Goal: Task Accomplishment & Management: Manage account settings

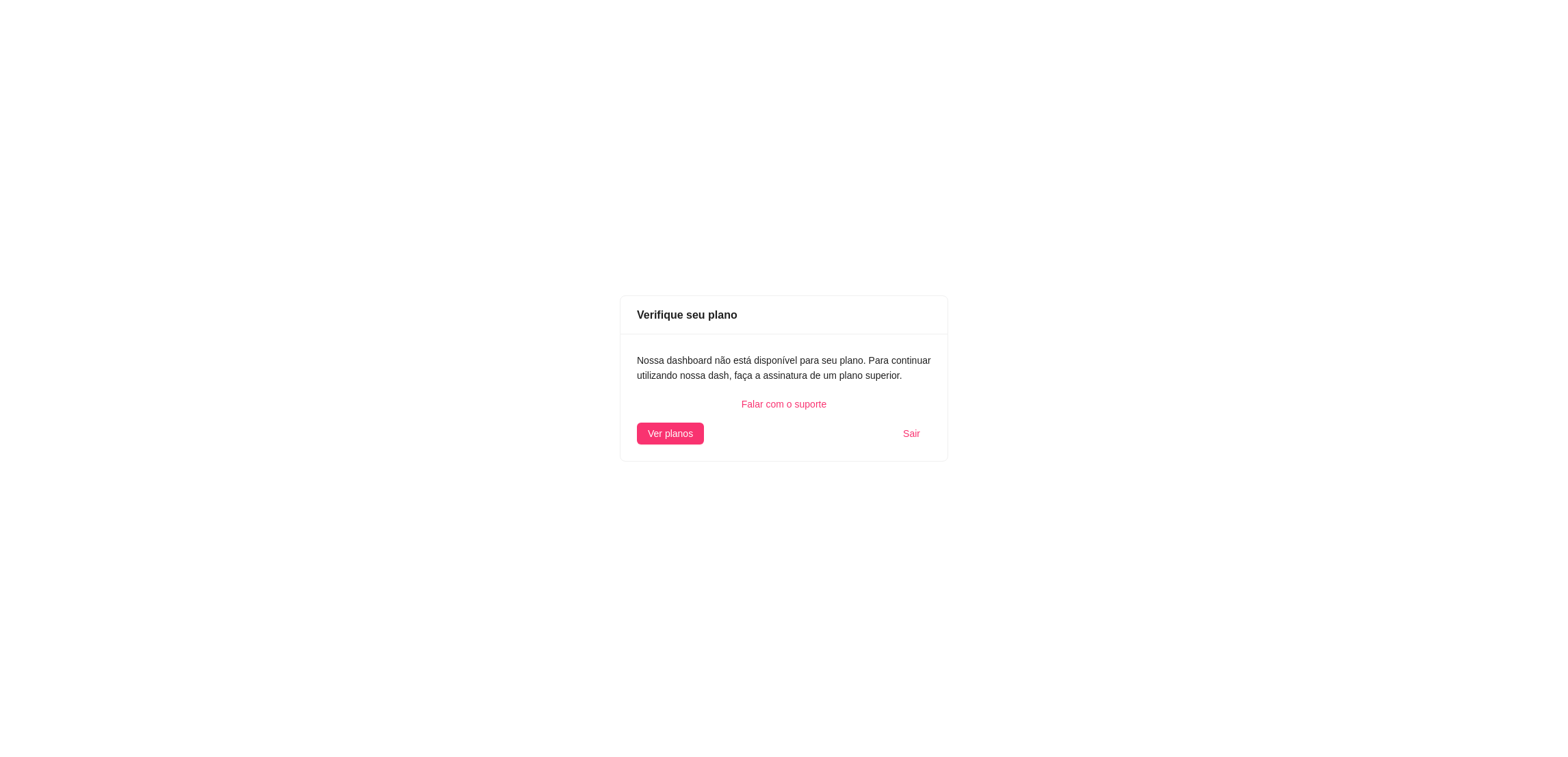
drag, startPoint x: 1086, startPoint y: 646, endPoint x: 1127, endPoint y: 740, distance: 102.6
click at [1110, 697] on div "Verifique seu plano Nossa dashboard não está disponível para seu plano. Para co…" at bounding box center [784, 378] width 1568 height 757
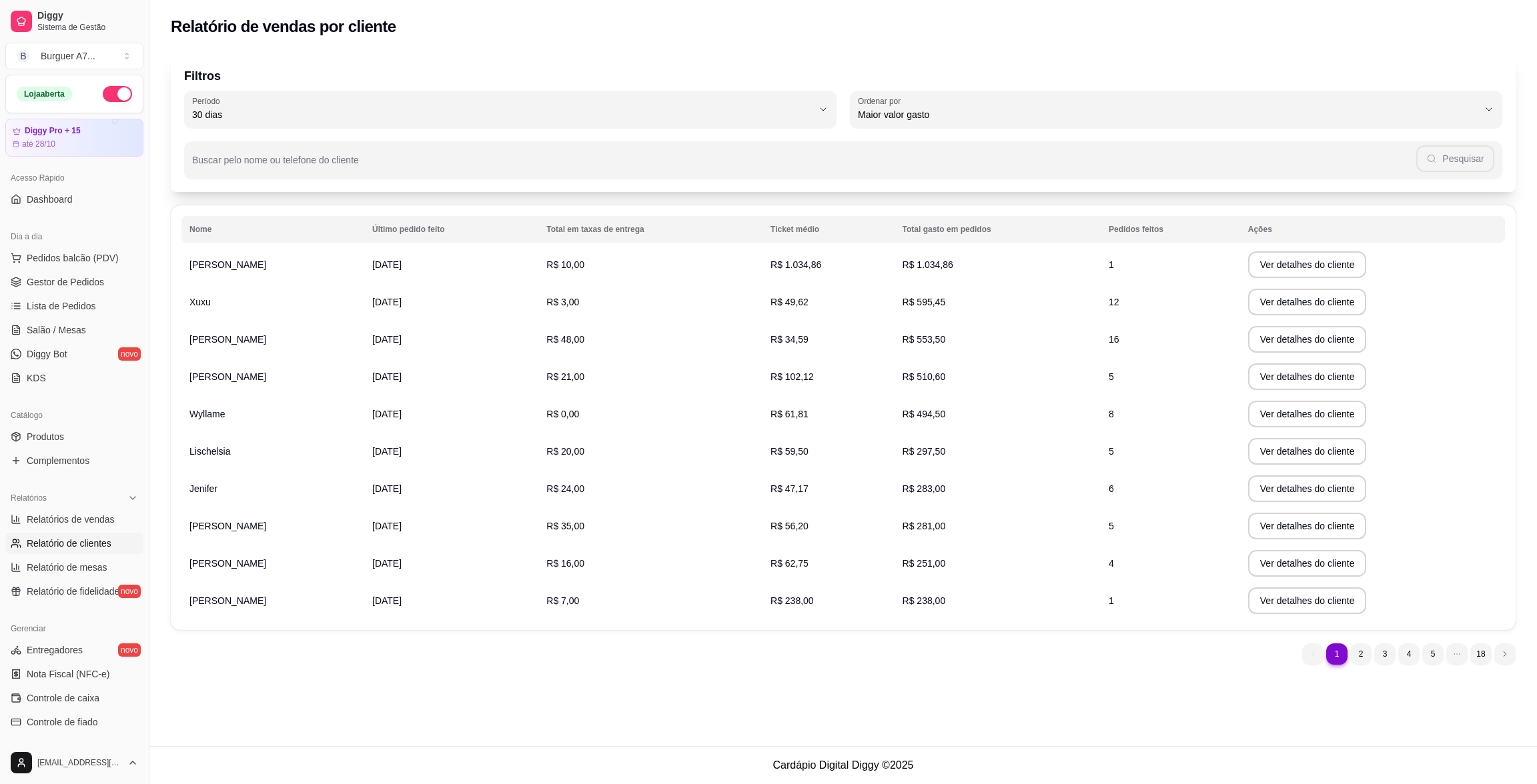
select select "30"
select select "HIGHEST_TOTAL_SPENT_WITH_ORDERS"
click at [110, 503] on div "Relatórios" at bounding box center [74, 498] width 138 height 21
click at [112, 507] on div "Relatórios" at bounding box center [74, 498] width 138 height 21
click at [109, 515] on span "Relatórios de vendas" at bounding box center [70, 519] width 88 height 13
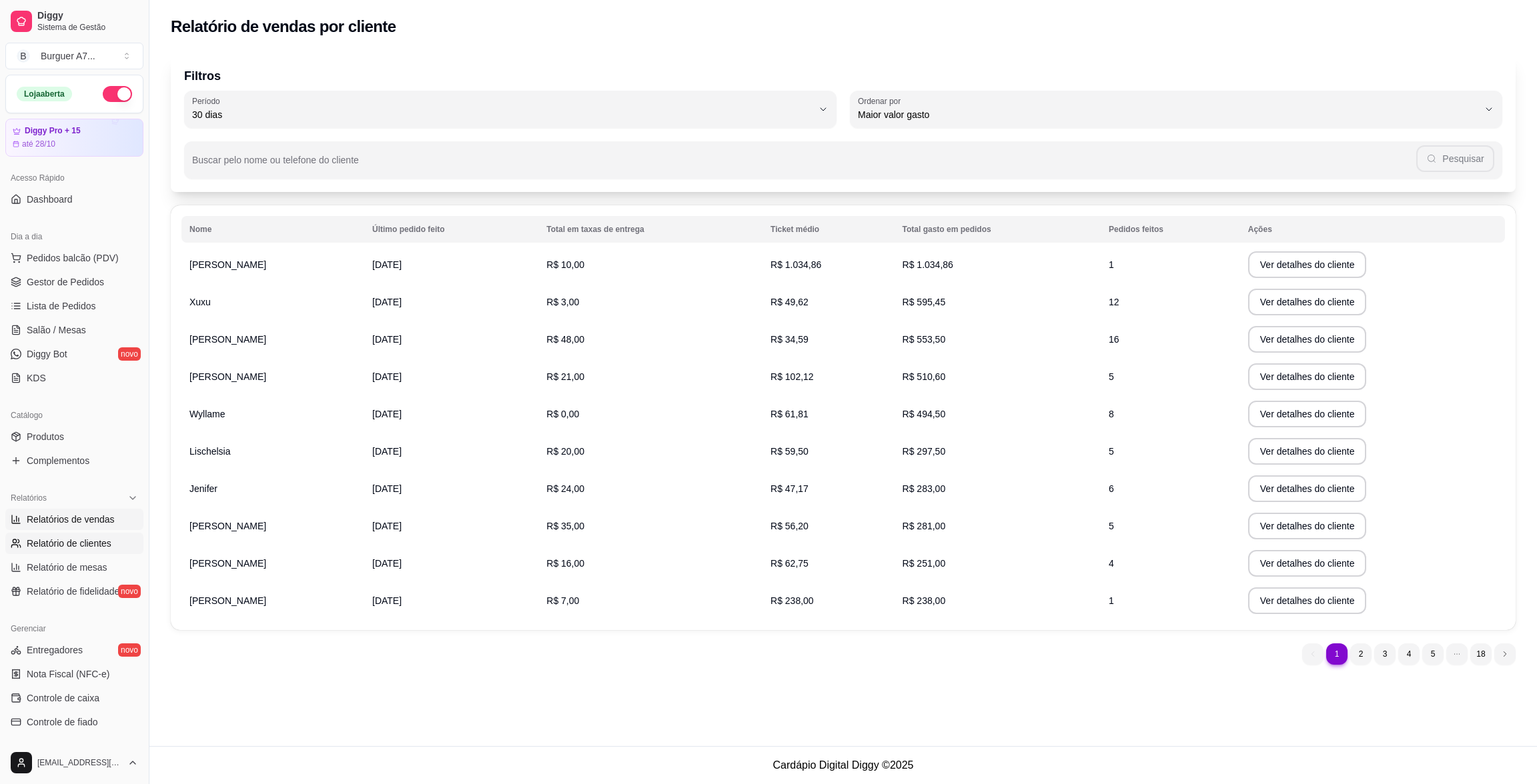
select select "ALL"
select select "0"
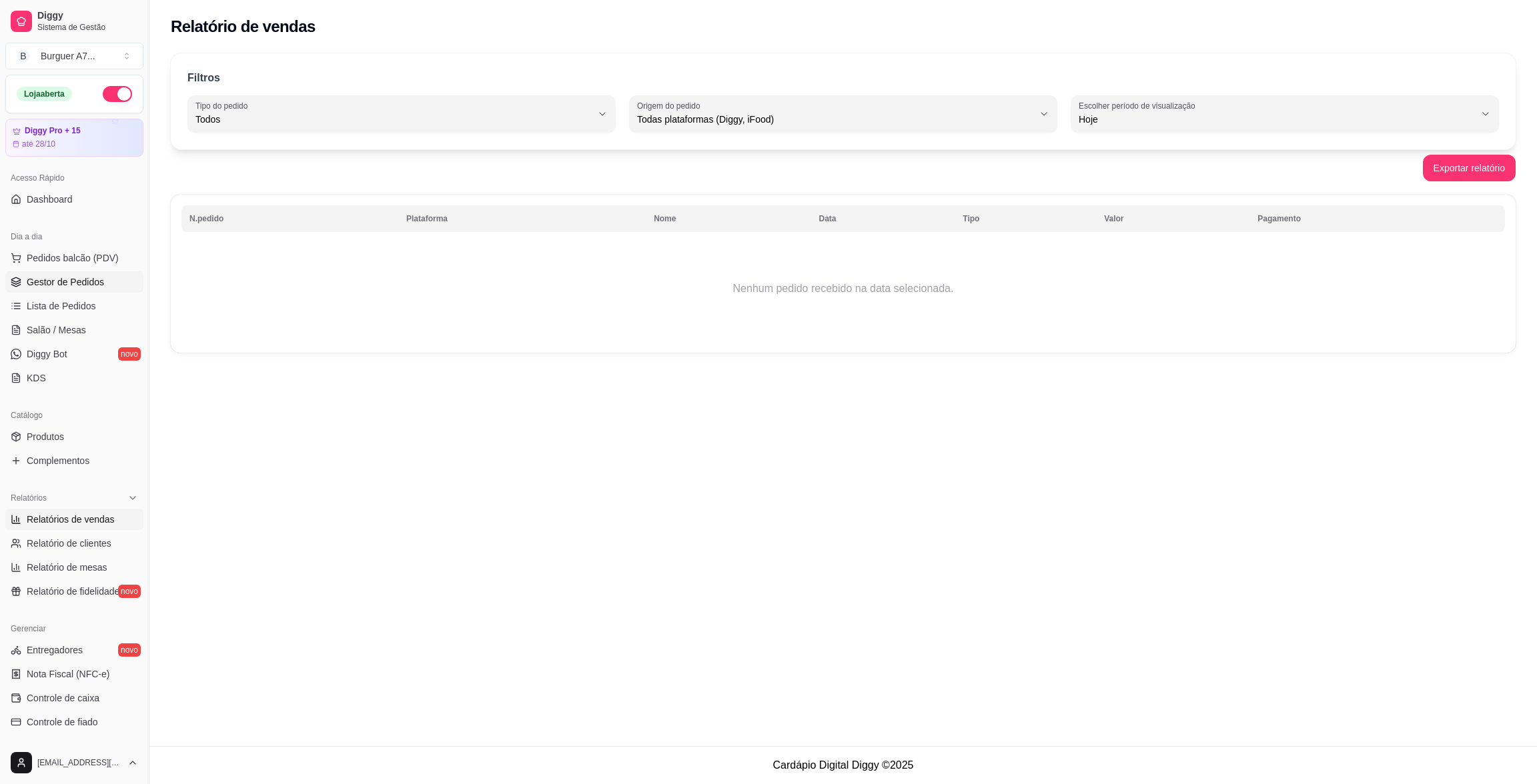
click at [78, 277] on span "Gestor de Pedidos" at bounding box center [65, 281] width 77 height 13
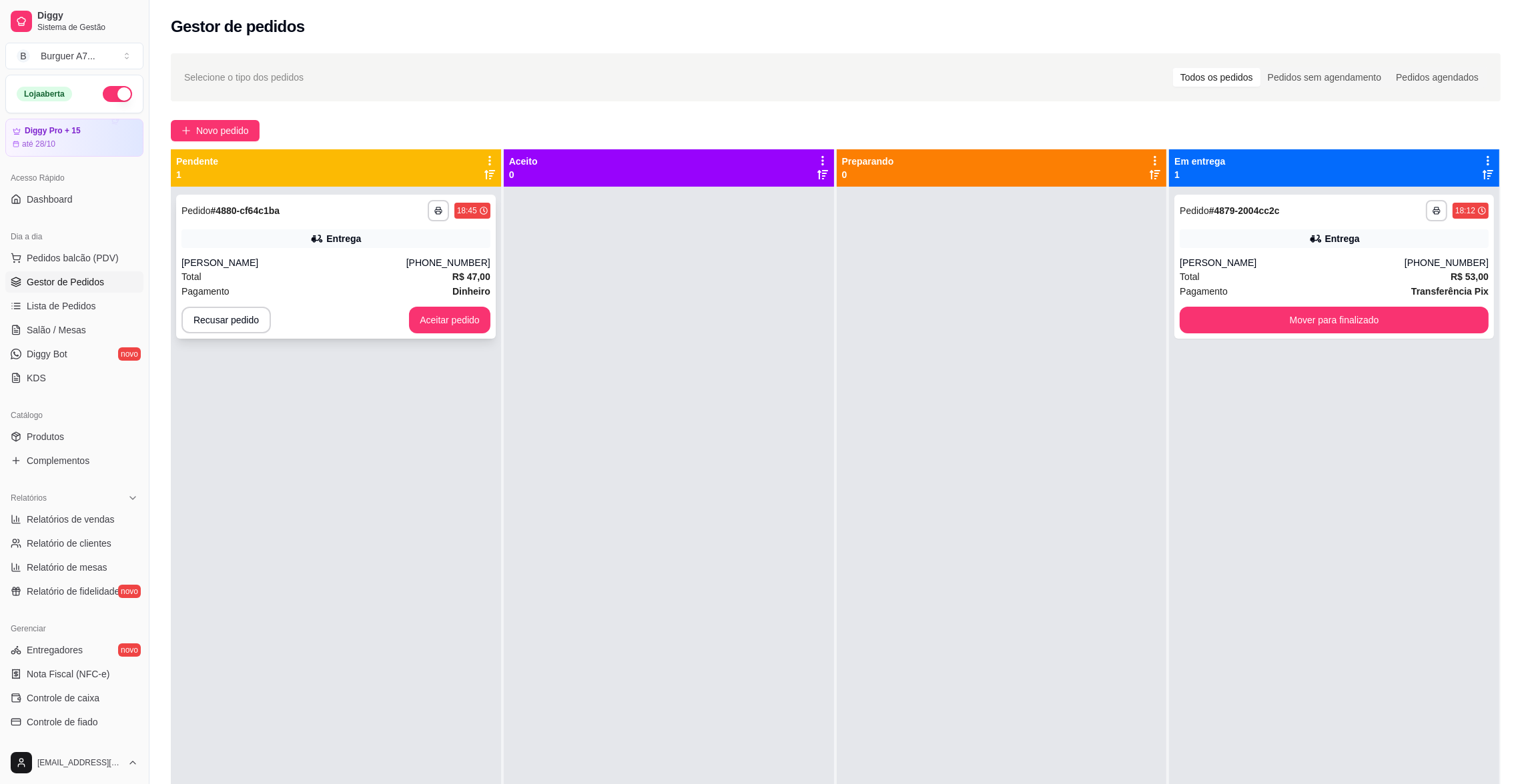
click at [305, 258] on div "[PERSON_NAME]" at bounding box center [294, 262] width 225 height 13
click at [442, 305] on div "**********" at bounding box center [336, 267] width 320 height 144
click at [445, 307] on button "Aceitar pedido" at bounding box center [449, 320] width 79 height 26
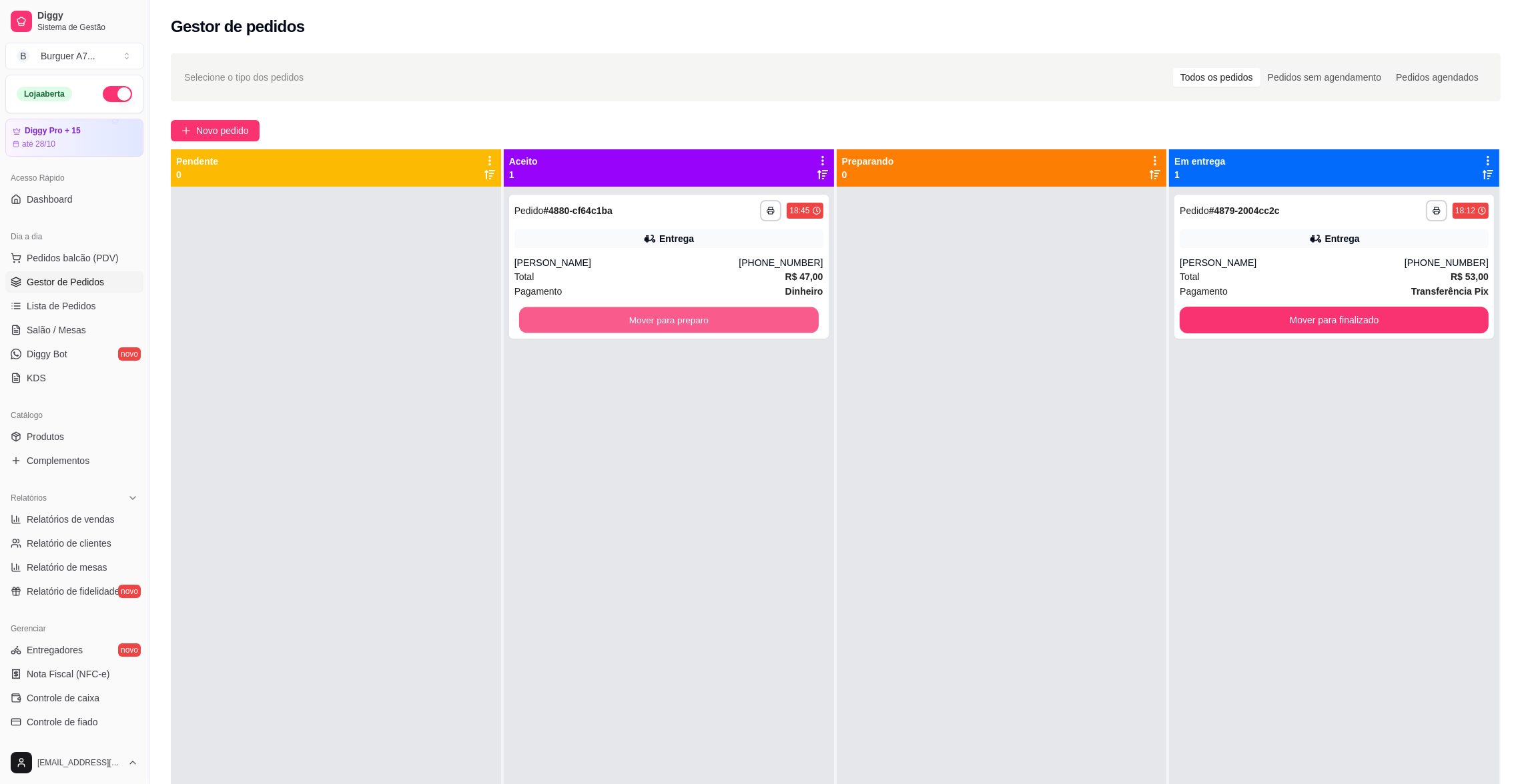
click at [696, 318] on button "Mover para preparo" at bounding box center [668, 320] width 299 height 26
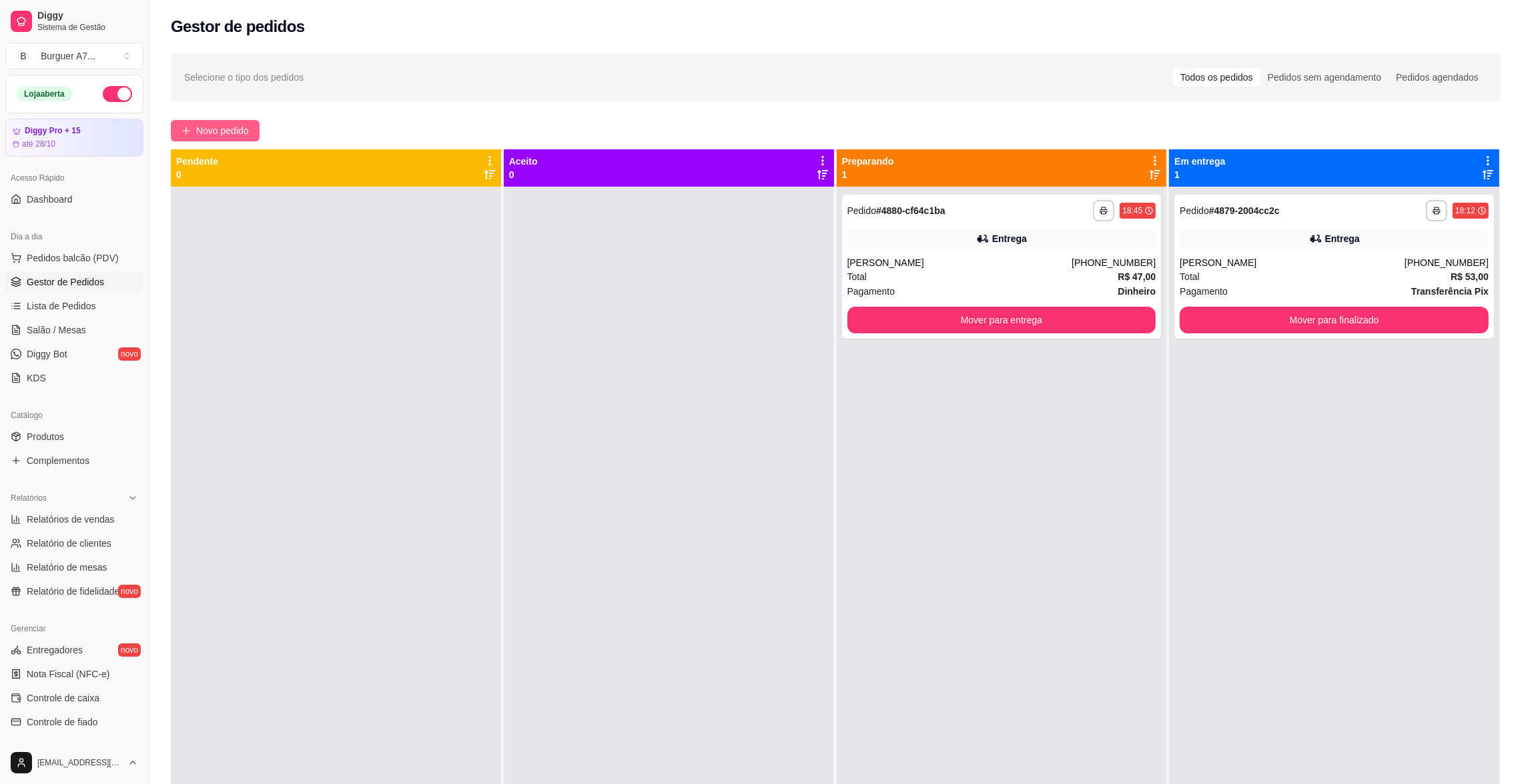
click at [227, 129] on span "Novo pedido" at bounding box center [222, 130] width 53 height 15
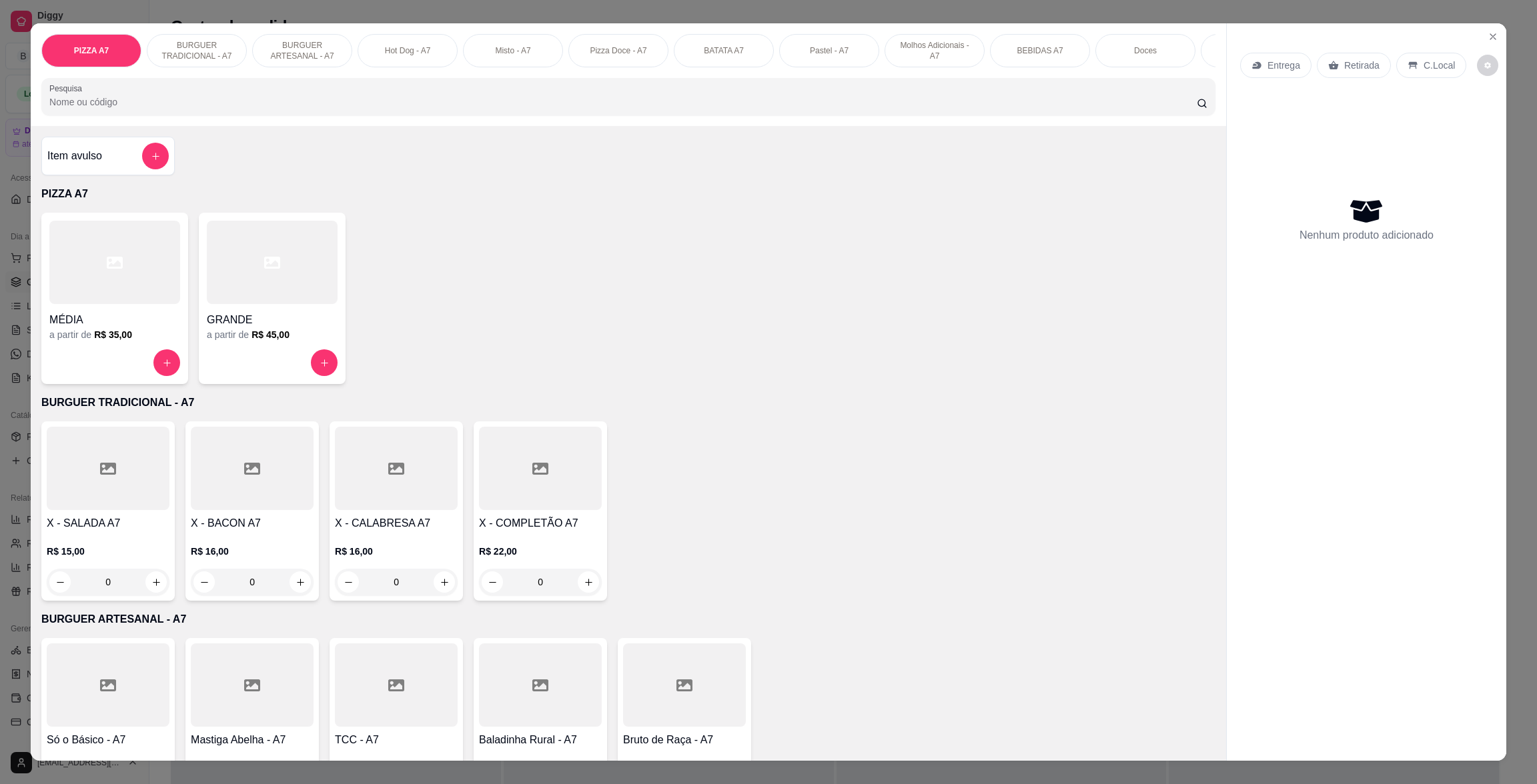
click at [295, 328] on h4 "GRANDE" at bounding box center [272, 320] width 131 height 16
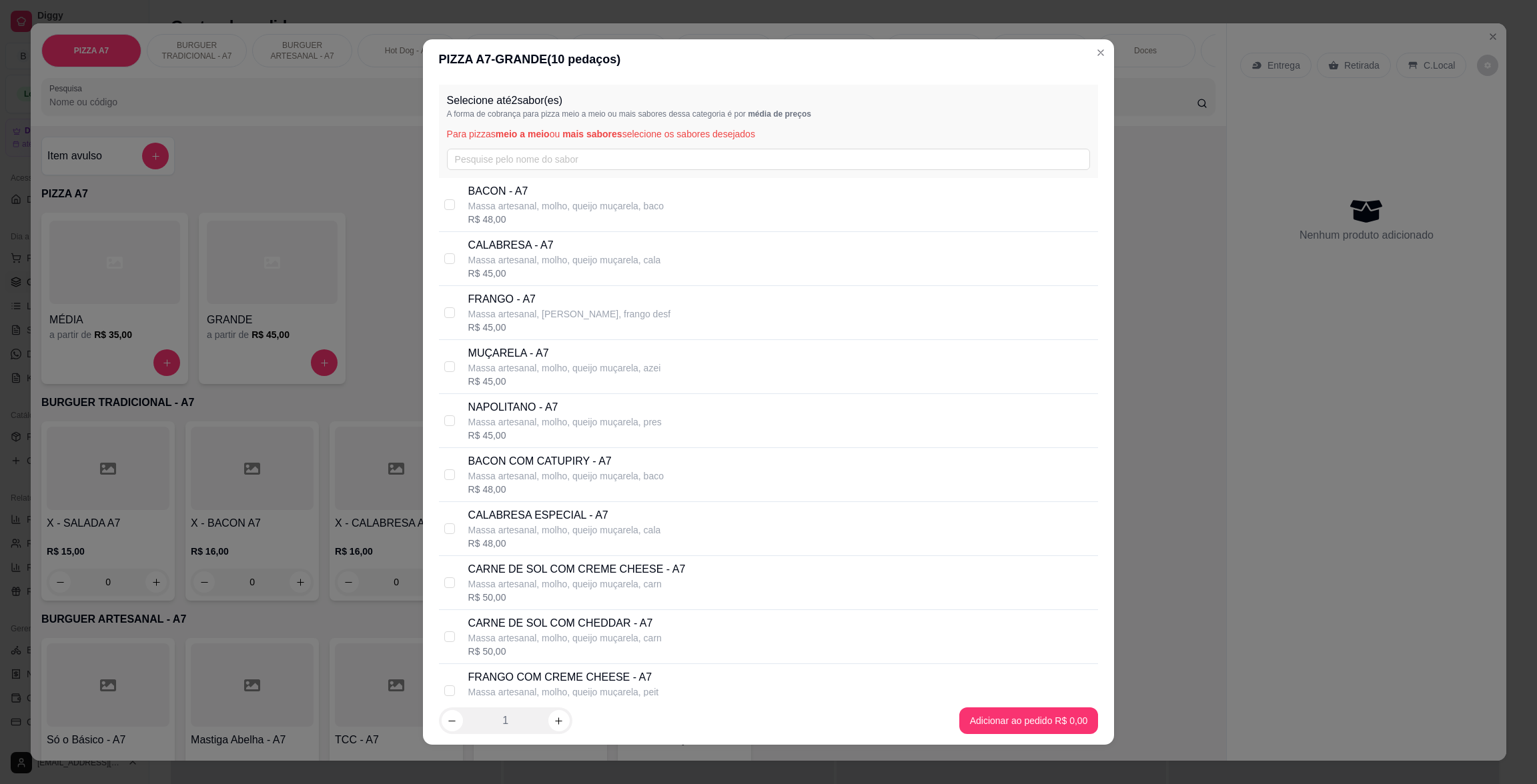
click at [643, 268] on div "R$ 45,00" at bounding box center [565, 273] width 193 height 13
checkbox input "true"
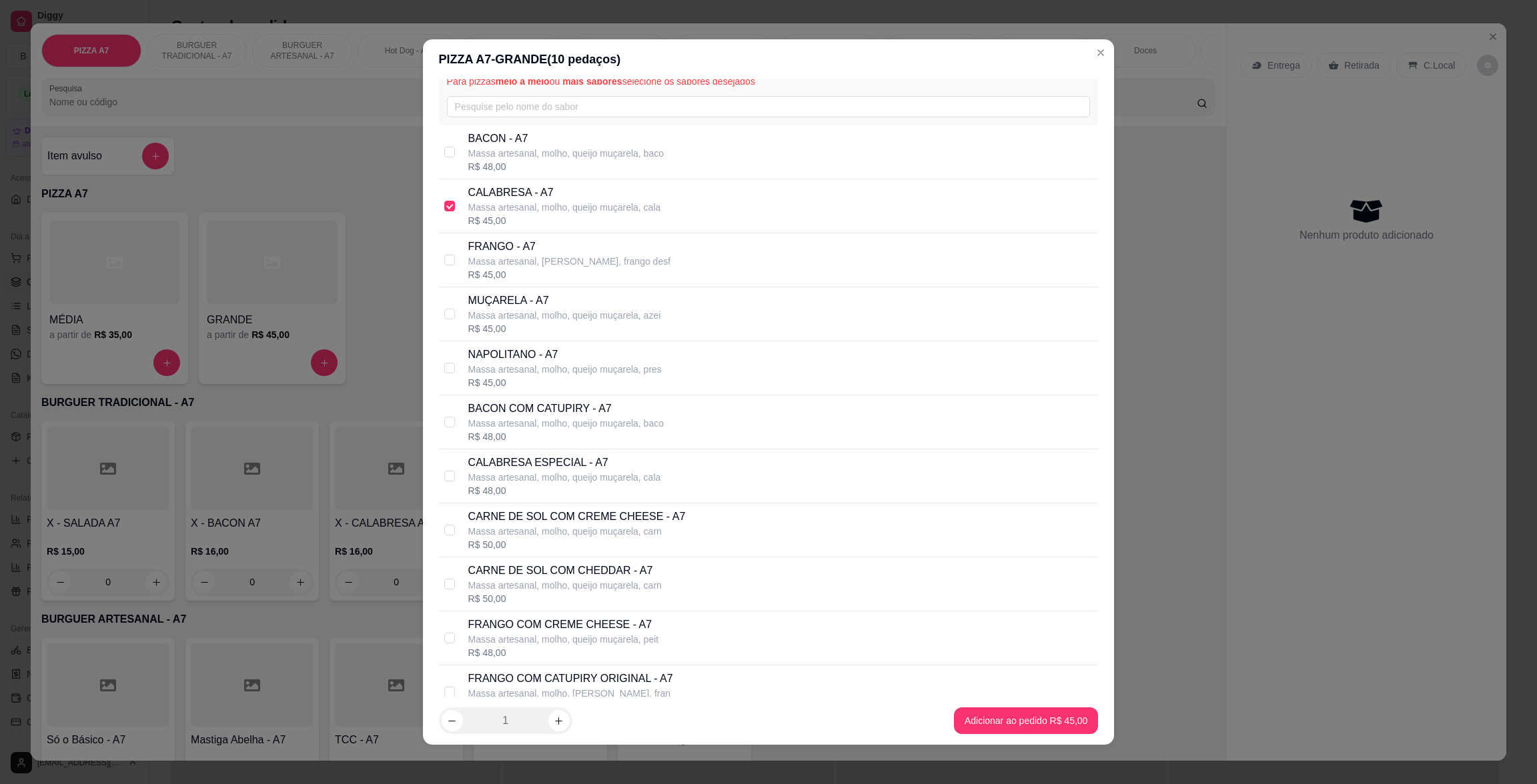
scroll to position [52, 0]
click at [539, 298] on p "MUÇARELA - A7" at bounding box center [565, 301] width 193 height 16
checkbox input "true"
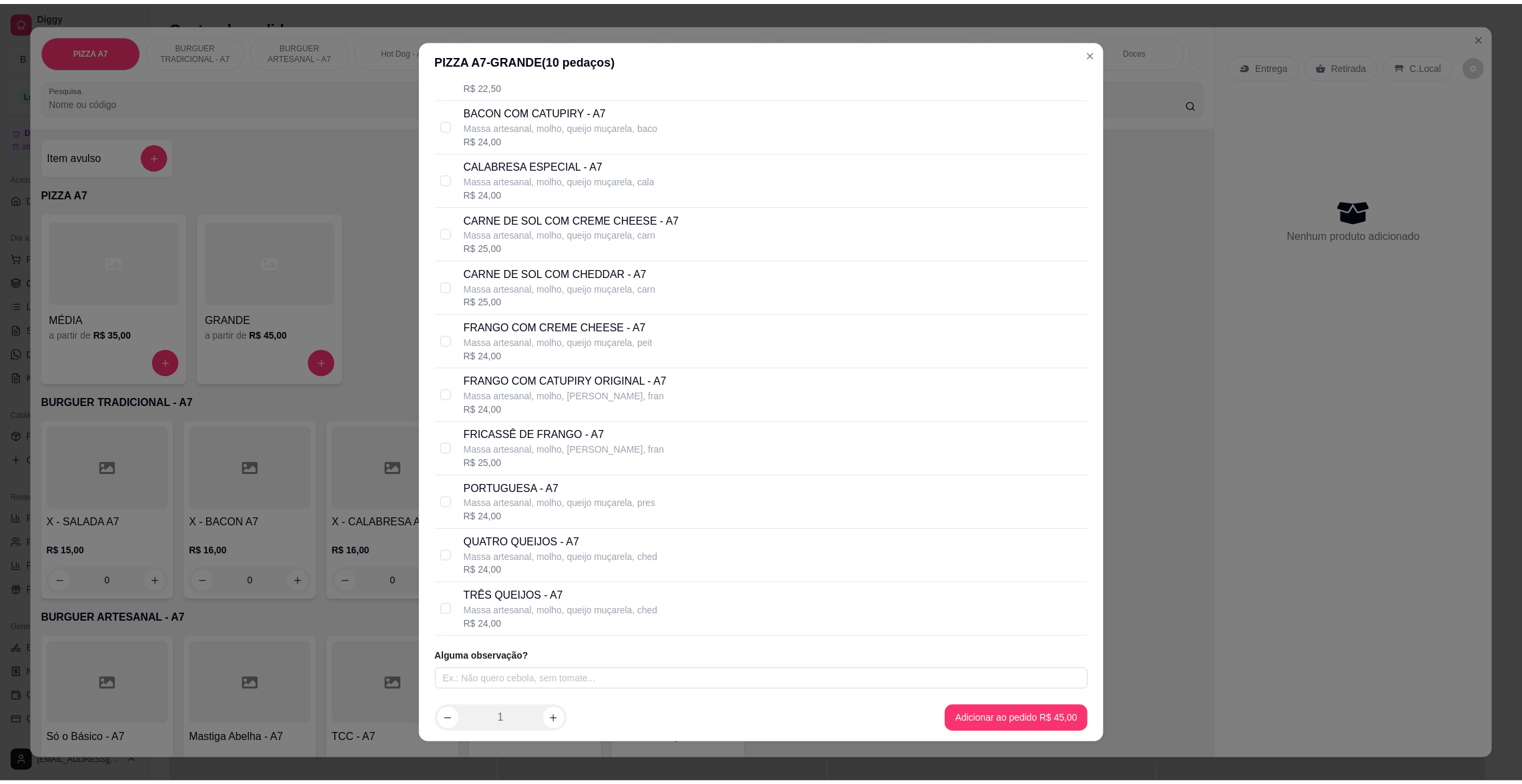
scroll to position [2, 0]
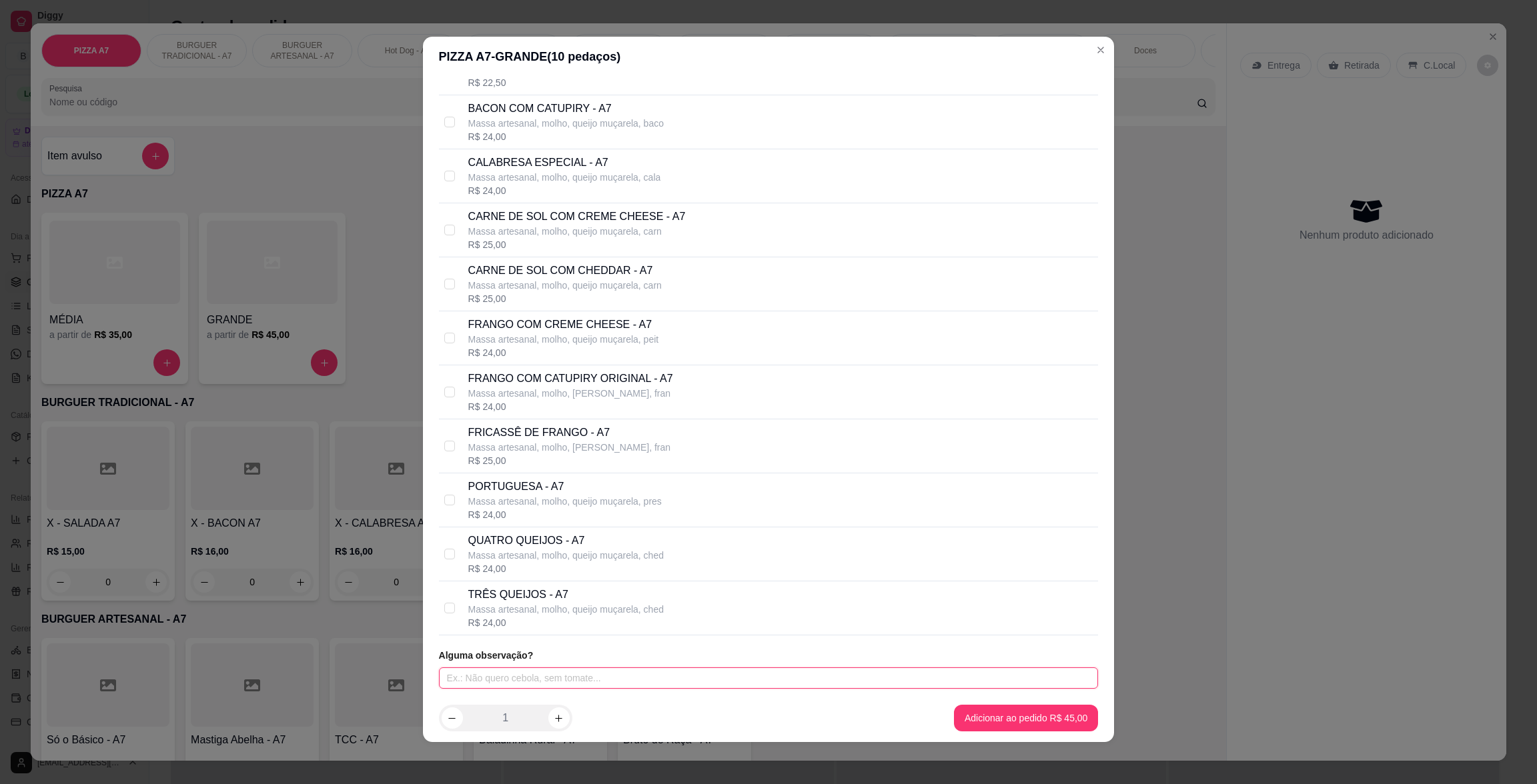
click at [688, 668] on input "text" at bounding box center [769, 678] width 659 height 21
type input "SEM CEBOLA"
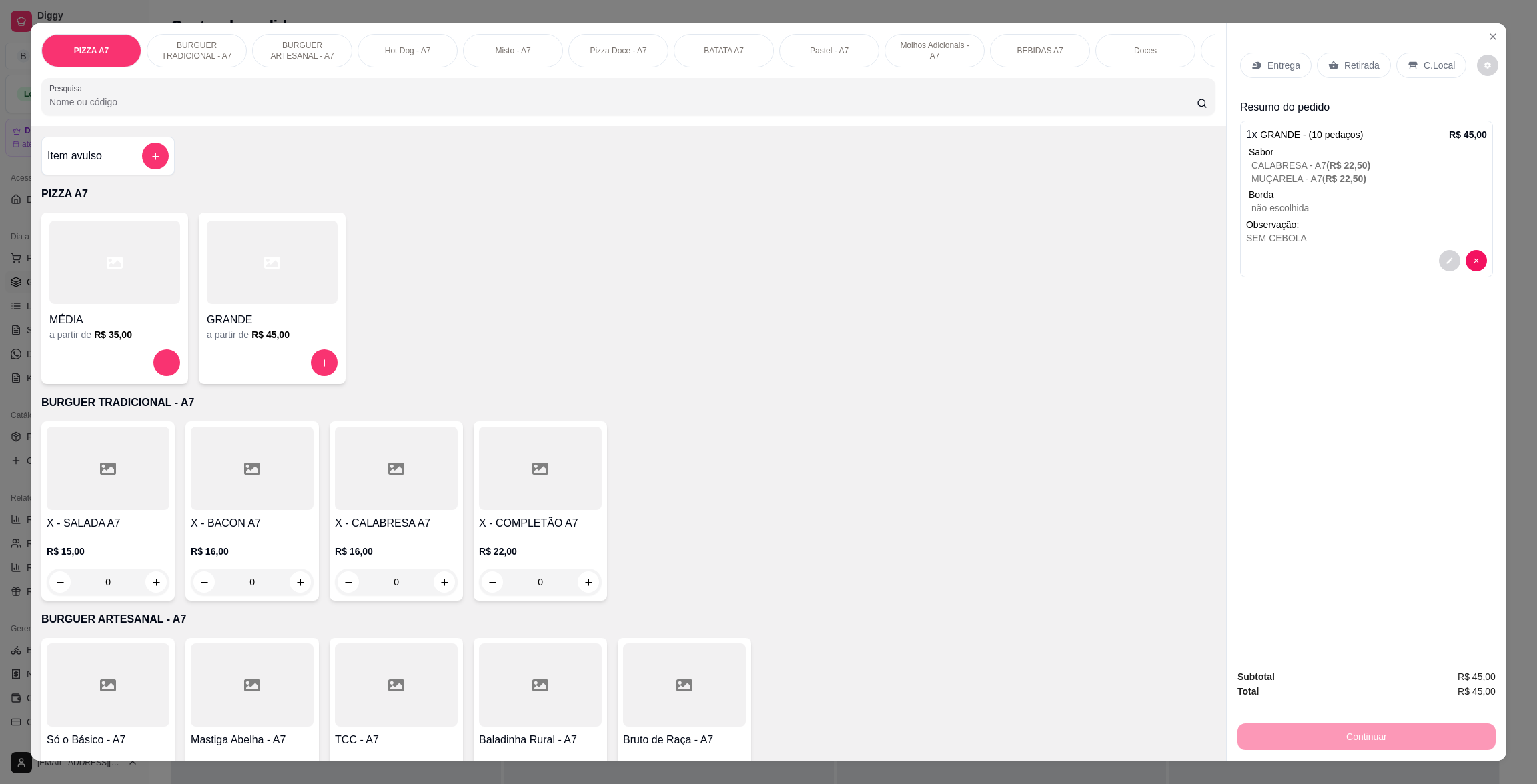
click at [1375, 57] on div "Retirada" at bounding box center [1353, 65] width 74 height 25
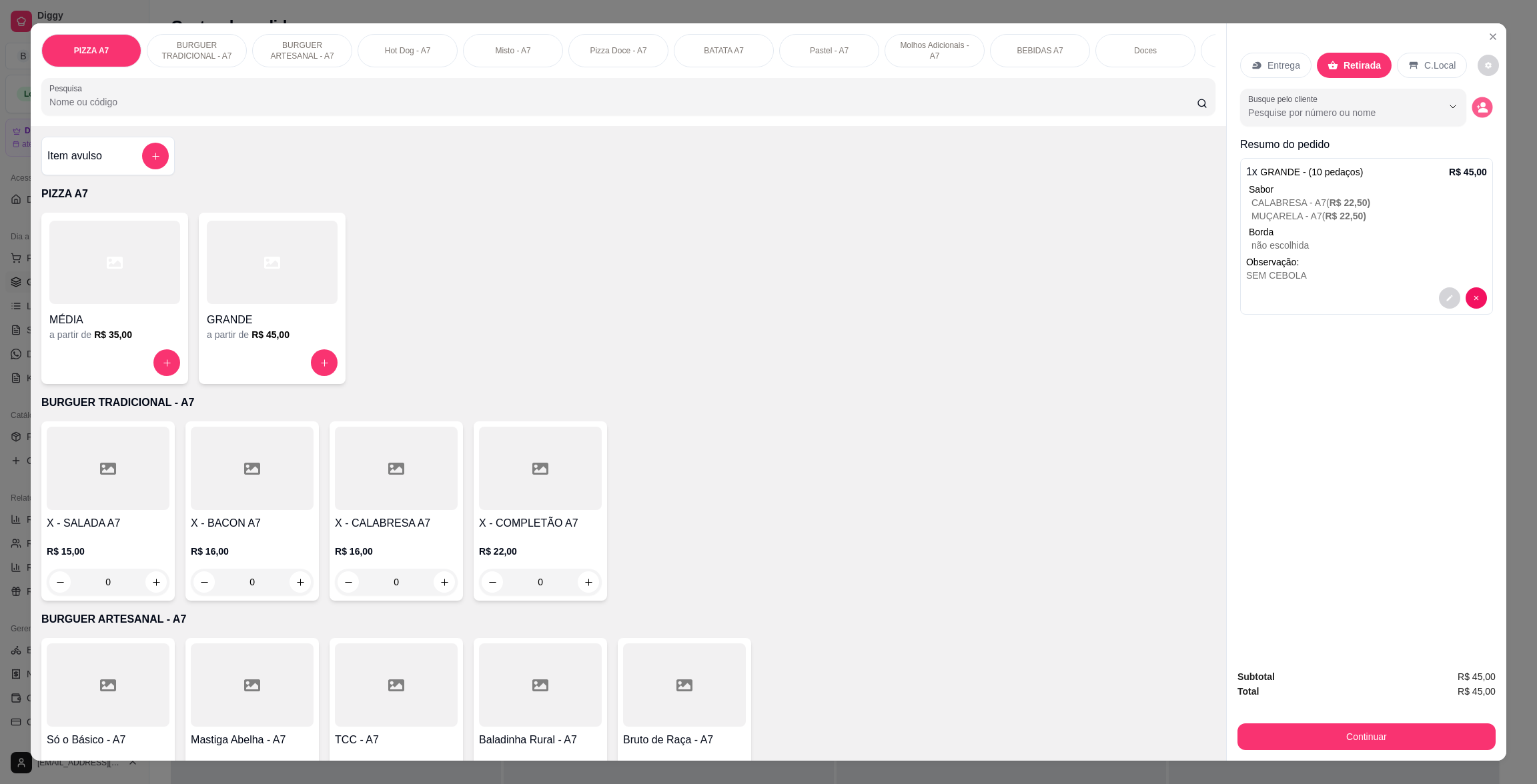
click at [1471, 113] on button "decrease-product-quantity" at bounding box center [1481, 107] width 21 height 21
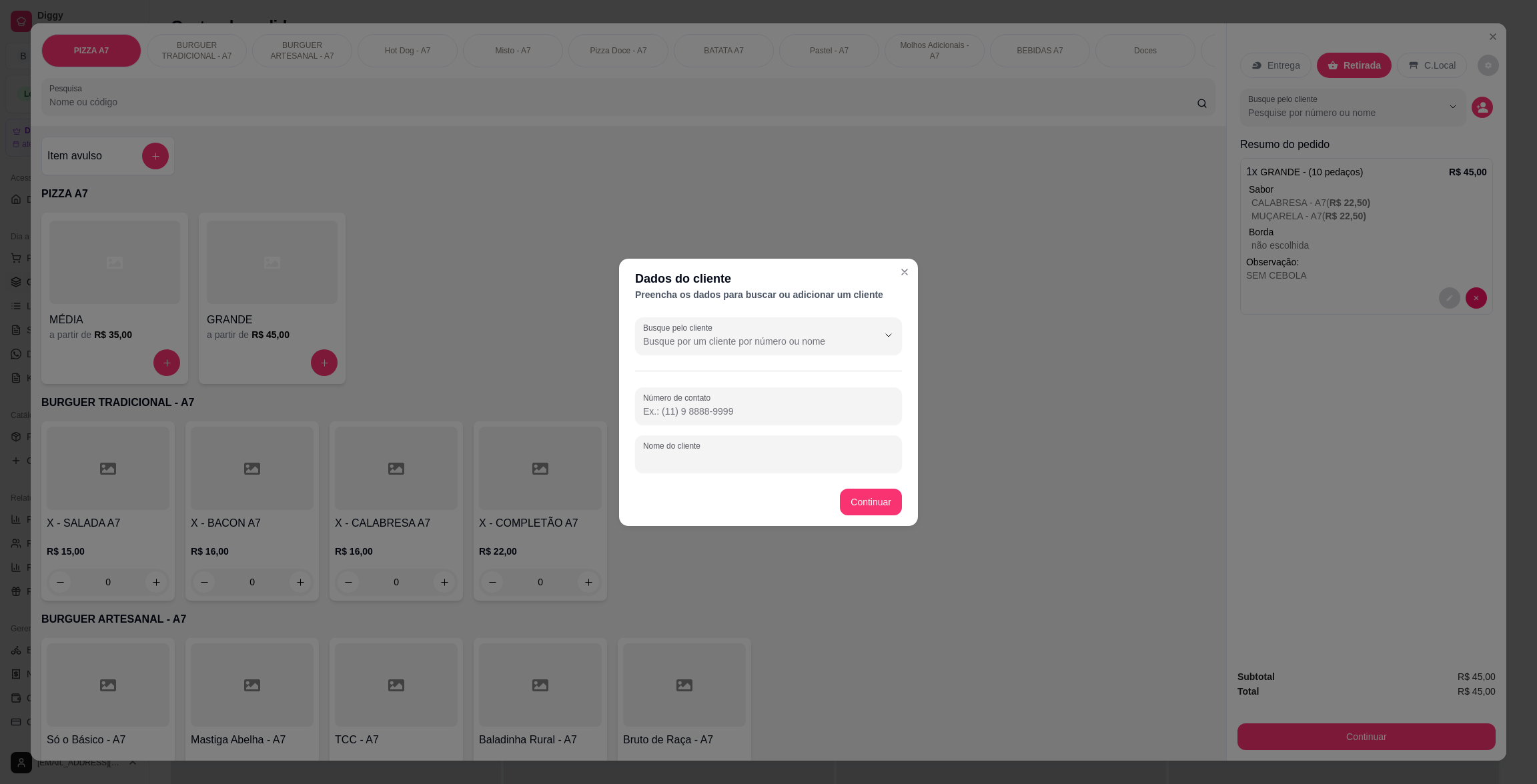
click at [848, 454] on input "Nome do cliente" at bounding box center [769, 459] width 251 height 13
type input "DORIVAN"
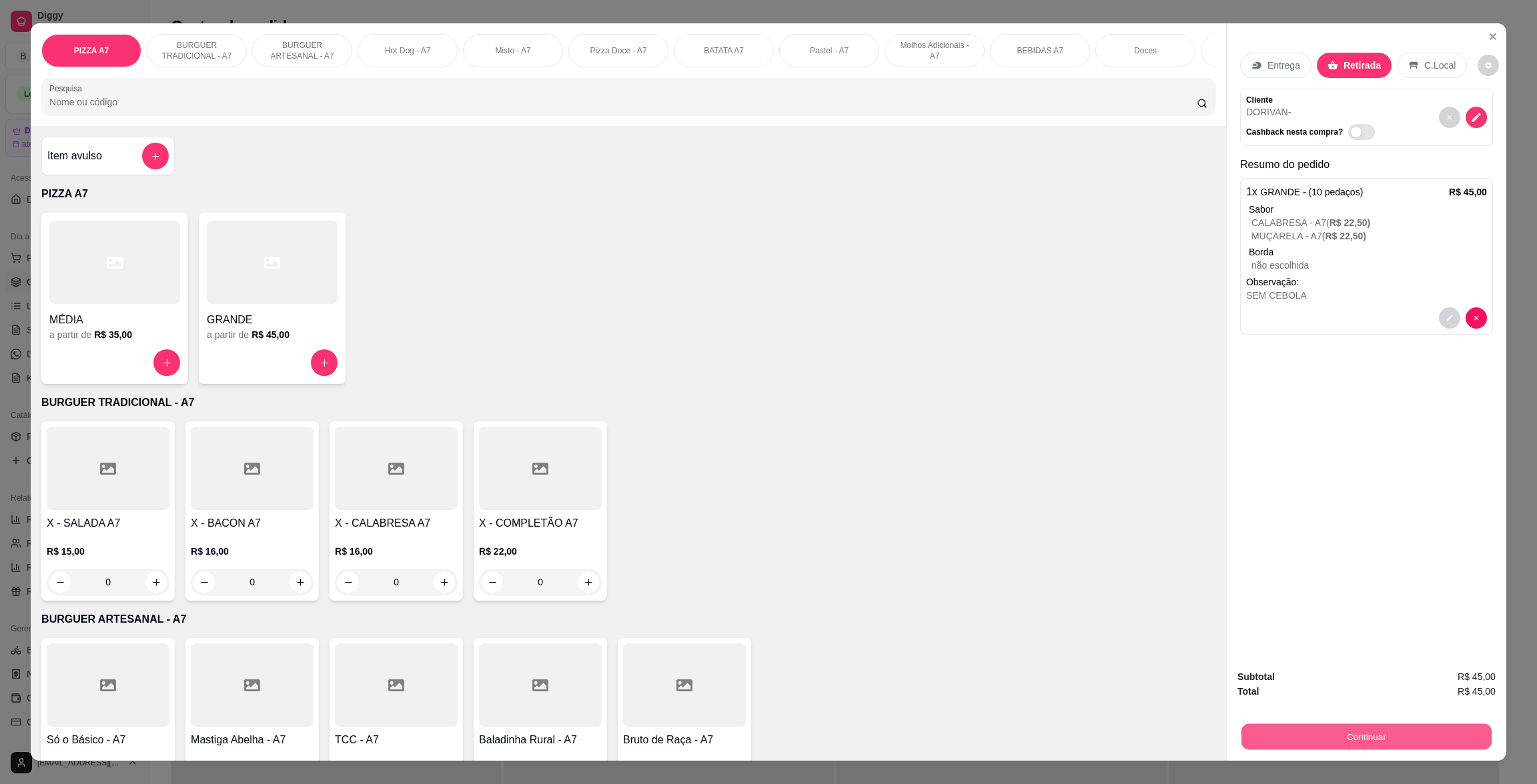
click at [1390, 734] on button "Continuar" at bounding box center [1366, 737] width 250 height 26
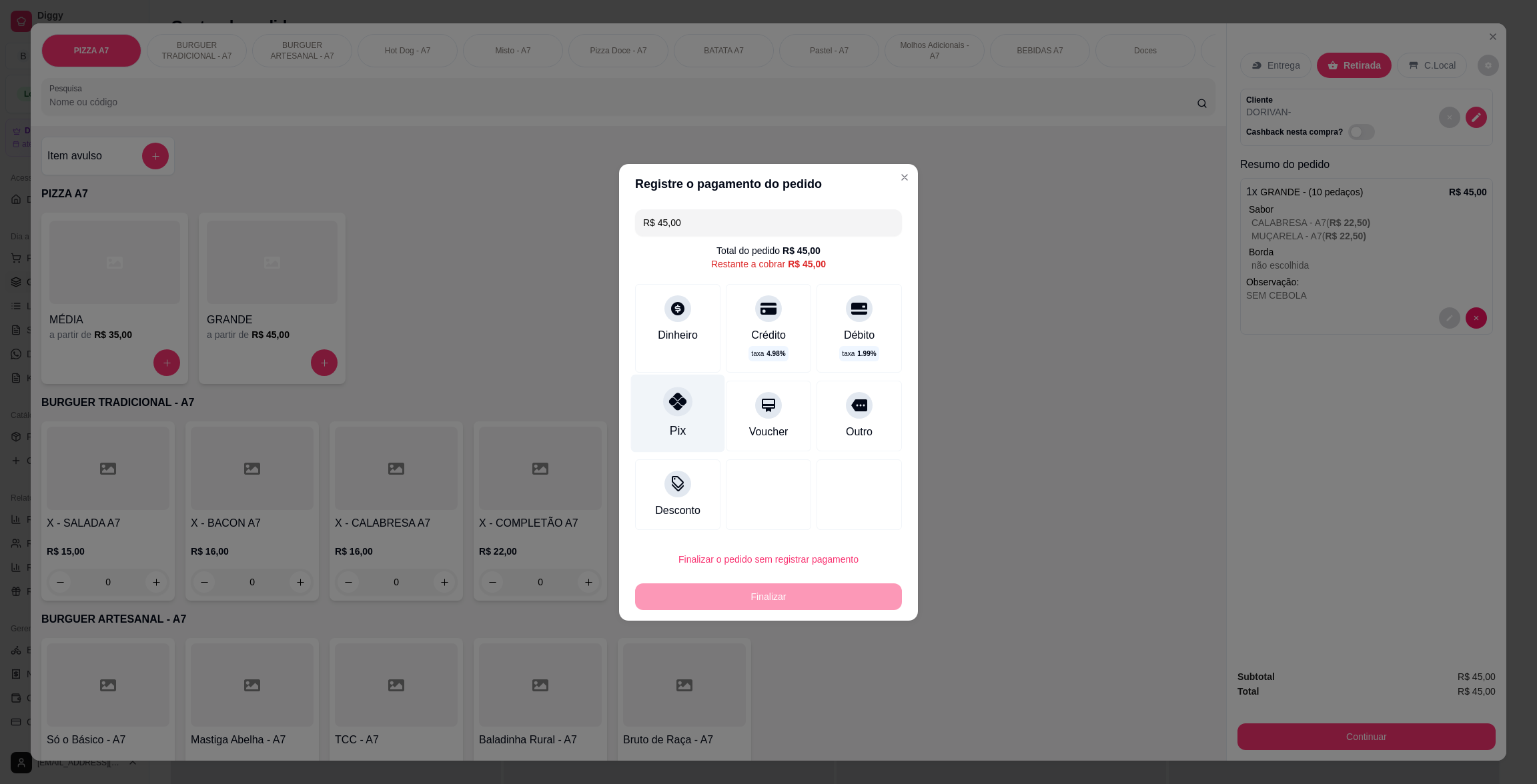
click at [698, 430] on div "Pix" at bounding box center [678, 413] width 94 height 78
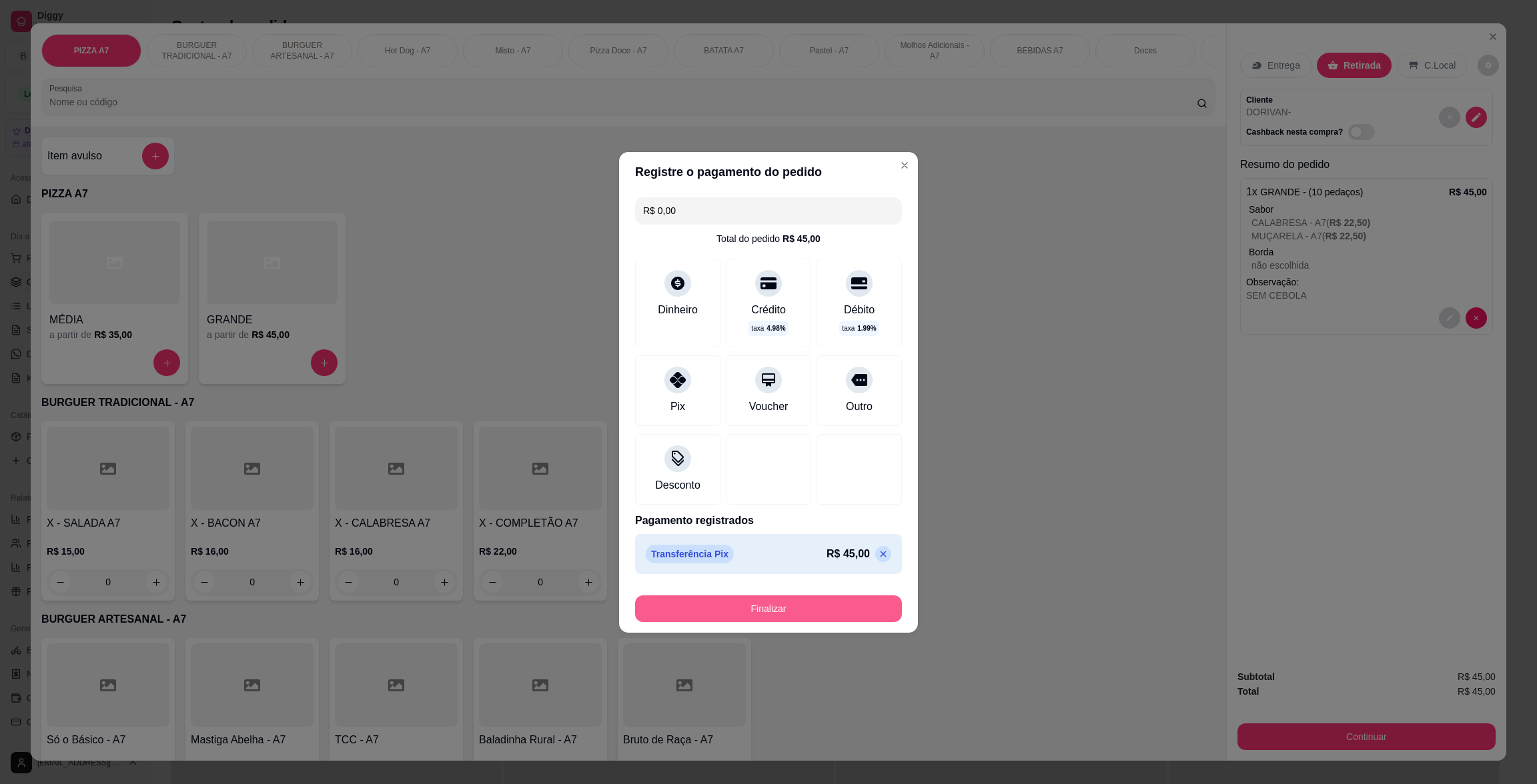
click at [797, 605] on button "Finalizar" at bounding box center [768, 609] width 267 height 27
type input "-R$ 45,00"
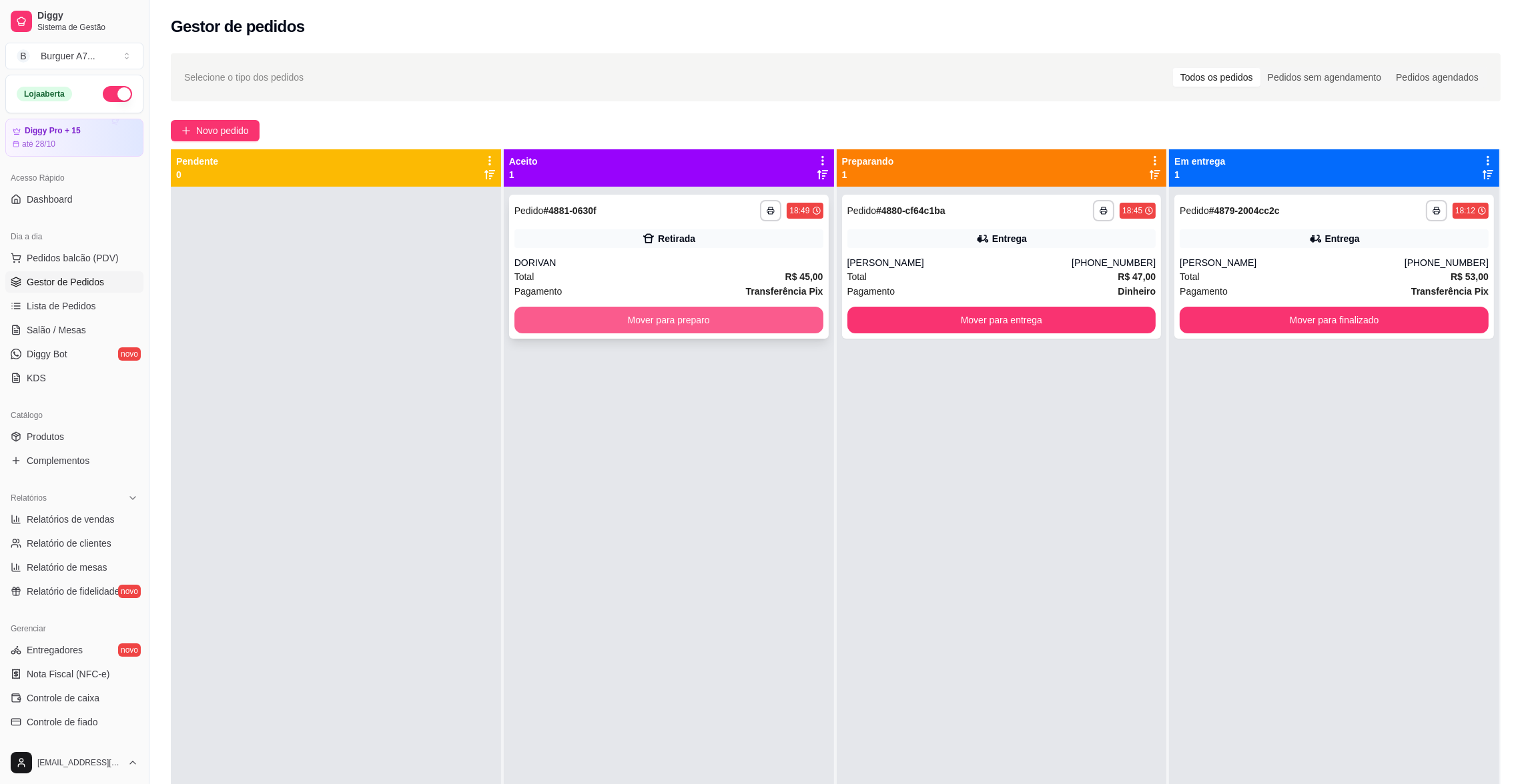
click at [696, 324] on button "Mover para preparo" at bounding box center [669, 320] width 309 height 27
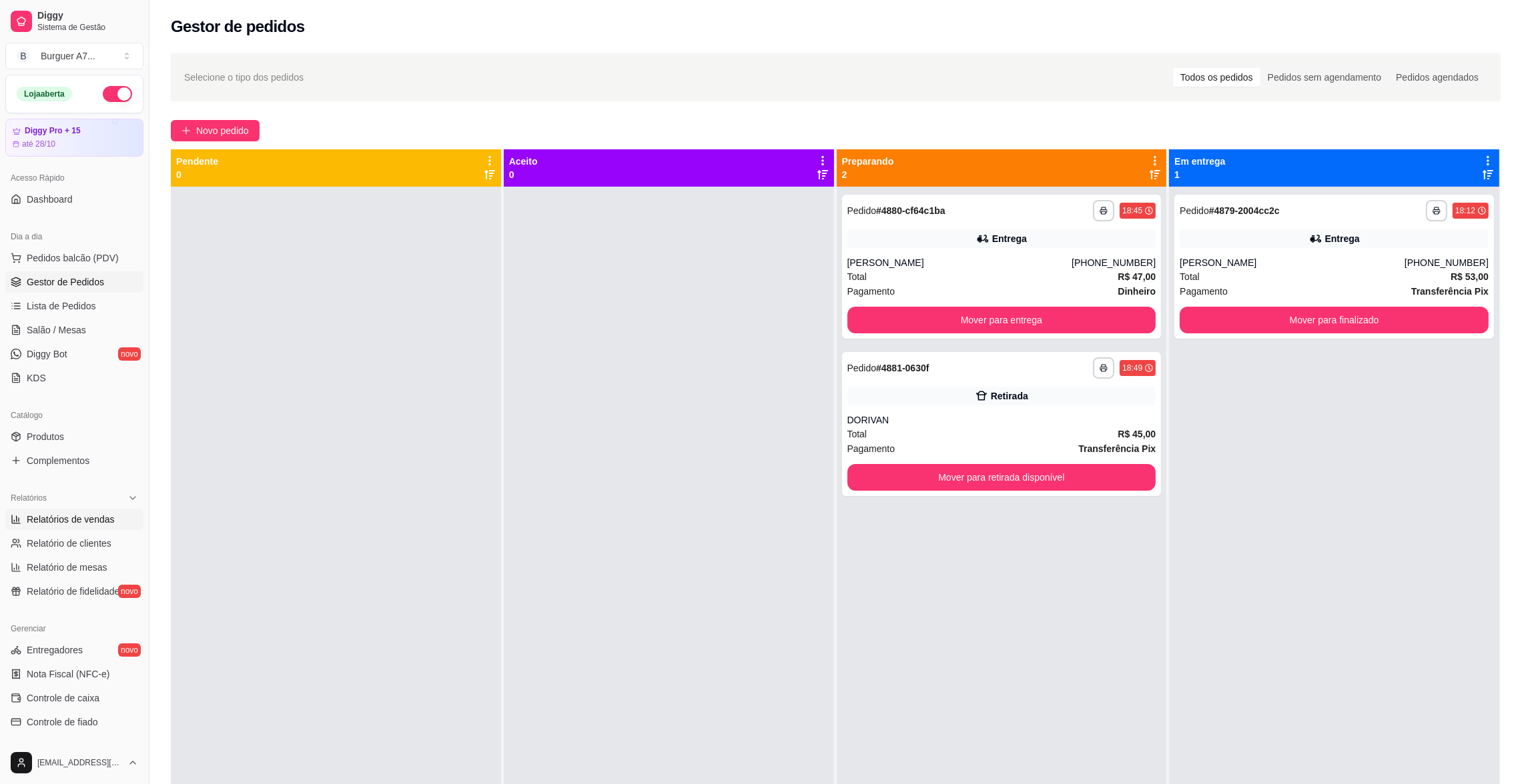
click at [80, 514] on span "Relatórios de vendas" at bounding box center [70, 519] width 88 height 13
select select "ALL"
select select "0"
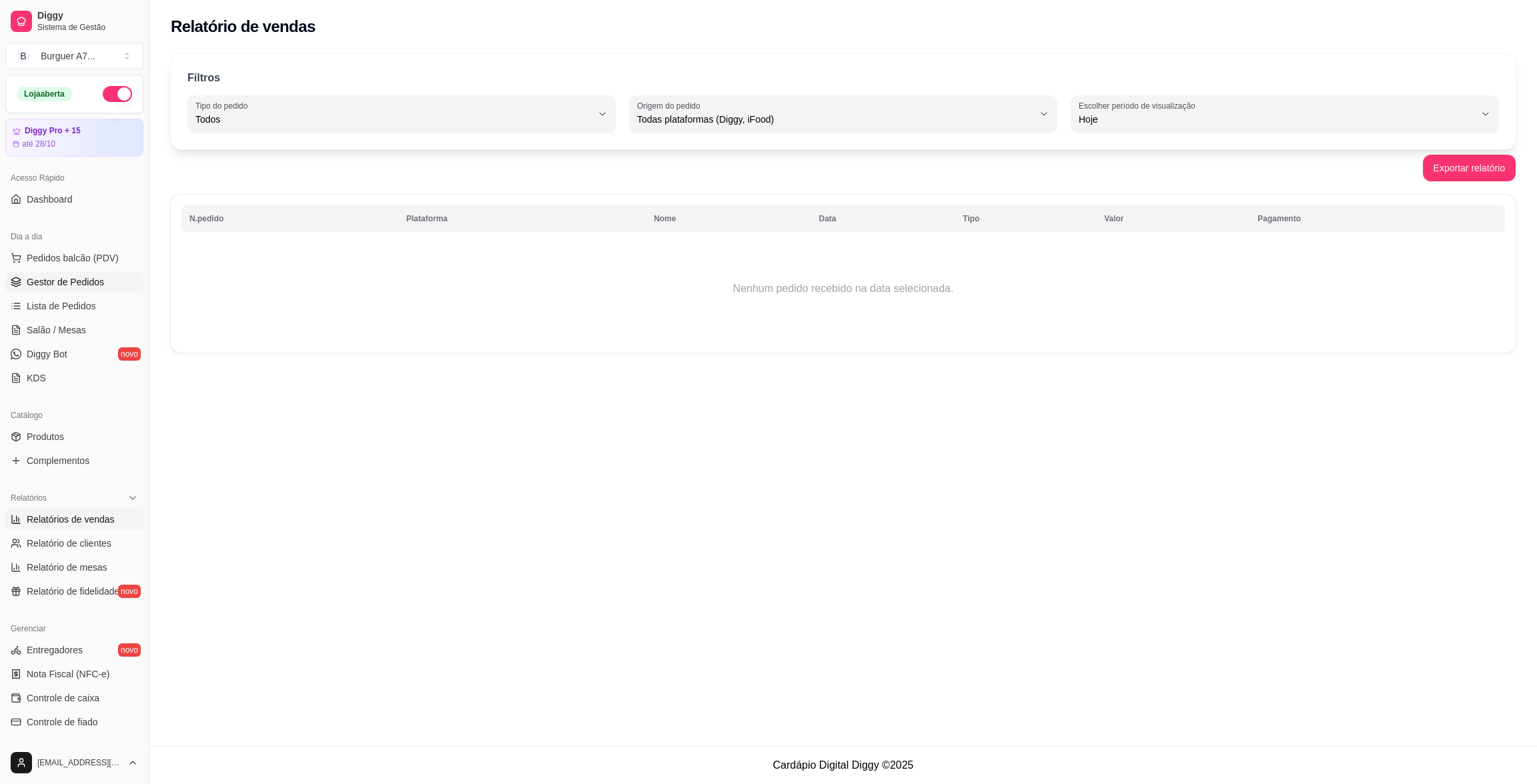
click at [107, 279] on link "Gestor de Pedidos" at bounding box center [74, 282] width 138 height 21
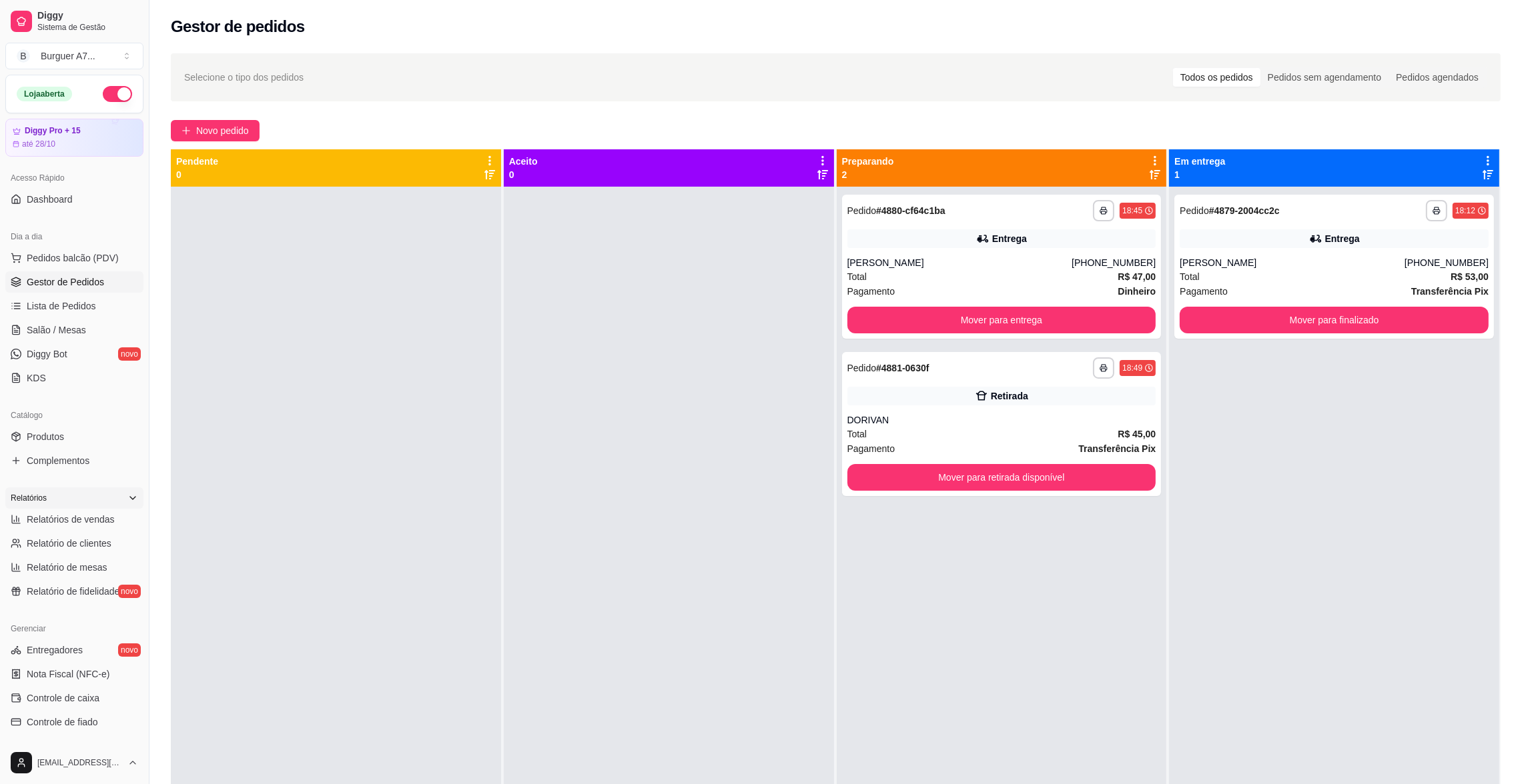
click at [73, 506] on div "Relatórios" at bounding box center [74, 498] width 138 height 21
click at [77, 523] on span "Relatórios de vendas" at bounding box center [70, 519] width 88 height 13
select select "ALL"
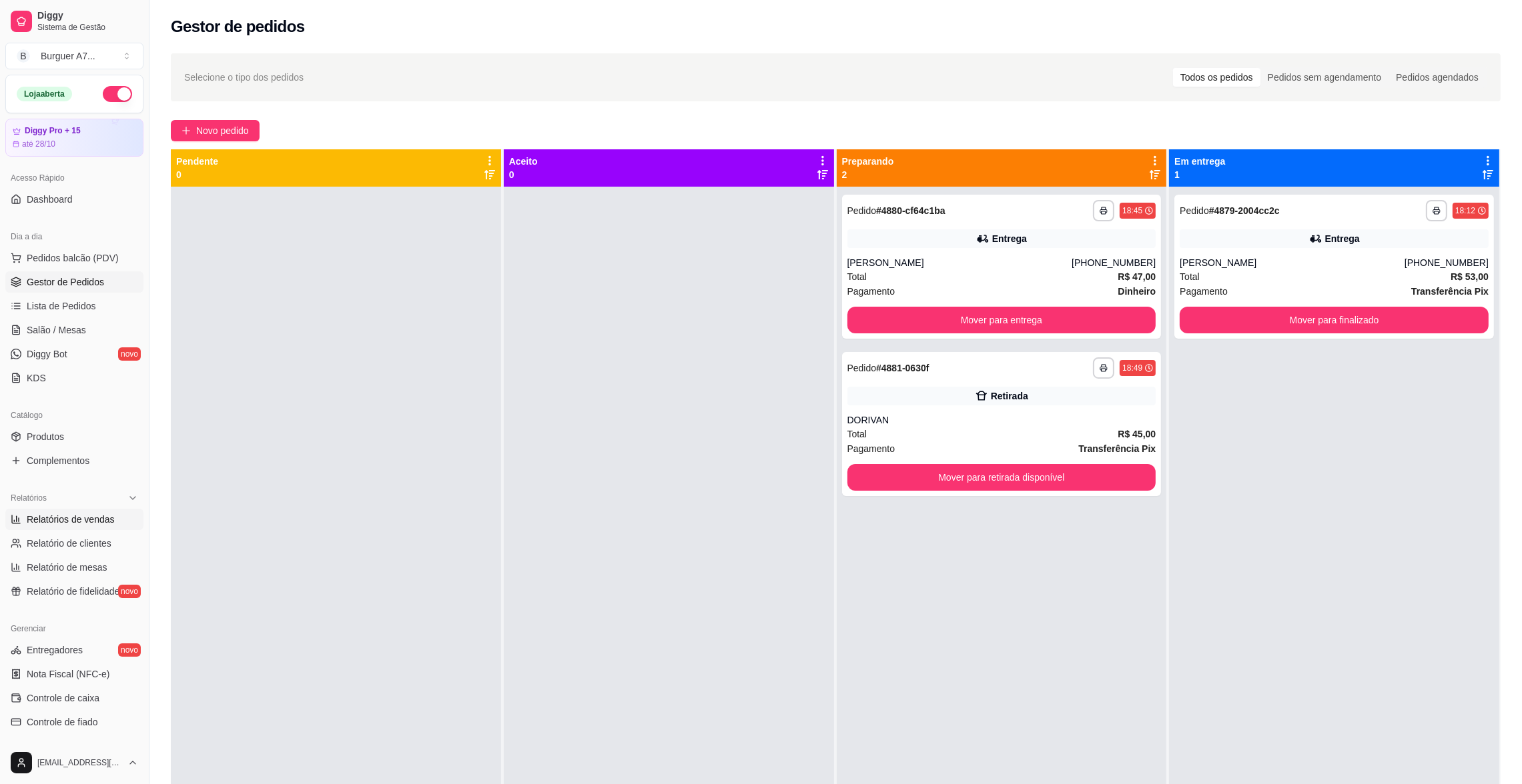
select select "0"
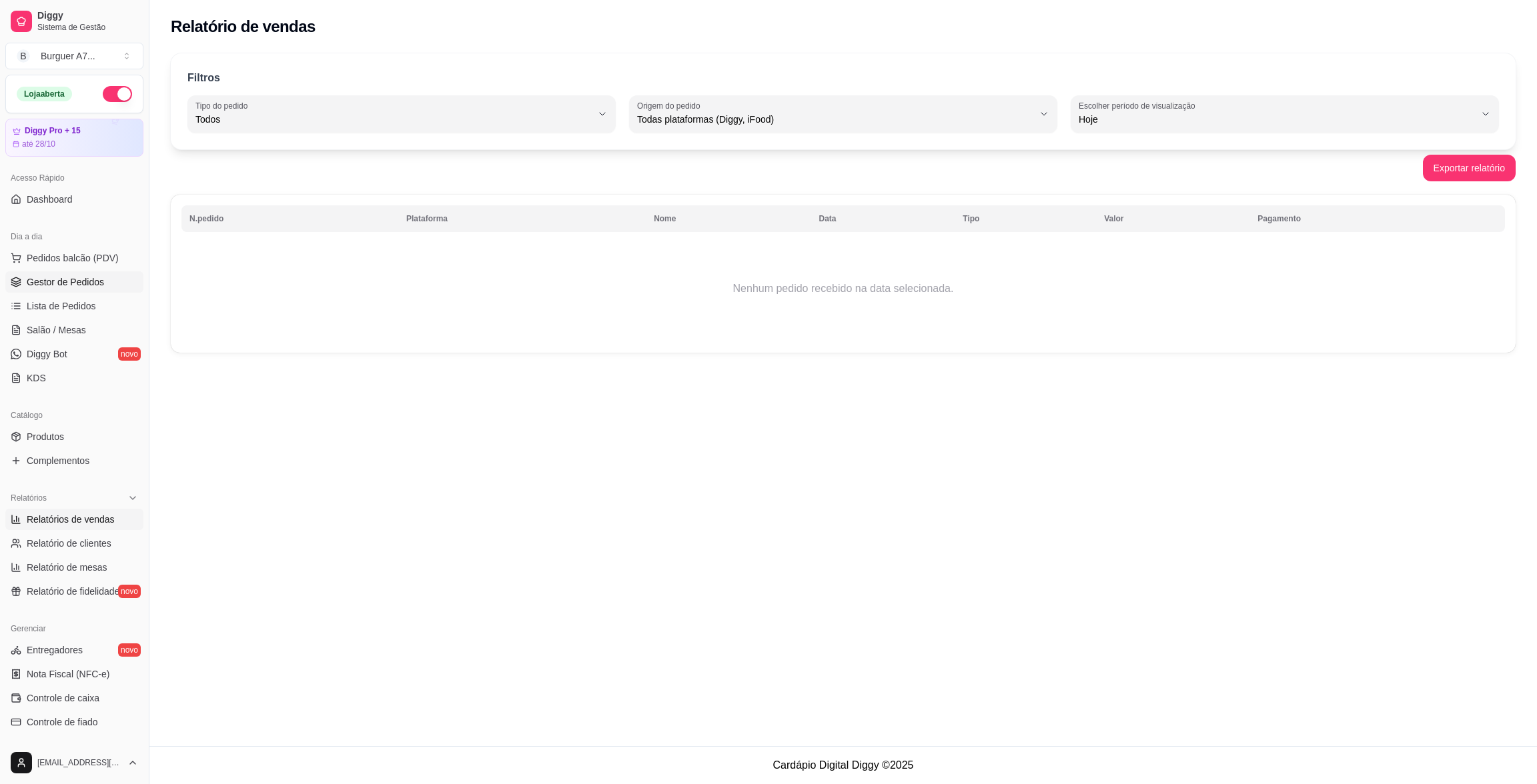
click at [107, 288] on link "Gestor de Pedidos" at bounding box center [74, 282] width 138 height 21
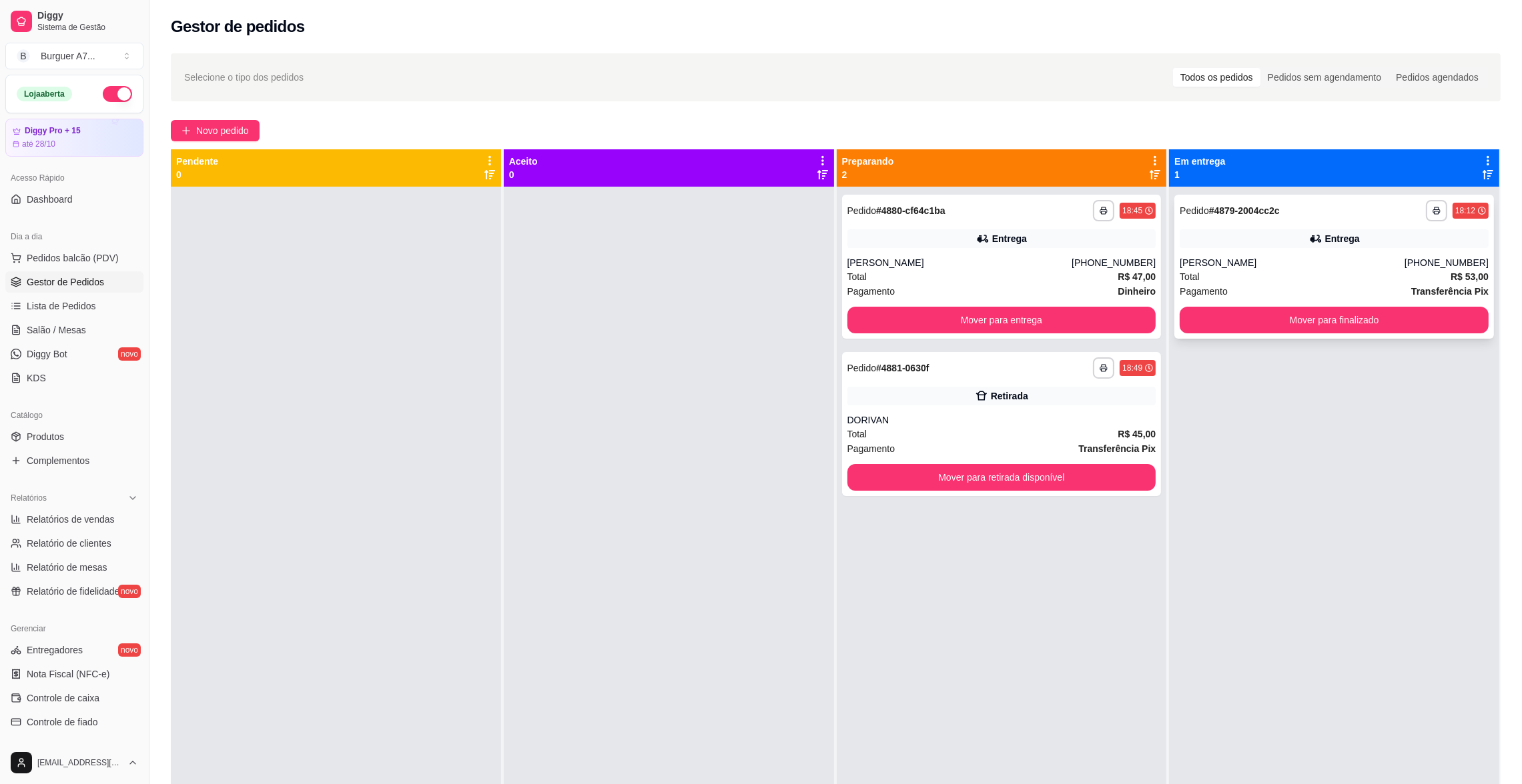
click at [1288, 282] on div "Total R$ 53,00" at bounding box center [1335, 276] width 309 height 15
click at [1295, 325] on button "Mover para finalizado" at bounding box center [1335, 320] width 309 height 27
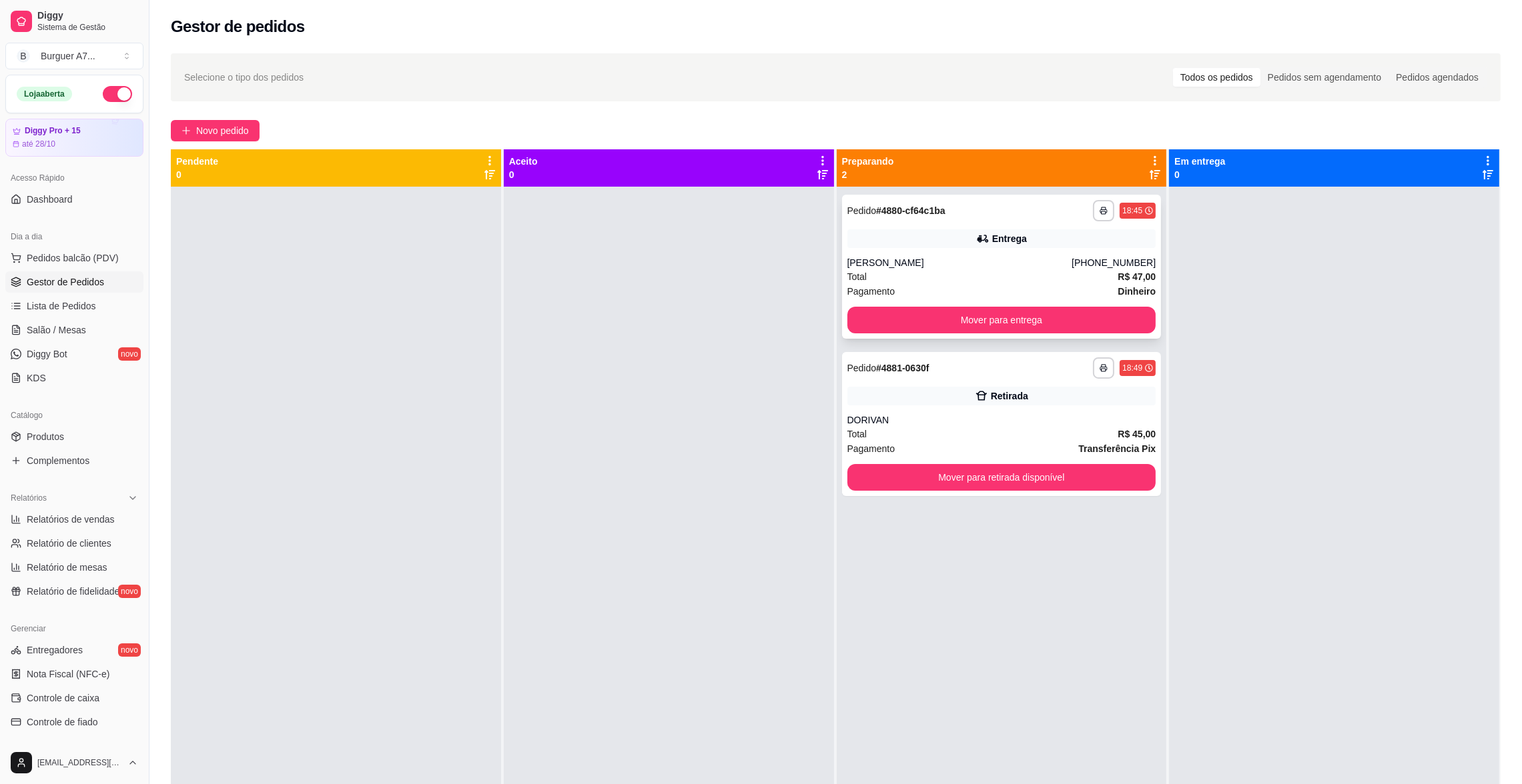
click at [924, 259] on div "[PERSON_NAME]" at bounding box center [960, 262] width 225 height 13
click at [983, 214] on div "**********" at bounding box center [1002, 211] width 309 height 21
click at [1064, 414] on div "DORIVAN" at bounding box center [1002, 420] width 309 height 13
click at [96, 528] on link "Relatórios de vendas" at bounding box center [74, 519] width 138 height 21
select select "ALL"
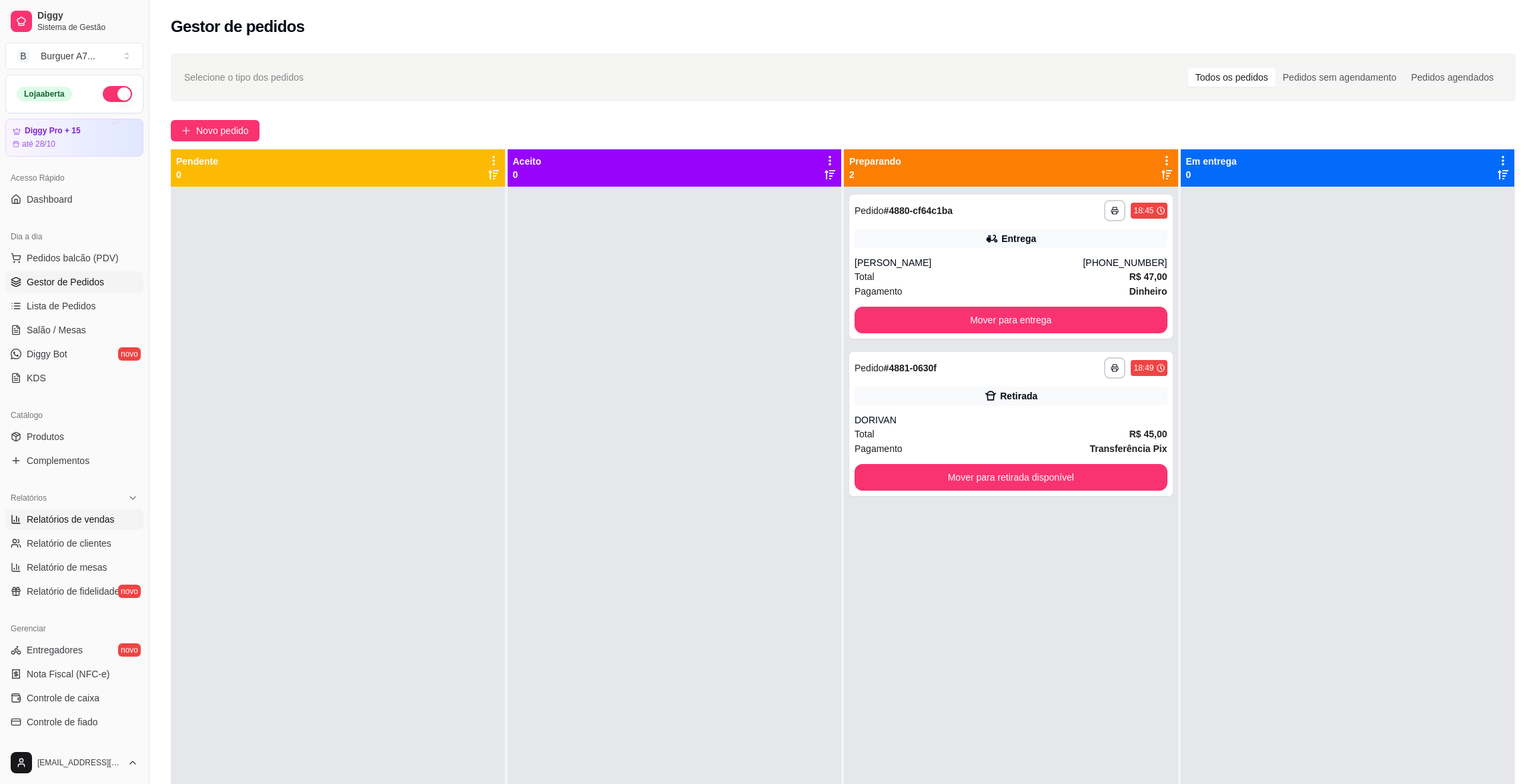
select select "ALL"
select select "0"
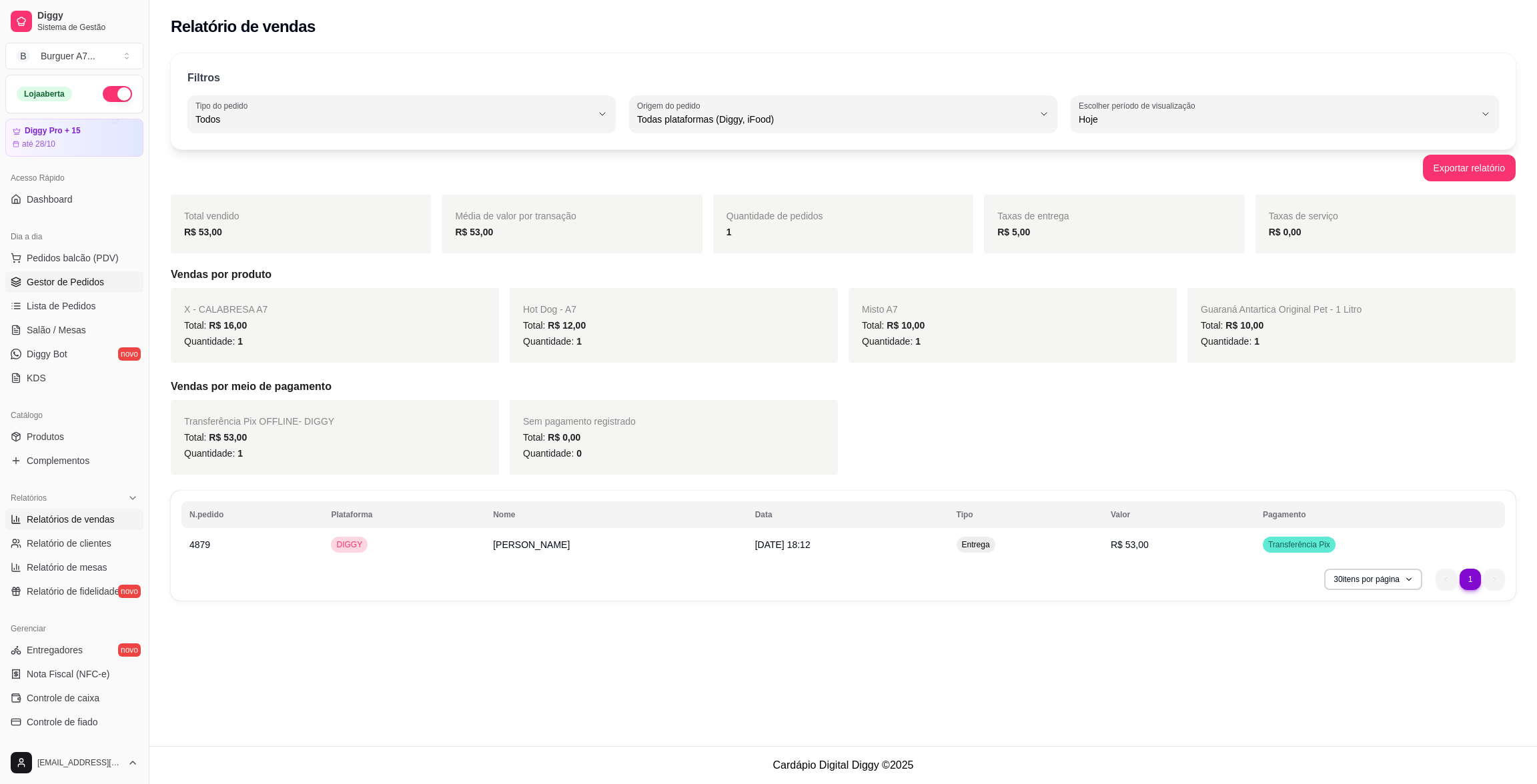
click at [86, 291] on link "Gestor de Pedidos" at bounding box center [74, 282] width 138 height 21
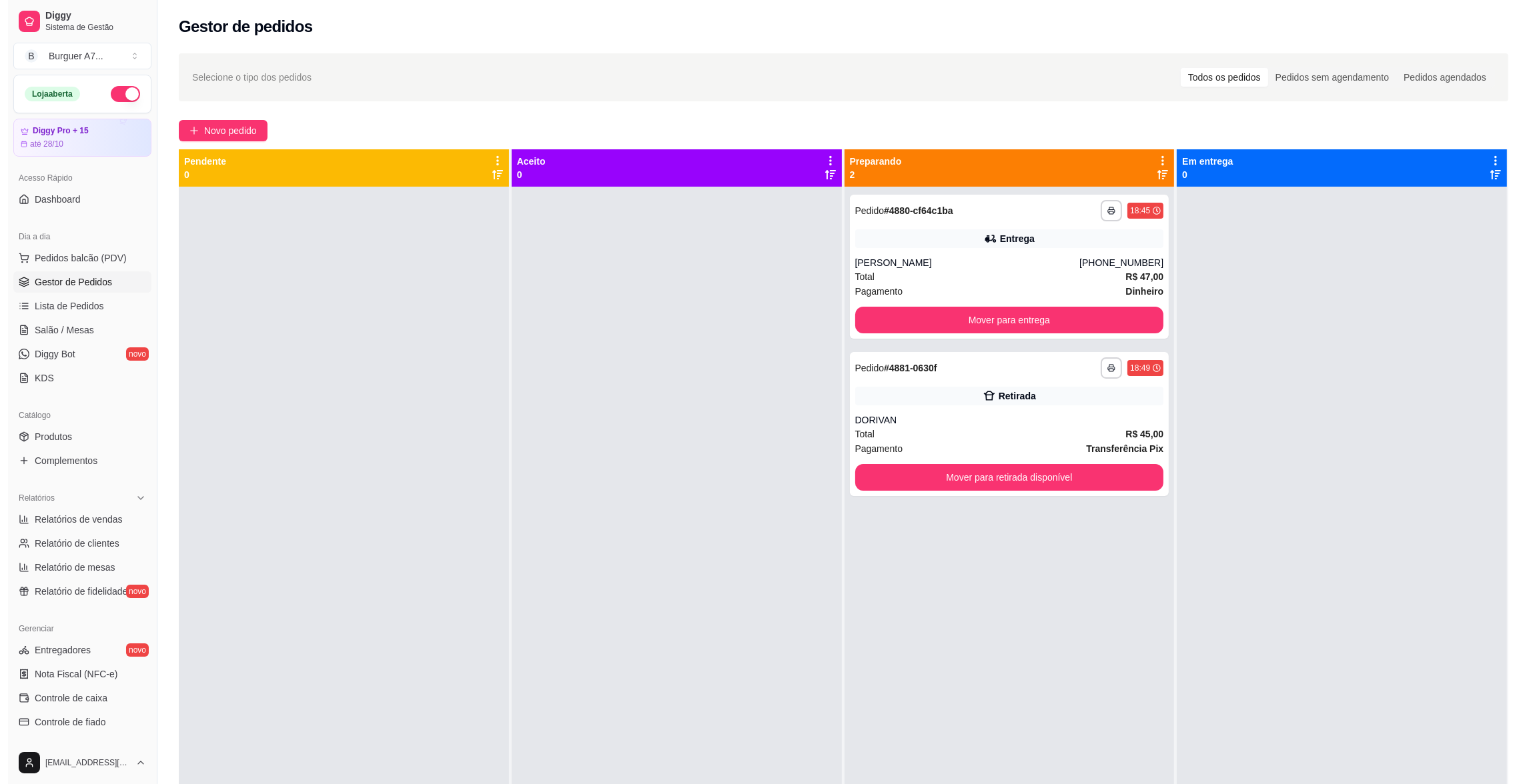
scroll to position [174, 0]
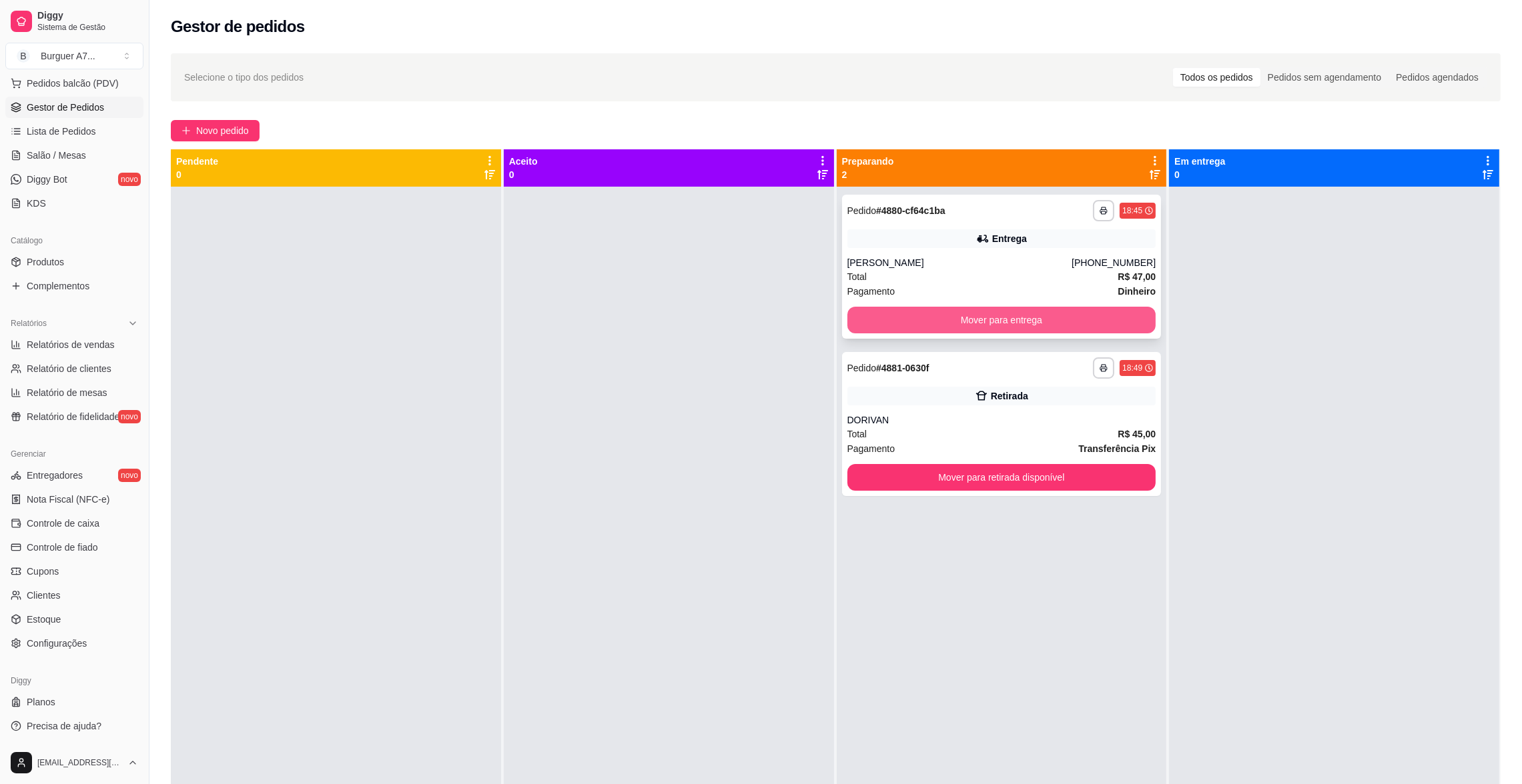
click at [1066, 320] on button "Mover para entrega" at bounding box center [1002, 320] width 309 height 27
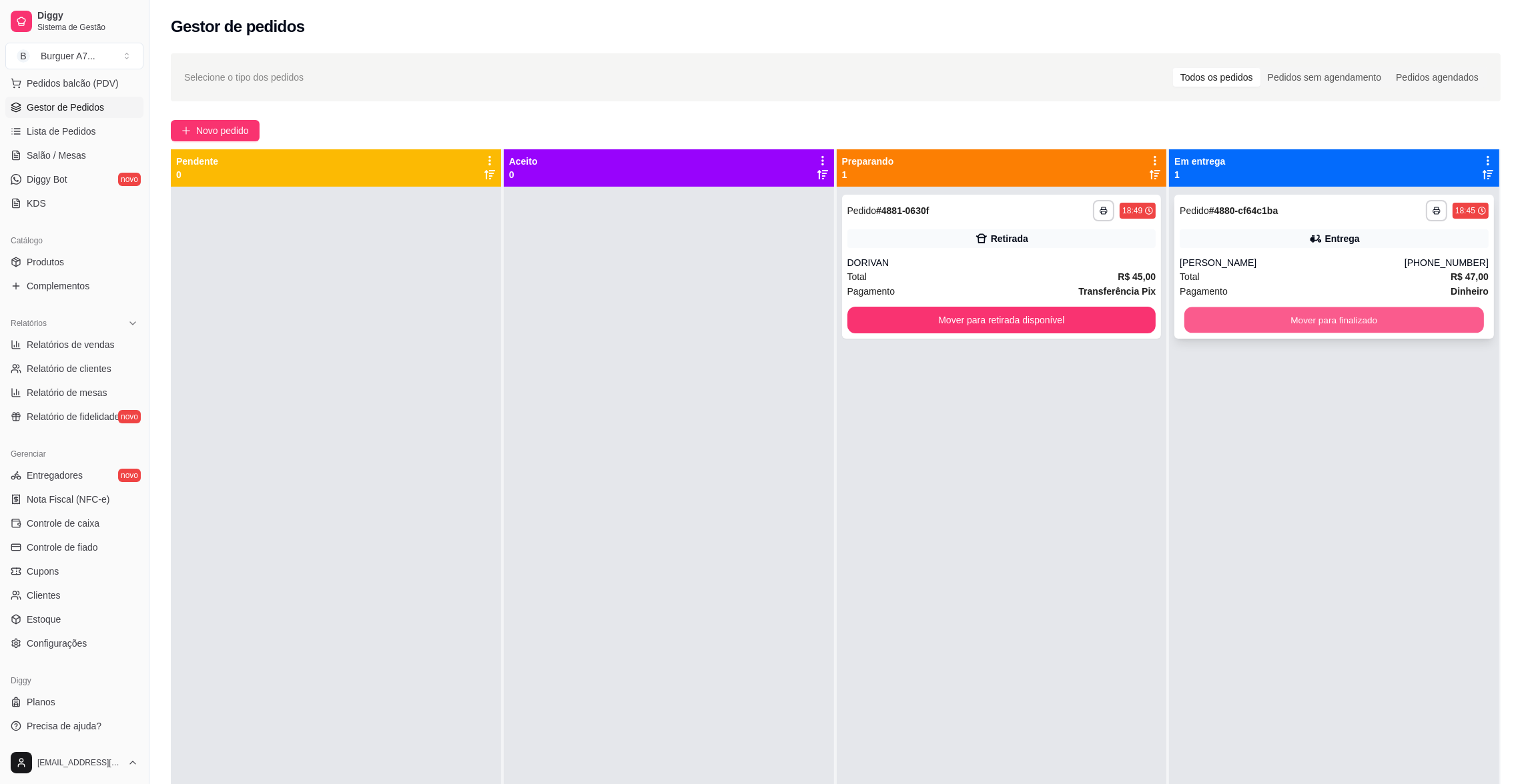
click at [1351, 323] on button "Mover para finalizado" at bounding box center [1334, 320] width 299 height 26
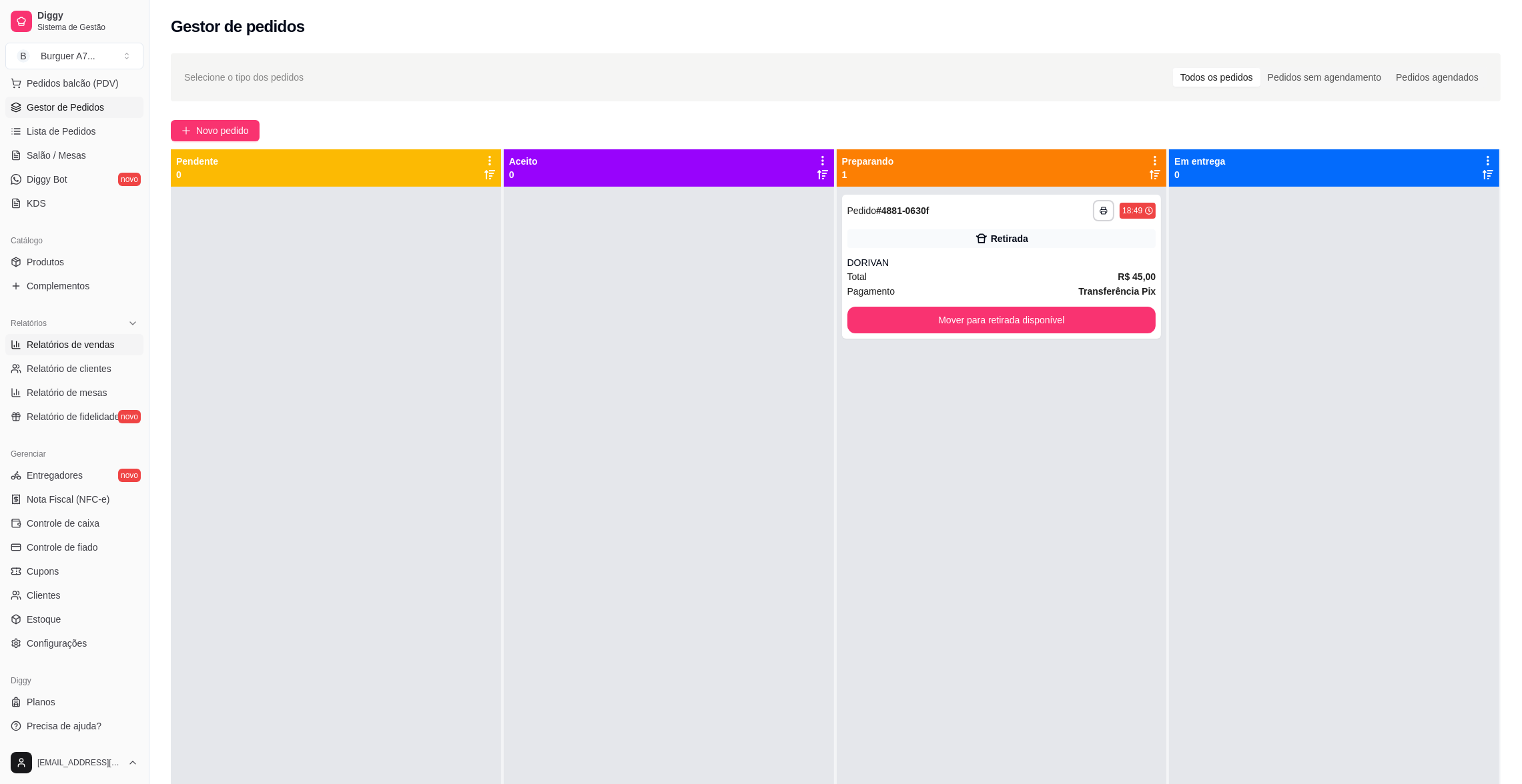
click at [86, 350] on span "Relatórios de vendas" at bounding box center [70, 344] width 88 height 13
select select "ALL"
select select "0"
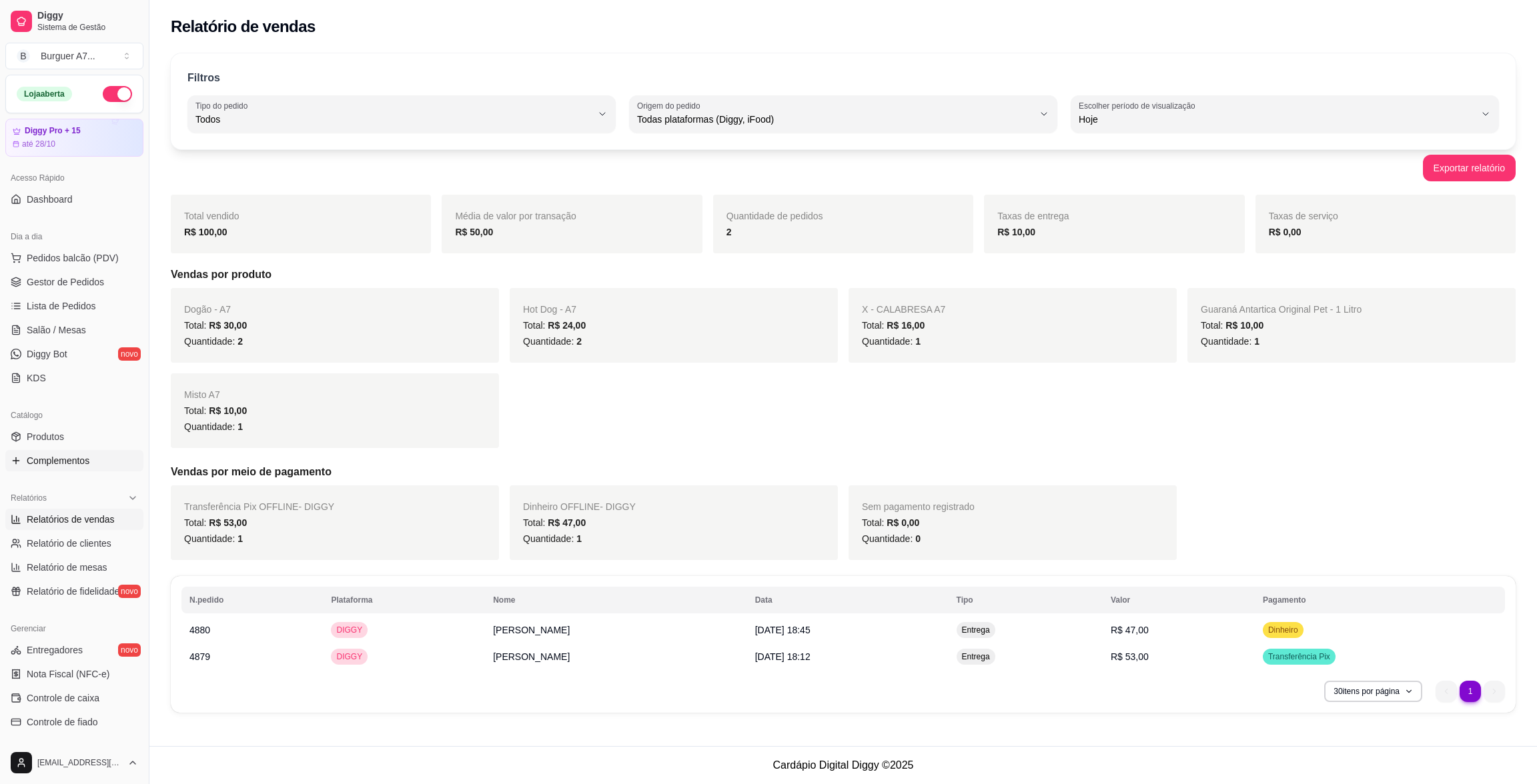
click at [89, 277] on span "Gestor de Pedidos" at bounding box center [65, 281] width 77 height 13
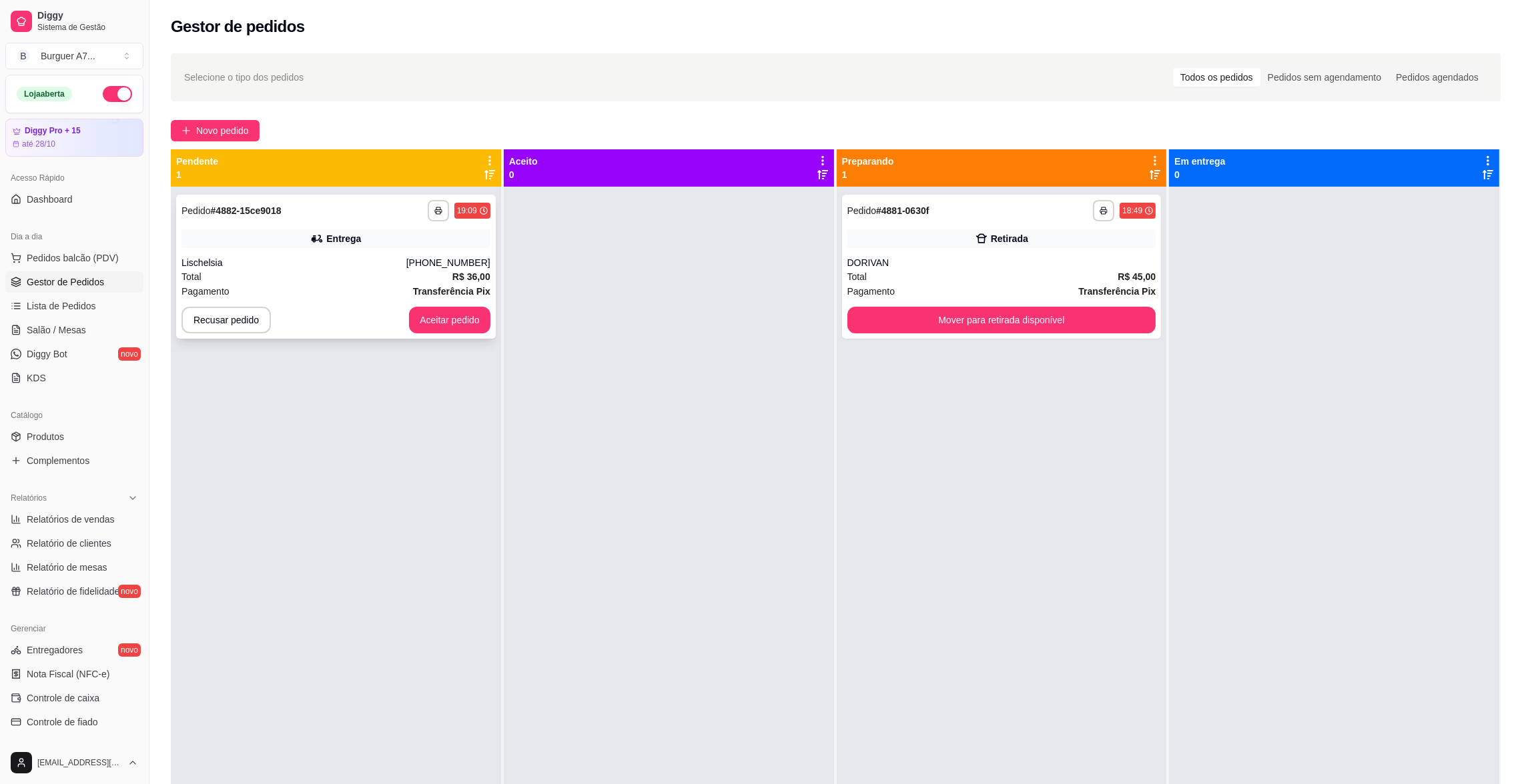
click at [340, 237] on div "Entrega" at bounding box center [343, 238] width 34 height 13
click at [976, 242] on icon at bounding box center [981, 238] width 13 height 13
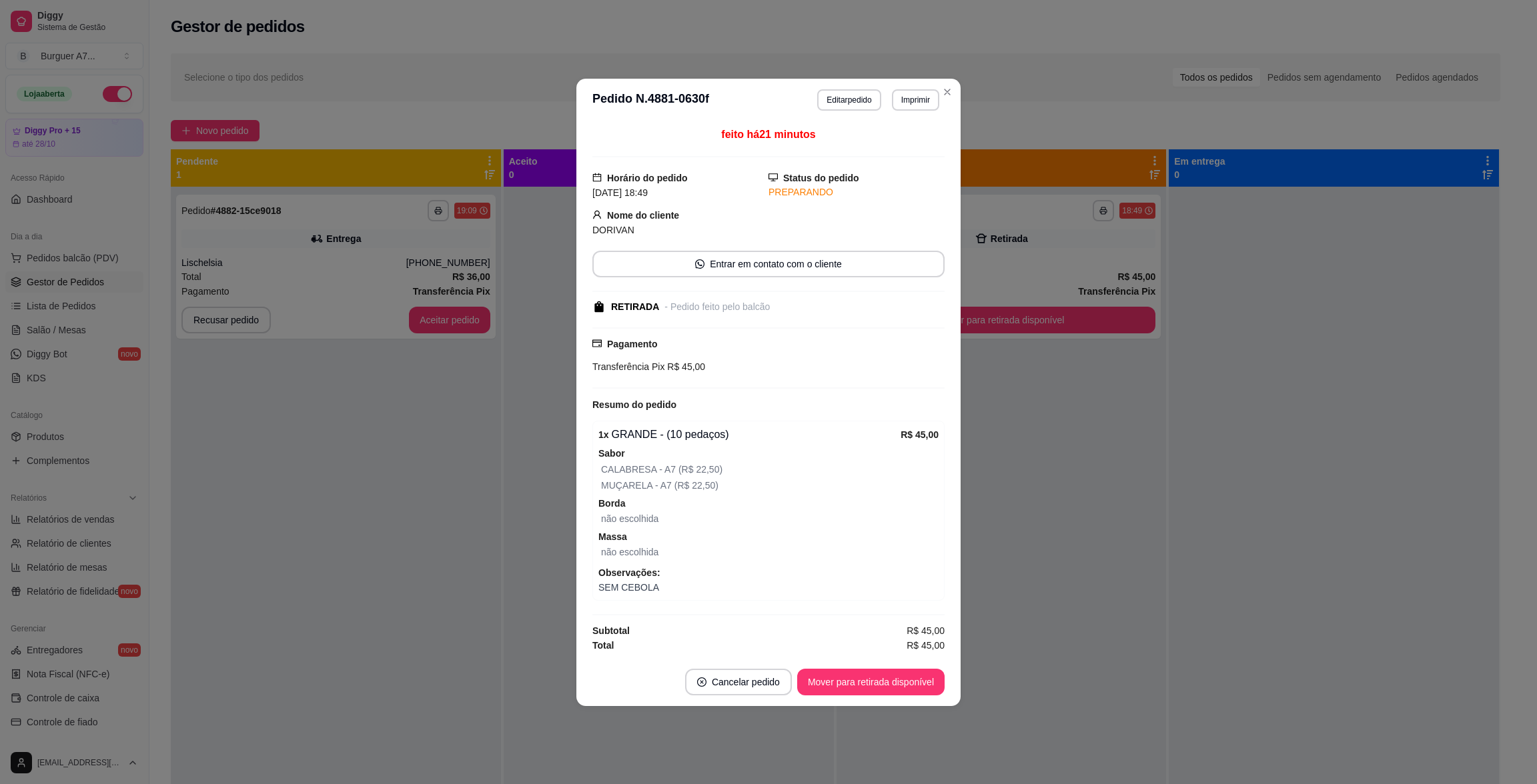
click at [851, 86] on header "**********" at bounding box center [768, 100] width 384 height 43
click at [870, 101] on button "Editar pedido" at bounding box center [849, 99] width 62 height 21
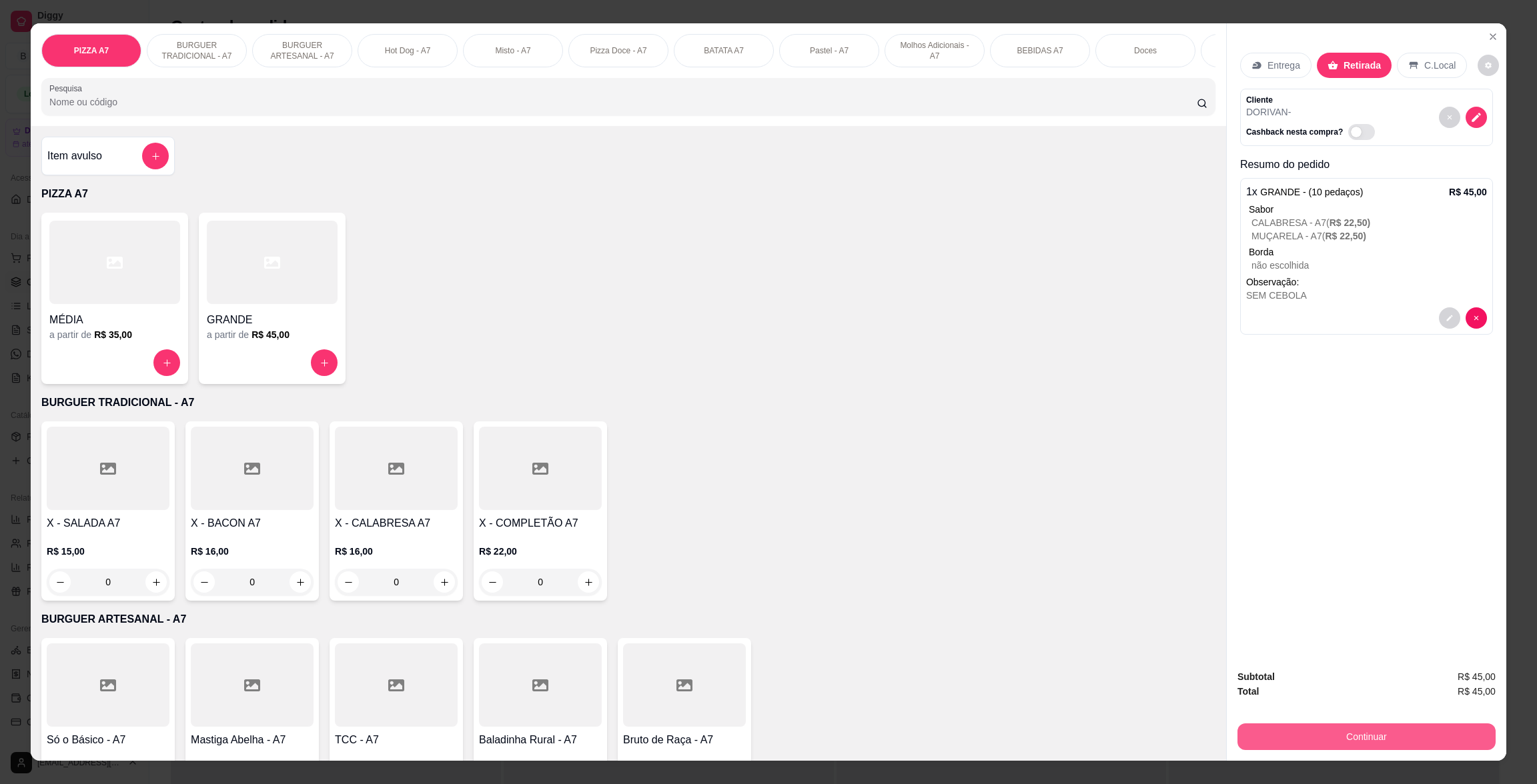
click at [1374, 749] on button "Continuar" at bounding box center [1366, 737] width 258 height 27
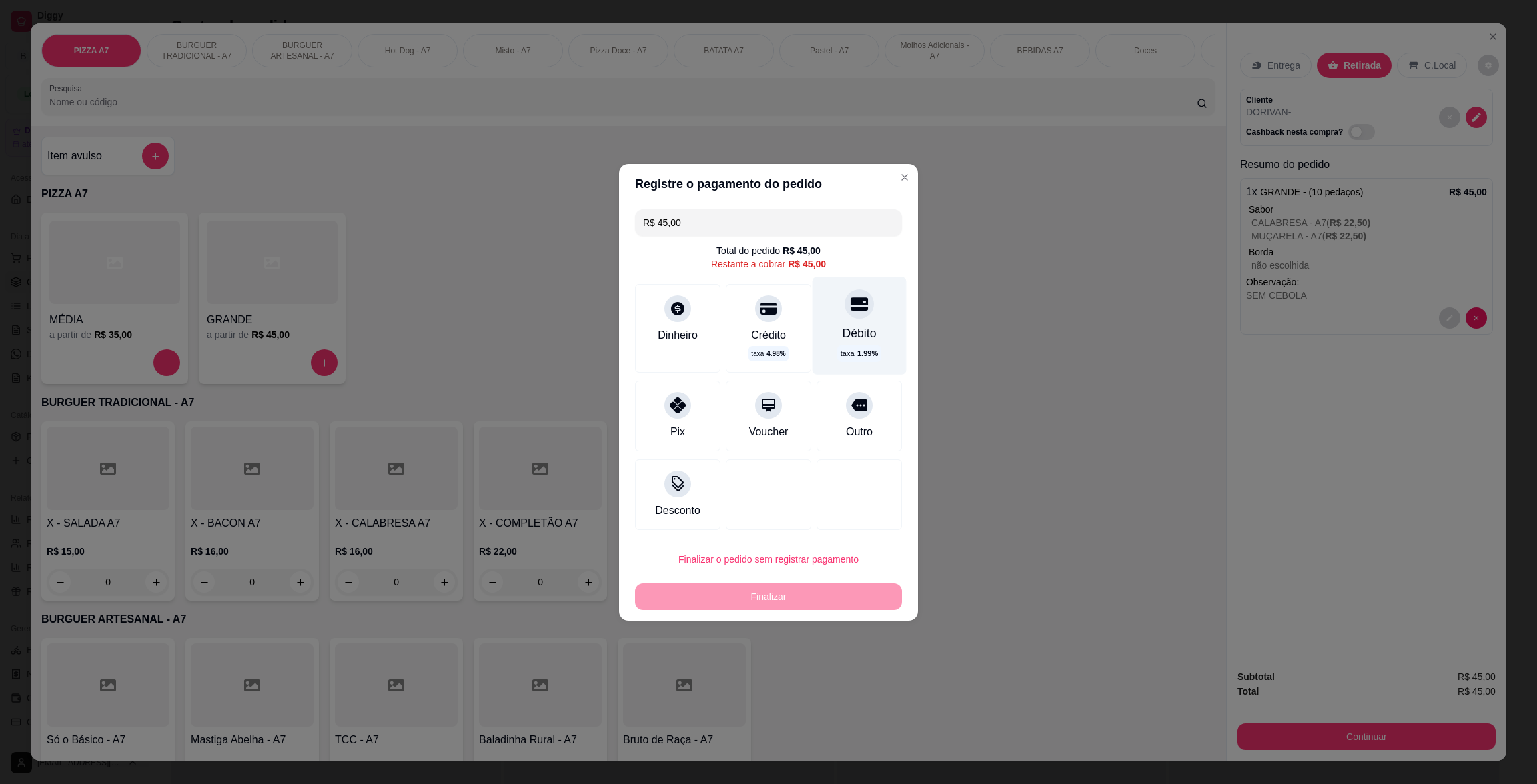
click at [855, 341] on div "Débito" at bounding box center [859, 333] width 34 height 18
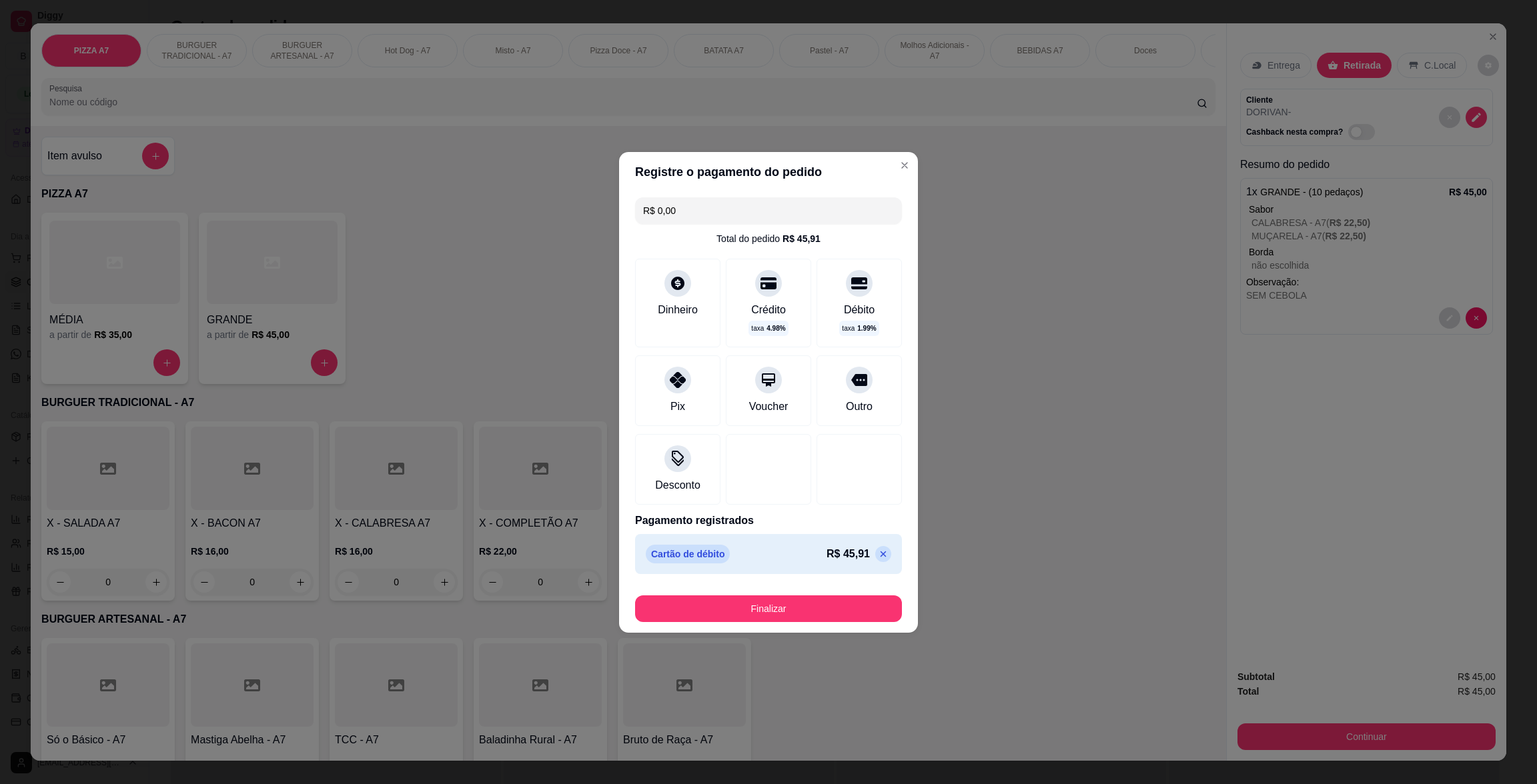
click at [847, 626] on footer "Finalizar" at bounding box center [768, 607] width 299 height 54
click at [850, 615] on button "Finalizar" at bounding box center [768, 609] width 267 height 27
type input "-R$ 45,00"
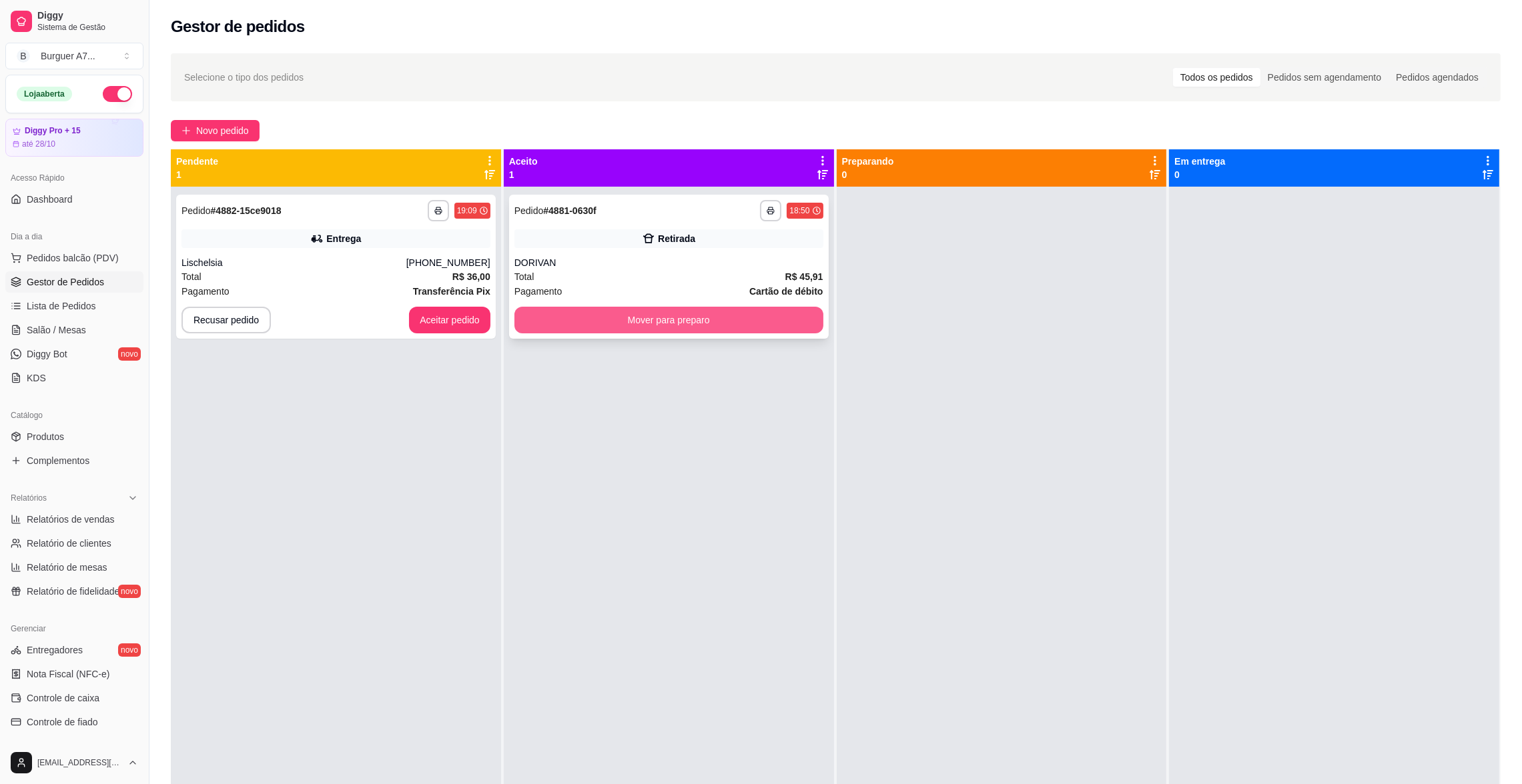
click at [654, 317] on button "Mover para preparo" at bounding box center [669, 320] width 309 height 27
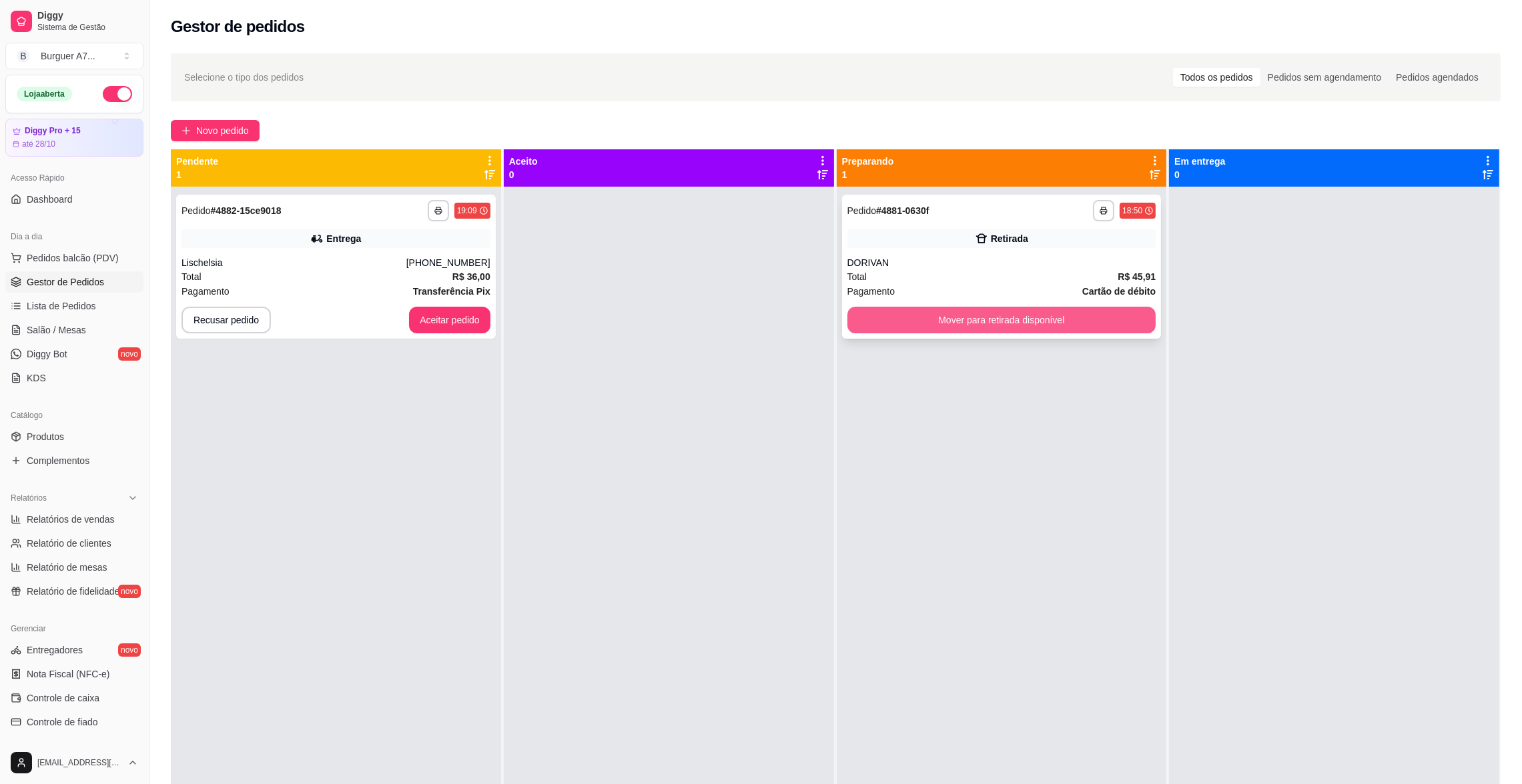
click at [1117, 327] on button "Mover para retirada disponível" at bounding box center [1002, 320] width 309 height 27
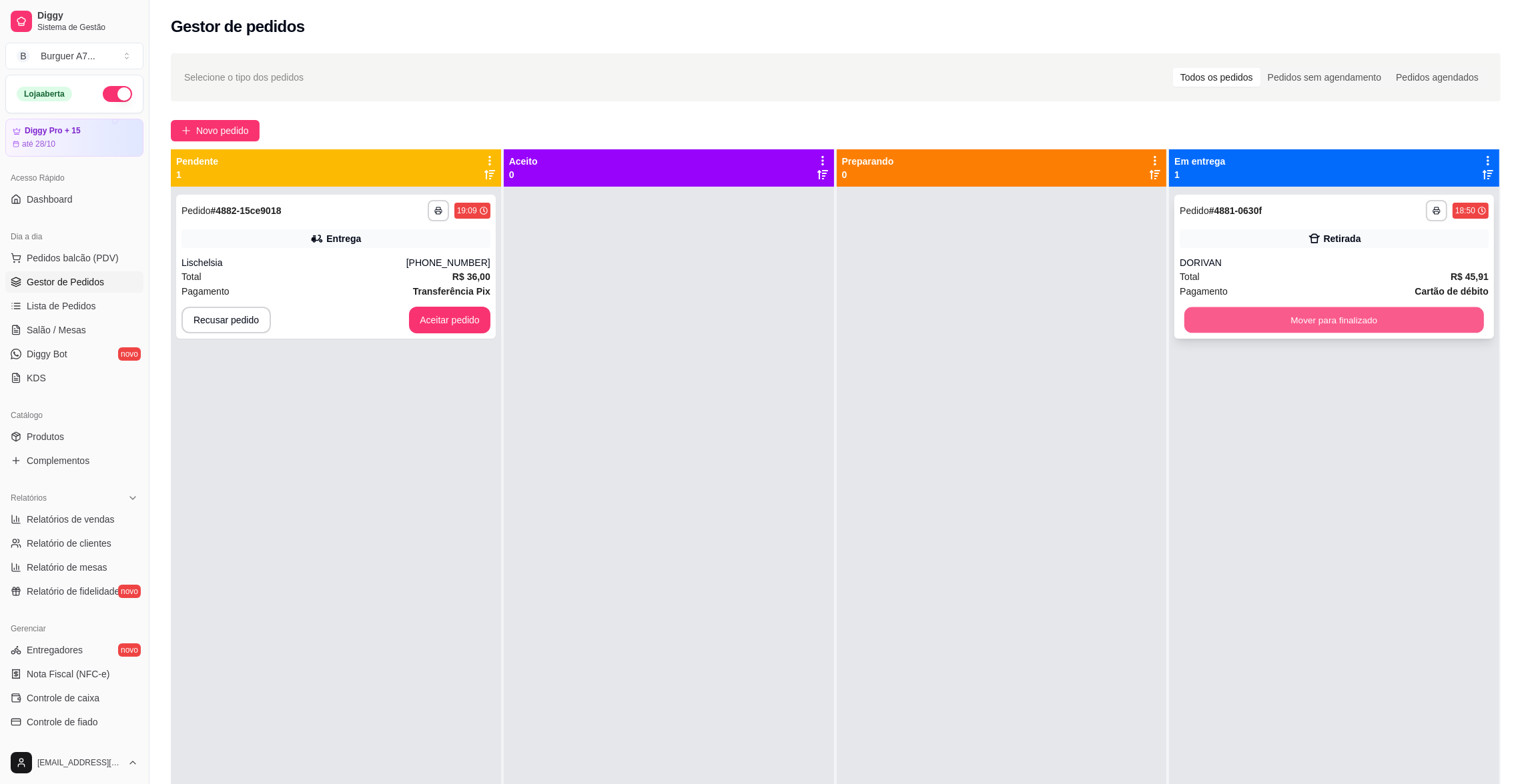
click at [1367, 311] on button "Mover para finalizado" at bounding box center [1334, 320] width 299 height 26
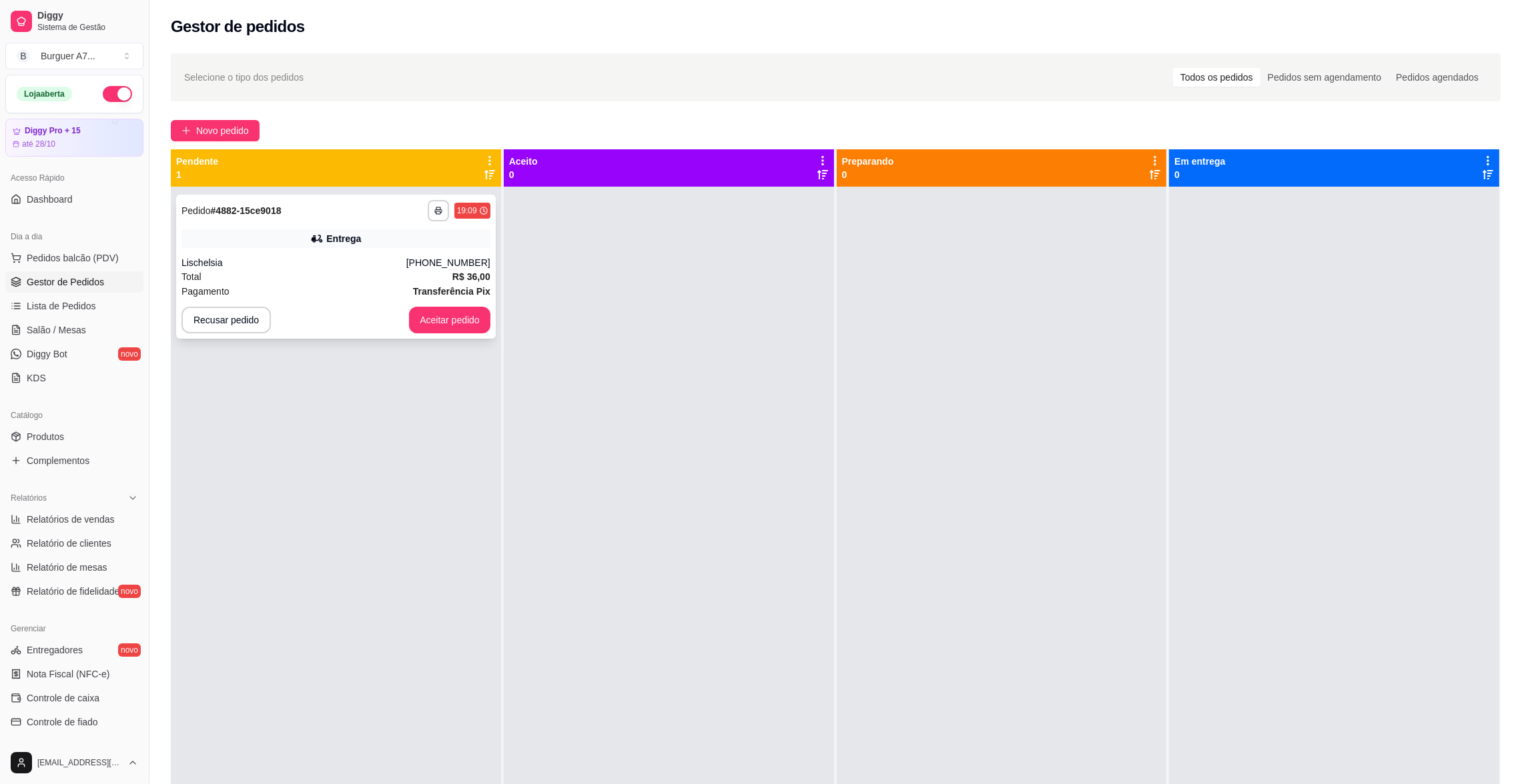
drag, startPoint x: 493, startPoint y: 322, endPoint x: 477, endPoint y: 321, distance: 16.0
click at [491, 322] on div "**********" at bounding box center [336, 578] width 331 height 784
click at [463, 322] on button "Aceitar pedido" at bounding box center [449, 320] width 81 height 27
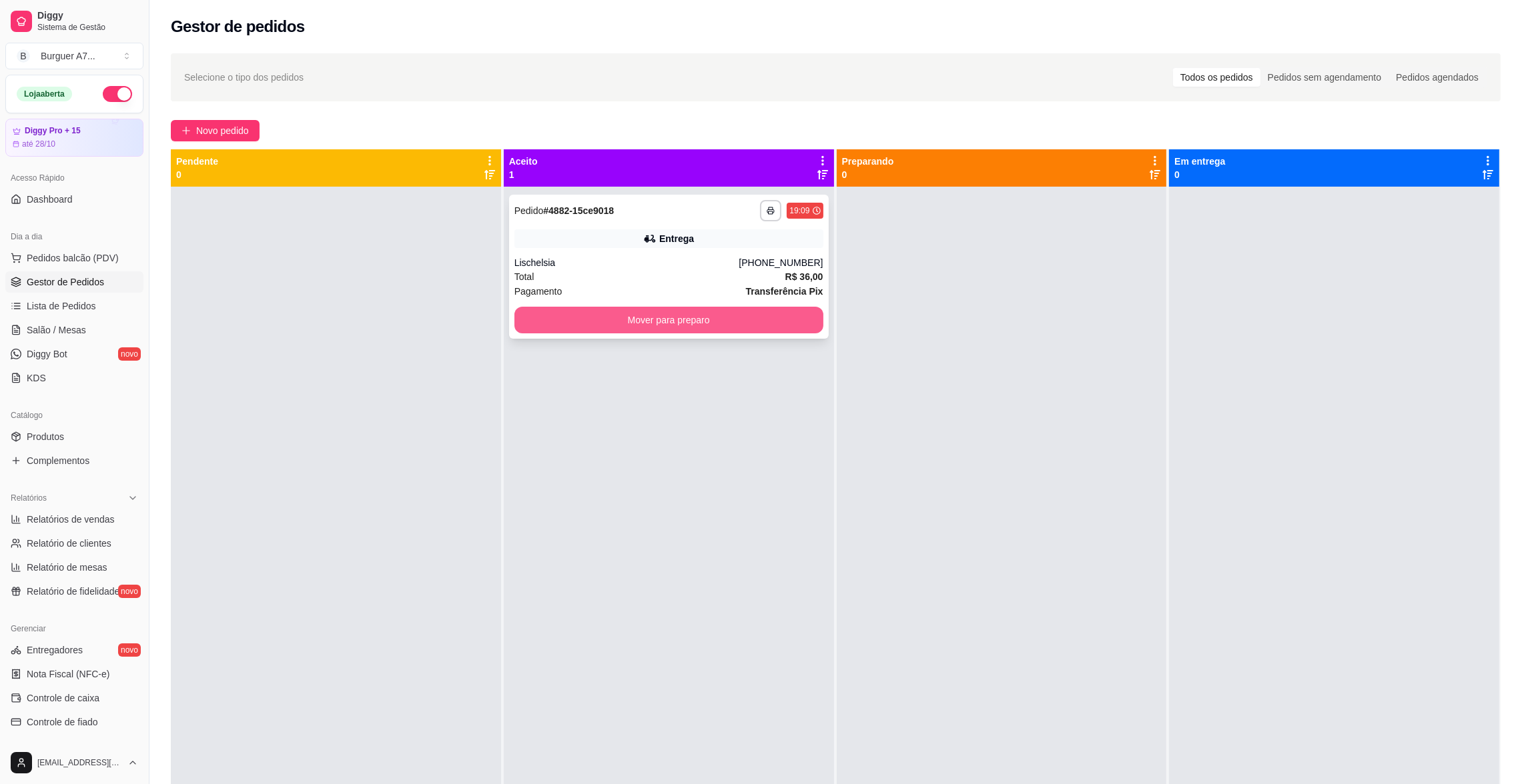
click at [728, 317] on button "Mover para preparo" at bounding box center [669, 320] width 309 height 27
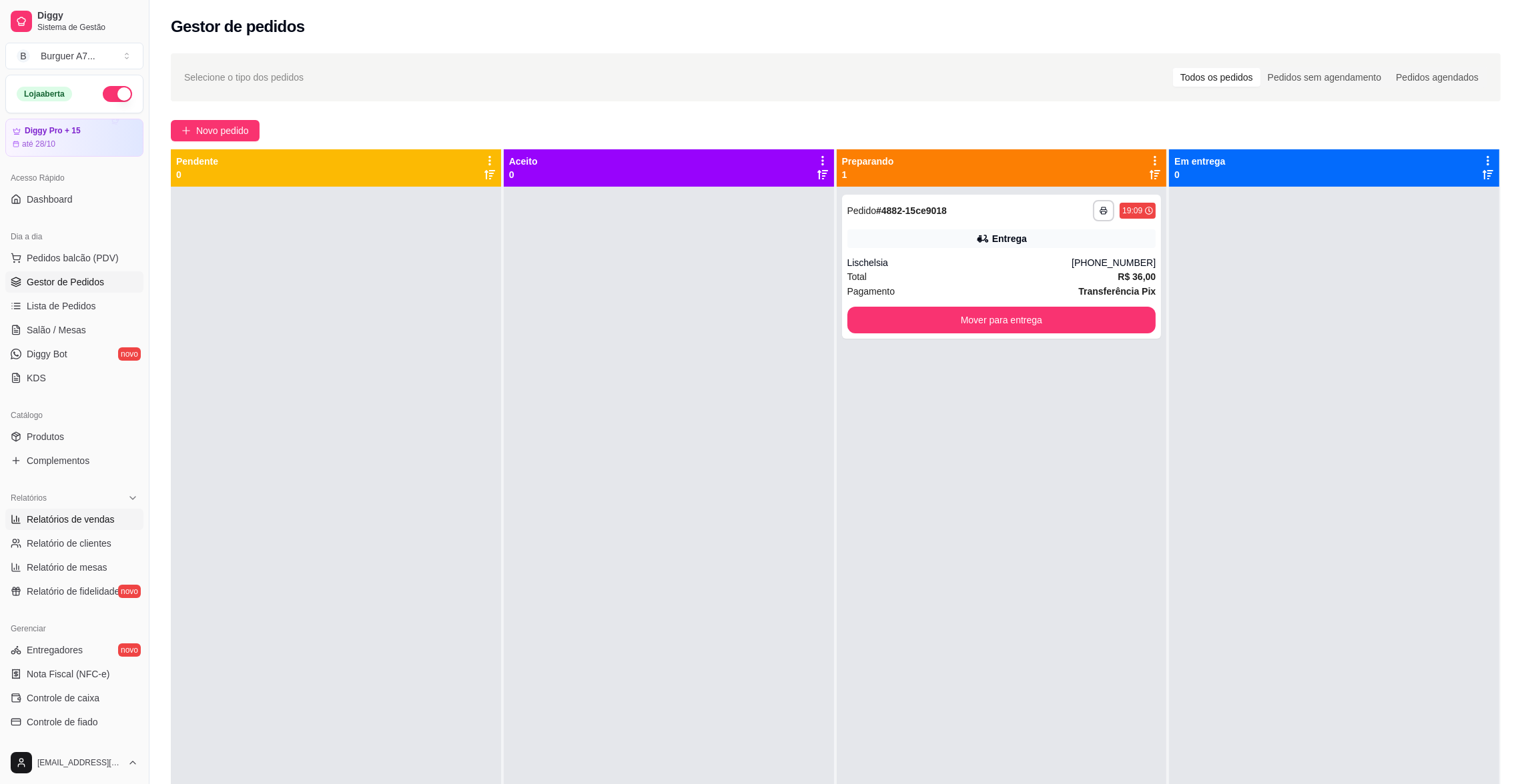
click at [74, 518] on span "Relatórios de vendas" at bounding box center [70, 519] width 88 height 13
select select "ALL"
select select "0"
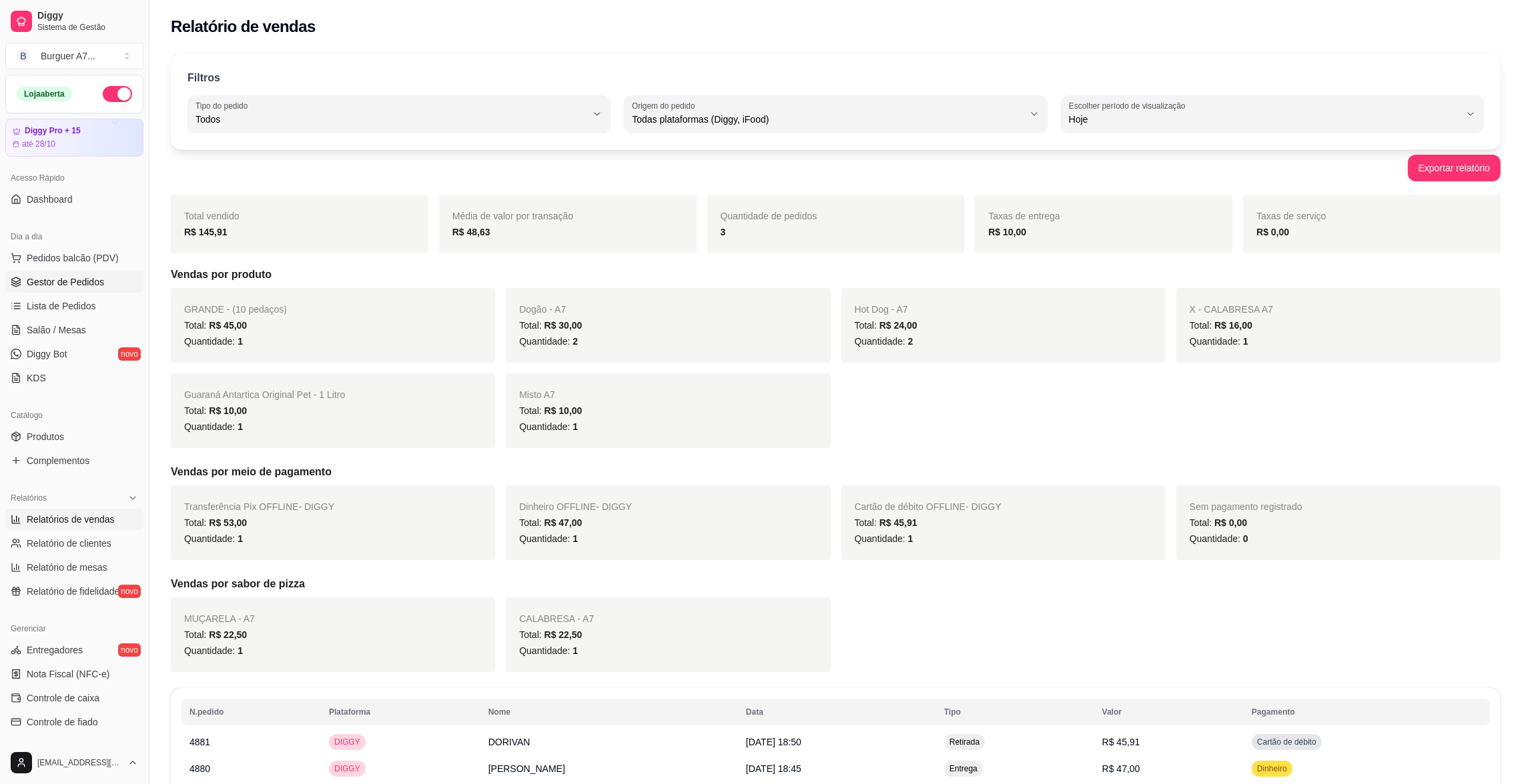
click at [95, 291] on link "Gestor de Pedidos" at bounding box center [74, 282] width 138 height 21
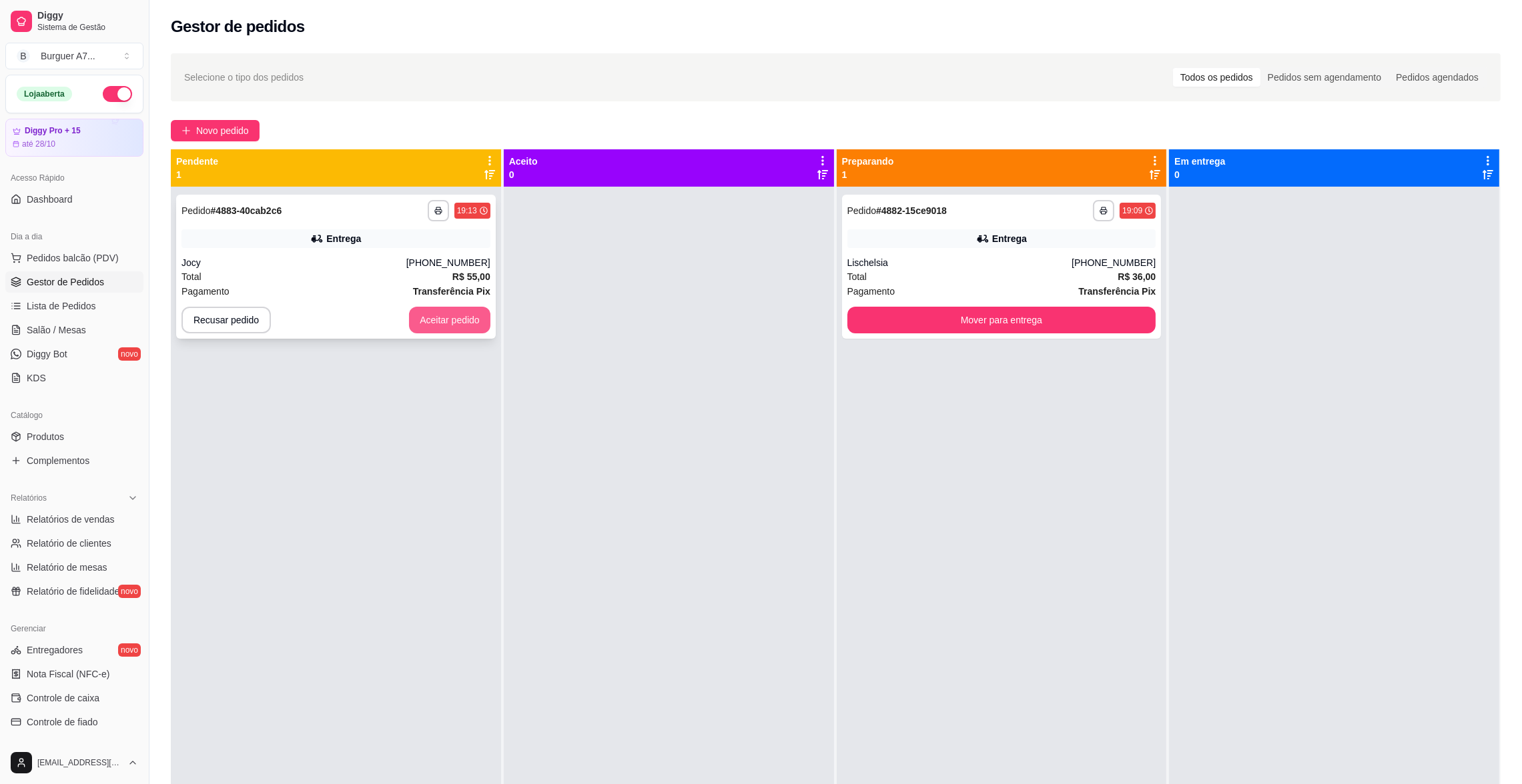
click at [419, 318] on button "Aceitar pedido" at bounding box center [449, 320] width 81 height 27
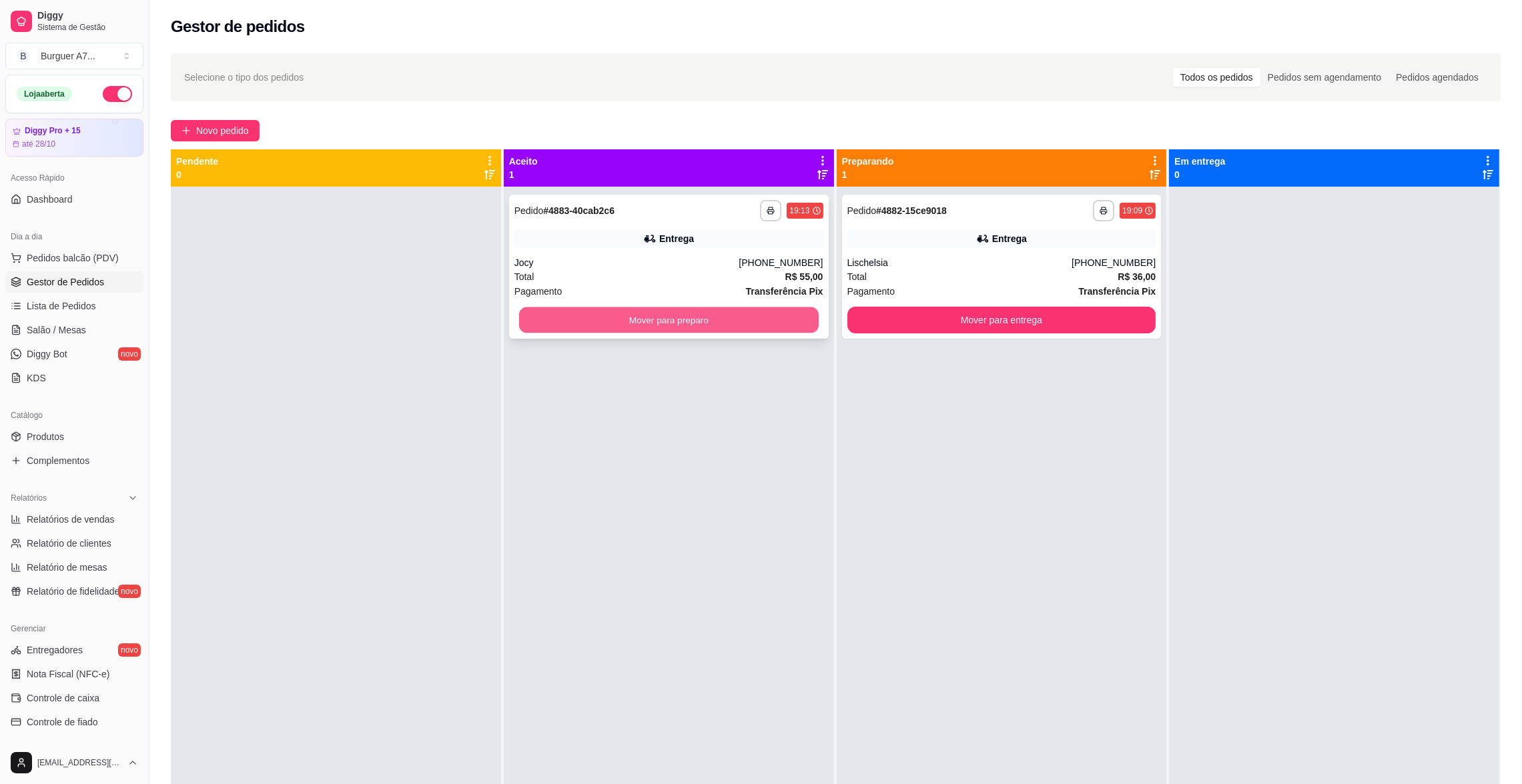
click at [754, 311] on button "Mover para preparo" at bounding box center [668, 320] width 299 height 26
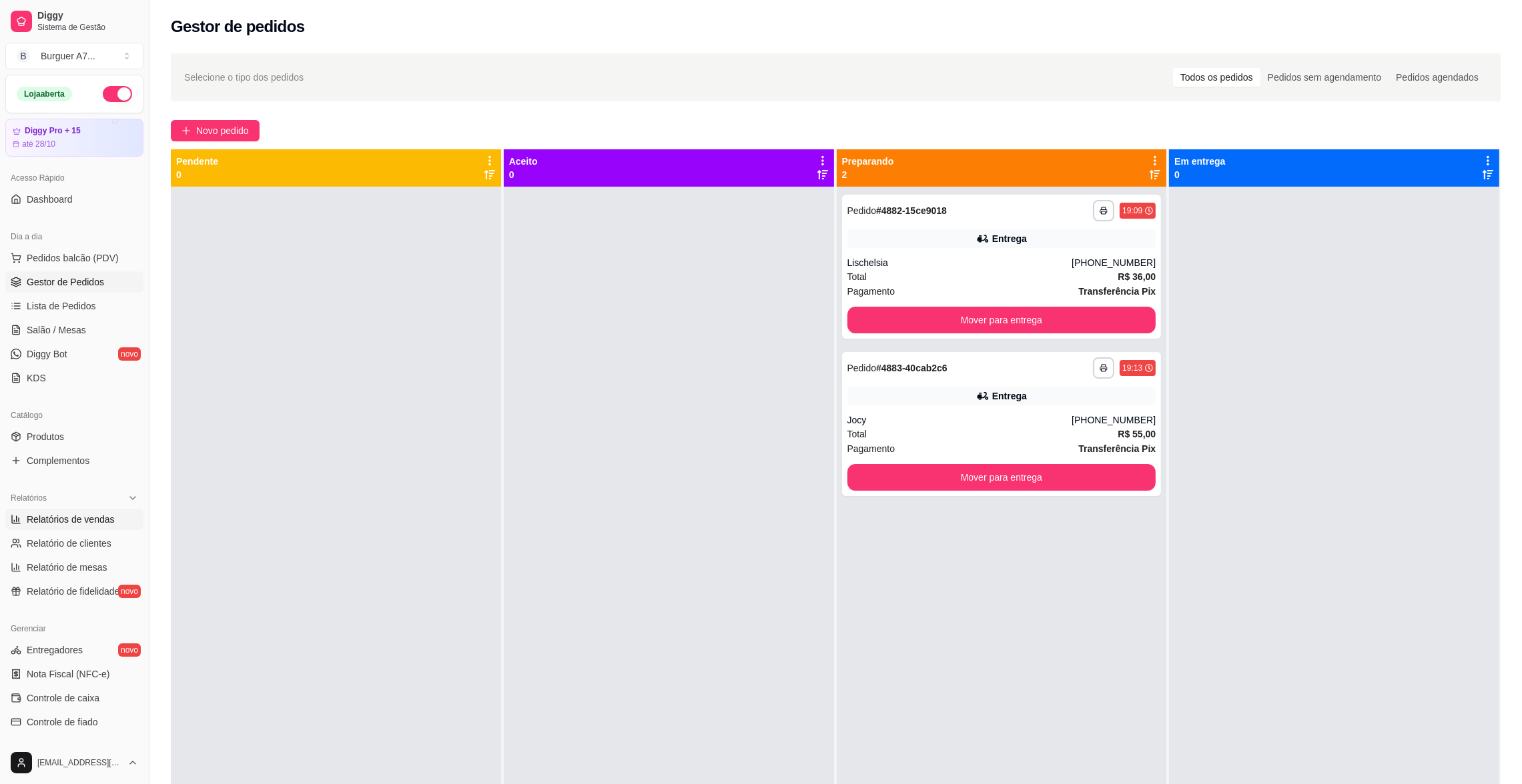
click at [102, 523] on span "Relatórios de vendas" at bounding box center [70, 519] width 88 height 13
select select "ALL"
select select "0"
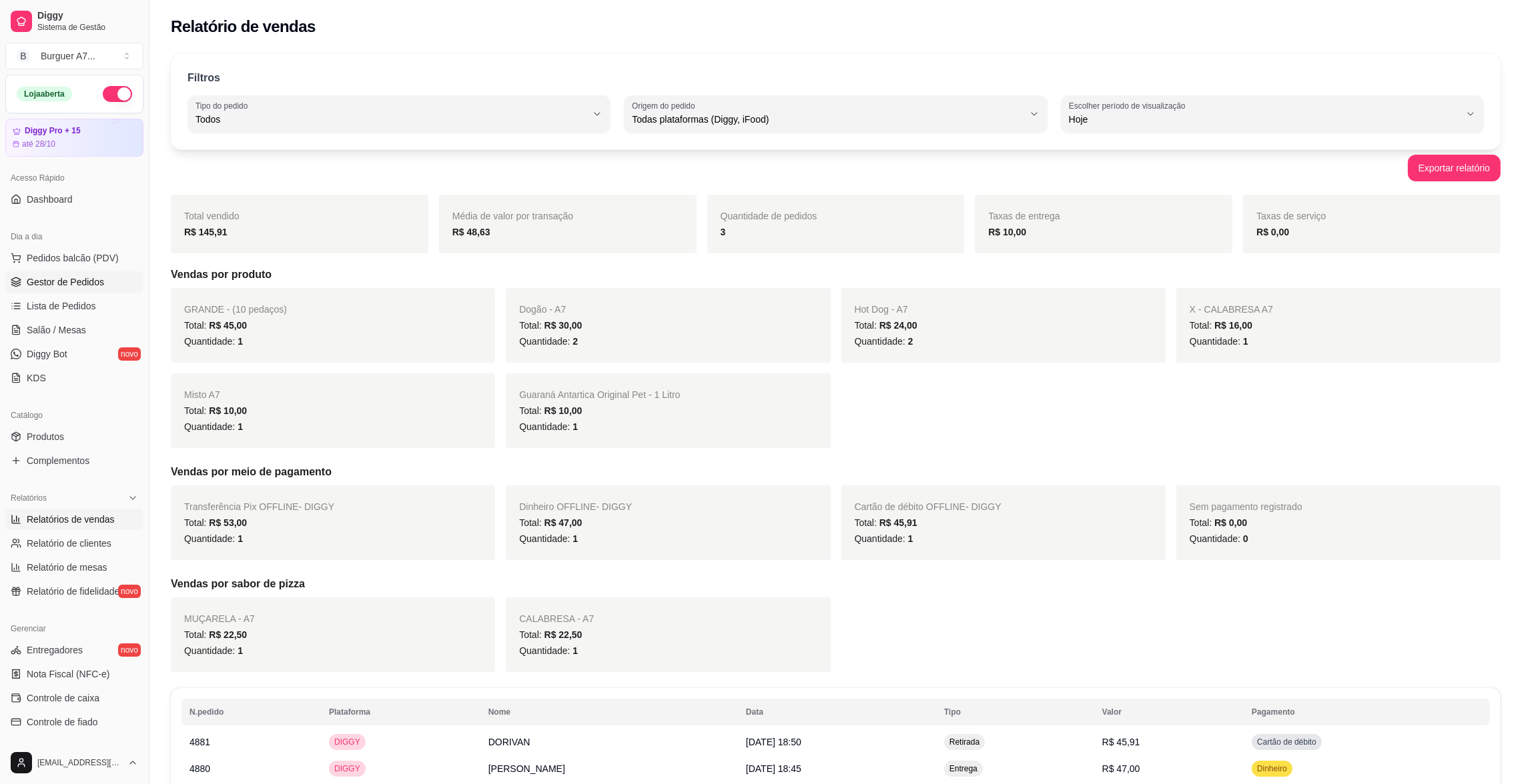
click at [94, 275] on span "Gestor de Pedidos" at bounding box center [65, 281] width 77 height 13
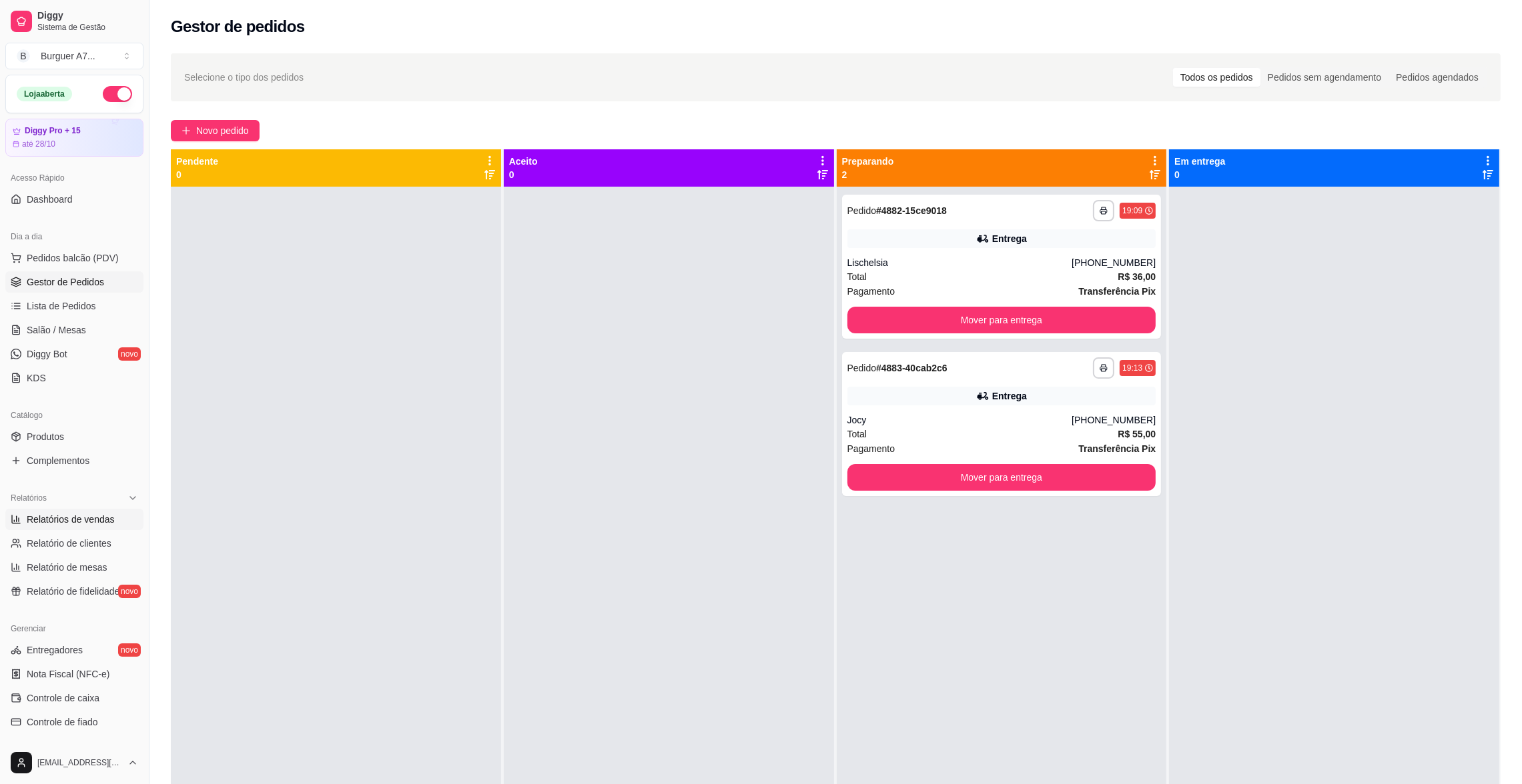
click at [86, 519] on span "Relatórios de vendas" at bounding box center [70, 519] width 88 height 13
select select "ALL"
select select "0"
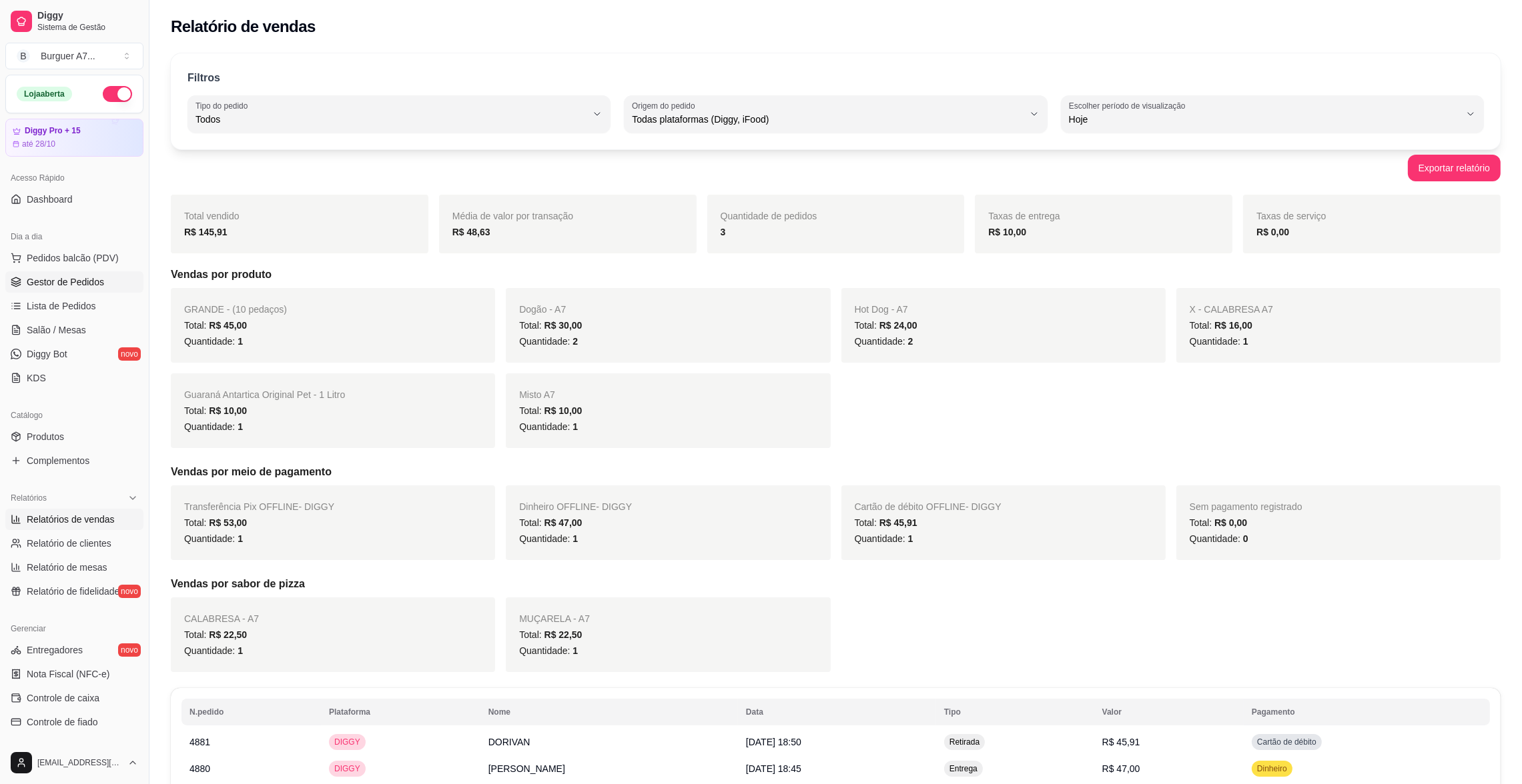
click at [97, 283] on span "Gestor de Pedidos" at bounding box center [65, 281] width 77 height 13
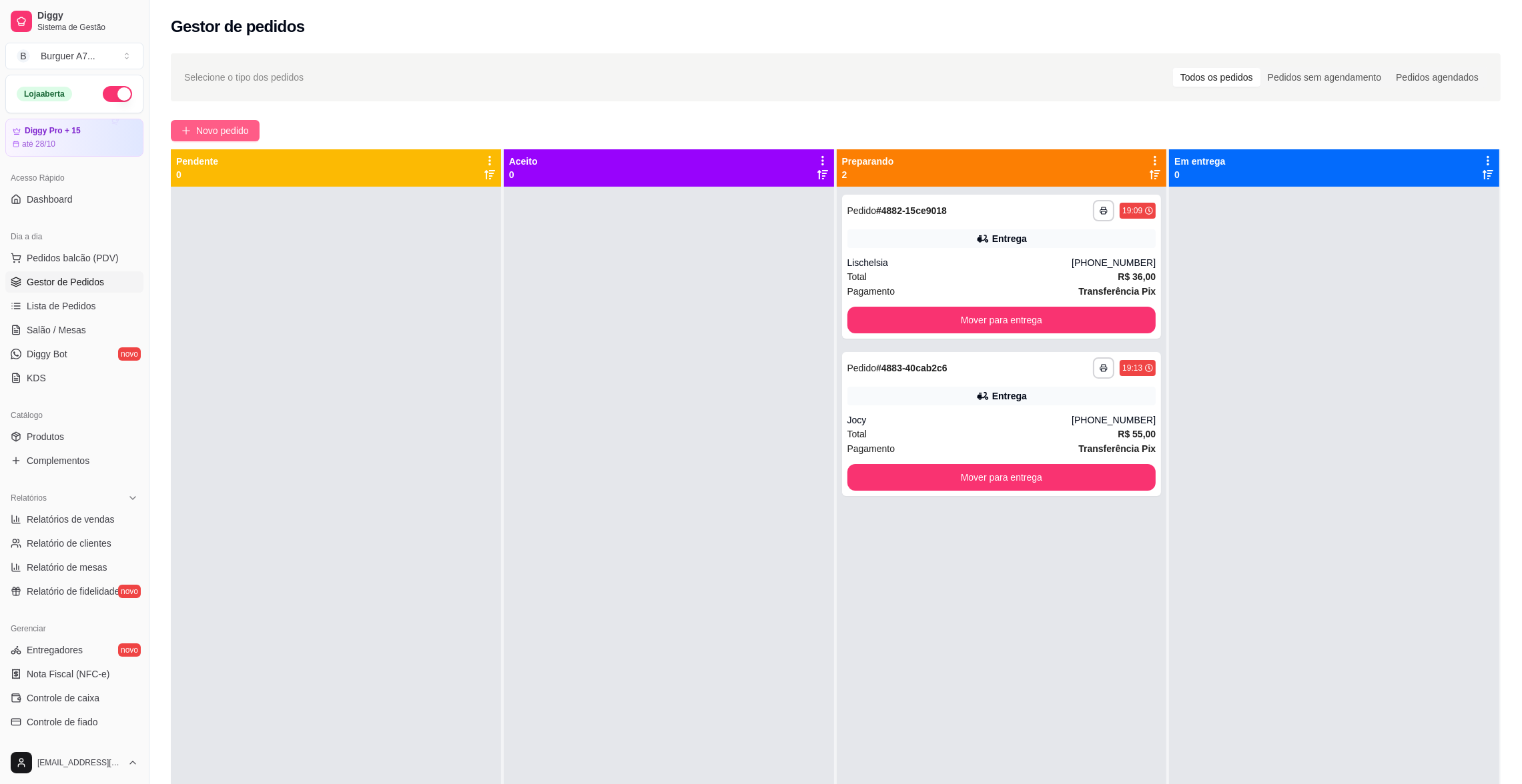
click at [229, 133] on span "Novo pedido" at bounding box center [222, 130] width 53 height 15
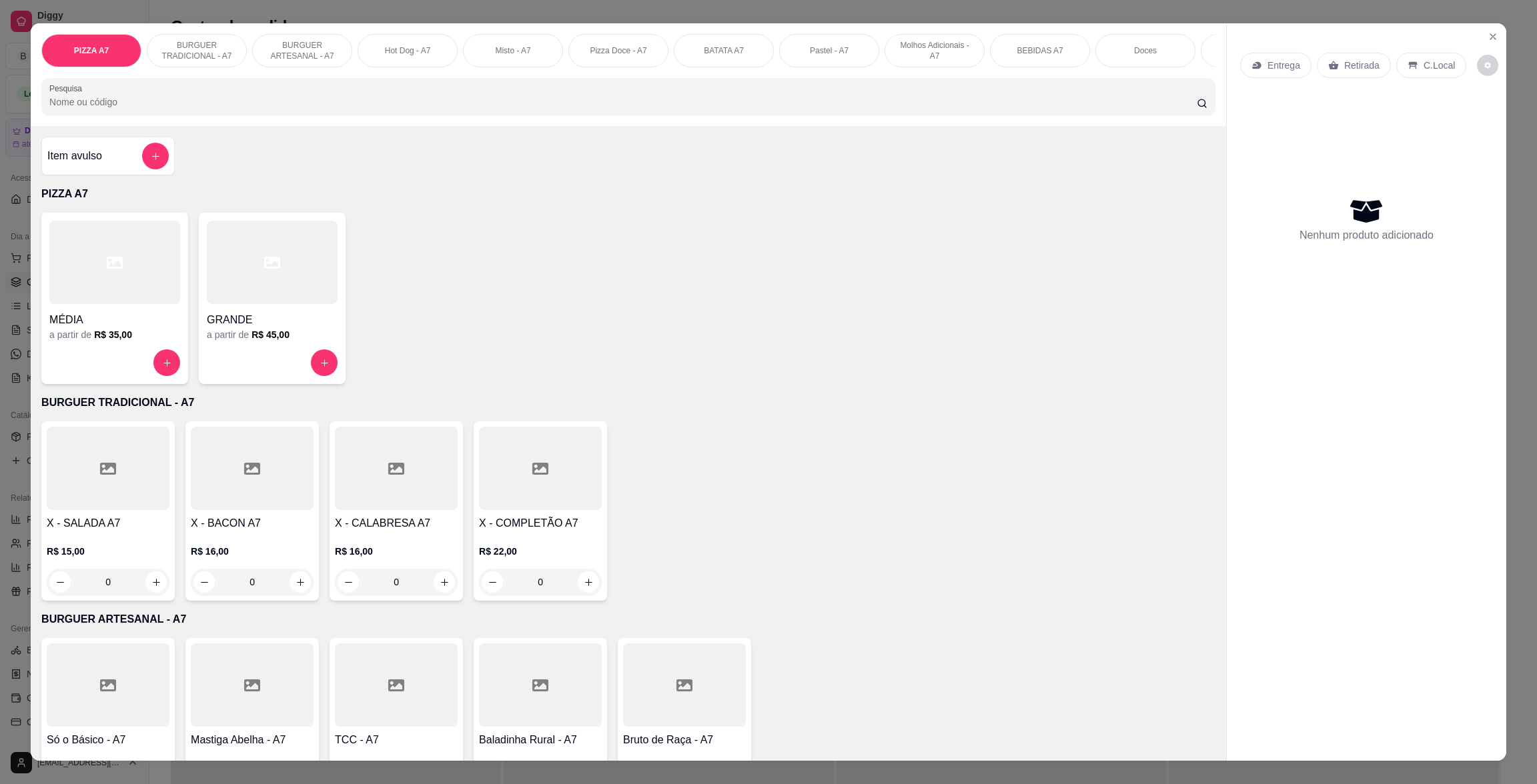
drag, startPoint x: 1201, startPoint y: 223, endPoint x: 1214, endPoint y: 238, distance: 19.8
click at [1214, 238] on div "Item avulso PIZZA A7 MÉDIA a partir de R$ 35,00 GRANDE a partir de R$ 45,00 BUR…" at bounding box center [628, 443] width 1195 height 634
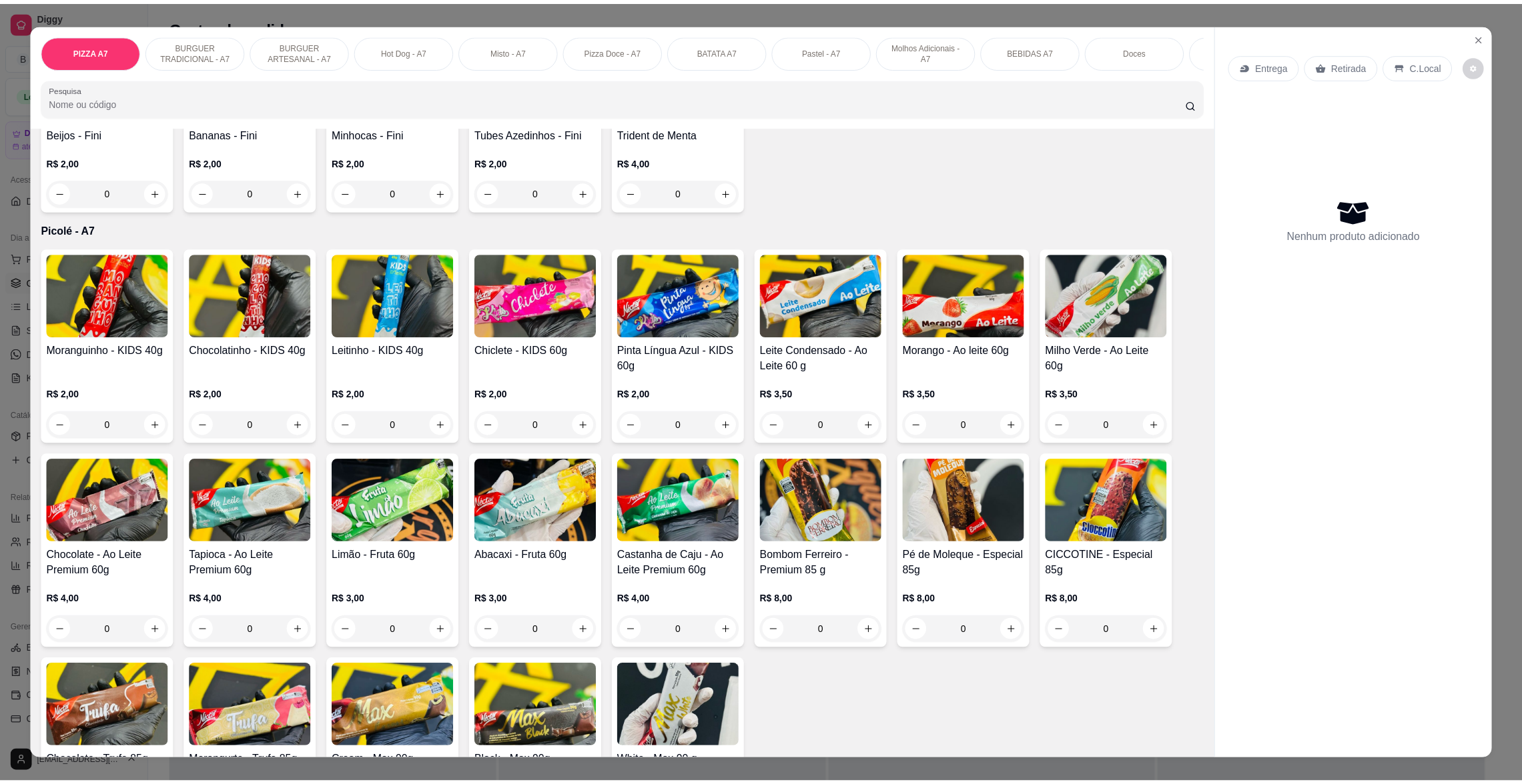
scroll to position [2885, 0]
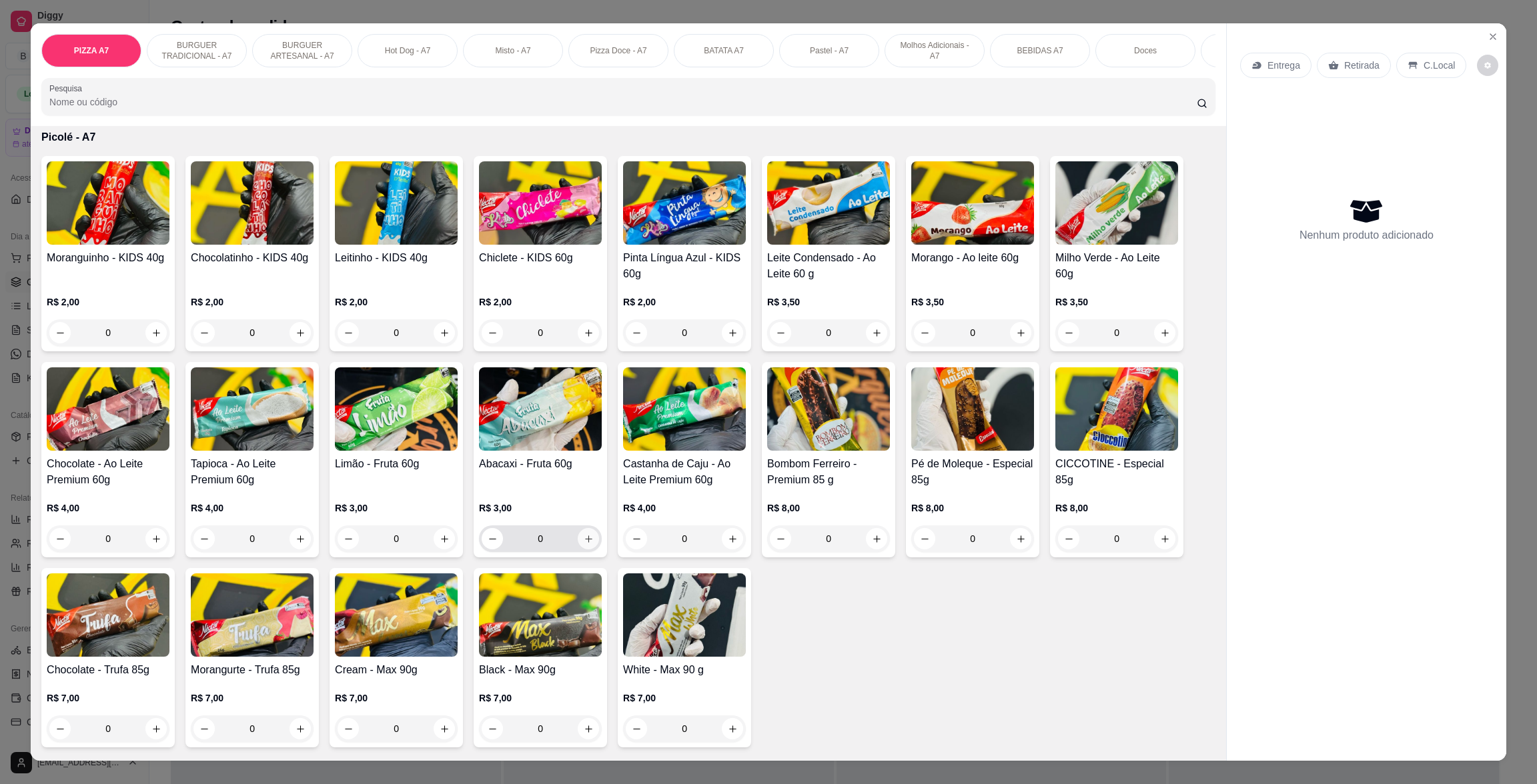
click at [578, 539] on button "increase-product-quantity" at bounding box center [588, 539] width 21 height 21
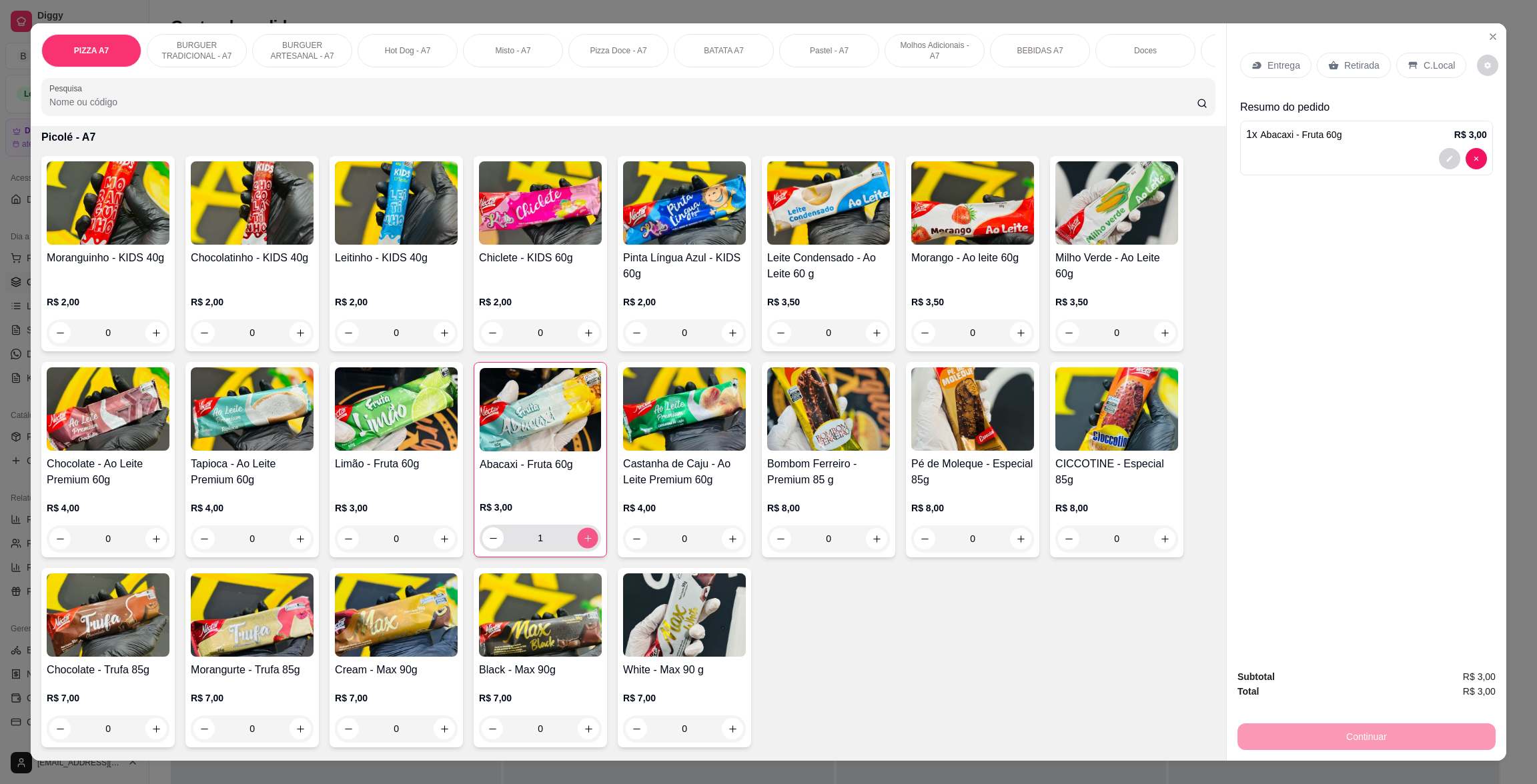
click at [578, 539] on button "increase-product-quantity" at bounding box center [588, 538] width 21 height 21
type input "2"
click at [1355, 60] on p "Retirada" at bounding box center [1362, 65] width 35 height 13
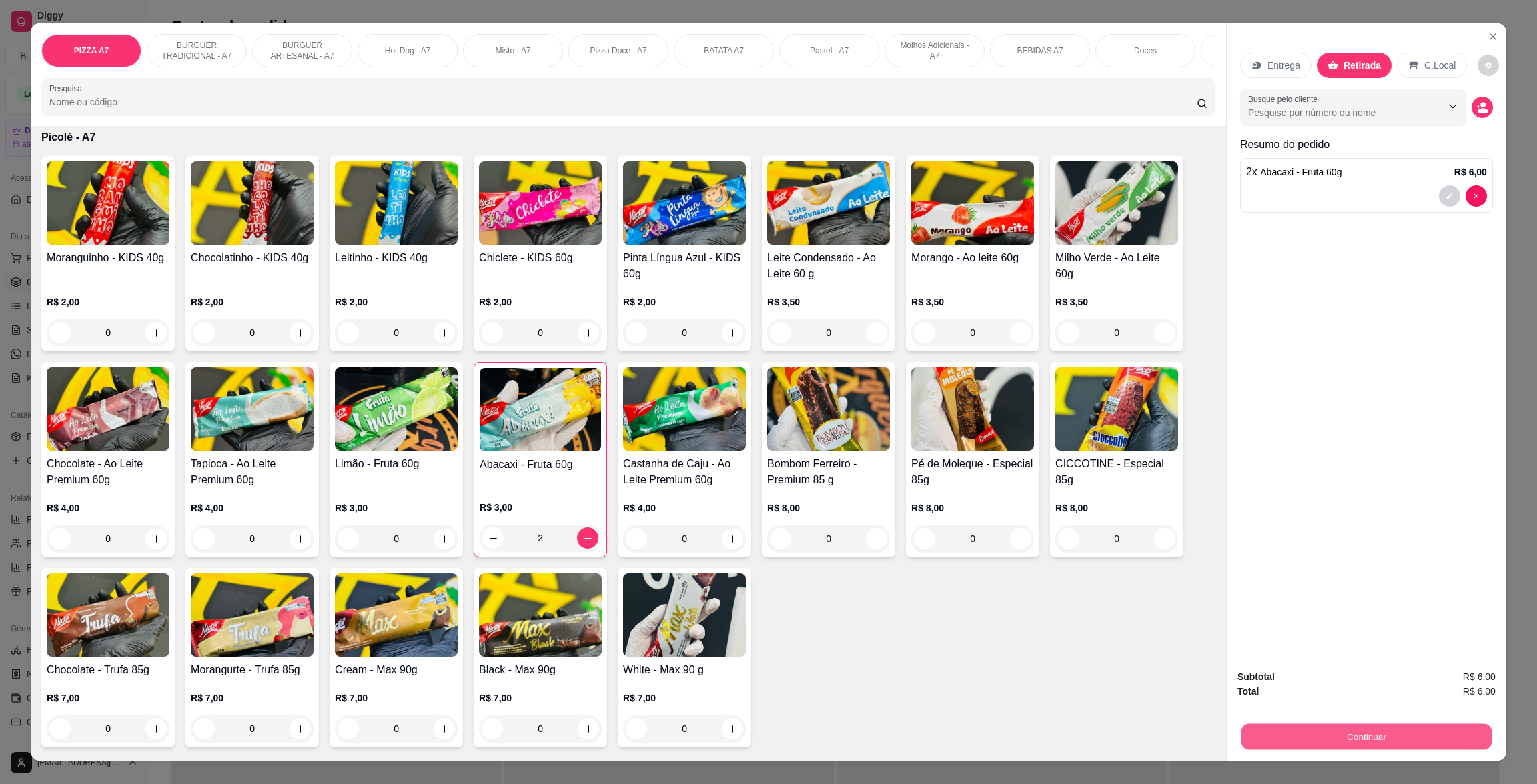
click at [1425, 736] on button "Continuar" at bounding box center [1366, 737] width 250 height 26
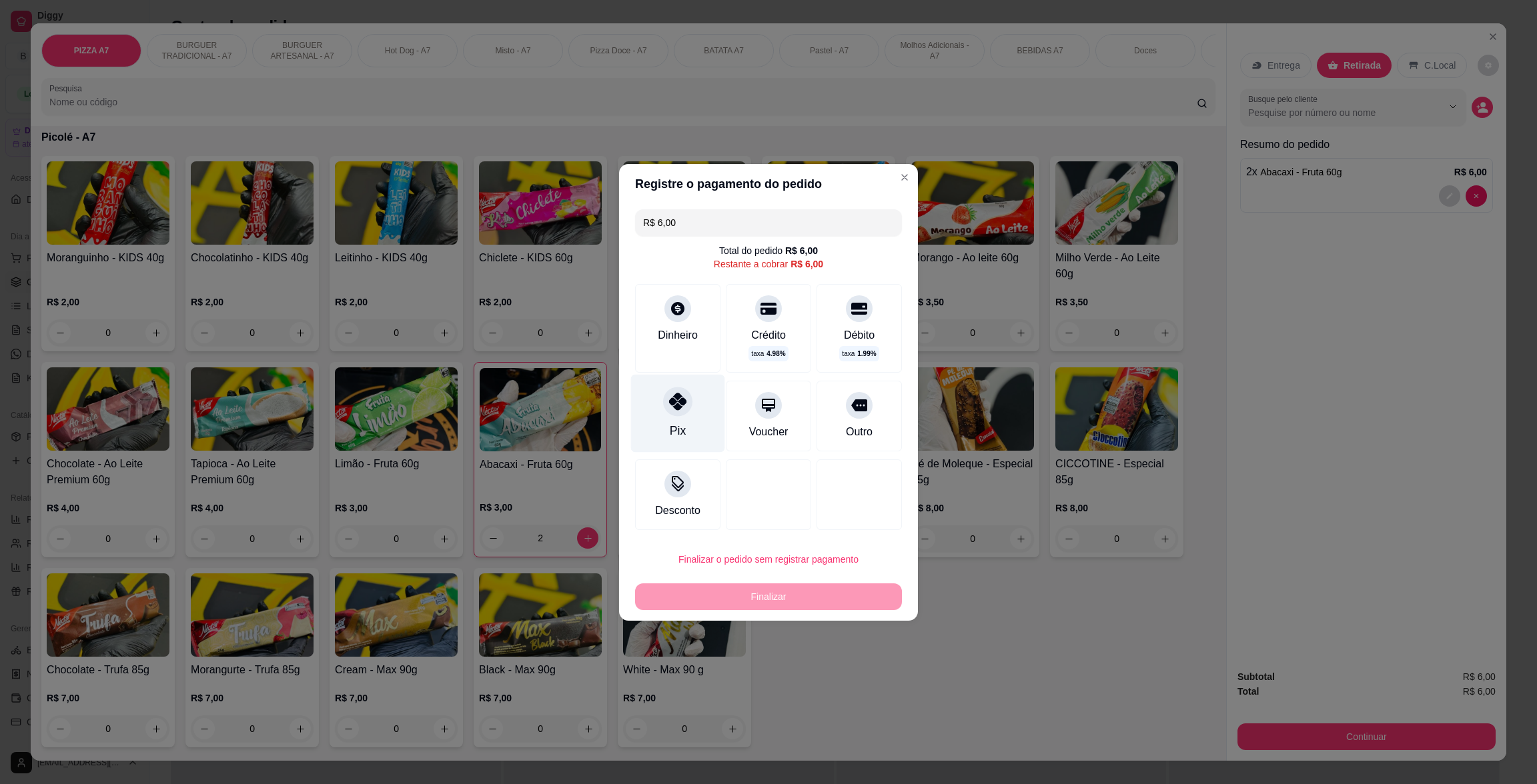
click at [646, 405] on div "Pix" at bounding box center [678, 413] width 94 height 78
type input "R$ 0,00"
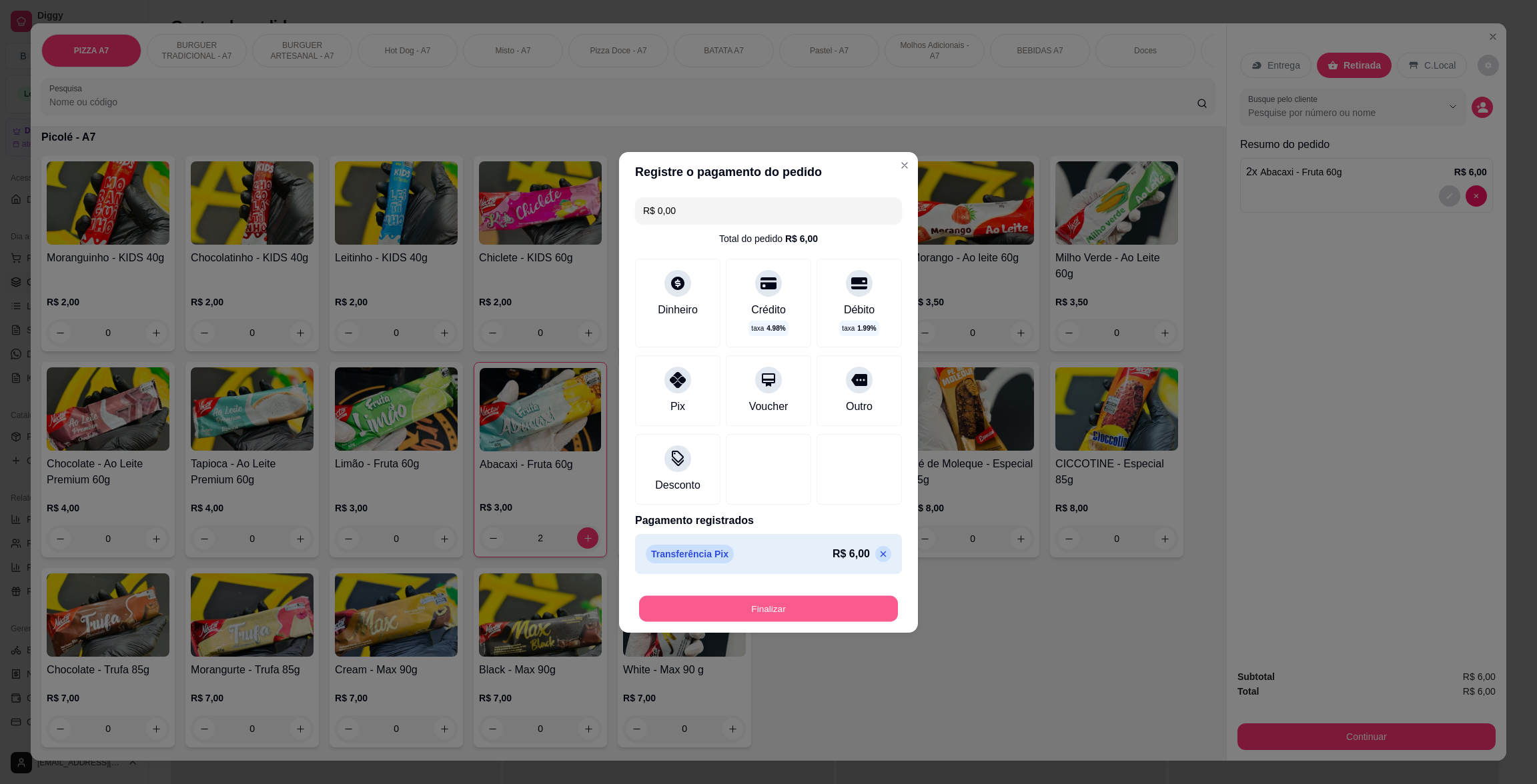
click at [841, 603] on button "Finalizar" at bounding box center [768, 609] width 259 height 26
type input "0"
type input "-R$ 6,00"
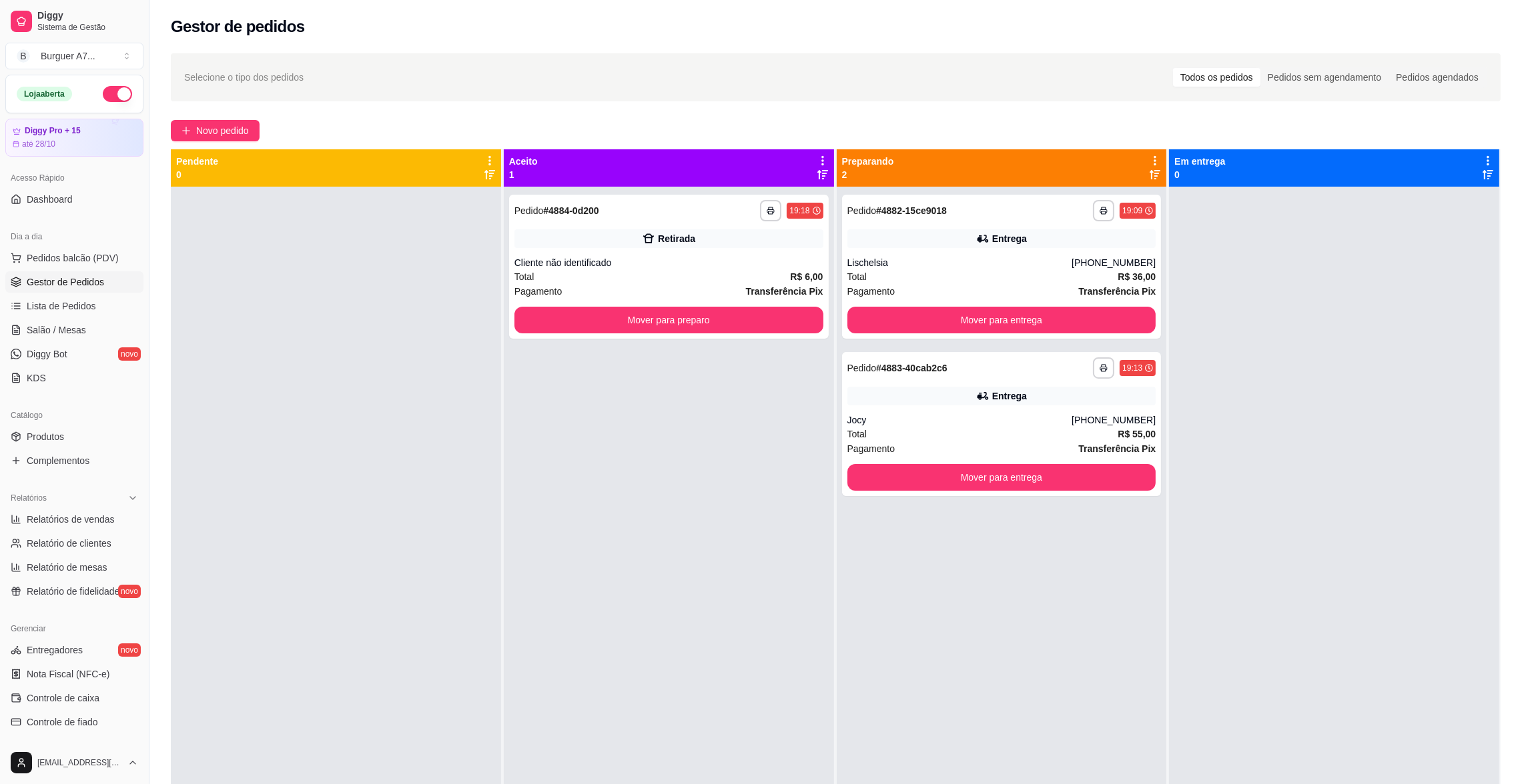
click at [1331, 417] on div at bounding box center [1335, 578] width 331 height 784
click at [718, 318] on button "Mover para preparo" at bounding box center [668, 320] width 299 height 26
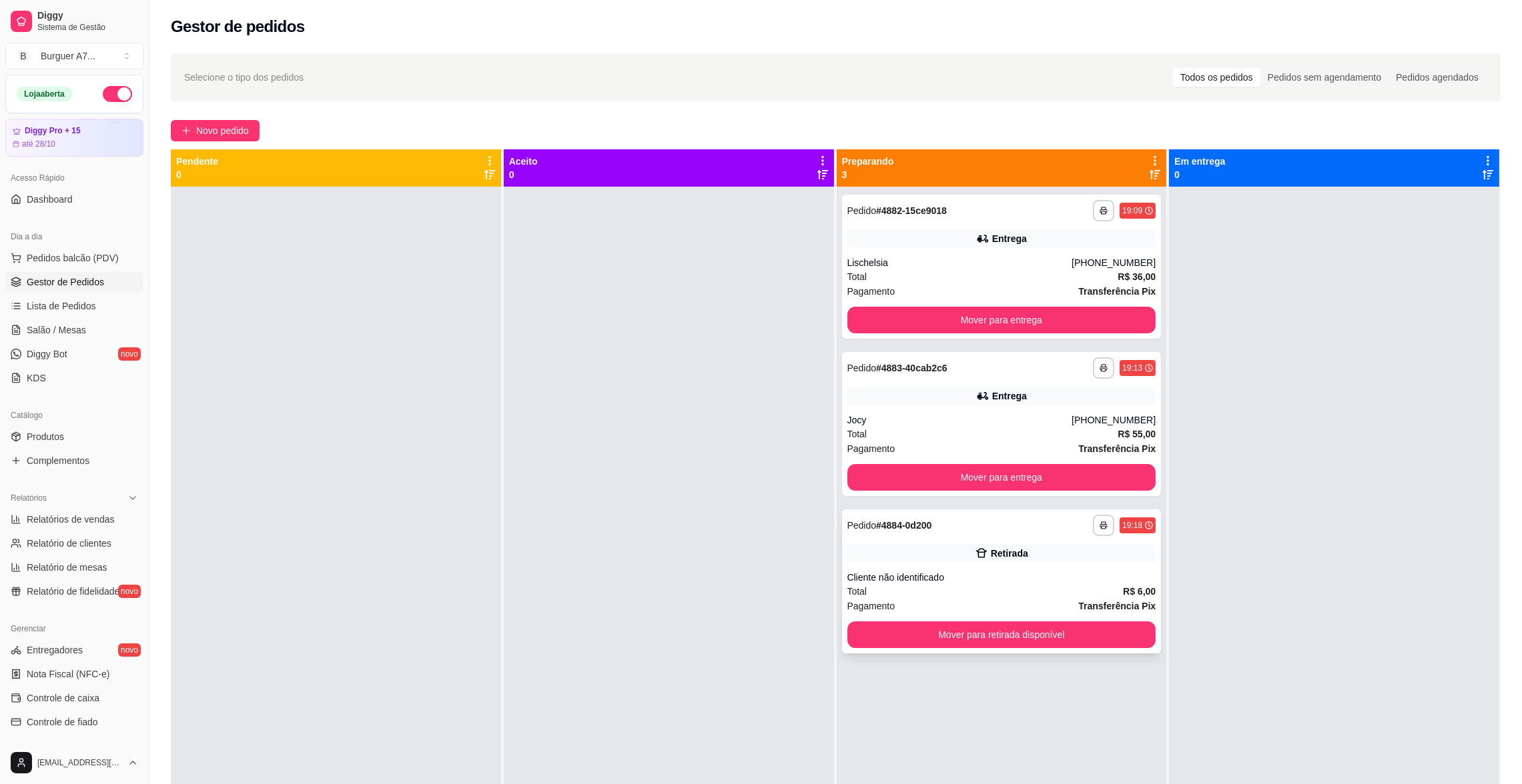
click at [1090, 620] on div "**********" at bounding box center [1002, 581] width 320 height 144
click at [1123, 626] on button "Mover para retirada disponível" at bounding box center [1002, 635] width 309 height 27
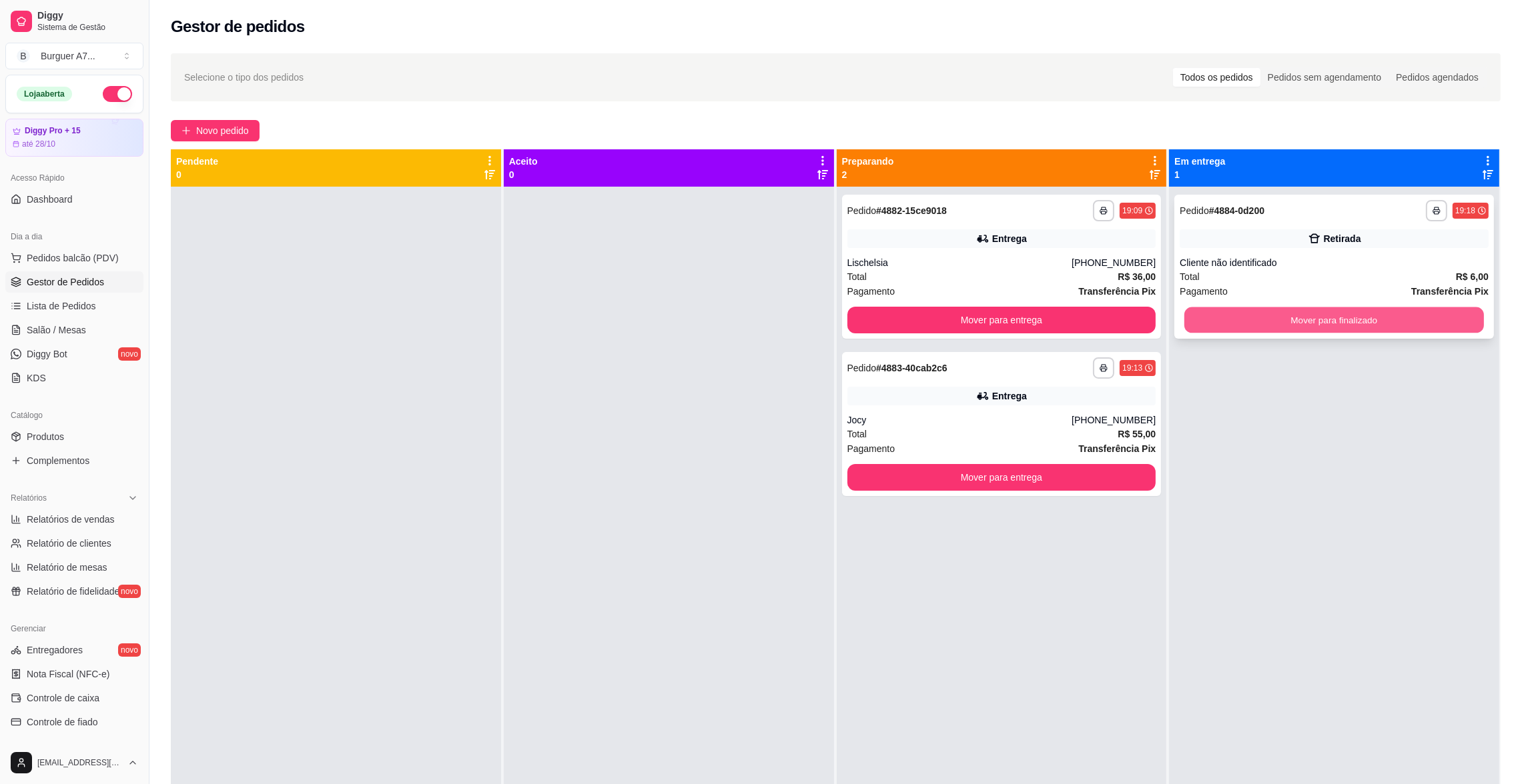
click at [1276, 326] on button "Mover para finalizado" at bounding box center [1334, 320] width 299 height 26
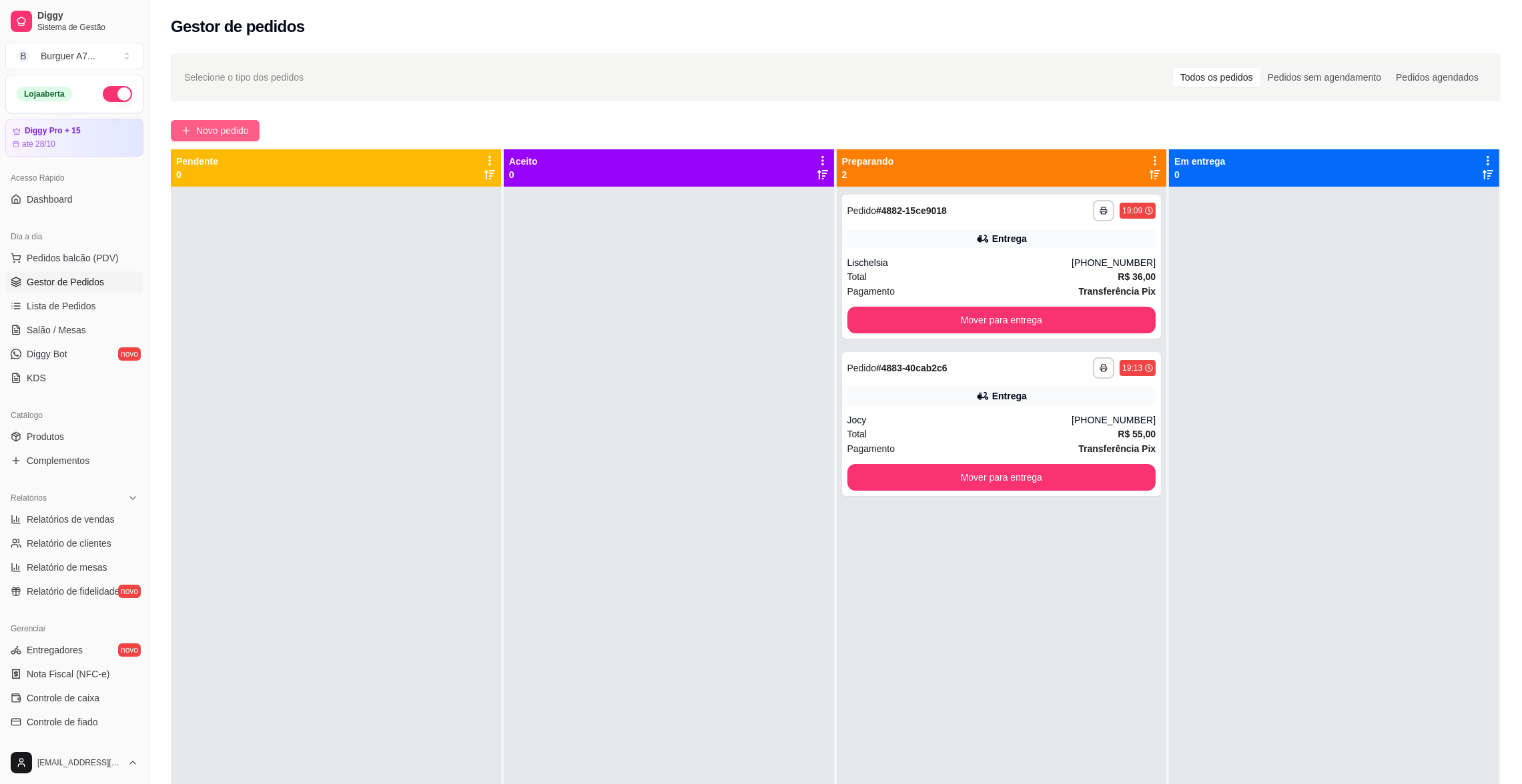
click at [184, 132] on icon "plus" at bounding box center [186, 131] width 9 height 9
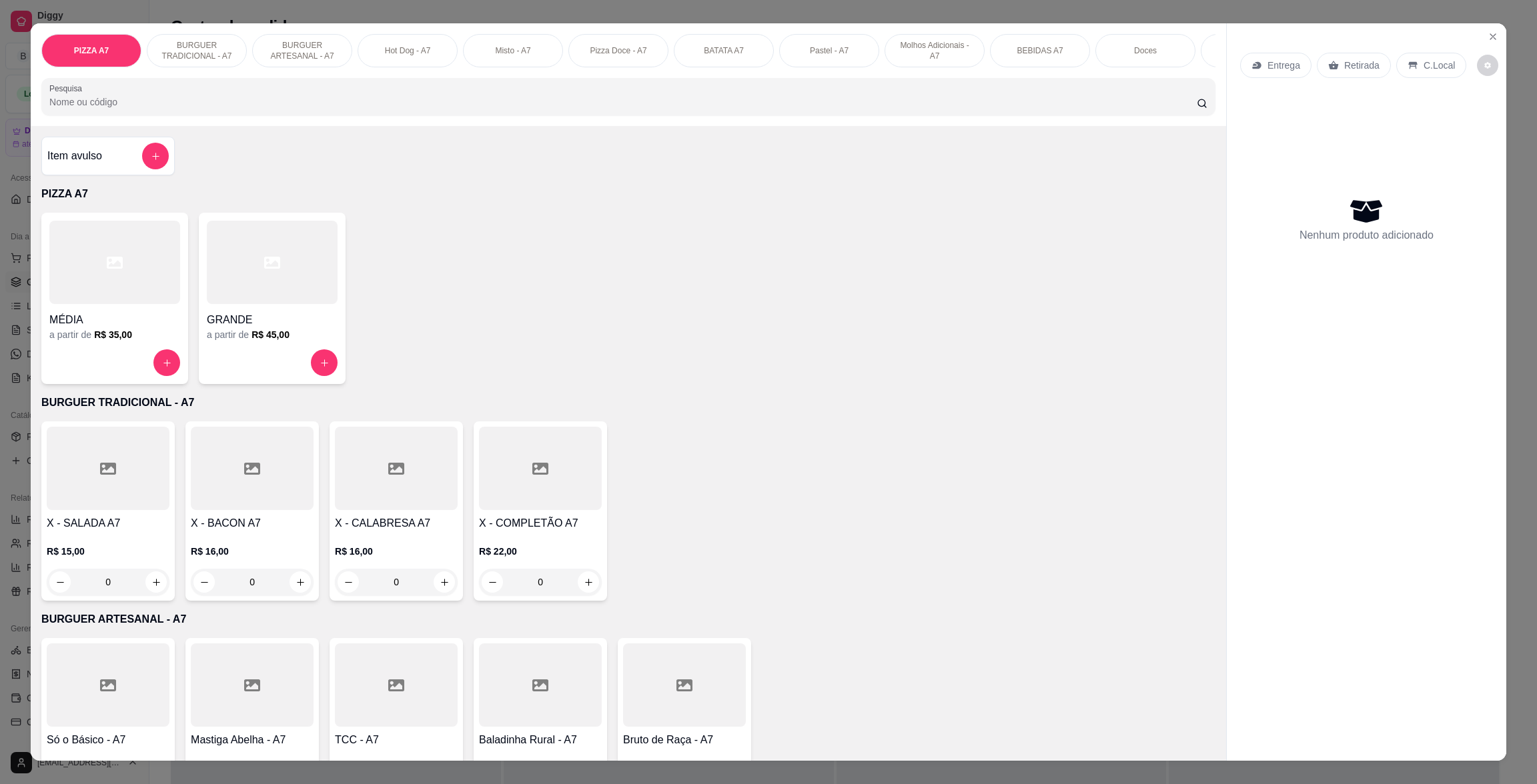
click at [125, 169] on div "Item avulso" at bounding box center [108, 156] width 122 height 27
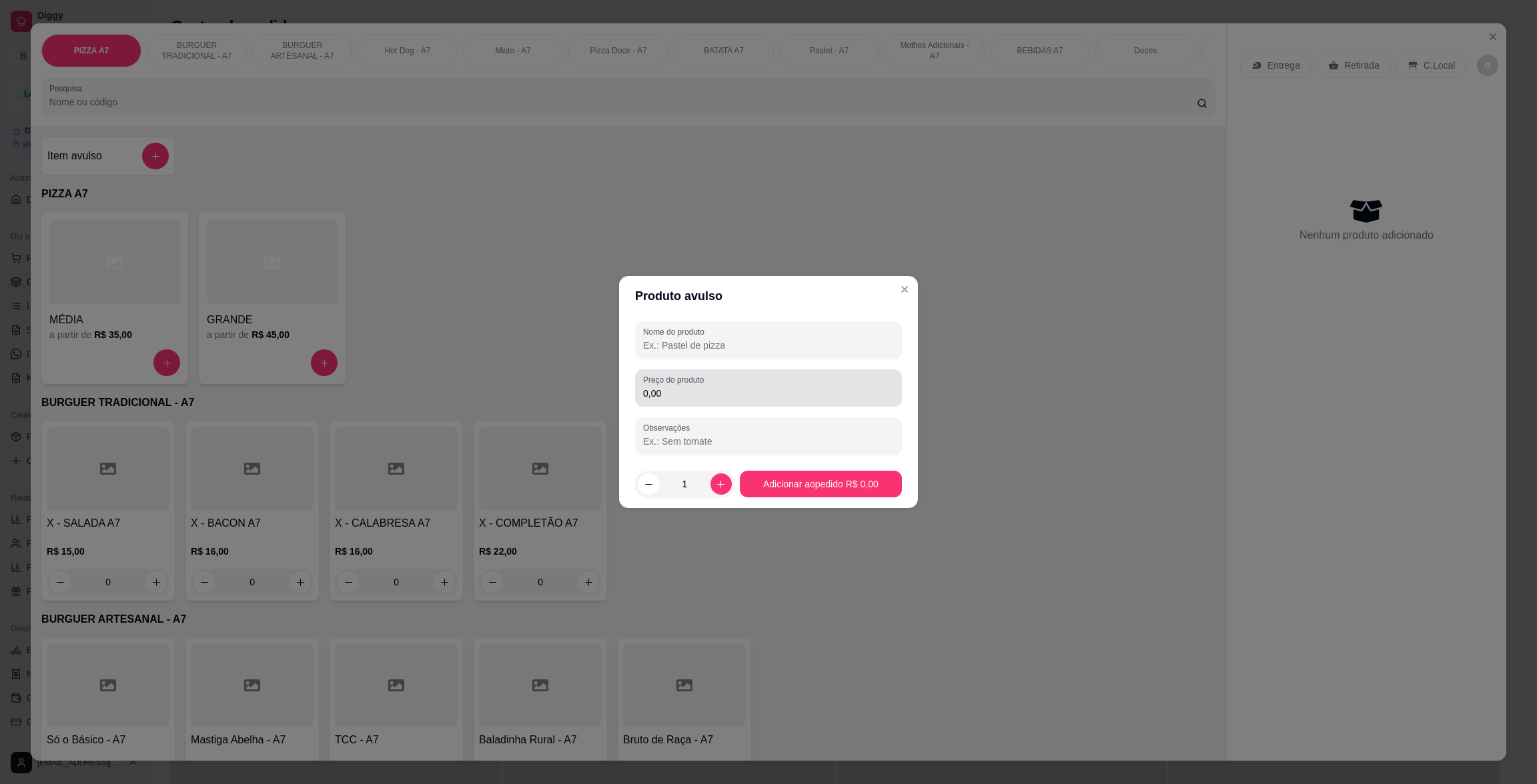
click at [746, 369] on div "Preço do produto 0,00" at bounding box center [768, 388] width 267 height 37
click at [733, 408] on div "Nome do produto Preço do produto 2,10 Observações" at bounding box center [768, 388] width 267 height 133
click at [744, 385] on div "2,10" at bounding box center [769, 388] width 251 height 27
type input "21,00"
click at [751, 341] on input "Nome do produto" at bounding box center [769, 345] width 251 height 13
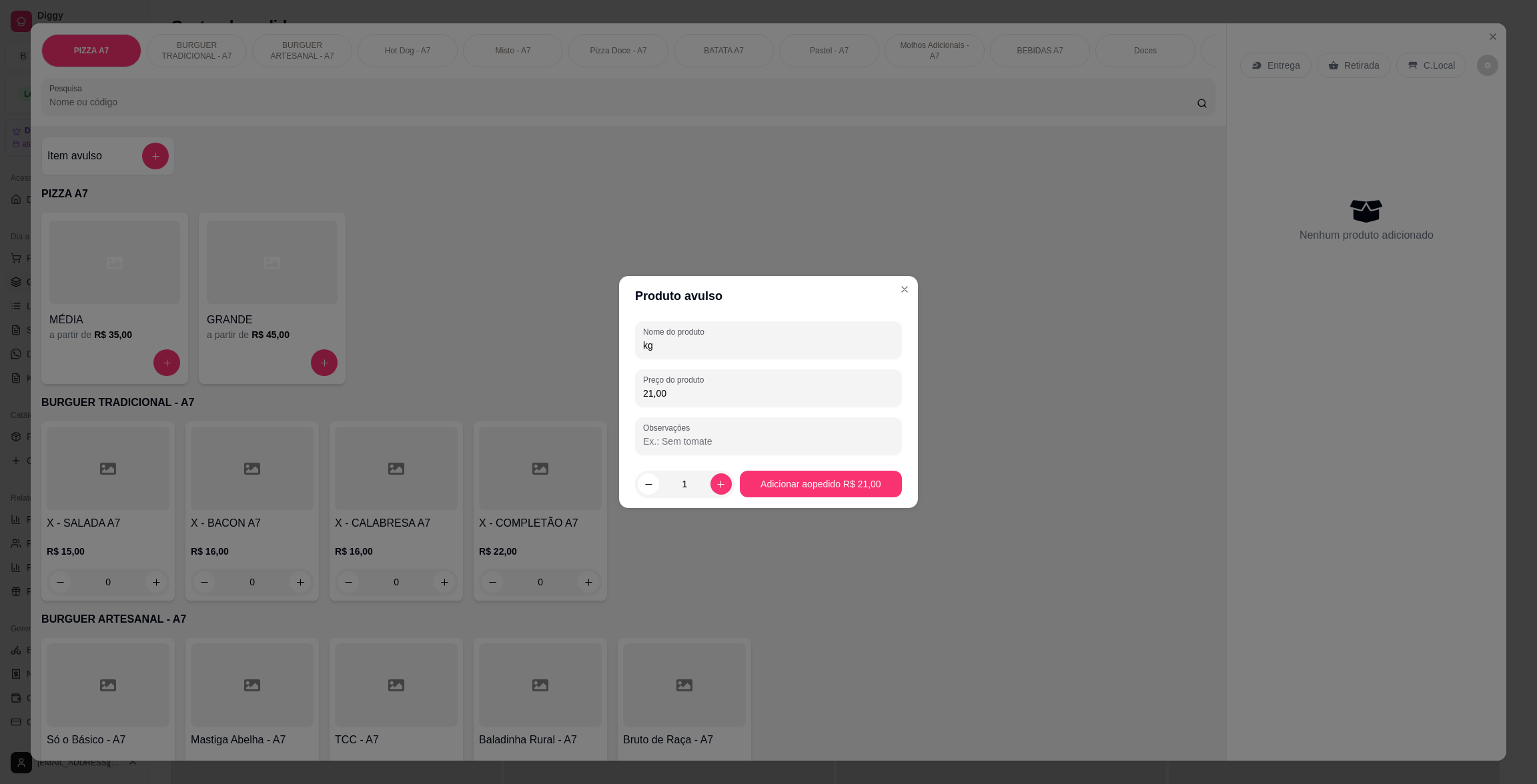
type input "kg"
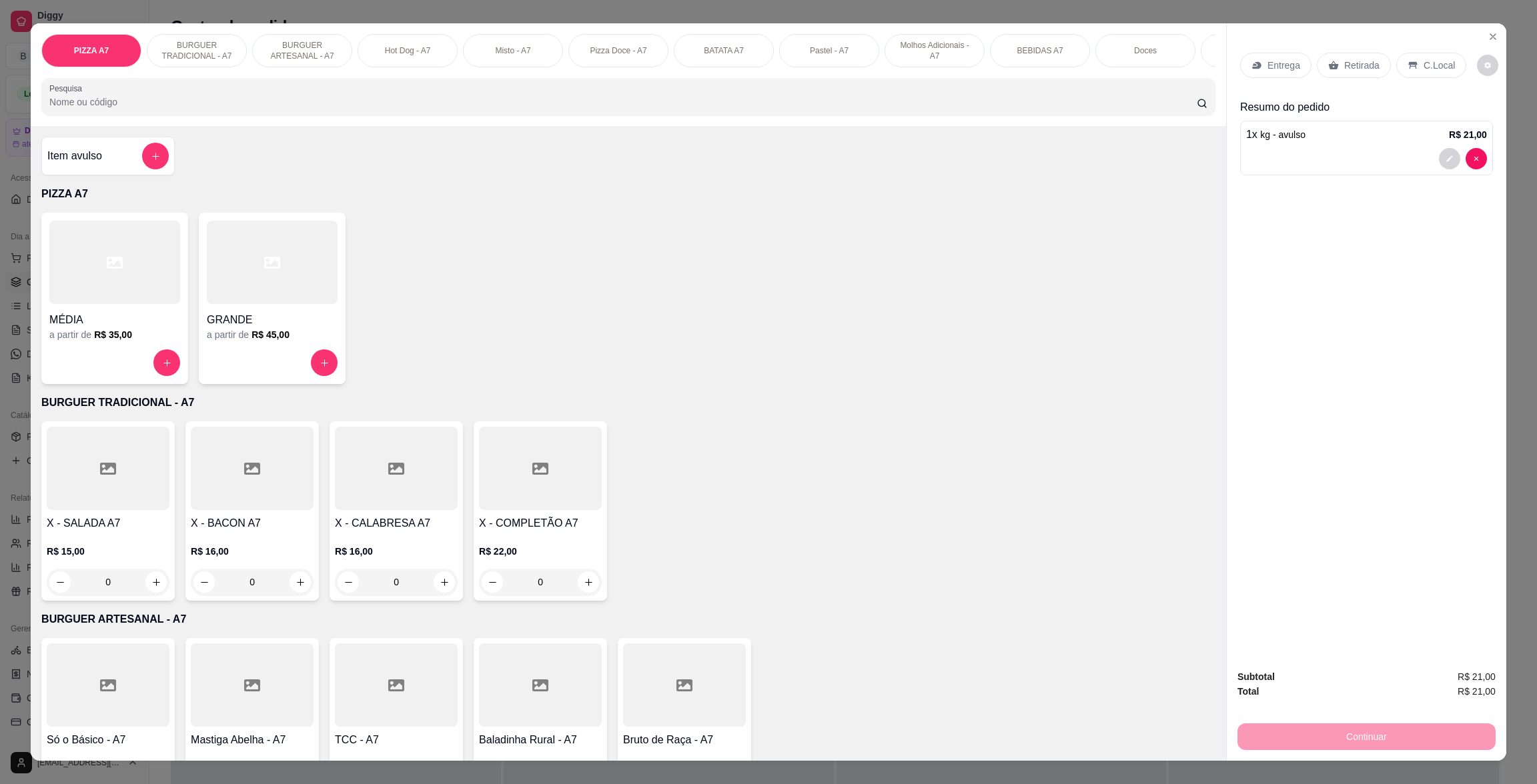
click at [1362, 70] on p "Retirada" at bounding box center [1362, 65] width 35 height 13
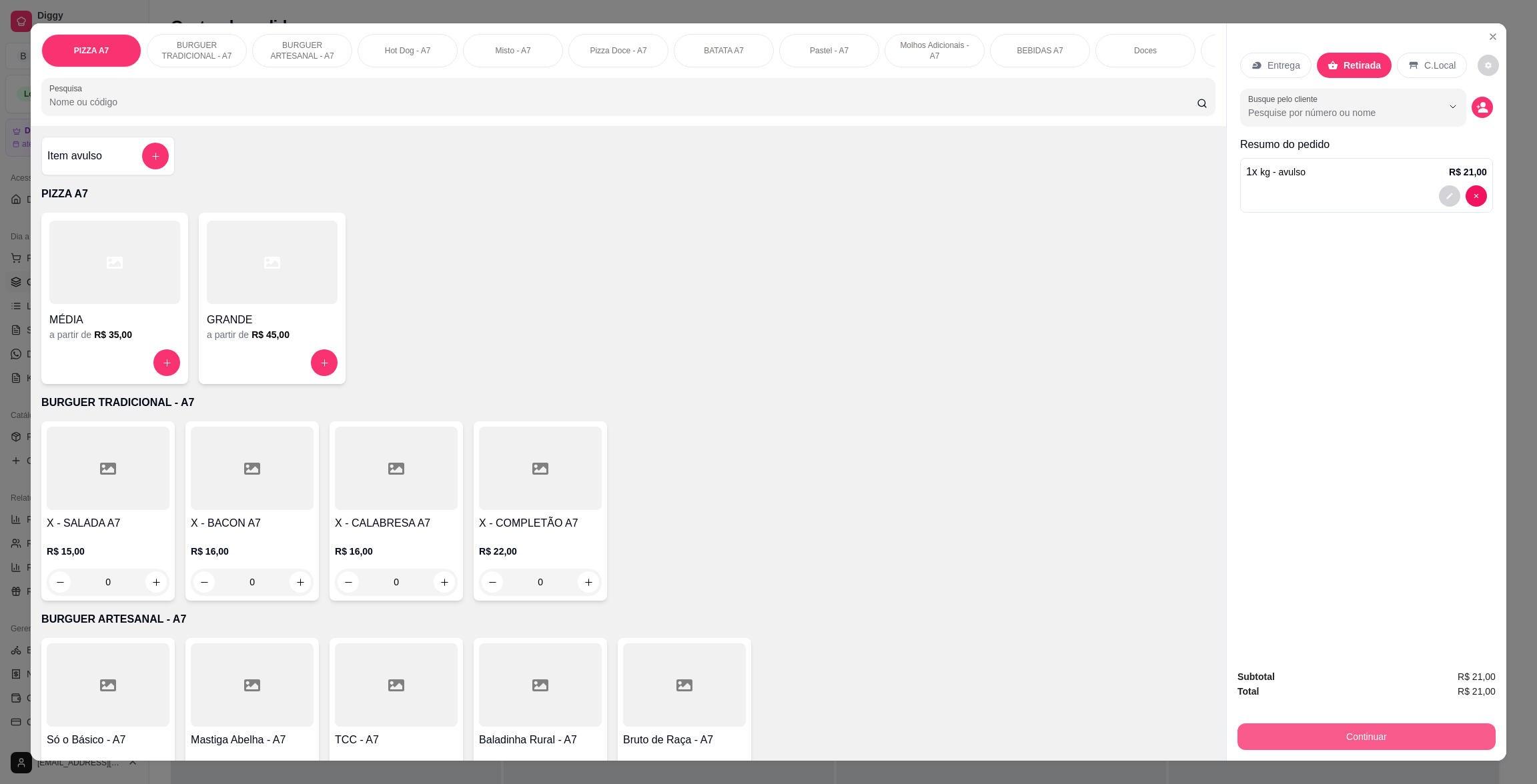
click at [1376, 742] on button "Continuar" at bounding box center [1366, 737] width 258 height 27
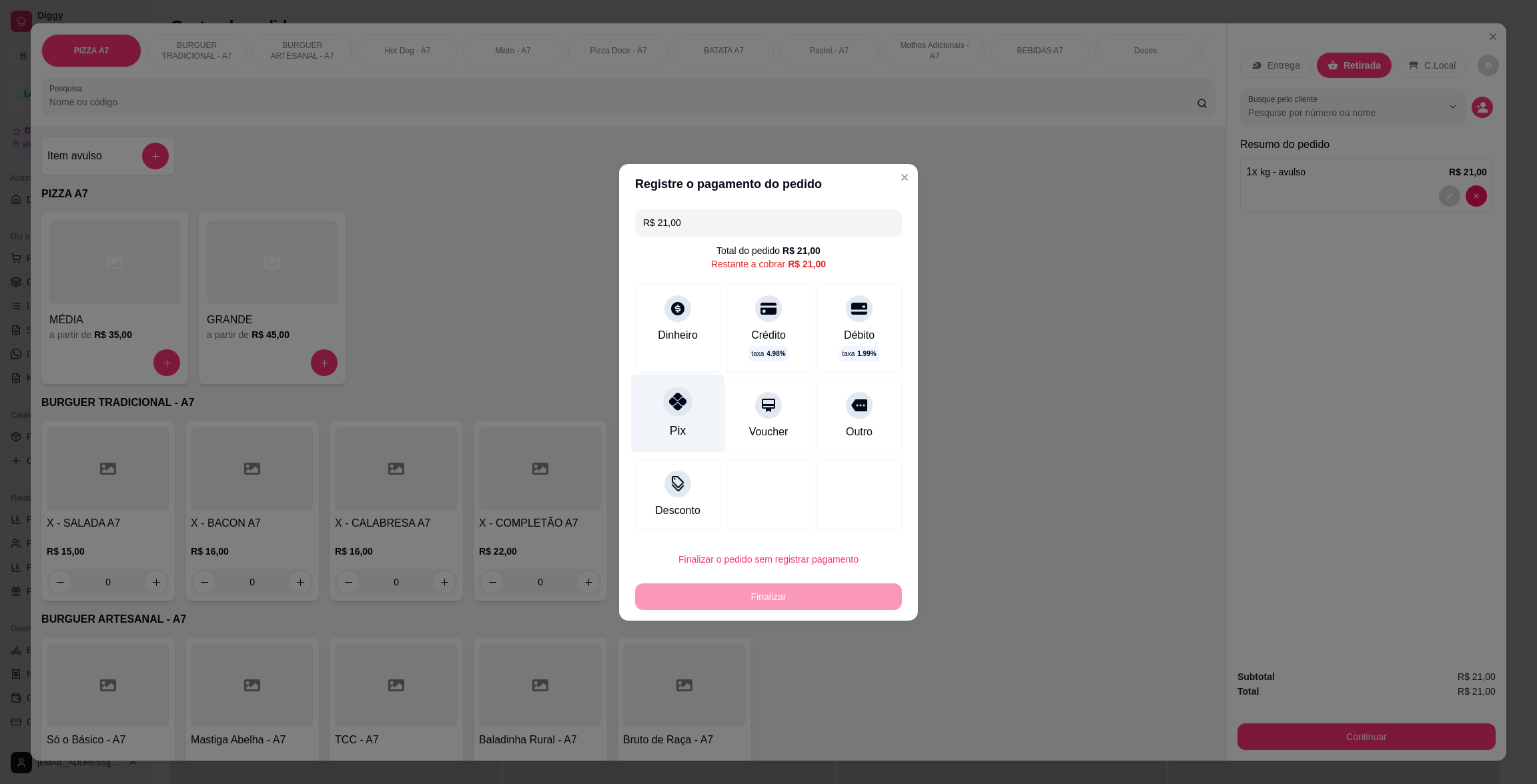
click at [689, 407] on div "Pix" at bounding box center [678, 413] width 94 height 78
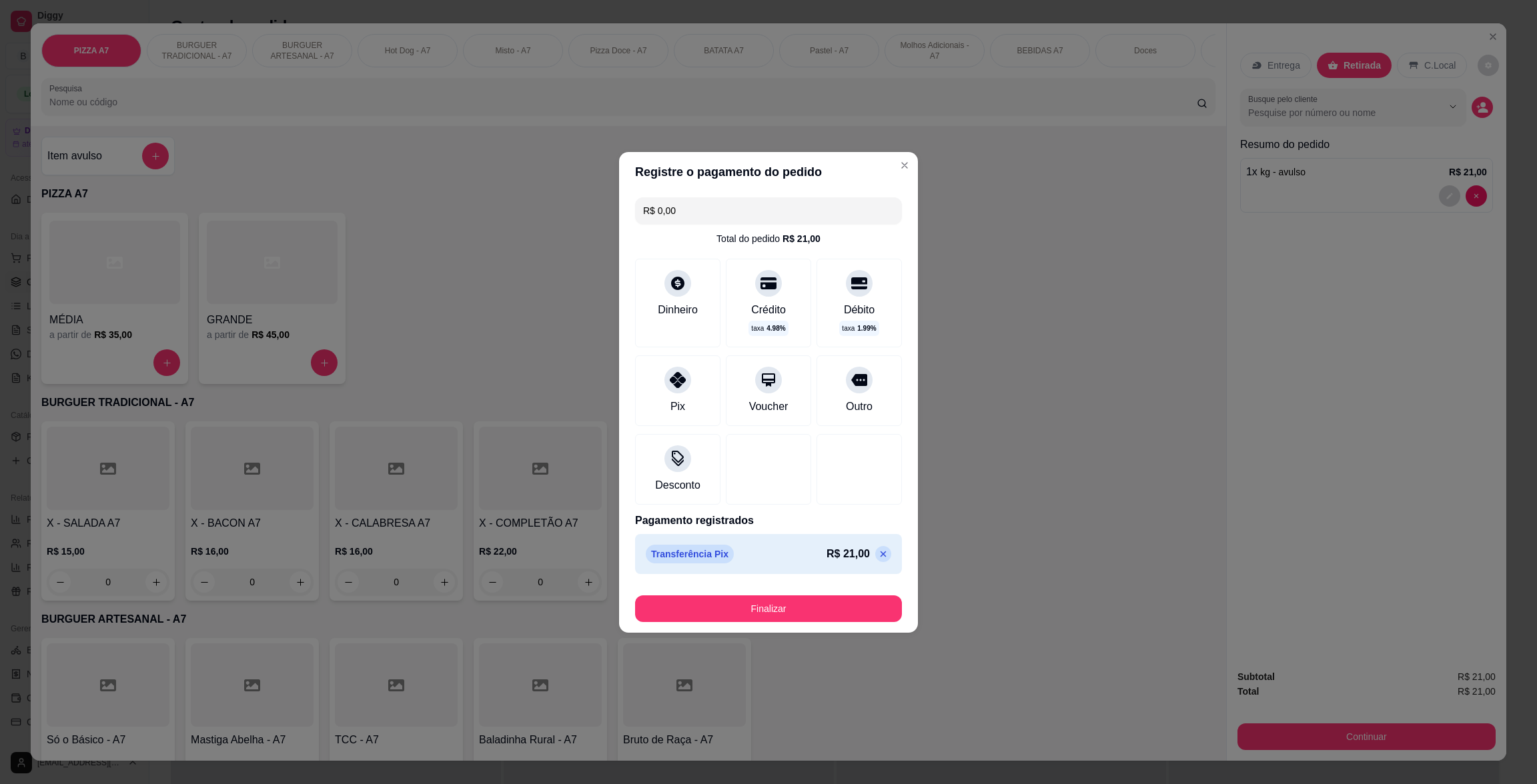
click at [765, 580] on footer "Finalizar" at bounding box center [768, 607] width 299 height 54
click at [782, 610] on button "Finalizar" at bounding box center [768, 609] width 267 height 27
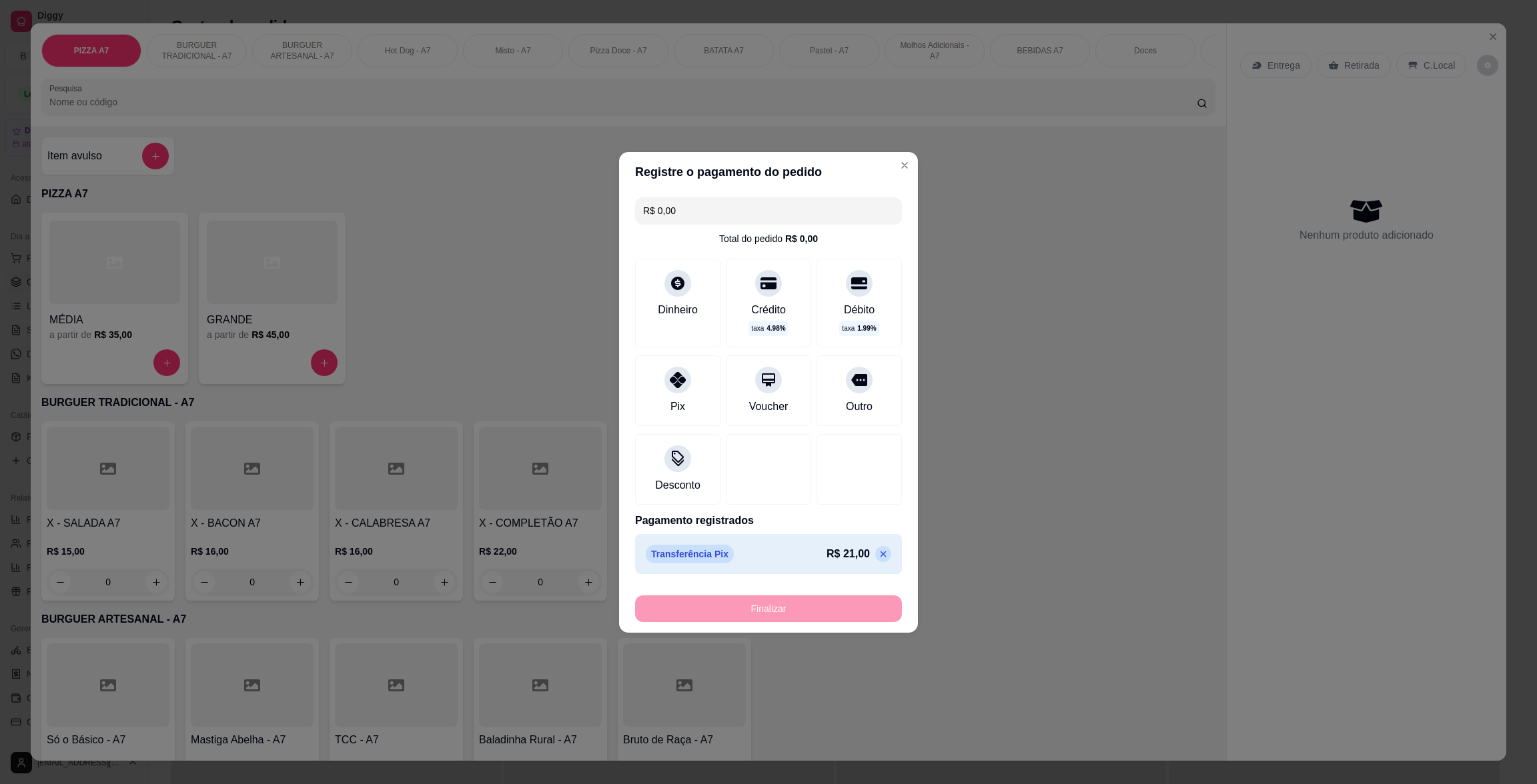
type input "-R$ 21,00"
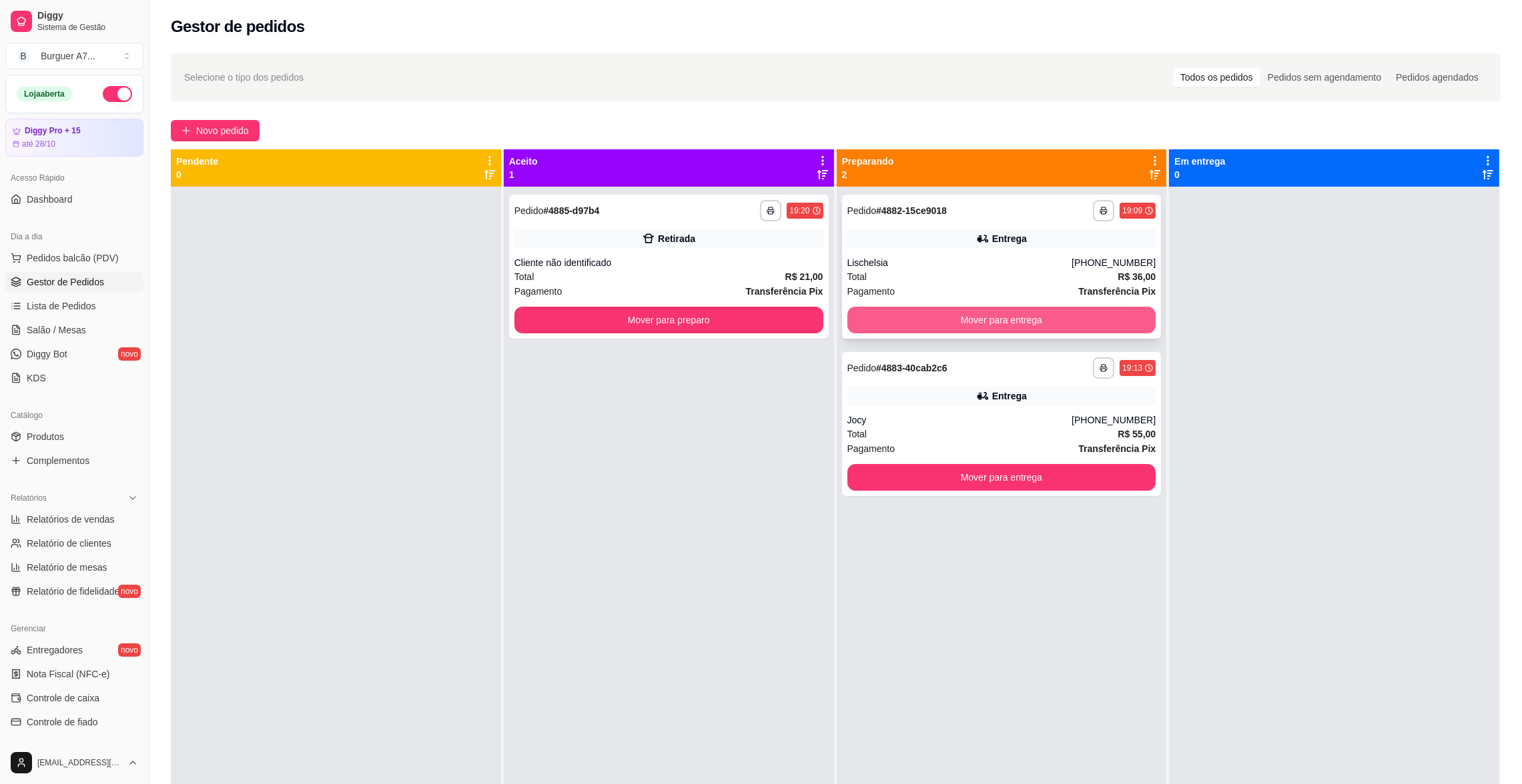
click at [930, 310] on button "Mover para entrega" at bounding box center [1002, 320] width 309 height 27
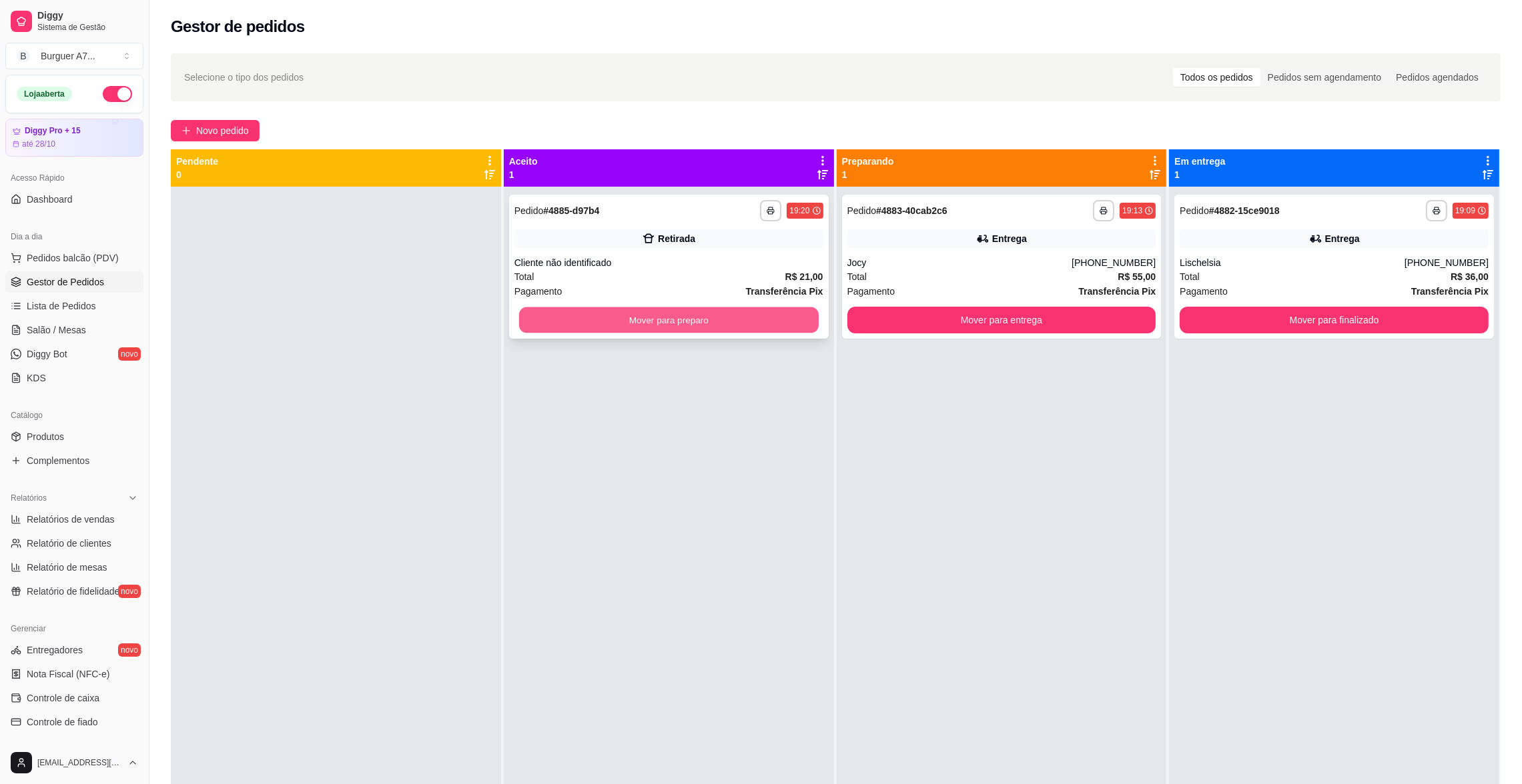
click at [754, 307] on button "Mover para preparo" at bounding box center [668, 320] width 299 height 26
click at [794, 307] on button "Mover para preparo" at bounding box center [668, 320] width 299 height 26
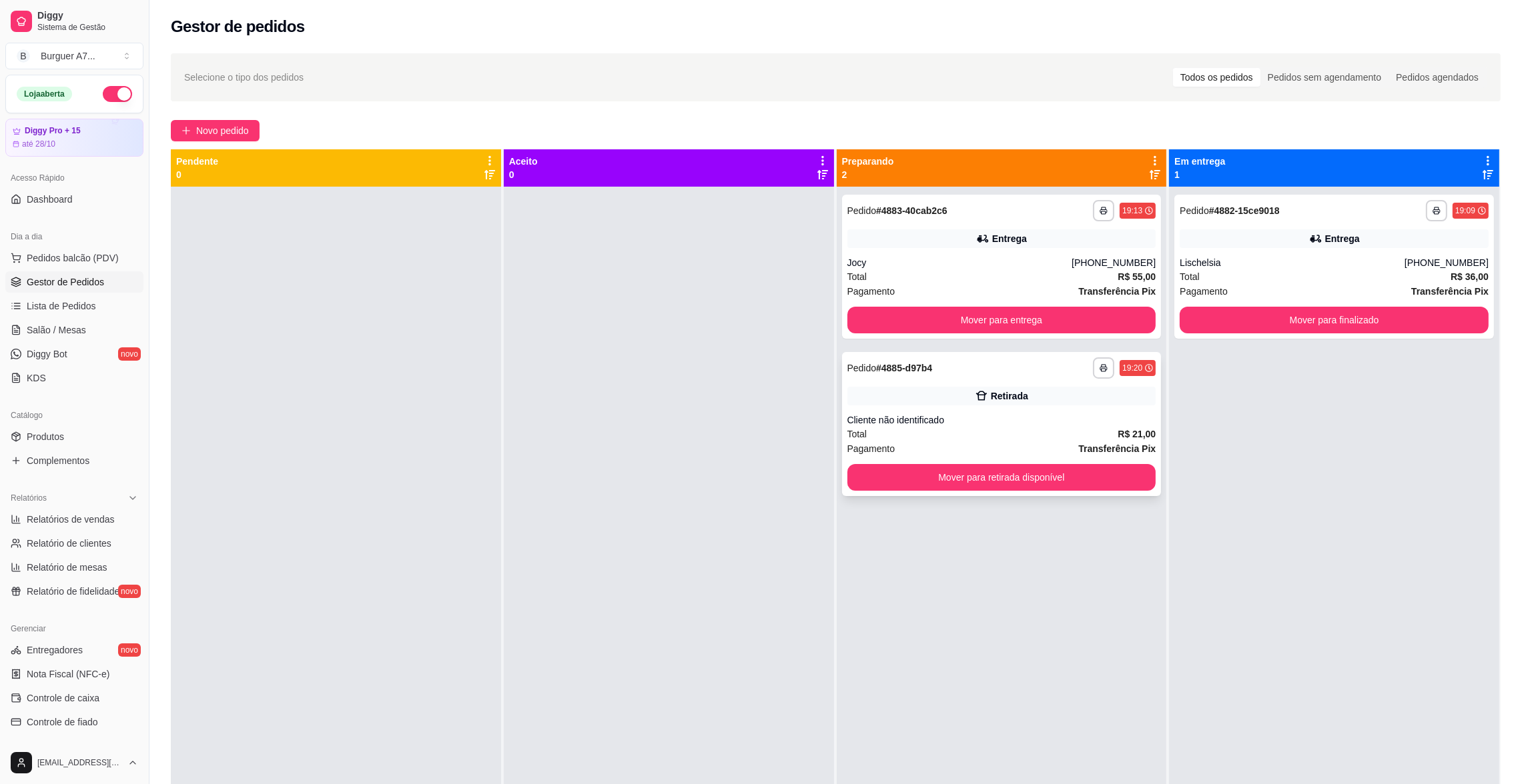
click at [1100, 467] on button "Mover para retirada disponível" at bounding box center [1002, 477] width 309 height 27
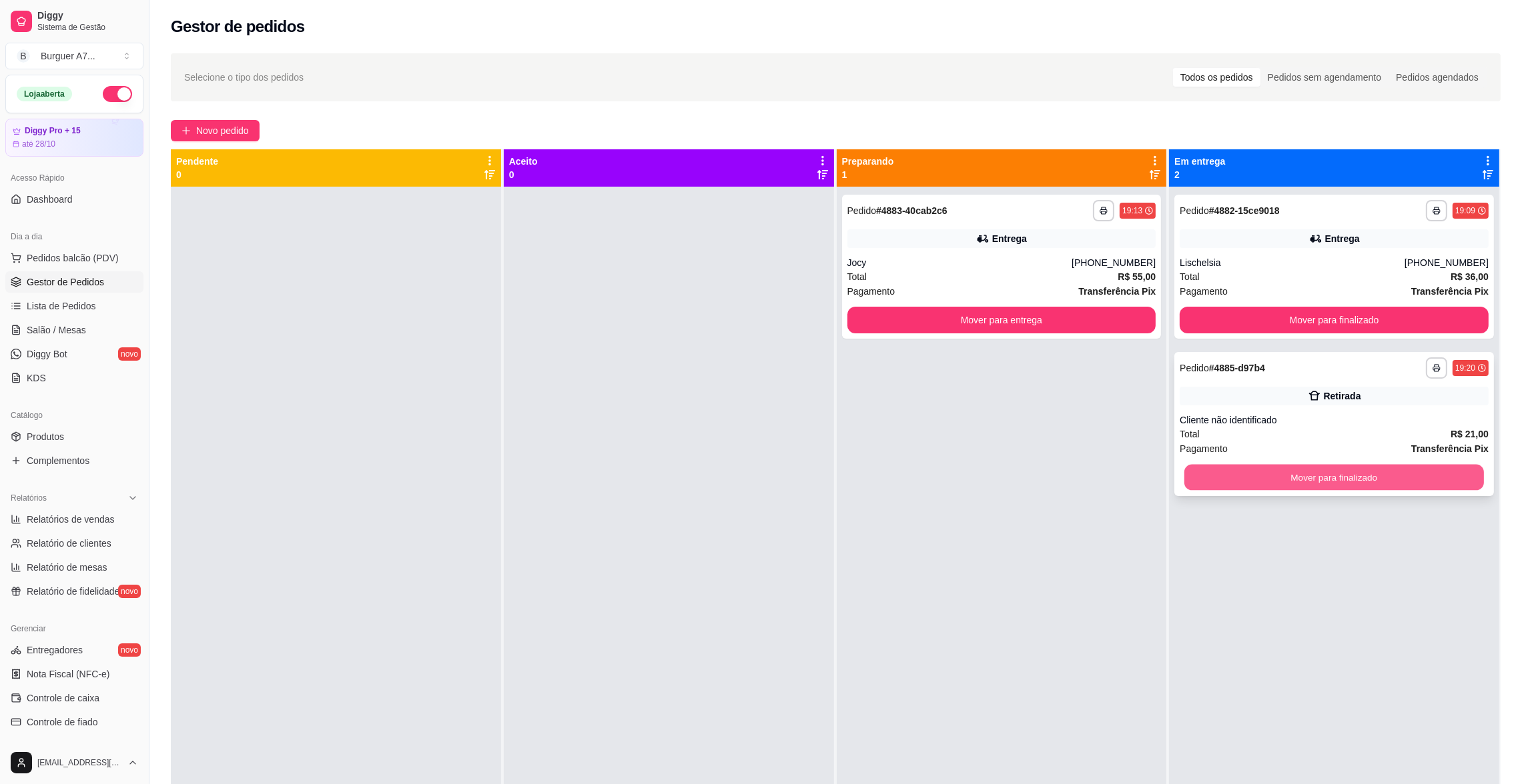
click at [1246, 467] on button "Mover para finalizado" at bounding box center [1334, 478] width 299 height 26
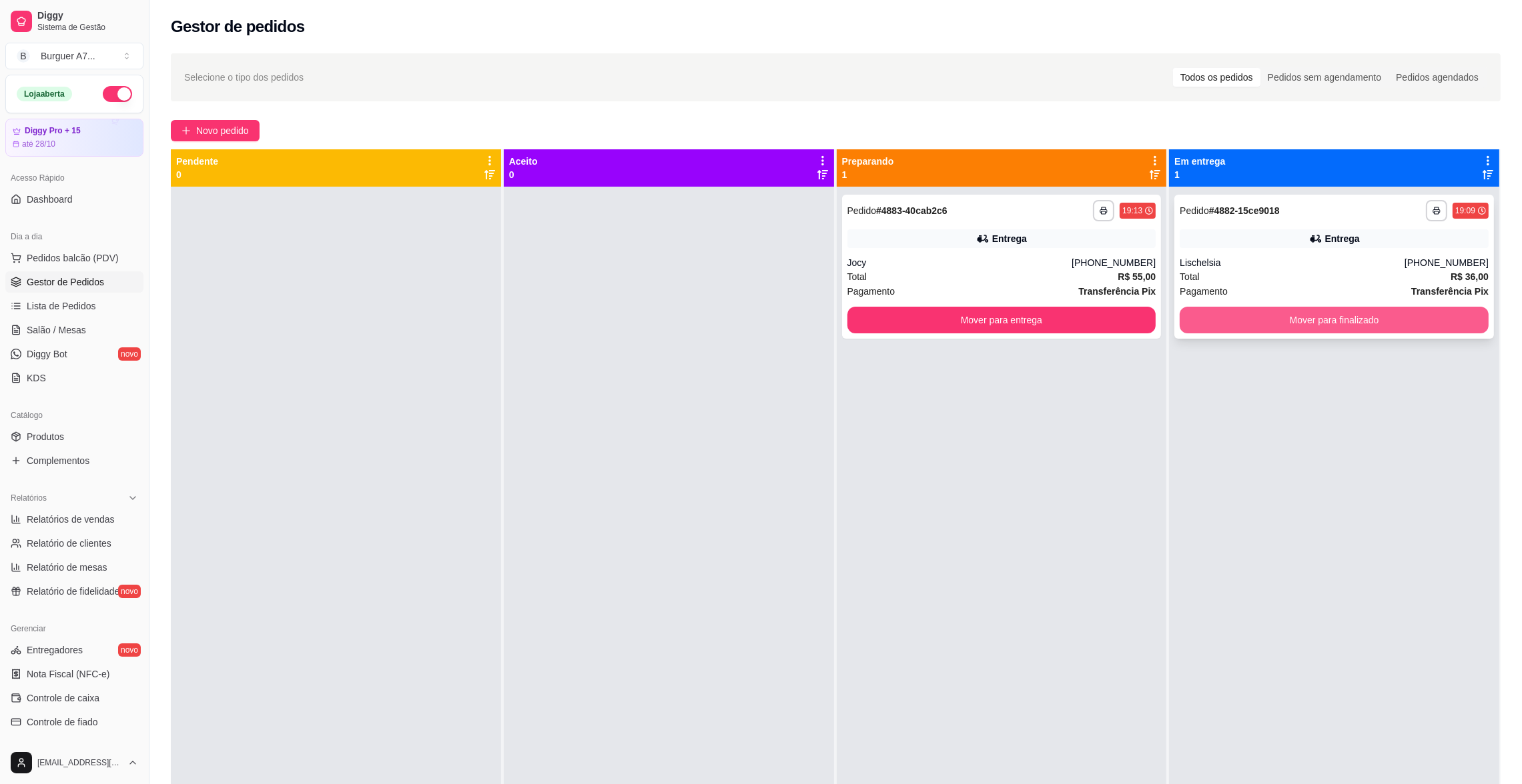
click at [1289, 315] on button "Mover para finalizado" at bounding box center [1335, 320] width 309 height 27
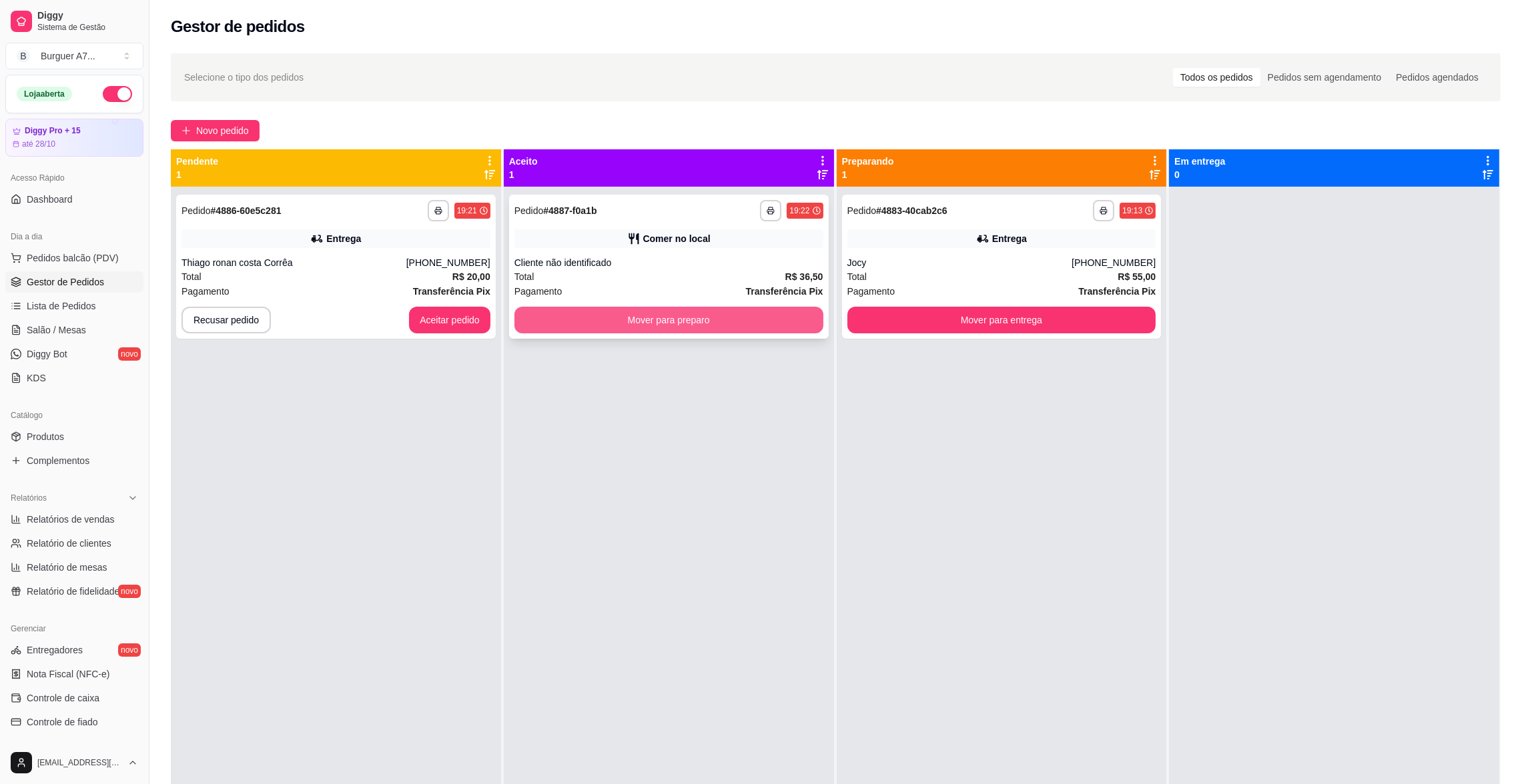
click at [746, 323] on button "Mover para preparo" at bounding box center [669, 320] width 309 height 27
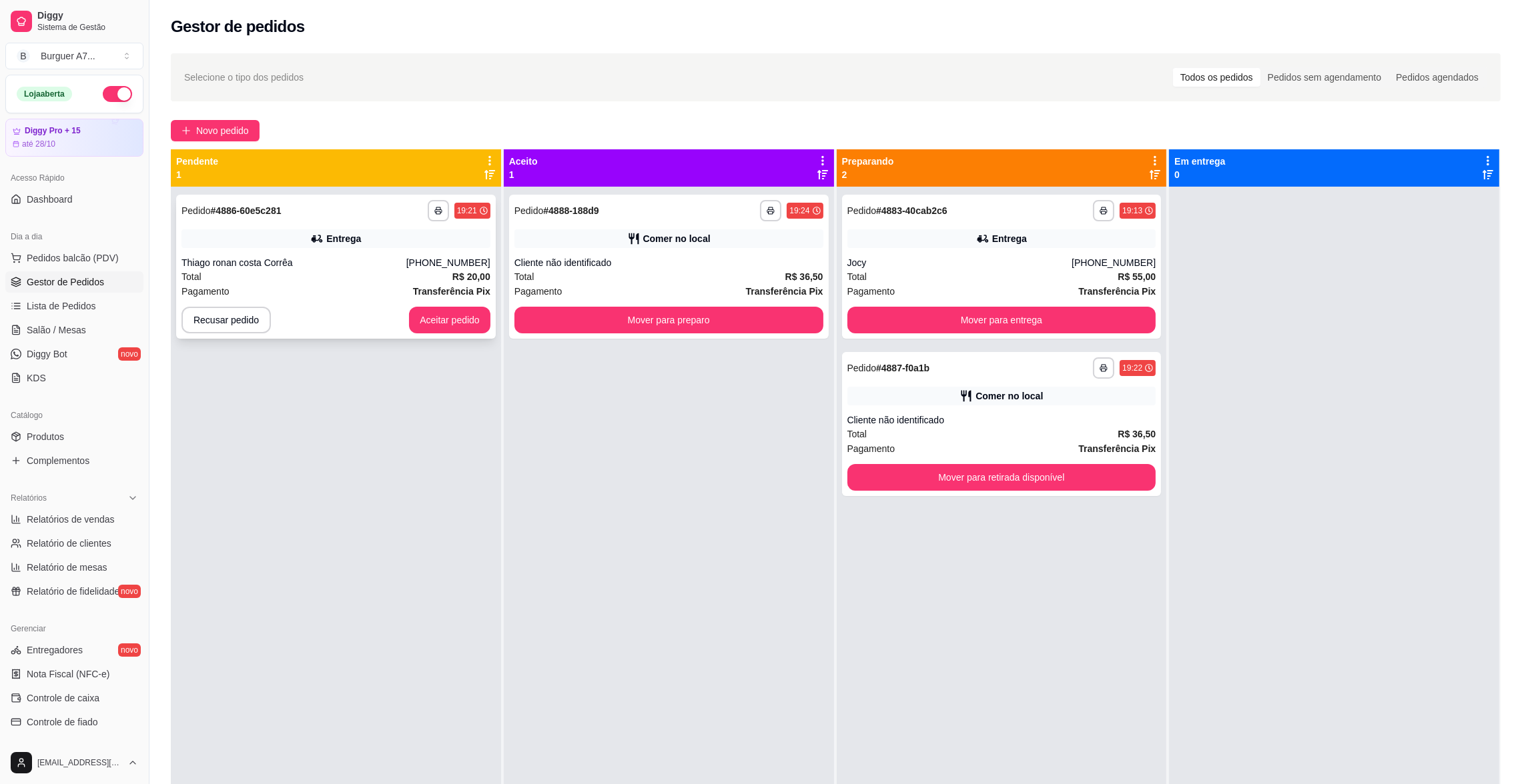
click at [359, 213] on div "**********" at bounding box center [336, 211] width 309 height 21
click at [611, 326] on button "Mover para preparo" at bounding box center [668, 320] width 299 height 26
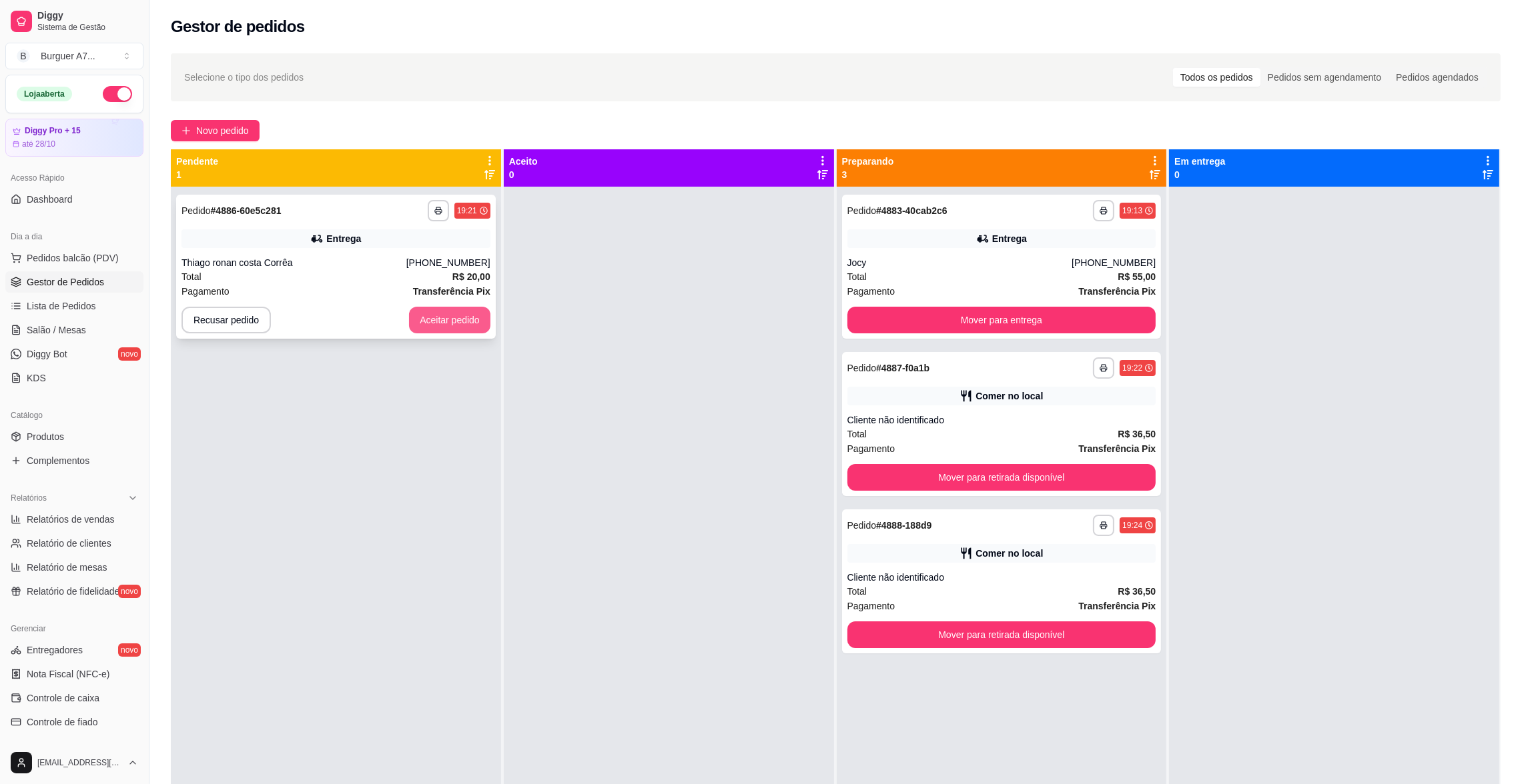
click at [432, 319] on button "Aceitar pedido" at bounding box center [449, 320] width 81 height 27
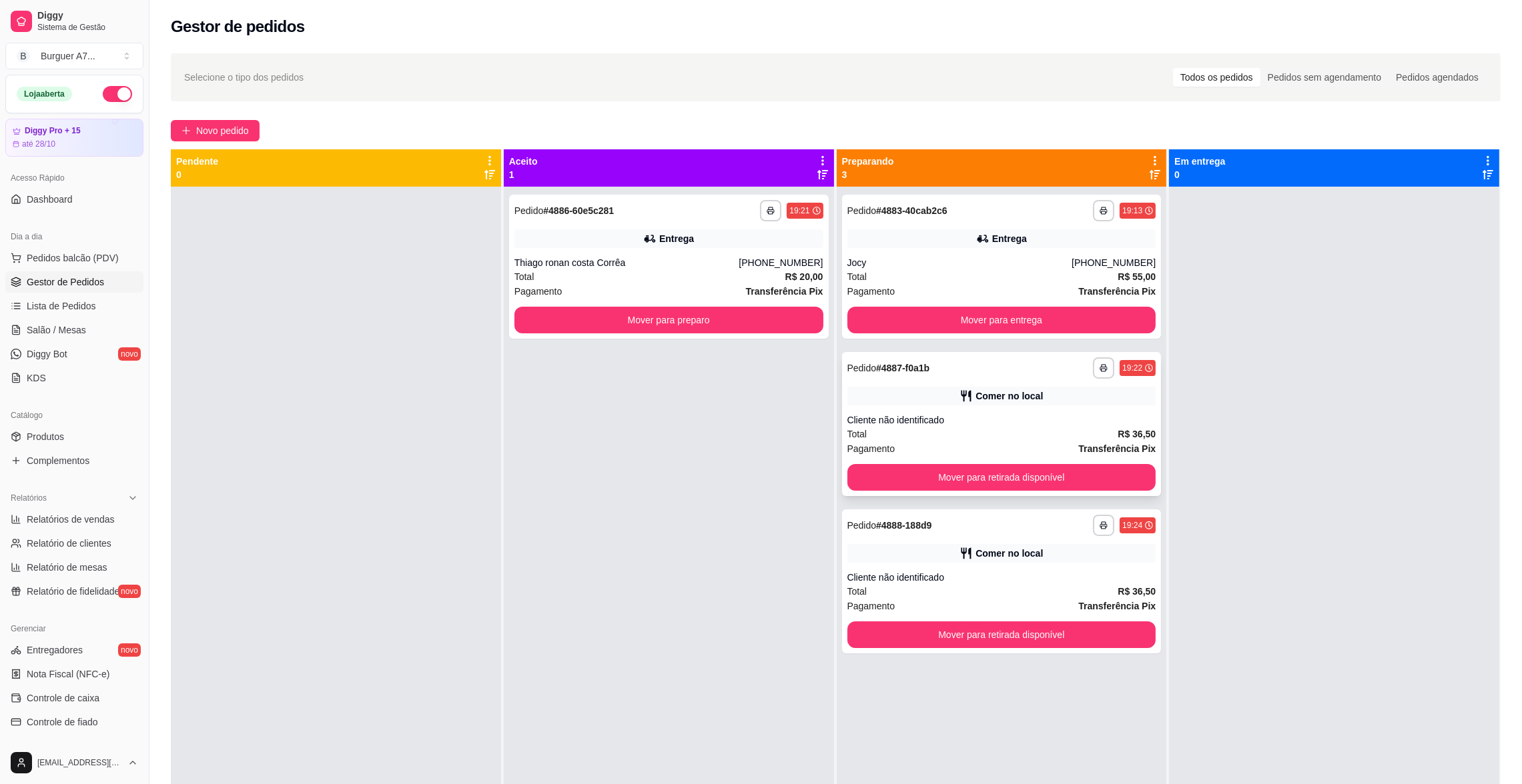
click at [1055, 429] on div "Total R$ 36,50" at bounding box center [1002, 434] width 309 height 15
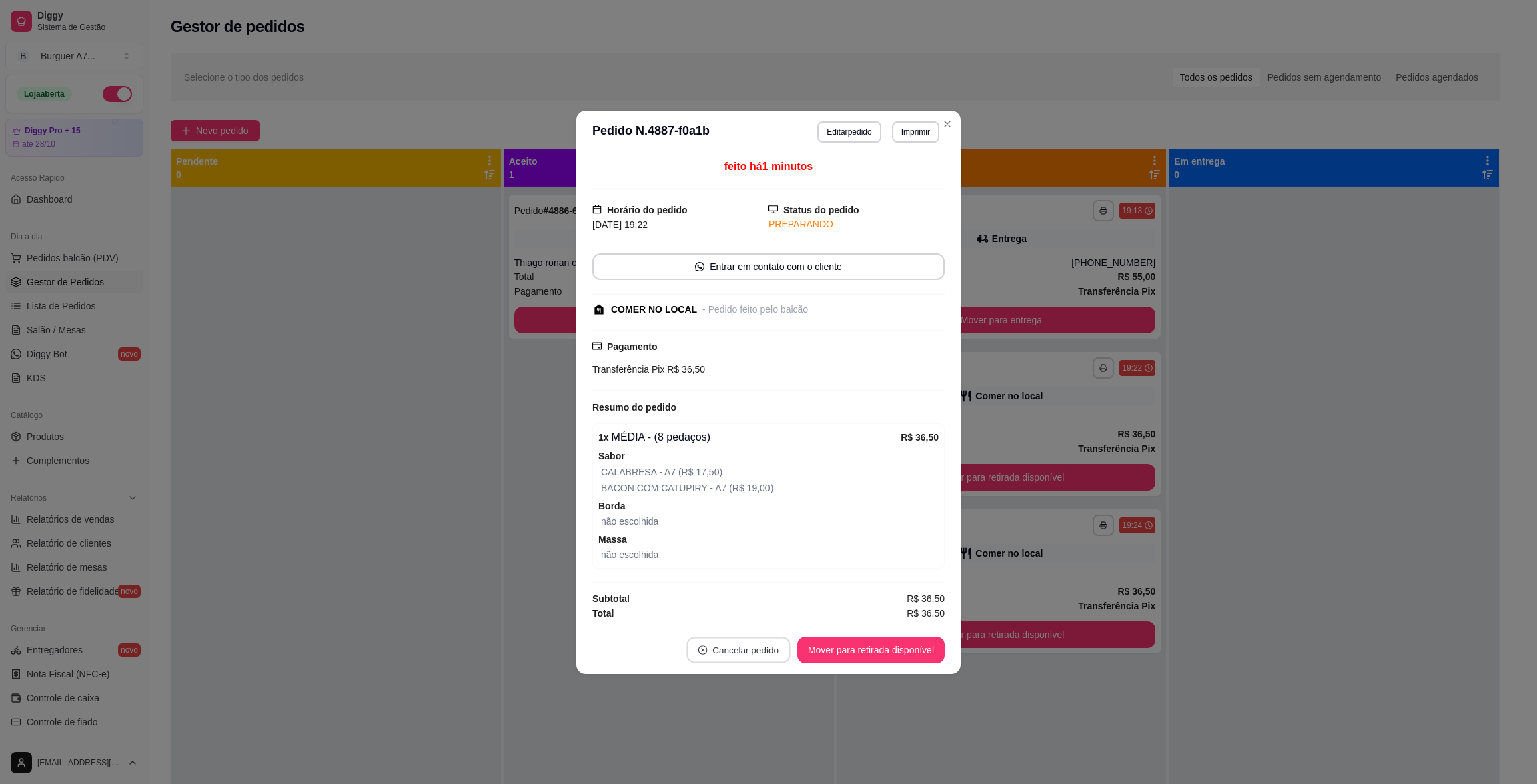
click at [749, 647] on button "Cancelar pedido" at bounding box center [738, 650] width 103 height 26
click at [780, 604] on button "Sim" at bounding box center [777, 617] width 54 height 27
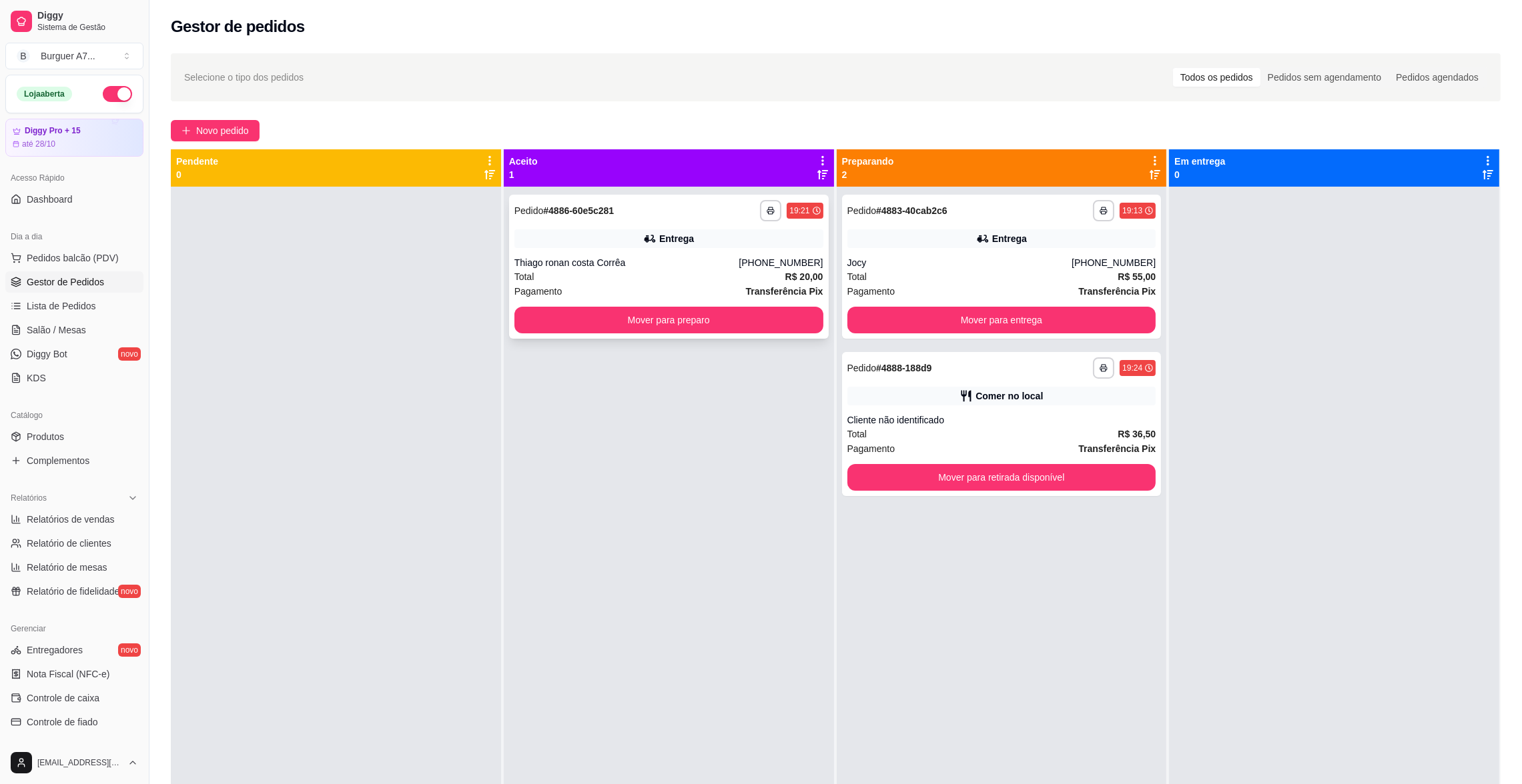
click at [601, 303] on div "**********" at bounding box center [669, 267] width 320 height 144
click at [549, 322] on button "Mover para preparo" at bounding box center [668, 320] width 299 height 26
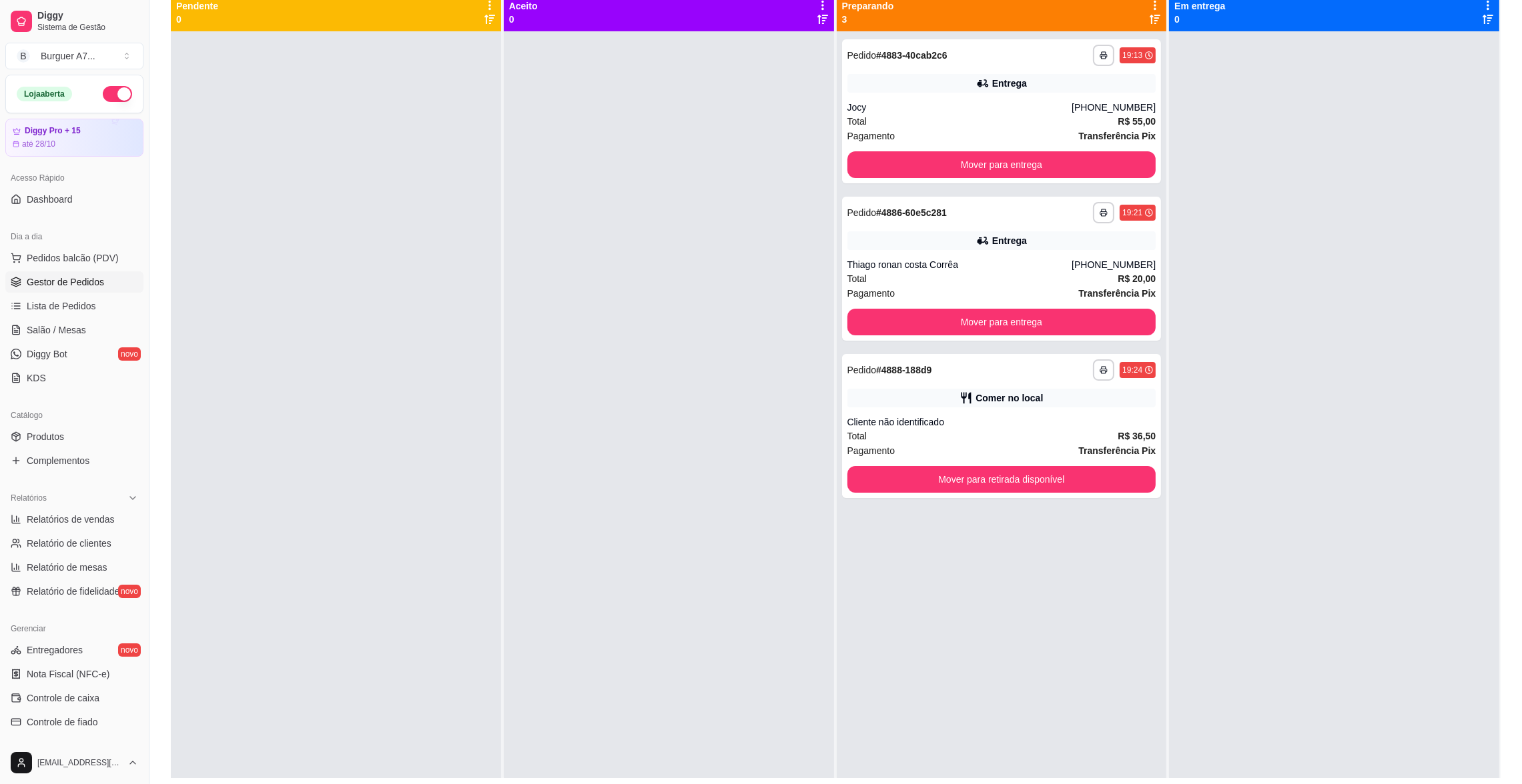
scroll to position [203, 0]
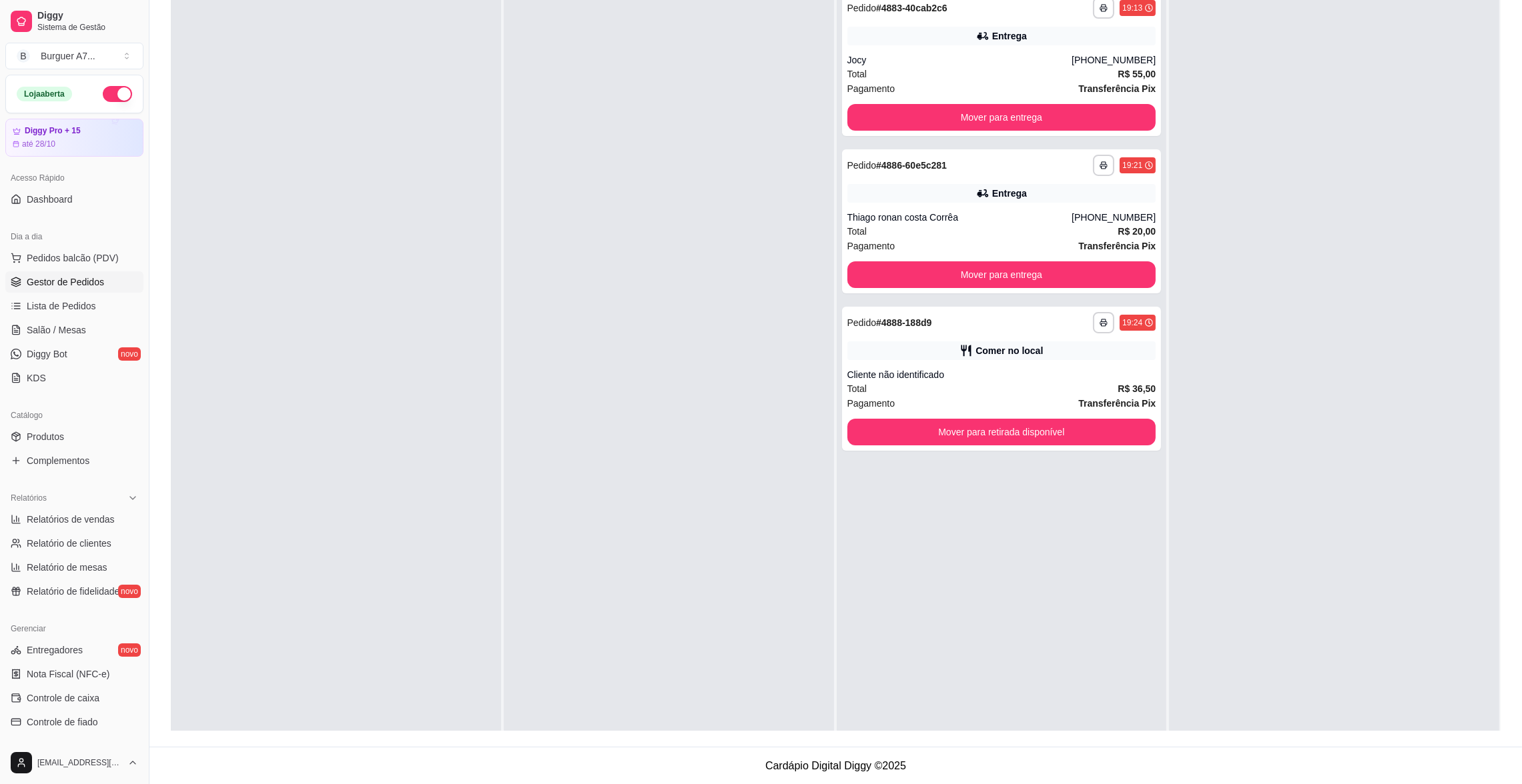
click at [1367, 349] on div at bounding box center [1335, 376] width 331 height 784
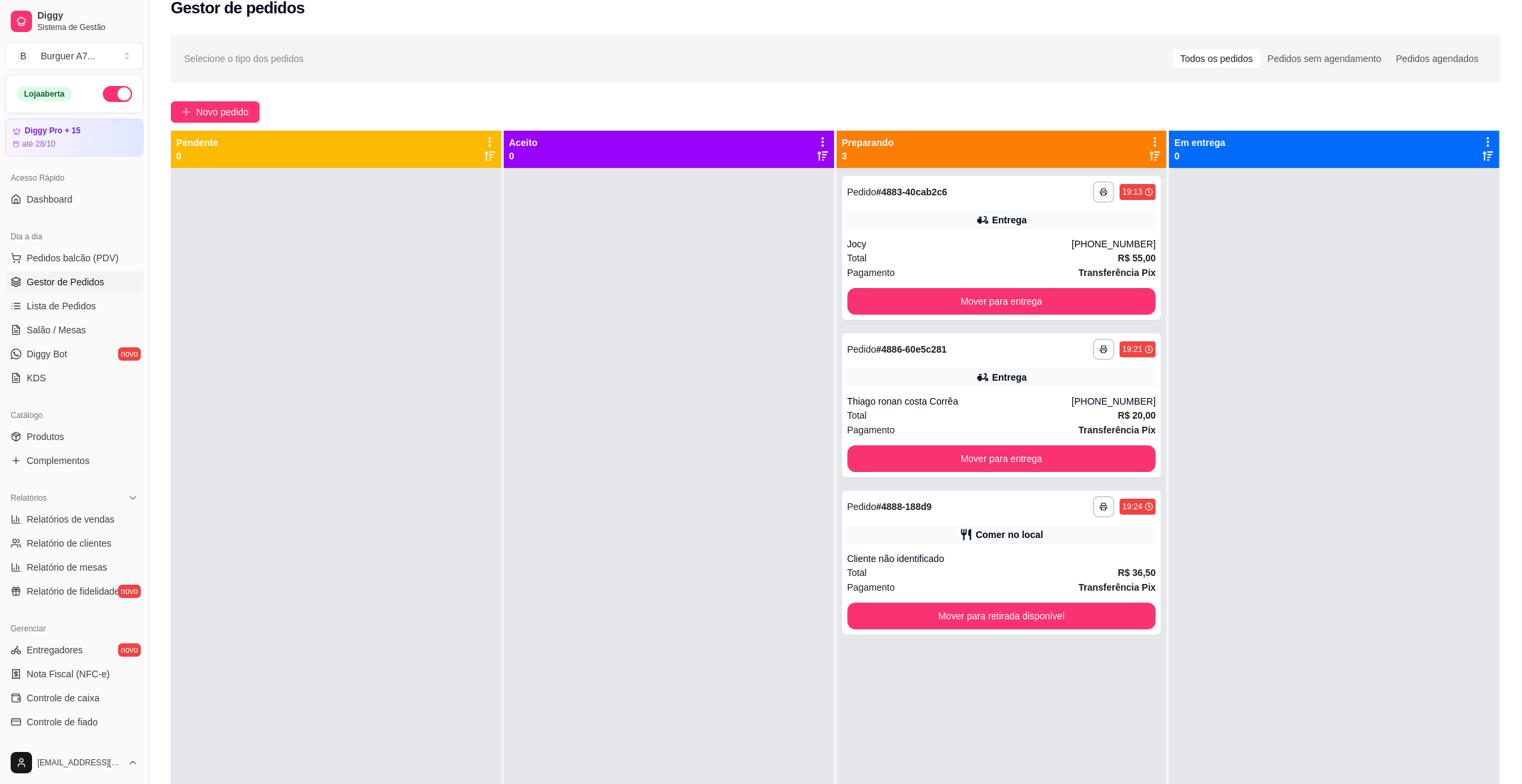
scroll to position [0, 0]
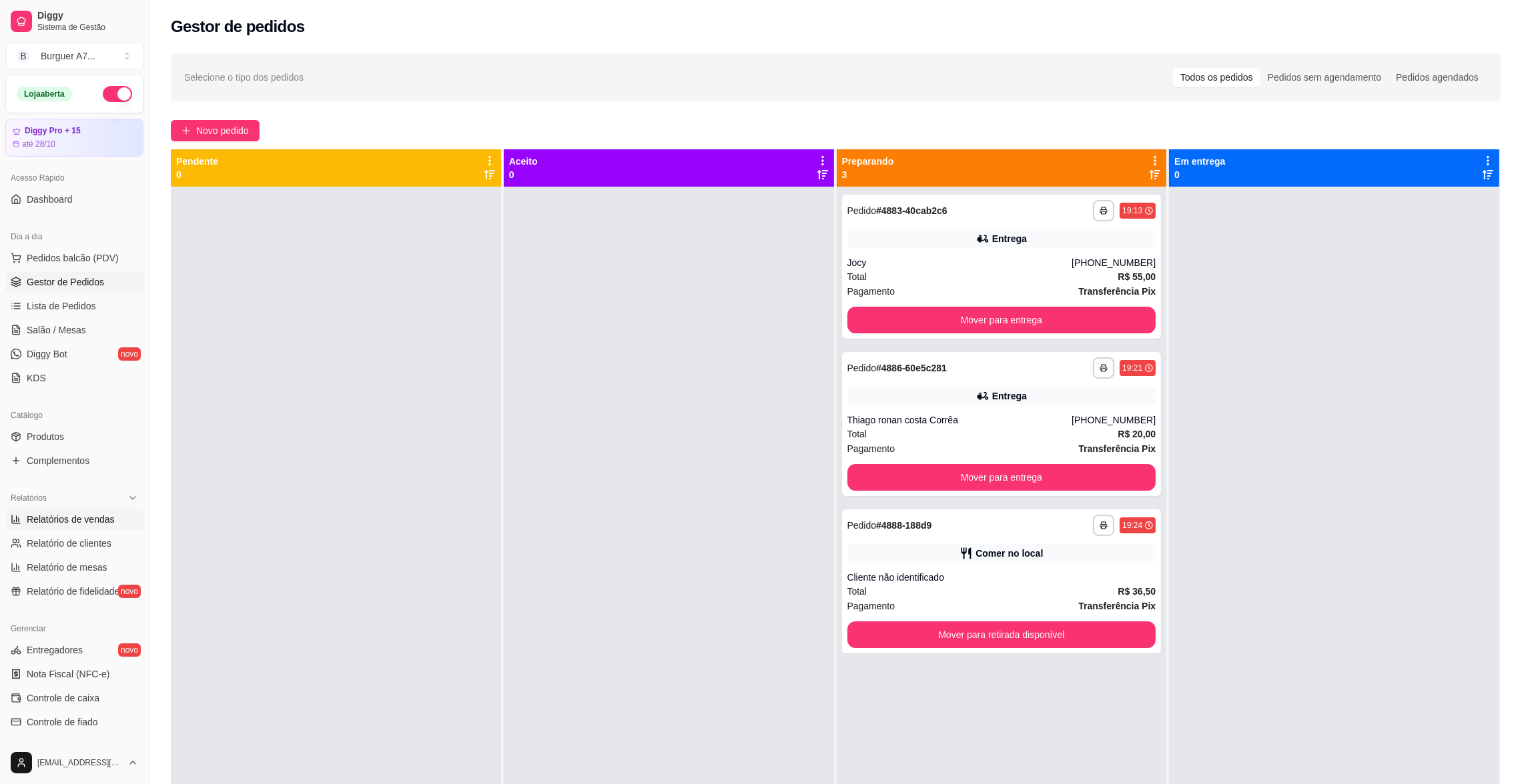
click at [65, 525] on span "Relatórios de vendas" at bounding box center [70, 519] width 88 height 13
select select "ALL"
select select "0"
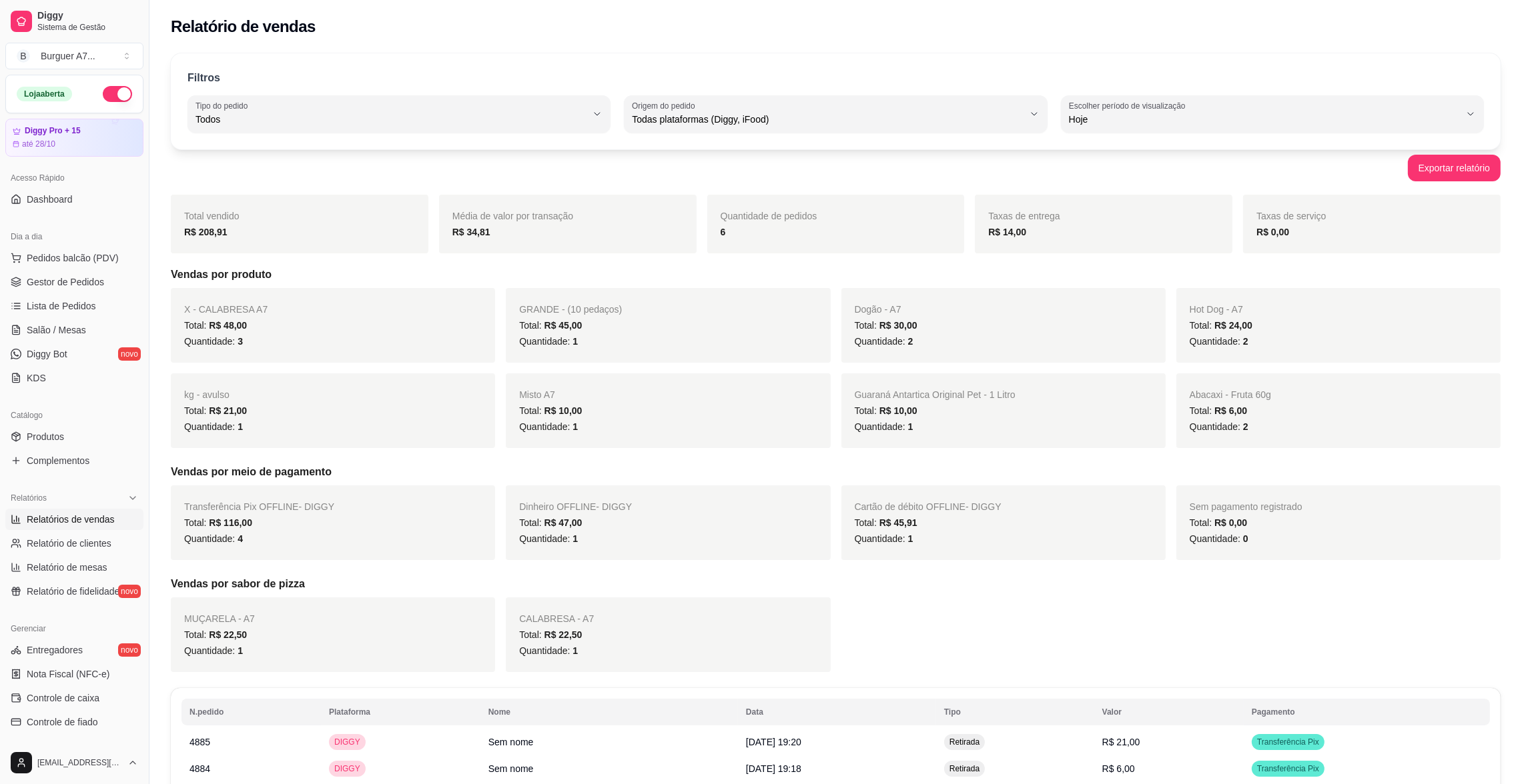
click at [65, 269] on ul "Pedidos balcão (PDV) Gestor de Pedidos Lista de Pedidos Salão / Mesas Diggy Bot…" at bounding box center [74, 317] width 138 height 142
click at [57, 295] on link "Lista de Pedidos" at bounding box center [74, 306] width 138 height 21
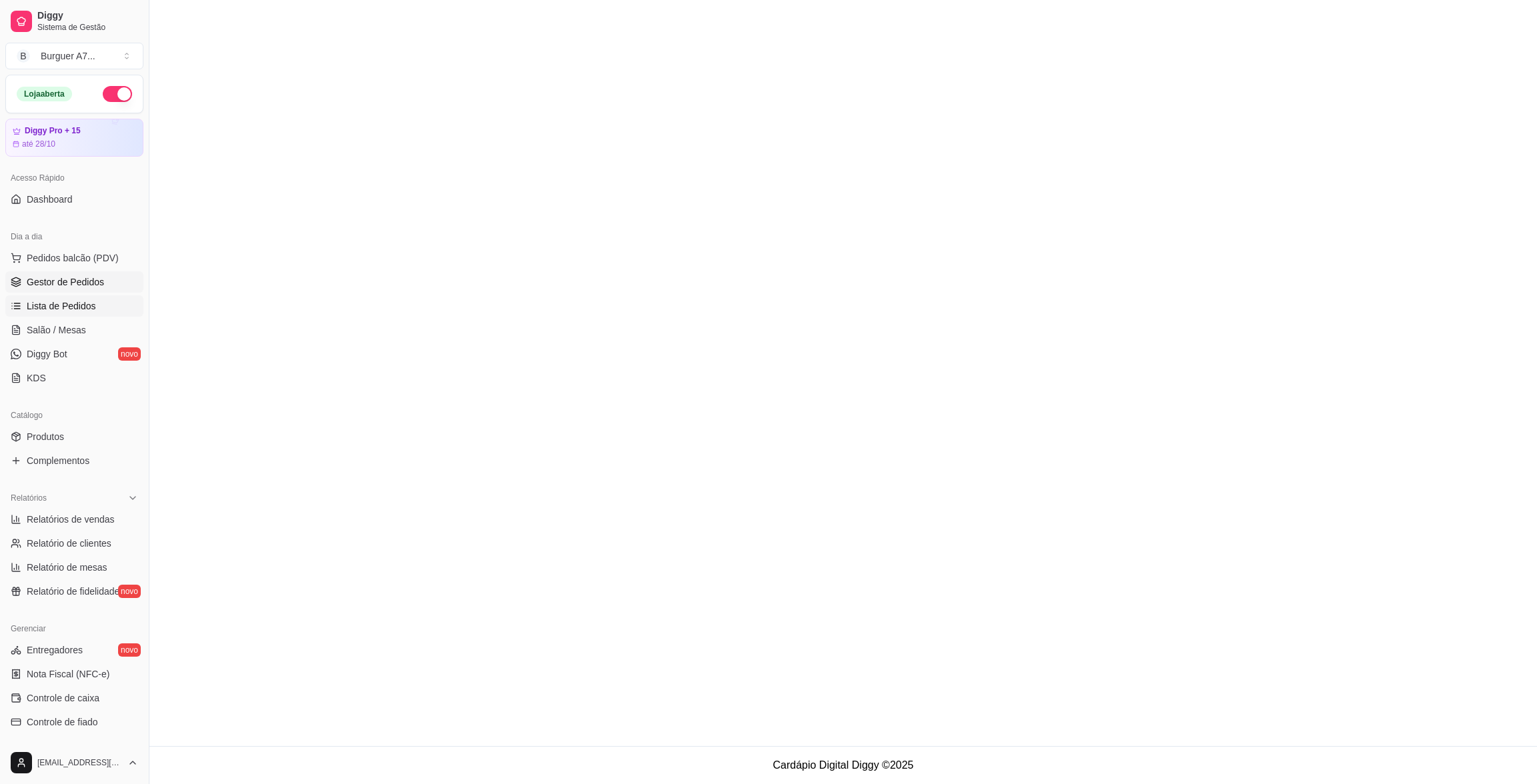
click at [67, 285] on span "Gestor de Pedidos" at bounding box center [65, 281] width 77 height 13
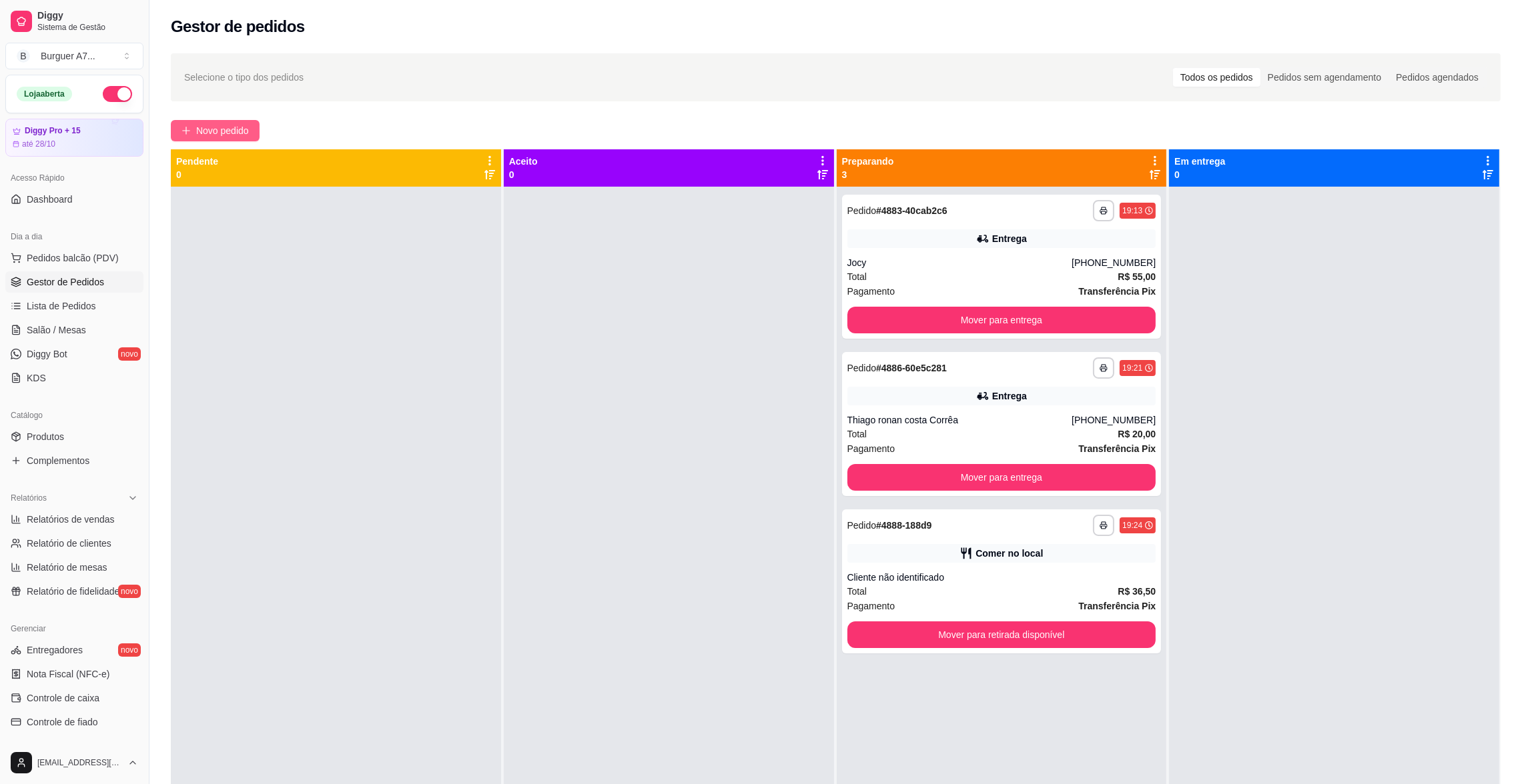
click at [237, 132] on span "Novo pedido" at bounding box center [222, 130] width 53 height 15
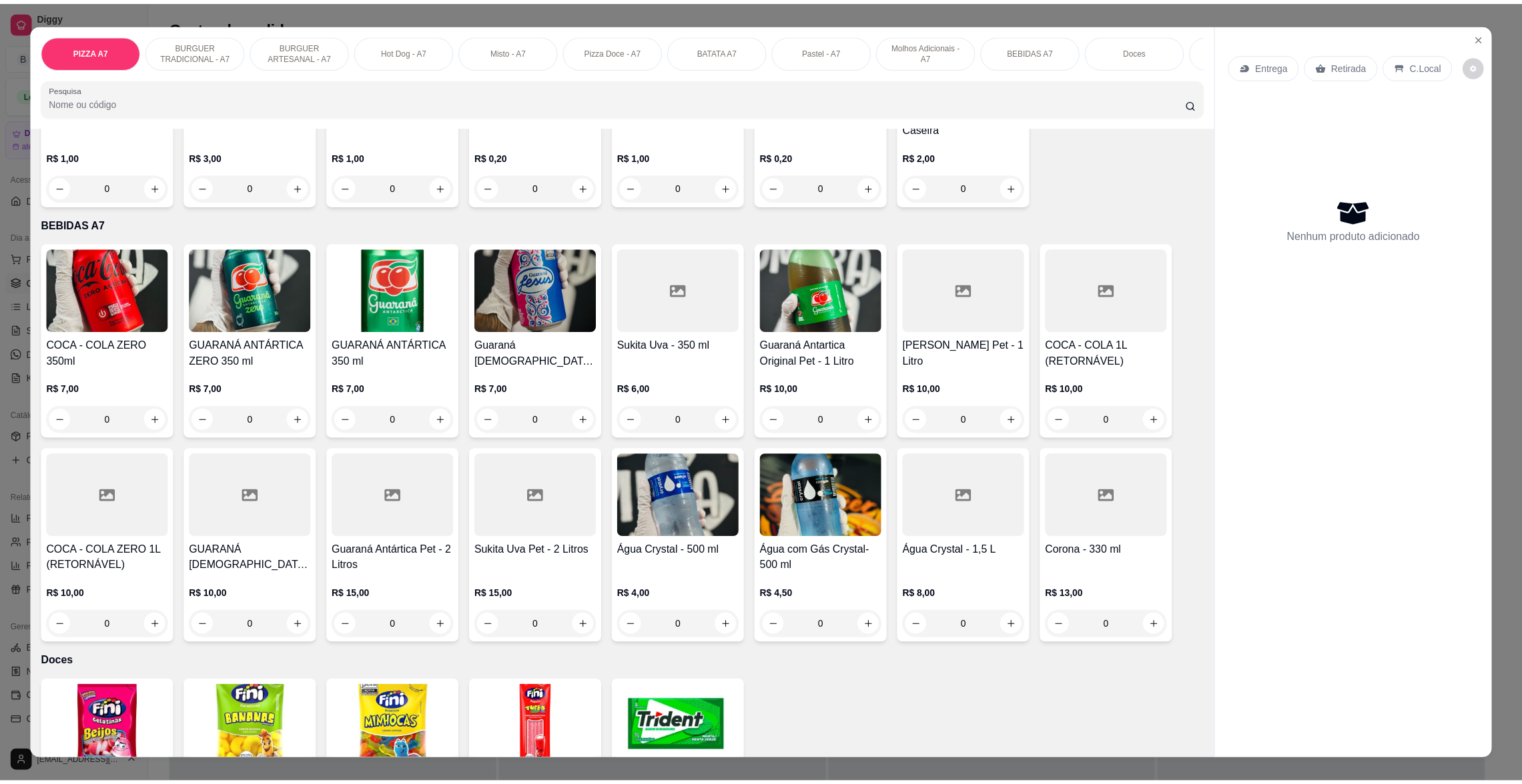
scroll to position [1957, 0]
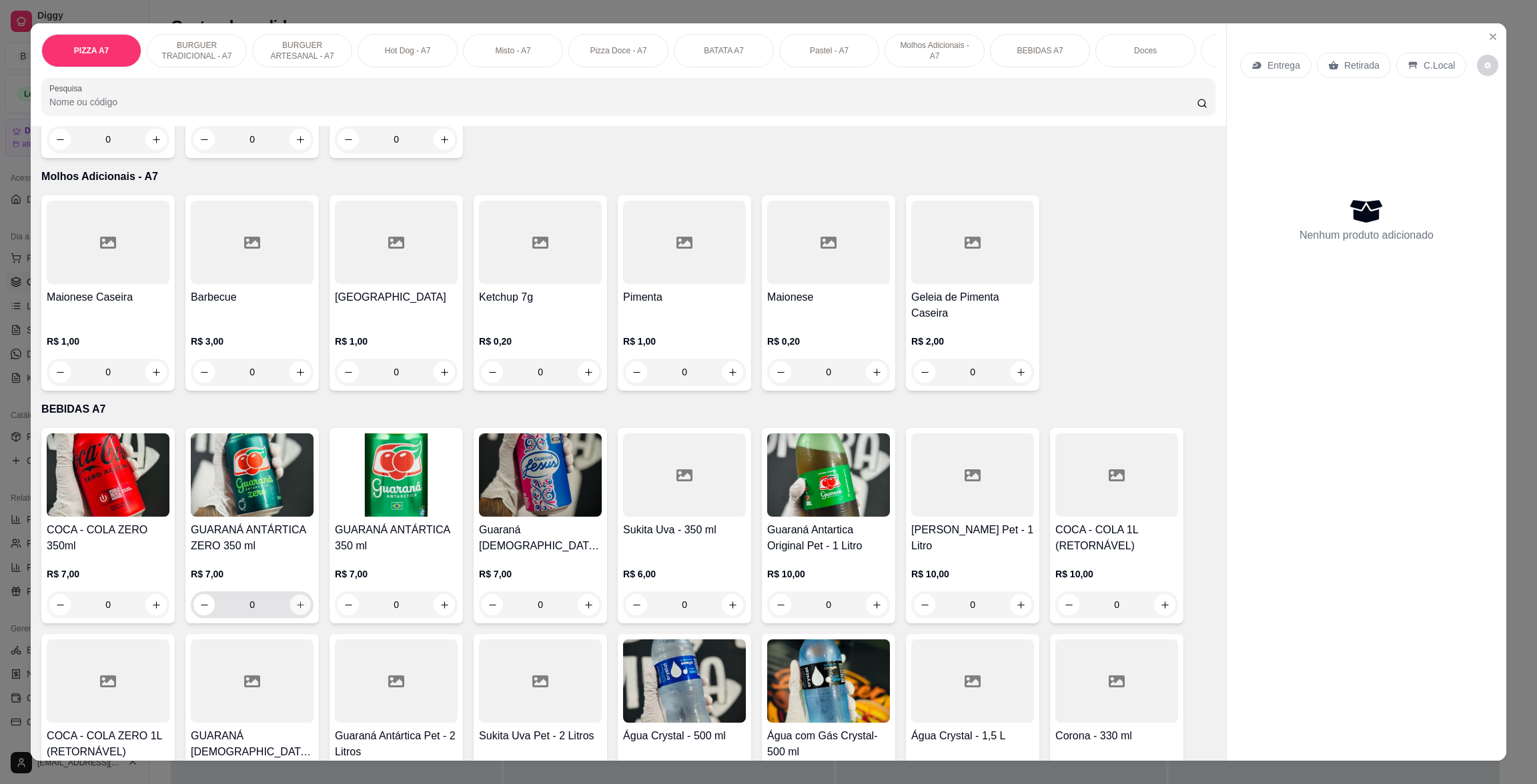
click at [295, 607] on icon "increase-product-quantity" at bounding box center [300, 605] width 10 height 10
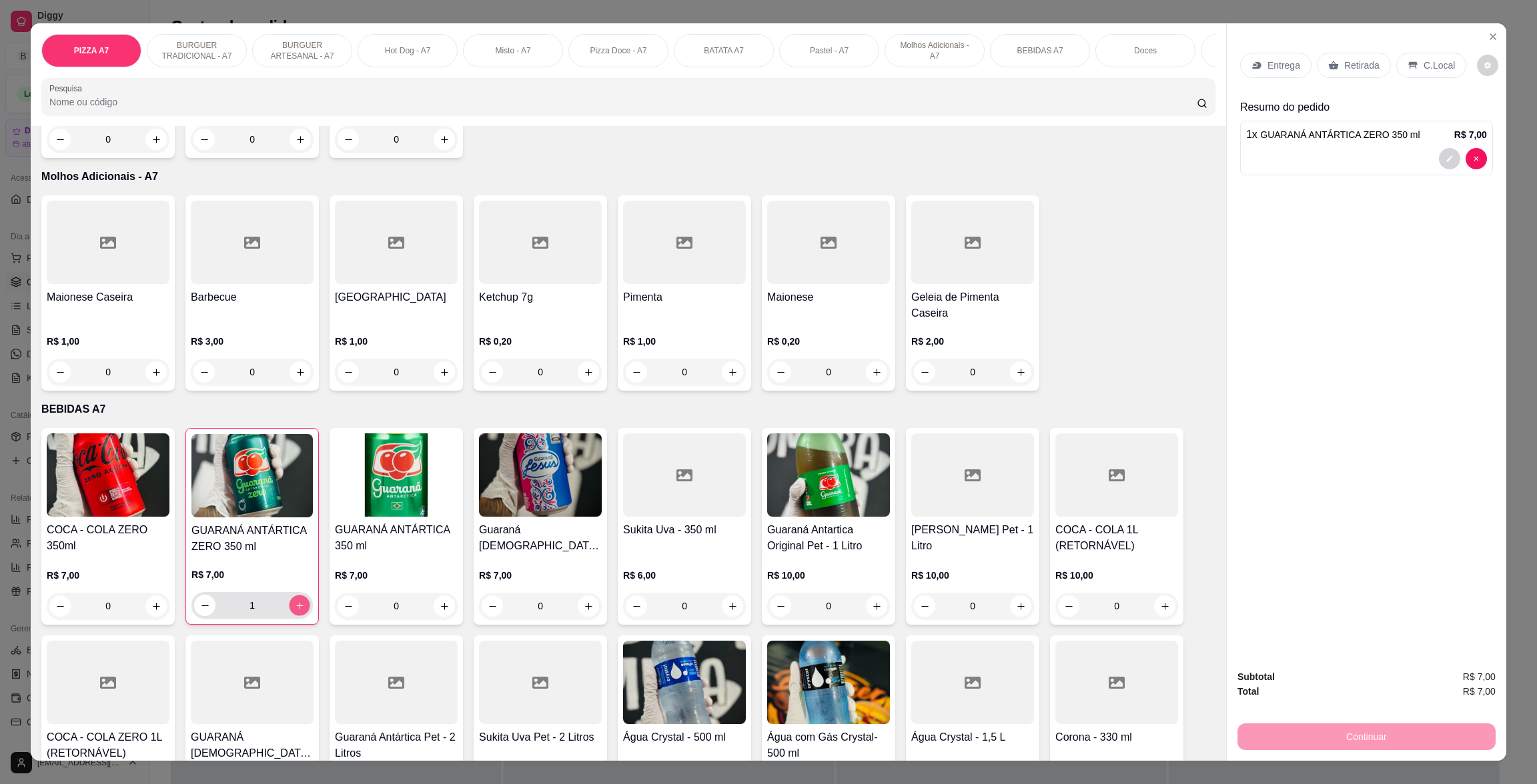
click at [295, 607] on icon "increase-product-quantity" at bounding box center [299, 606] width 10 height 10
type input "4"
click at [1359, 67] on p "Retirada" at bounding box center [1362, 65] width 35 height 13
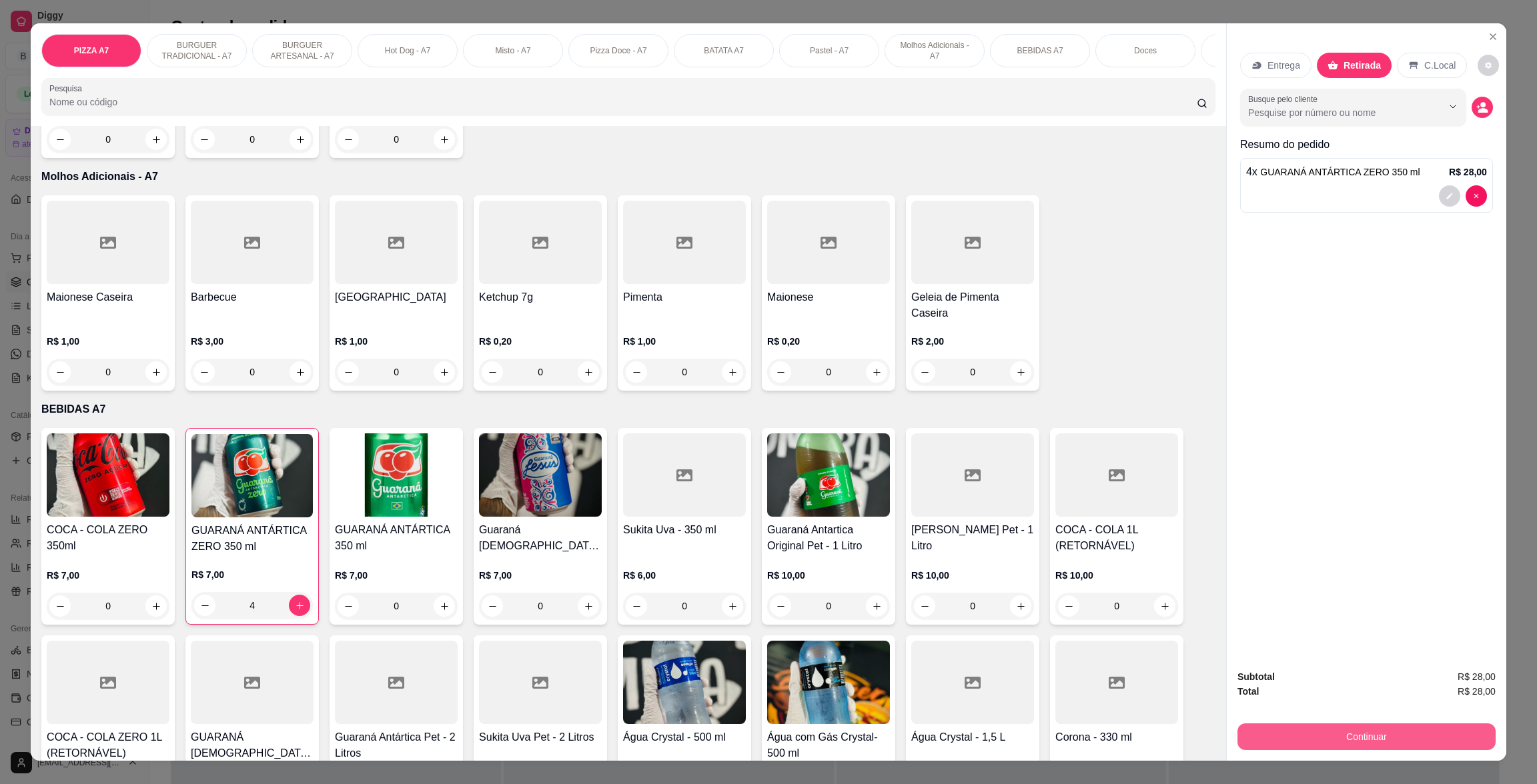
click at [1463, 734] on button "Continuar" at bounding box center [1366, 737] width 258 height 27
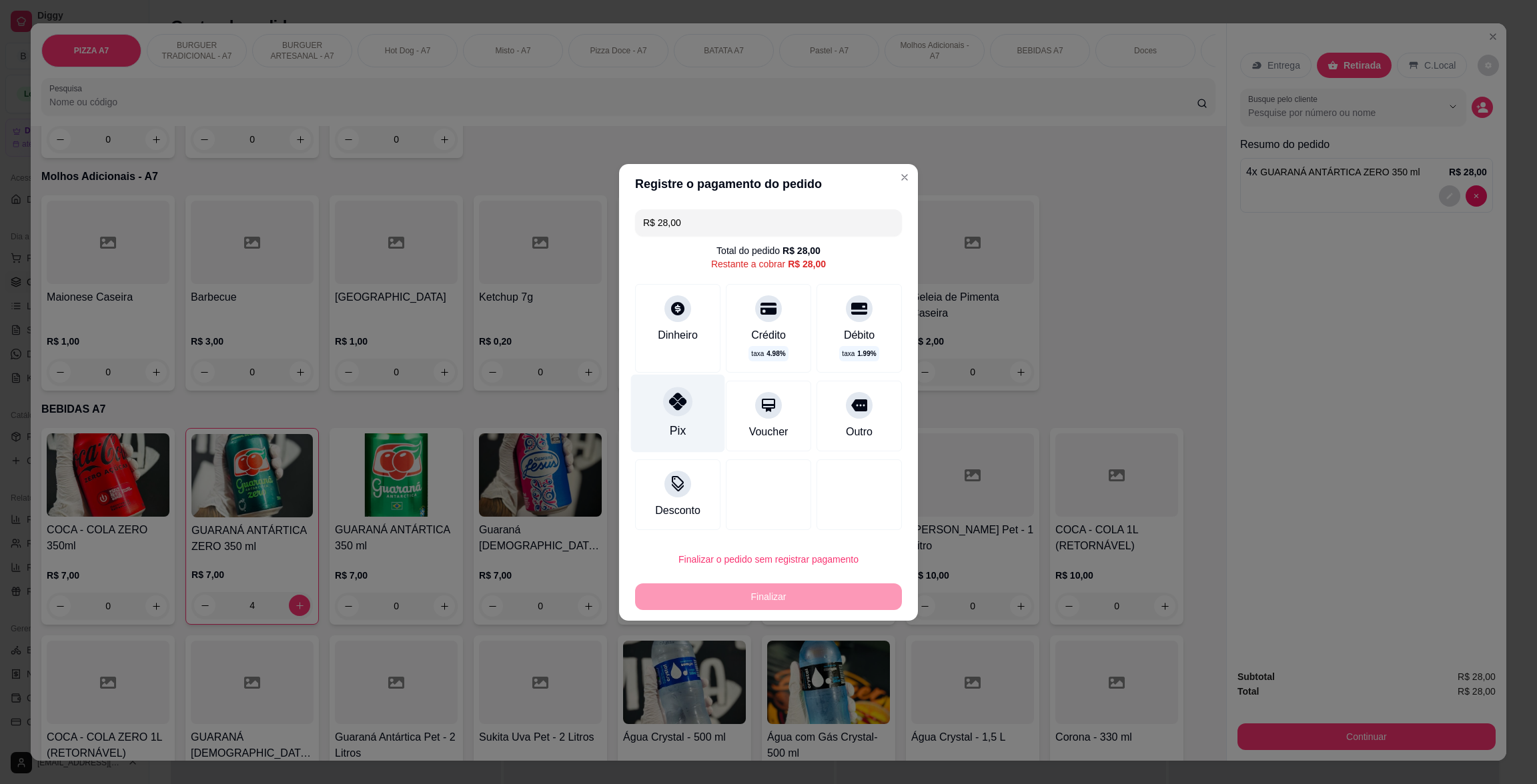
click at [679, 405] on icon at bounding box center [678, 402] width 18 height 18
type input "R$ 0,00"
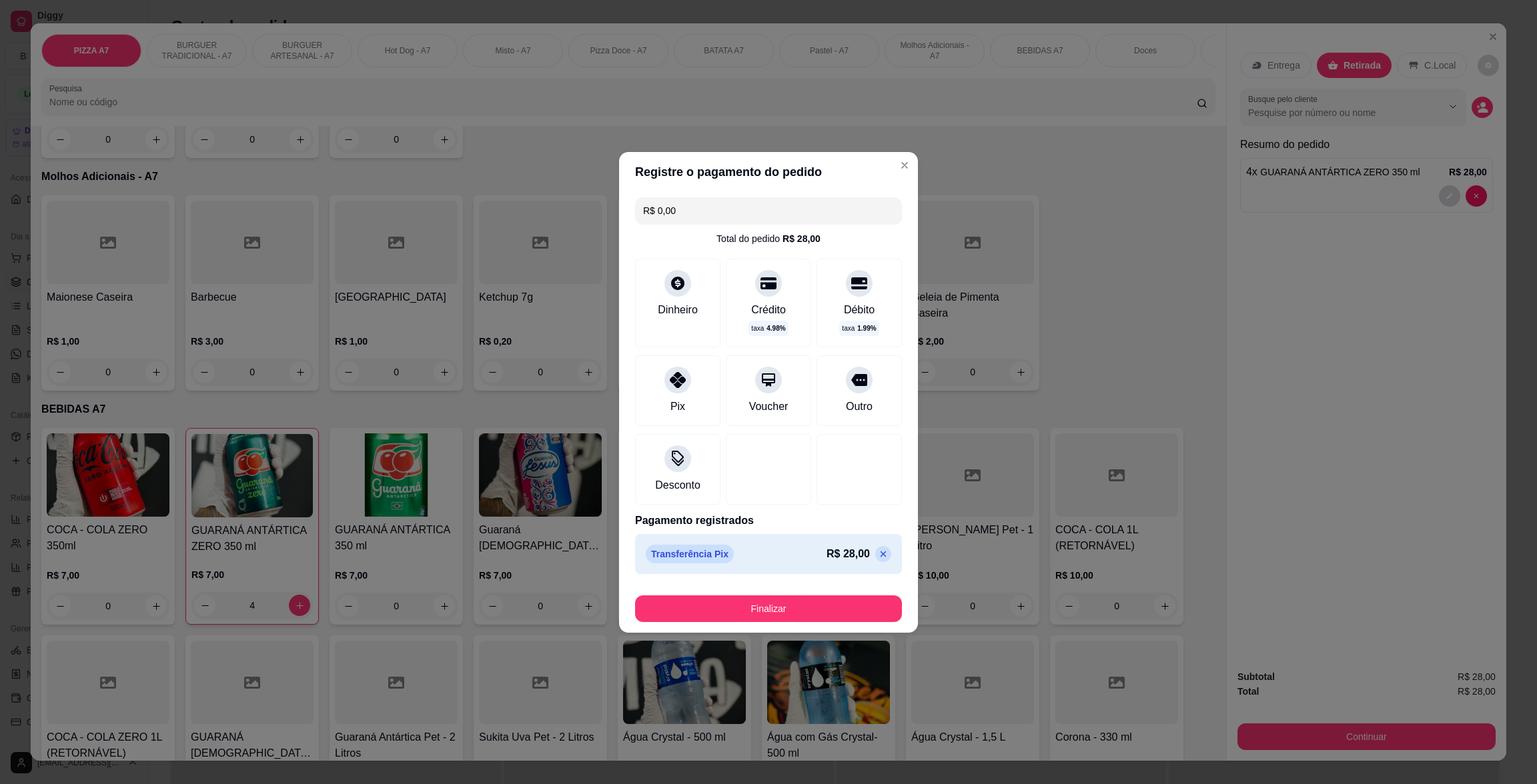
drag, startPoint x: 786, startPoint y: 627, endPoint x: 803, endPoint y: 611, distance: 23.3
click at [786, 627] on footer "Finalizar" at bounding box center [768, 607] width 299 height 54
click at [803, 611] on button "Finalizar" at bounding box center [768, 609] width 267 height 27
type input "0"
type input "-R$ 28,00"
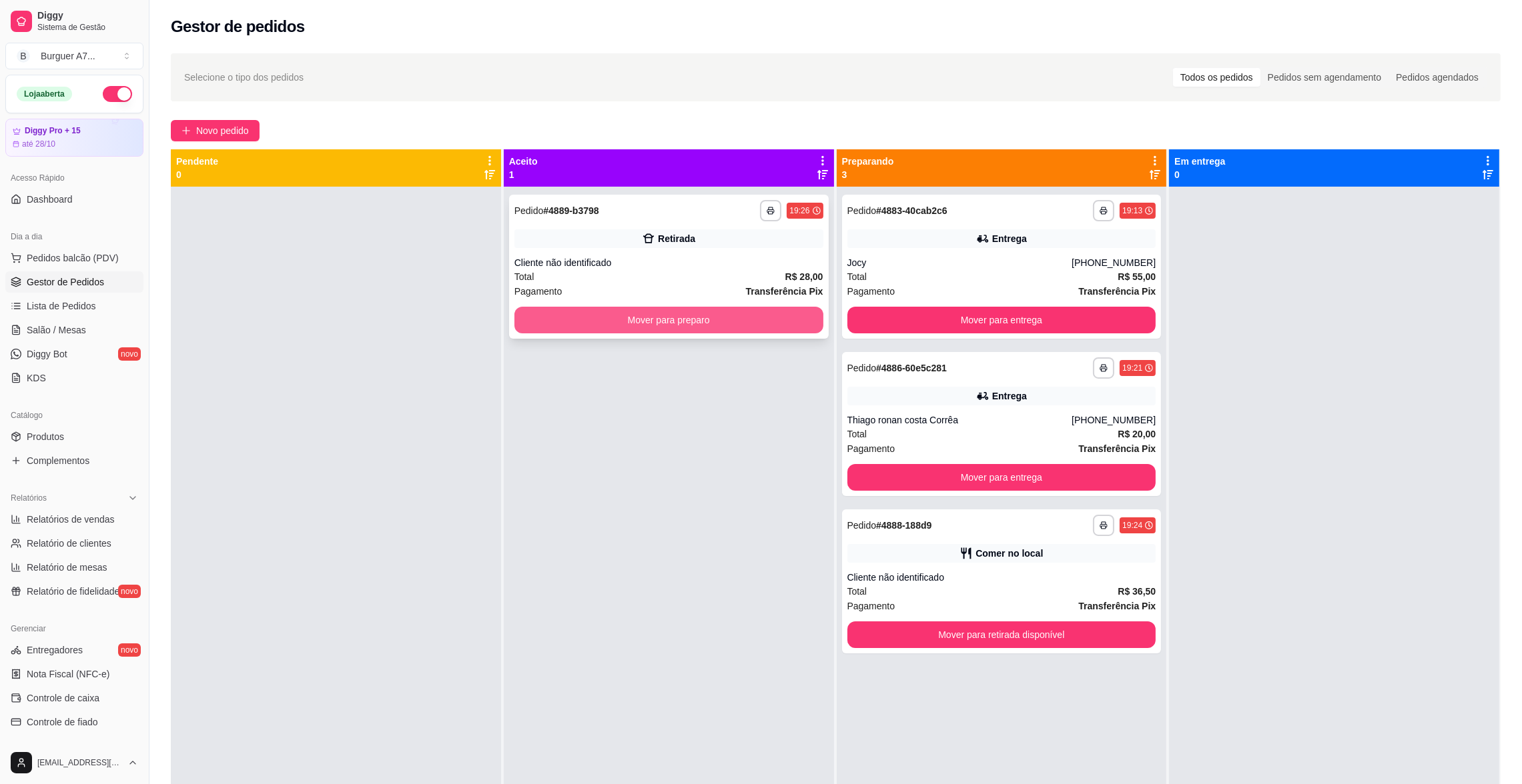
click at [753, 324] on button "Mover para preparo" at bounding box center [669, 320] width 309 height 27
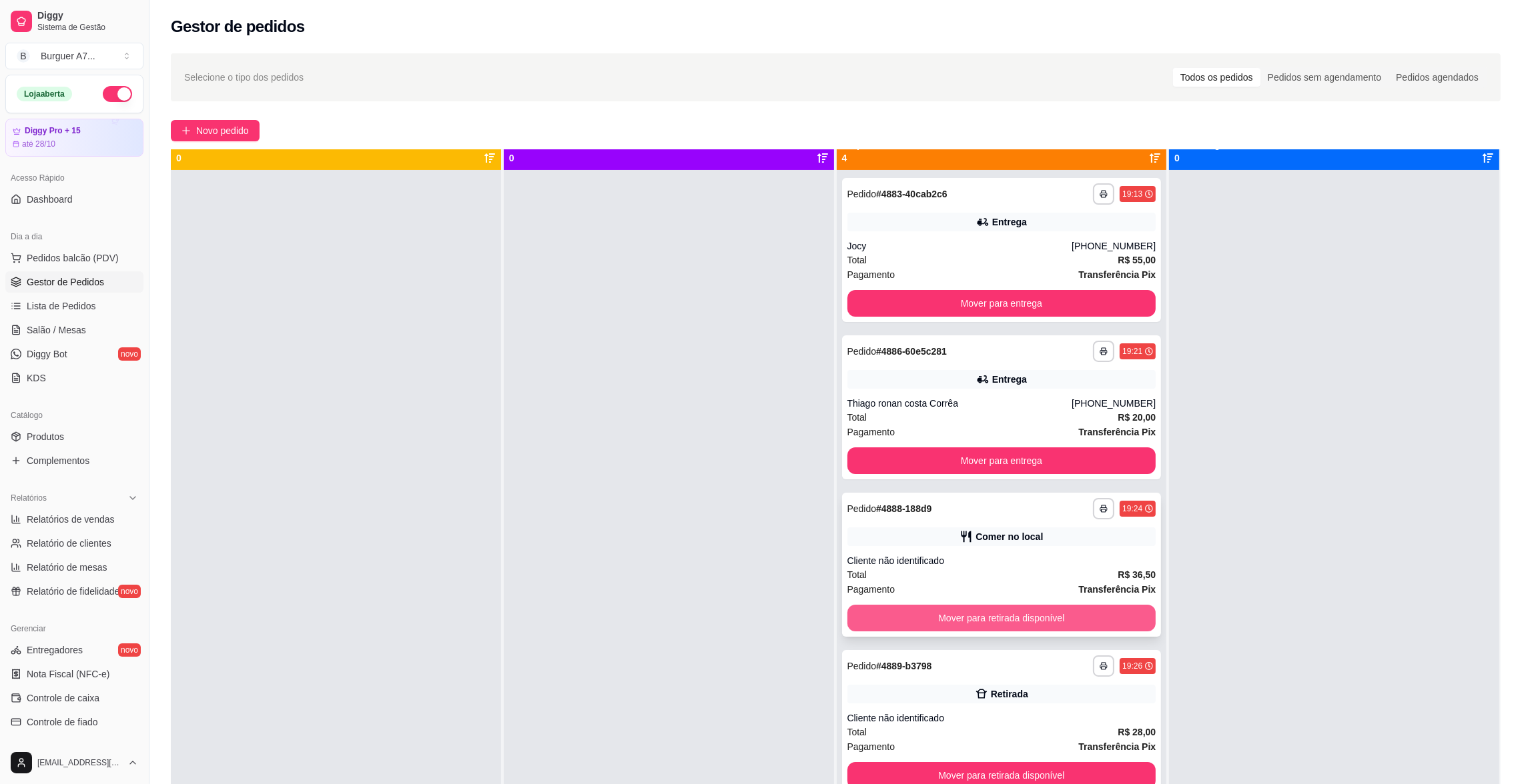
scroll to position [37, 0]
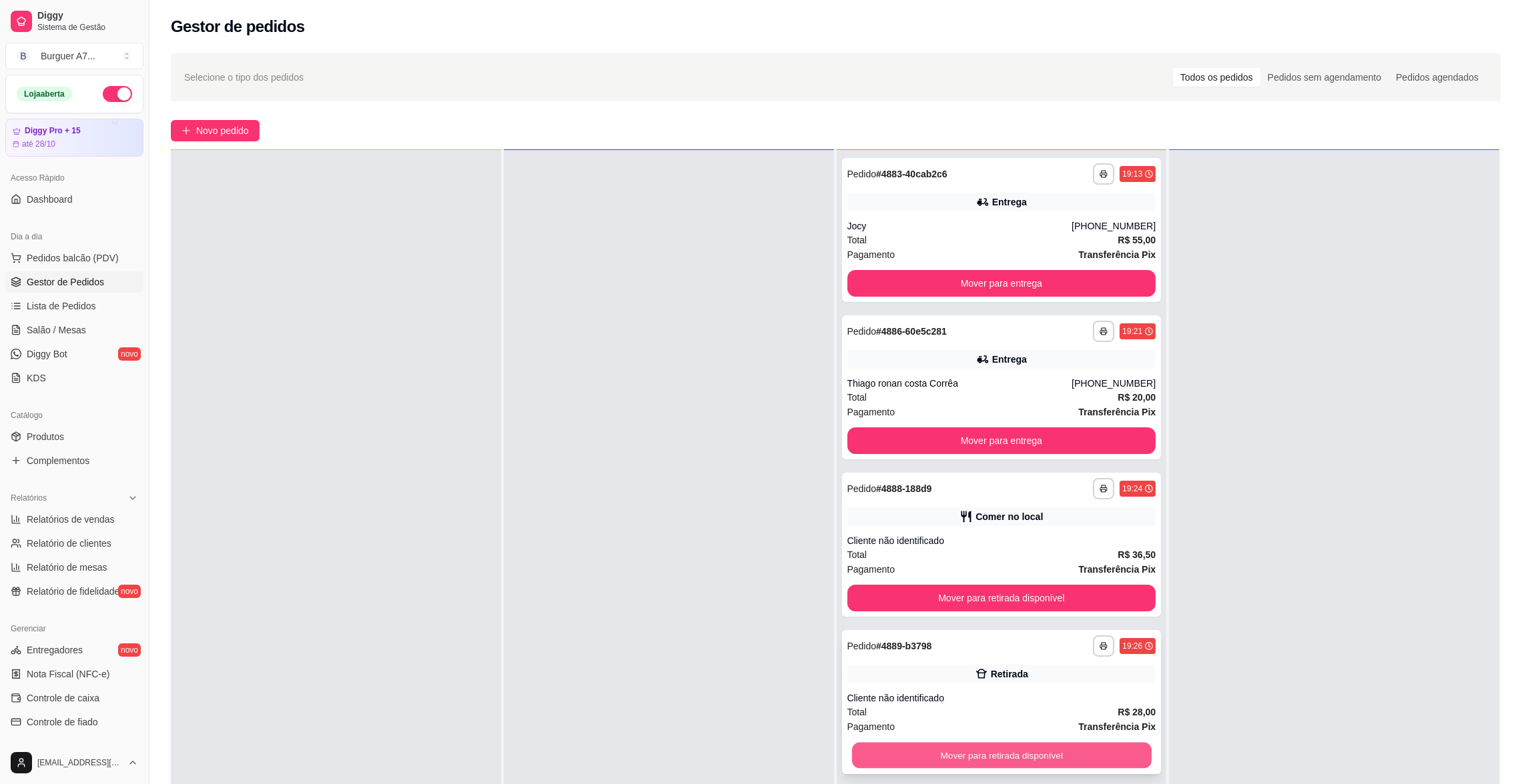
click at [1088, 752] on button "Mover para retirada disponível" at bounding box center [1001, 756] width 299 height 26
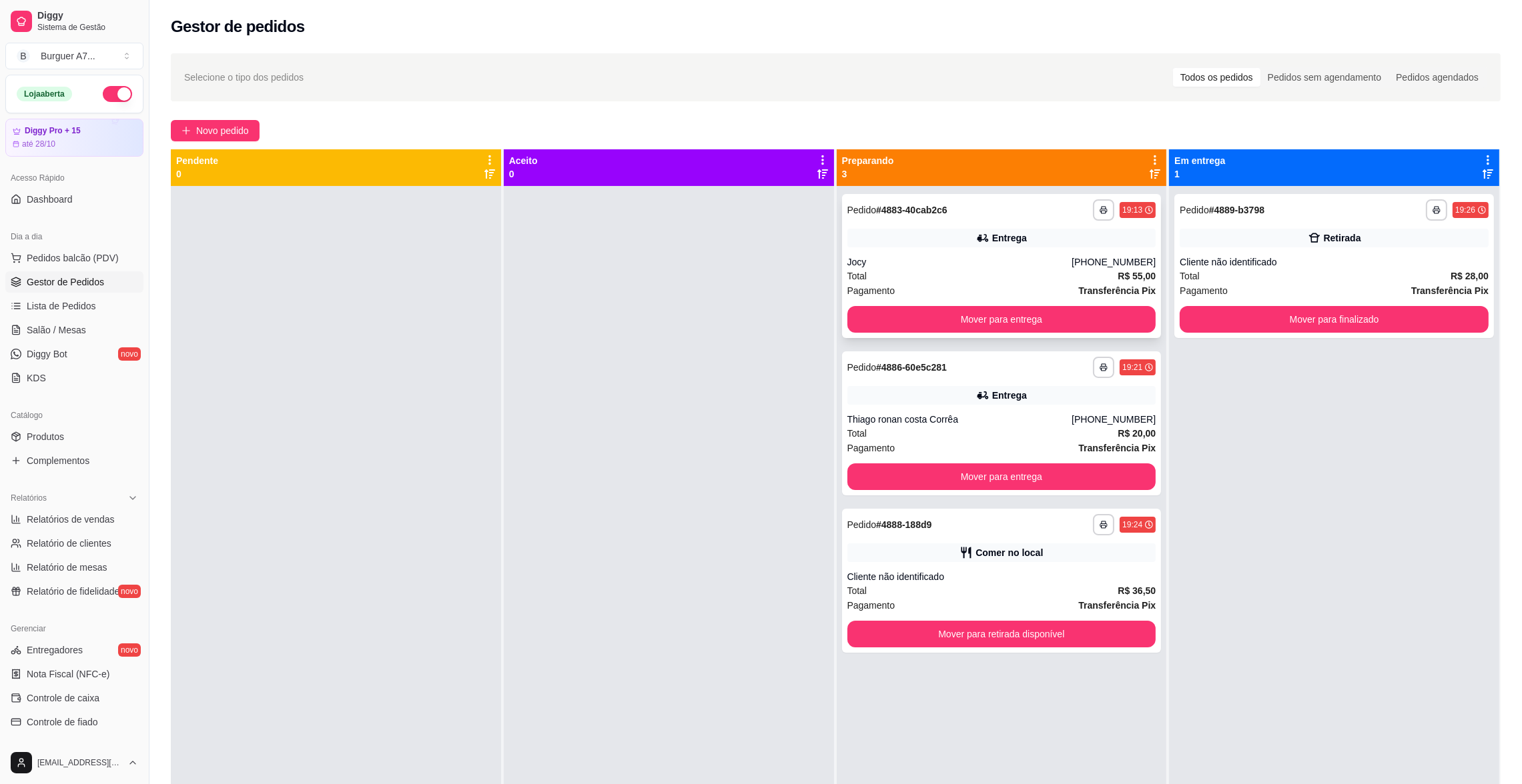
scroll to position [0, 0]
click at [990, 307] on button "Mover para entrega" at bounding box center [1002, 320] width 309 height 27
click at [1014, 320] on button "Mover para entrega" at bounding box center [1002, 320] width 309 height 27
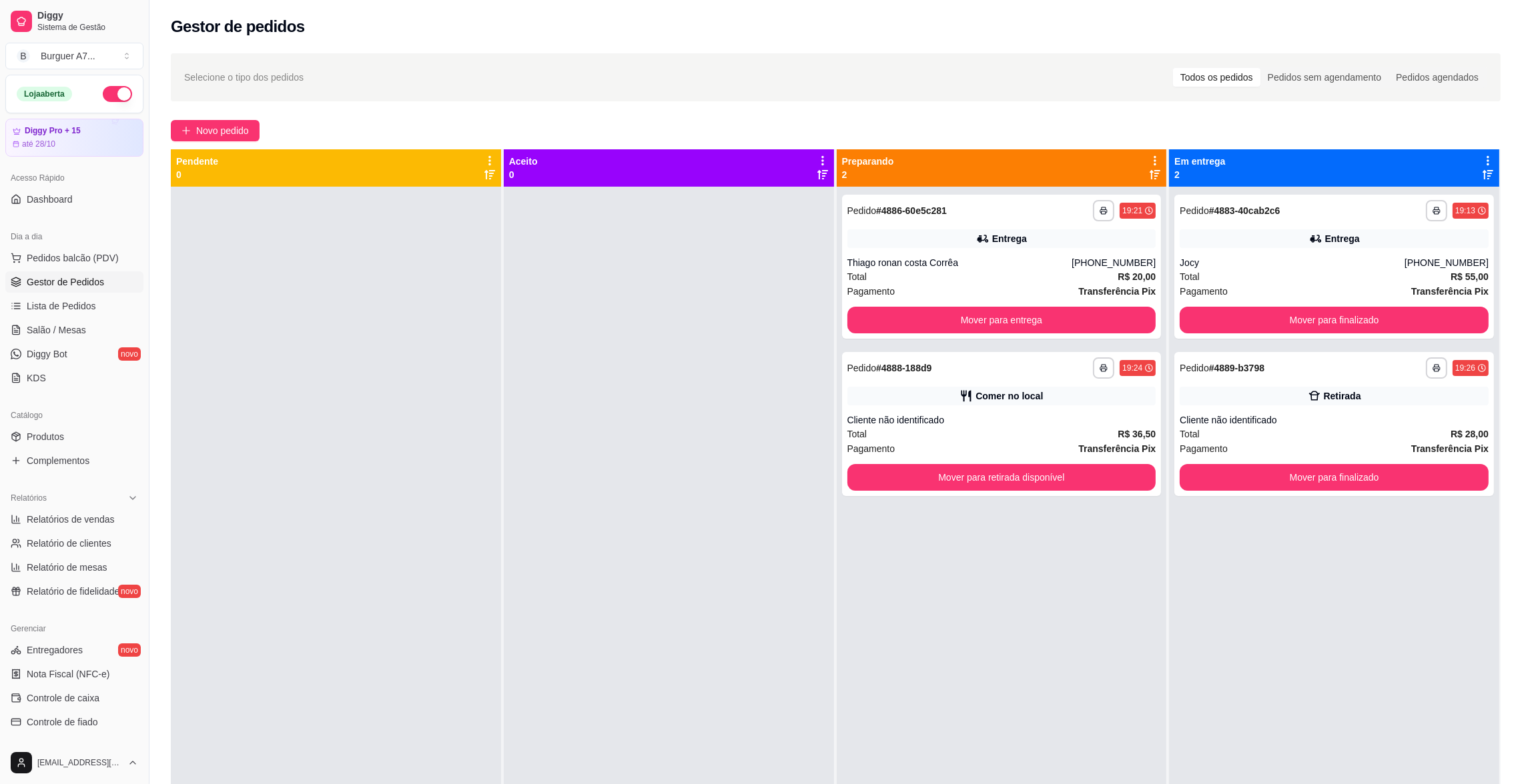
click at [695, 538] on div at bounding box center [669, 578] width 331 height 784
click at [1064, 605] on div "**********" at bounding box center [1002, 578] width 331 height 784
click at [1266, 242] on div "Entrega" at bounding box center [1335, 239] width 309 height 18
click at [94, 521] on span "Relatórios de vendas" at bounding box center [70, 519] width 88 height 13
select select "ALL"
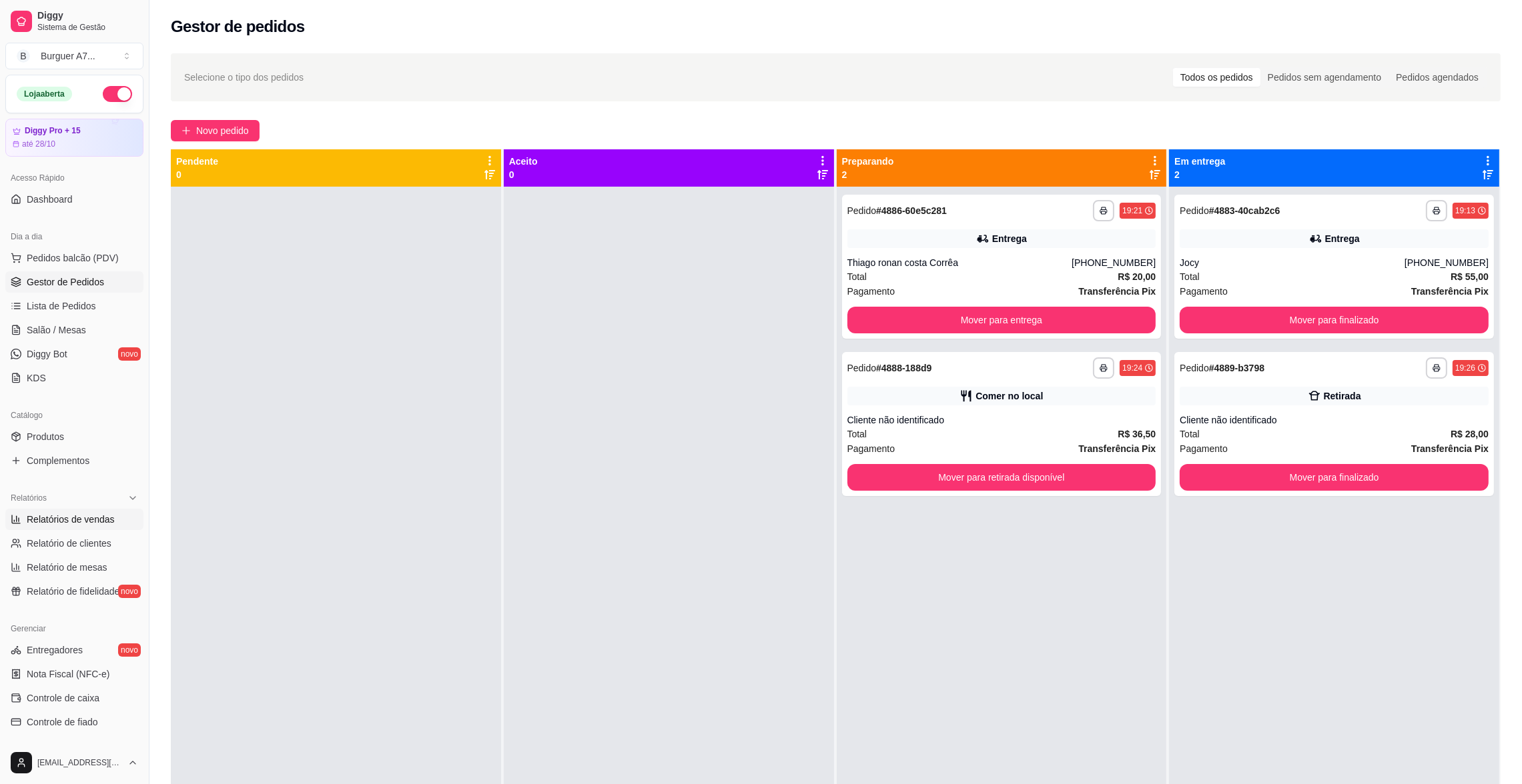
select select "ALL"
select select "0"
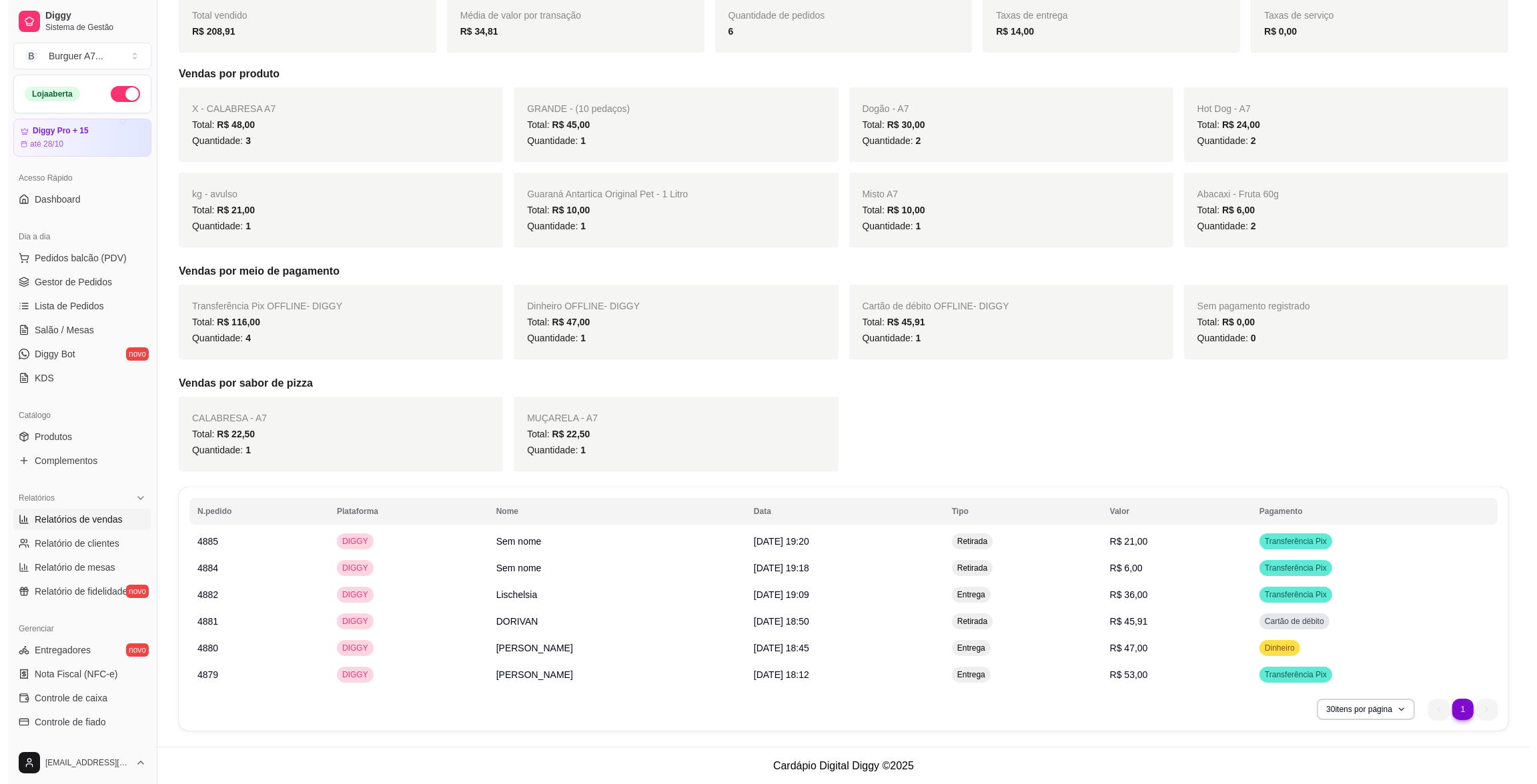
scroll to position [201, 0]
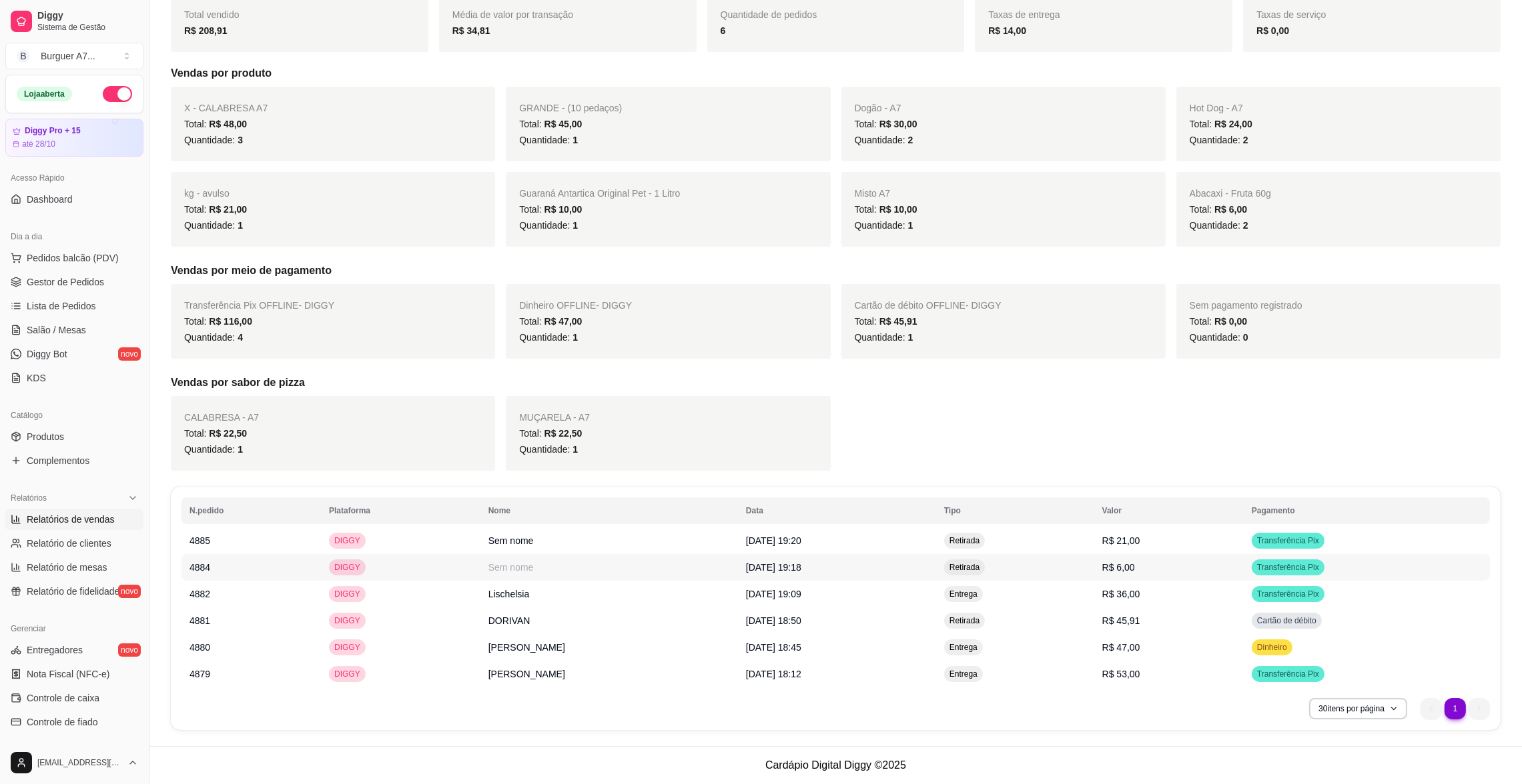
click at [801, 568] on span "[DATE] 19:18" at bounding box center [774, 568] width 55 height 11
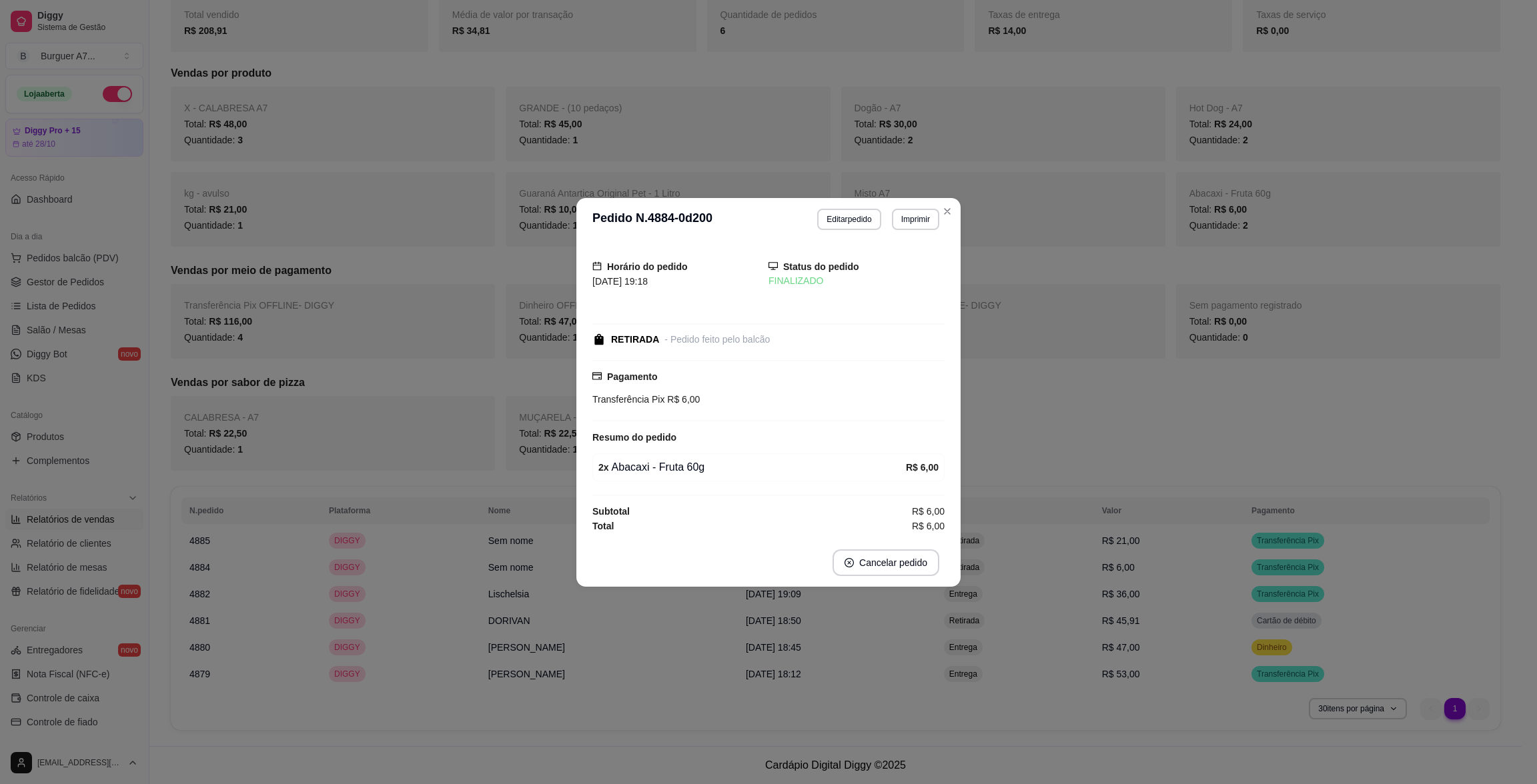
click at [832, 229] on header "**********" at bounding box center [768, 220] width 384 height 43
click at [839, 223] on button "Editar pedido" at bounding box center [848, 220] width 63 height 21
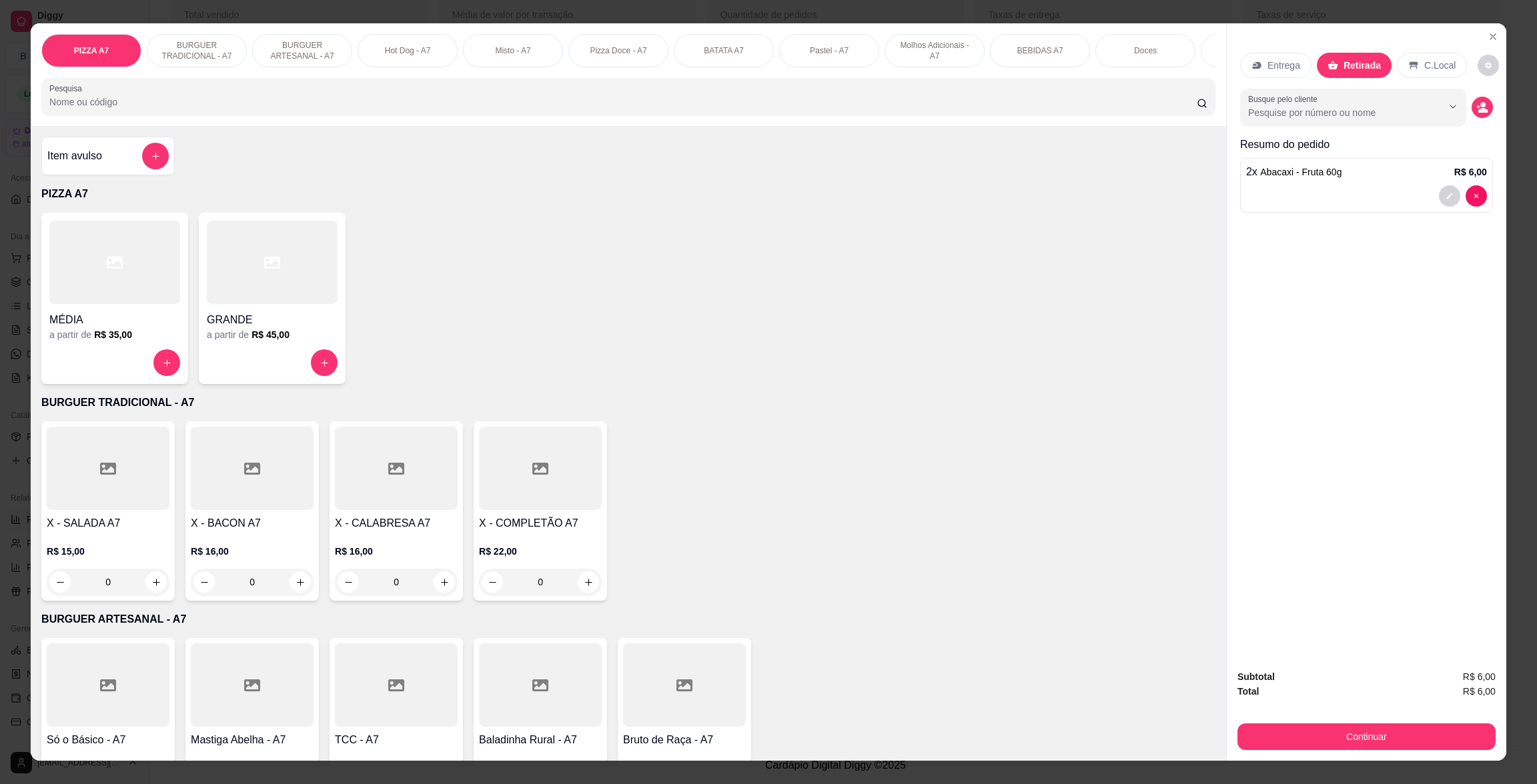
click at [1434, 715] on div "Subtotal R$ 6,00 Total R$ 6,00 Continuar" at bounding box center [1366, 710] width 258 height 81
click at [1432, 727] on button "Continuar" at bounding box center [1366, 737] width 250 height 26
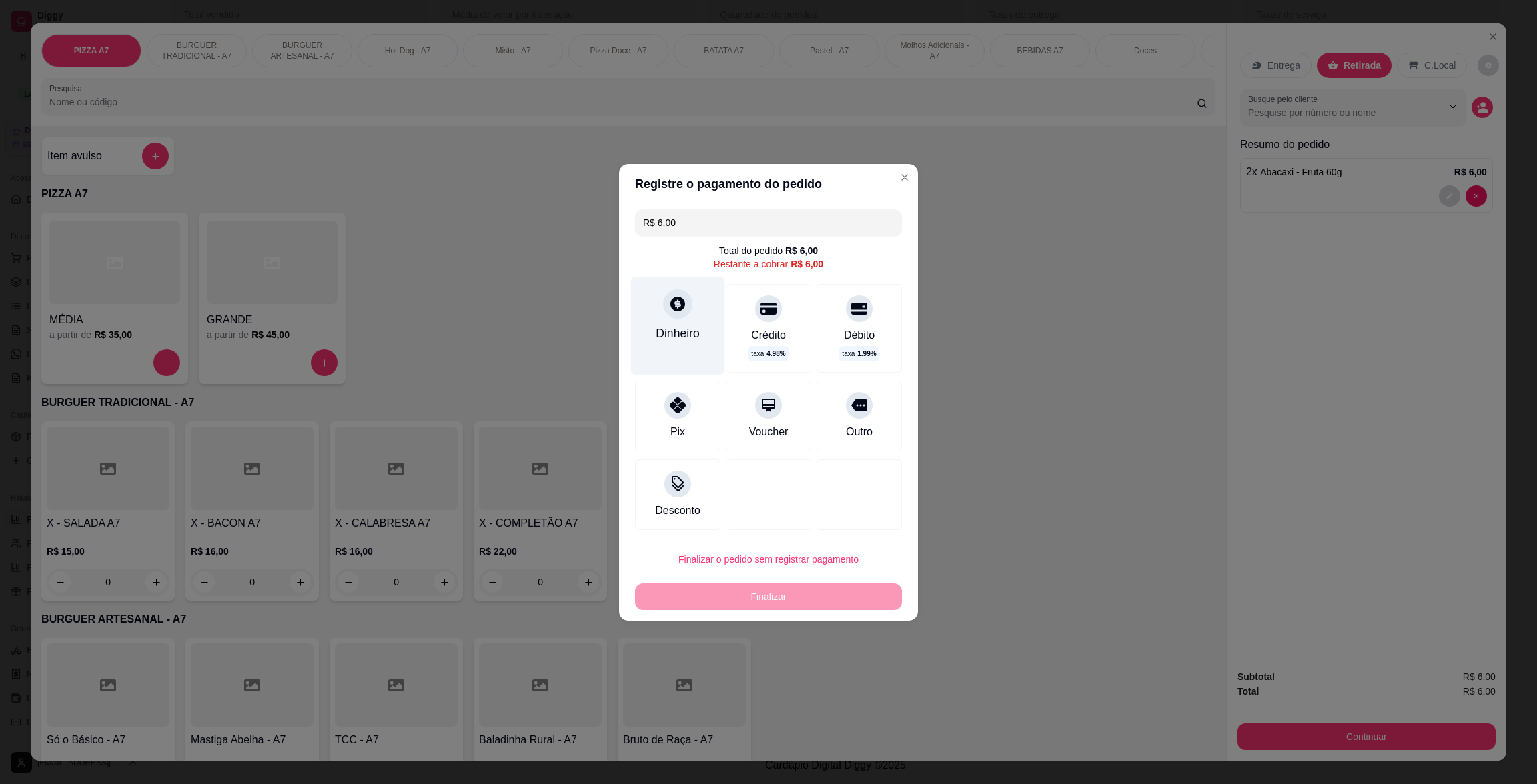
click at [695, 340] on div "Dinheiro" at bounding box center [678, 325] width 94 height 97
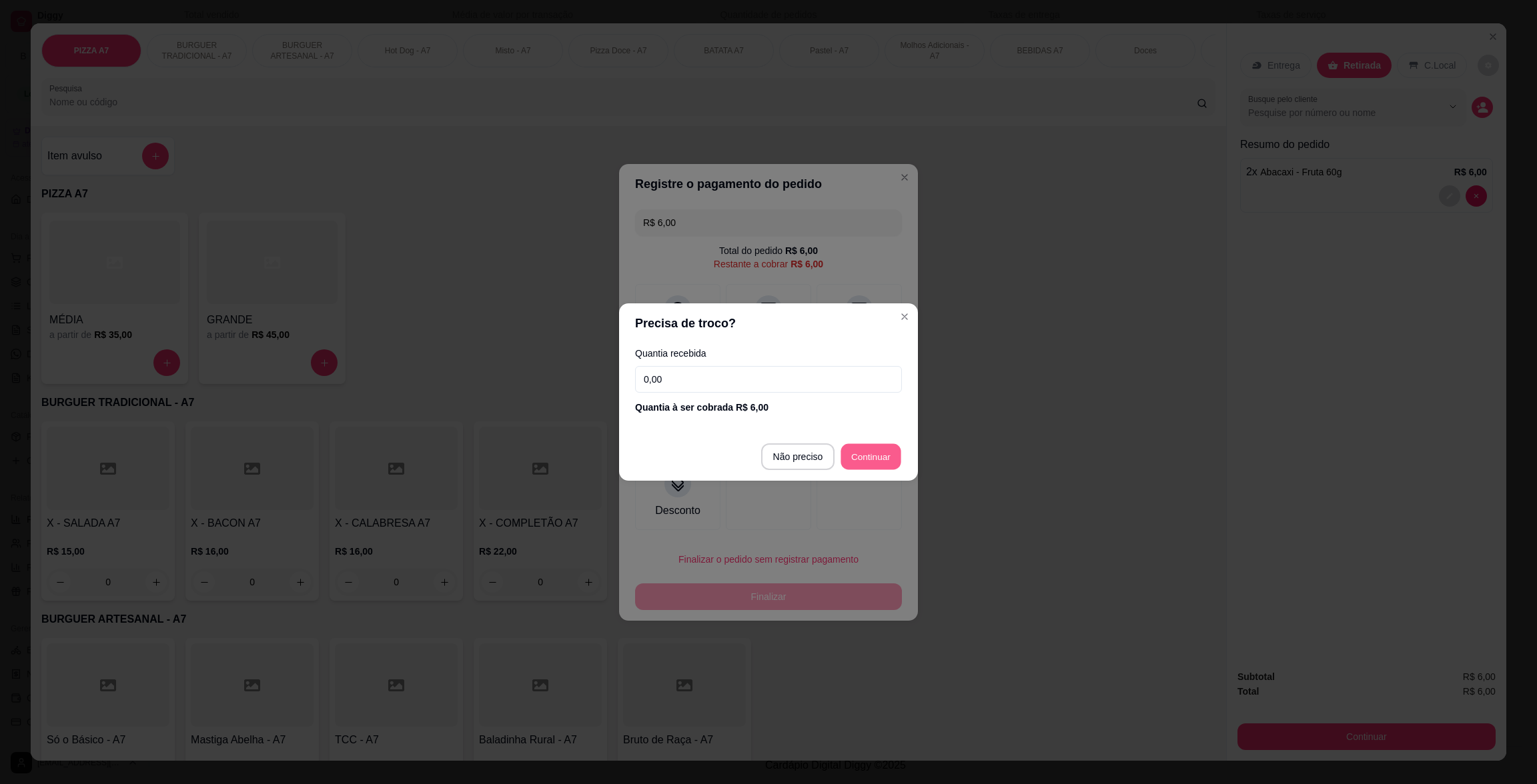
type input "R$ 0,00"
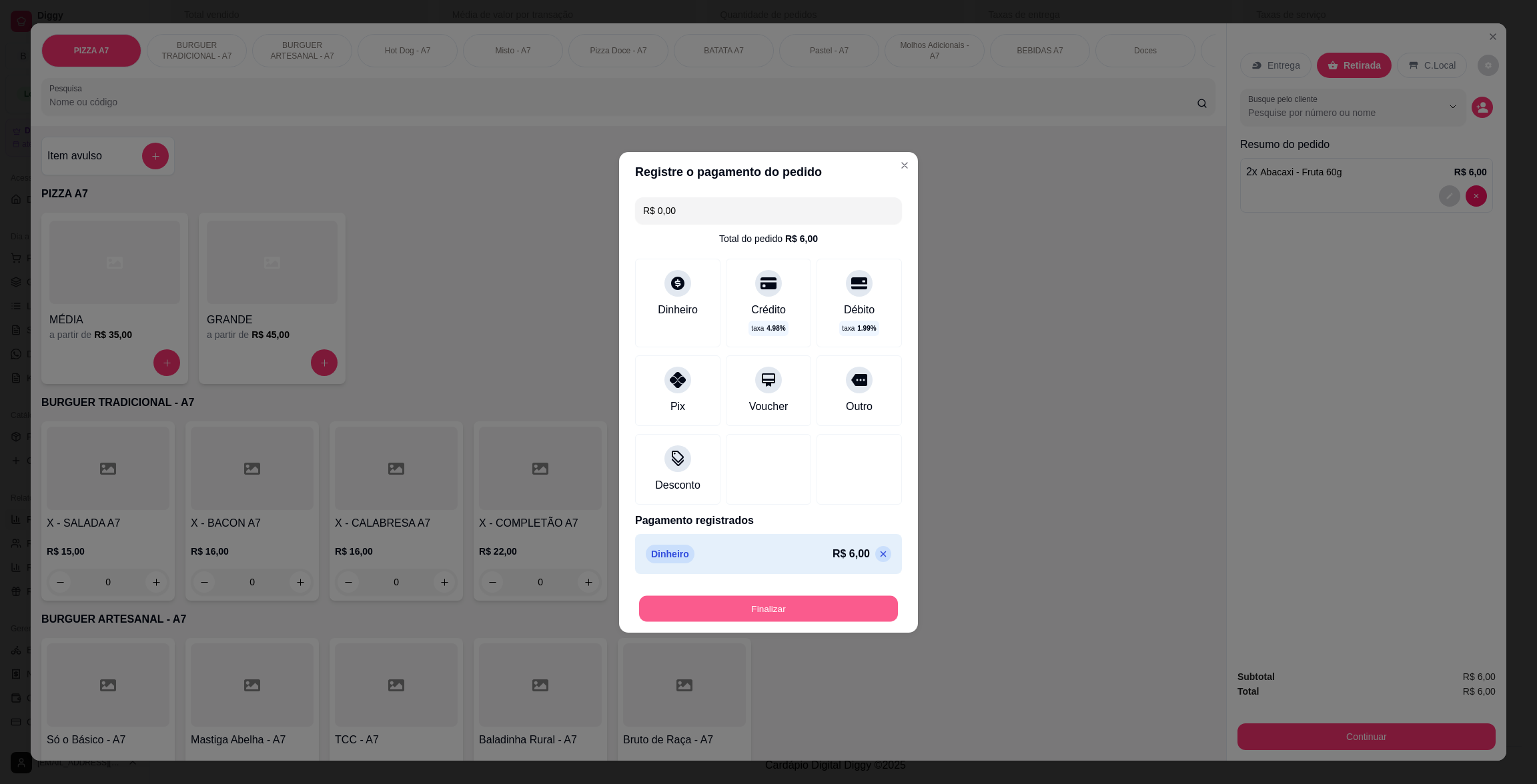
click at [810, 609] on button "Finalizar" at bounding box center [768, 609] width 259 height 26
type input "0"
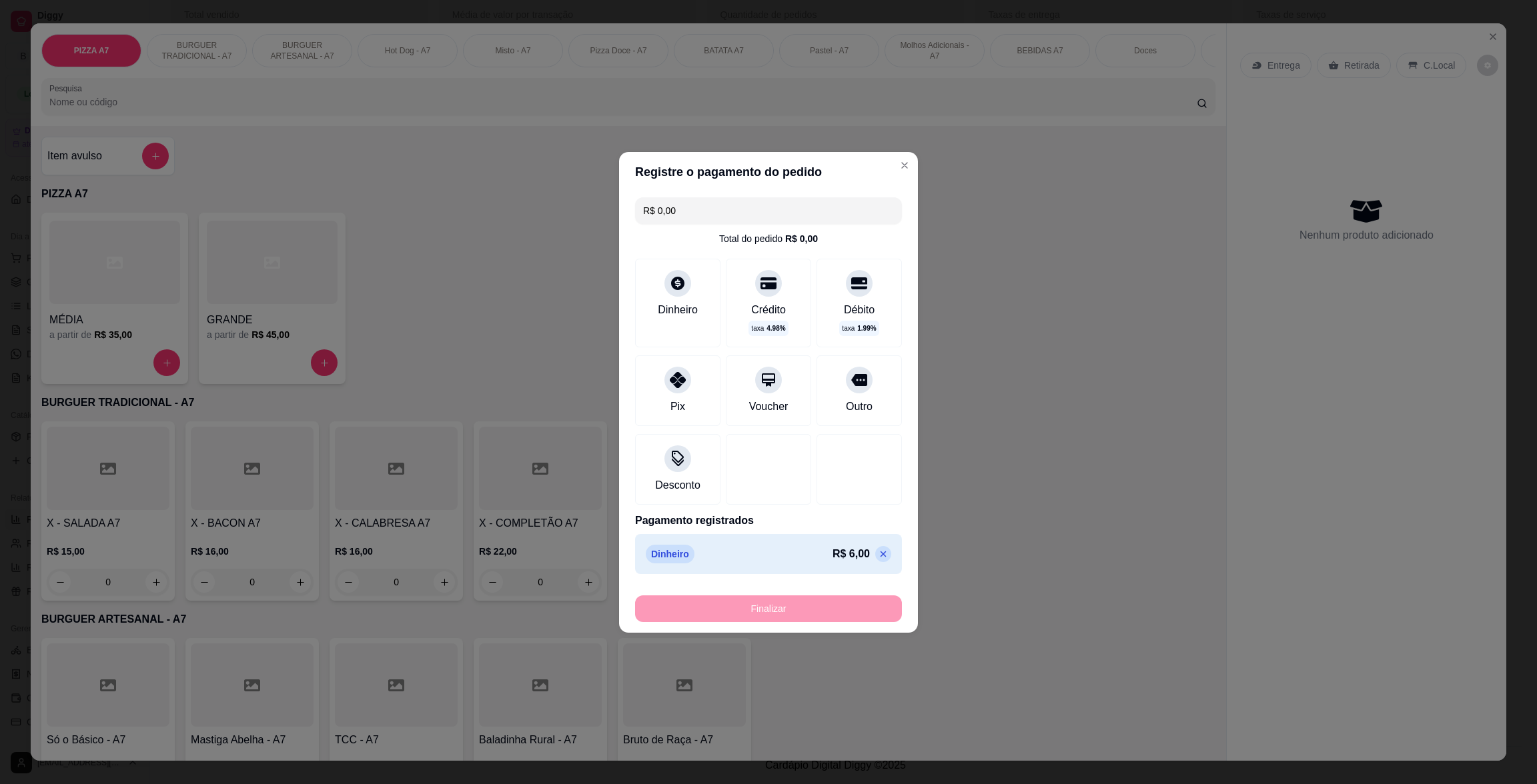
type input "-R$ 6,00"
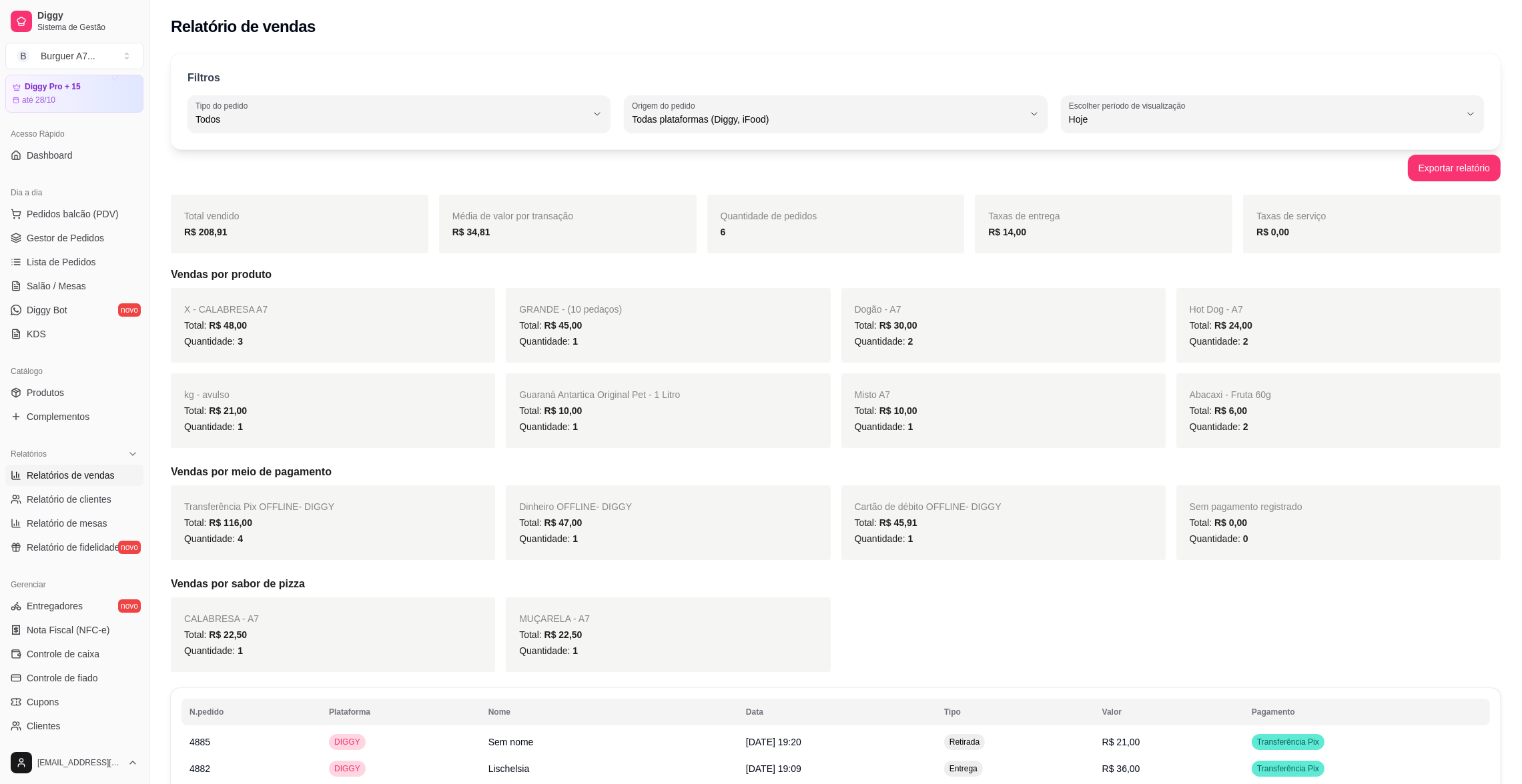
scroll to position [100, 0]
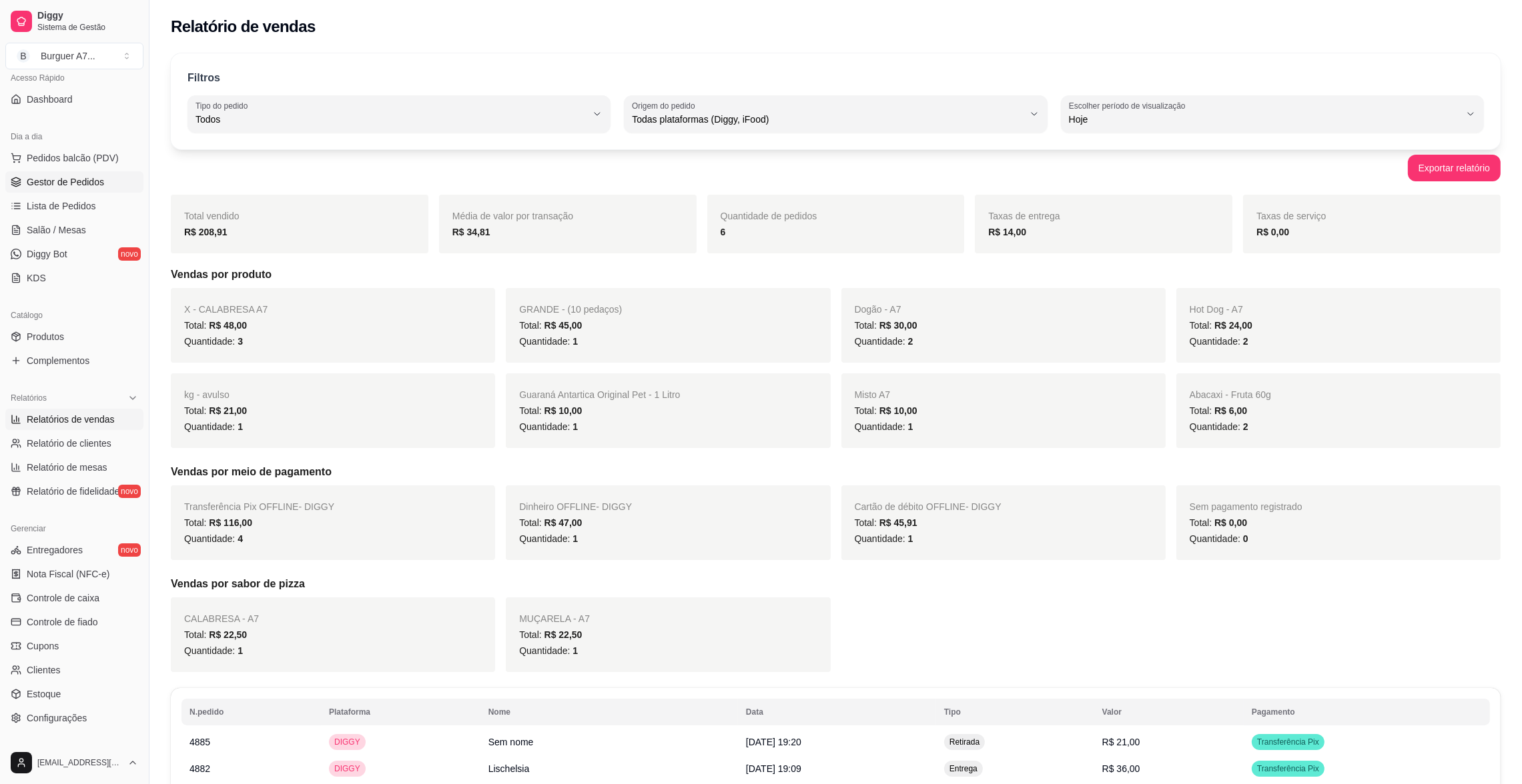
click at [61, 183] on span "Gestor de Pedidos" at bounding box center [65, 181] width 77 height 13
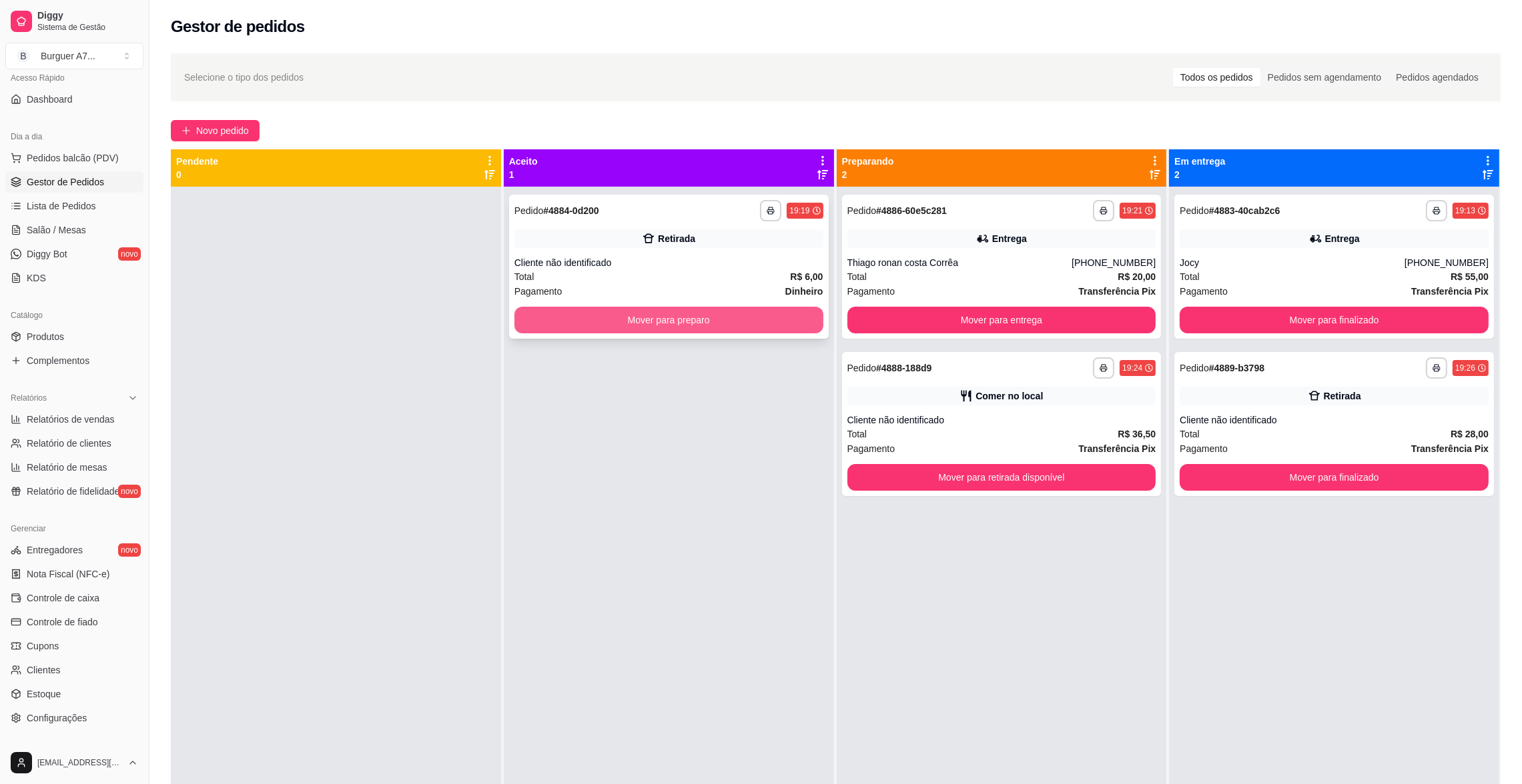
click at [785, 315] on button "Mover para preparo" at bounding box center [669, 320] width 309 height 27
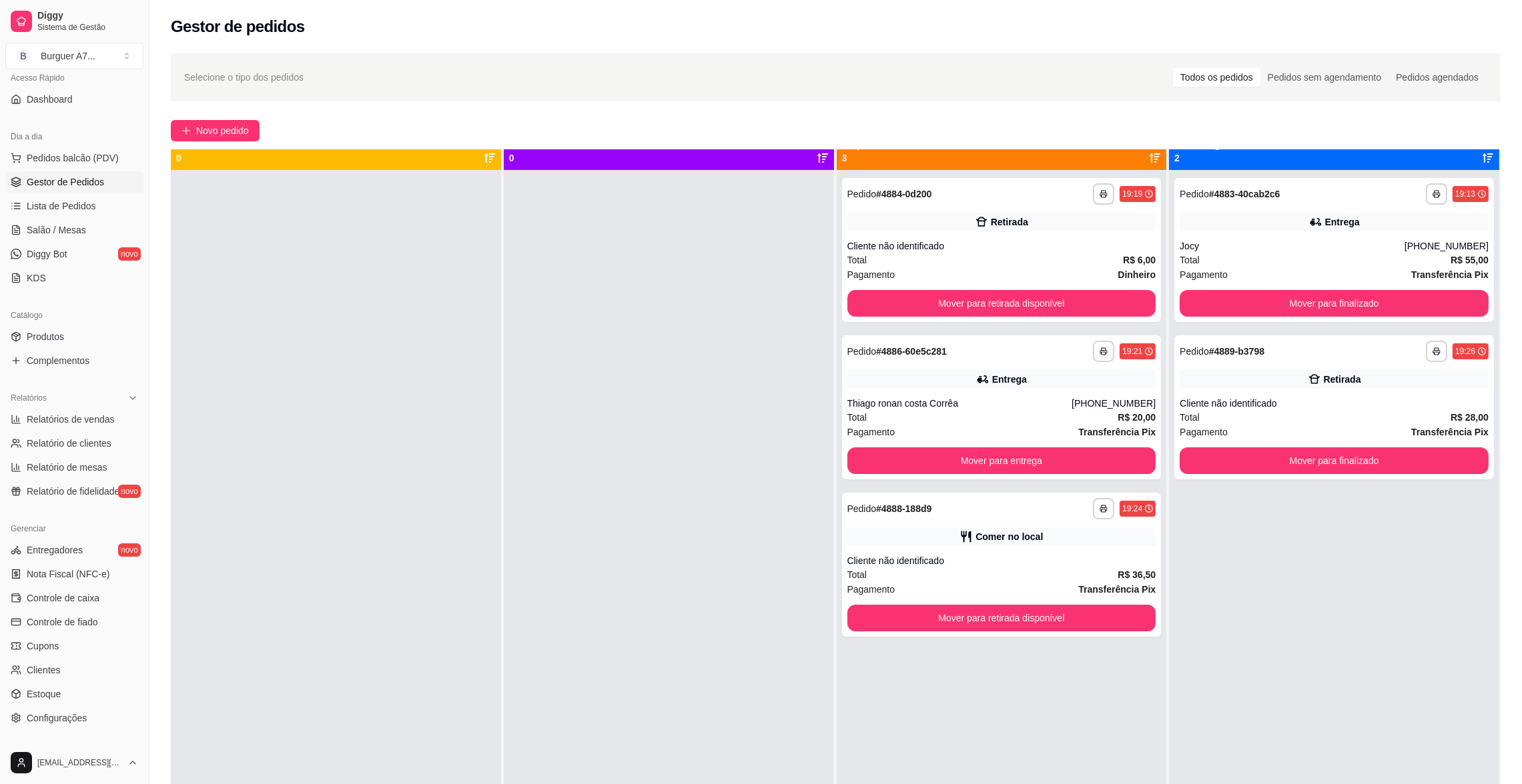
scroll to position [37, 0]
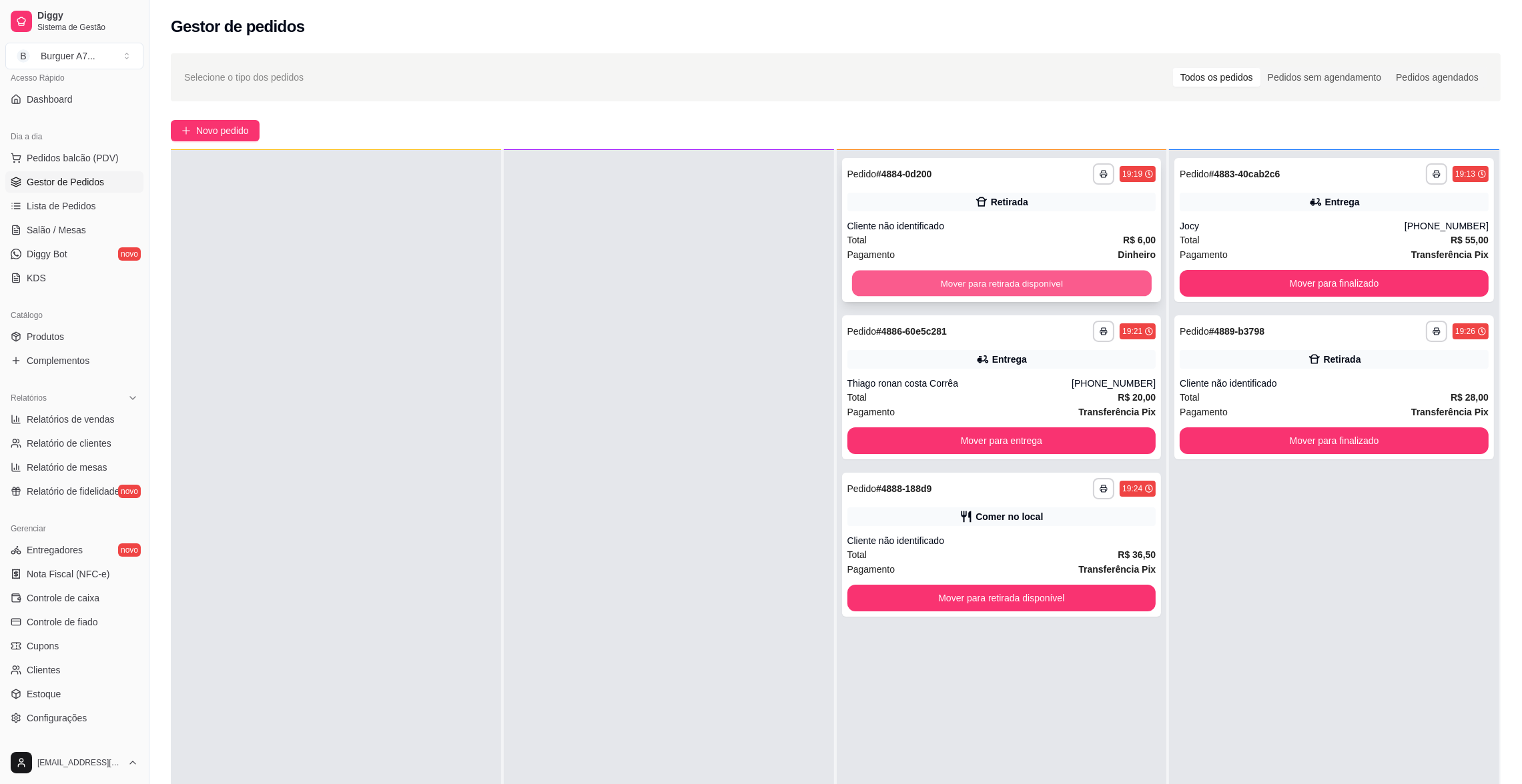
click at [1103, 281] on button "Mover para retirada disponível" at bounding box center [1001, 284] width 299 height 26
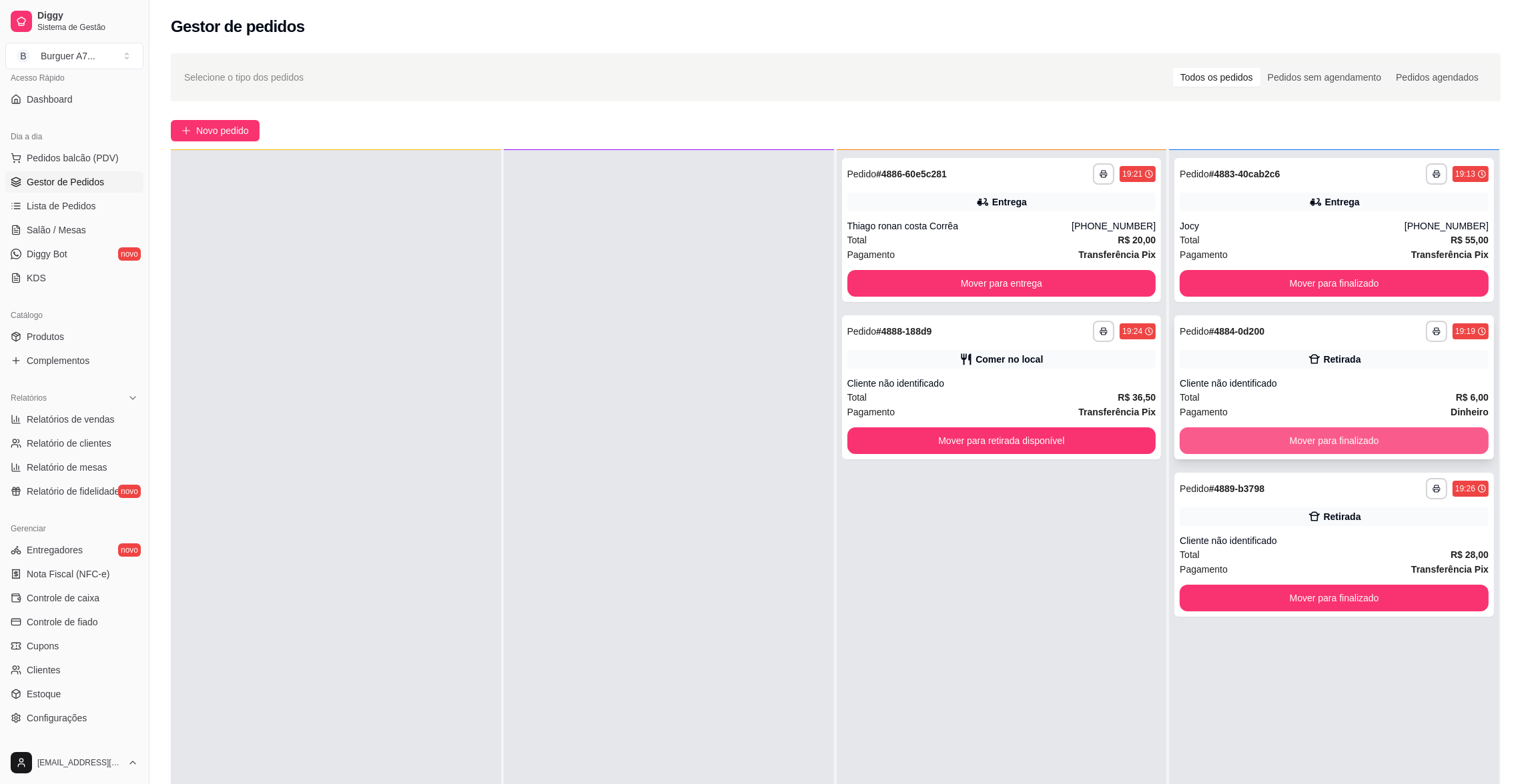
click at [1458, 434] on button "Mover para finalizado" at bounding box center [1335, 441] width 309 height 27
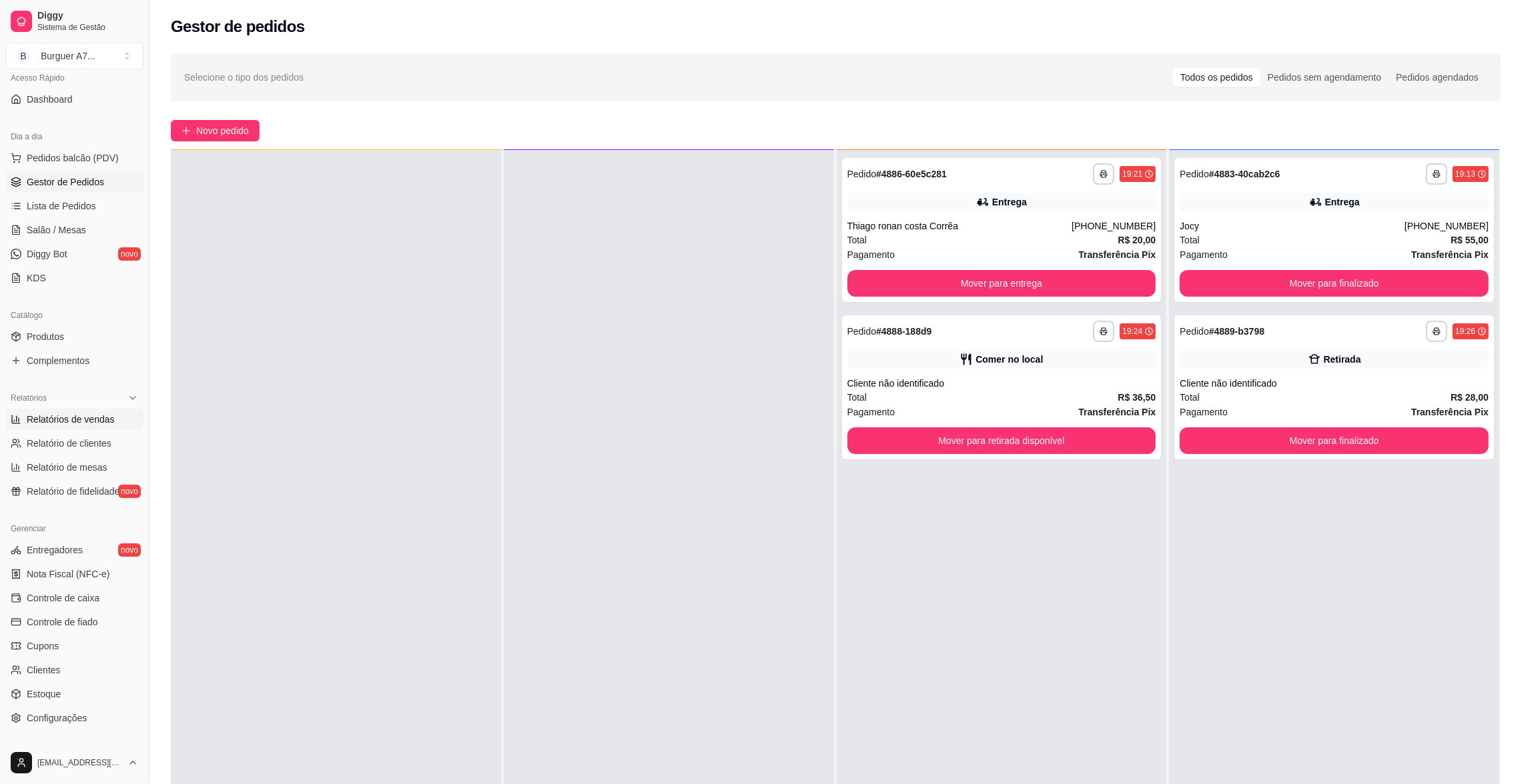
click at [117, 422] on link "Relatórios de vendas" at bounding box center [74, 419] width 138 height 21
select select "ALL"
select select "0"
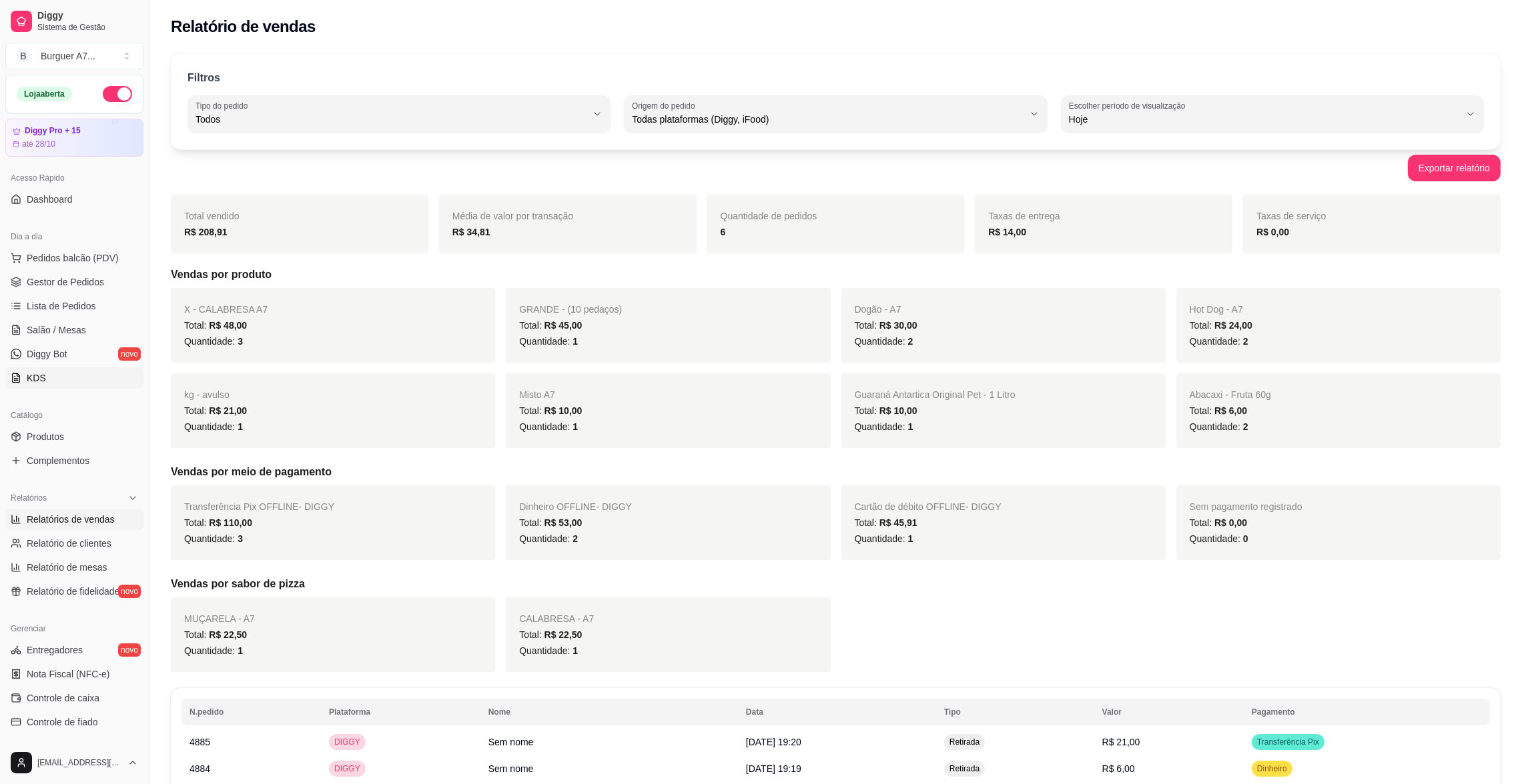
click at [66, 278] on span "Gestor de Pedidos" at bounding box center [65, 281] width 77 height 13
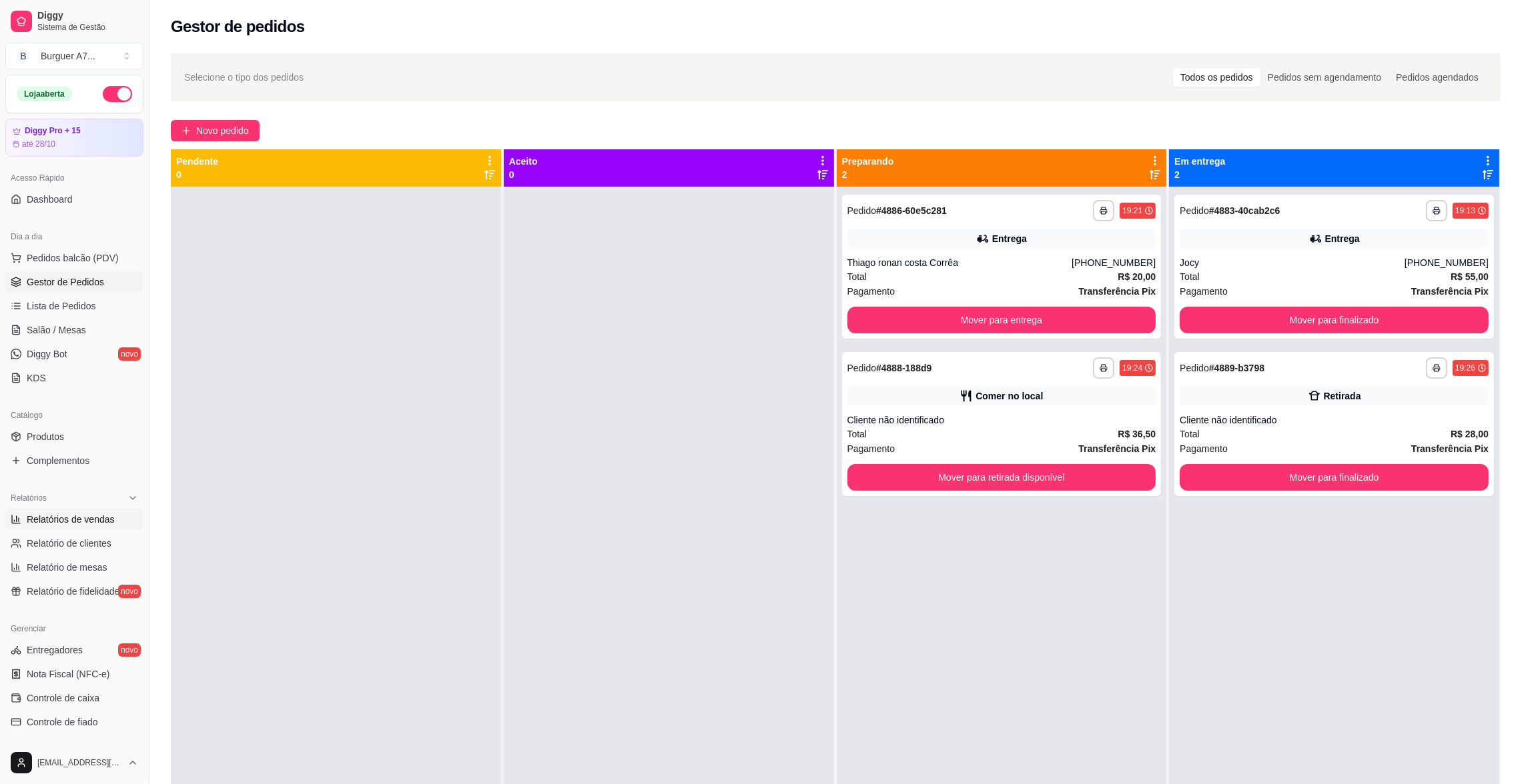
click at [31, 514] on span "Relatórios de vendas" at bounding box center [70, 519] width 88 height 13
select select "ALL"
select select "0"
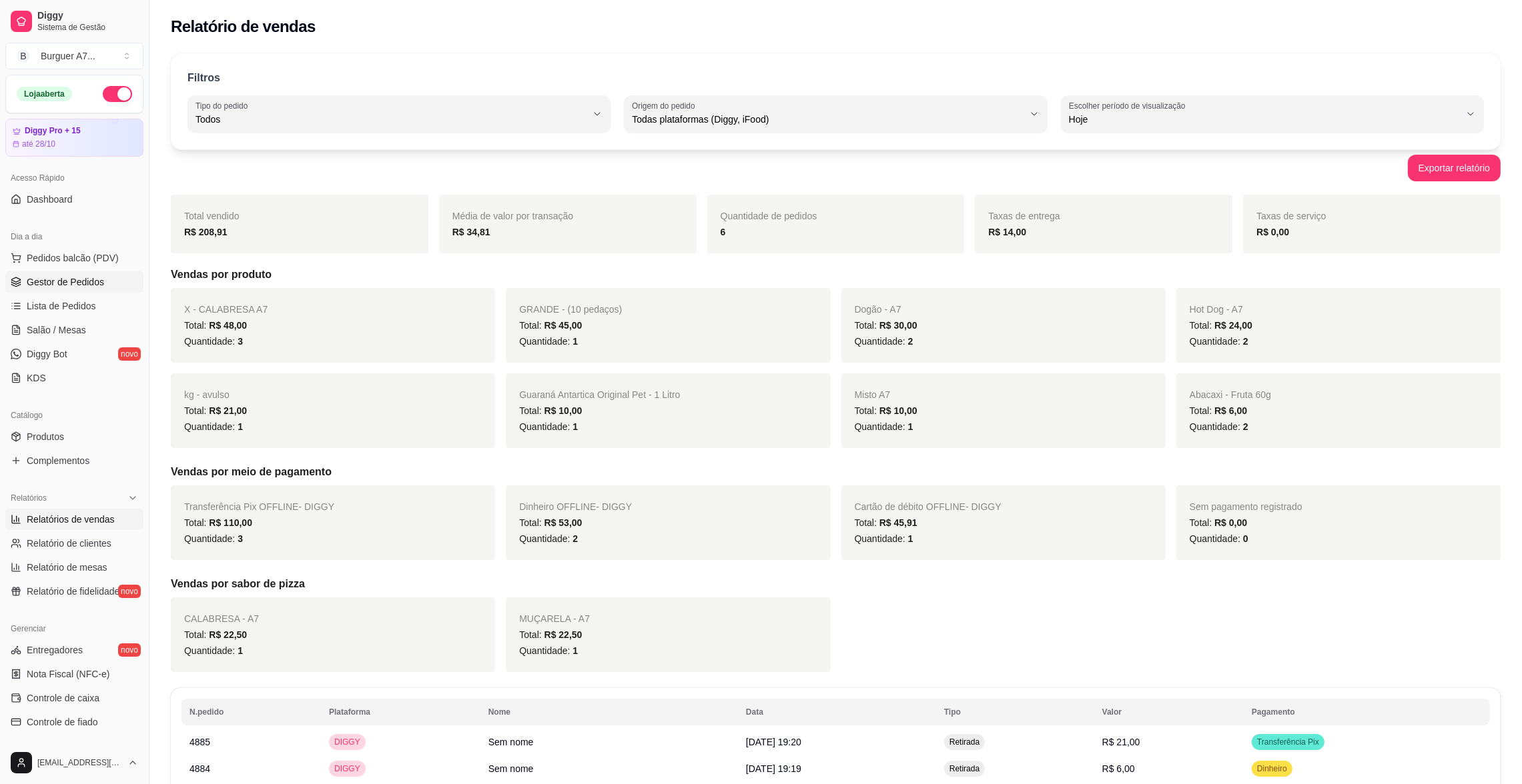
click at [111, 286] on link "Gestor de Pedidos" at bounding box center [74, 282] width 138 height 21
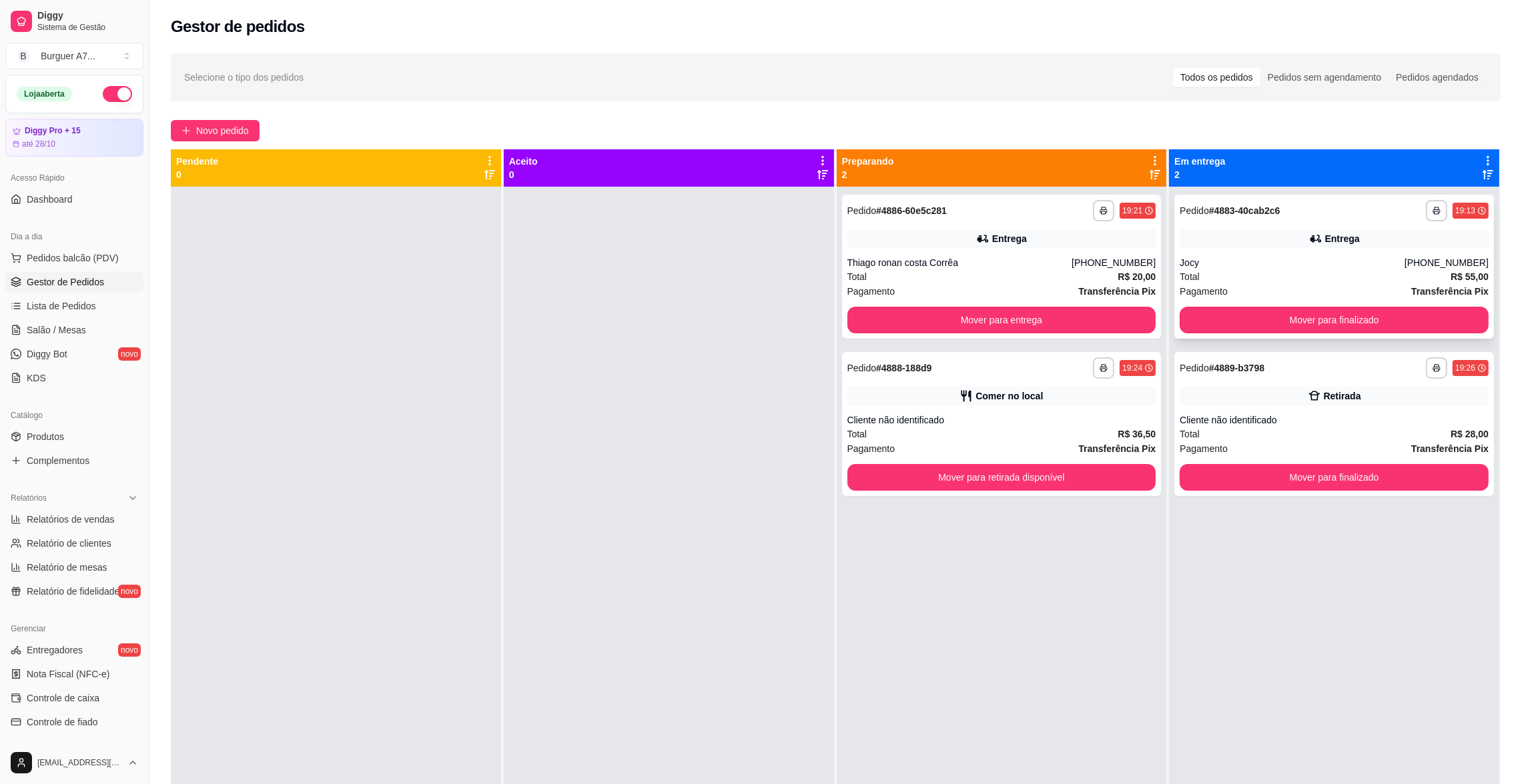
click at [1310, 222] on div "**********" at bounding box center [1335, 267] width 320 height 144
click at [1015, 294] on div "Pagamento Transferência Pix" at bounding box center [1002, 291] width 309 height 15
click at [999, 311] on button "Mover para entrega" at bounding box center [1002, 320] width 309 height 27
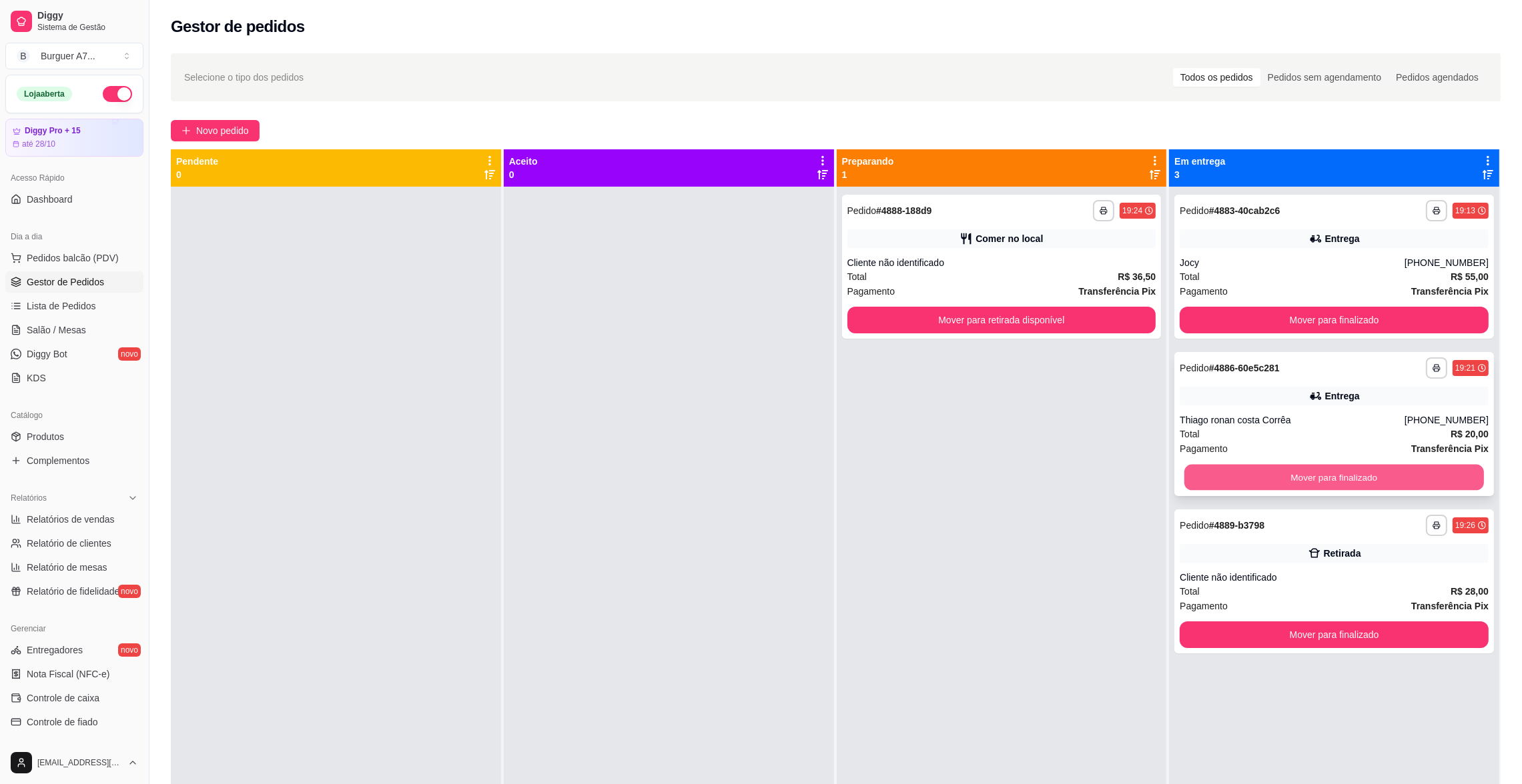
click at [1420, 477] on button "Mover para finalizado" at bounding box center [1334, 478] width 299 height 26
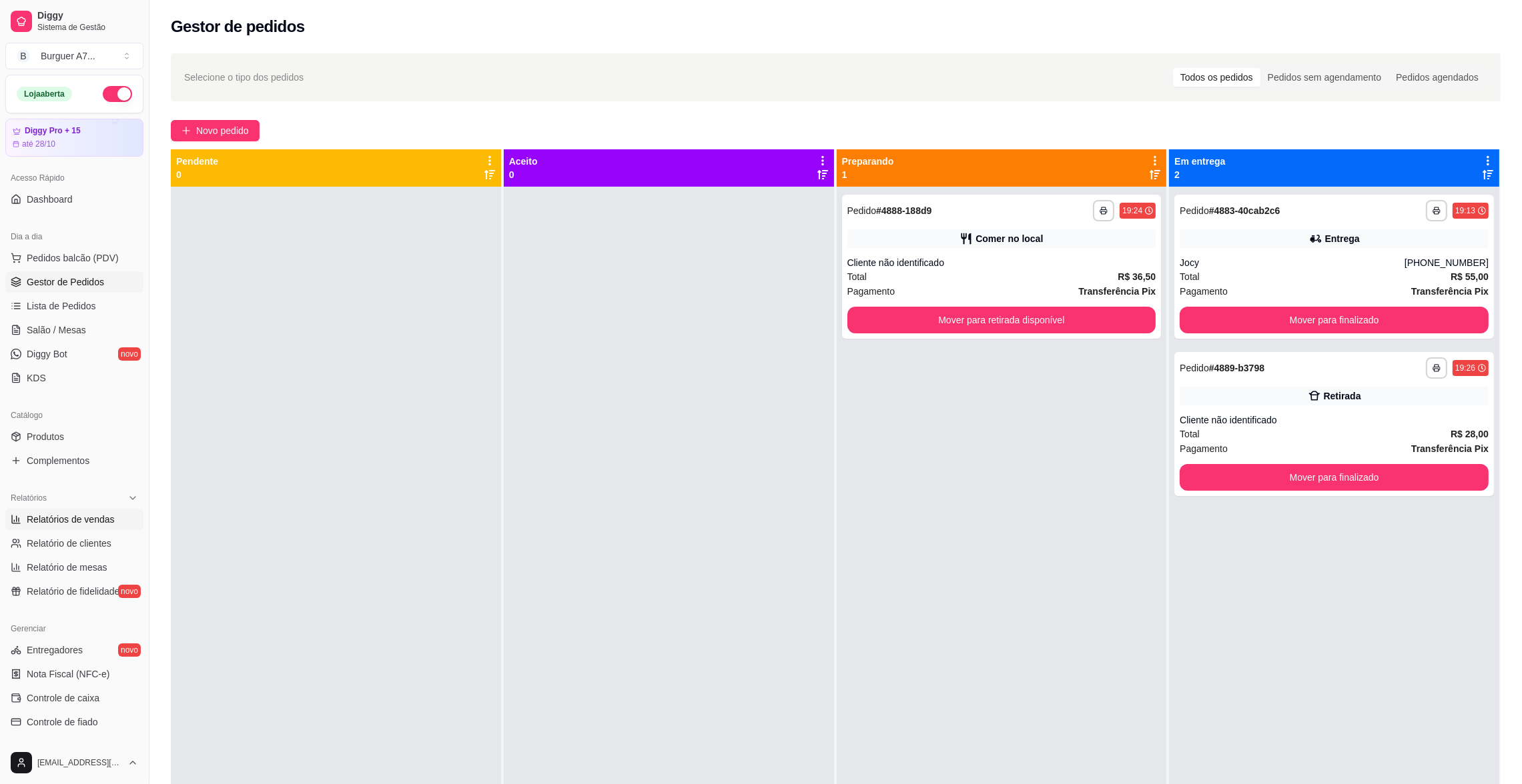
click at [81, 529] on link "Relatórios de vendas" at bounding box center [74, 519] width 138 height 21
select select "ALL"
select select "0"
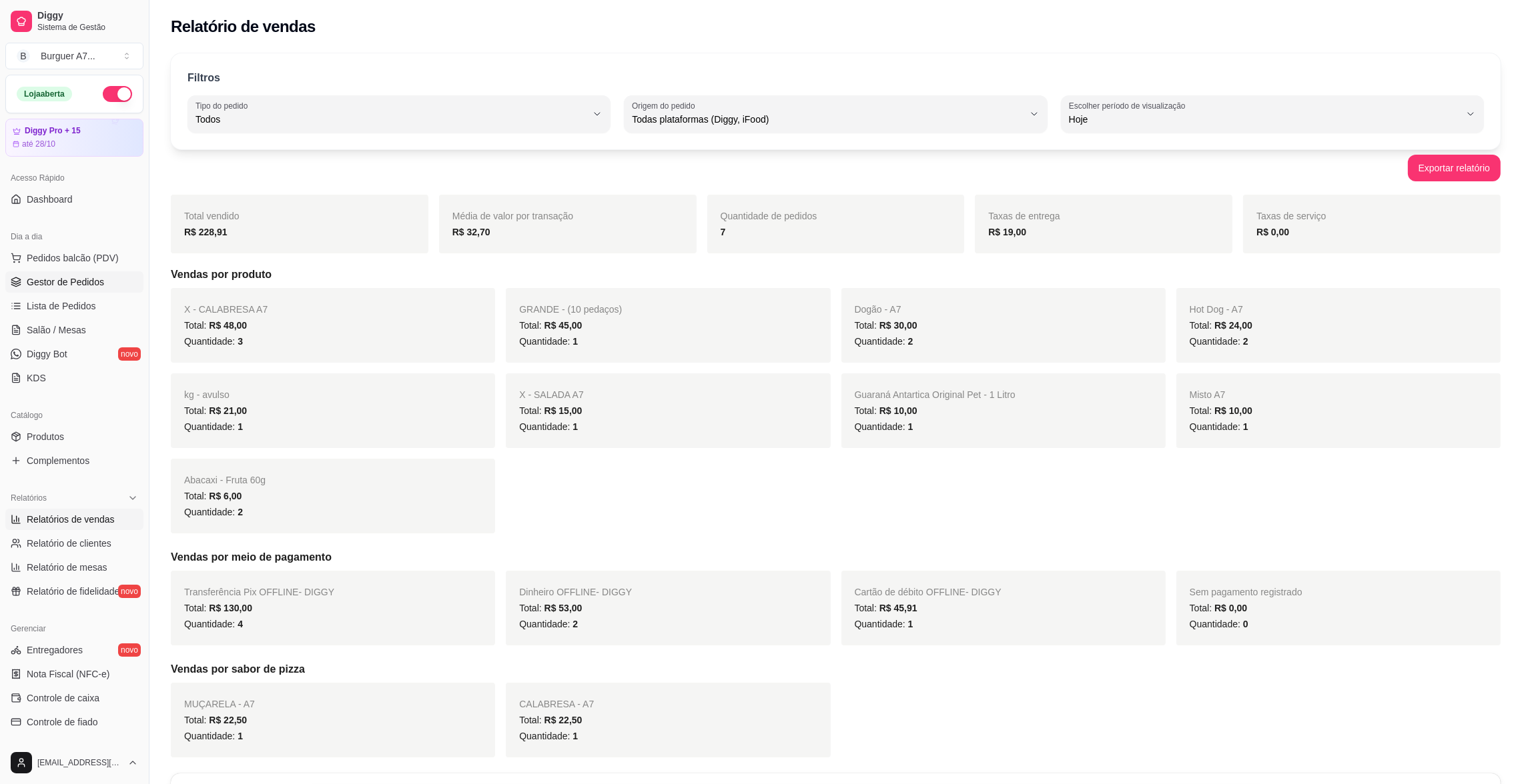
click at [86, 281] on span "Gestor de Pedidos" at bounding box center [65, 281] width 77 height 13
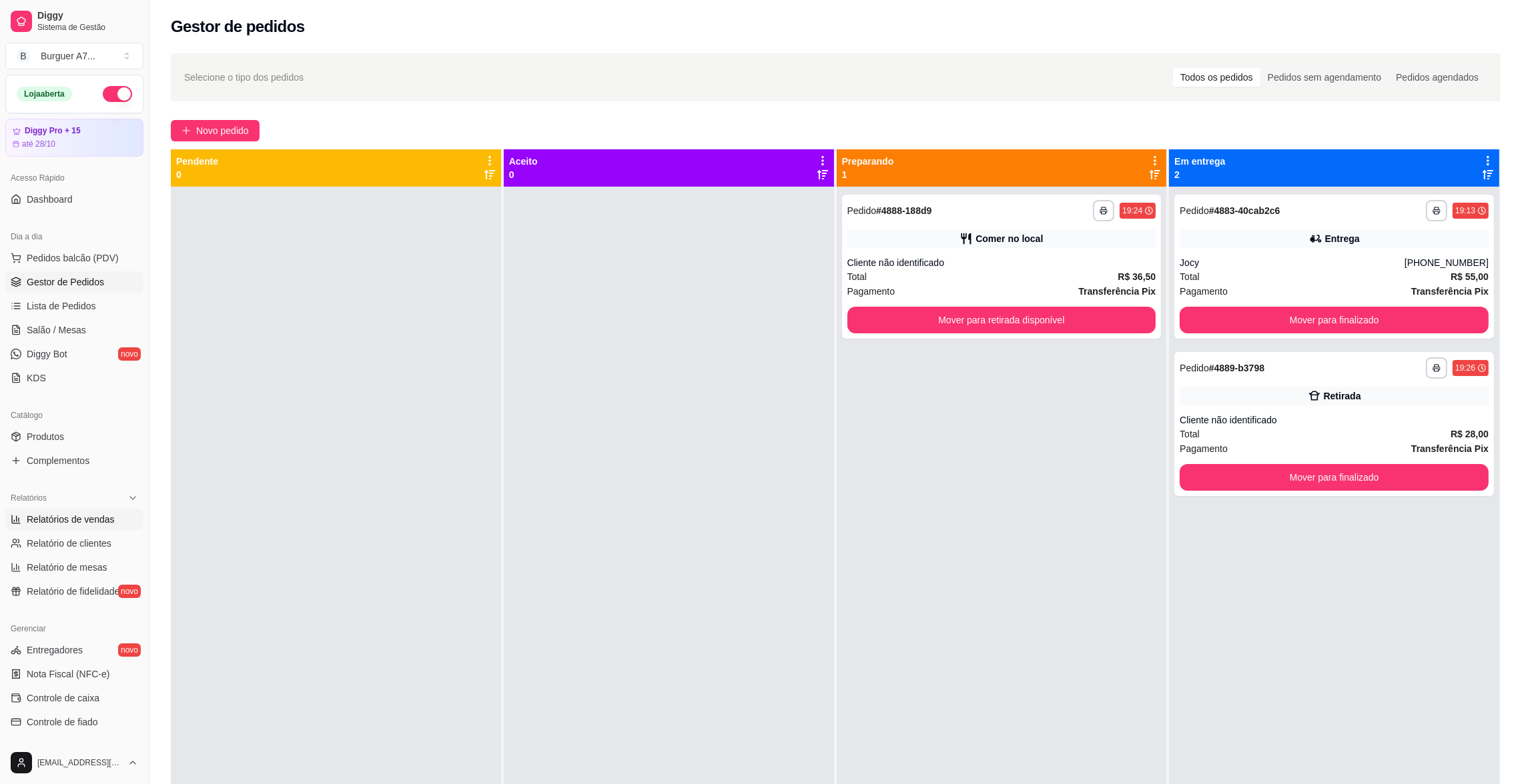
click at [73, 526] on link "Relatórios de vendas" at bounding box center [74, 519] width 138 height 21
select select "ALL"
select select "0"
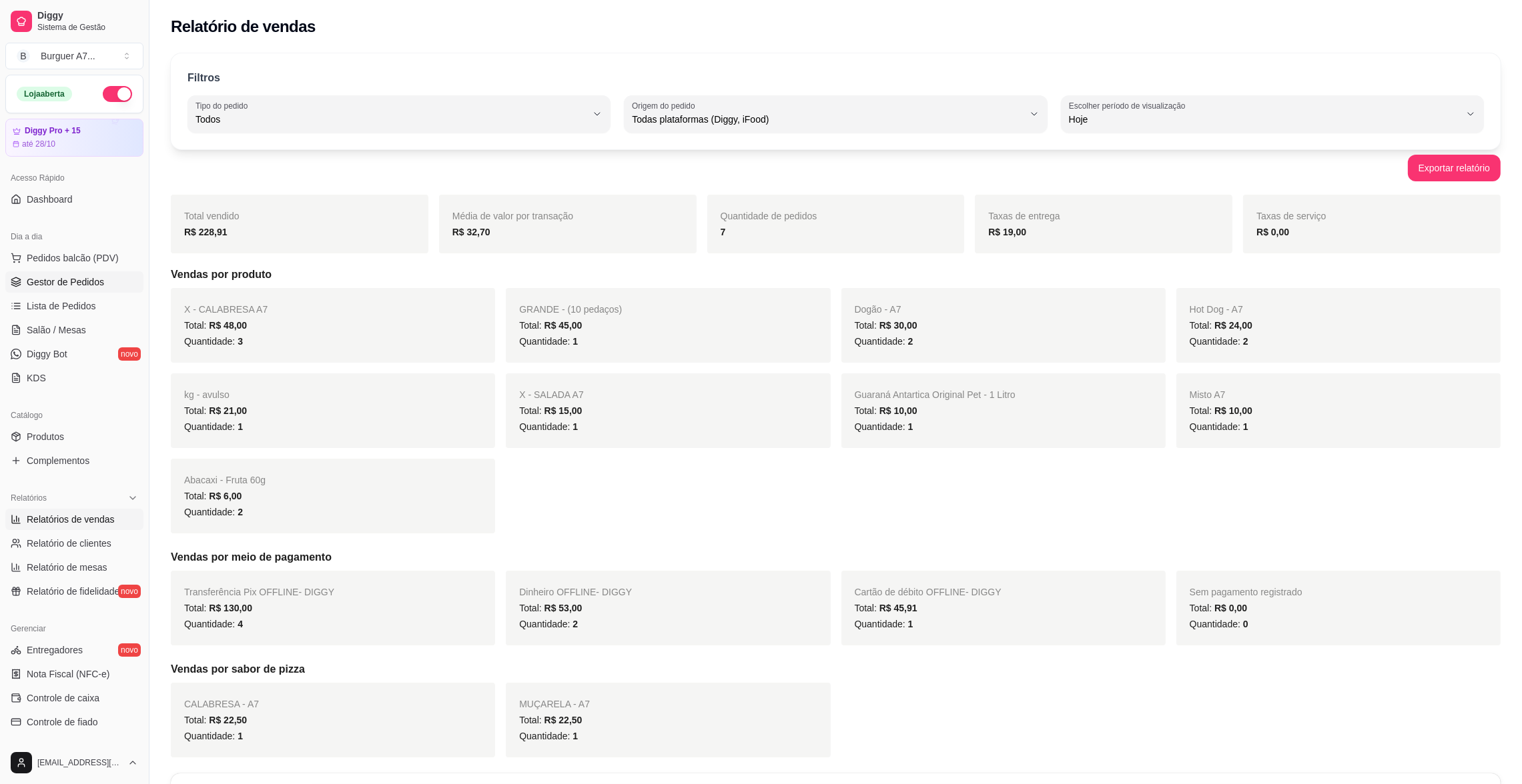
click at [109, 287] on link "Gestor de Pedidos" at bounding box center [74, 282] width 138 height 21
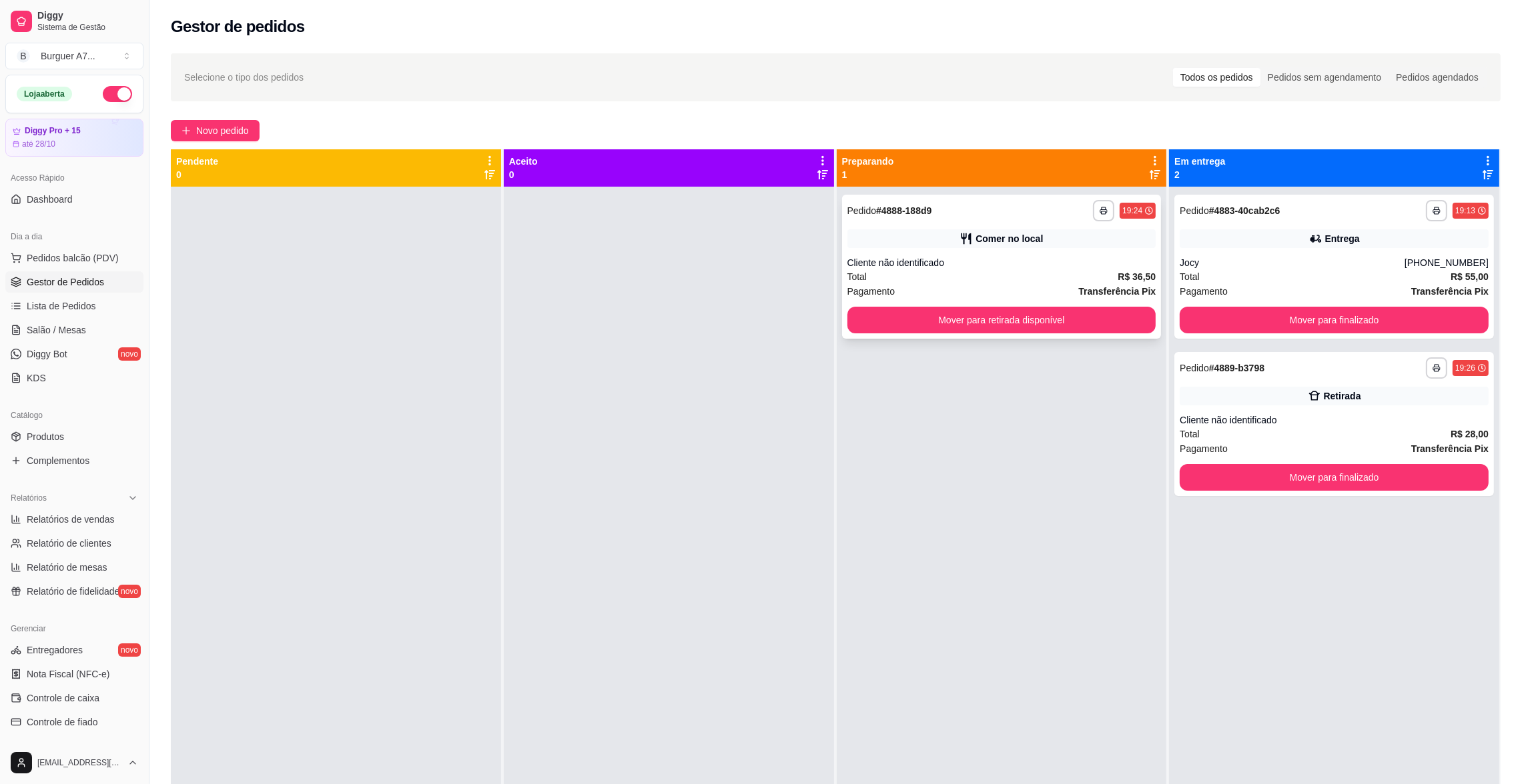
click at [1043, 253] on div "**********" at bounding box center [1002, 267] width 320 height 144
click at [1200, 256] on div "Jocy" at bounding box center [1292, 262] width 225 height 13
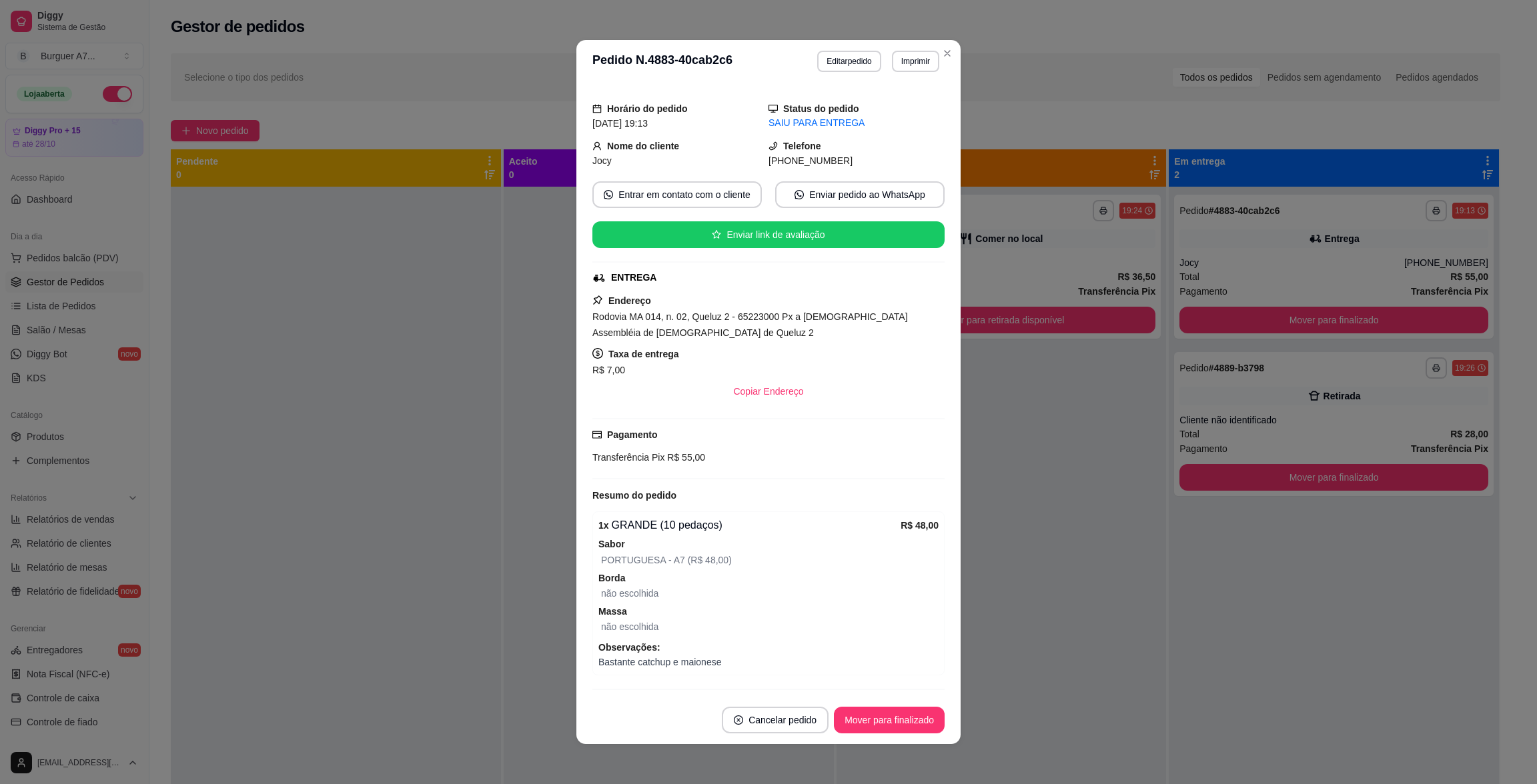
scroll to position [70, 0]
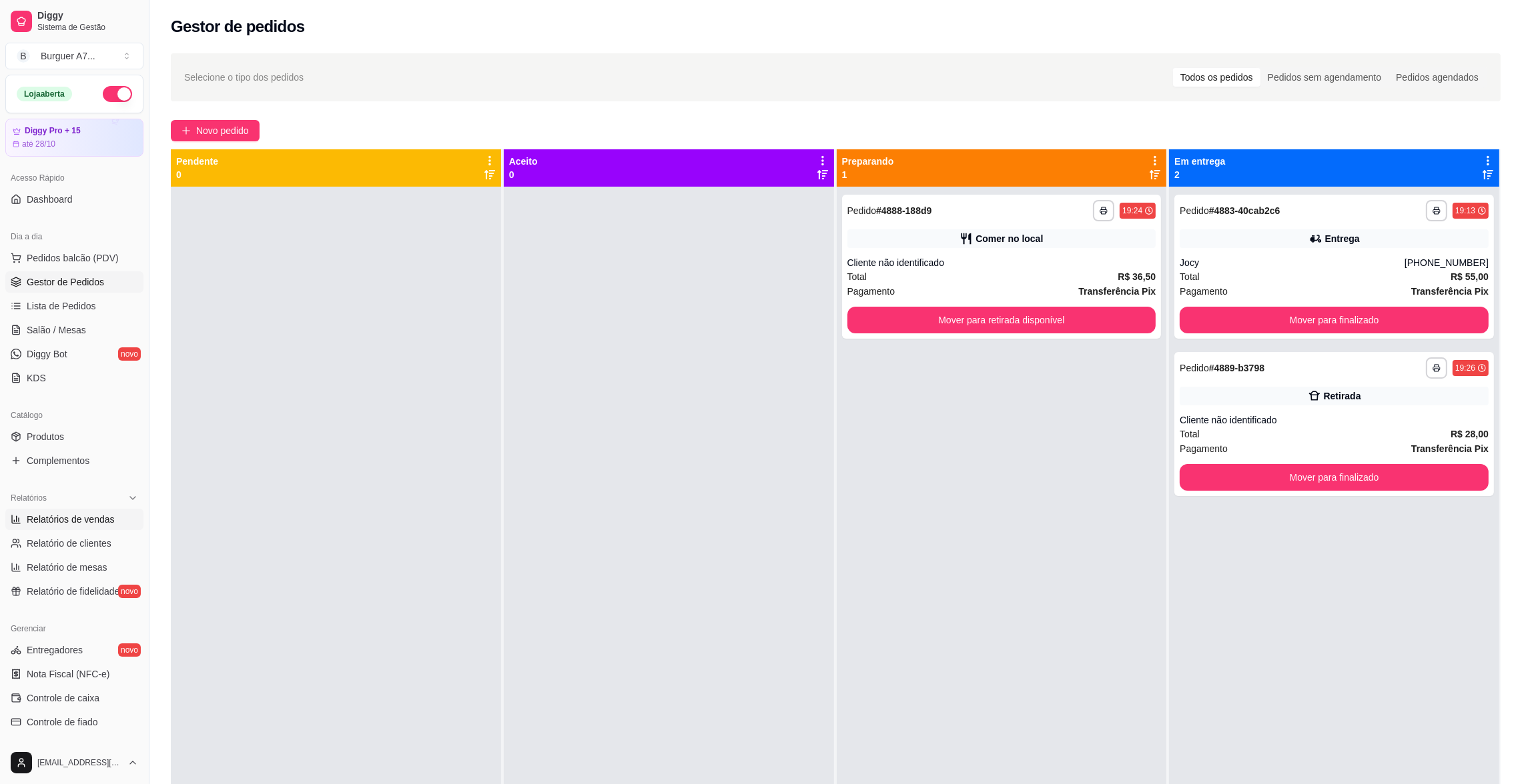
click at [67, 509] on link "Relatórios de vendas" at bounding box center [74, 519] width 138 height 21
select select "ALL"
select select "0"
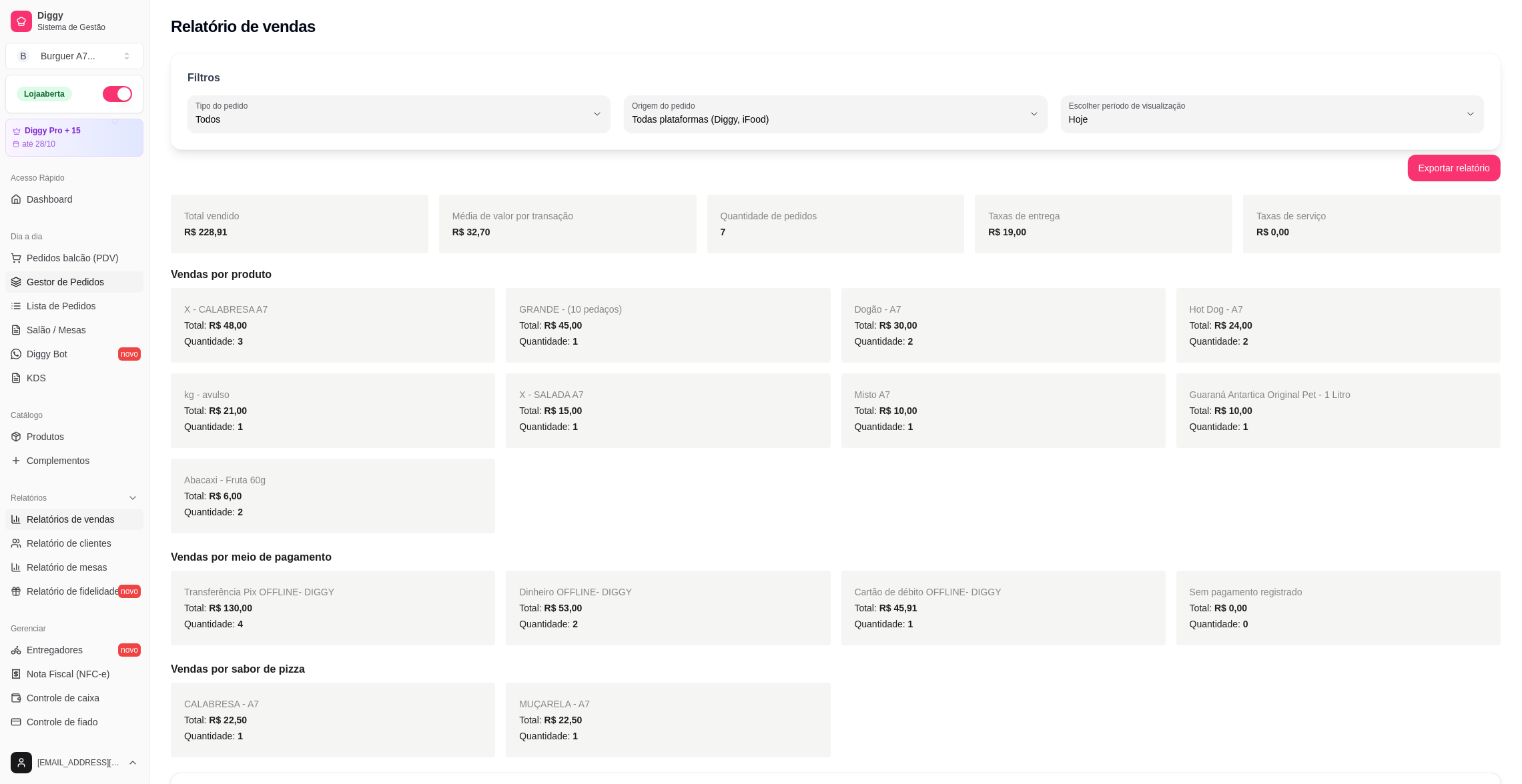
click at [93, 272] on link "Gestor de Pedidos" at bounding box center [74, 282] width 138 height 21
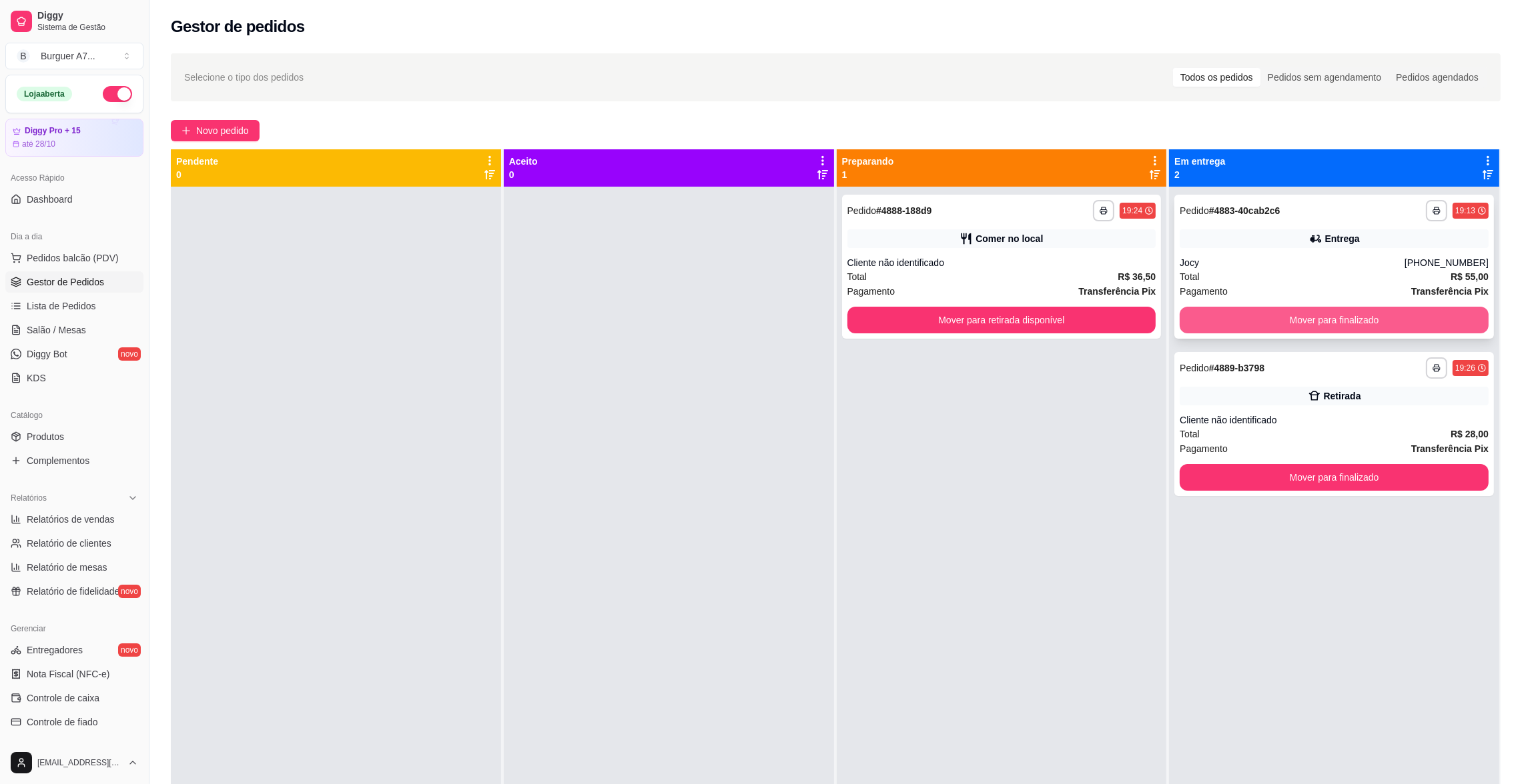
click at [1269, 310] on button "Mover para finalizado" at bounding box center [1335, 320] width 309 height 27
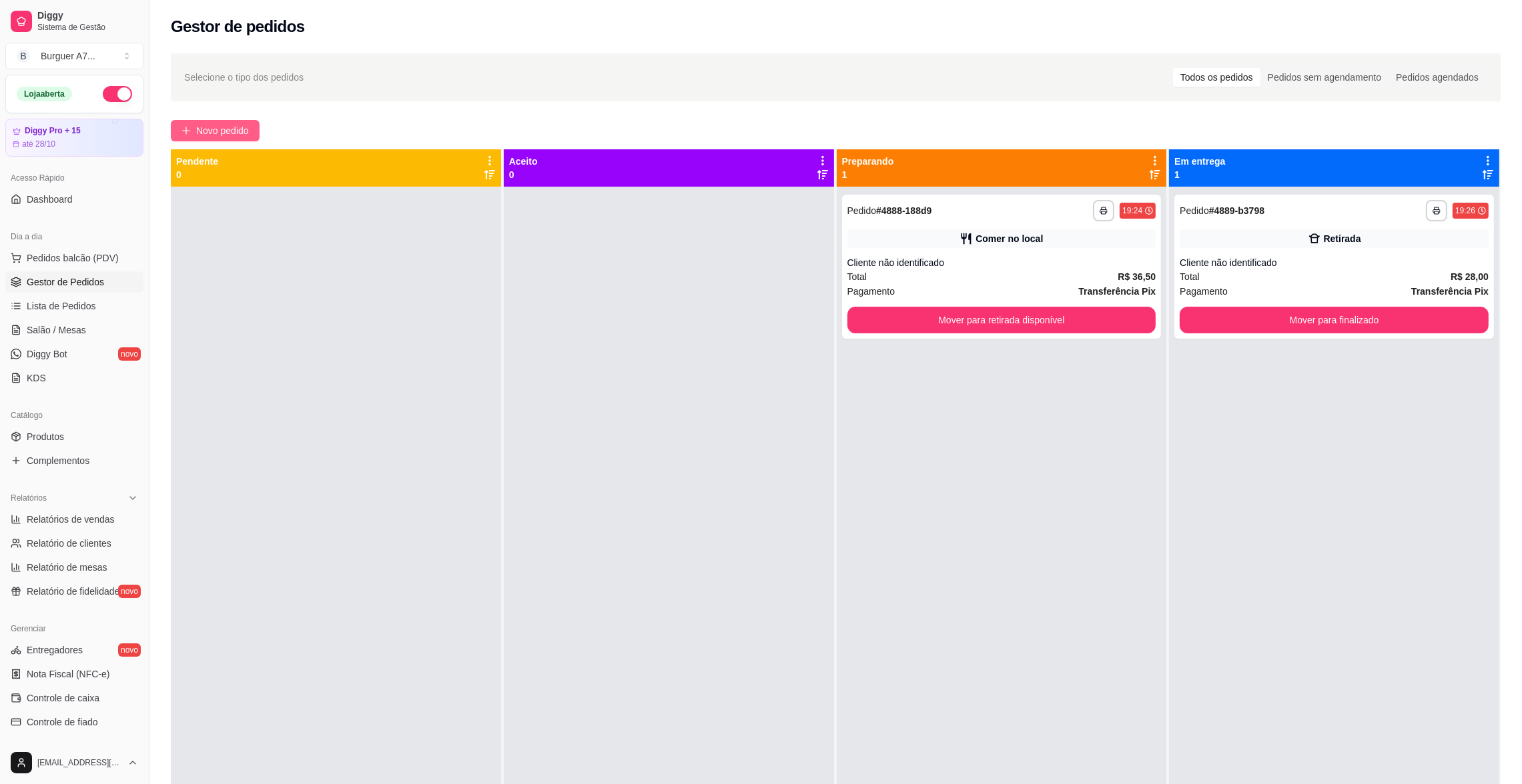
click at [223, 120] on button "Novo pedido" at bounding box center [215, 131] width 89 height 21
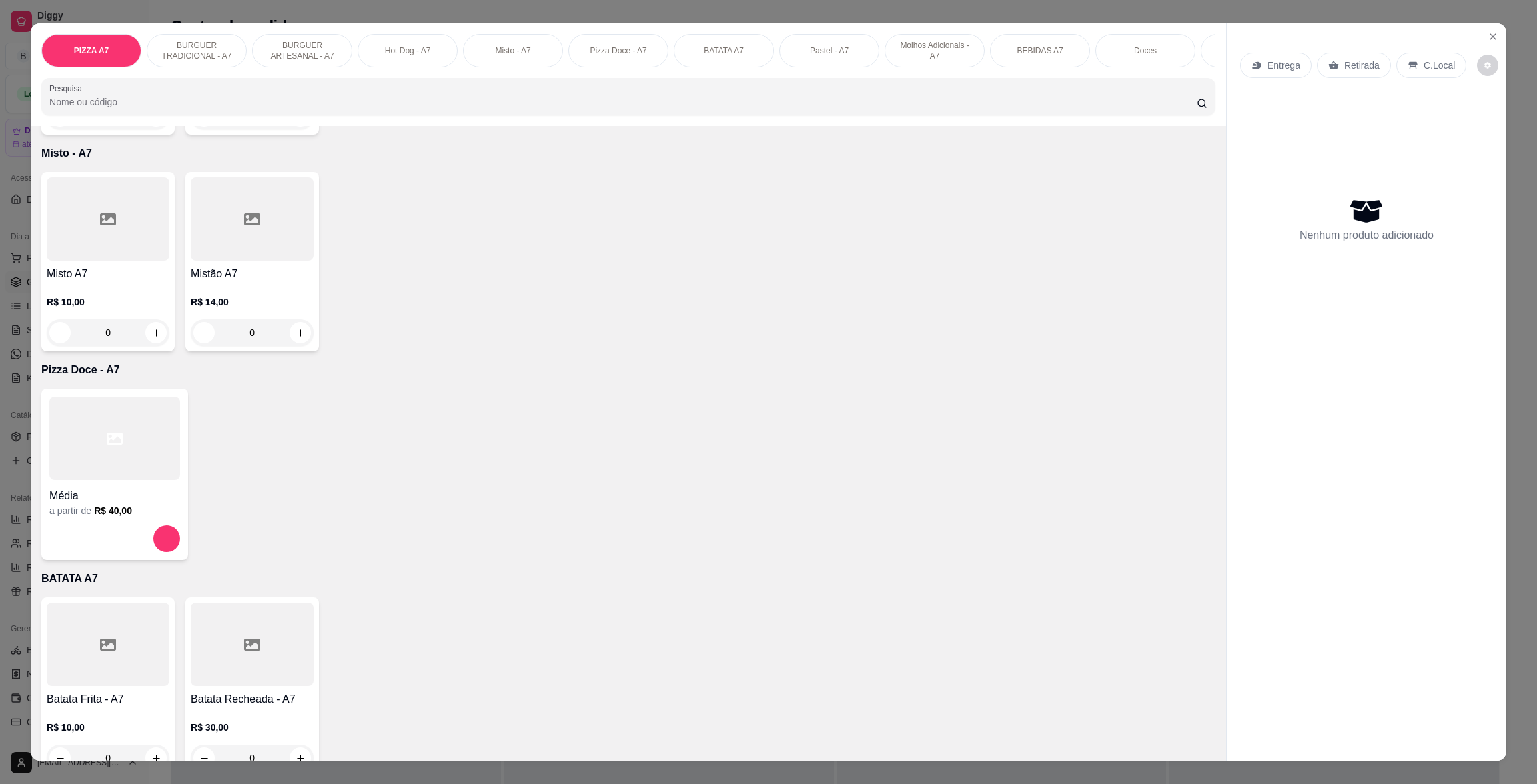
scroll to position [1000, 0]
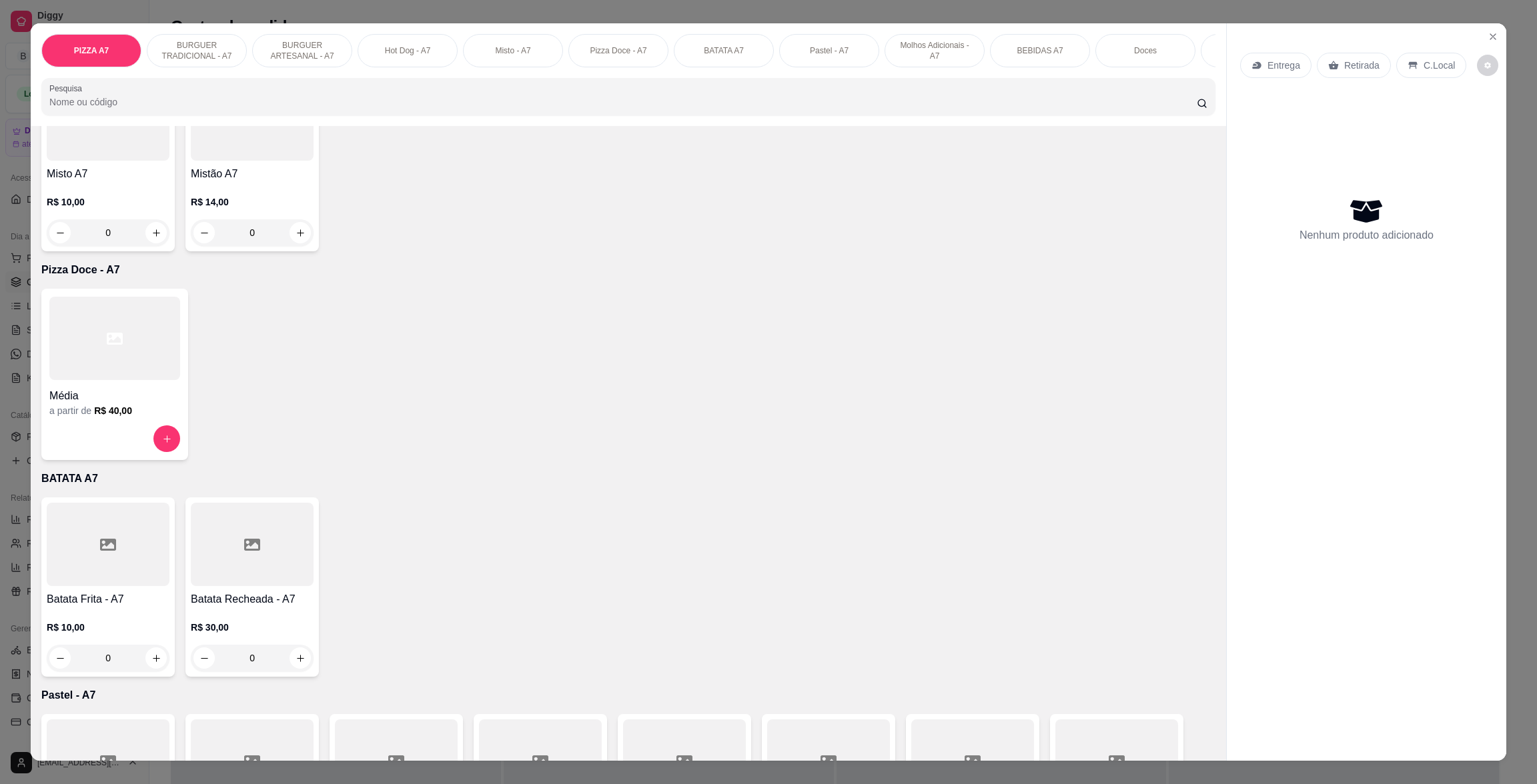
click at [219, 573] on div at bounding box center [252, 544] width 122 height 83
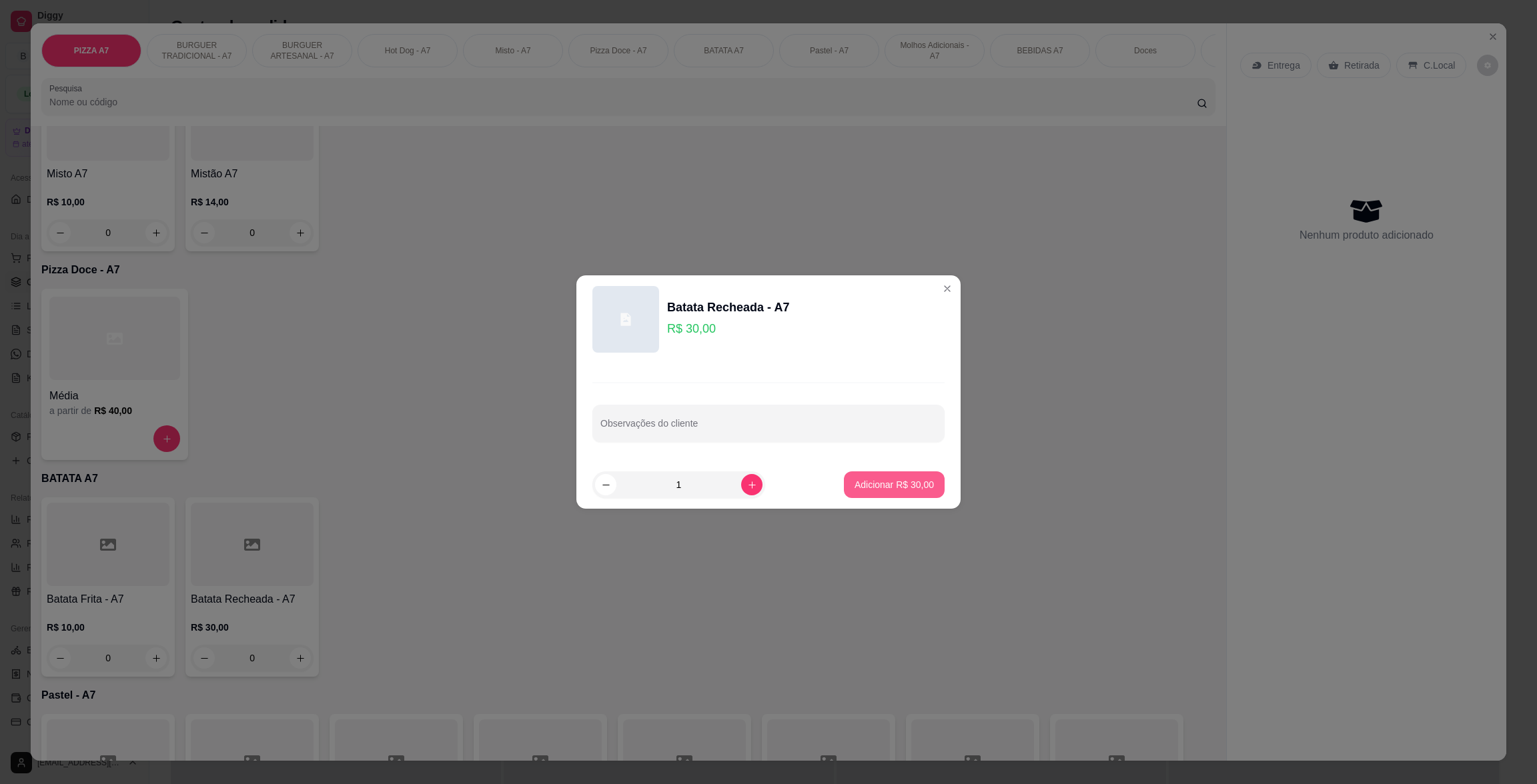
click at [896, 473] on button "Adicionar R$ 30,00" at bounding box center [894, 484] width 101 height 27
type input "1"
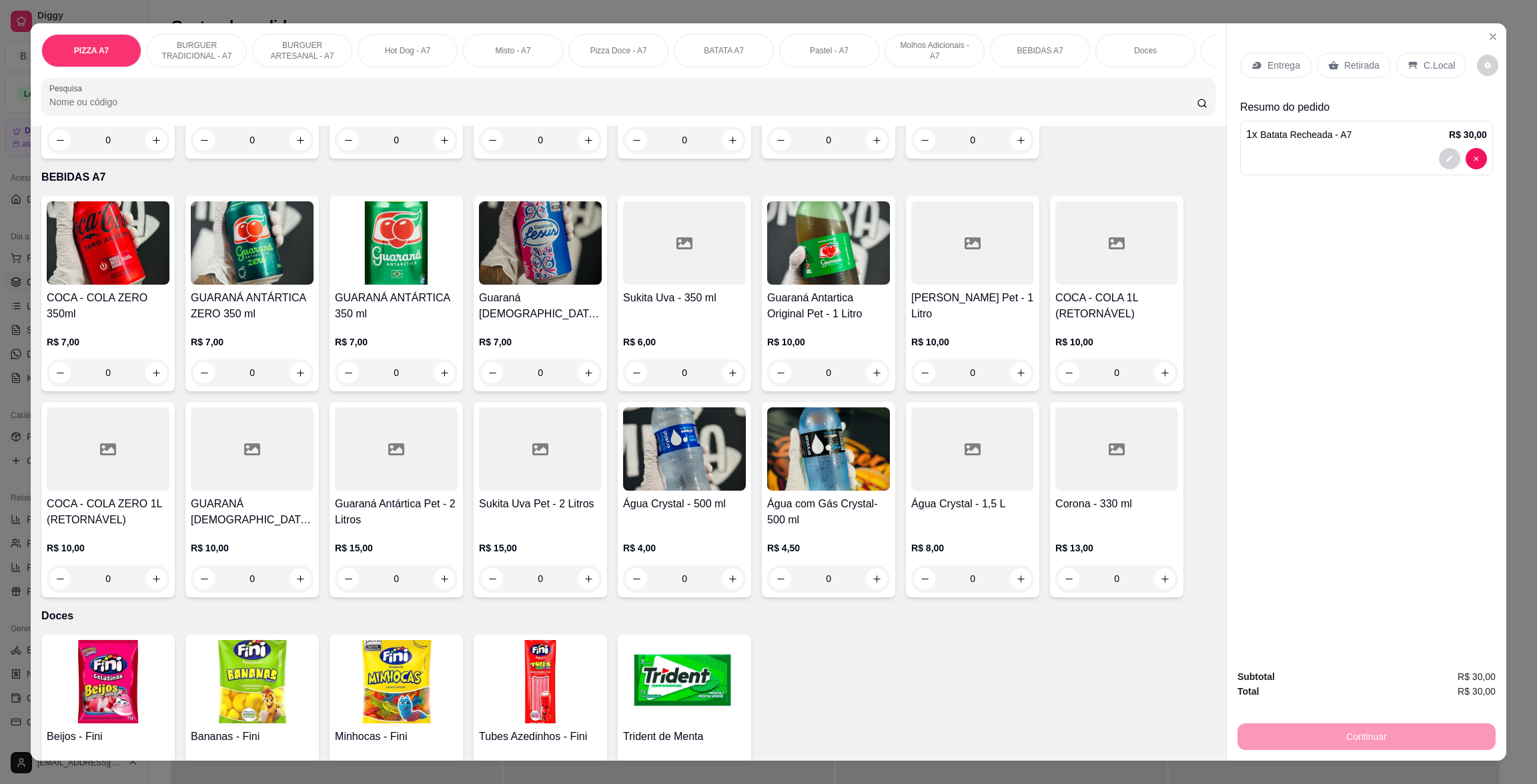
scroll to position [2195, 0]
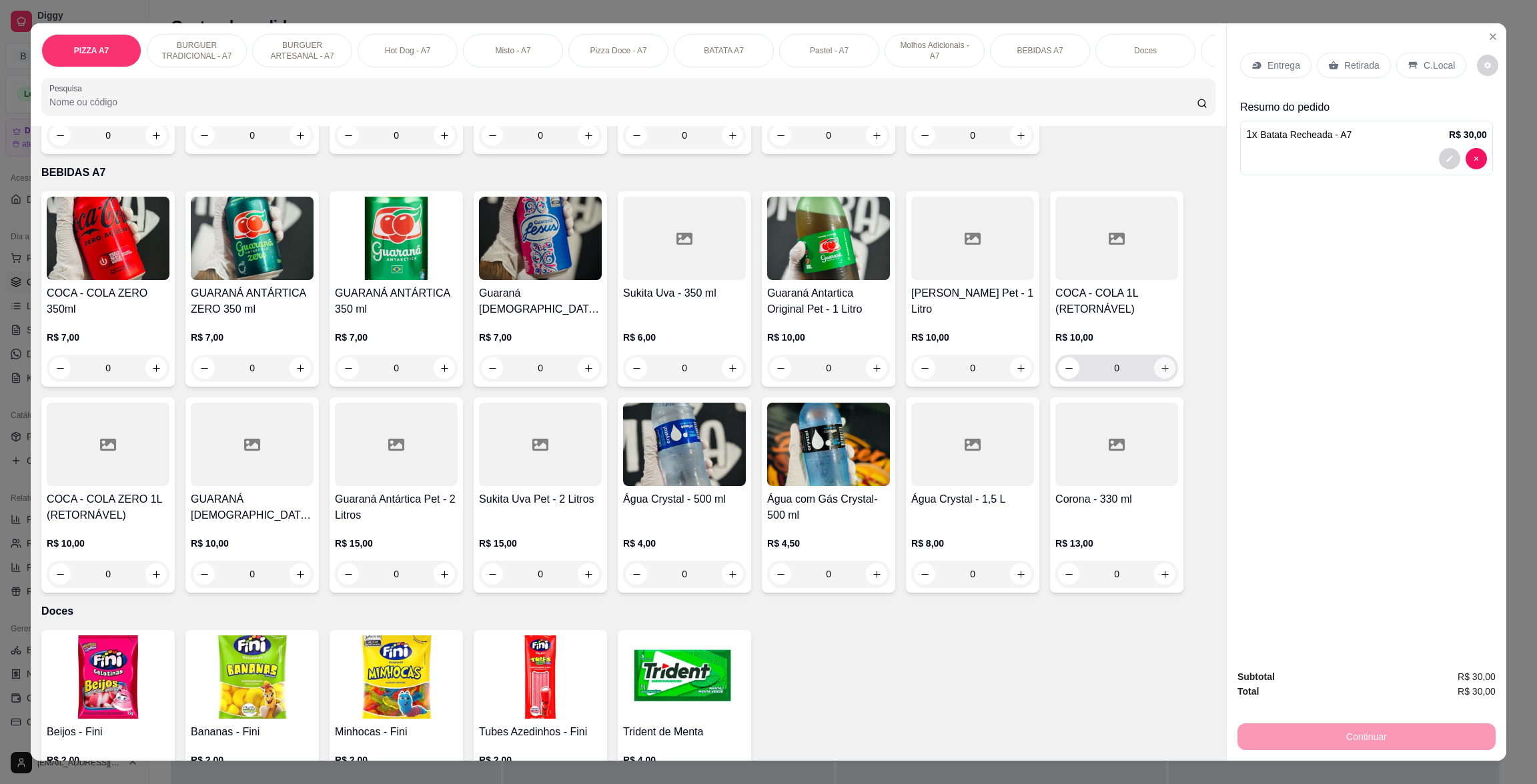
click at [1160, 369] on icon "increase-product-quantity" at bounding box center [1164, 368] width 10 height 10
type input "1"
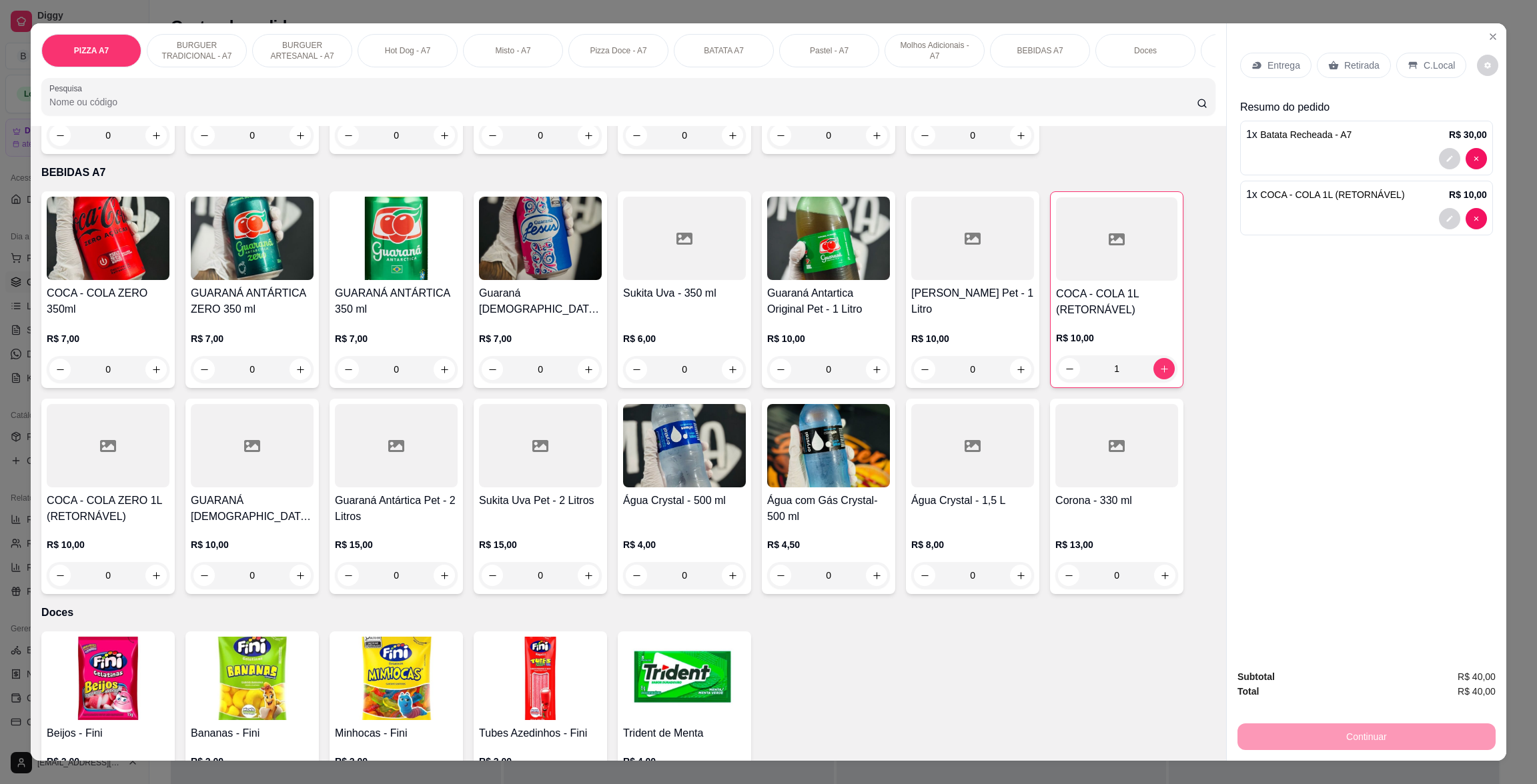
click at [1408, 70] on icon at bounding box center [1413, 65] width 11 height 11
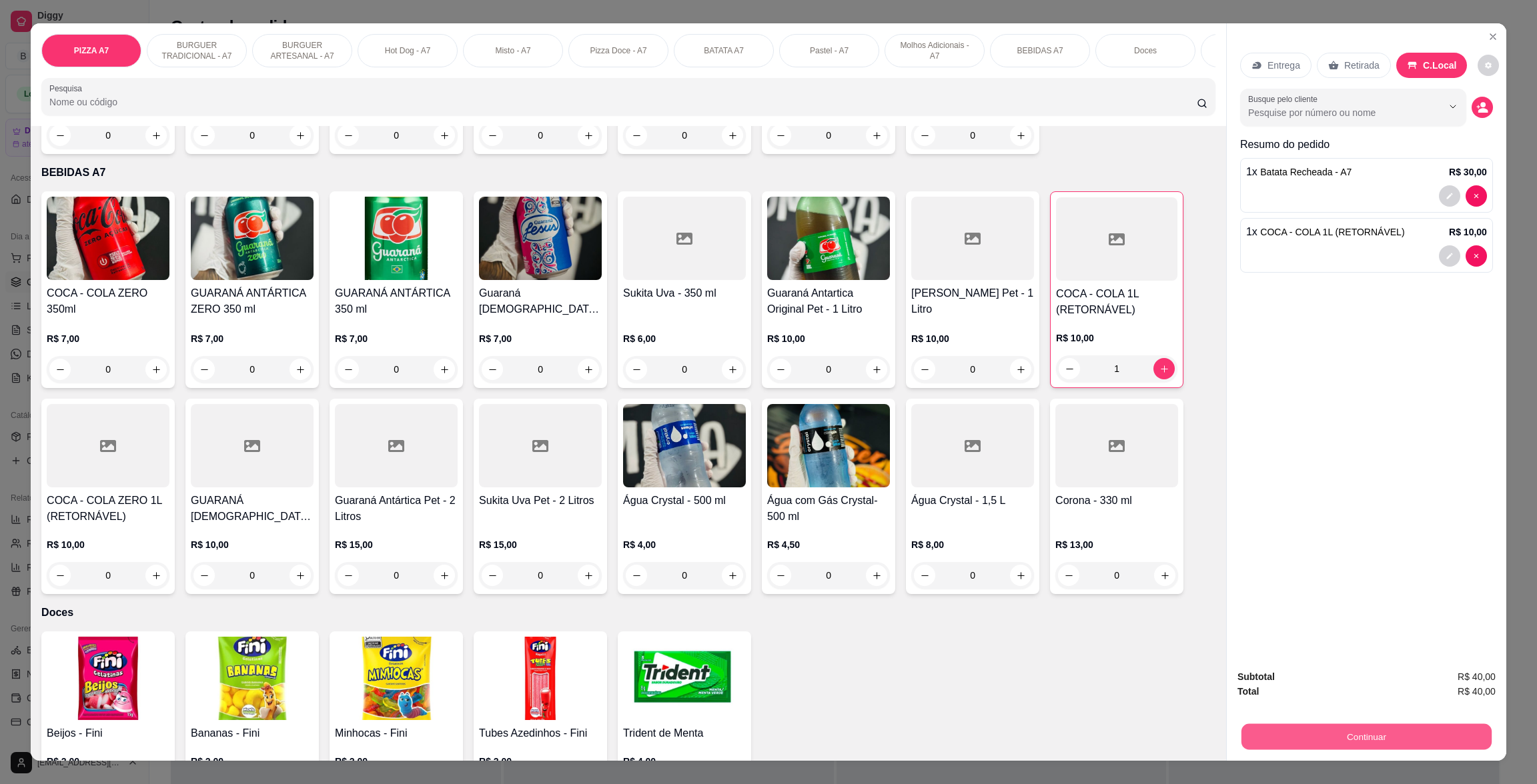
click at [1270, 730] on button "Continuar" at bounding box center [1366, 737] width 250 height 26
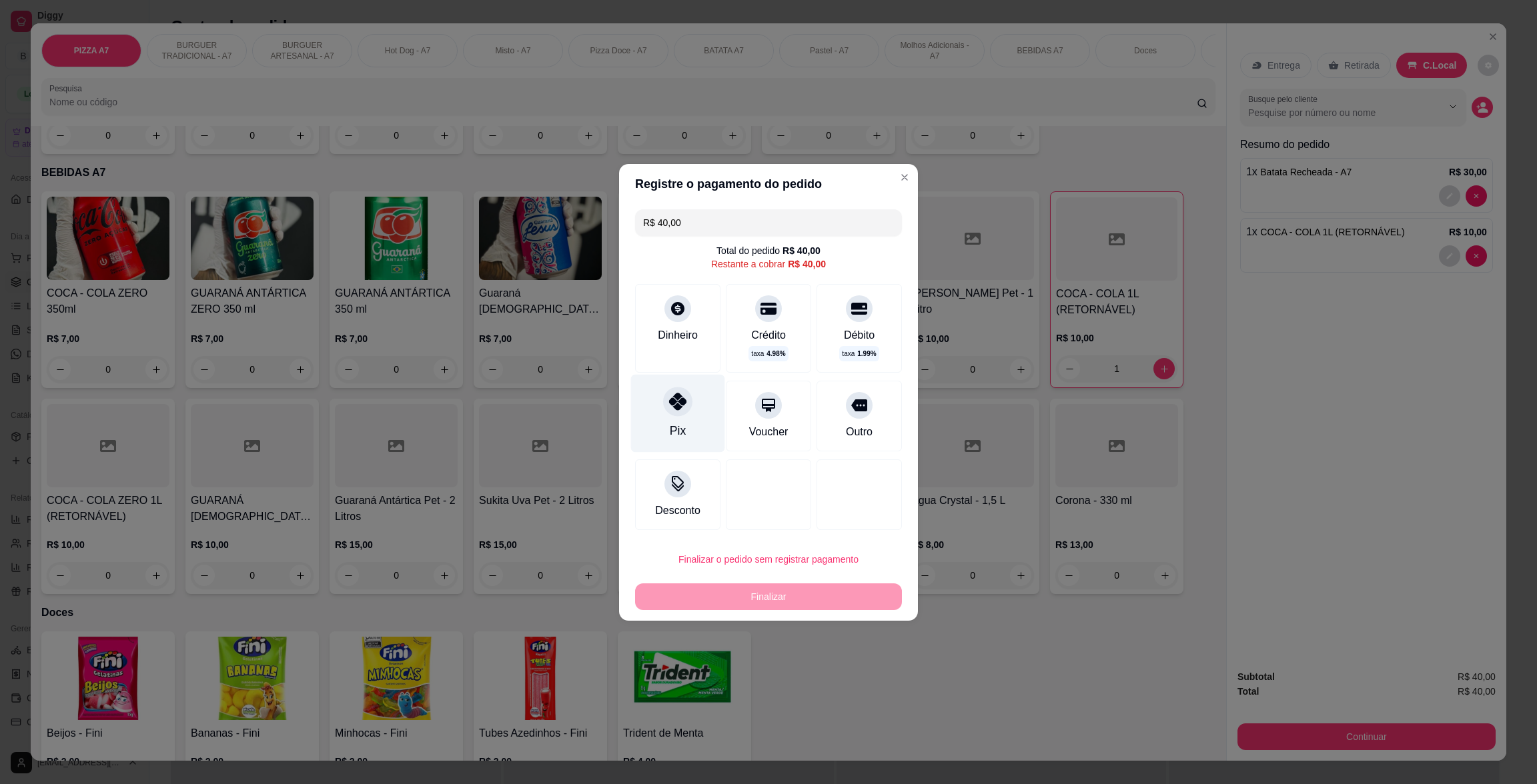
click at [704, 425] on div "Pix" at bounding box center [678, 413] width 94 height 78
type input "R$ 0,00"
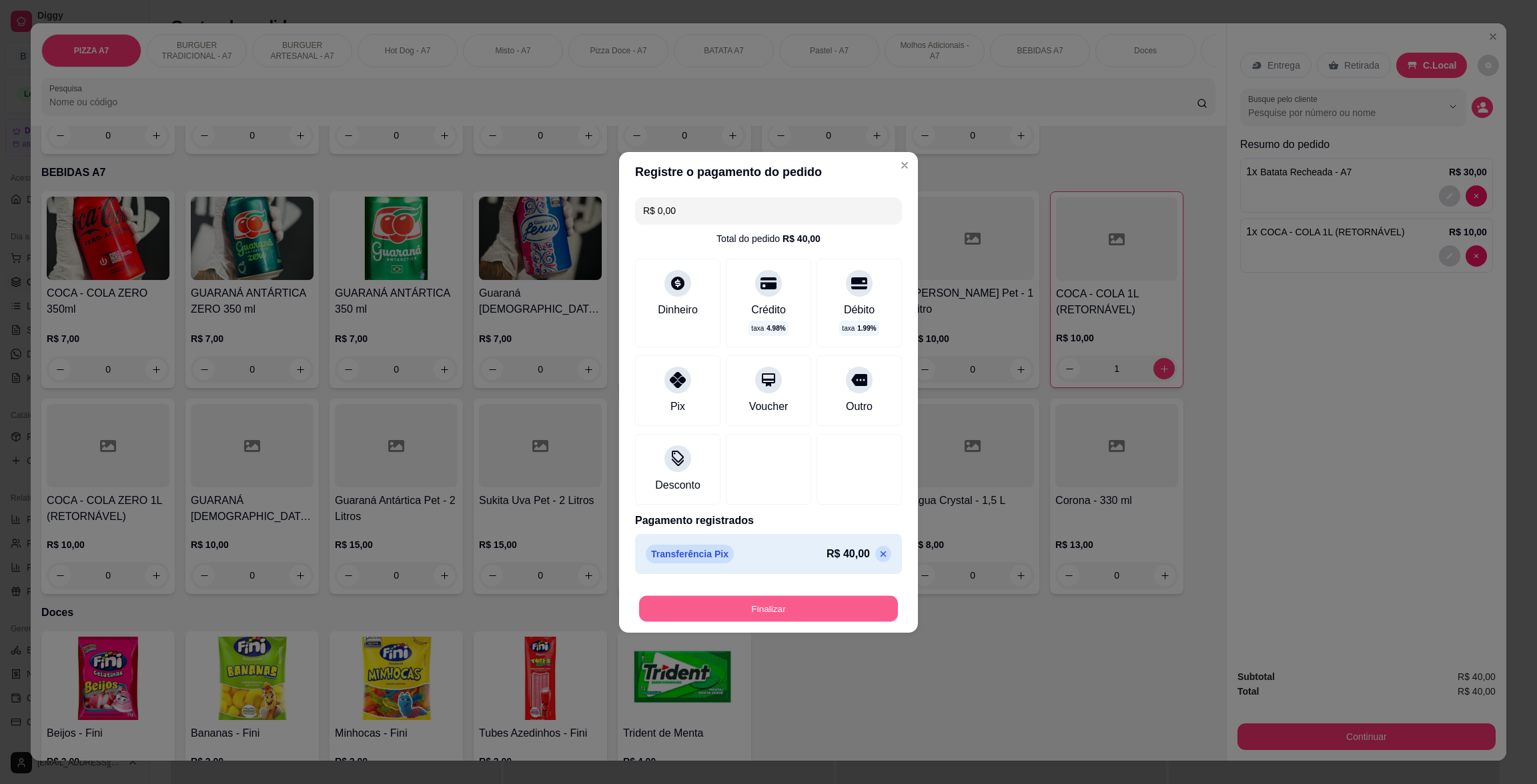
click at [878, 617] on button "Finalizar" at bounding box center [768, 609] width 259 height 26
click at [879, 611] on div "Finalizar" at bounding box center [768, 609] width 267 height 27
type input "0"
type input "-R$ 40,00"
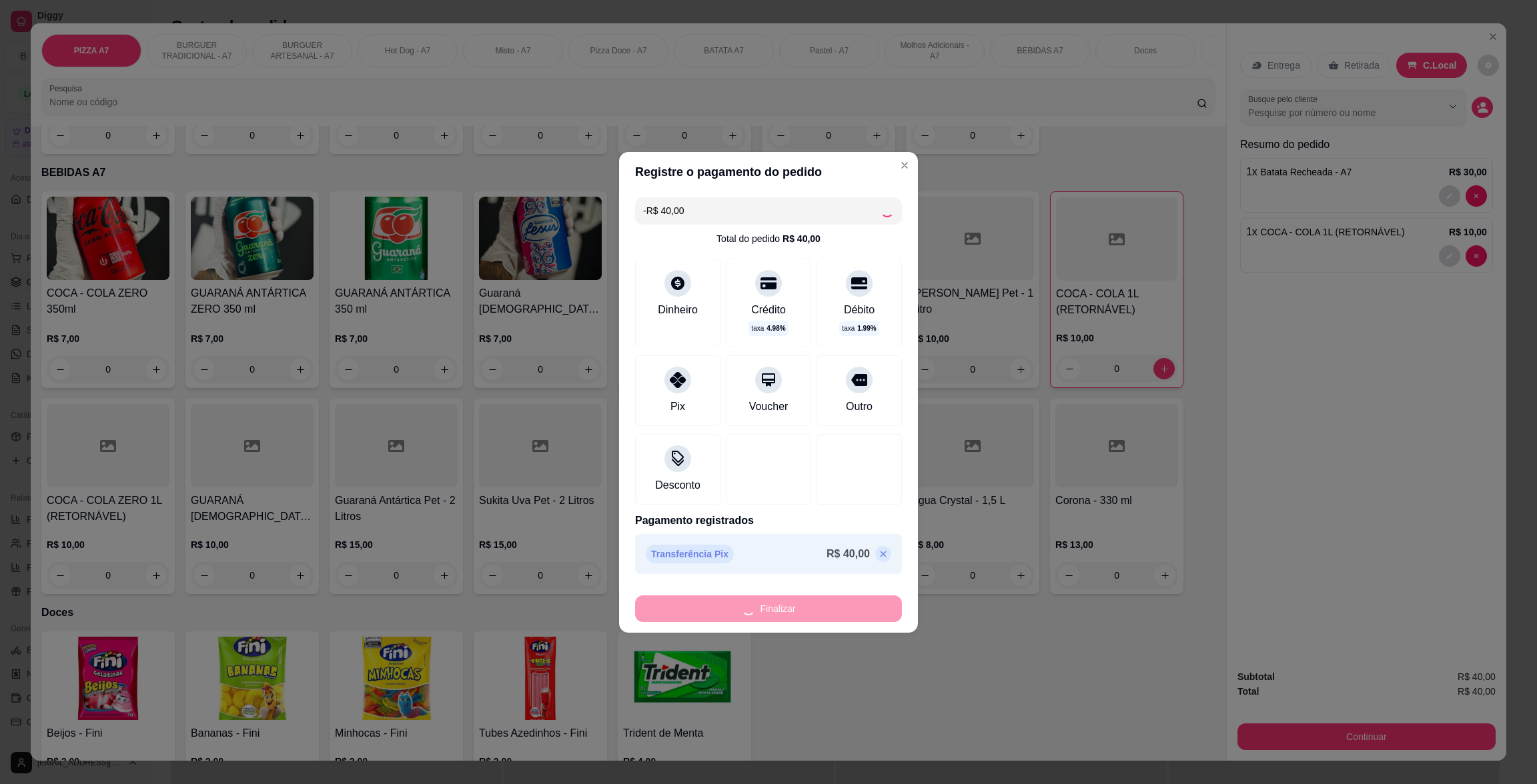
scroll to position [2194, 0]
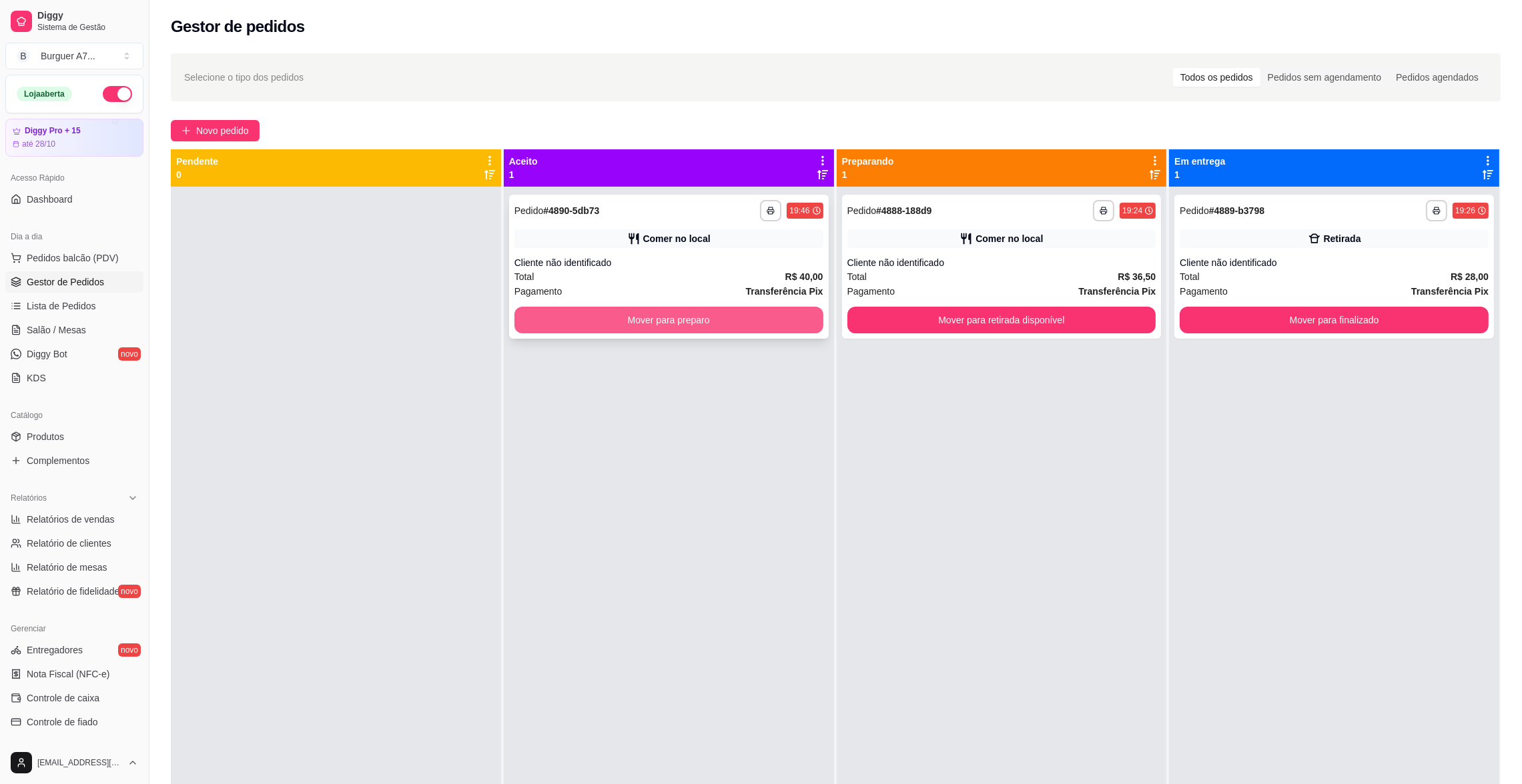
click at [807, 311] on button "Mover para preparo" at bounding box center [669, 320] width 309 height 27
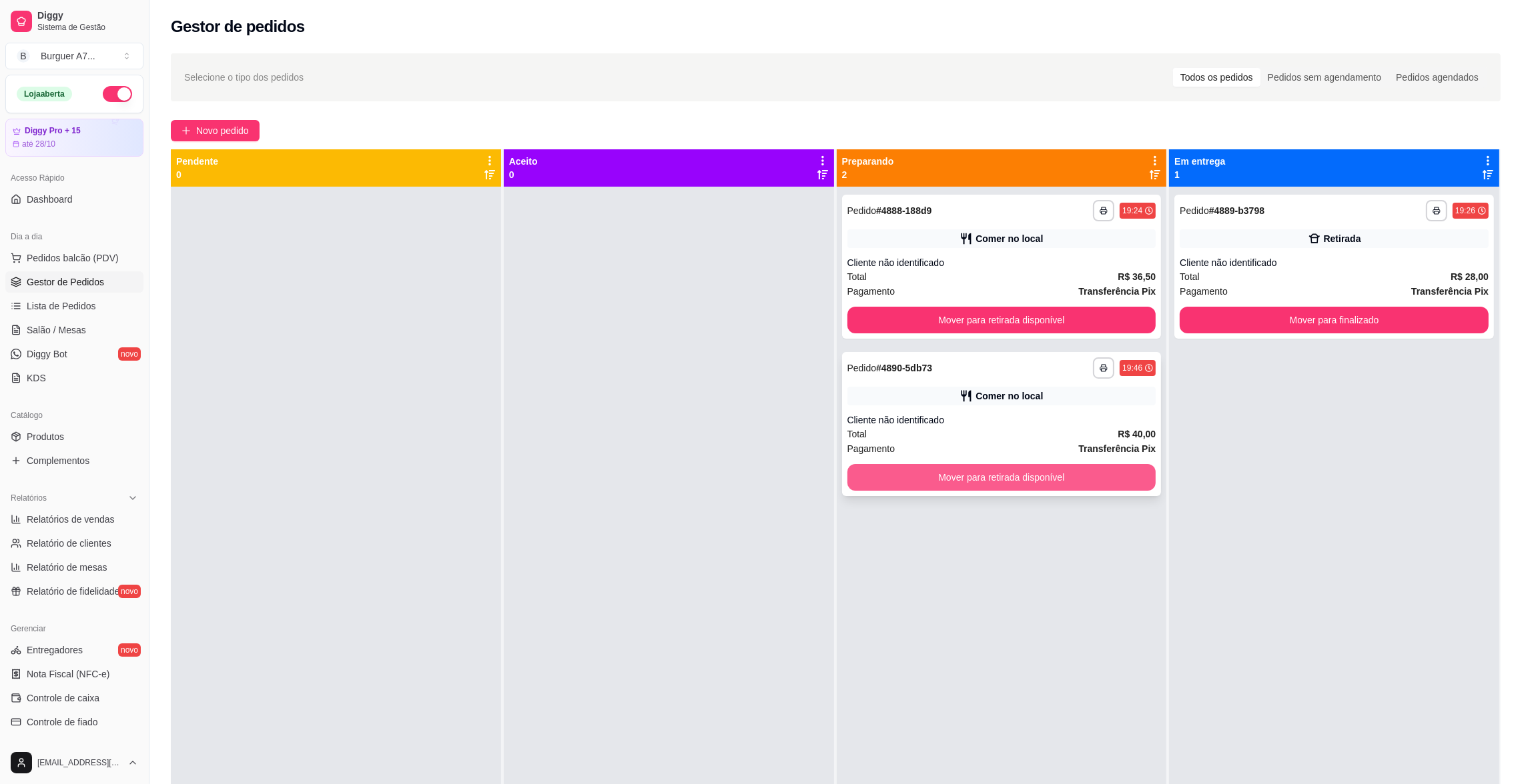
click at [1092, 478] on button "Mover para retirada disponível" at bounding box center [1002, 477] width 309 height 27
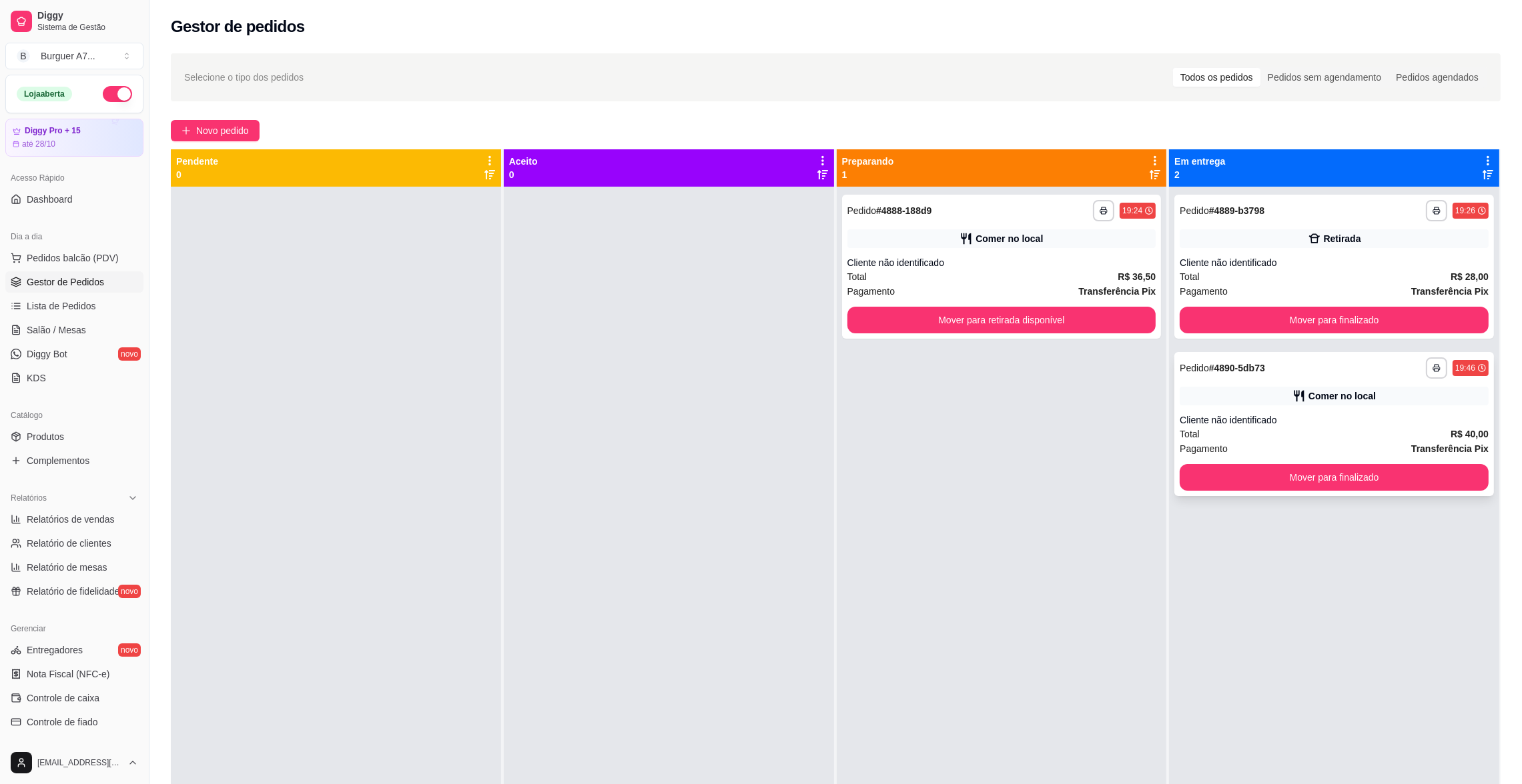
click at [1276, 425] on div "Cliente não identificado" at bounding box center [1335, 420] width 309 height 13
click at [1194, 215] on span "Pedido" at bounding box center [1194, 211] width 29 height 11
click at [960, 235] on icon at bounding box center [966, 238] width 13 height 13
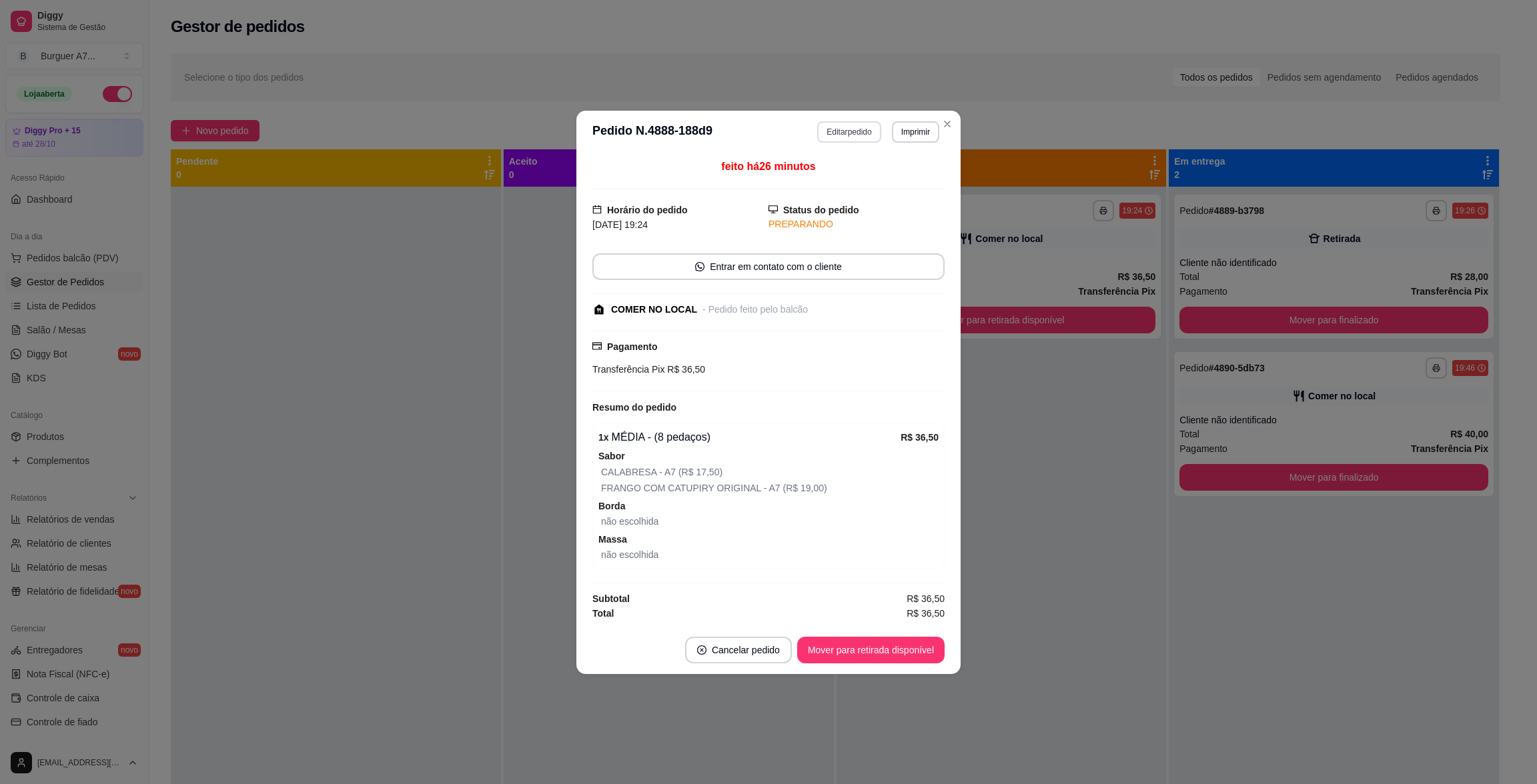
click at [835, 129] on button "Editar pedido" at bounding box center [848, 132] width 63 height 21
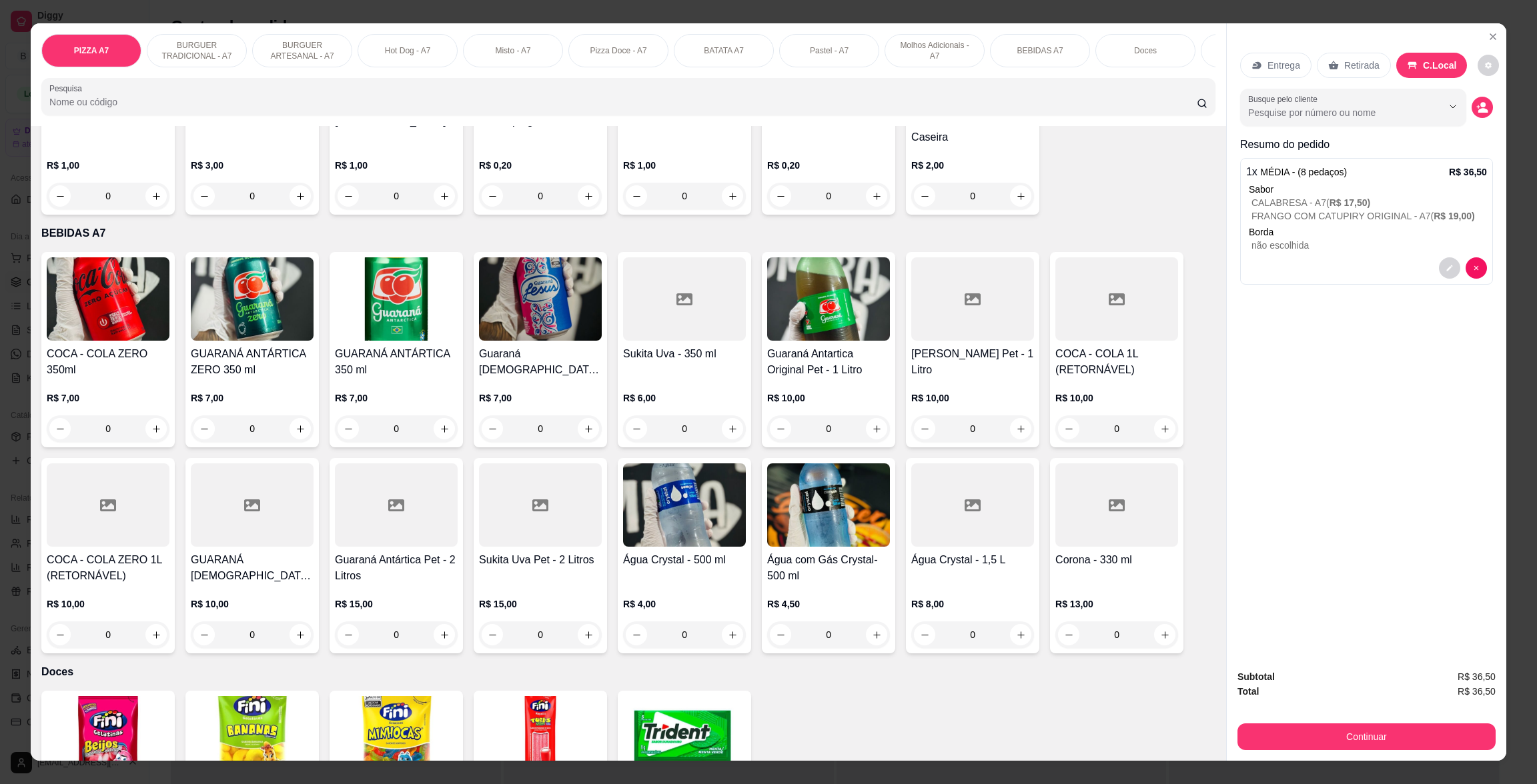
scroll to position [2138, 0]
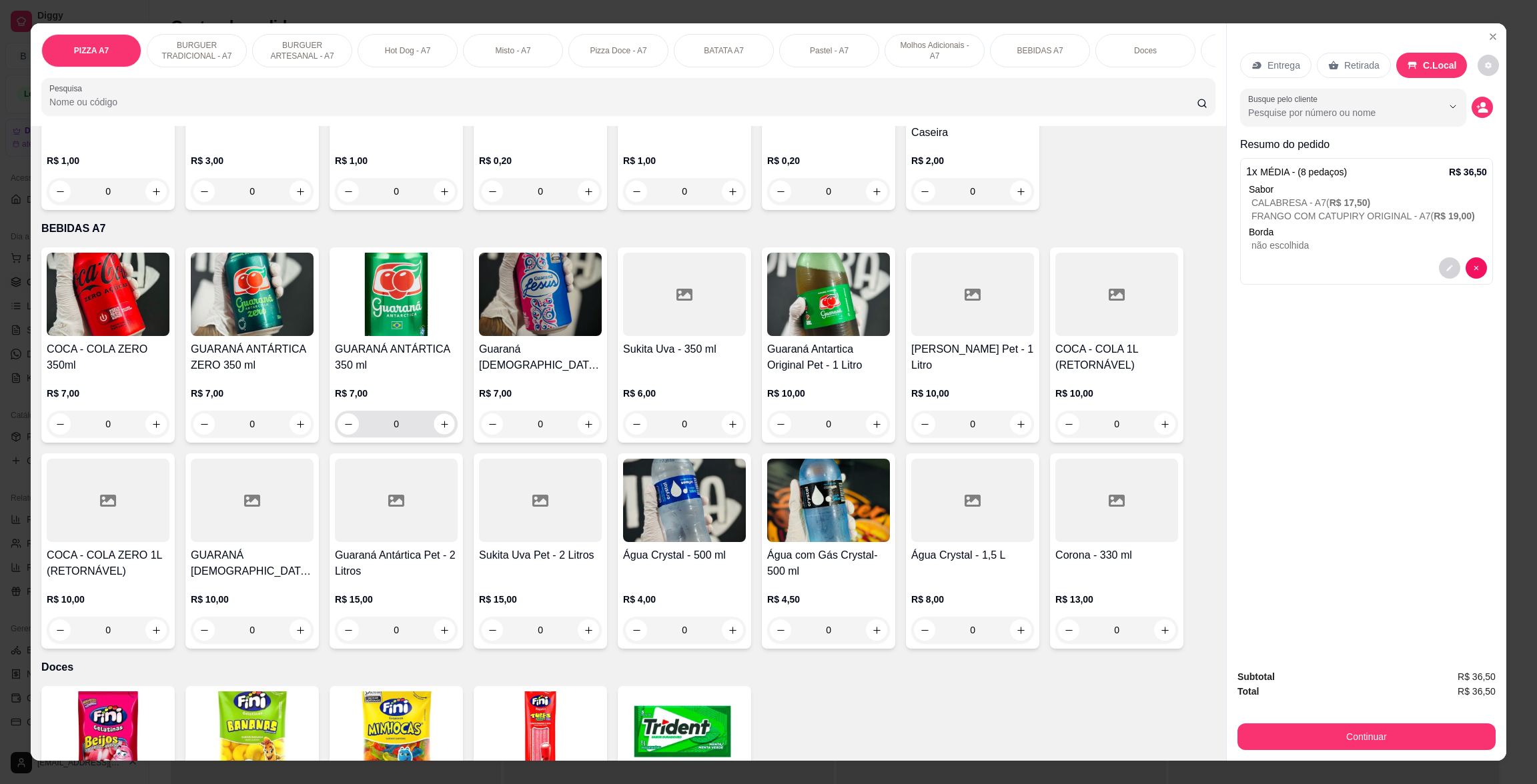
click at [430, 433] on div "0" at bounding box center [396, 424] width 117 height 27
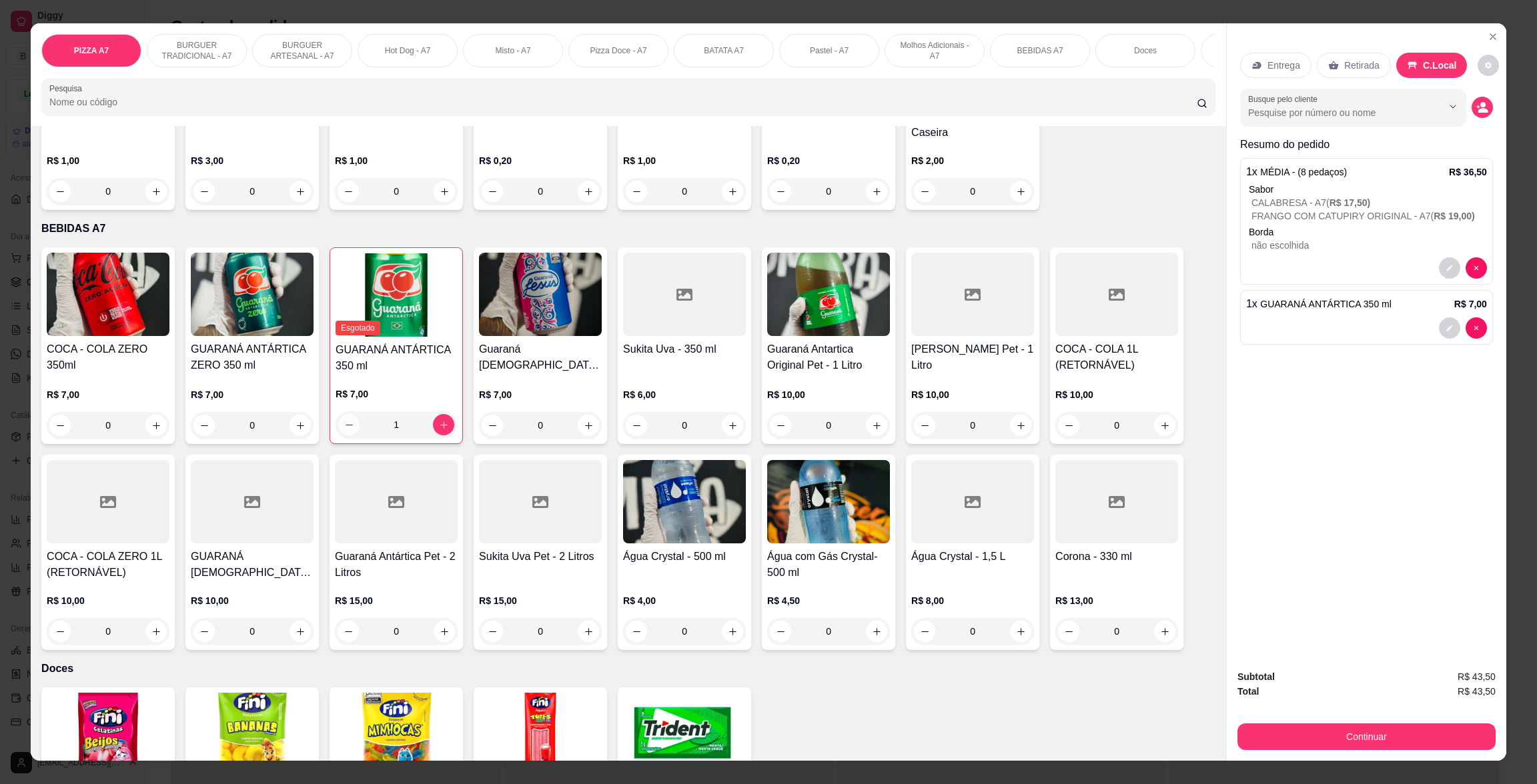
drag, startPoint x: 353, startPoint y: 430, endPoint x: 341, endPoint y: 430, distance: 12.0
click at [341, 430] on div "1" at bounding box center [396, 425] width 116 height 27
click at [341, 430] on button "decrease-product-quantity" at bounding box center [349, 425] width 21 height 21
type input "0"
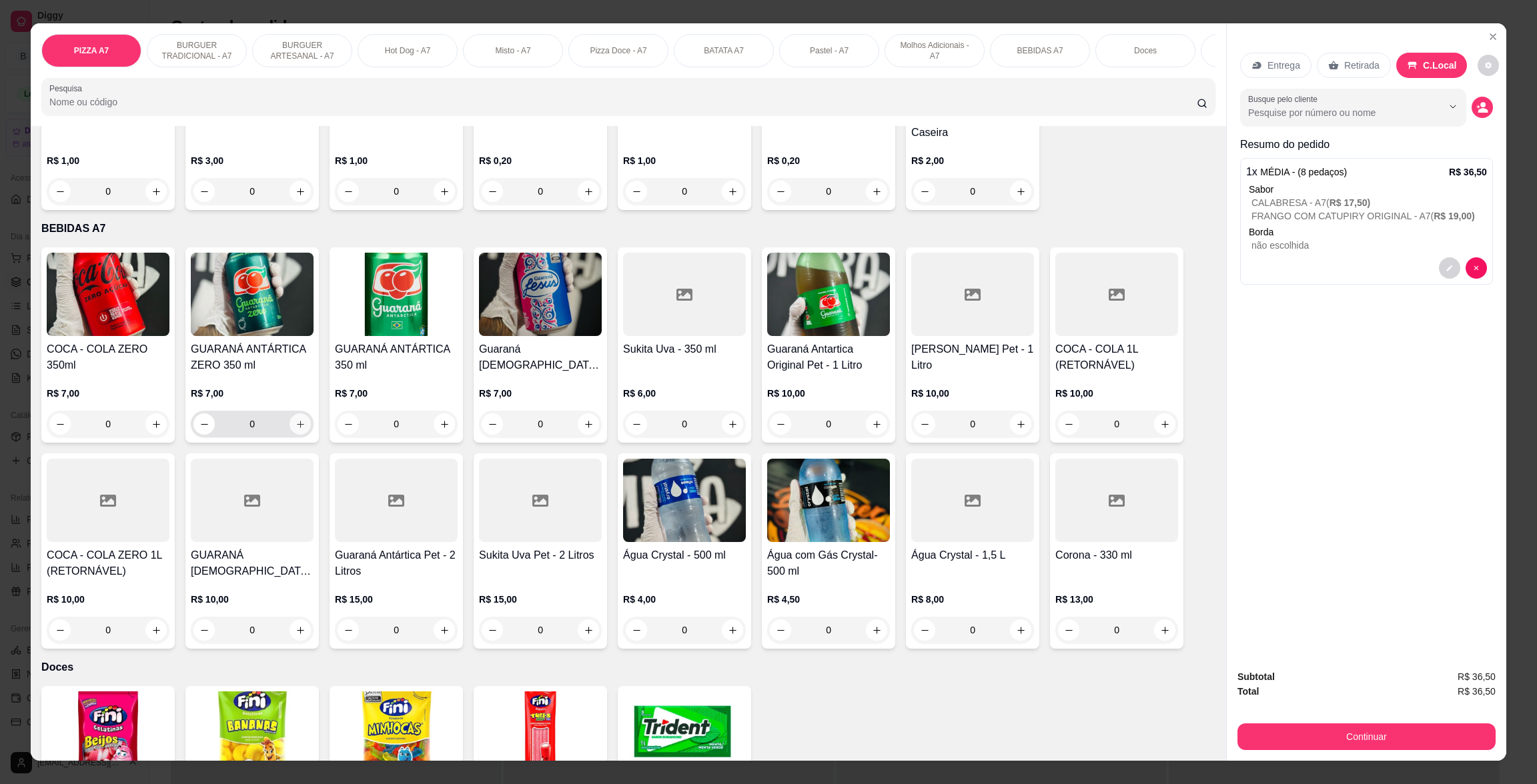
click at [299, 426] on button "increase-product-quantity" at bounding box center [300, 425] width 21 height 21
type input "1"
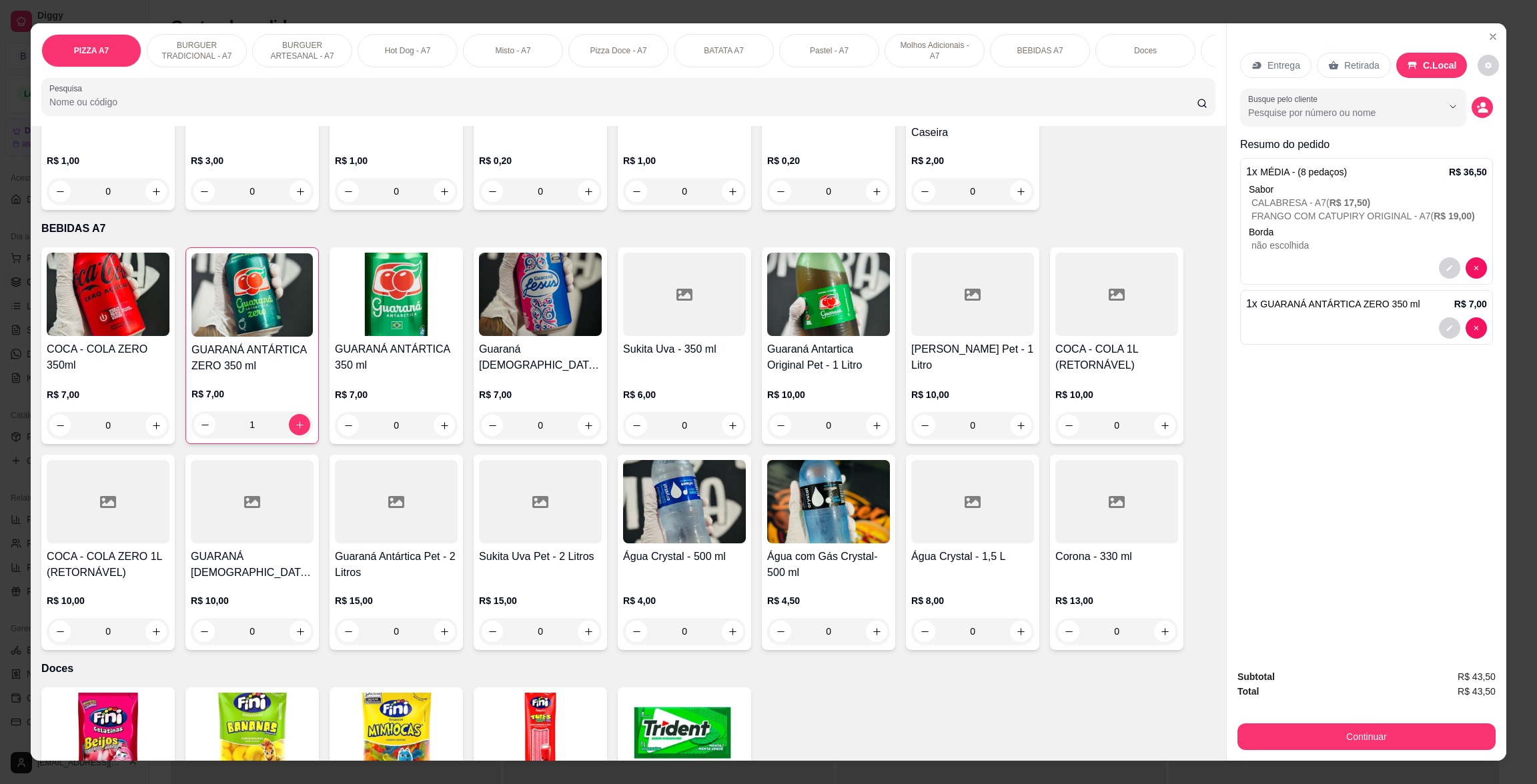
scroll to position [0, 0]
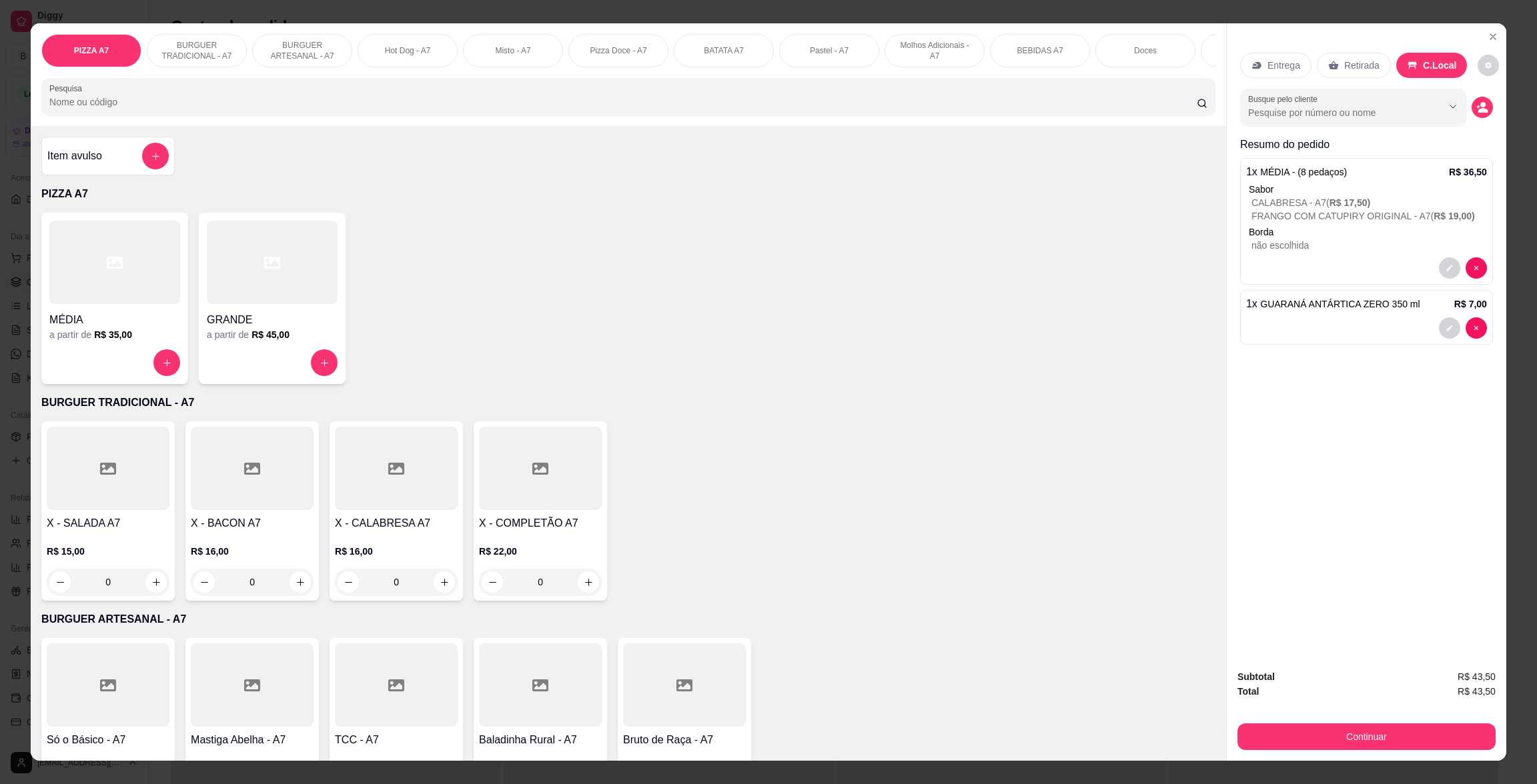
click at [123, 165] on div "Item avulso" at bounding box center [108, 156] width 122 height 27
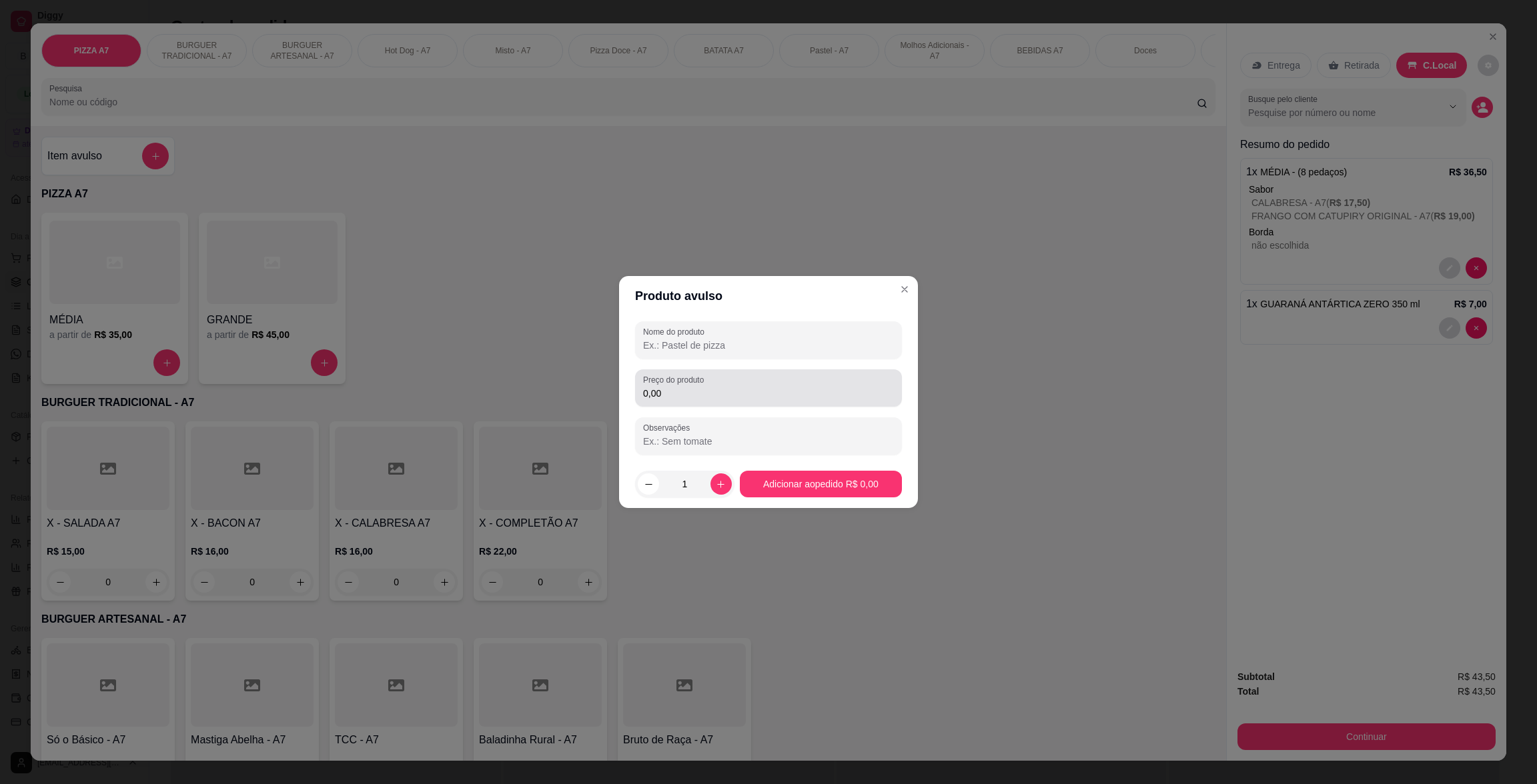
click at [808, 399] on input "0,00" at bounding box center [769, 393] width 251 height 13
type input "16,00"
click at [812, 342] on input "Nome do produto" at bounding box center [769, 345] width 251 height 13
type input "SUJCO"
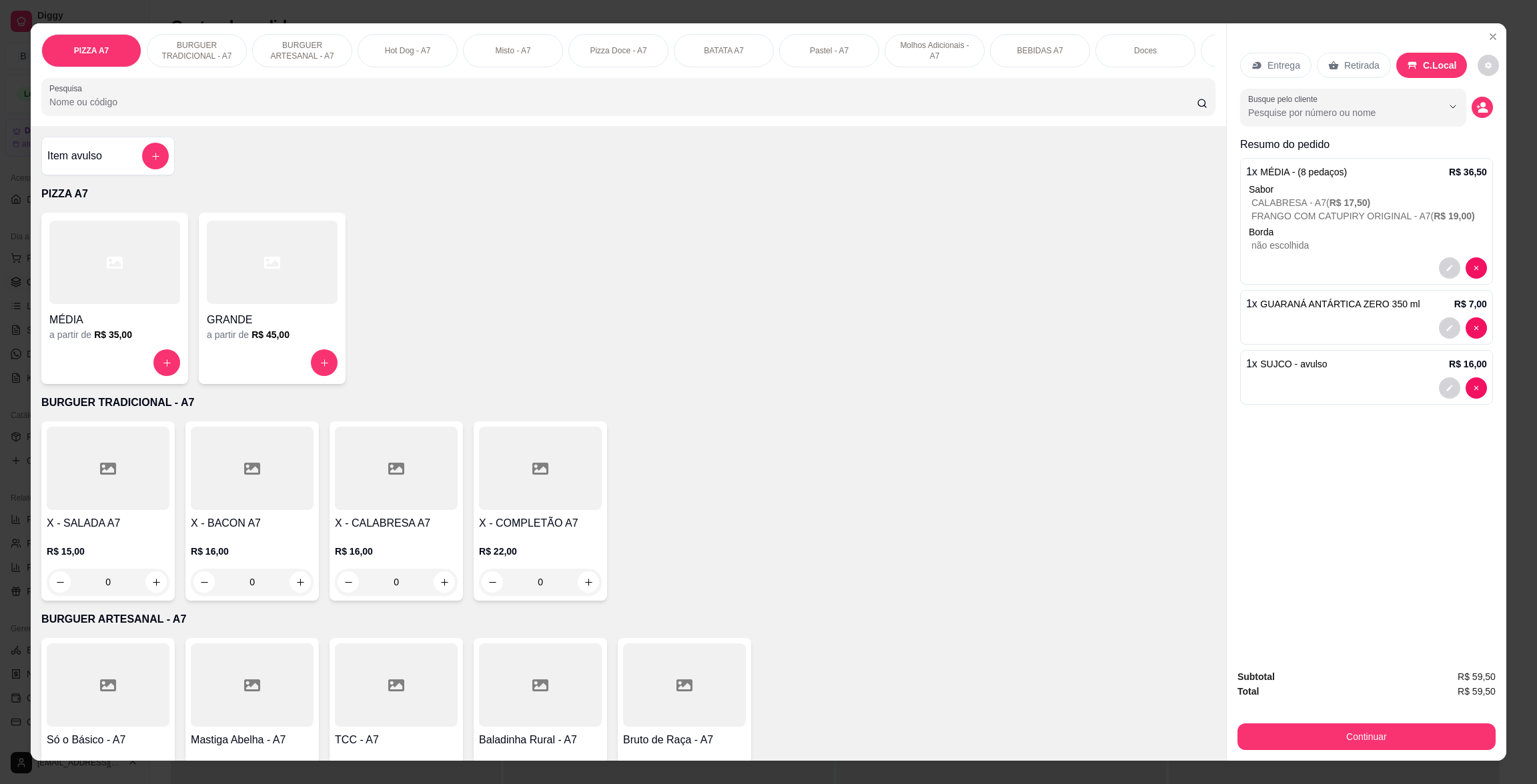
click at [1405, 753] on div "Subtotal R$ 59,50 Total R$ 59,50 Continuar" at bounding box center [1366, 709] width 279 height 102
click at [1412, 743] on button "Continuar" at bounding box center [1366, 737] width 250 height 26
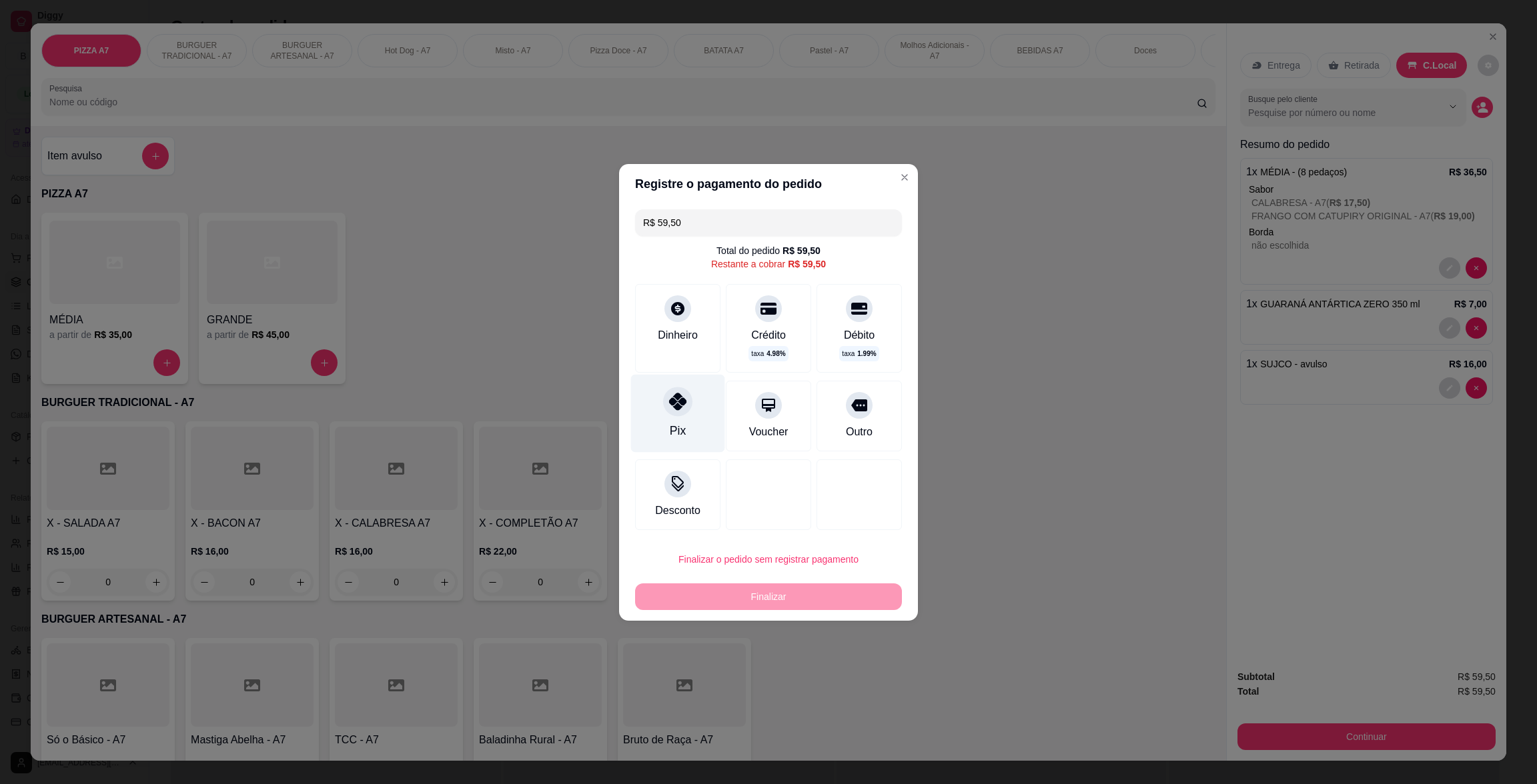
click at [700, 405] on div "Pix" at bounding box center [678, 413] width 94 height 78
type input "R$ 0,00"
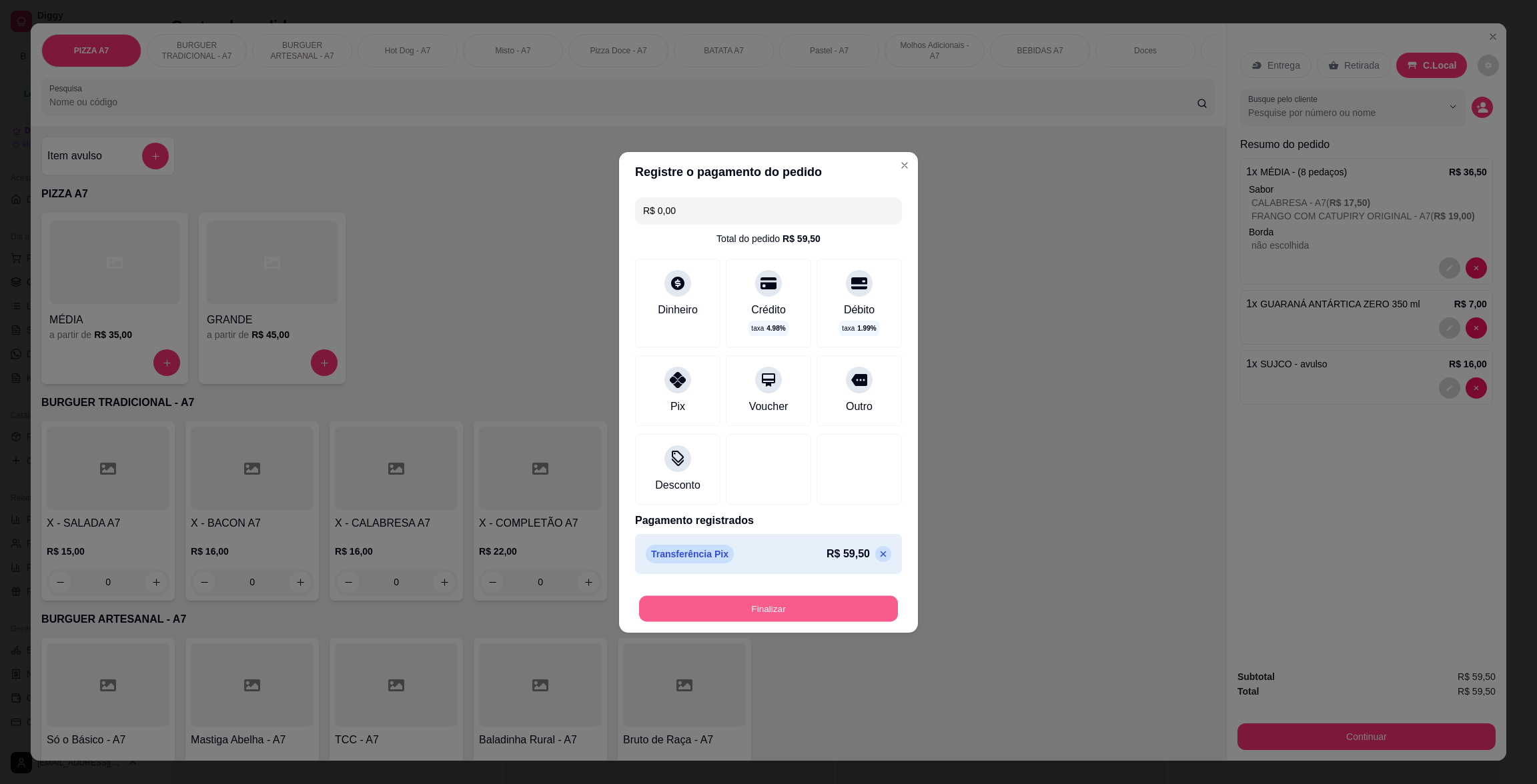
click at [813, 620] on button "Finalizar" at bounding box center [768, 609] width 259 height 26
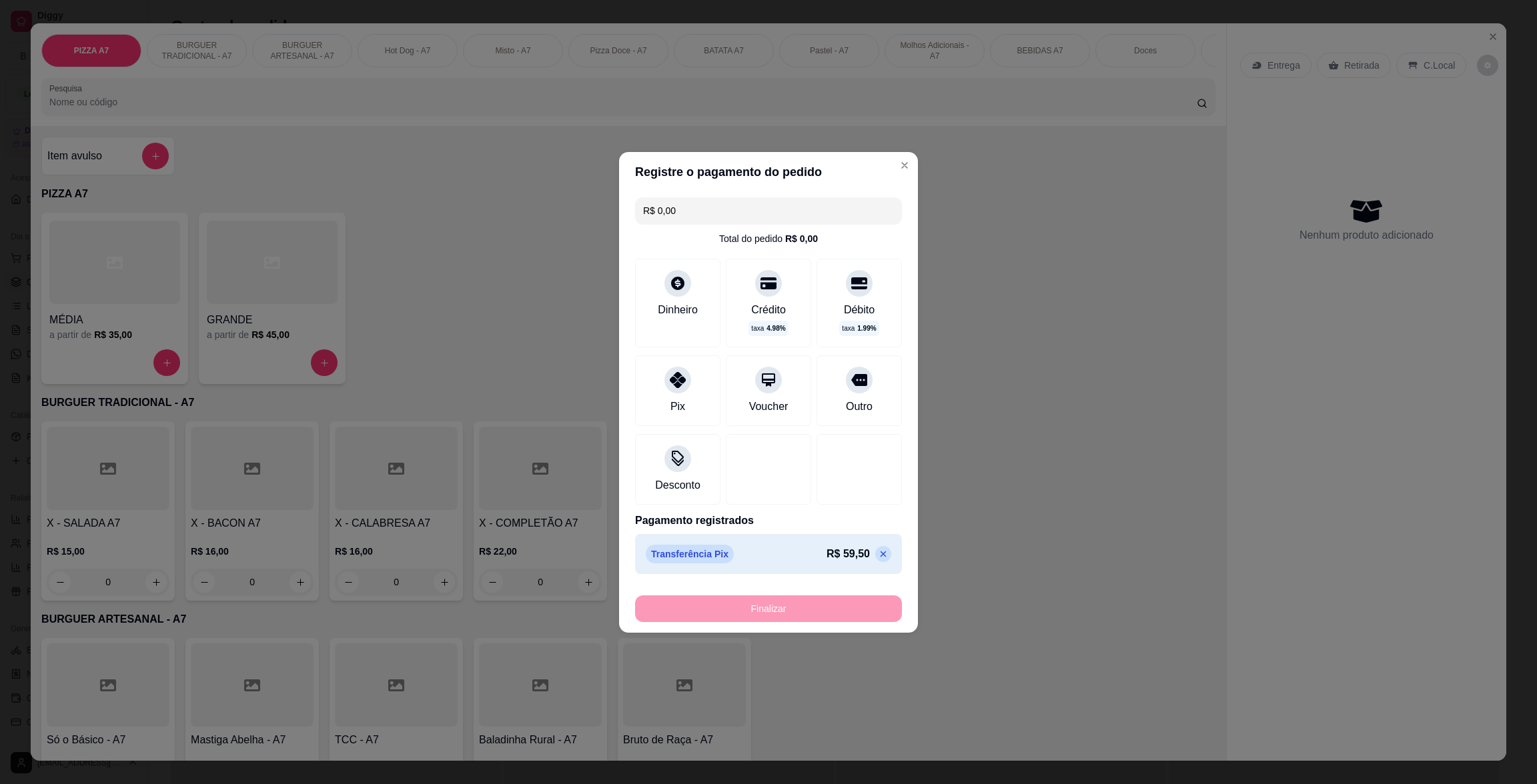
type input "0"
type input "-R$ 59,50"
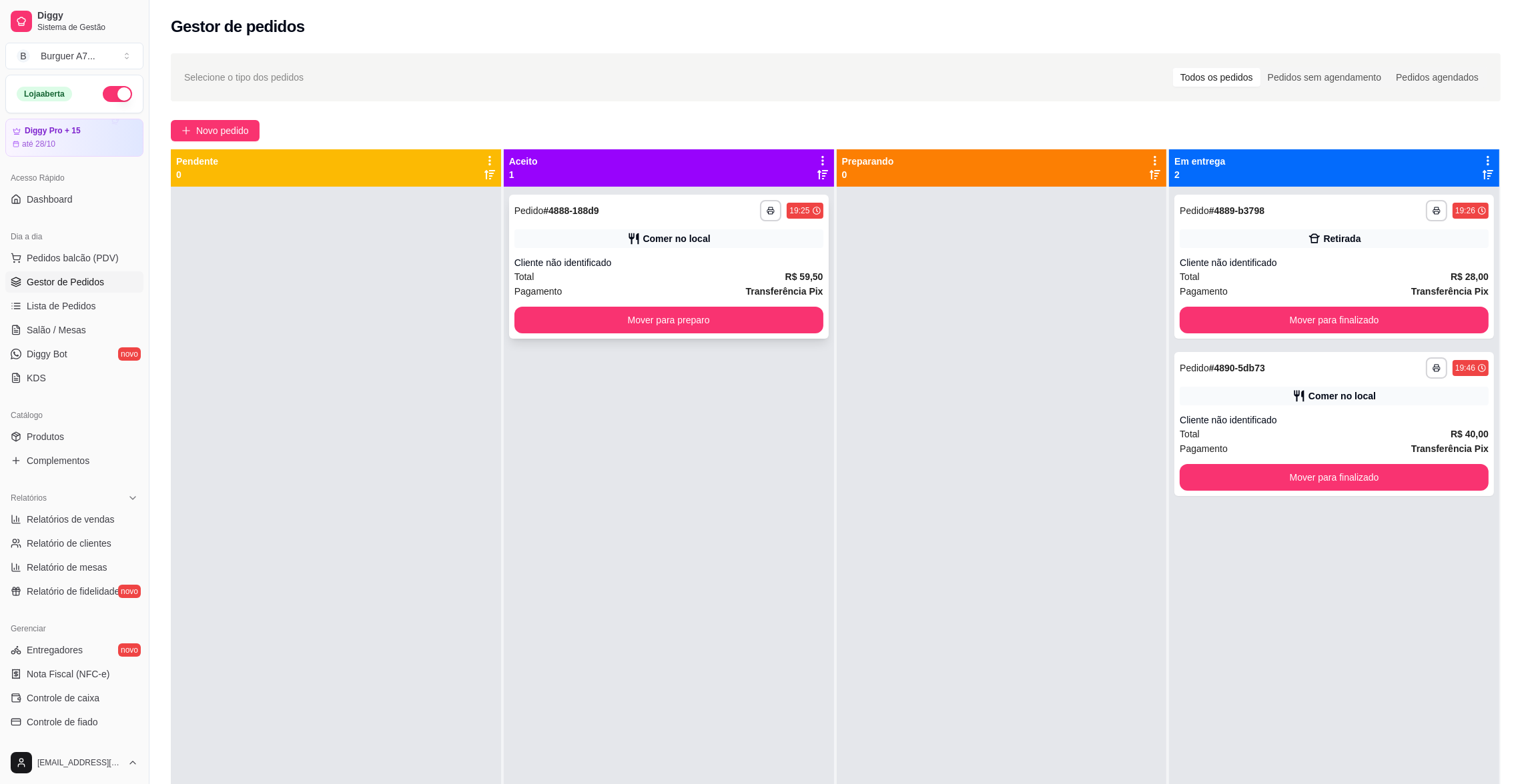
drag, startPoint x: 760, startPoint y: 304, endPoint x: 768, endPoint y: 310, distance: 10.0
click at [768, 310] on div "**********" at bounding box center [669, 267] width 320 height 144
click at [553, 333] on div "Mover para preparo" at bounding box center [669, 320] width 309 height 27
click at [790, 320] on div "**********" at bounding box center [669, 578] width 331 height 784
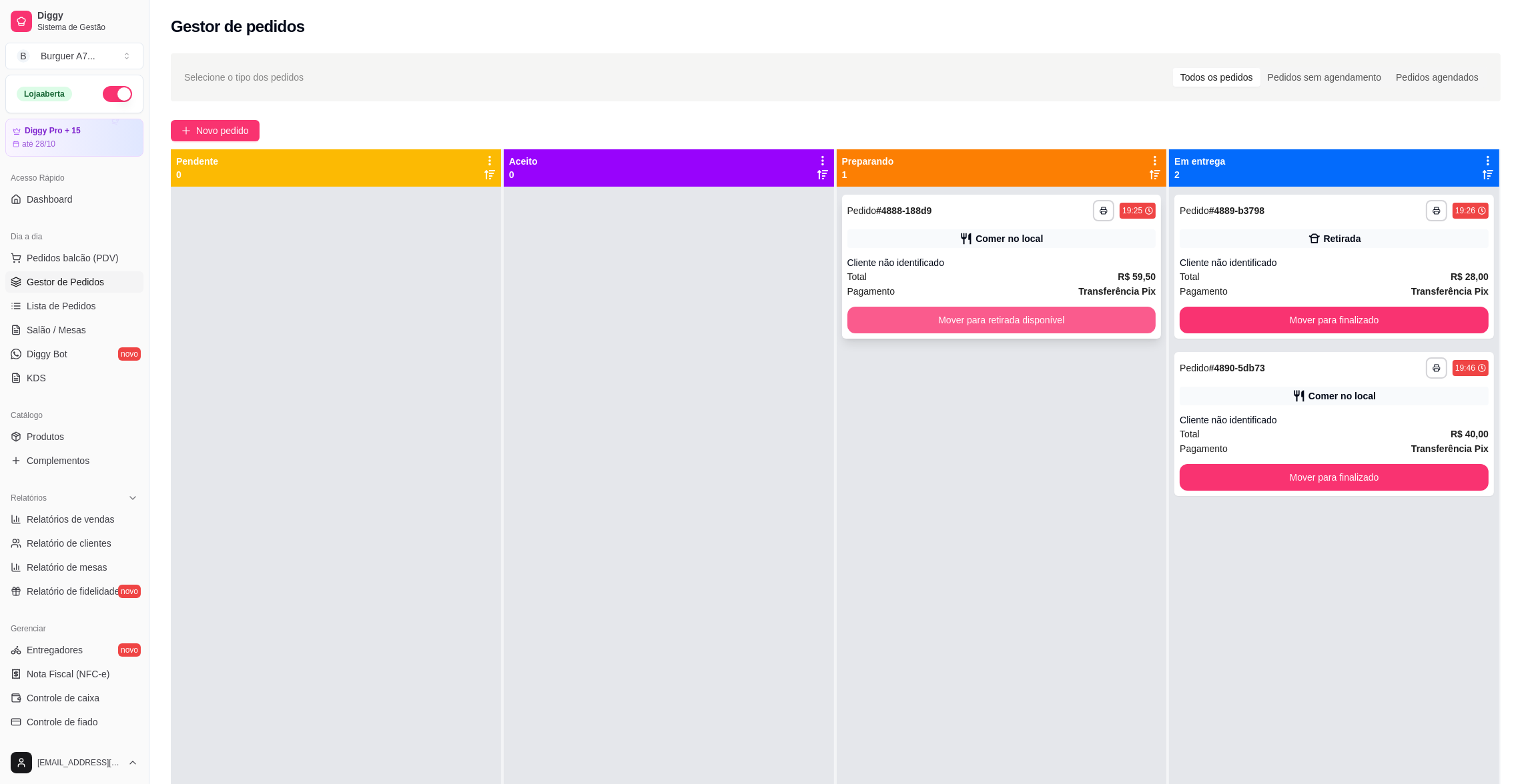
click at [1128, 321] on button "Mover para retirada disponível" at bounding box center [1002, 320] width 309 height 27
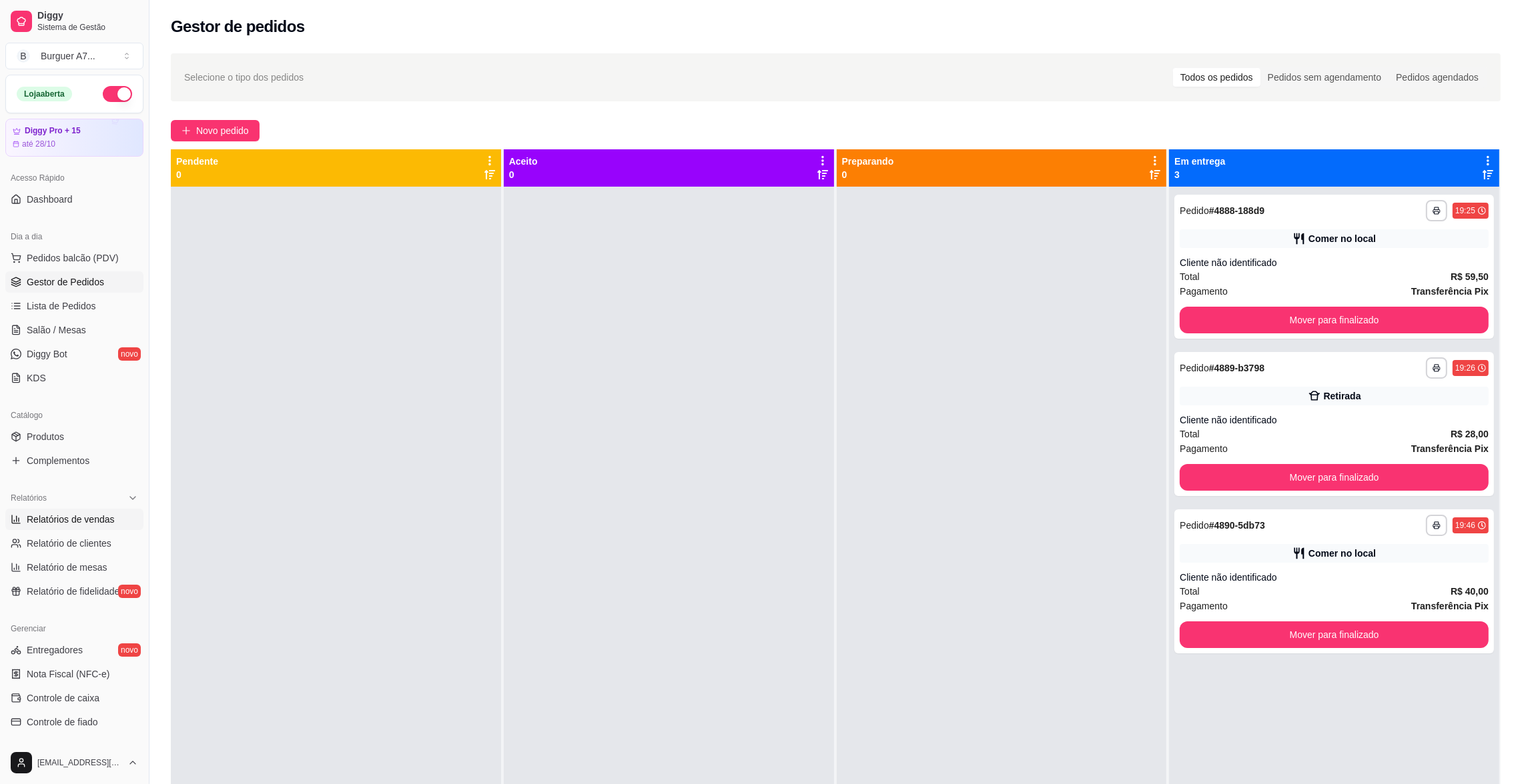
click at [82, 513] on span "Relatórios de vendas" at bounding box center [70, 519] width 88 height 13
select select "ALL"
select select "0"
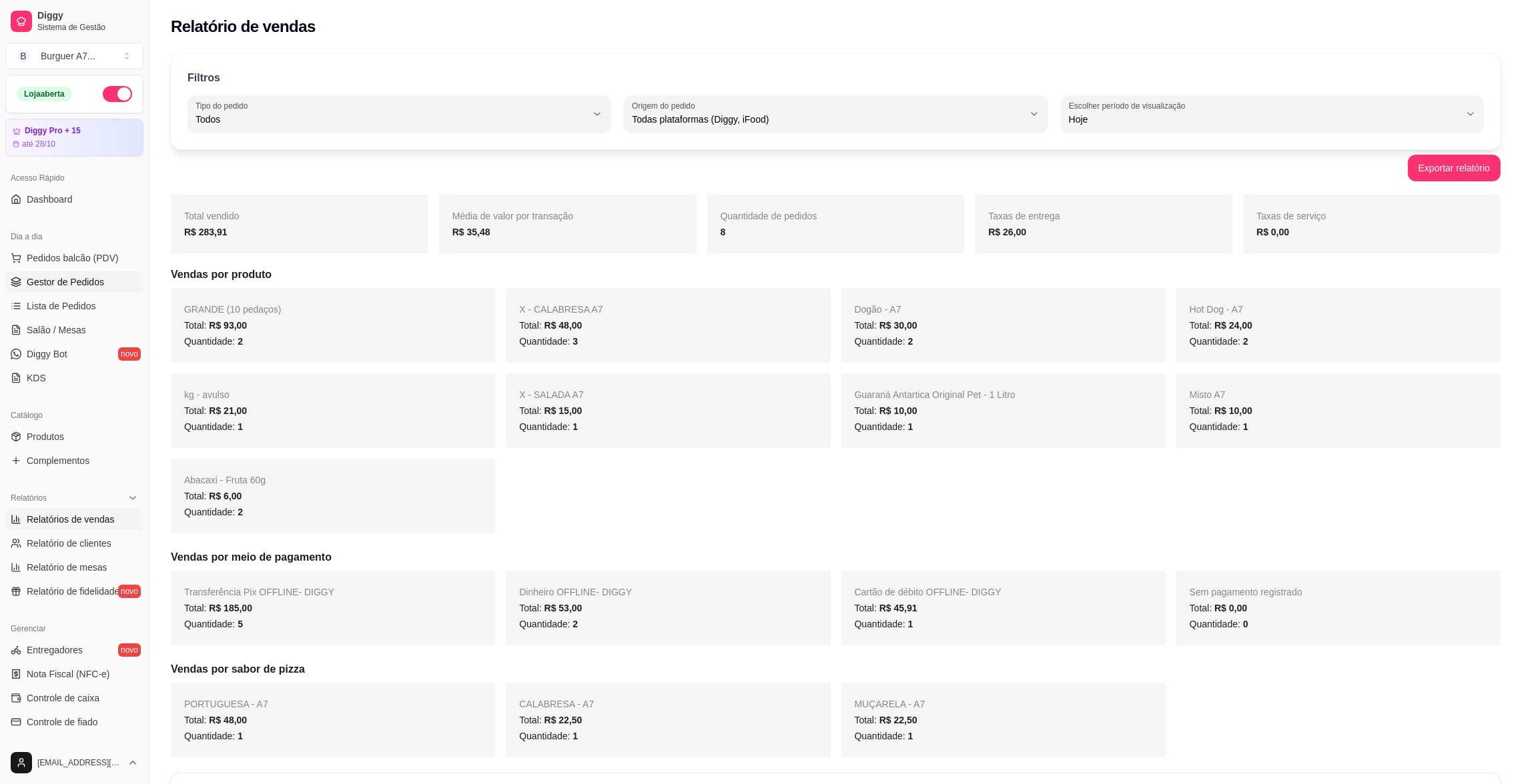
click at [103, 279] on link "Gestor de Pedidos" at bounding box center [74, 282] width 138 height 21
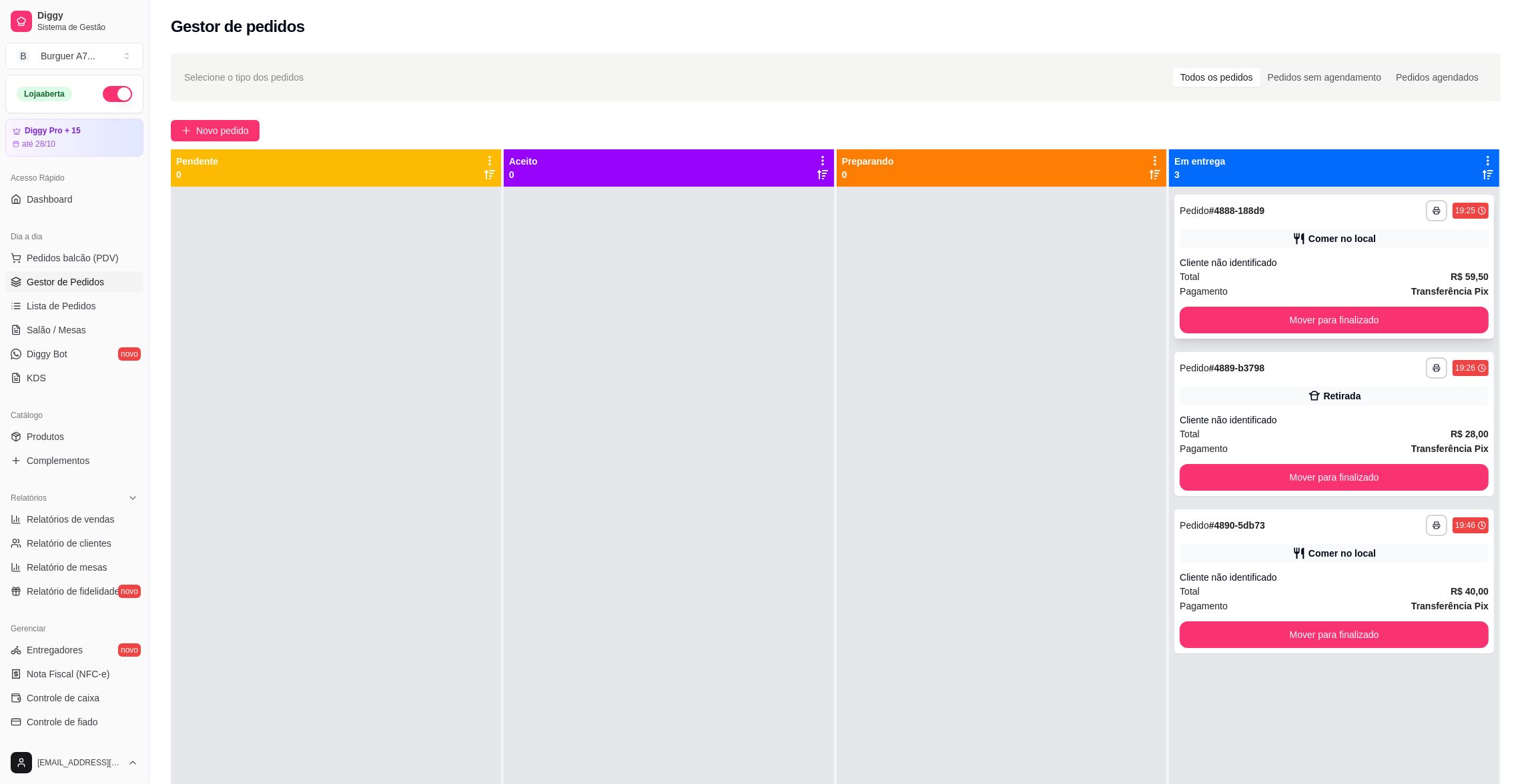
click at [1348, 258] on div "Cliente não identificado" at bounding box center [1335, 262] width 309 height 13
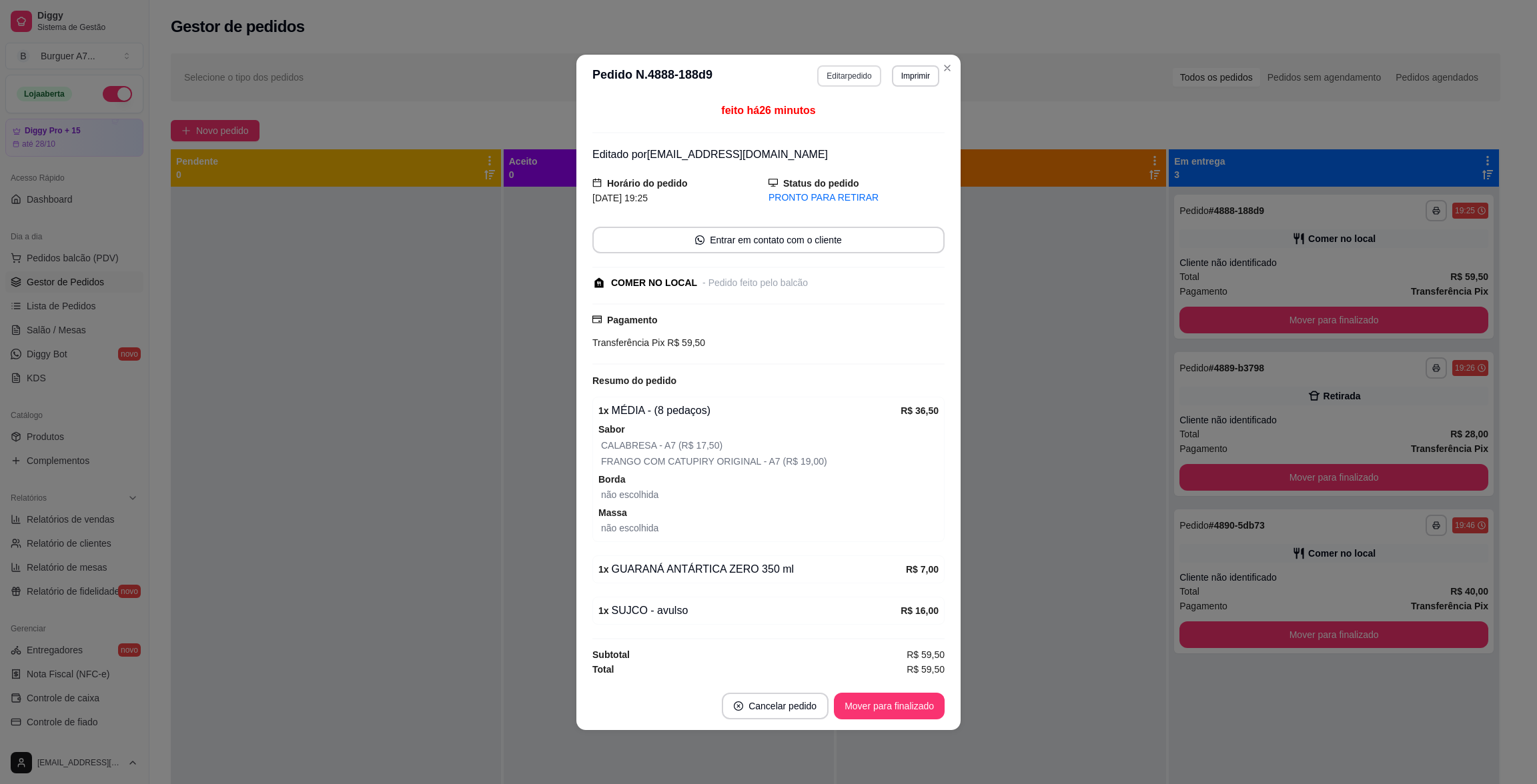
click at [852, 81] on button "Editar pedido" at bounding box center [848, 76] width 63 height 21
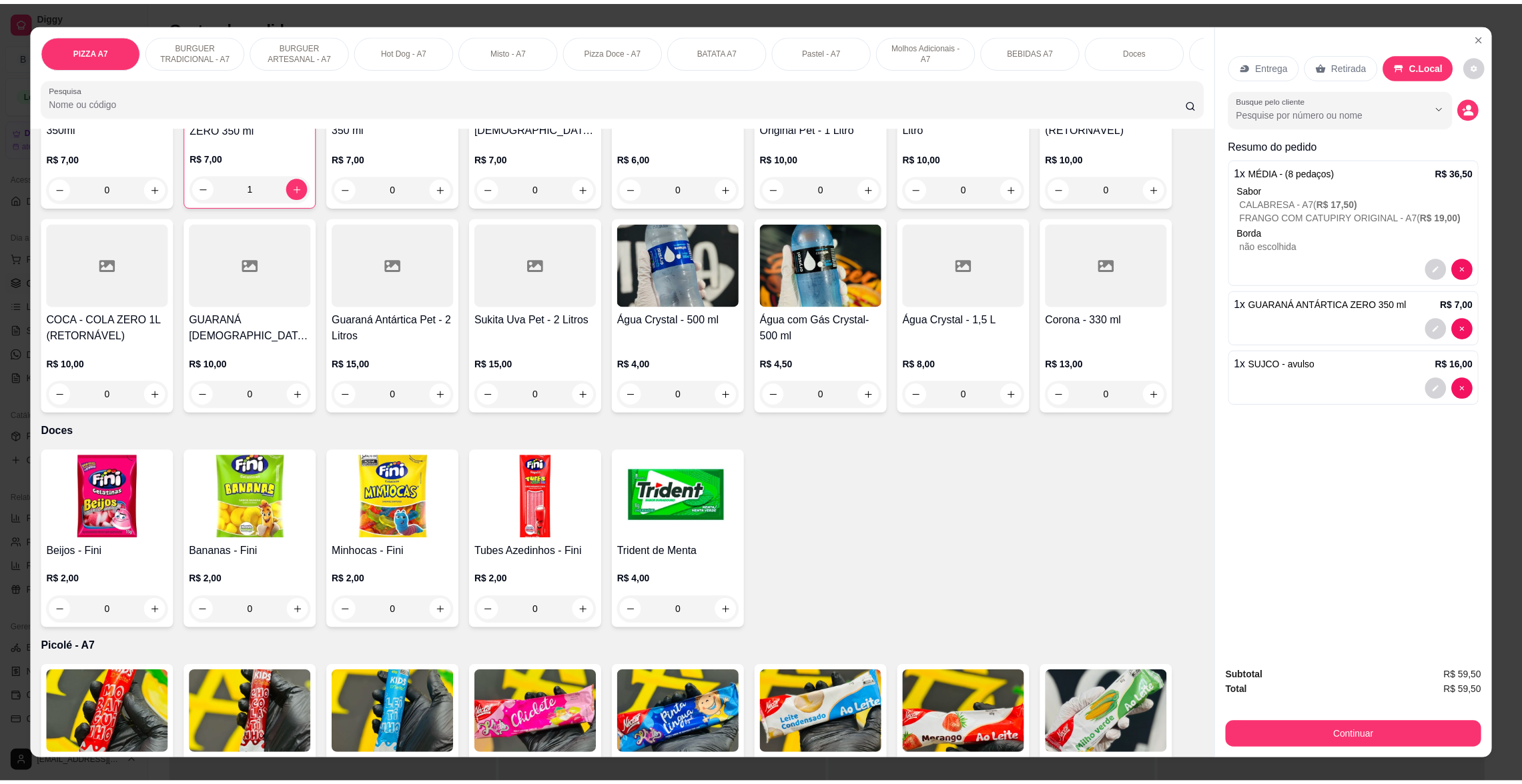
scroll to position [2360, 0]
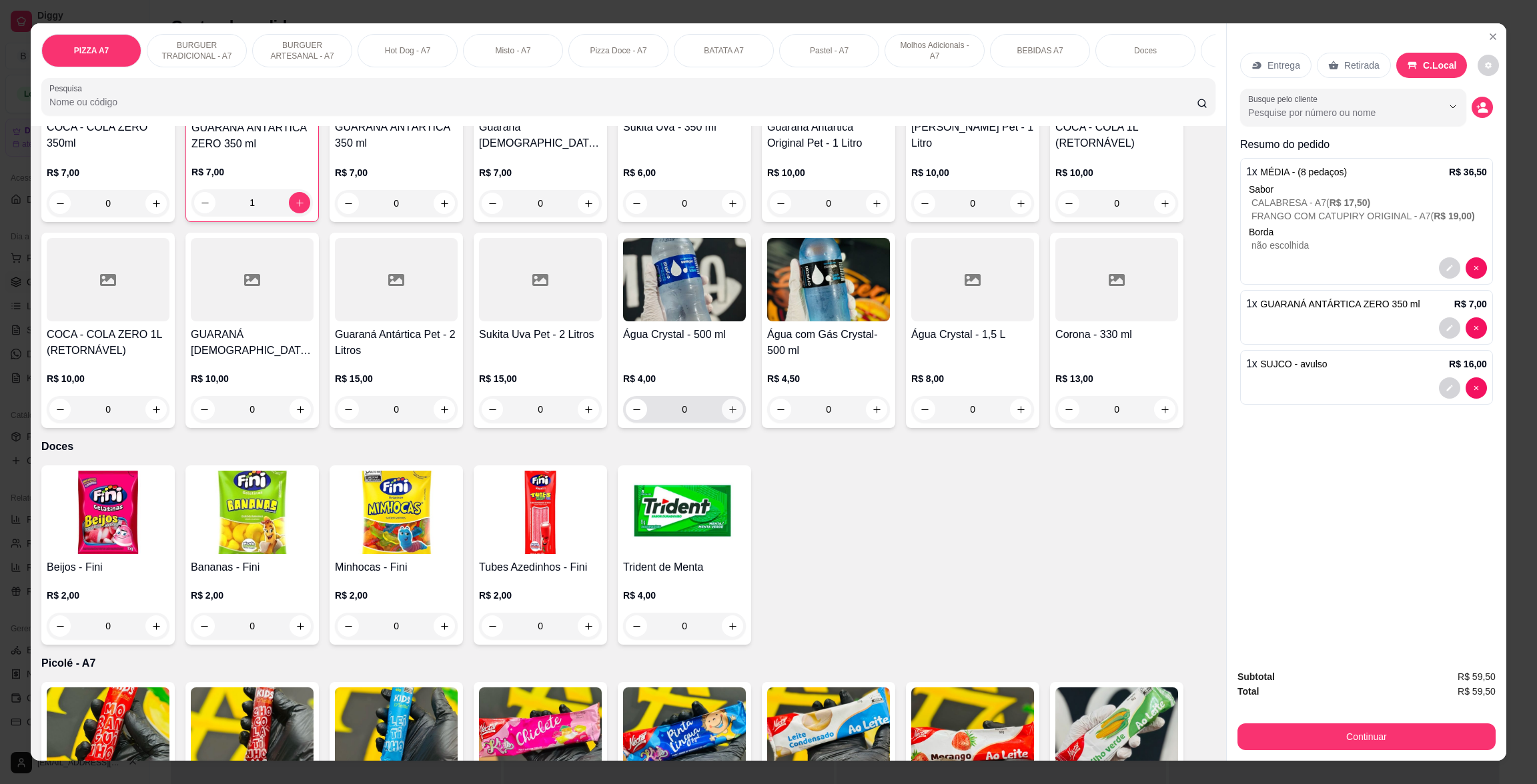
click at [728, 405] on icon "increase-product-quantity" at bounding box center [732, 409] width 10 height 10
type input "1"
click at [1403, 730] on button "Continuar" at bounding box center [1366, 737] width 250 height 26
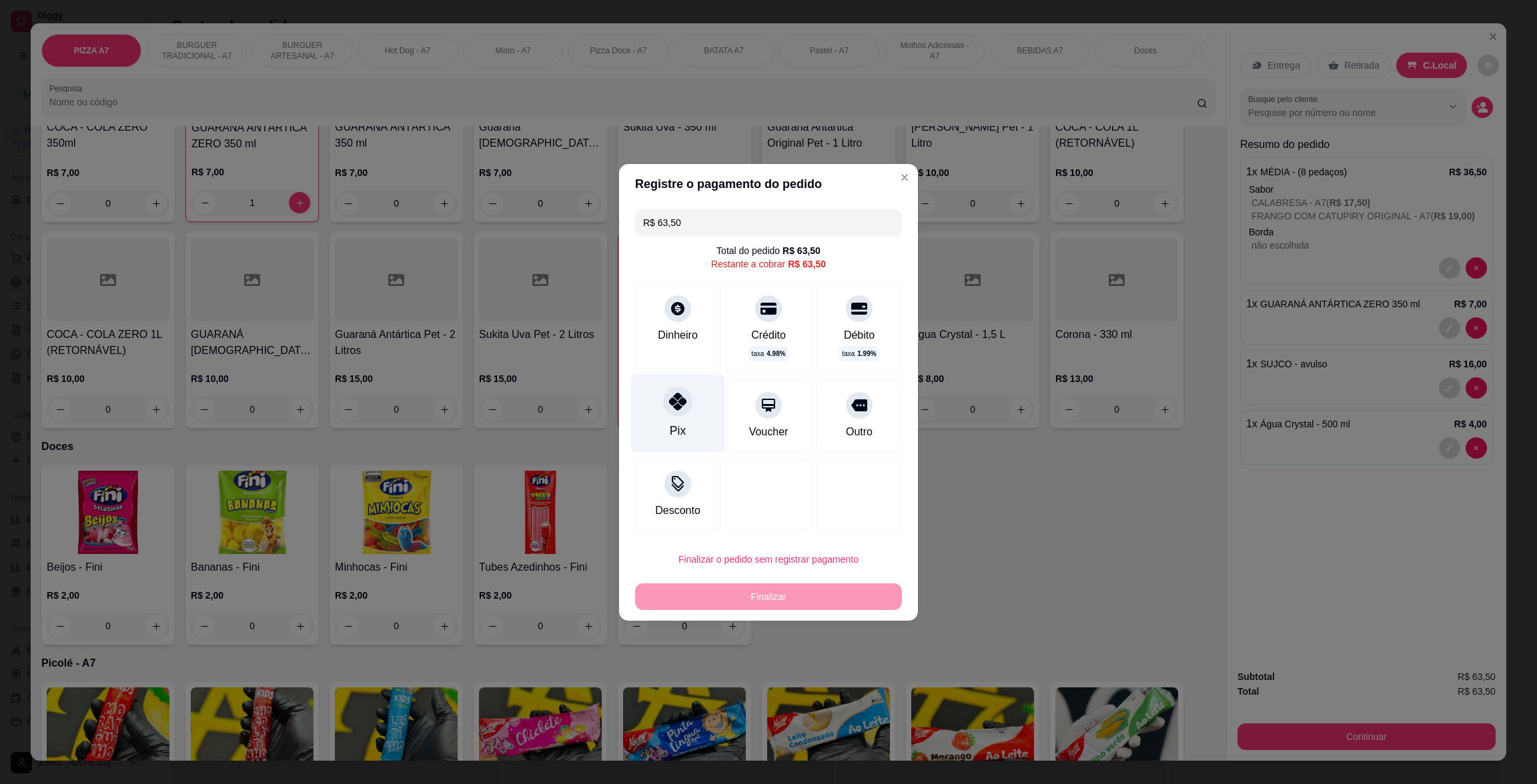
click at [684, 414] on div "Pix" at bounding box center [678, 413] width 94 height 78
type input "R$ 0,00"
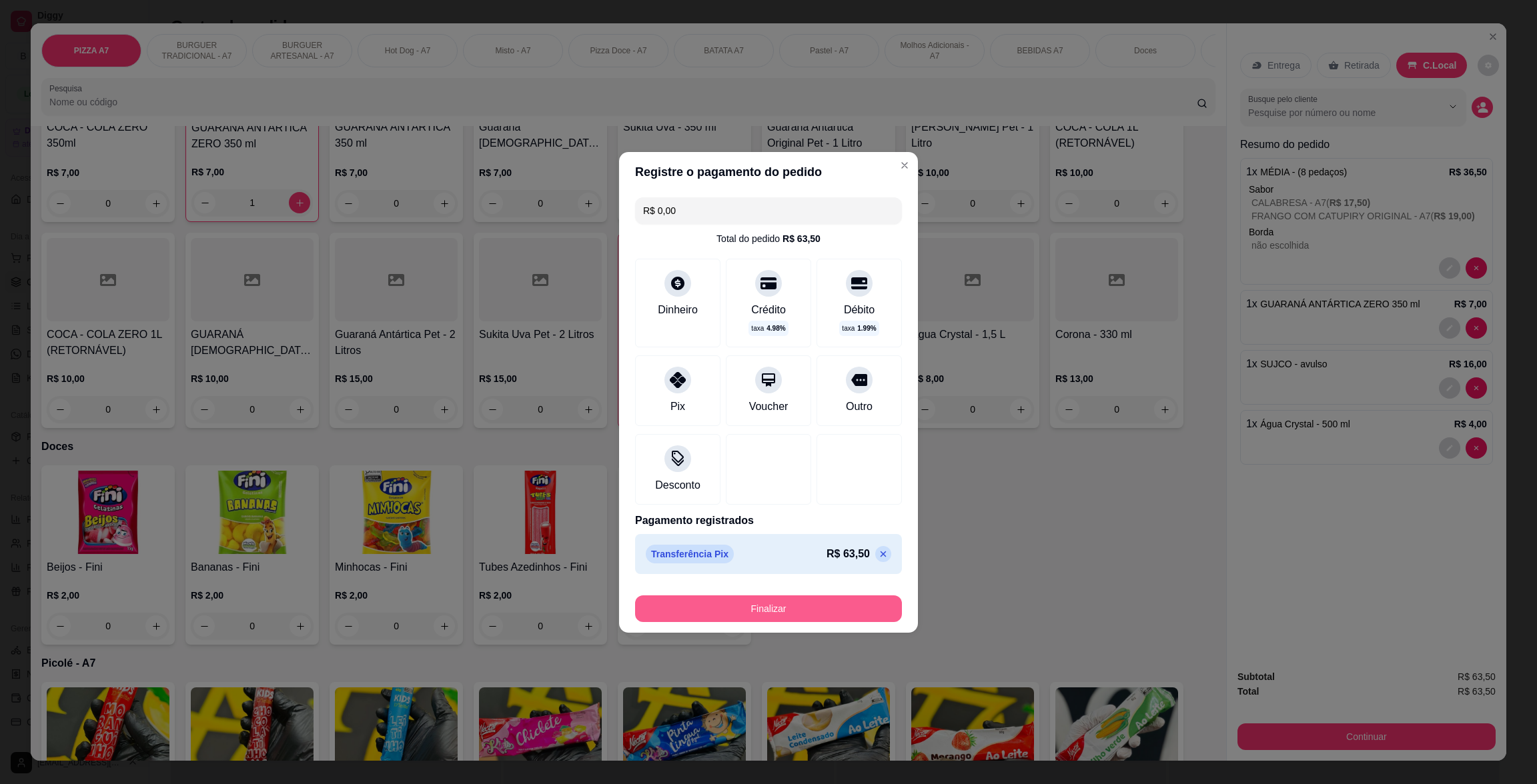
click at [869, 610] on button "Finalizar" at bounding box center [768, 609] width 267 height 27
type input "0"
type input "-R$ 63,50"
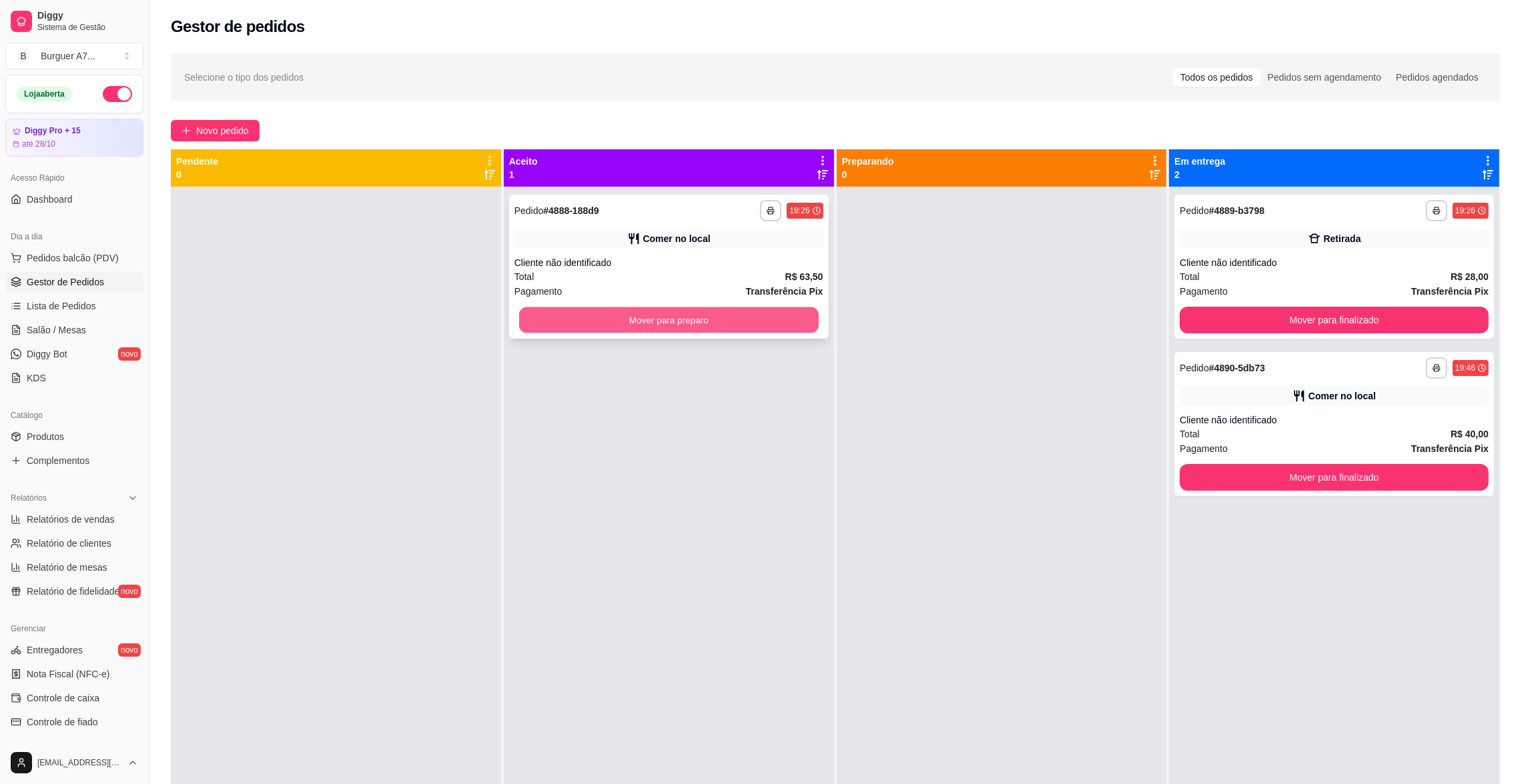
click at [738, 329] on button "Mover para preparo" at bounding box center [668, 320] width 299 height 26
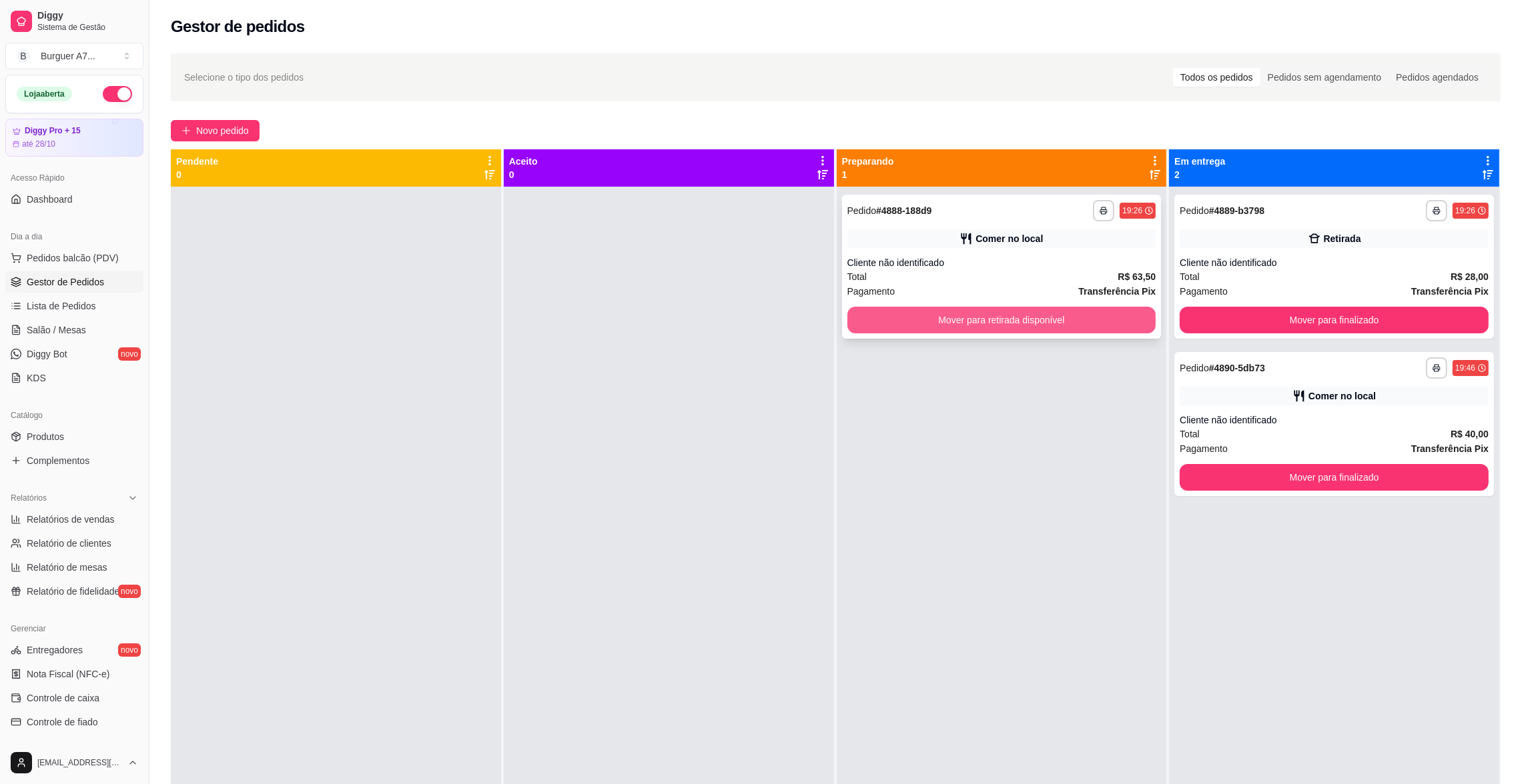
click at [998, 320] on button "Mover para retirada disponível" at bounding box center [1002, 320] width 309 height 27
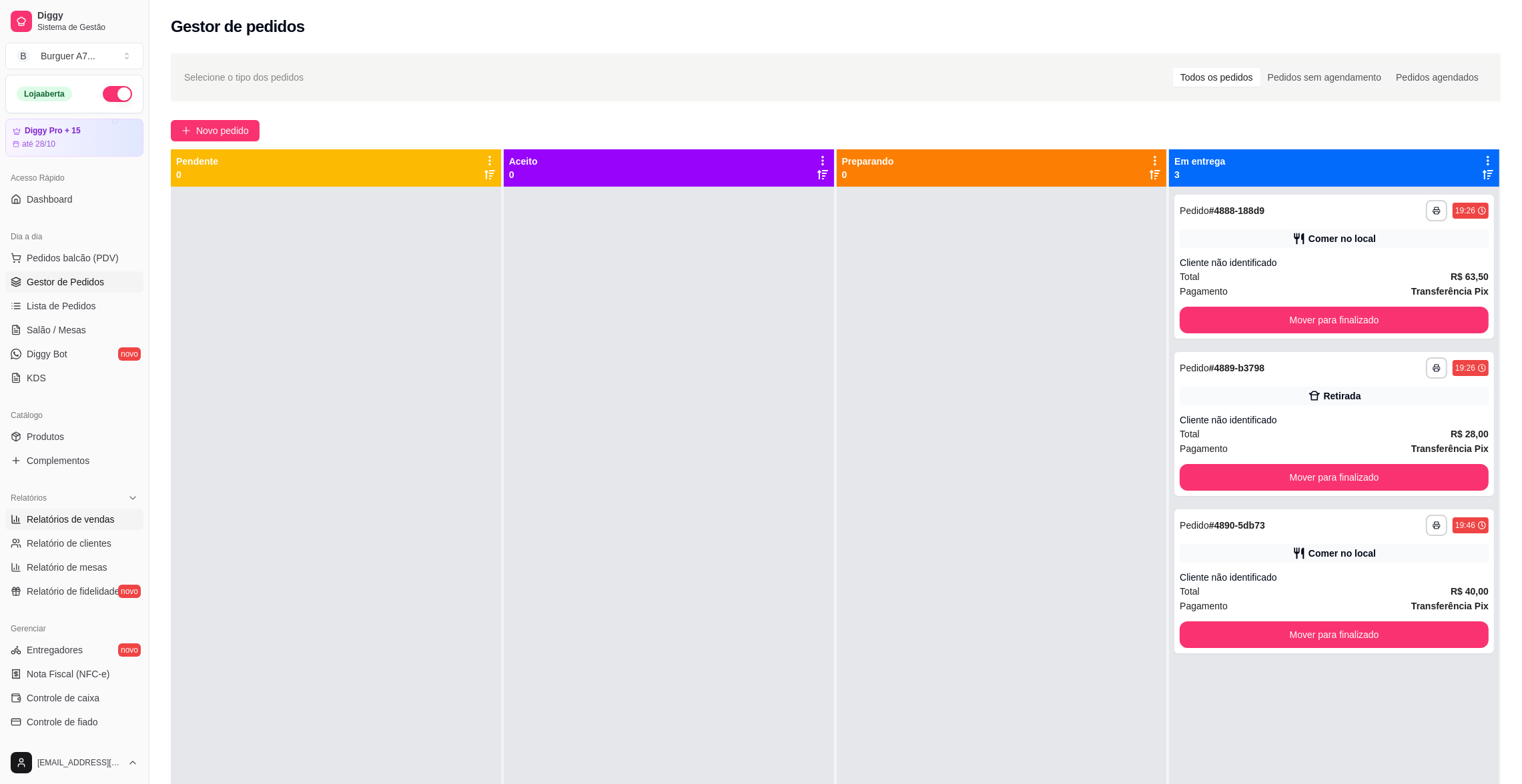
click at [76, 513] on span "Relatórios de vendas" at bounding box center [70, 519] width 88 height 13
select select "ALL"
select select "0"
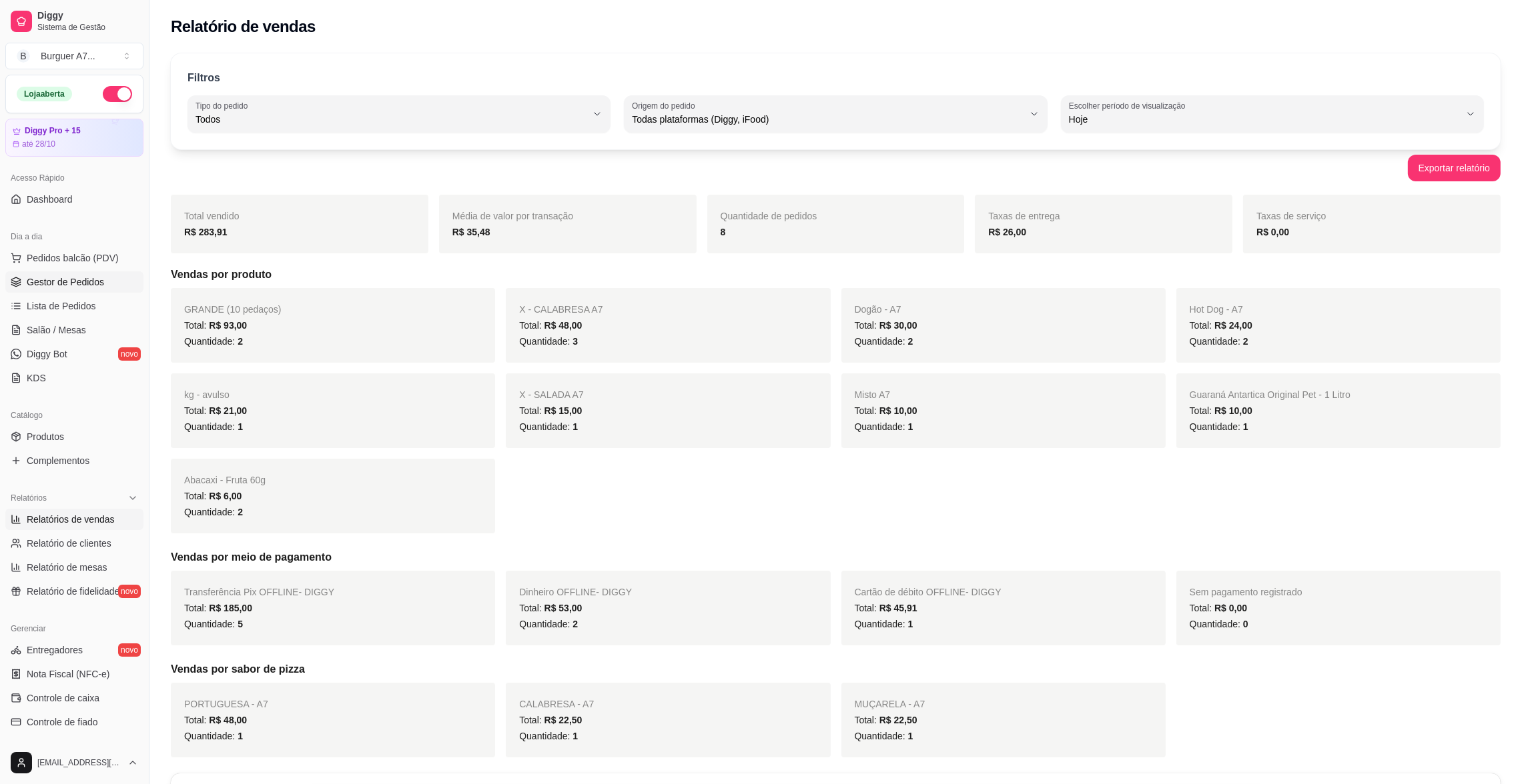
click at [70, 286] on span "Gestor de Pedidos" at bounding box center [65, 281] width 77 height 13
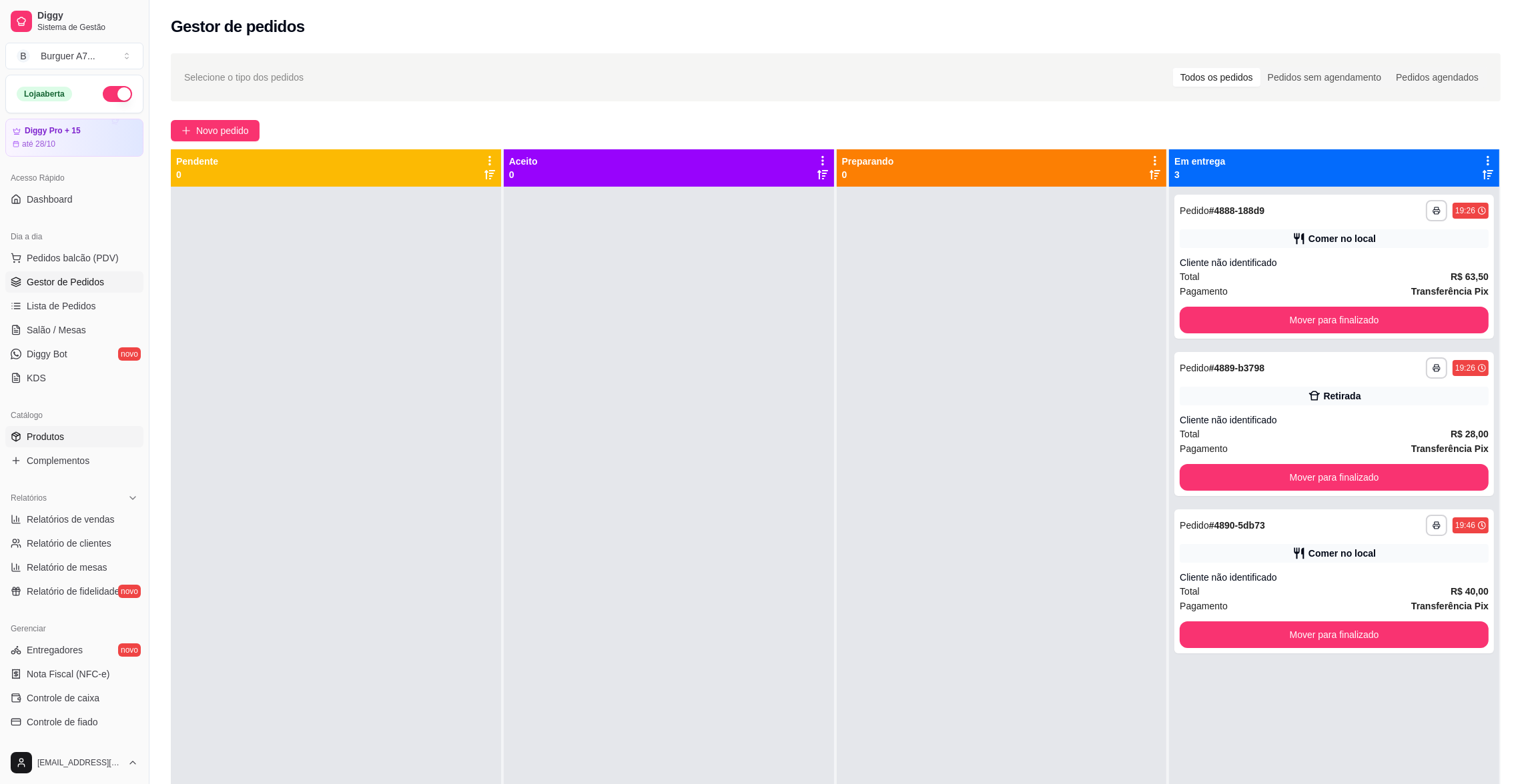
click at [109, 446] on link "Produtos" at bounding box center [74, 437] width 138 height 21
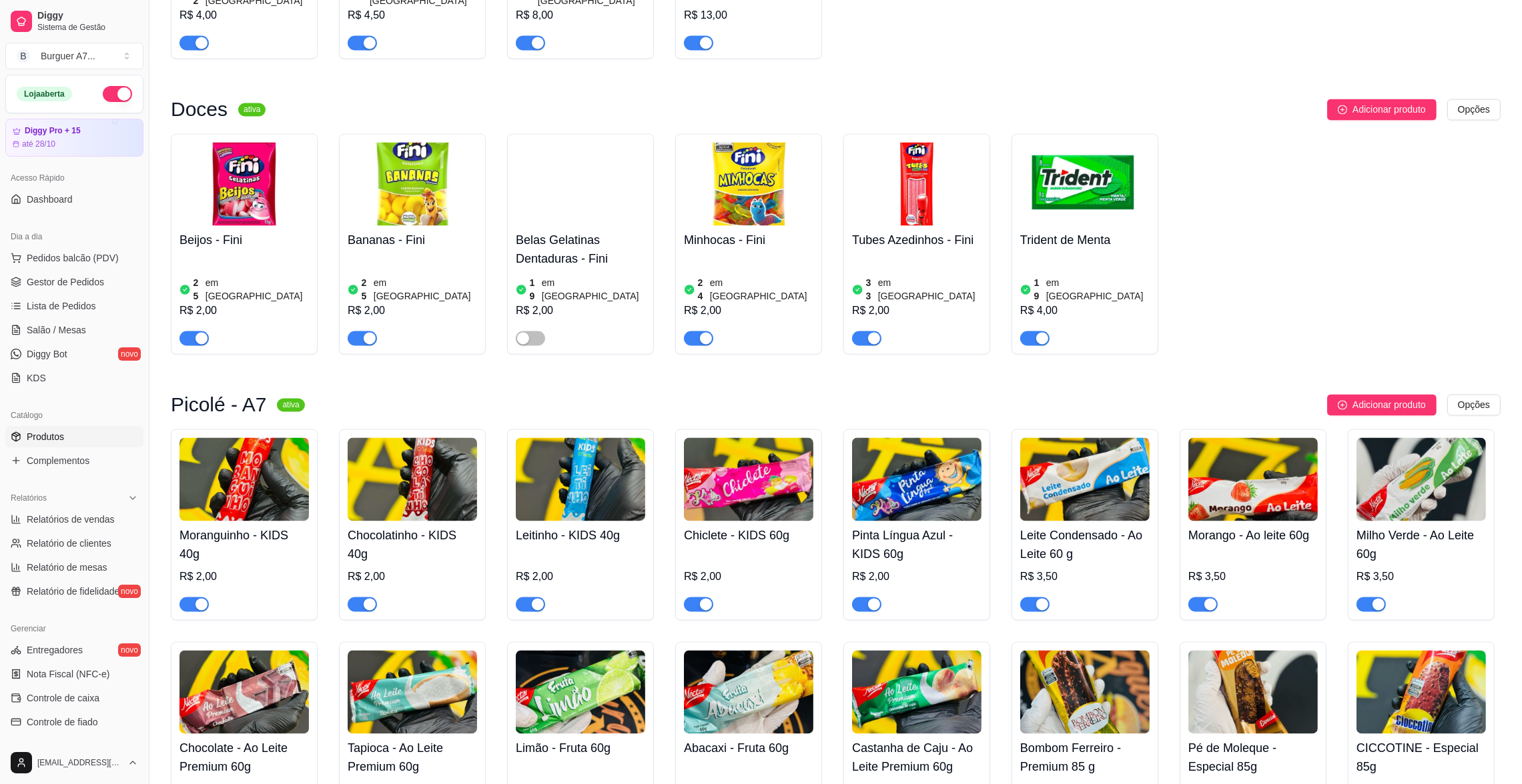
scroll to position [3832, 0]
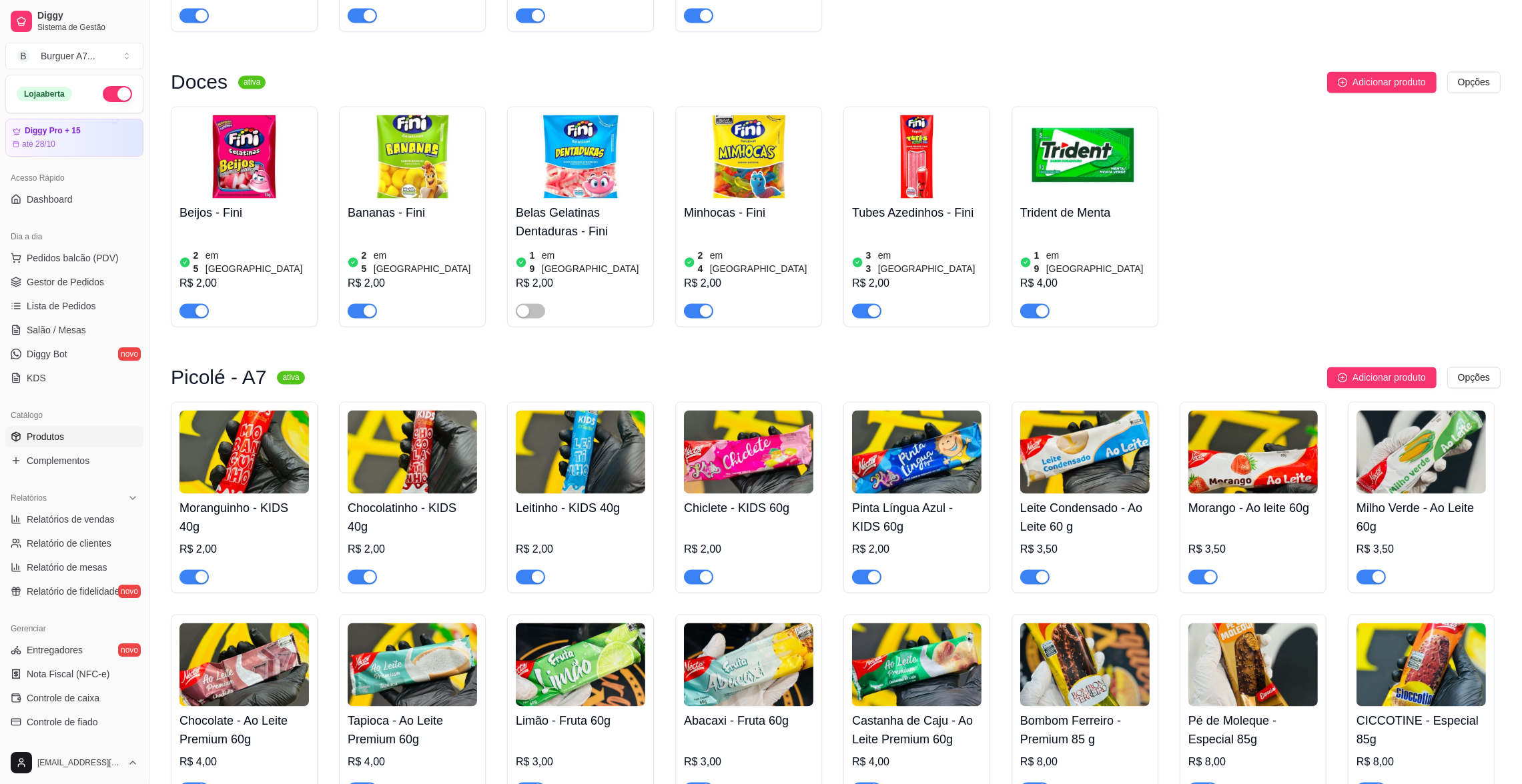
click at [1088, 203] on h4 "Trident de Menta" at bounding box center [1084, 213] width 129 height 18
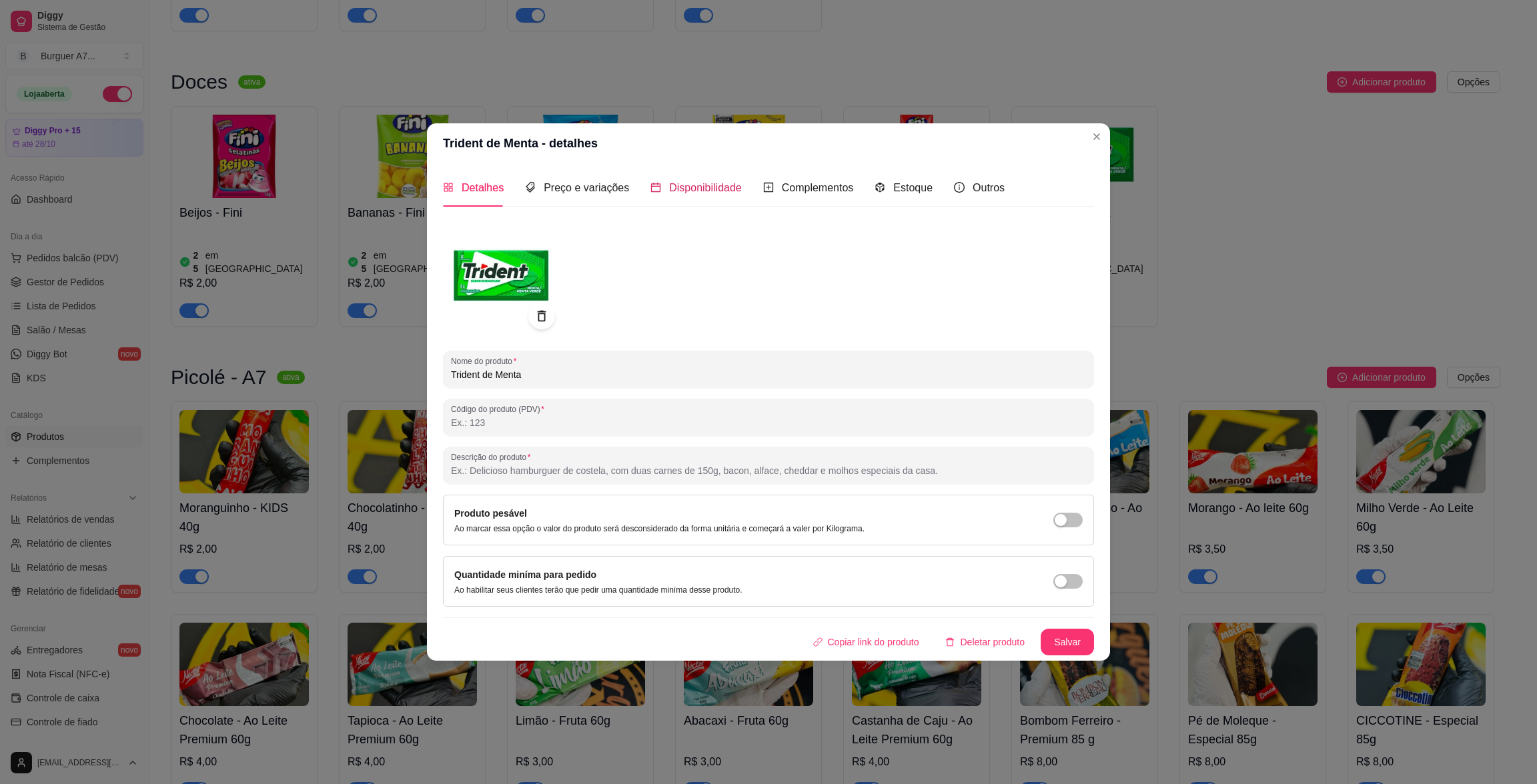
click at [690, 182] on span "Disponibilidade" at bounding box center [705, 187] width 73 height 11
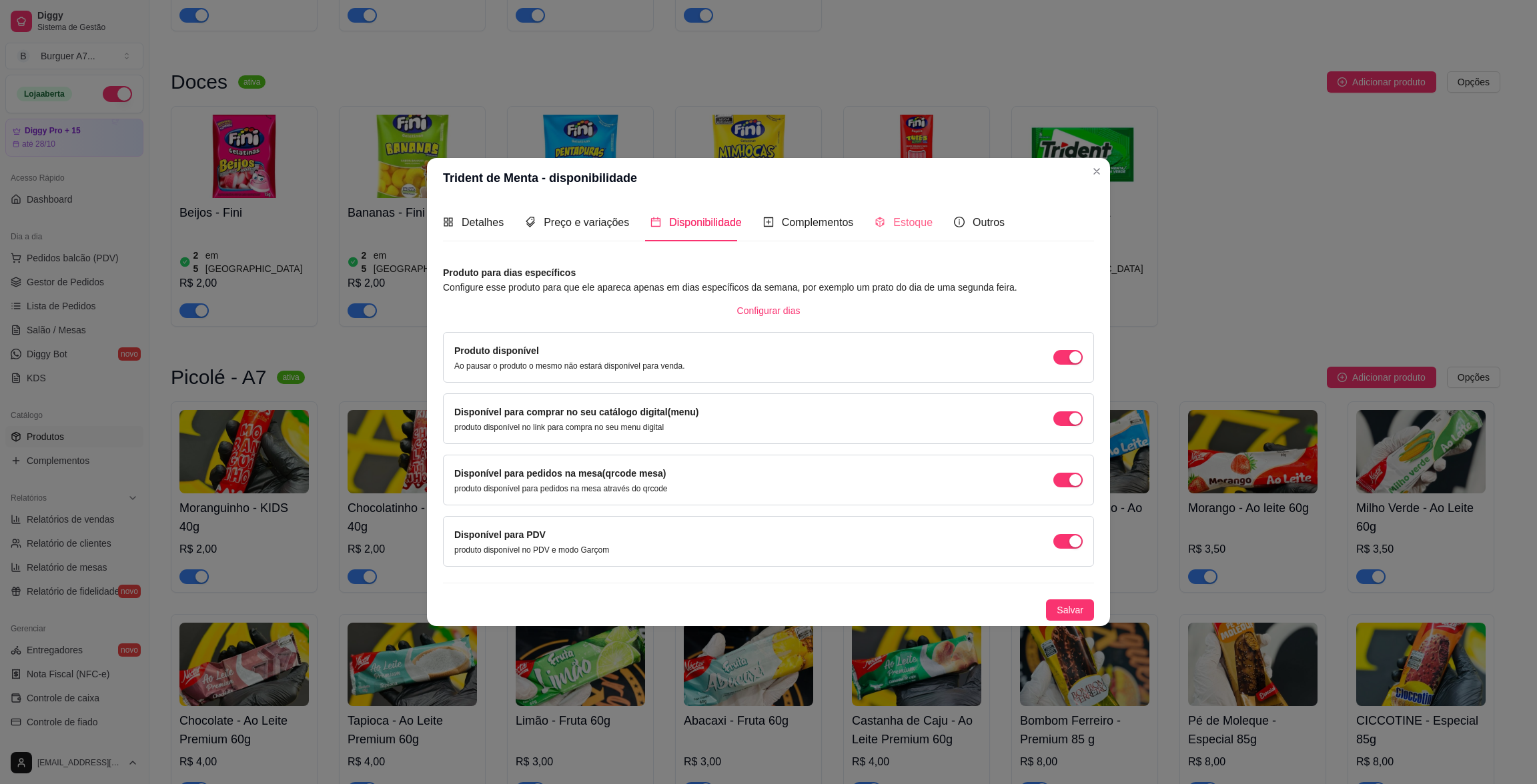
drag, startPoint x: 935, startPoint y: 223, endPoint x: 919, endPoint y: 226, distance: 16.3
click at [919, 226] on div "Detalhes Preço e variações Disponibilidade Complementos Estoque Outros" at bounding box center [724, 223] width 562 height 38
click at [919, 226] on span "Estoque" at bounding box center [912, 222] width 39 height 11
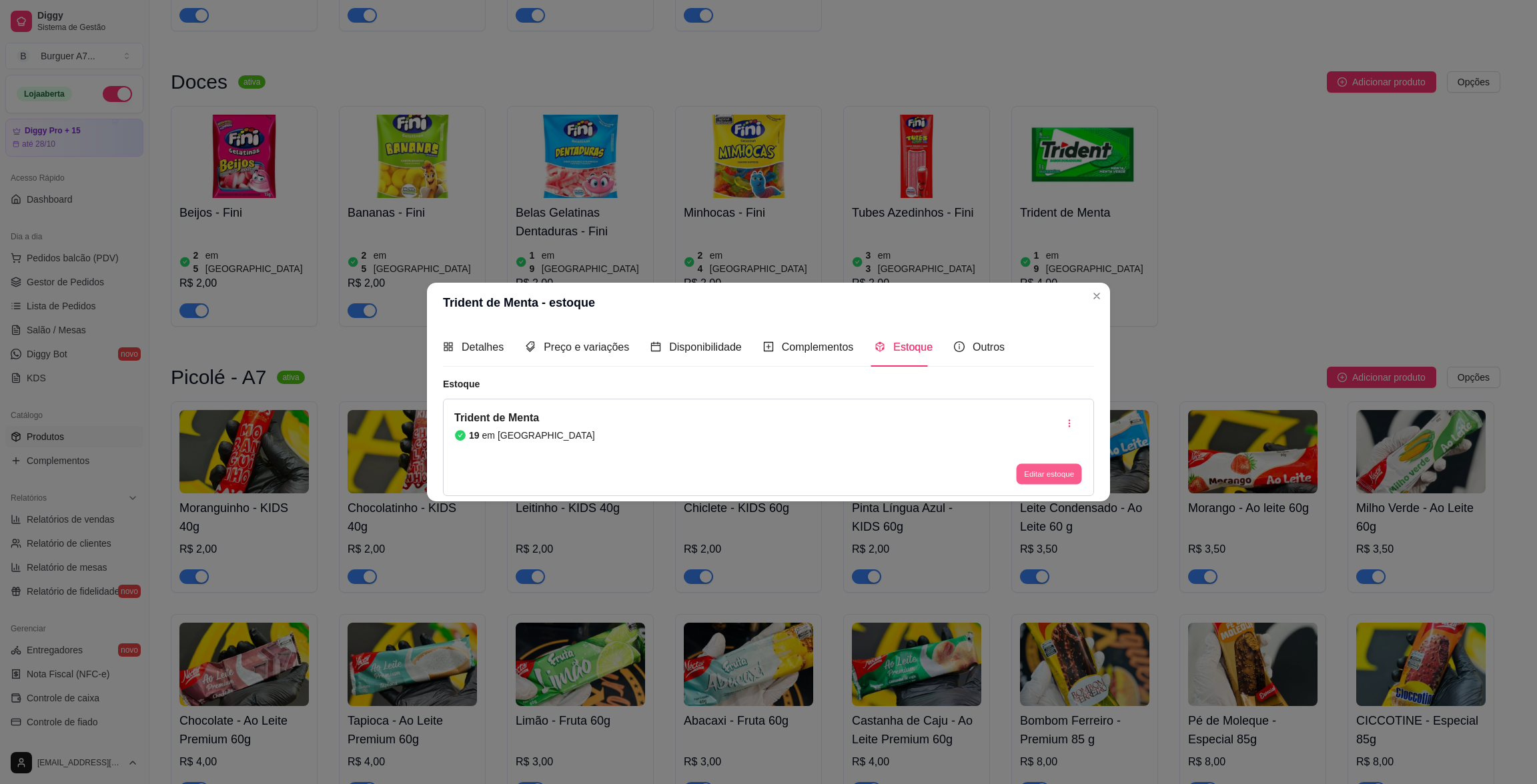
click at [1032, 480] on button "Editar estoque" at bounding box center [1048, 473] width 65 height 21
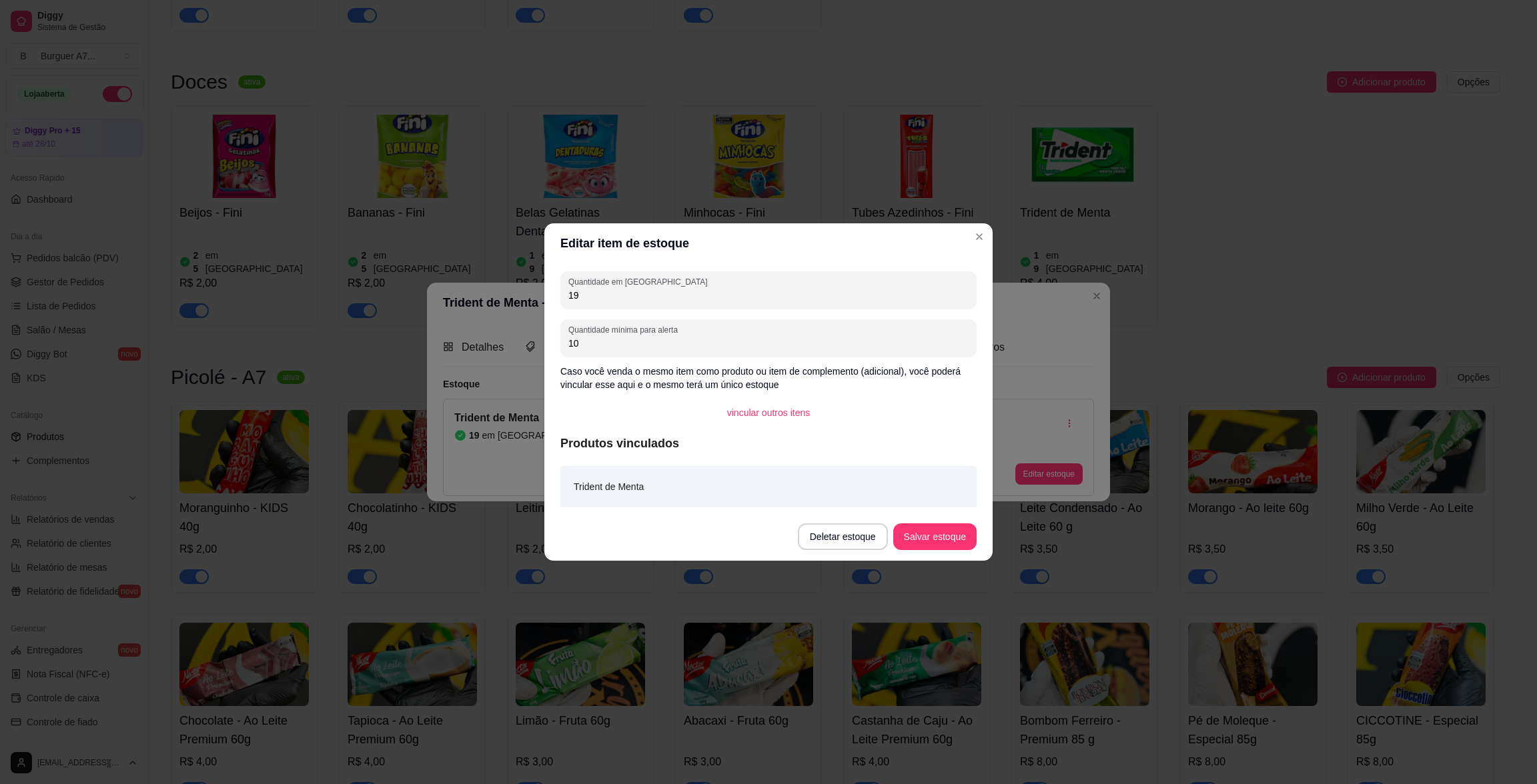
click at [752, 342] on input "10" at bounding box center [768, 343] width 400 height 13
click at [760, 279] on div "19" at bounding box center [768, 290] width 400 height 27
type input "1"
type input "38"
click at [948, 542] on button "Salvar estoque" at bounding box center [934, 536] width 83 height 27
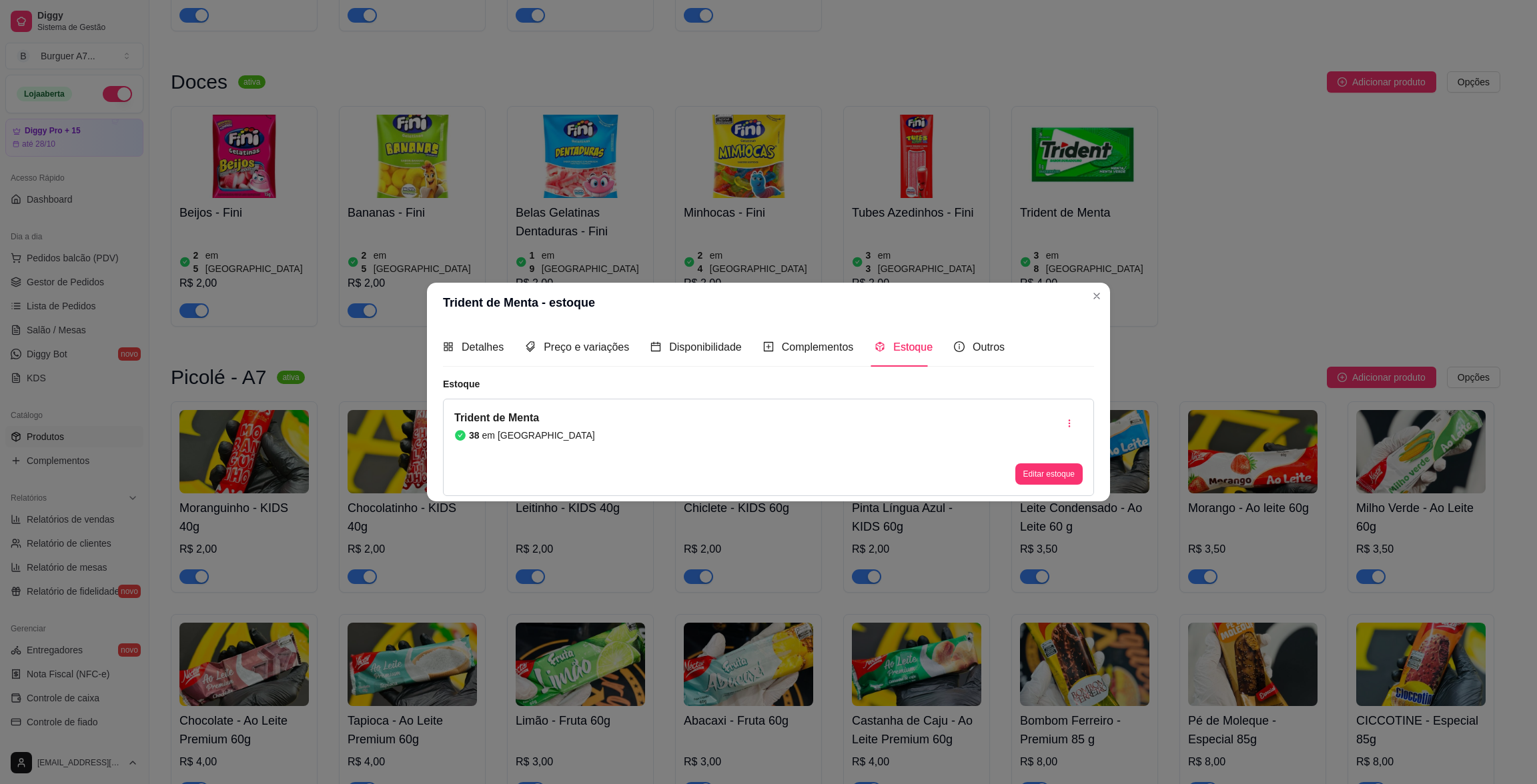
click at [1103, 473] on div "Detalhes Preço e variações Disponibilidade Complementos Estoque Outros Nome do …" at bounding box center [768, 412] width 683 height 178
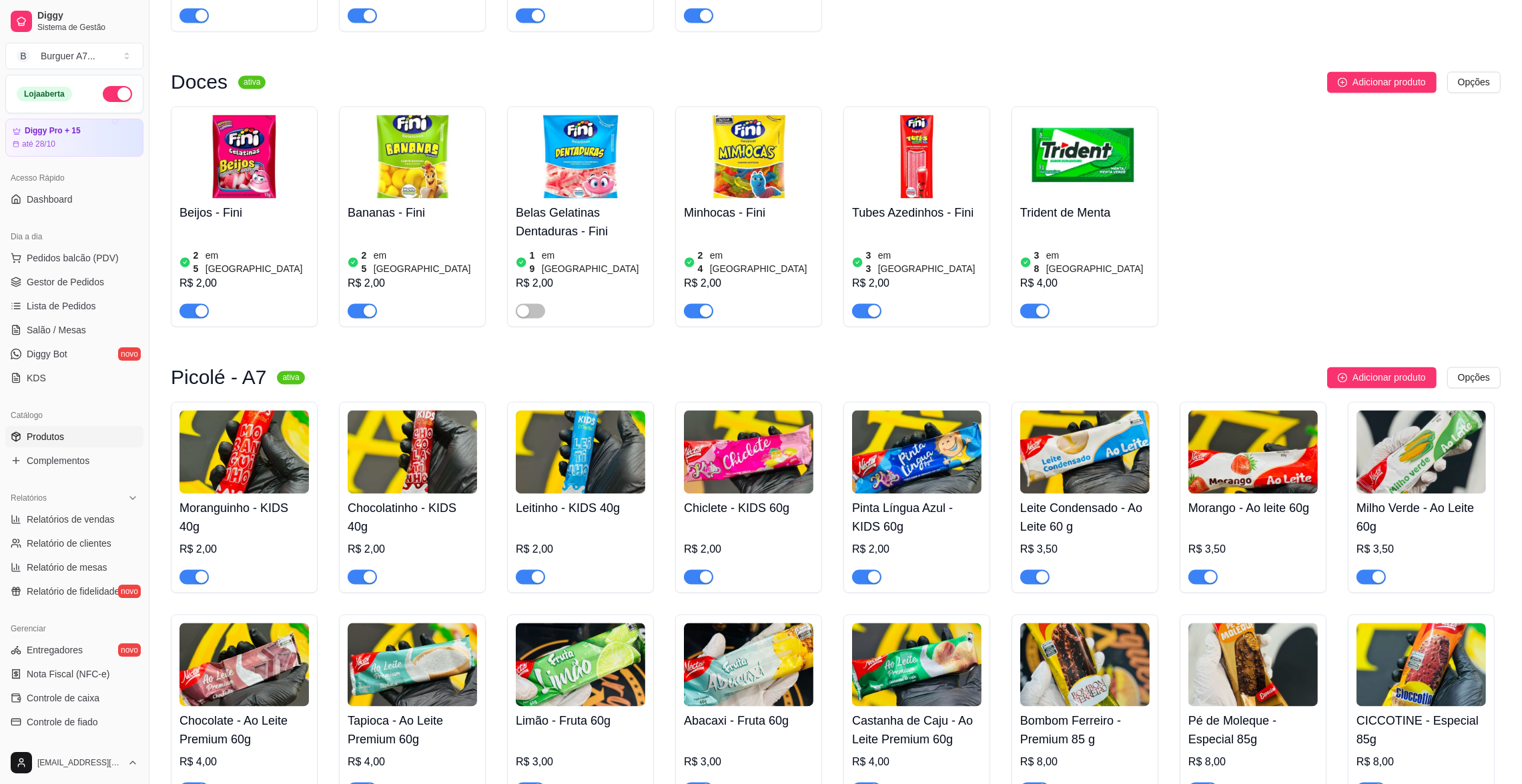
click at [258, 150] on img at bounding box center [244, 156] width 129 height 83
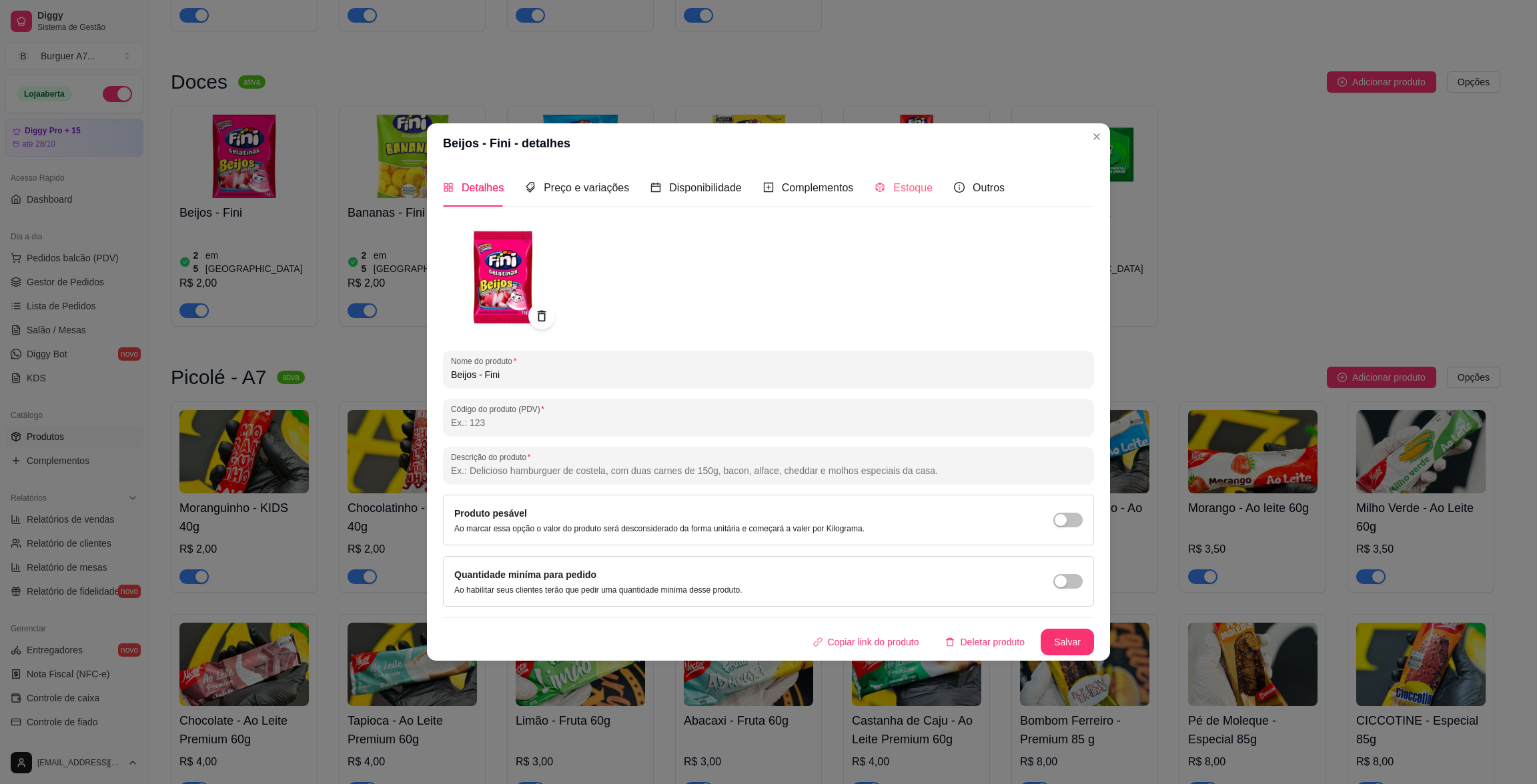
click at [916, 177] on div "Estoque" at bounding box center [904, 188] width 58 height 38
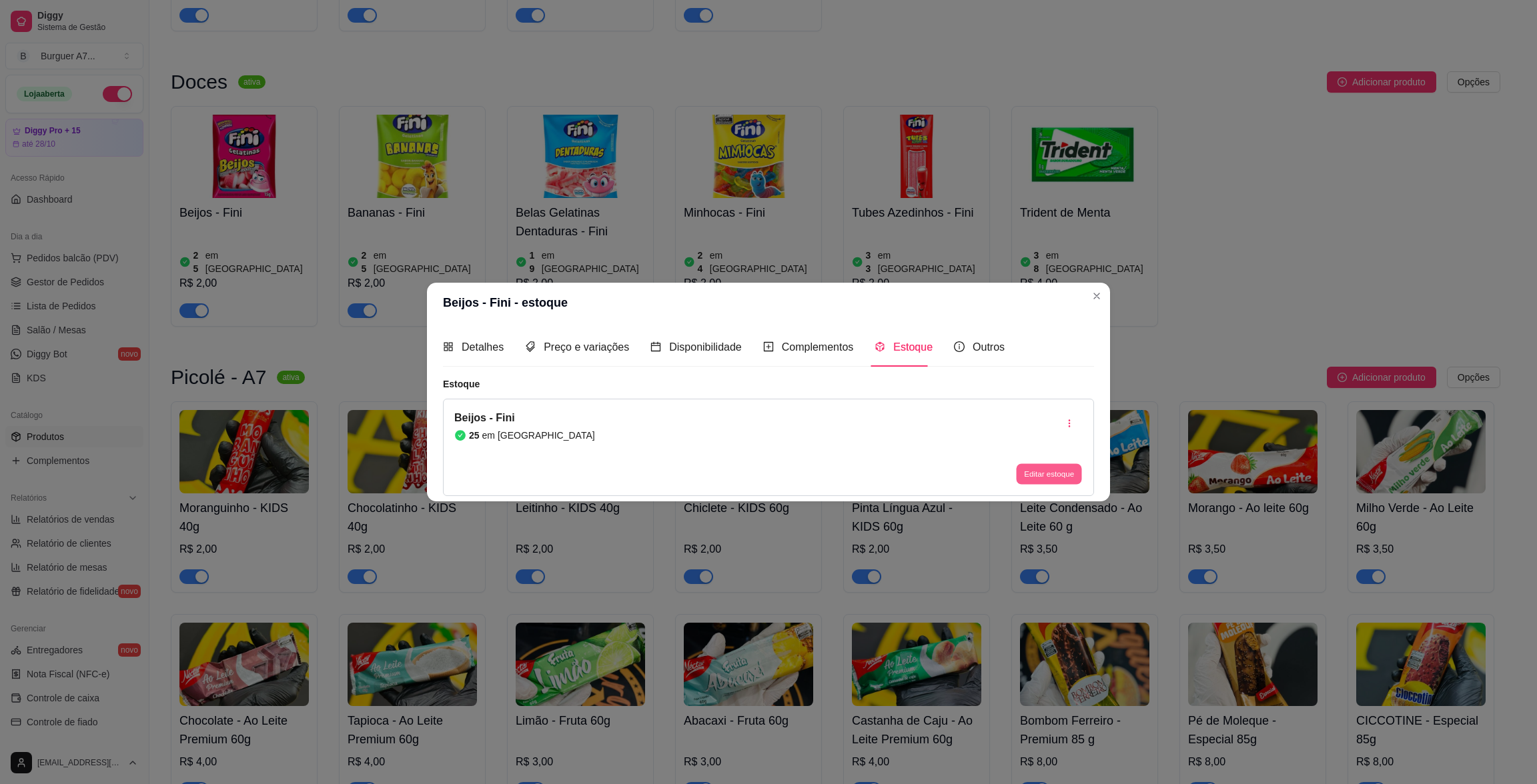
click at [1071, 474] on button "Editar estoque" at bounding box center [1048, 473] width 65 height 21
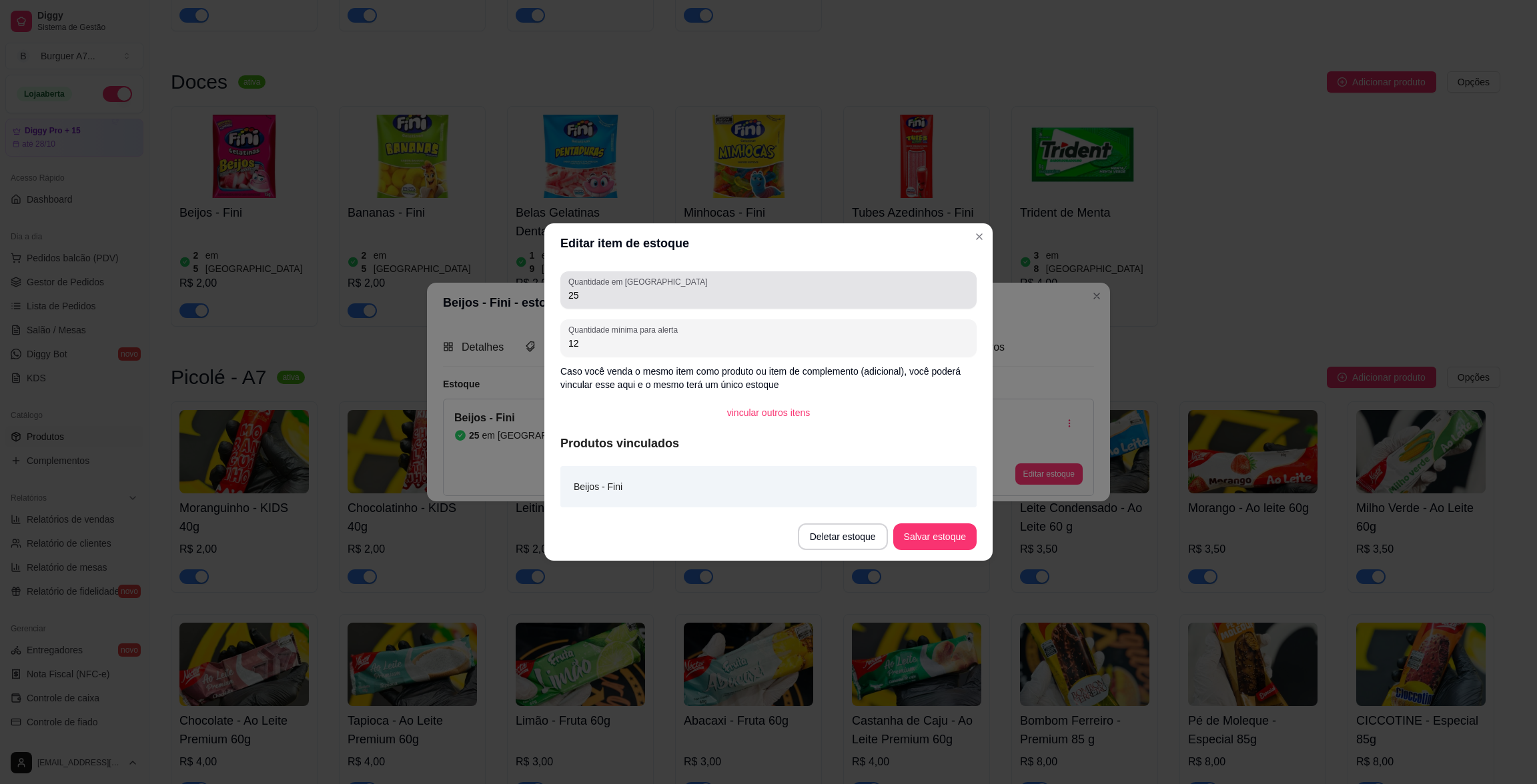
click at [652, 291] on input "25" at bounding box center [768, 295] width 400 height 13
type input "2"
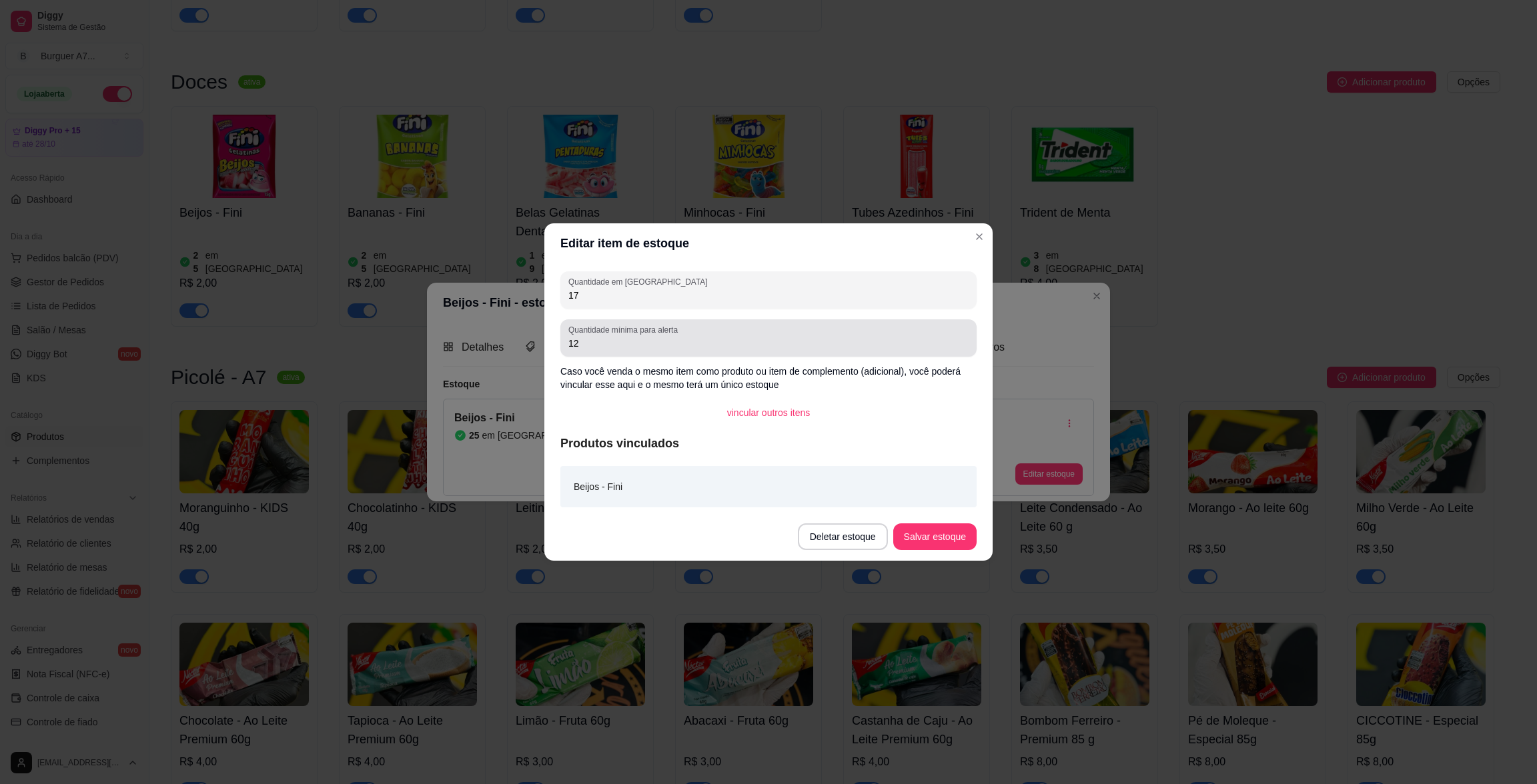
type input "17"
click at [676, 342] on input "12" at bounding box center [768, 343] width 400 height 13
type input "1"
type input "10"
click at [934, 529] on button "Salvar estoque" at bounding box center [934, 536] width 83 height 27
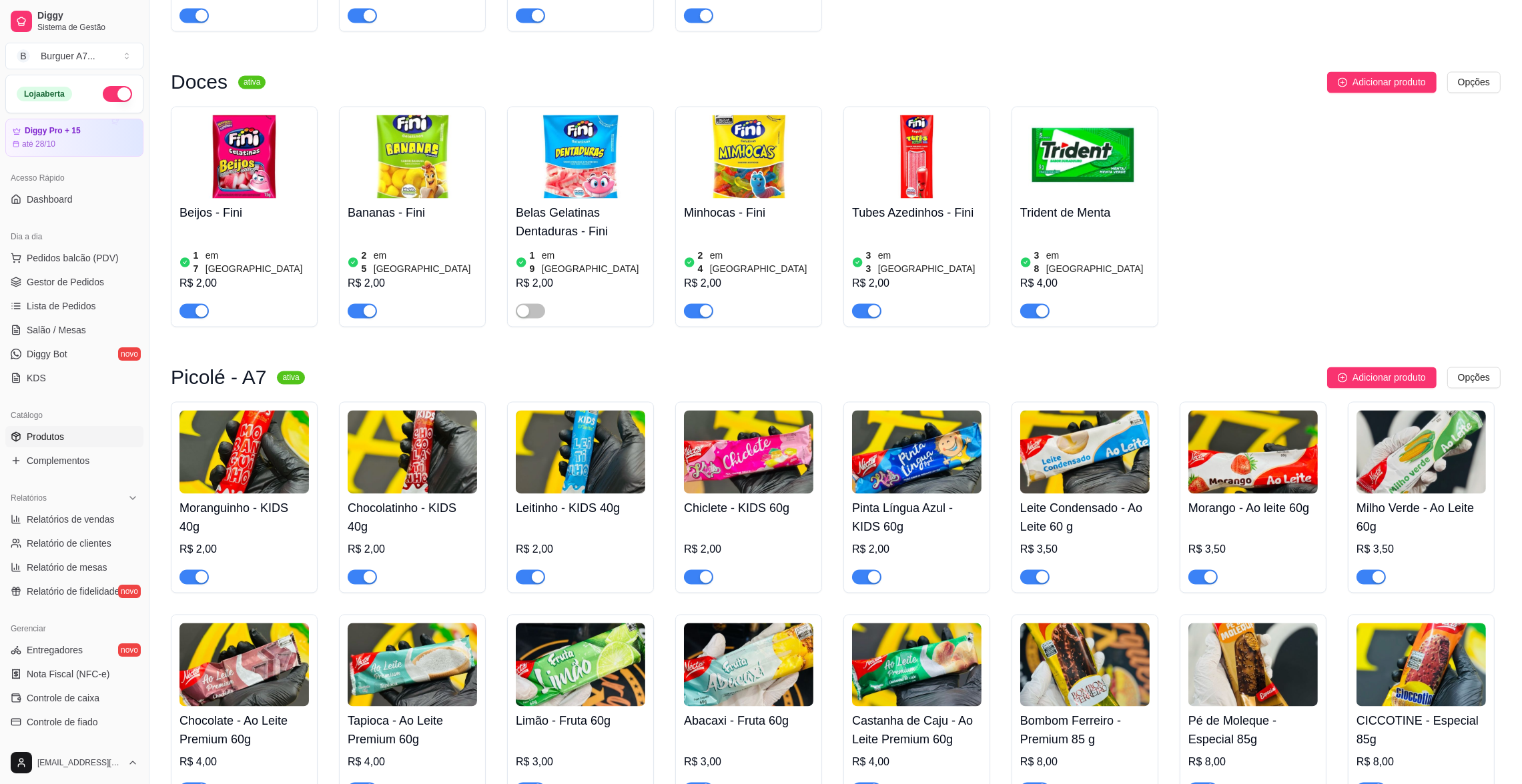
click at [1338, 151] on div "Beijos - Fini 17 em estoque R$ 2,00 Bananas - Fini 25 em estoque R$ 2,00 Belas …" at bounding box center [836, 216] width 1330 height 221
click at [443, 148] on img at bounding box center [412, 156] width 129 height 83
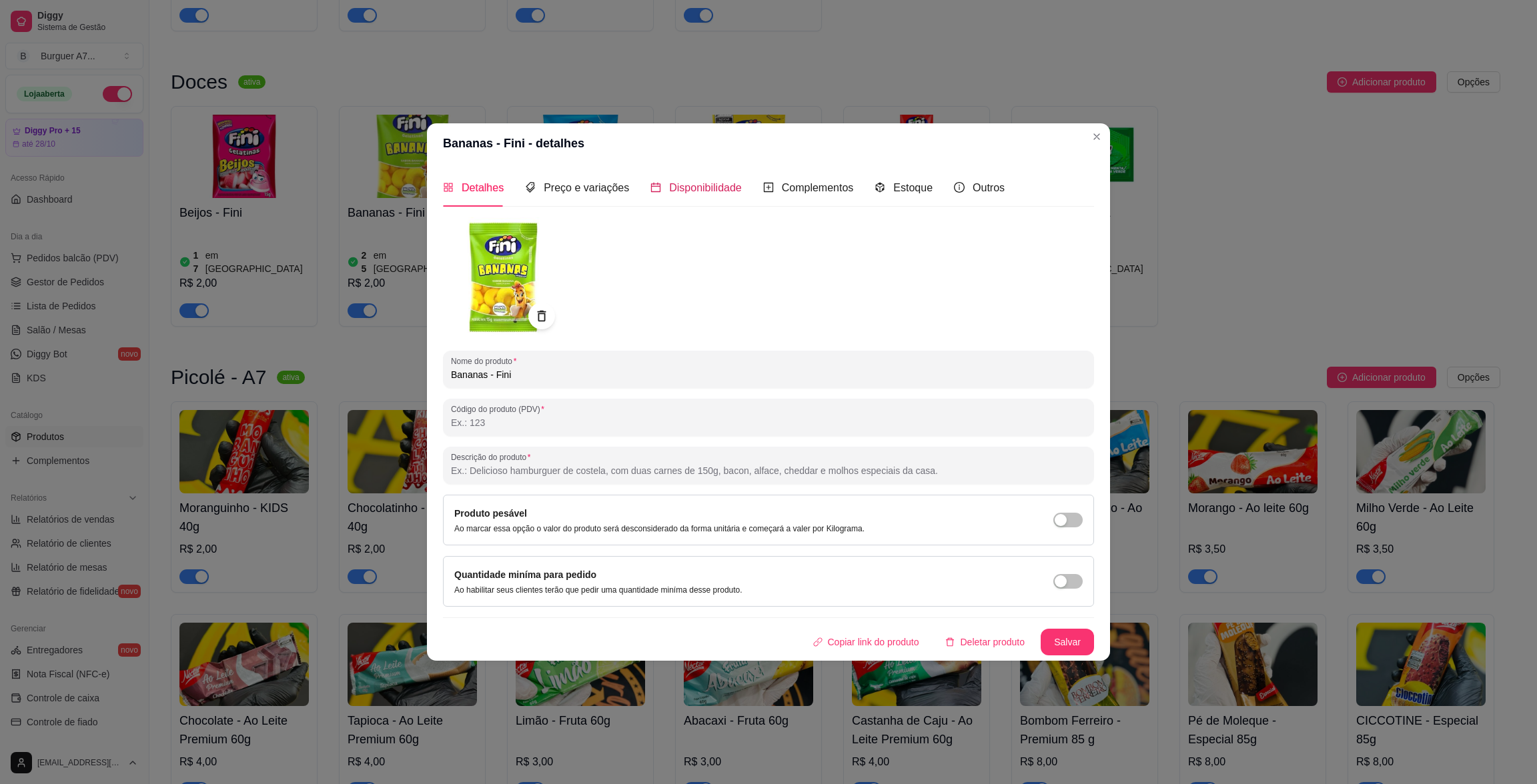
click at [713, 183] on span "Disponibilidade" at bounding box center [705, 187] width 73 height 11
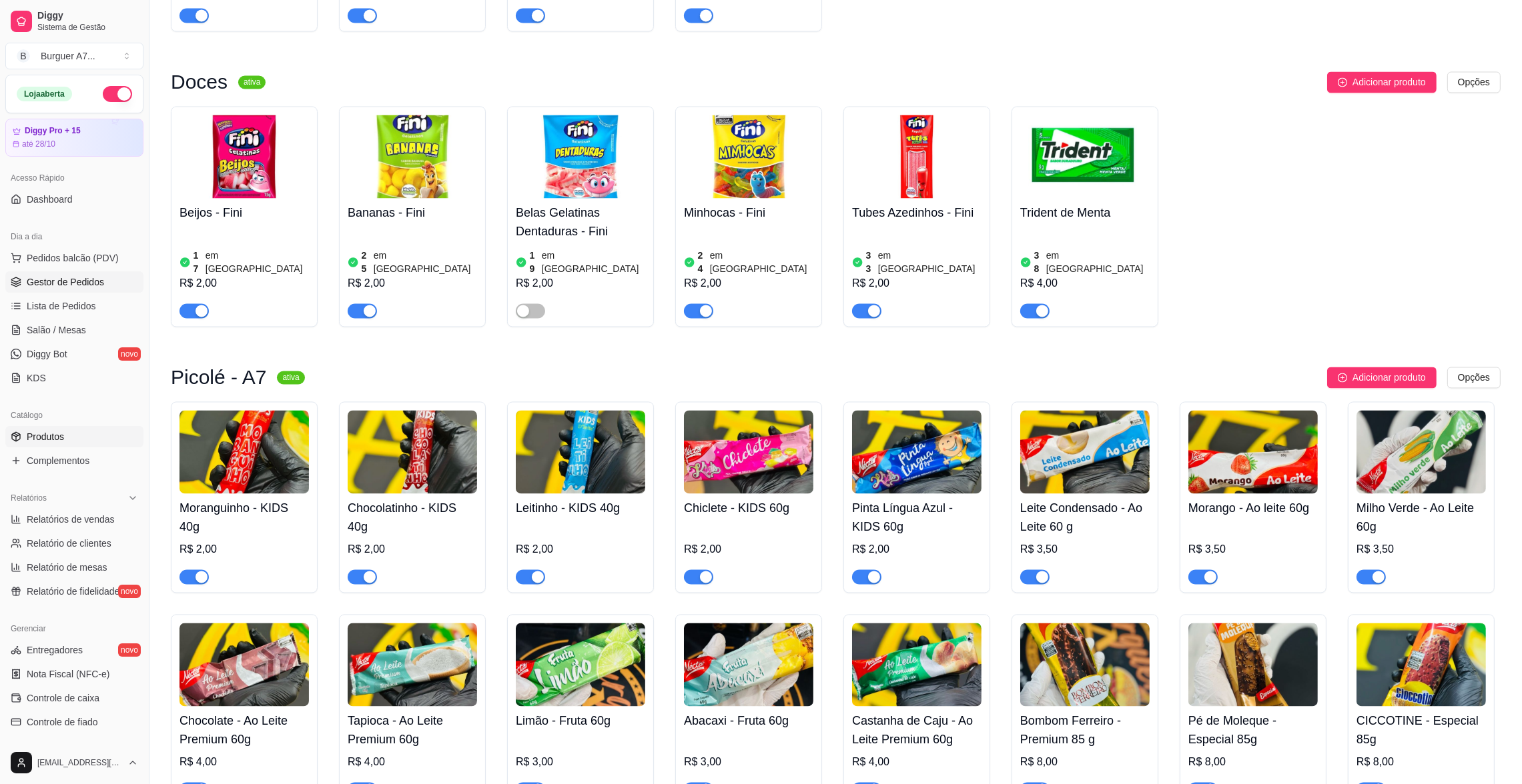
click at [71, 287] on span "Gestor de Pedidos" at bounding box center [65, 281] width 77 height 13
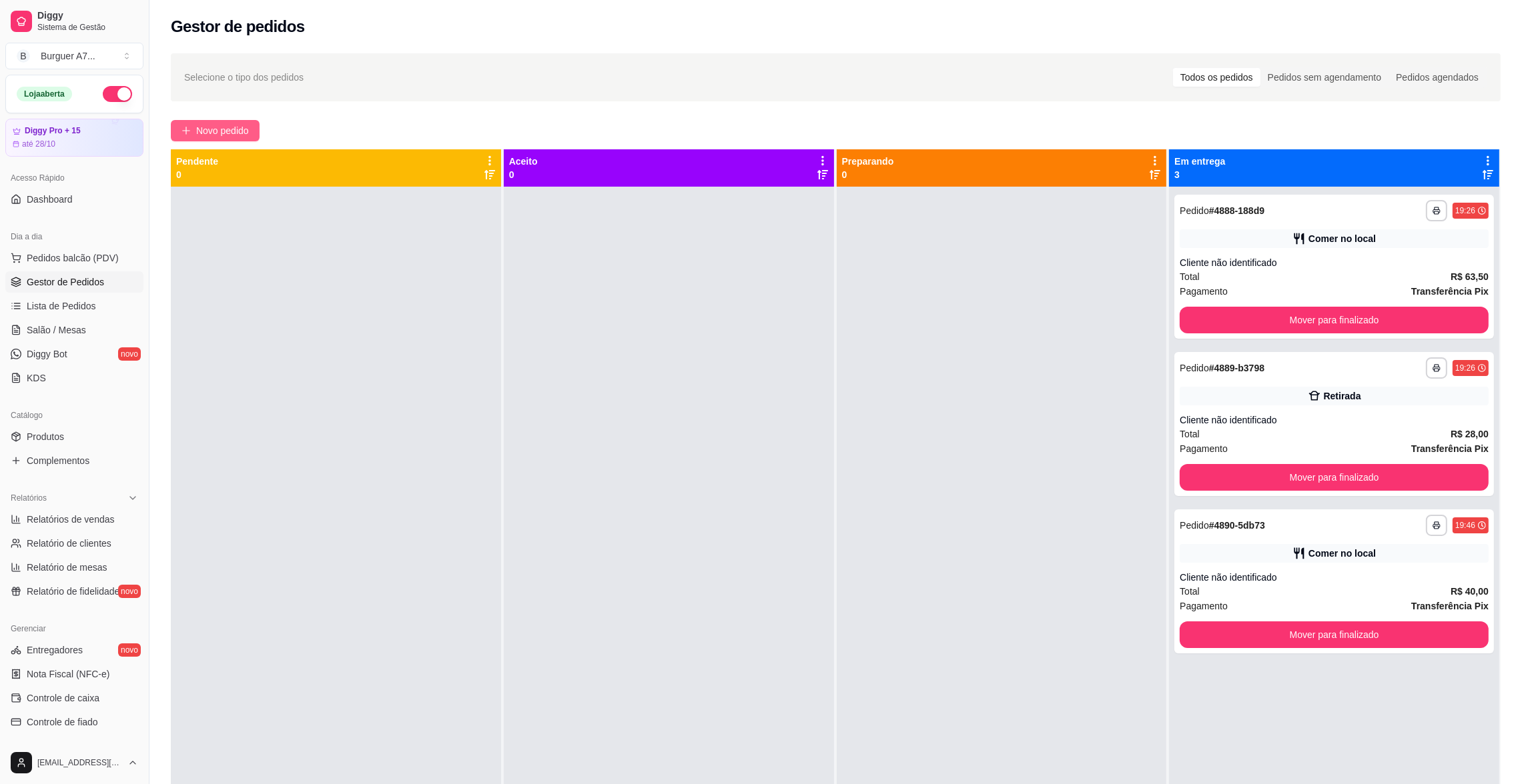
click at [185, 122] on button "Novo pedido" at bounding box center [215, 131] width 89 height 21
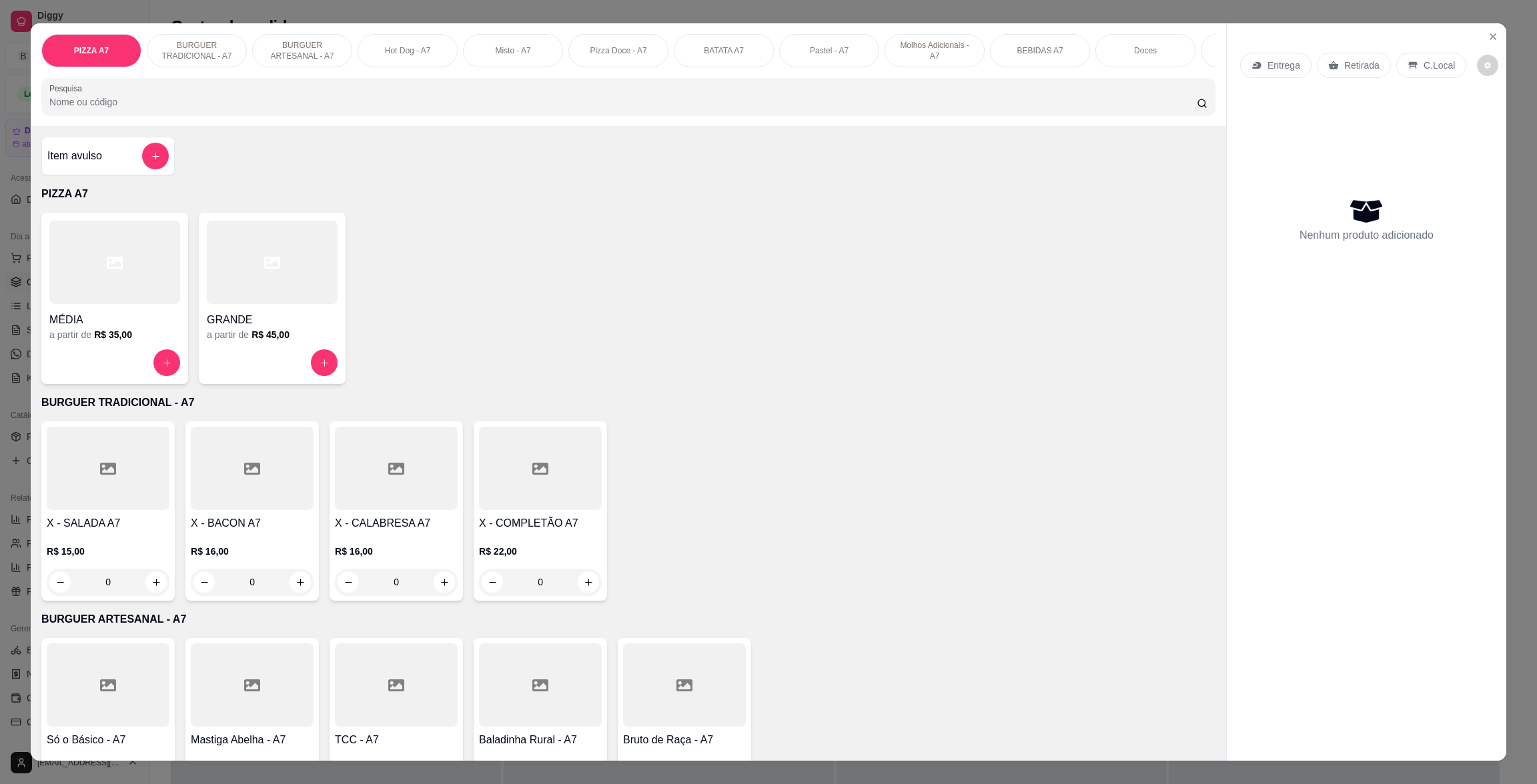
click at [112, 290] on div at bounding box center [115, 262] width 131 height 83
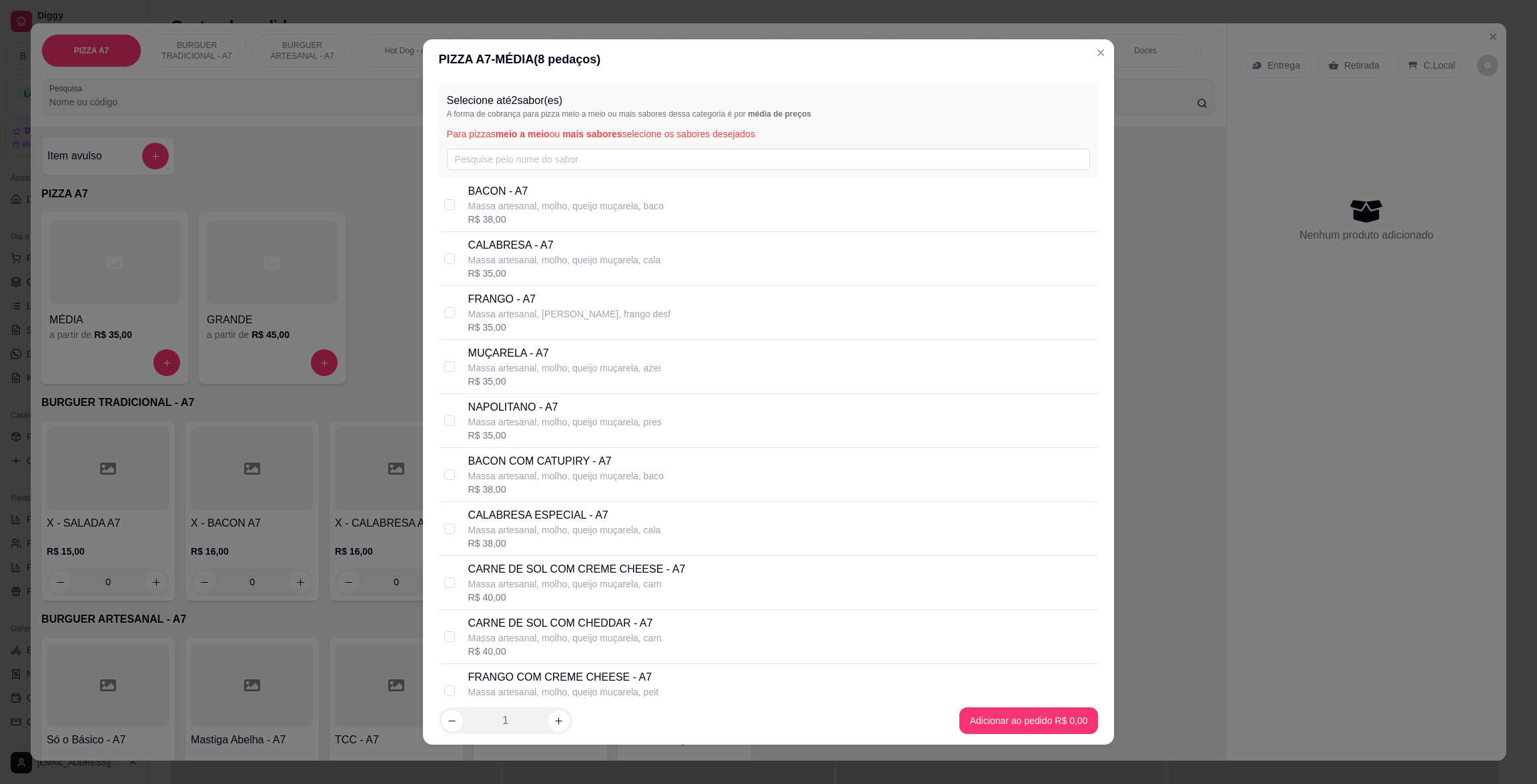
click at [505, 253] on p "Massa artesanal, molho, queijo muçarela, cala" at bounding box center [565, 259] width 193 height 13
checkbox input "true"
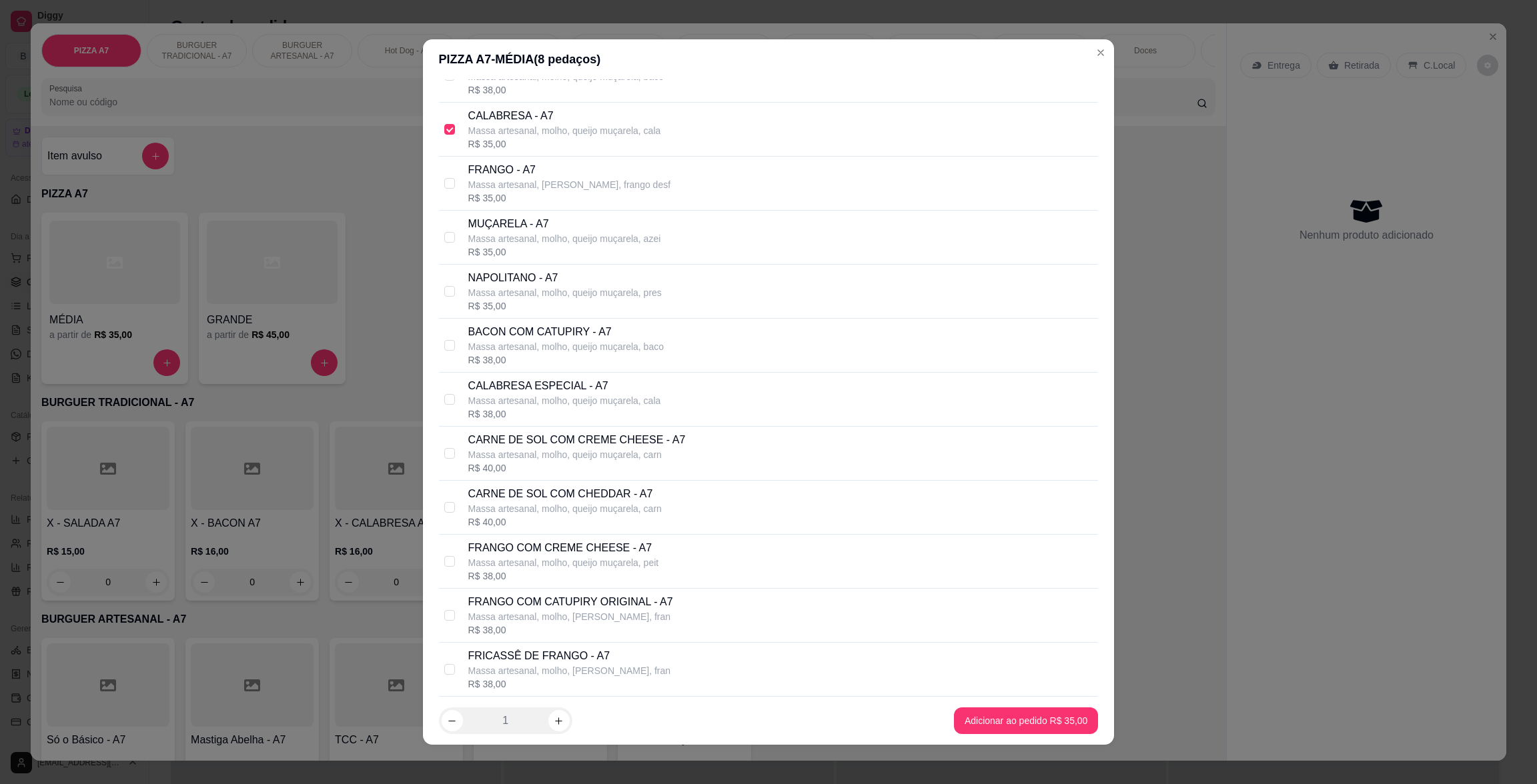
scroll to position [299, 0]
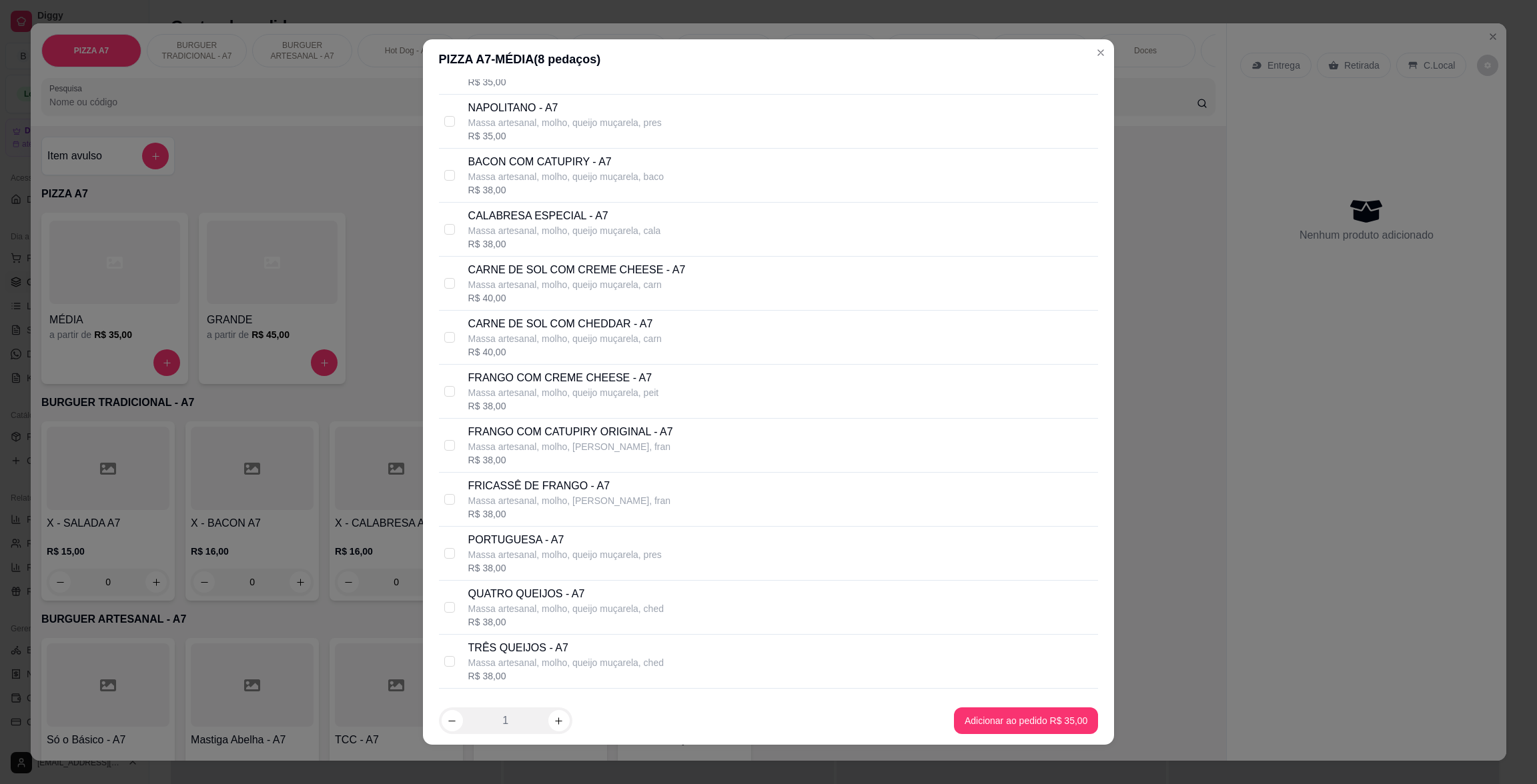
drag, startPoint x: 582, startPoint y: 611, endPoint x: 702, endPoint y: 602, distance: 120.3
click at [596, 607] on p "Massa artesanal, molho, queijo muçarela, ched" at bounding box center [565, 608] width 195 height 13
checkbox input "true"
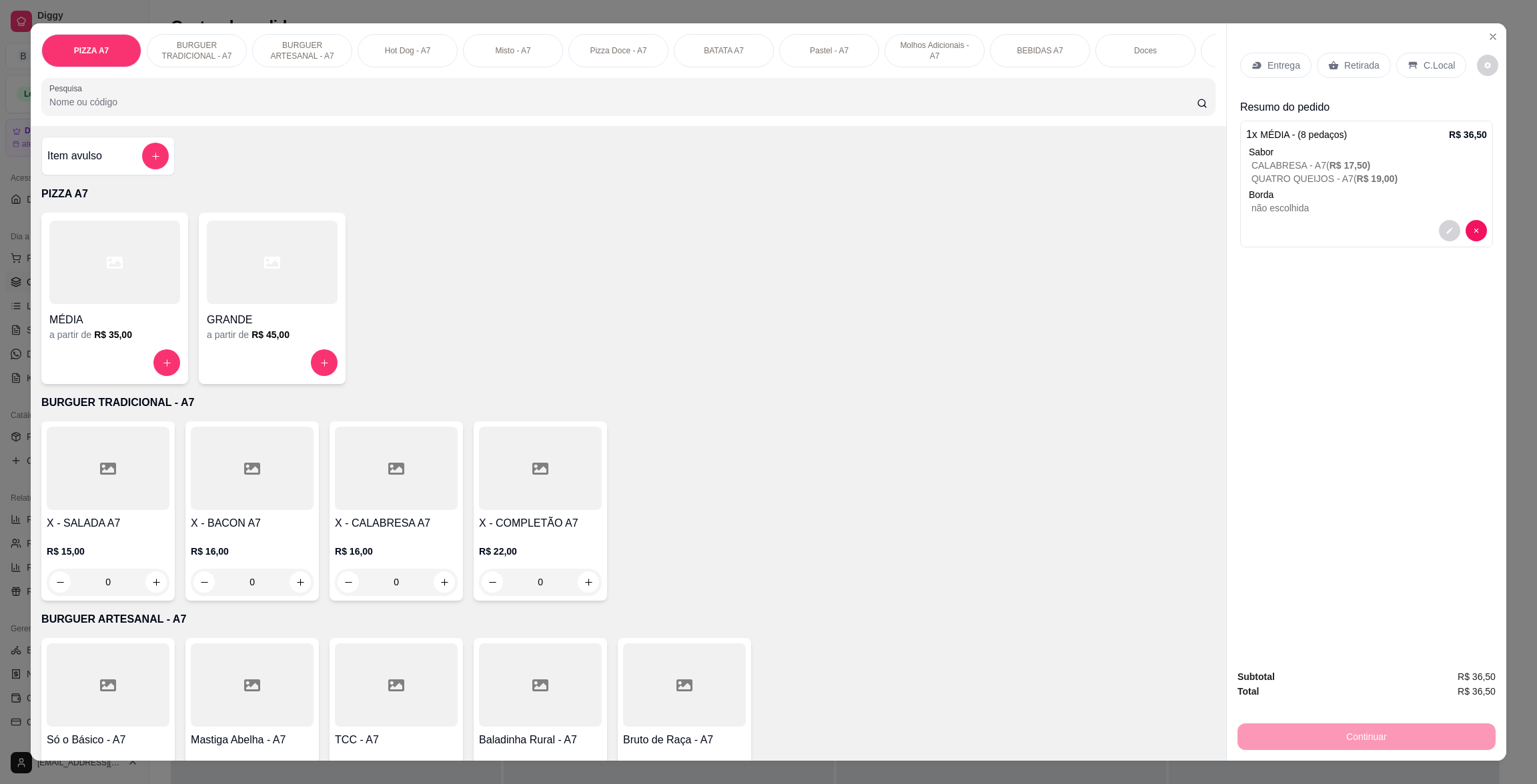
click at [1424, 67] on p "C.Local" at bounding box center [1439, 65] width 31 height 13
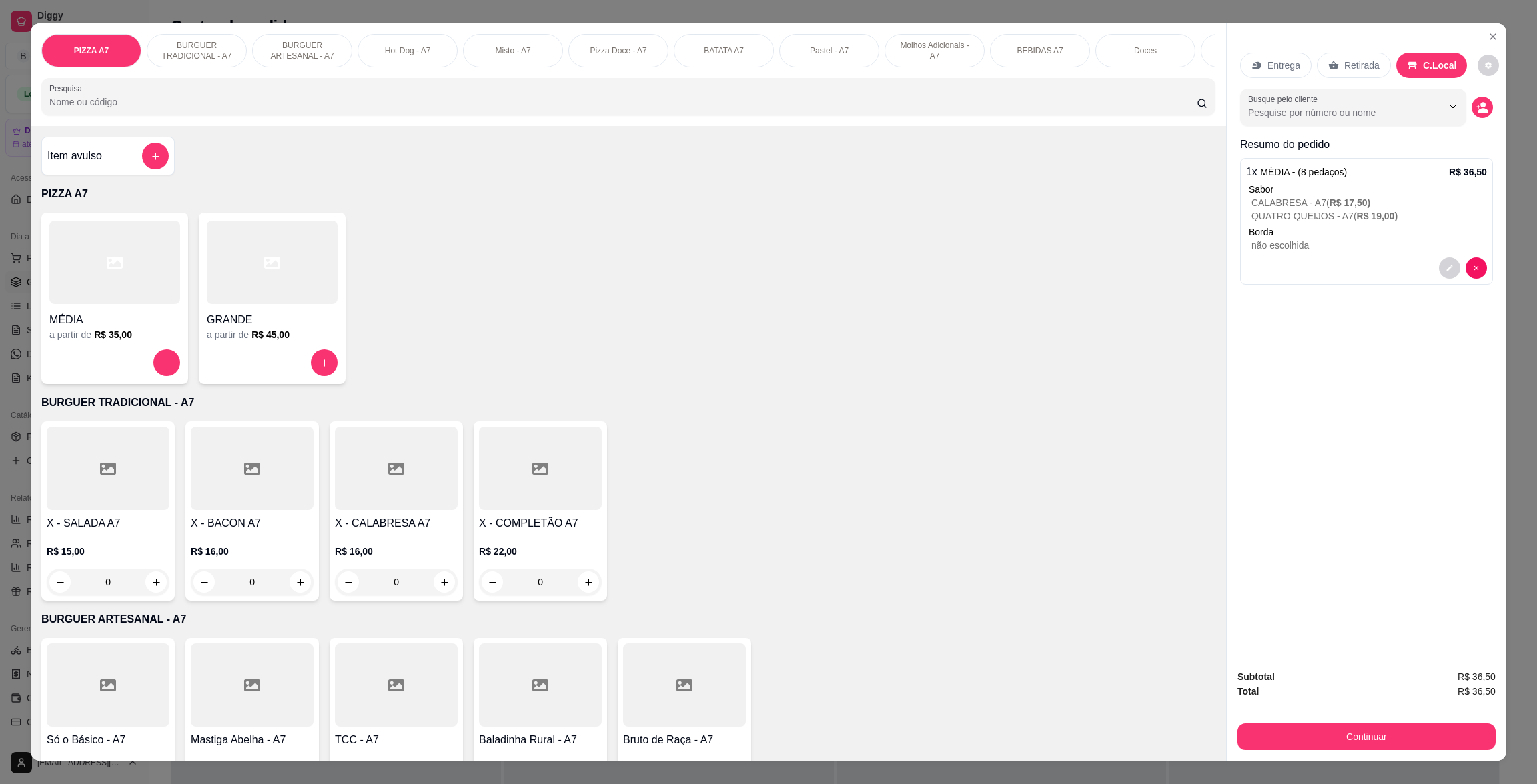
click at [1347, 54] on div "Retirada" at bounding box center [1353, 65] width 74 height 25
click at [1471, 114] on button "decrease-product-quantity" at bounding box center [1482, 107] width 21 height 21
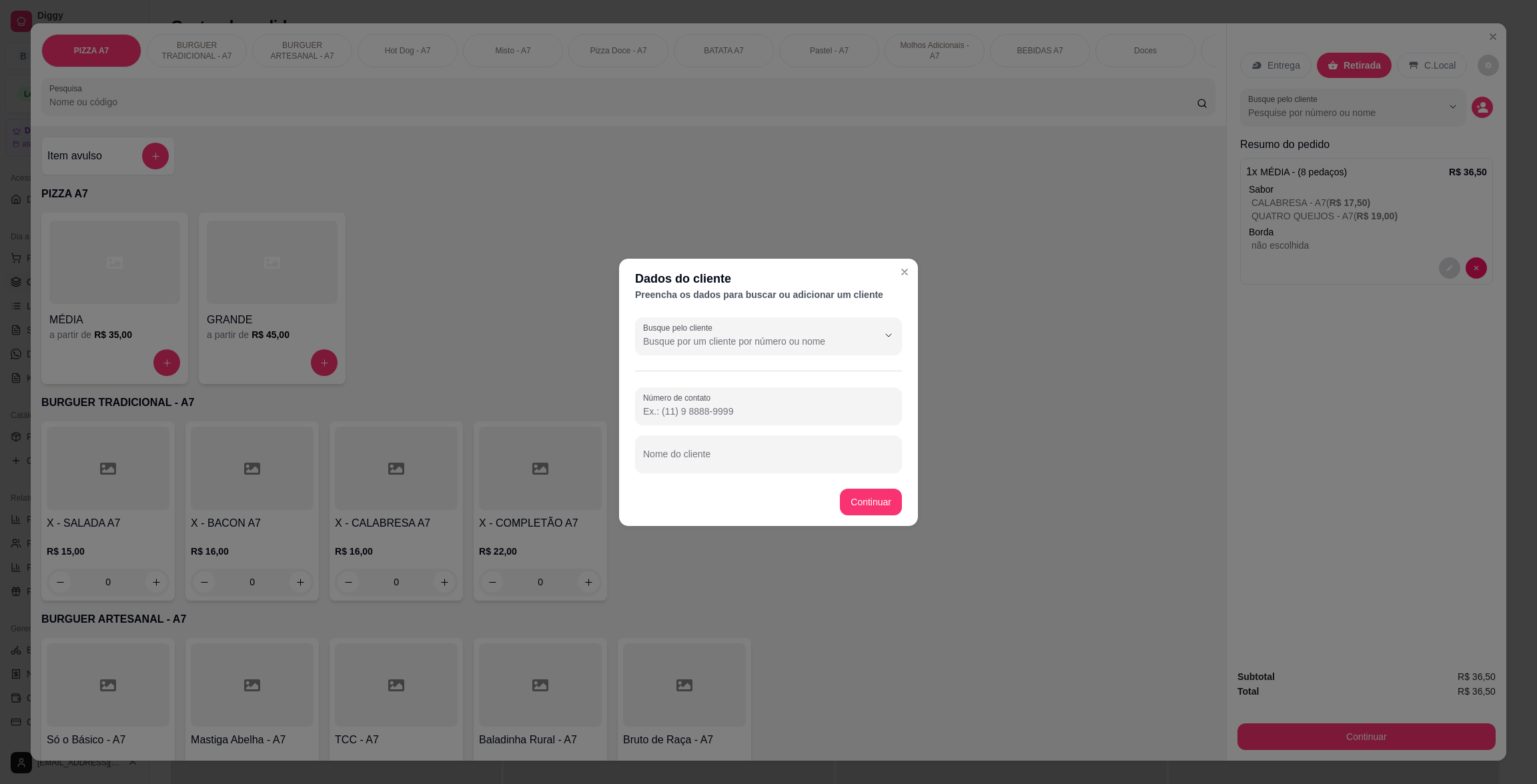
click at [857, 445] on div at bounding box center [769, 454] width 251 height 27
type input "[PERSON_NAME]"
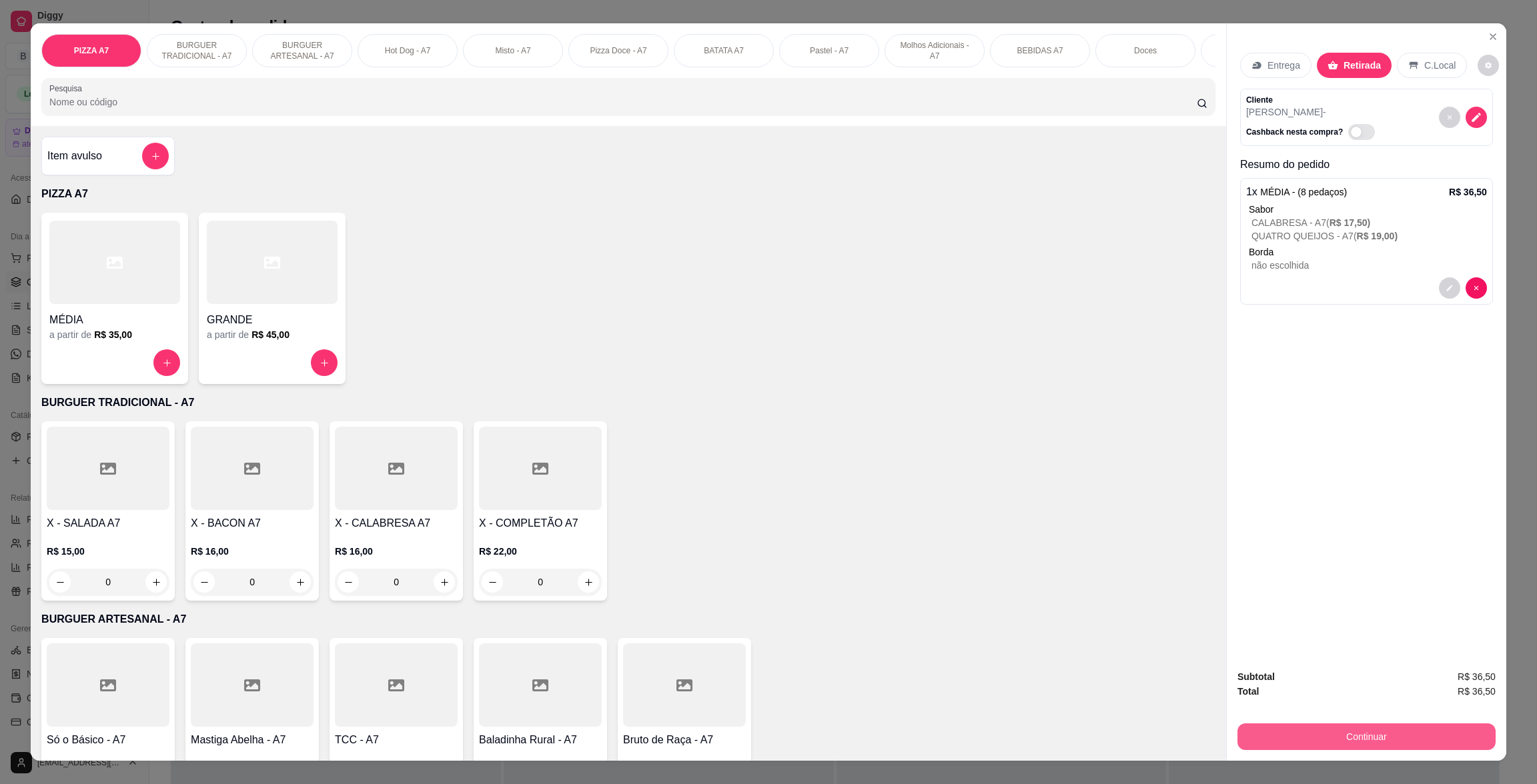
click at [1412, 726] on button "Continuar" at bounding box center [1366, 737] width 258 height 27
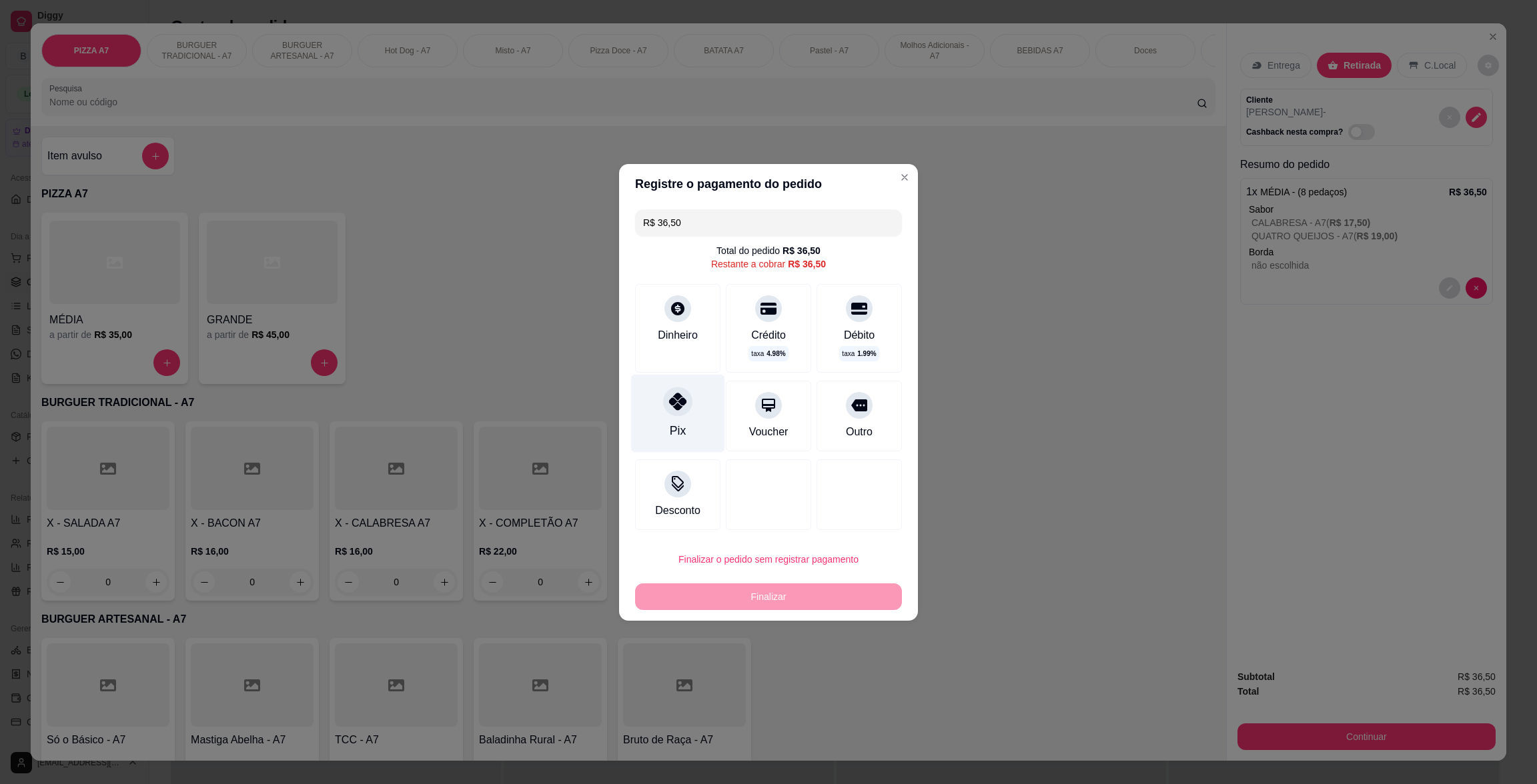
click at [694, 406] on div "Pix" at bounding box center [678, 413] width 94 height 78
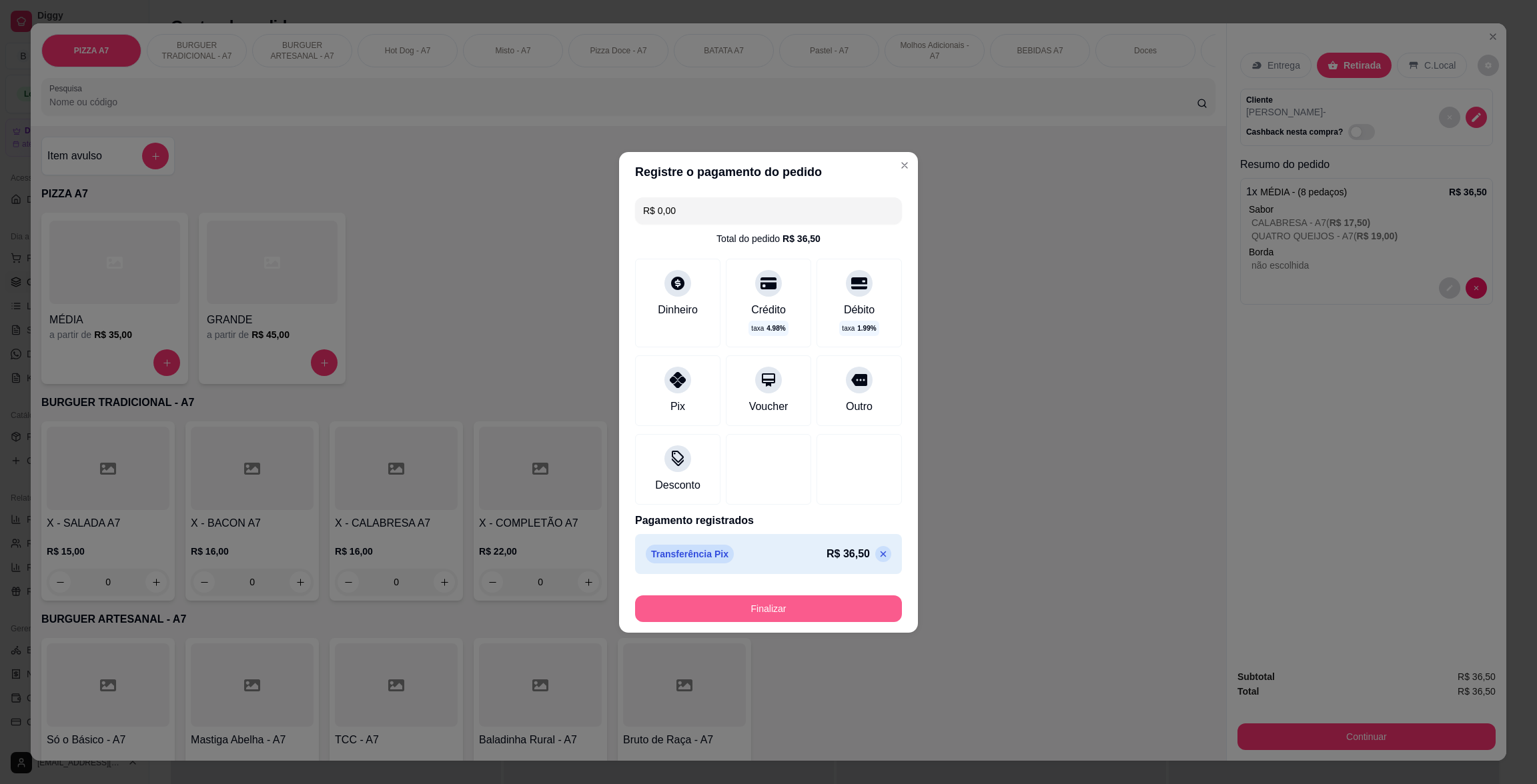
click at [815, 601] on button "Finalizar" at bounding box center [768, 609] width 267 height 27
type input "-R$ 36,50"
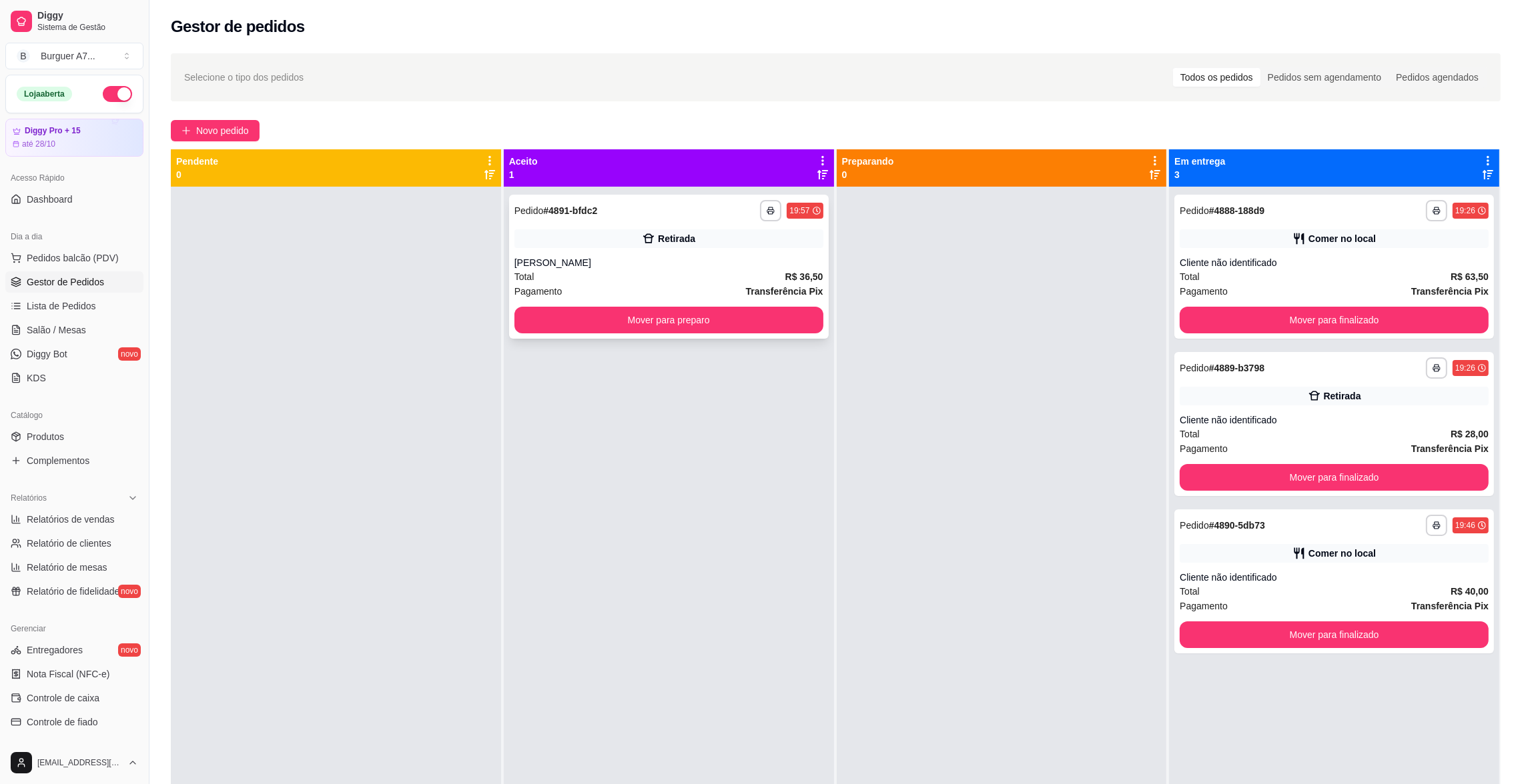
click at [603, 233] on div "Retirada" at bounding box center [669, 239] width 309 height 18
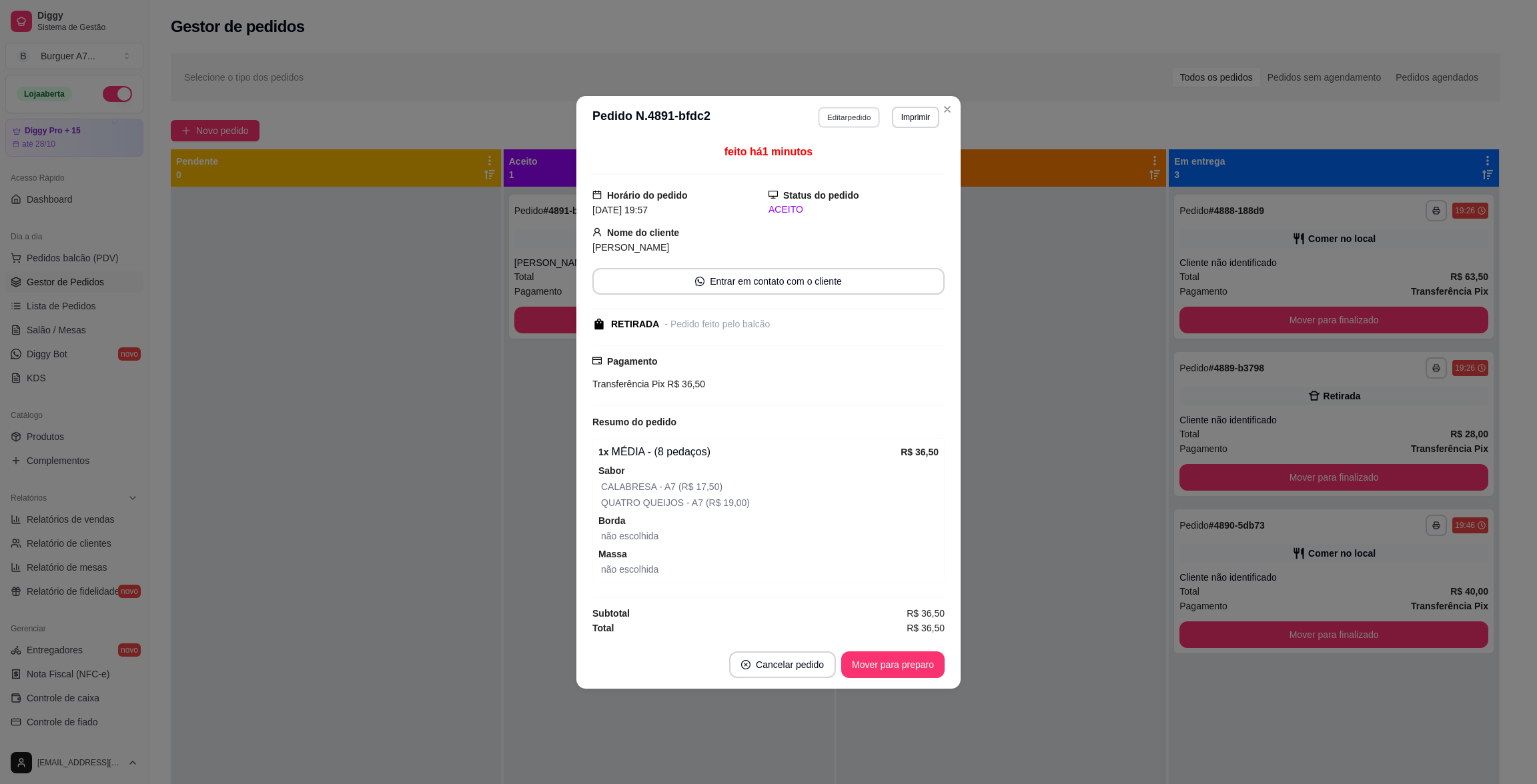
click at [846, 114] on button "Editar pedido" at bounding box center [849, 117] width 62 height 21
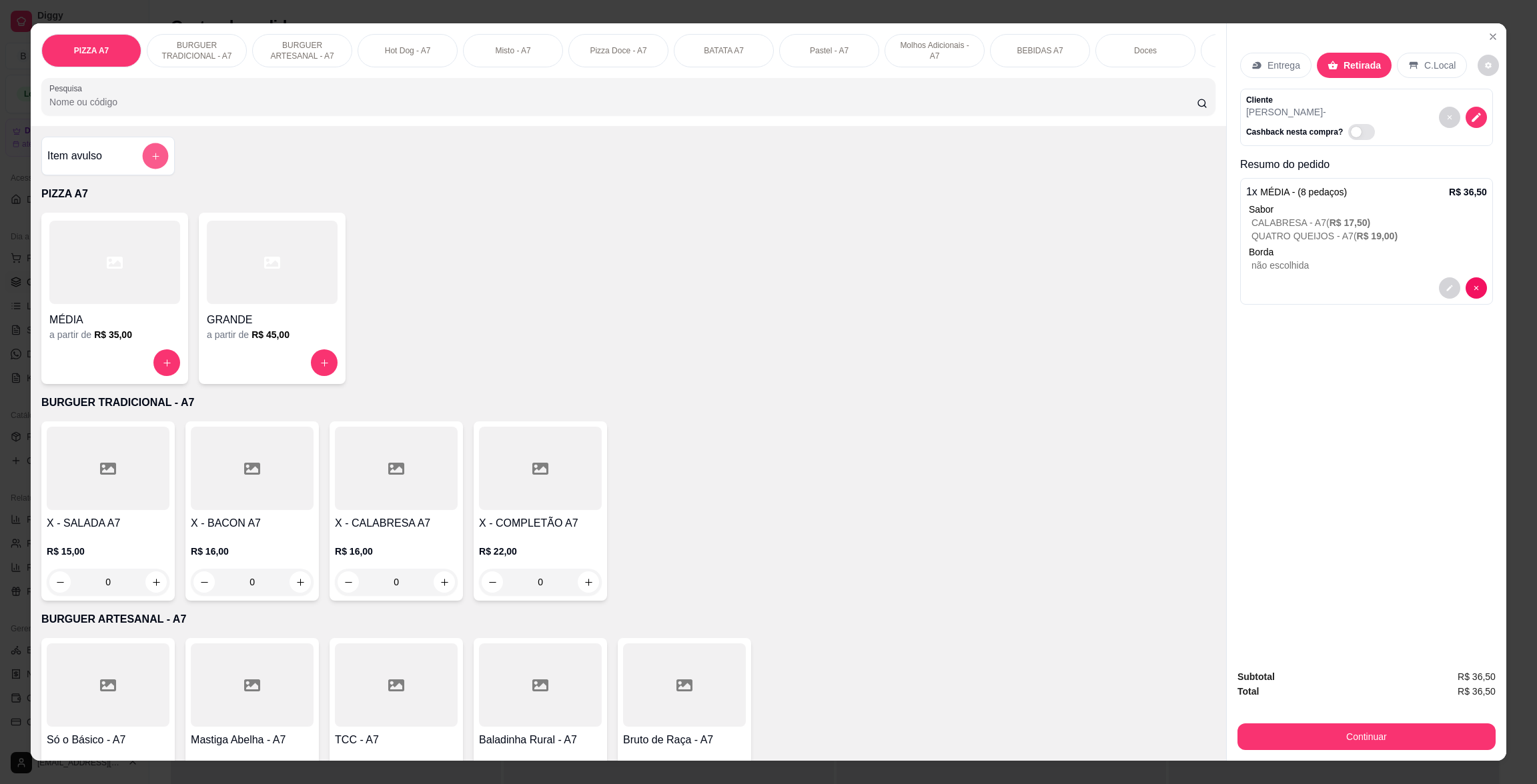
click at [149, 169] on button "add-separate-item" at bounding box center [156, 156] width 26 height 26
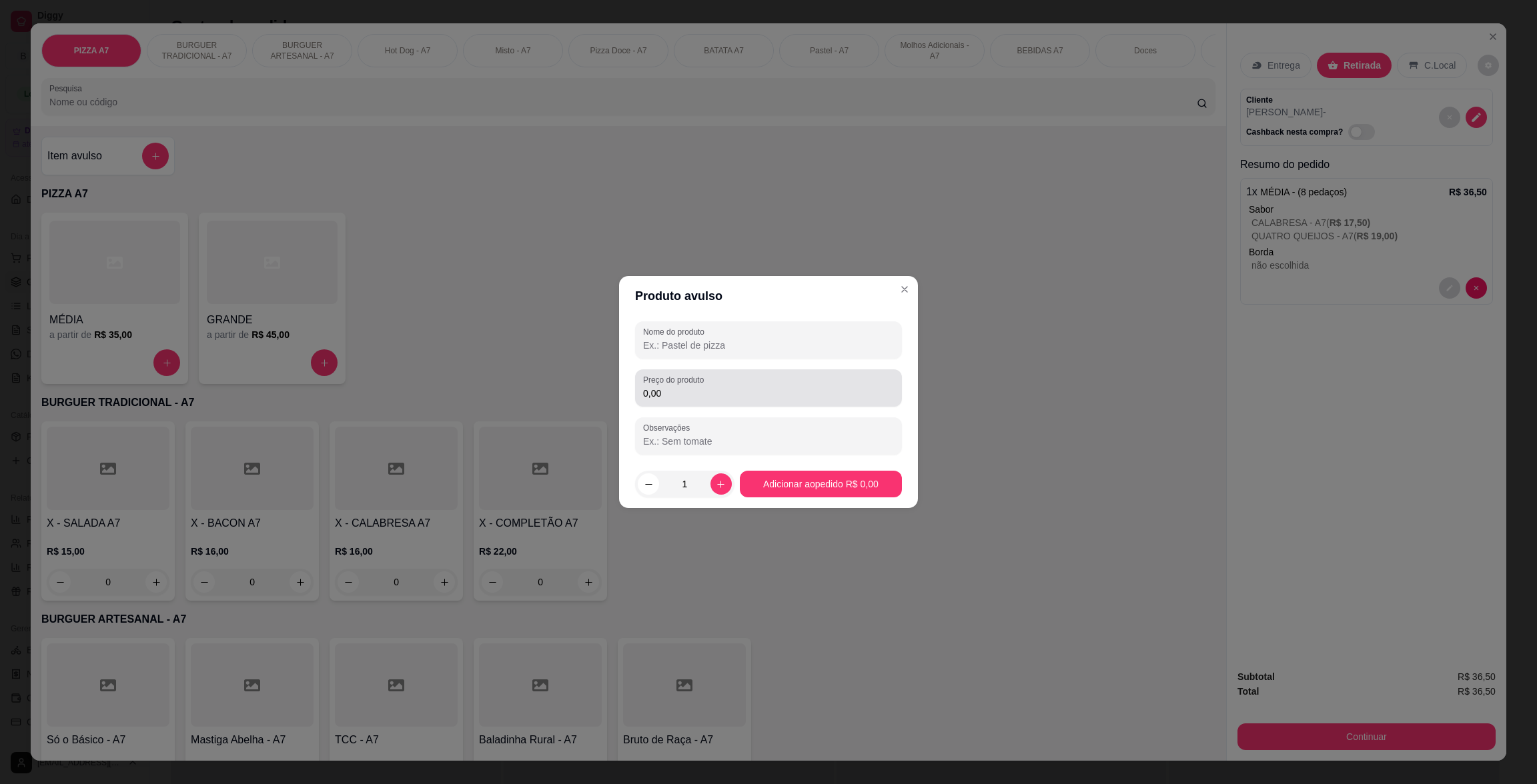
click at [709, 378] on div "0,00" at bounding box center [769, 388] width 251 height 27
type input "12,00"
click at [709, 356] on div "Nome do produto" at bounding box center [768, 340] width 267 height 37
type input "kg"
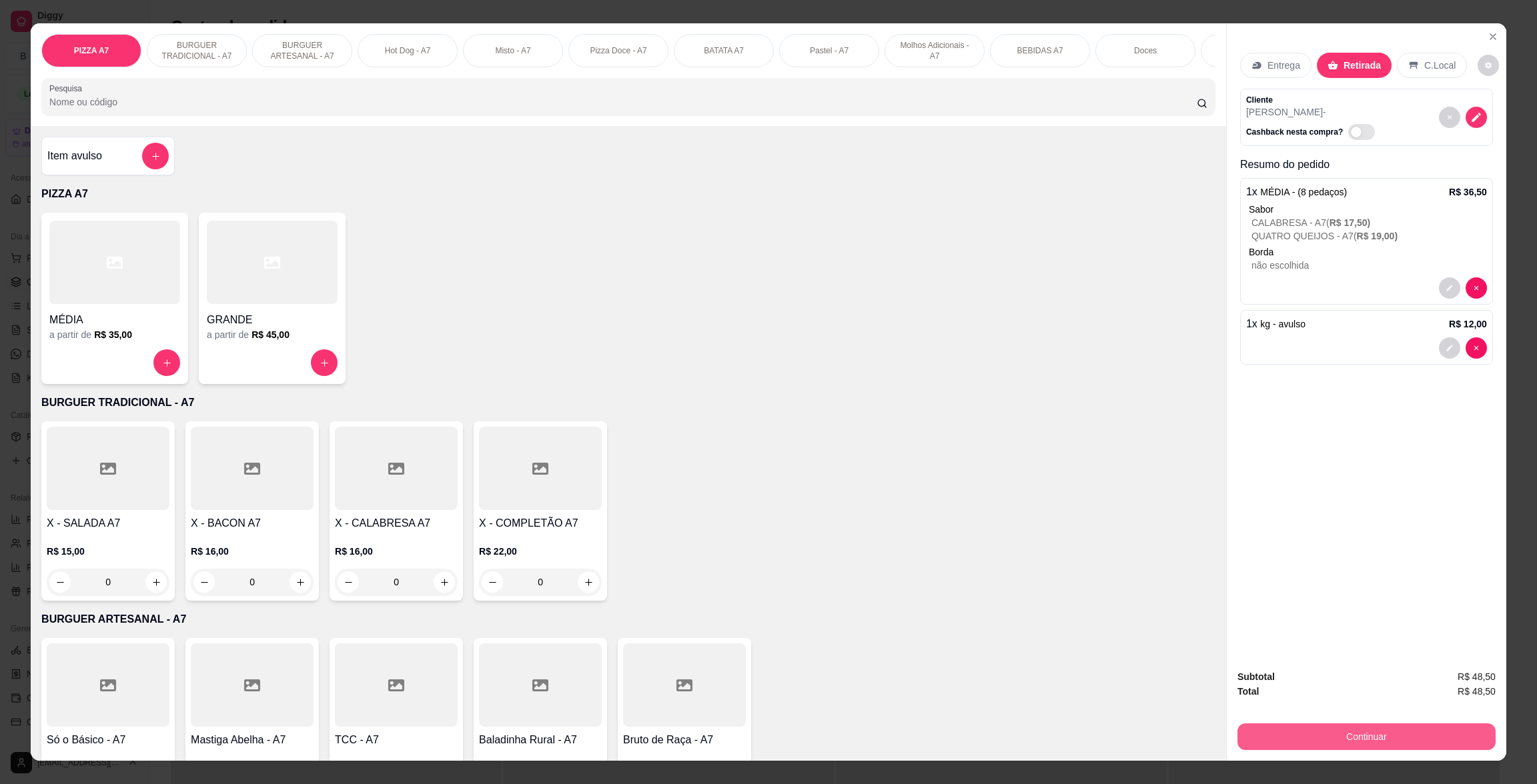
click at [1454, 747] on button "Continuar" at bounding box center [1366, 737] width 258 height 27
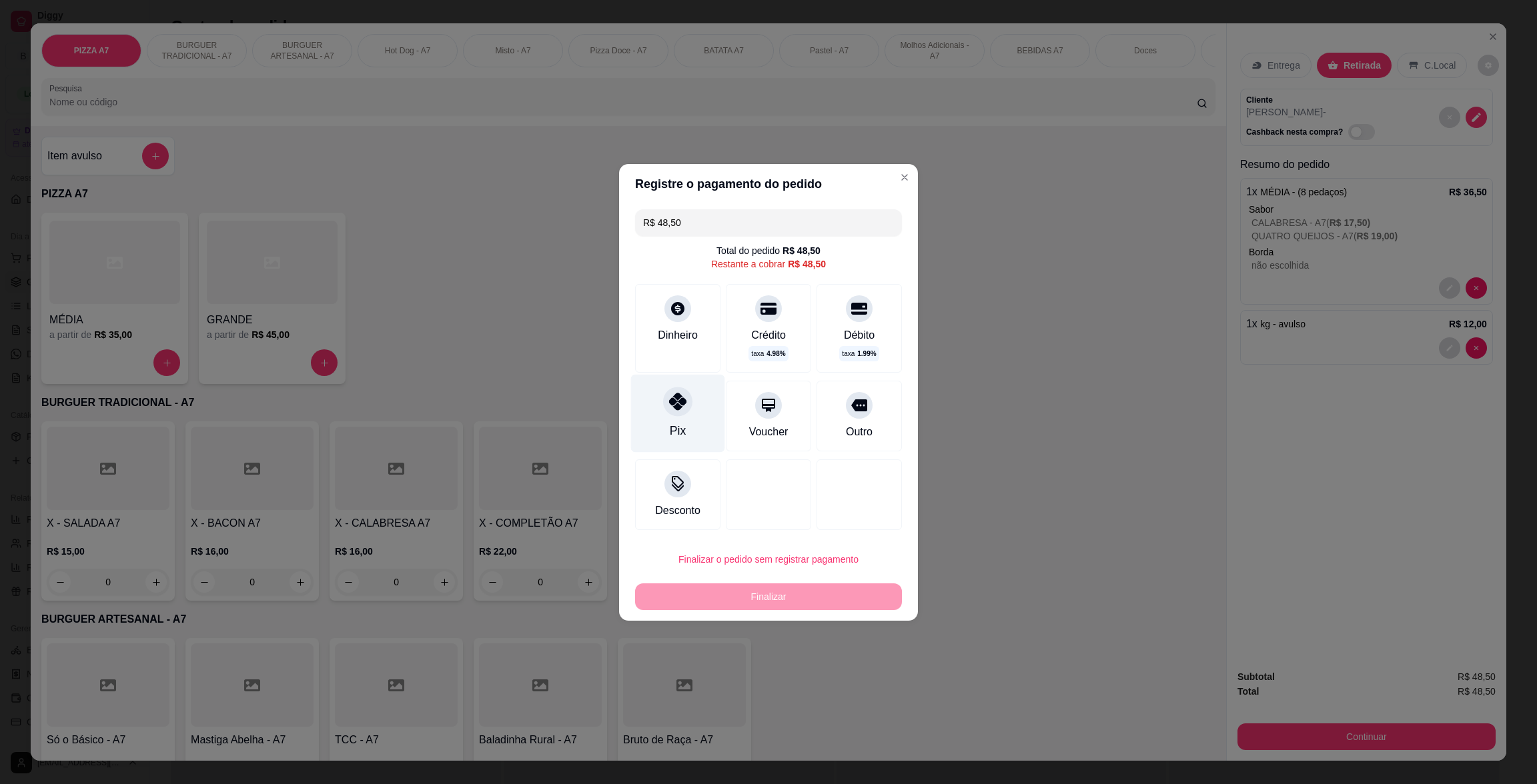
click at [643, 418] on div "Pix" at bounding box center [678, 413] width 94 height 78
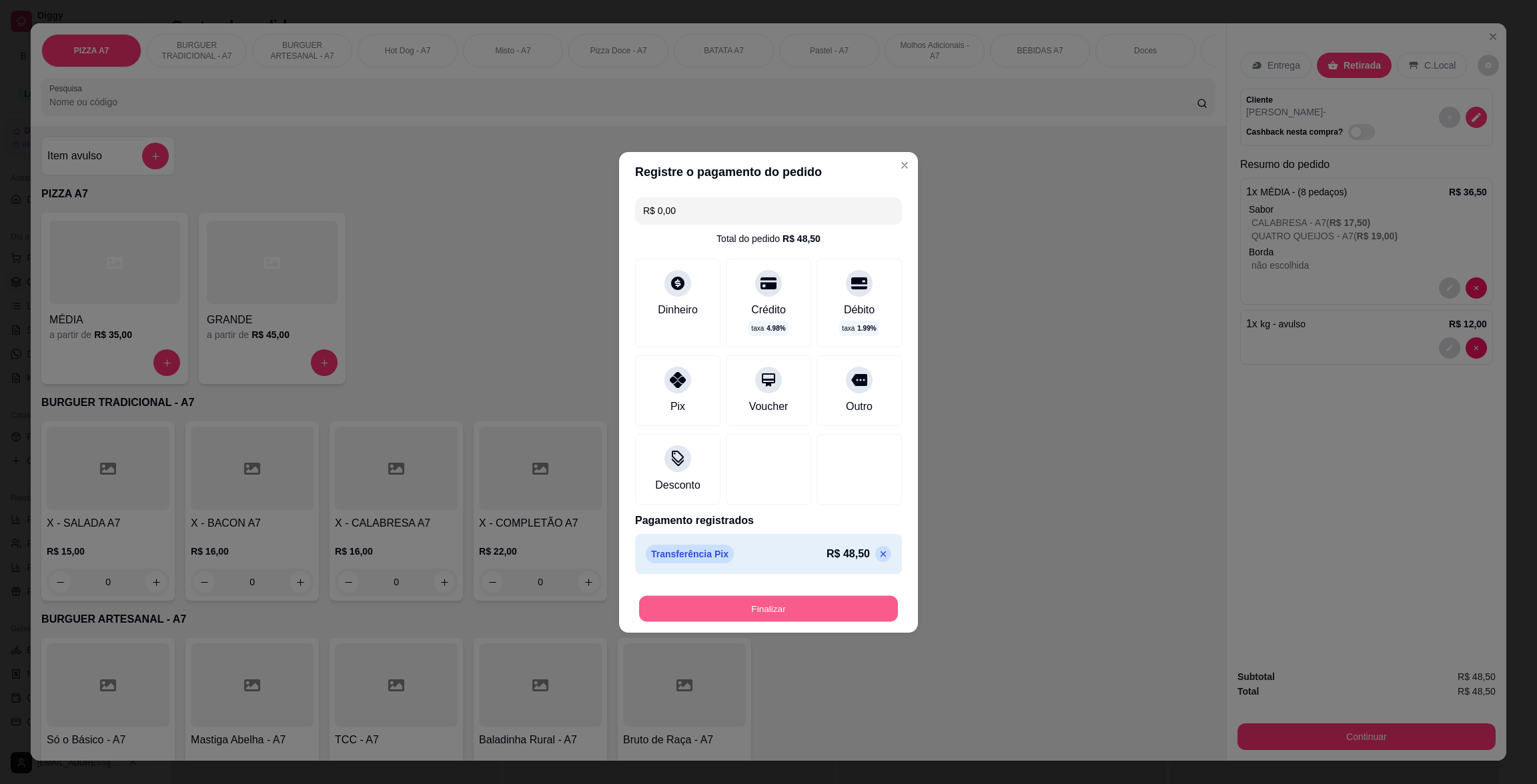
click at [822, 607] on button "Finalizar" at bounding box center [768, 609] width 259 height 26
type input "-R$ 48,50"
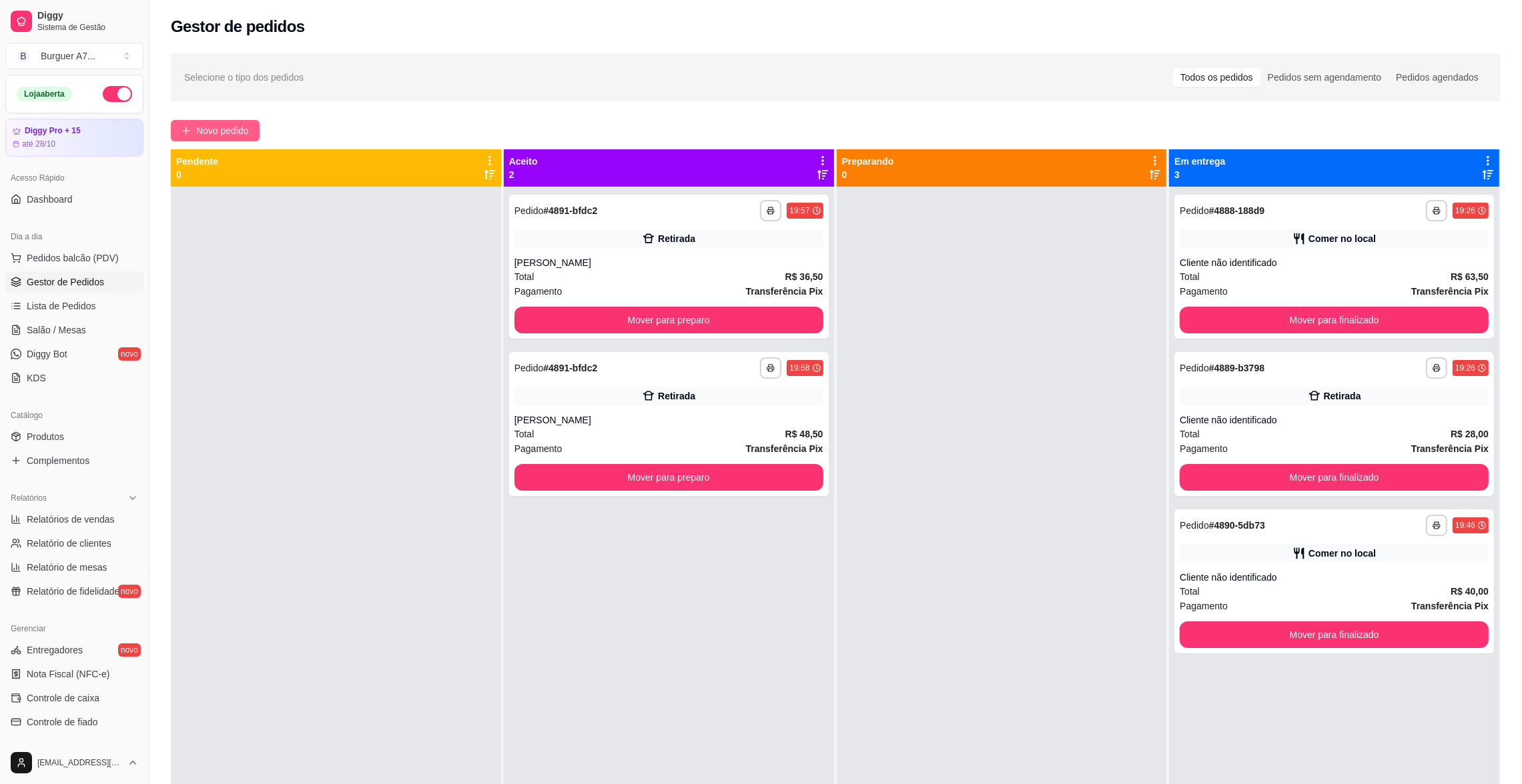
click at [207, 134] on span "Novo pedido" at bounding box center [222, 130] width 53 height 15
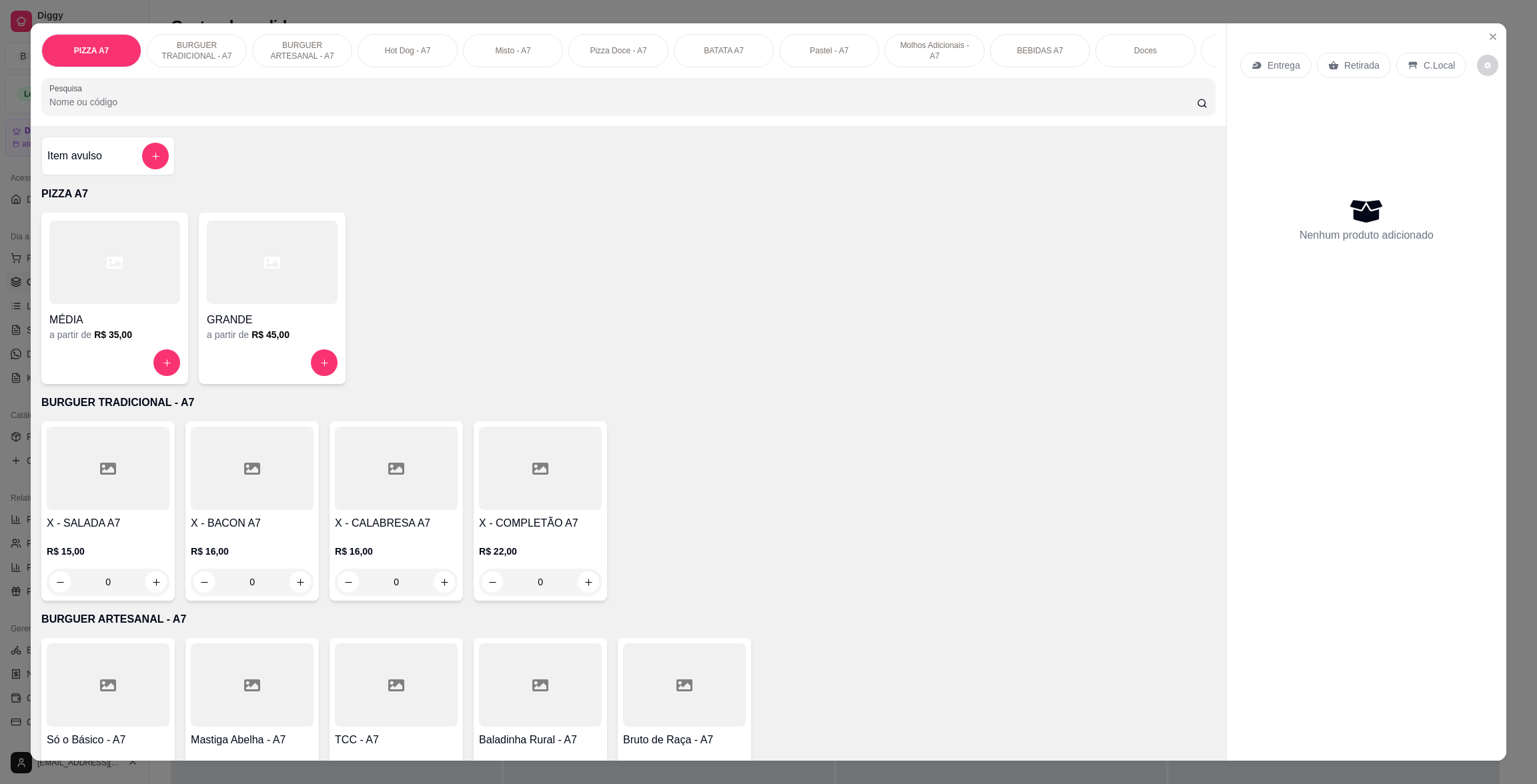
click at [145, 304] on div at bounding box center [115, 262] width 131 height 83
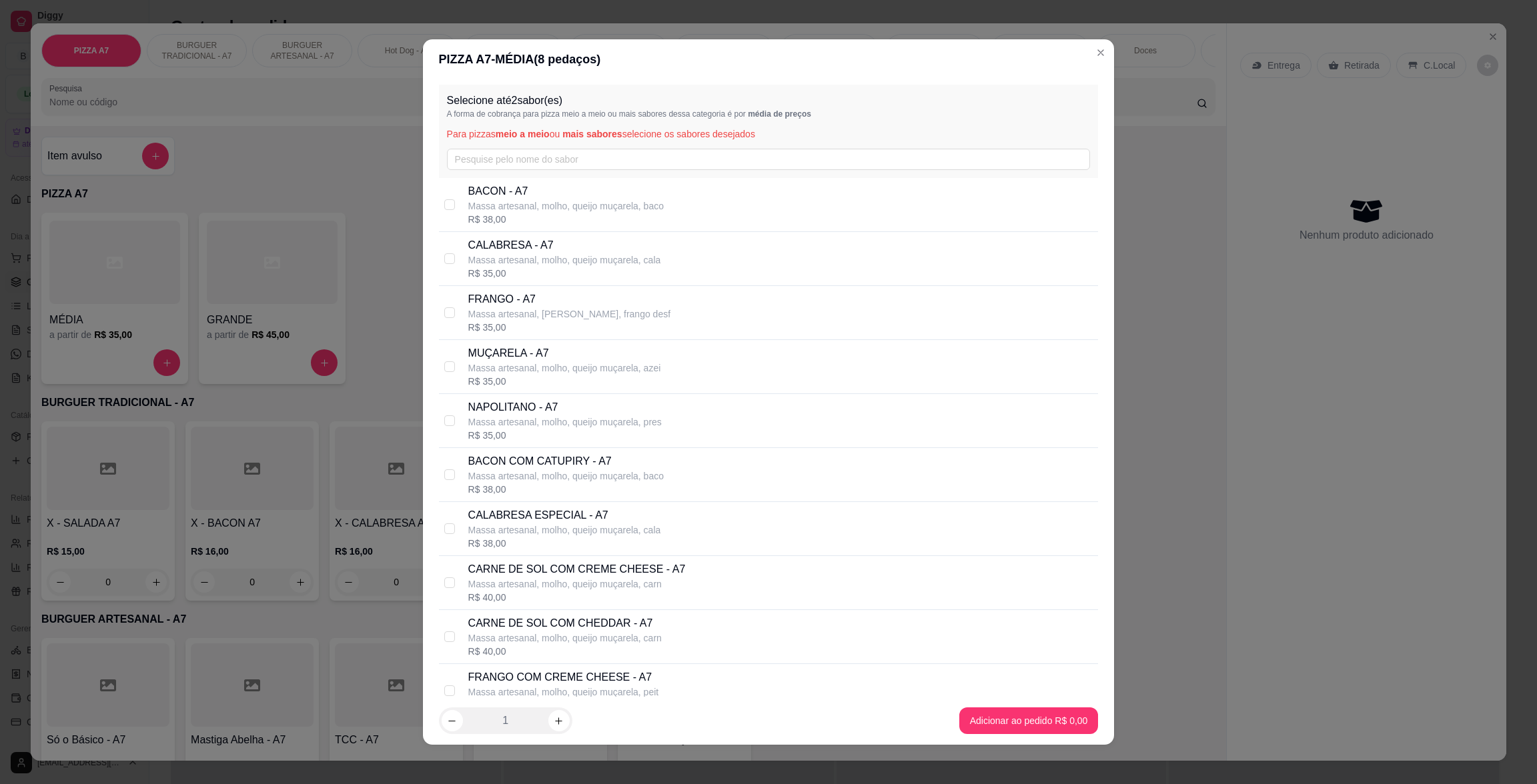
click at [558, 358] on p "MUÇARELA - A7" at bounding box center [565, 353] width 193 height 16
checkbox input "true"
click at [537, 314] on p "Massa artesanal, [PERSON_NAME], frango desf" at bounding box center [569, 314] width 202 height 13
checkbox input "true"
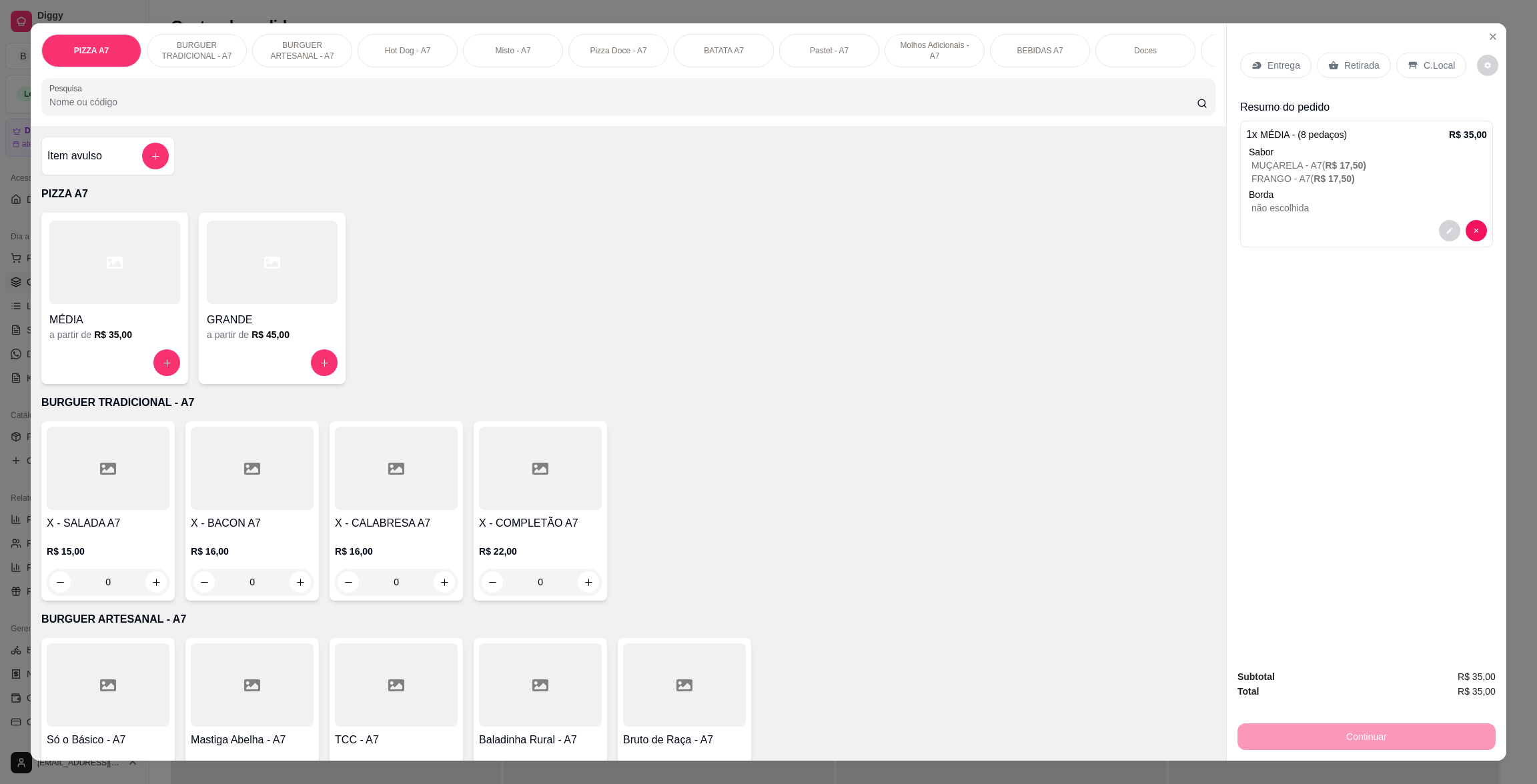
click at [1362, 73] on div "Retirada" at bounding box center [1353, 65] width 74 height 25
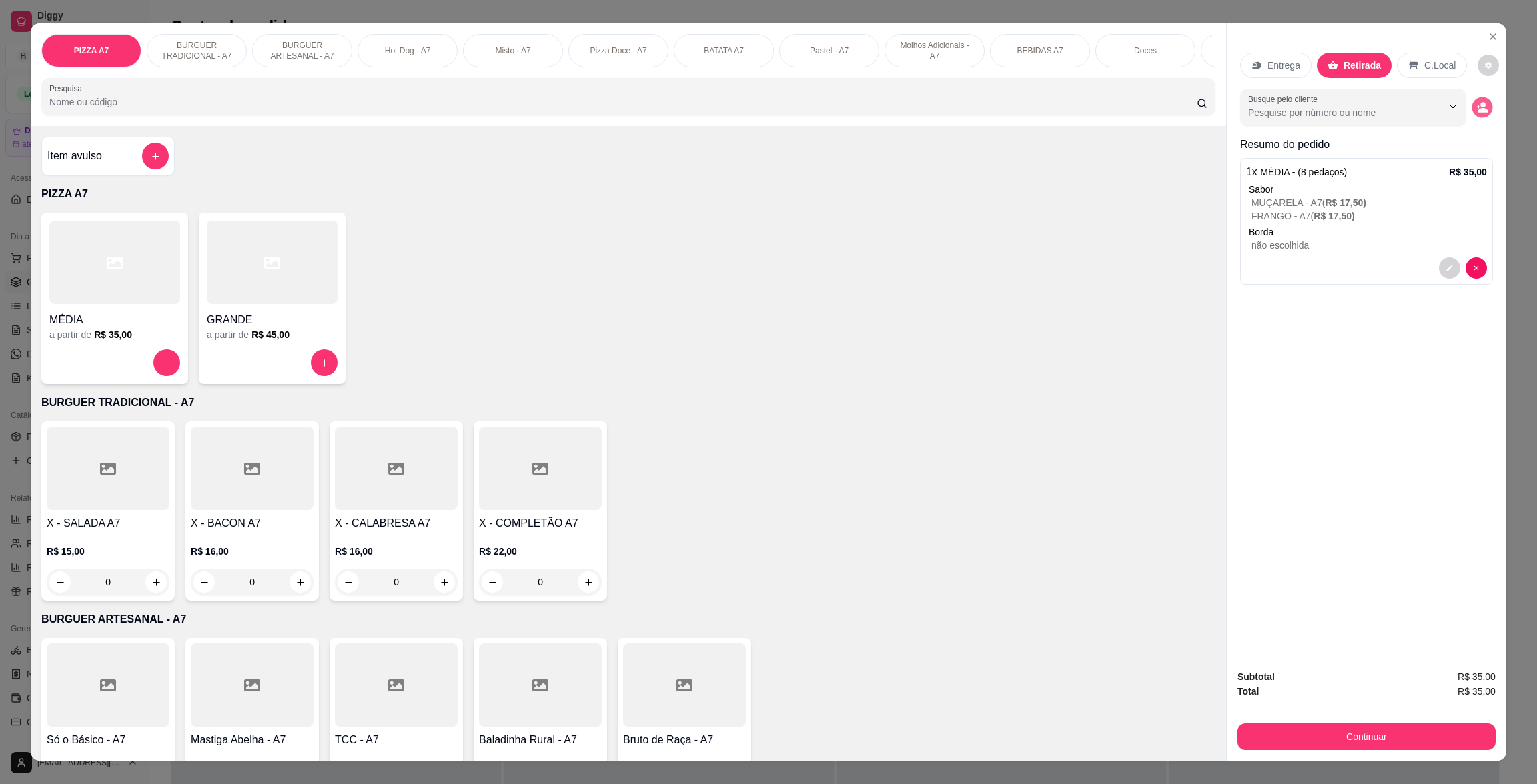
click at [1480, 106] on circle "decrease-product-quantity" at bounding box center [1483, 105] width 5 height 5
click at [1440, 67] on p "C.Local" at bounding box center [1440, 65] width 31 height 13
click at [1480, 117] on div "Busque pelo cliente" at bounding box center [1366, 107] width 252 height 37
click at [1464, 105] on div "Busque pelo cliente" at bounding box center [1366, 107] width 252 height 37
click at [1477, 107] on icon "decrease-product-quantity" at bounding box center [1478, 107] width 3 height 3
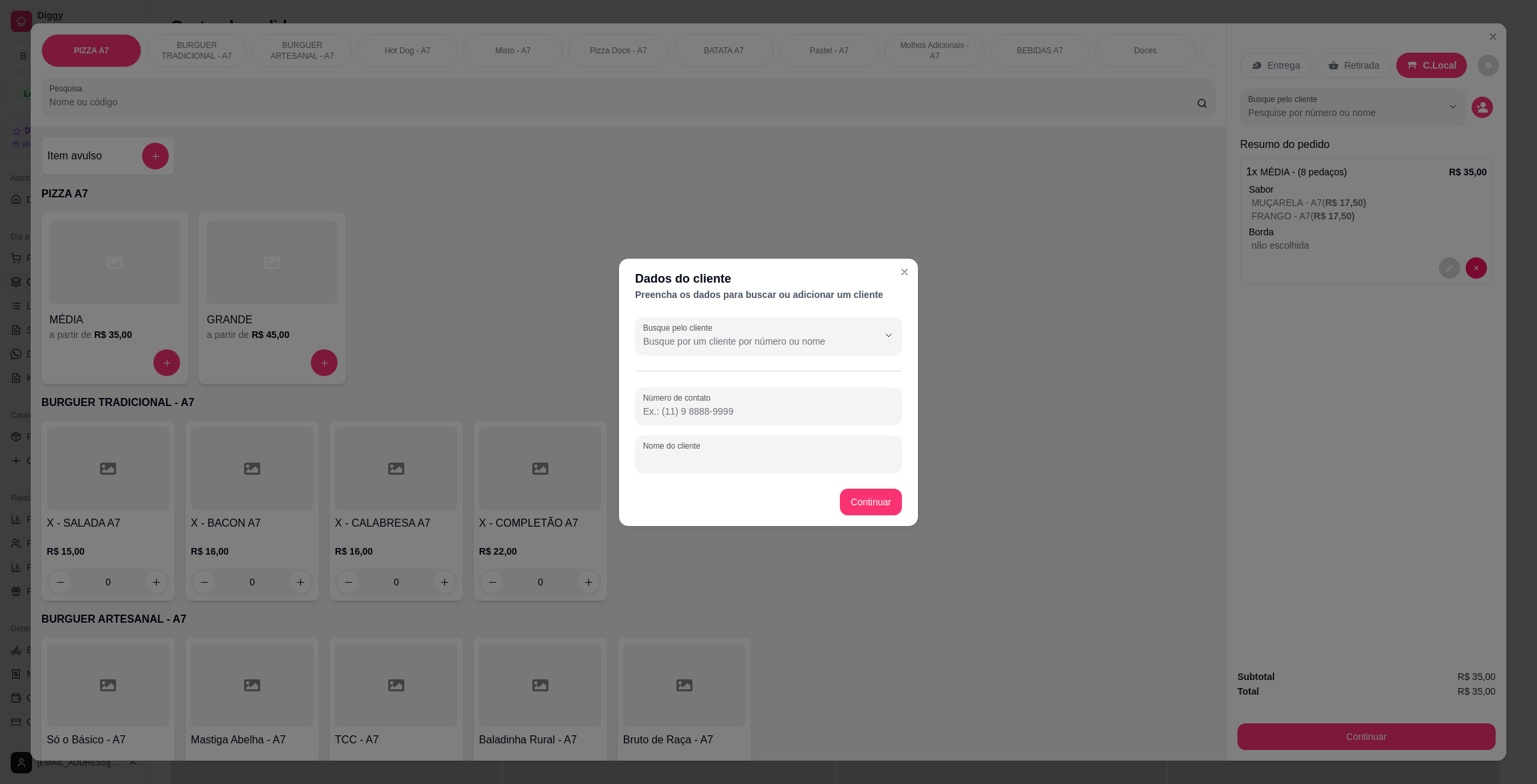
click at [847, 464] on input "Nome do cliente" at bounding box center [769, 459] width 251 height 13
type input "valdenison"
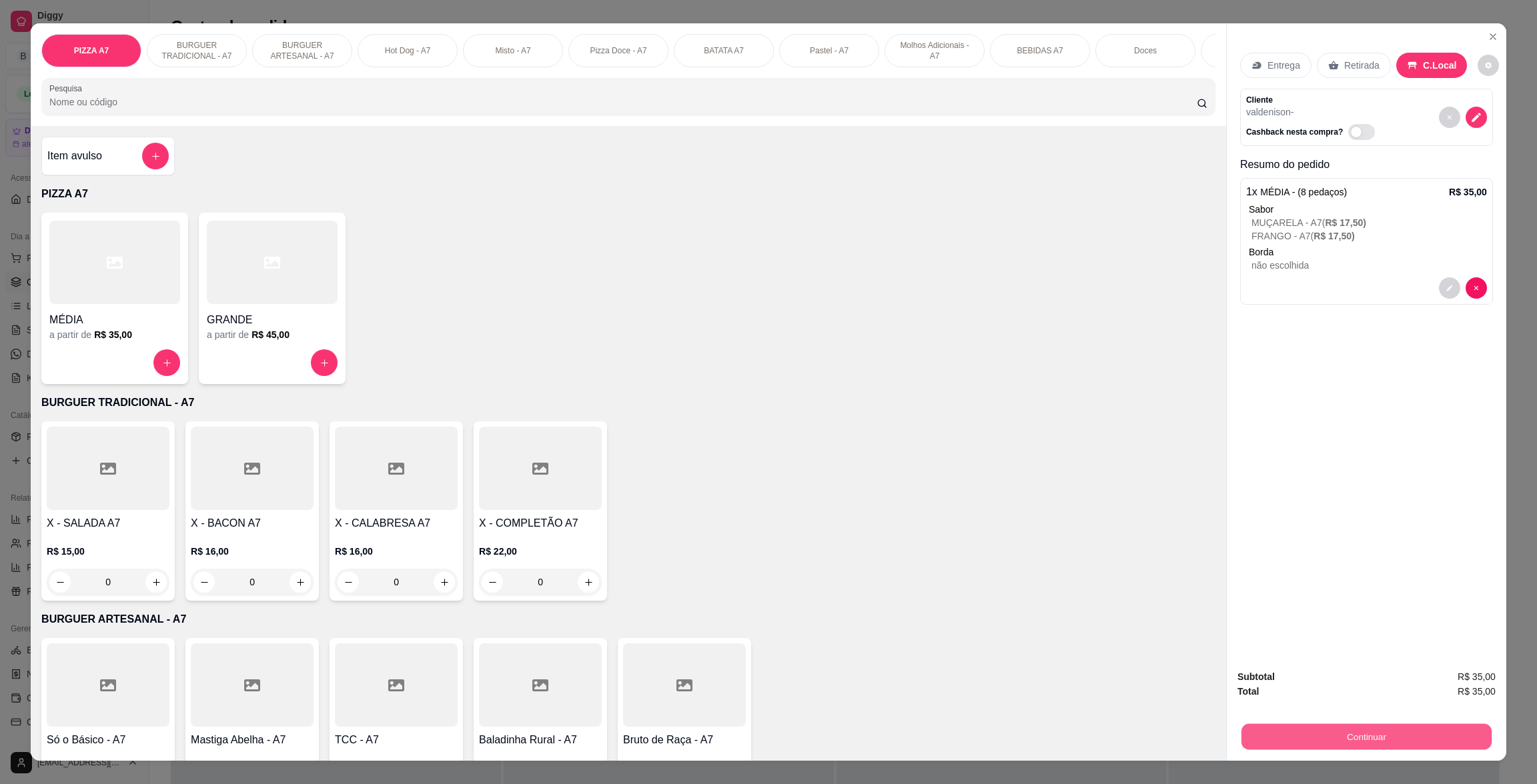
click at [1398, 746] on button "Continuar" at bounding box center [1366, 737] width 250 height 26
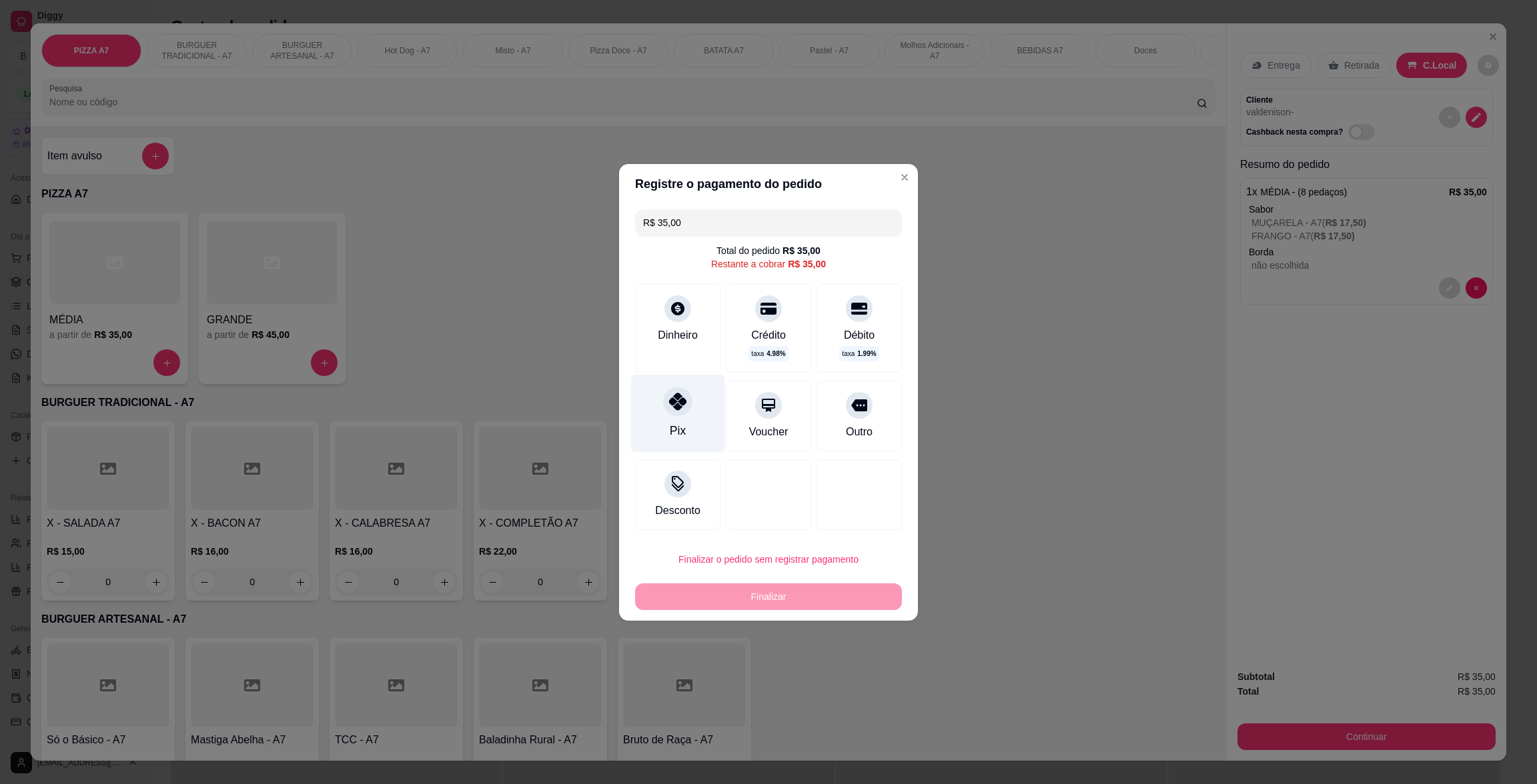
click at [652, 406] on div "Pix" at bounding box center [678, 413] width 94 height 78
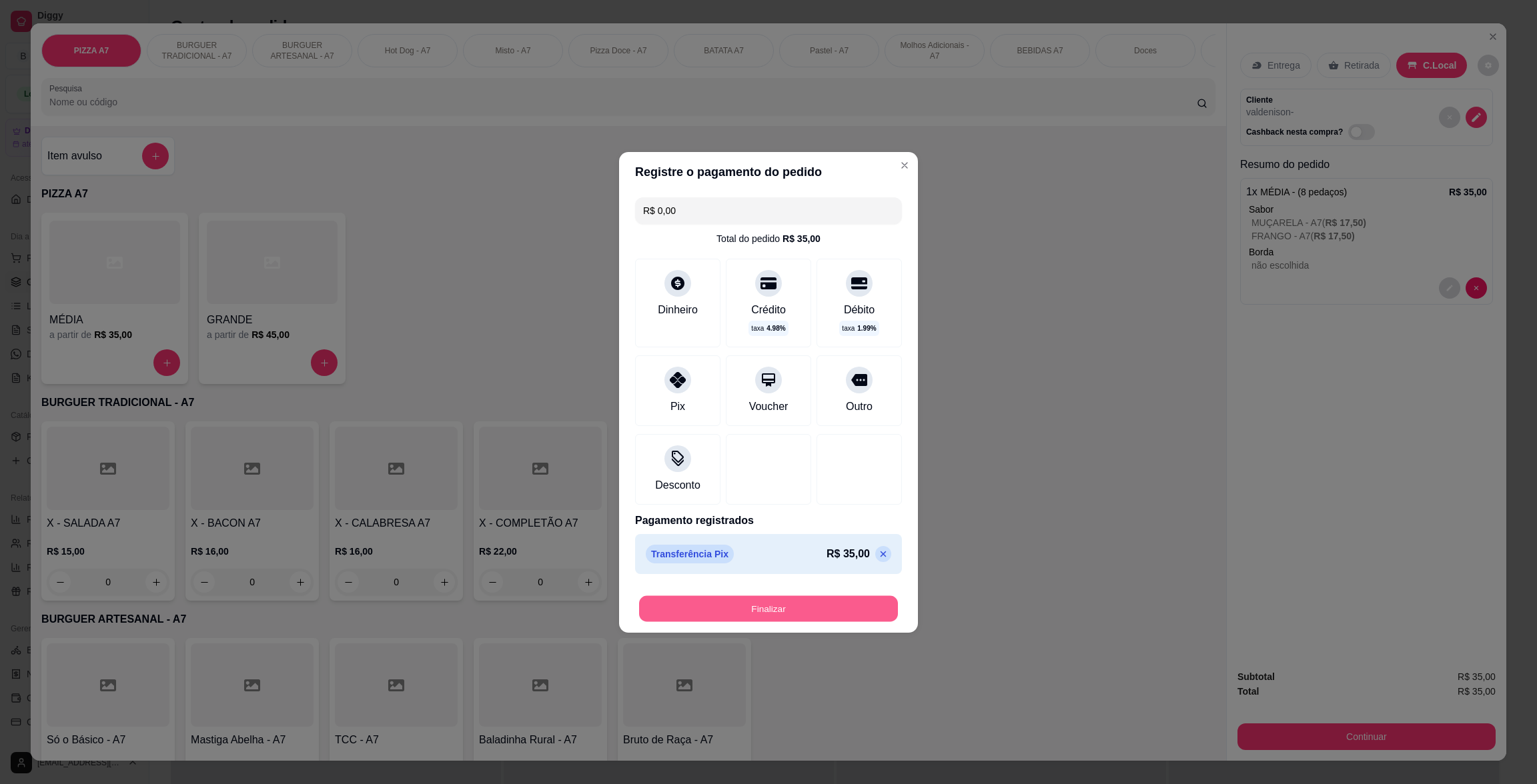
click at [867, 601] on button "Finalizar" at bounding box center [768, 609] width 259 height 26
type input "-R$ 35,00"
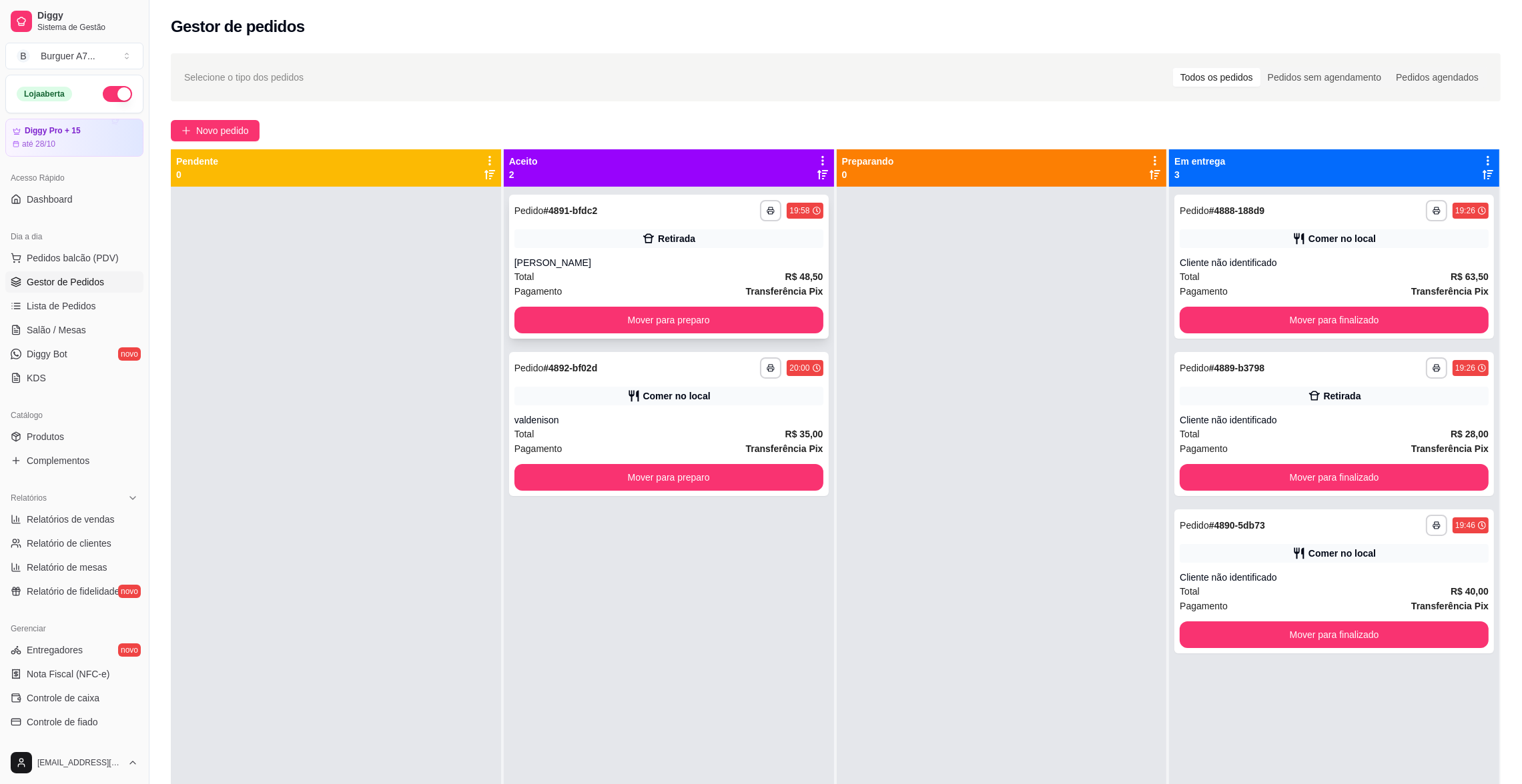
click at [716, 219] on div "**********" at bounding box center [669, 211] width 309 height 21
click at [1282, 262] on div "Cliente não identificado" at bounding box center [1335, 262] width 309 height 13
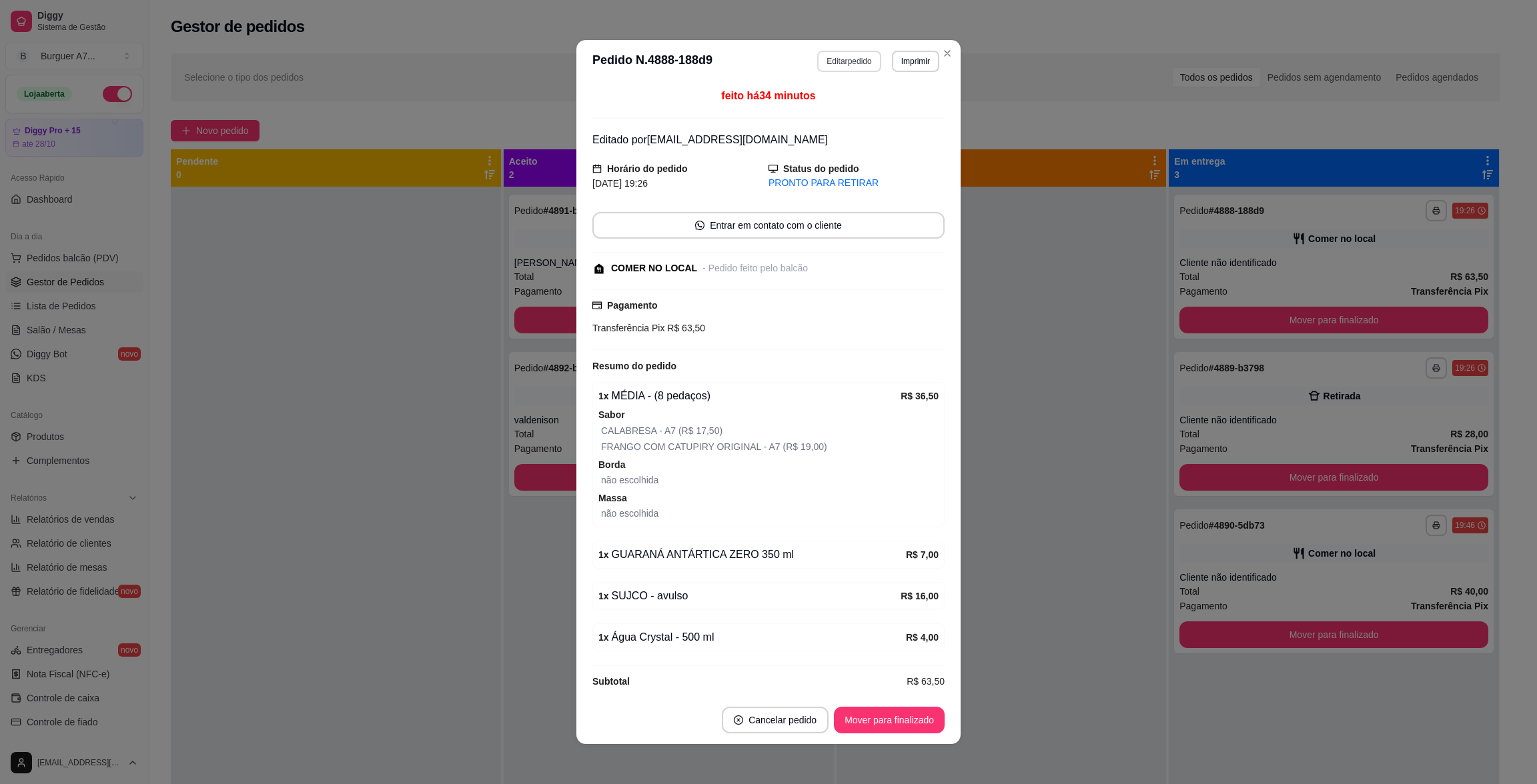
click at [839, 65] on button "Editar pedido" at bounding box center [848, 61] width 63 height 21
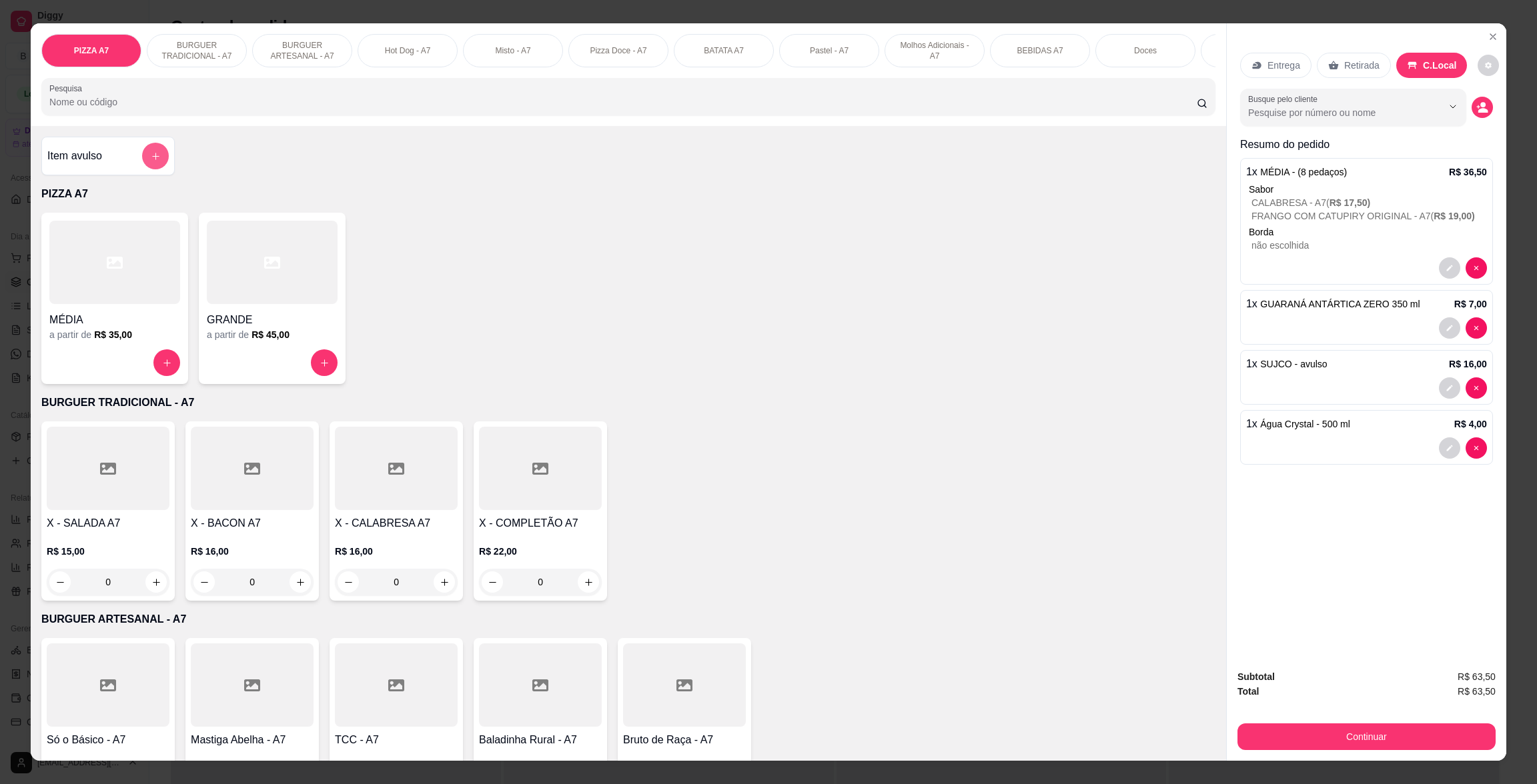
click at [142, 169] on button "add-separate-item" at bounding box center [155, 156] width 27 height 27
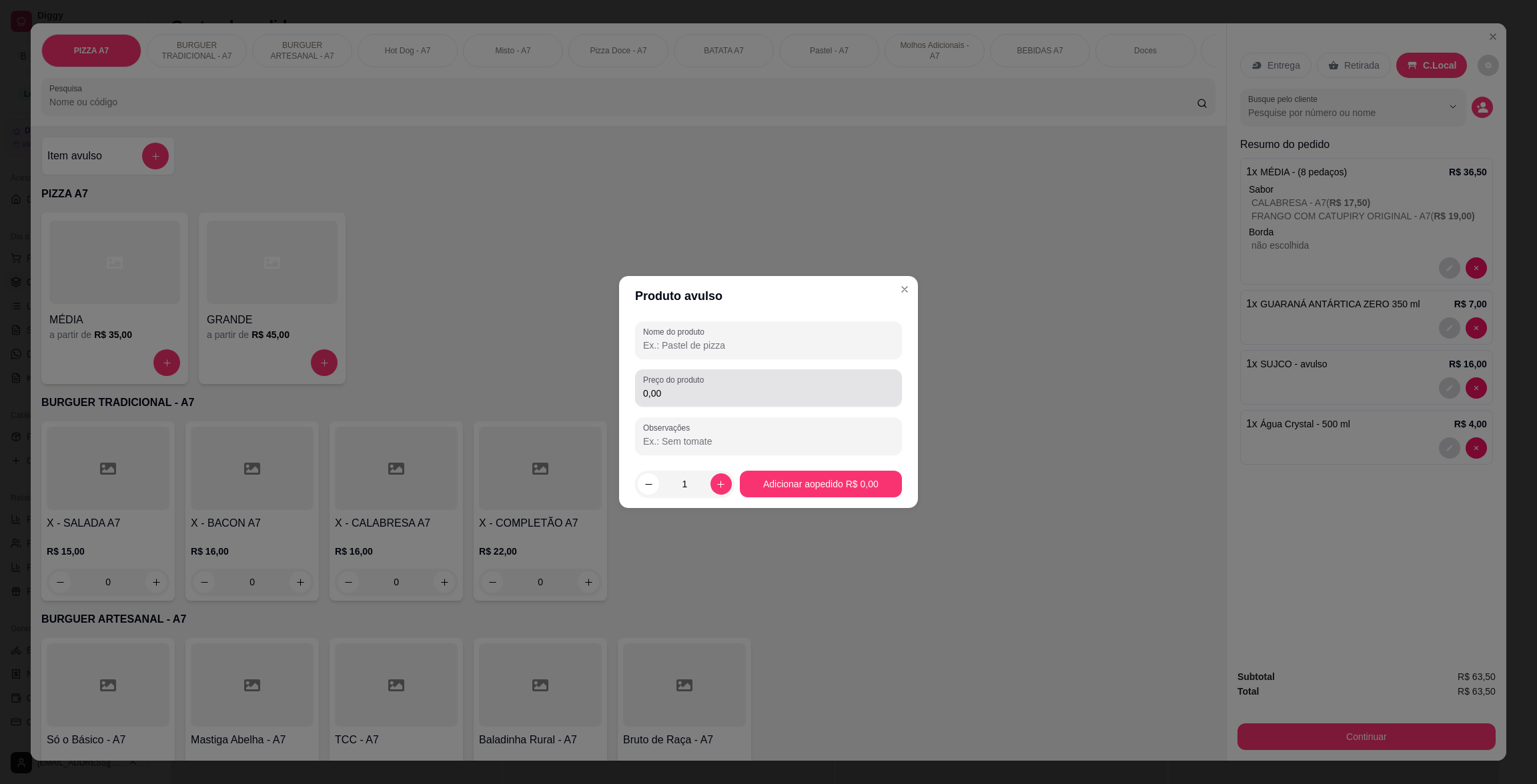
click at [859, 385] on div "0,00" at bounding box center [769, 388] width 251 height 27
type input "5,00"
click at [843, 340] on input "Nome do produto" at bounding box center [769, 345] width 251 height 13
type input "kg"
drag, startPoint x: 867, startPoint y: 457, endPoint x: 867, endPoint y: 467, distance: 10.0
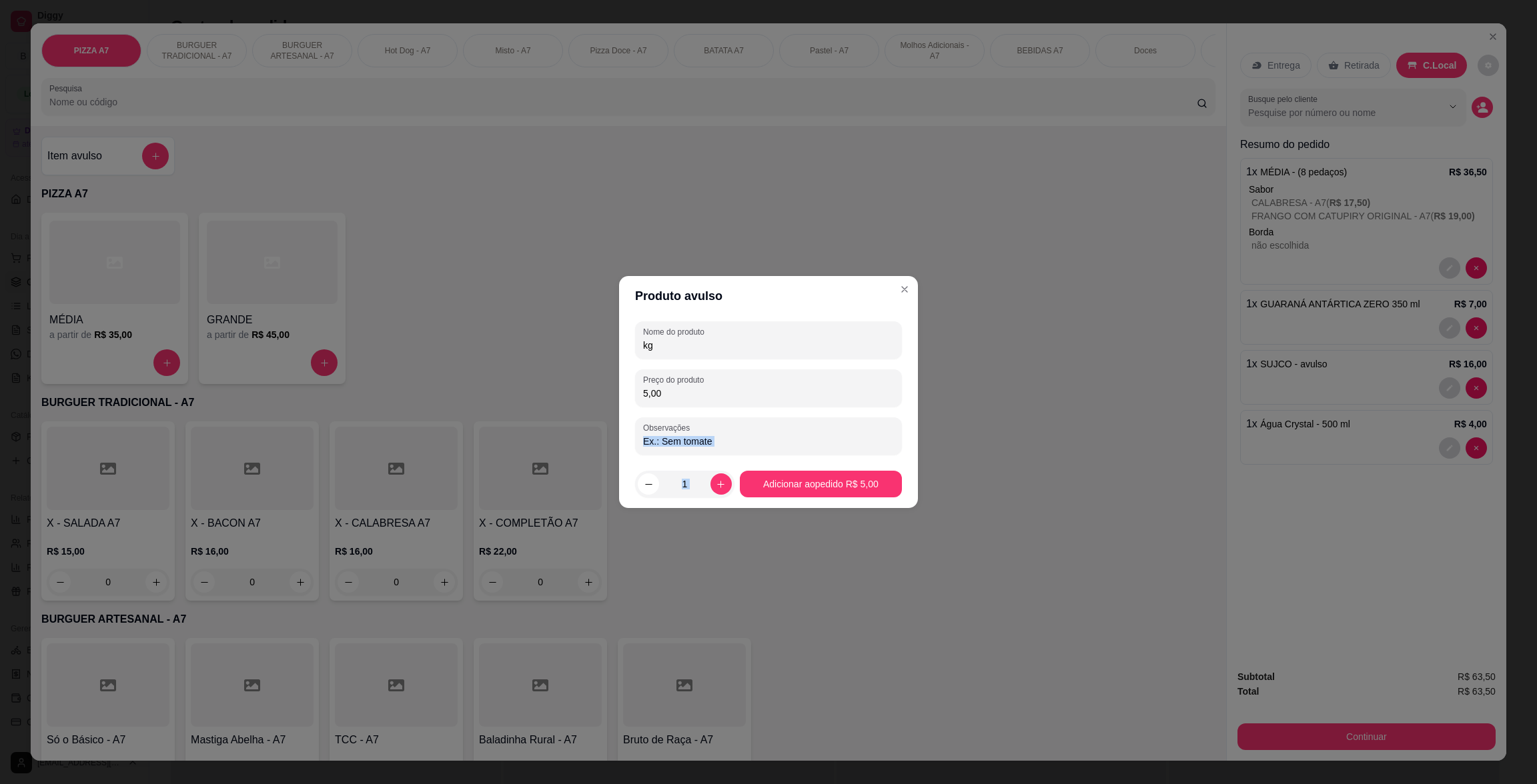
click at [867, 466] on section "Produto avulso Nome do produto kg Preço do produto 5,00 Observações 1 Adicionar…" at bounding box center [768, 392] width 299 height 232
click at [883, 501] on footer "1 Adicionar ao pedido R$ 5,00" at bounding box center [768, 484] width 299 height 48
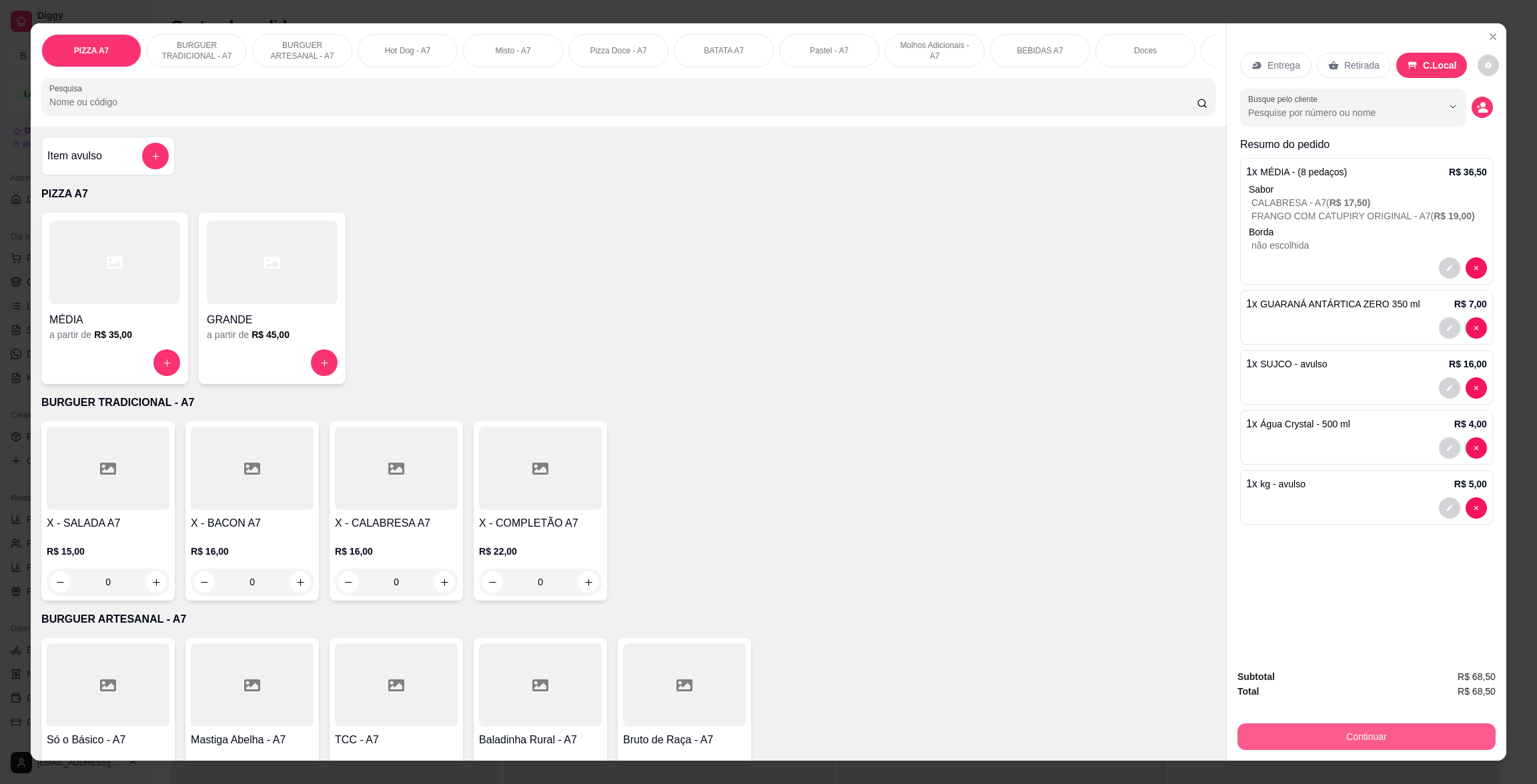
click at [1456, 734] on button "Continuar" at bounding box center [1366, 737] width 258 height 27
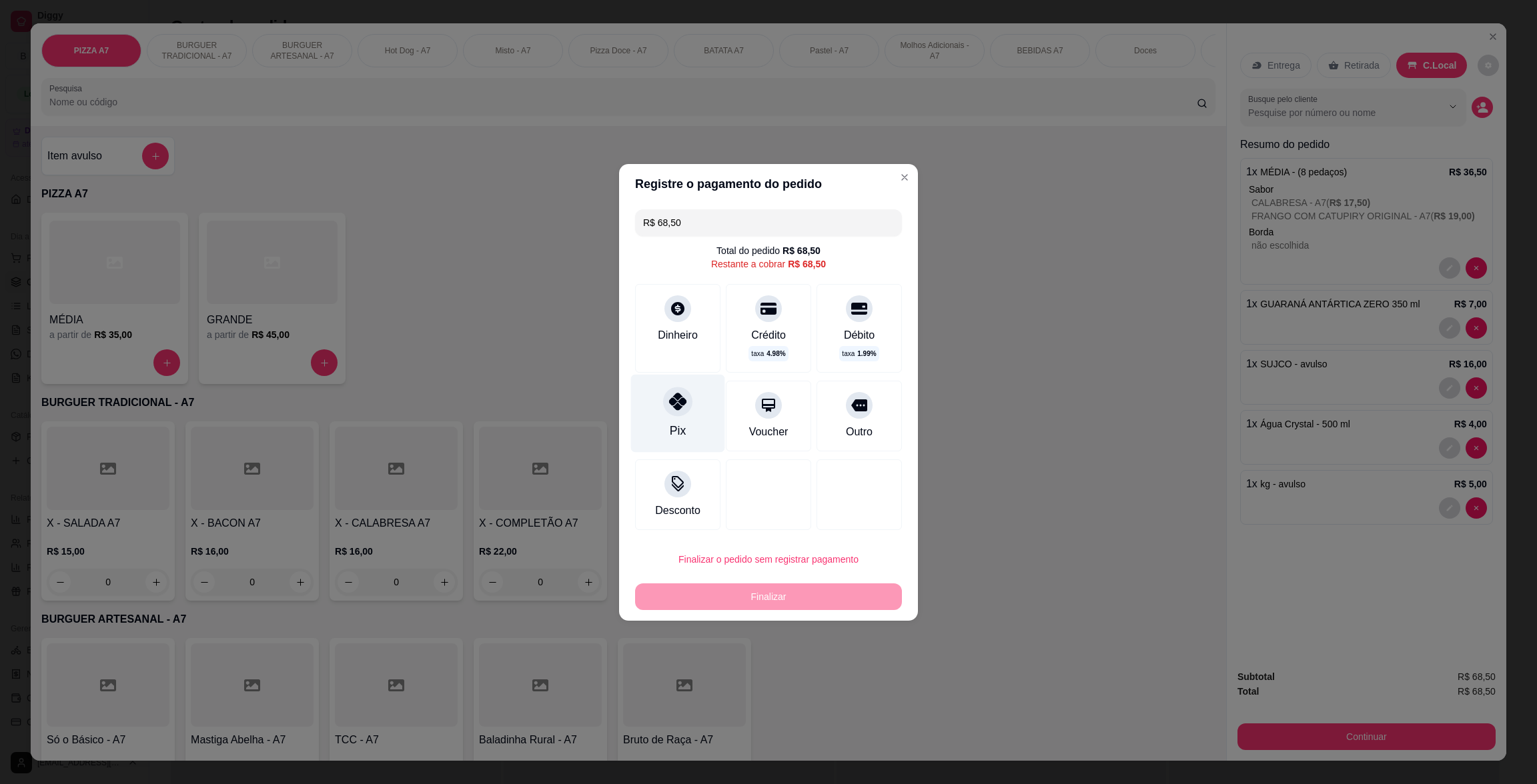
click at [665, 414] on div "Pix" at bounding box center [678, 413] width 94 height 78
type input "R$ 0,00"
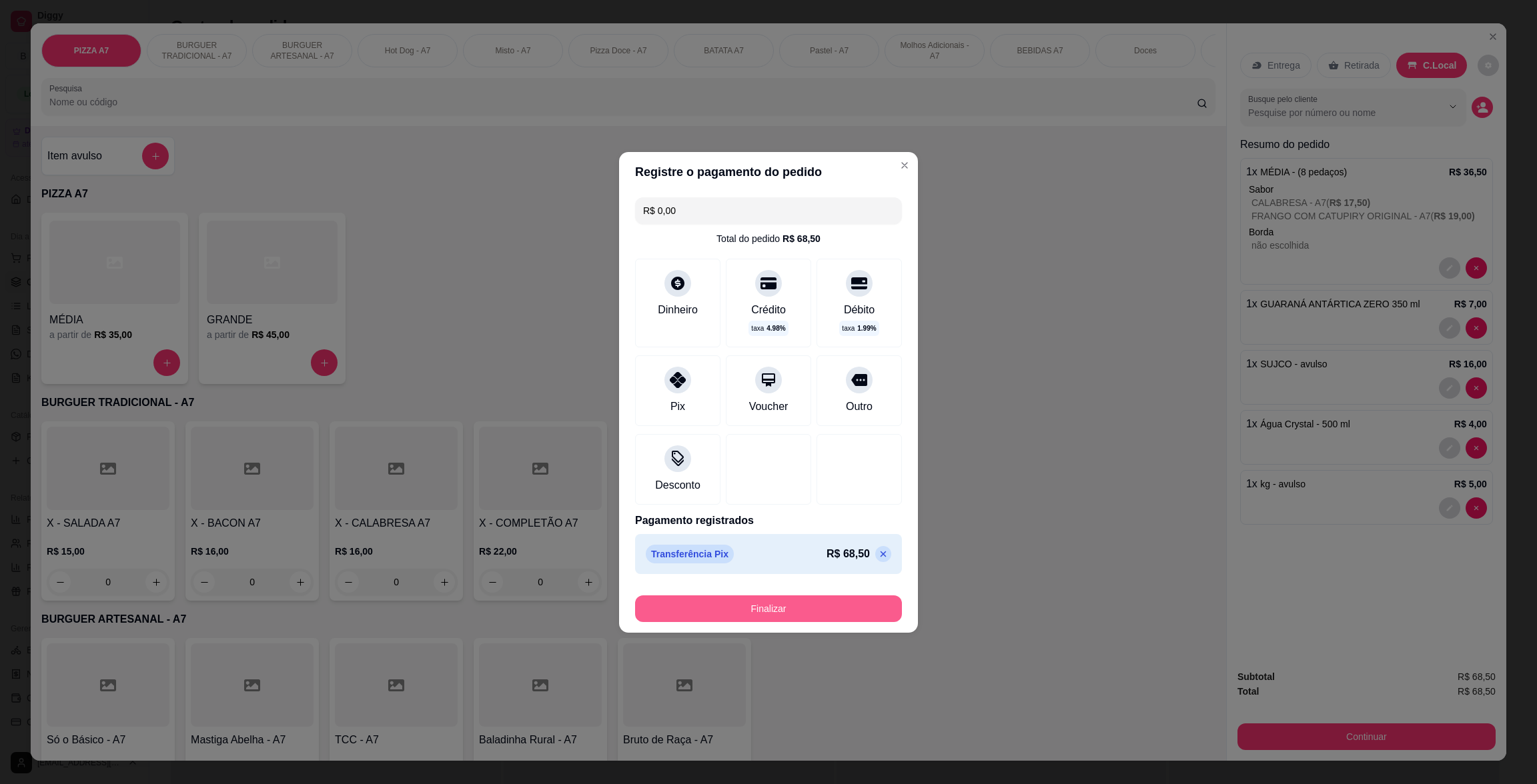
click at [733, 601] on button "Finalizar" at bounding box center [768, 609] width 267 height 27
type input "0"
type input "-R$ 68,50"
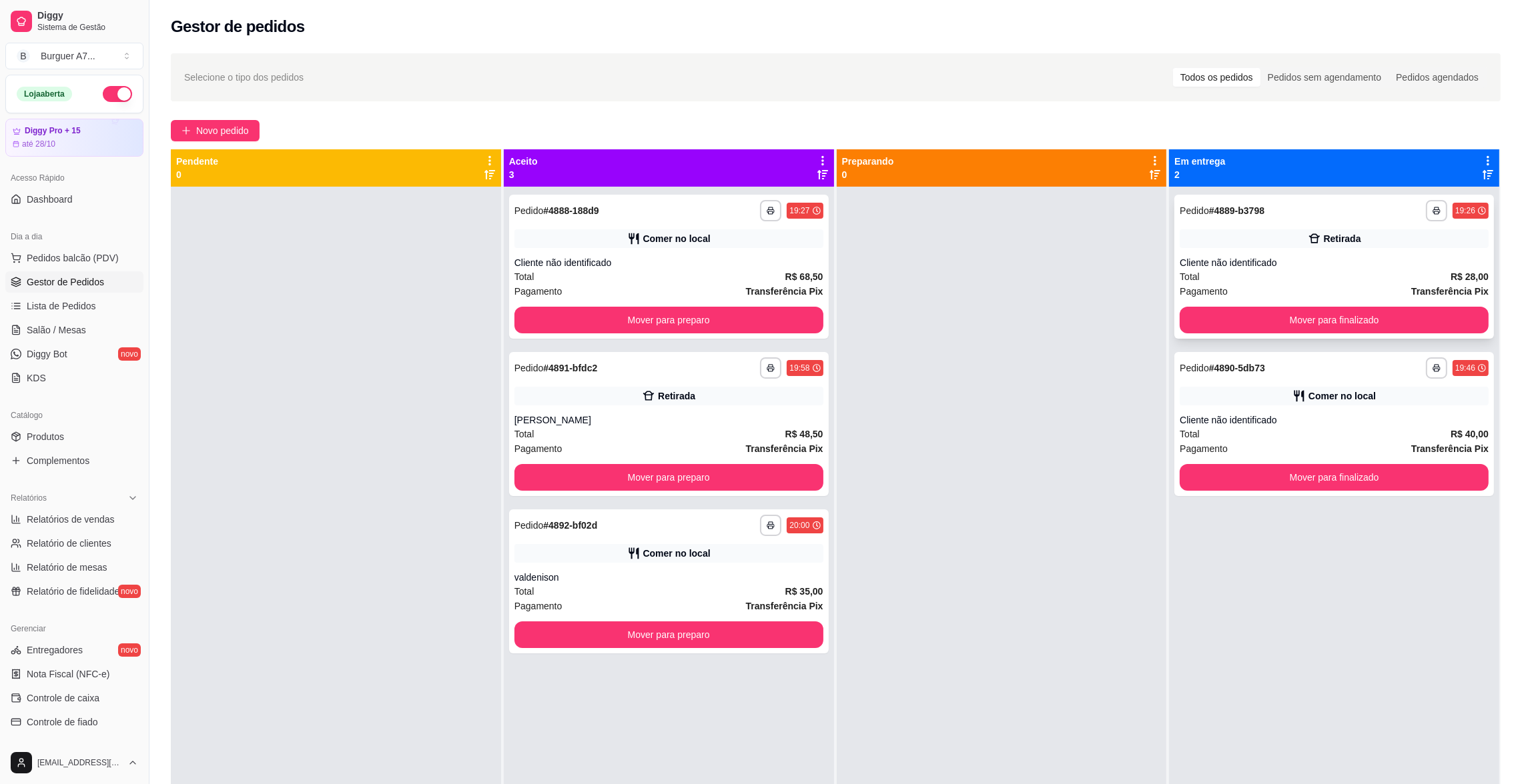
click at [1262, 270] on div "Total R$ 28,00" at bounding box center [1335, 276] width 309 height 15
click at [1276, 414] on div "Cliente não identificado" at bounding box center [1335, 420] width 309 height 13
click at [728, 324] on button "Mover para preparo" at bounding box center [669, 320] width 309 height 27
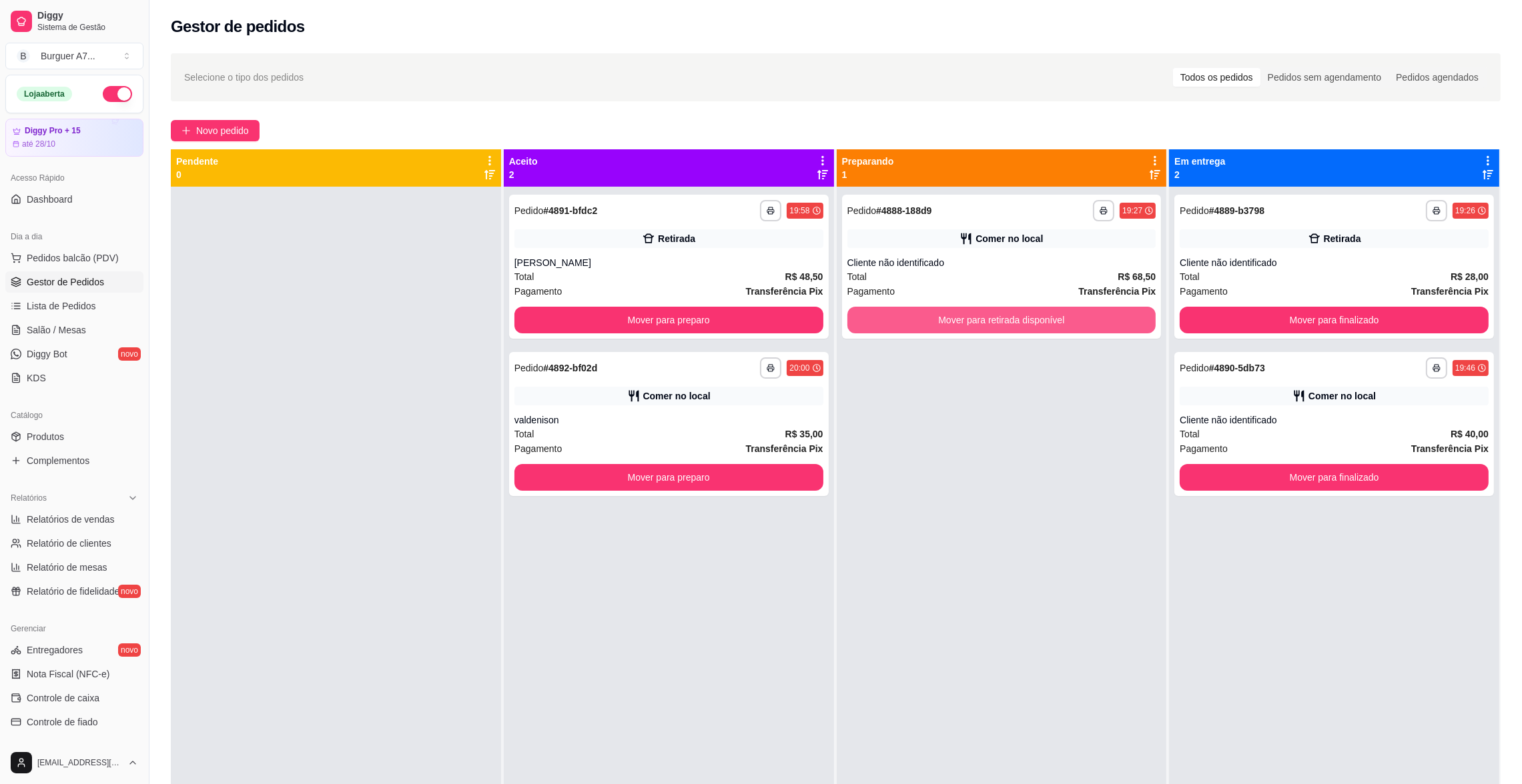
click at [888, 327] on button "Mover para retirada disponível" at bounding box center [1002, 320] width 309 height 27
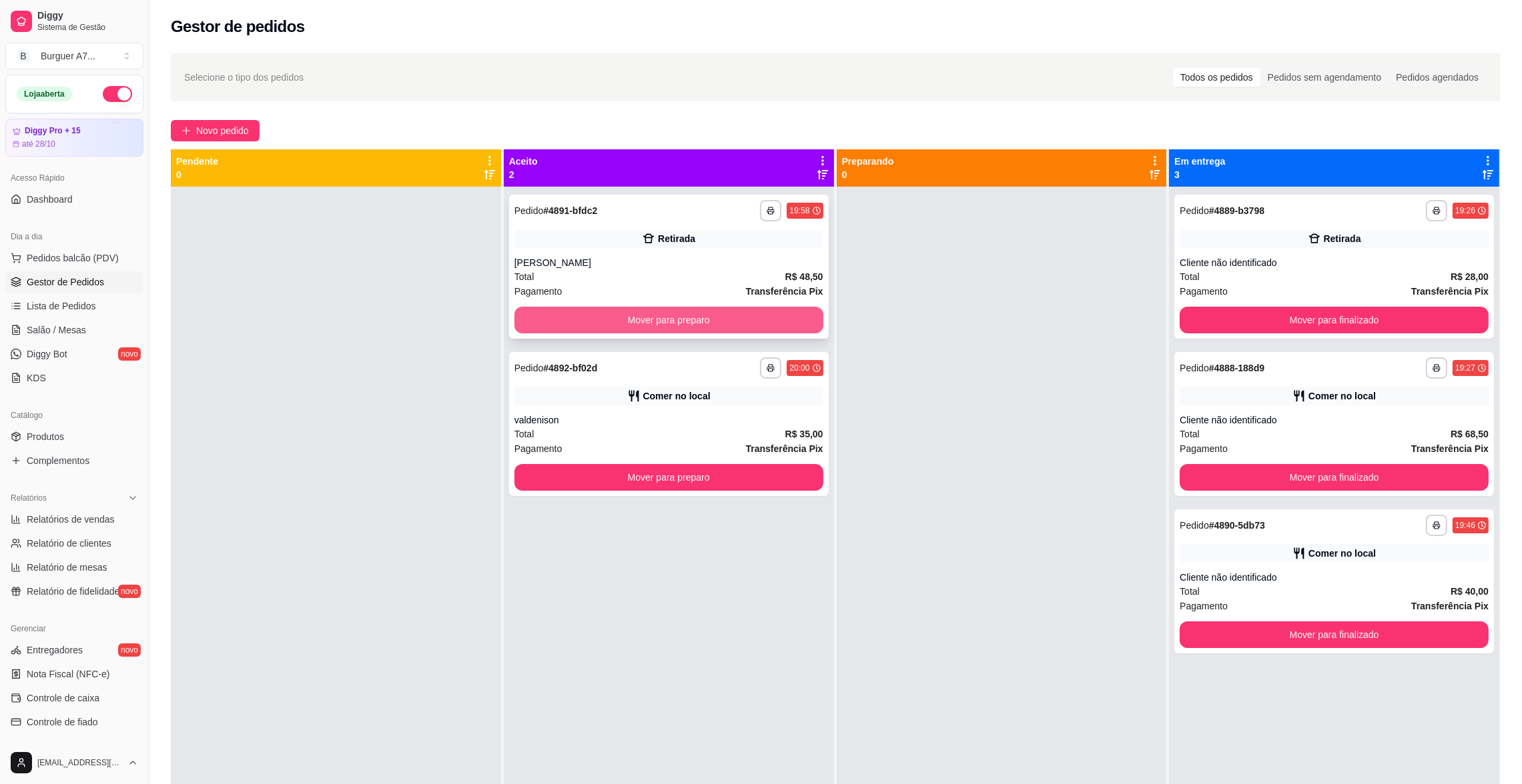
click at [744, 322] on button "Mover para preparo" at bounding box center [669, 320] width 309 height 27
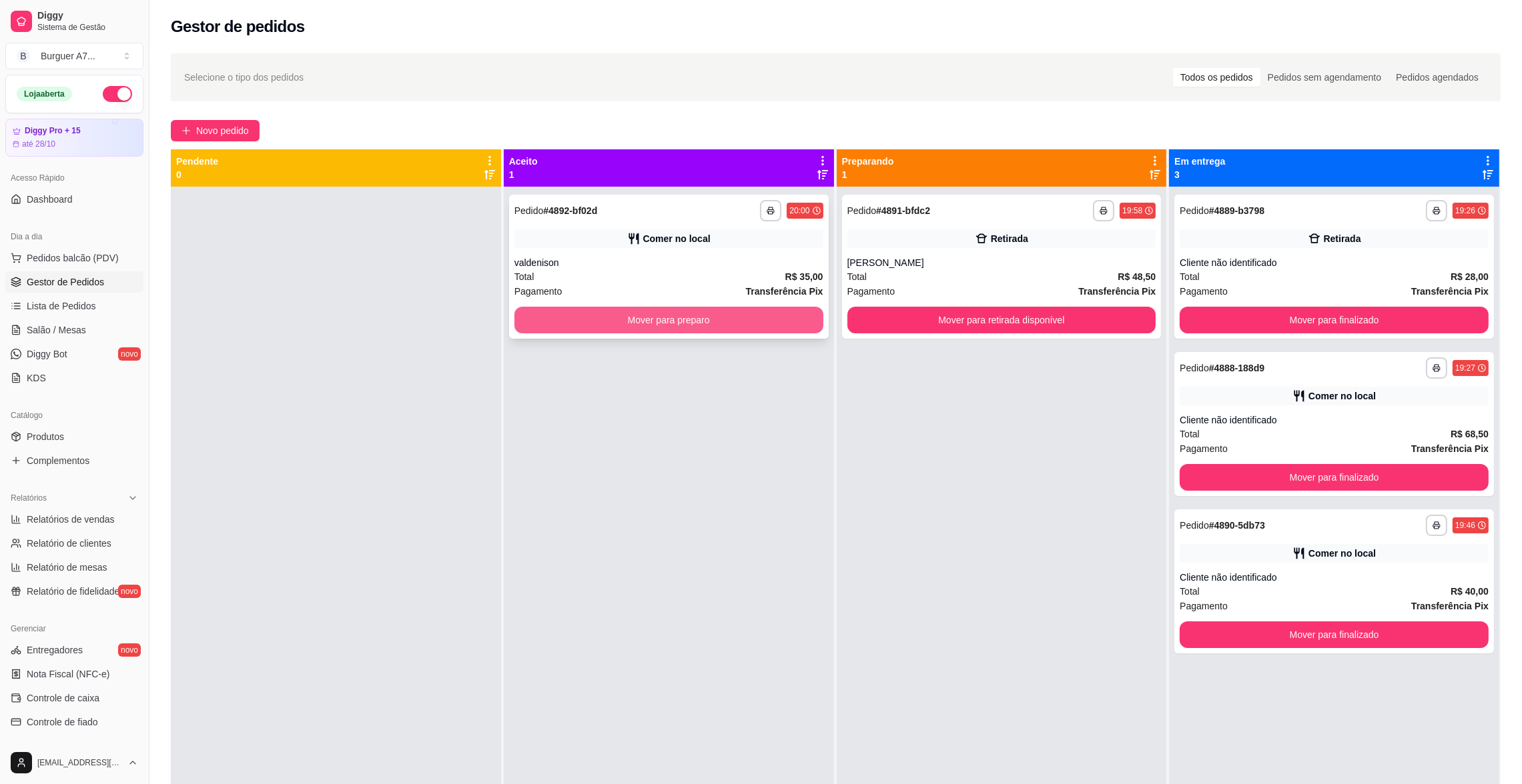
click at [754, 317] on button "Mover para preparo" at bounding box center [669, 320] width 309 height 27
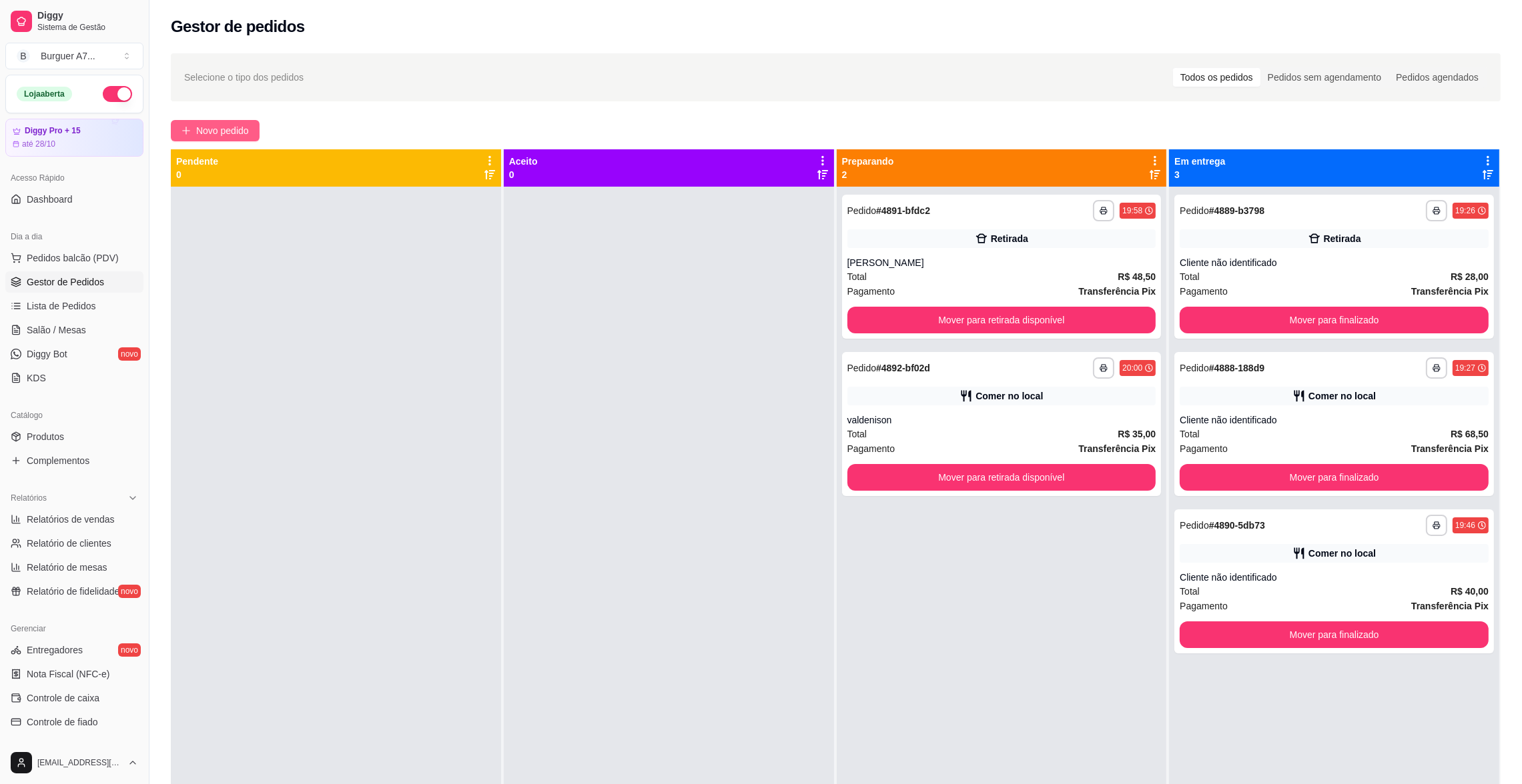
click at [221, 132] on span "Novo pedido" at bounding box center [222, 130] width 53 height 15
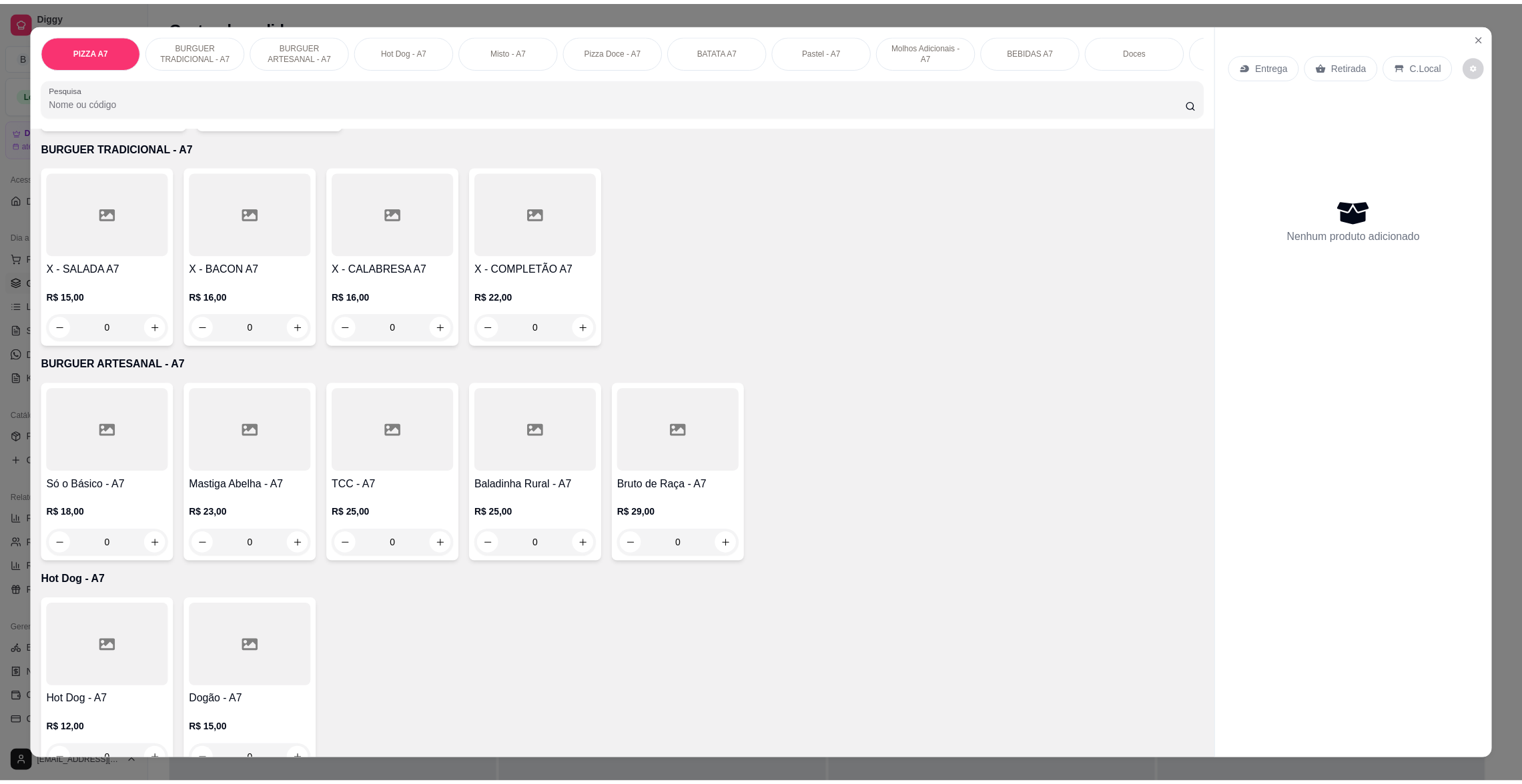
scroll to position [299, 0]
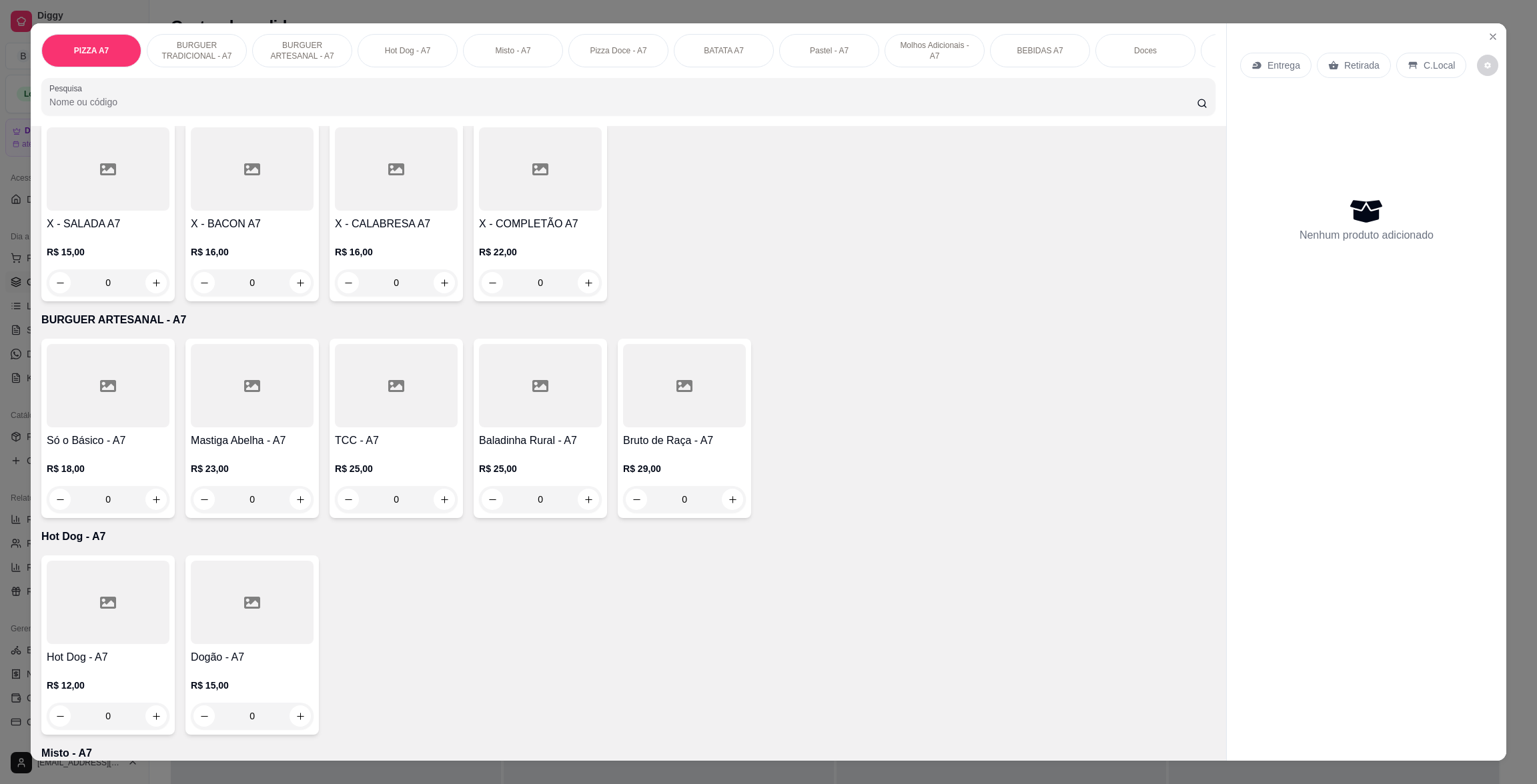
click at [249, 247] on div "R$ 16,00 0" at bounding box center [252, 264] width 122 height 64
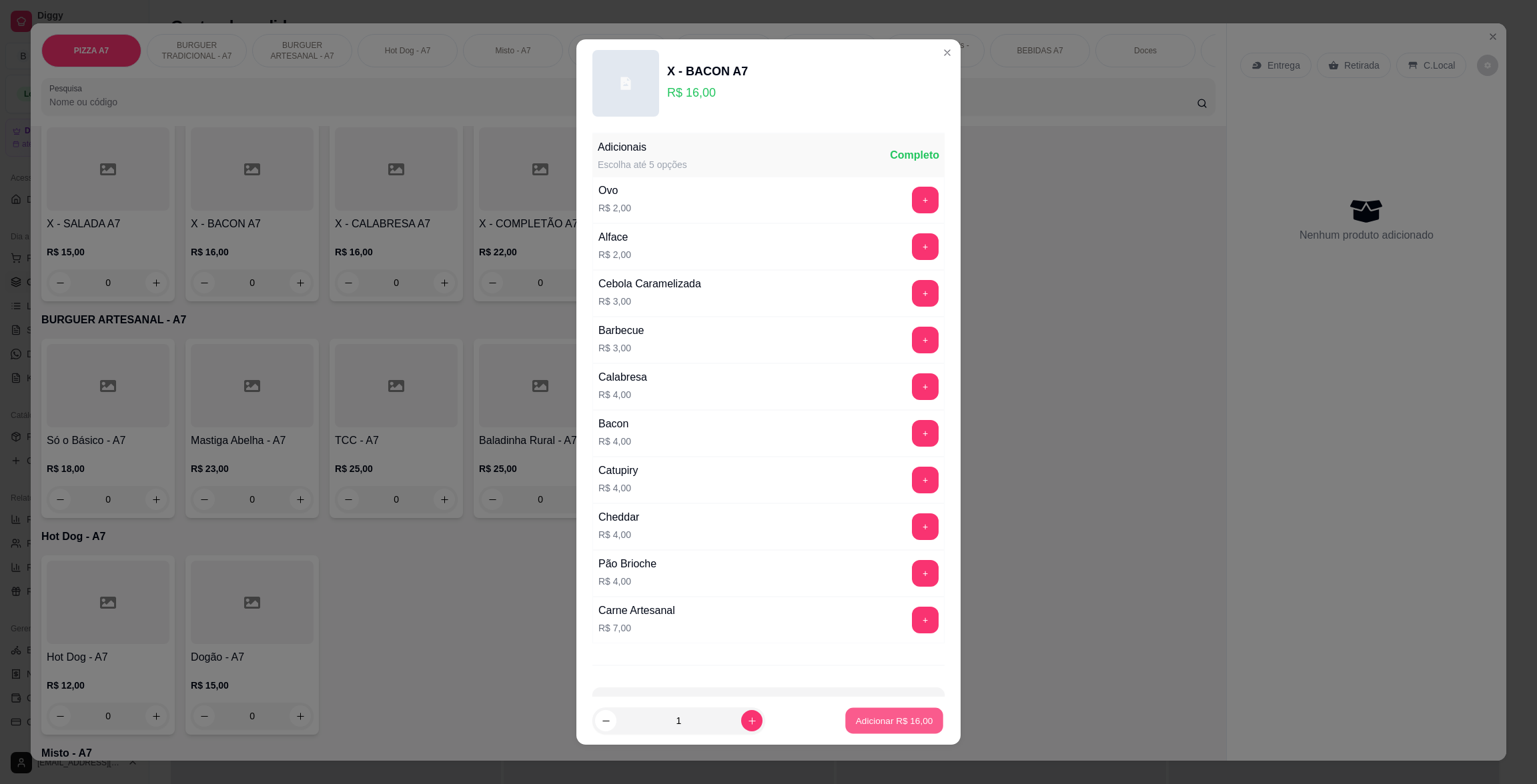
click at [894, 724] on p "Adicionar R$ 16,00" at bounding box center [894, 721] width 77 height 13
type input "1"
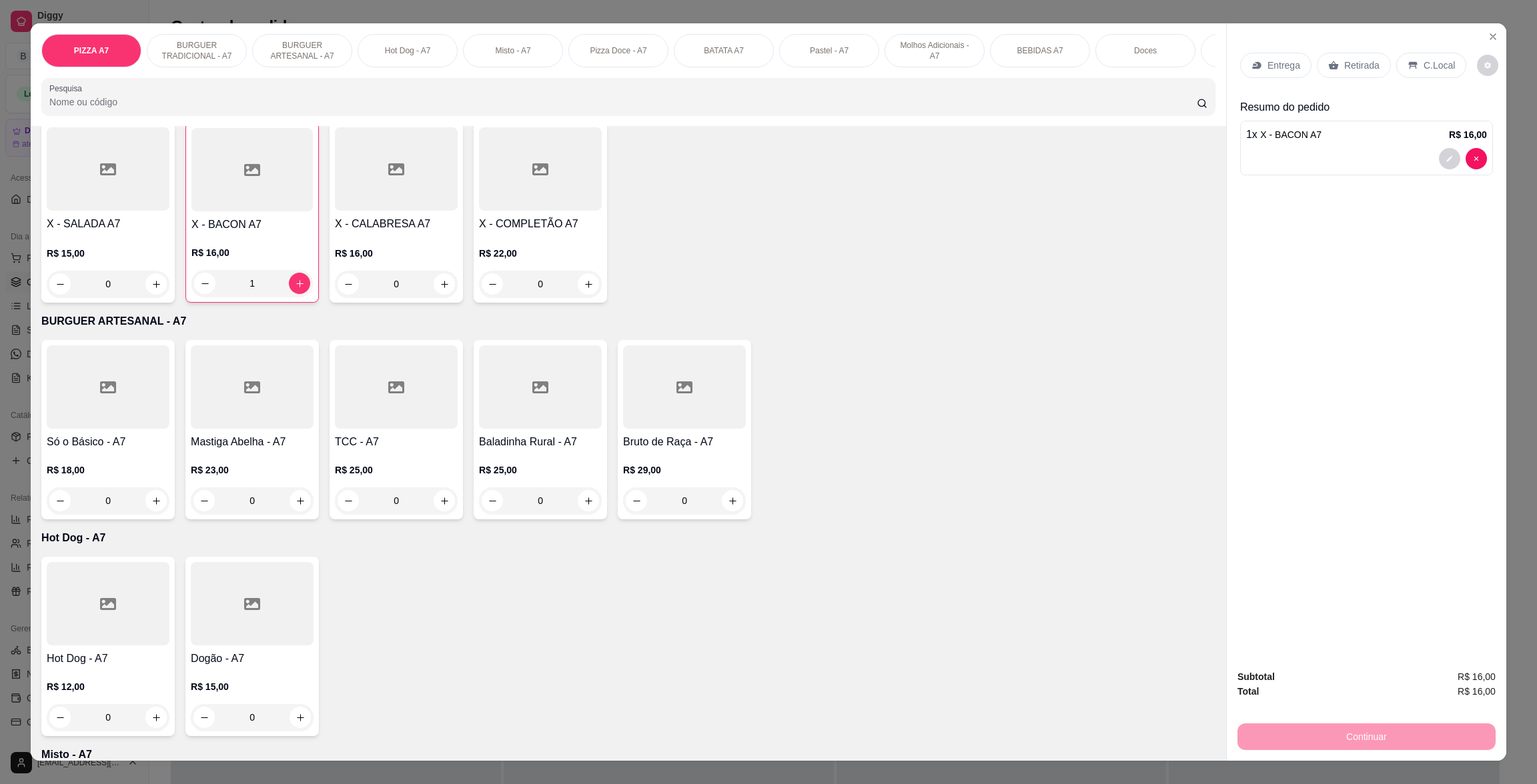
click at [1347, 70] on p "Retirada" at bounding box center [1362, 65] width 35 height 13
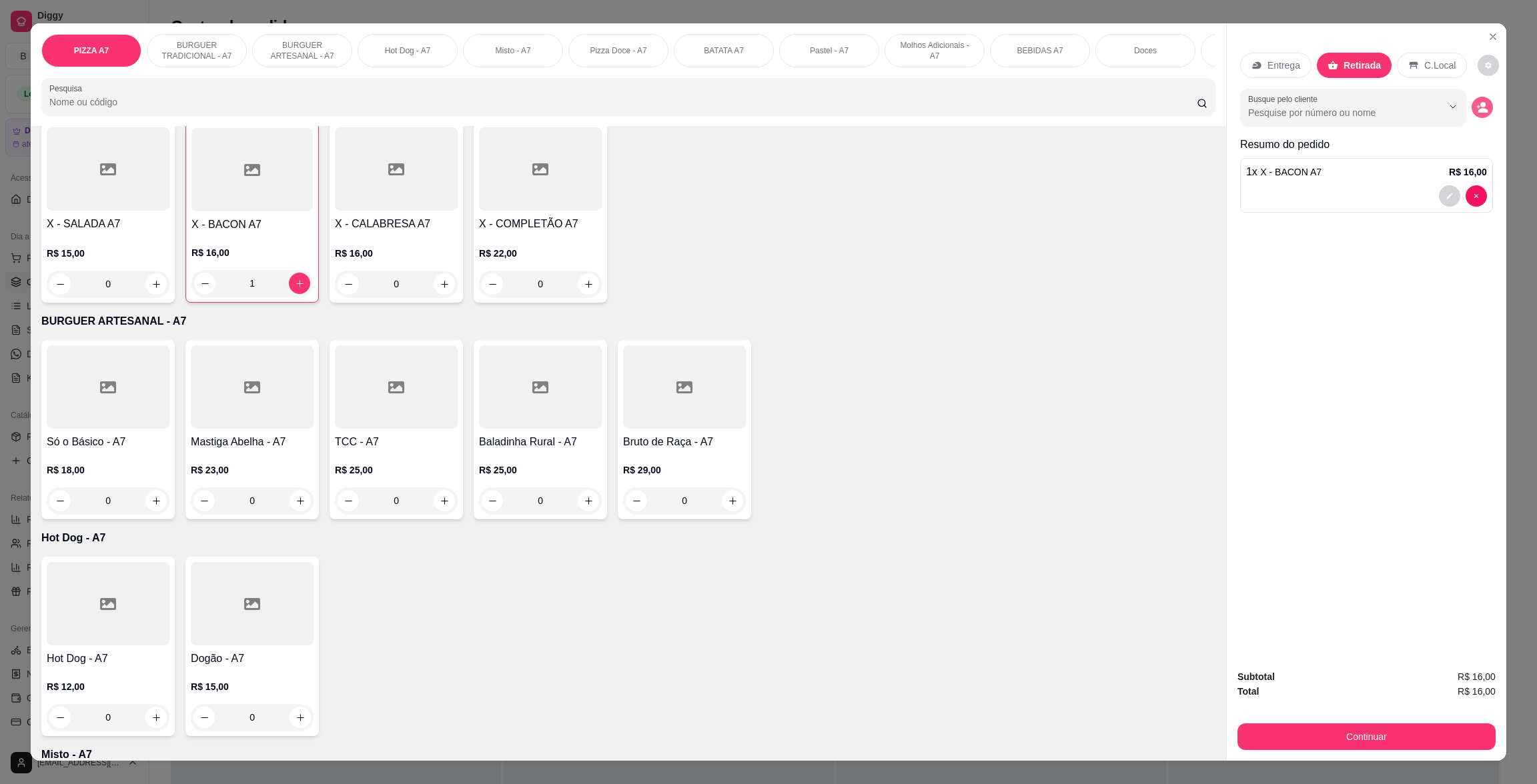
click at [1471, 114] on button "decrease-product-quantity" at bounding box center [1482, 107] width 21 height 21
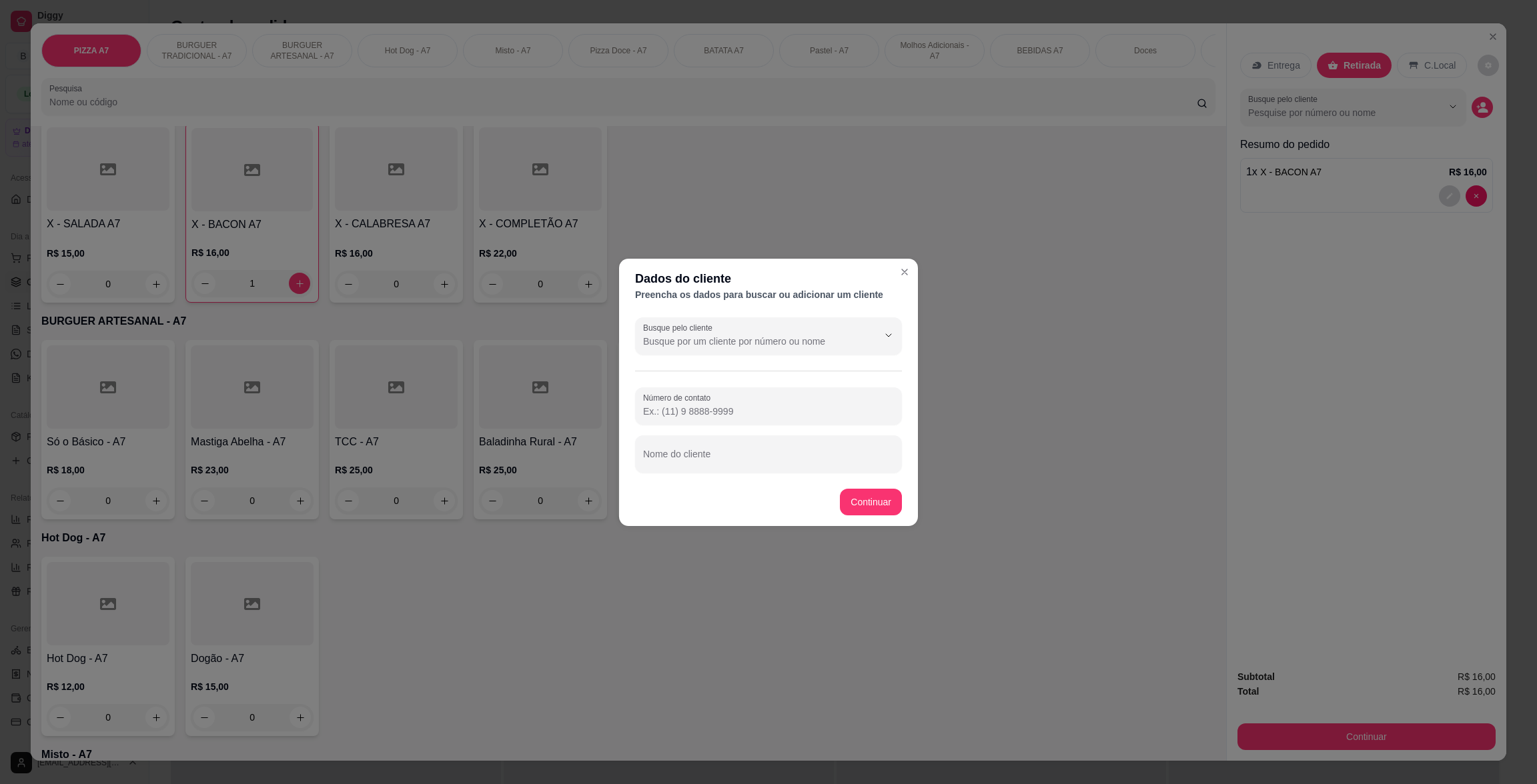
drag, startPoint x: 900, startPoint y: 447, endPoint x: 876, endPoint y: 451, distance: 24.3
click at [892, 447] on div "Busque pelo cliente Número de contato Nome do cliente" at bounding box center [768, 395] width 299 height 166
click at [851, 447] on div at bounding box center [769, 454] width 251 height 27
drag, startPoint x: 838, startPoint y: 443, endPoint x: 799, endPoint y: 466, distance: 45.3
click at [799, 466] on input "A" at bounding box center [769, 459] width 251 height 13
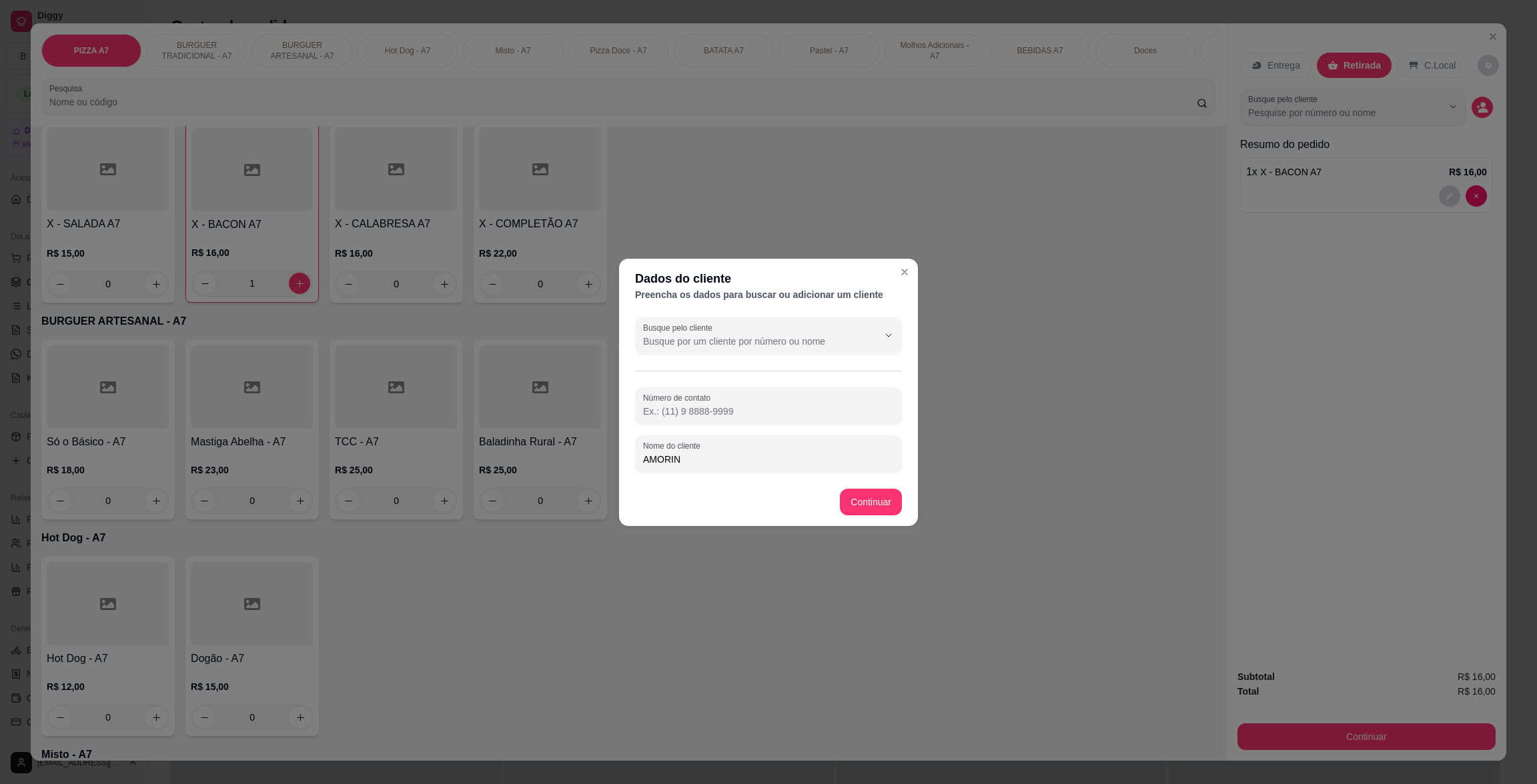
type input "AMORIN"
click at [833, 507] on footer "Continuar" at bounding box center [768, 502] width 299 height 48
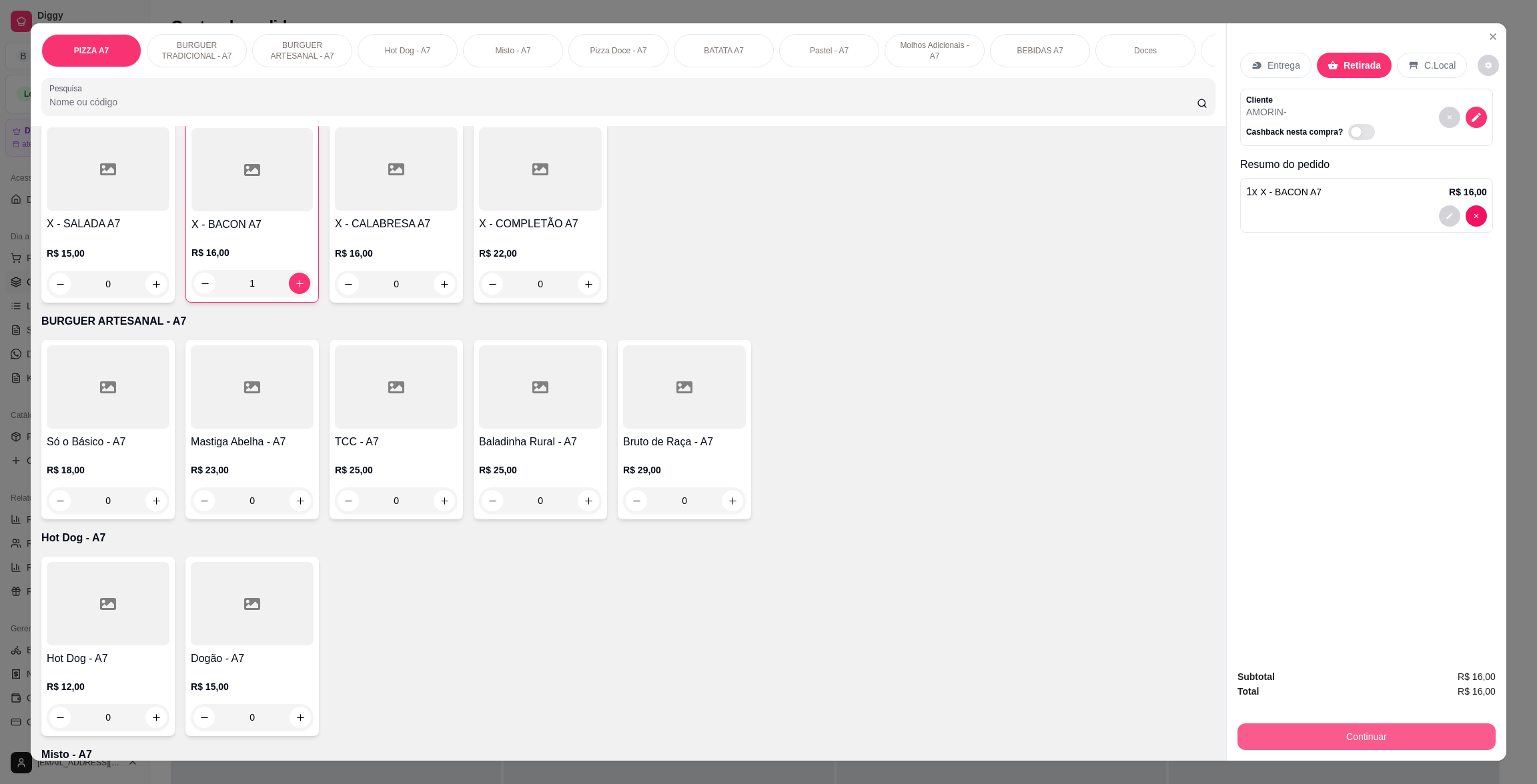
click at [1375, 737] on button "Continuar" at bounding box center [1366, 737] width 258 height 27
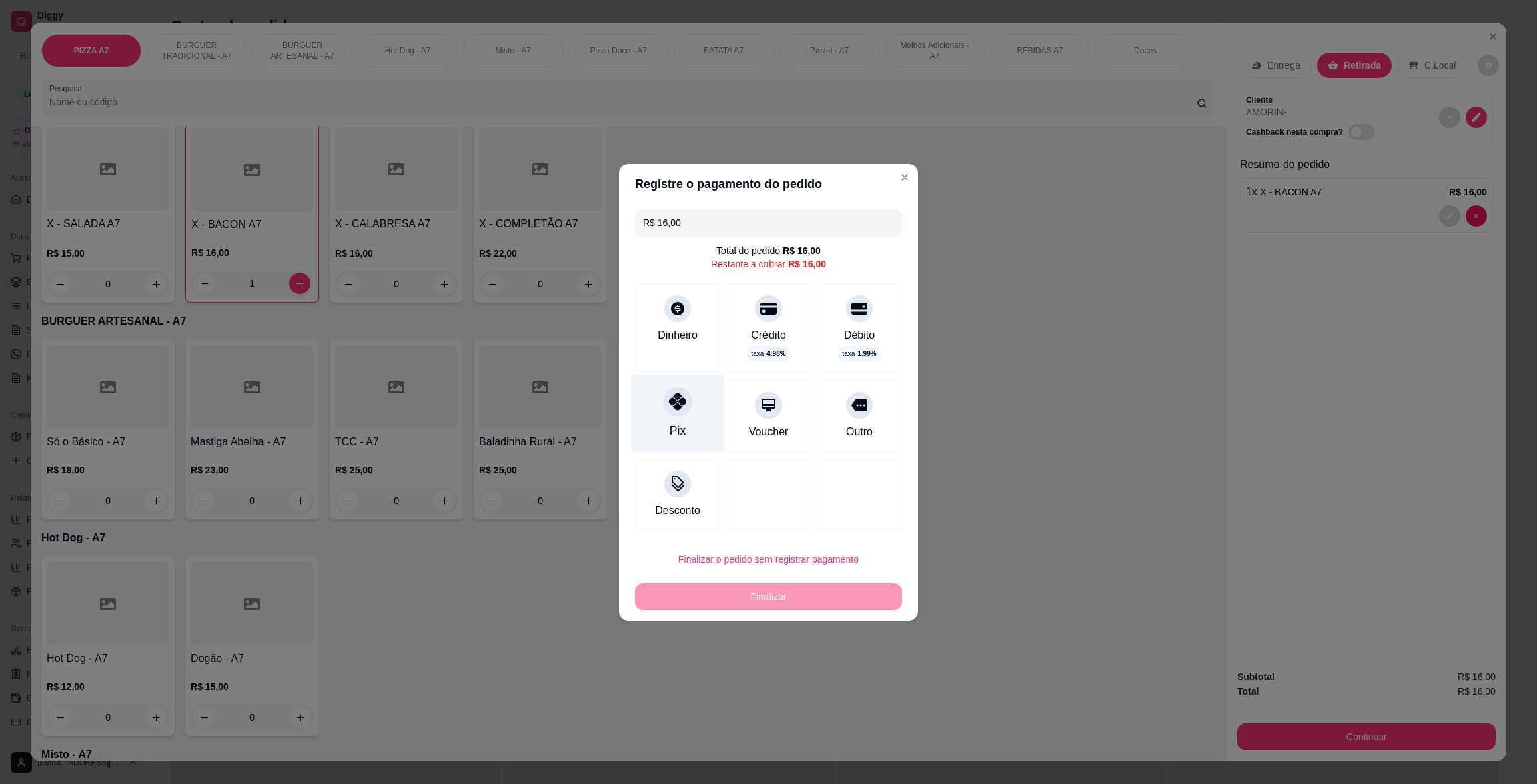
click at [672, 434] on div "Pix" at bounding box center [677, 431] width 16 height 18
type input "R$ 0,00"
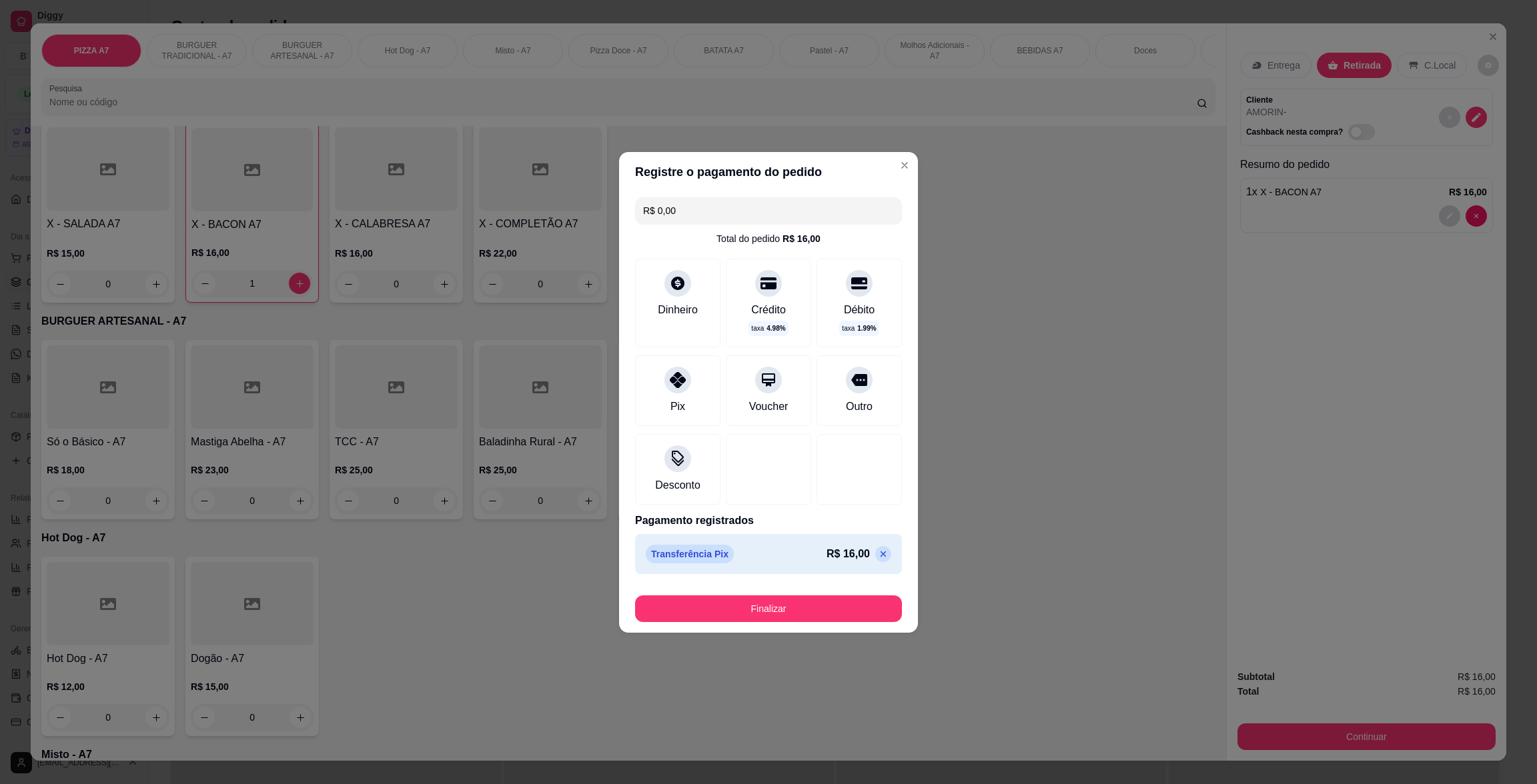
click at [787, 626] on footer "Finalizar" at bounding box center [768, 607] width 299 height 54
click at [783, 617] on button "Finalizar" at bounding box center [768, 609] width 267 height 27
type input "0"
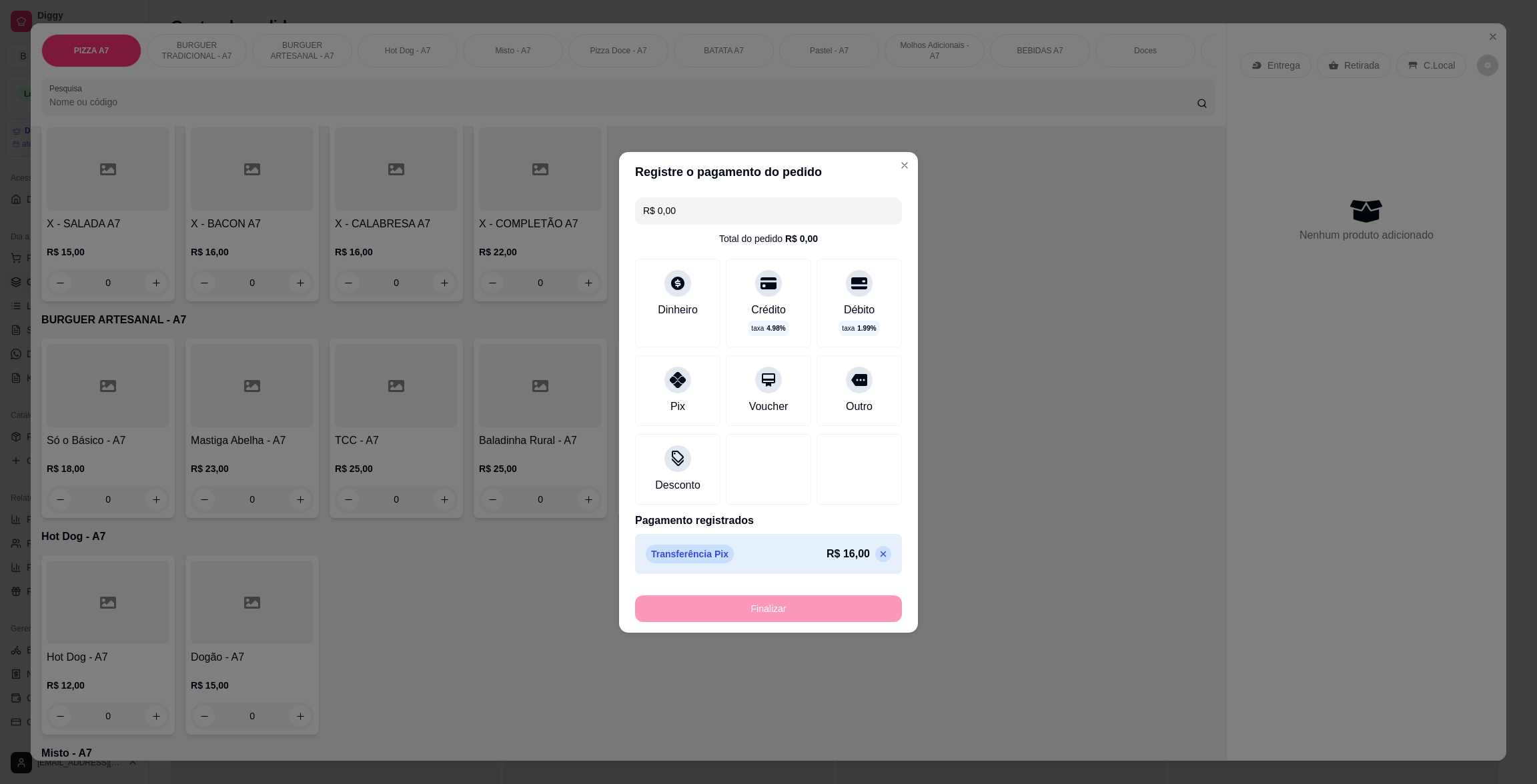
type input "-R$ 16,00"
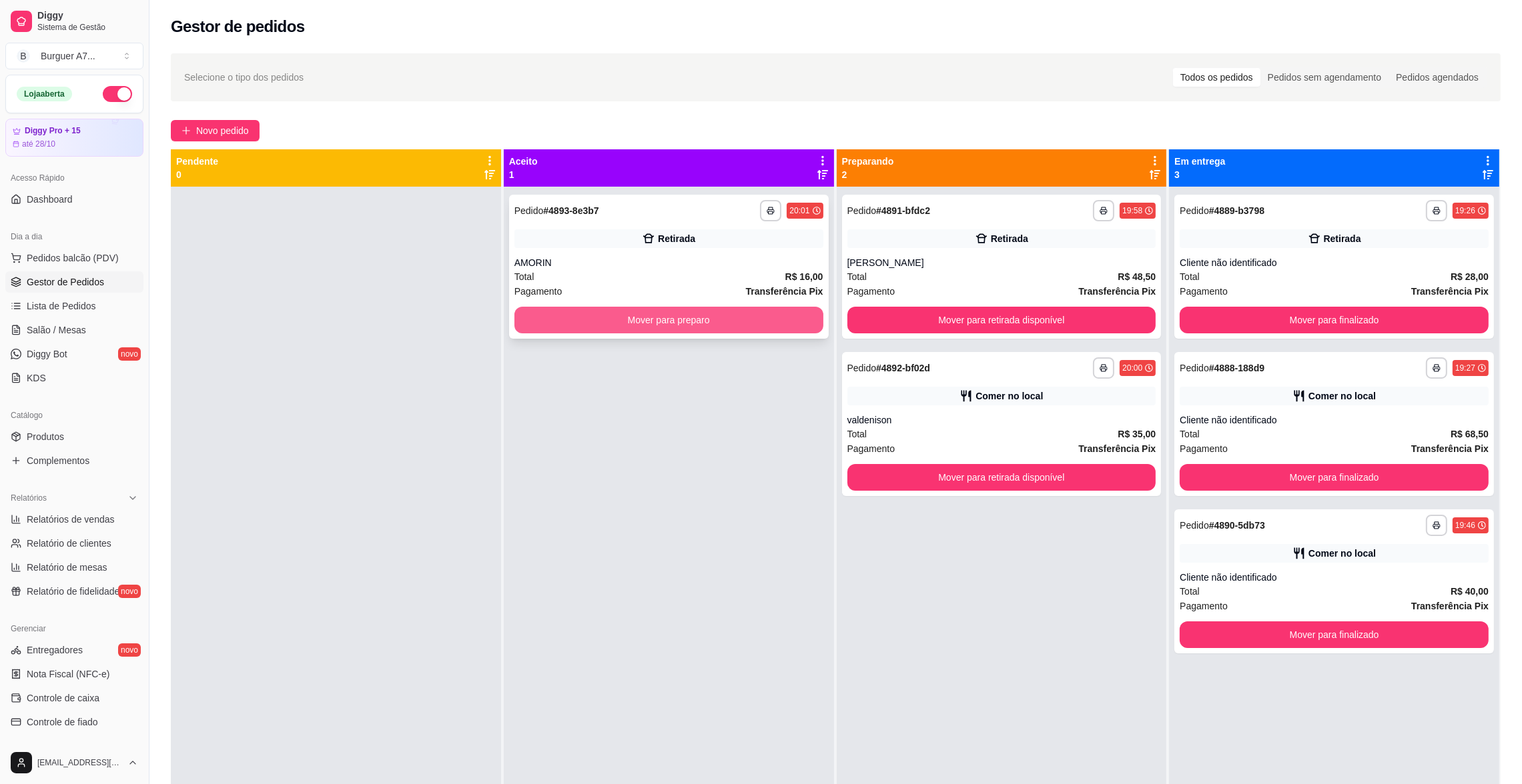
click at [688, 310] on button "Mover para preparo" at bounding box center [669, 320] width 309 height 27
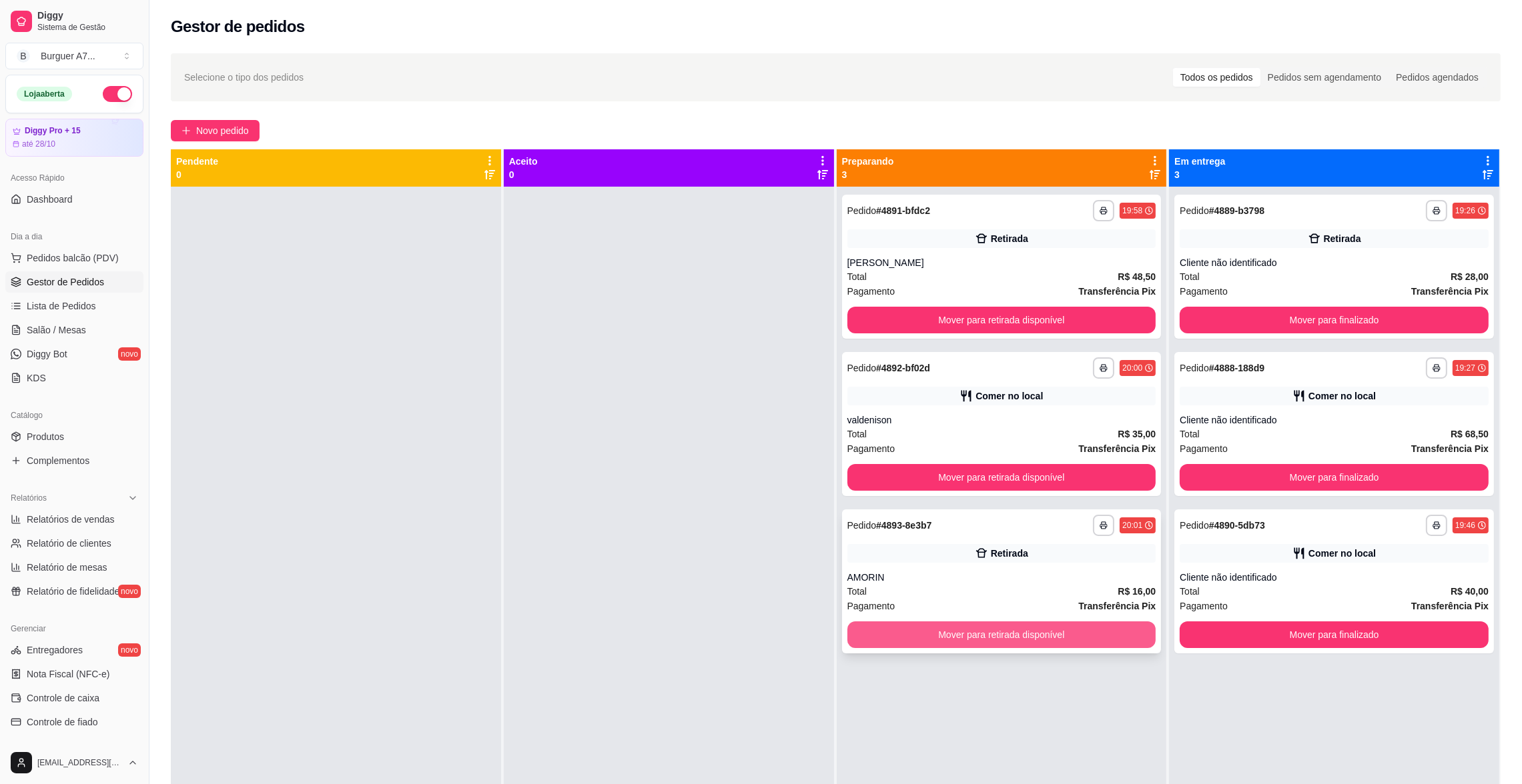
click at [1123, 627] on button "Mover para retirada disponível" at bounding box center [1002, 635] width 309 height 27
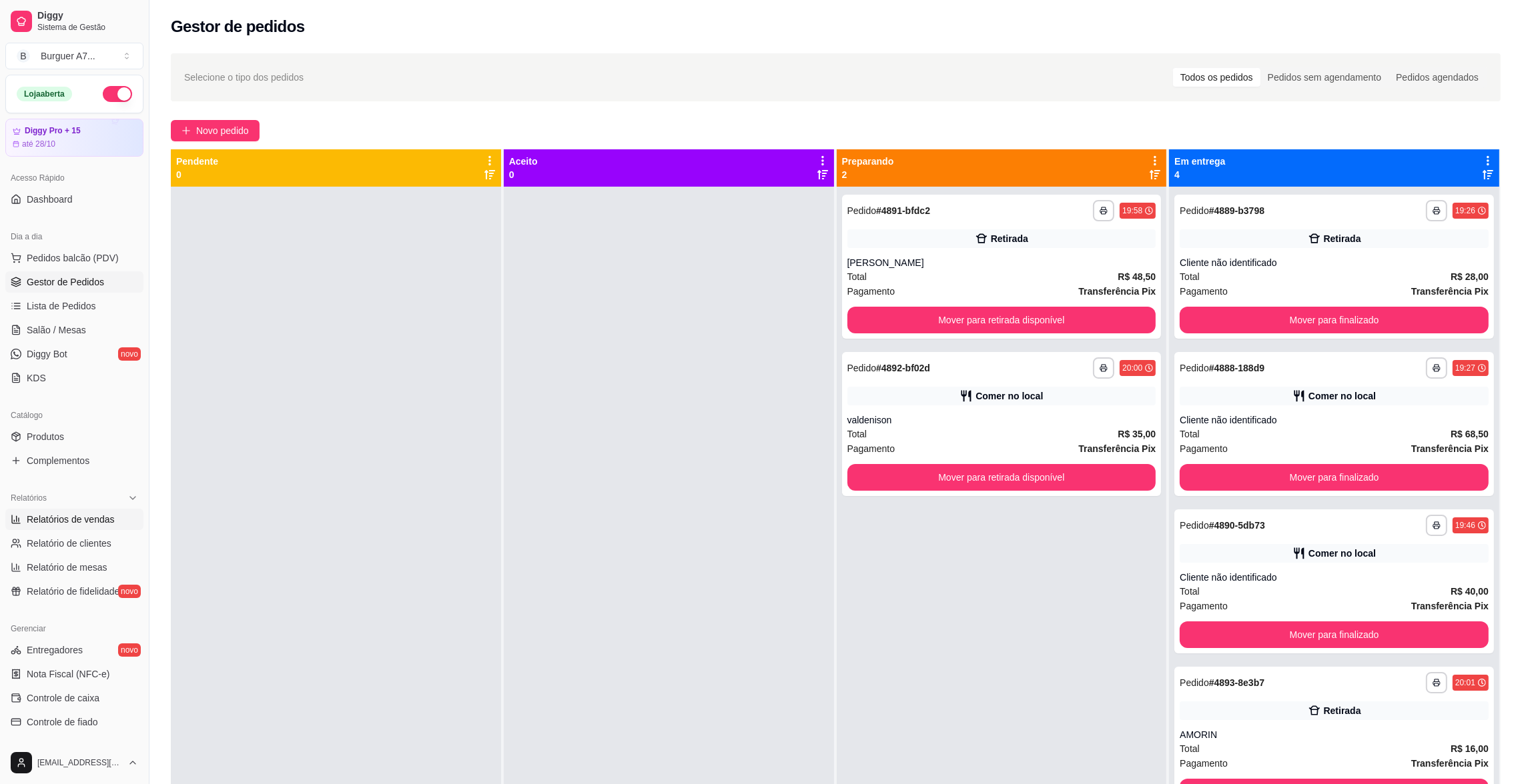
click at [91, 521] on span "Relatórios de vendas" at bounding box center [70, 519] width 88 height 13
select select "ALL"
select select "0"
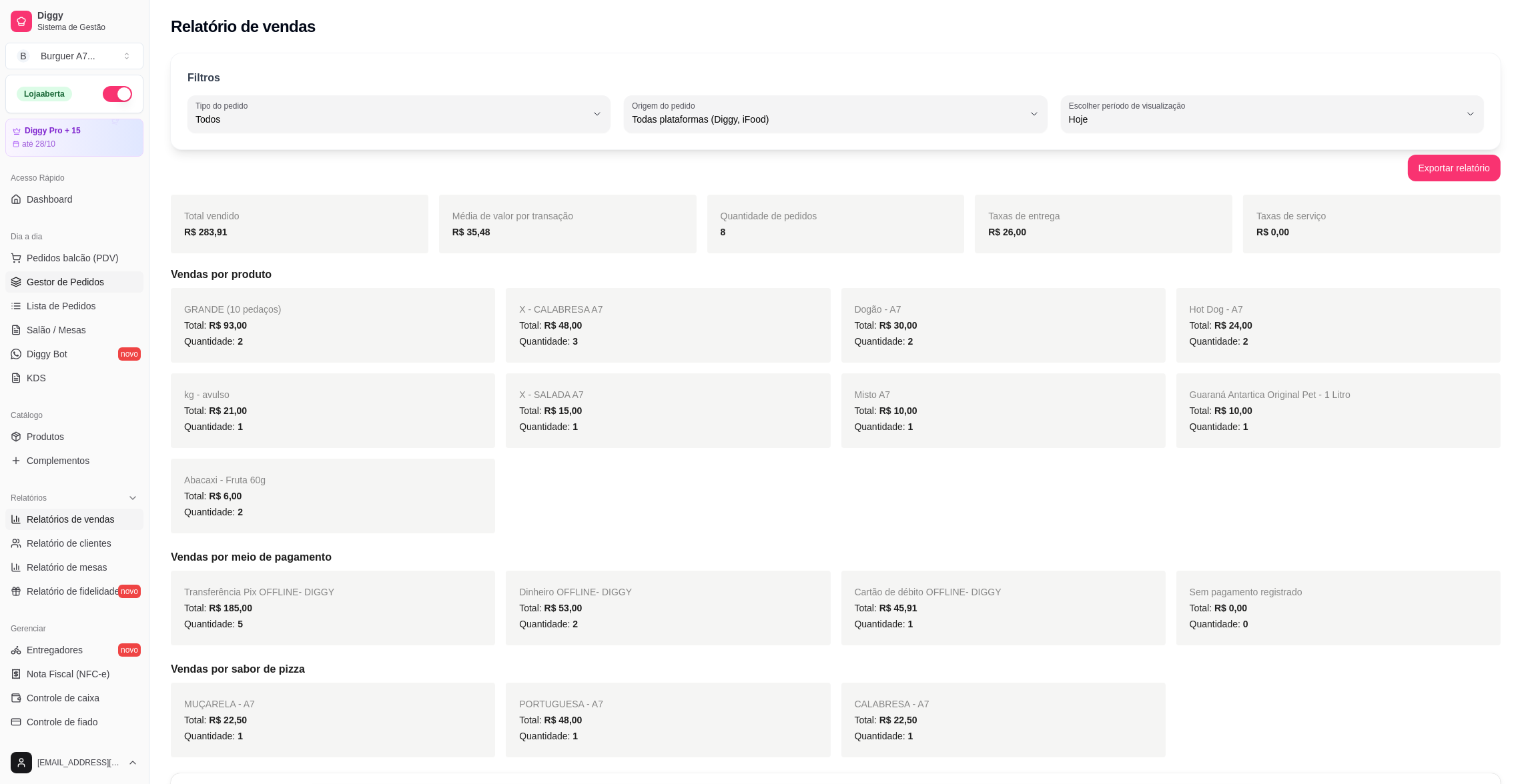
click at [76, 288] on span "Gestor de Pedidos" at bounding box center [65, 281] width 77 height 13
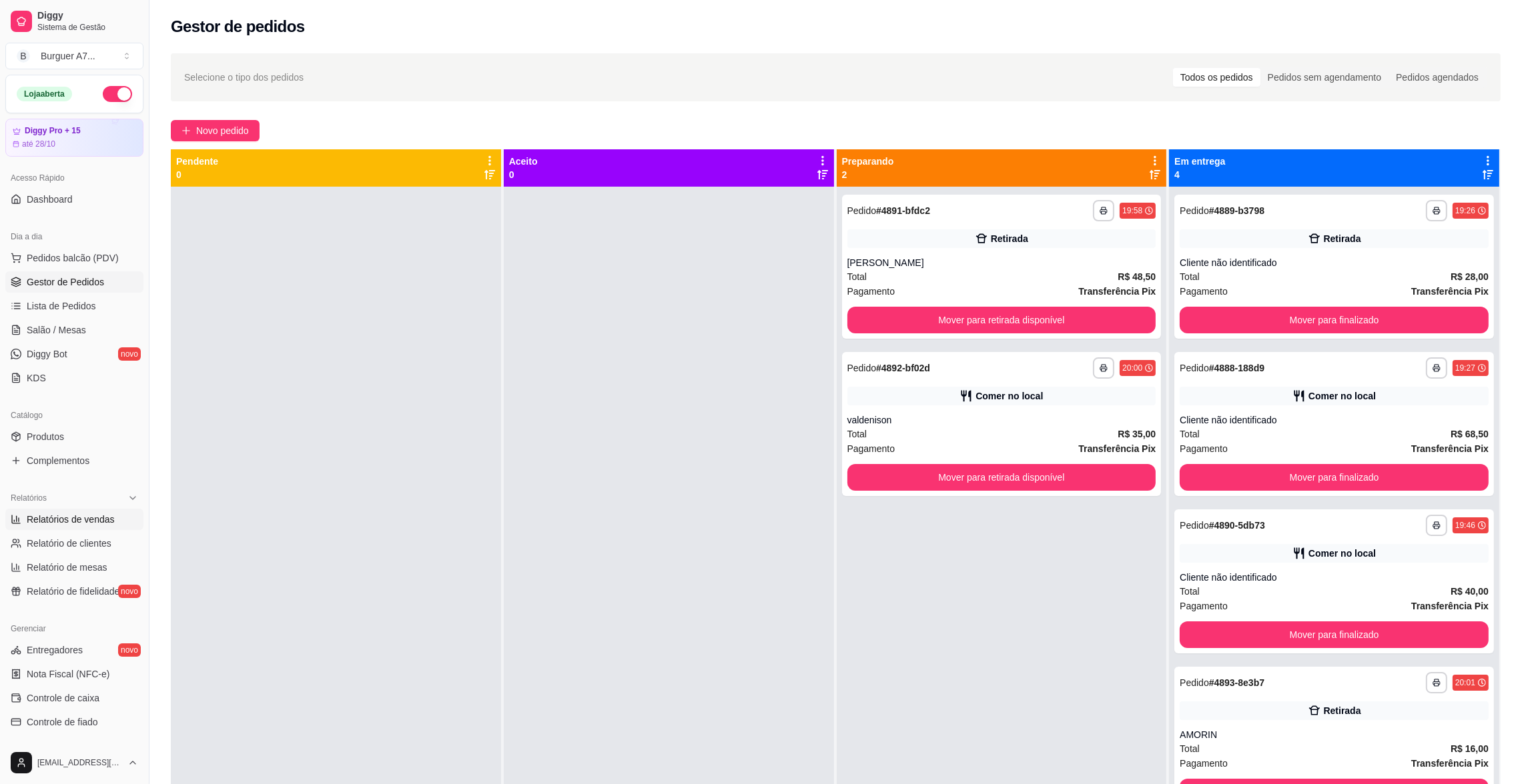
click at [115, 513] on link "Relatórios de vendas" at bounding box center [74, 519] width 138 height 21
select select "ALL"
select select "0"
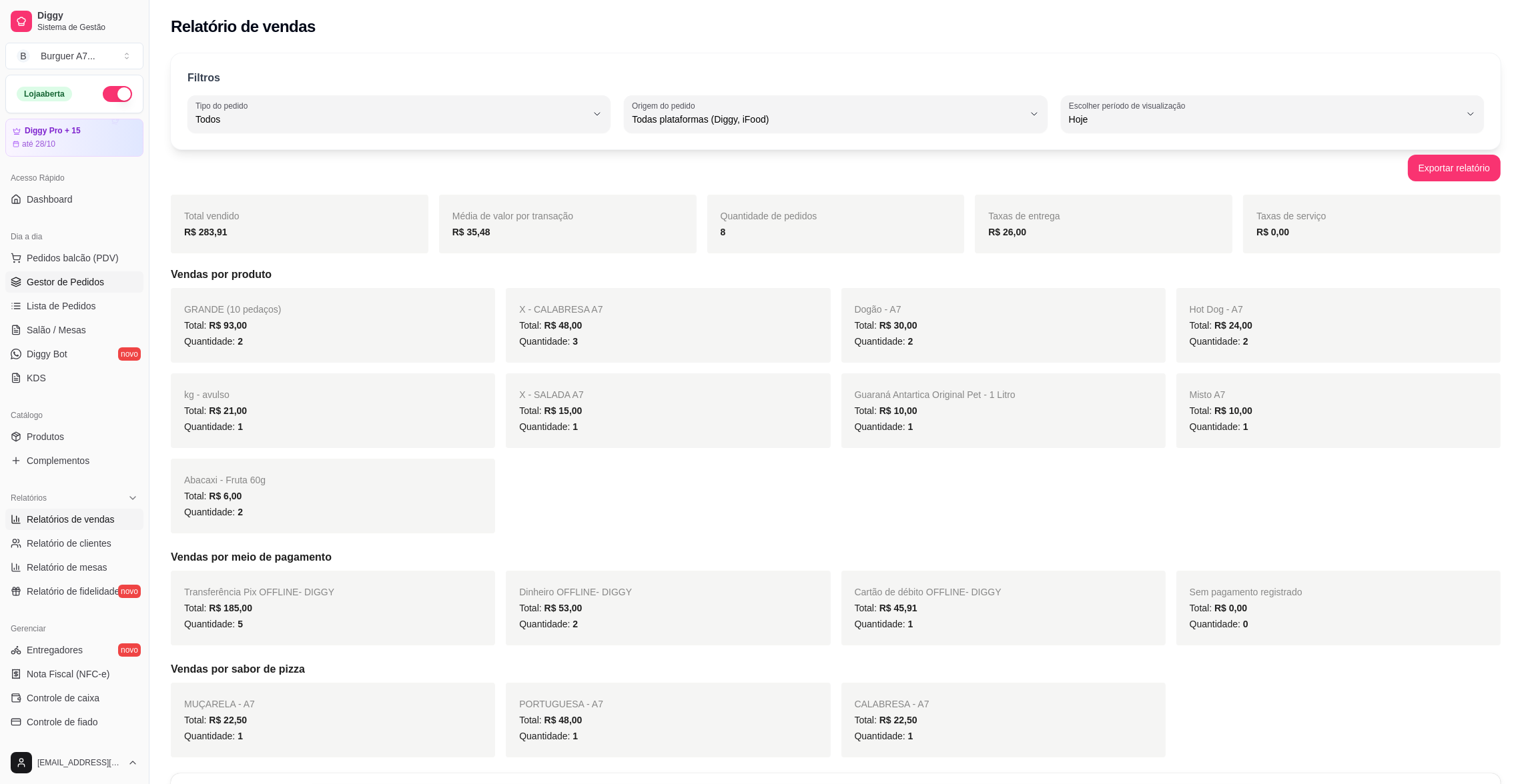
click at [76, 278] on span "Gestor de Pedidos" at bounding box center [65, 281] width 77 height 13
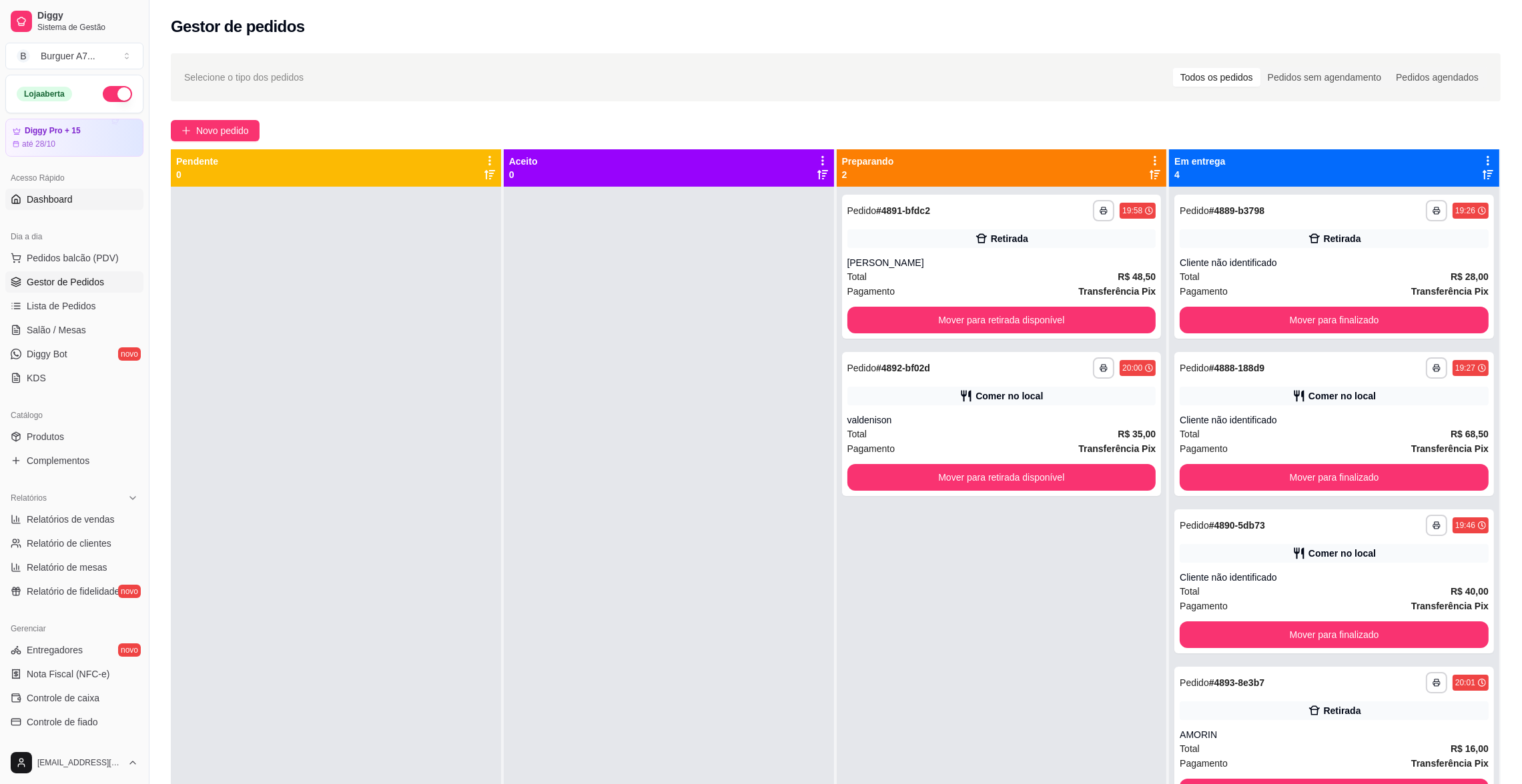
click at [54, 205] on span "Dashboard" at bounding box center [50, 199] width 46 height 13
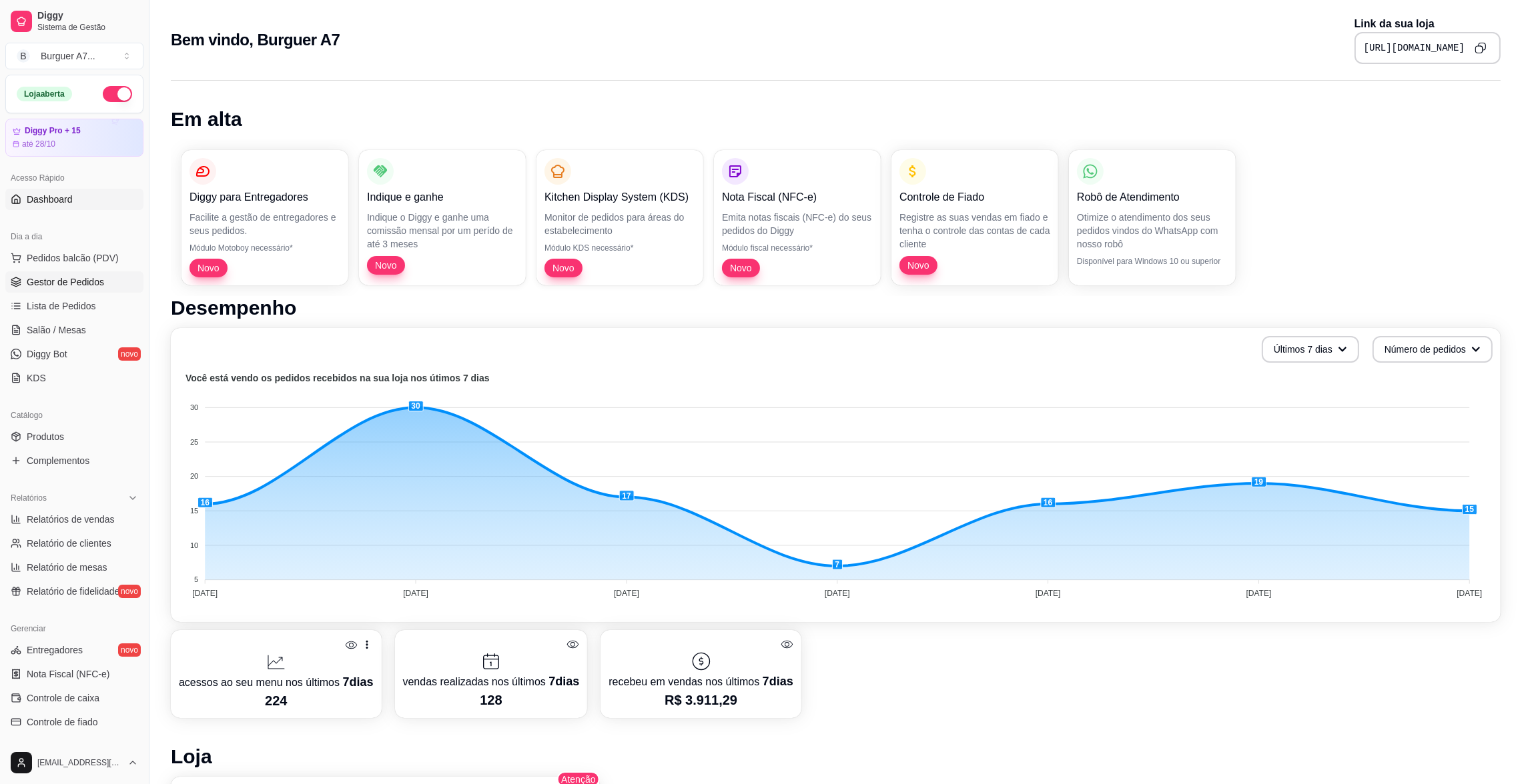
click at [102, 279] on link "Gestor de Pedidos" at bounding box center [74, 282] width 138 height 21
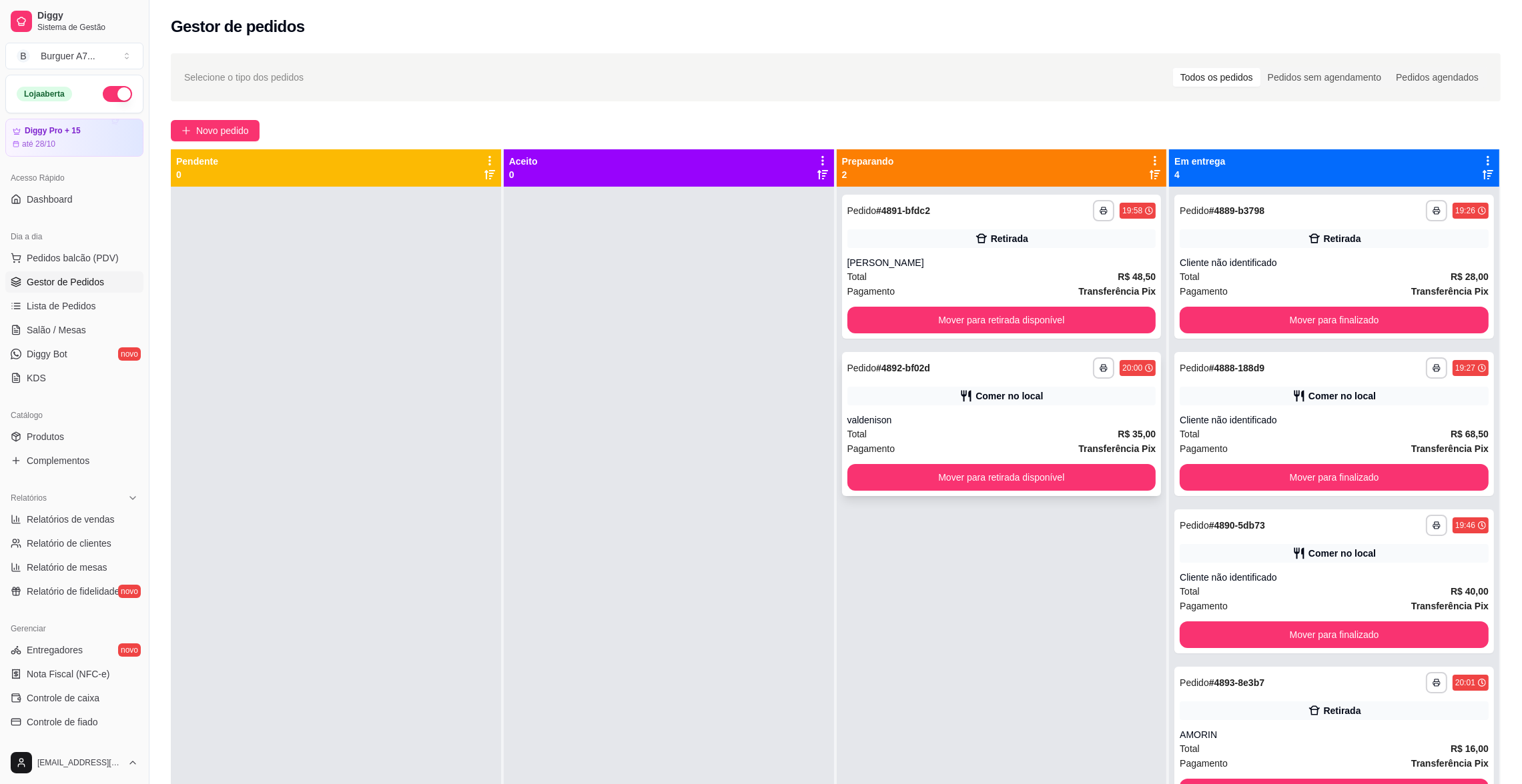
click at [1039, 419] on div "valdenison" at bounding box center [1002, 420] width 309 height 13
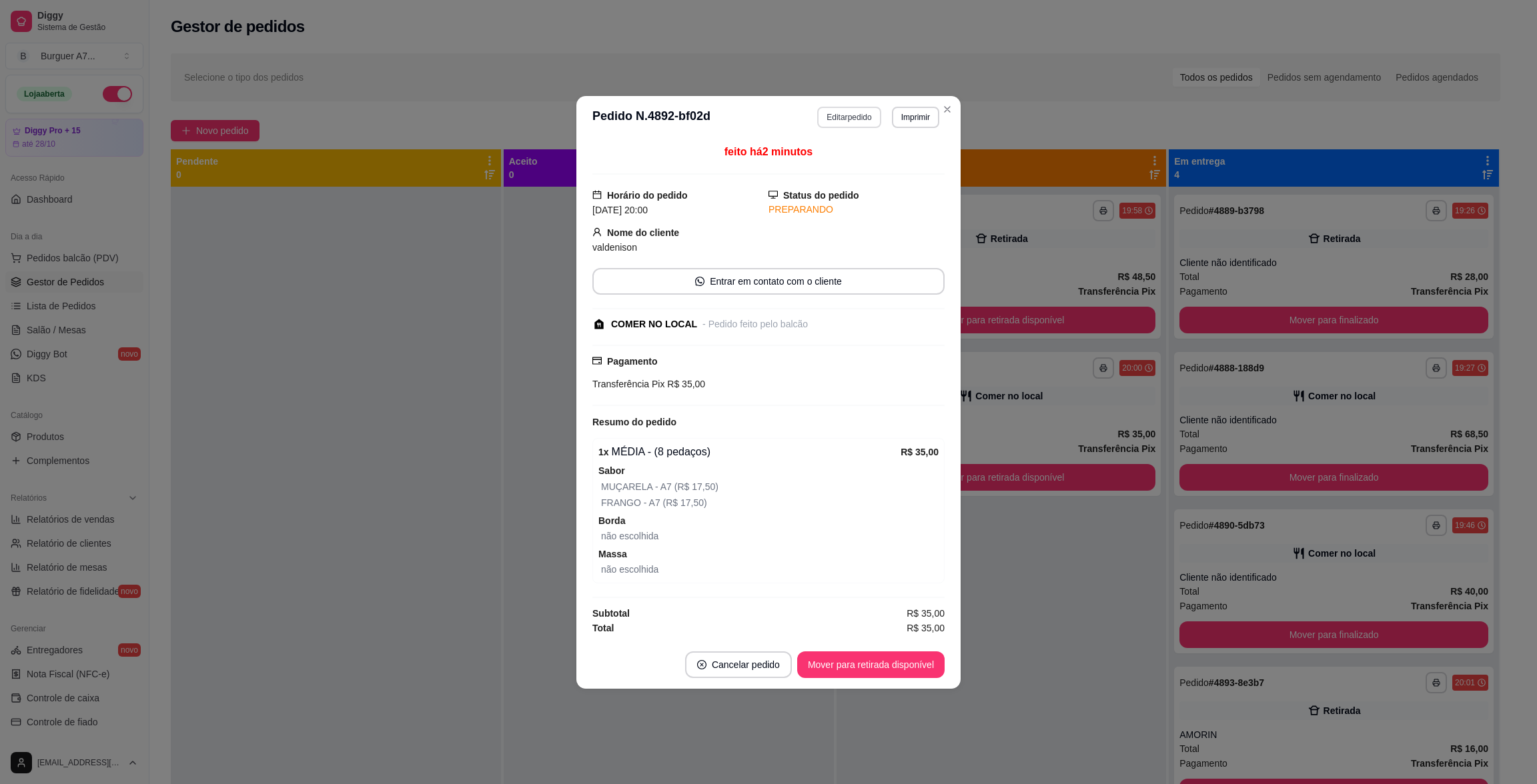
click at [859, 112] on button "Editar pedido" at bounding box center [848, 118] width 63 height 21
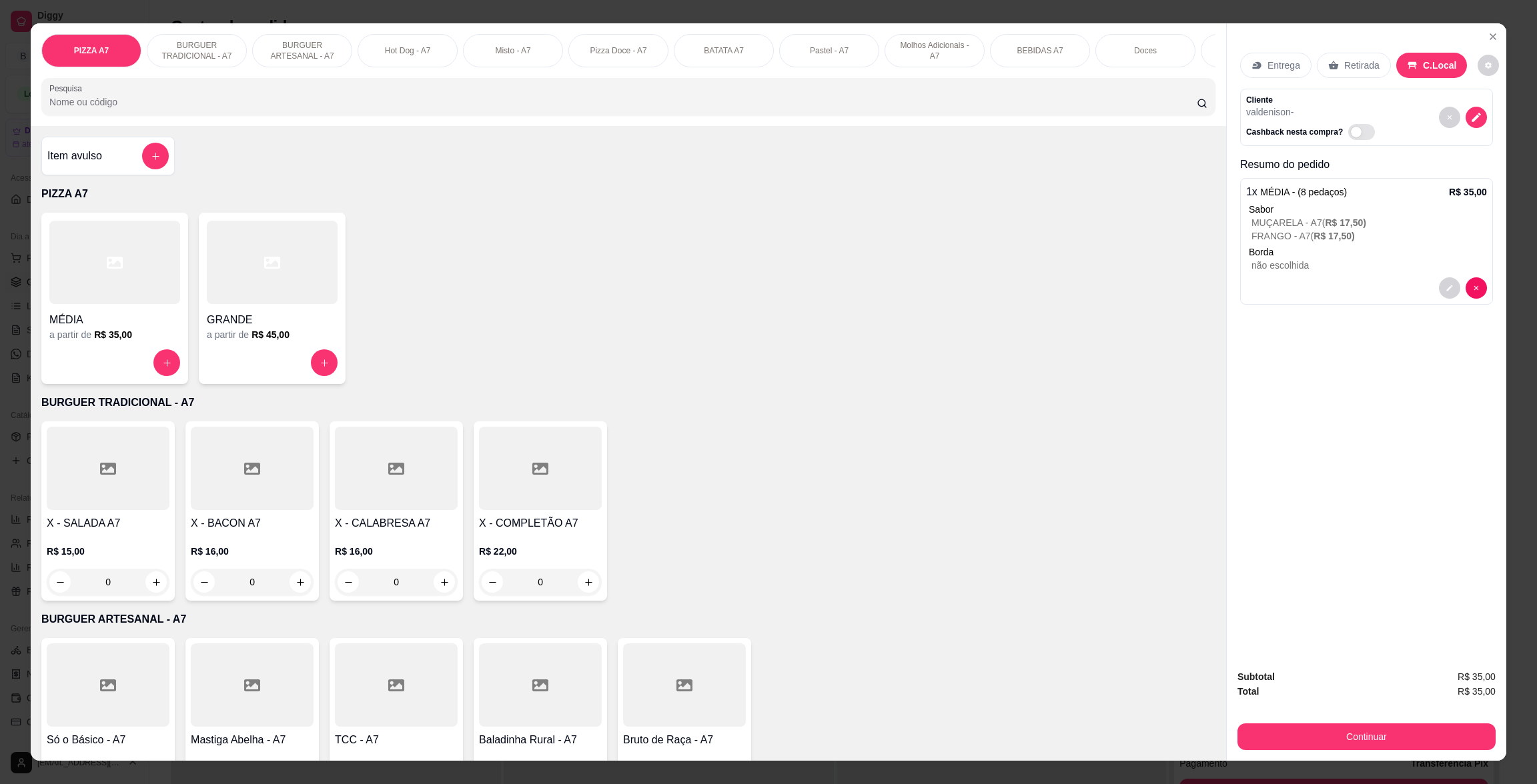
click at [147, 175] on div "Item avulso" at bounding box center [108, 156] width 133 height 39
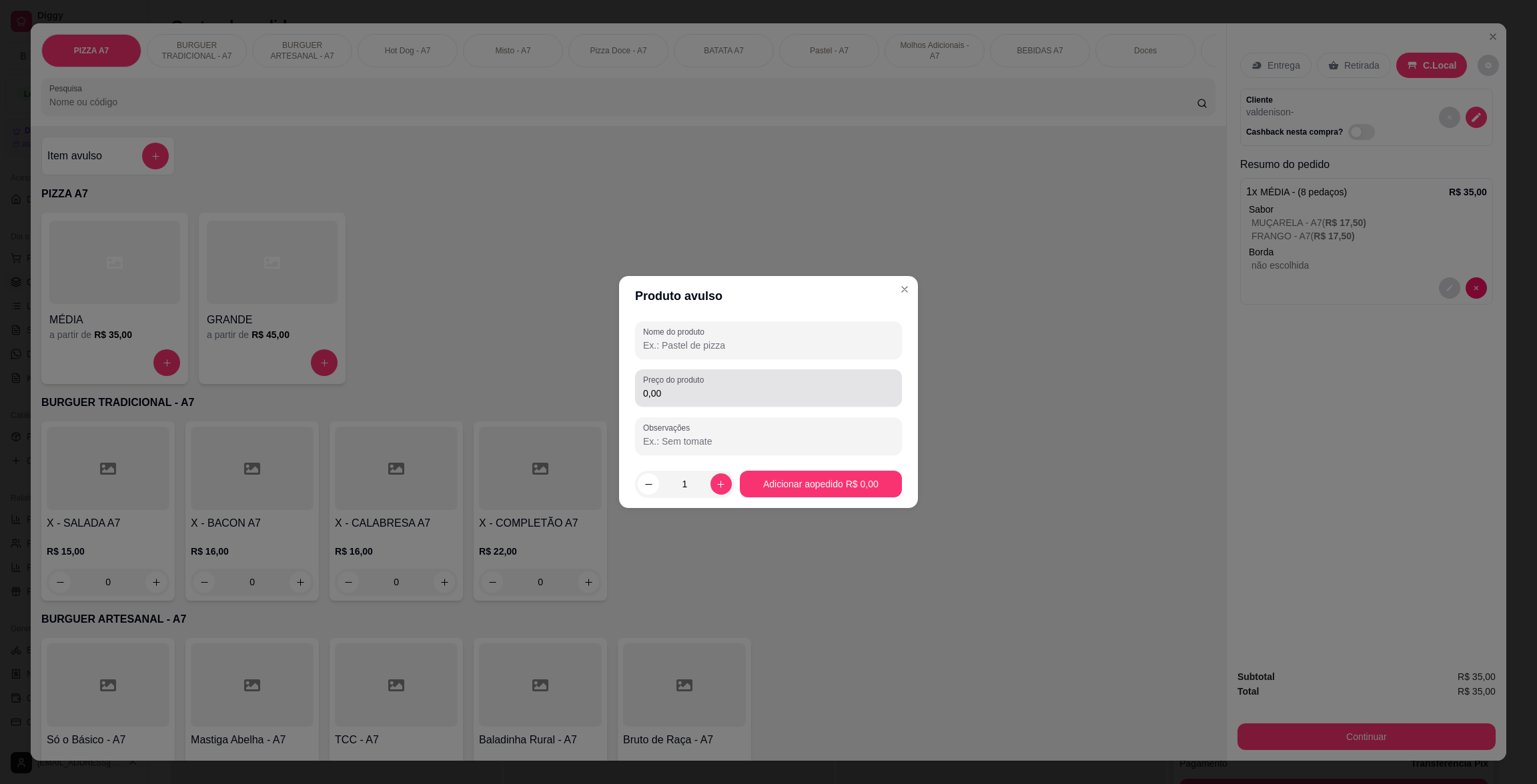
click at [779, 389] on input "0,00" at bounding box center [769, 393] width 251 height 13
click at [770, 353] on div at bounding box center [769, 340] width 251 height 27
click at [783, 375] on div "1,00" at bounding box center [769, 388] width 251 height 27
type input "10,00"
click at [769, 322] on div "Nome do produto" at bounding box center [768, 340] width 267 height 37
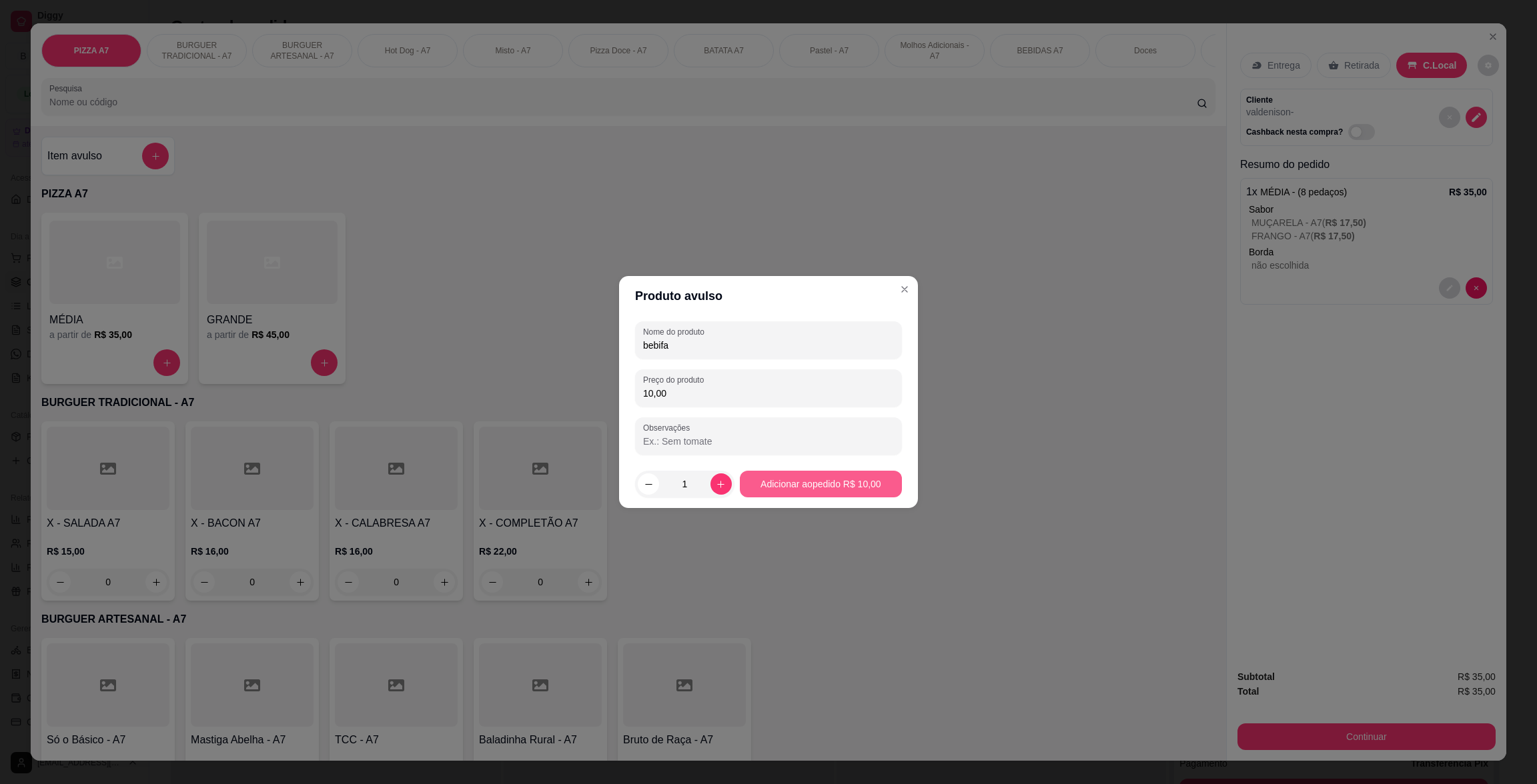
type input "bebifa"
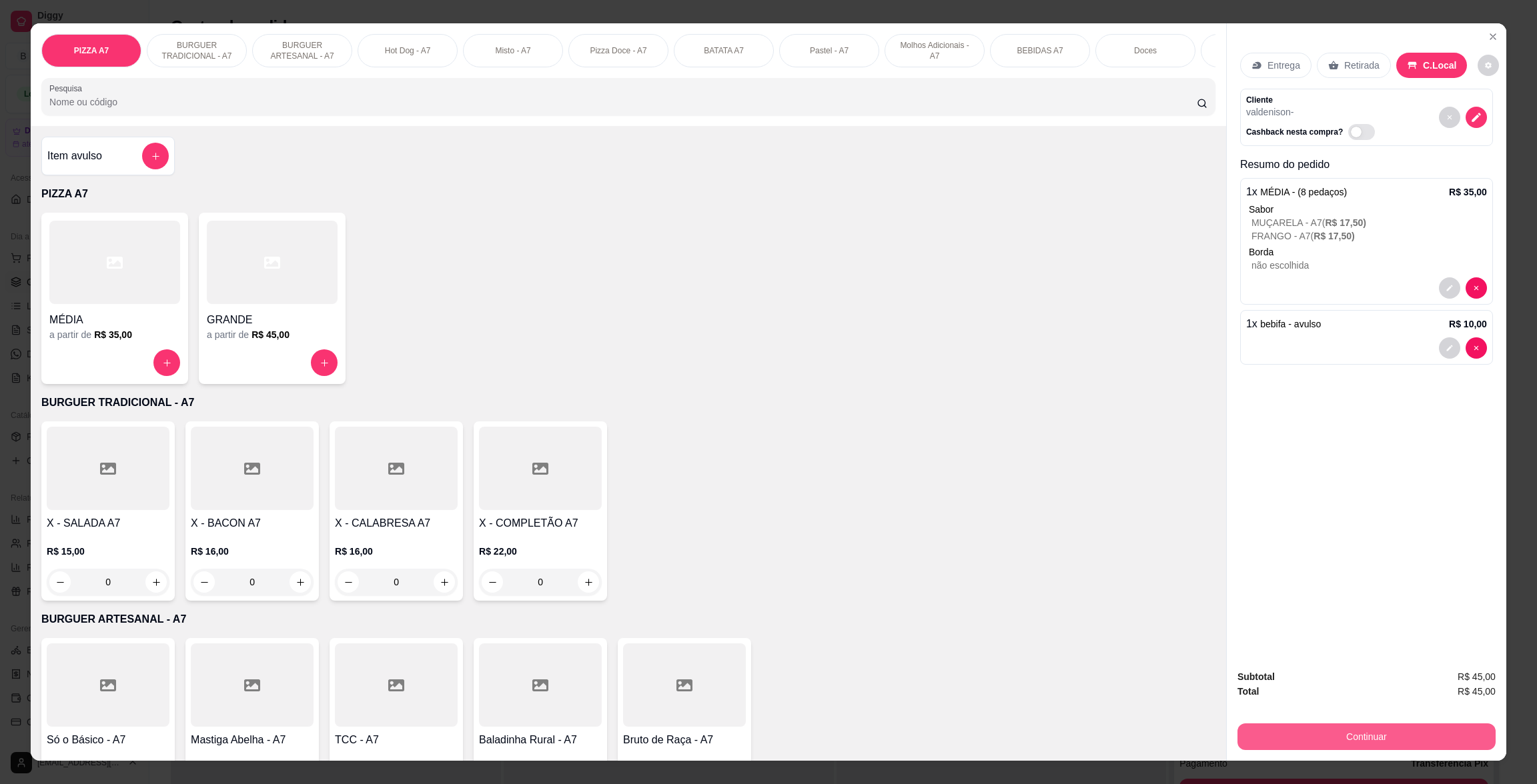
click at [1370, 731] on button "Continuar" at bounding box center [1366, 737] width 258 height 27
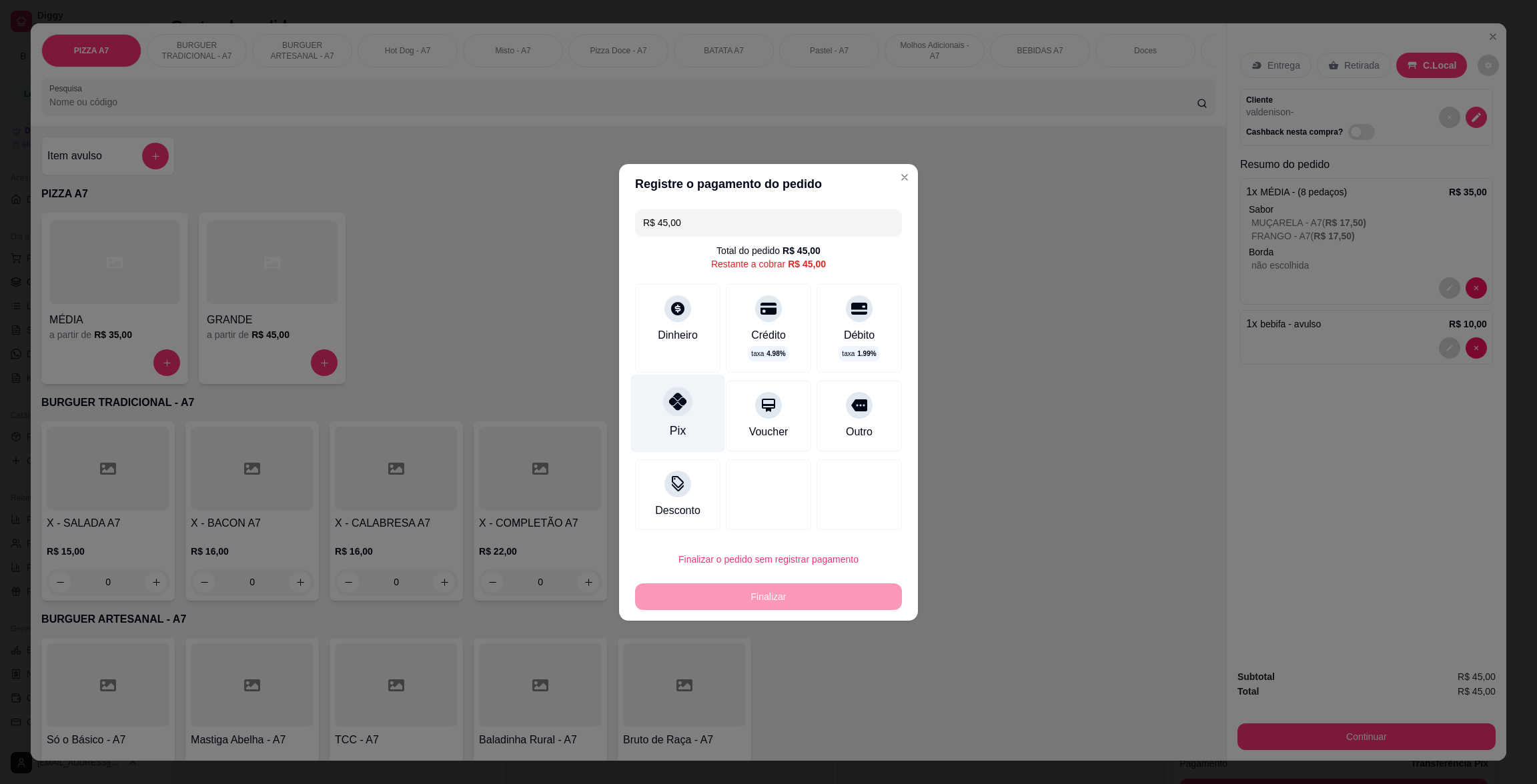
click at [664, 409] on div at bounding box center [678, 402] width 29 height 29
type input "R$ 0,00"
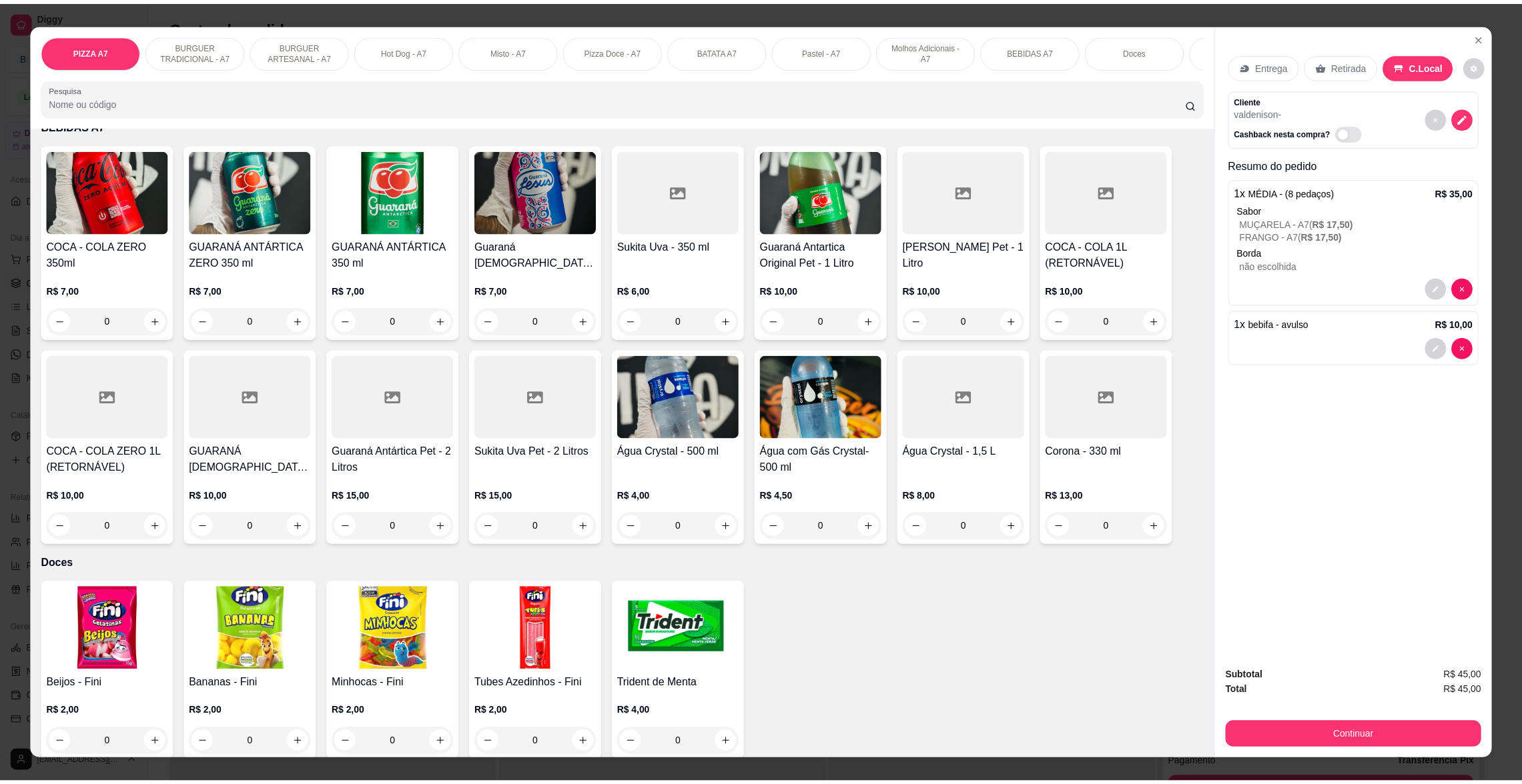
scroll to position [2246, 0]
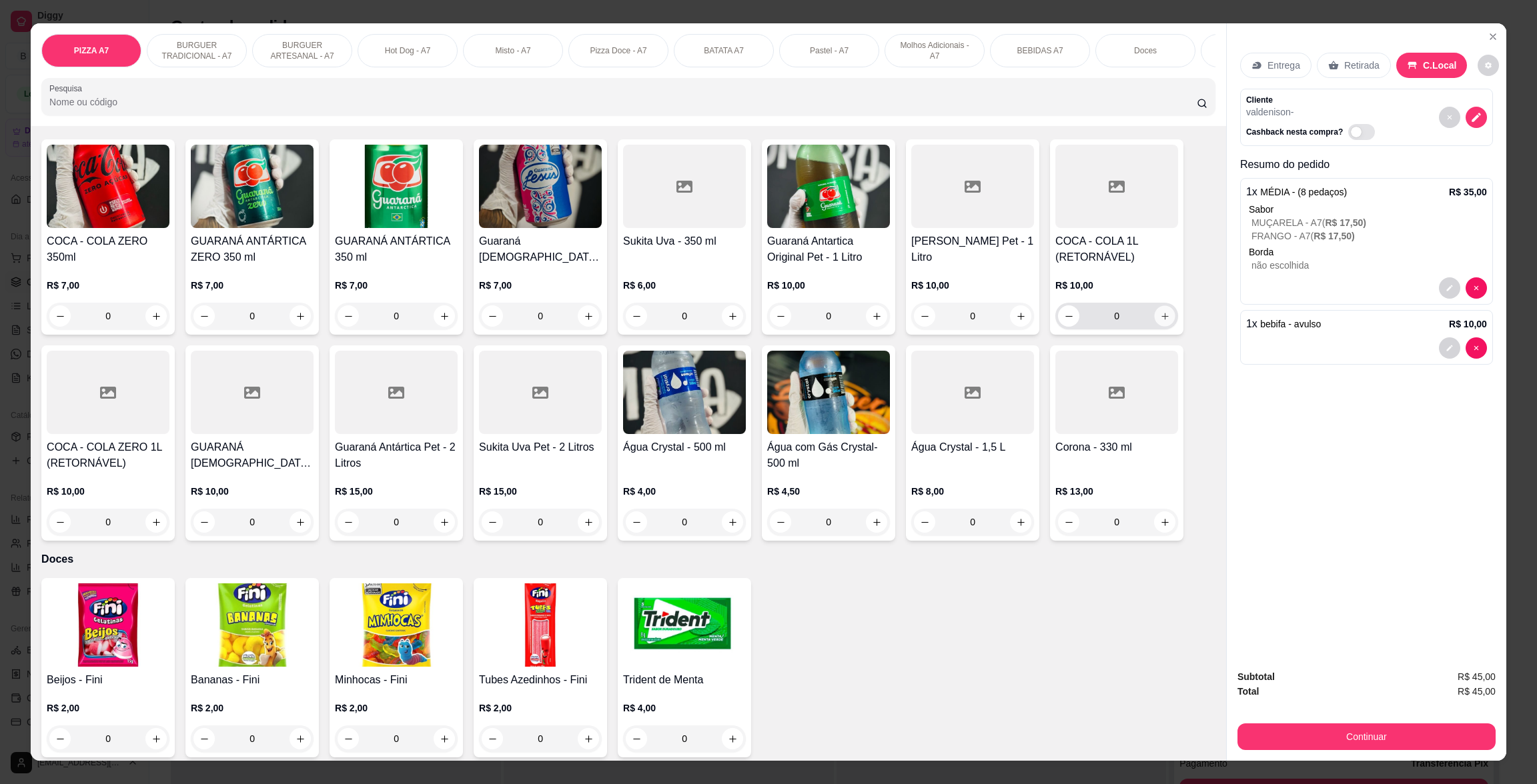
click at [1160, 314] on icon "increase-product-quantity" at bounding box center [1164, 316] width 10 height 10
type input "1"
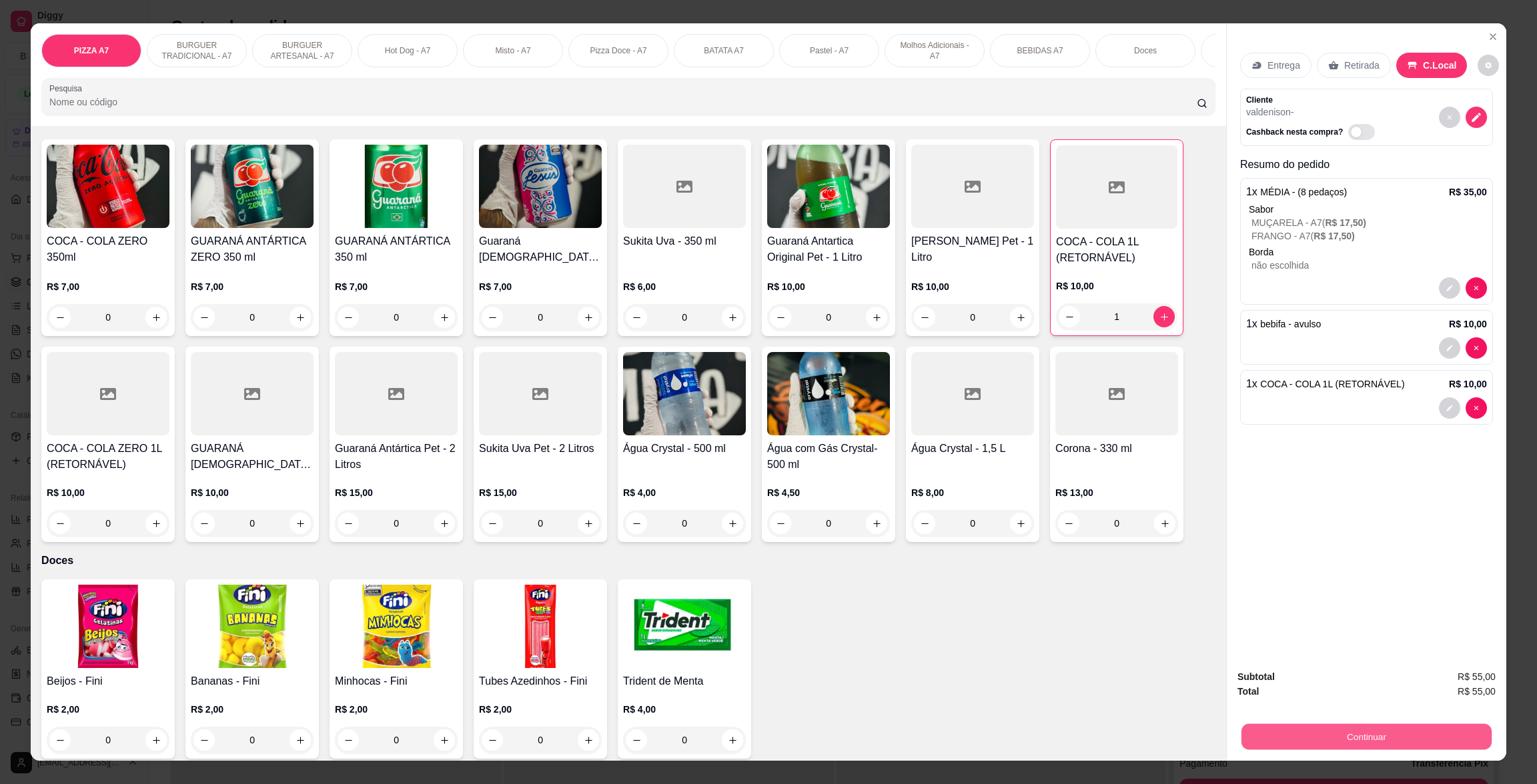
click at [1356, 722] on div "Continuar" at bounding box center [1366, 735] width 258 height 30
click at [1278, 710] on div "Subtotal R$ 55,00 Total R$ 55,00 Continuar" at bounding box center [1366, 710] width 258 height 81
click at [1298, 731] on button "Continuar" at bounding box center [1366, 737] width 258 height 27
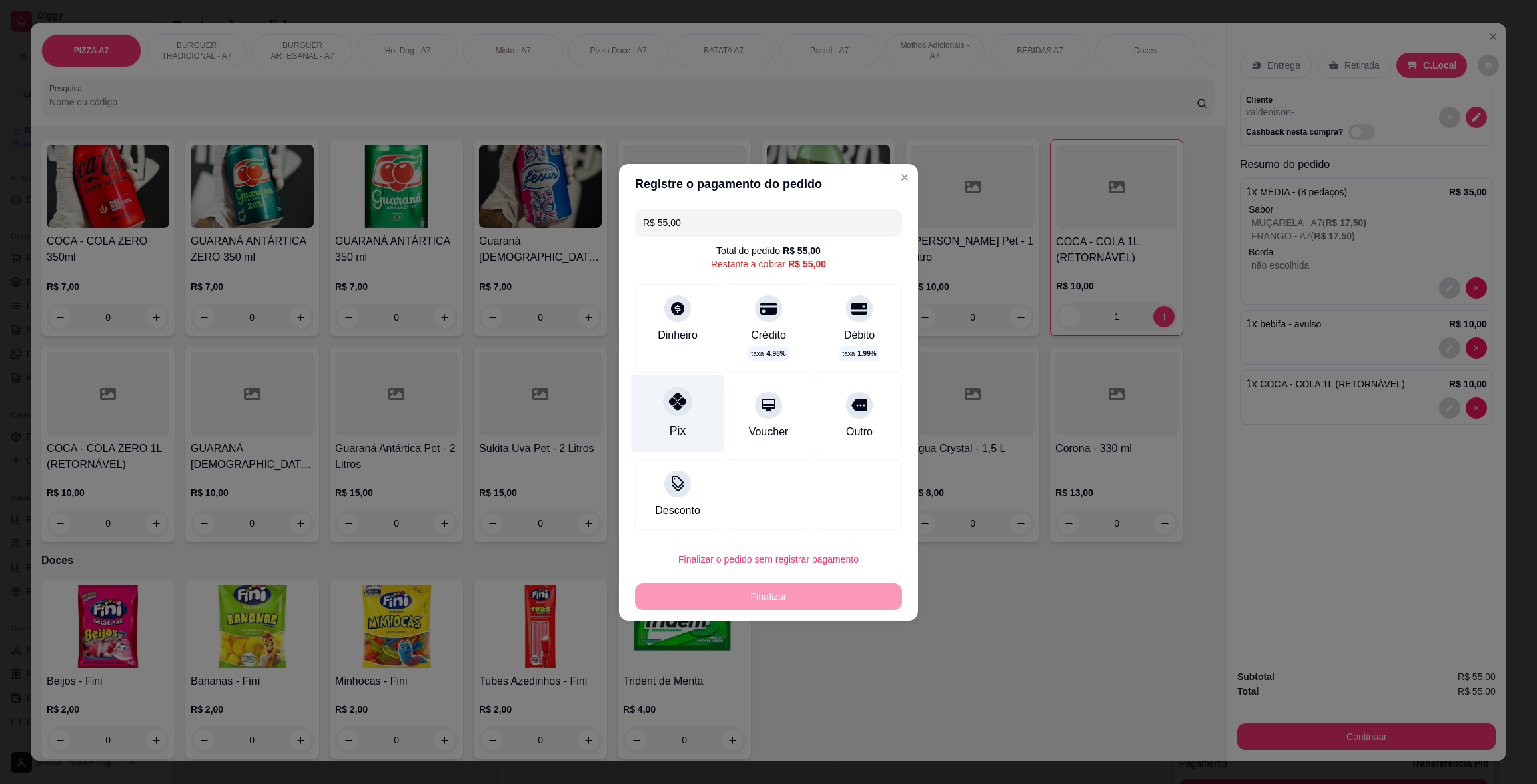
click at [699, 409] on div "Pix" at bounding box center [678, 413] width 94 height 78
type input "R$ 0,00"
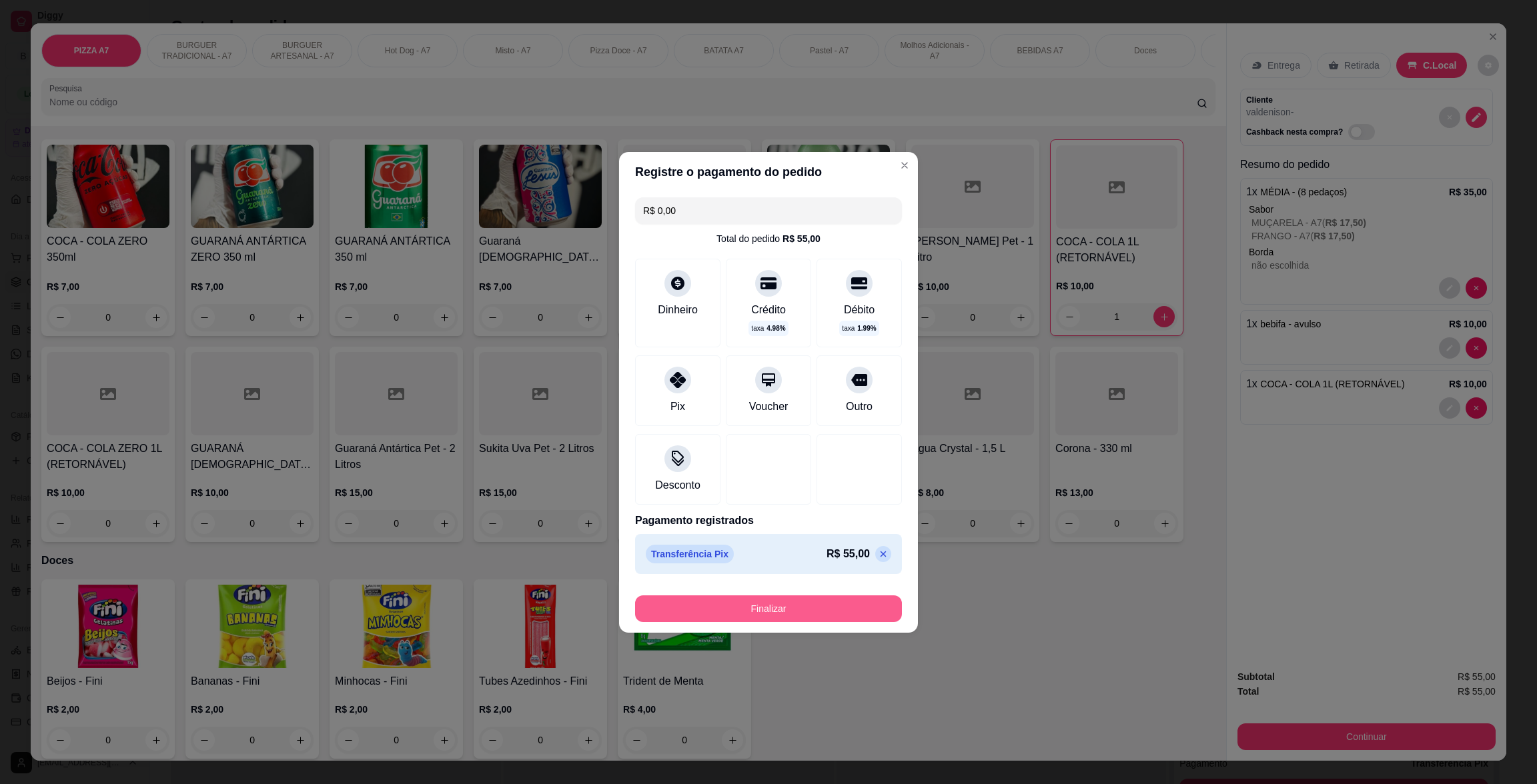
click at [873, 627] on footer "Finalizar" at bounding box center [768, 607] width 299 height 54
click at [868, 606] on button "Finalizar" at bounding box center [768, 609] width 259 height 26
type input "0"
type input "-R$ 55,00"
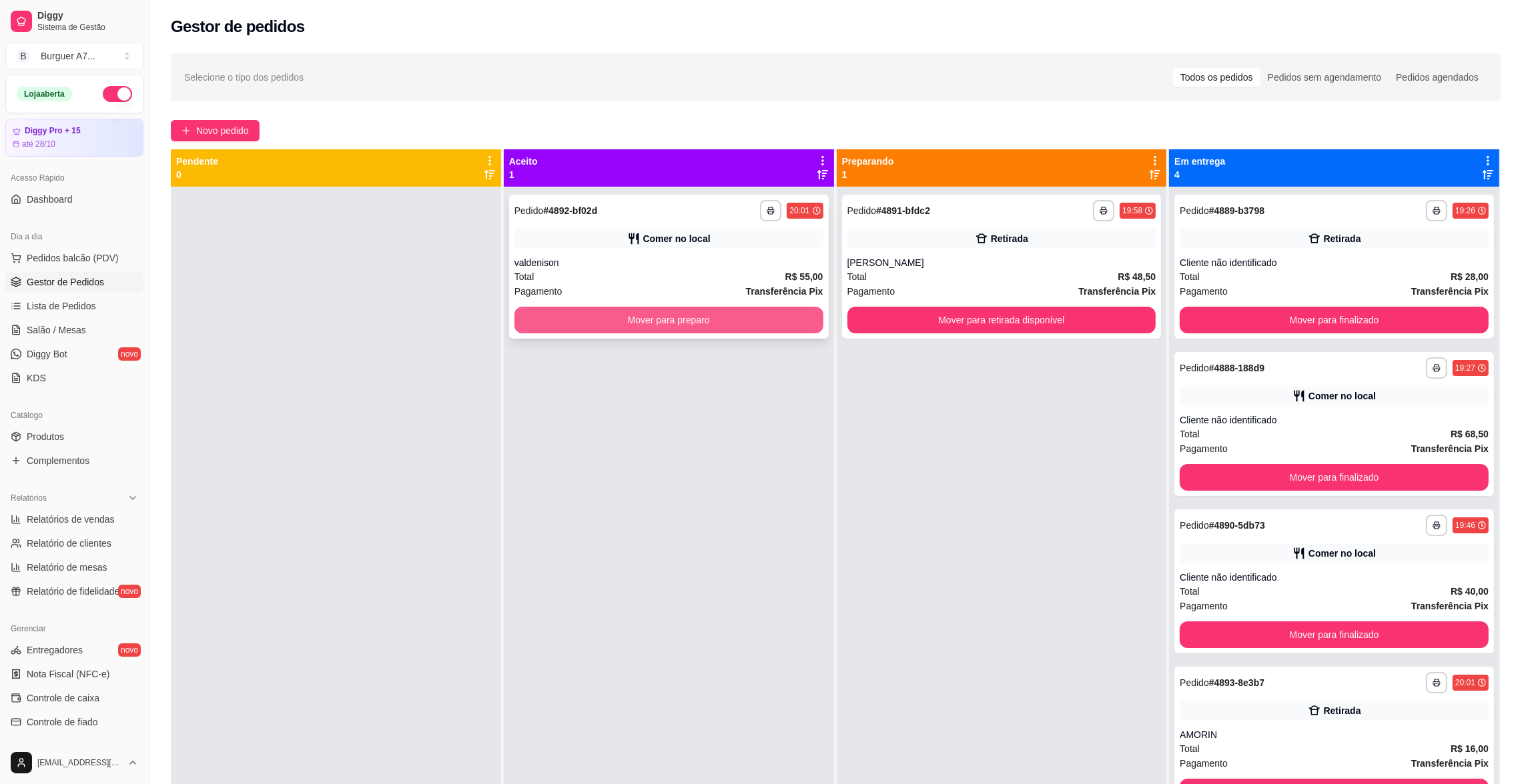
click at [786, 310] on button "Mover para preparo" at bounding box center [669, 320] width 309 height 27
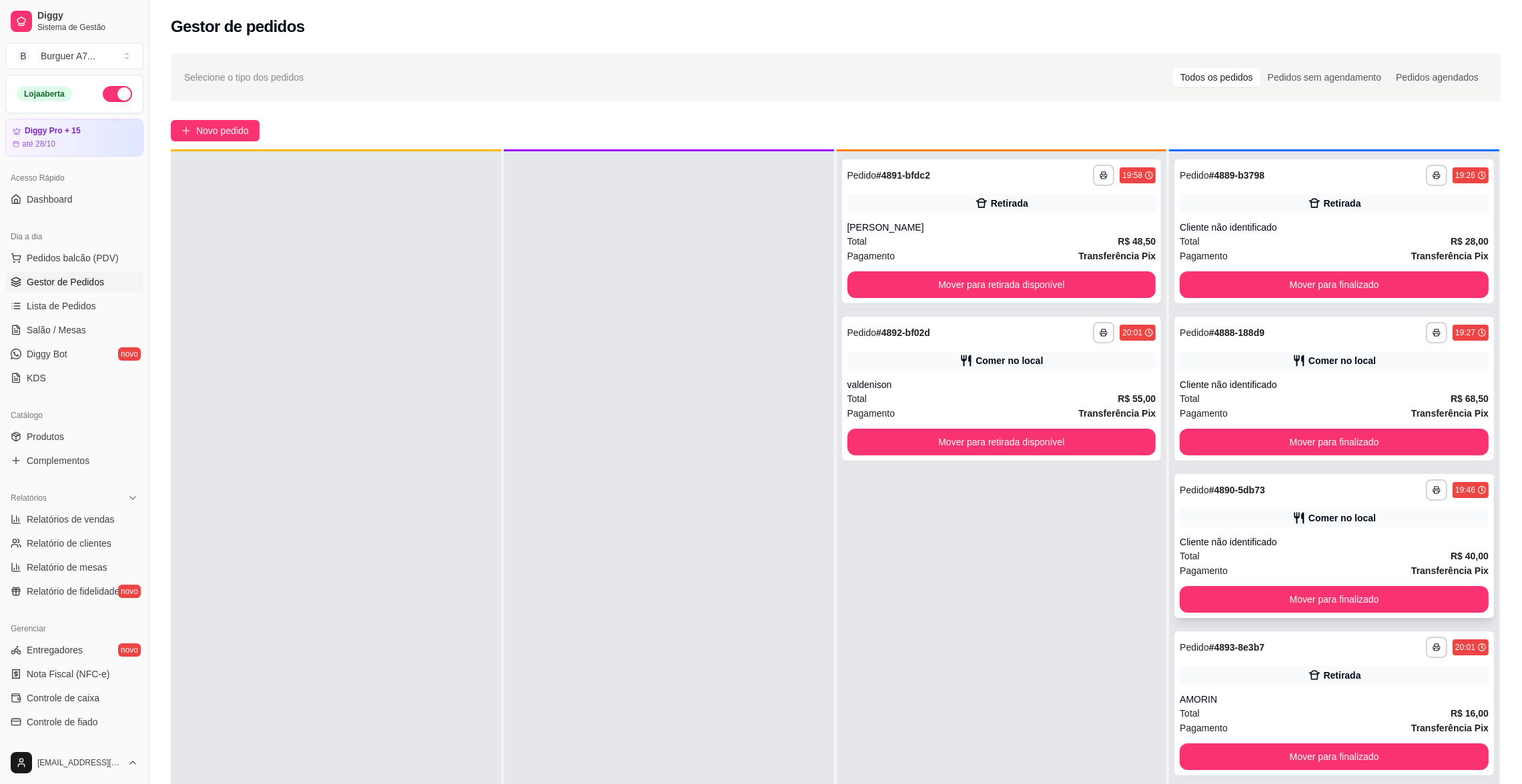
scroll to position [37, 0]
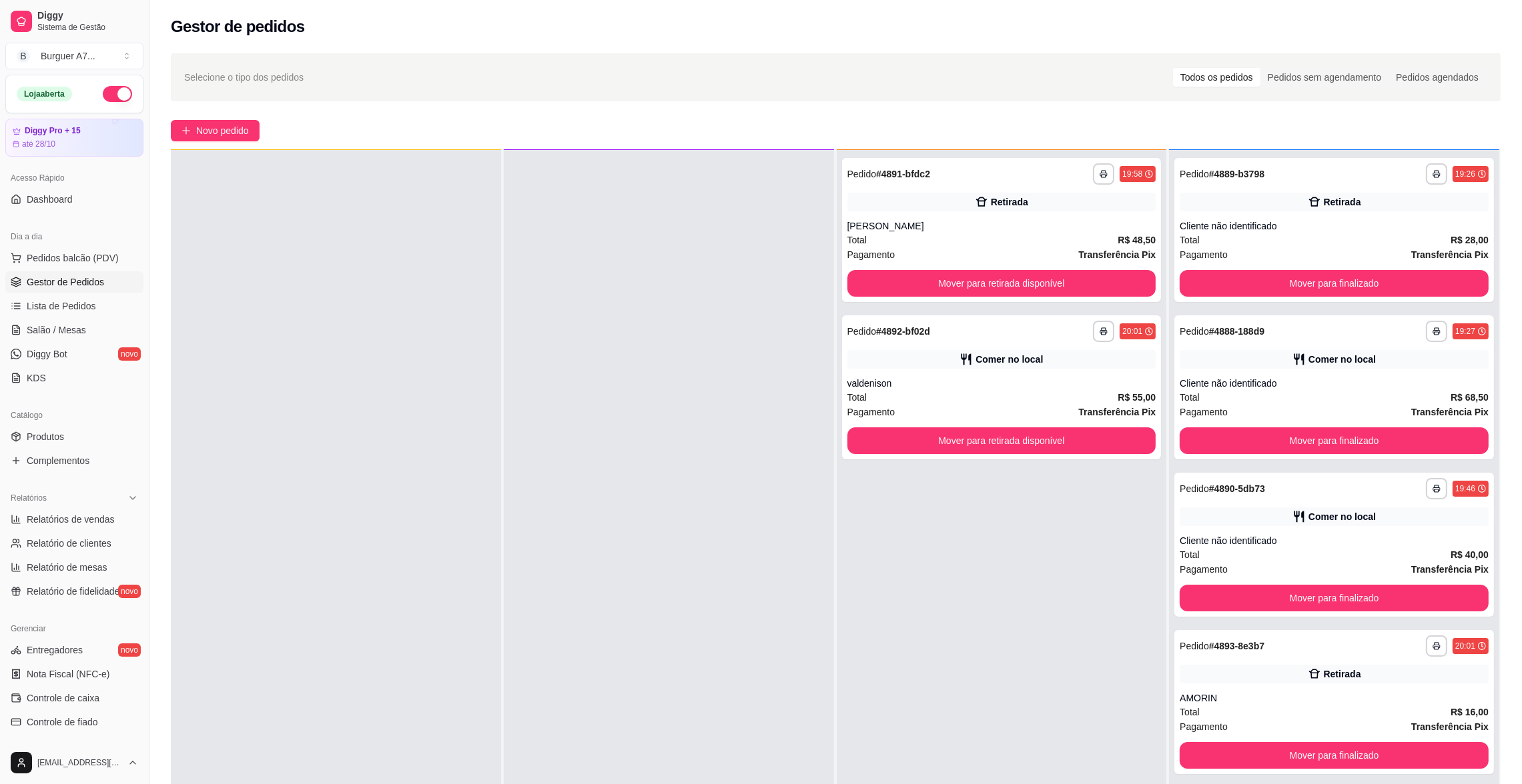
click at [1086, 549] on div "**********" at bounding box center [1002, 542] width 331 height 784
click at [97, 510] on link "Relatórios de vendas" at bounding box center [74, 519] width 138 height 21
select select "ALL"
select select "0"
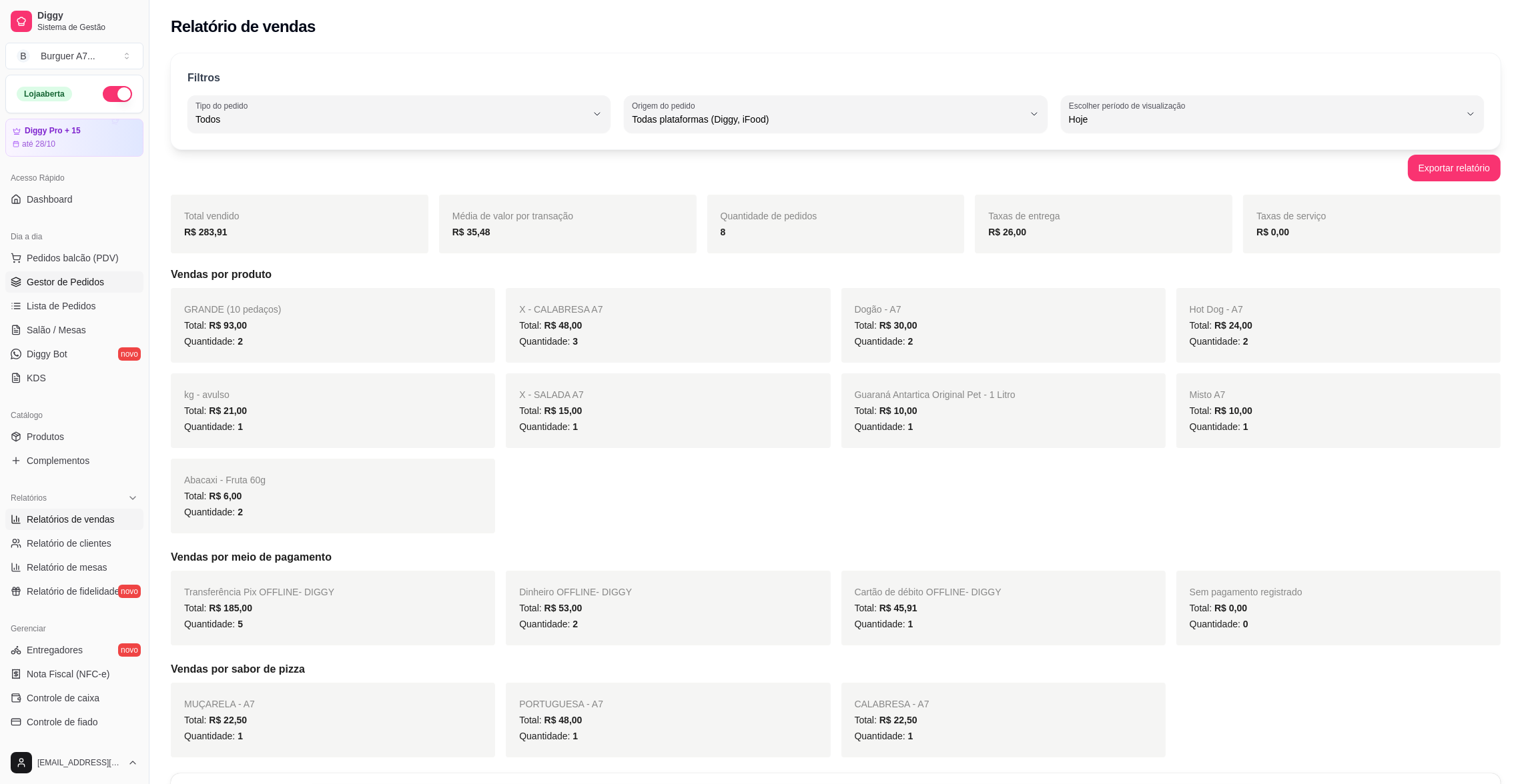
click at [51, 273] on link "Gestor de Pedidos" at bounding box center [74, 282] width 138 height 21
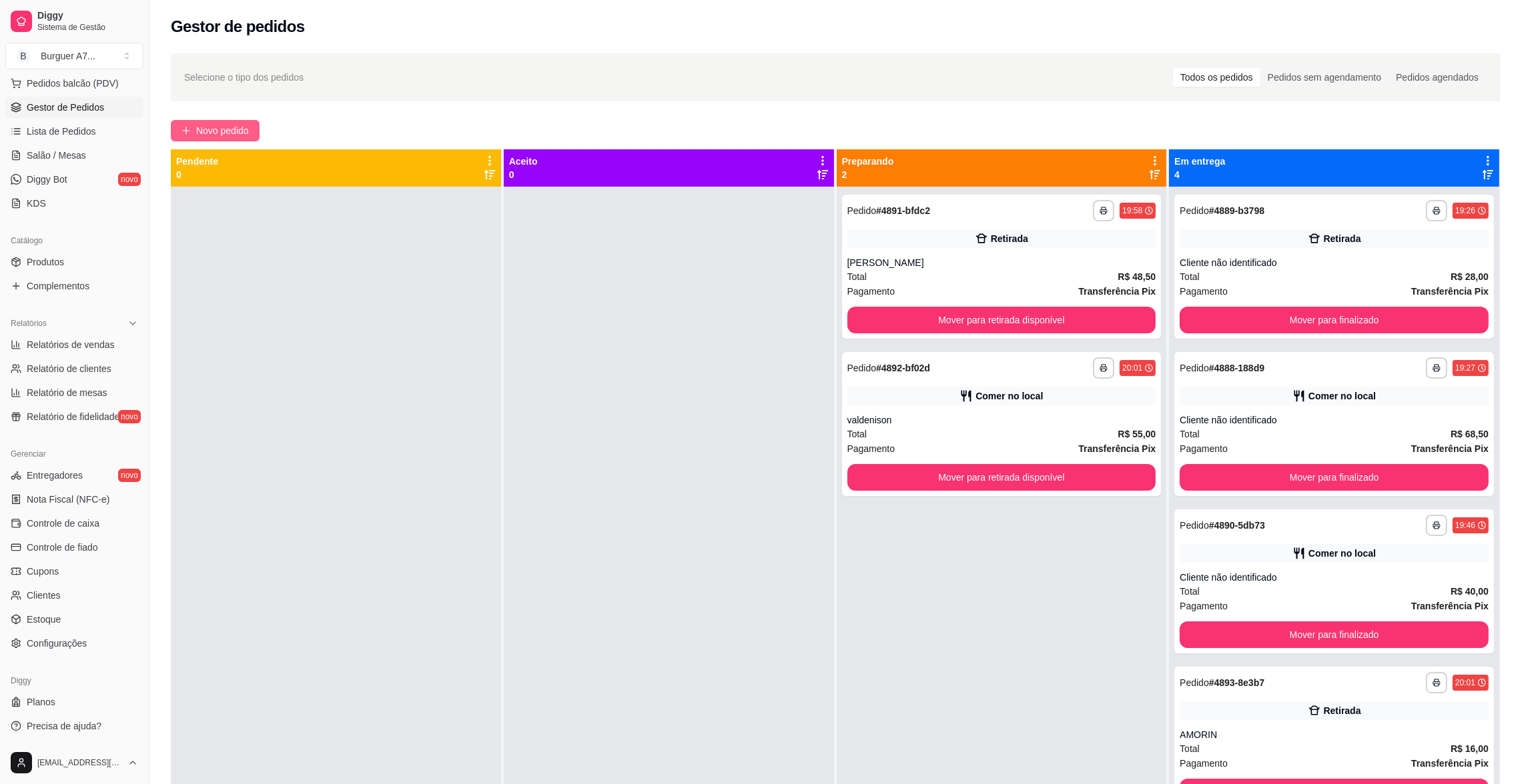
click at [206, 135] on span "Novo pedido" at bounding box center [222, 130] width 53 height 15
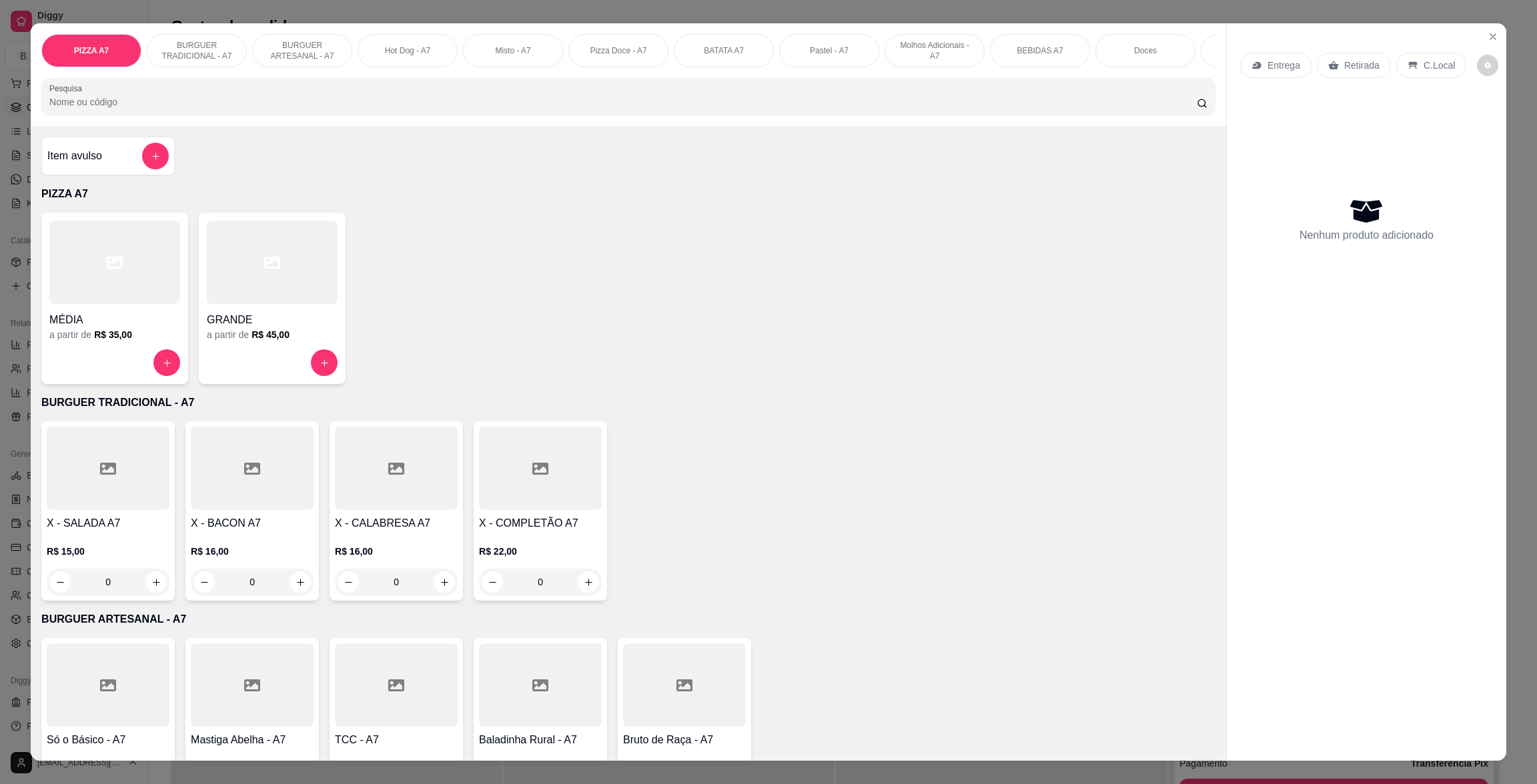
click at [545, 178] on div "Item avulso PIZZA A7 MÉDIA a partir de R$ 35,00 GRANDE a partir de R$ 45,00 BUR…" at bounding box center [628, 443] width 1195 height 634
click at [1490, 37] on icon "Close" at bounding box center [1493, 36] width 5 height 5
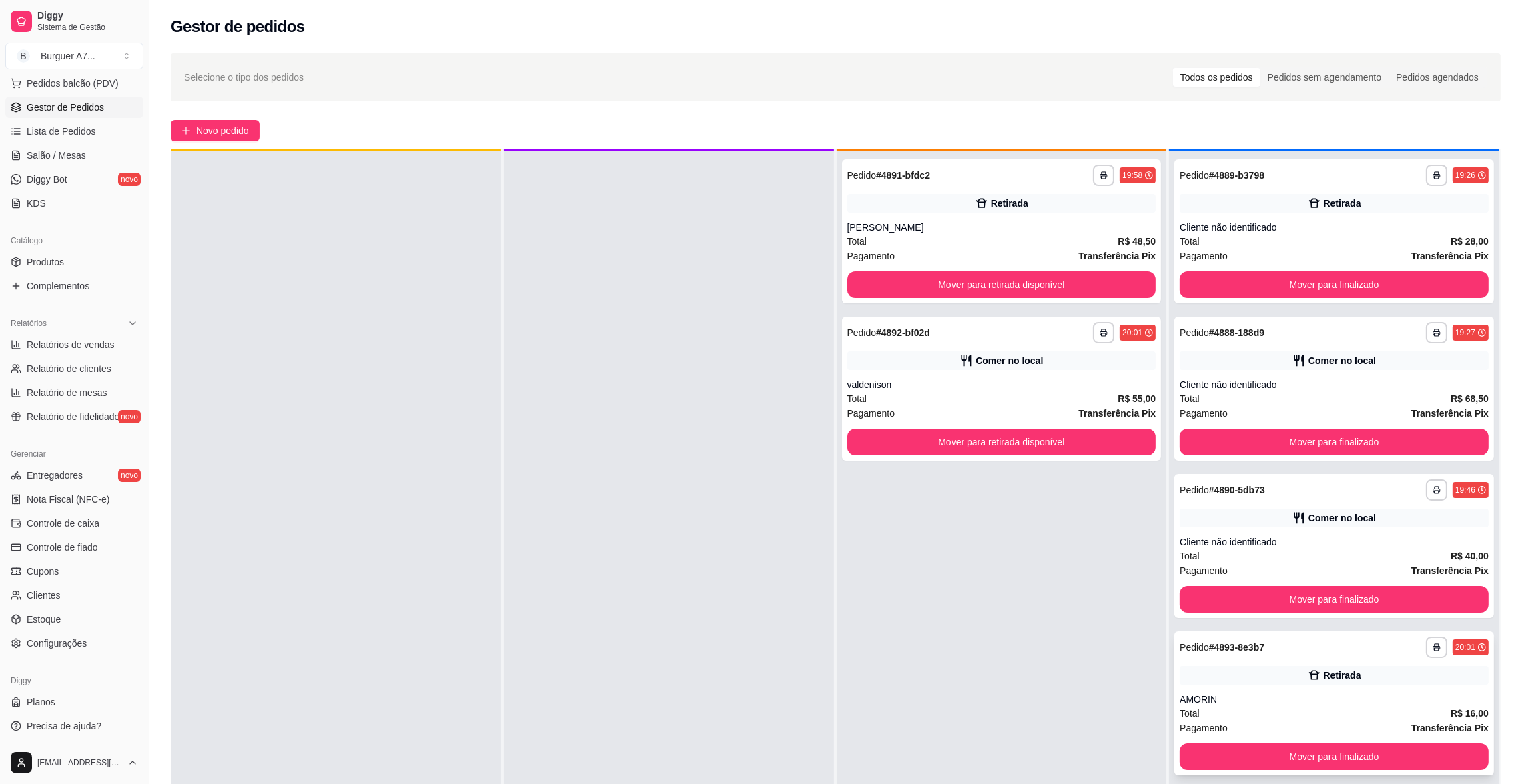
scroll to position [37, 0]
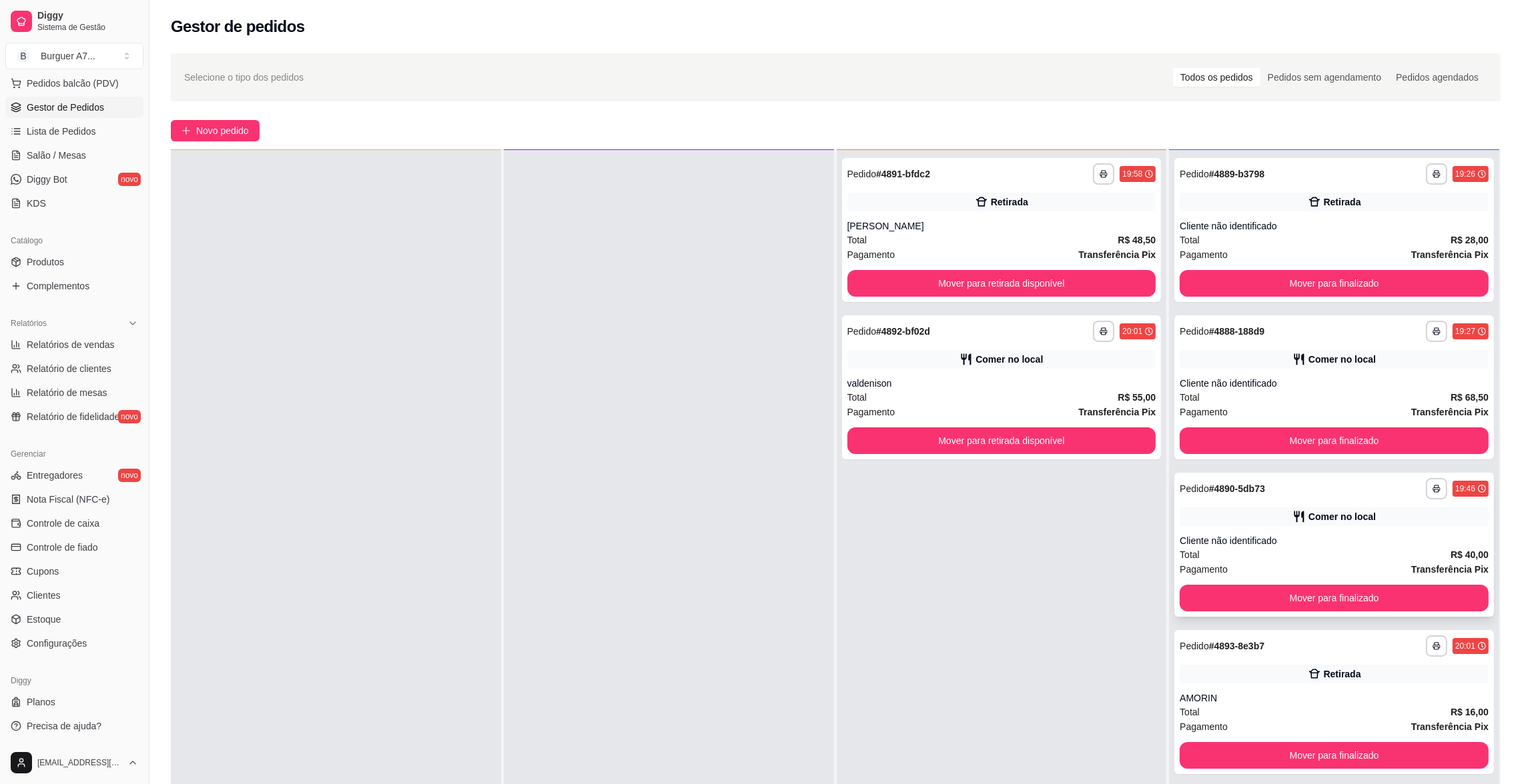
click at [1327, 551] on div "Total R$ 40,00" at bounding box center [1335, 555] width 309 height 15
click at [83, 346] on span "Relatórios de vendas" at bounding box center [70, 344] width 88 height 13
select select "ALL"
select select "0"
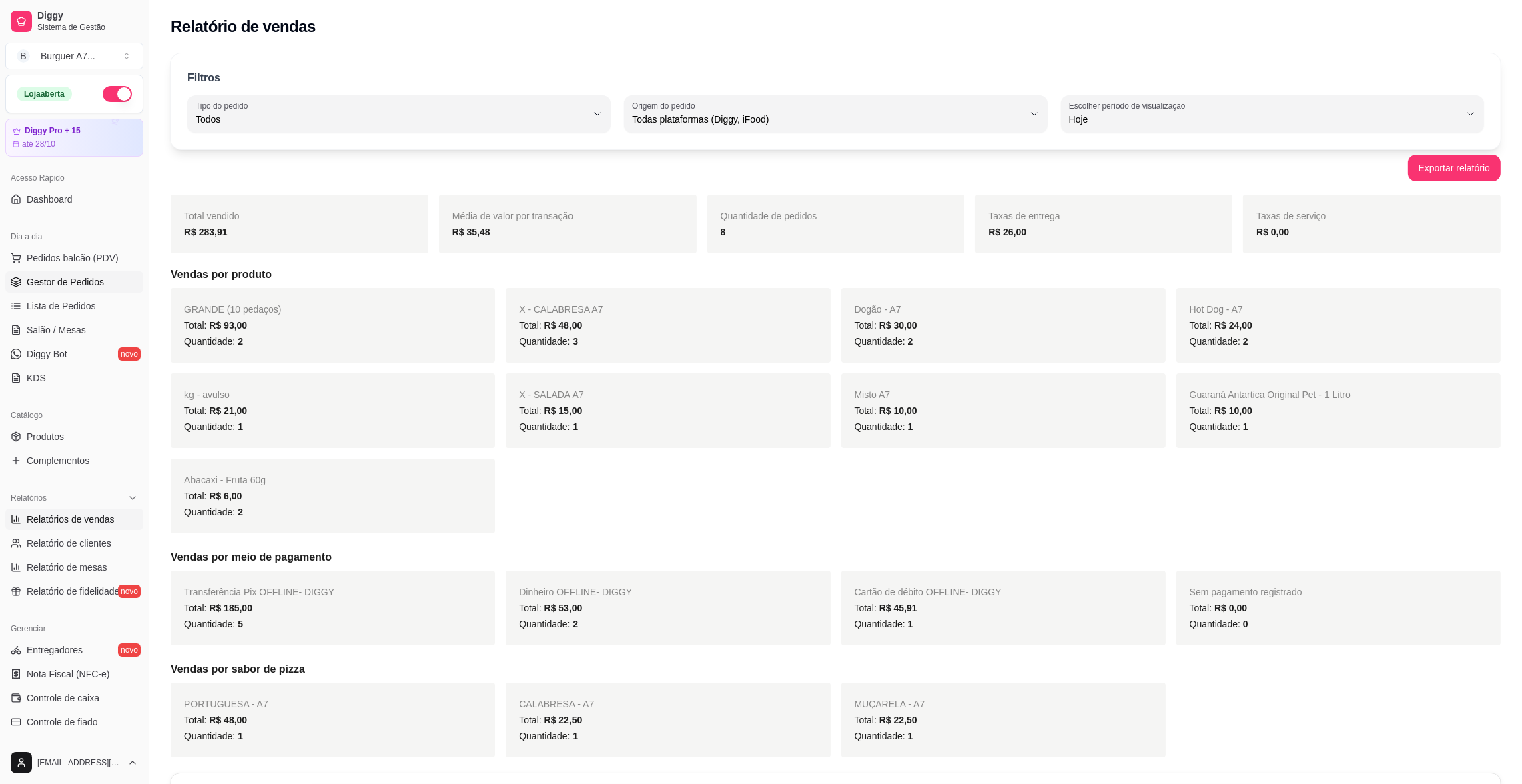
click at [102, 285] on link "Gestor de Pedidos" at bounding box center [74, 282] width 138 height 21
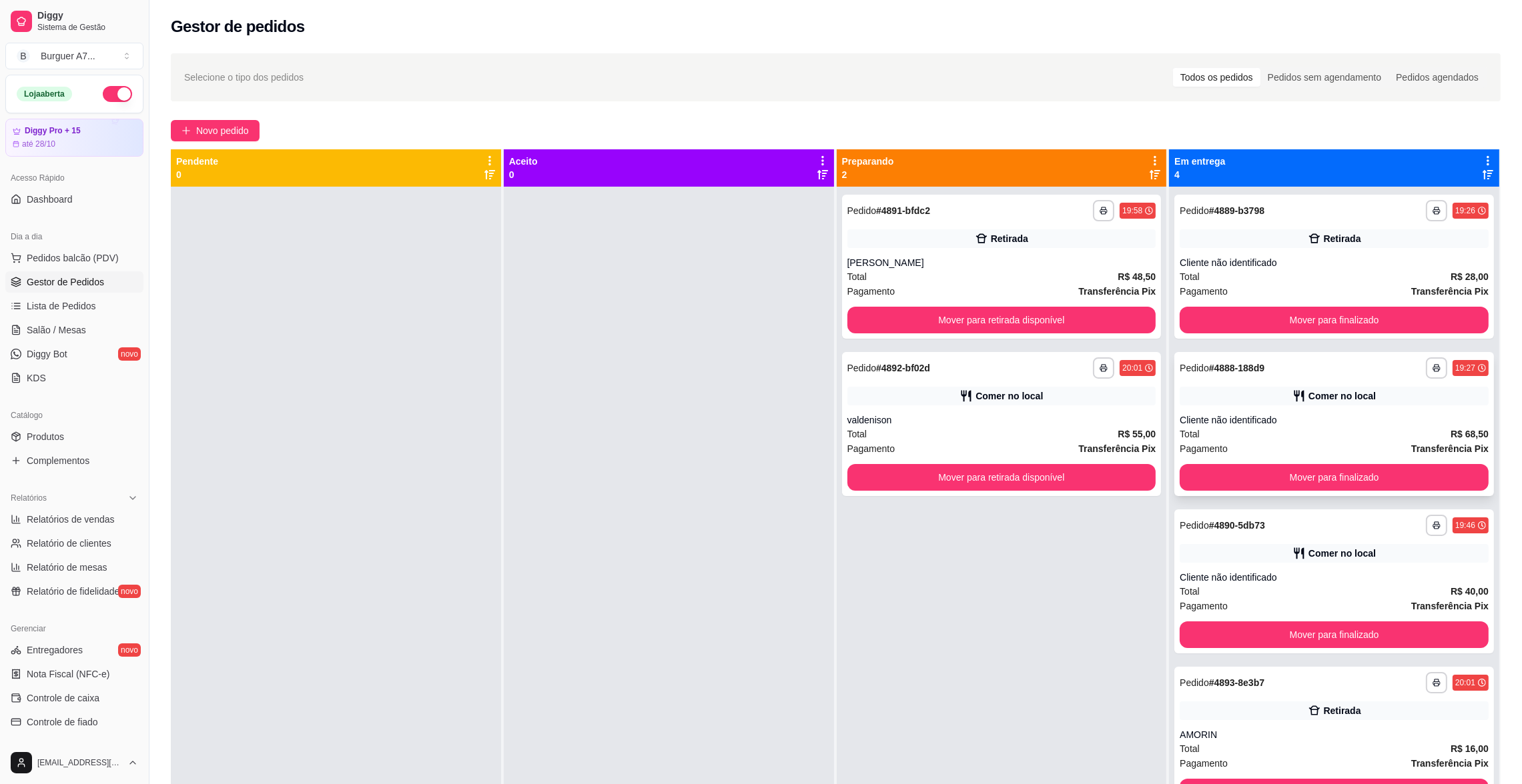
click at [1315, 442] on div "Pagamento Transferência Pix" at bounding box center [1335, 448] width 309 height 15
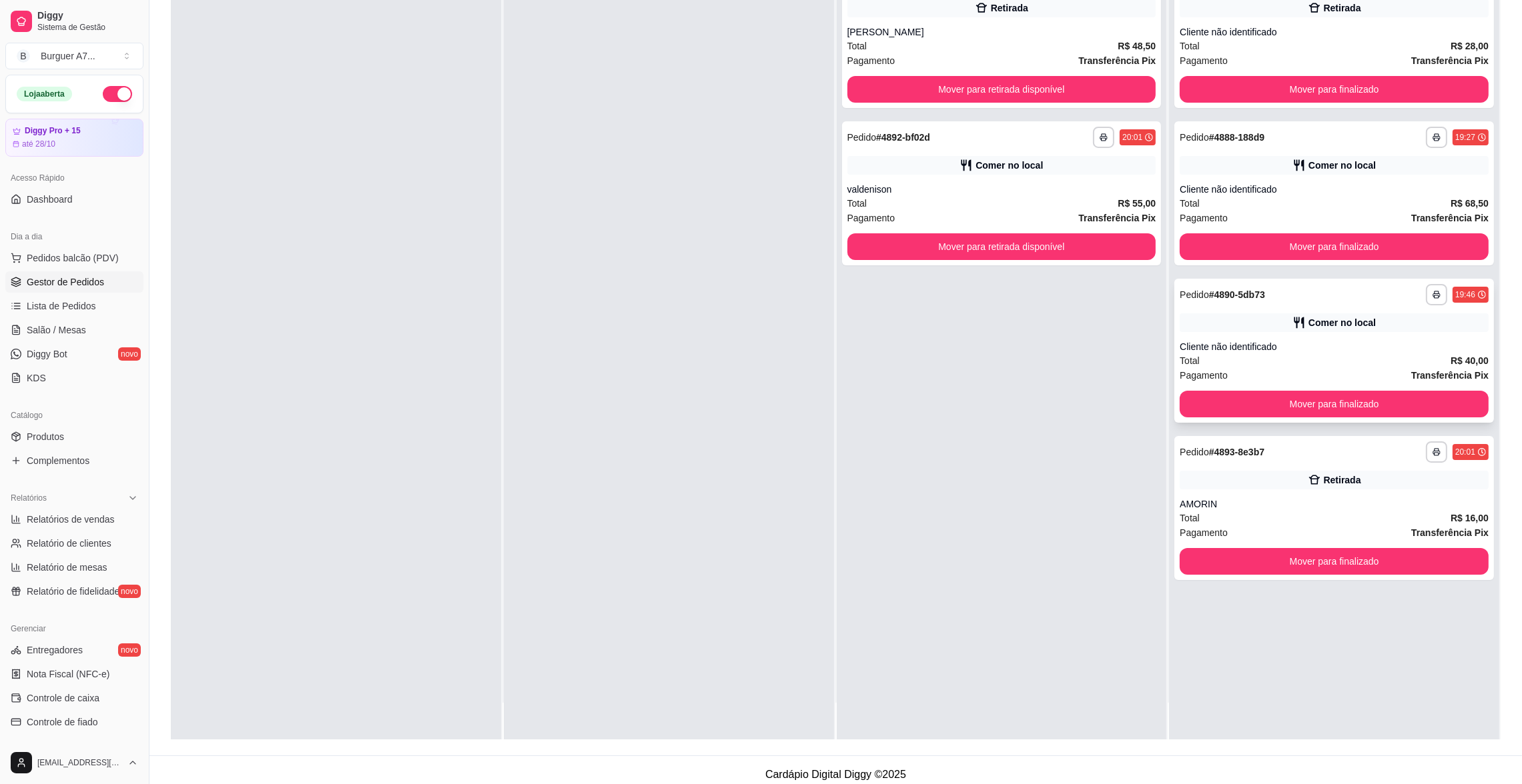
scroll to position [200, 0]
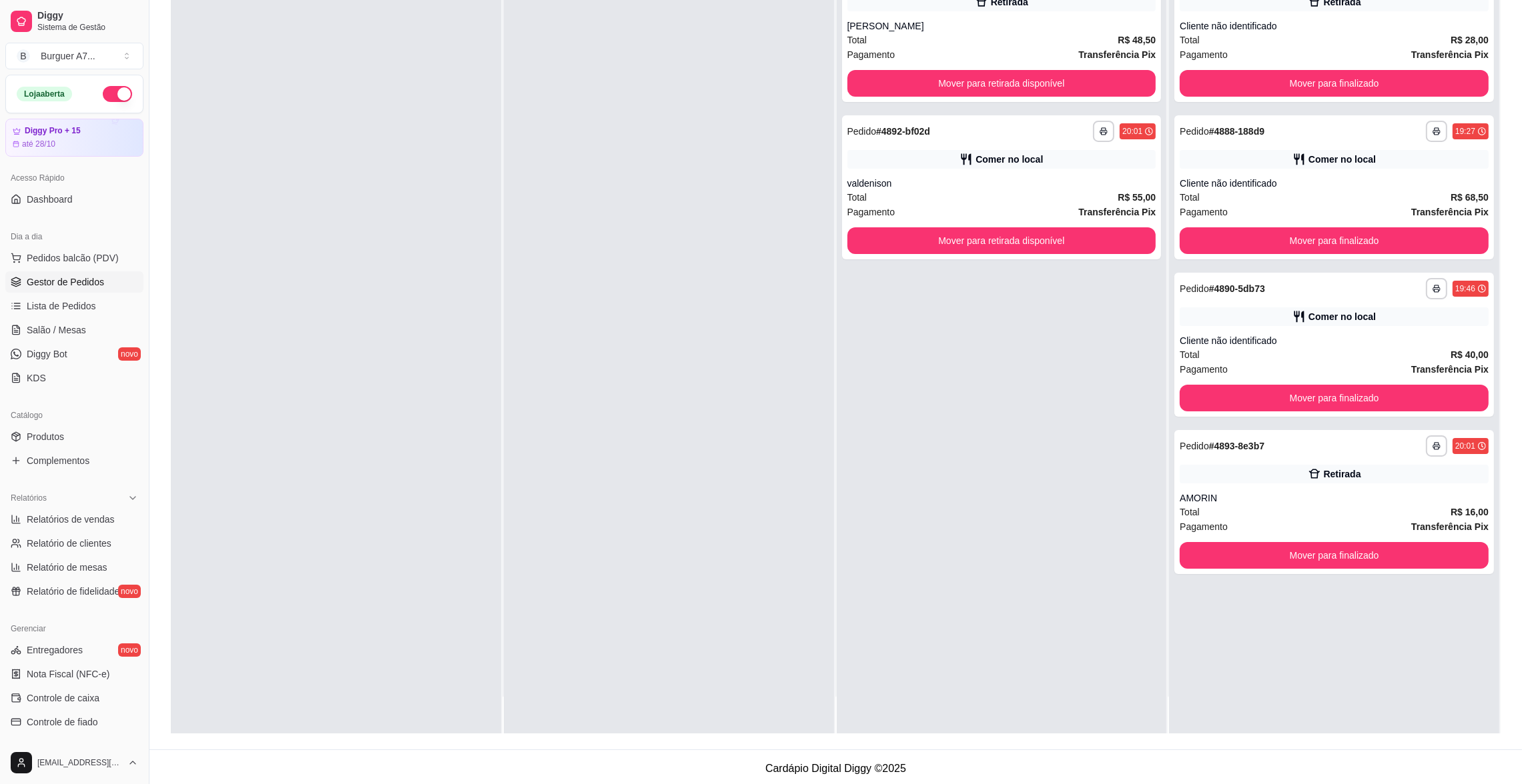
click at [1043, 547] on div "**********" at bounding box center [1002, 342] width 331 height 784
click at [106, 534] on link "Relatório de clientes" at bounding box center [74, 544] width 138 height 21
select select "30"
select select "HIGHEST_TOTAL_SPENT_WITH_ORDERS"
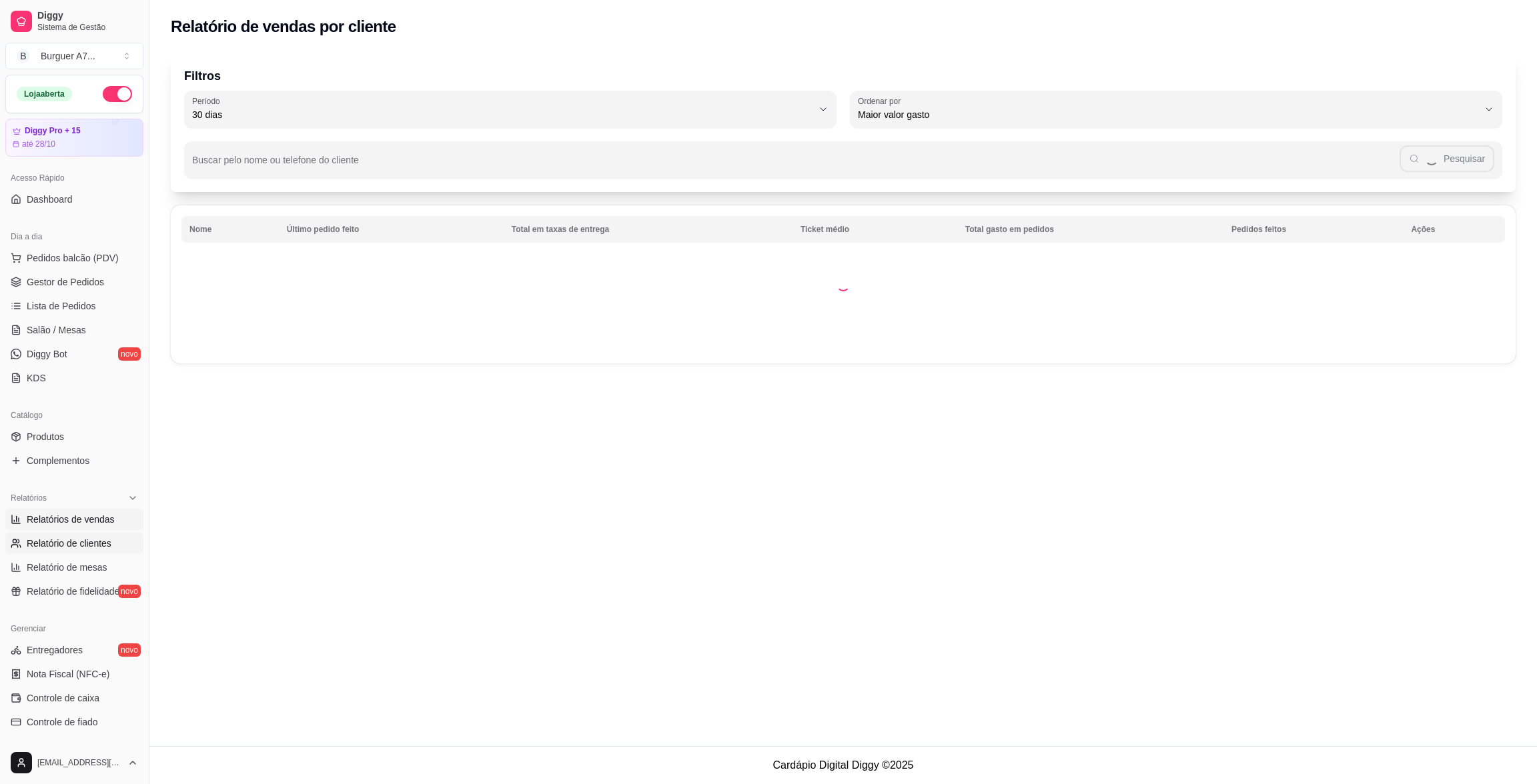
click at [105, 525] on span "Relatórios de vendas" at bounding box center [70, 519] width 88 height 13
select select "ALL"
select select "0"
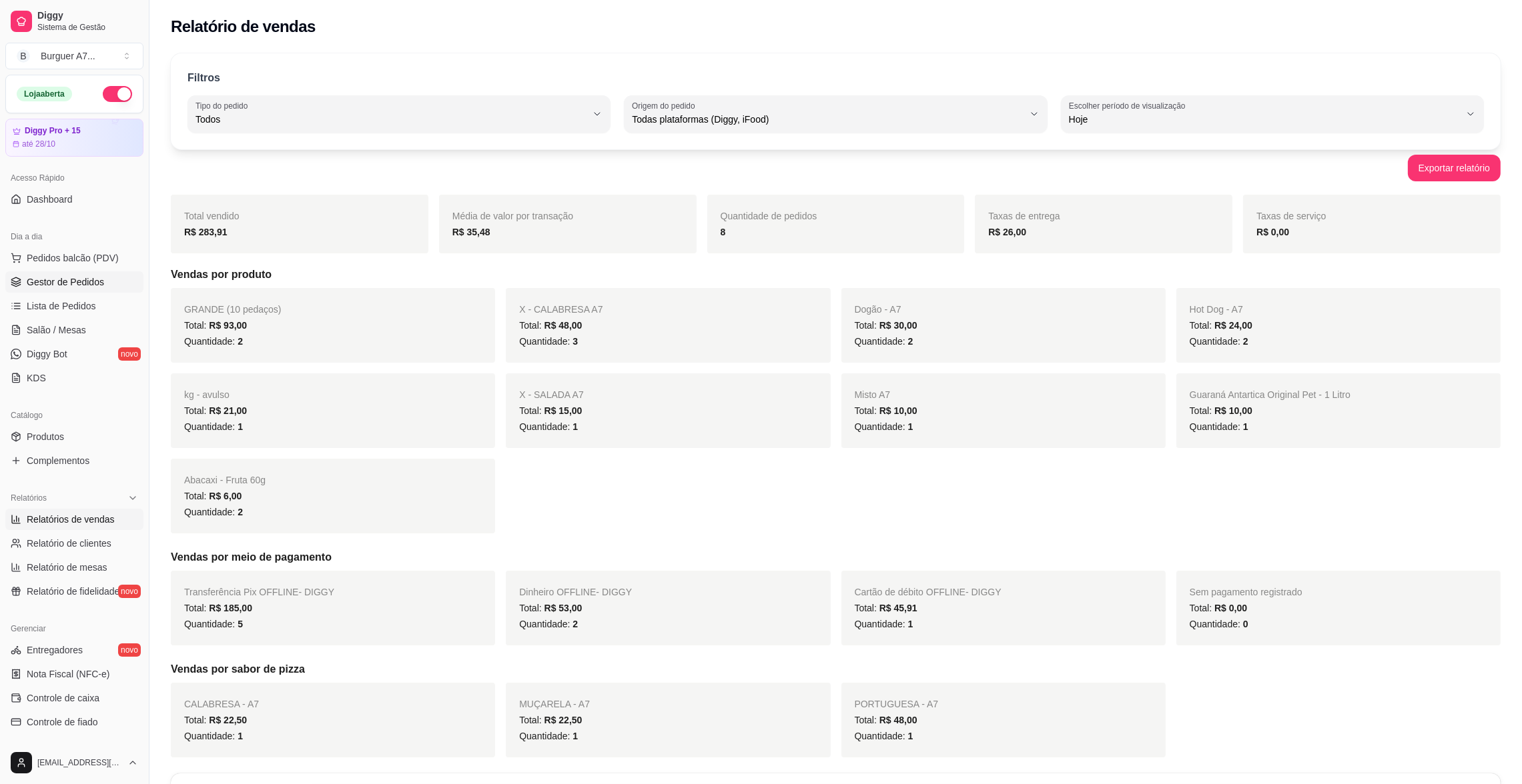
click at [91, 287] on span "Gestor de Pedidos" at bounding box center [65, 281] width 77 height 13
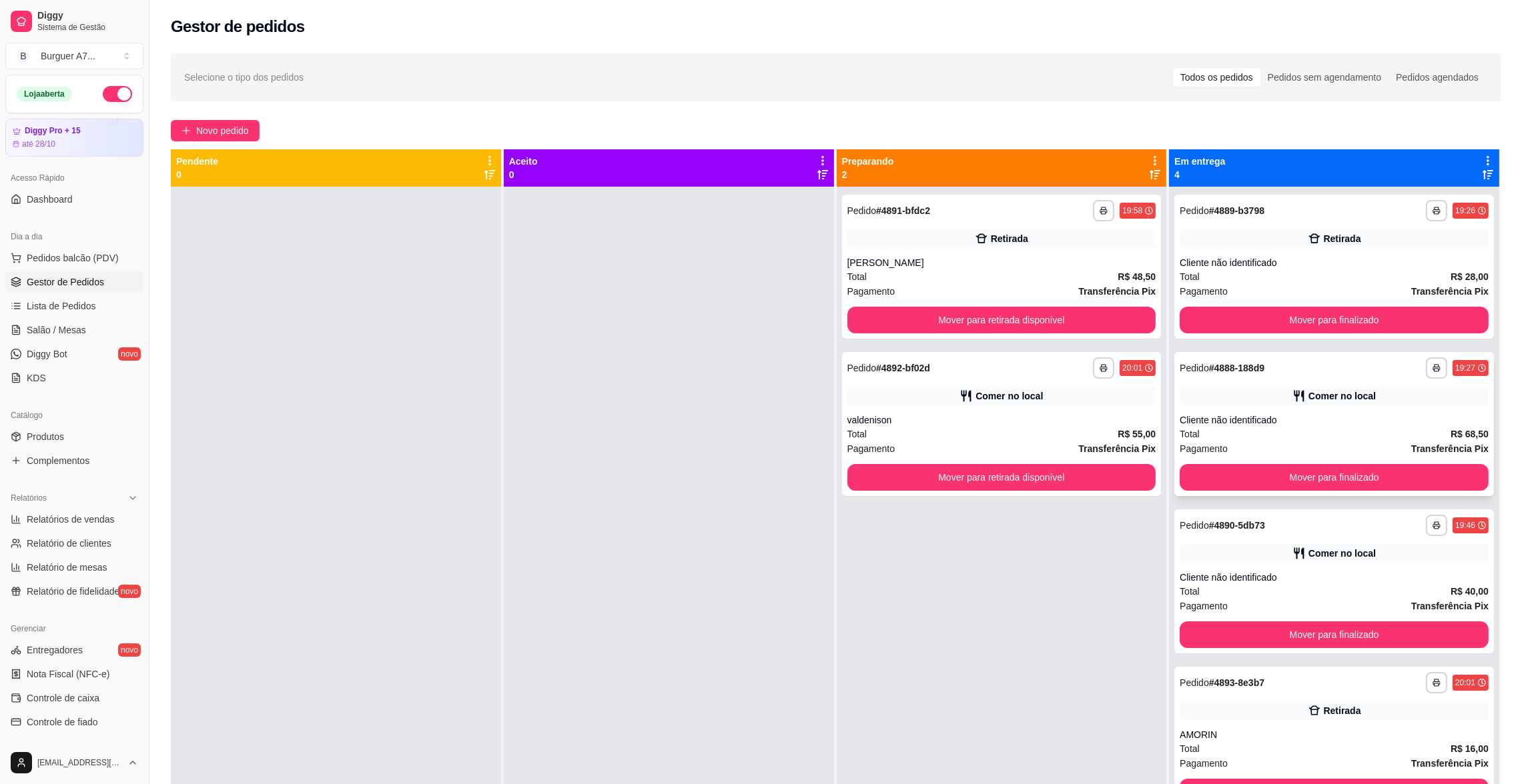
click at [1377, 427] on div "Total R$ 68,50" at bounding box center [1335, 434] width 309 height 15
click at [1322, 402] on div "Comer no local" at bounding box center [1342, 395] width 67 height 13
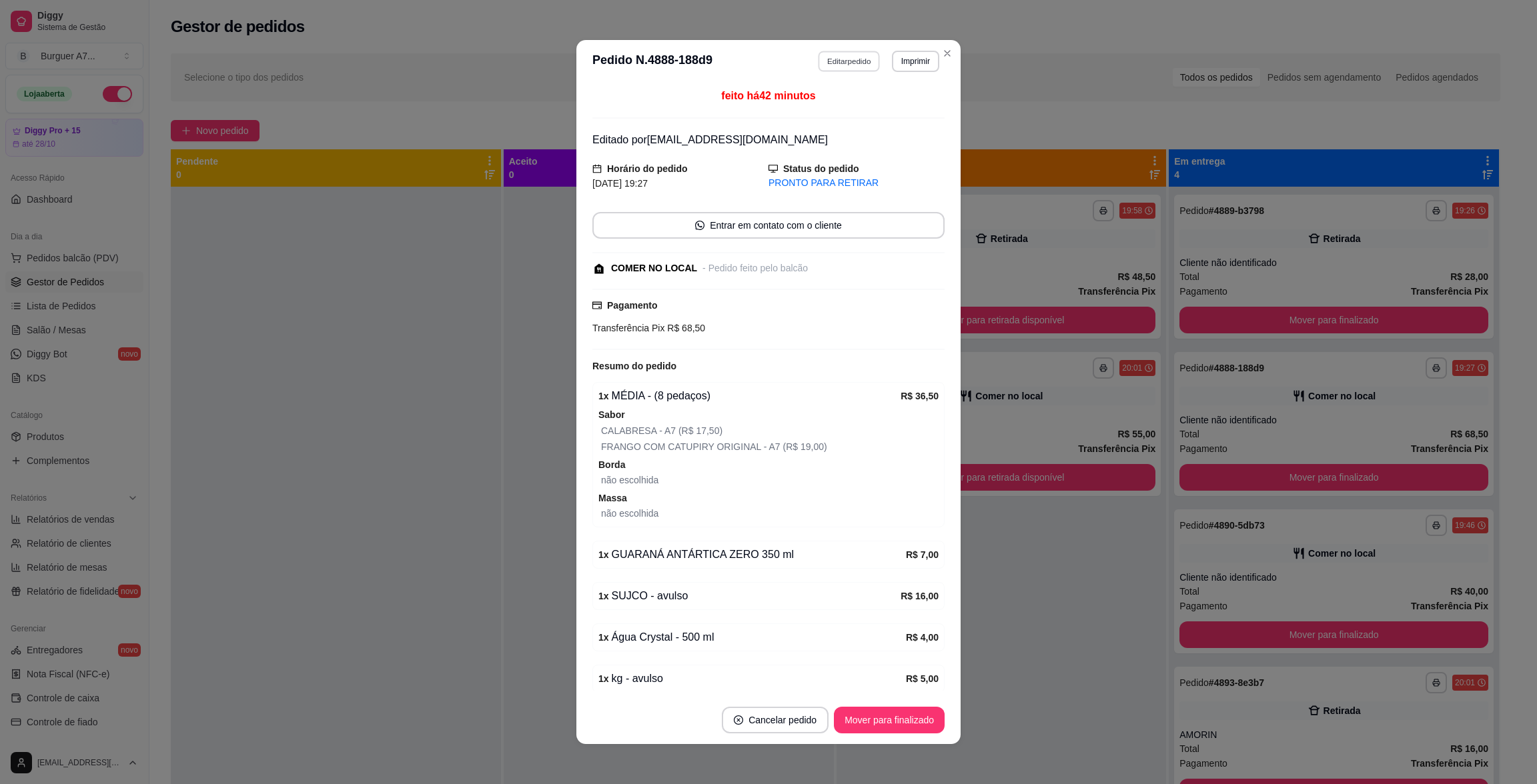
click at [836, 58] on button "Editar pedido" at bounding box center [849, 60] width 62 height 21
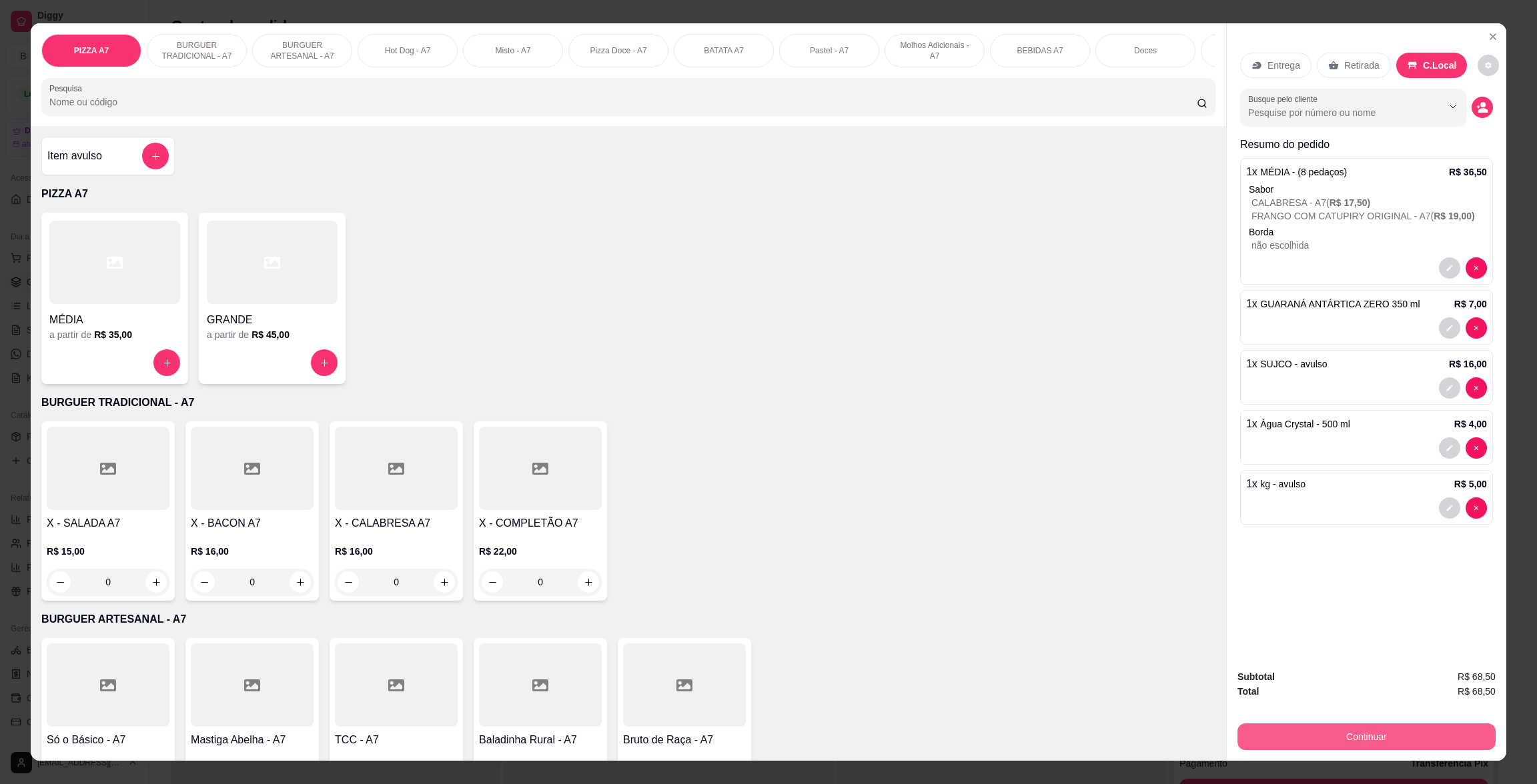
click at [1409, 746] on button "Continuar" at bounding box center [1366, 737] width 258 height 27
click at [129, 199] on div "Item avulso PIZZA A7 MÉDIA a partir de R$ 35,00 GRANDE a partir de R$ 45,00 BUR…" at bounding box center [628, 443] width 1195 height 634
click at [157, 168] on button "add-separate-item" at bounding box center [155, 156] width 27 height 27
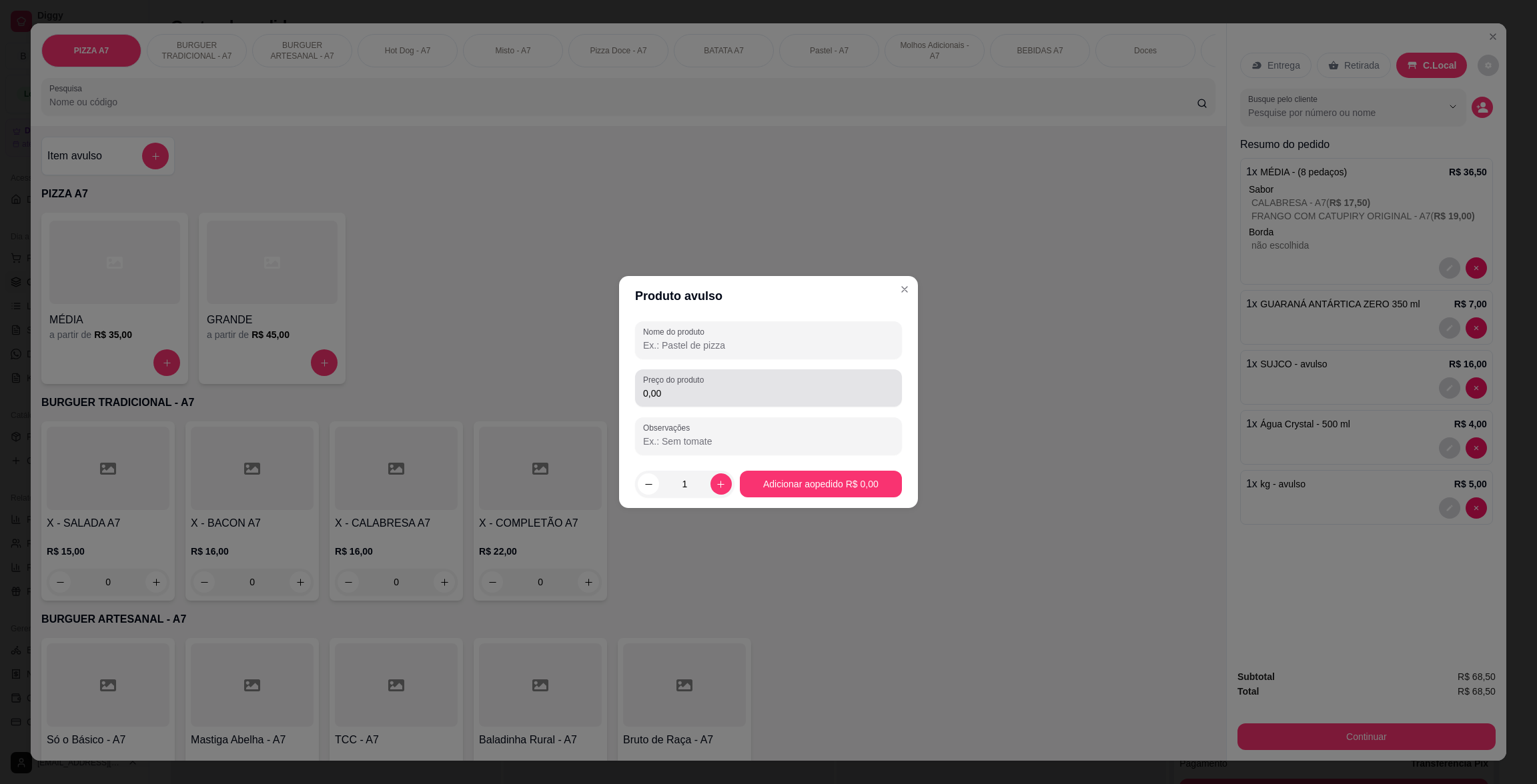
click at [836, 390] on input "0,00" at bounding box center [769, 393] width 251 height 13
type input "5,00"
click at [837, 375] on section "Produto avulso Nome do produto Preço do produto 5,00 Observações 1 Adicionar ao…" at bounding box center [768, 392] width 299 height 232
click at [822, 393] on input "5,00" at bounding box center [769, 393] width 251 height 13
type input "0,50"
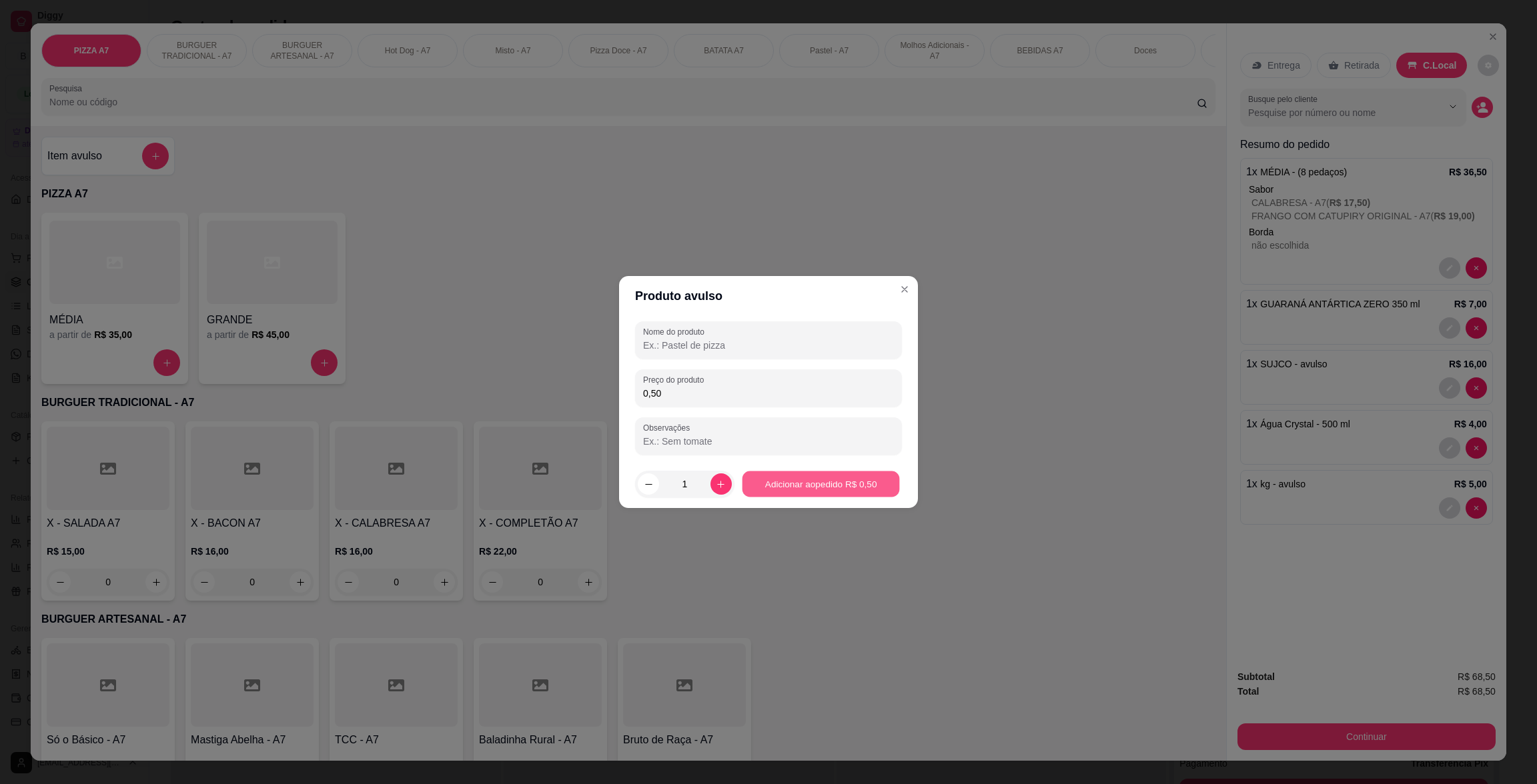
click at [872, 473] on button "Adicionar ao pedido R$ 0,50" at bounding box center [821, 484] width 158 height 26
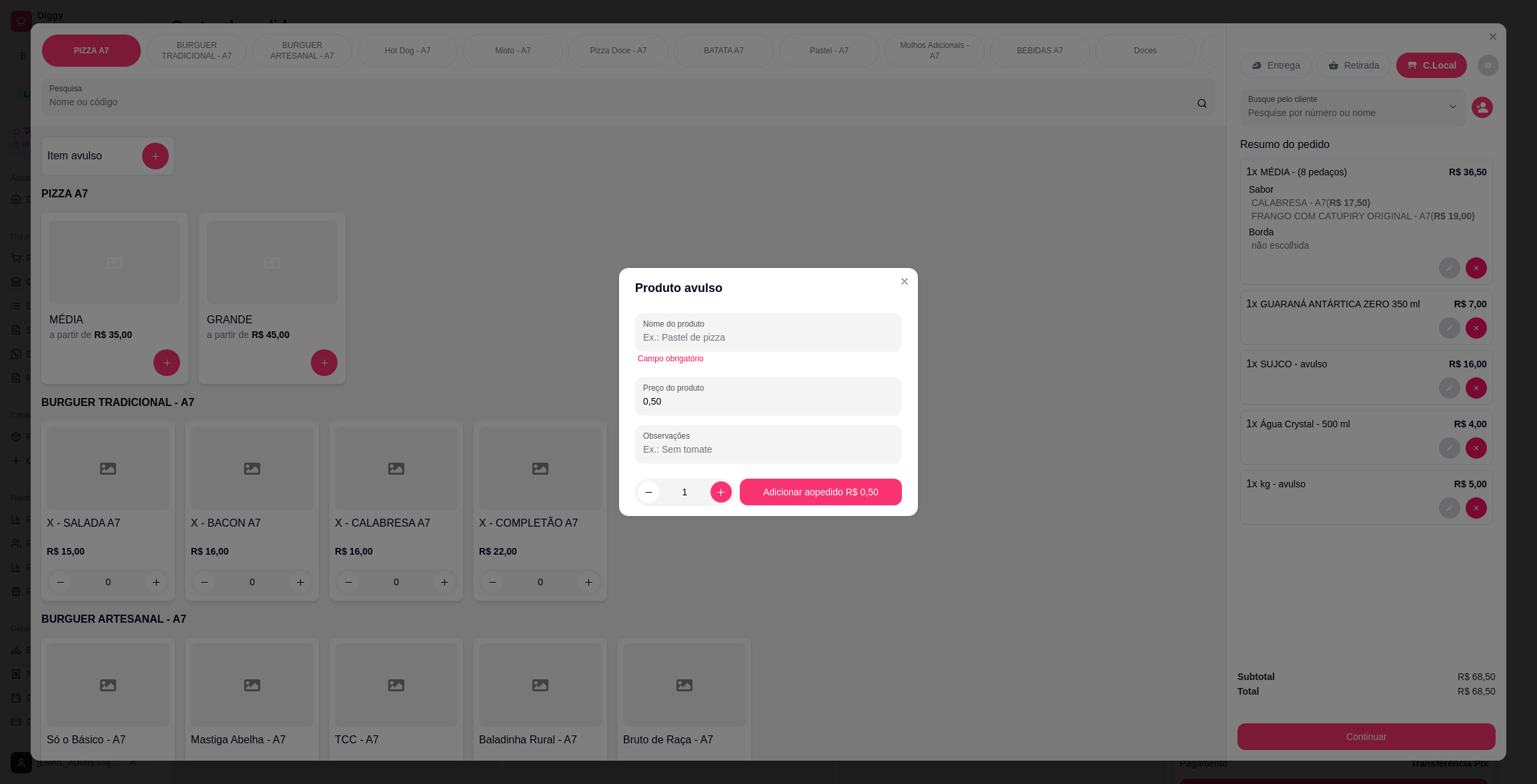
click at [760, 333] on input "Nome do produto" at bounding box center [769, 337] width 251 height 13
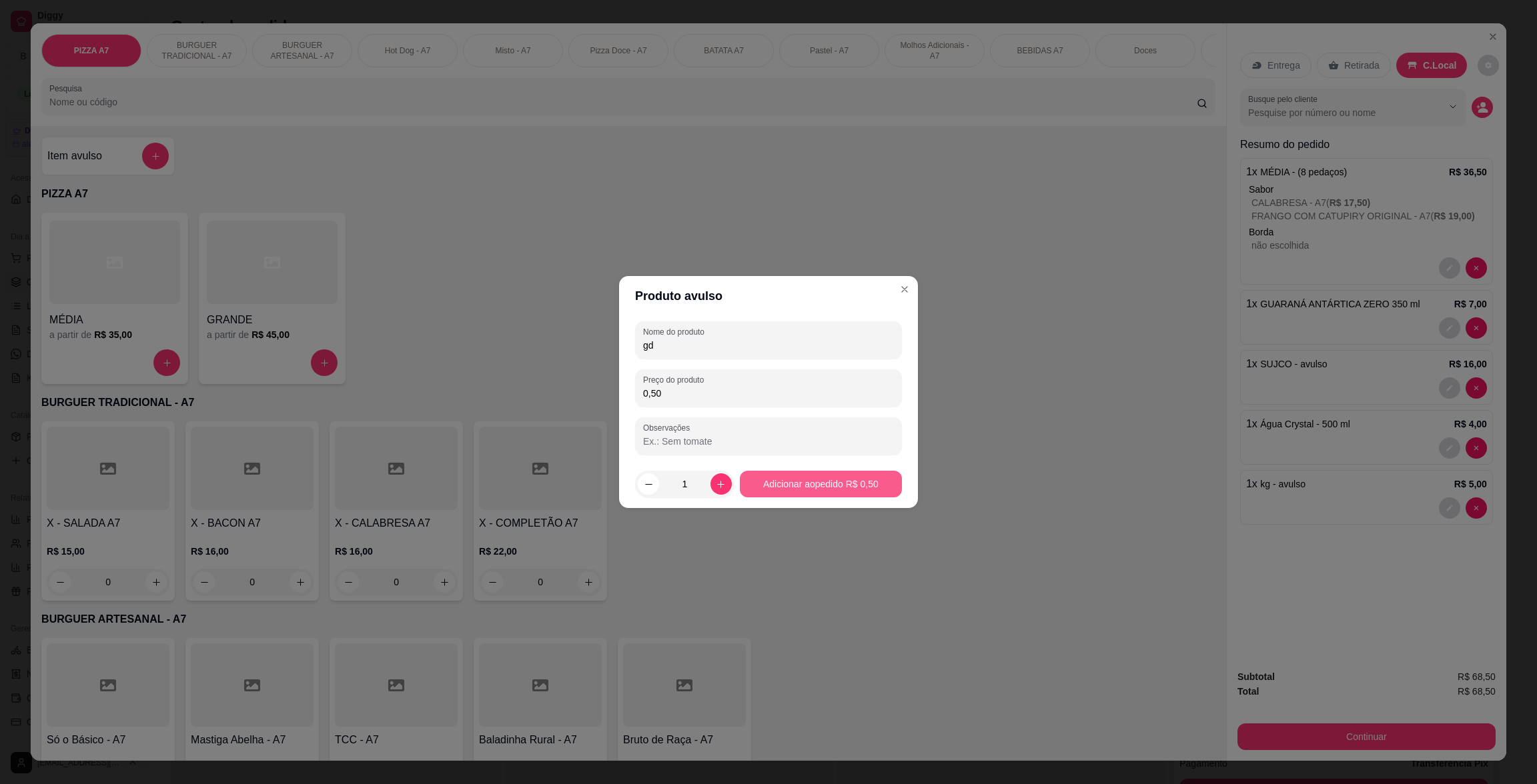
type input "gd"
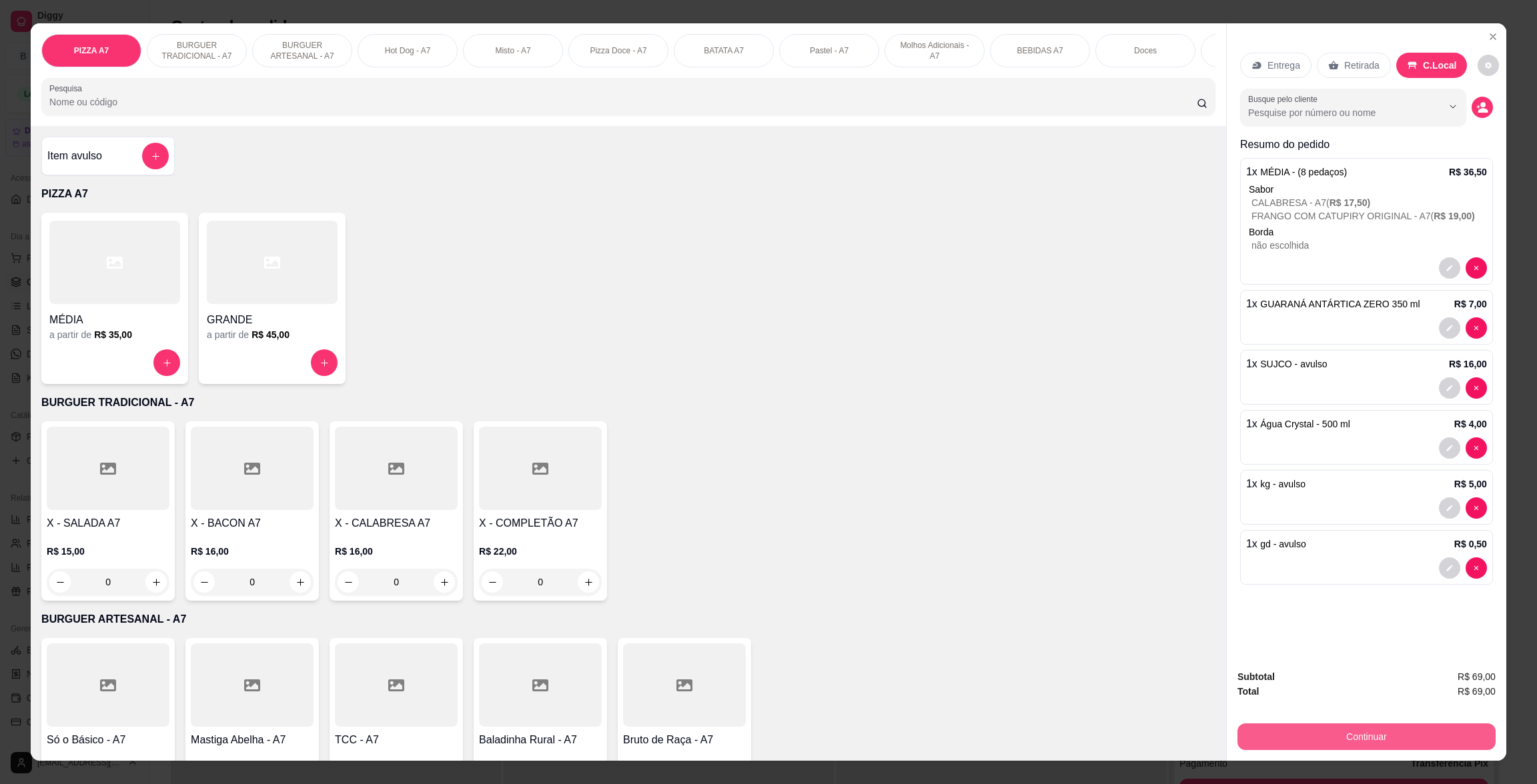
click at [1457, 743] on button "Continuar" at bounding box center [1366, 737] width 258 height 27
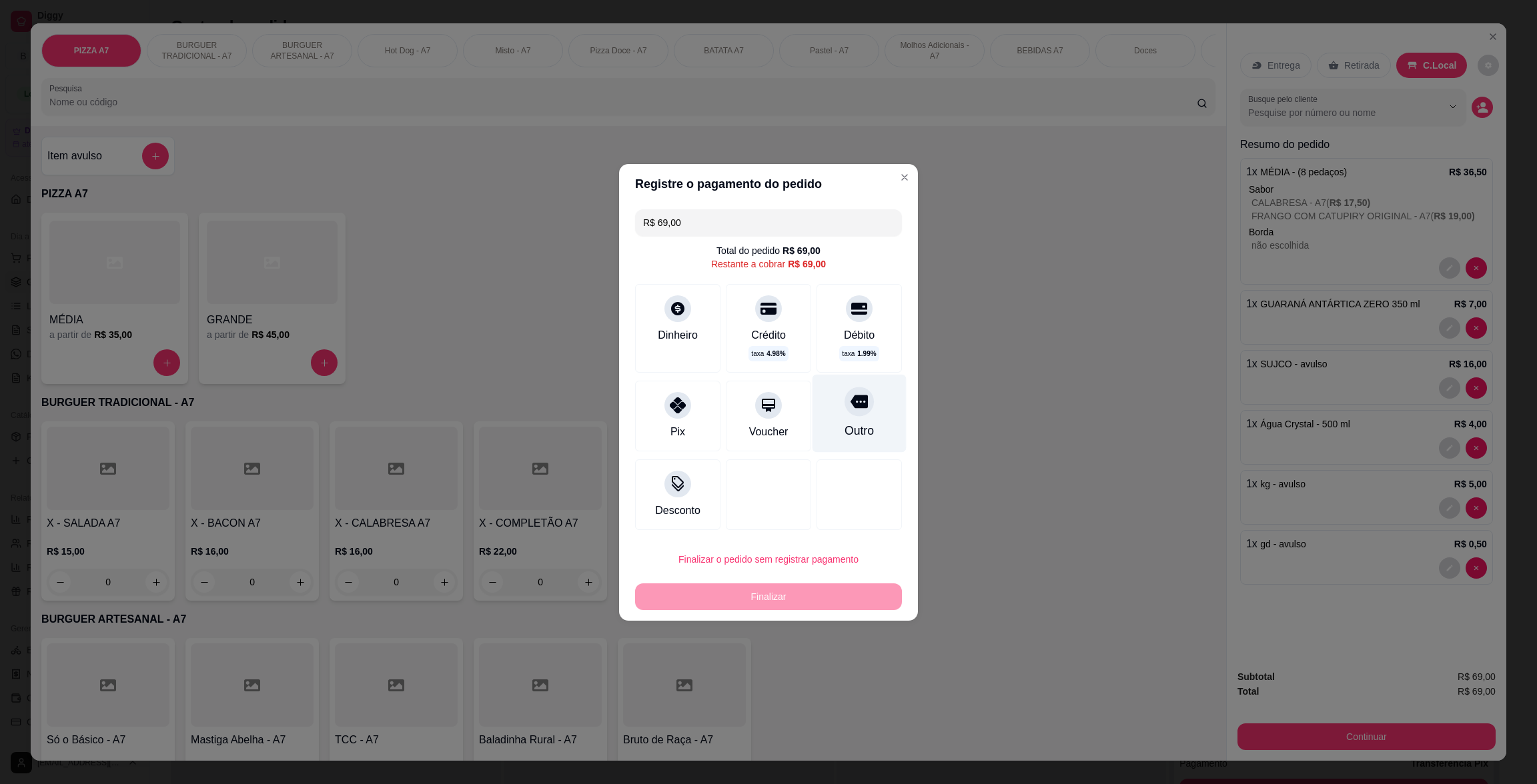
click at [865, 362] on div "Débito taxa 1.99 %" at bounding box center [859, 328] width 86 height 89
type input "R$ 0,00"
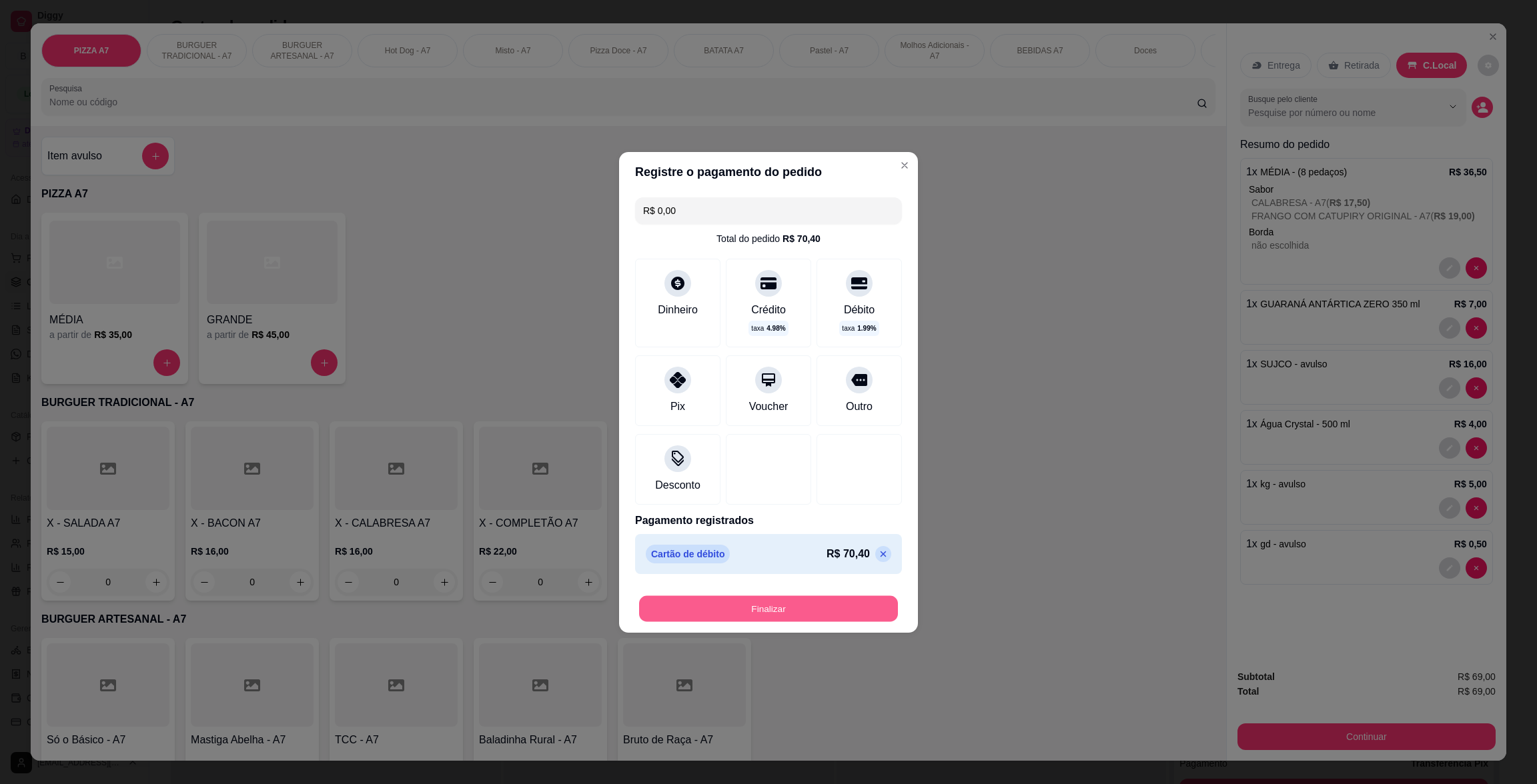
click at [870, 600] on button "Finalizar" at bounding box center [768, 609] width 259 height 26
type input "0"
type input "-R$ 69,00"
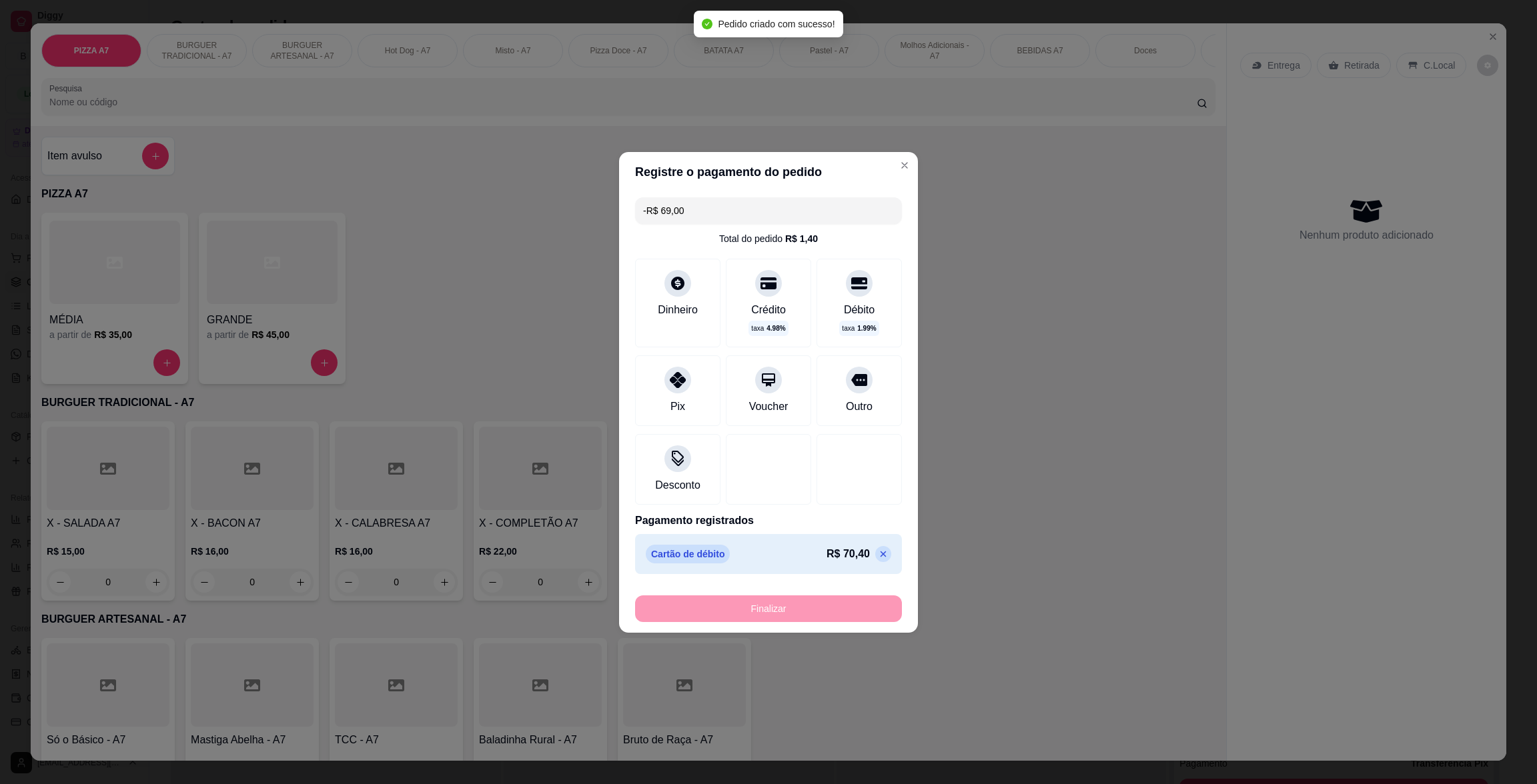
click at [911, 537] on div "Remover pagamento registrado" at bounding box center [868, 533] width 122 height 16
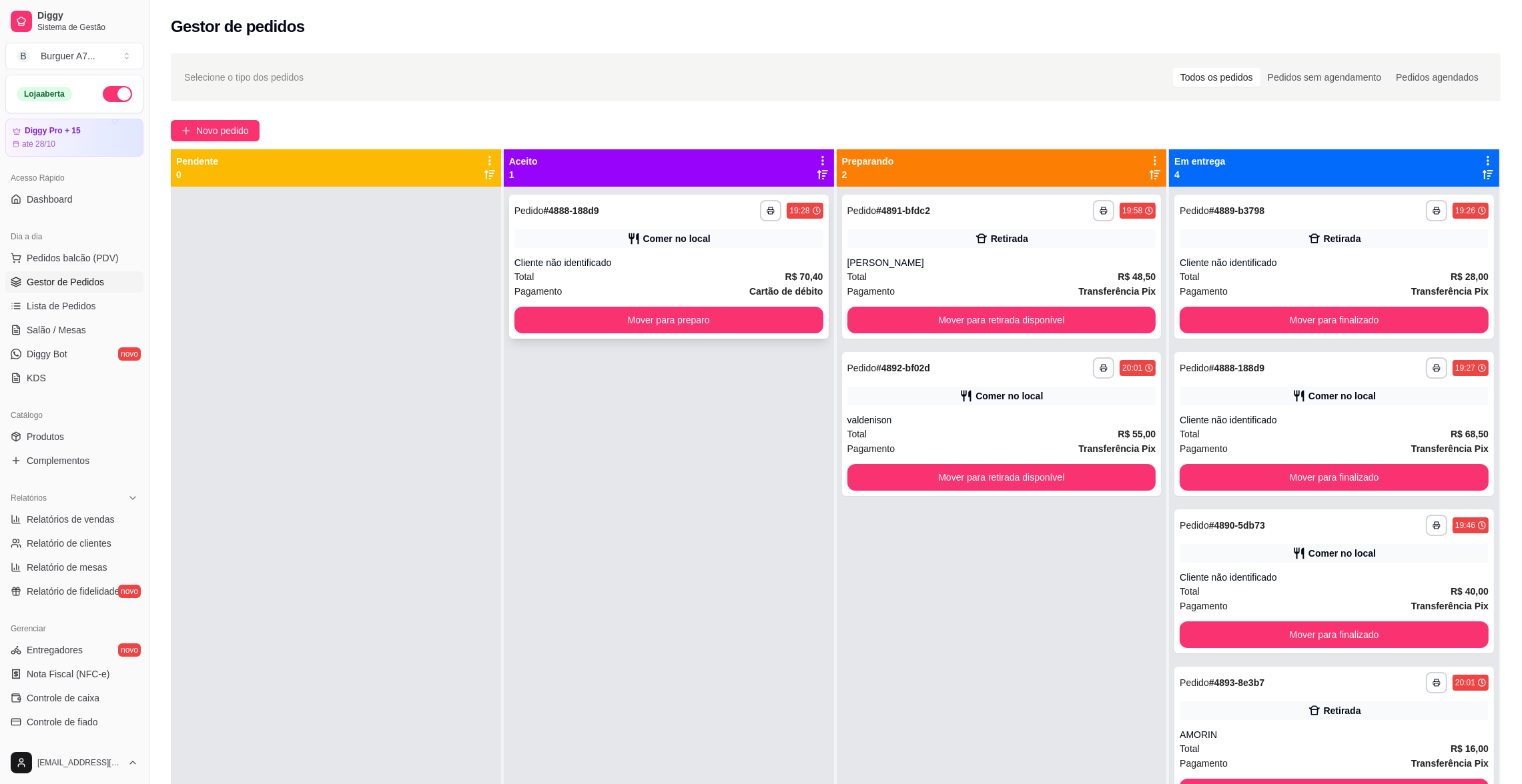
click at [673, 263] on div "Cliente não identificado" at bounding box center [669, 262] width 309 height 13
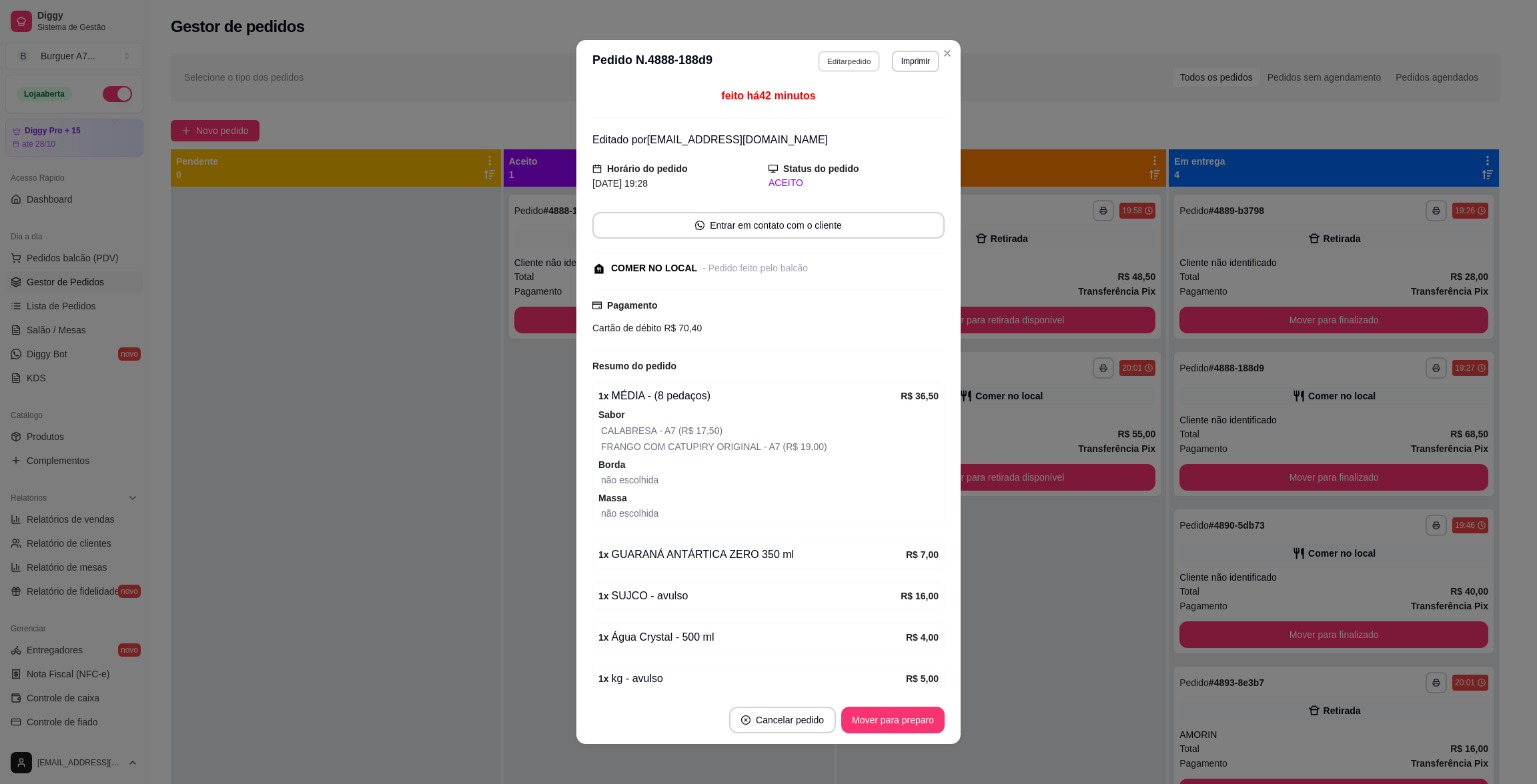
click at [819, 60] on button "Editar pedido" at bounding box center [849, 60] width 62 height 21
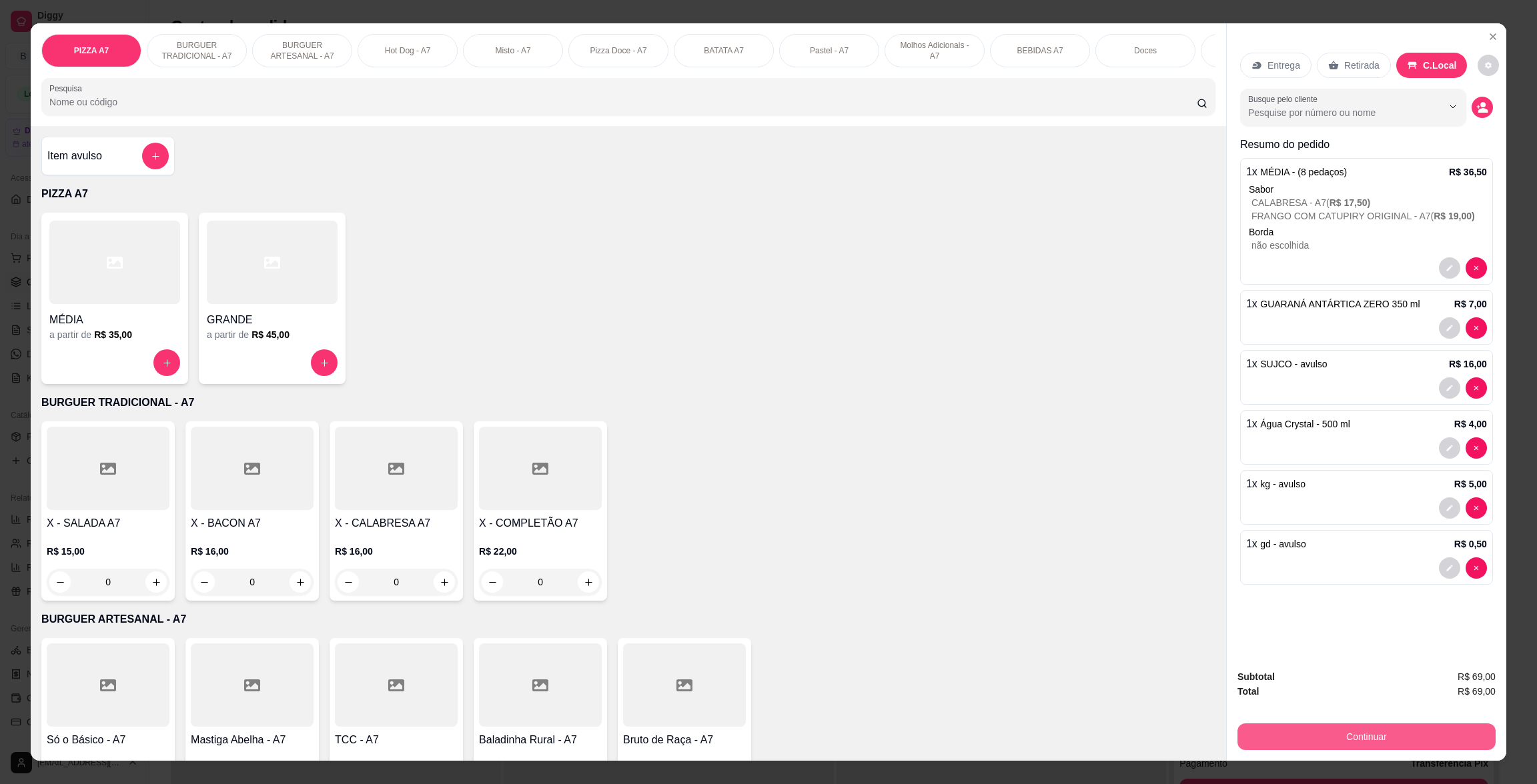
click at [1366, 727] on button "Continuar" at bounding box center [1366, 737] width 258 height 27
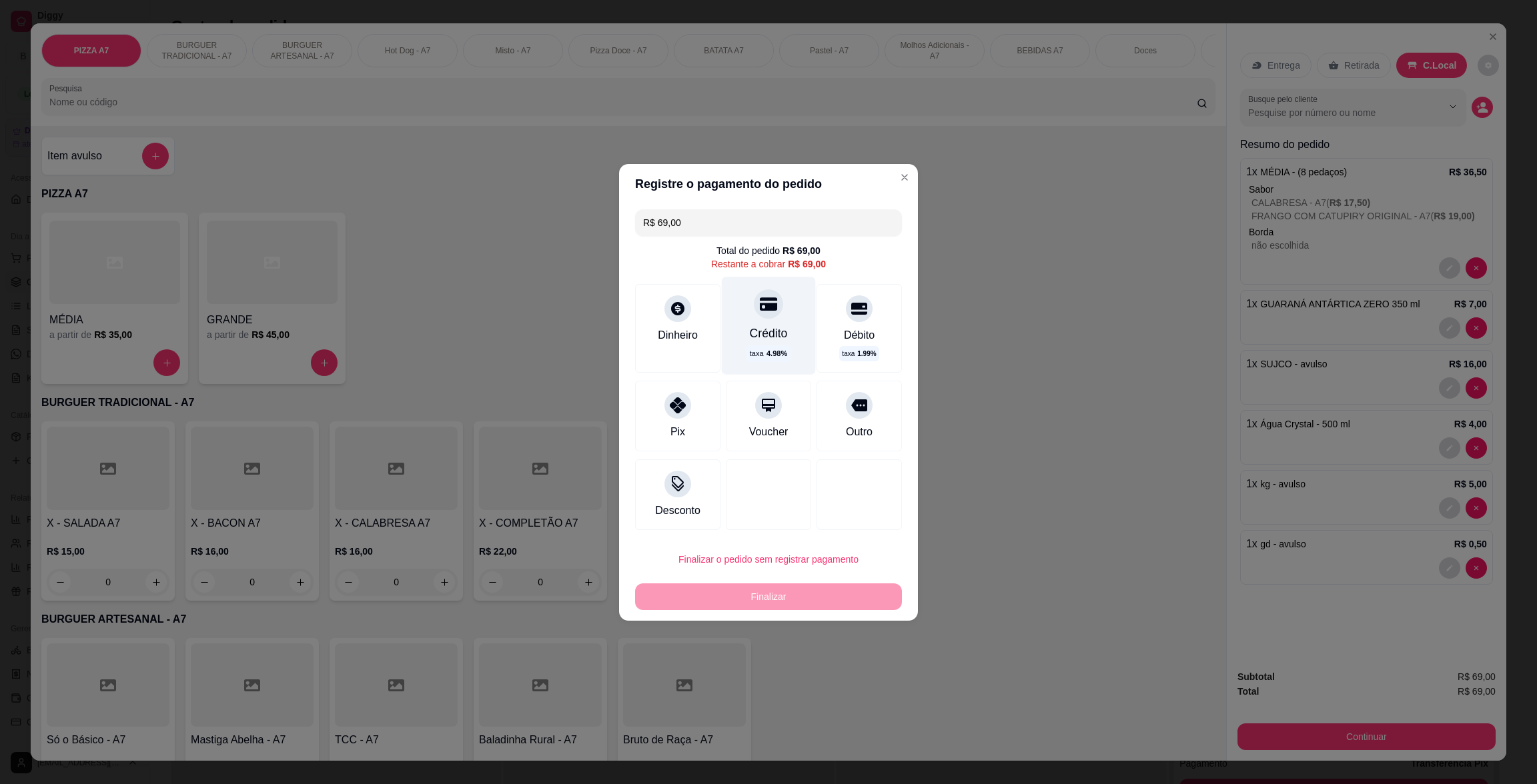
click at [779, 337] on div "Crédito" at bounding box center [769, 333] width 38 height 18
type input "R$ 0,00"
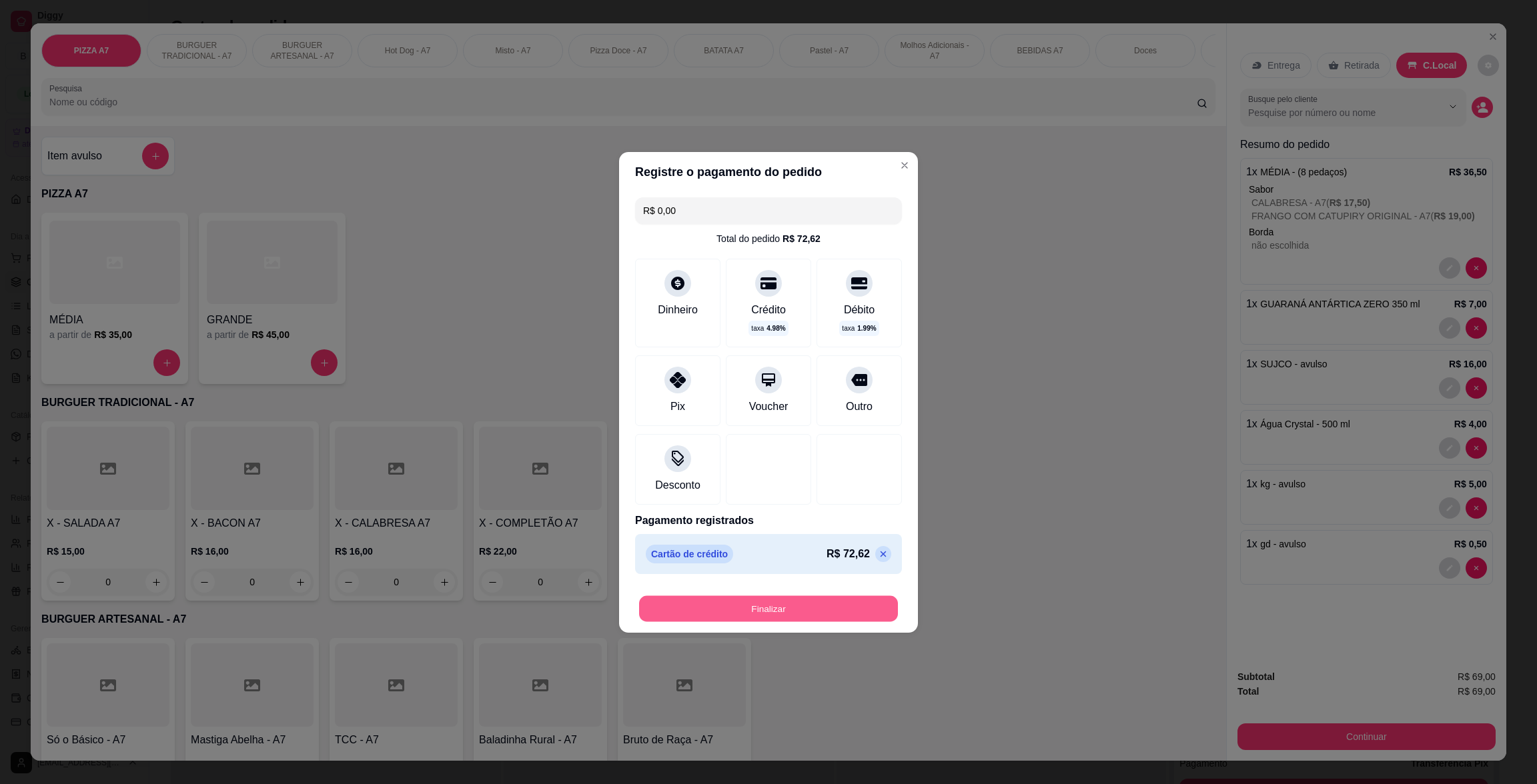
click at [830, 596] on button "Finalizar" at bounding box center [768, 609] width 259 height 26
click at [861, 597] on button "Finalizar" at bounding box center [768, 609] width 267 height 27
type input "0"
type input "-R$ 69,00"
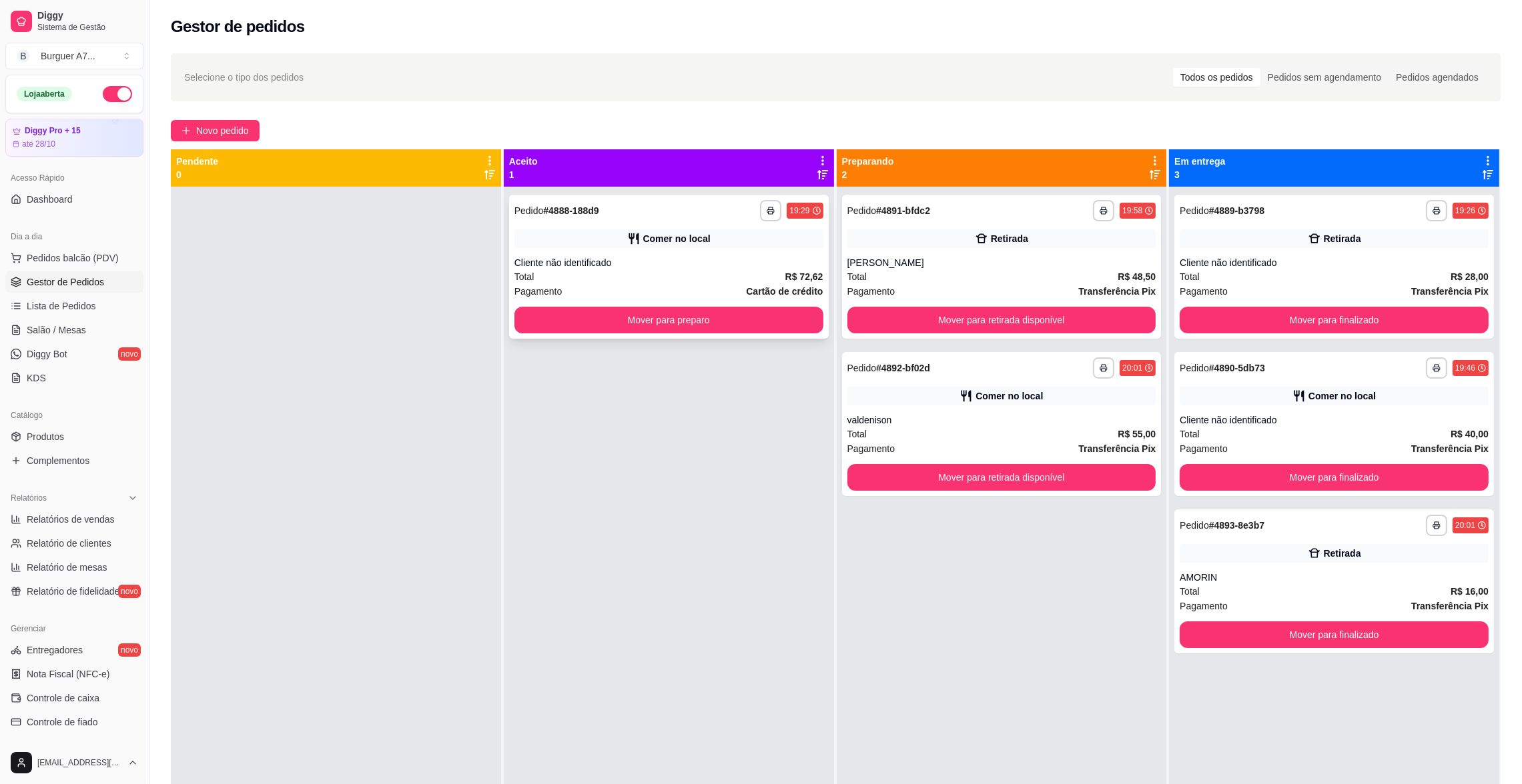
click at [797, 309] on button "Mover para preparo" at bounding box center [669, 320] width 309 height 27
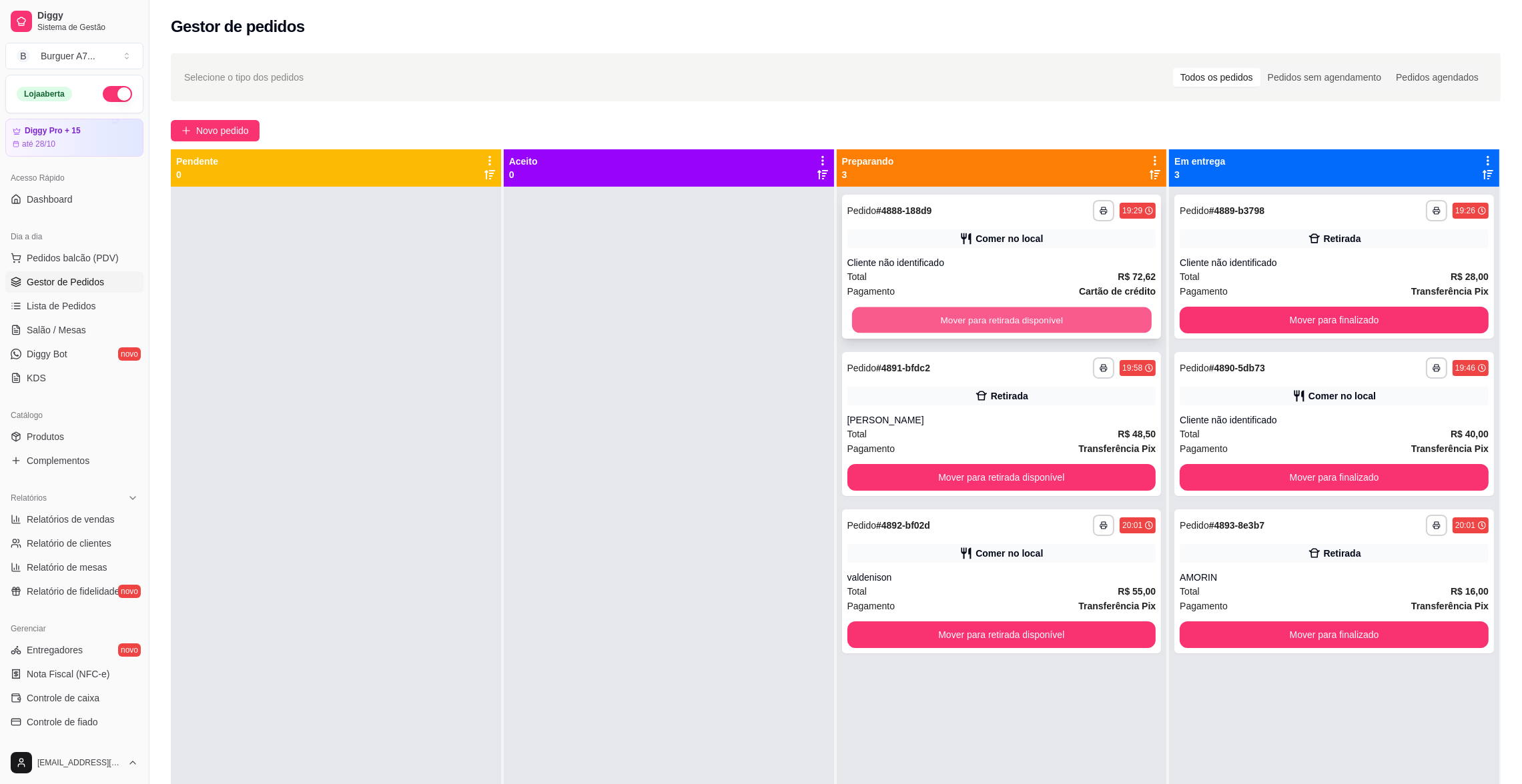
click at [1092, 307] on button "Mover para retirada disponível" at bounding box center [1001, 320] width 299 height 26
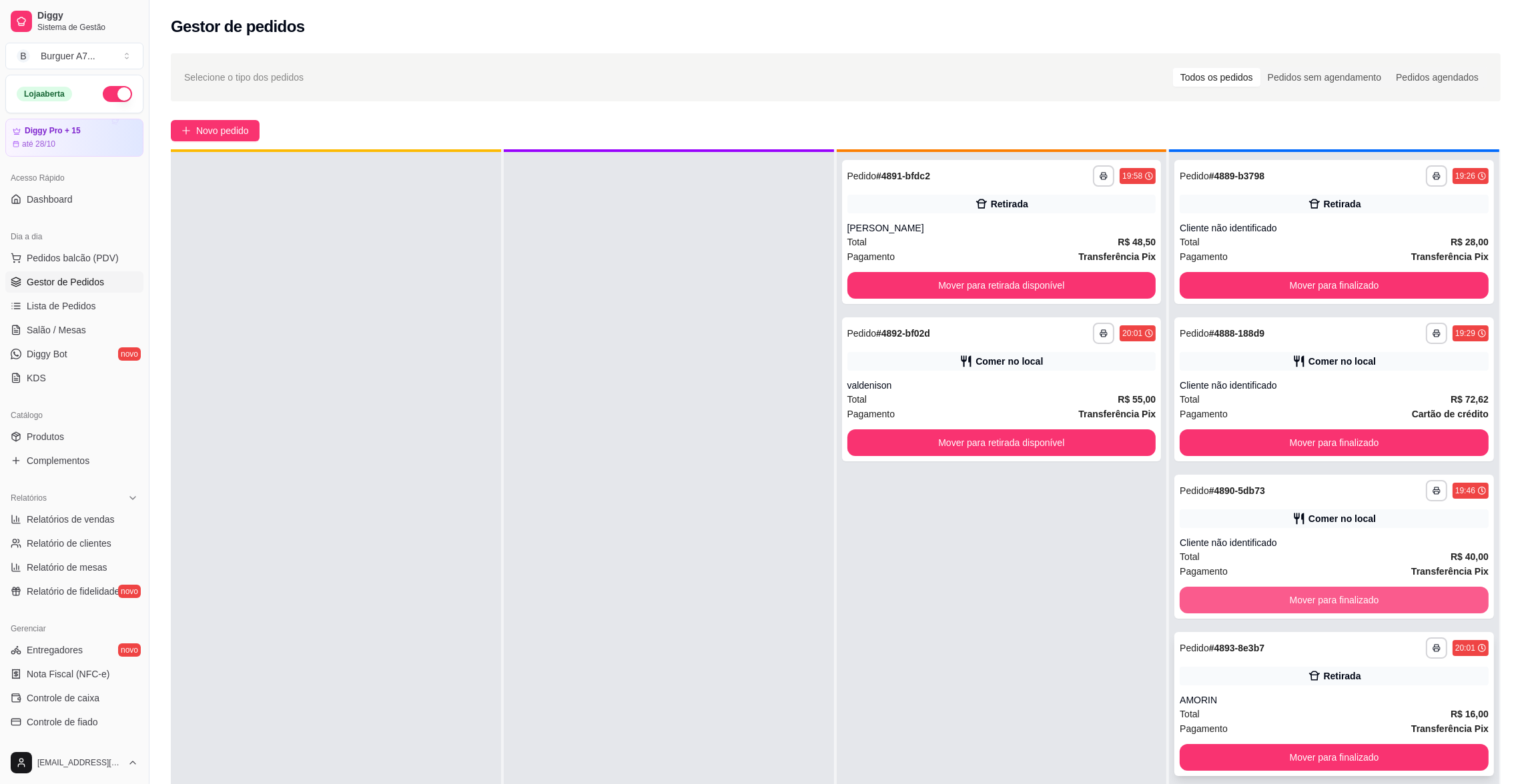
scroll to position [37, 0]
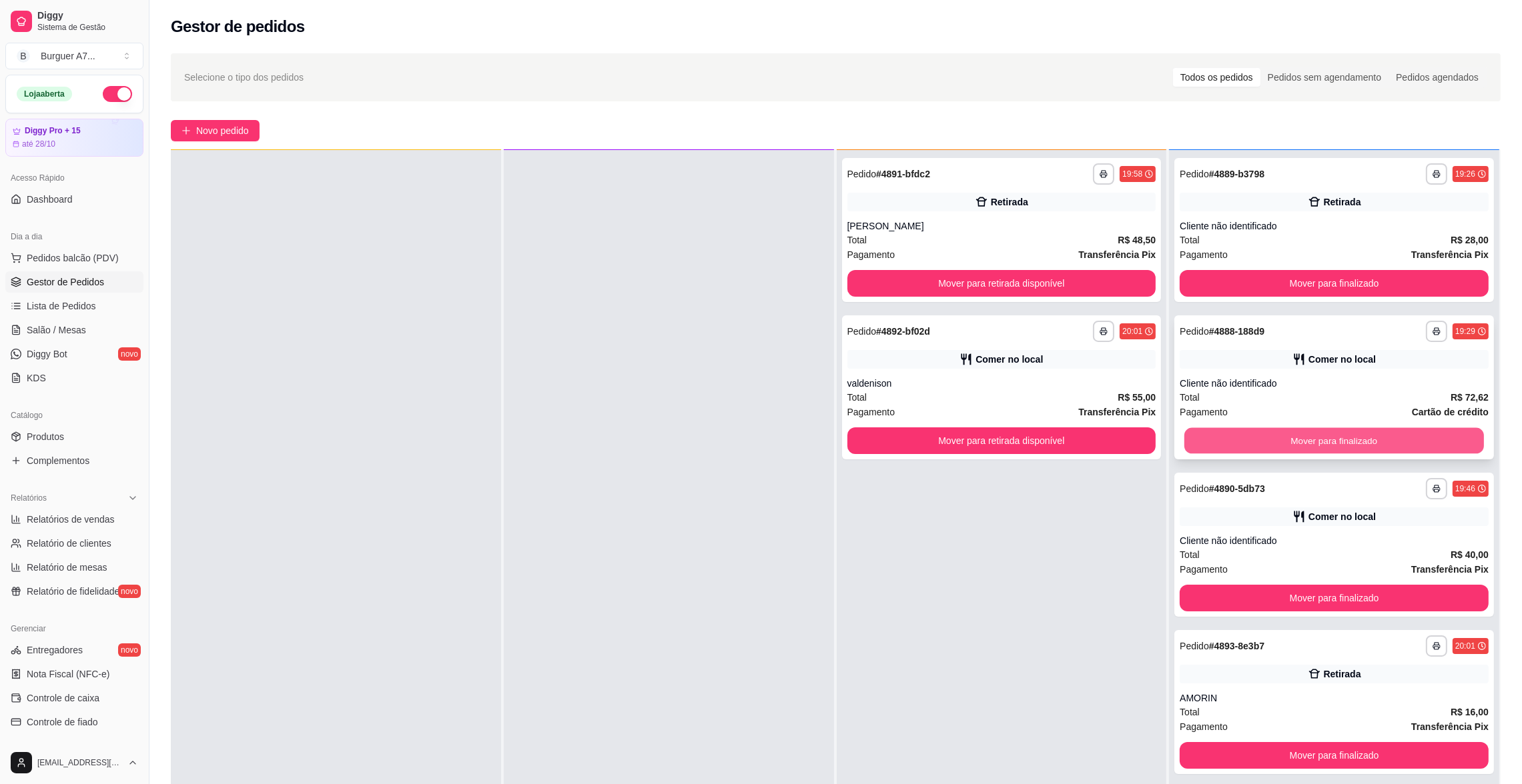
click at [1435, 434] on button "Mover para finalizado" at bounding box center [1334, 441] width 299 height 26
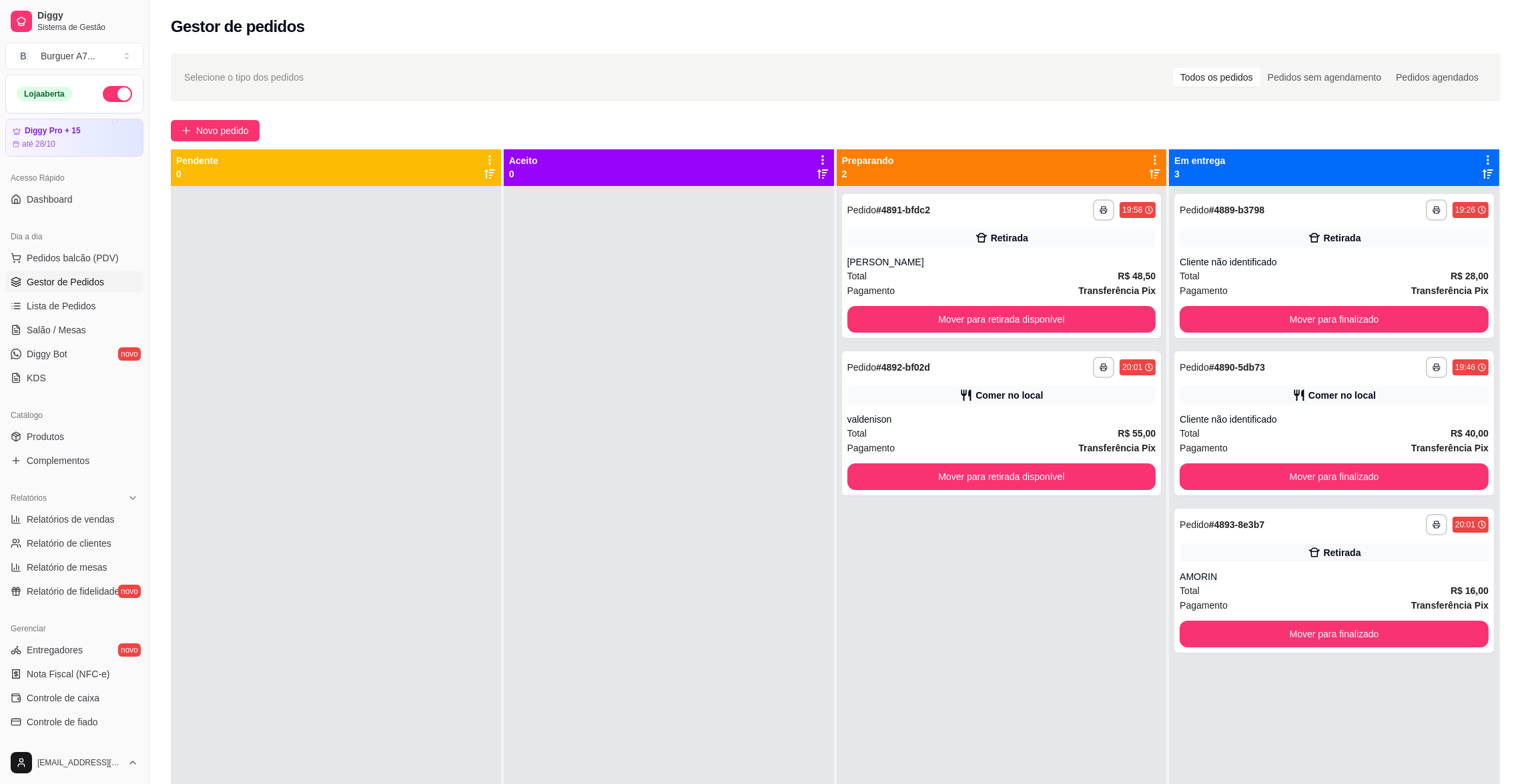
scroll to position [0, 0]
click at [235, 138] on button "Novo pedido" at bounding box center [215, 131] width 89 height 21
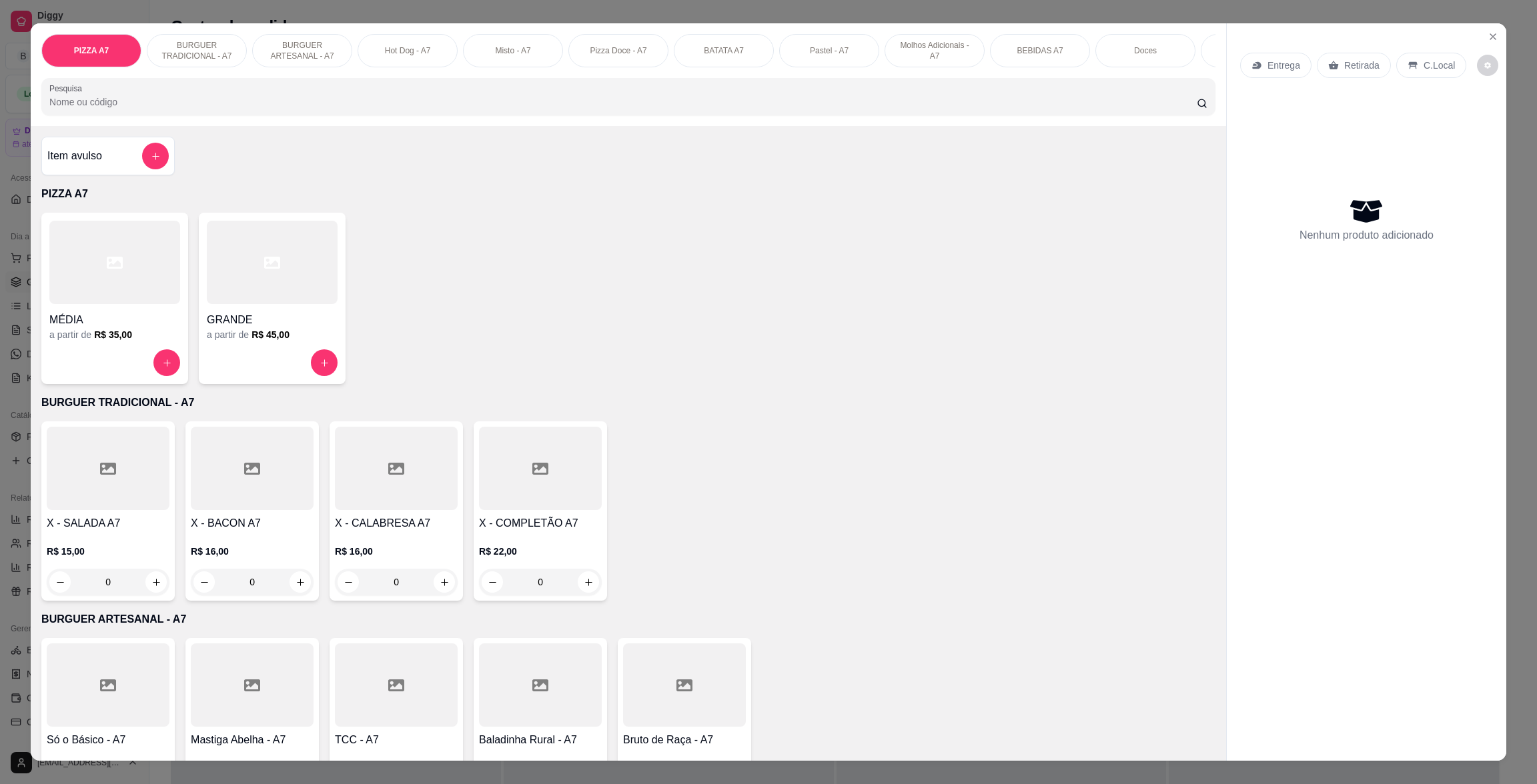
click at [142, 168] on div at bounding box center [155, 156] width 27 height 27
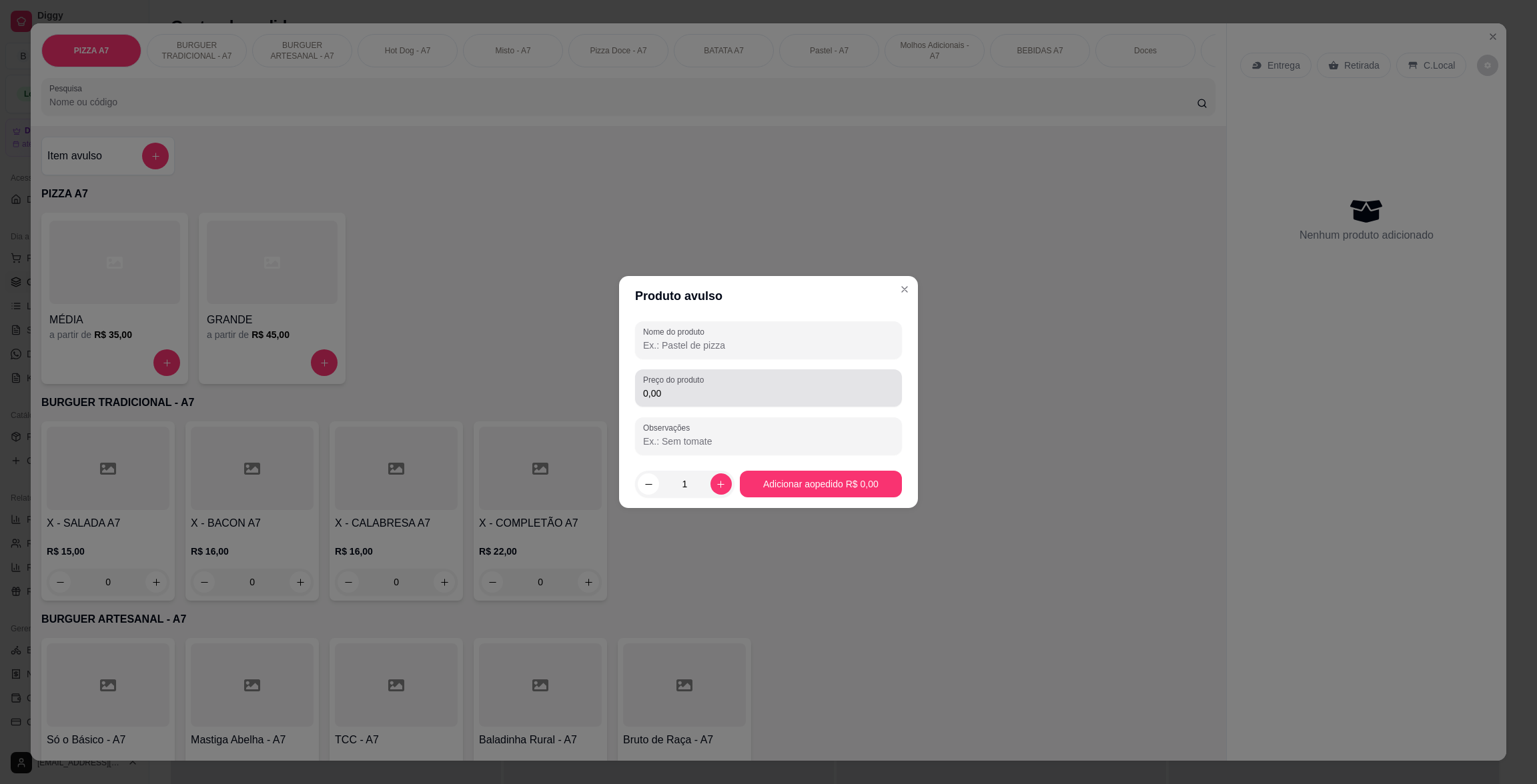
click at [742, 375] on div "0,00" at bounding box center [769, 388] width 251 height 27
click at [727, 395] on input "25,00" at bounding box center [769, 393] width 251 height 13
type input "20,00"
click at [720, 339] on input "Nome do produto" at bounding box center [769, 345] width 251 height 13
type input "d"
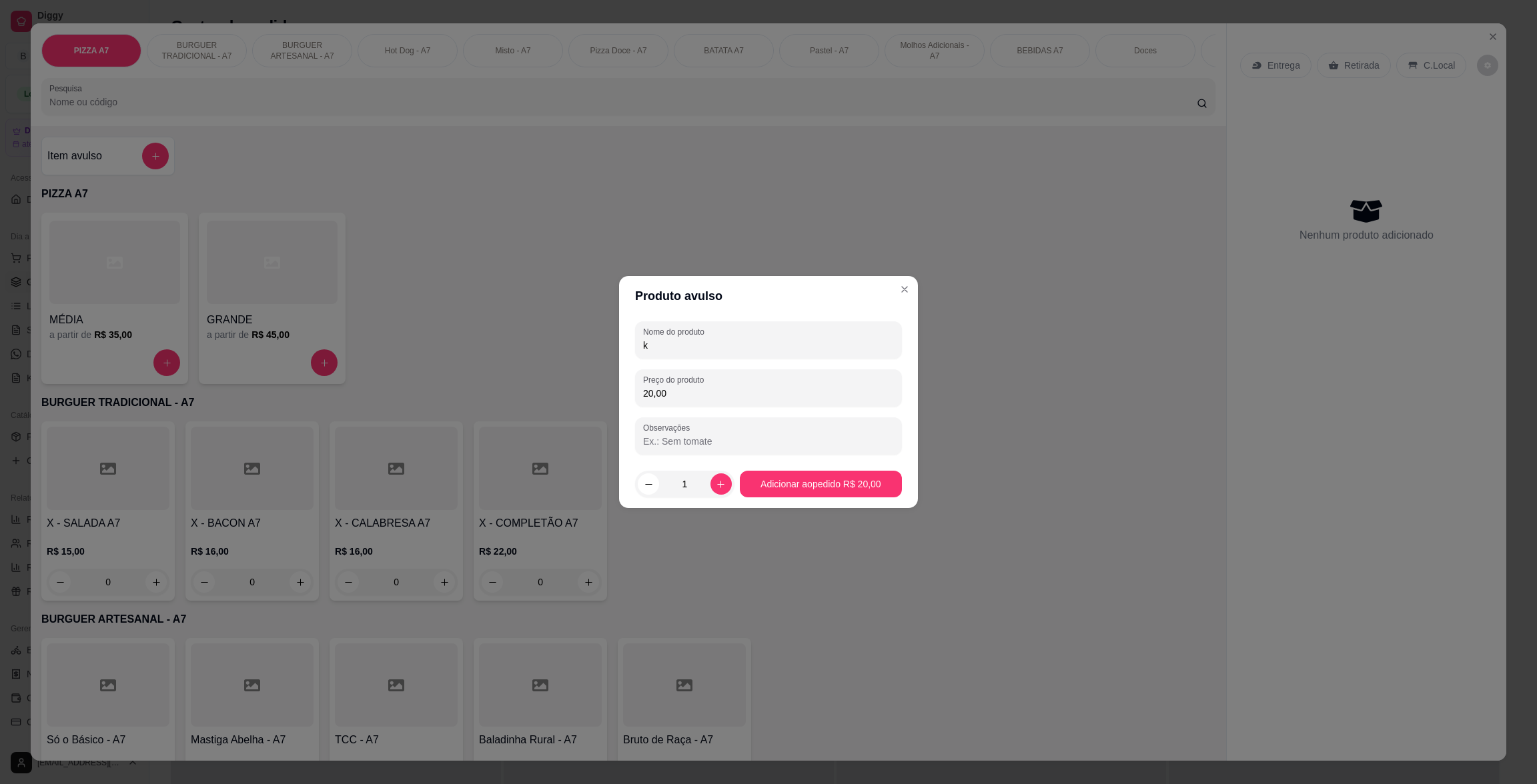
type input "kg"
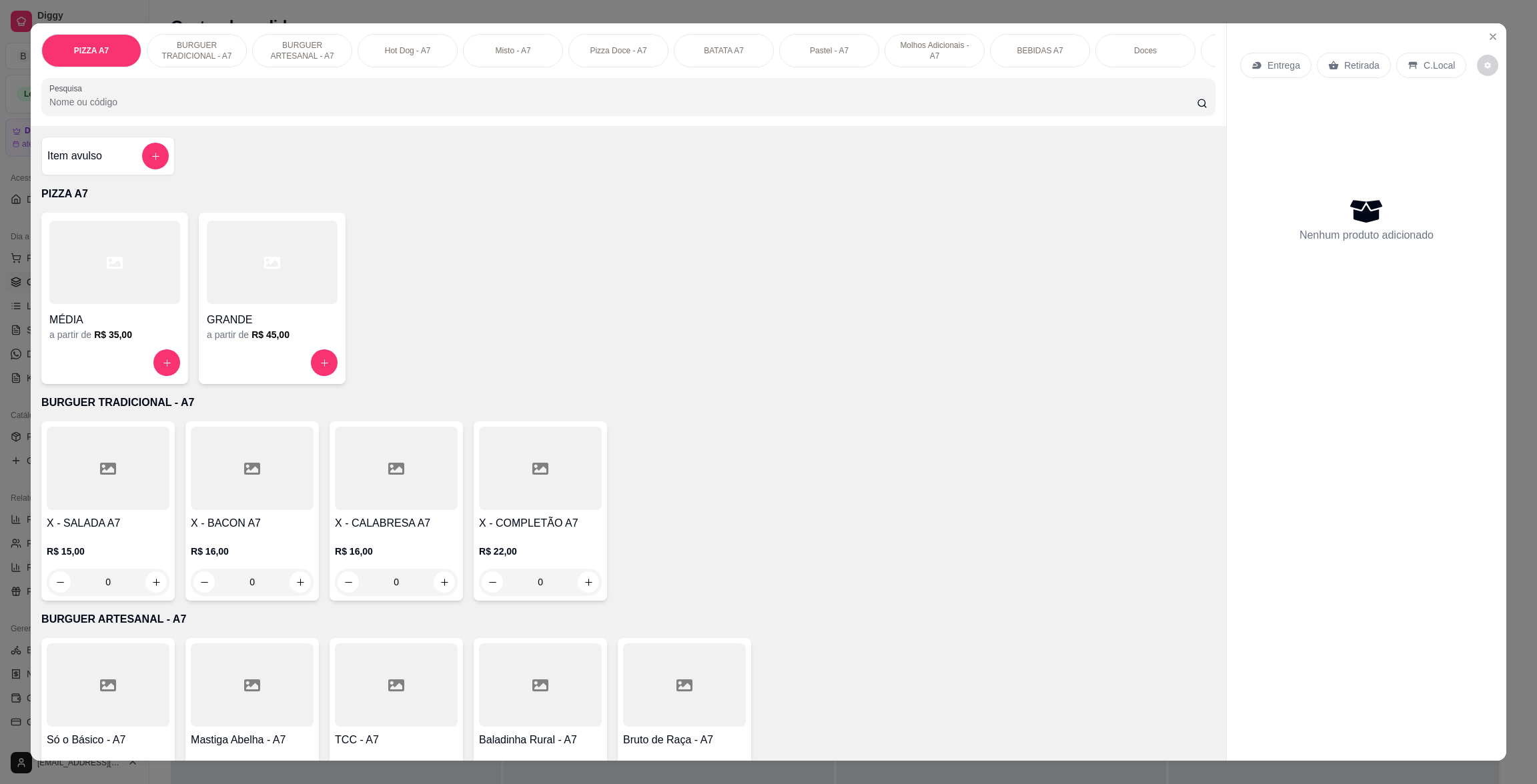
drag, startPoint x: 824, startPoint y: 490, endPoint x: 820, endPoint y: 499, distance: 9.8
click at [824, 490] on div "X - SALADA A7 R$ 15,00 0 X - BACON A7 R$ 16,00 0 X - CALABRESA A7 R$ 16,00 0 X …" at bounding box center [628, 511] width 1174 height 180
click at [122, 143] on div "Item avulso PIZZA A7 MÉDIA a partir de R$ 35,00 GRANDE a partir de R$ 45,00 BUR…" at bounding box center [628, 443] width 1195 height 634
click at [131, 169] on div "Item avulso" at bounding box center [108, 156] width 122 height 27
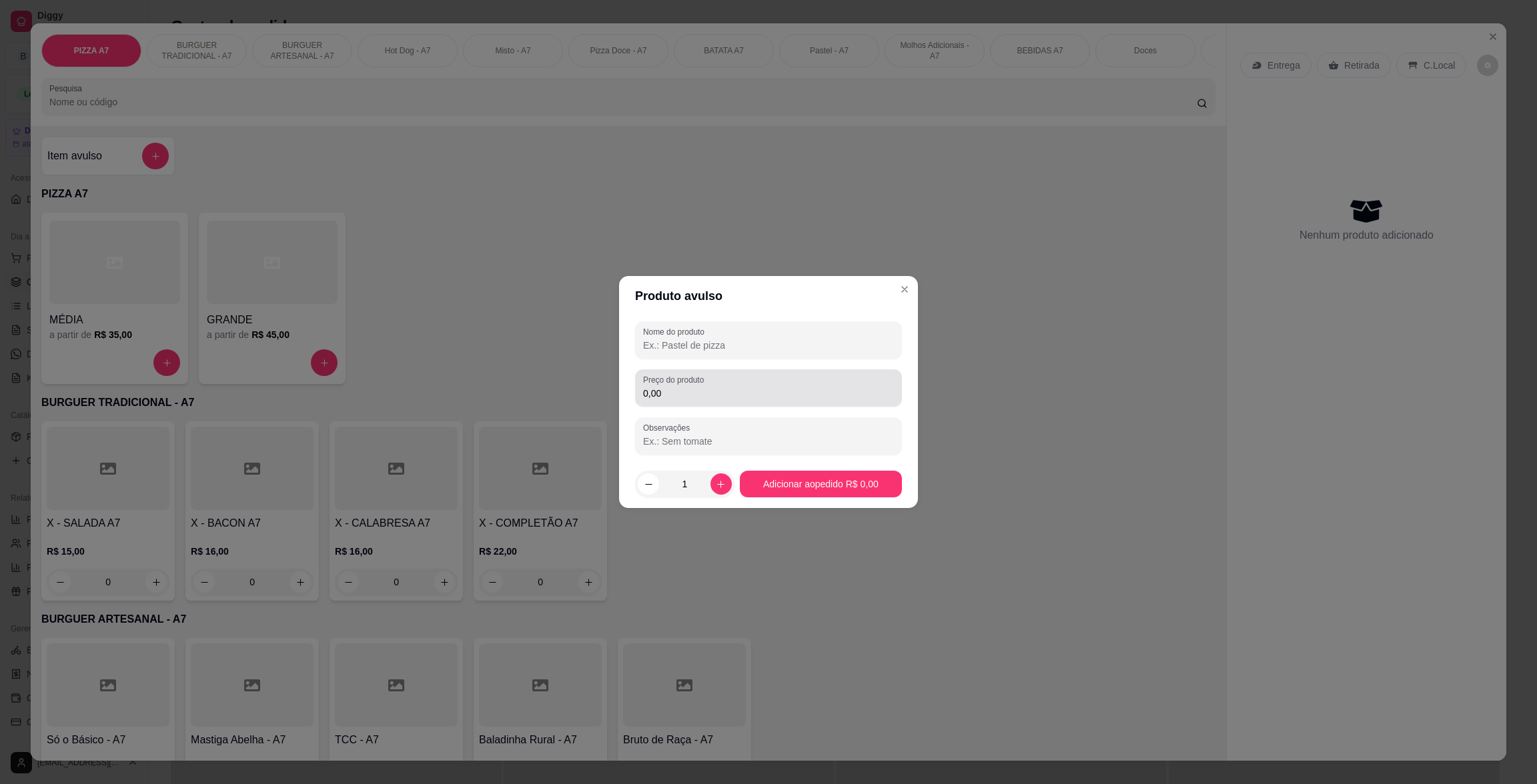
click at [779, 405] on div "Preço do produto 0,00" at bounding box center [768, 388] width 267 height 37
click at [792, 349] on input "Nome do produto" at bounding box center [769, 345] width 251 height 13
click at [807, 399] on input "2,00" at bounding box center [769, 393] width 251 height 13
type input "20,00"
click at [713, 353] on div "Nome do produto" at bounding box center [768, 340] width 267 height 37
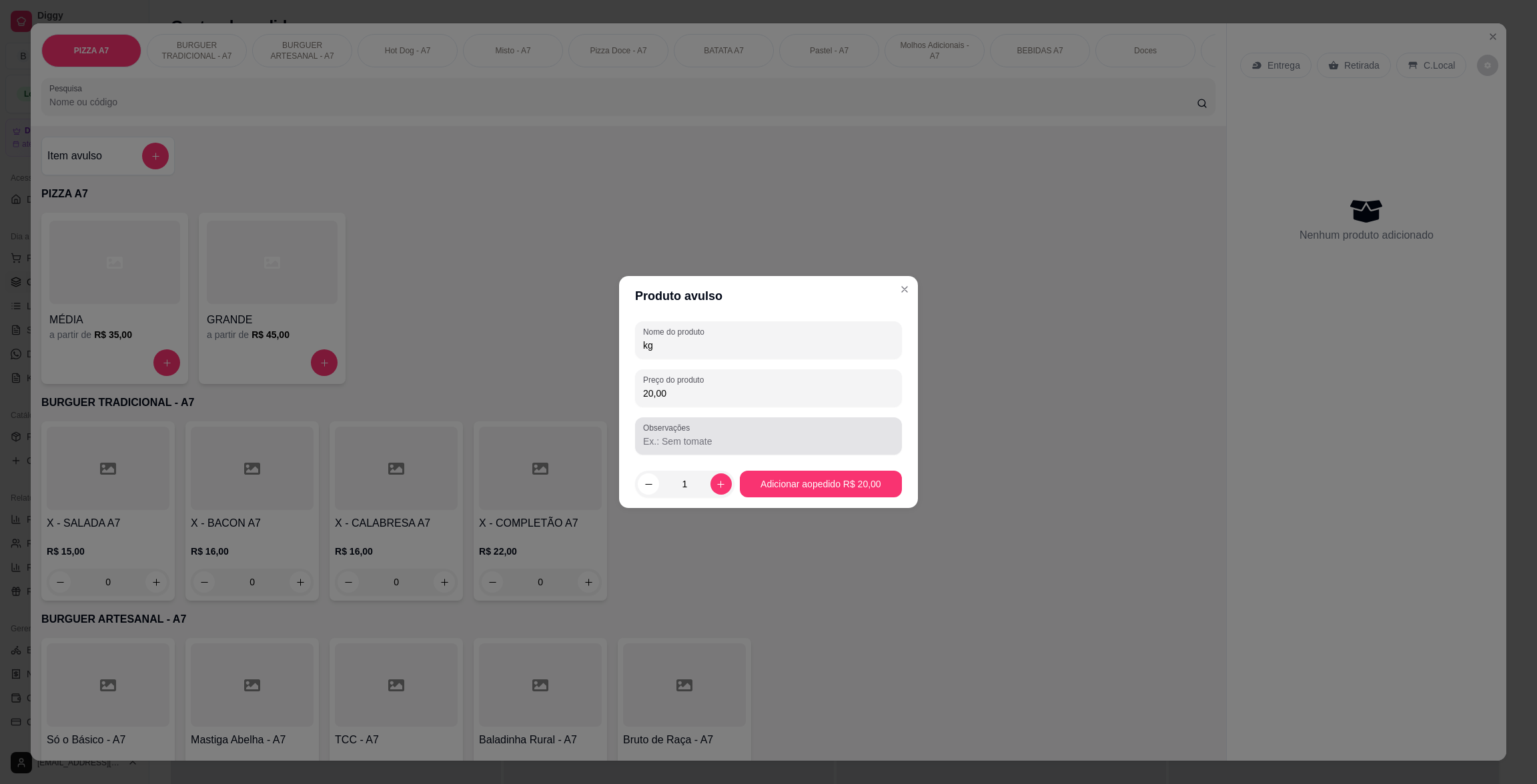
type input "kg"
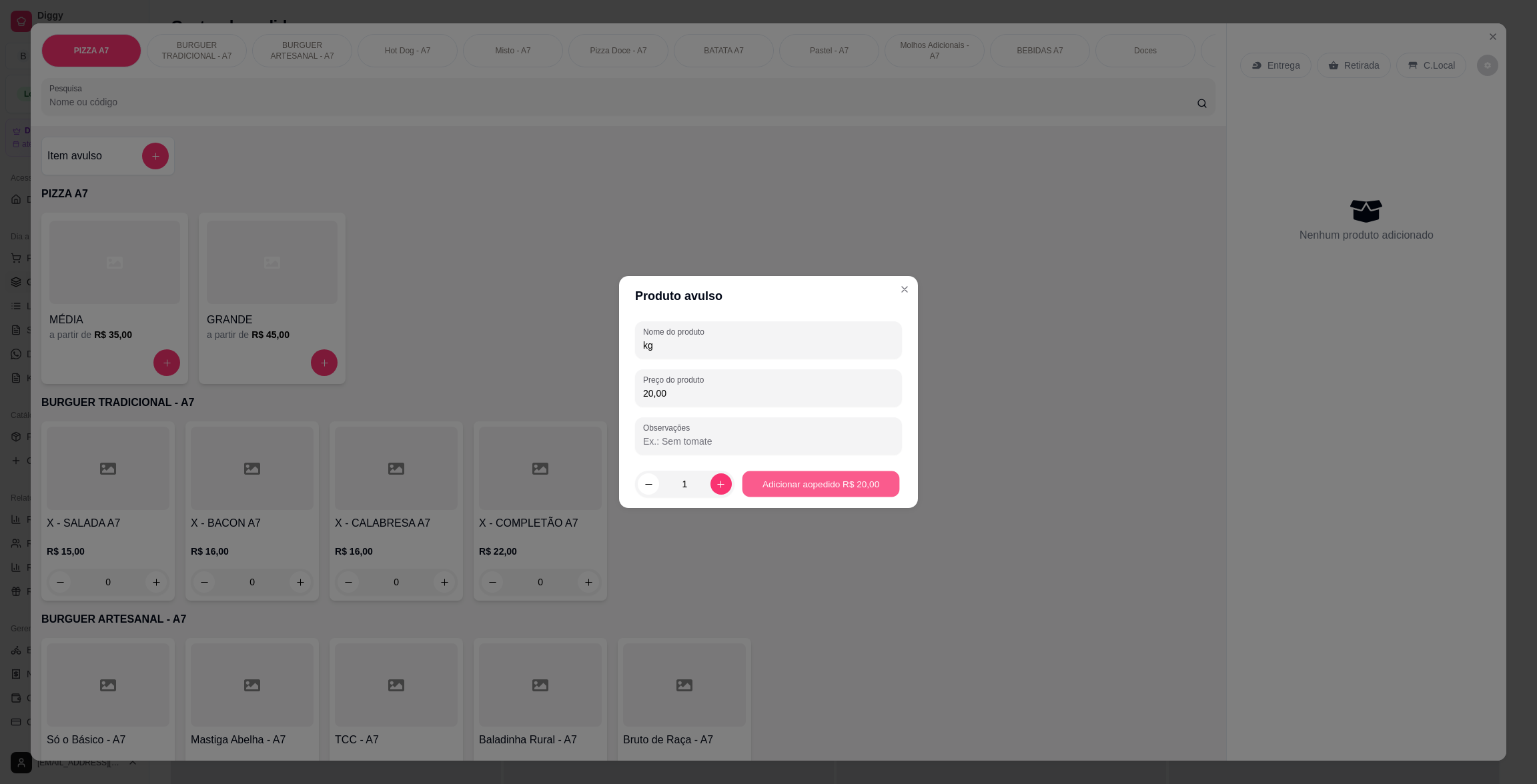
click at [858, 471] on button "Adicionar ao pedido R$ 20,00" at bounding box center [821, 484] width 158 height 26
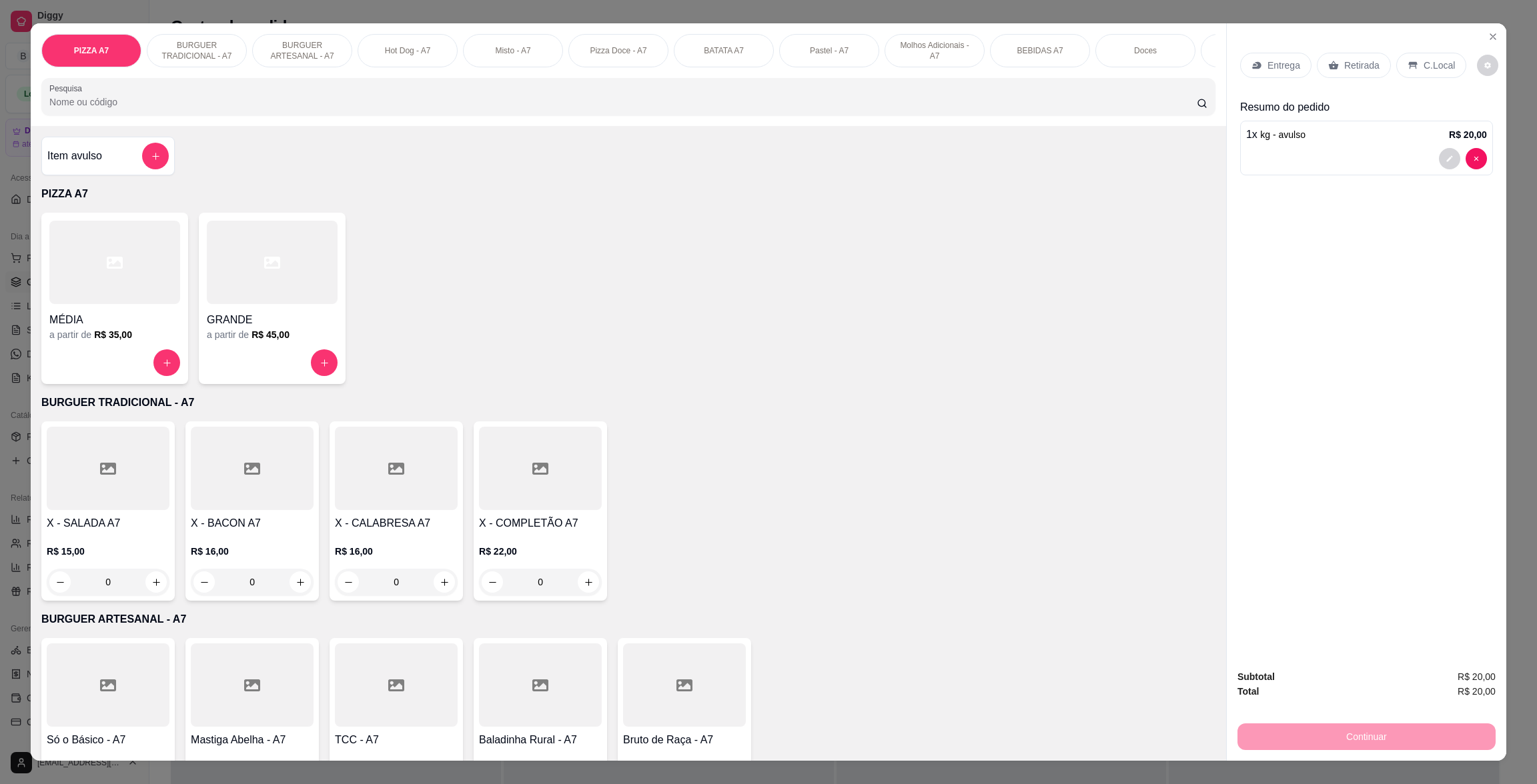
drag, startPoint x: 1353, startPoint y: 57, endPoint x: 1338, endPoint y: 288, distance: 231.5
click at [1353, 58] on div "Retirada" at bounding box center [1353, 65] width 74 height 25
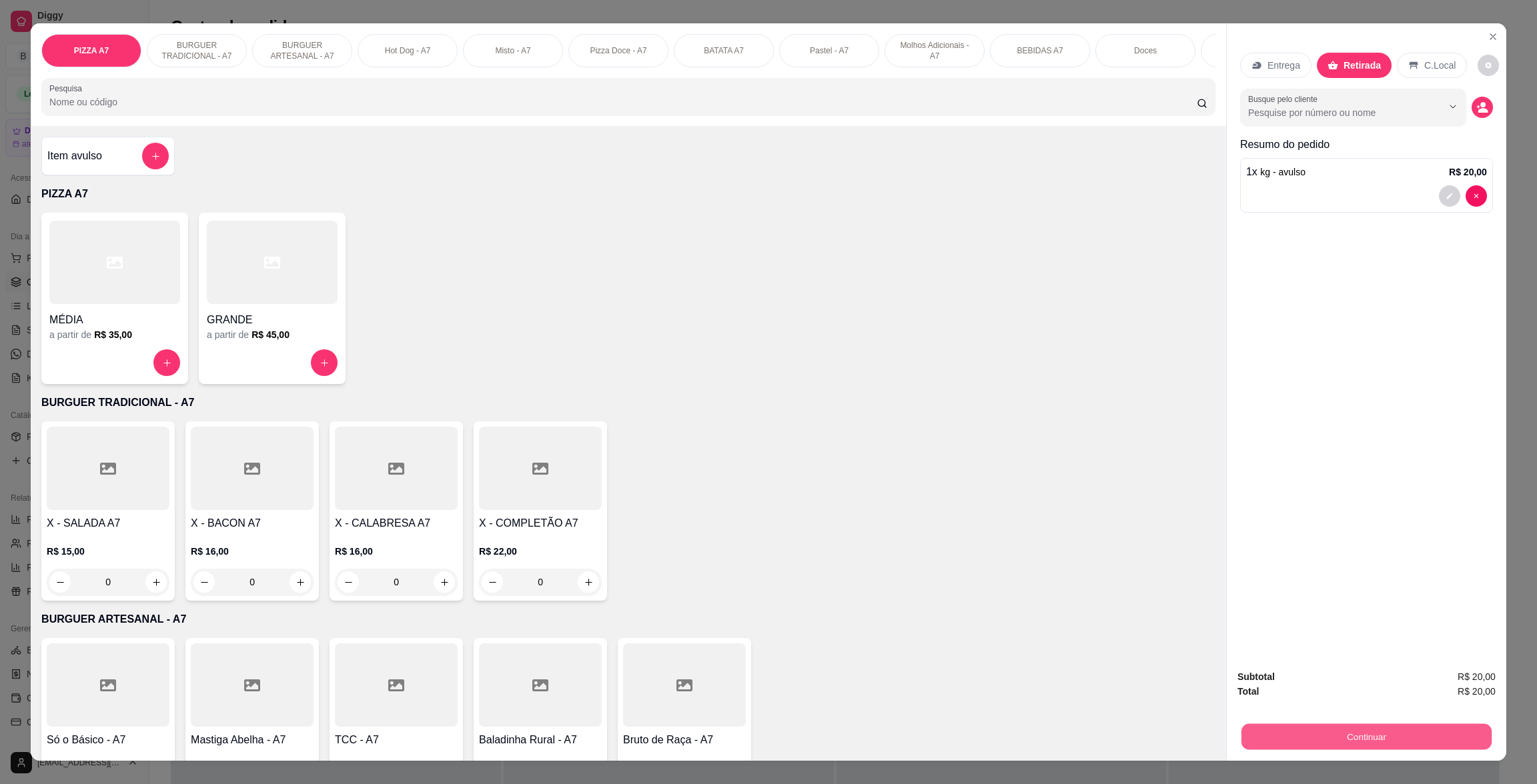
click at [1424, 727] on button "Continuar" at bounding box center [1366, 737] width 250 height 26
click at [699, 413] on div "Pix" at bounding box center [678, 413] width 94 height 78
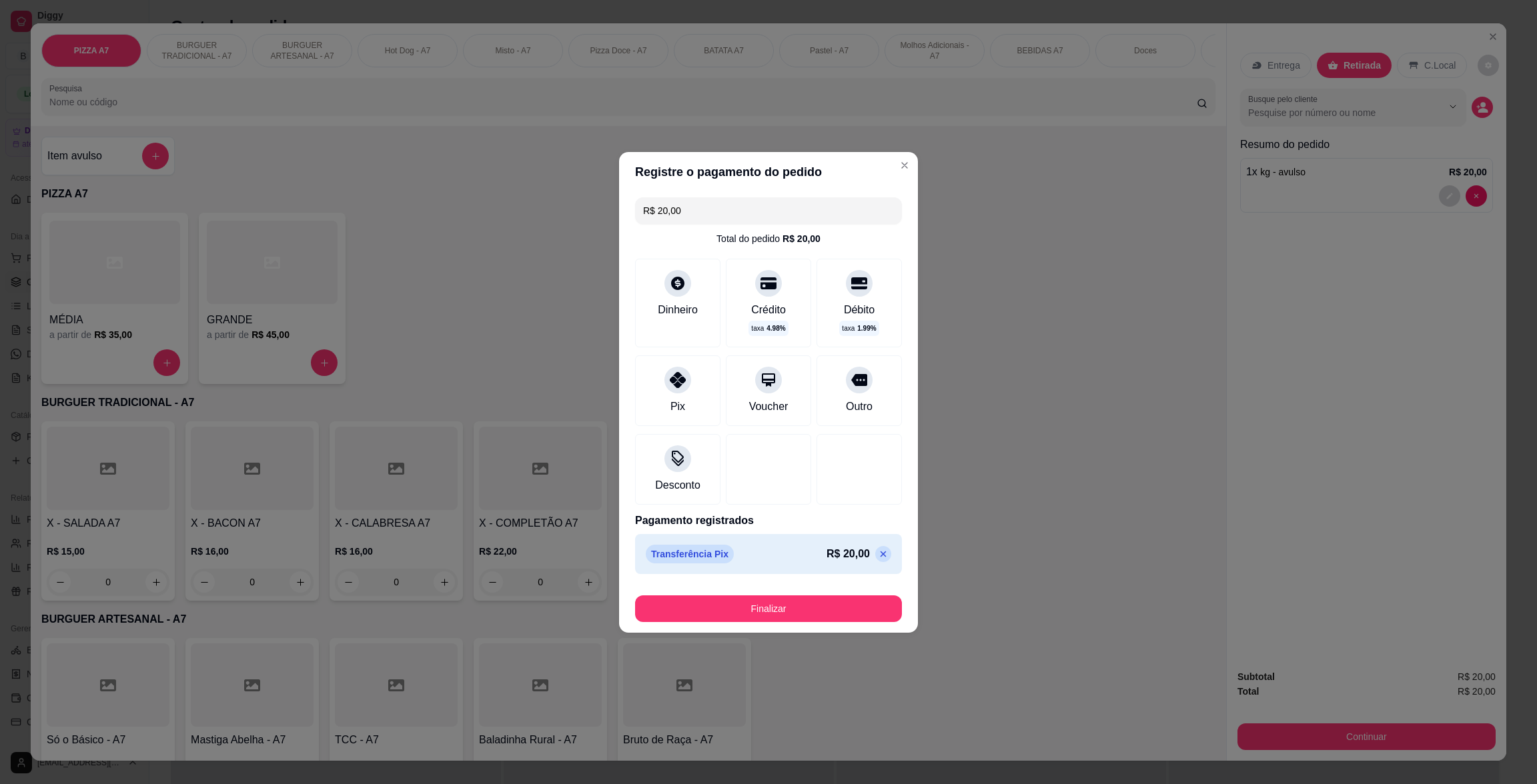
type input "R$ 0,00"
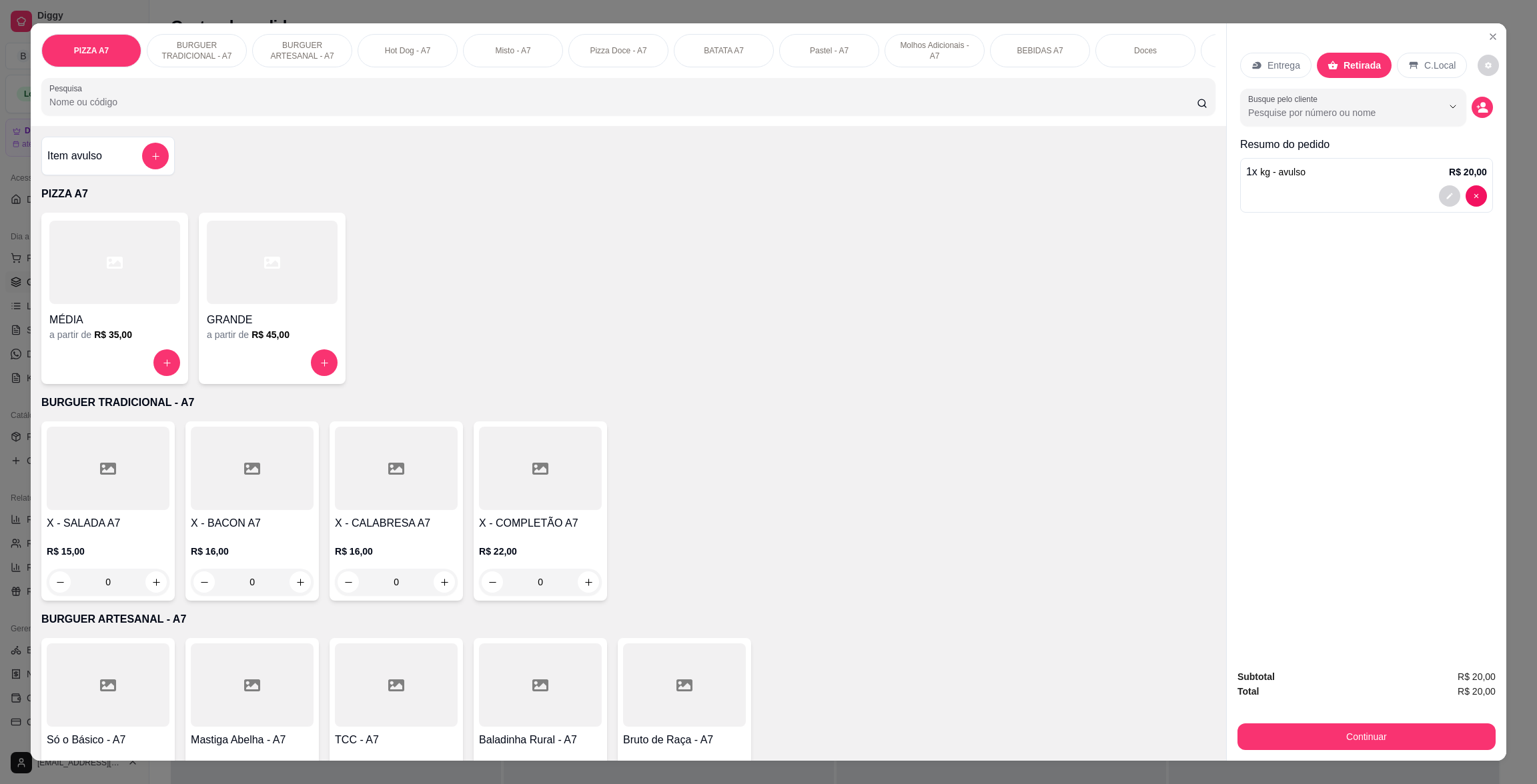
click at [843, 601] on div "X - SALADA A7 R$ 15,00 0 X - BACON A7 R$ 16,00 0 X - CALABRESA A7 R$ 16,00 0 X …" at bounding box center [628, 511] width 1174 height 180
drag, startPoint x: 1386, startPoint y: 721, endPoint x: 1392, endPoint y: 734, distance: 14.3
click at [1386, 721] on div "Continuar" at bounding box center [1366, 735] width 258 height 30
click at [1392, 734] on button "Continuar" at bounding box center [1366, 737] width 250 height 26
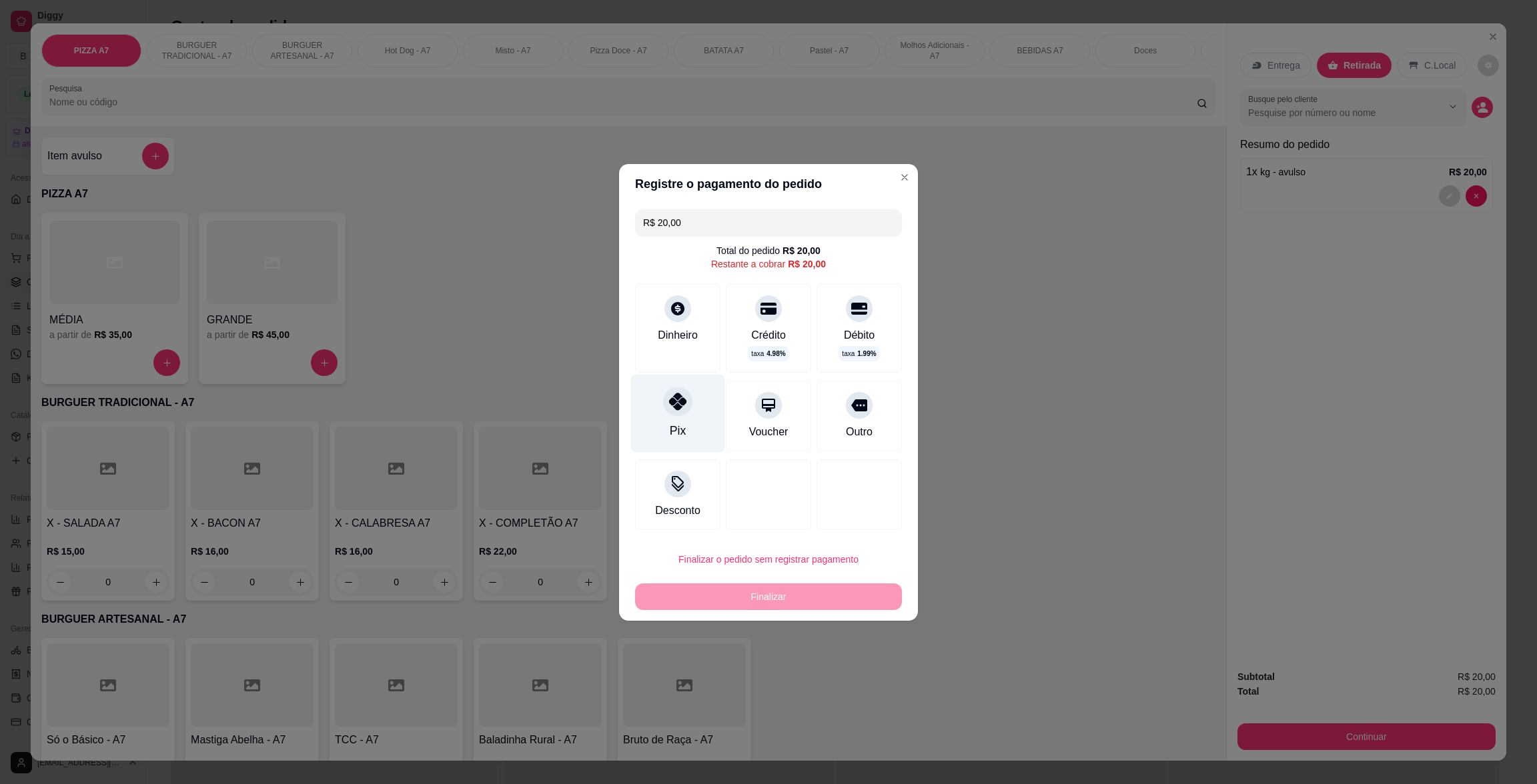
click at [664, 405] on div at bounding box center [678, 402] width 29 height 29
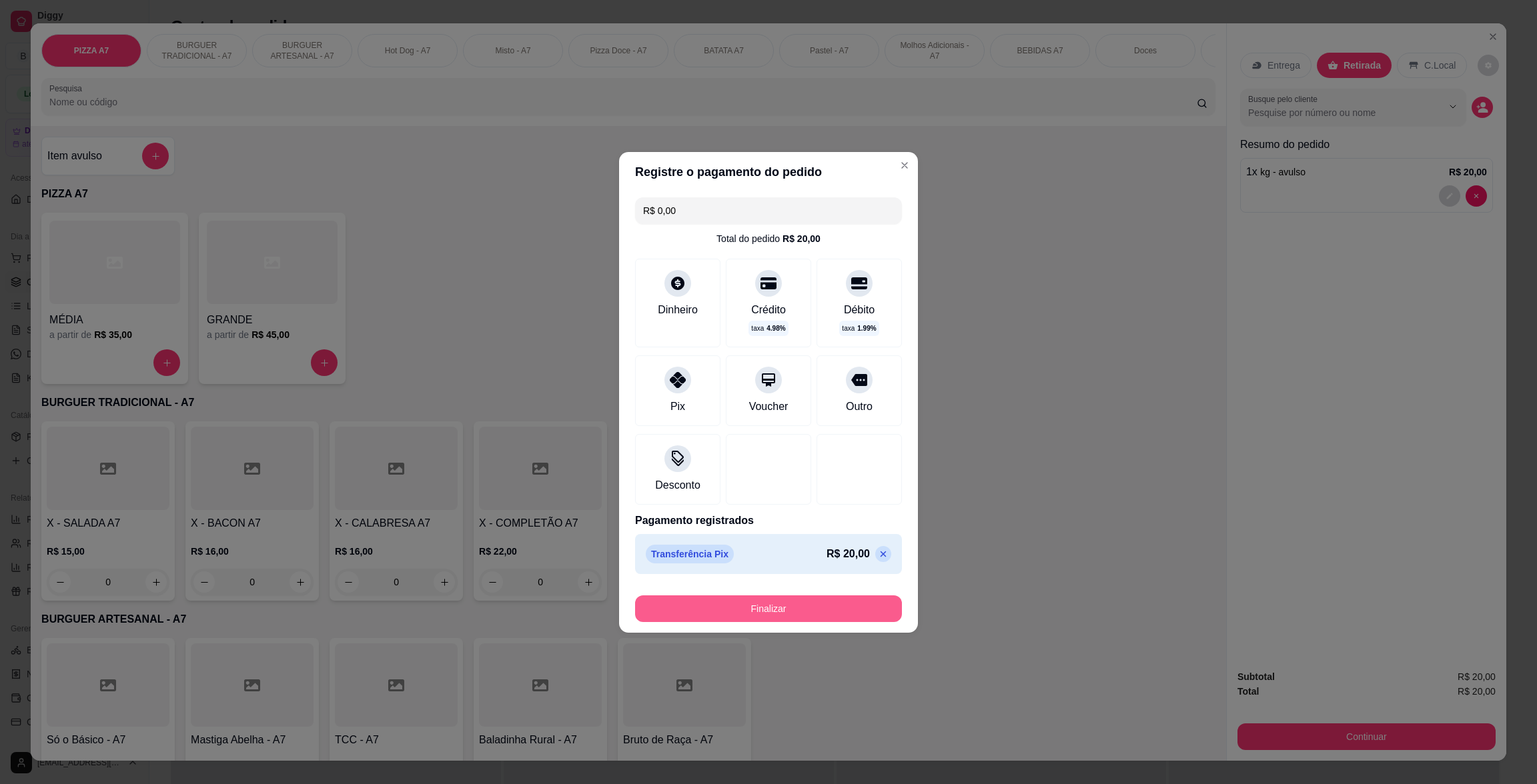
click at [795, 616] on button "Finalizar" at bounding box center [768, 609] width 267 height 27
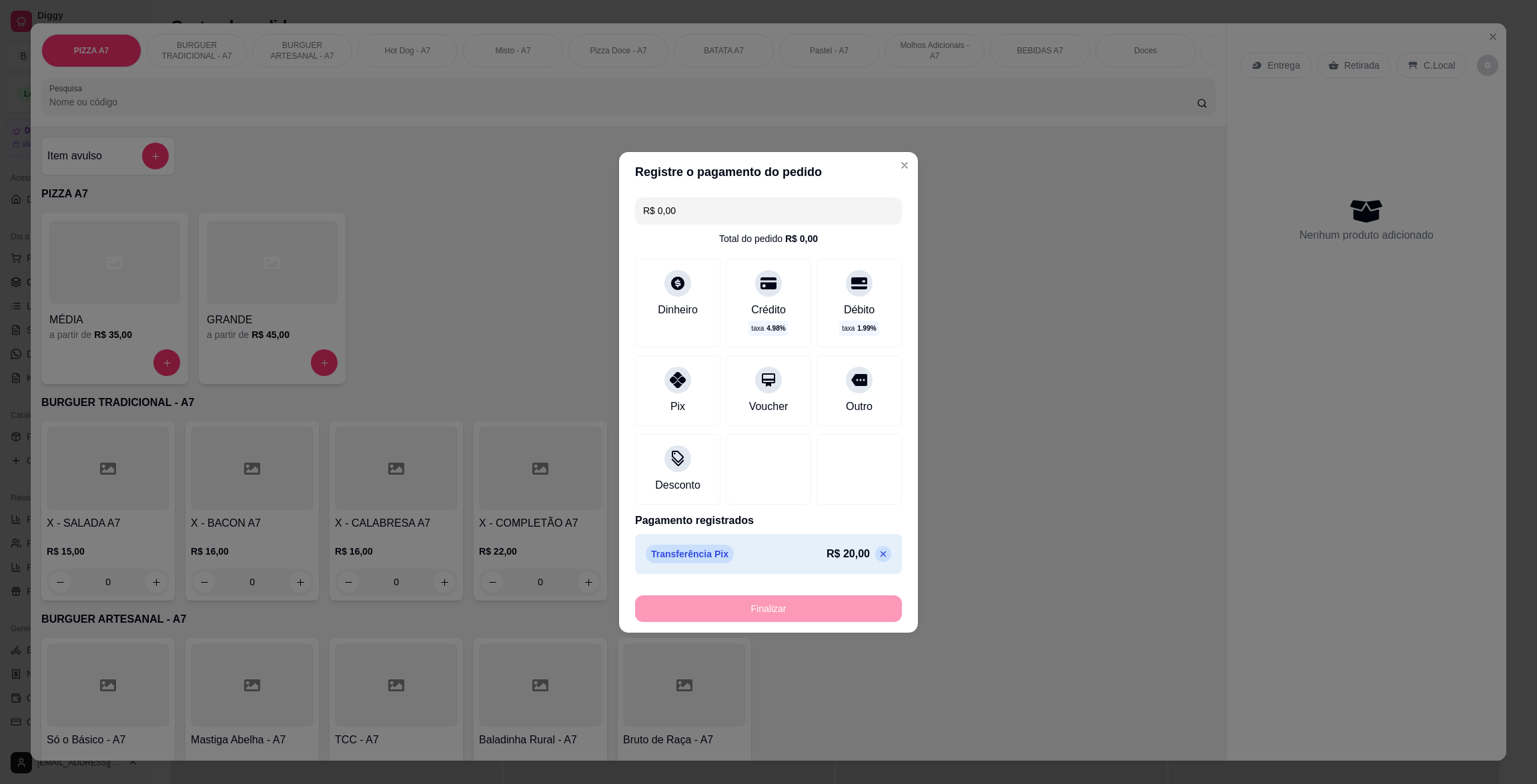
type input "-R$ 20,00"
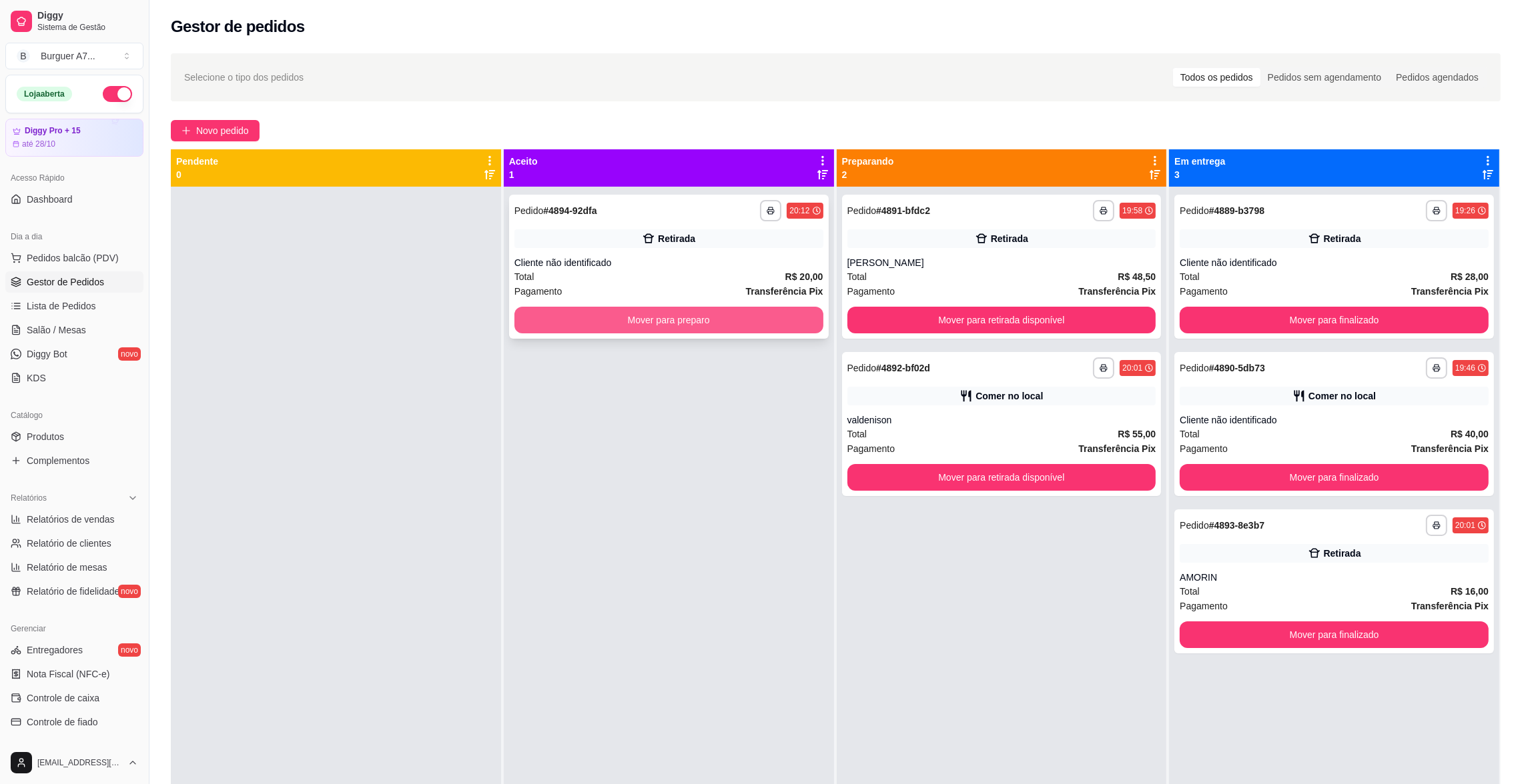
click at [748, 323] on button "Mover para preparo" at bounding box center [669, 320] width 309 height 27
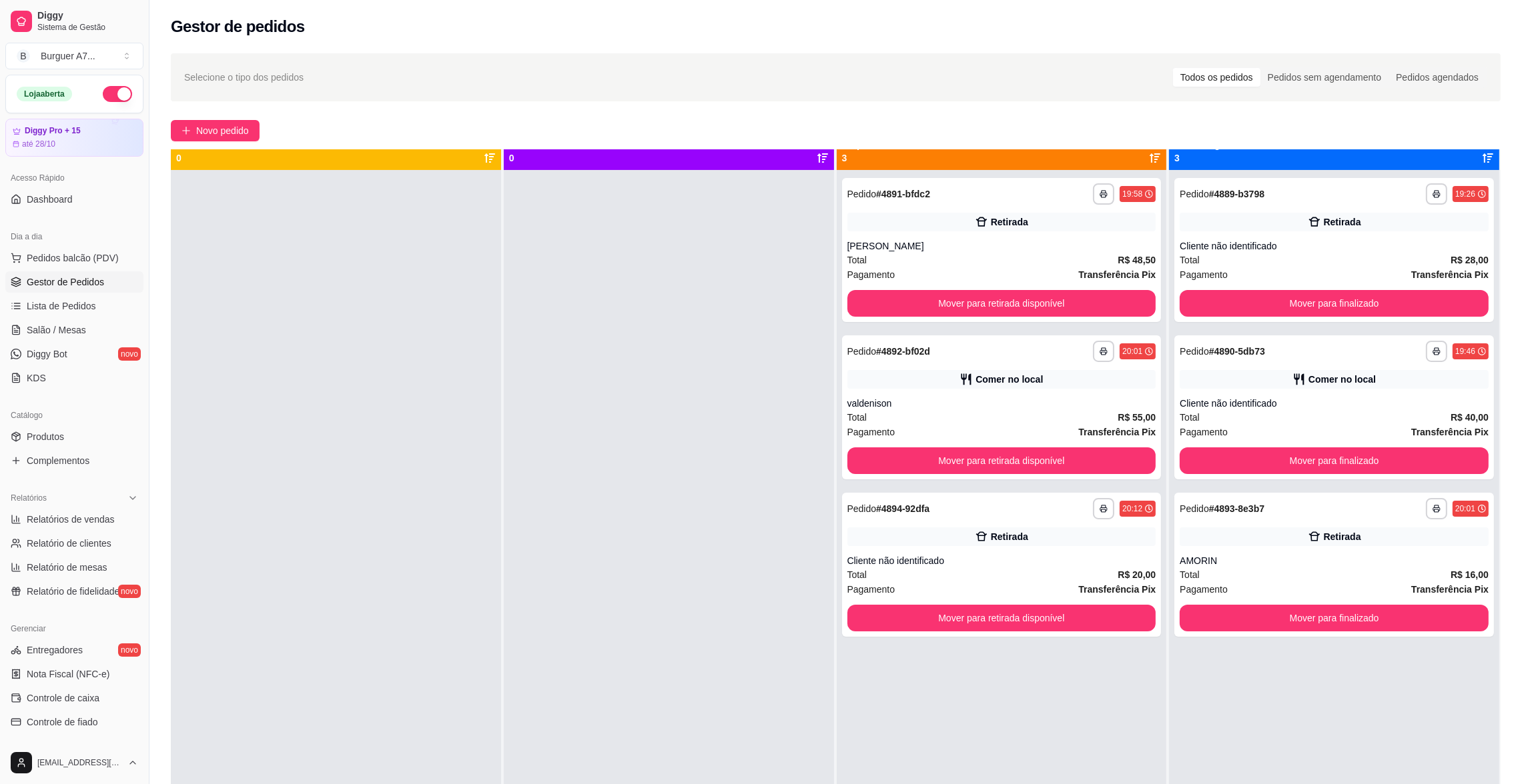
scroll to position [37, 0]
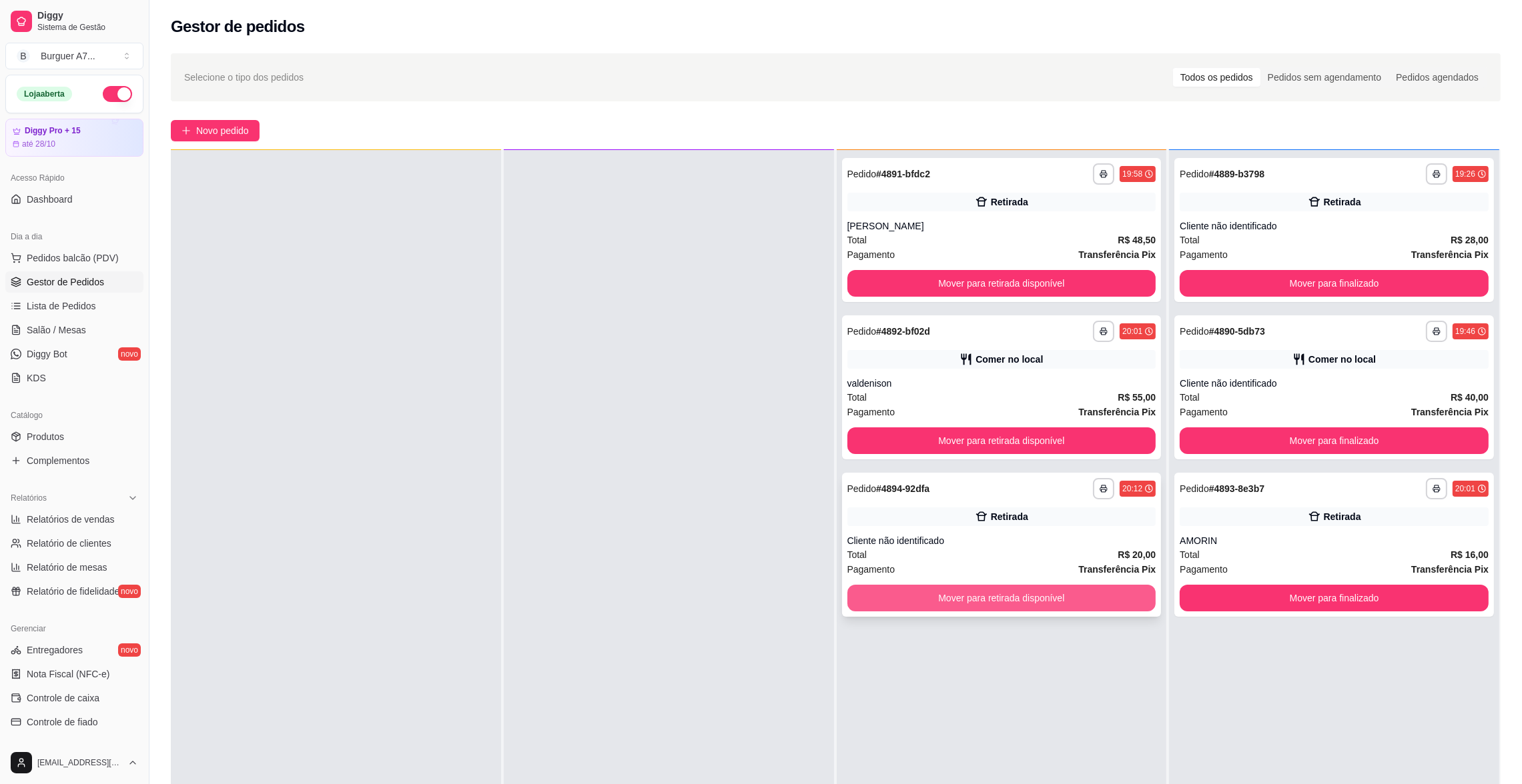
click at [1120, 594] on button "Mover para retirada disponível" at bounding box center [1002, 598] width 309 height 27
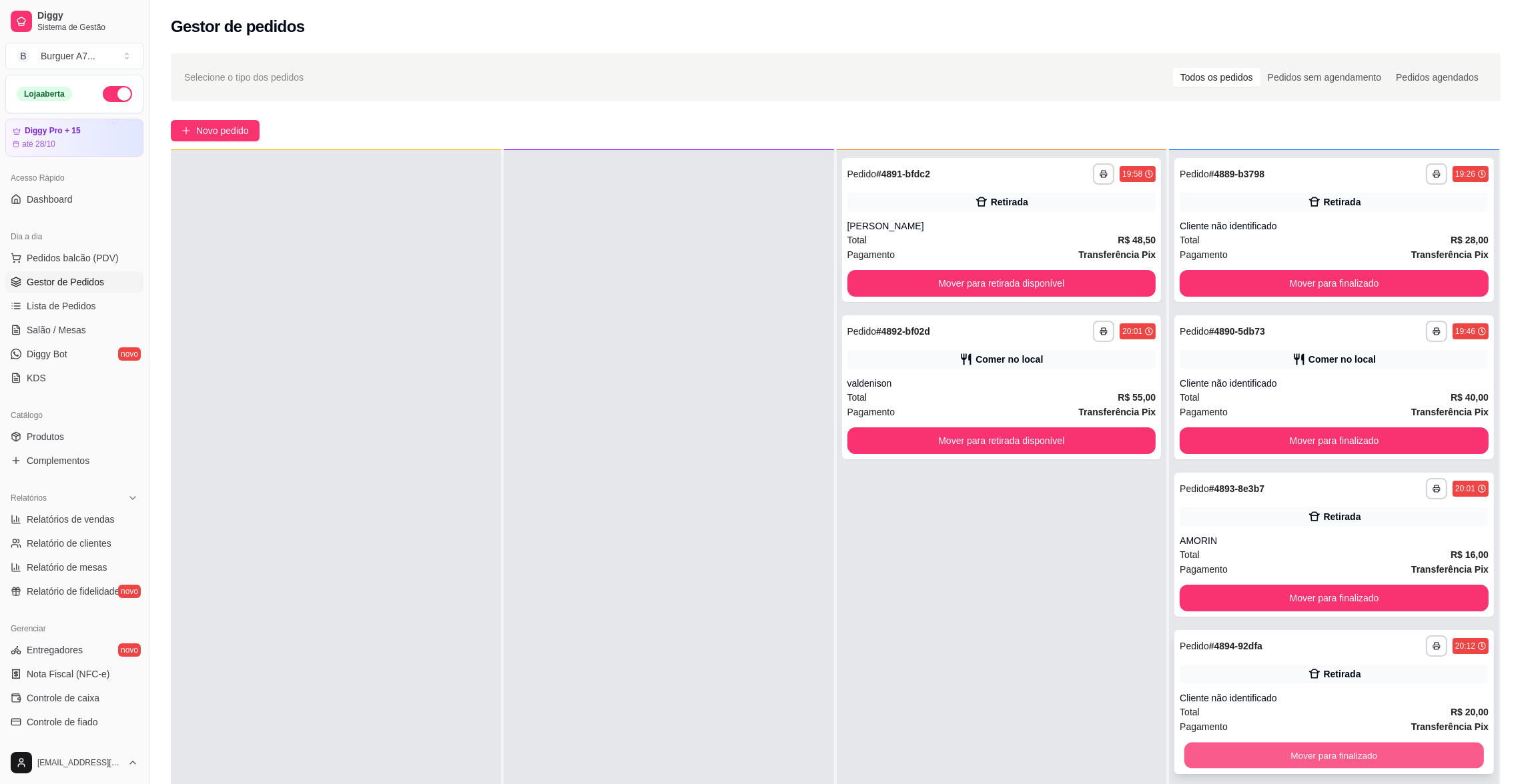
click at [1344, 747] on button "Mover para finalizado" at bounding box center [1334, 756] width 299 height 26
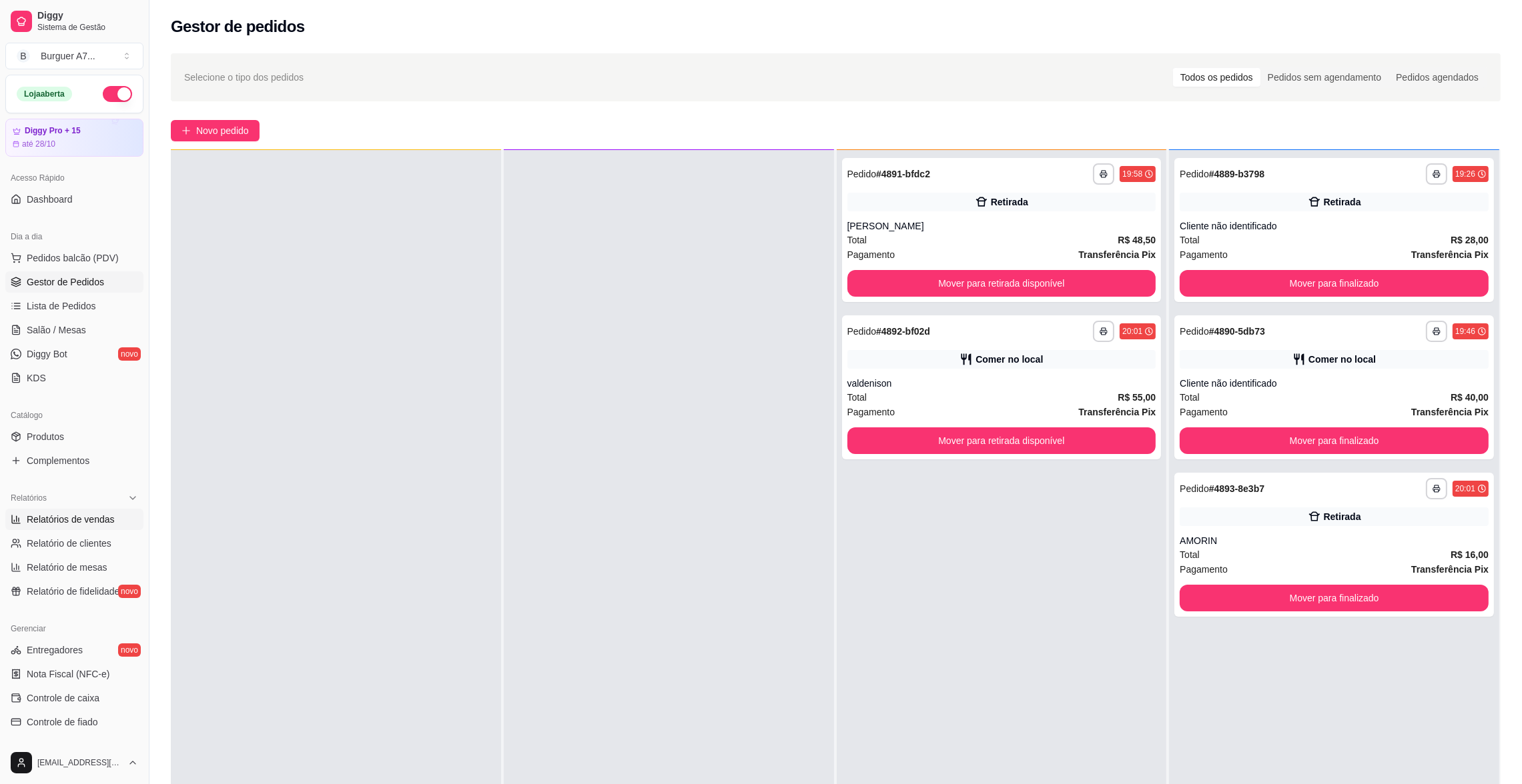
click at [80, 522] on span "Relatórios de vendas" at bounding box center [70, 519] width 88 height 13
select select "ALL"
select select "0"
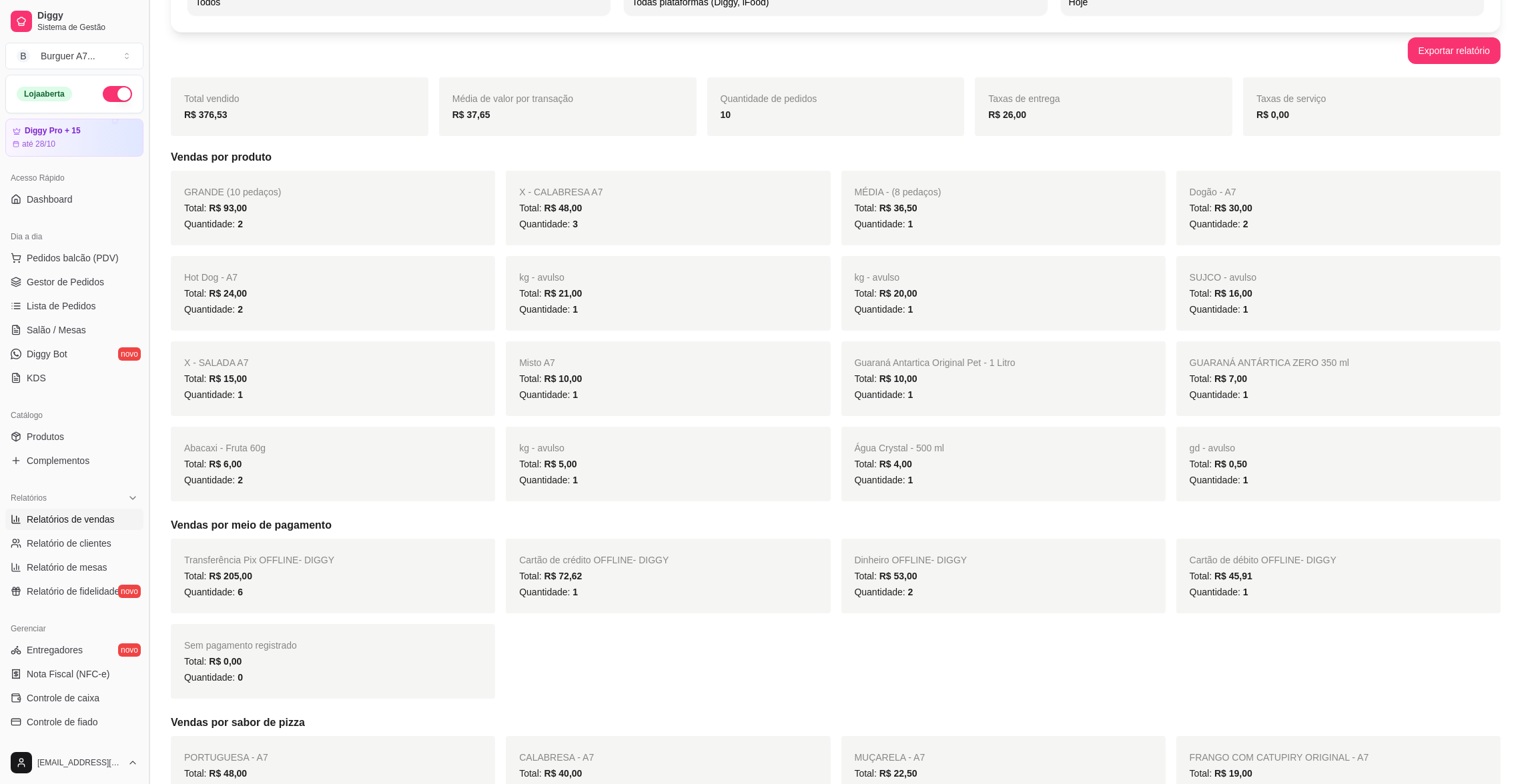
scroll to position [100, 0]
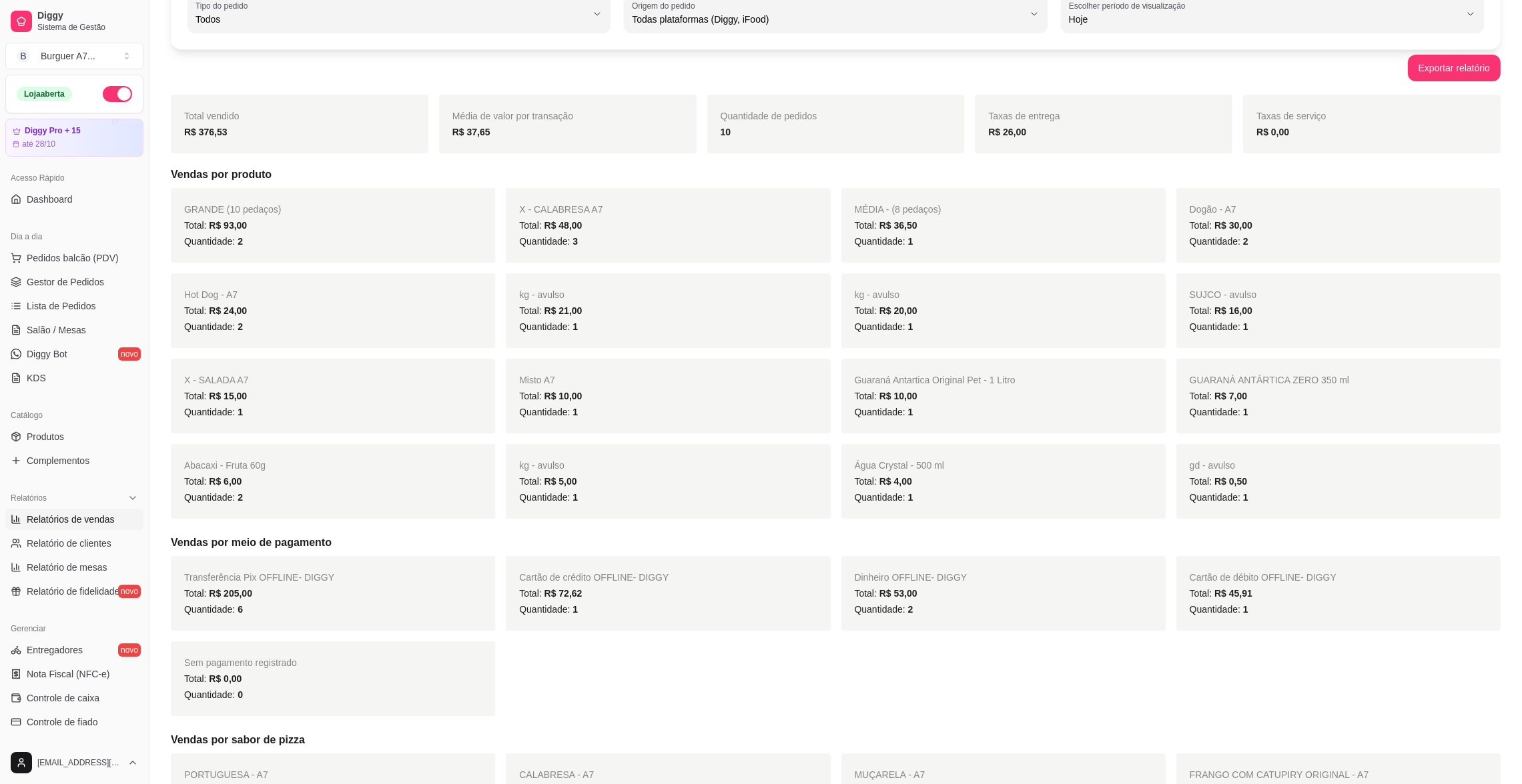
click at [93, 294] on ul "Pedidos balcão (PDV) Gestor de Pedidos Lista de Pedidos Salão / Mesas Diggy Bot…" at bounding box center [74, 317] width 138 height 142
click at [93, 289] on link "Gestor de Pedidos" at bounding box center [74, 282] width 138 height 21
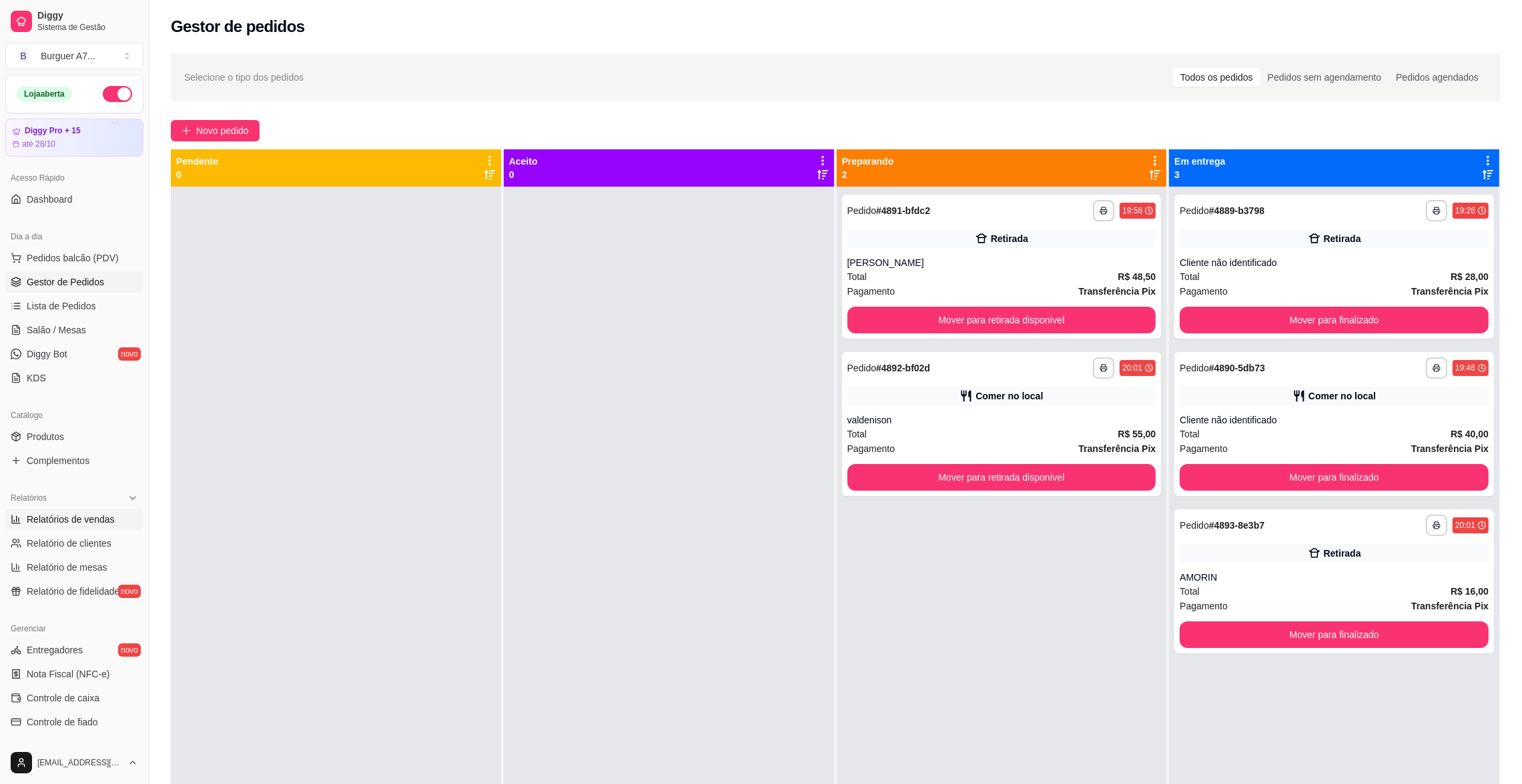
click at [94, 529] on link "Relatórios de vendas" at bounding box center [74, 519] width 138 height 21
select select "ALL"
select select "0"
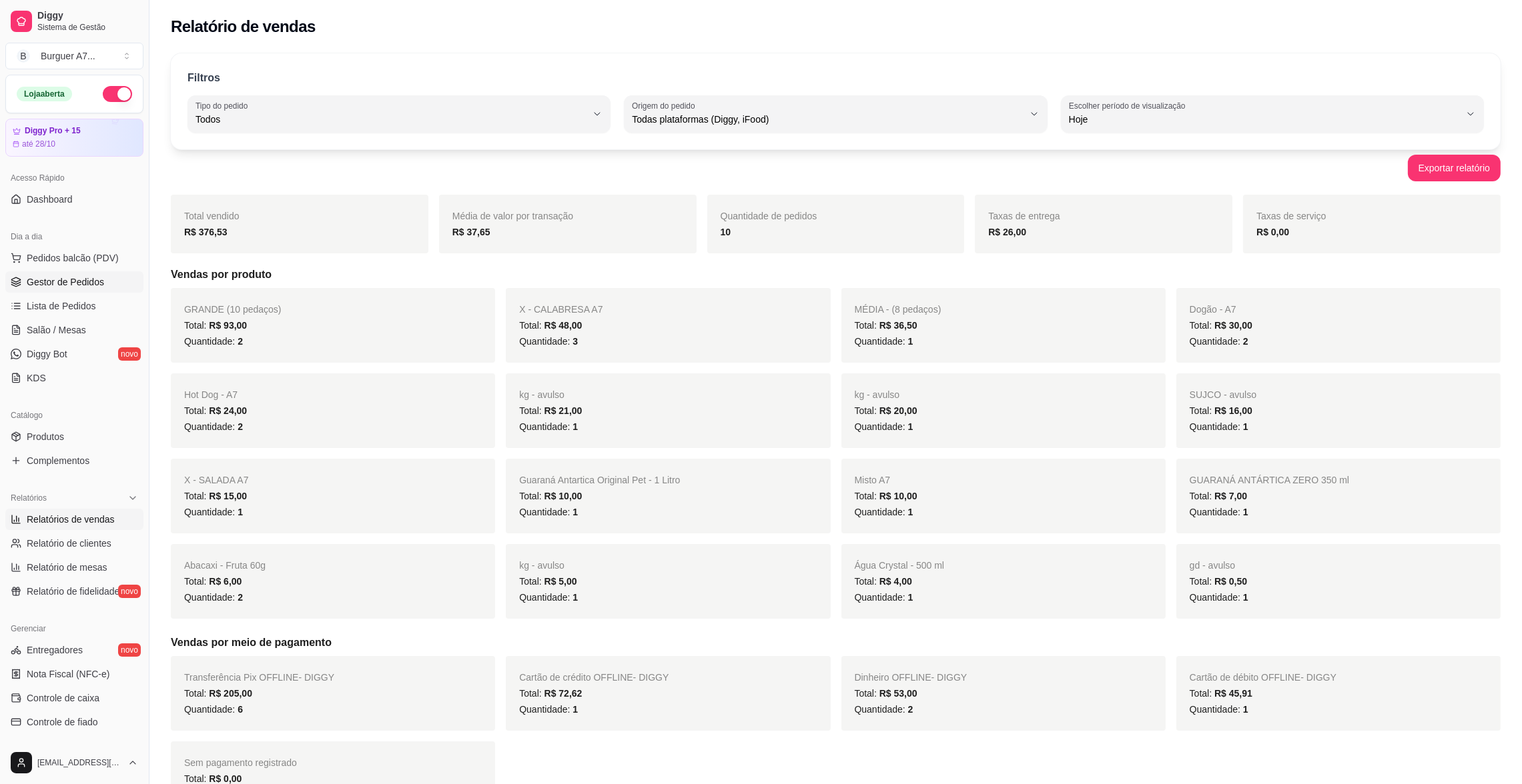
click at [96, 281] on span "Gestor de Pedidos" at bounding box center [65, 281] width 77 height 13
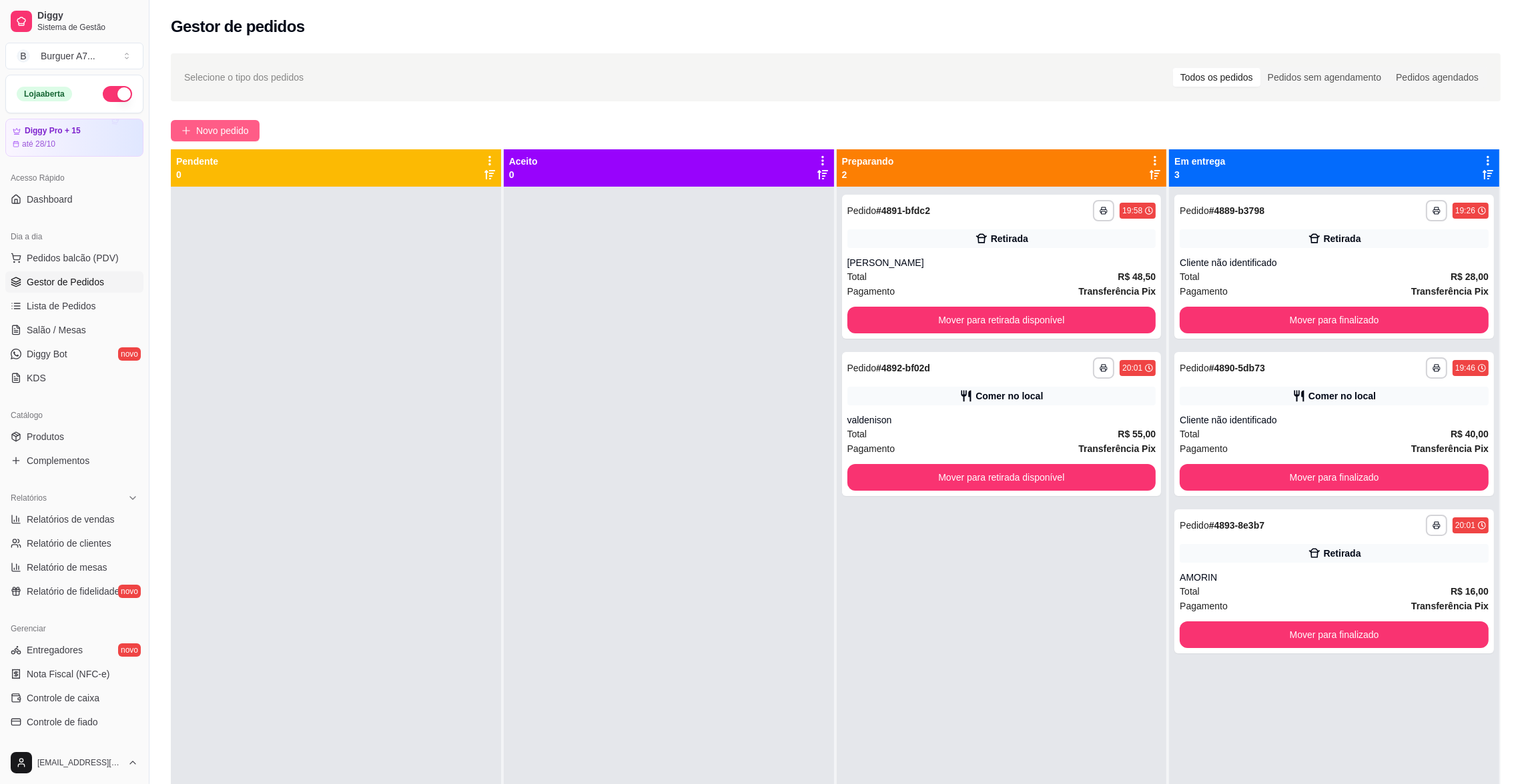
click at [207, 125] on span "Novo pedido" at bounding box center [222, 130] width 53 height 15
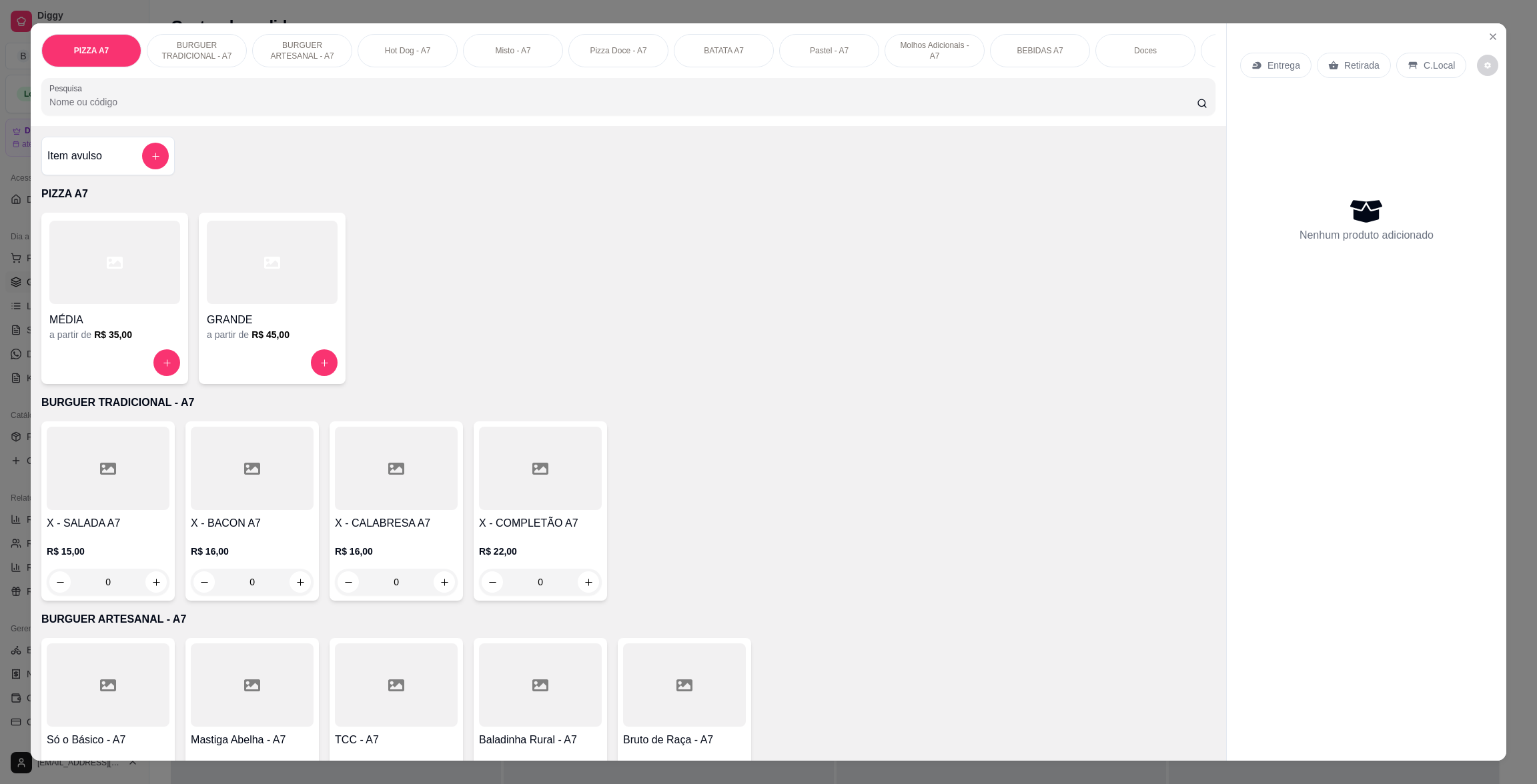
click at [154, 162] on button "add-separate-item" at bounding box center [155, 156] width 27 height 27
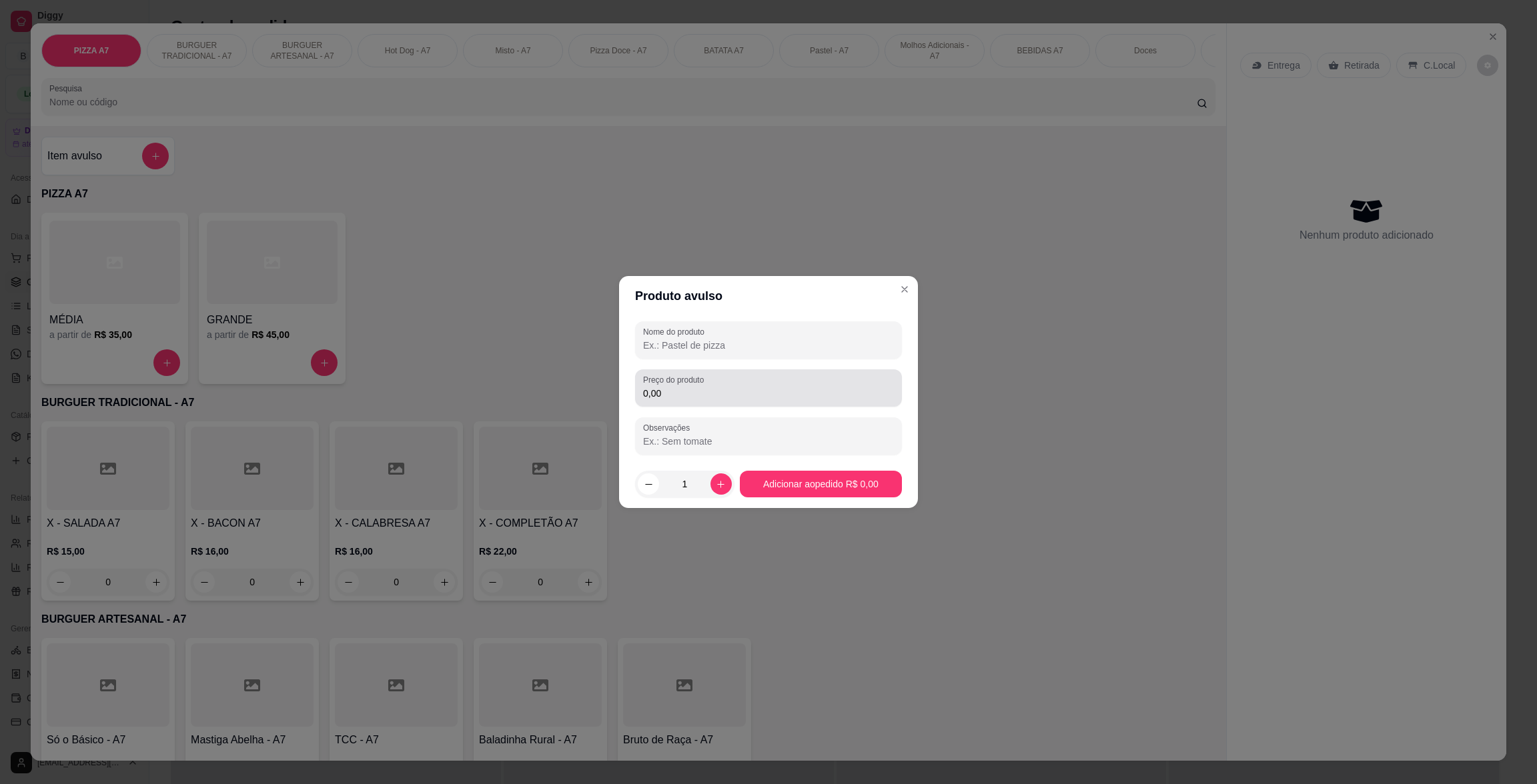
click at [783, 372] on div "Preço do produto 0,00" at bounding box center [768, 388] width 267 height 37
type input "7,00"
click at [802, 321] on div "Nome do produto" at bounding box center [768, 340] width 267 height 37
type input "kg"
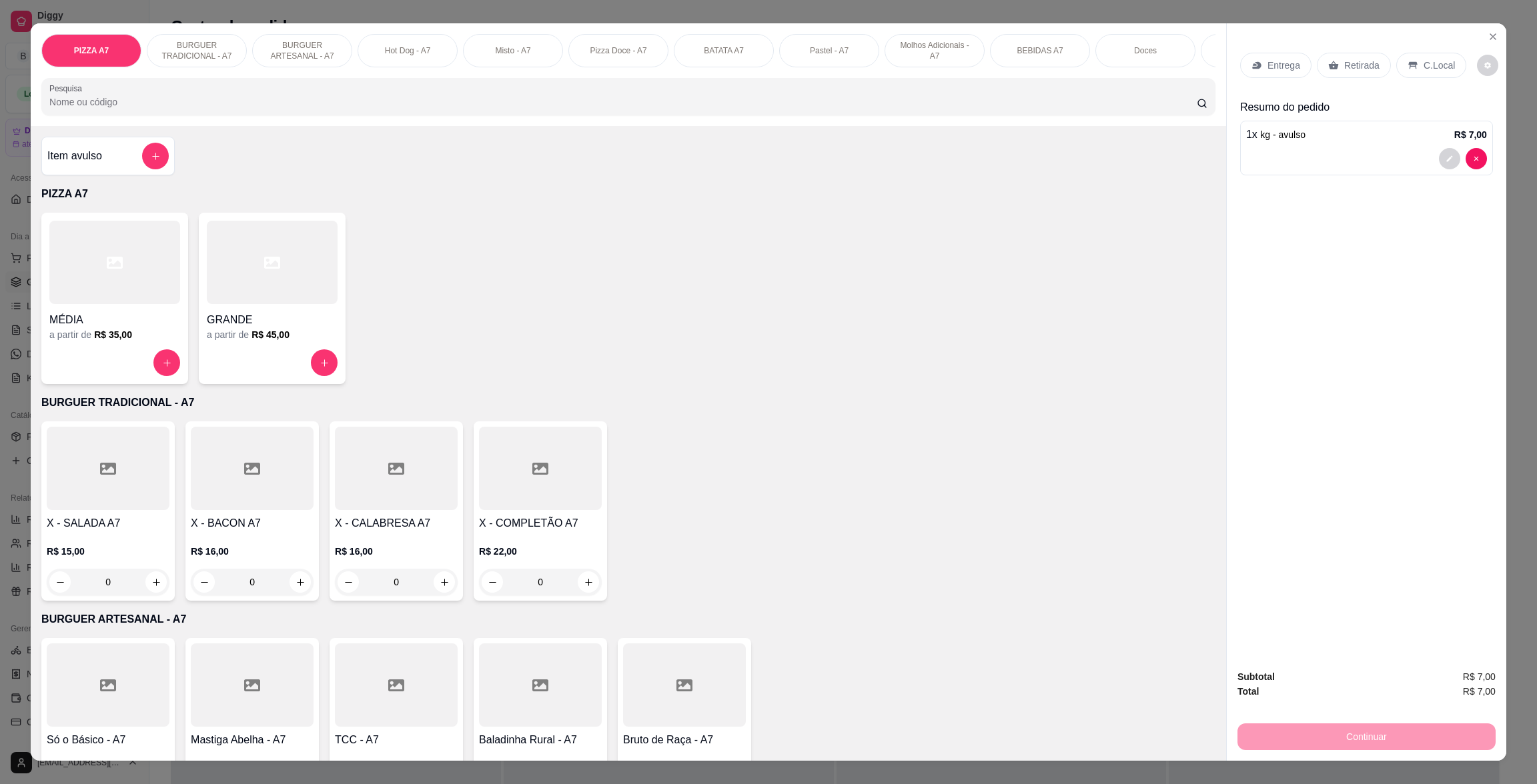
click at [1367, 66] on p "Retirada" at bounding box center [1362, 65] width 35 height 13
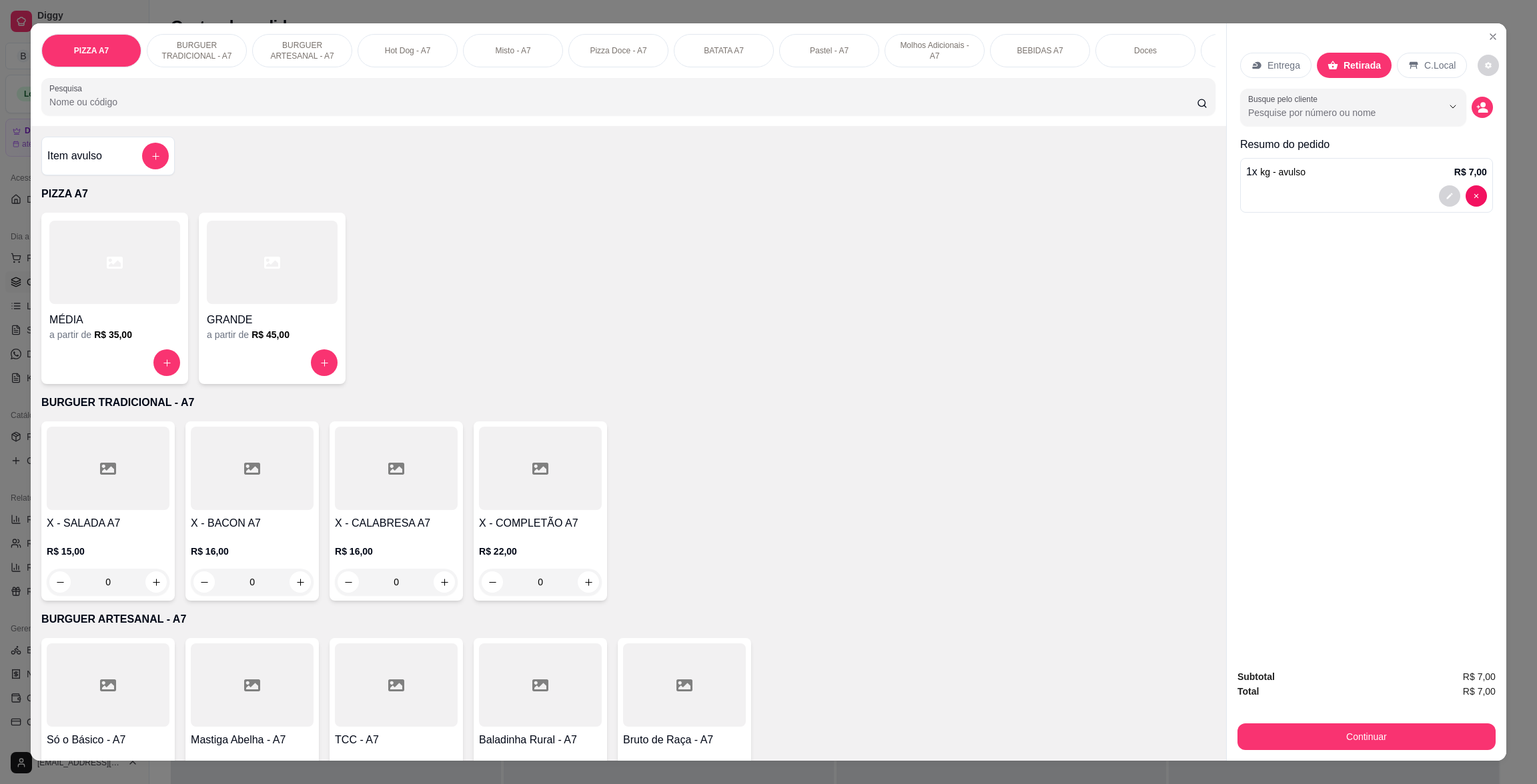
click at [1424, 758] on div "Subtotal R$ 7,00 Total R$ 7,00 Continuar" at bounding box center [1366, 709] width 279 height 102
click at [1428, 731] on button "Continuar" at bounding box center [1366, 737] width 258 height 27
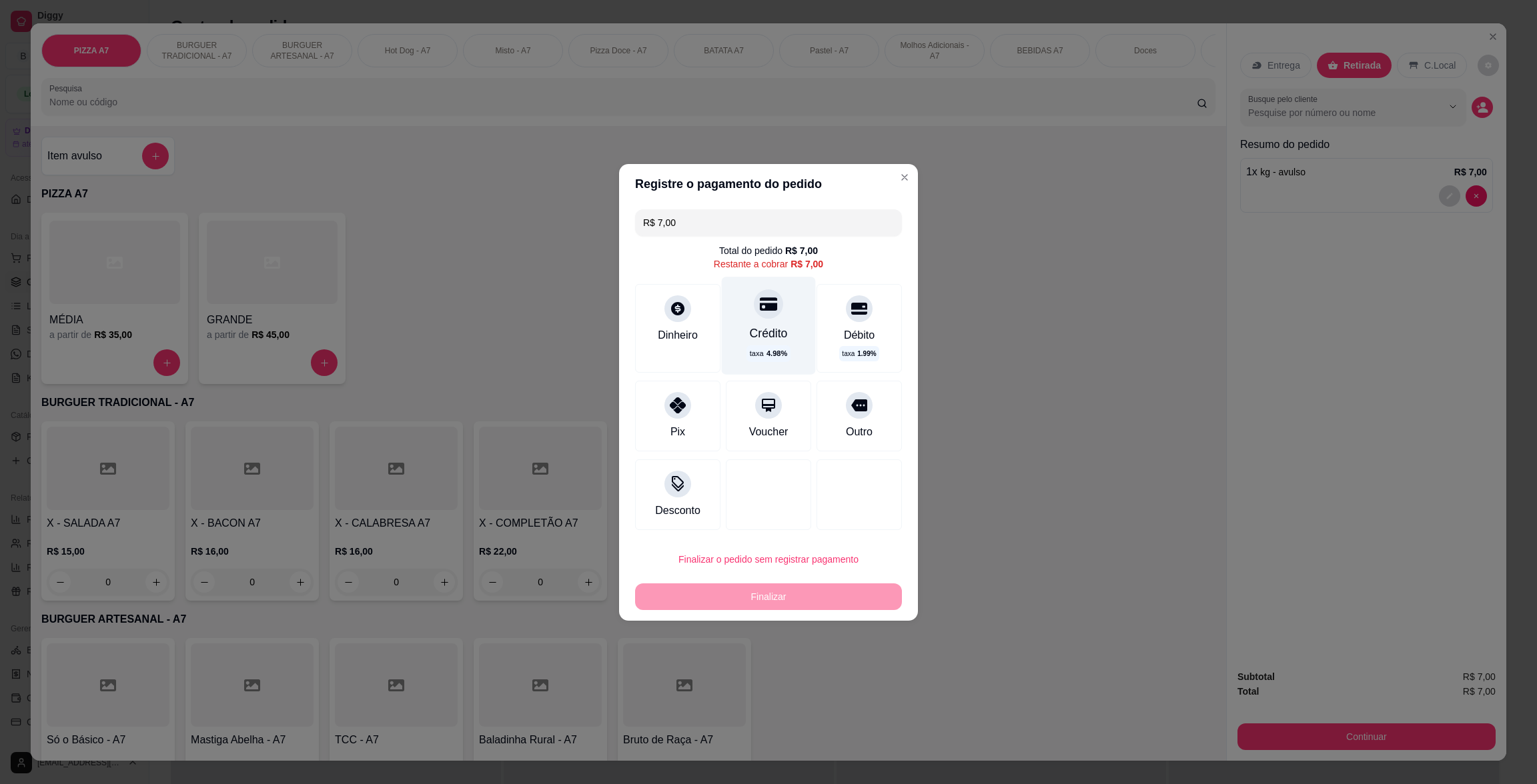
click at [776, 325] on div "Crédito taxa 4.98 %" at bounding box center [768, 325] width 94 height 97
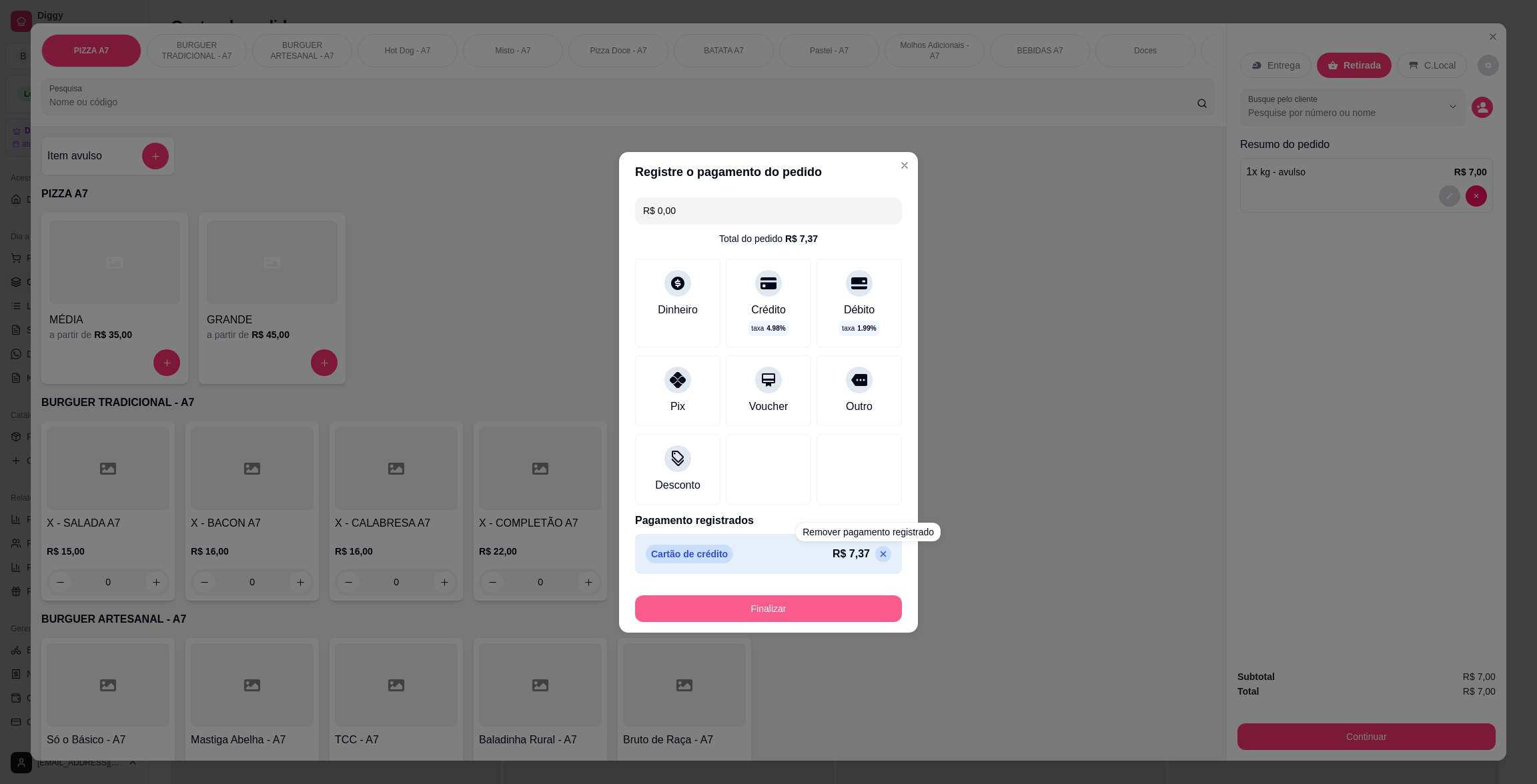
click at [864, 605] on button "Finalizar" at bounding box center [768, 609] width 267 height 27
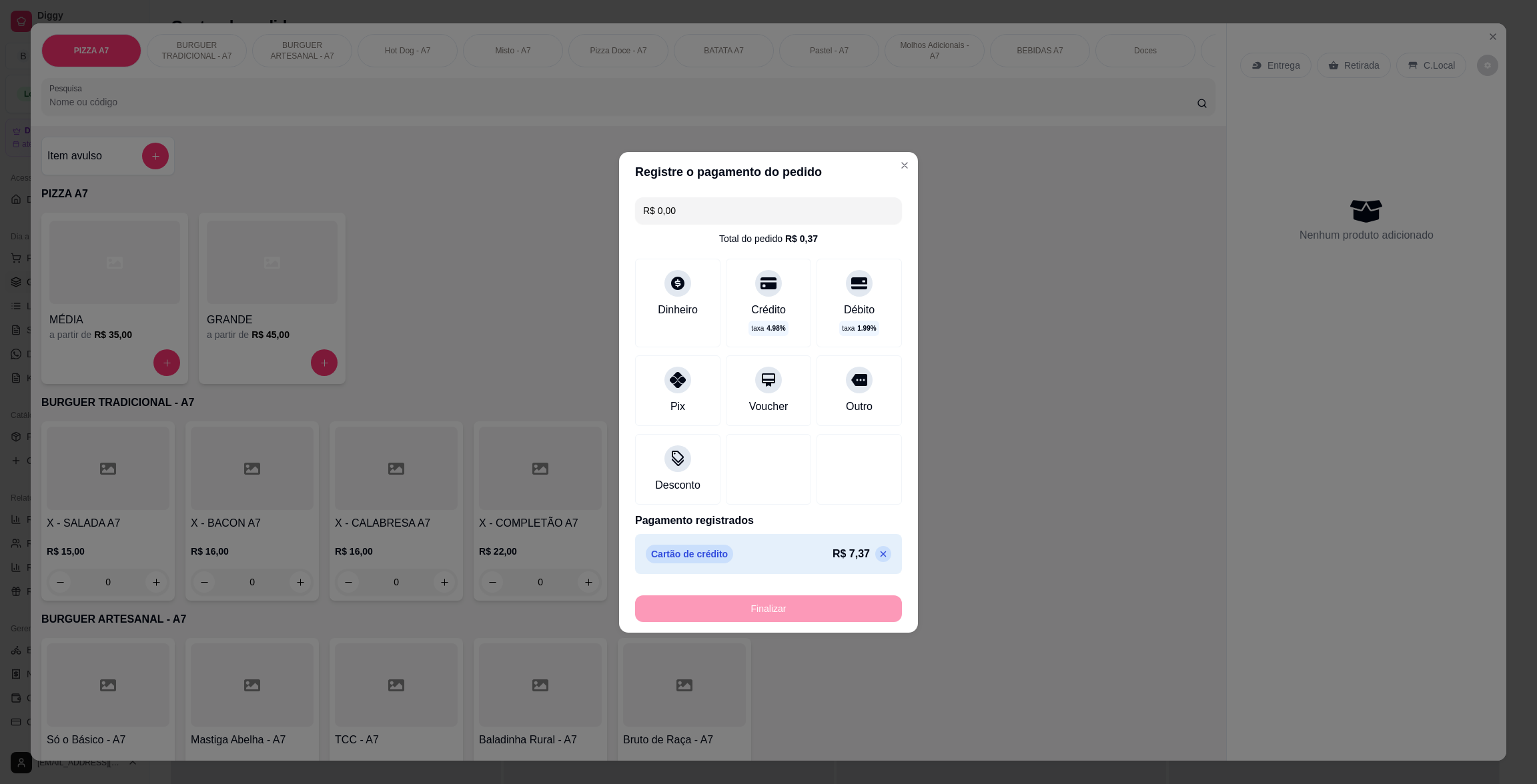
type input "-R$ 7,00"
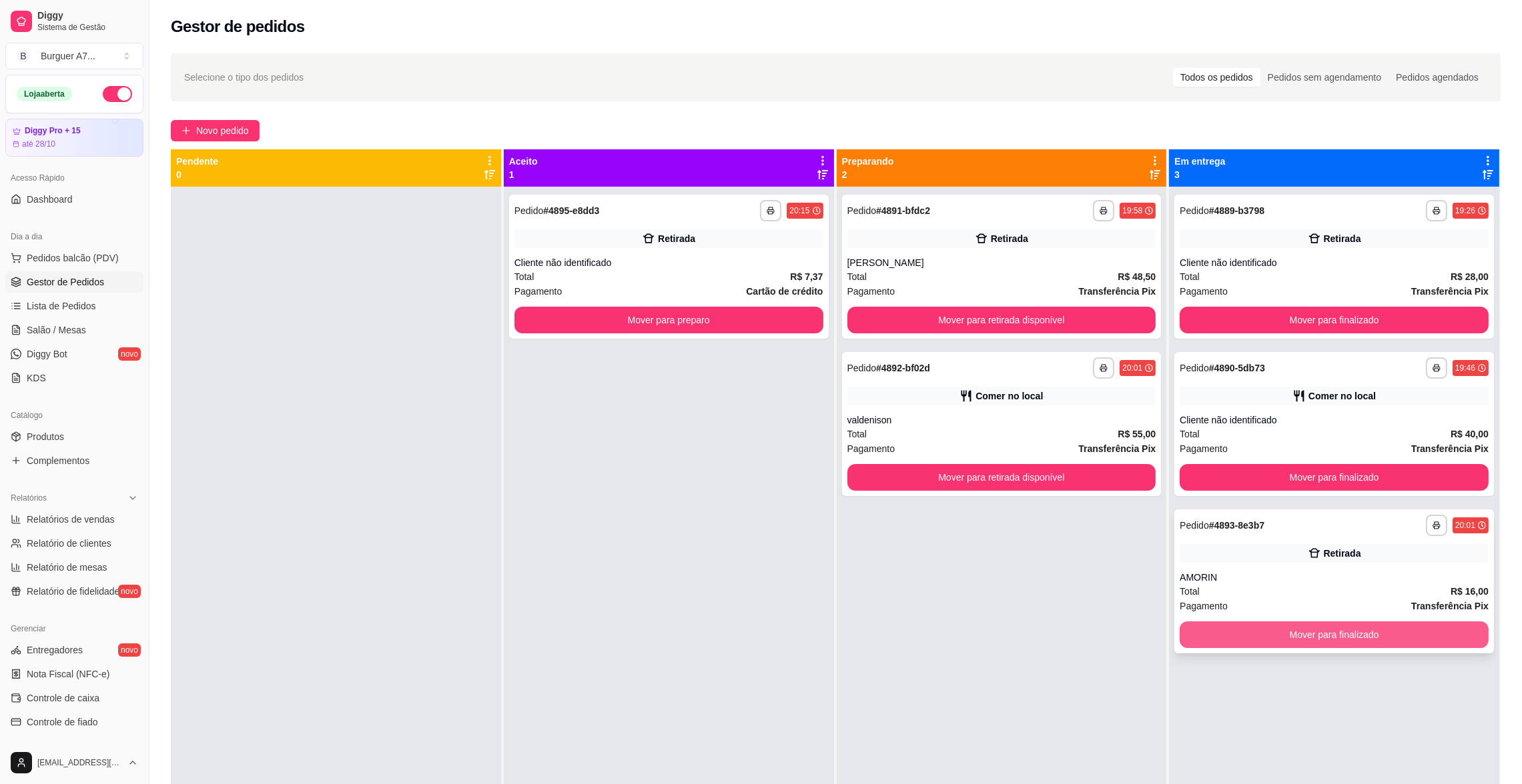
click at [1435, 626] on button "Mover para finalizado" at bounding box center [1335, 635] width 309 height 27
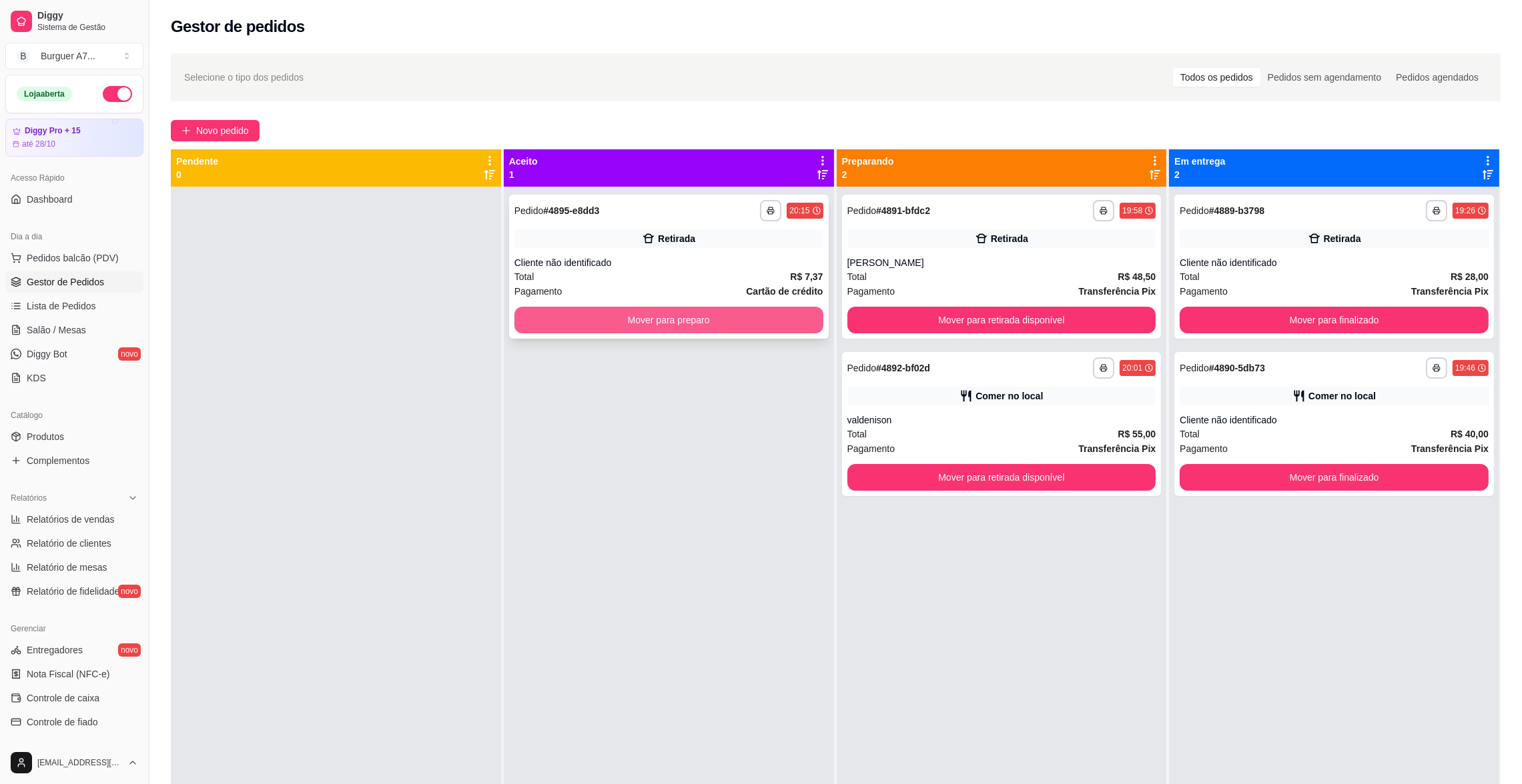
click at [681, 325] on button "Mover para preparo" at bounding box center [669, 320] width 309 height 27
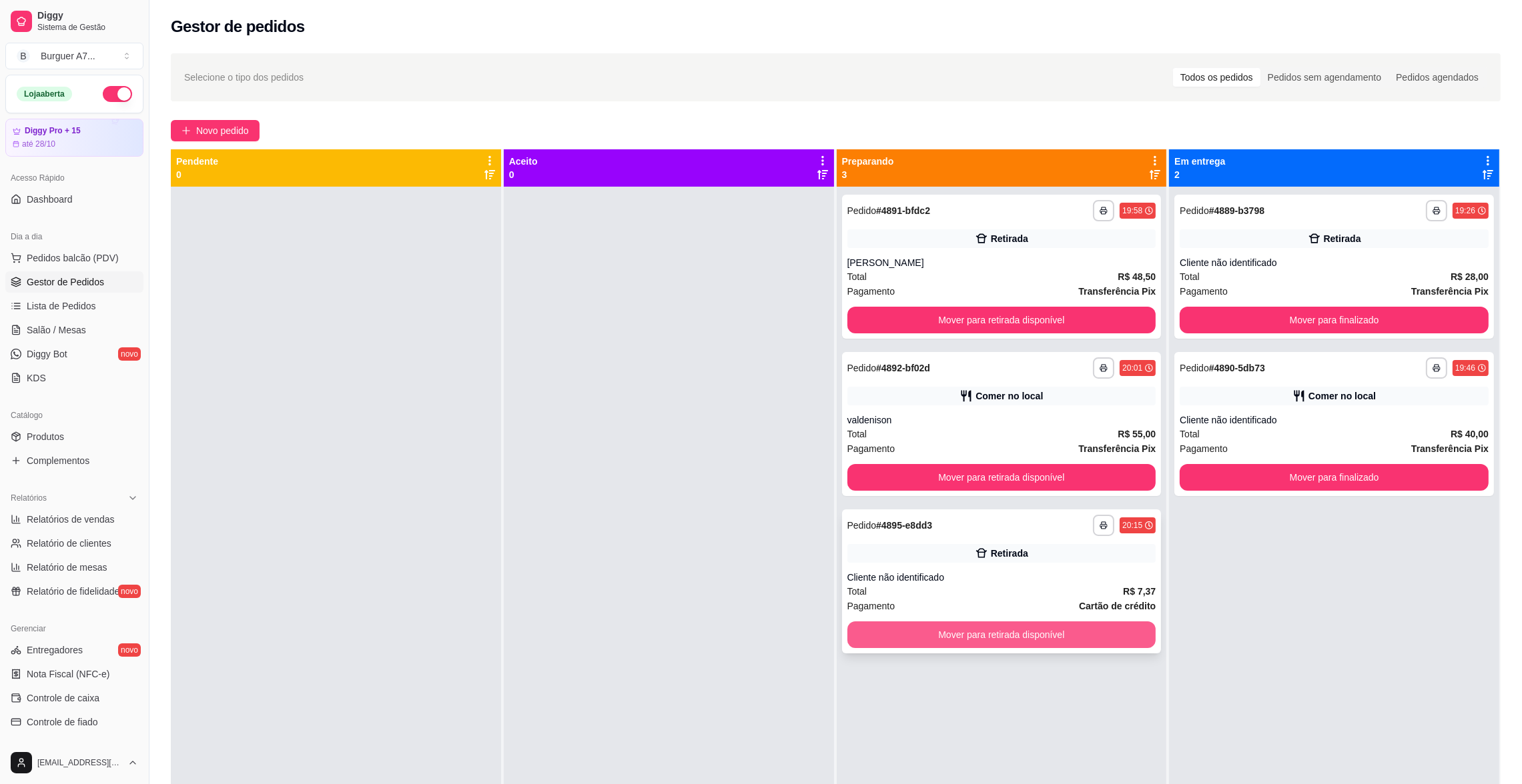
click at [1118, 645] on button "Mover para retirada disponível" at bounding box center [1002, 635] width 309 height 27
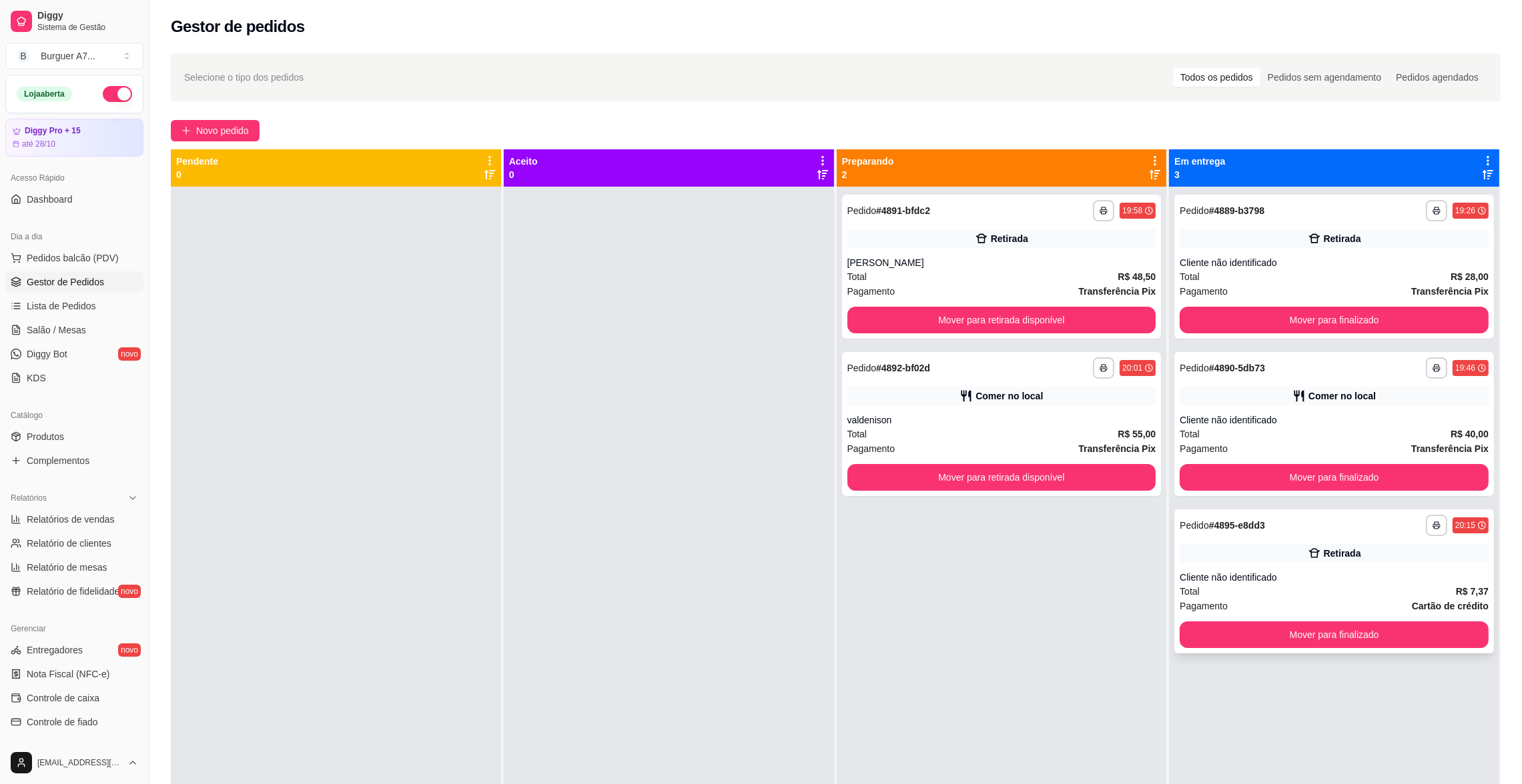
click at [1357, 585] on div "Total R$ 7,37" at bounding box center [1335, 591] width 309 height 15
click at [1393, 614] on div "**********" at bounding box center [1335, 581] width 320 height 144
click at [1406, 633] on button "Mover para finalizado" at bounding box center [1334, 635] width 299 height 26
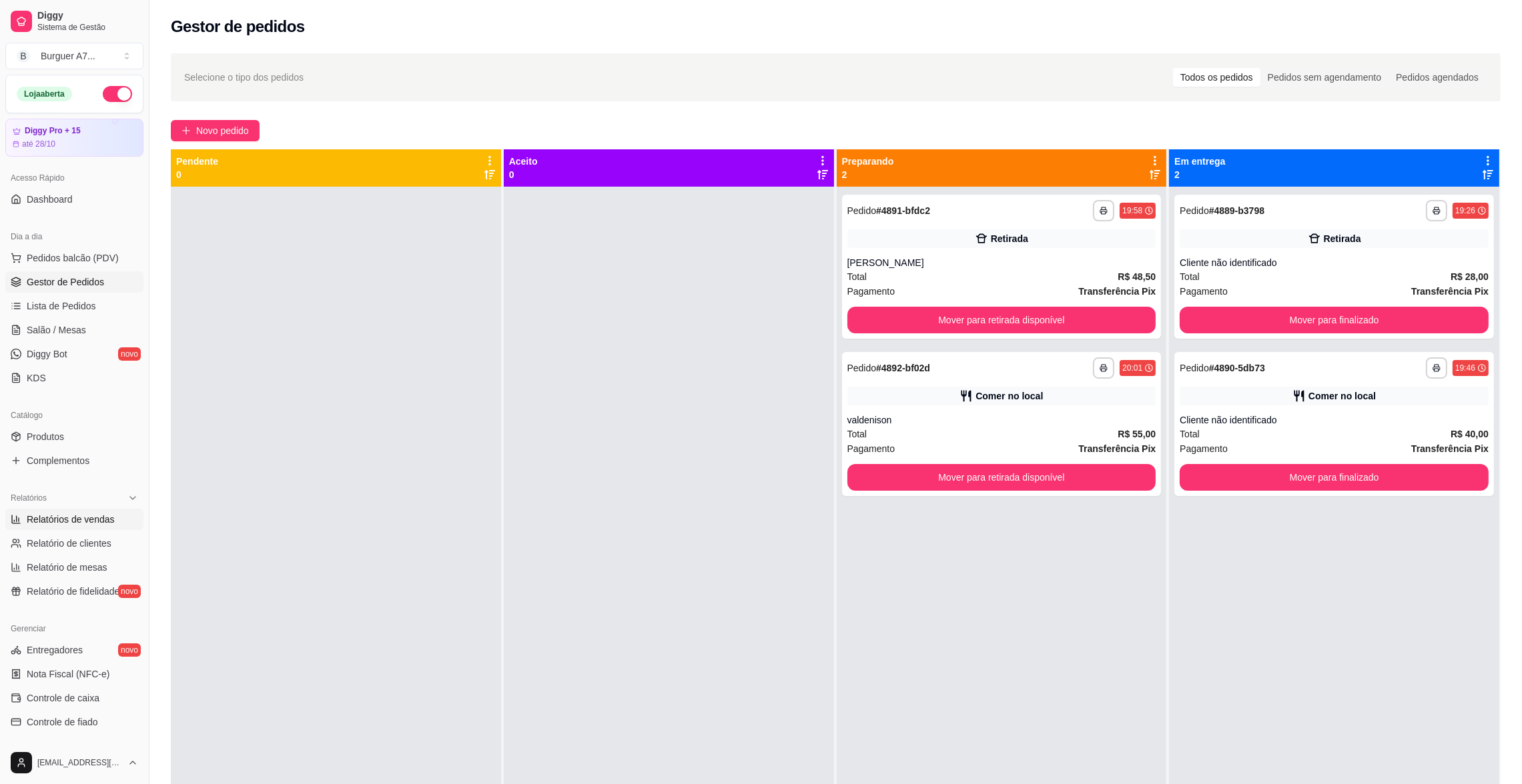
click at [93, 514] on span "Relatórios de vendas" at bounding box center [70, 519] width 88 height 13
select select "ALL"
select select "0"
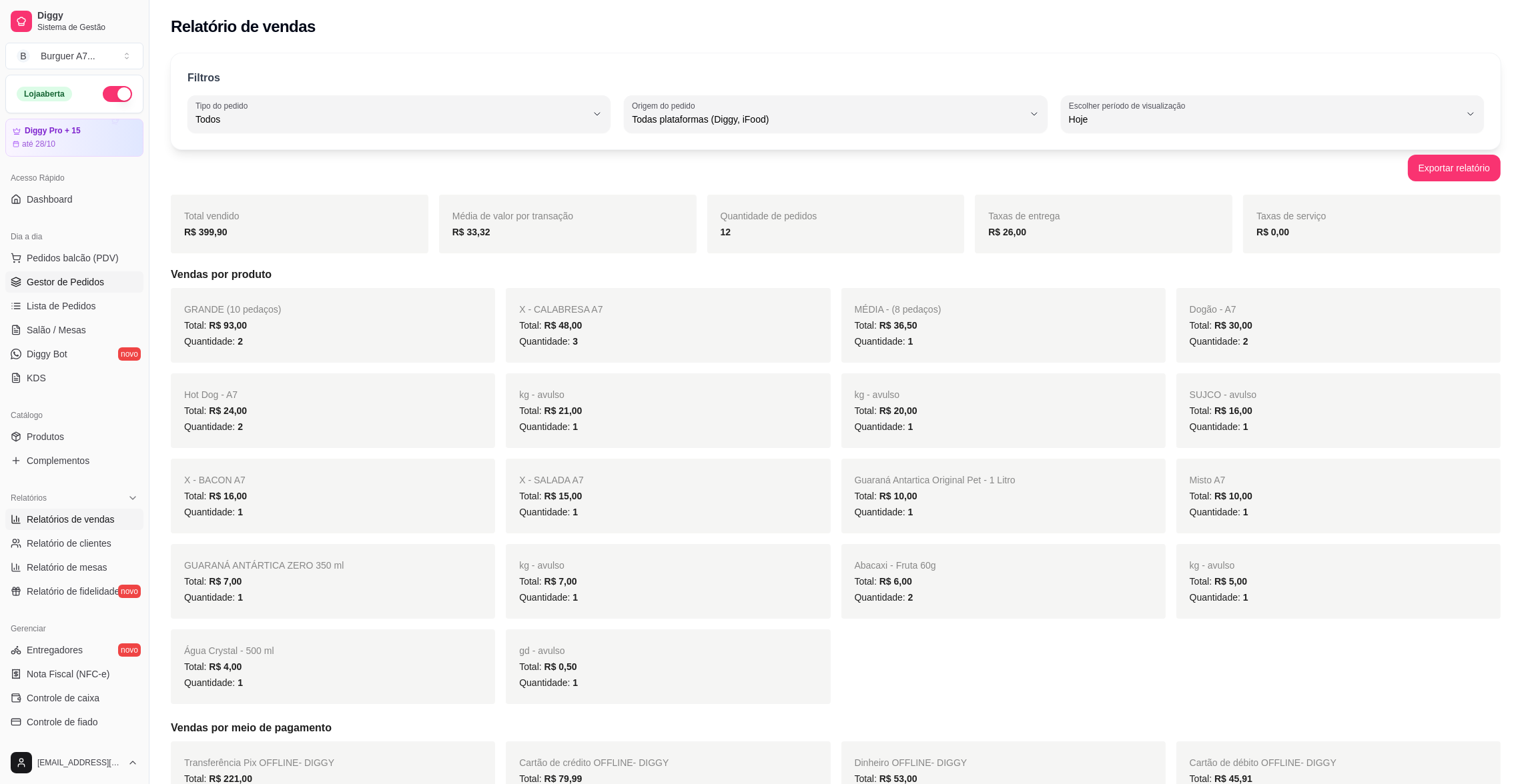
click at [96, 275] on span "Gestor de Pedidos" at bounding box center [65, 281] width 77 height 13
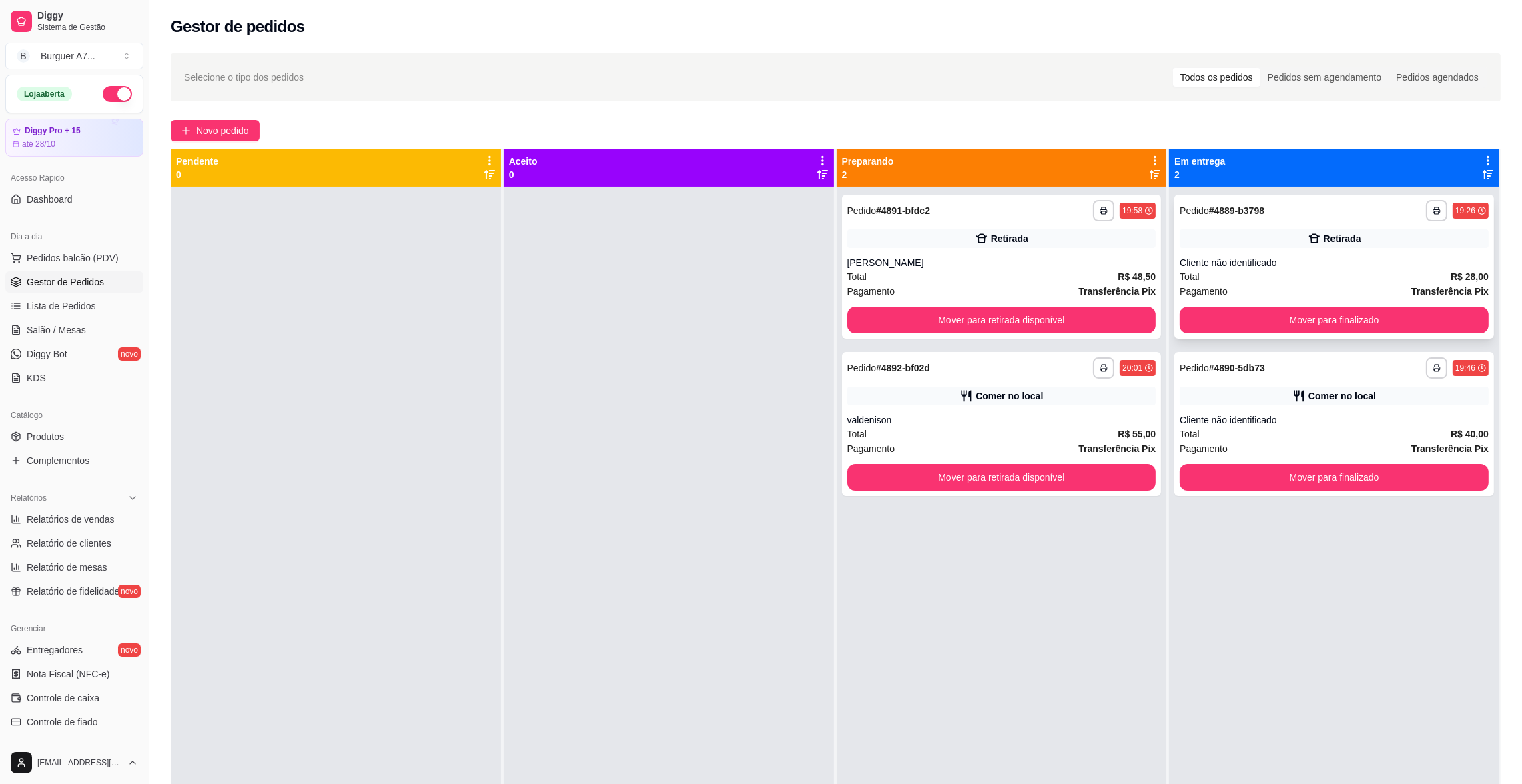
click at [1191, 232] on div "Retirada" at bounding box center [1335, 239] width 309 height 18
click at [1276, 408] on div "**********" at bounding box center [1335, 424] width 320 height 144
click at [1000, 281] on div "Total R$ 48,50" at bounding box center [1002, 276] width 309 height 15
click at [1090, 315] on button "Mover para retirada disponível" at bounding box center [1002, 320] width 309 height 27
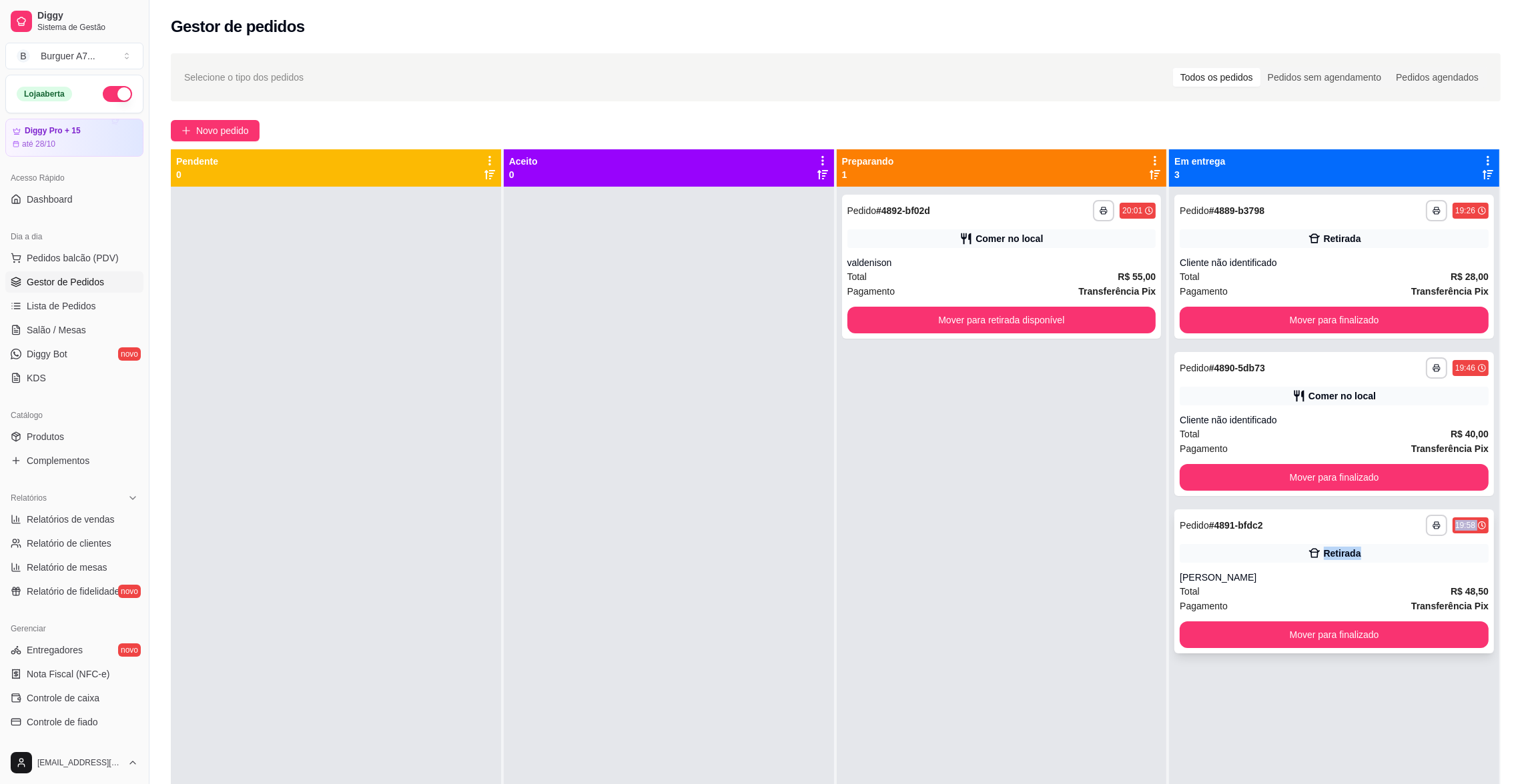
drag, startPoint x: 1362, startPoint y: 501, endPoint x: 1383, endPoint y: 555, distance: 57.9
click at [1383, 555] on div "**********" at bounding box center [1335, 578] width 331 height 784
click at [1383, 555] on div "Retirada" at bounding box center [1335, 553] width 309 height 18
click at [1342, 643] on button "Mover para finalizado" at bounding box center [1335, 635] width 309 height 27
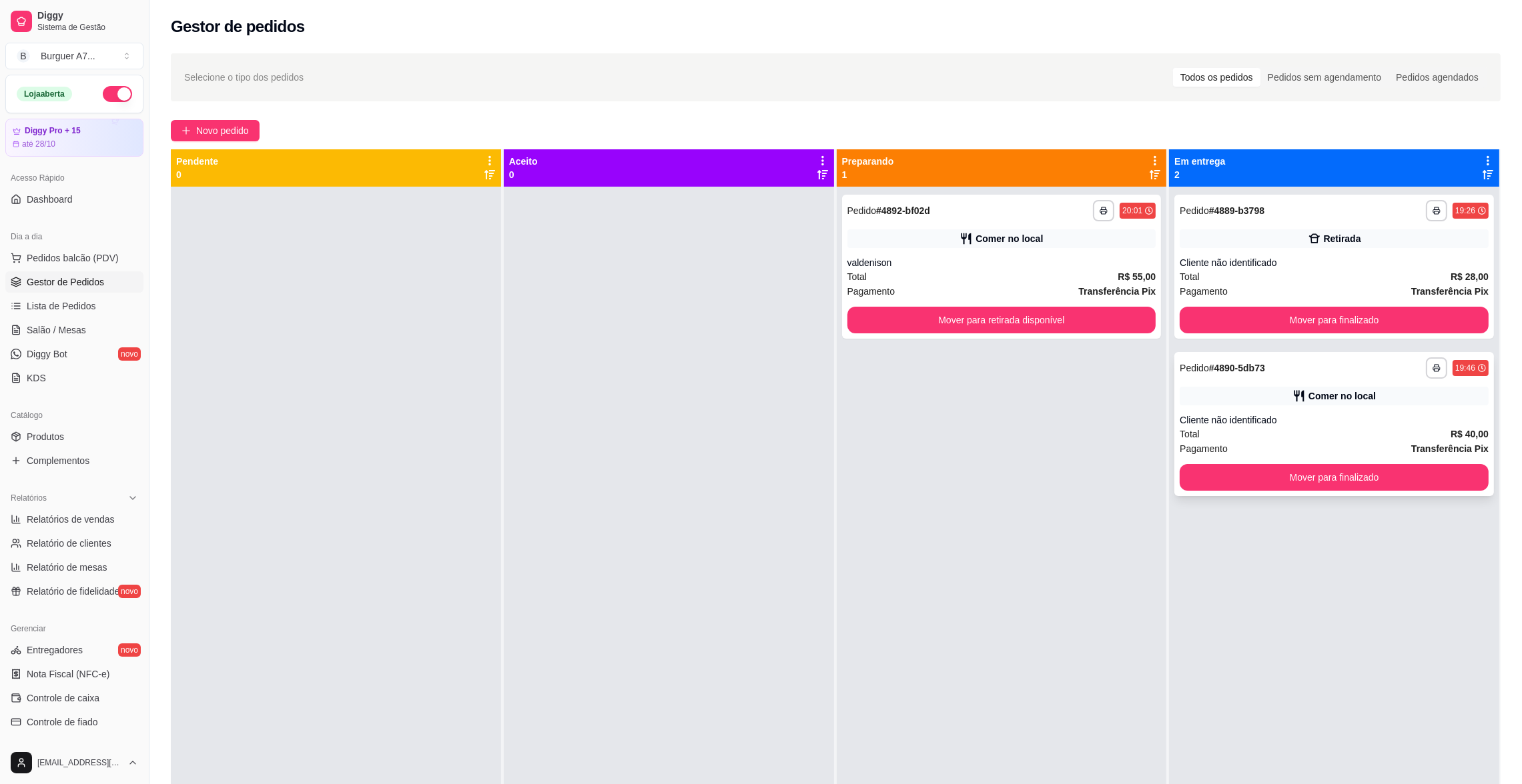
click at [1206, 399] on div "Comer no local" at bounding box center [1335, 396] width 309 height 18
click at [1067, 281] on div "Total R$ 55,00" at bounding box center [1002, 276] width 309 height 15
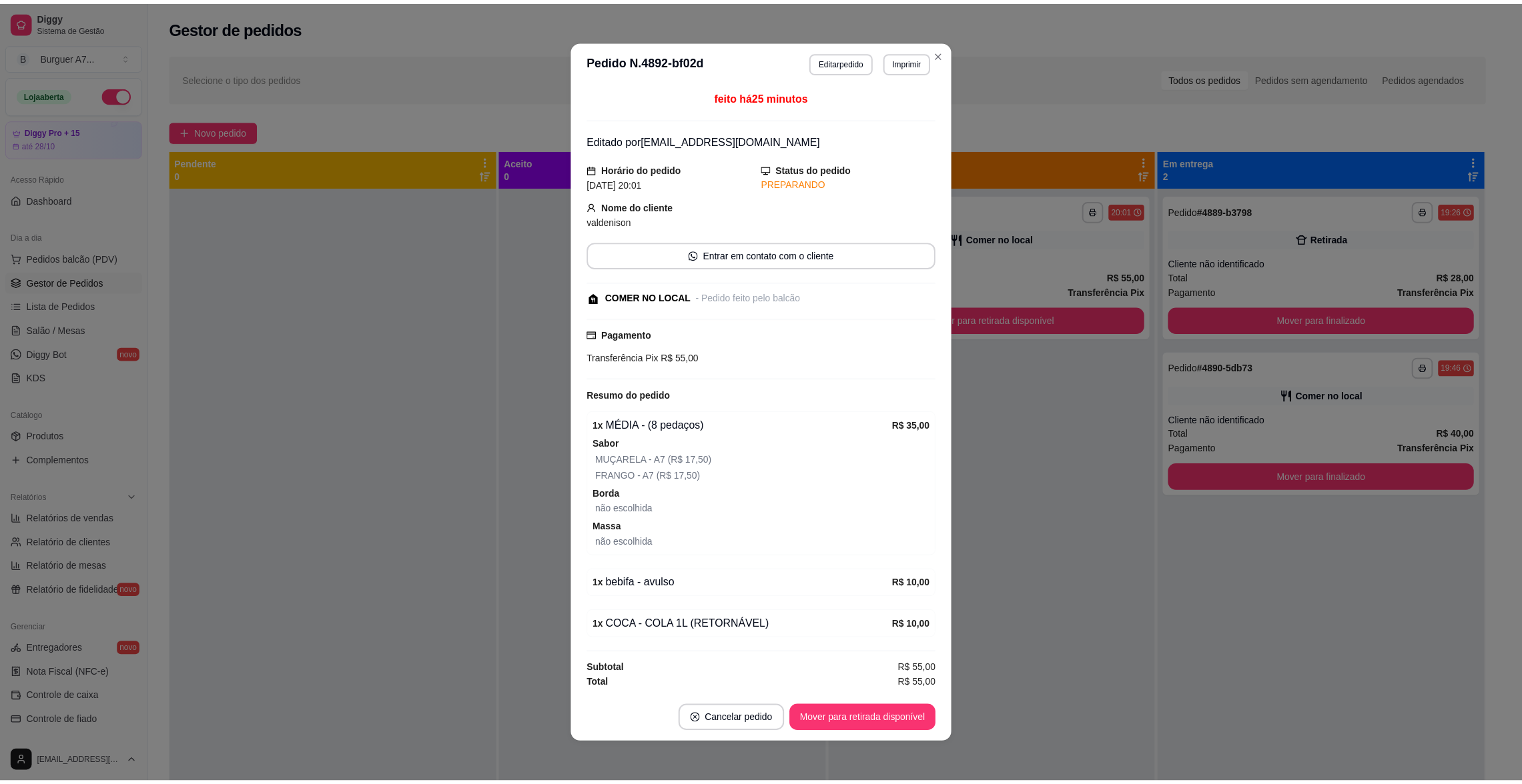
scroll to position [2, 0]
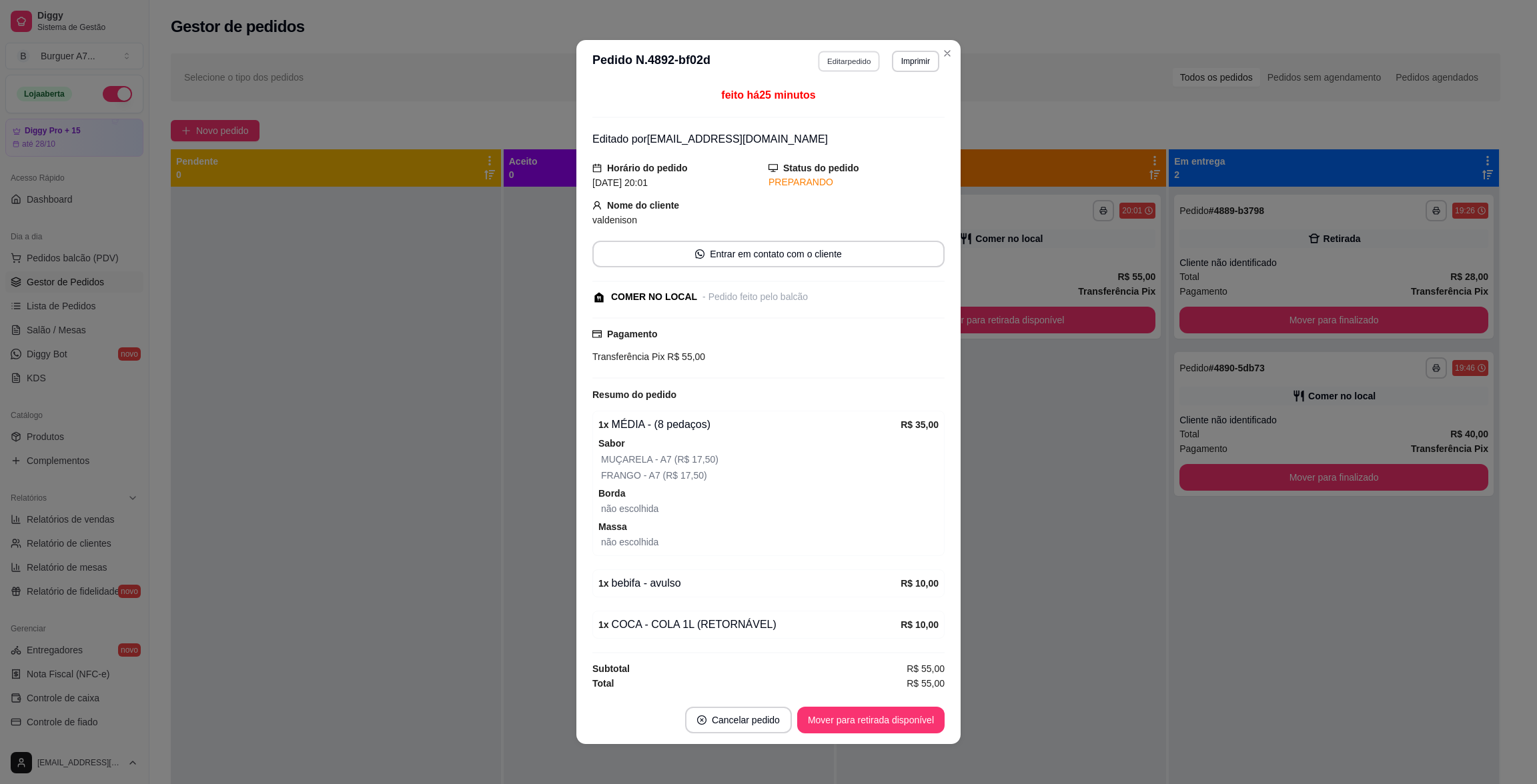
click at [854, 63] on button "Editar pedido" at bounding box center [849, 60] width 62 height 21
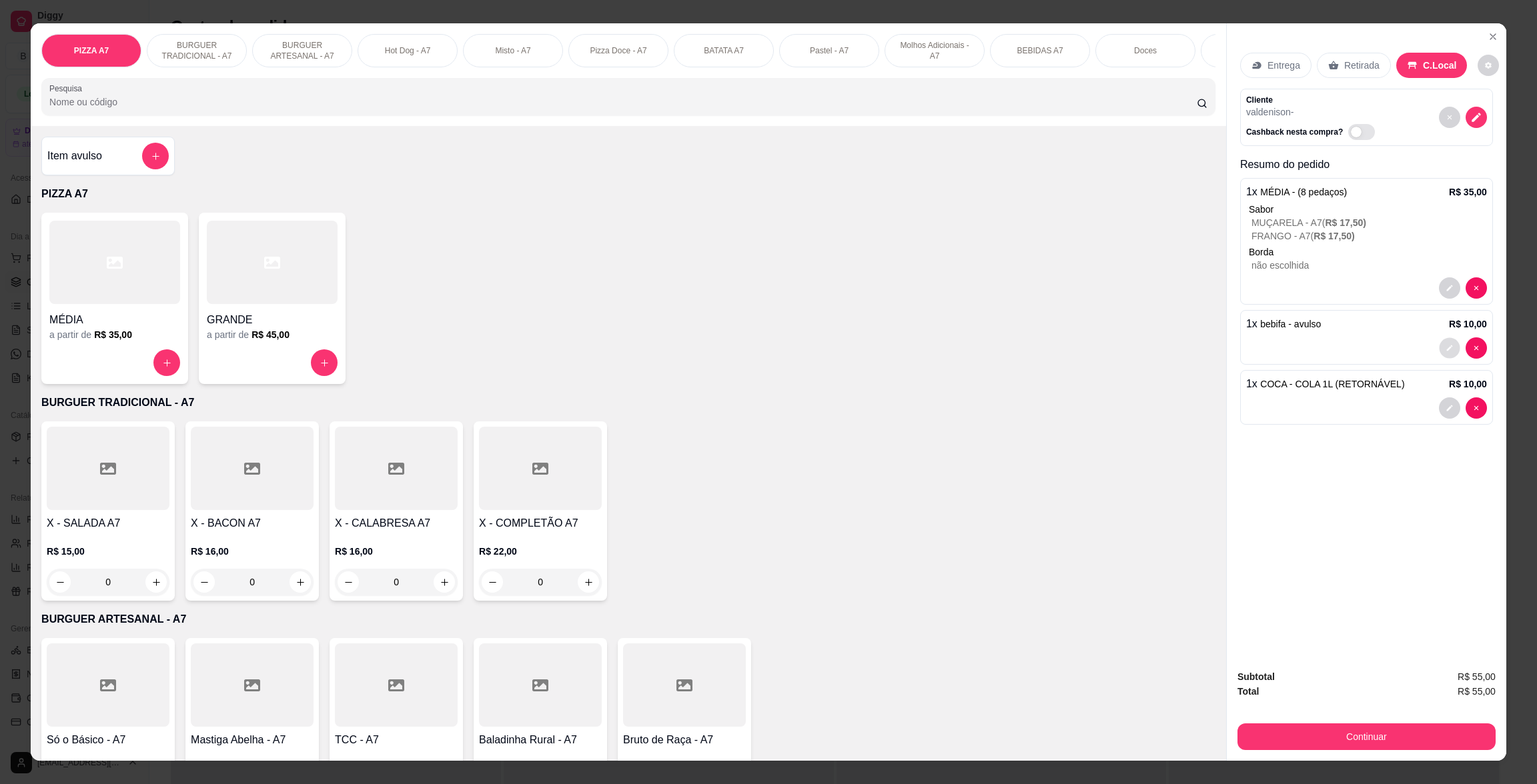
click at [1445, 346] on icon "decrease-product-quantity" at bounding box center [1449, 348] width 8 height 8
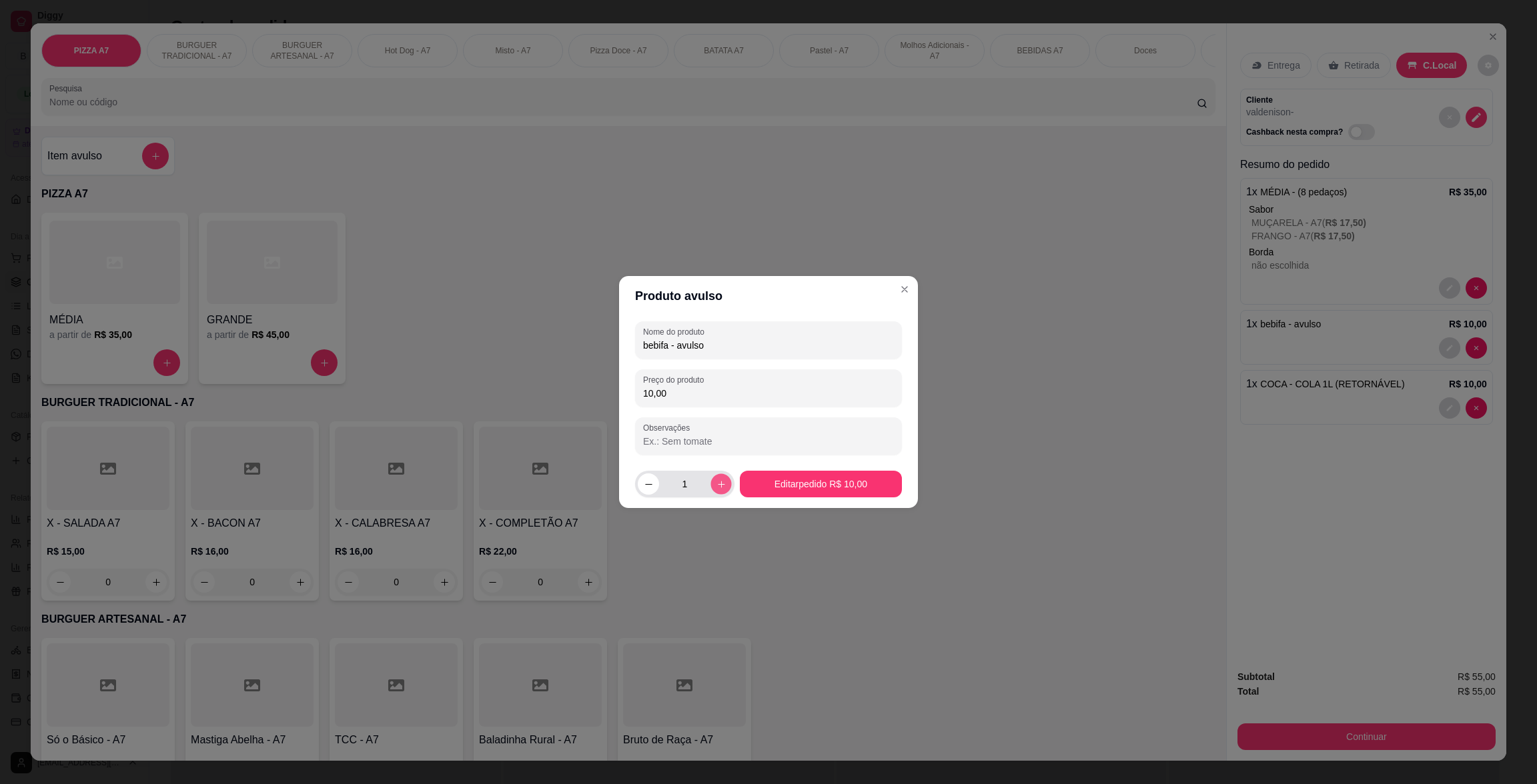
click at [716, 483] on icon "increase-product-quantity" at bounding box center [721, 484] width 10 height 10
type input "2"
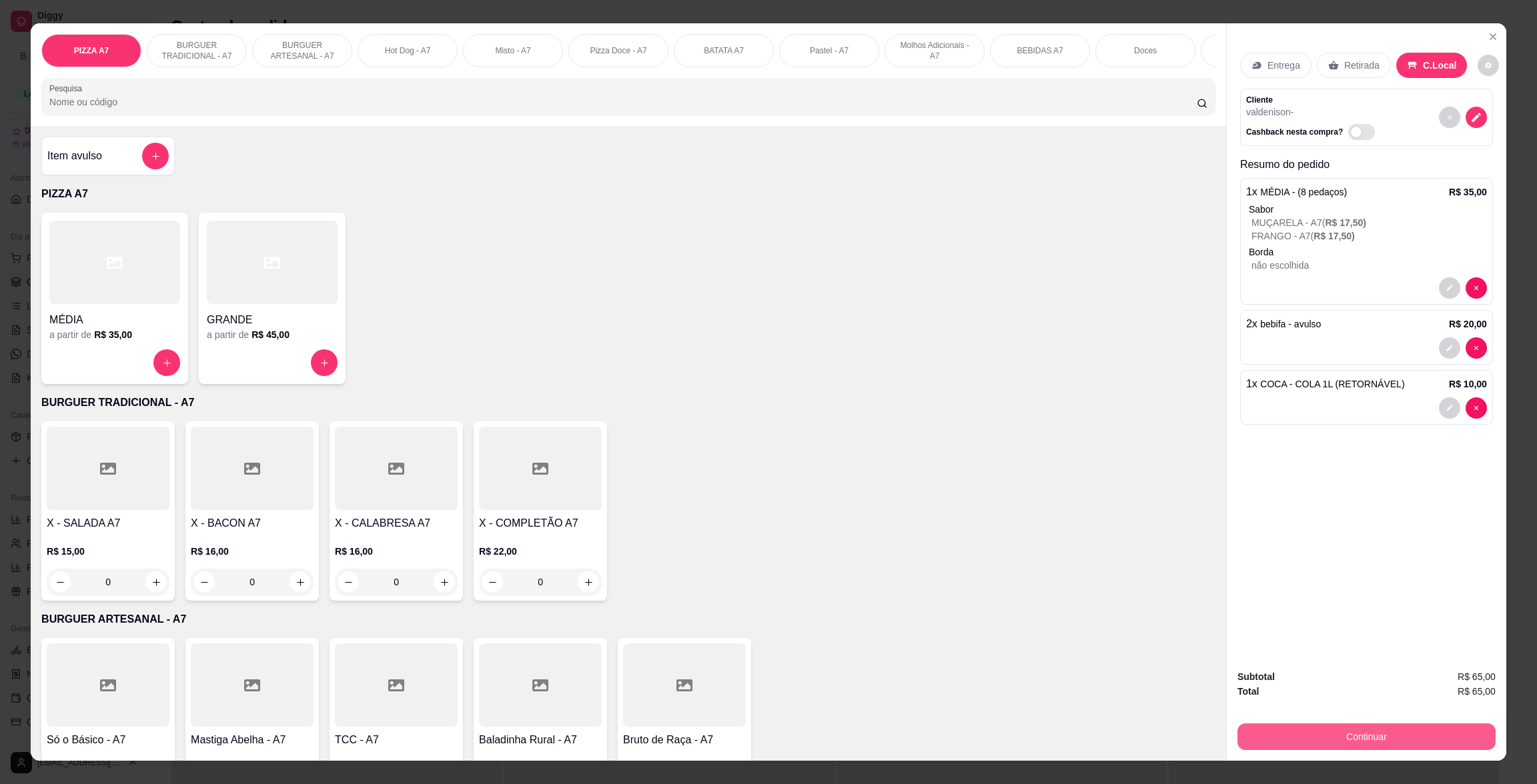
click at [1362, 736] on button "Continuar" at bounding box center [1366, 737] width 258 height 27
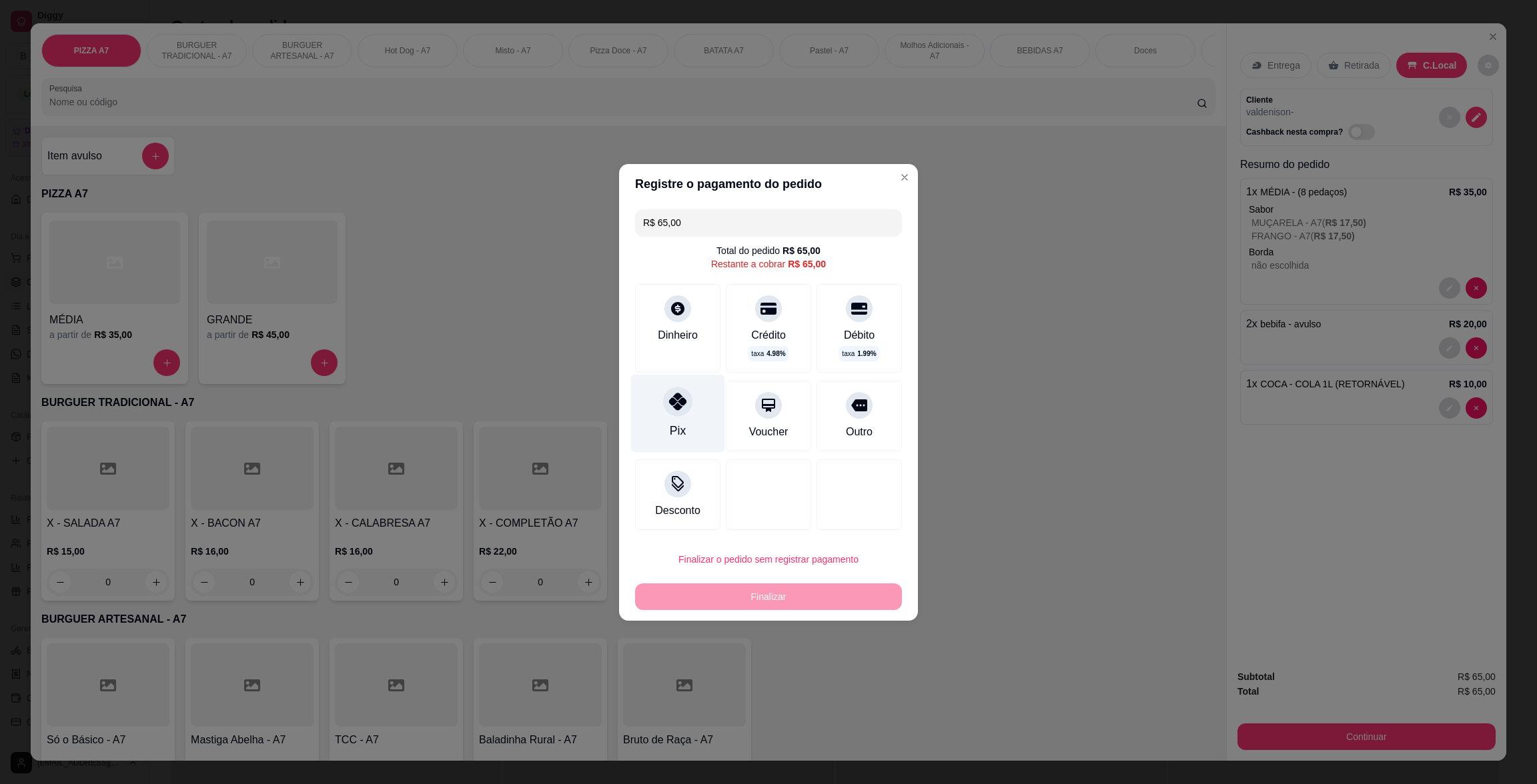
click at [697, 414] on div "Pix" at bounding box center [678, 413] width 94 height 78
type input "R$ 0,00"
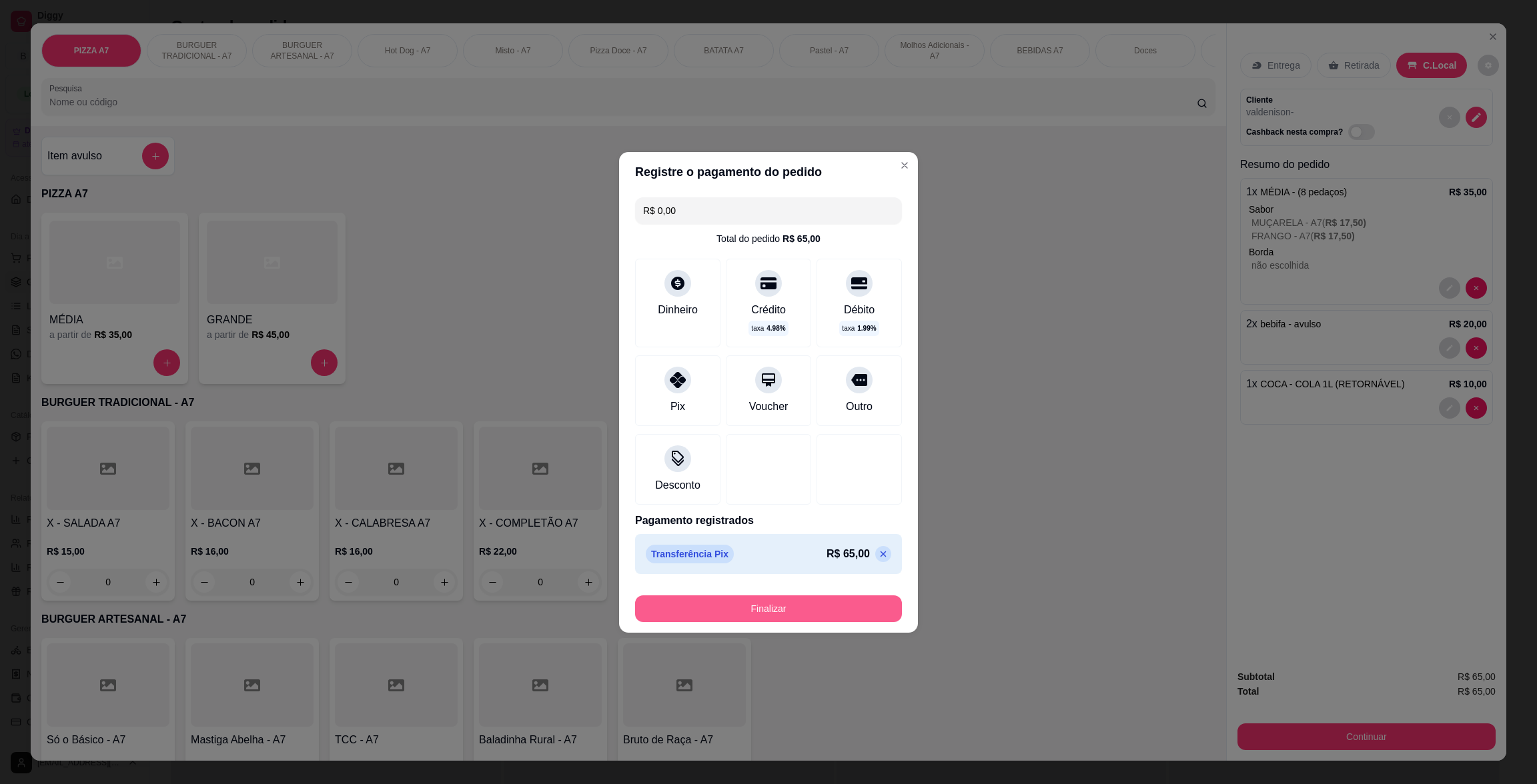
click at [783, 599] on button "Finalizar" at bounding box center [768, 609] width 267 height 27
type input "0"
type input "-R$ 65,00"
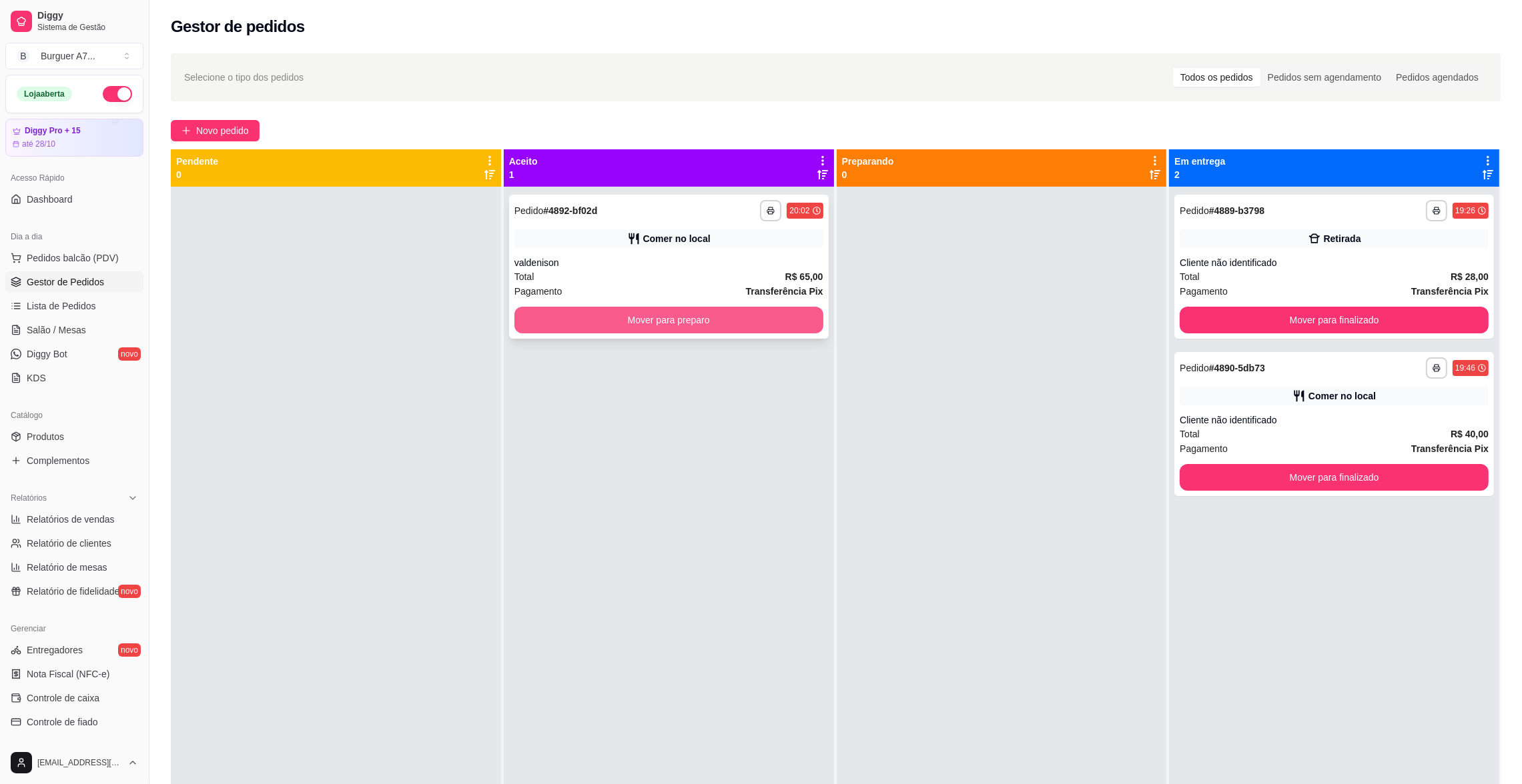
click at [801, 317] on button "Mover para preparo" at bounding box center [669, 320] width 309 height 27
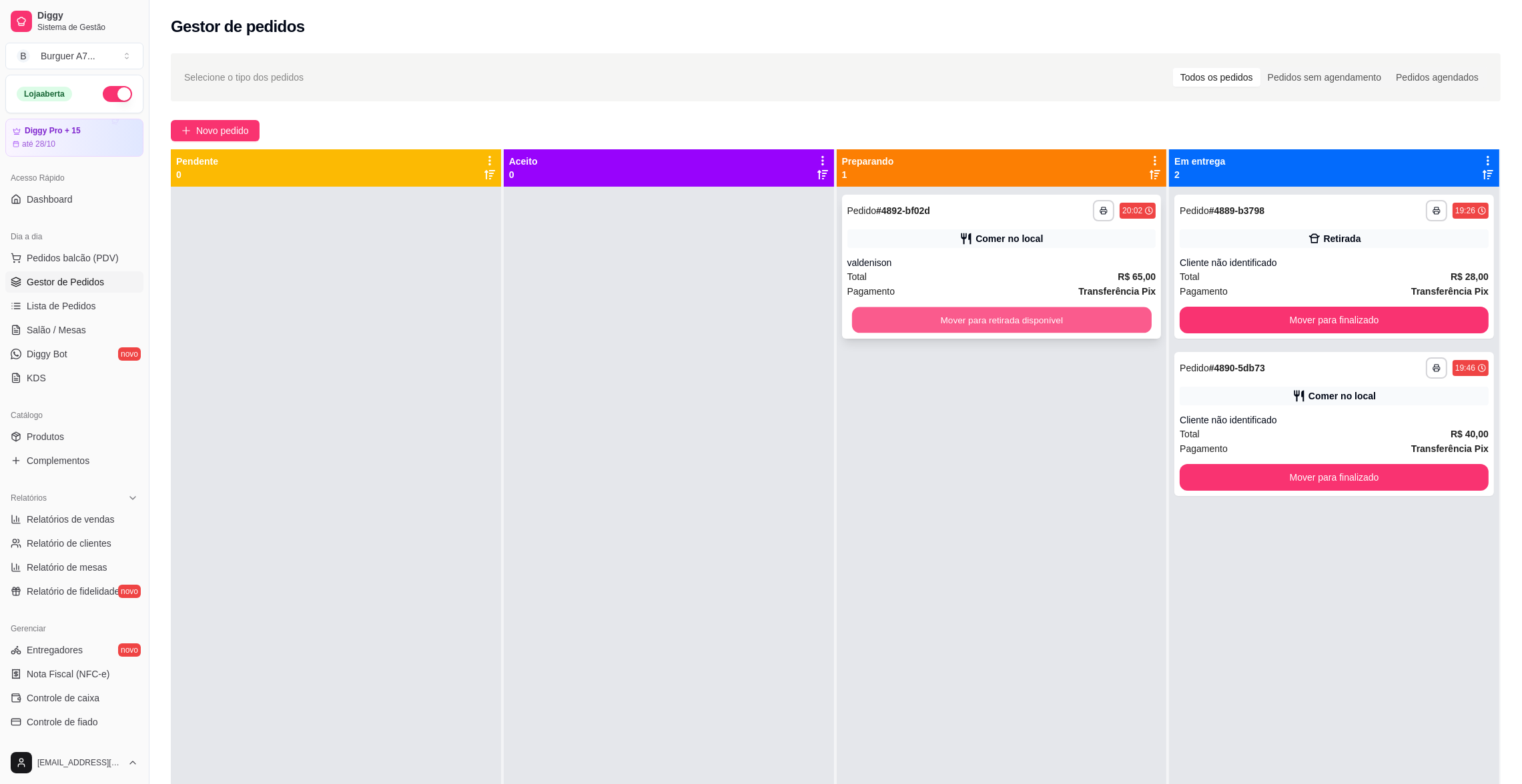
click at [963, 315] on button "Mover para retirada disponível" at bounding box center [1001, 320] width 299 height 26
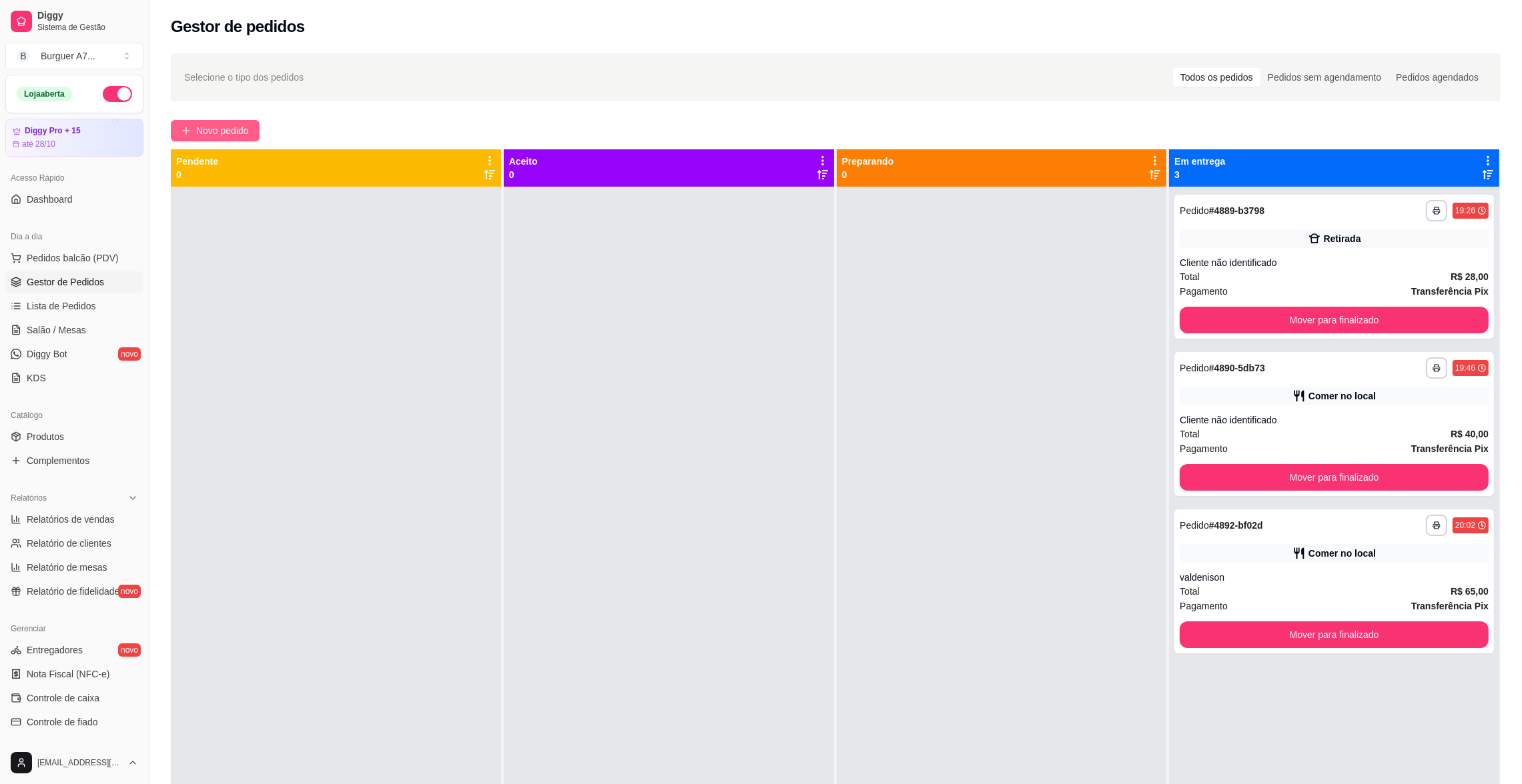
click at [209, 122] on button "Novo pedido" at bounding box center [215, 131] width 89 height 21
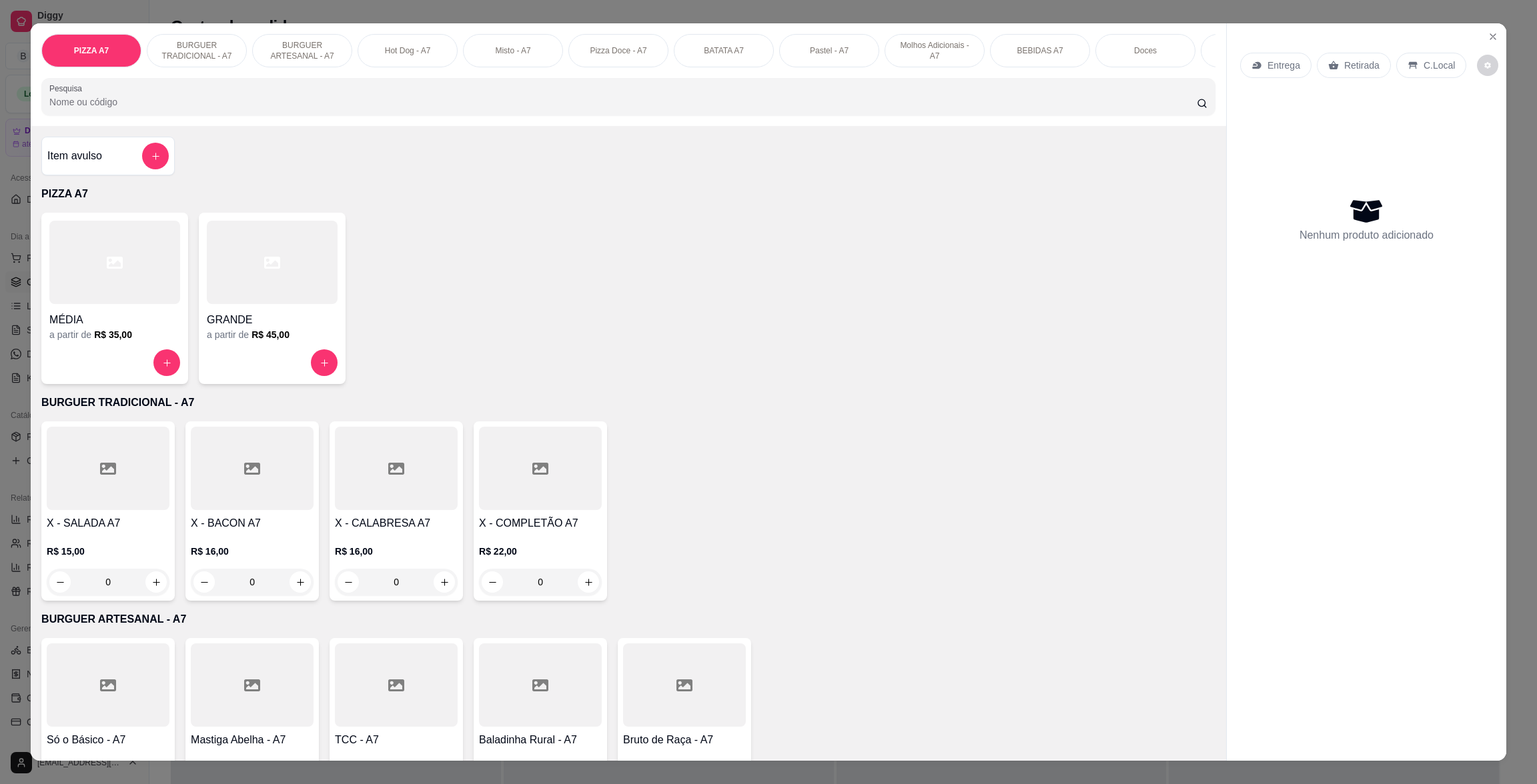
click at [143, 252] on div at bounding box center [115, 262] width 131 height 83
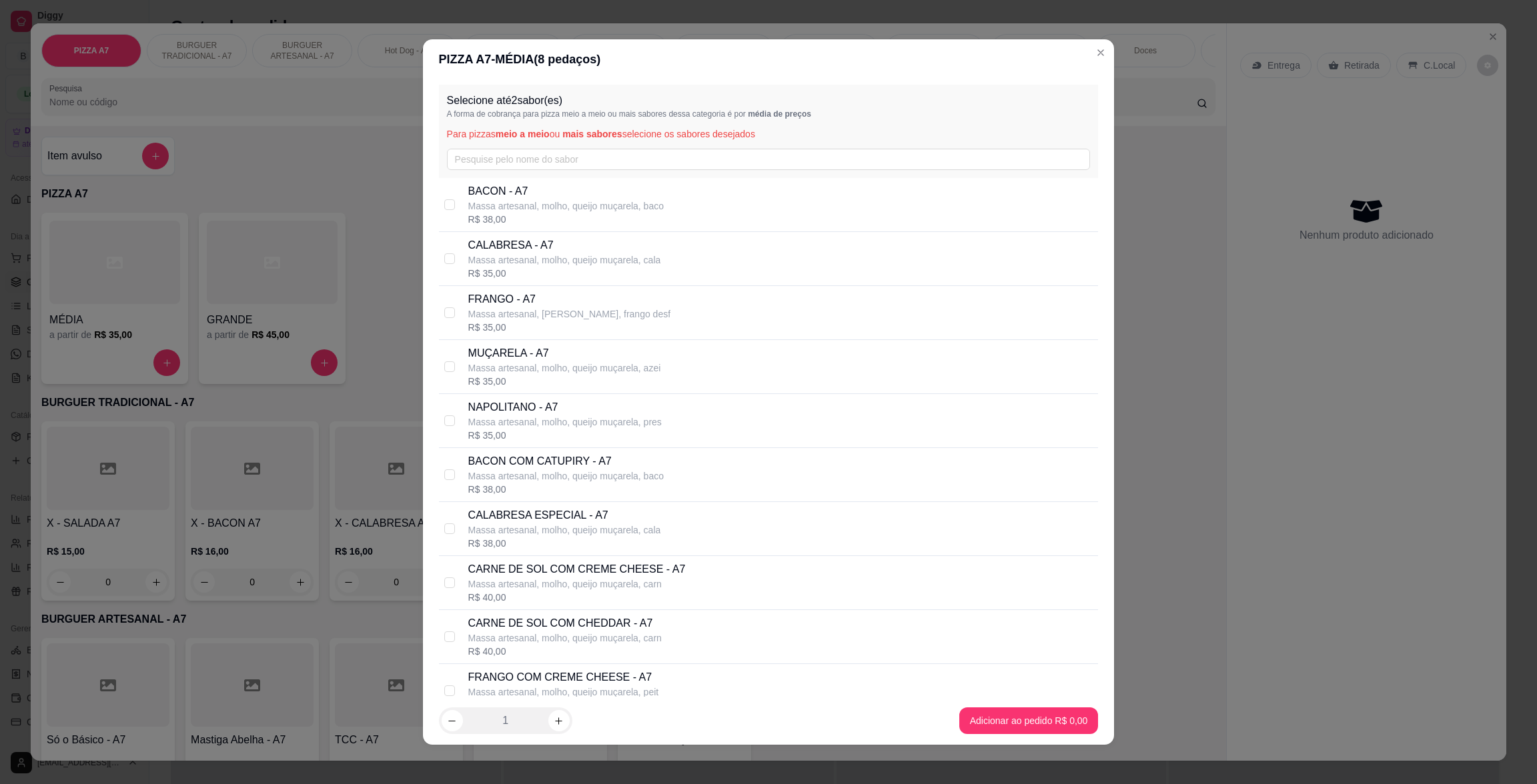
click at [794, 229] on div "BACON - A7 Massa artesanal, molho, queijo muçarela, baco R$ 38,00" at bounding box center [769, 205] width 659 height 54
click at [792, 195] on div "BACON - A7 Massa artesanal, molho, queijo muçarela, baco R$ 38,00" at bounding box center [780, 205] width 625 height 43
checkbox input "false"
click at [773, 234] on div "CALABRESA - A7 Massa artesanal, molho, queijo muçarela, cala R$ 35,00" at bounding box center [769, 259] width 659 height 54
checkbox input "true"
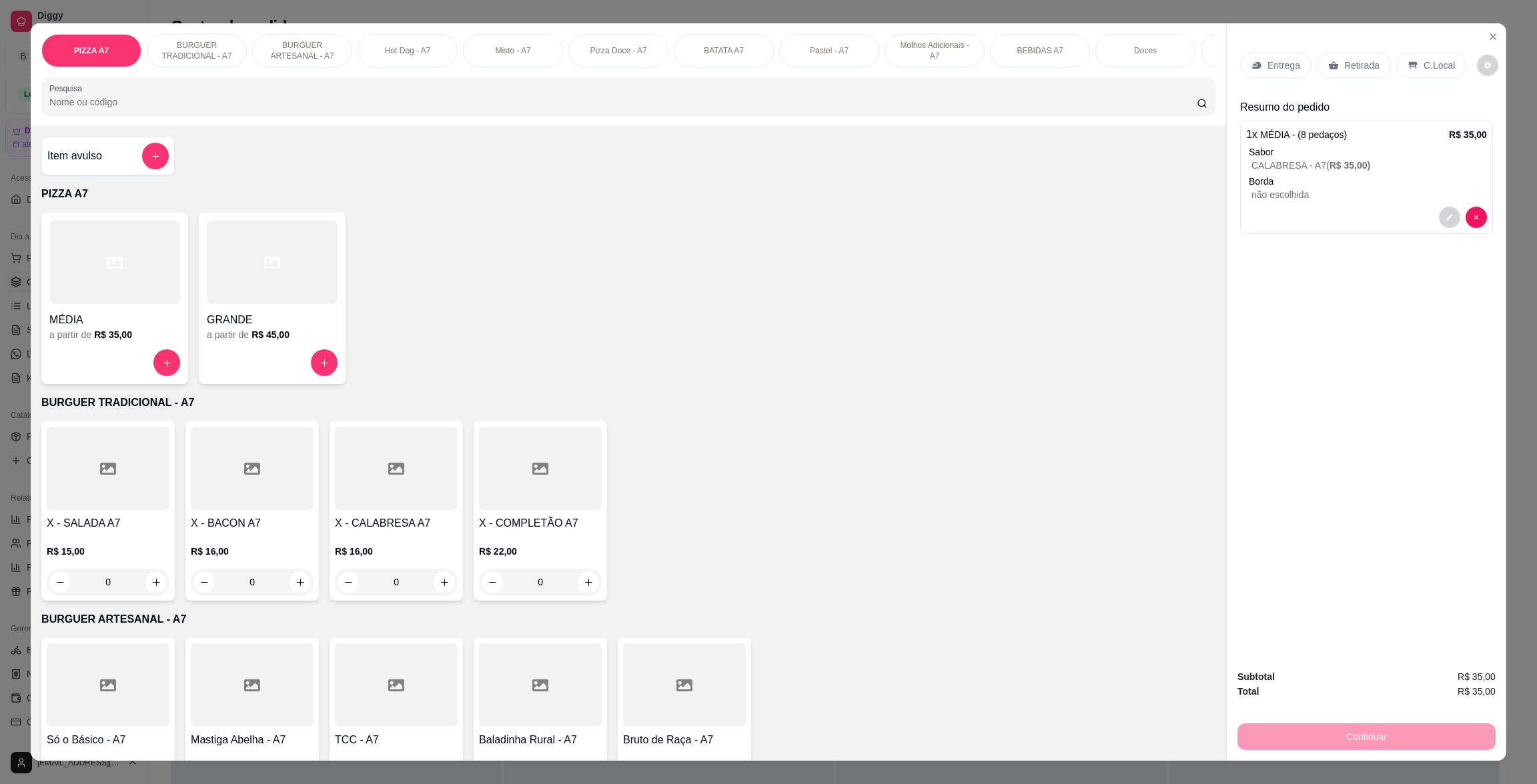
click at [1344, 70] on p "Retirada" at bounding box center [1362, 65] width 35 height 13
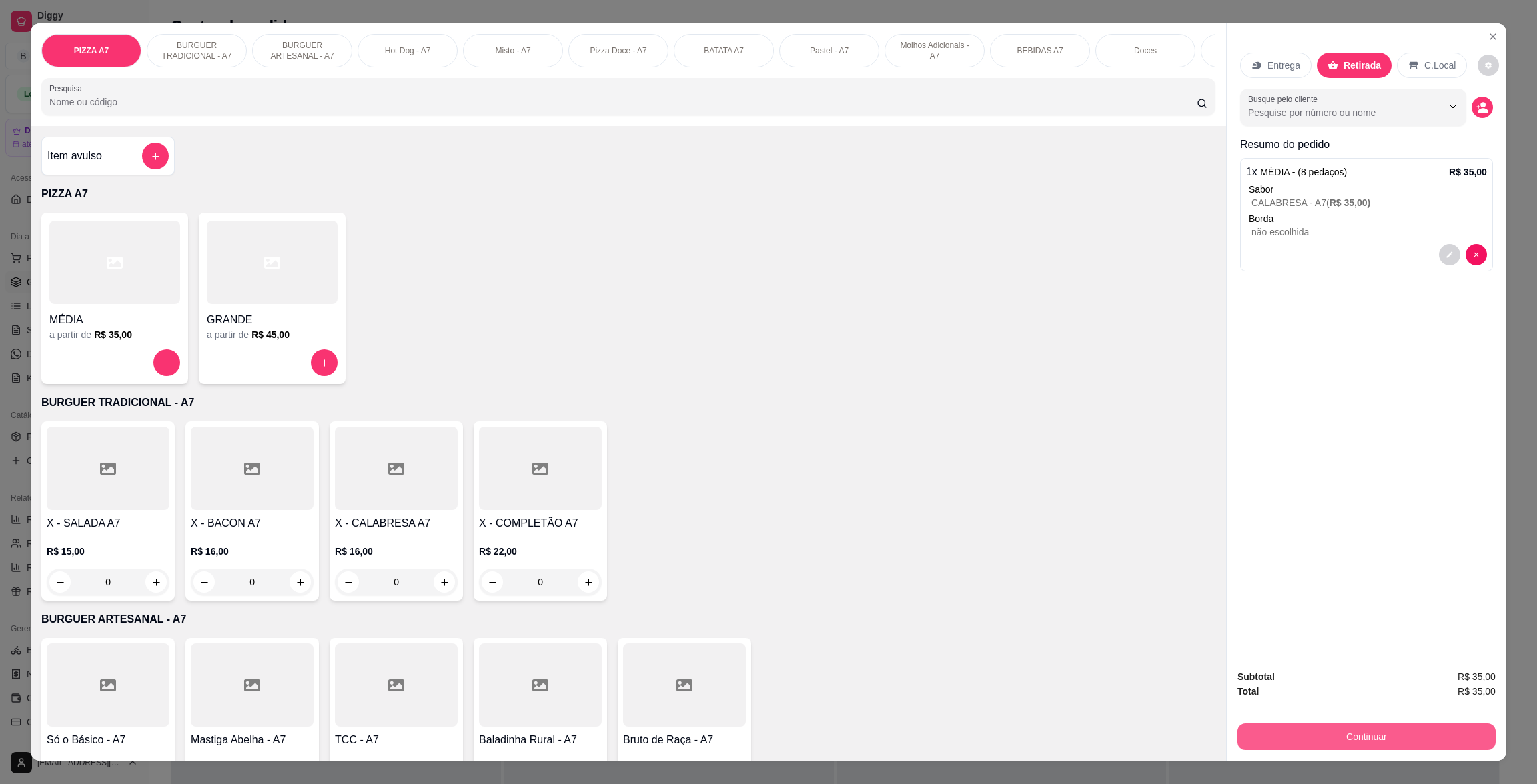
click at [1409, 747] on button "Continuar" at bounding box center [1366, 737] width 258 height 27
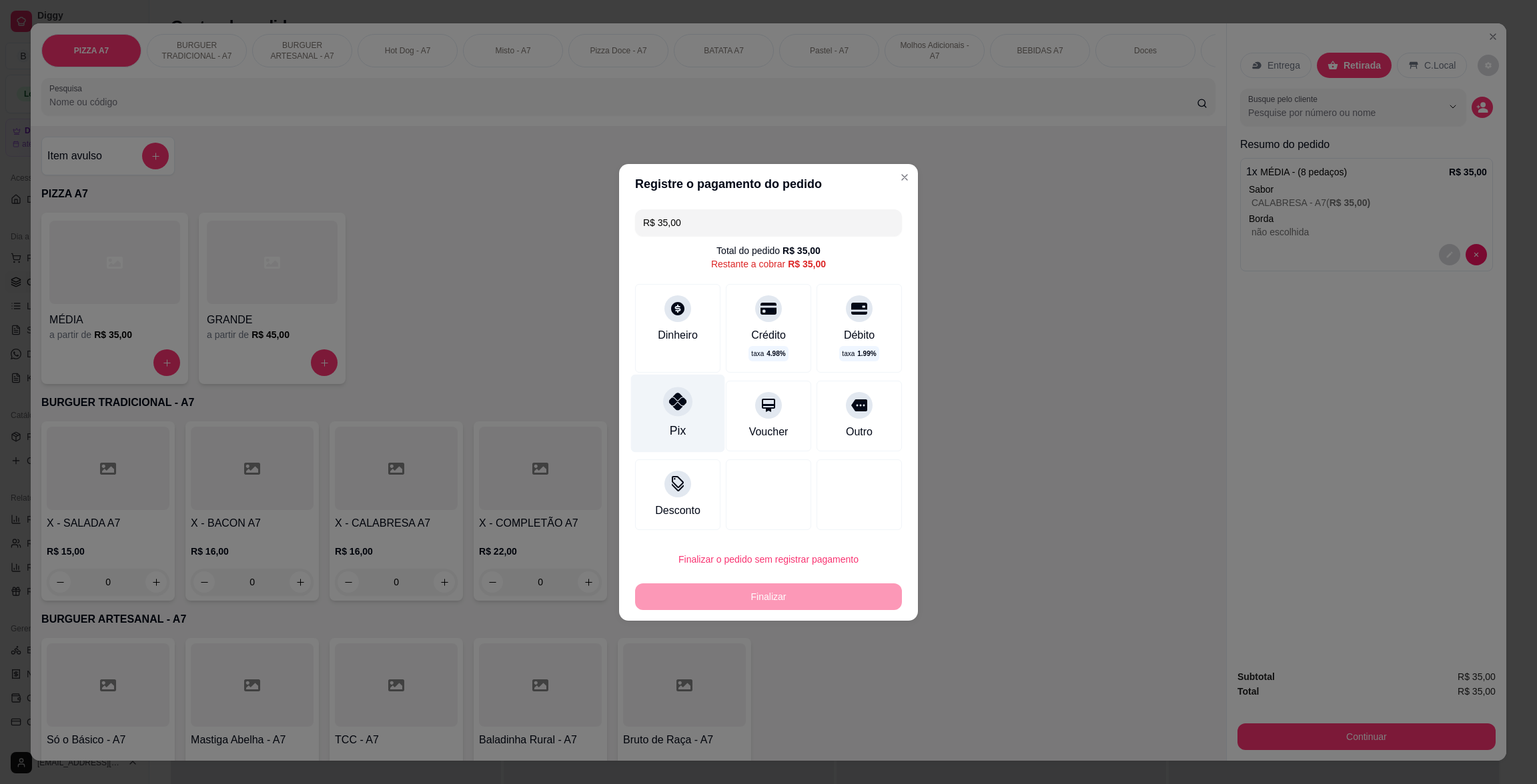
click at [700, 418] on div "Pix" at bounding box center [678, 413] width 94 height 78
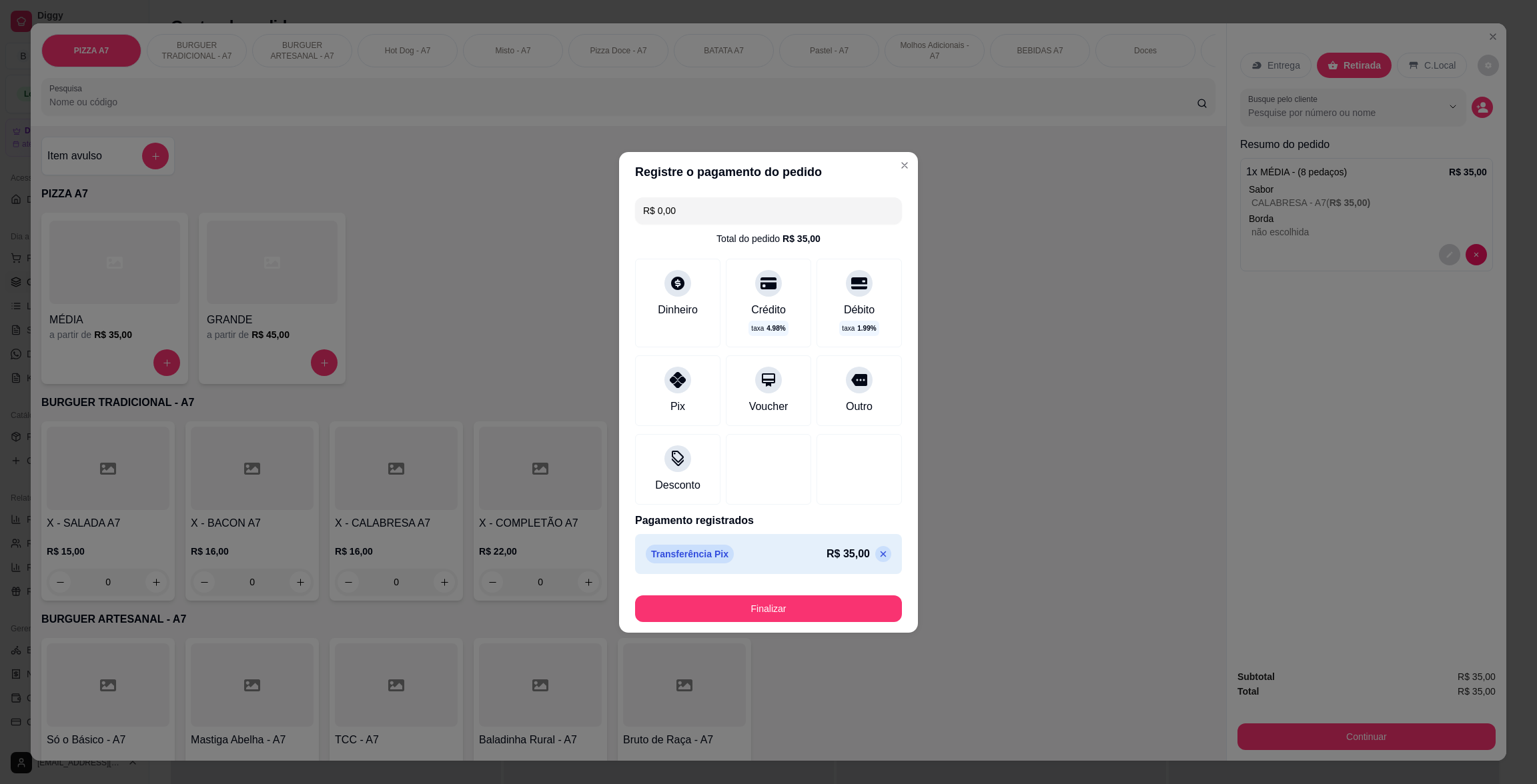
drag, startPoint x: 789, startPoint y: 627, endPoint x: 806, endPoint y: 599, distance: 32.8
click at [798, 610] on footer "Finalizar" at bounding box center [768, 607] width 299 height 54
click at [806, 599] on button "Finalizar" at bounding box center [768, 609] width 259 height 26
type input "-R$ 35,00"
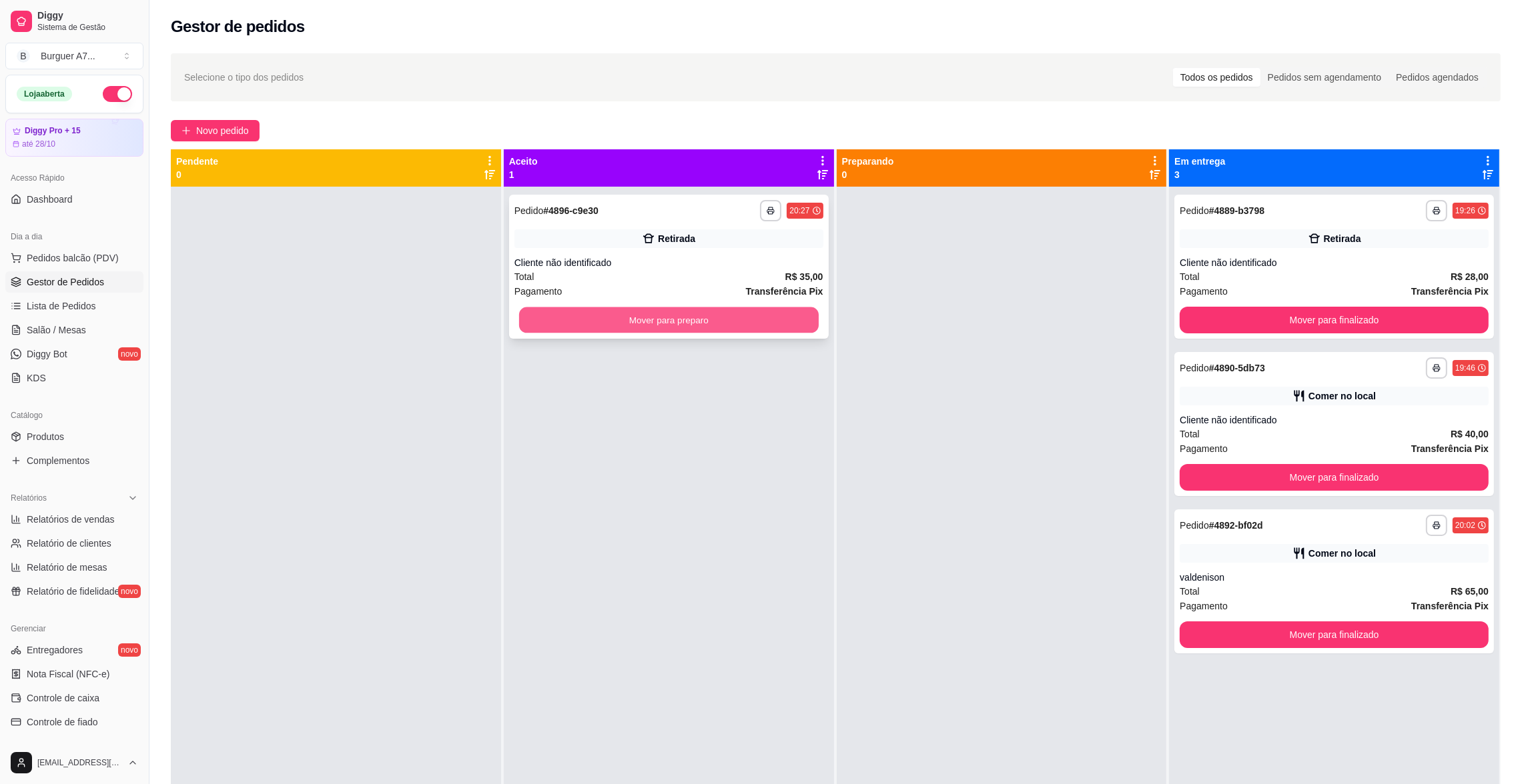
click at [794, 326] on button "Mover para preparo" at bounding box center [668, 320] width 299 height 26
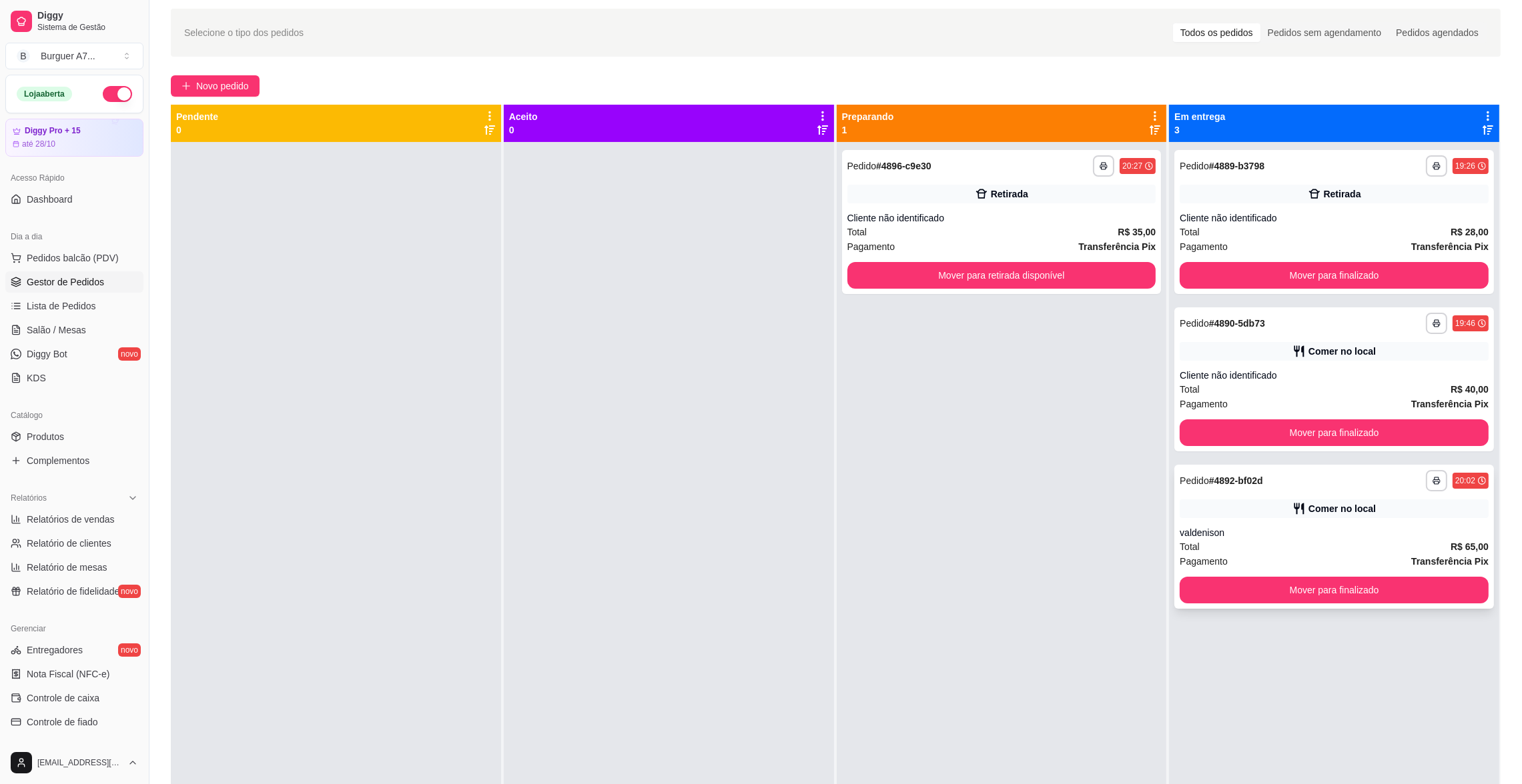
scroll to position [100, 0]
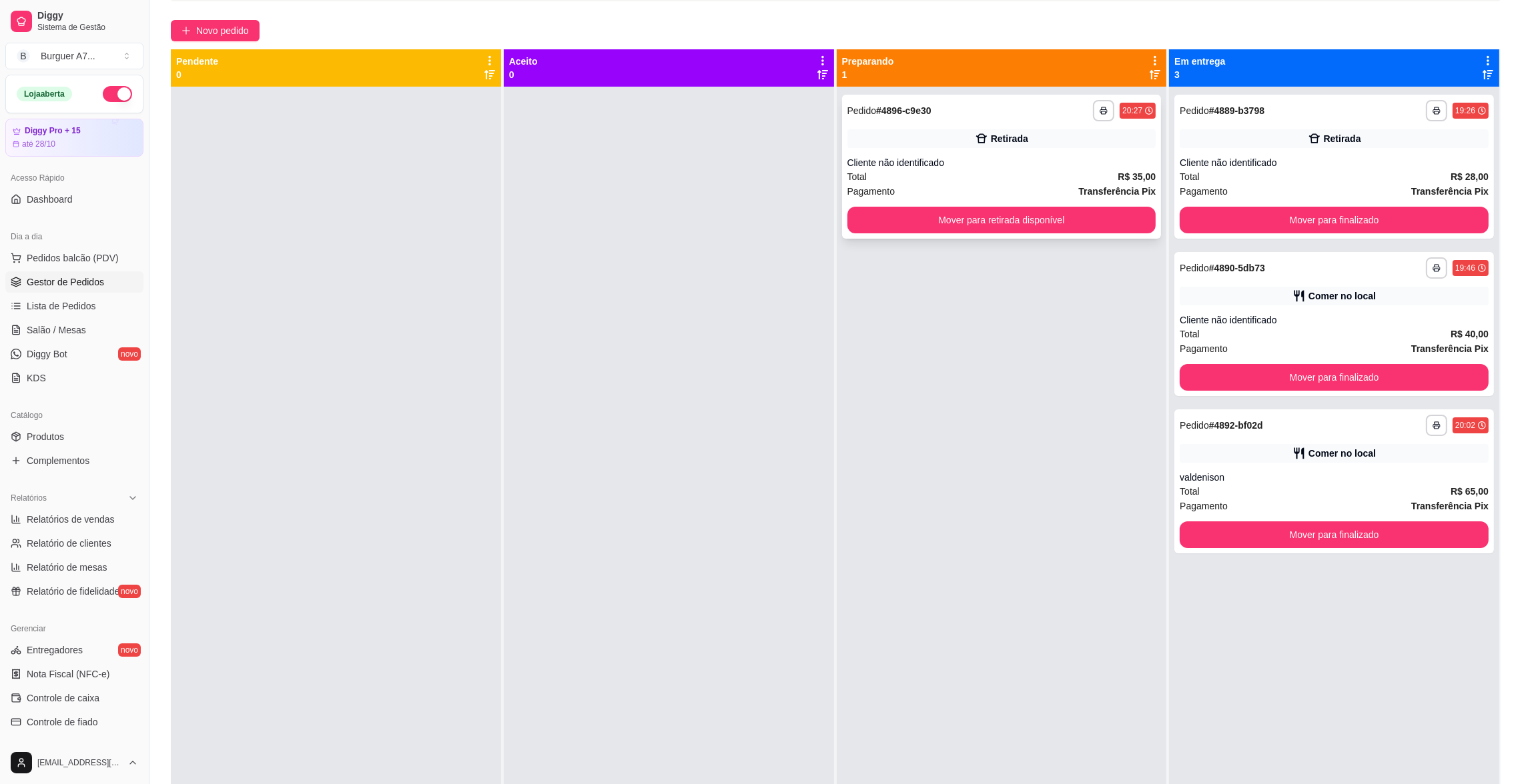
click at [1007, 147] on div "Retirada" at bounding box center [1002, 138] width 309 height 18
click at [19, 522] on icon at bounding box center [16, 519] width 11 height 11
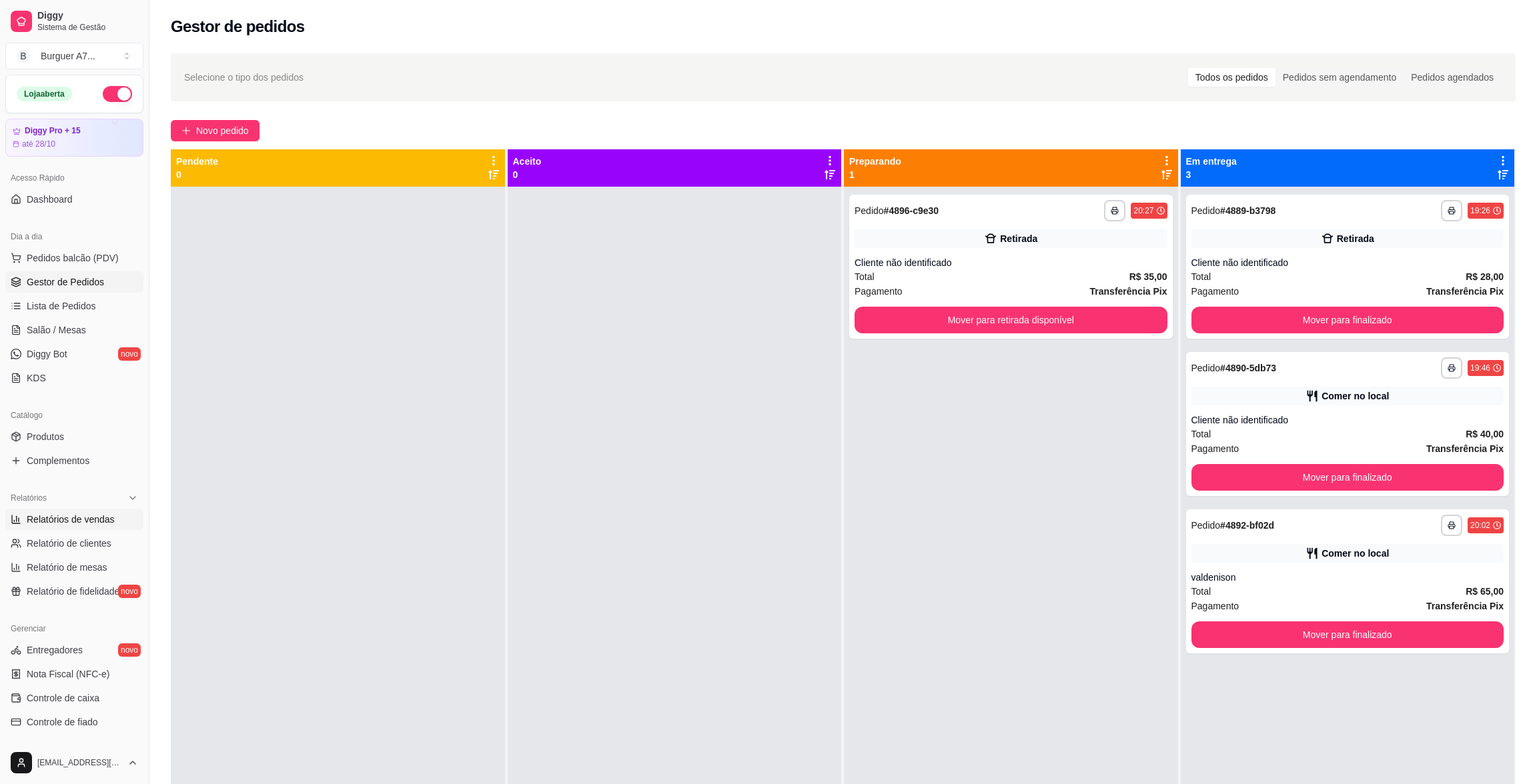
select select "ALL"
select select "0"
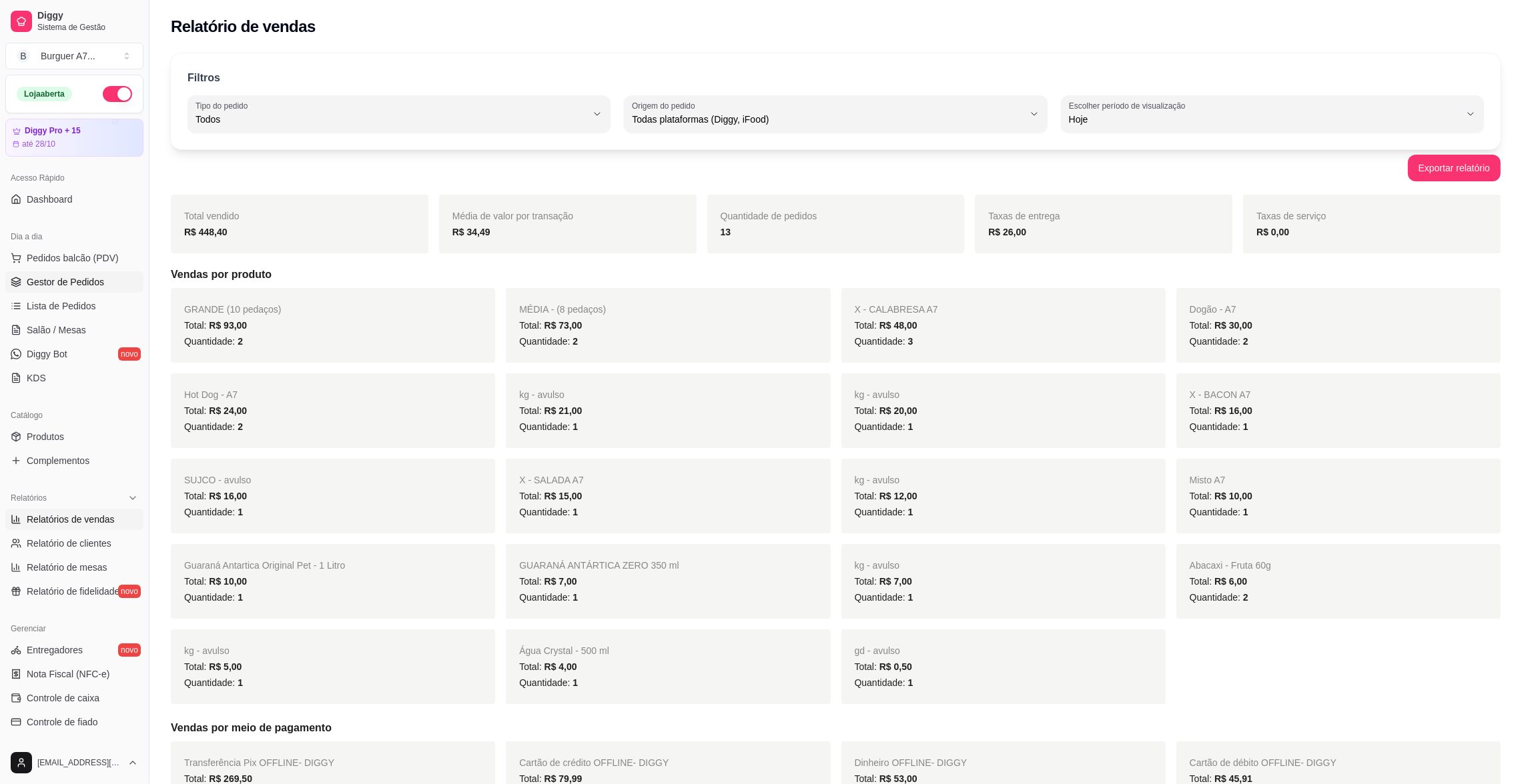
click at [65, 279] on span "Gestor de Pedidos" at bounding box center [65, 281] width 77 height 13
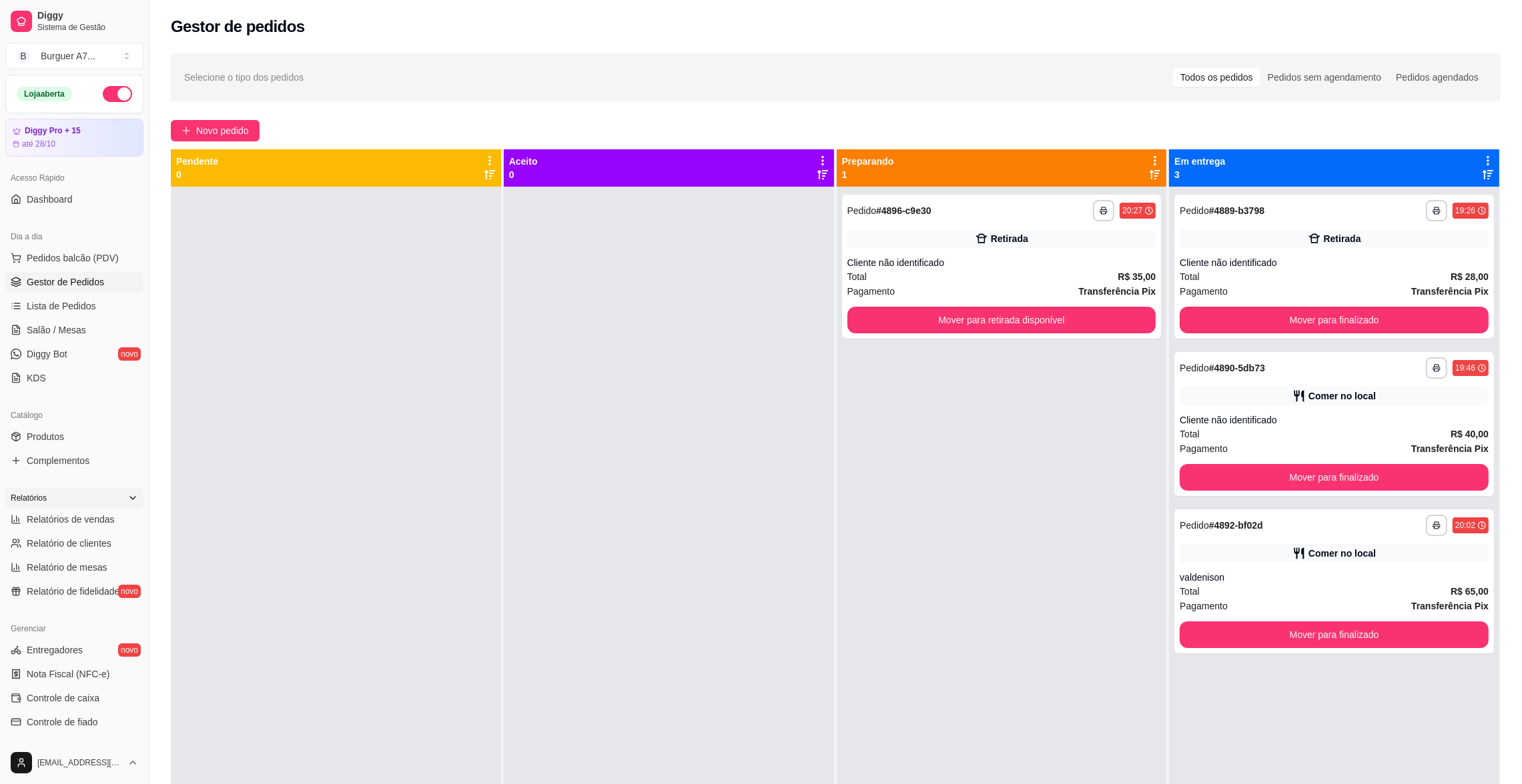
drag, startPoint x: 65, startPoint y: 501, endPoint x: 71, endPoint y: 508, distance: 9.2
click at [64, 502] on div "Relatórios" at bounding box center [74, 498] width 138 height 21
click at [75, 511] on div "Relatórios" at bounding box center [74, 498] width 148 height 32
click at [86, 492] on div "Relatórios" at bounding box center [74, 498] width 138 height 21
click at [85, 518] on span "Relatórios de vendas" at bounding box center [70, 519] width 88 height 13
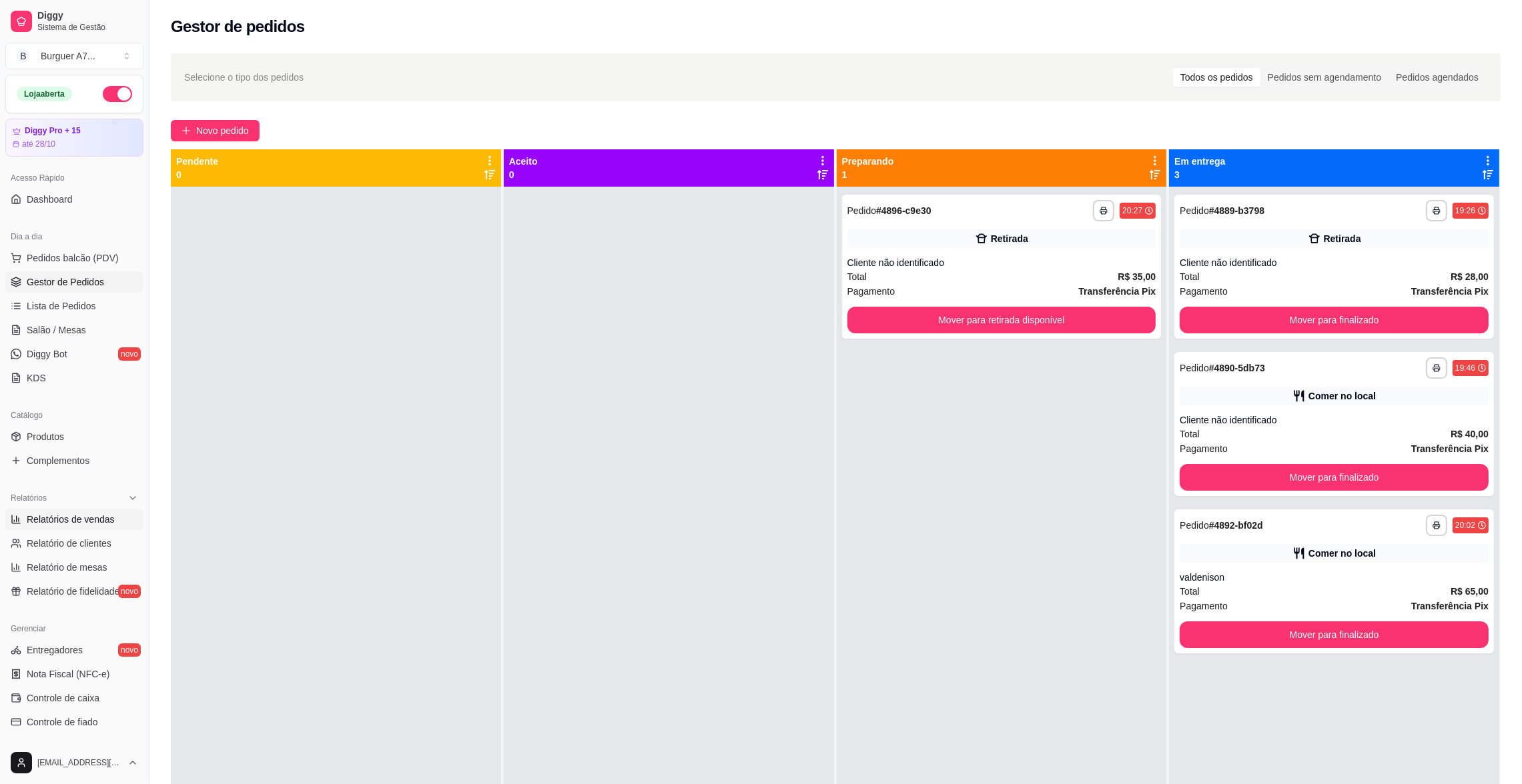
select select "ALL"
select select "0"
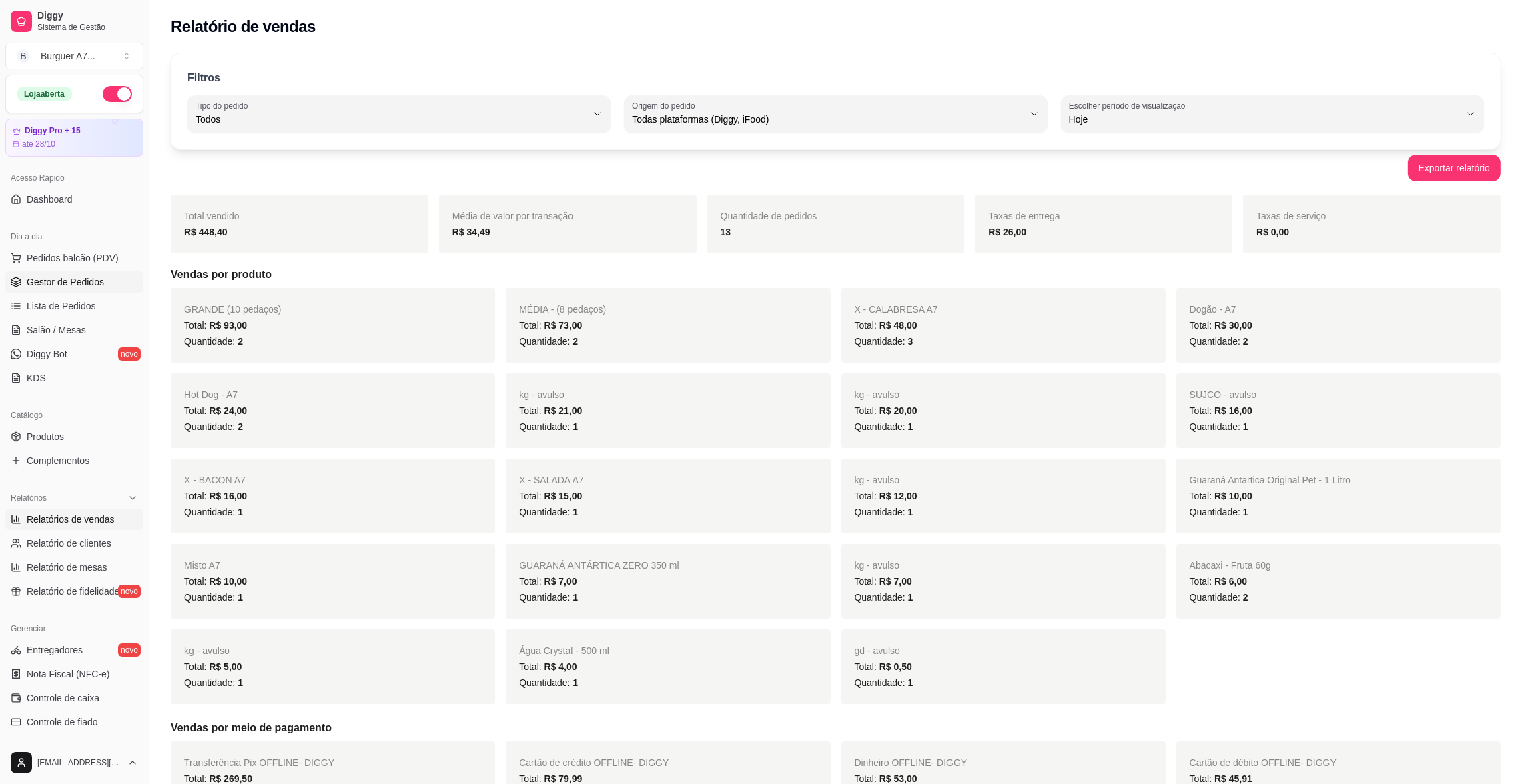
click at [89, 285] on span "Gestor de Pedidos" at bounding box center [65, 281] width 77 height 13
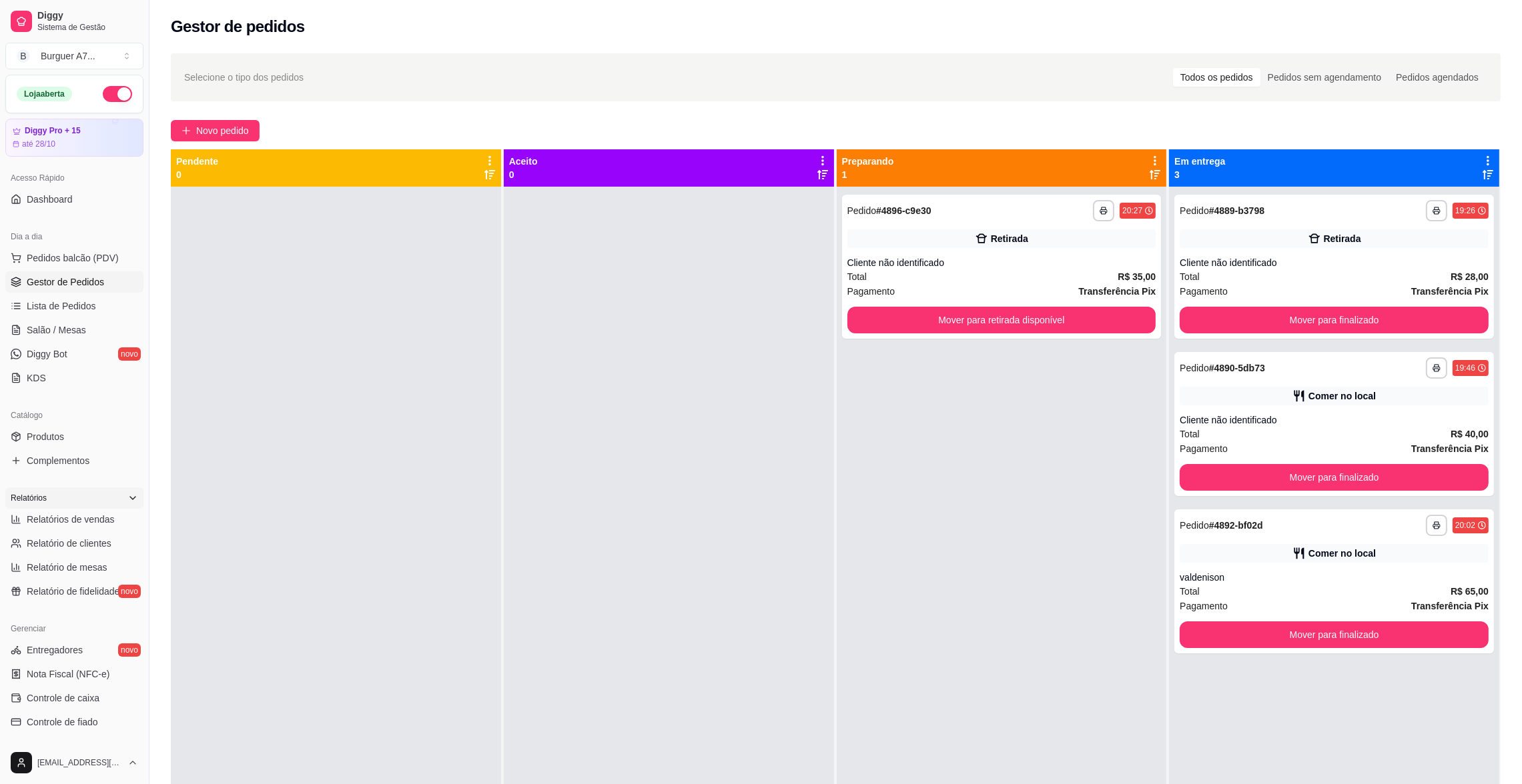
click at [74, 503] on div "Relatórios" at bounding box center [74, 498] width 138 height 21
click at [82, 515] on span "Relatórios de vendas" at bounding box center [70, 519] width 88 height 13
select select "ALL"
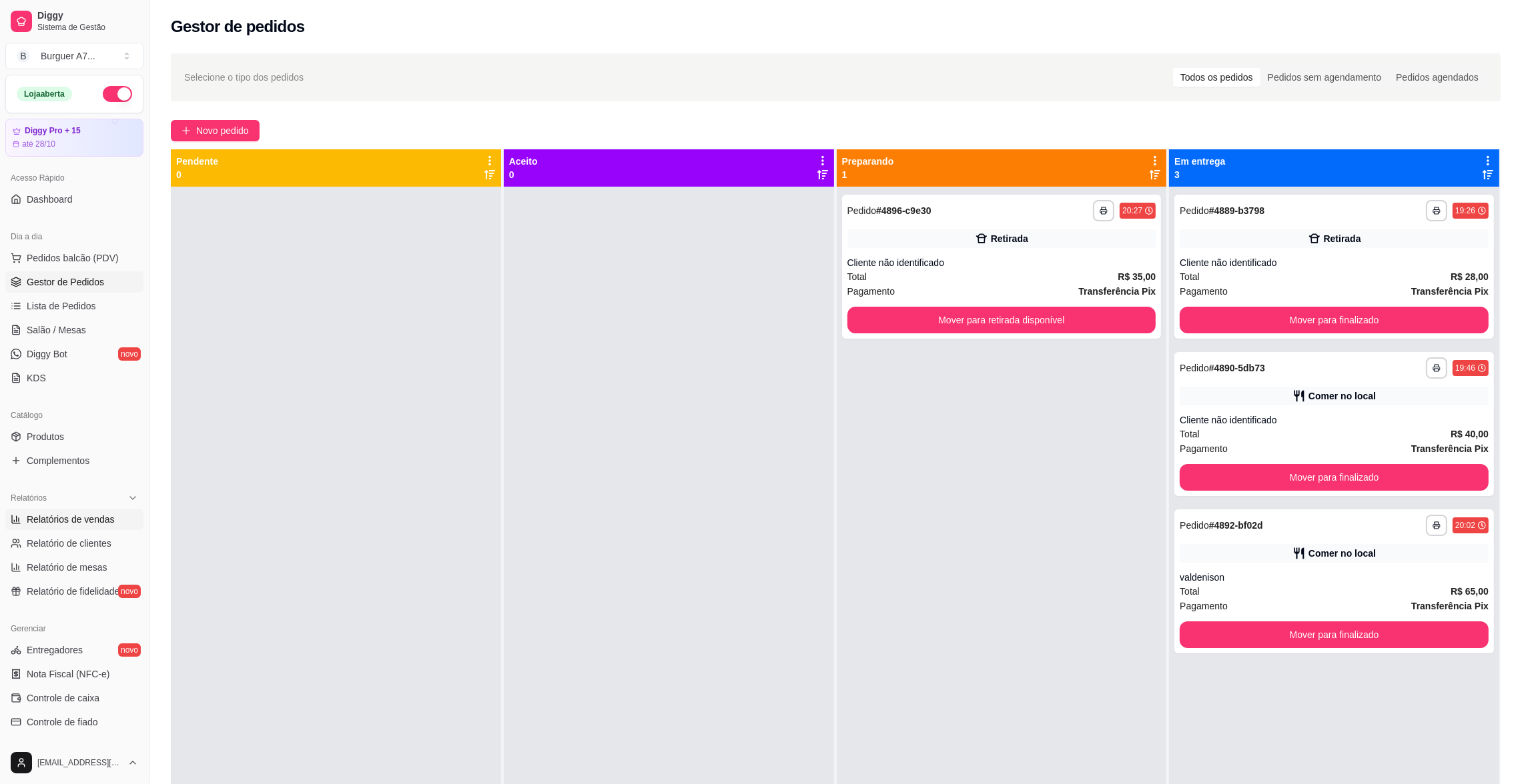
select select "0"
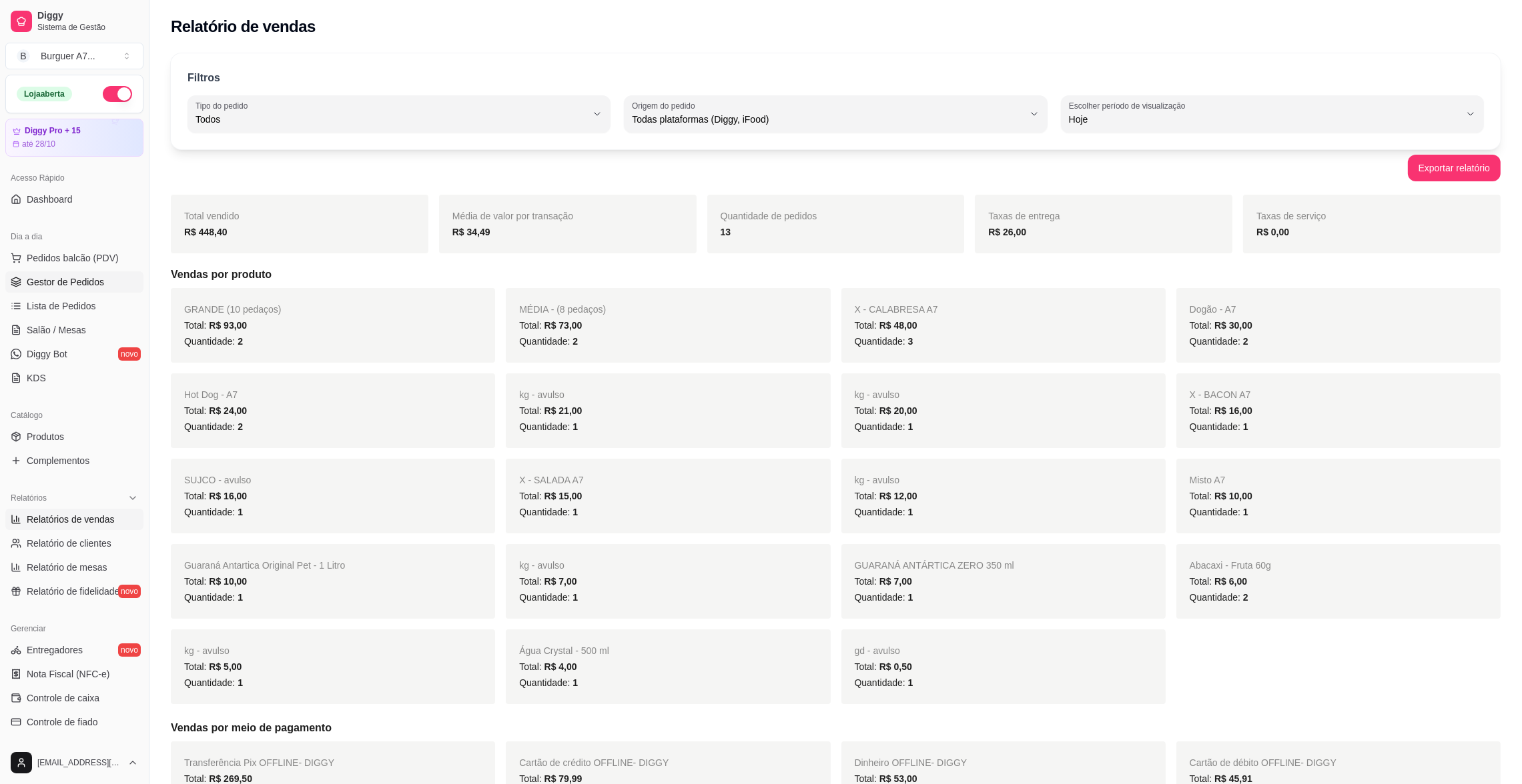
click at [90, 286] on span "Gestor de Pedidos" at bounding box center [65, 281] width 77 height 13
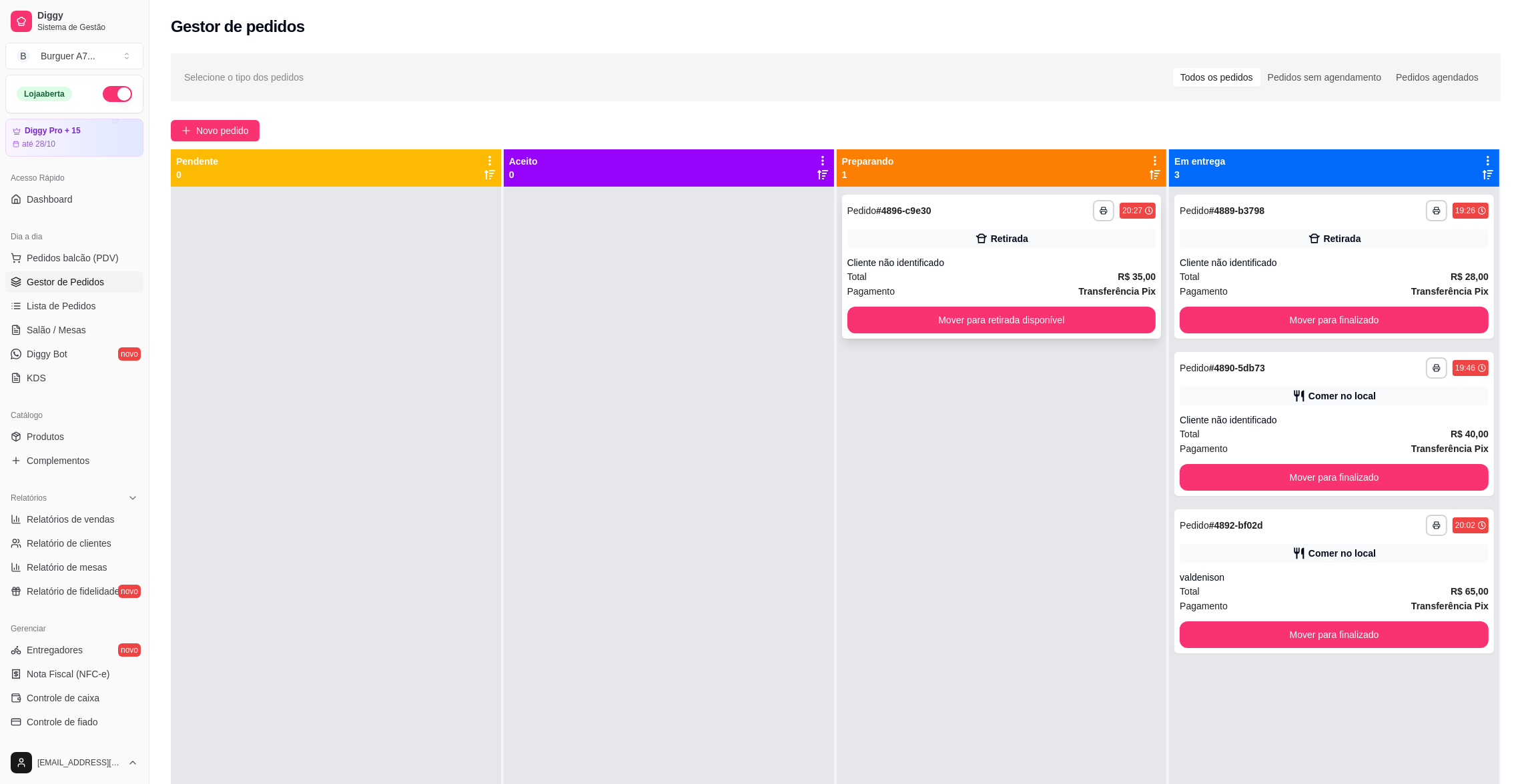
click at [1076, 242] on div "Retirada" at bounding box center [1002, 239] width 309 height 18
click at [1071, 281] on div "Total R$ 35,00" at bounding box center [1002, 276] width 309 height 15
click at [1080, 314] on button "Mover para retirada disponível" at bounding box center [1002, 320] width 309 height 27
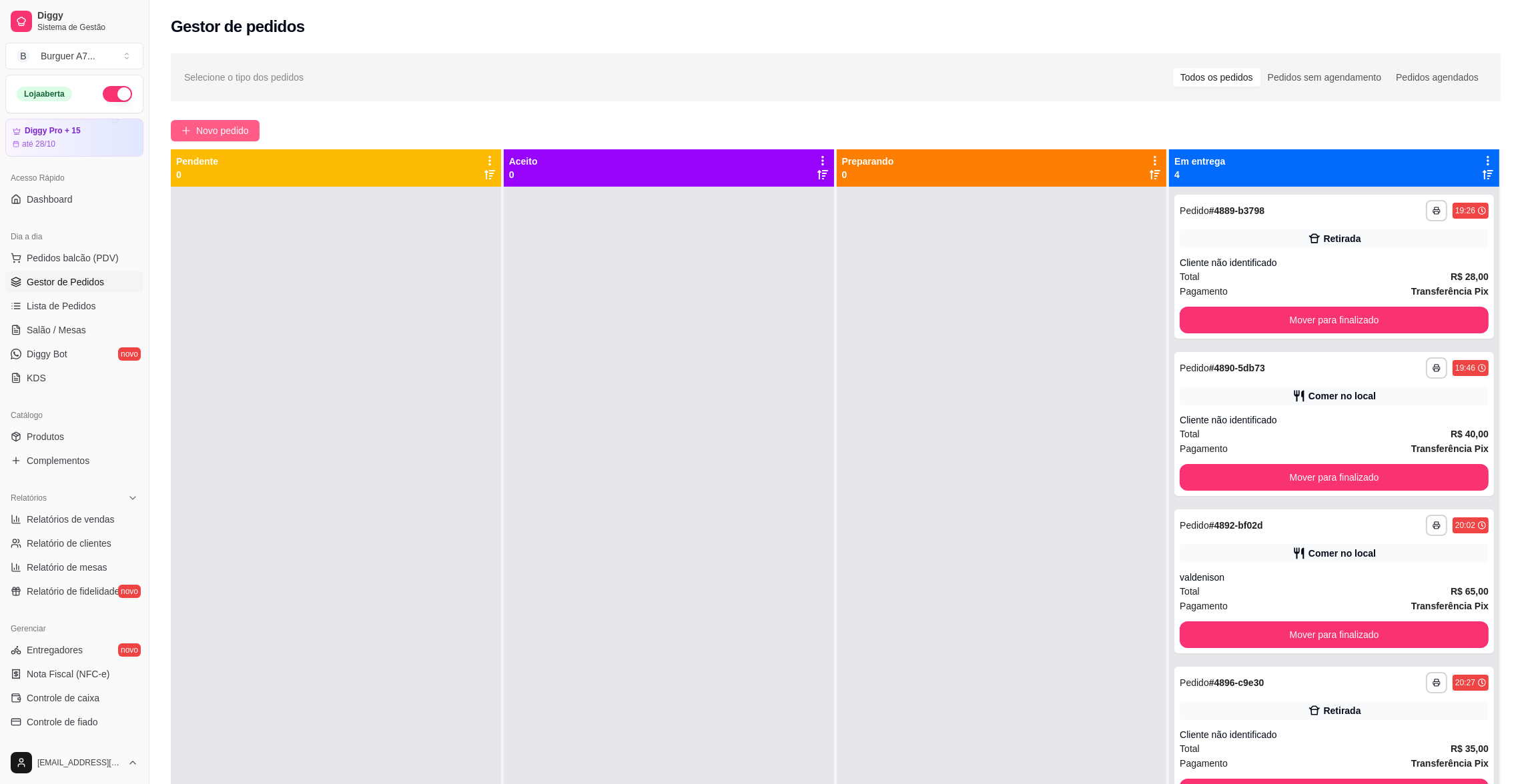
click at [196, 135] on span "Novo pedido" at bounding box center [222, 130] width 53 height 15
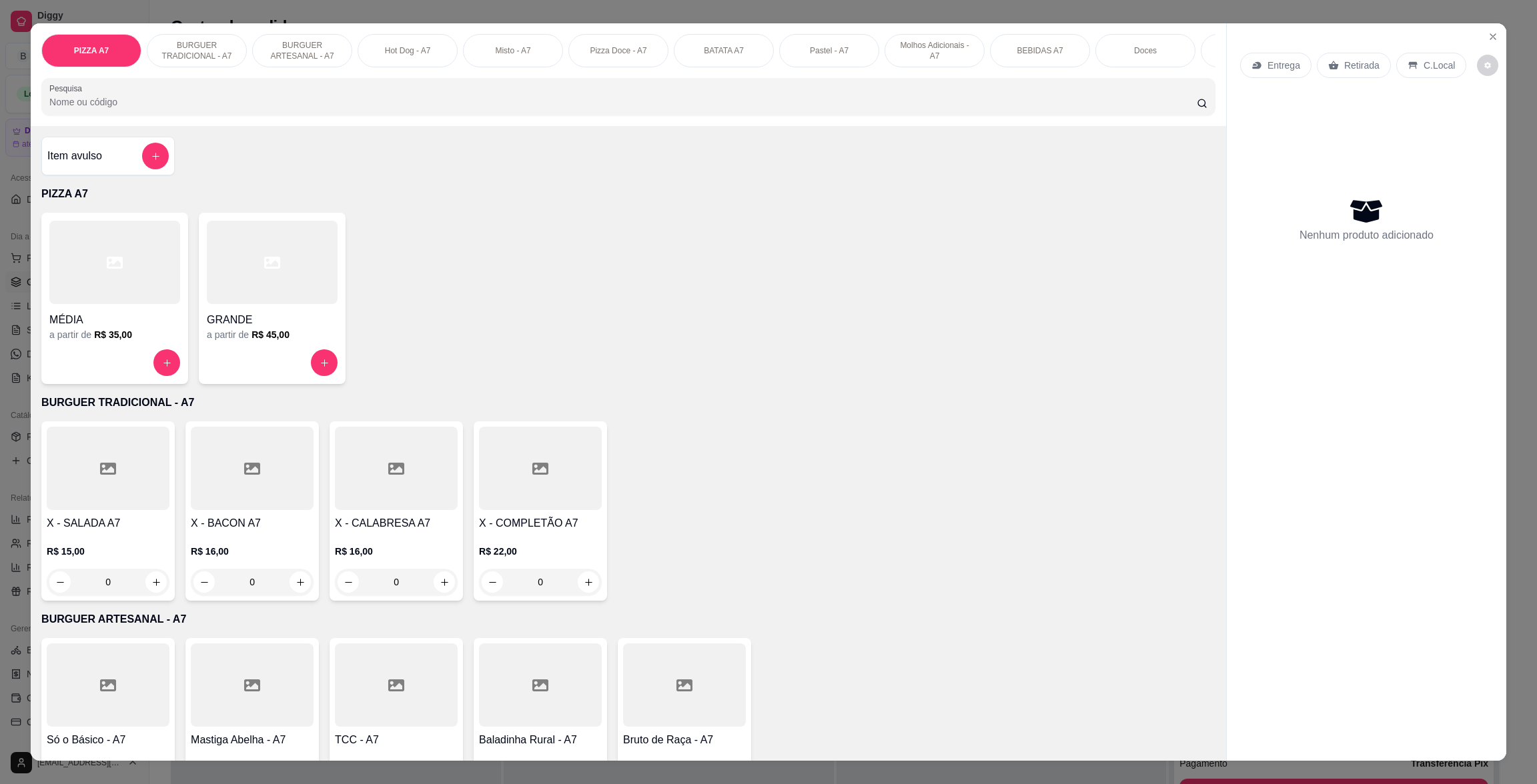
click at [126, 175] on div "Item avulso" at bounding box center [108, 156] width 133 height 39
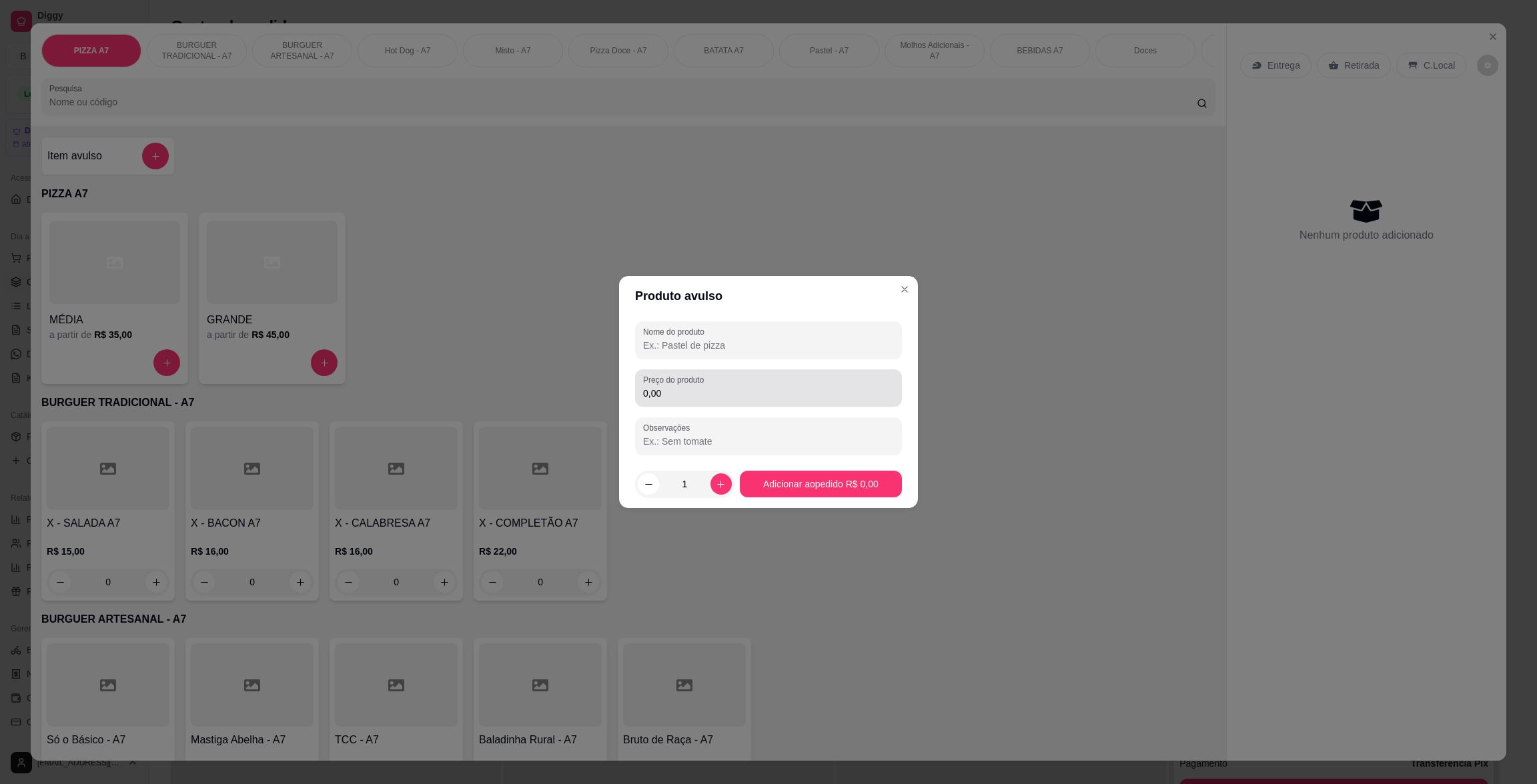
click at [863, 387] on input "0,00" at bounding box center [769, 393] width 251 height 13
type input "10,00"
click at [846, 339] on input "Nome do produto" at bounding box center [769, 345] width 251 height 13
type input "kg"
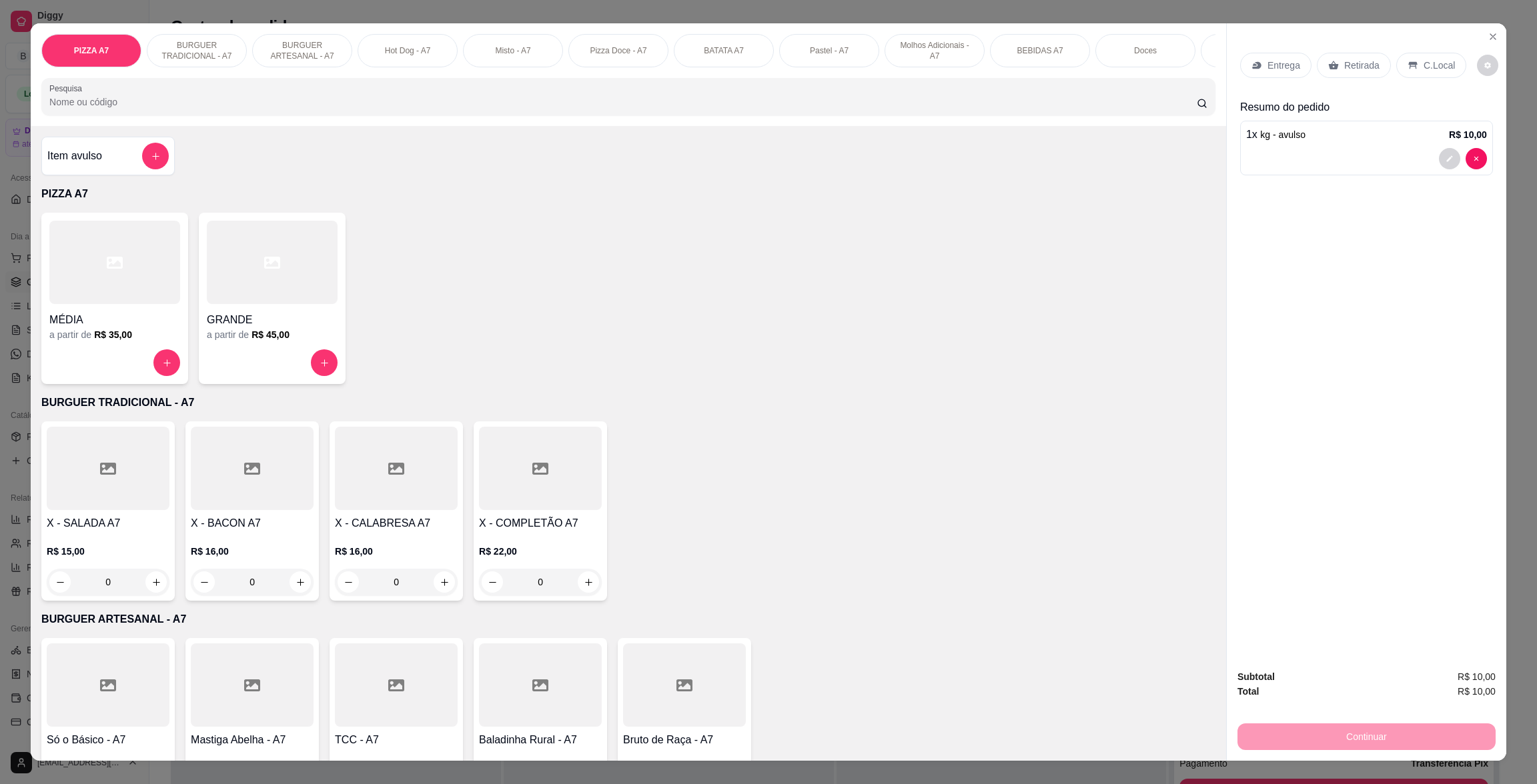
click at [1326, 55] on div "Retirada" at bounding box center [1353, 65] width 74 height 25
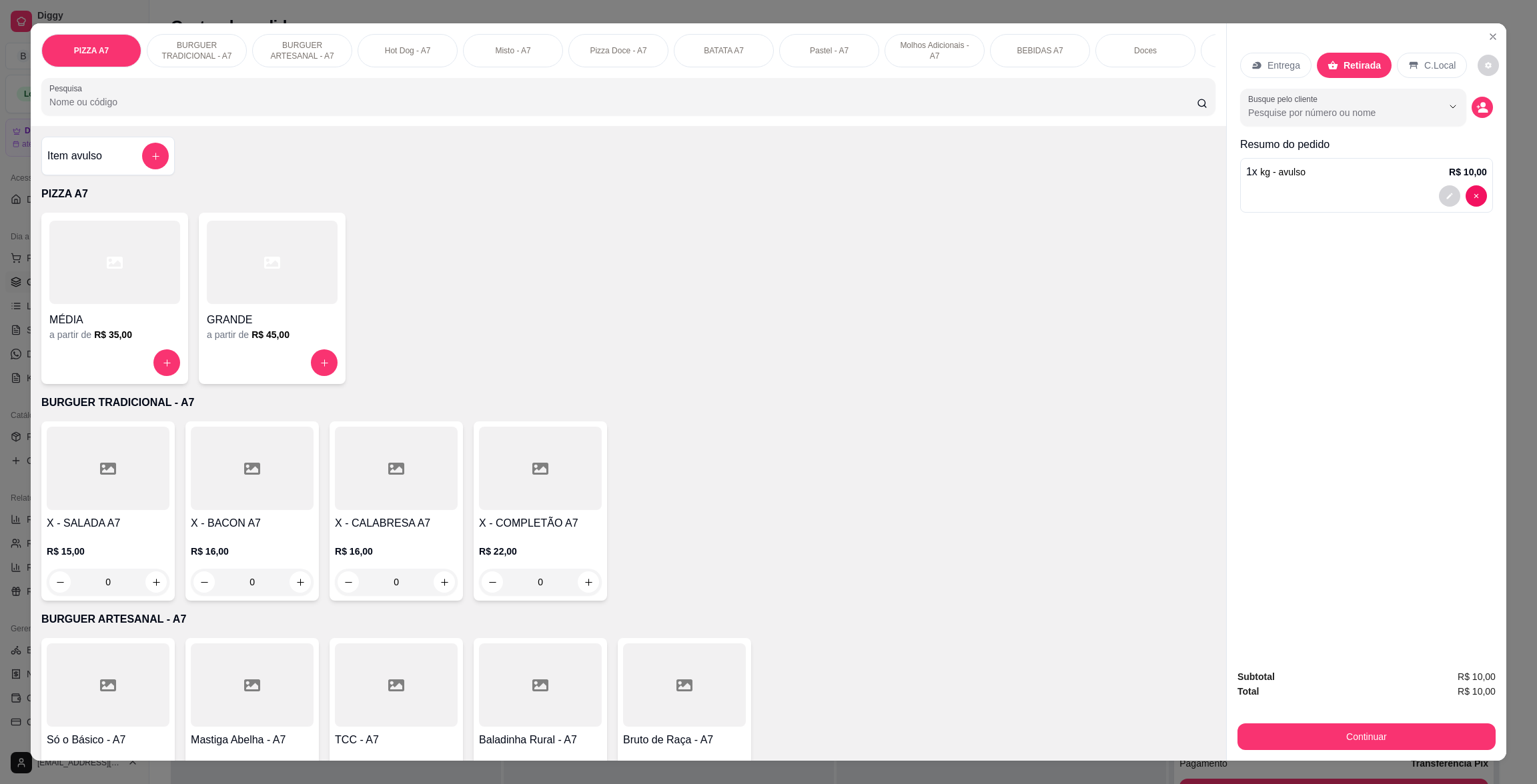
click at [1430, 702] on div "Subtotal R$ 10,00 Total R$ 10,00 Continuar" at bounding box center [1366, 710] width 258 height 81
click at [1432, 722] on div "Continuar" at bounding box center [1366, 735] width 258 height 30
click at [1432, 724] on button "Continuar" at bounding box center [1366, 737] width 258 height 27
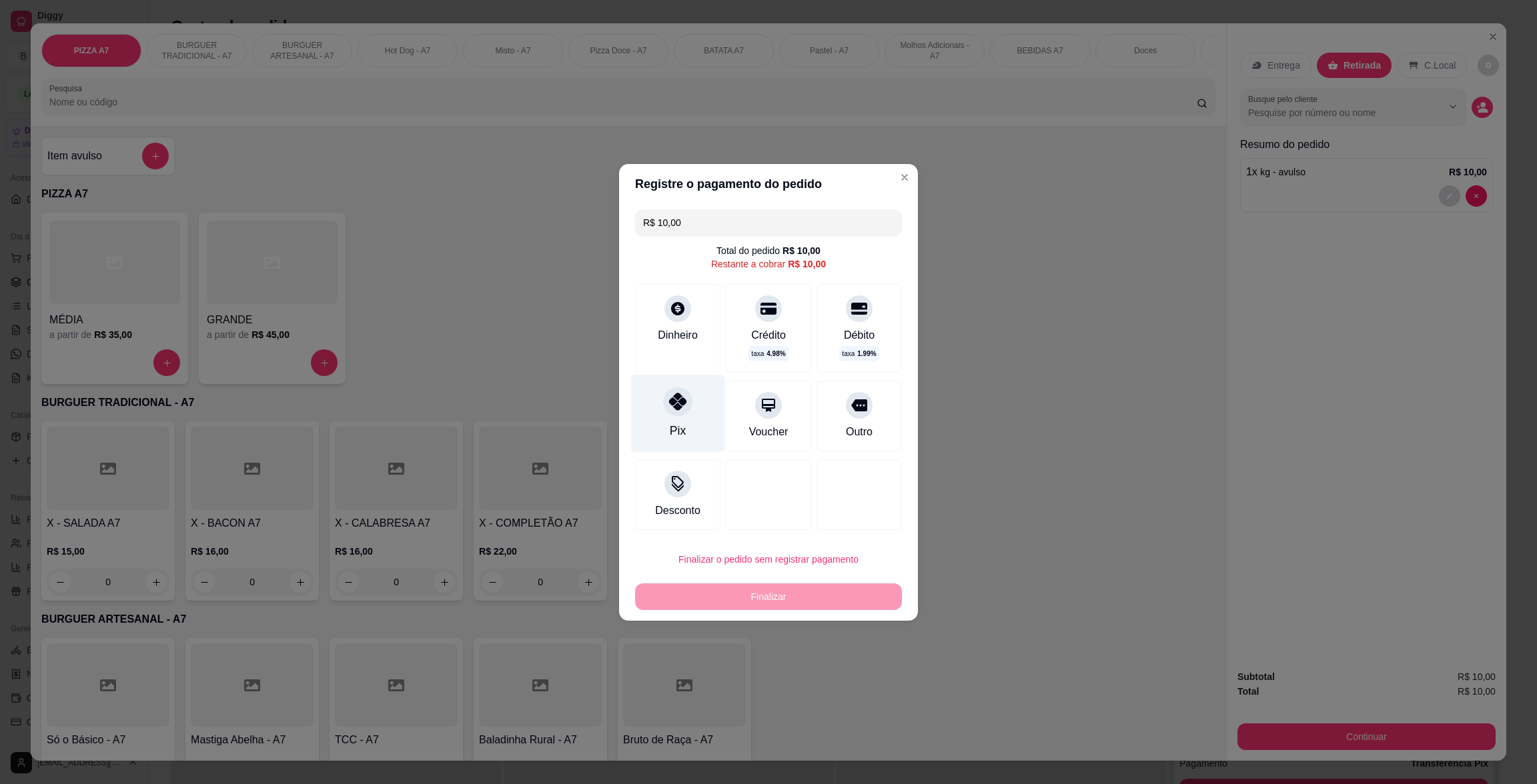
click at [669, 398] on icon at bounding box center [678, 402] width 18 height 18
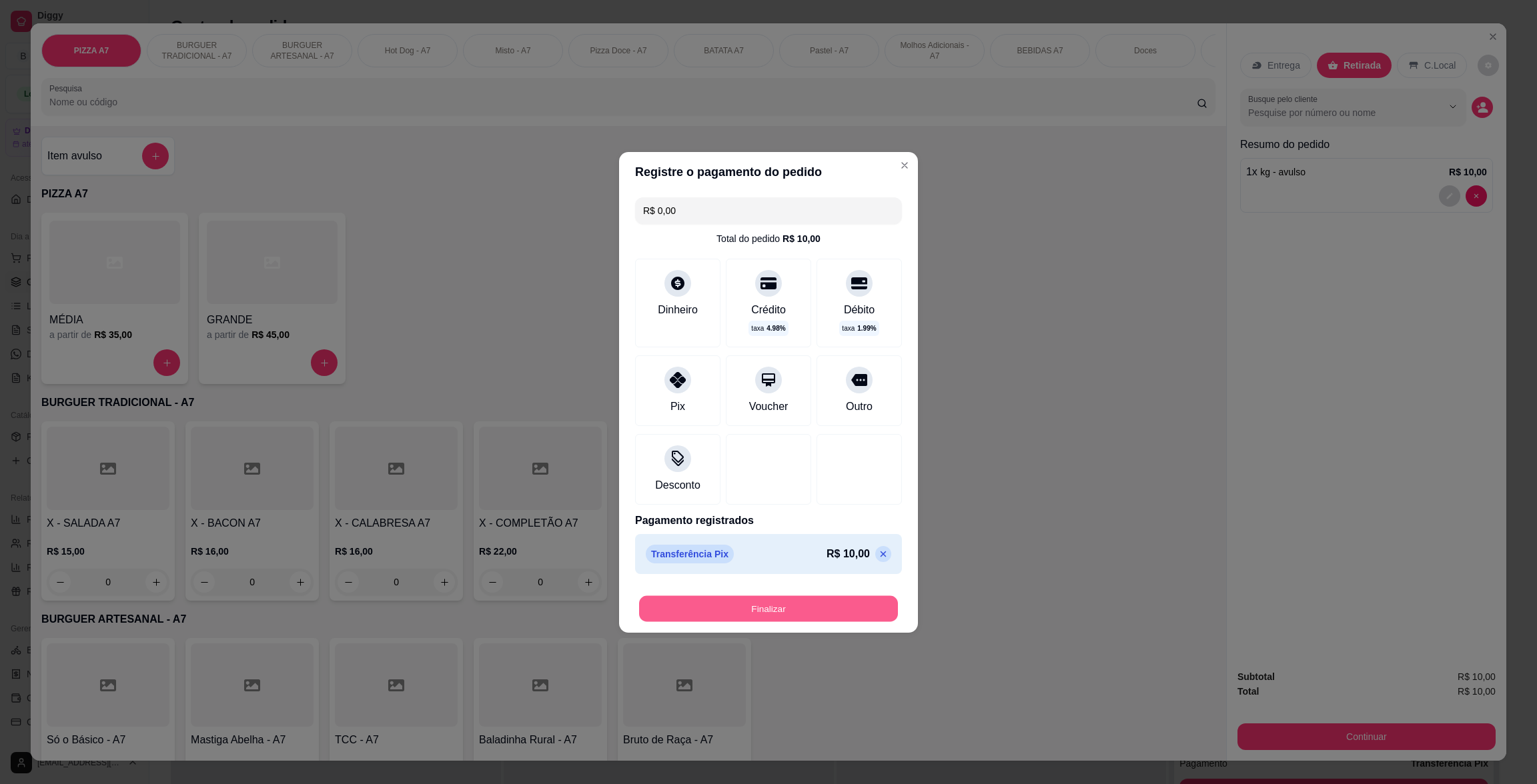
click at [803, 607] on button "Finalizar" at bounding box center [768, 609] width 259 height 26
type input "-R$ 10,00"
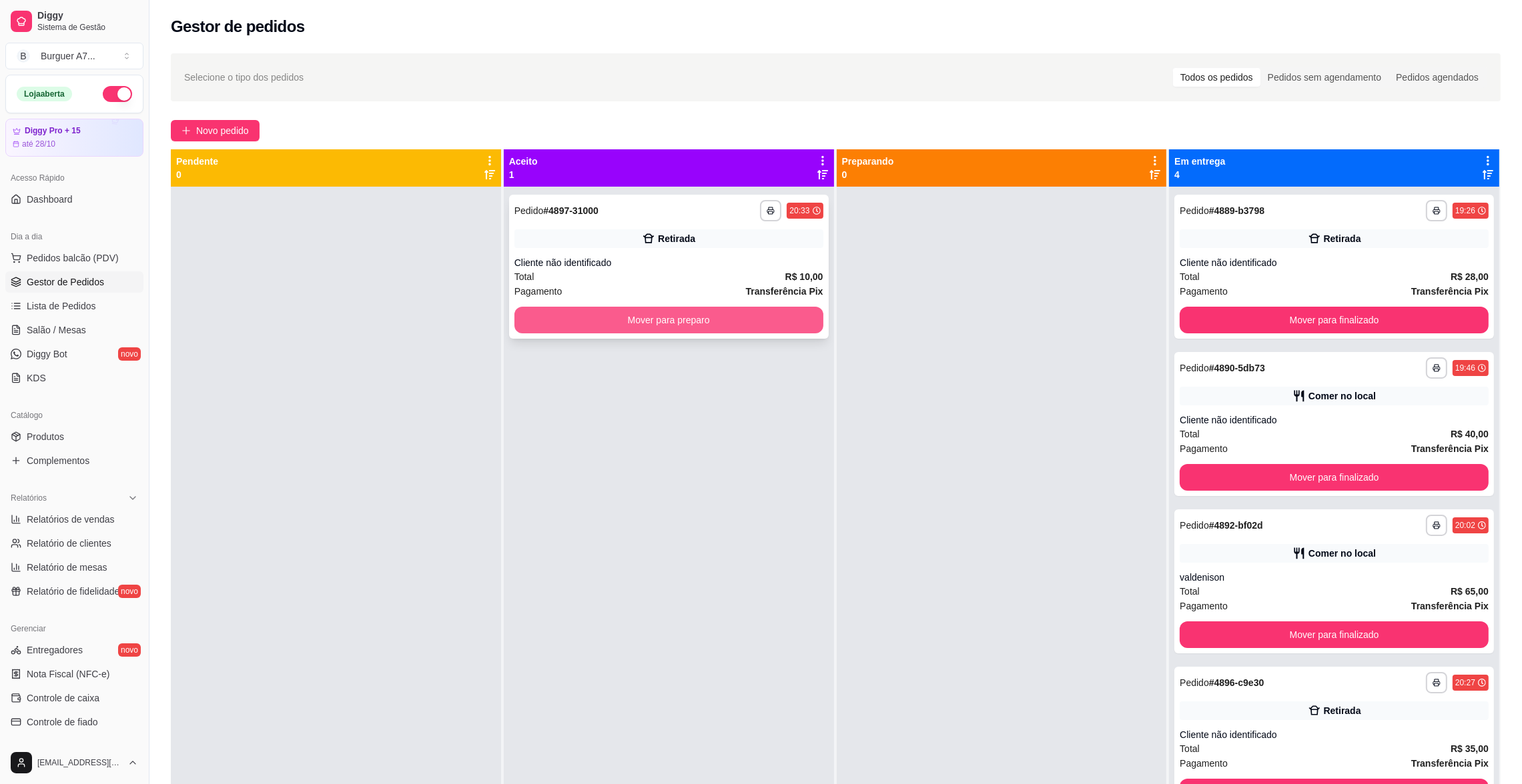
click at [774, 311] on button "Mover para preparo" at bounding box center [669, 320] width 309 height 27
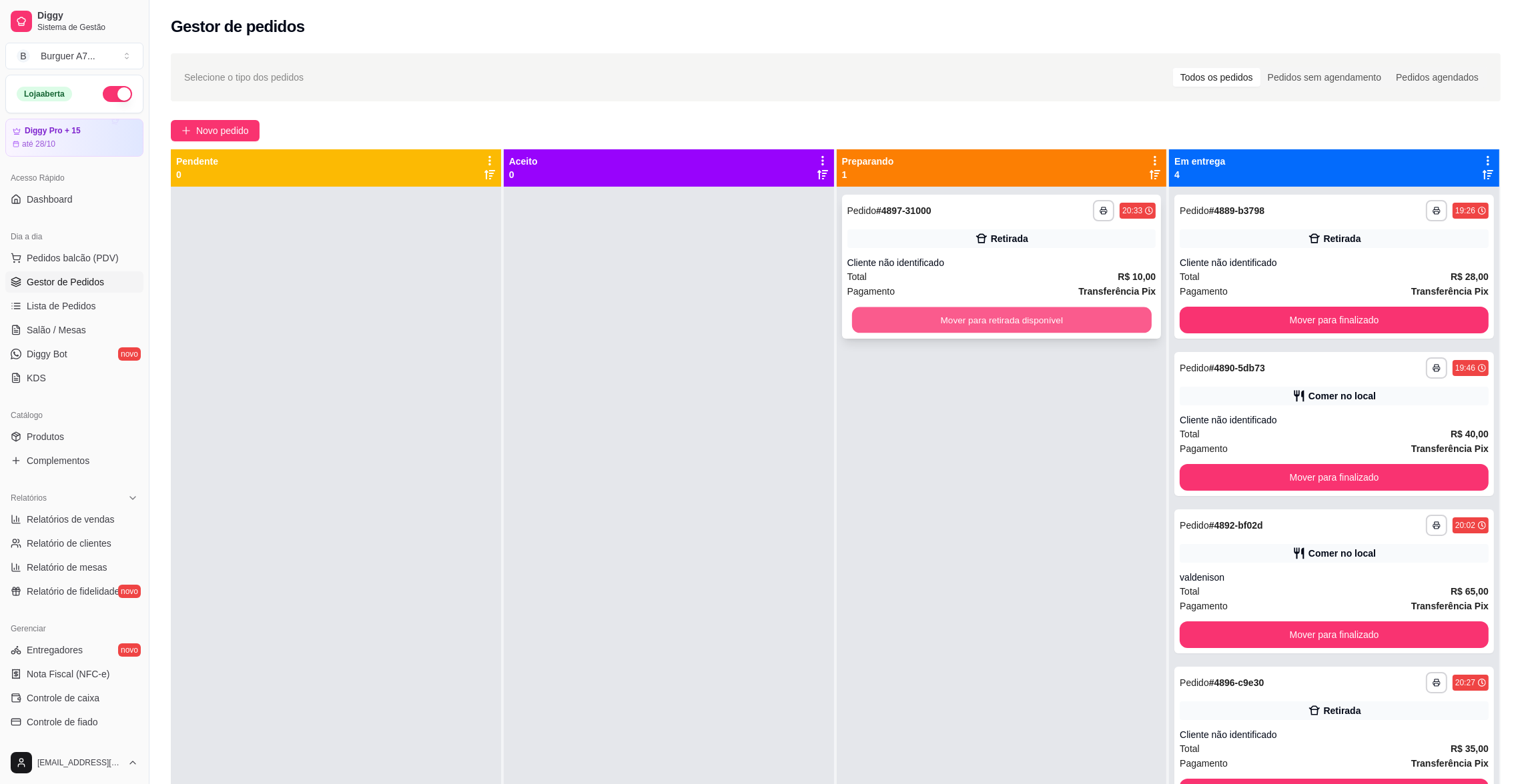
click at [1054, 319] on button "Mover para retirada disponível" at bounding box center [1001, 320] width 299 height 26
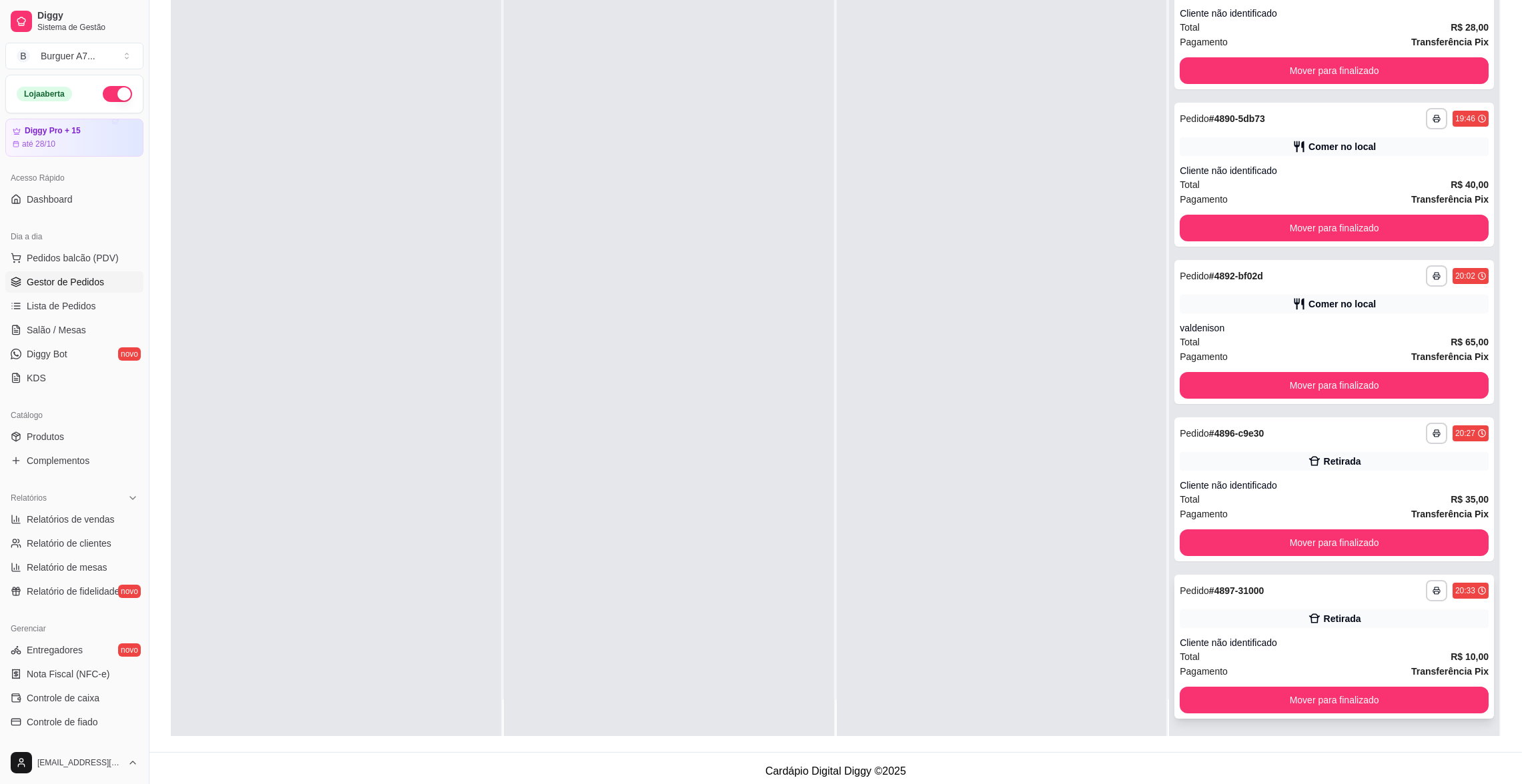
scroll to position [203, 0]
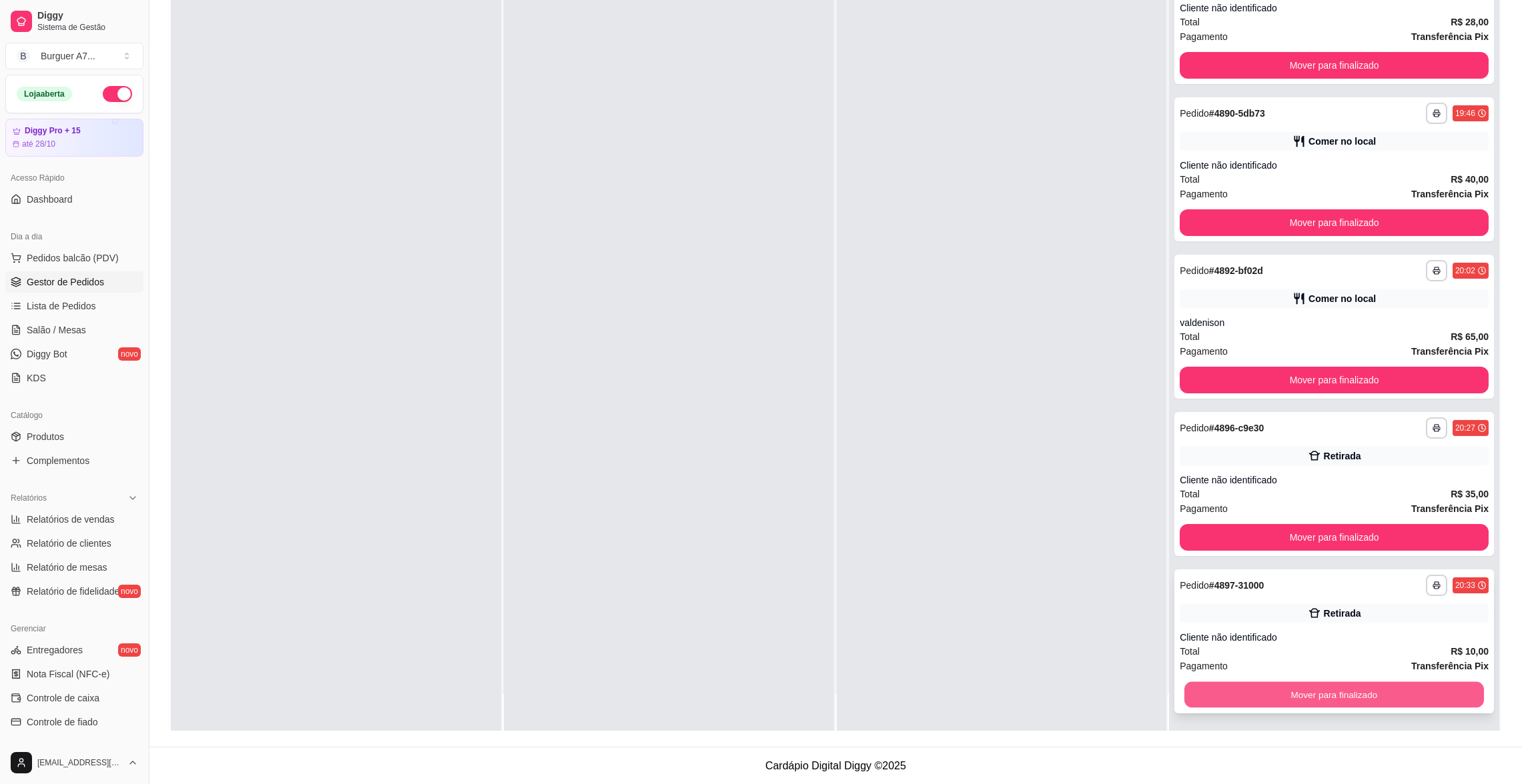
click at [1442, 682] on button "Mover para finalizado" at bounding box center [1334, 695] width 299 height 26
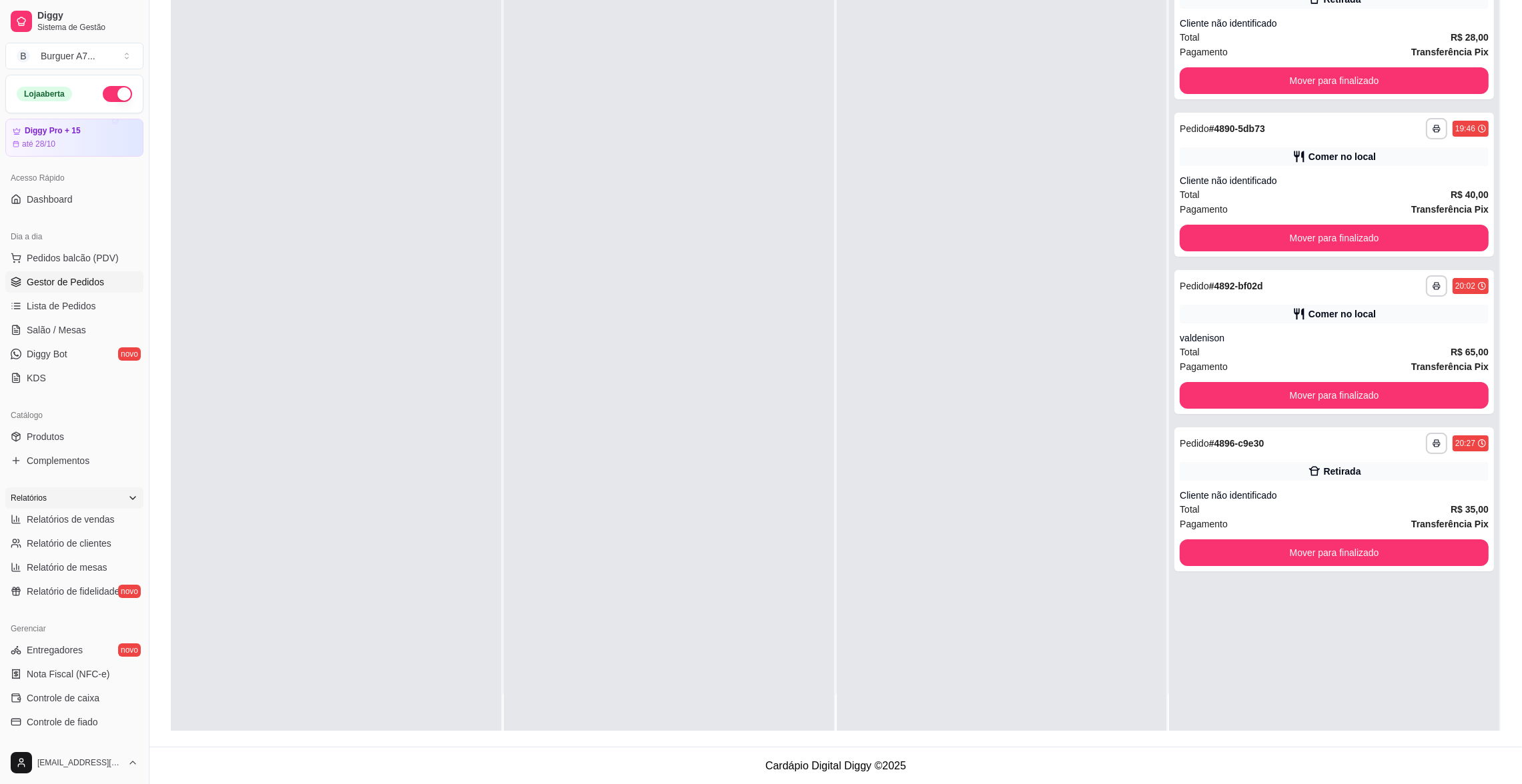
click at [95, 503] on div "Relatórios" at bounding box center [74, 498] width 138 height 21
click at [96, 521] on span "Relatórios de vendas" at bounding box center [70, 519] width 88 height 13
select select "ALL"
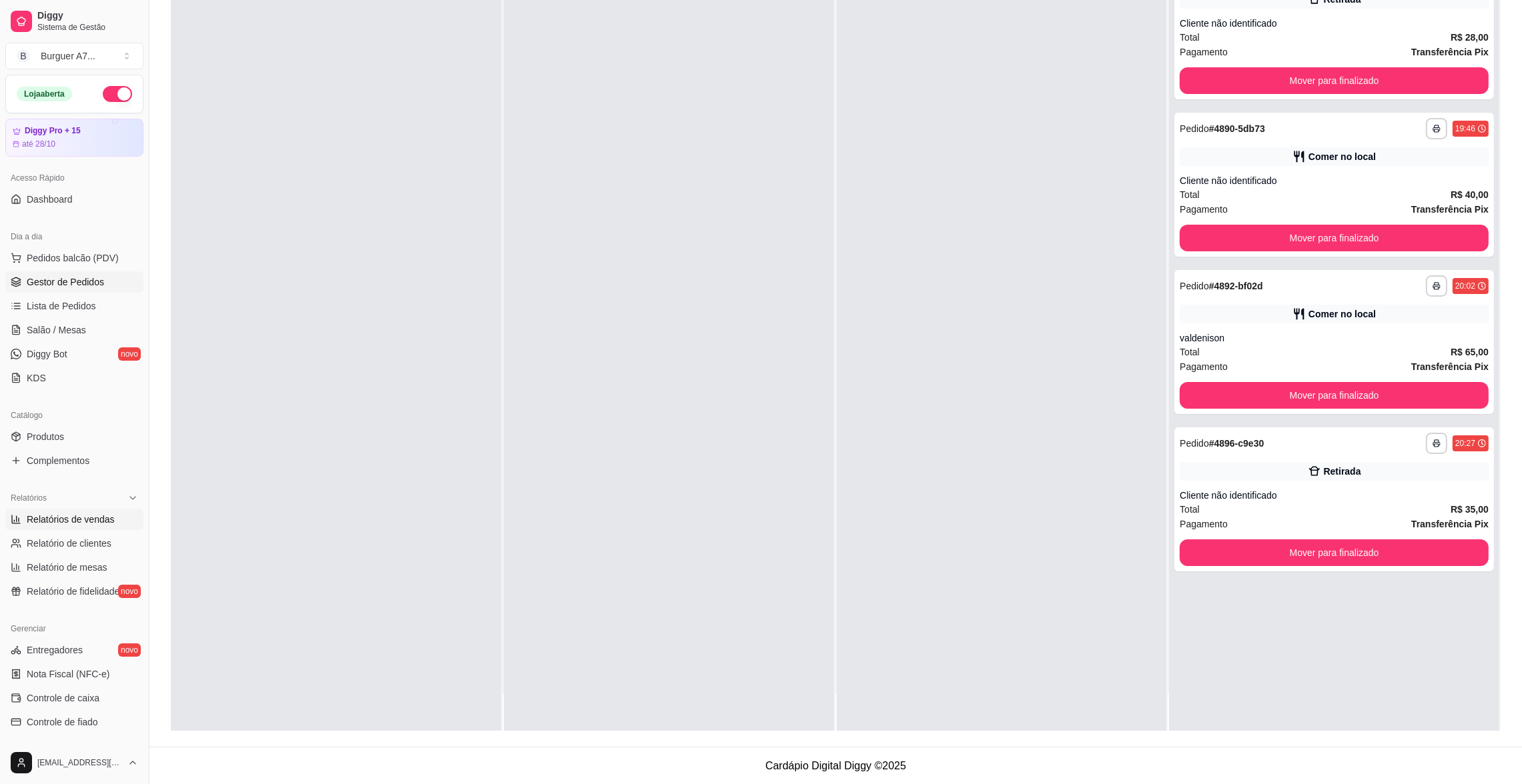
select select "0"
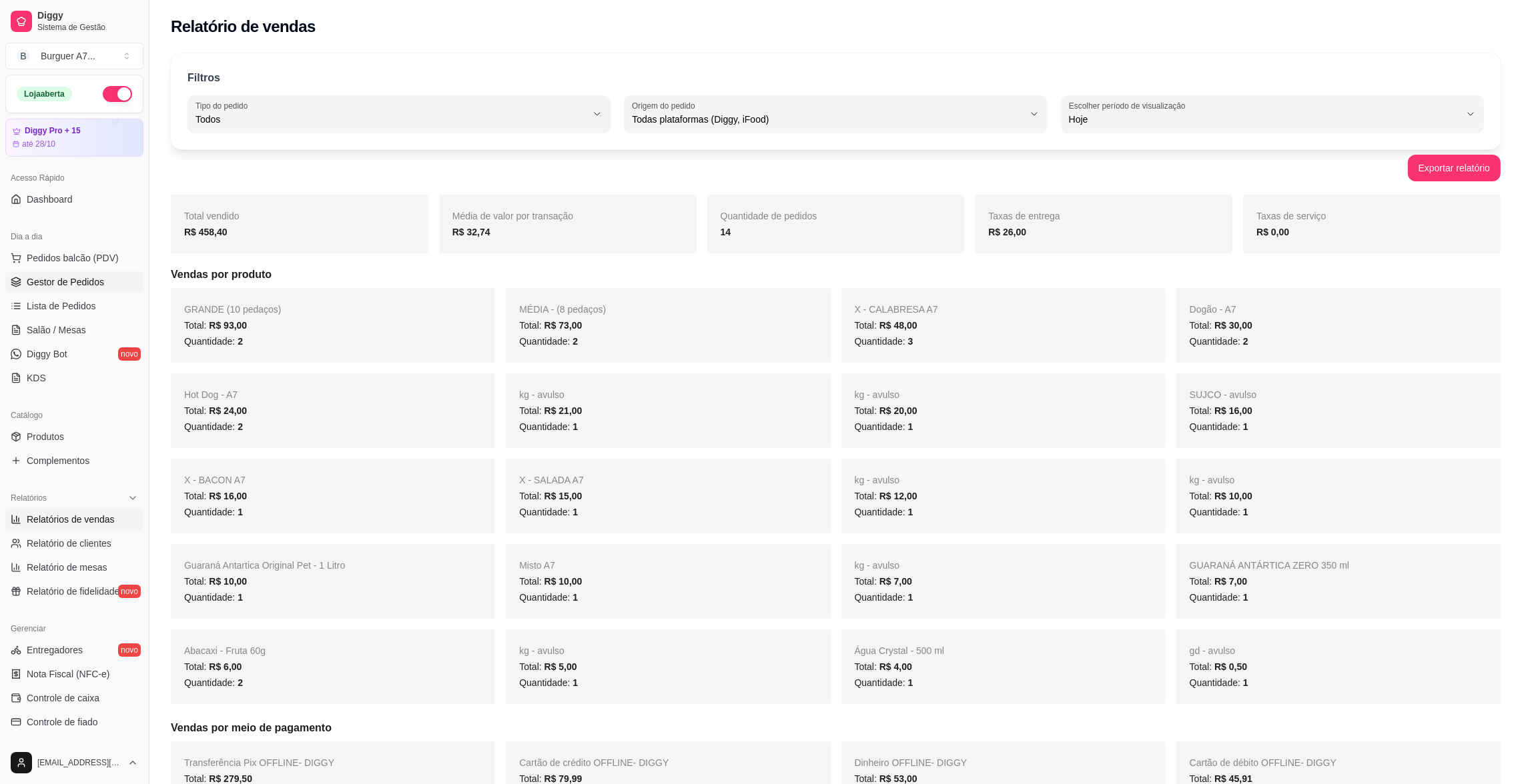
click at [110, 285] on link "Gestor de Pedidos" at bounding box center [74, 282] width 138 height 21
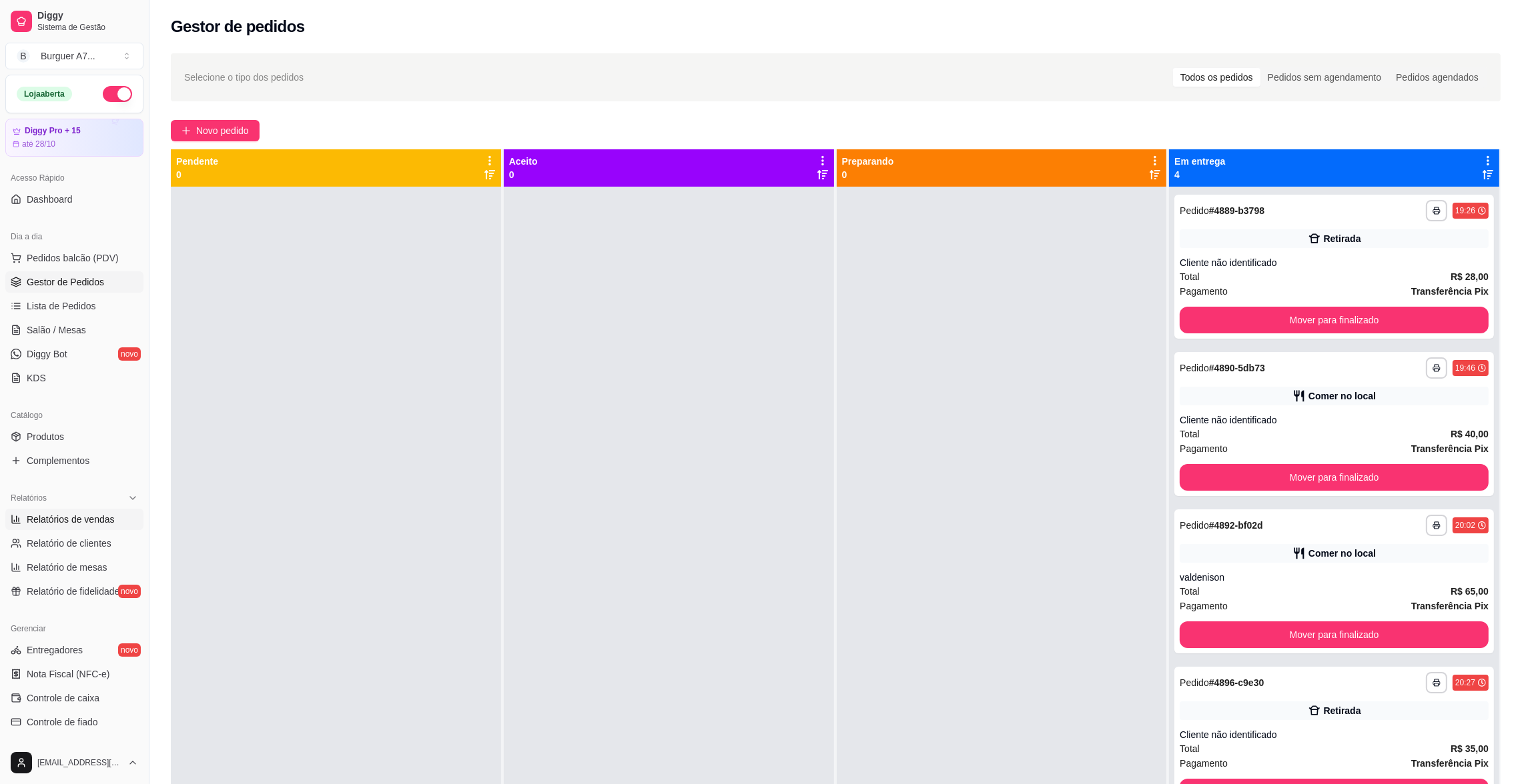
click at [97, 529] on link "Relatórios de vendas" at bounding box center [74, 519] width 138 height 21
select select "ALL"
select select "0"
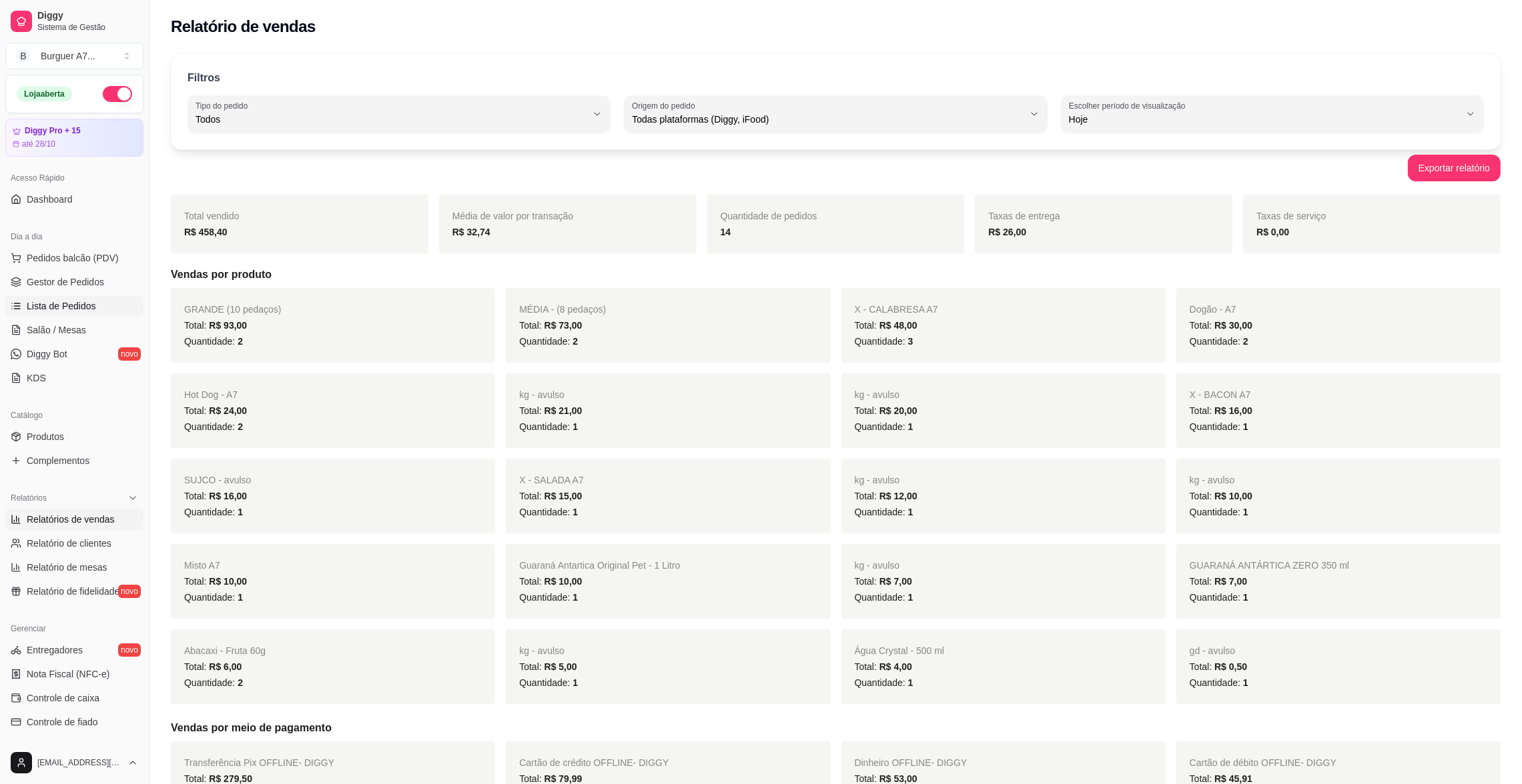
click at [102, 299] on link "Lista de Pedidos" at bounding box center [74, 306] width 138 height 21
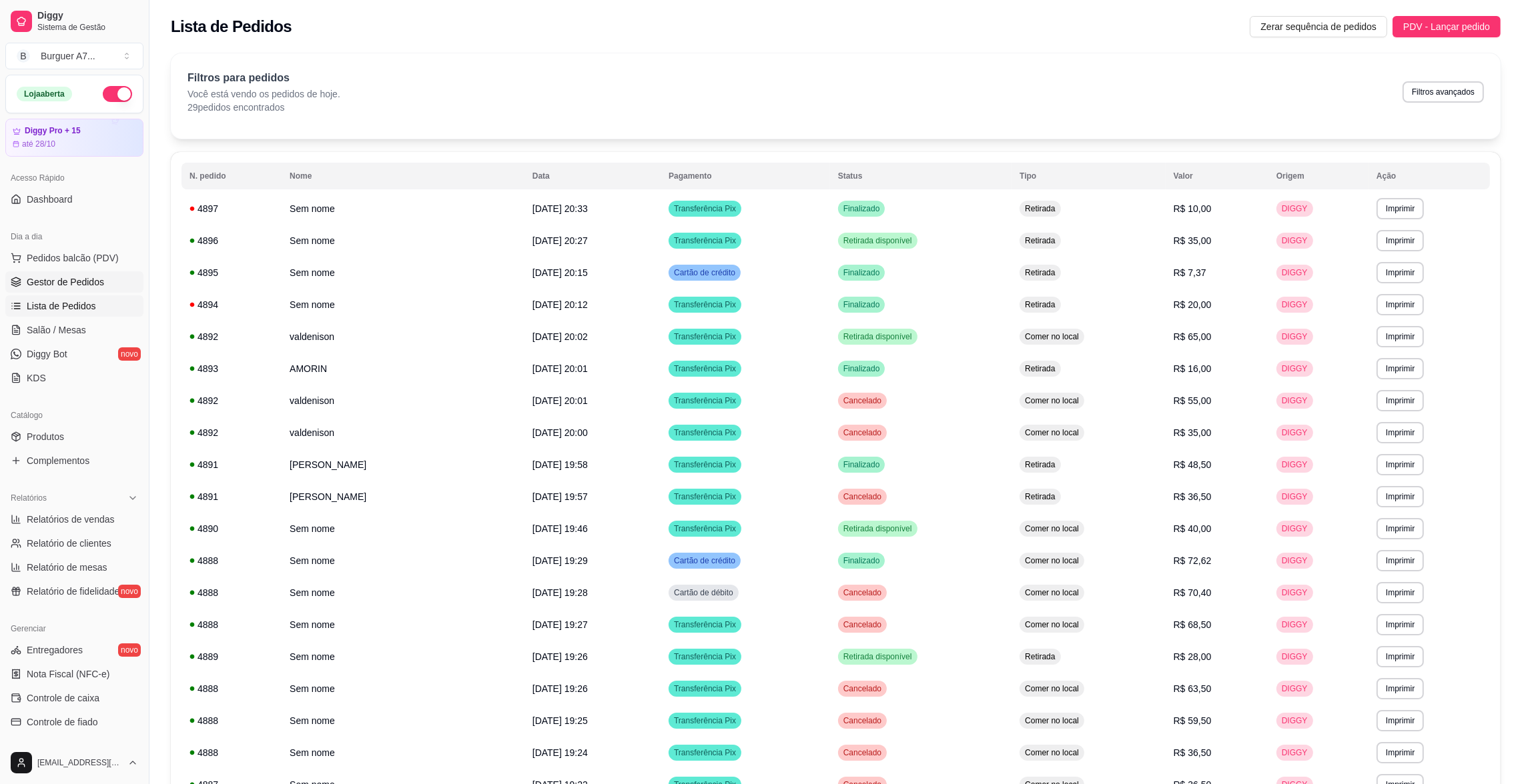
click at [95, 281] on span "Gestor de Pedidos" at bounding box center [65, 281] width 77 height 13
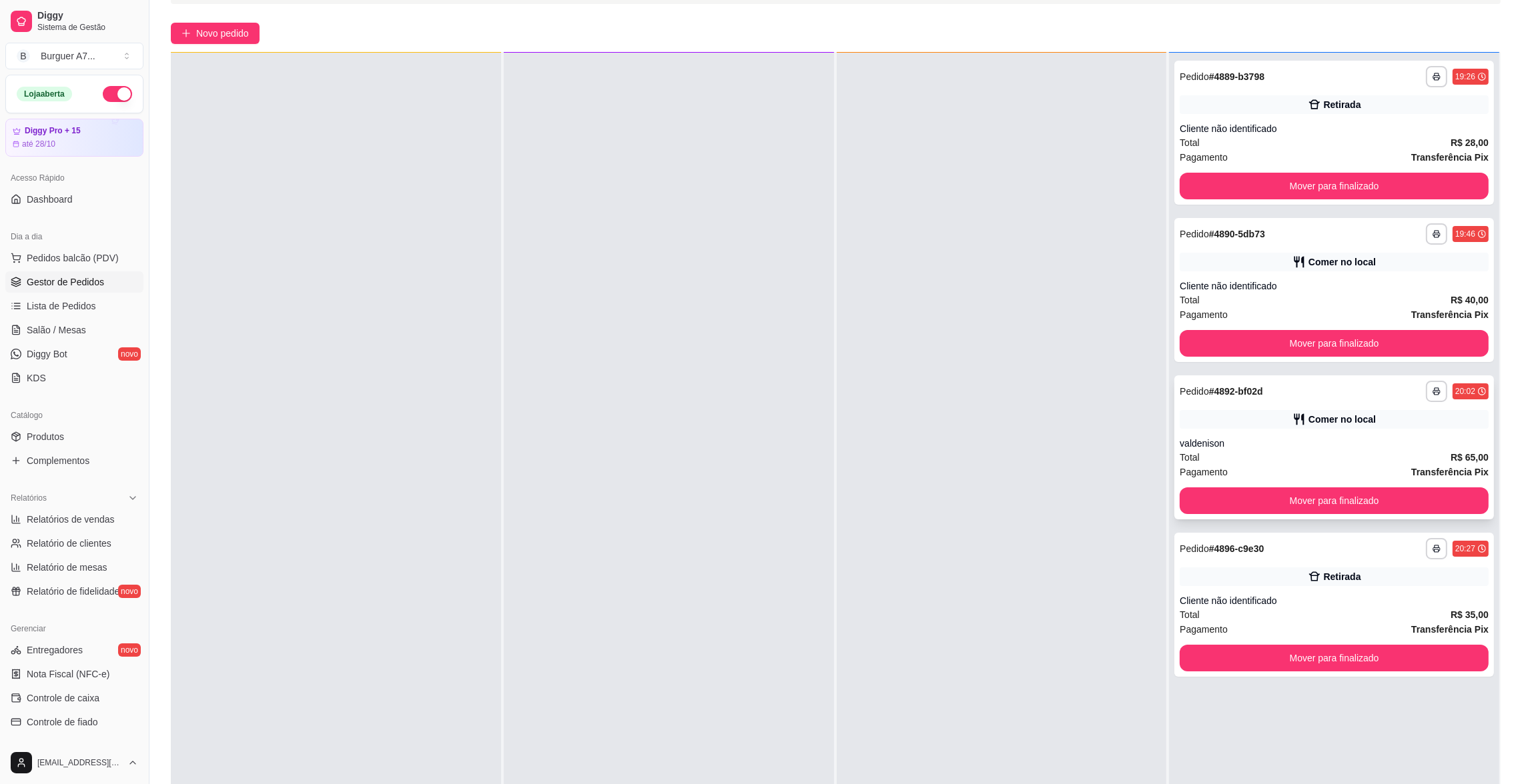
scroll to position [100, 0]
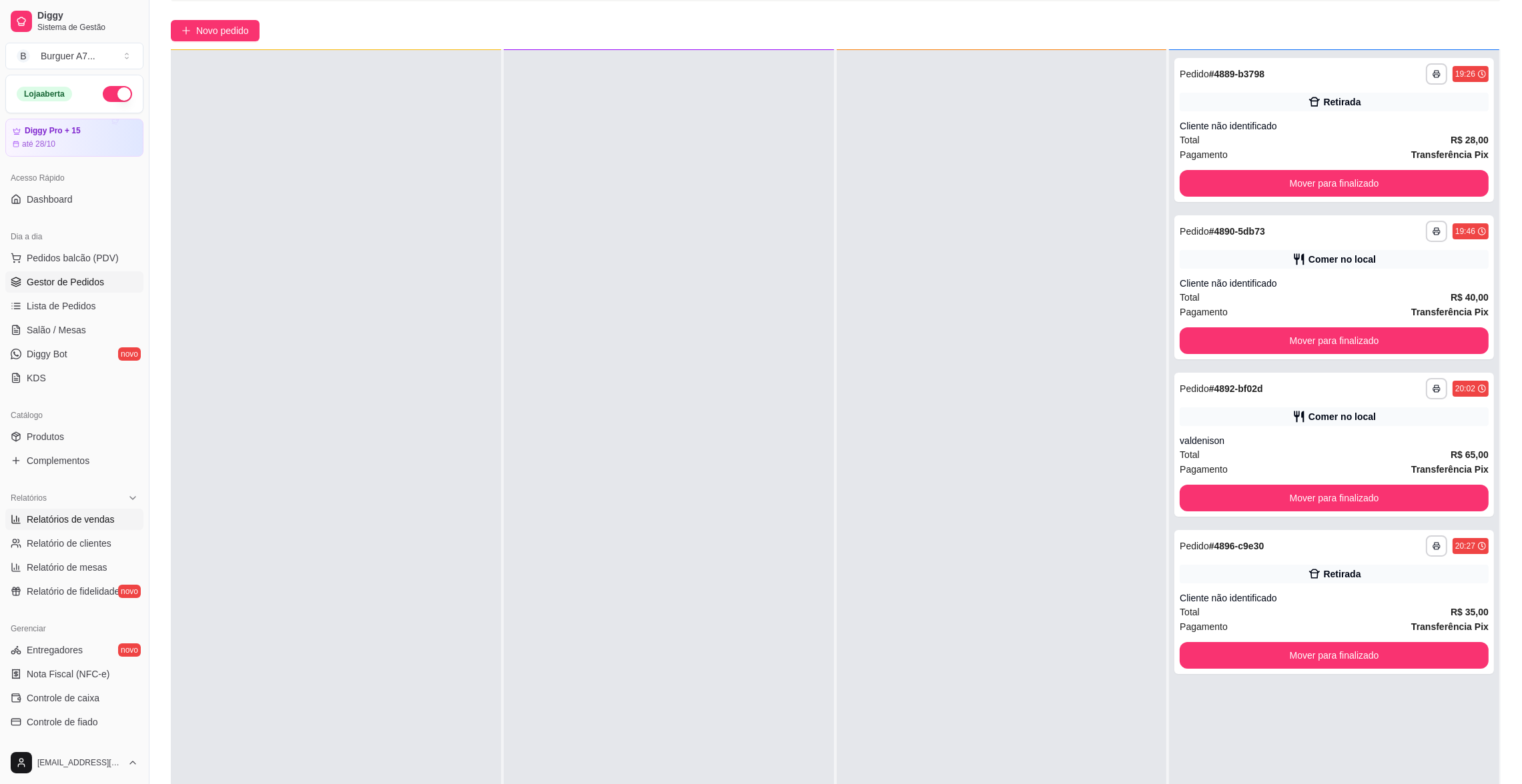
click at [97, 525] on span "Relatórios de vendas" at bounding box center [70, 519] width 88 height 13
select select "ALL"
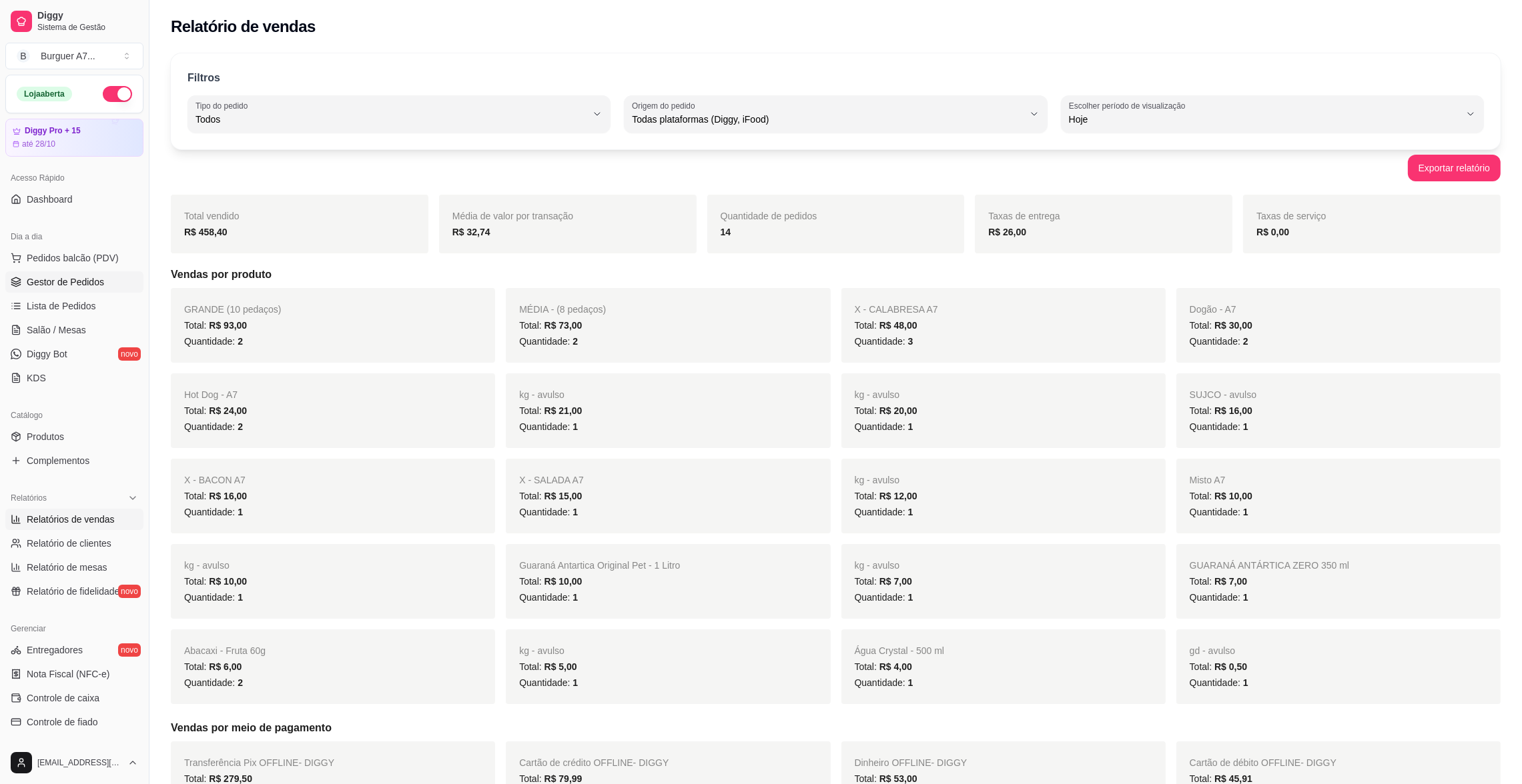
click at [74, 278] on span "Gestor de Pedidos" at bounding box center [65, 281] width 77 height 13
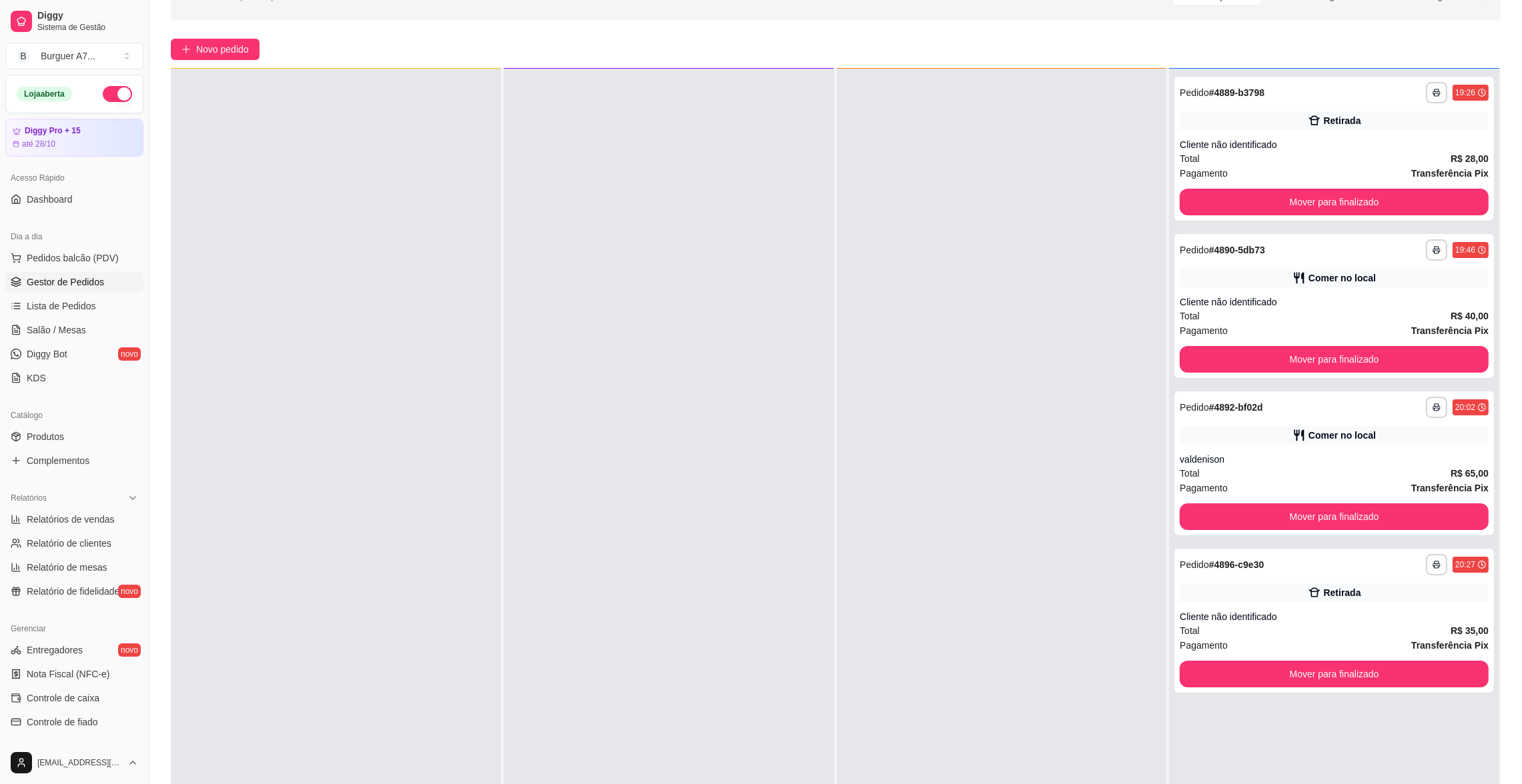
scroll to position [203, 0]
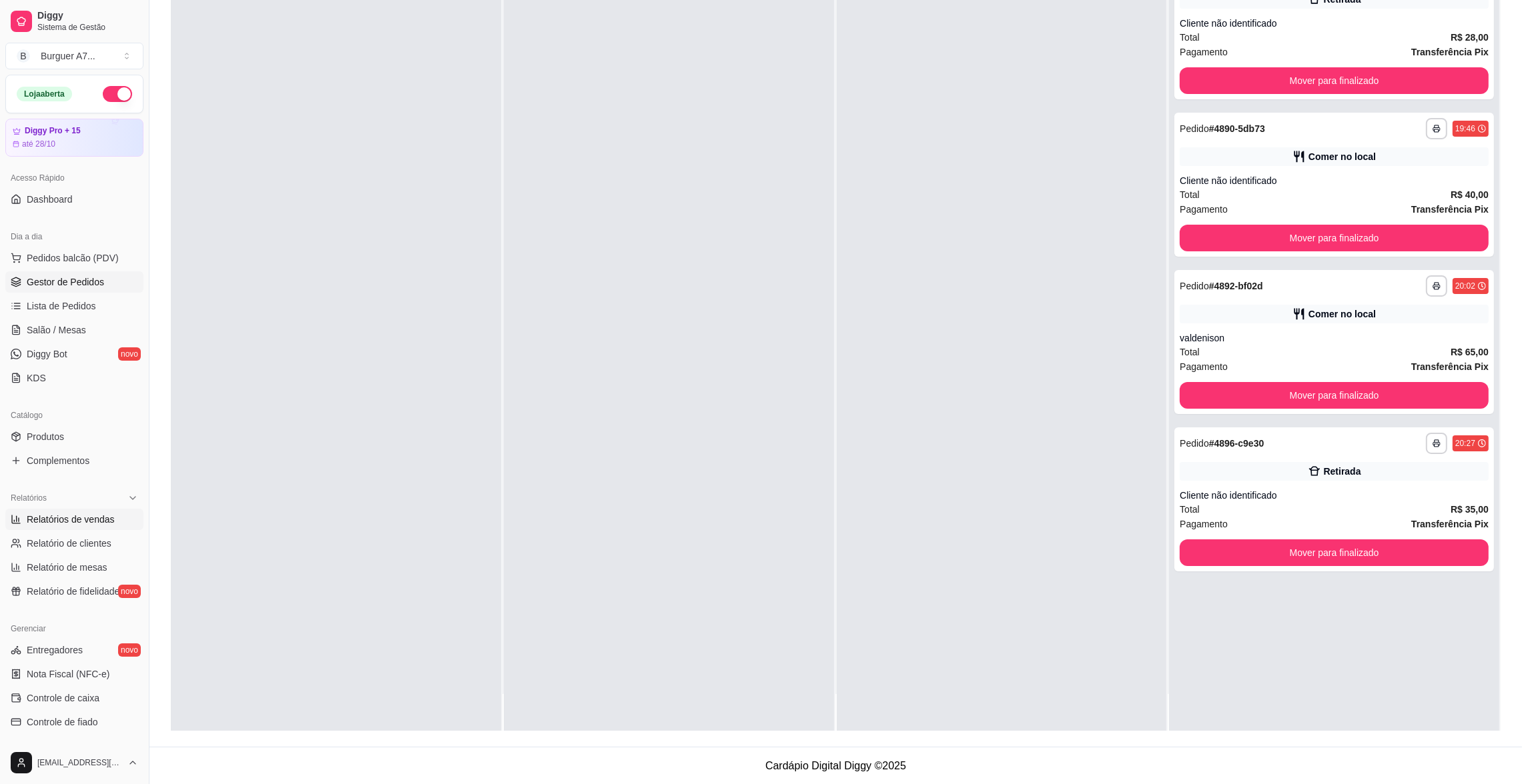
click at [50, 525] on span "Relatórios de vendas" at bounding box center [70, 519] width 88 height 13
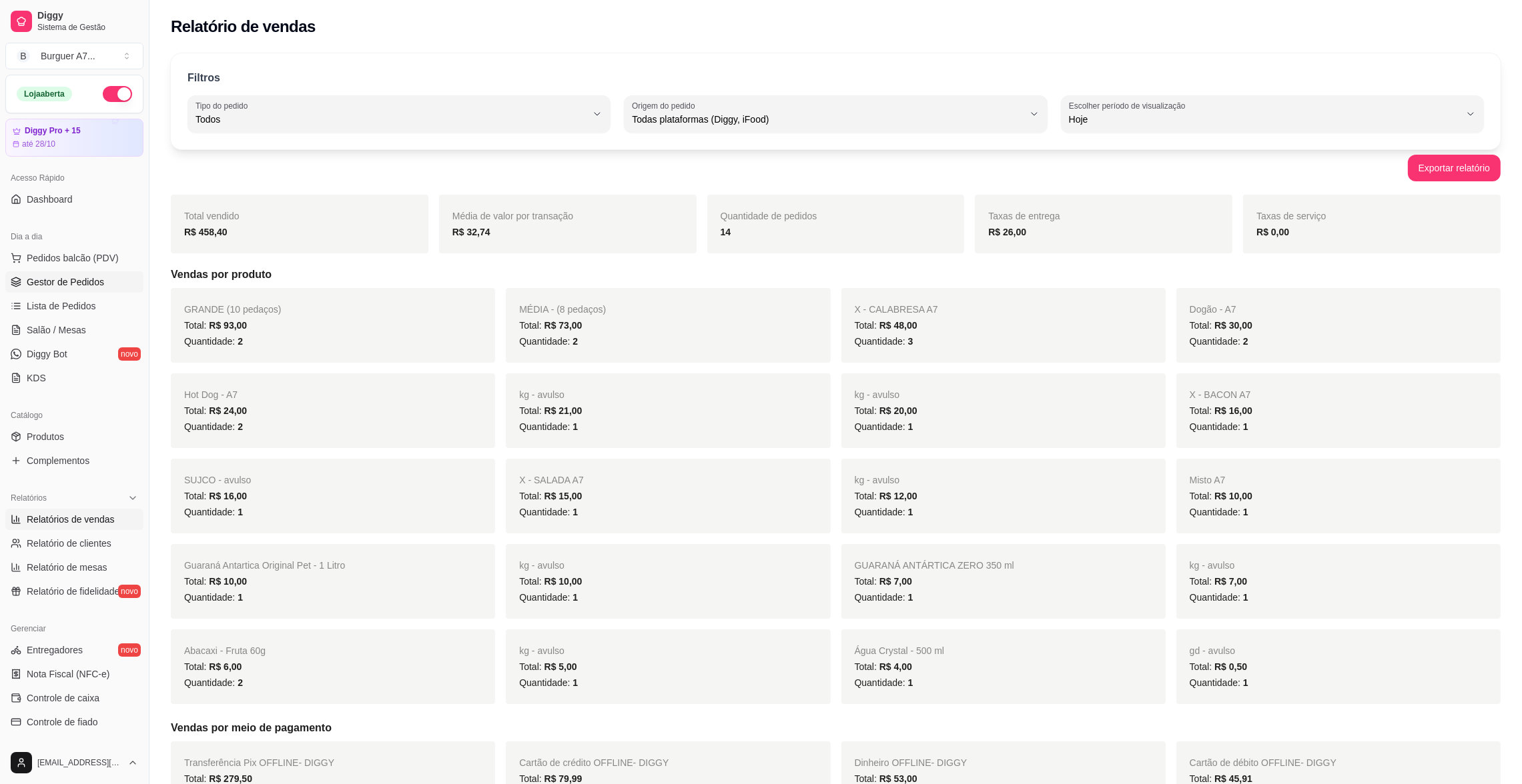
click at [90, 282] on span "Gestor de Pedidos" at bounding box center [65, 281] width 77 height 13
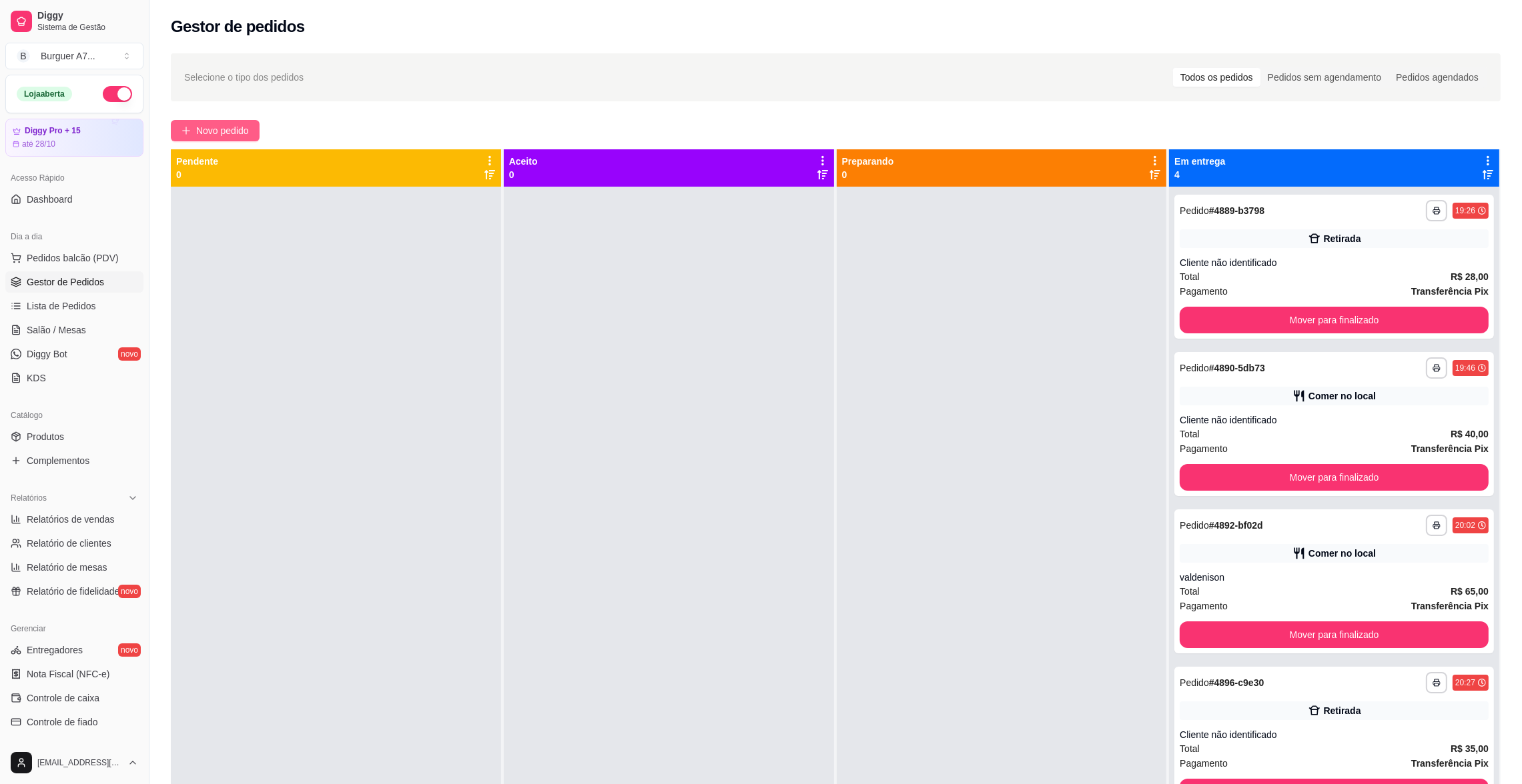
drag, startPoint x: 194, startPoint y: 118, endPoint x: 194, endPoint y: 128, distance: 10.0
click at [194, 119] on div "**********" at bounding box center [836, 497] width 1373 height 904
click at [198, 133] on span "Novo pedido" at bounding box center [222, 130] width 53 height 15
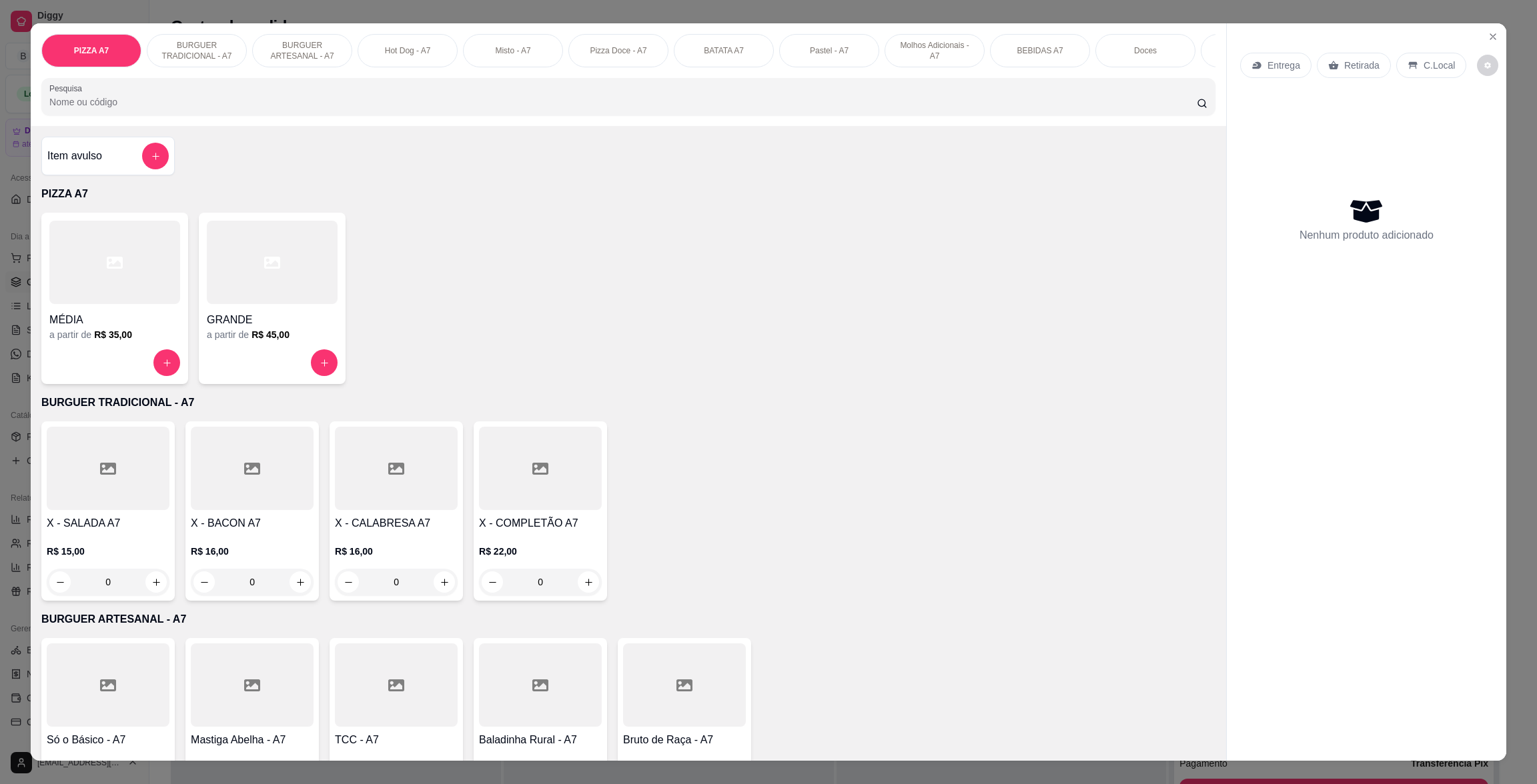
click at [112, 161] on div "Item avulso" at bounding box center [108, 156] width 122 height 27
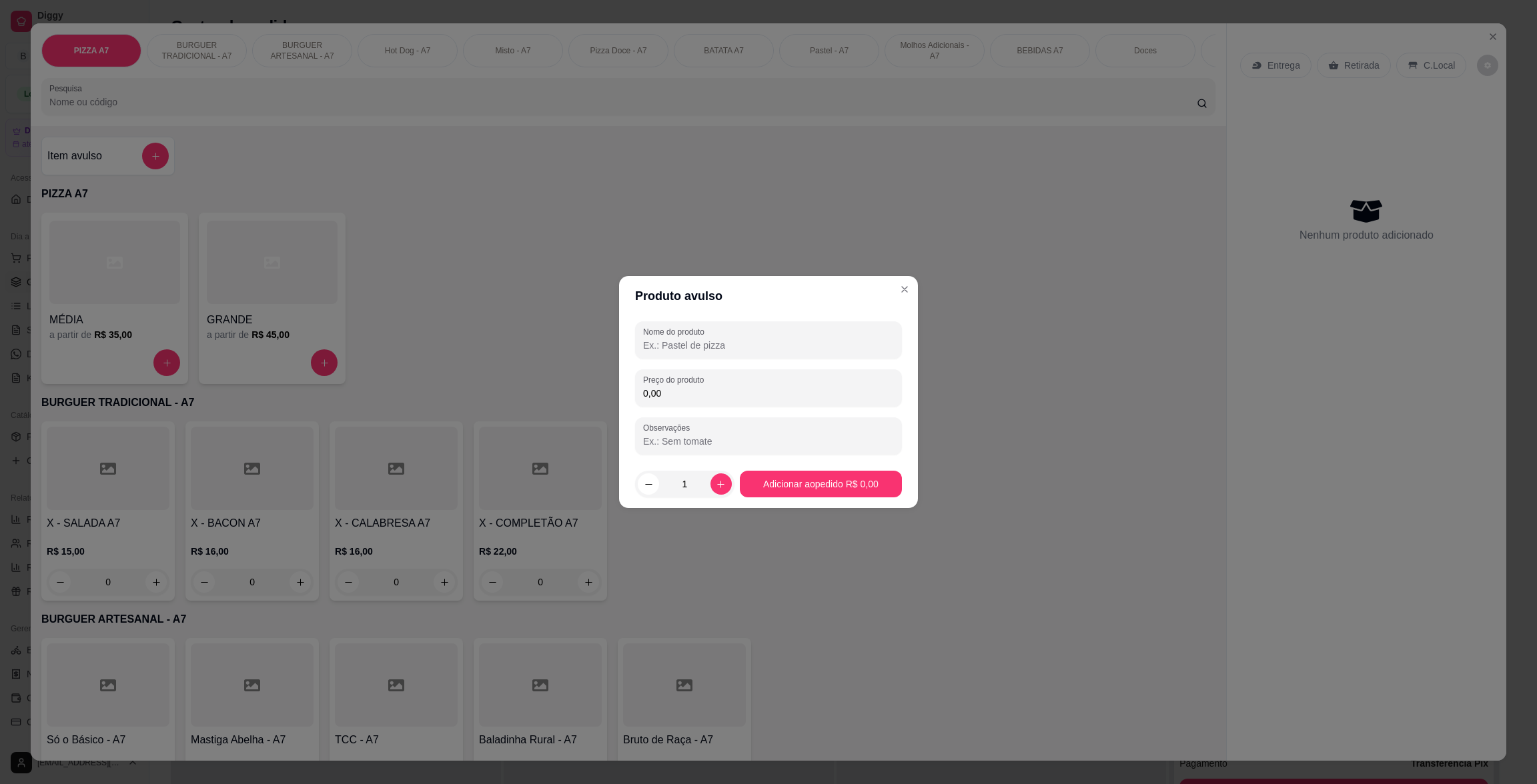
click at [702, 366] on div "Nome do produto Preço do produto 0,00 Observações" at bounding box center [768, 388] width 267 height 133
click at [695, 387] on input "0,00" at bounding box center [769, 393] width 251 height 13
click at [699, 362] on div "Nome do produto Preço do produto 20,00 Observações" at bounding box center [768, 388] width 267 height 133
click at [700, 356] on div "Nome do produto" at bounding box center [768, 340] width 267 height 37
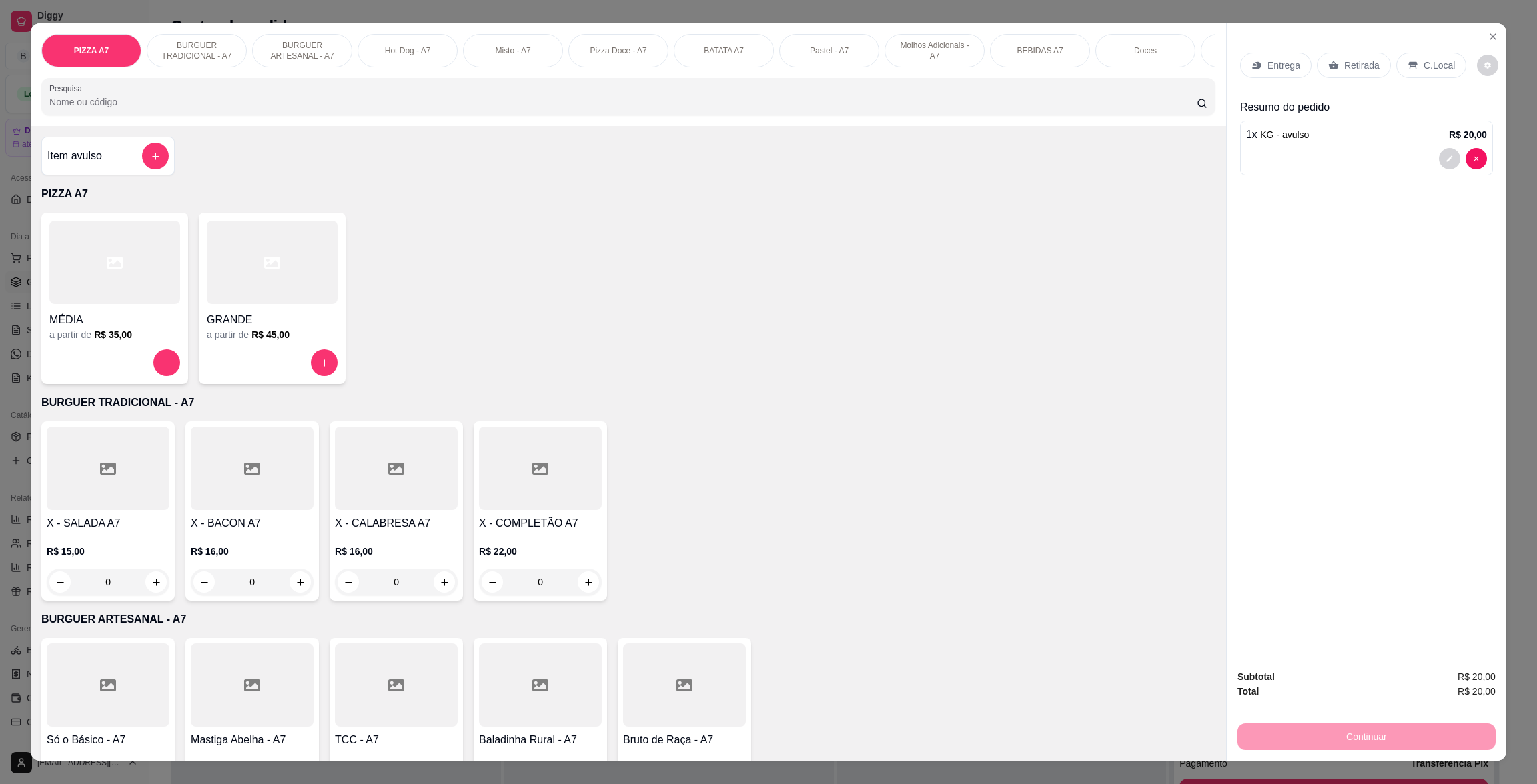
click at [1370, 65] on div "Retirada" at bounding box center [1353, 65] width 74 height 25
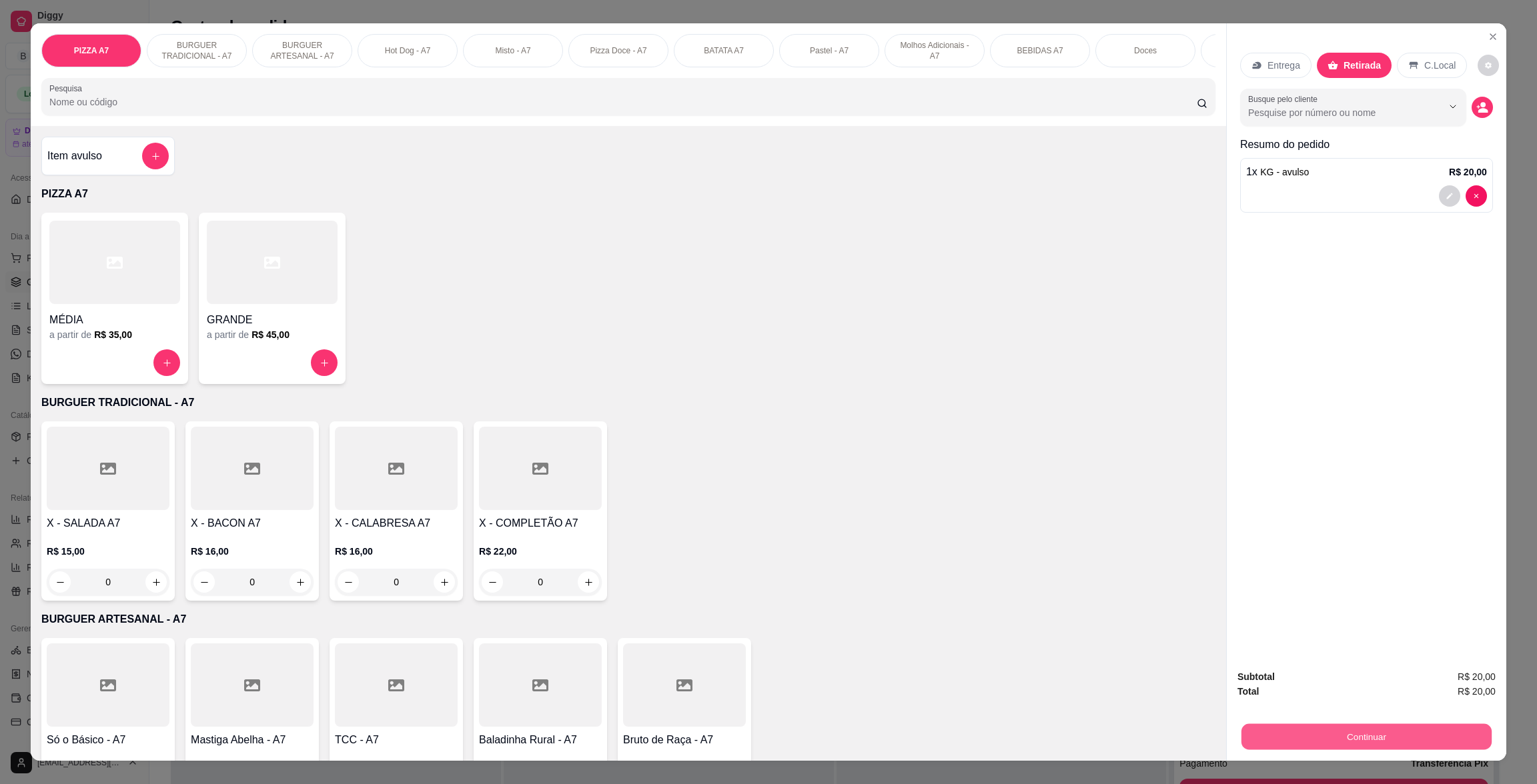
click at [1468, 747] on button "Continuar" at bounding box center [1366, 737] width 250 height 26
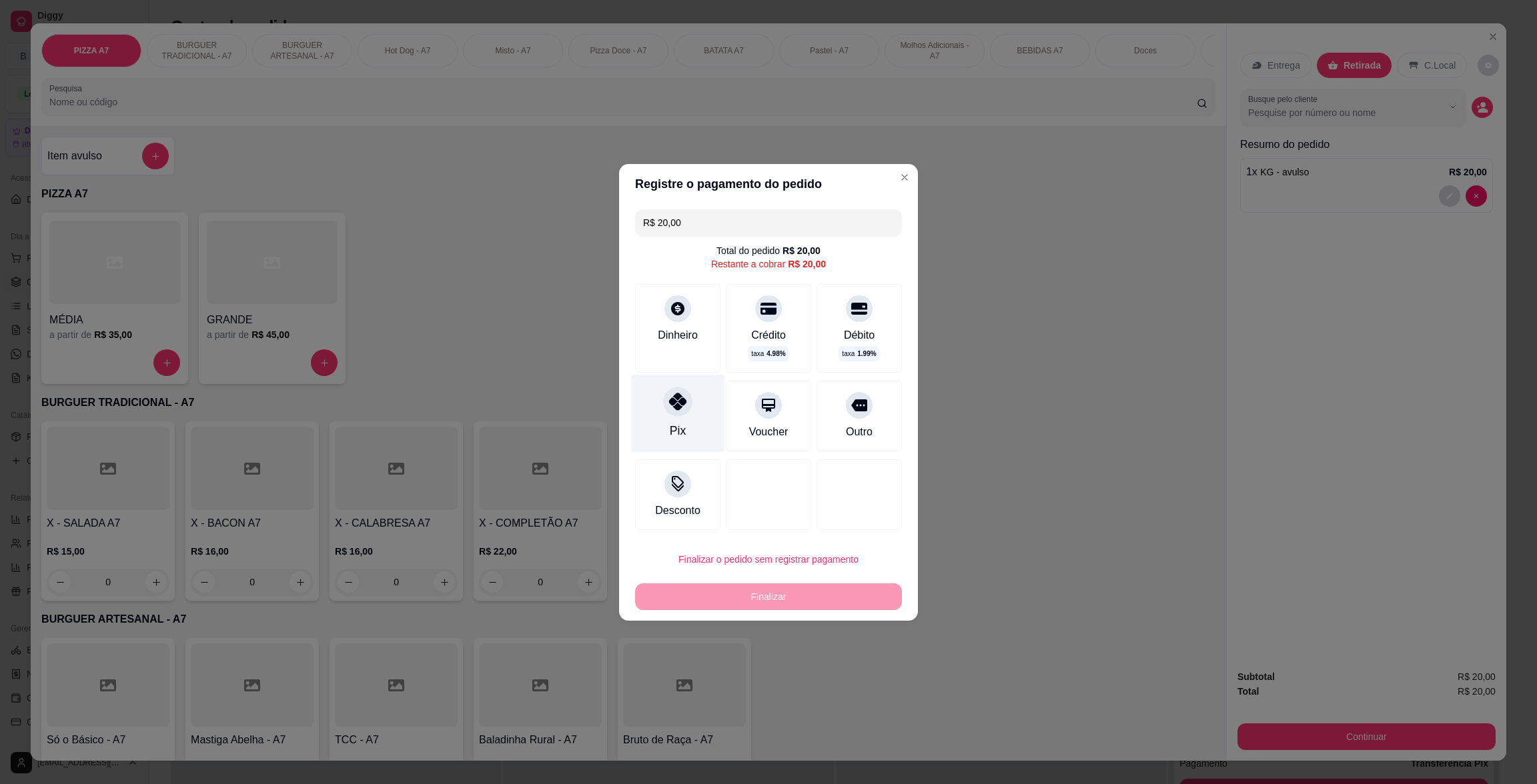
click at [669, 409] on icon at bounding box center [678, 402] width 18 height 18
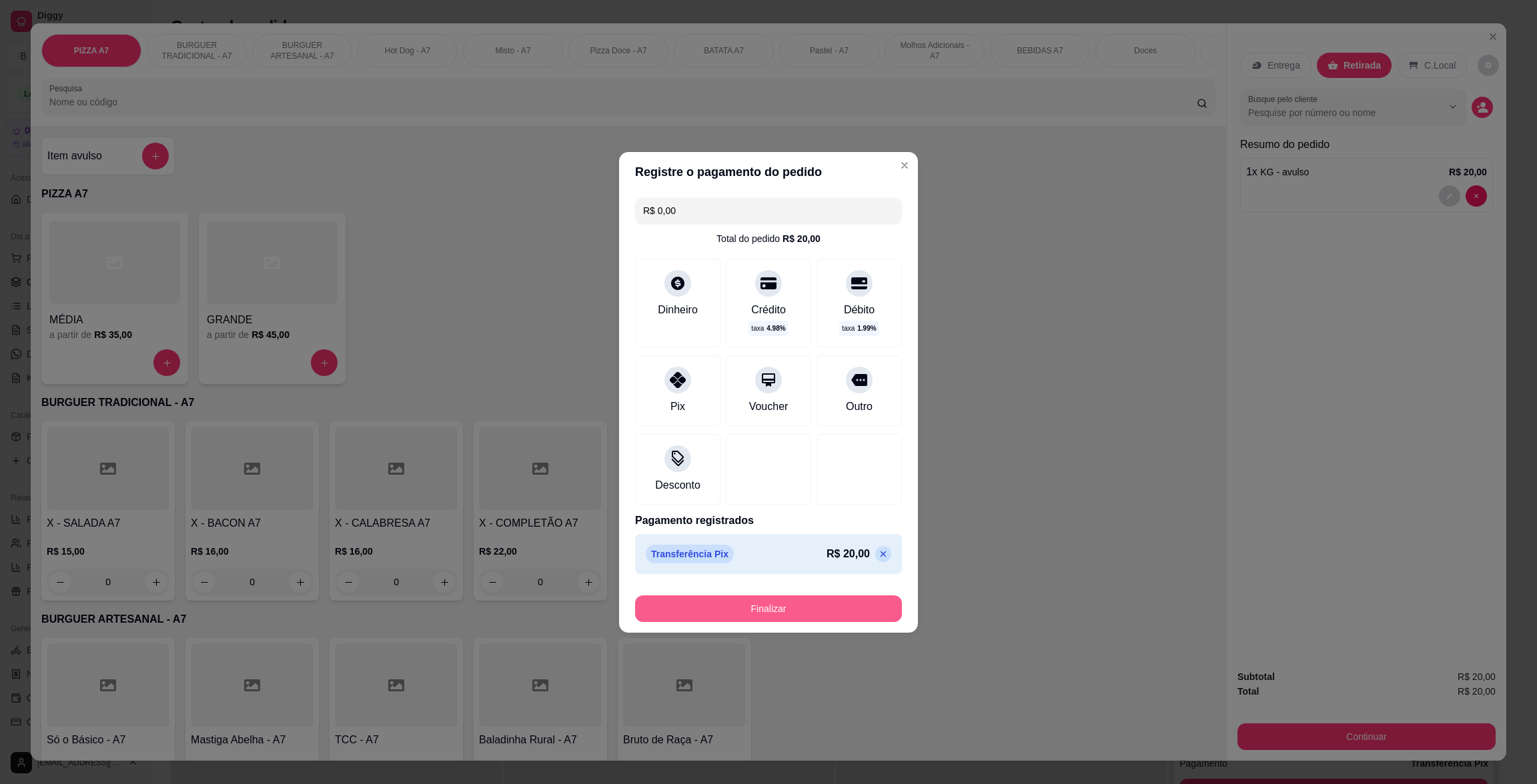
click at [836, 606] on button "Finalizar" at bounding box center [768, 609] width 267 height 27
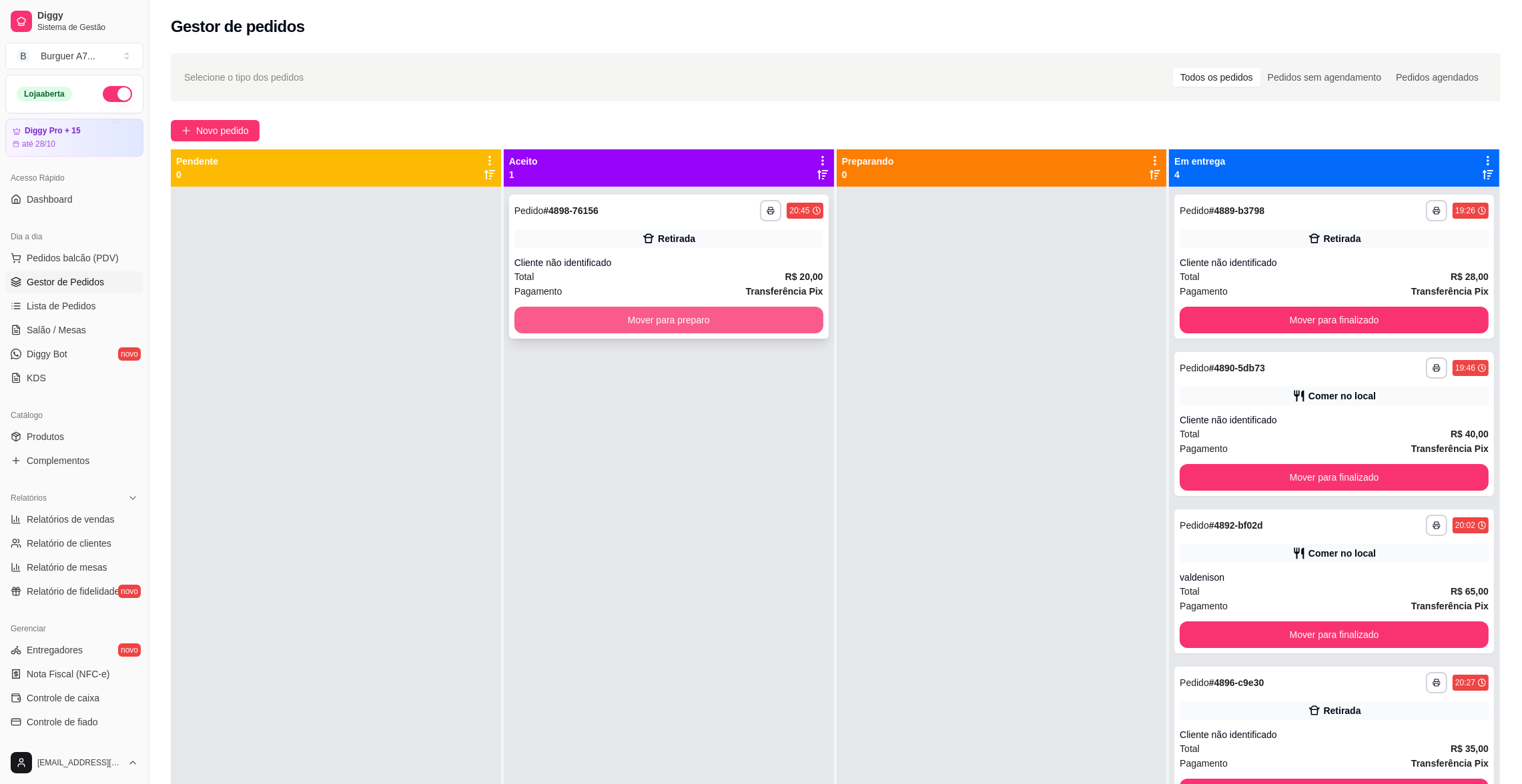
click at [741, 325] on button "Mover para preparo" at bounding box center [669, 320] width 309 height 27
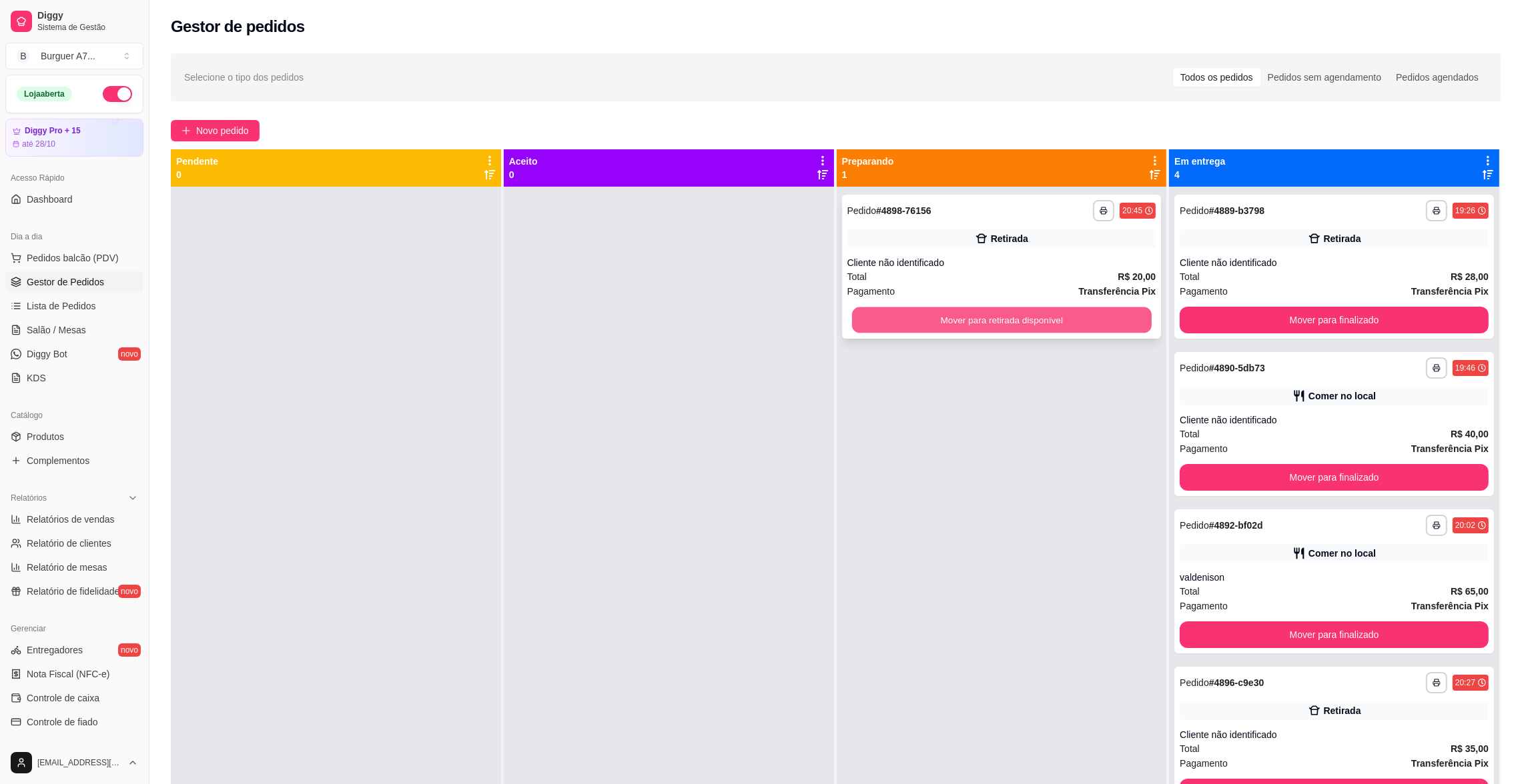
click at [1012, 318] on button "Mover para retirada disponível" at bounding box center [1001, 320] width 299 height 26
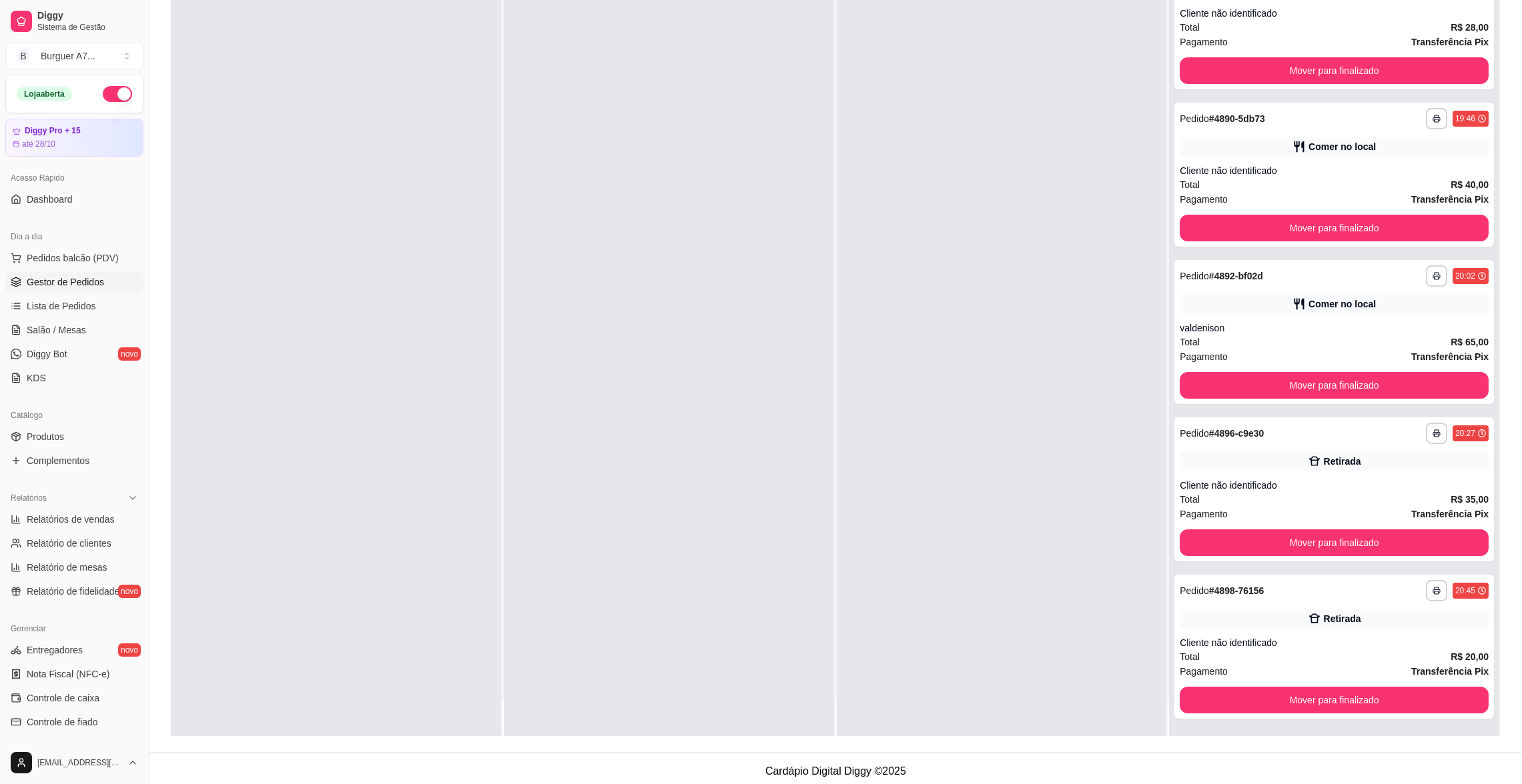
scroll to position [203, 0]
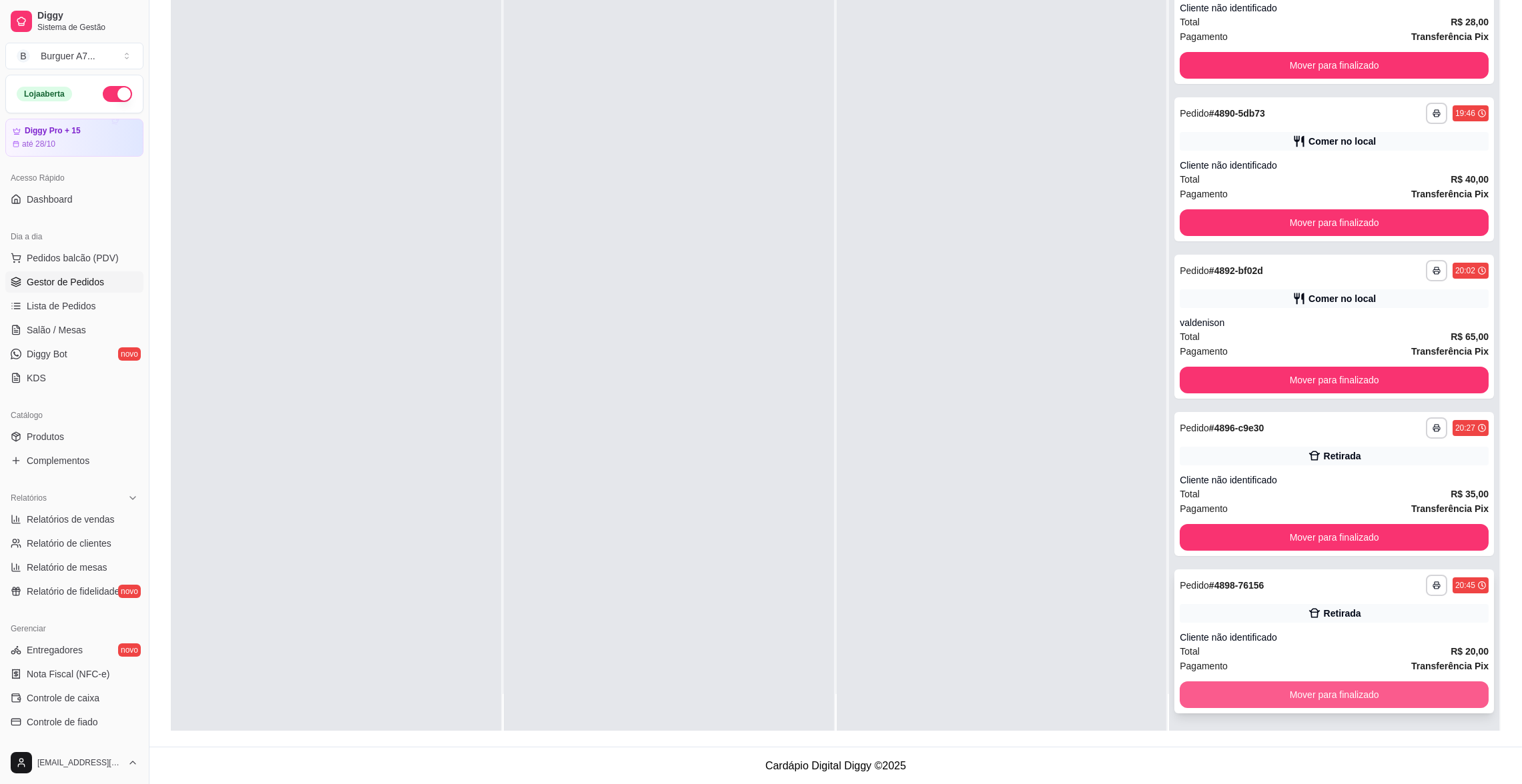
click at [1388, 687] on button "Mover para finalizado" at bounding box center [1335, 695] width 309 height 27
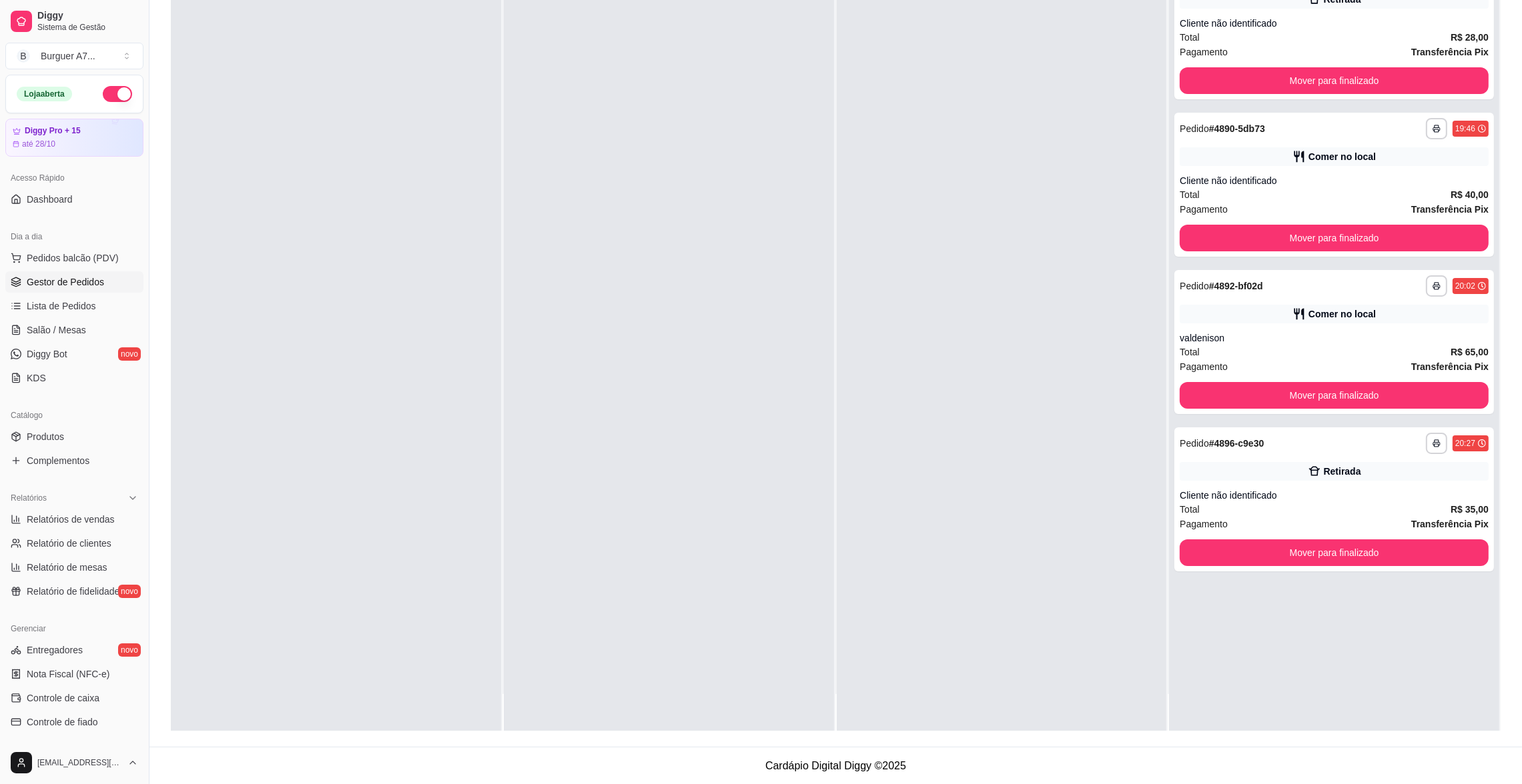
scroll to position [0, 0]
click at [83, 519] on span "Relatórios de vendas" at bounding box center [70, 519] width 88 height 13
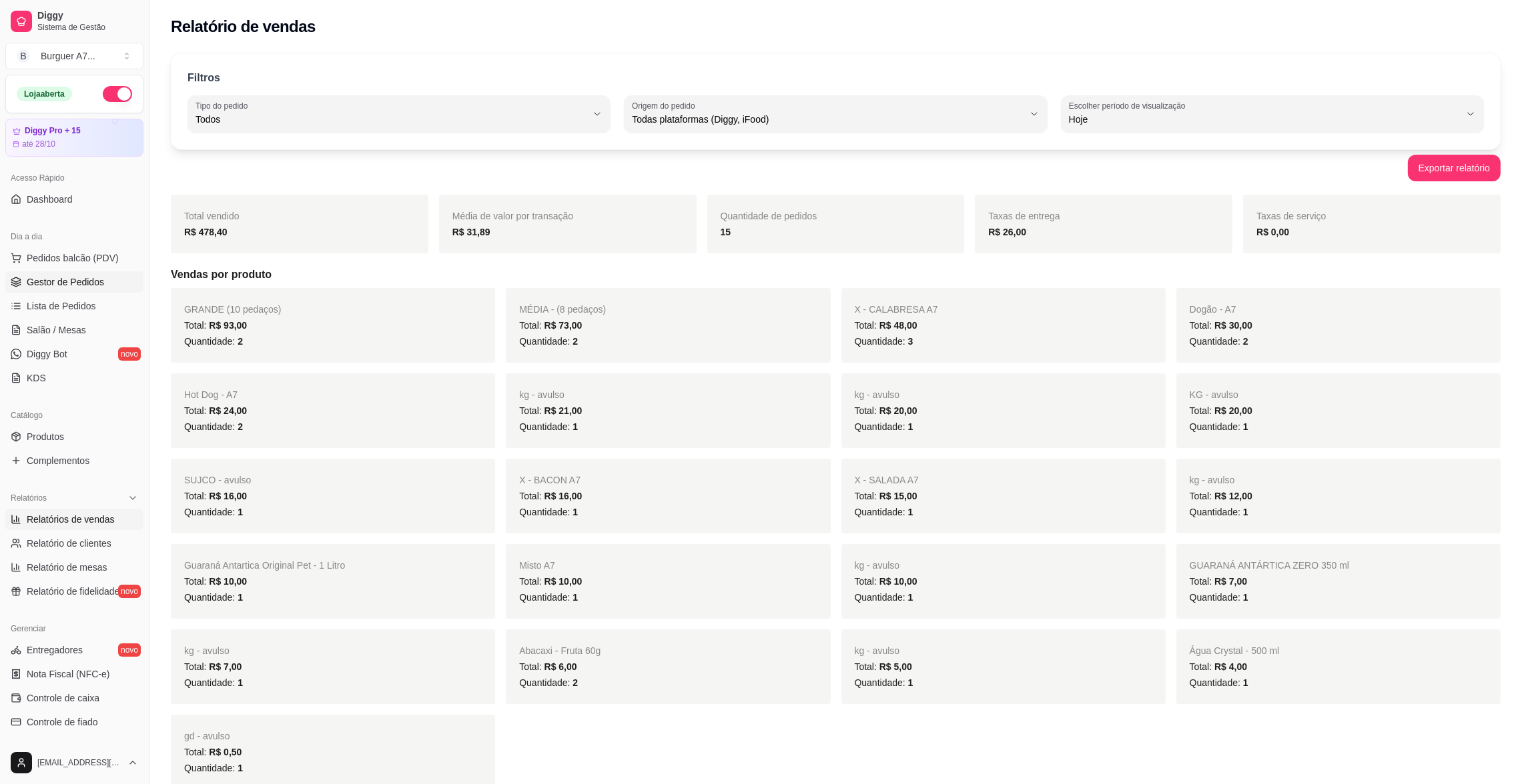
click at [82, 277] on span "Gestor de Pedidos" at bounding box center [65, 281] width 77 height 13
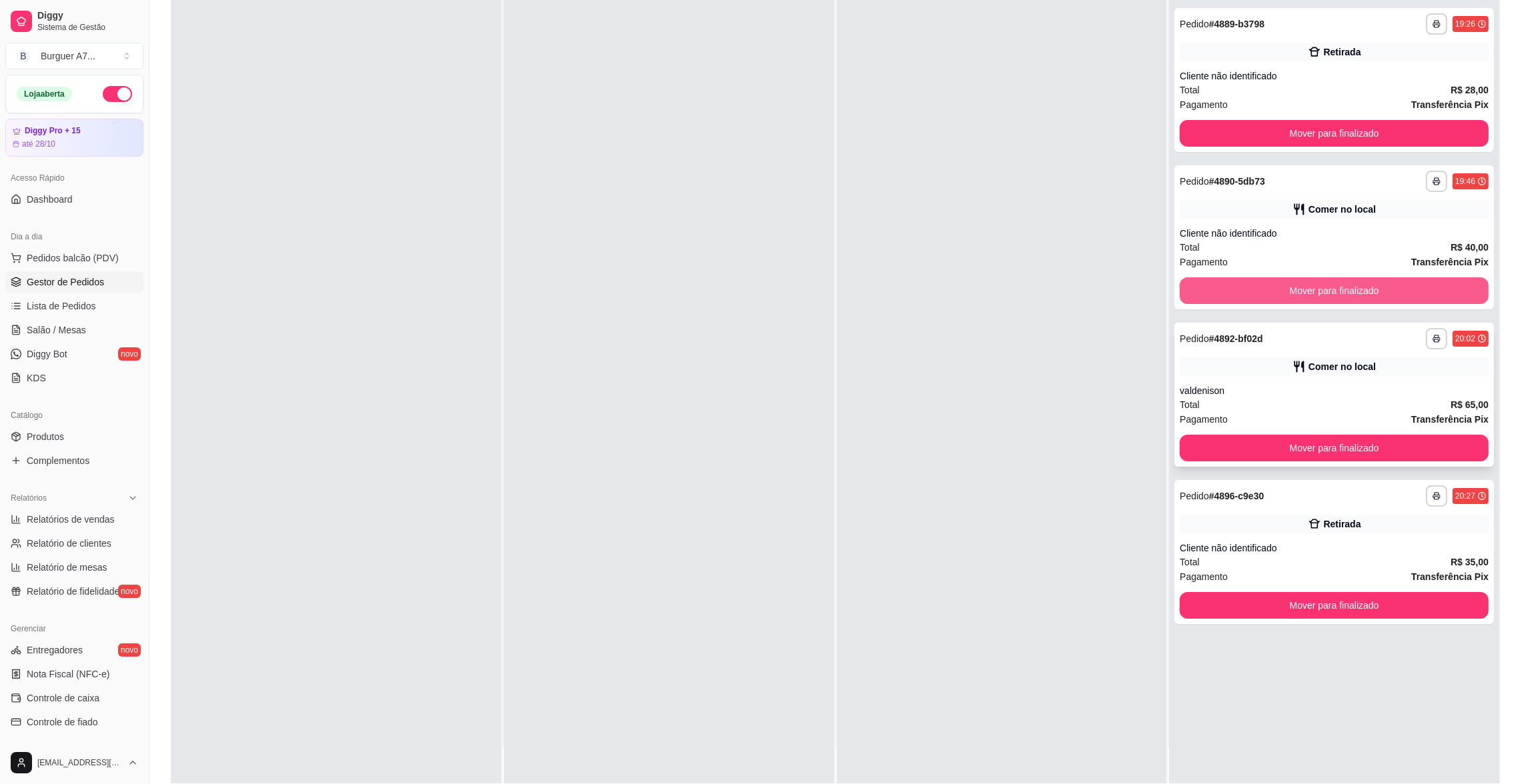
scroll to position [200, 0]
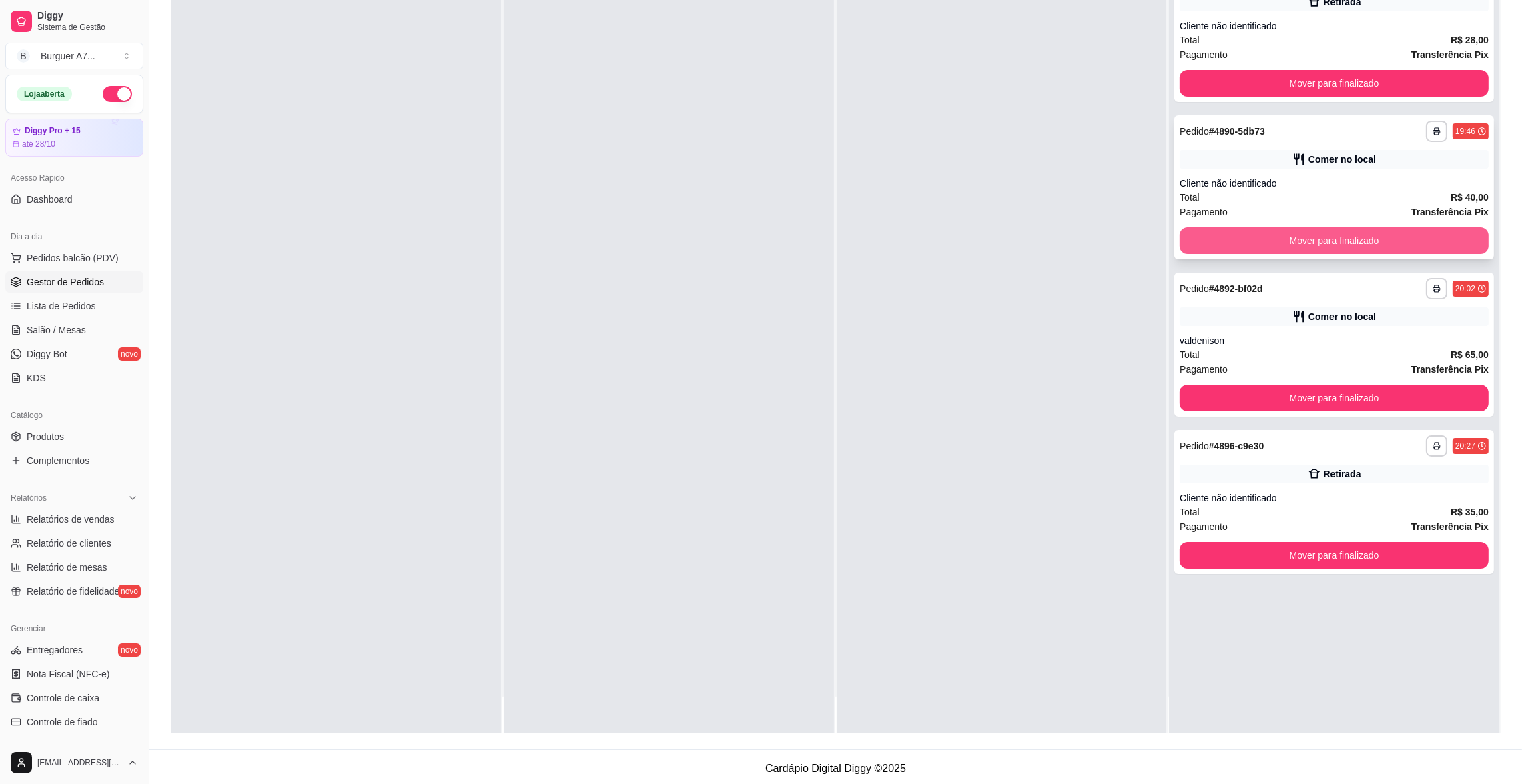
click at [1415, 247] on button "Mover para finalizado" at bounding box center [1335, 240] width 309 height 27
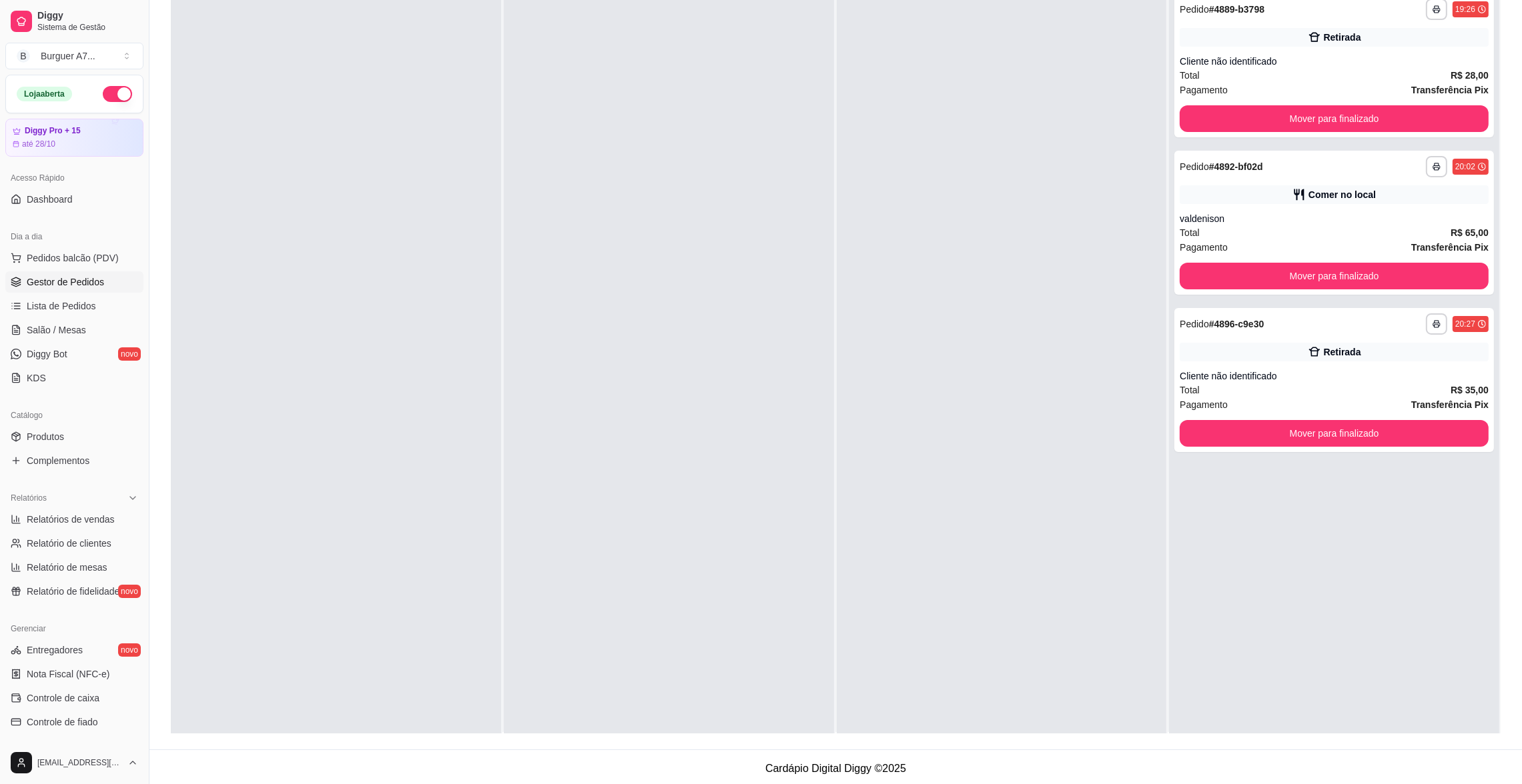
scroll to position [0, 0]
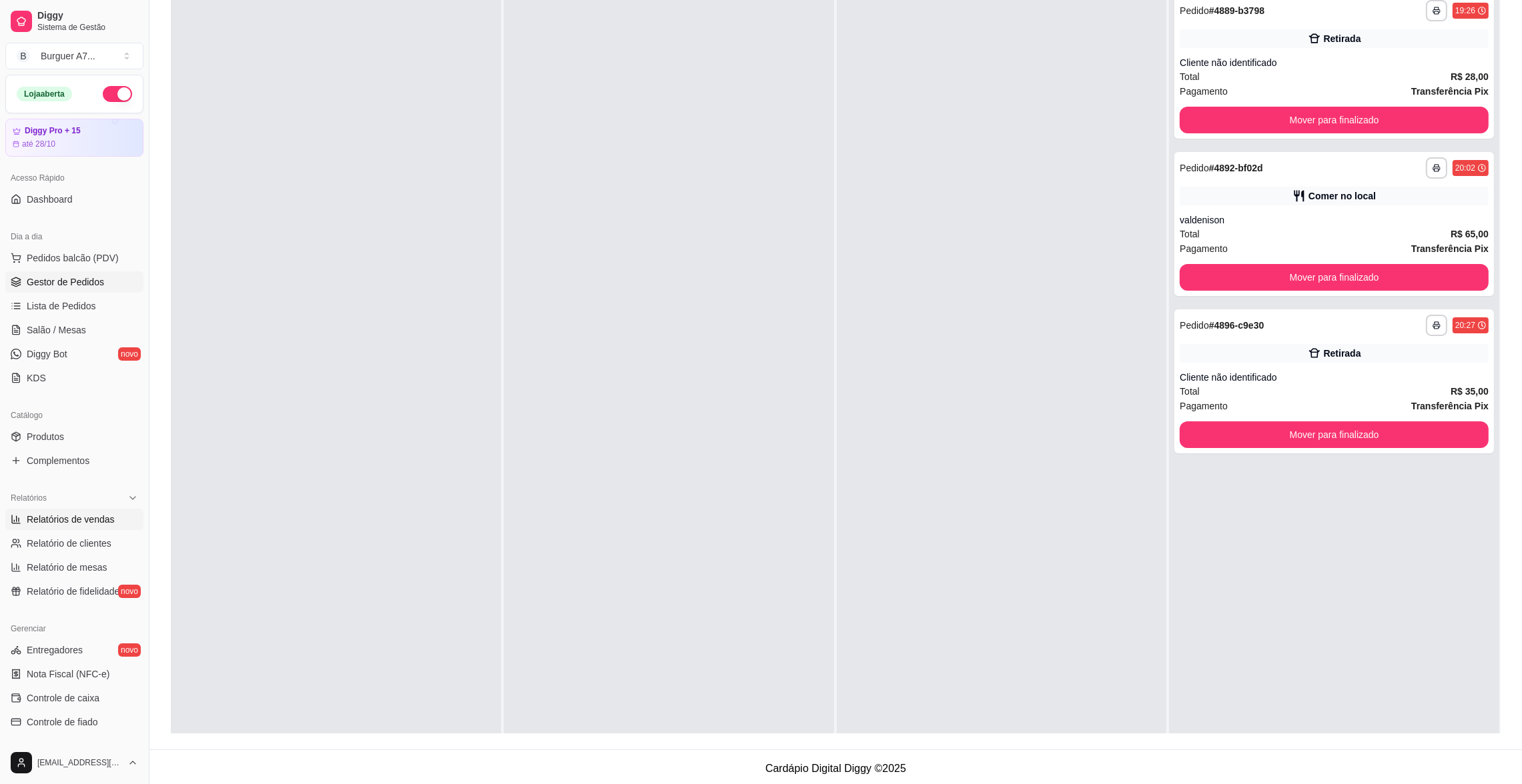
click at [69, 513] on span "Relatórios de vendas" at bounding box center [70, 519] width 88 height 13
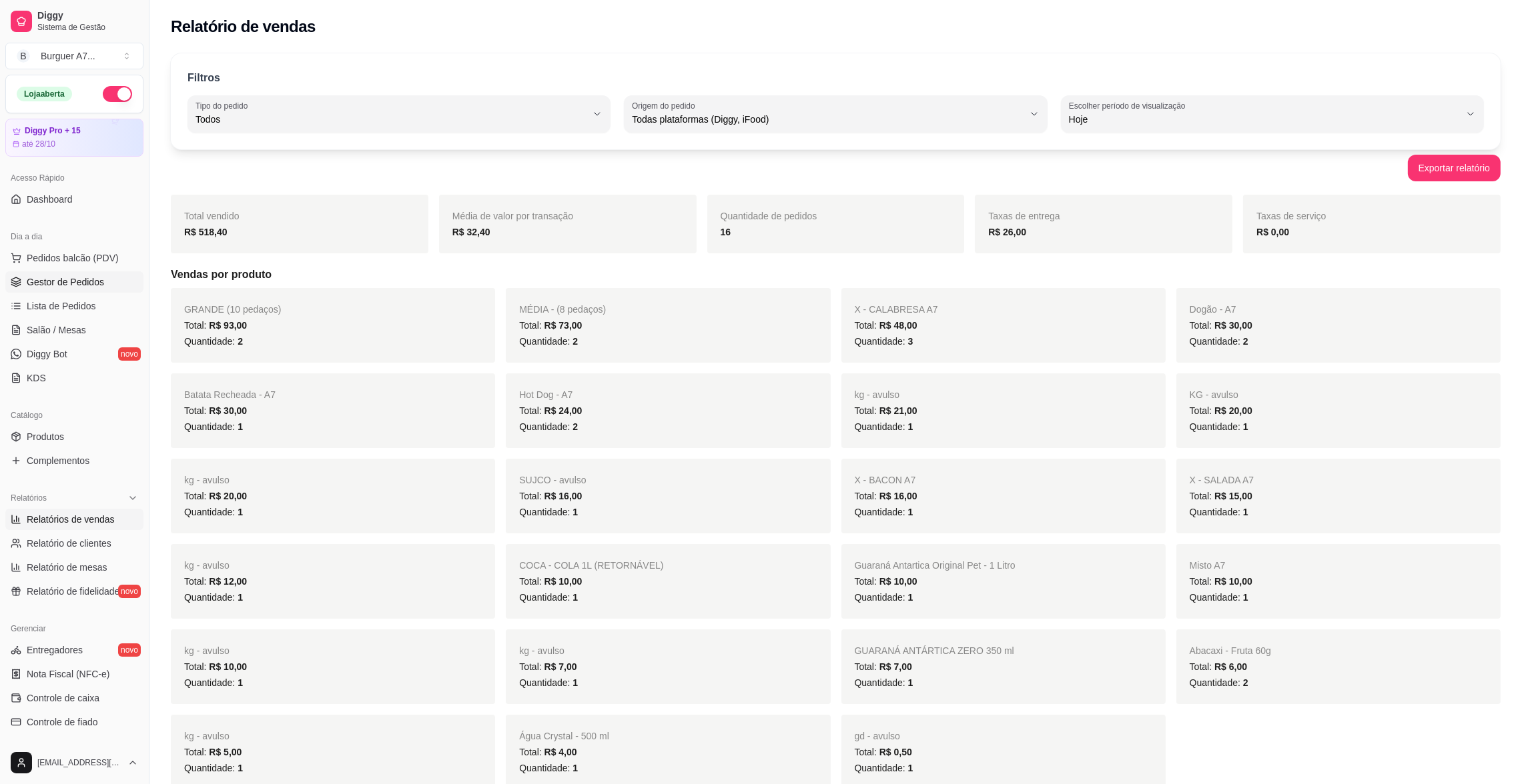
click at [81, 289] on link "Gestor de Pedidos" at bounding box center [74, 282] width 138 height 21
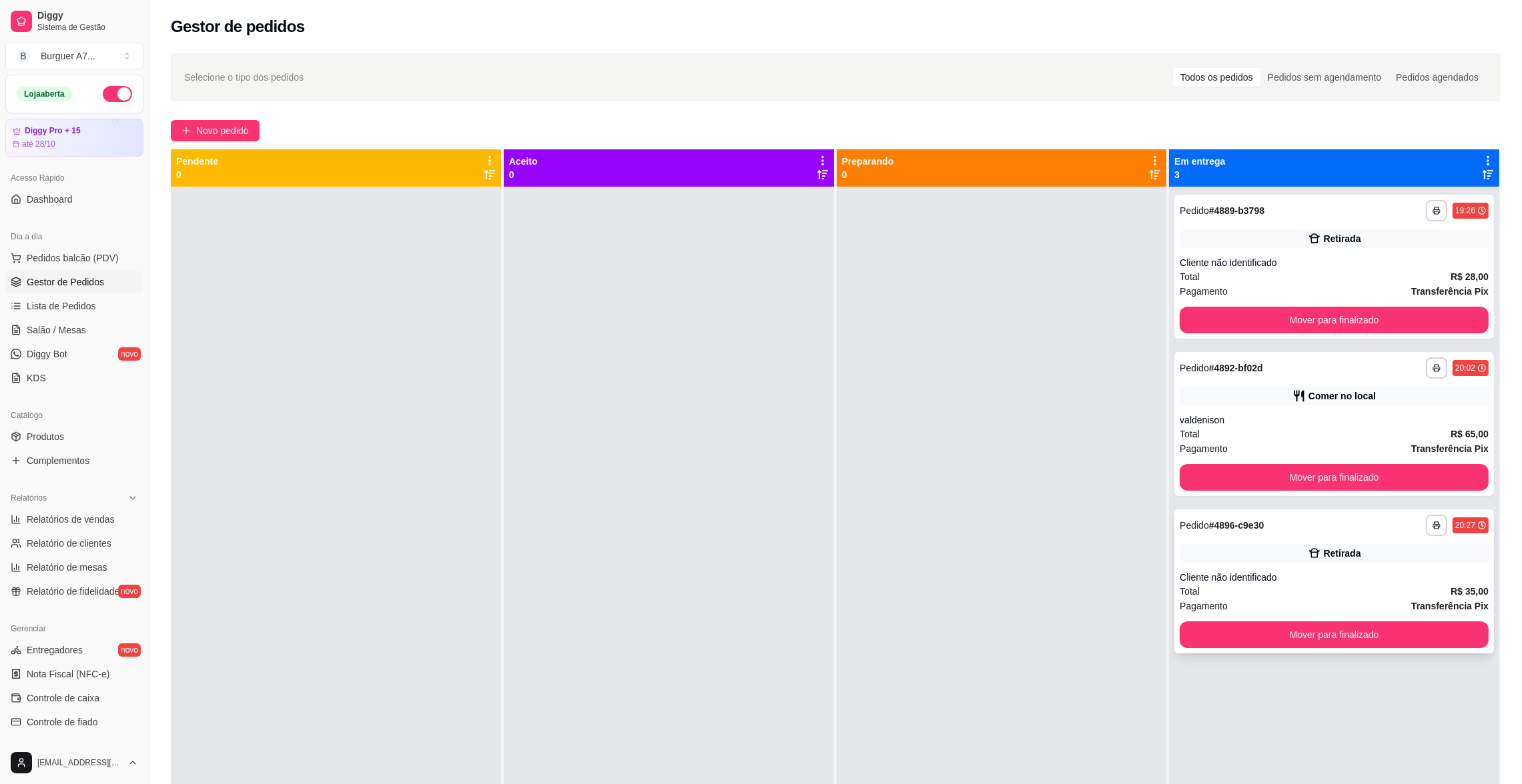
click at [1358, 568] on div "**********" at bounding box center [1335, 581] width 320 height 144
click at [1343, 223] on div "**********" at bounding box center [1335, 267] width 320 height 144
click at [51, 529] on link "Relatórios de vendas" at bounding box center [74, 519] width 138 height 21
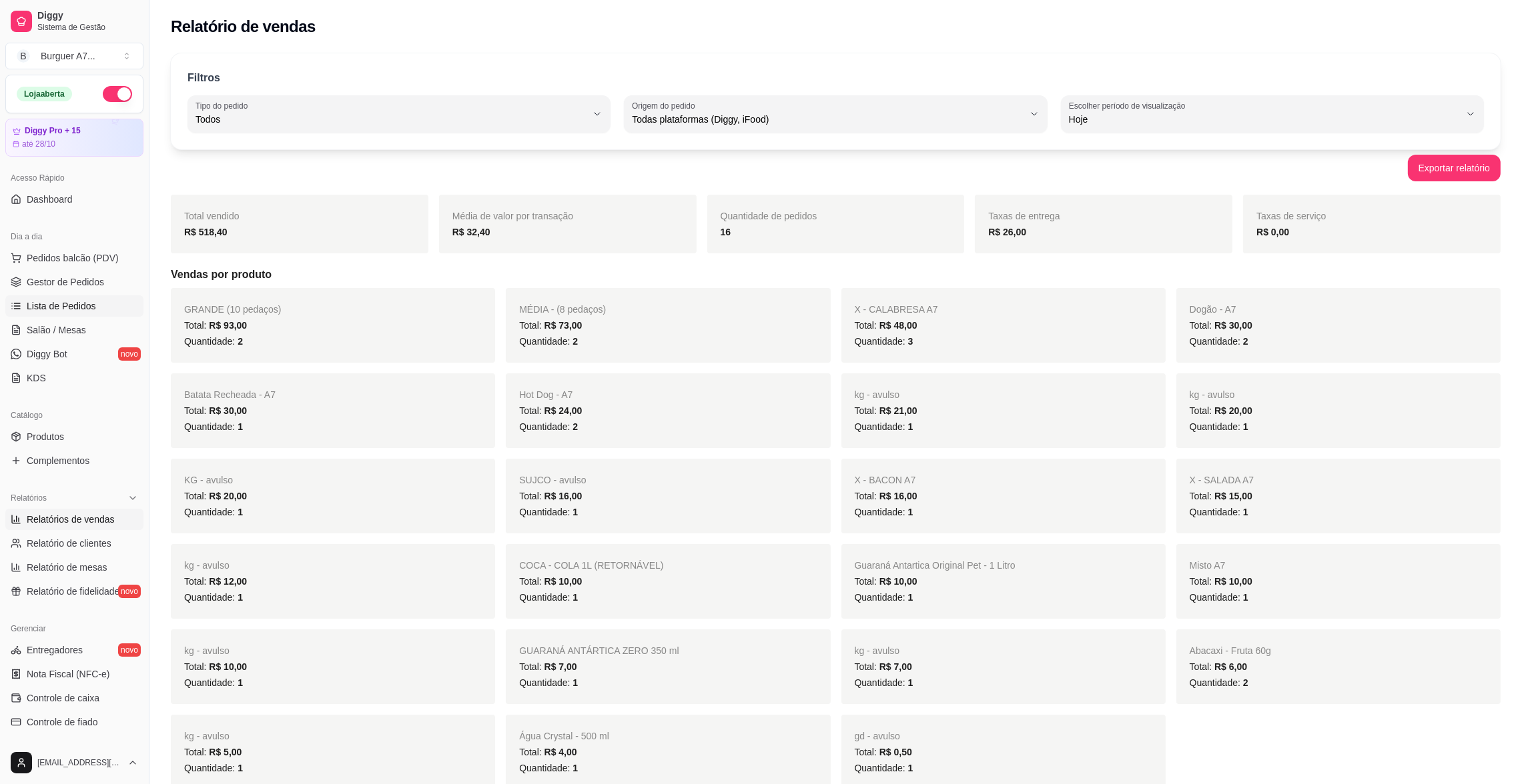
click at [86, 310] on span "Lista de Pedidos" at bounding box center [61, 305] width 70 height 13
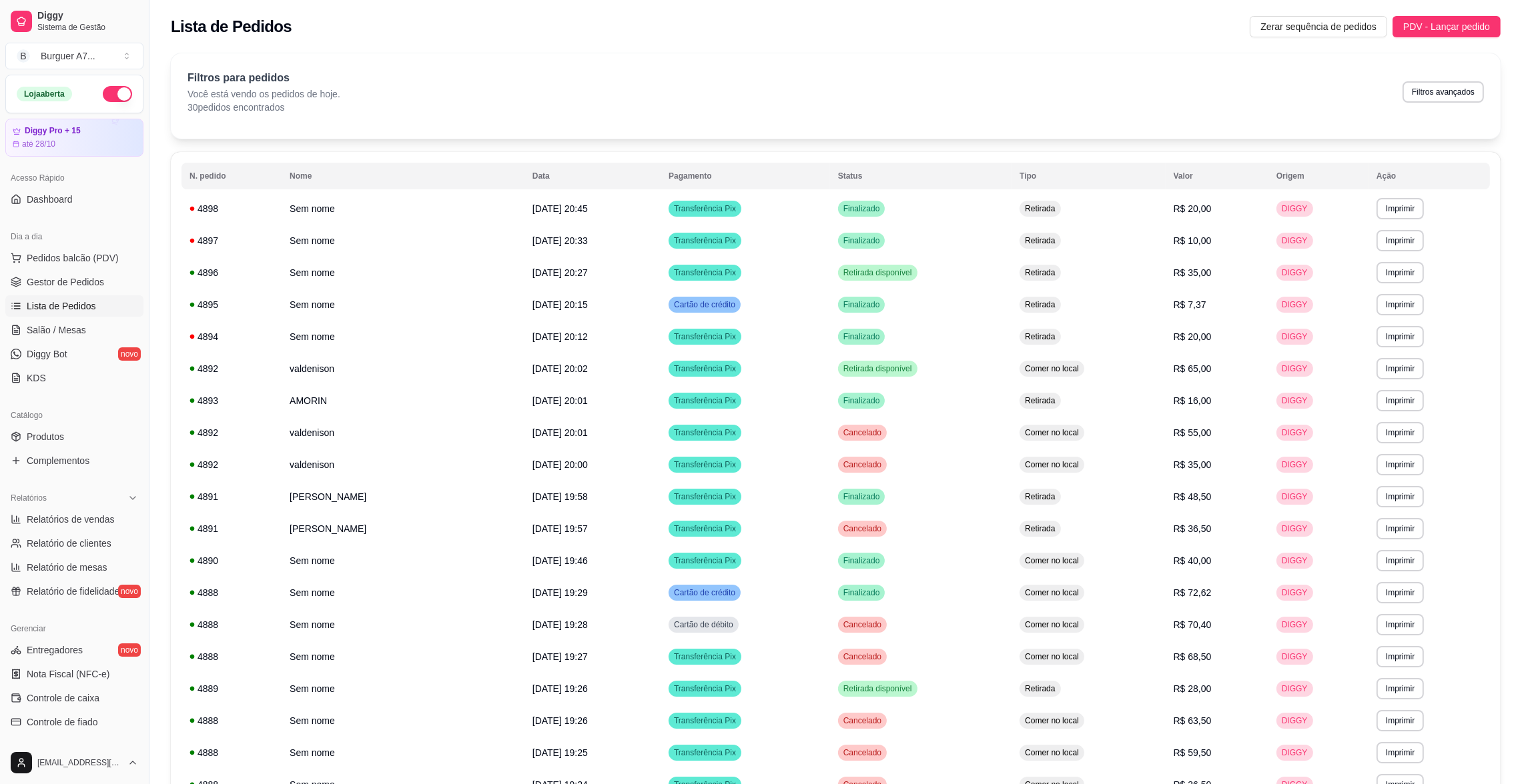
click at [90, 270] on ul "Pedidos balcão (PDV) Gestor de Pedidos Lista de Pedidos Salão / Mesas Diggy Bot…" at bounding box center [74, 317] width 138 height 142
click at [96, 289] on span "Gestor de Pedidos" at bounding box center [65, 281] width 77 height 13
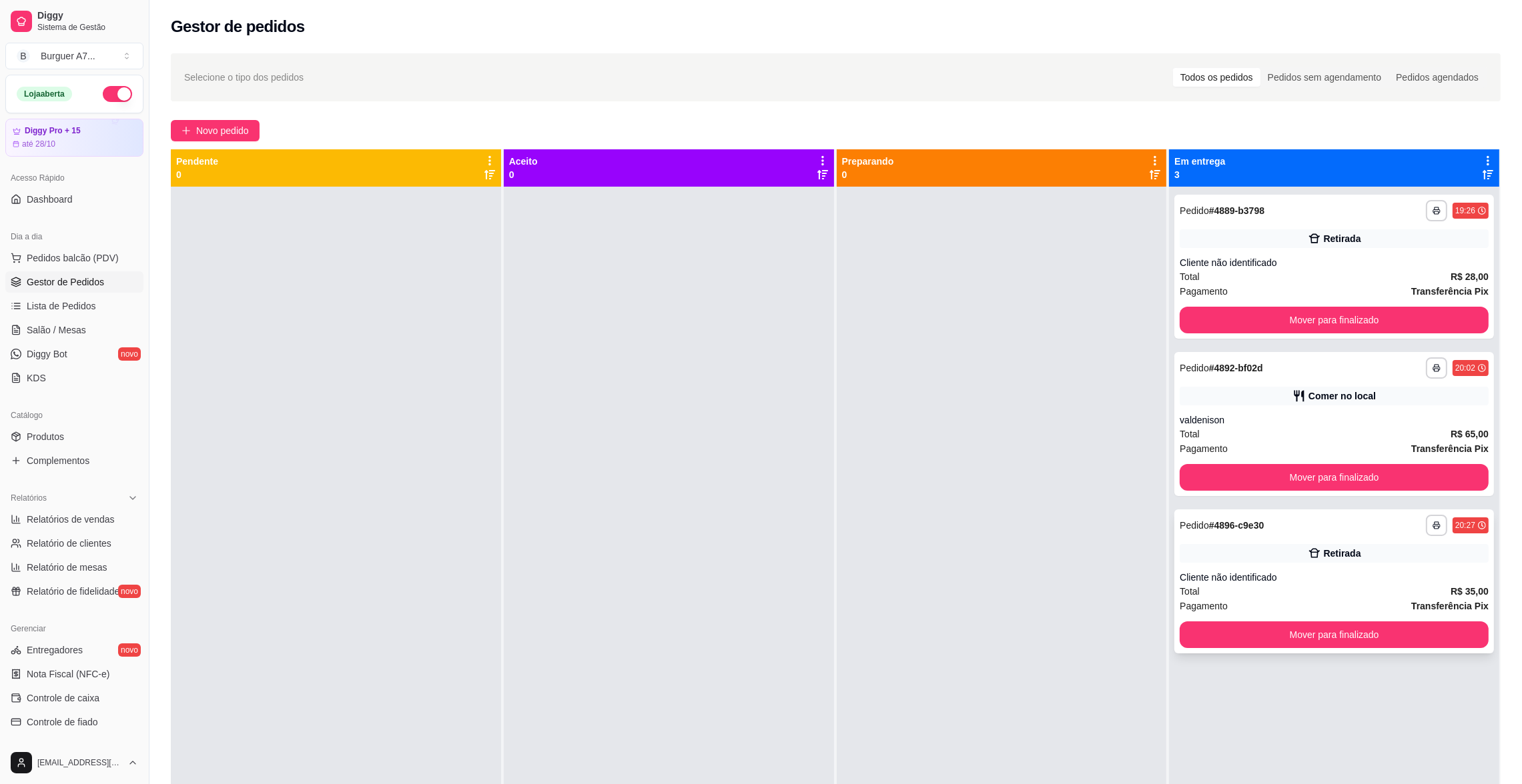
click at [1320, 586] on div "Total R$ 35,00" at bounding box center [1335, 591] width 309 height 15
click at [215, 125] on span "Novo pedido" at bounding box center [222, 130] width 53 height 15
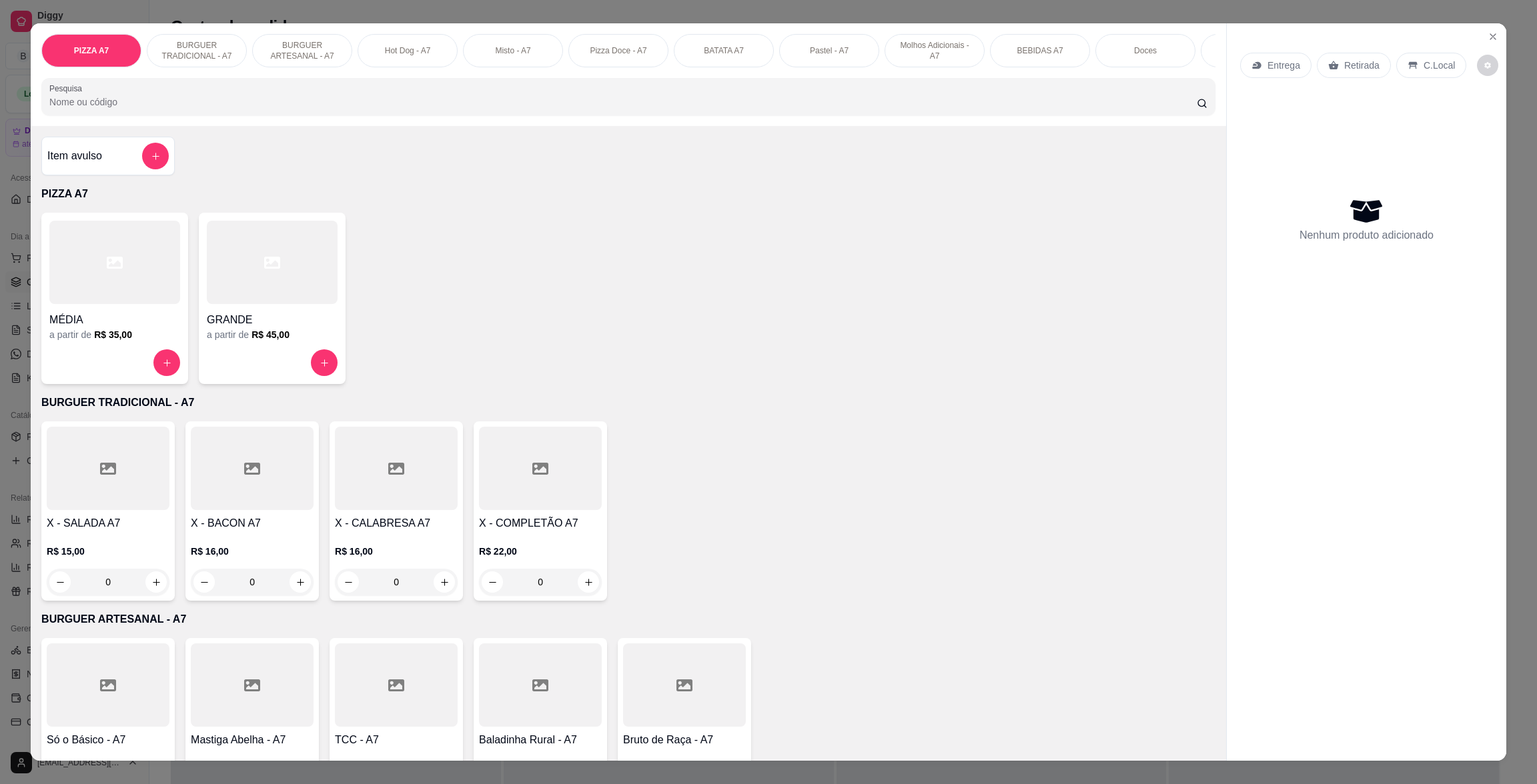
click at [241, 304] on div at bounding box center [272, 262] width 131 height 83
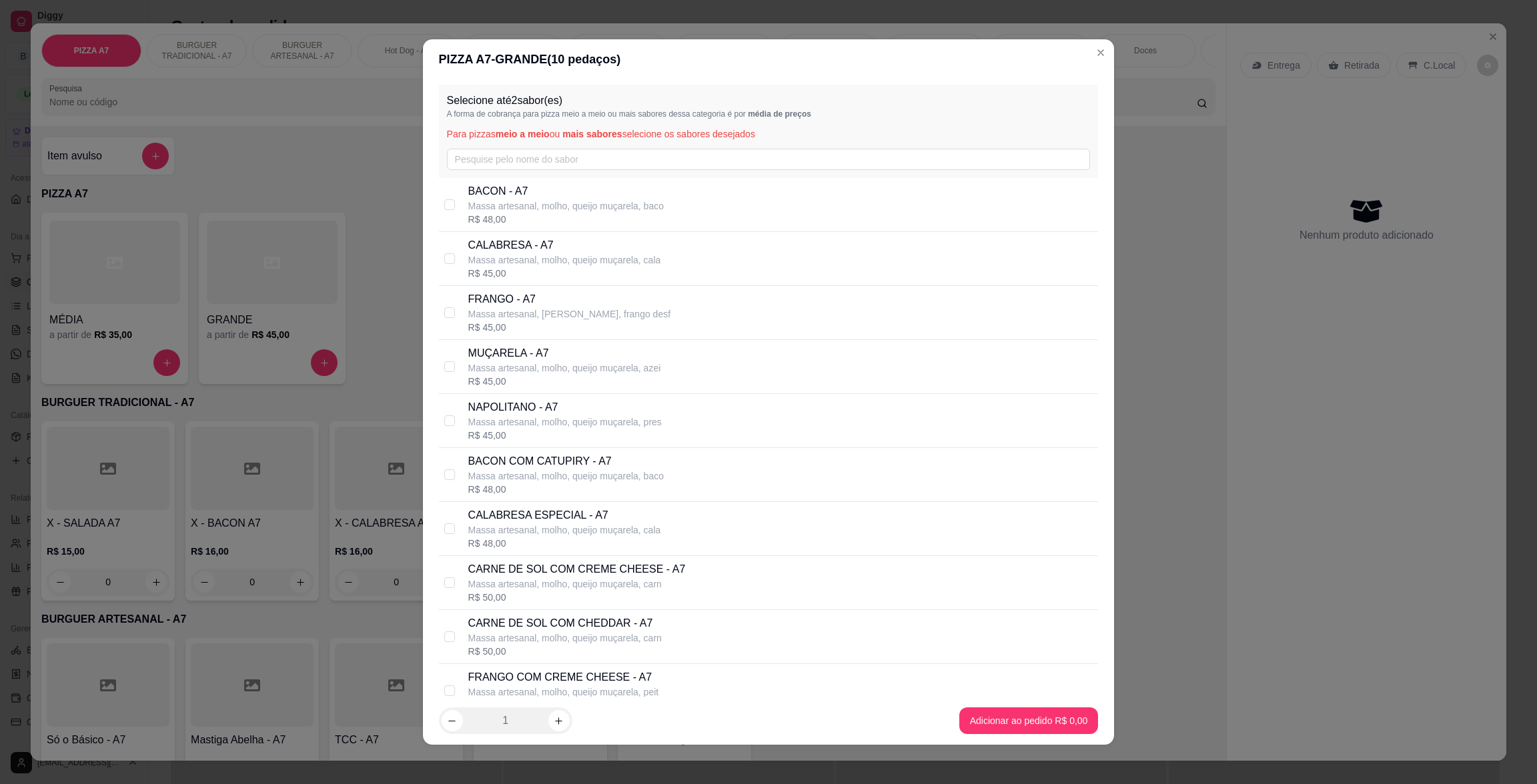
click at [558, 315] on p "Massa artesanal, [PERSON_NAME], frango desf" at bounding box center [569, 314] width 202 height 13
click at [1016, 705] on footer "1 Adicionar ao pedido R$ 45,00" at bounding box center [769, 721] width 692 height 48
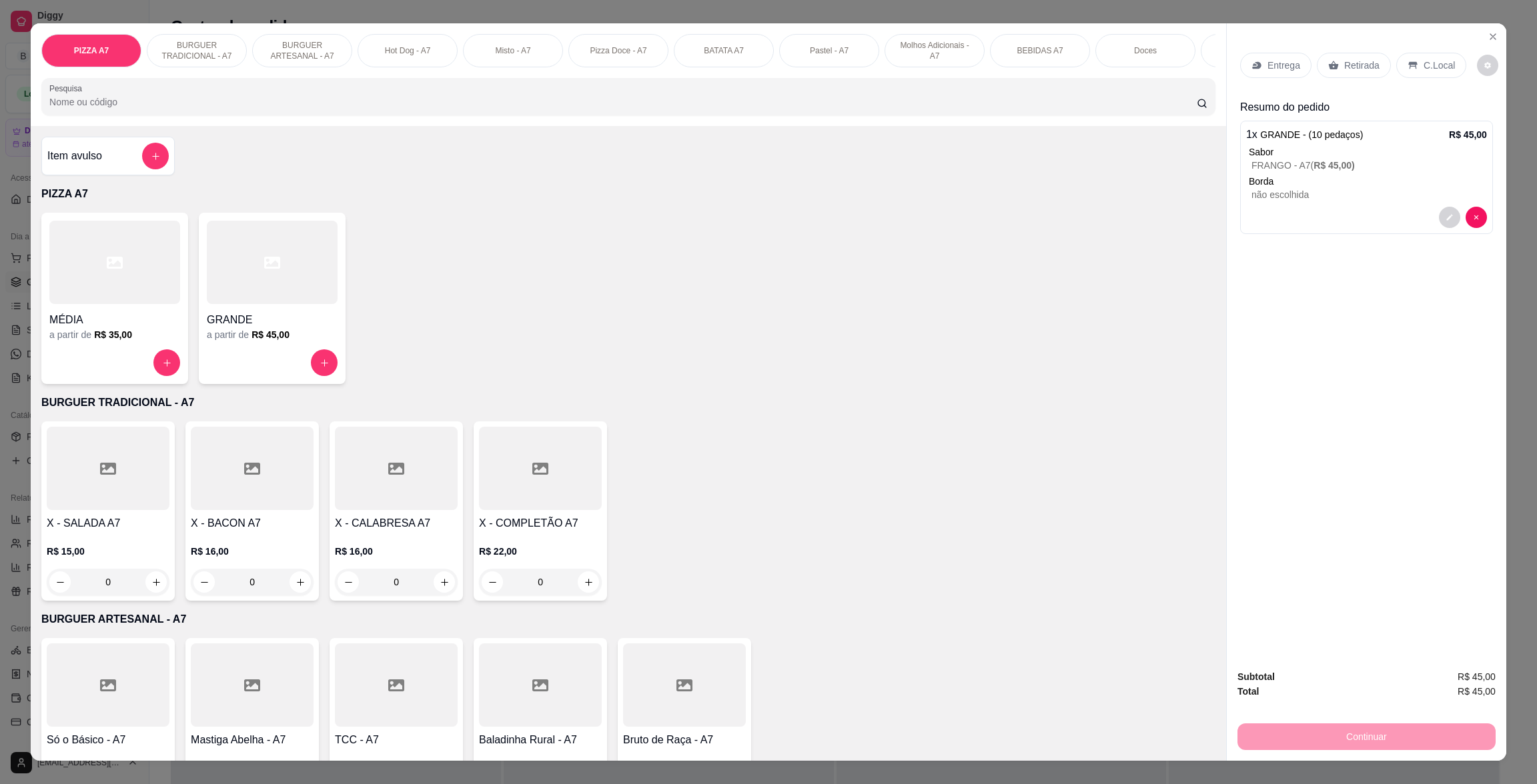
click at [1344, 59] on p "Retirada" at bounding box center [1362, 65] width 35 height 13
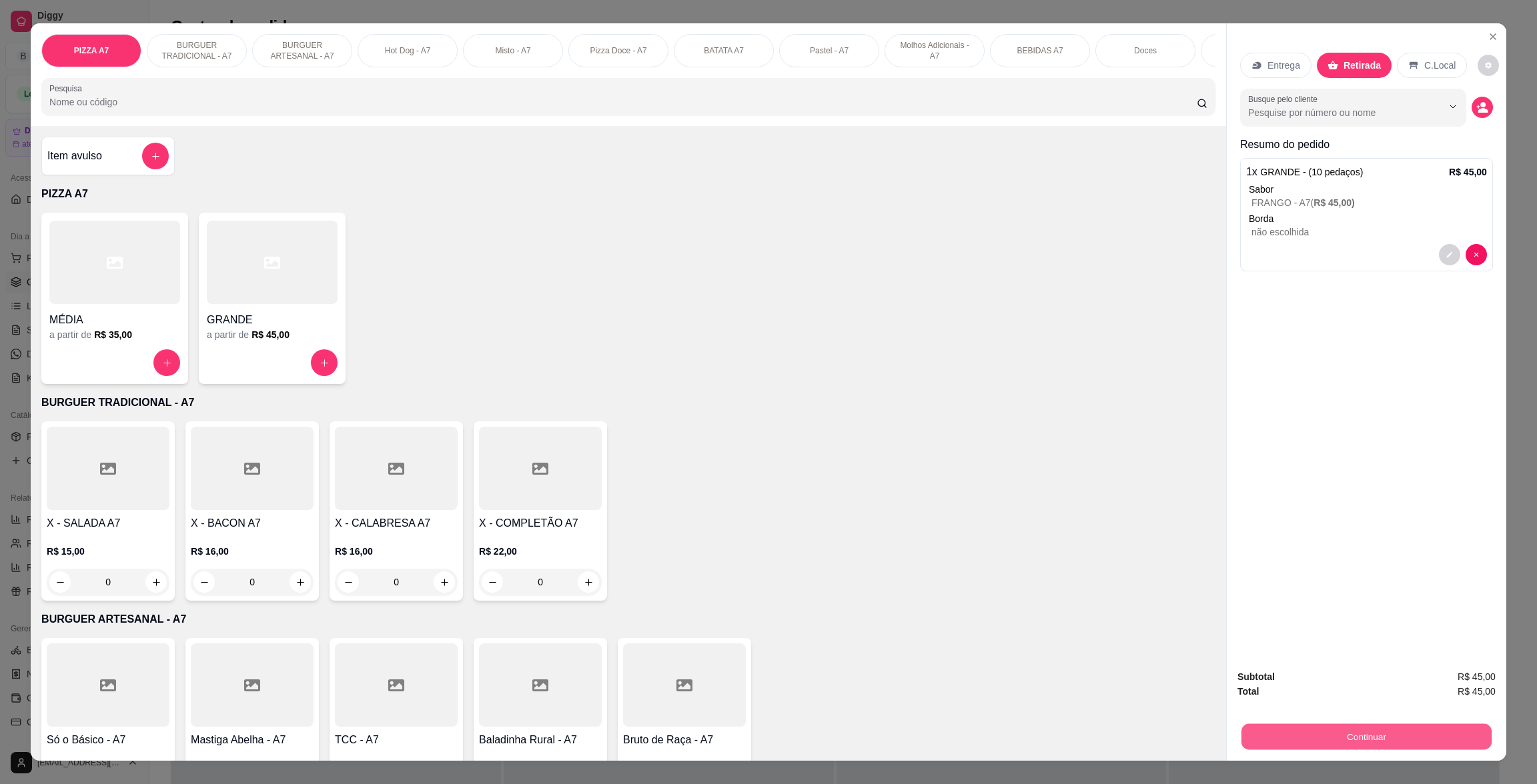
click at [1451, 731] on button "Continuar" at bounding box center [1366, 737] width 250 height 26
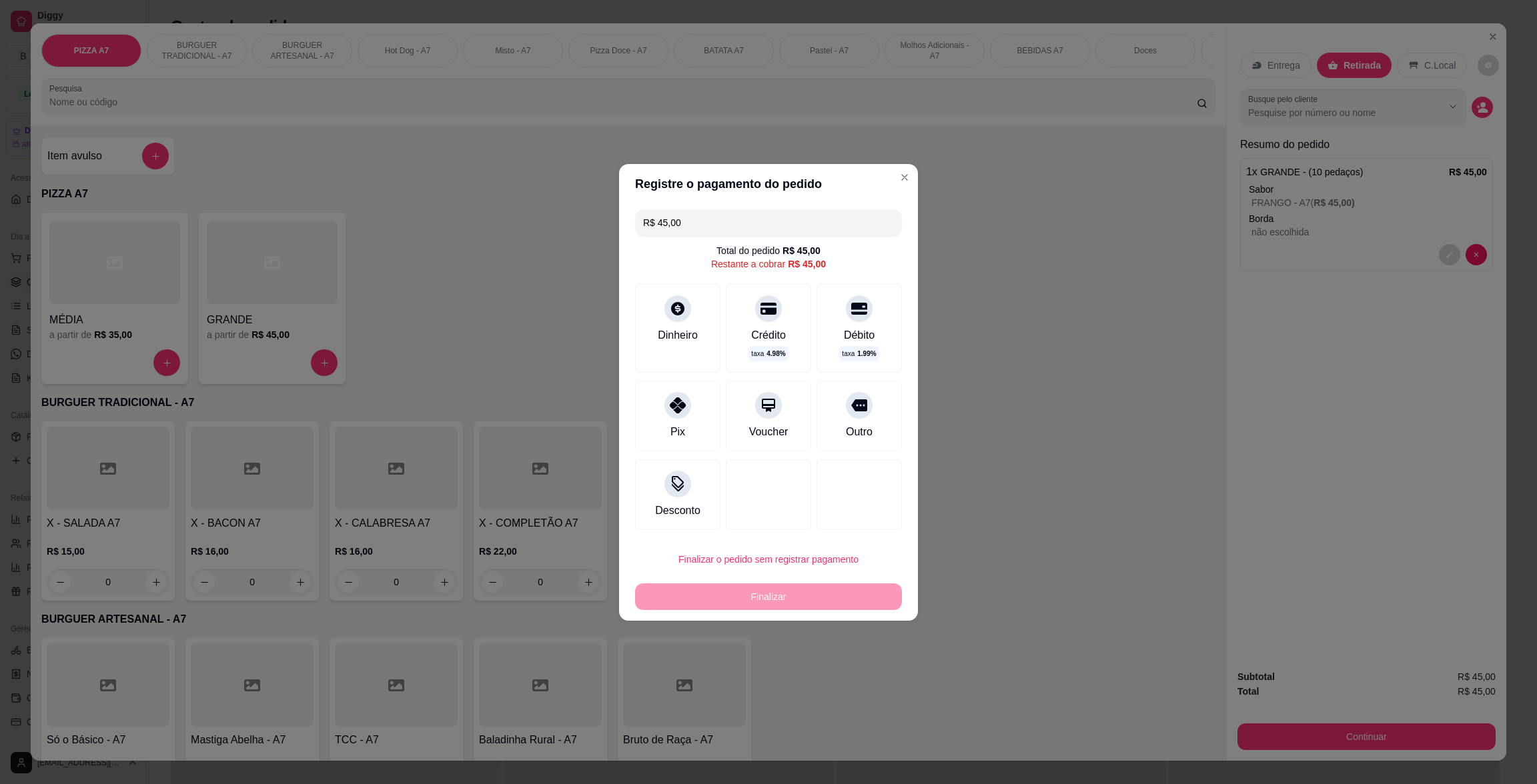
click at [622, 401] on div "R$ 45,00 Total do pedido R$ 45,00 Restante a cobrar R$ 45,00 Dinheiro Crédito t…" at bounding box center [768, 369] width 299 height 331
click at [683, 430] on div "Pix" at bounding box center [678, 413] width 94 height 78
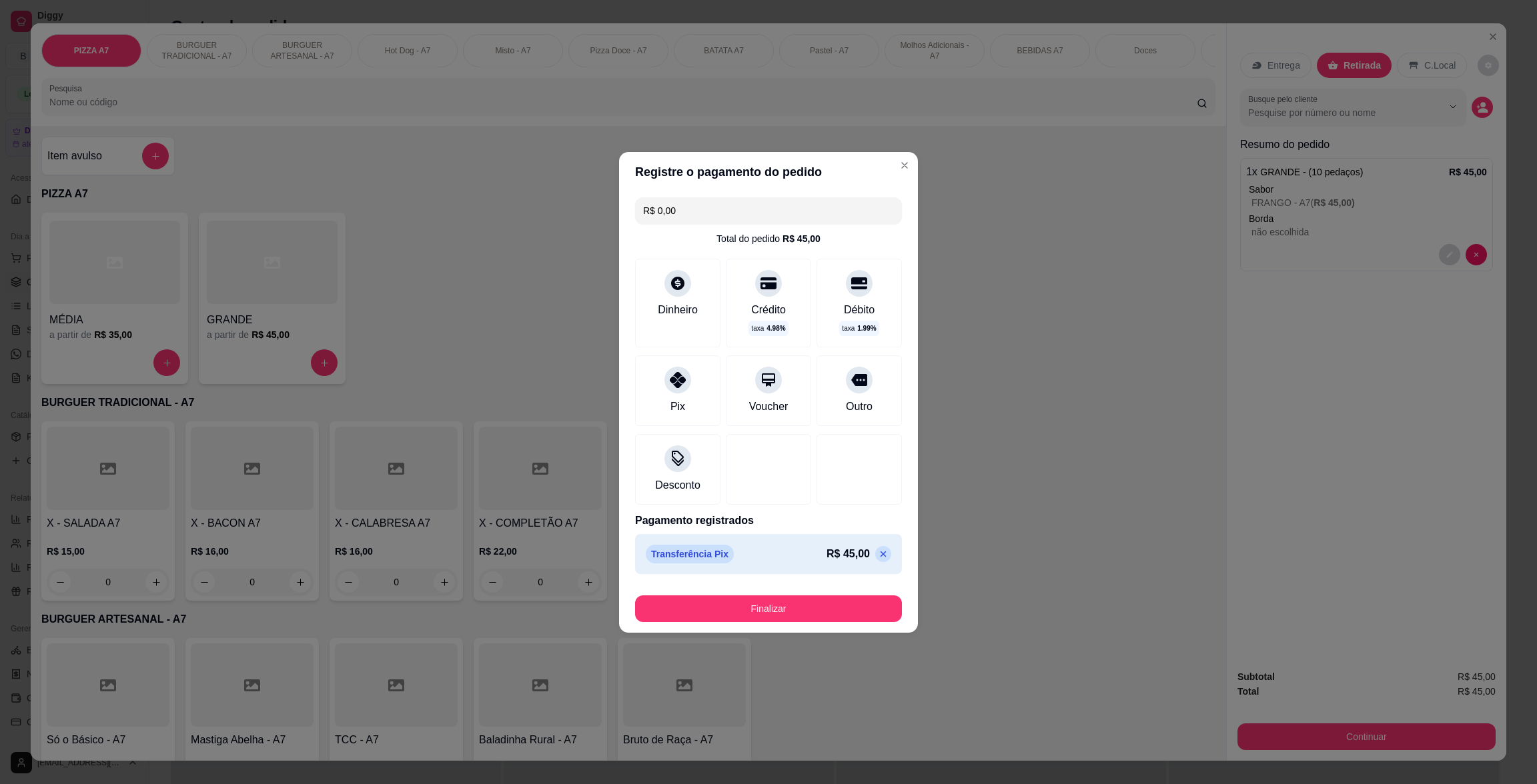
click at [811, 594] on div "Finalizar" at bounding box center [768, 607] width 267 height 32
click at [817, 603] on button "Finalizar" at bounding box center [768, 609] width 267 height 27
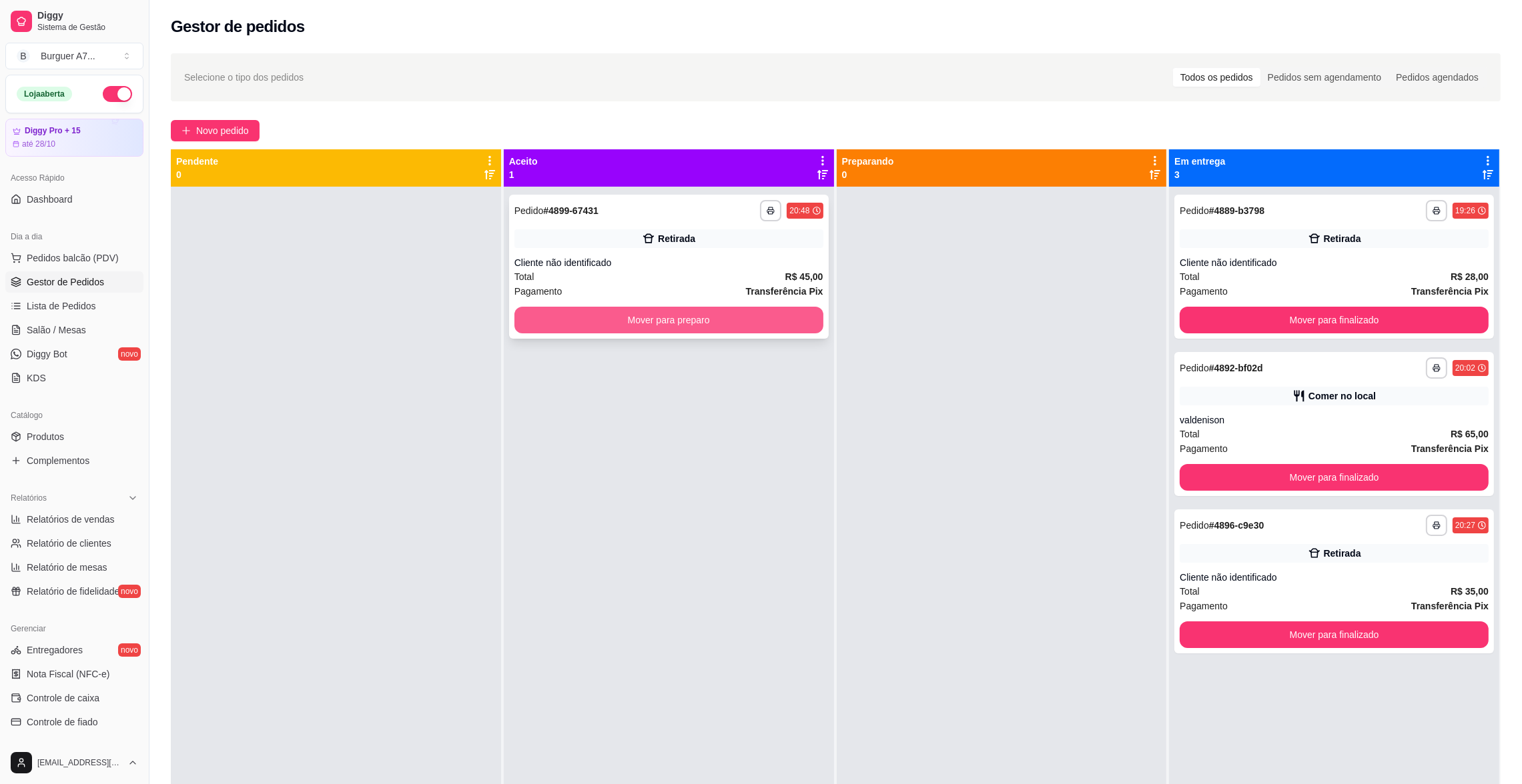
click at [720, 307] on button "Mover para preparo" at bounding box center [669, 320] width 309 height 27
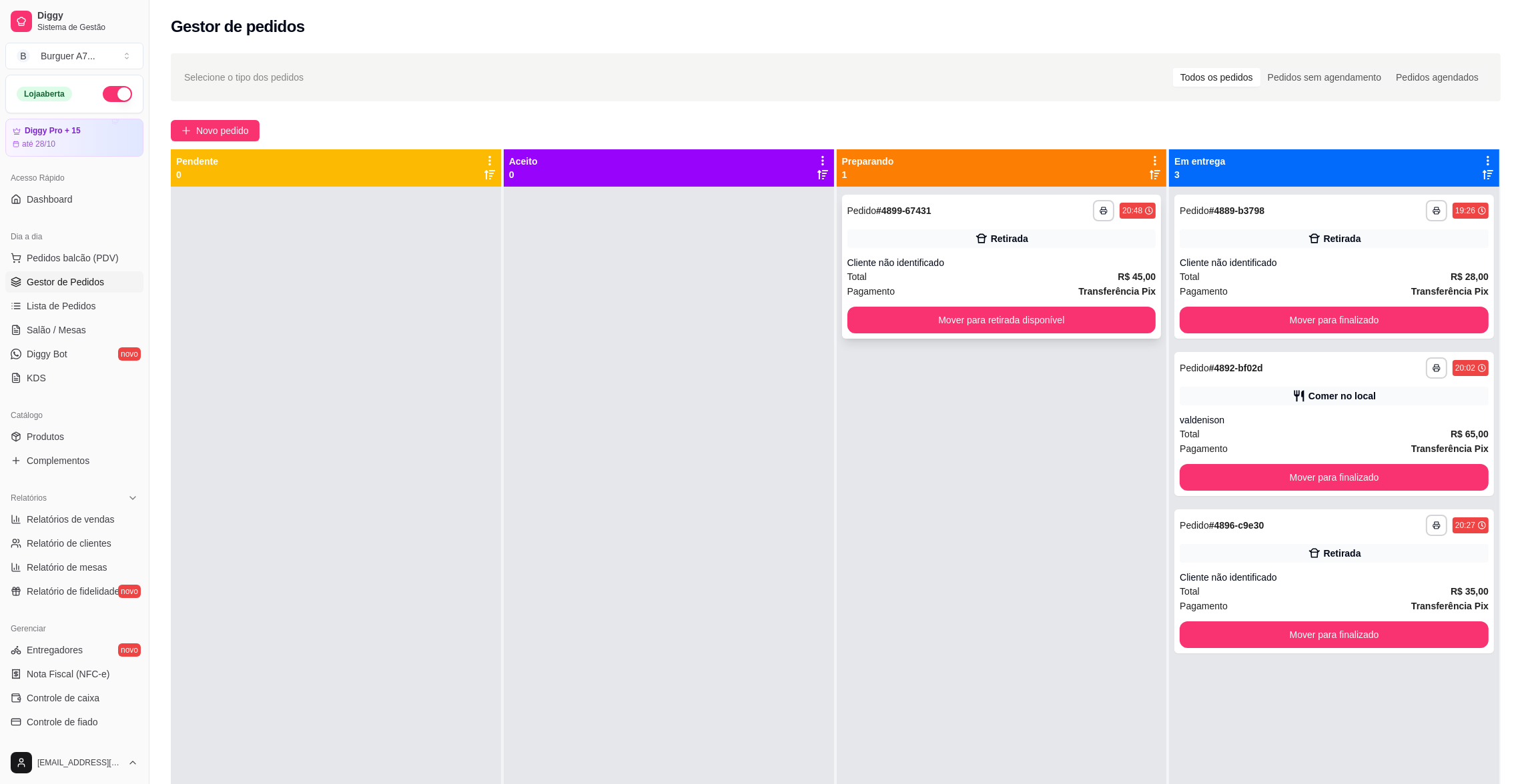
drag, startPoint x: 972, startPoint y: 285, endPoint x: 979, endPoint y: 285, distance: 7.0
click at [979, 285] on div "Pagamento Transferência Pix" at bounding box center [1002, 291] width 309 height 15
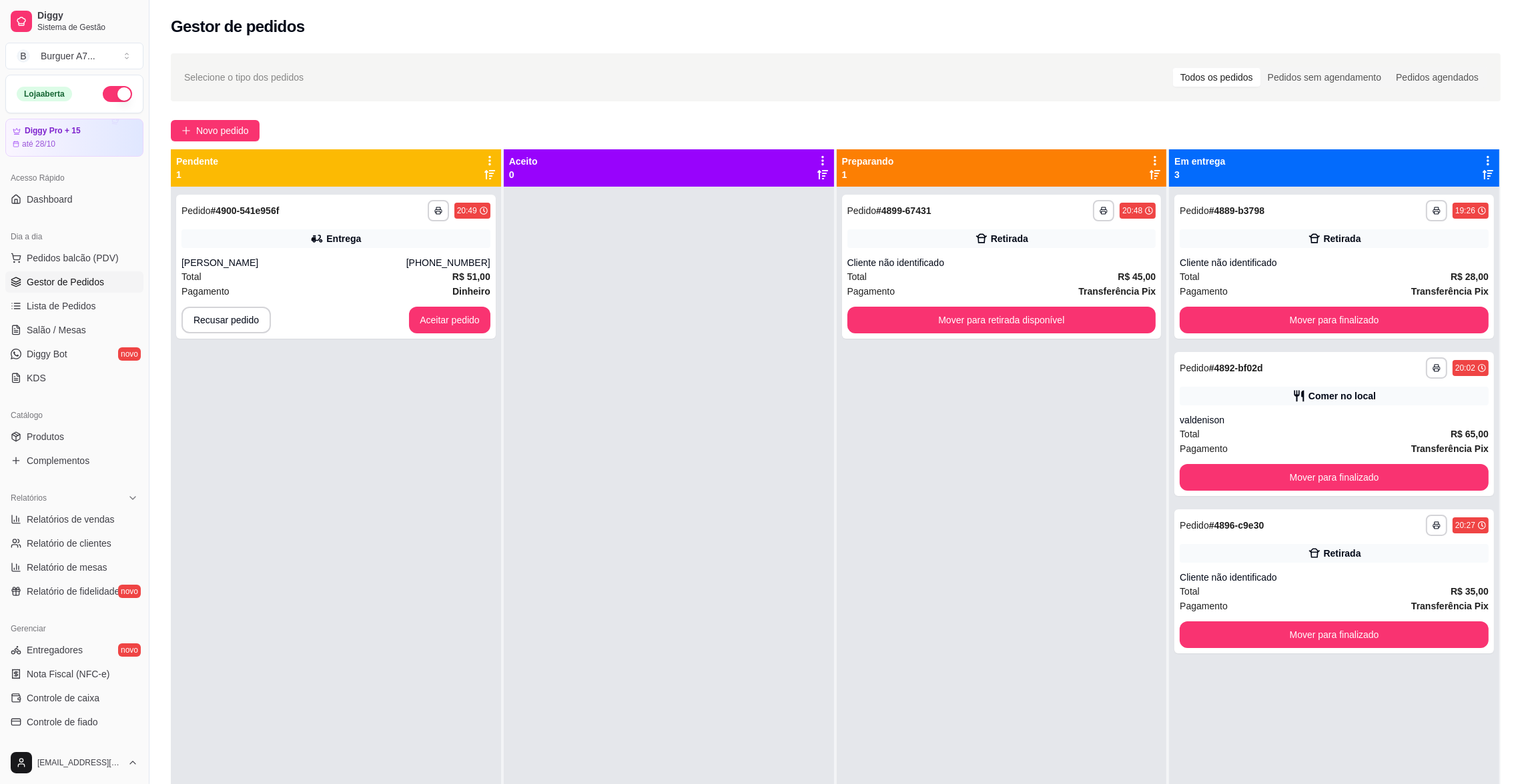
click at [213, 142] on div "**********" at bounding box center [836, 497] width 1373 height 904
click at [230, 122] on button "Novo pedido" at bounding box center [215, 131] width 89 height 21
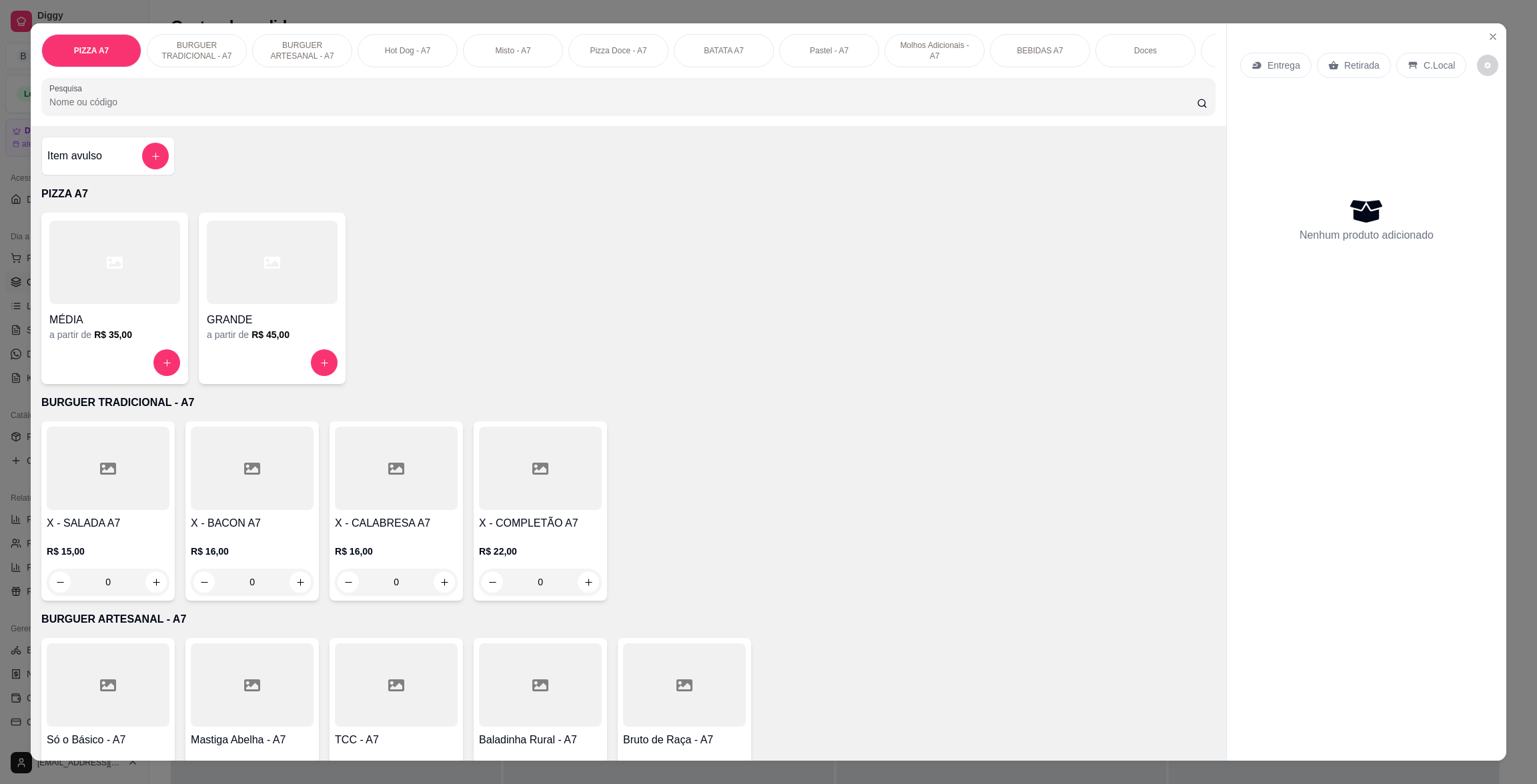
click at [147, 328] on h4 "MÉDIA" at bounding box center [115, 320] width 131 height 16
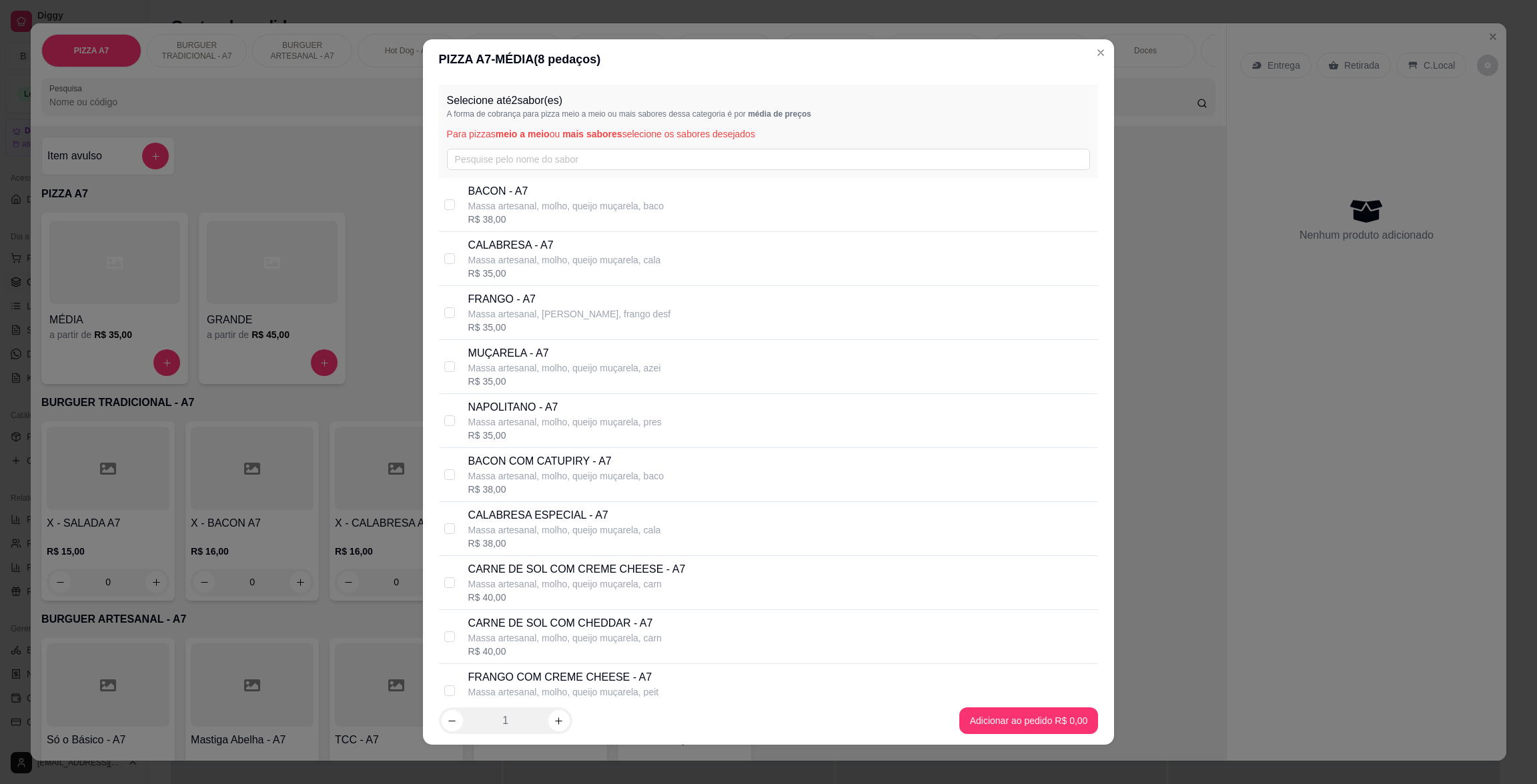
click at [582, 315] on p "Massa artesanal, [PERSON_NAME], frango desf" at bounding box center [569, 314] width 202 height 13
click at [555, 275] on div "R$ 35,00" at bounding box center [565, 273] width 193 height 13
click at [594, 485] on div "R$ 38,00" at bounding box center [565, 489] width 195 height 13
click at [594, 485] on div "R$ 19,00" at bounding box center [565, 489] width 195 height 13
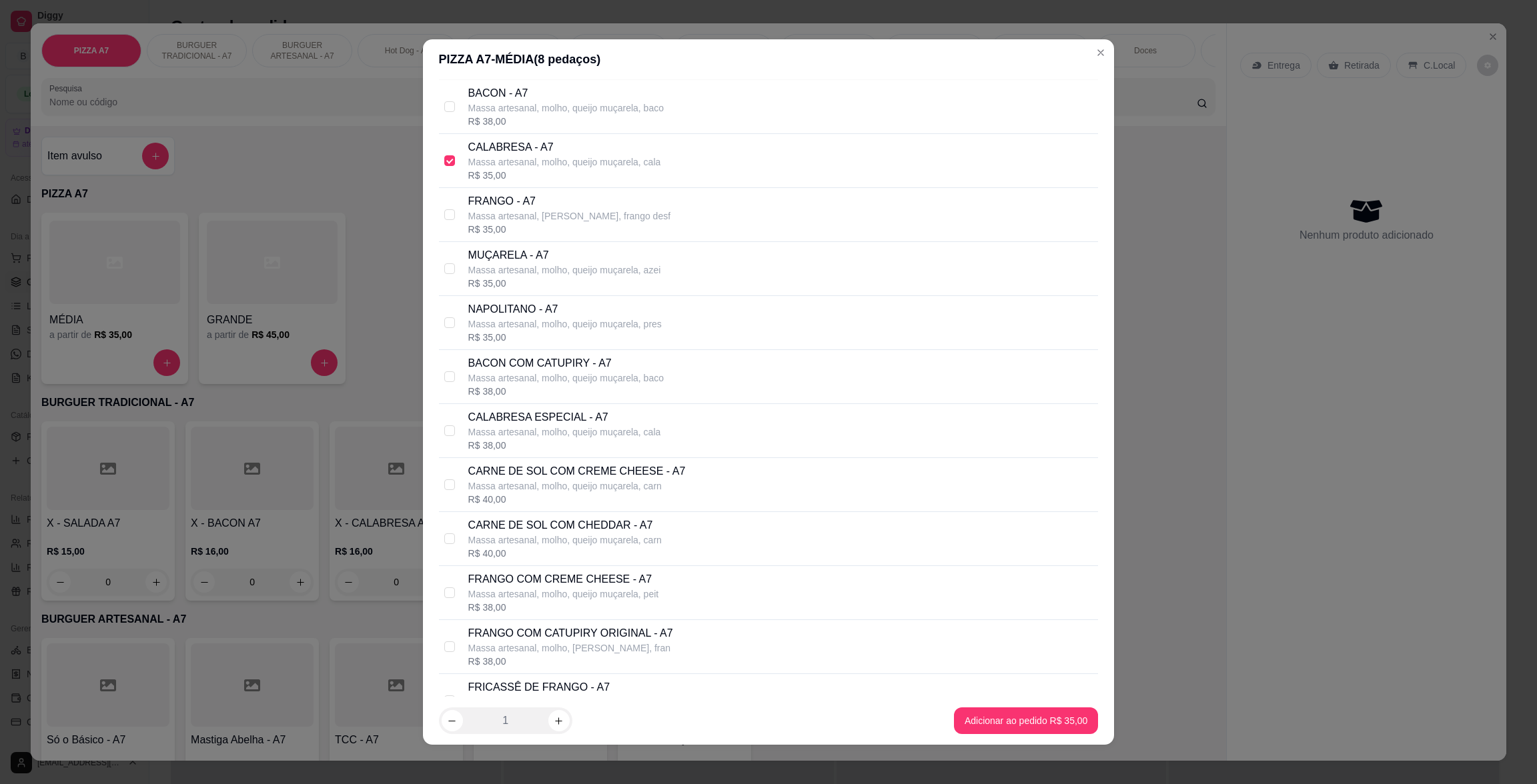
scroll to position [100, 0]
click at [653, 643] on p "Massa artesanal, molho, [PERSON_NAME], fran" at bounding box center [571, 646] width 205 height 13
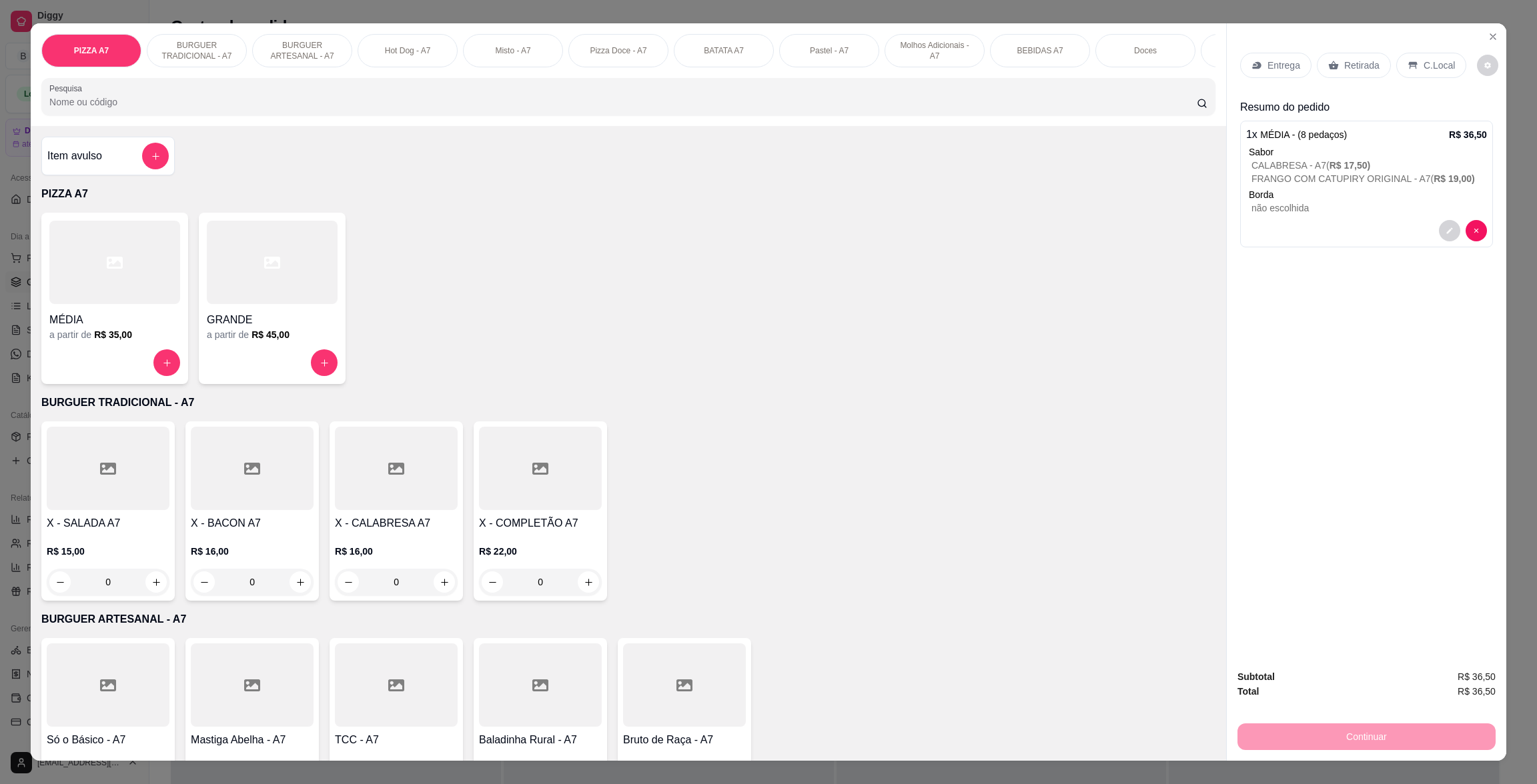
click at [1408, 67] on icon at bounding box center [1413, 65] width 11 height 11
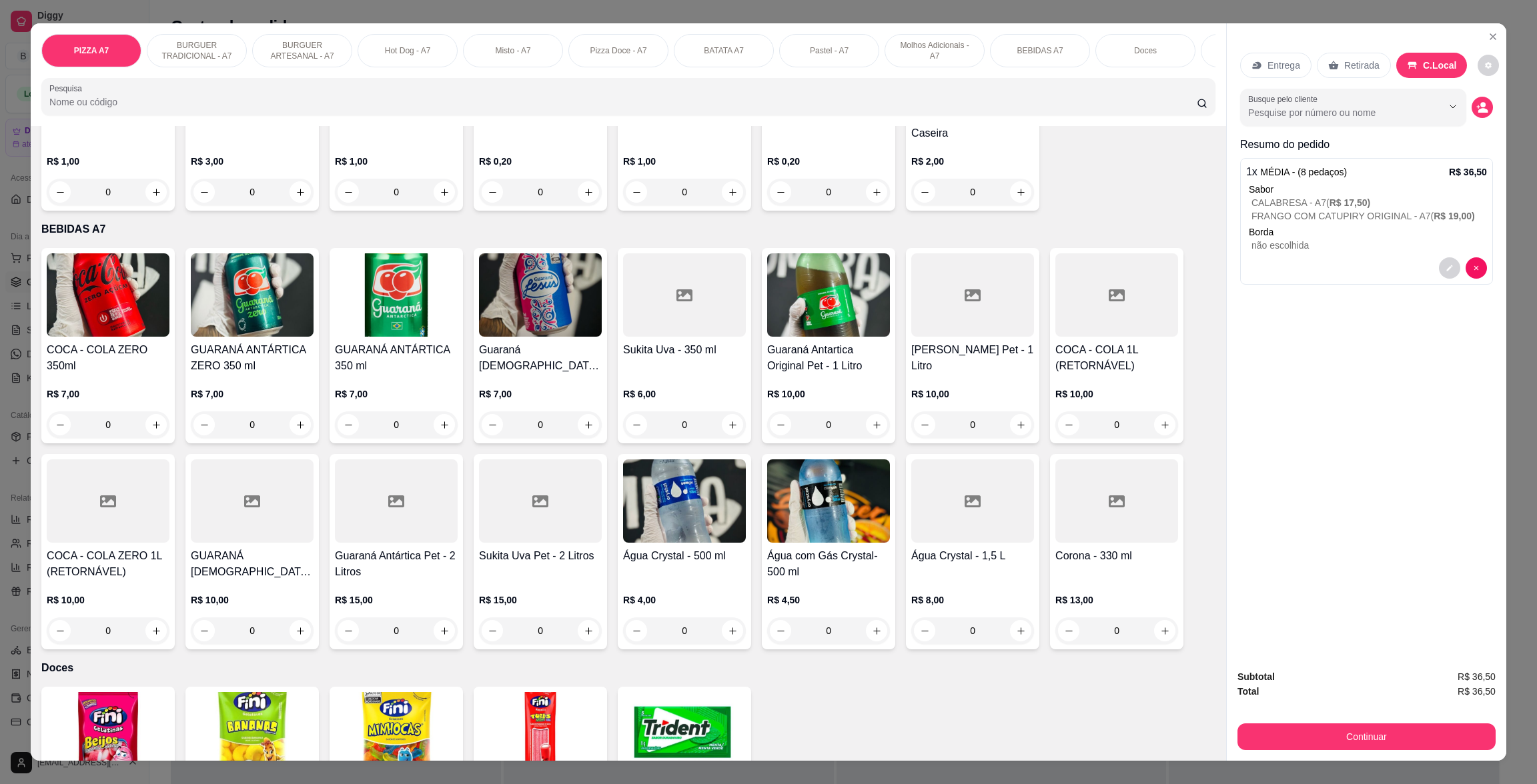
scroll to position [2111, 0]
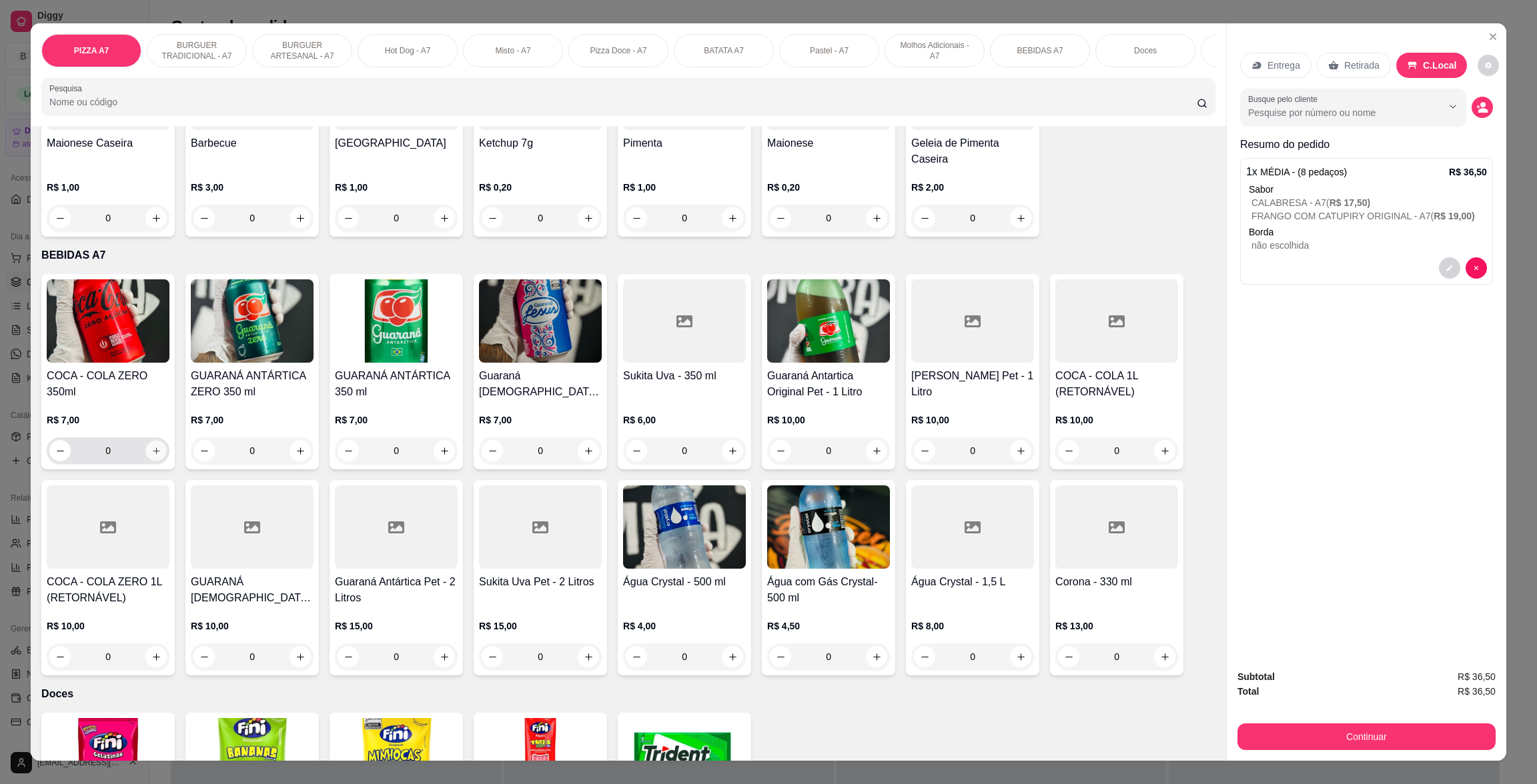
click at [151, 449] on icon "increase-product-quantity" at bounding box center [156, 451] width 10 height 10
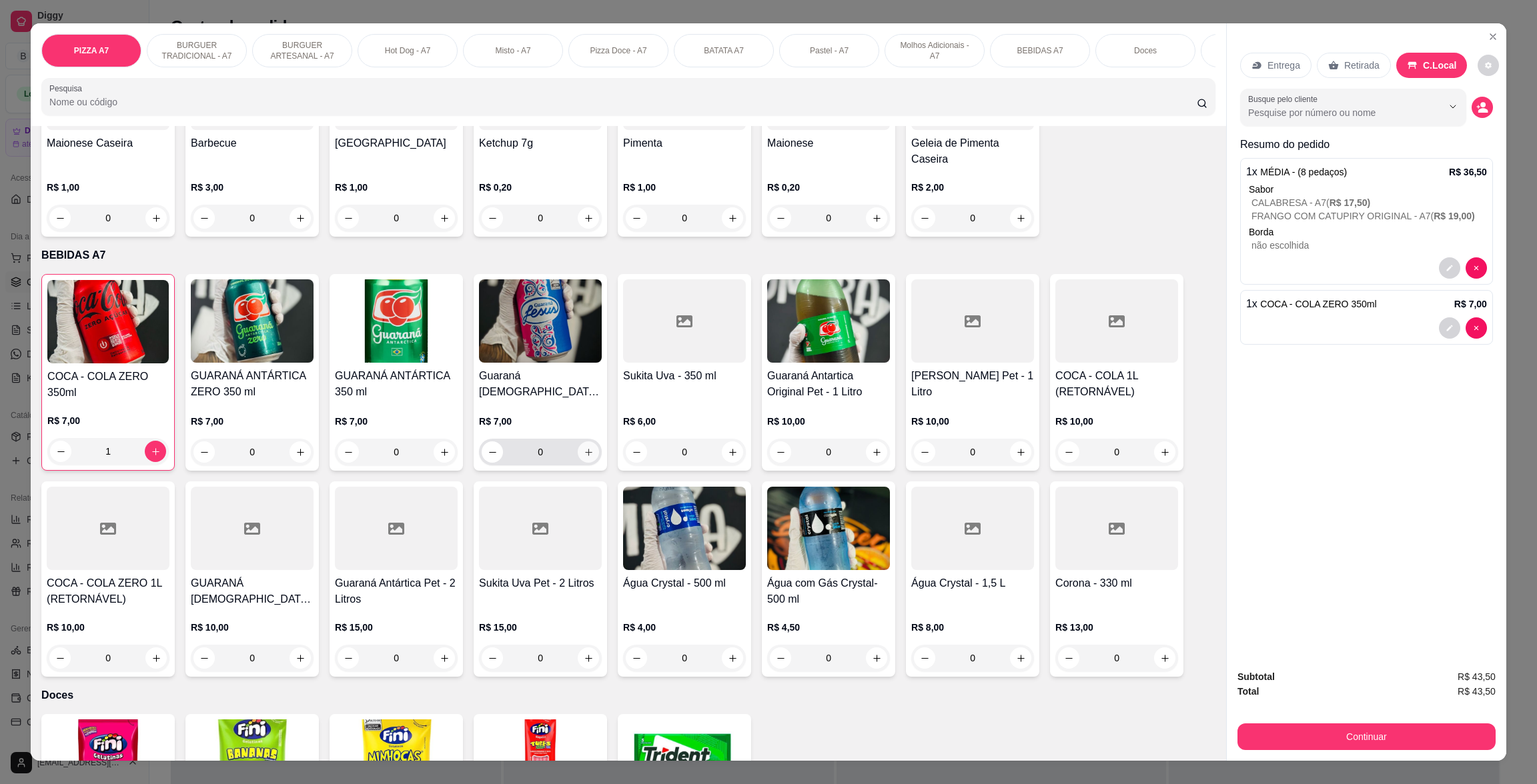
click at [585, 451] on icon "increase-product-quantity" at bounding box center [588, 452] width 10 height 10
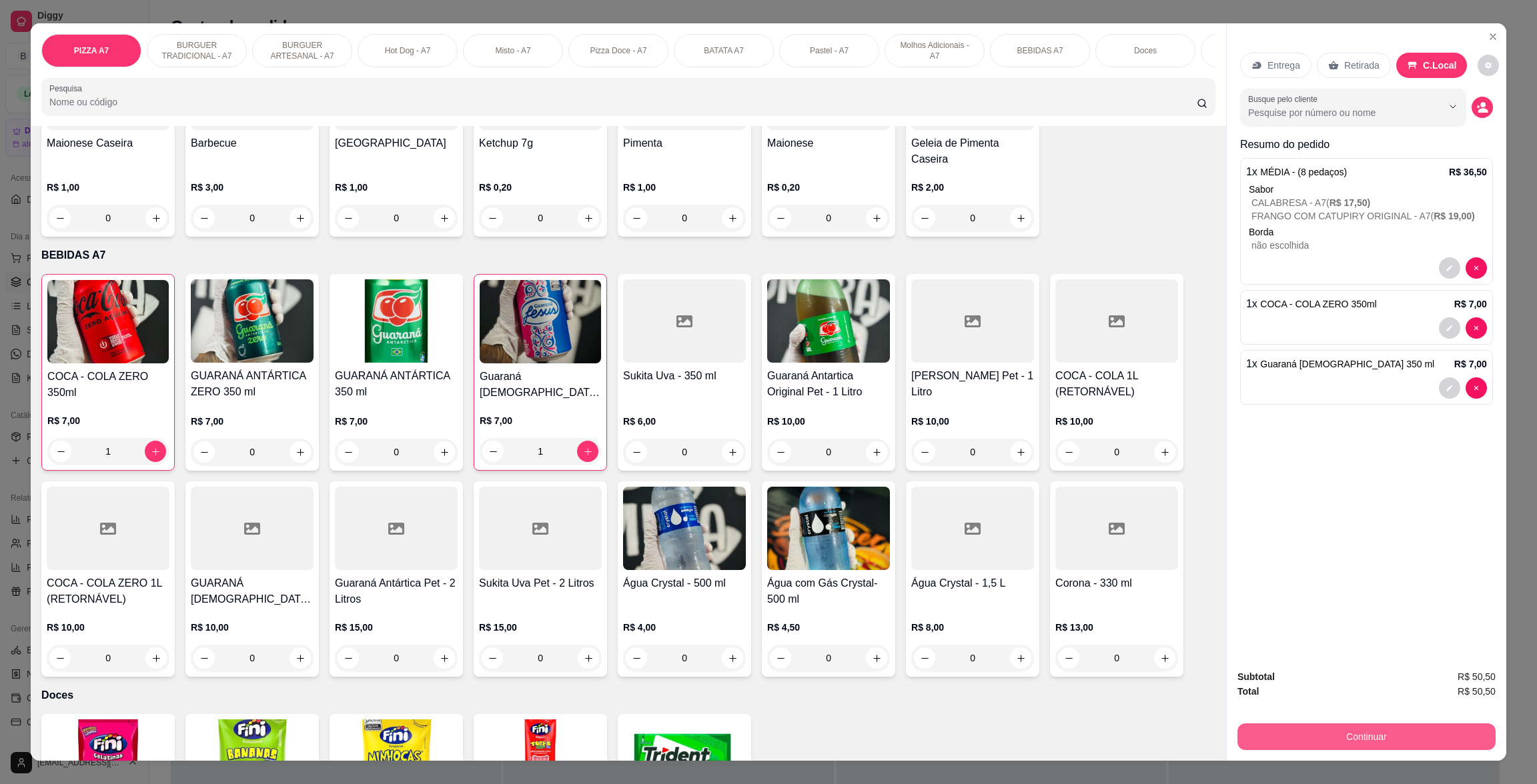
click at [1395, 736] on button "Continuar" at bounding box center [1366, 737] width 258 height 27
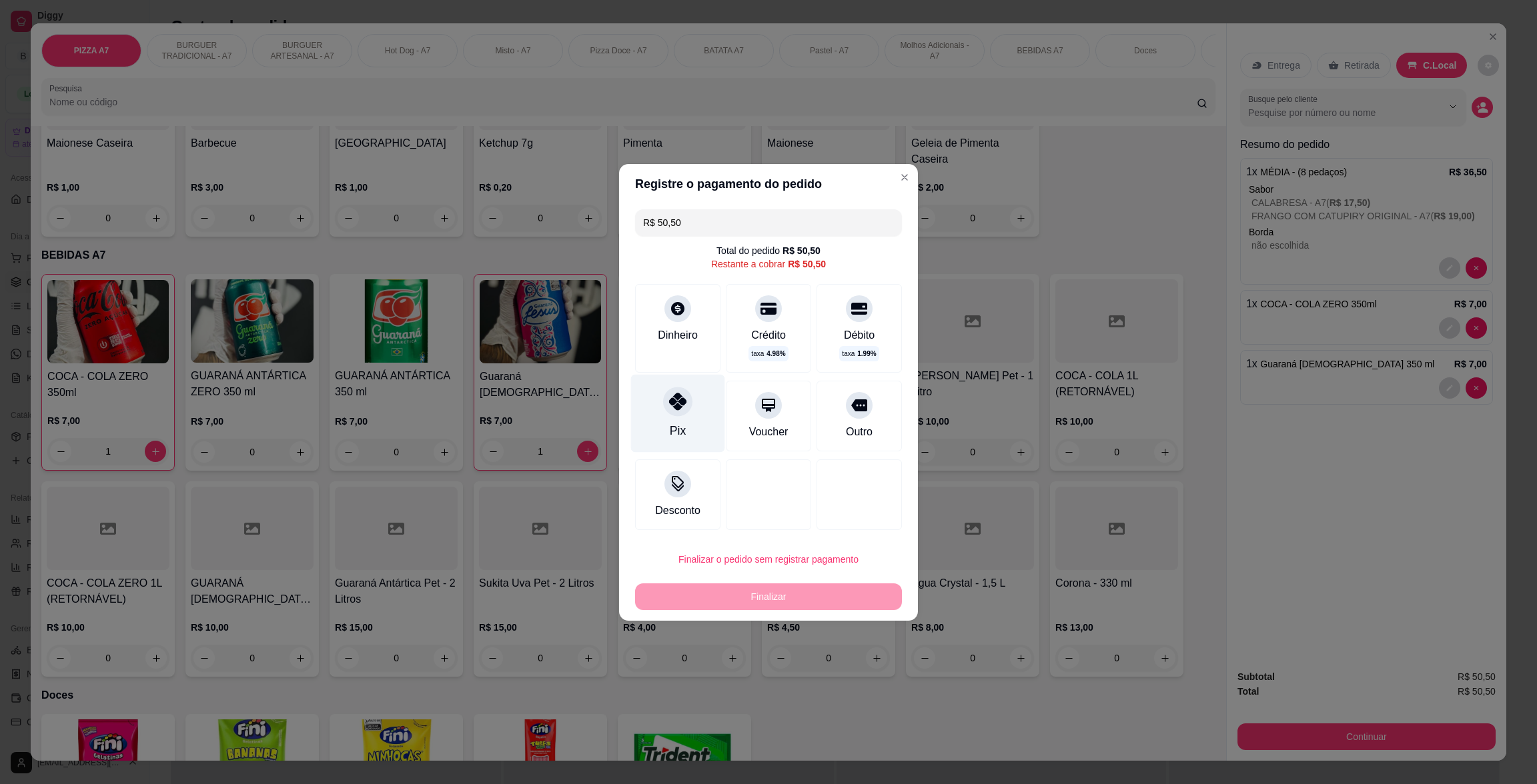
click at [667, 419] on div "Pix" at bounding box center [678, 413] width 94 height 78
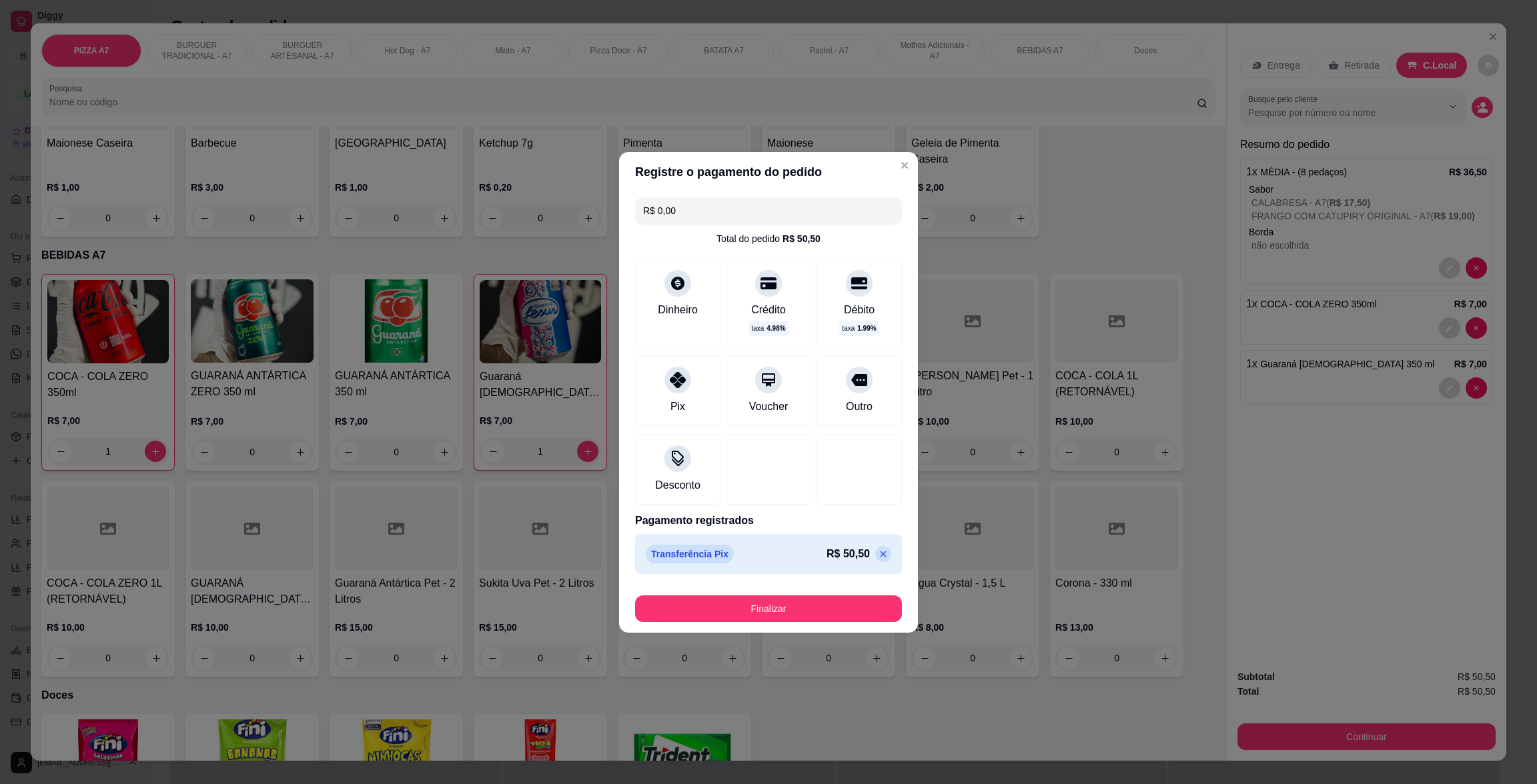
click at [817, 594] on div "Finalizar" at bounding box center [768, 607] width 267 height 32
click at [819, 603] on button "Finalizar" at bounding box center [768, 609] width 259 height 26
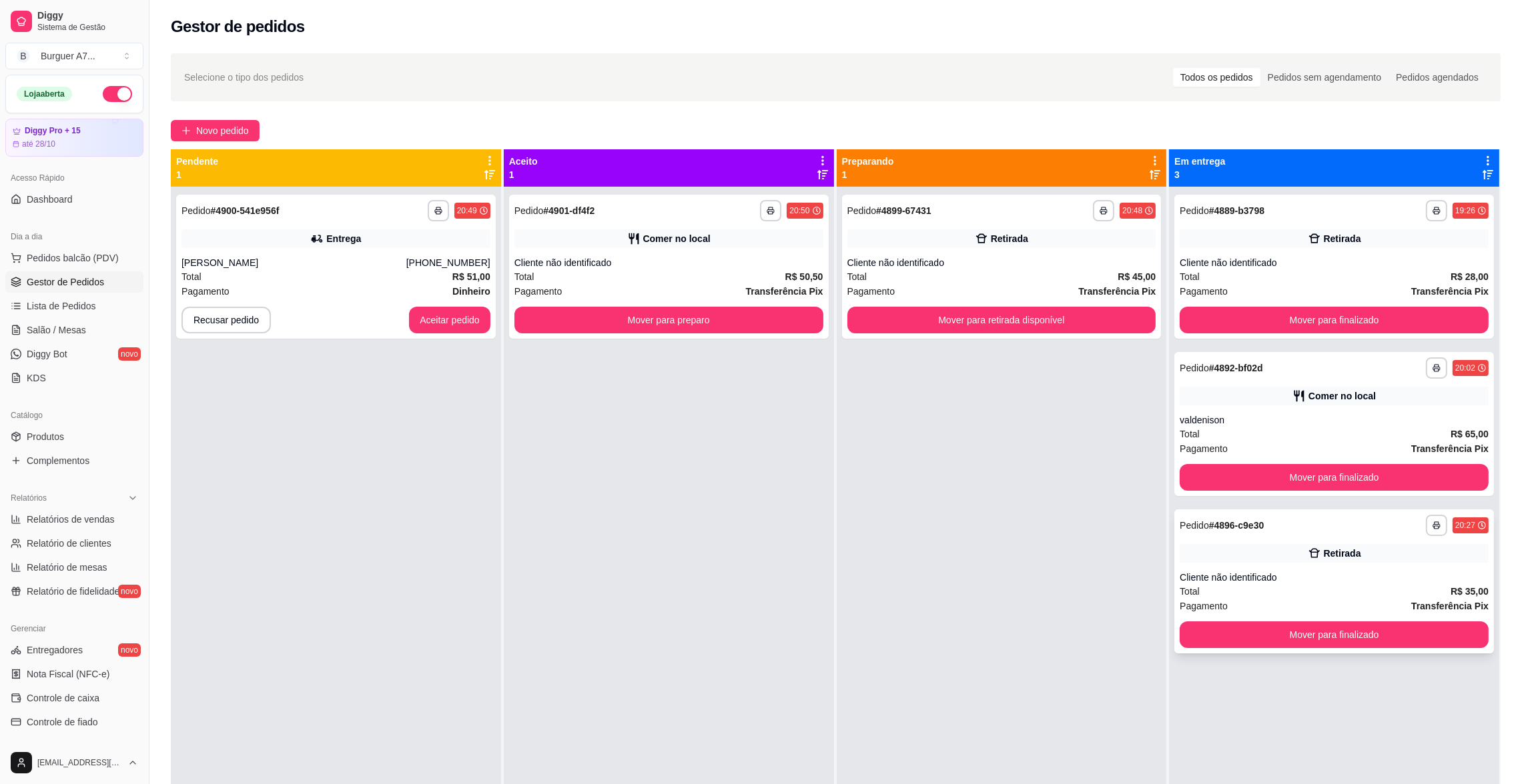
click at [1269, 569] on div "**********" at bounding box center [1335, 581] width 320 height 144
click at [1180, 398] on div "Comer no local" at bounding box center [1335, 396] width 309 height 18
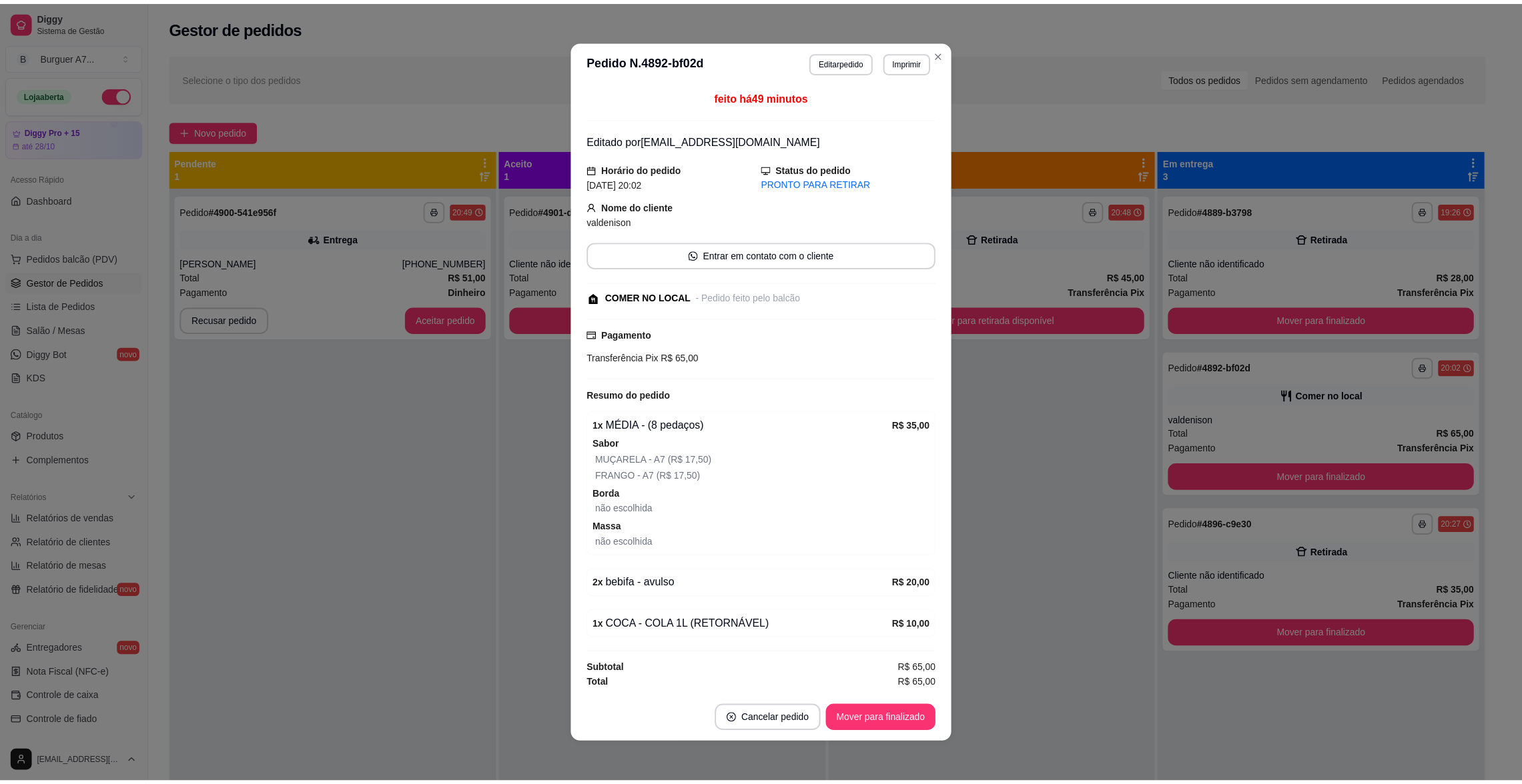
scroll to position [2, 0]
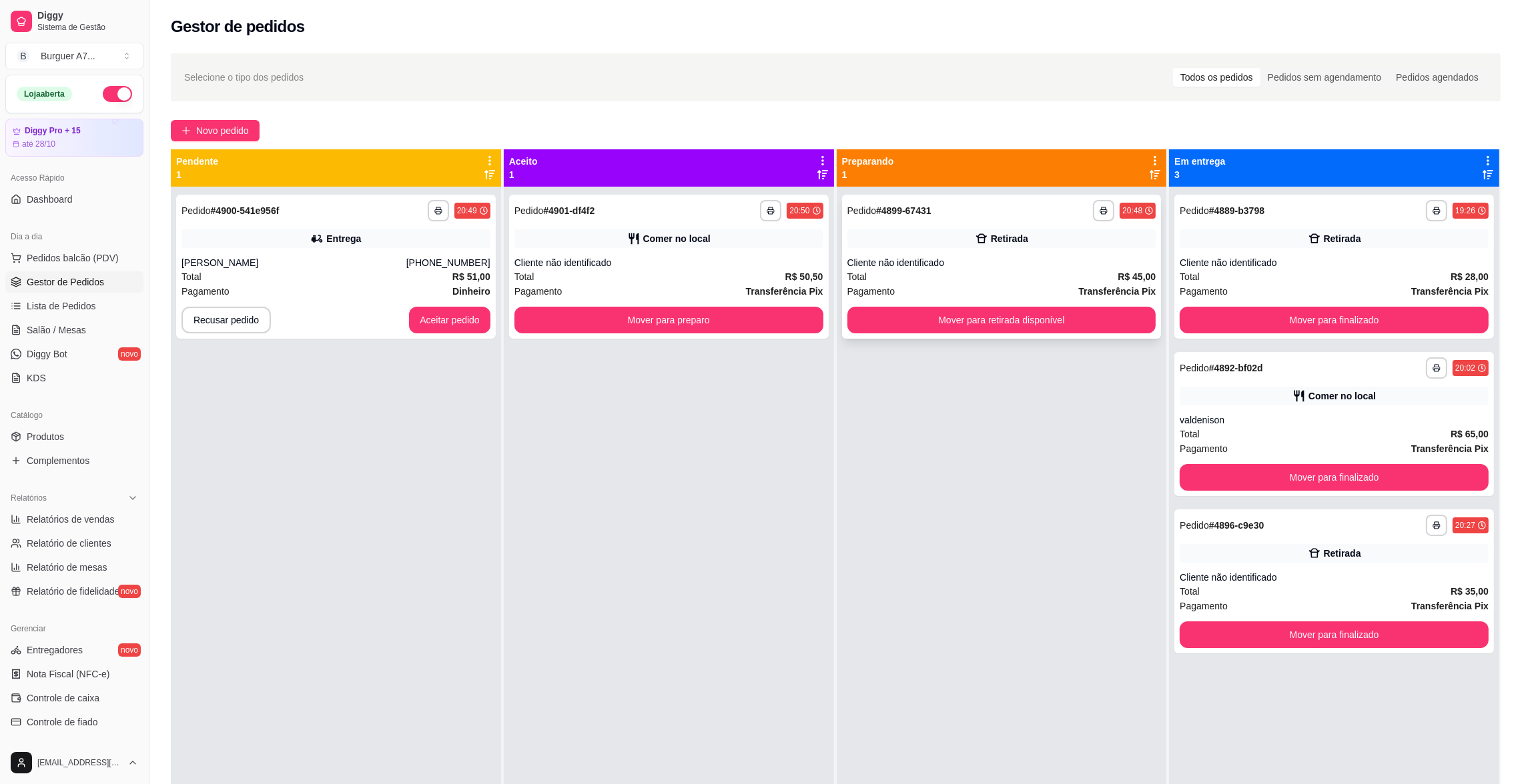
click at [908, 271] on div "Total R$ 45,00" at bounding box center [1002, 276] width 309 height 15
click at [730, 317] on button "Mover para preparo" at bounding box center [668, 320] width 299 height 26
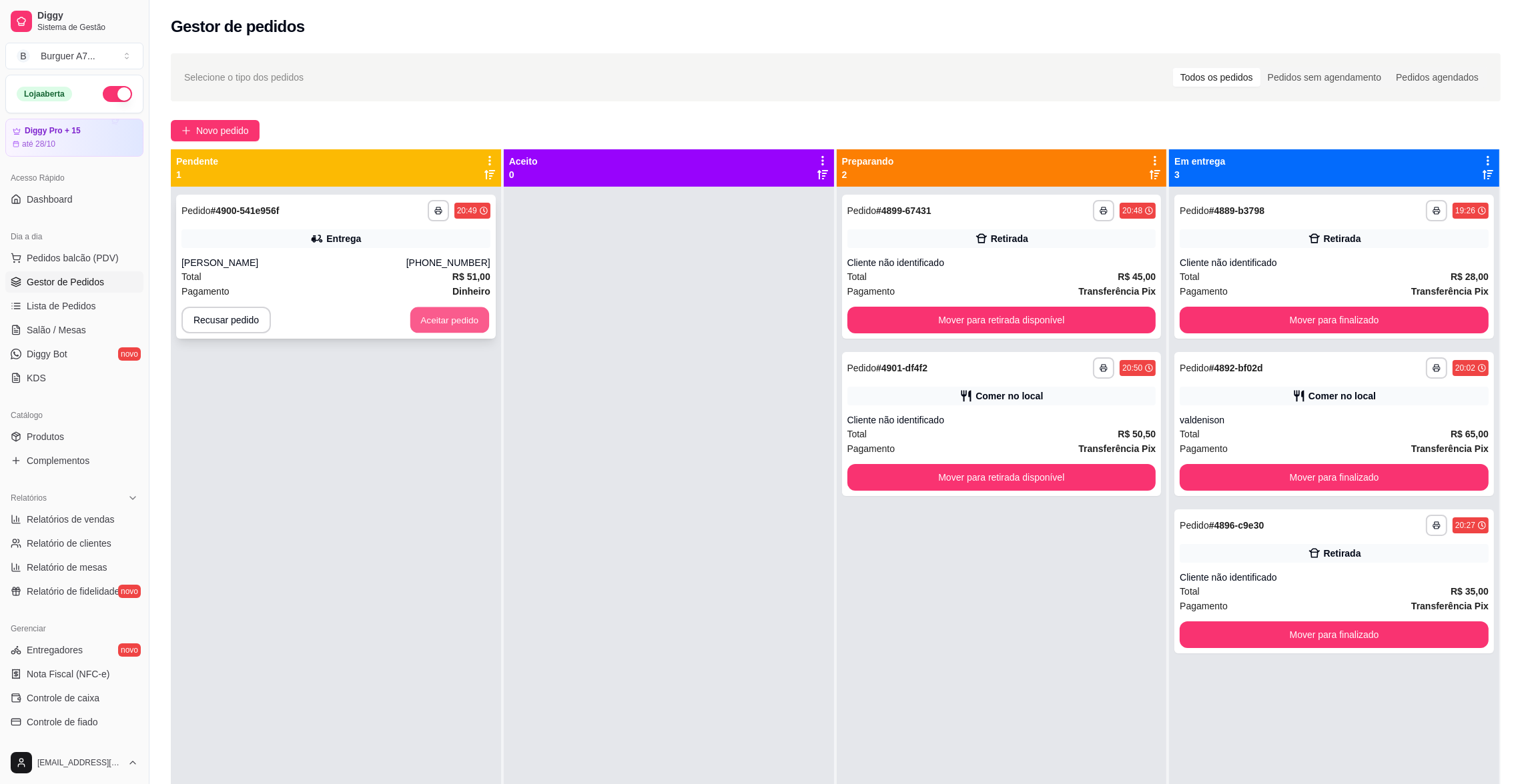
click at [461, 317] on button "Aceitar pedido" at bounding box center [449, 320] width 79 height 26
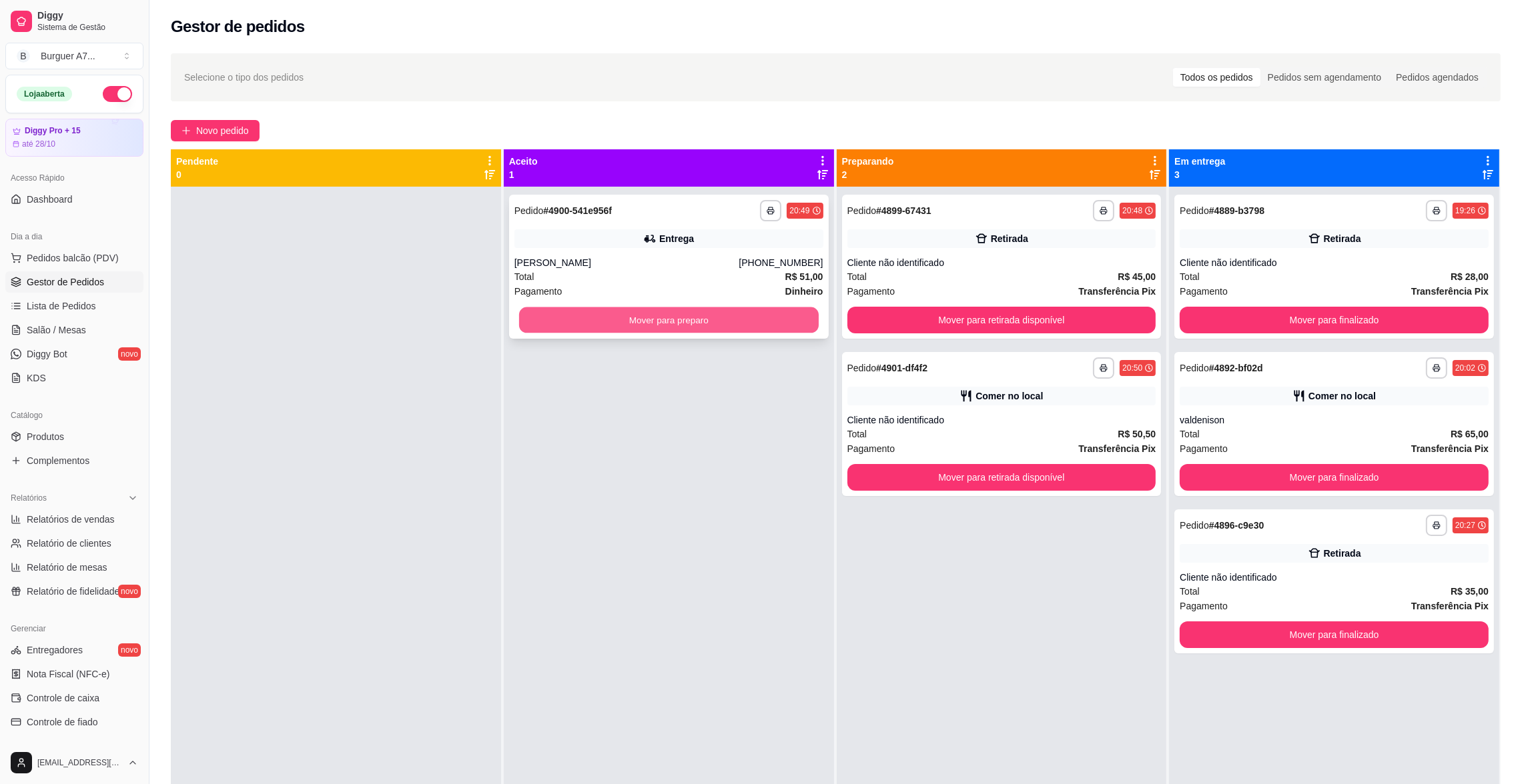
click at [673, 325] on button "Mover para preparo" at bounding box center [668, 320] width 299 height 26
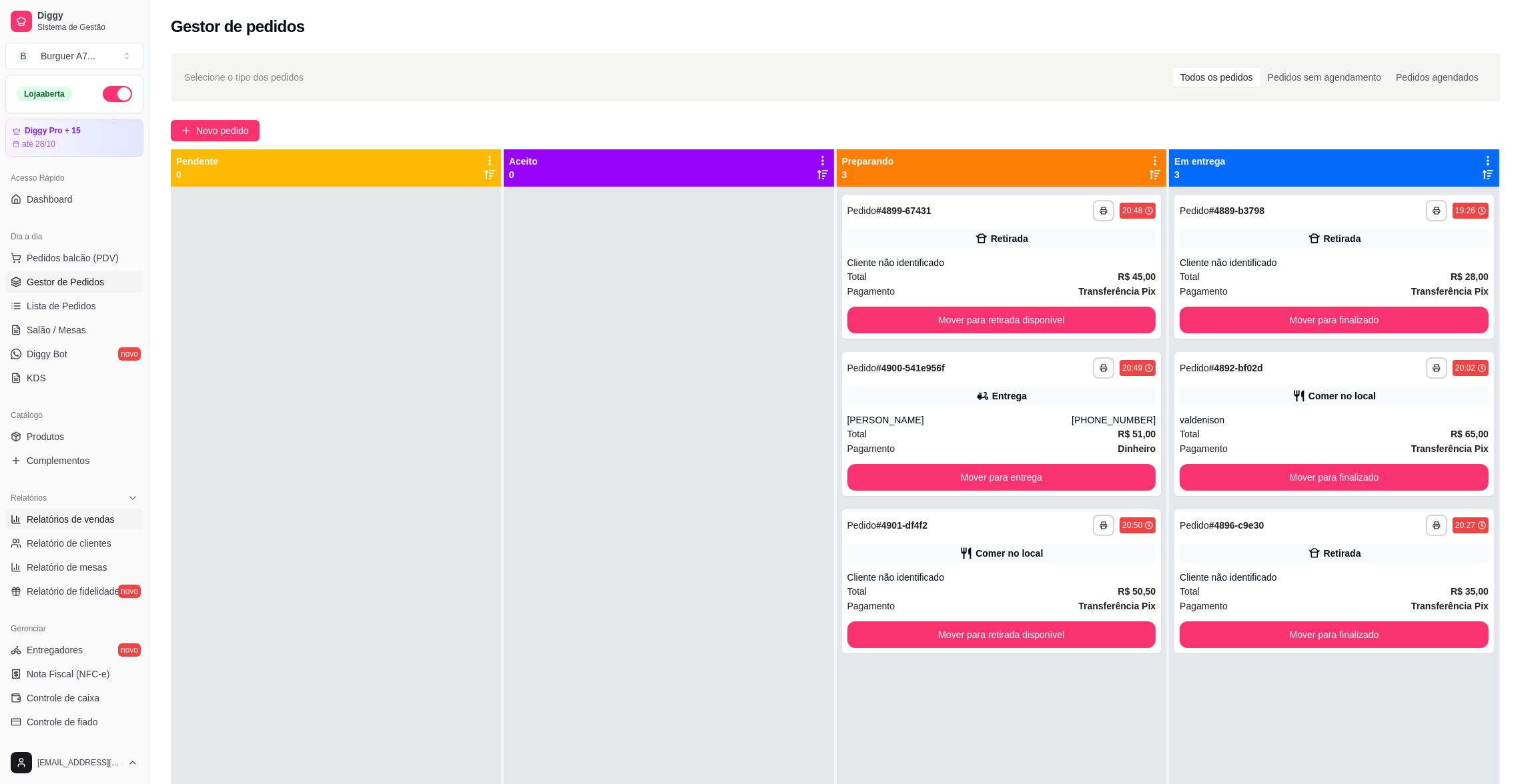
click at [77, 522] on span "Relatórios de vendas" at bounding box center [70, 519] width 88 height 13
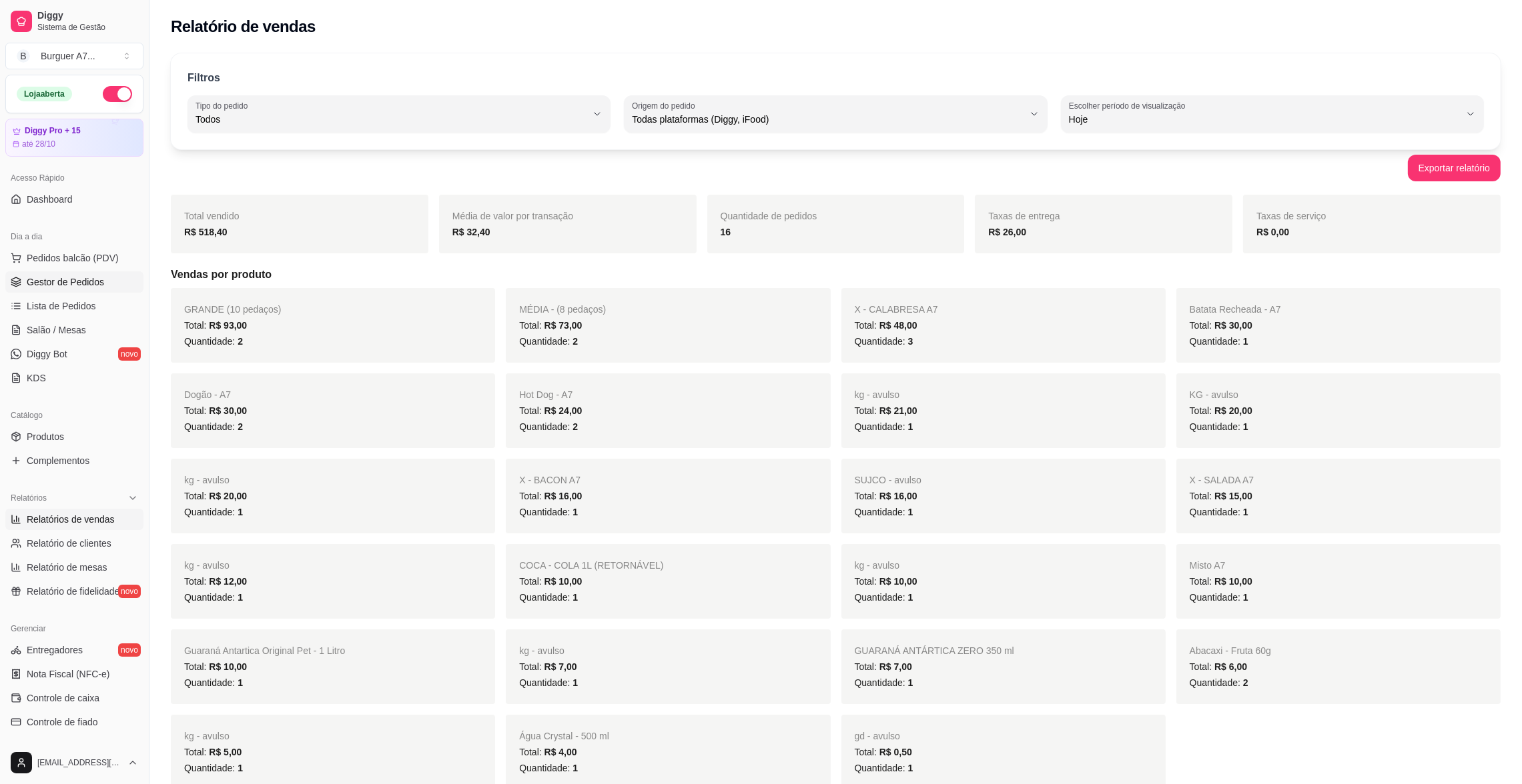
click at [79, 278] on span "Gestor de Pedidos" at bounding box center [65, 281] width 77 height 13
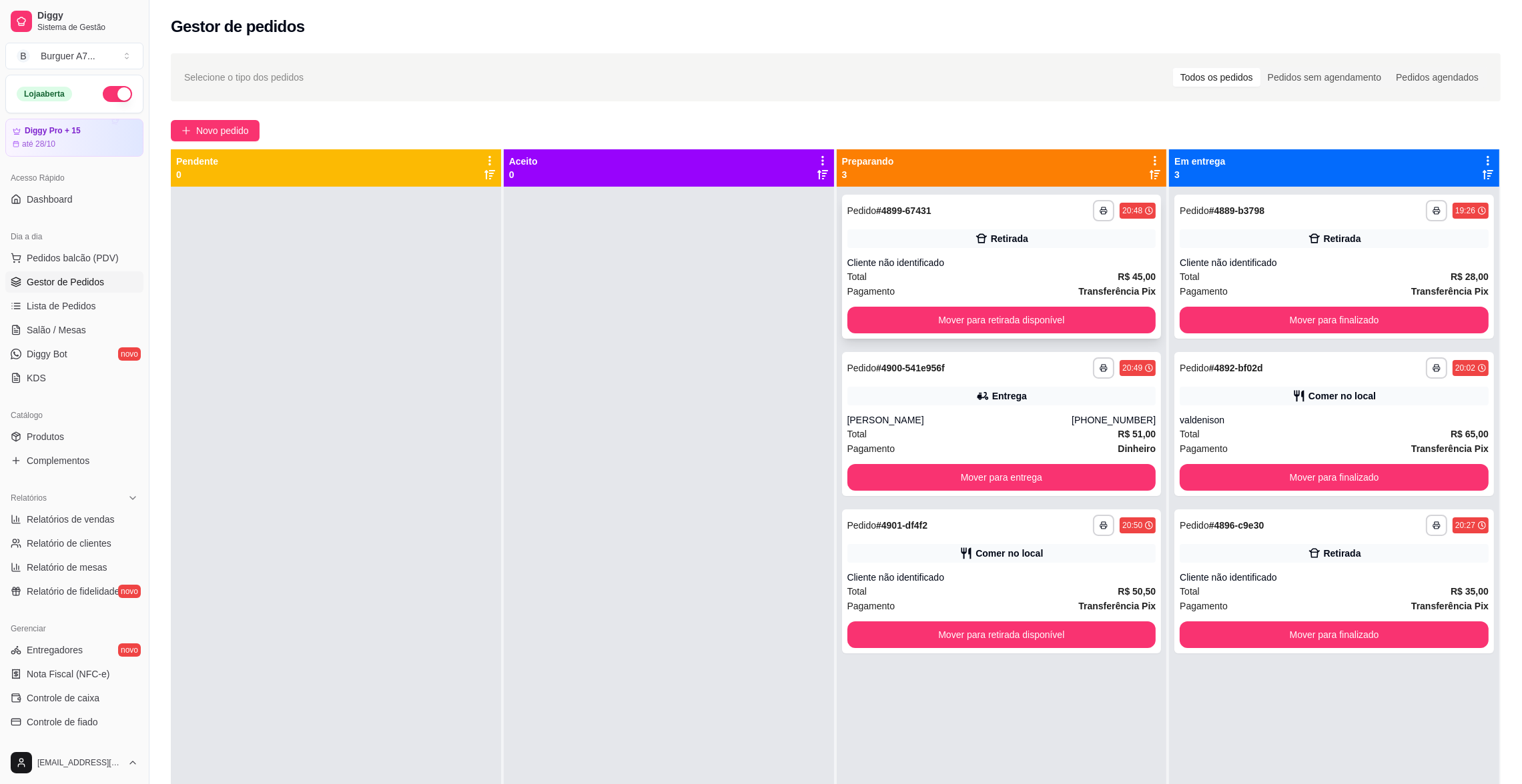
click at [1051, 246] on div "Retirada" at bounding box center [1002, 239] width 309 height 18
click at [1291, 554] on div "Retirada" at bounding box center [1335, 553] width 309 height 18
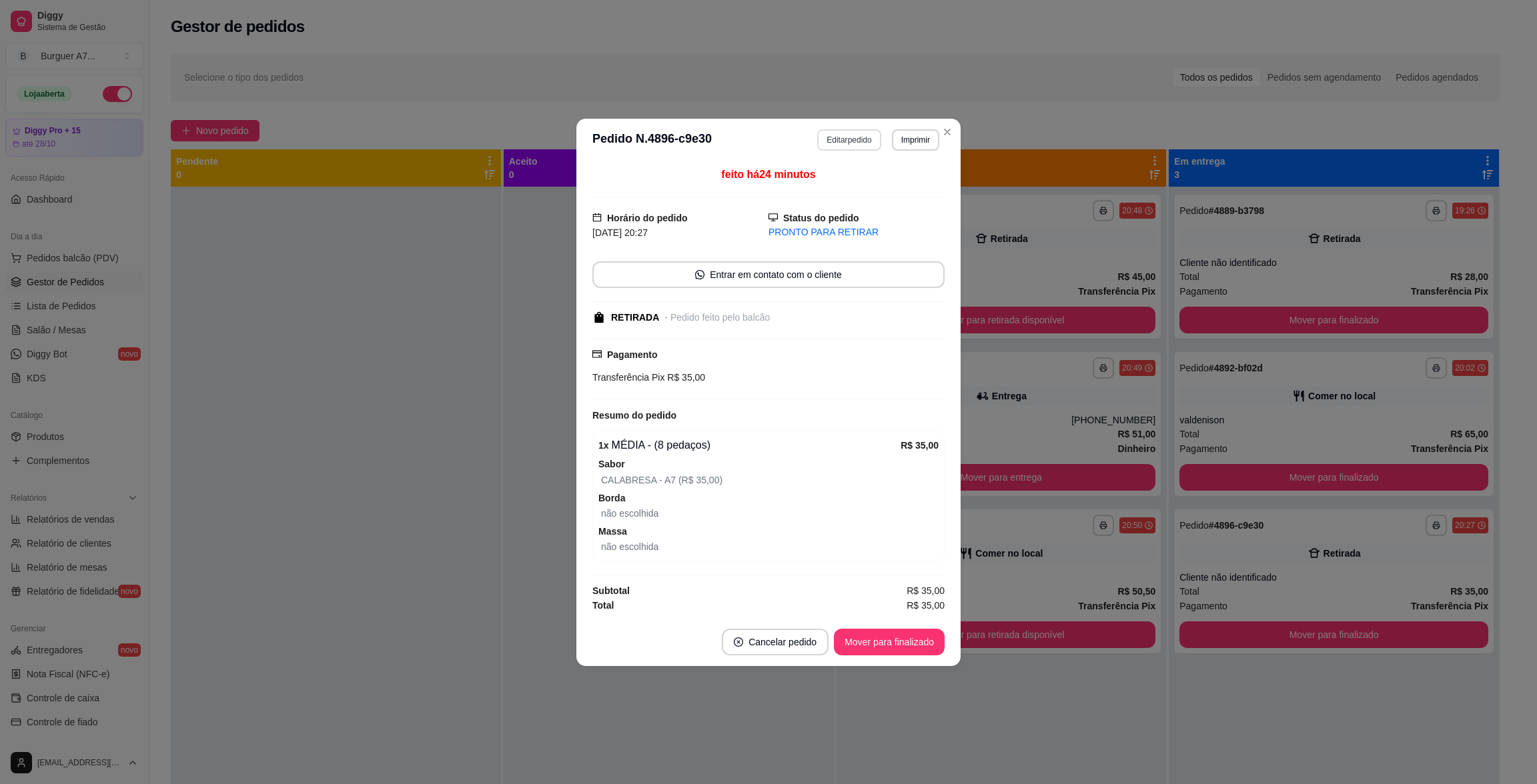
click at [846, 138] on button "Editar pedido" at bounding box center [848, 140] width 63 height 21
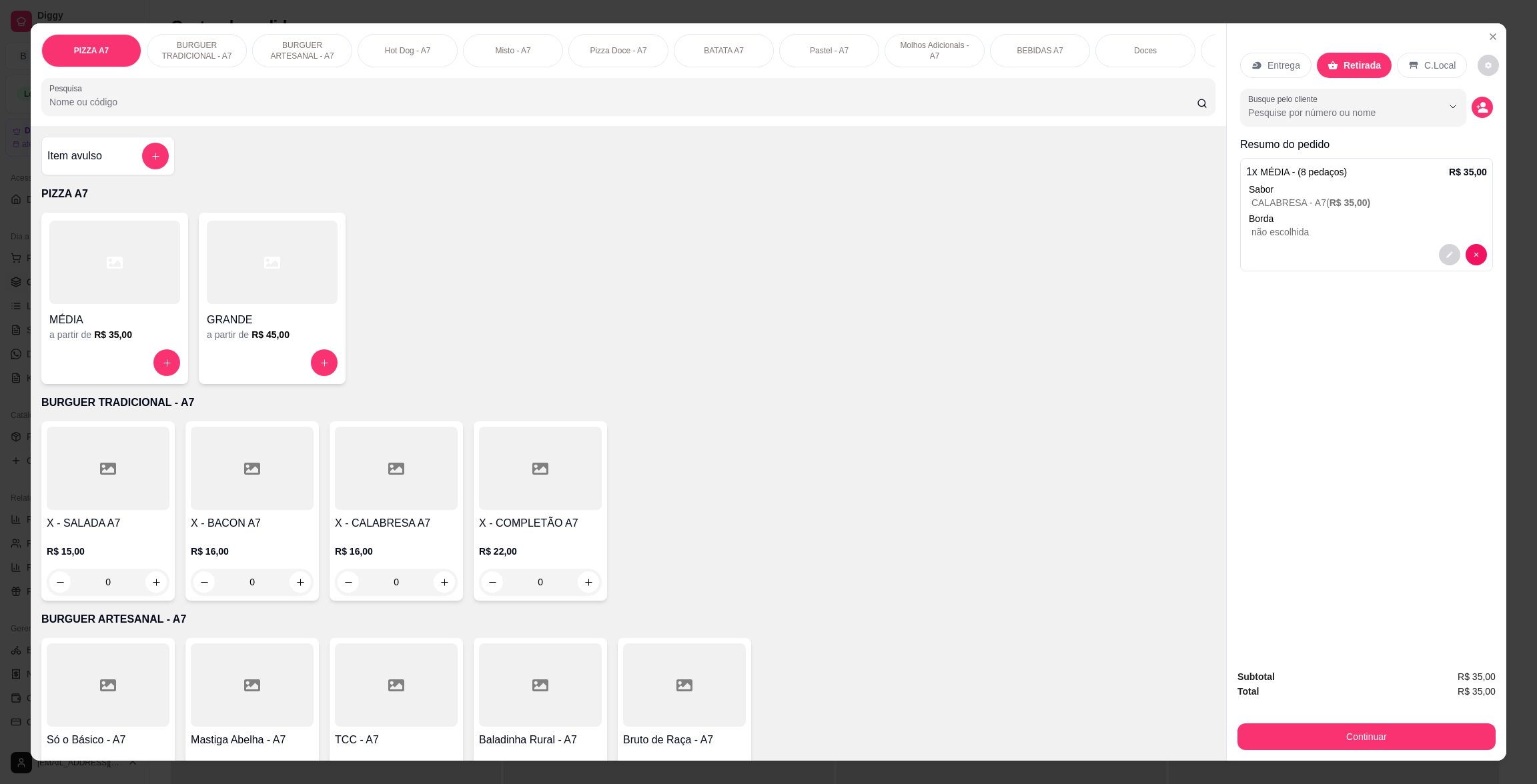
click at [80, 154] on div "Item avulso" at bounding box center [108, 156] width 133 height 39
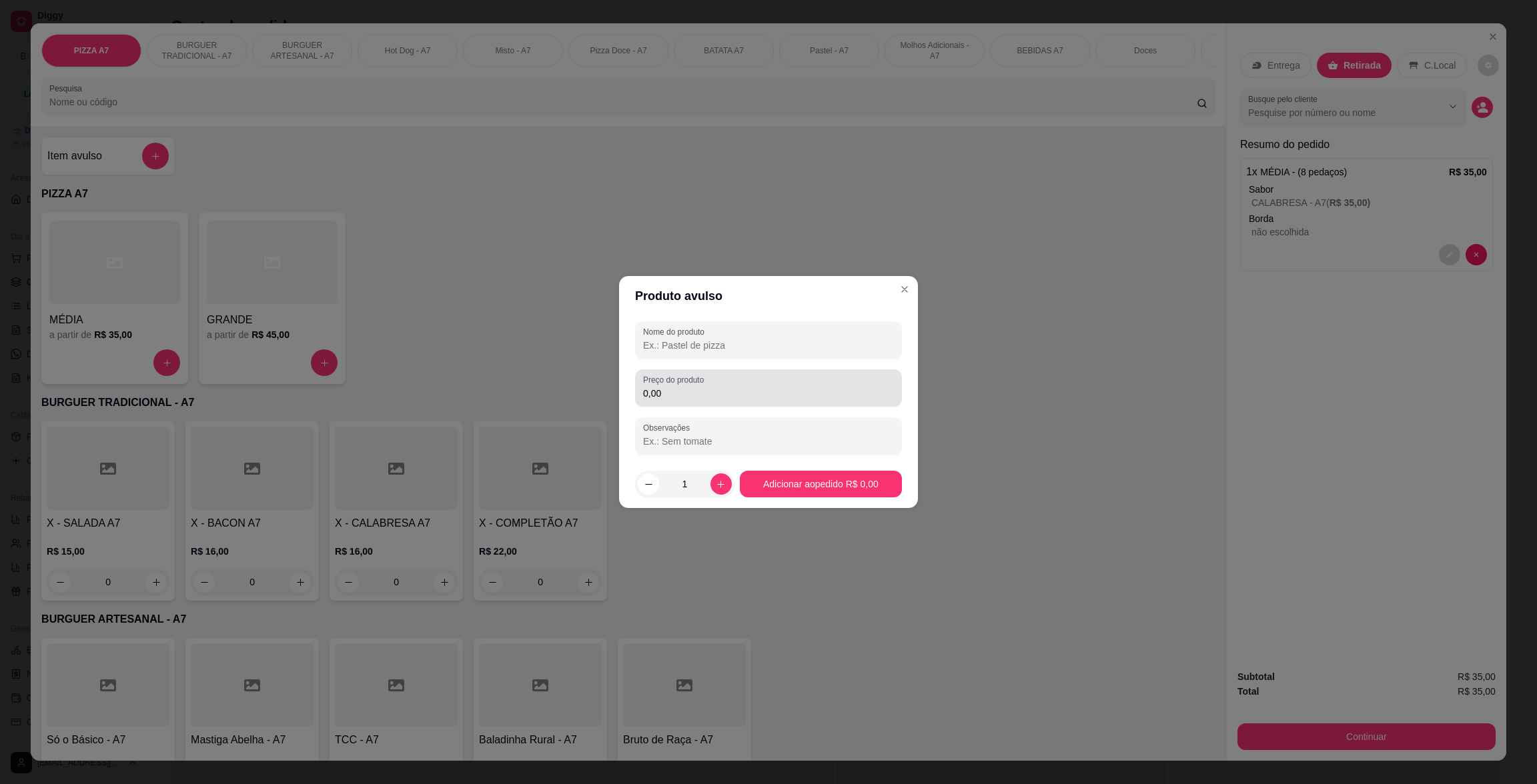
click at [675, 390] on input "0,00" at bounding box center [769, 393] width 251 height 13
click at [770, 327] on div at bounding box center [769, 340] width 251 height 27
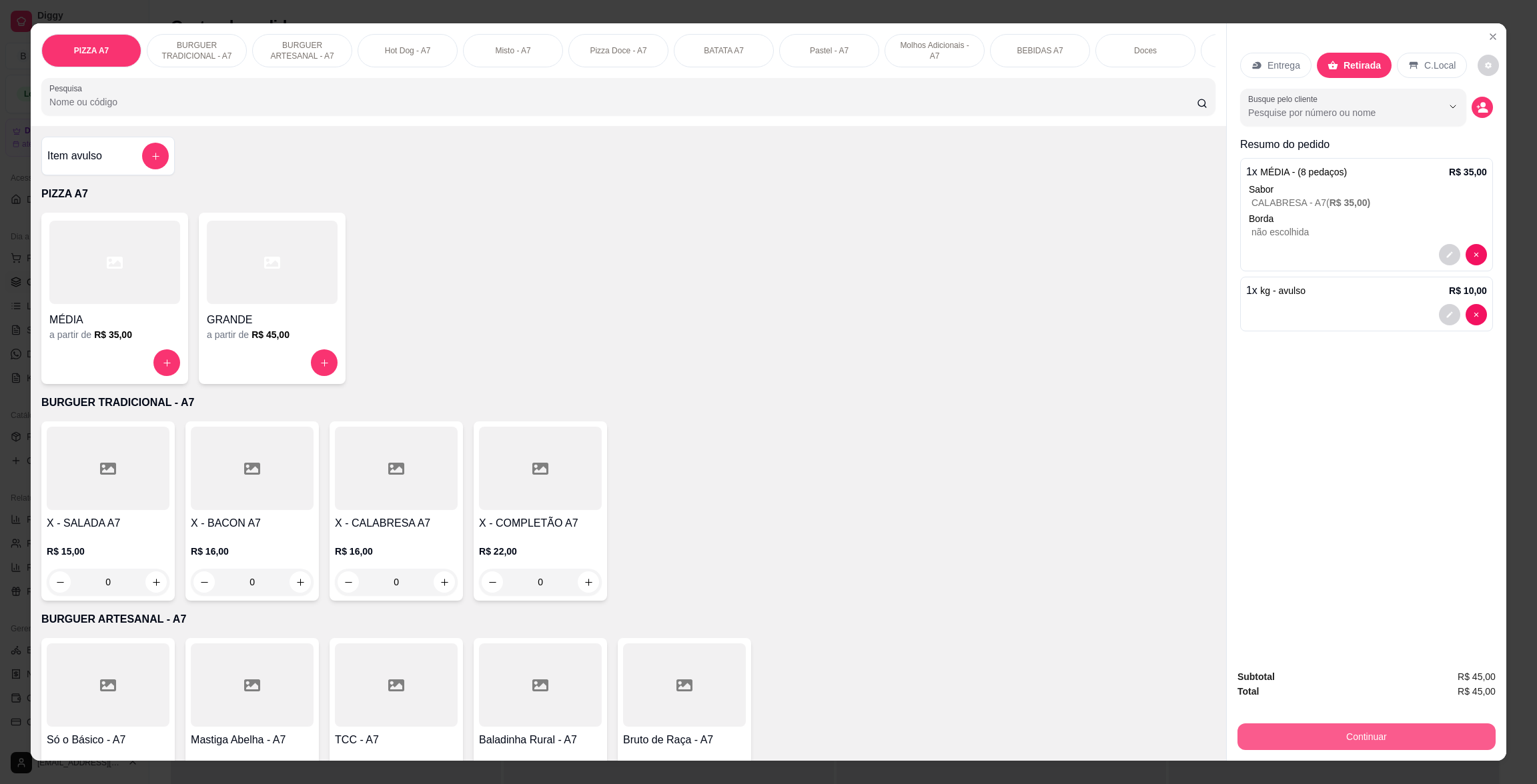
click at [1407, 743] on button "Continuar" at bounding box center [1366, 737] width 258 height 27
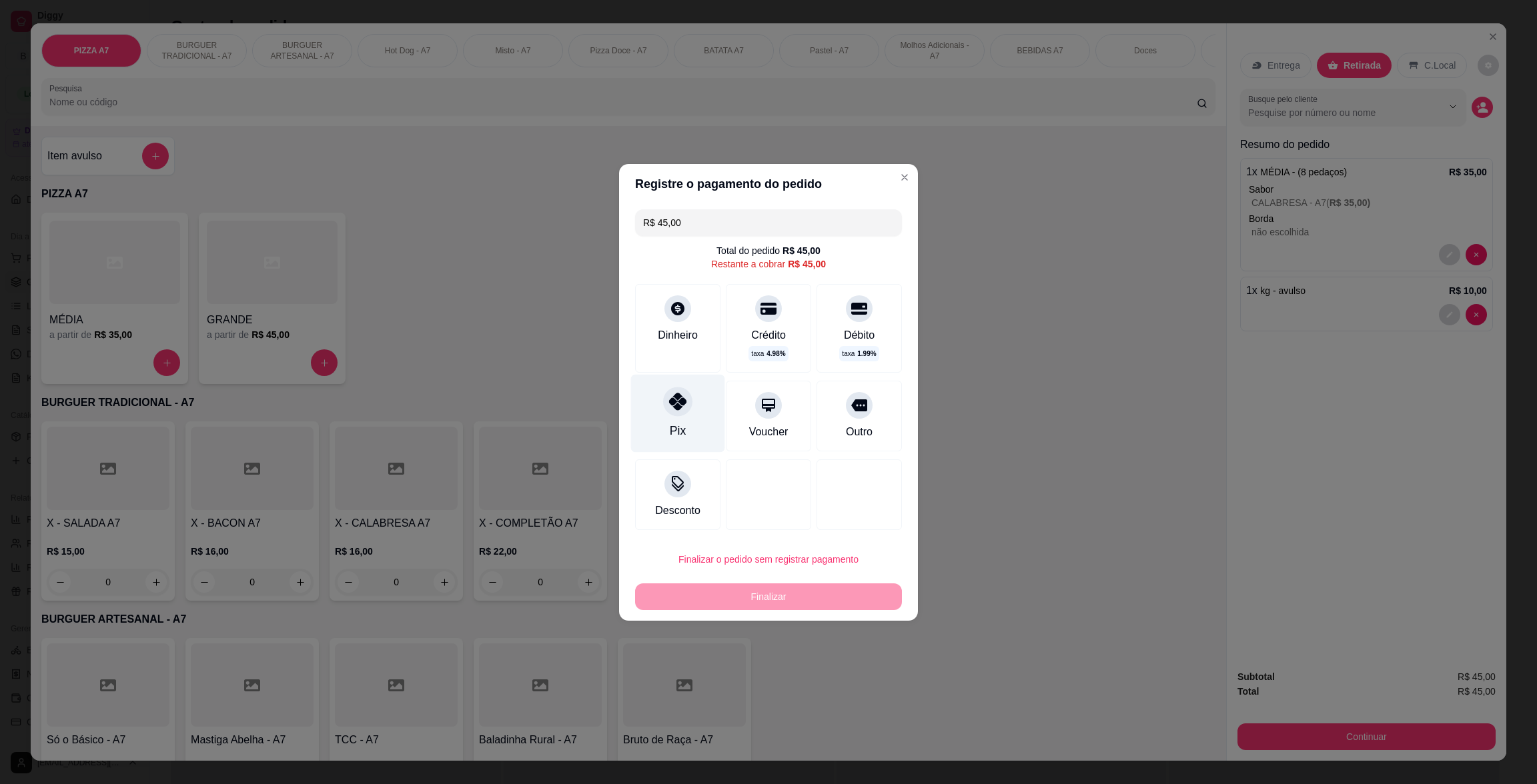
click at [695, 446] on div "Pix" at bounding box center [678, 413] width 94 height 78
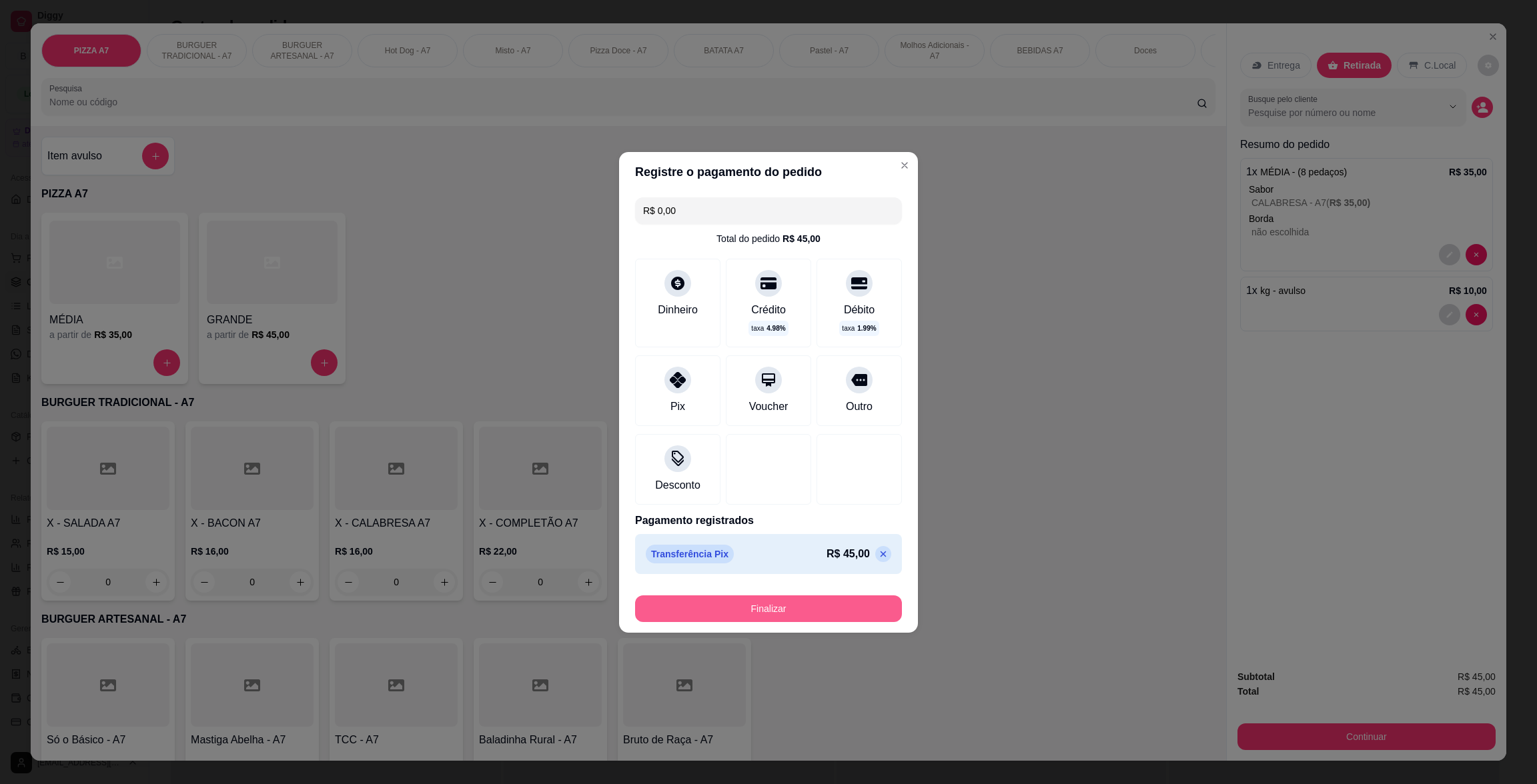
click at [819, 599] on button "Finalizar" at bounding box center [768, 609] width 267 height 27
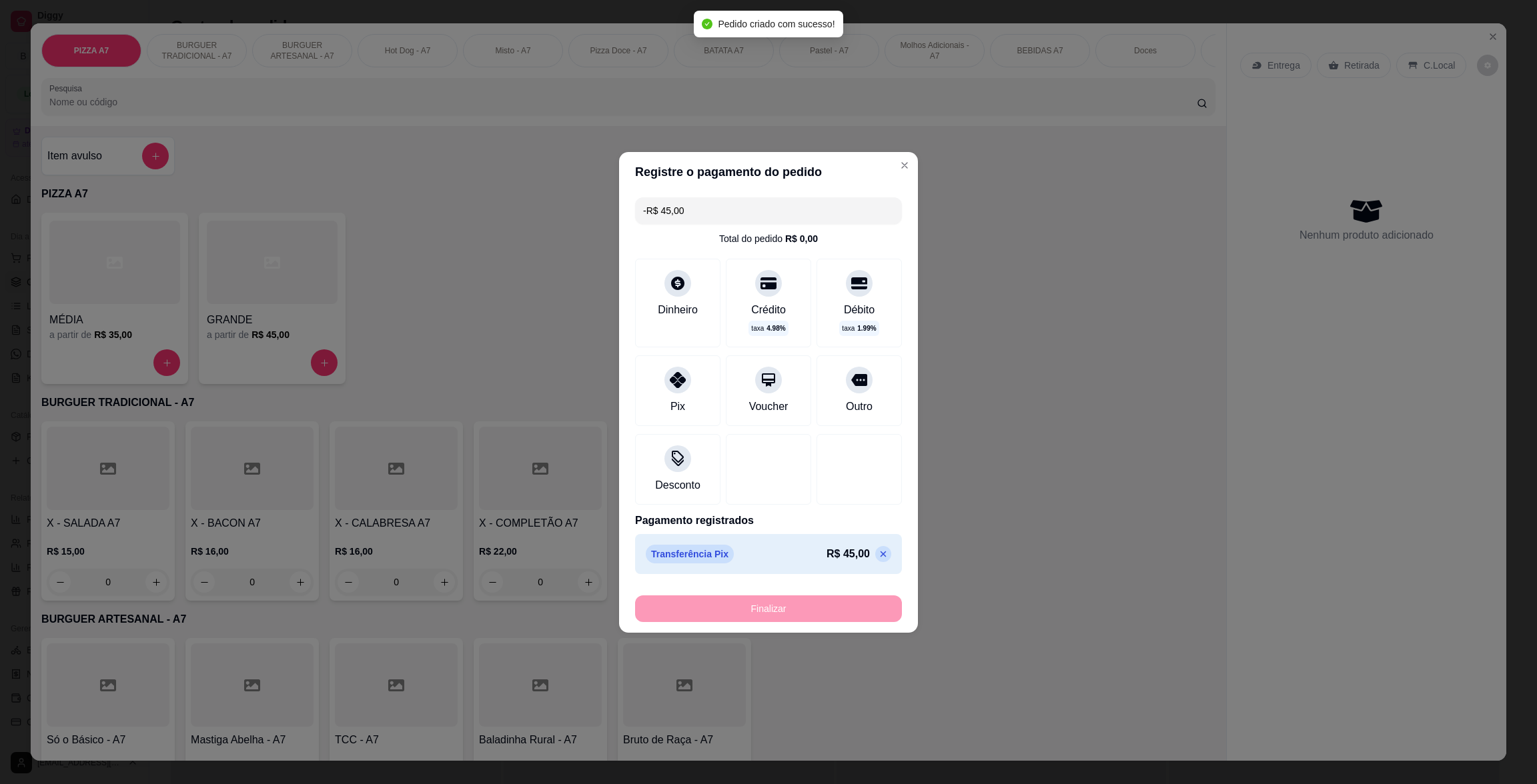
click at [823, 610] on div "Finalizar" at bounding box center [768, 609] width 267 height 27
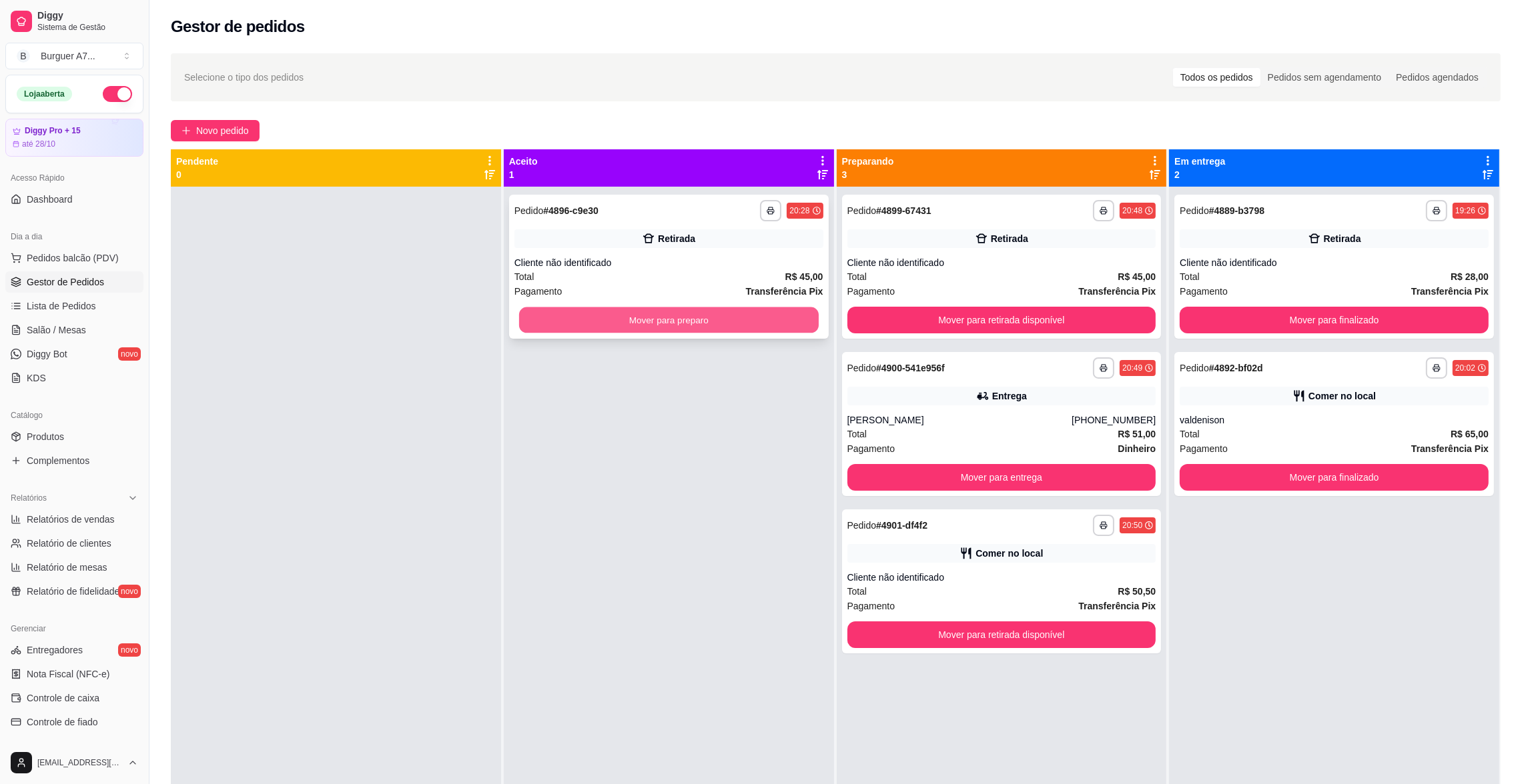
click at [758, 324] on button "Mover para preparo" at bounding box center [668, 320] width 299 height 26
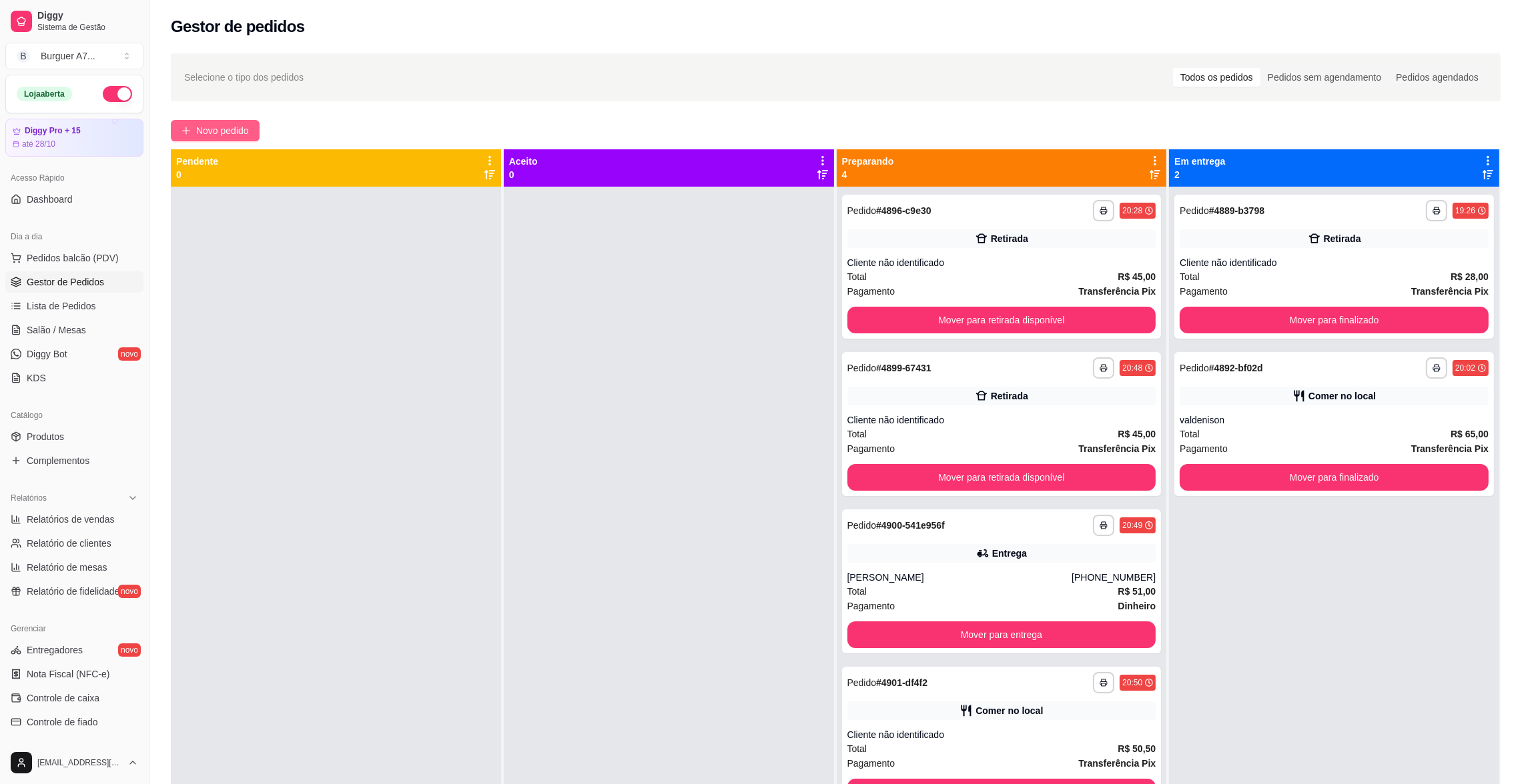
click at [234, 130] on span "Novo pedido" at bounding box center [222, 130] width 53 height 15
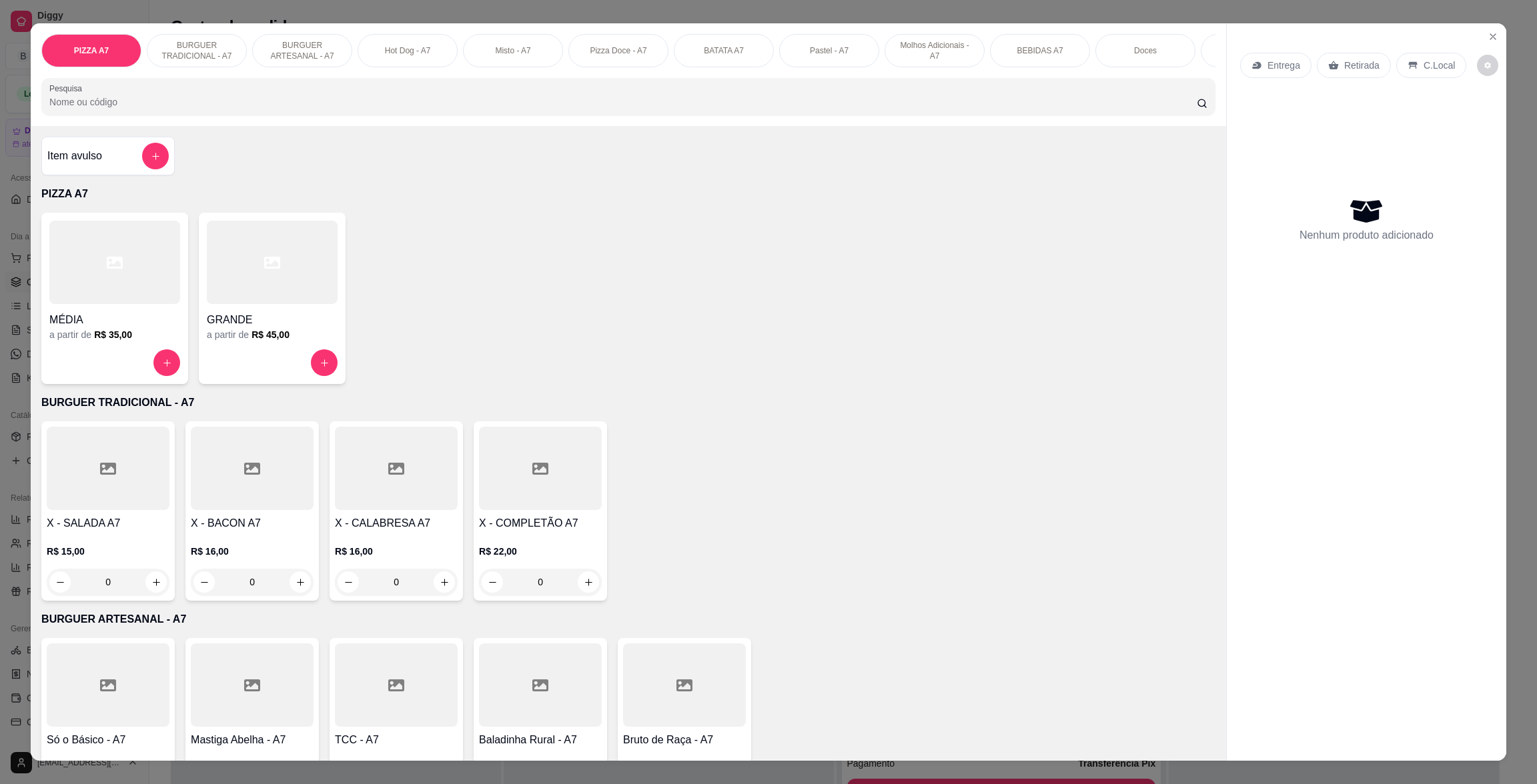
click at [117, 169] on div "Item avulso" at bounding box center [108, 156] width 122 height 27
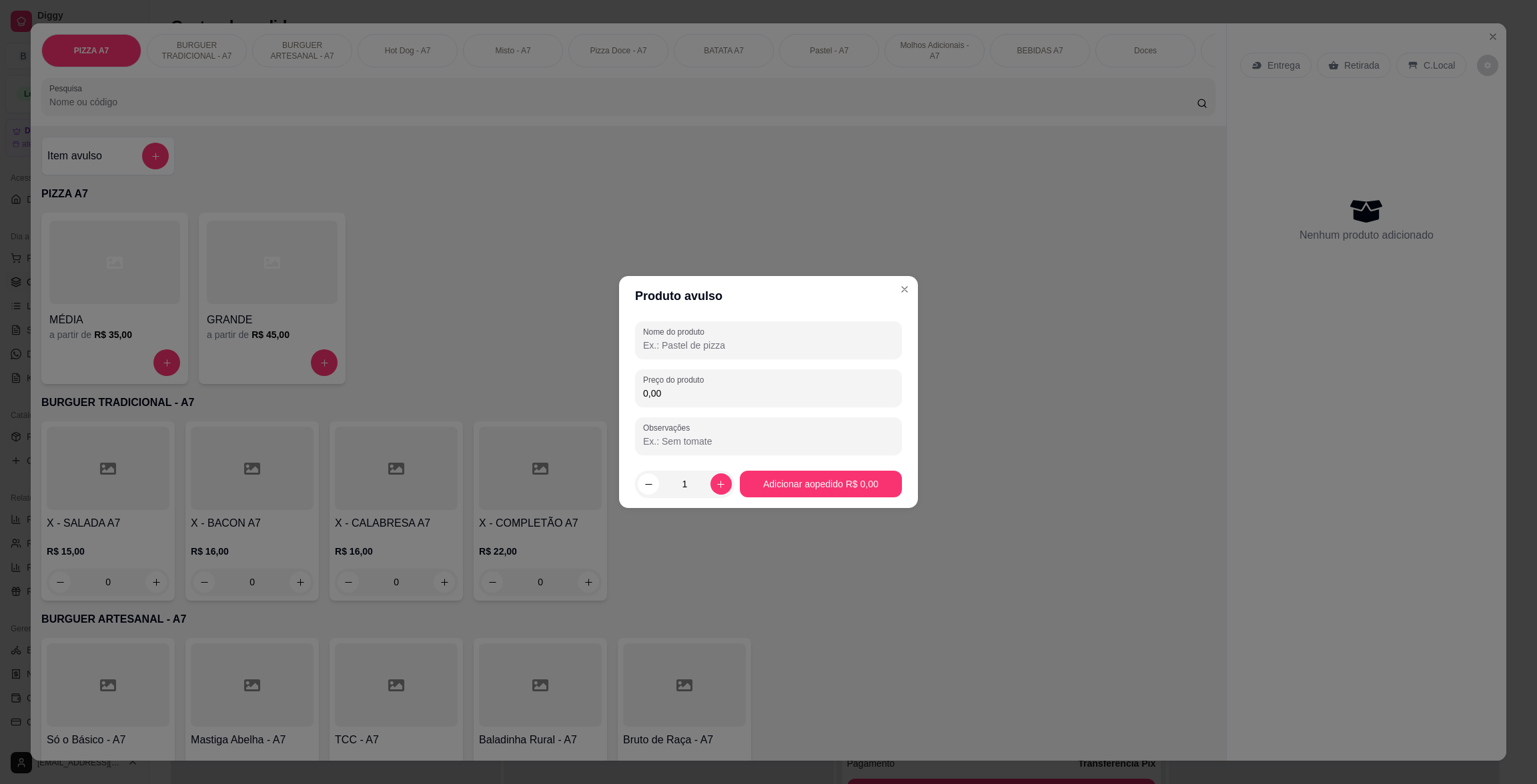
click at [787, 399] on input "0,00" at bounding box center [769, 393] width 251 height 13
click at [814, 330] on div at bounding box center [769, 340] width 251 height 27
click at [796, 395] on input "6,00" at bounding box center [769, 393] width 251 height 13
click at [697, 331] on label "Nome do produto" at bounding box center [676, 331] width 66 height 11
click at [697, 339] on input "Nome do produto" at bounding box center [769, 345] width 251 height 13
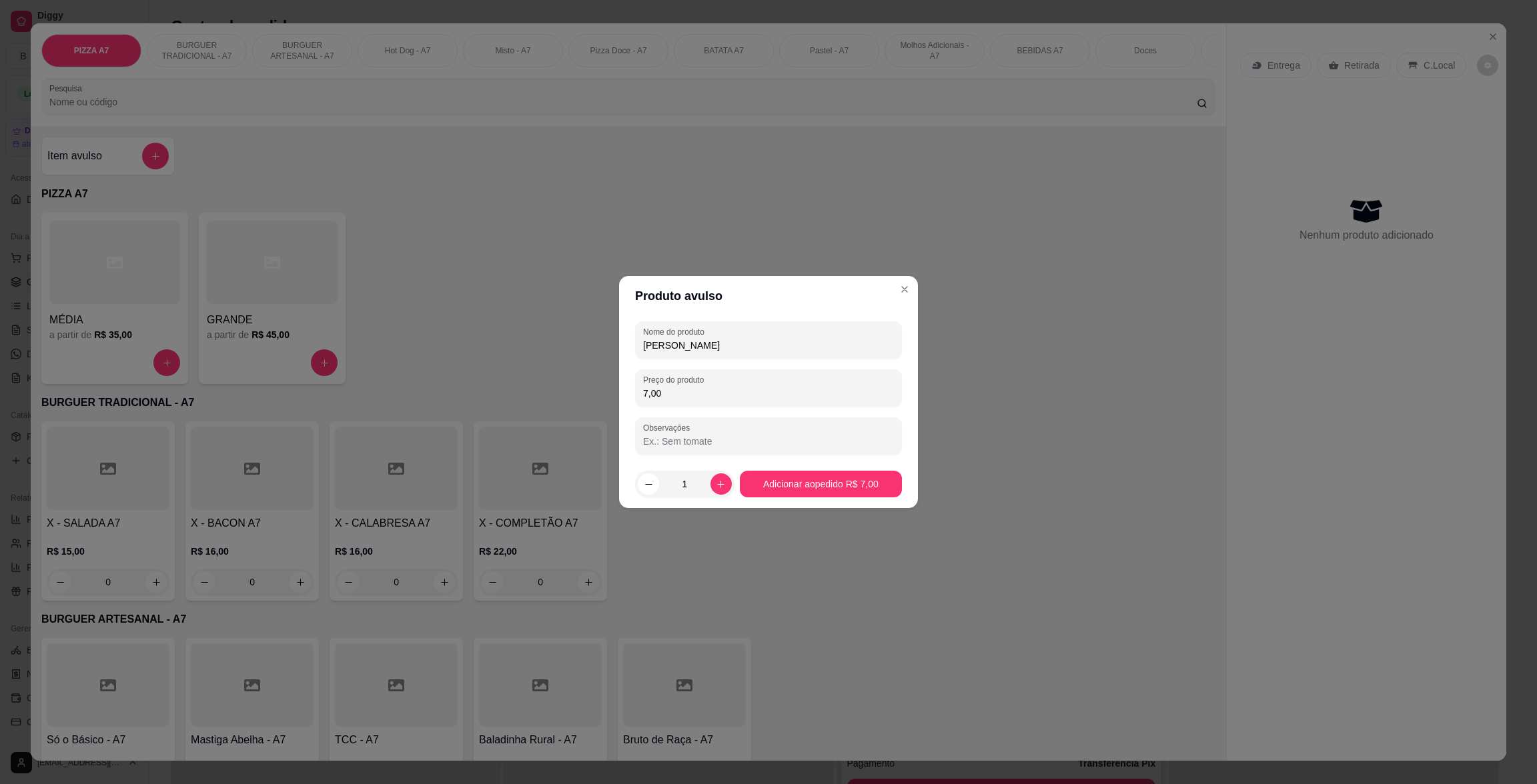
click at [836, 503] on footer "1 Adicionar ao pedido R$ 7,00" at bounding box center [768, 484] width 299 height 48
click at [839, 499] on footer "1 Adicionar ao pedido R$ 7,00" at bounding box center [768, 484] width 299 height 48
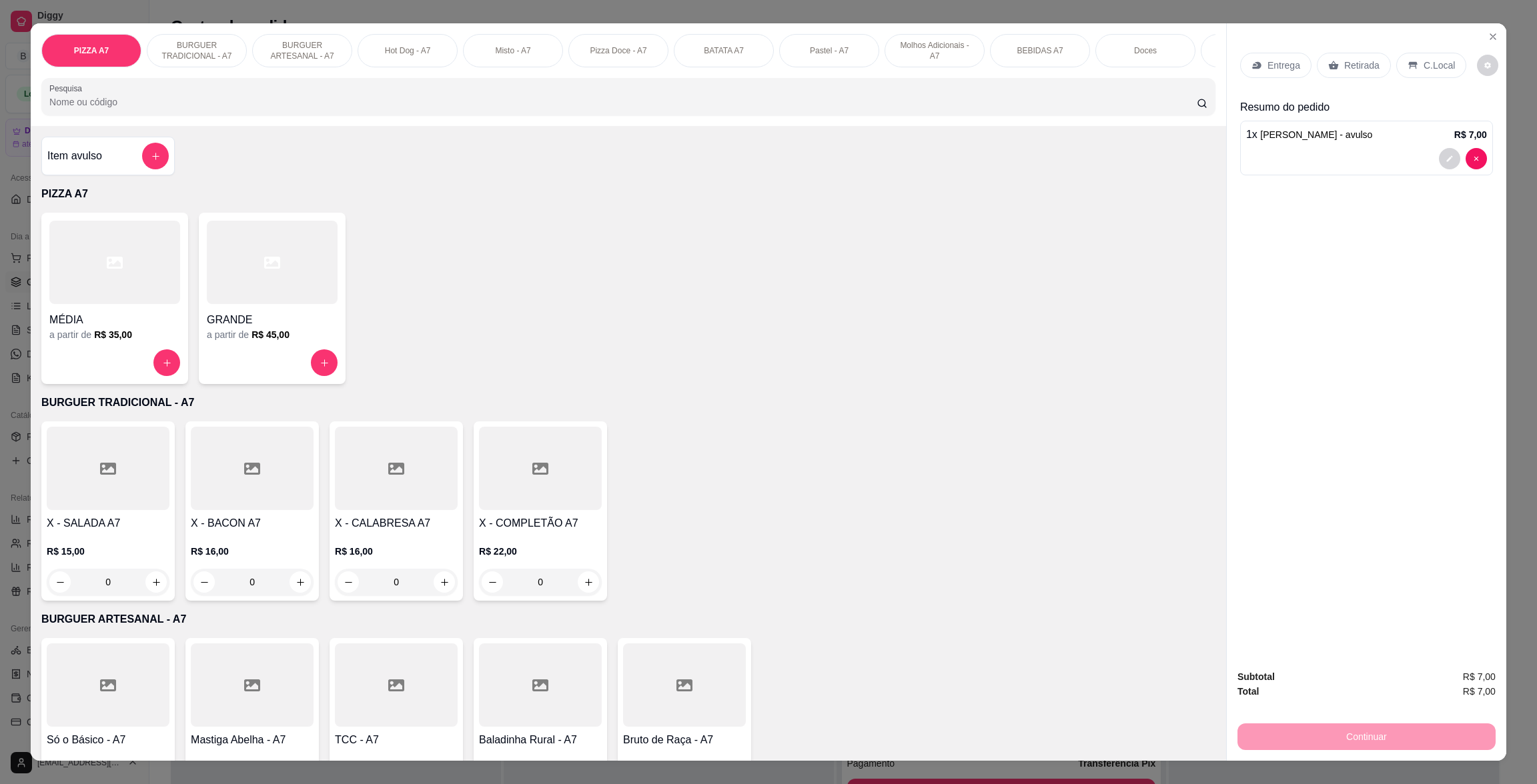
click at [1370, 73] on div "Retirada" at bounding box center [1353, 65] width 74 height 25
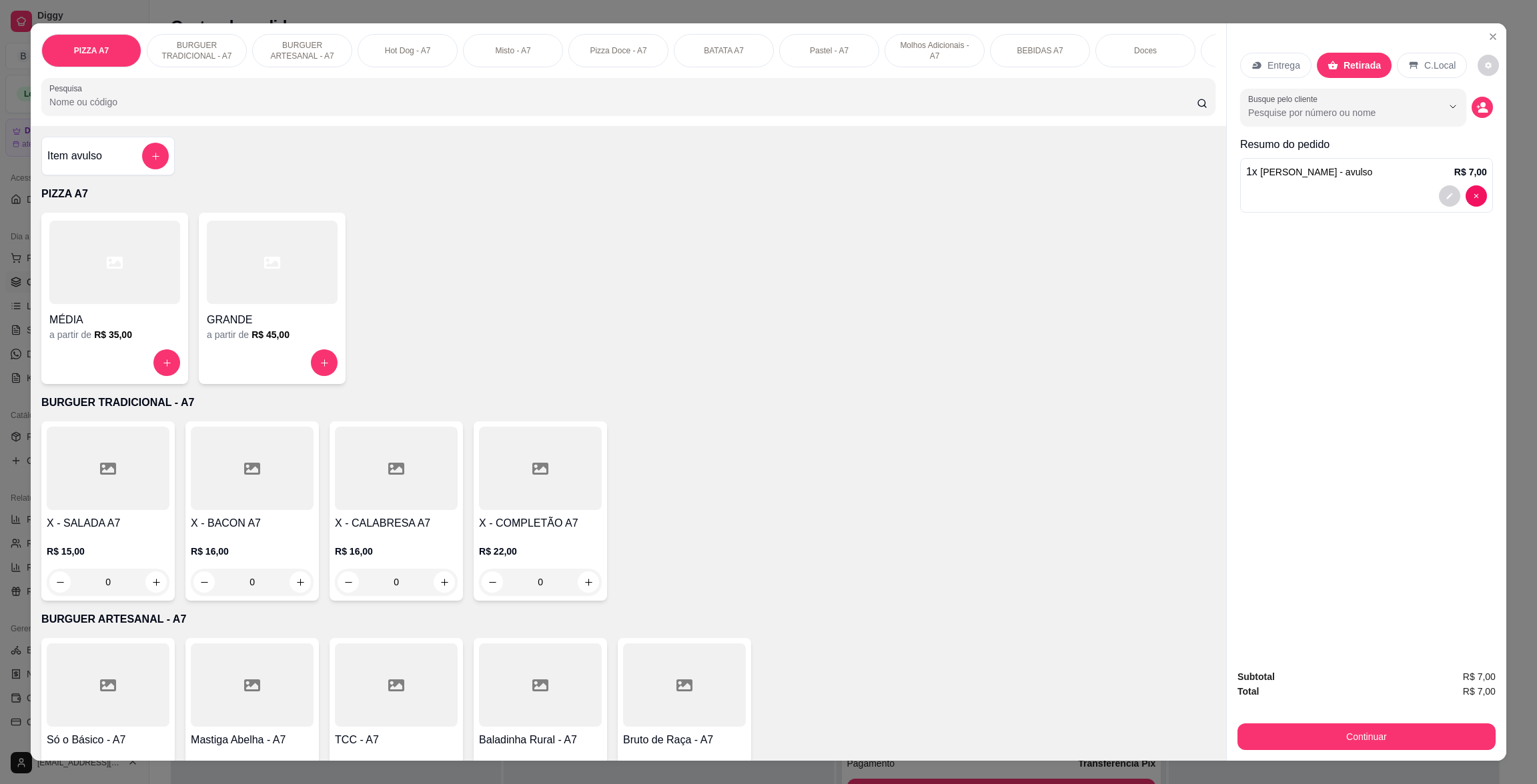
drag, startPoint x: 1428, startPoint y: 715, endPoint x: 1432, endPoint y: 731, distance: 16.5
click at [1428, 716] on div "Subtotal R$ 7,00 Total R$ 7,00 Continuar" at bounding box center [1366, 710] width 258 height 81
click at [1432, 734] on button "Continuar" at bounding box center [1366, 737] width 258 height 27
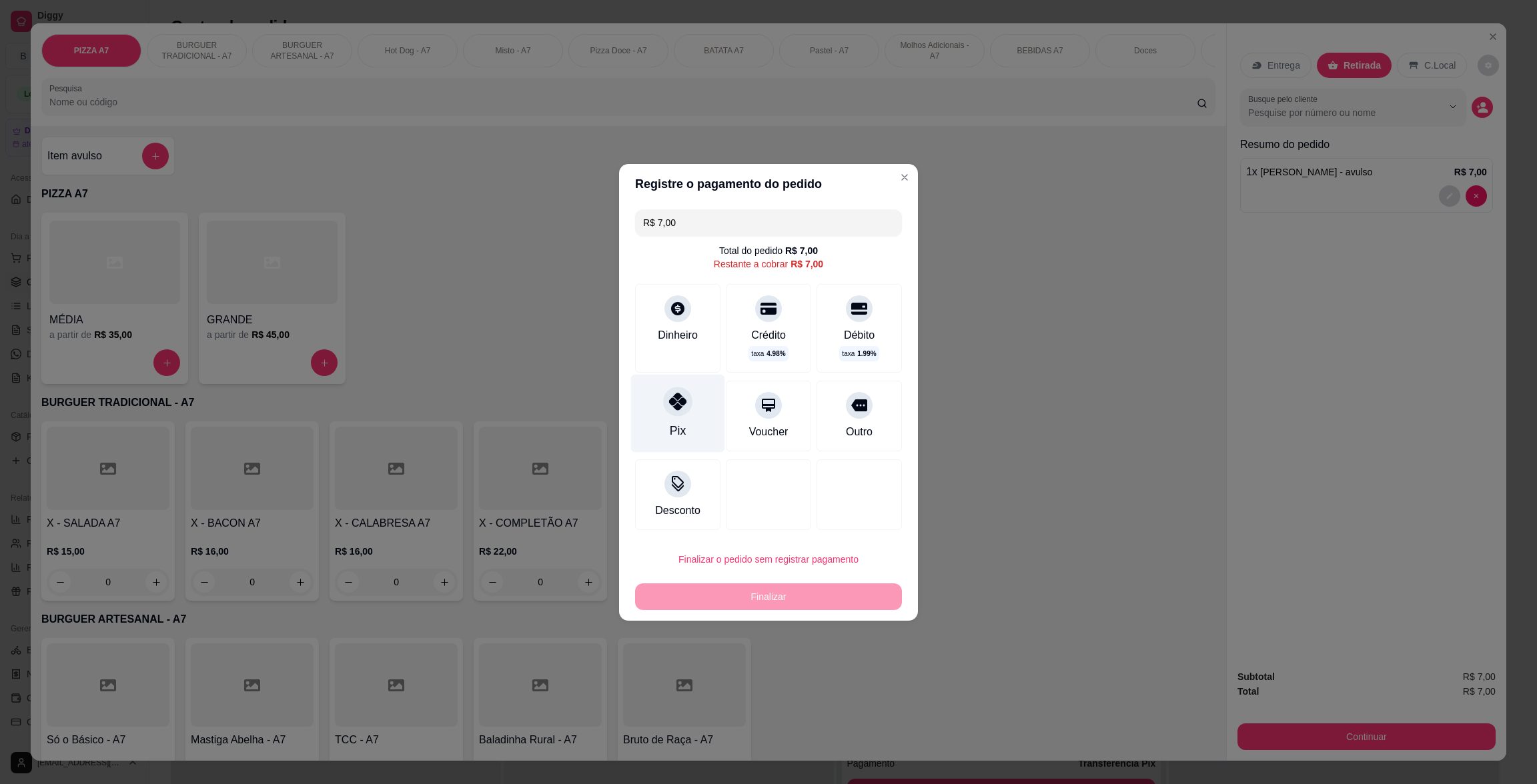
click at [700, 430] on div "Pix" at bounding box center [678, 413] width 94 height 78
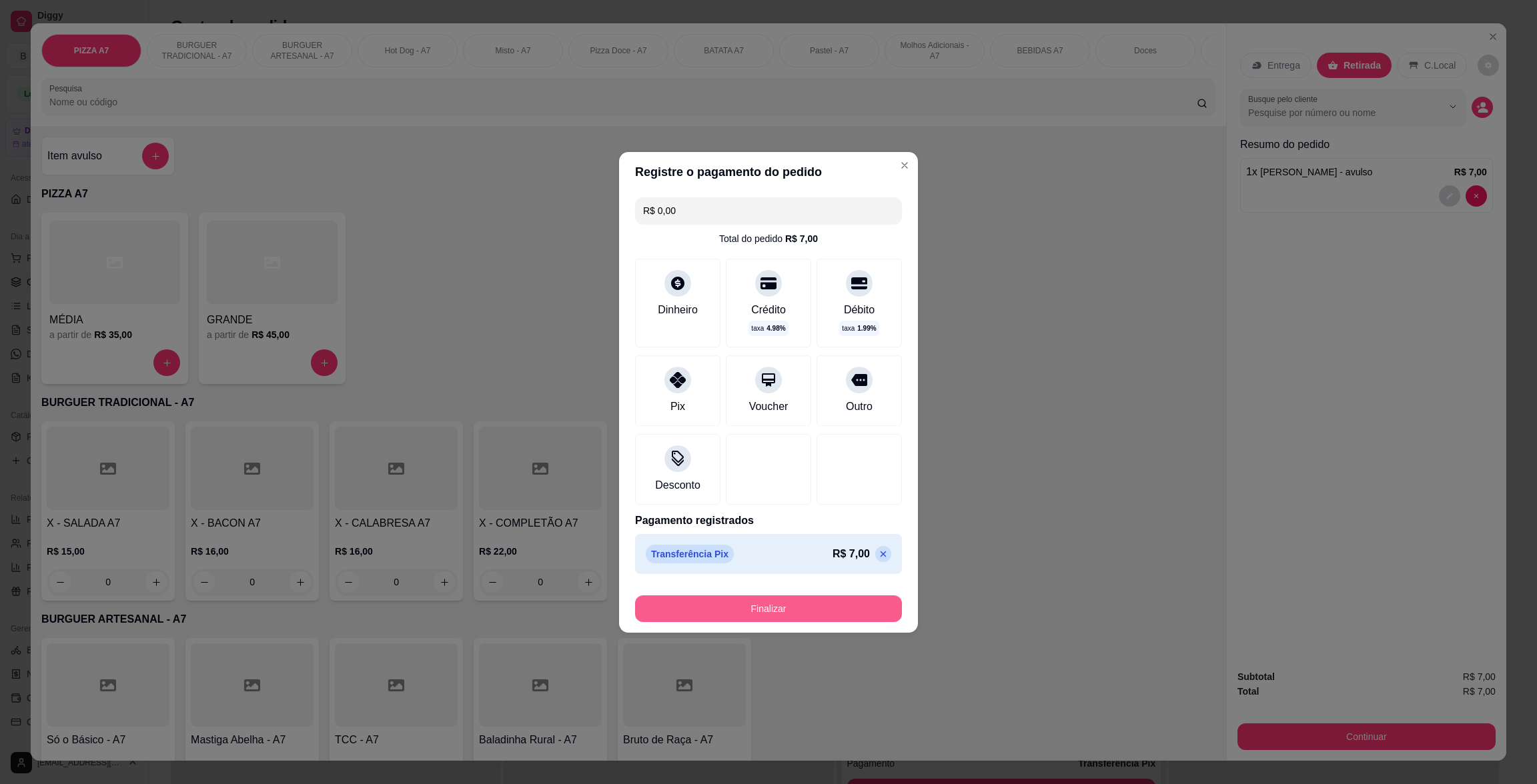
click at [866, 613] on button "Finalizar" at bounding box center [768, 609] width 267 height 27
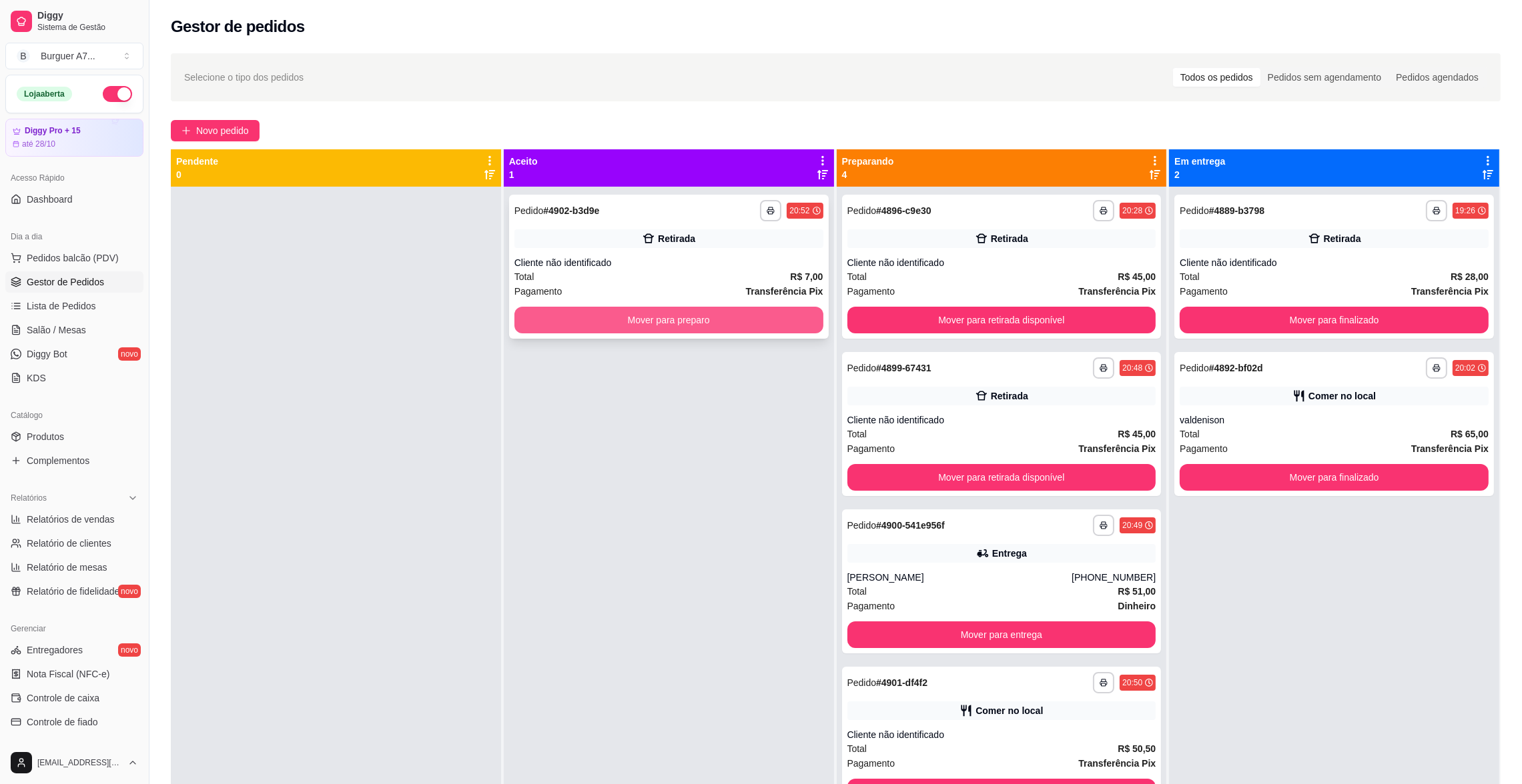
click at [788, 329] on button "Mover para preparo" at bounding box center [669, 320] width 309 height 27
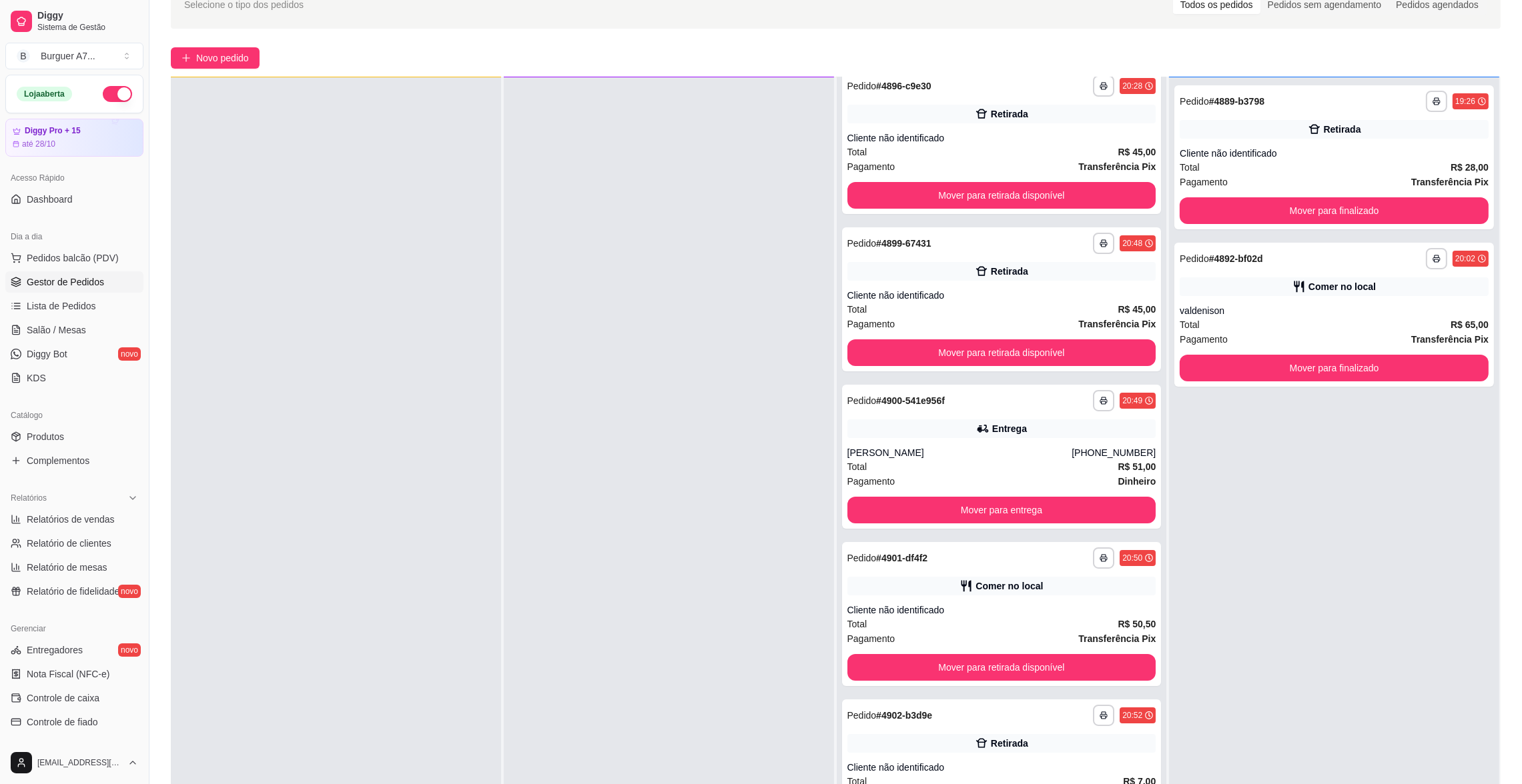
scroll to position [203, 0]
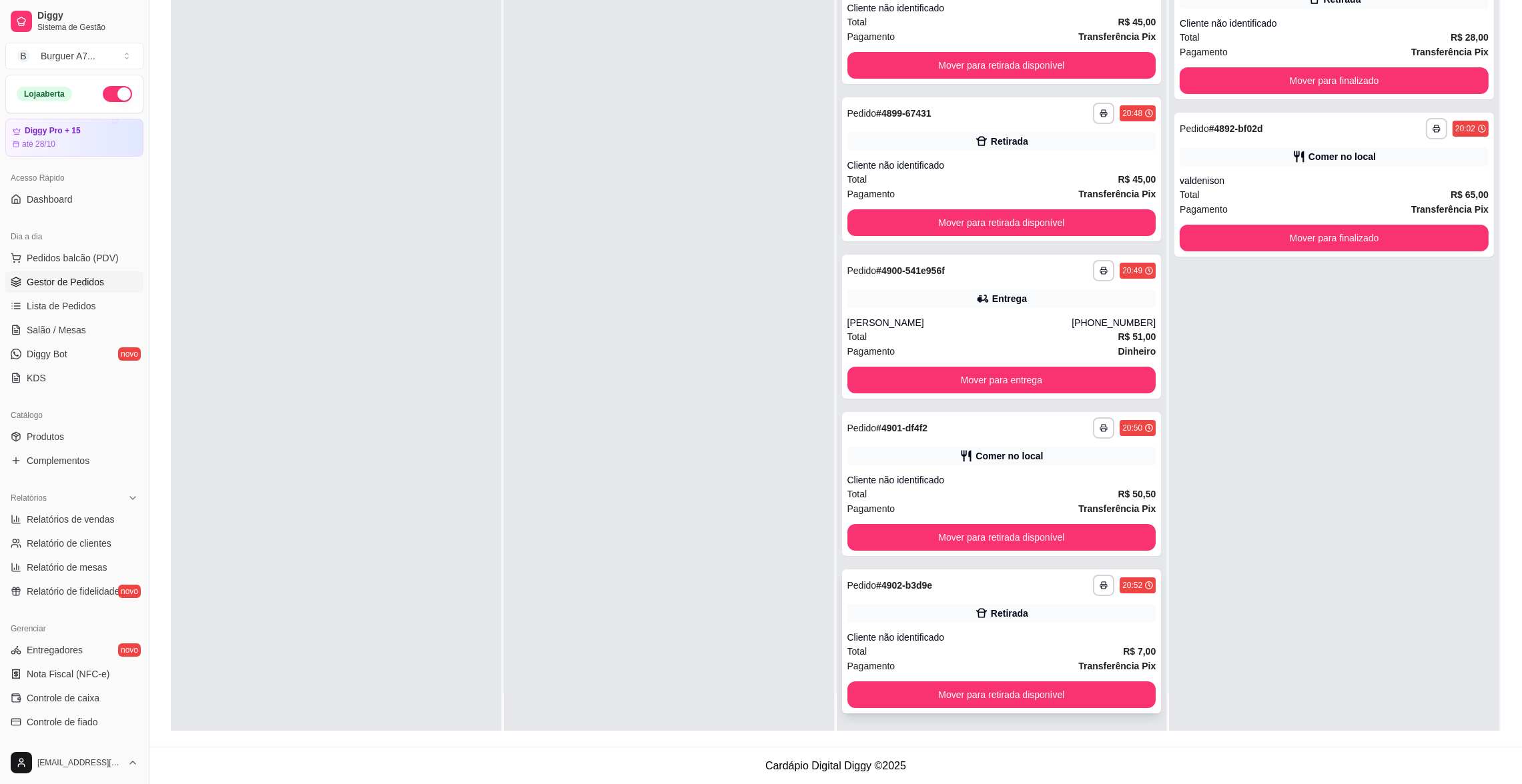
click at [1098, 706] on div "**********" at bounding box center [1002, 642] width 320 height 144
click at [1100, 700] on button "Mover para retirada disponível" at bounding box center [1002, 695] width 309 height 27
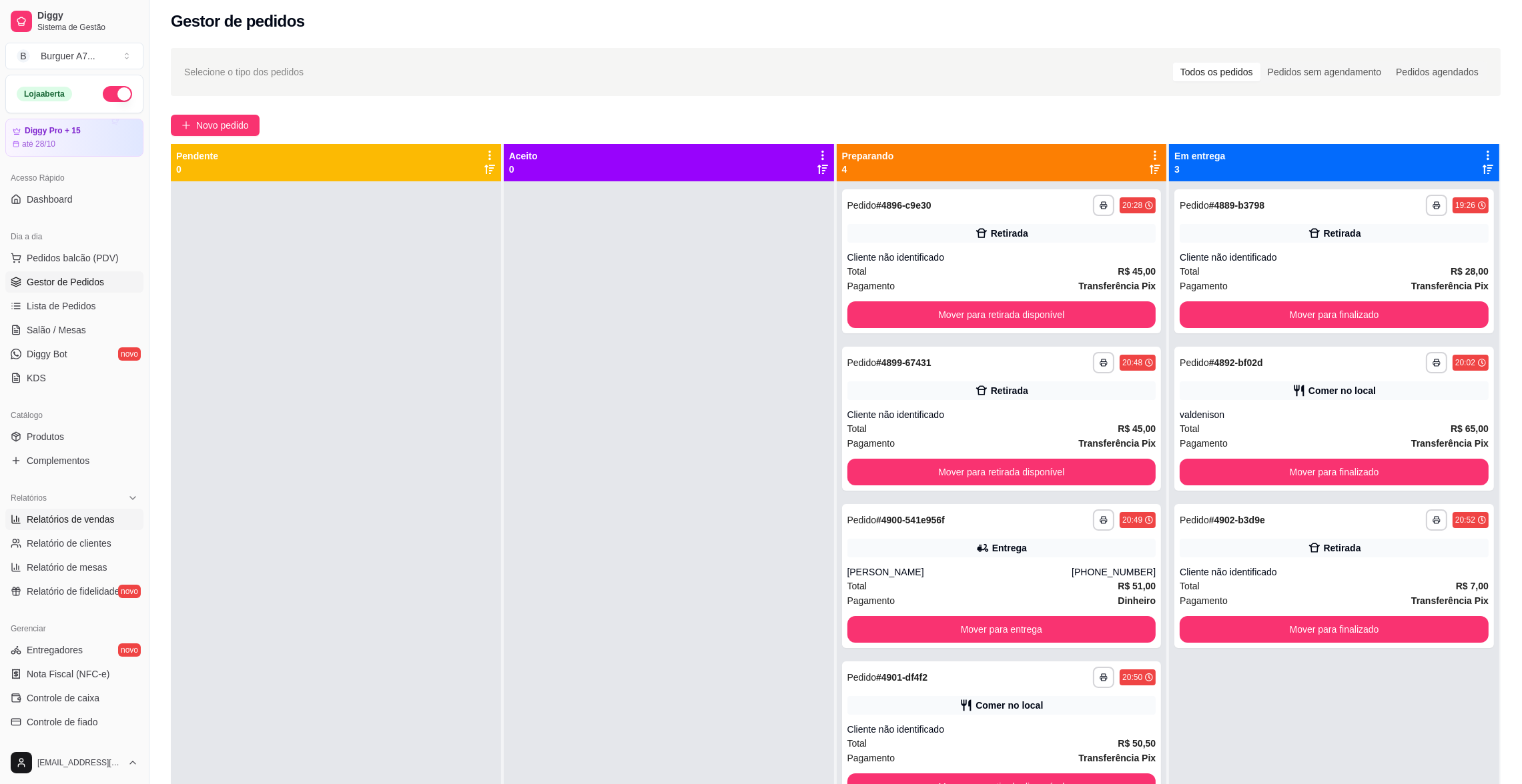
scroll to position [2, 0]
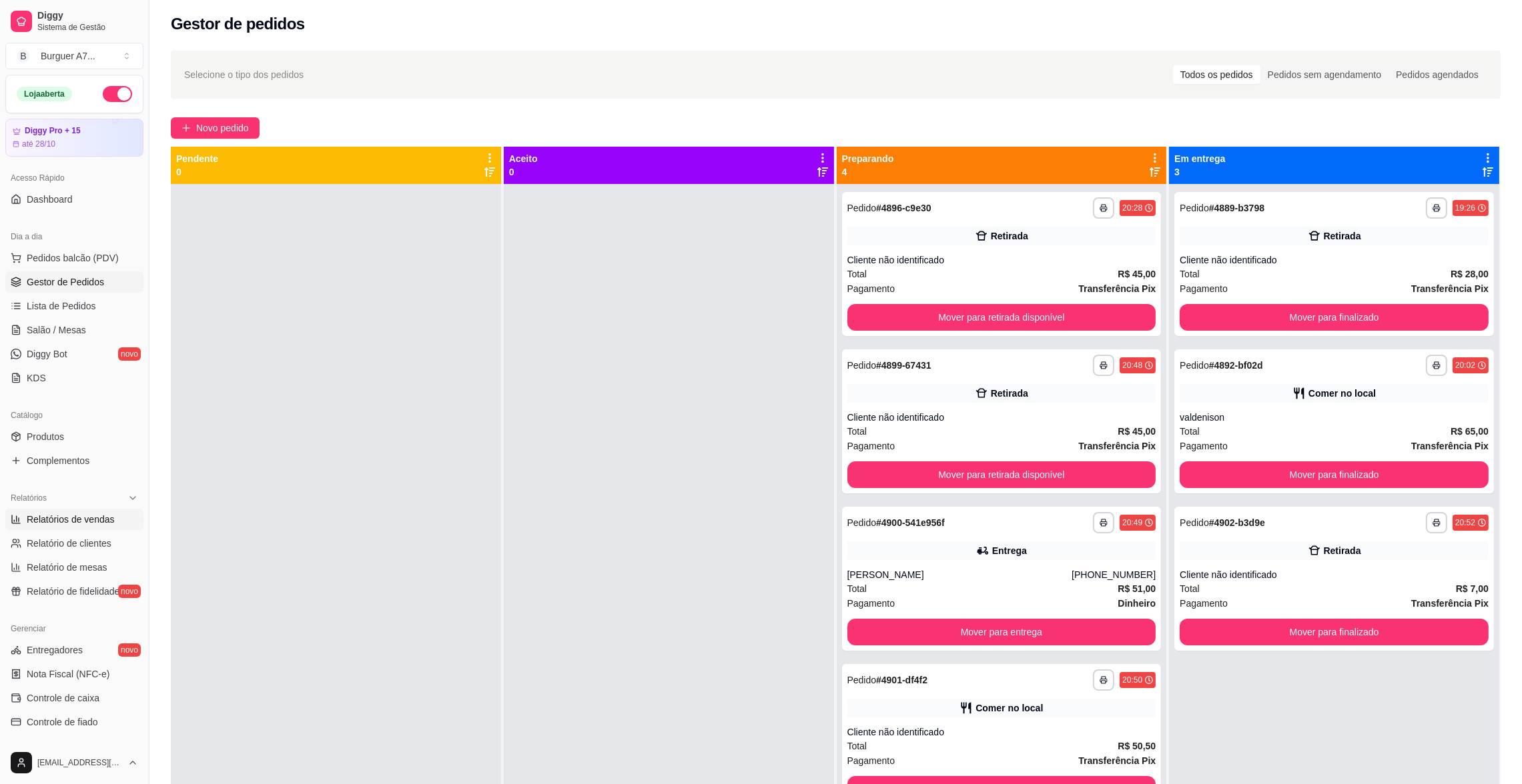
click at [67, 529] on link "Relatórios de vendas" at bounding box center [74, 519] width 138 height 21
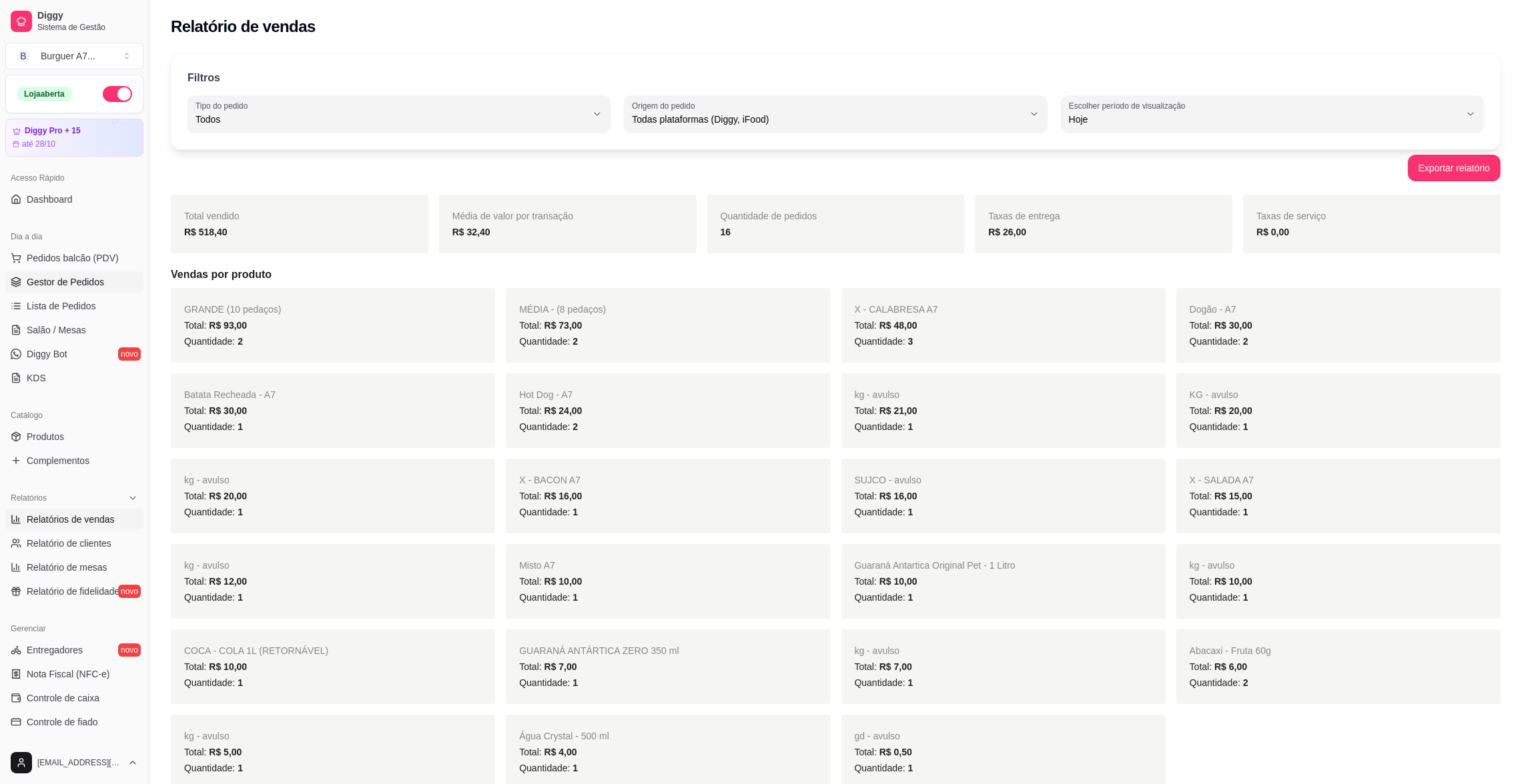
click at [82, 283] on span "Gestor de Pedidos" at bounding box center [65, 281] width 77 height 13
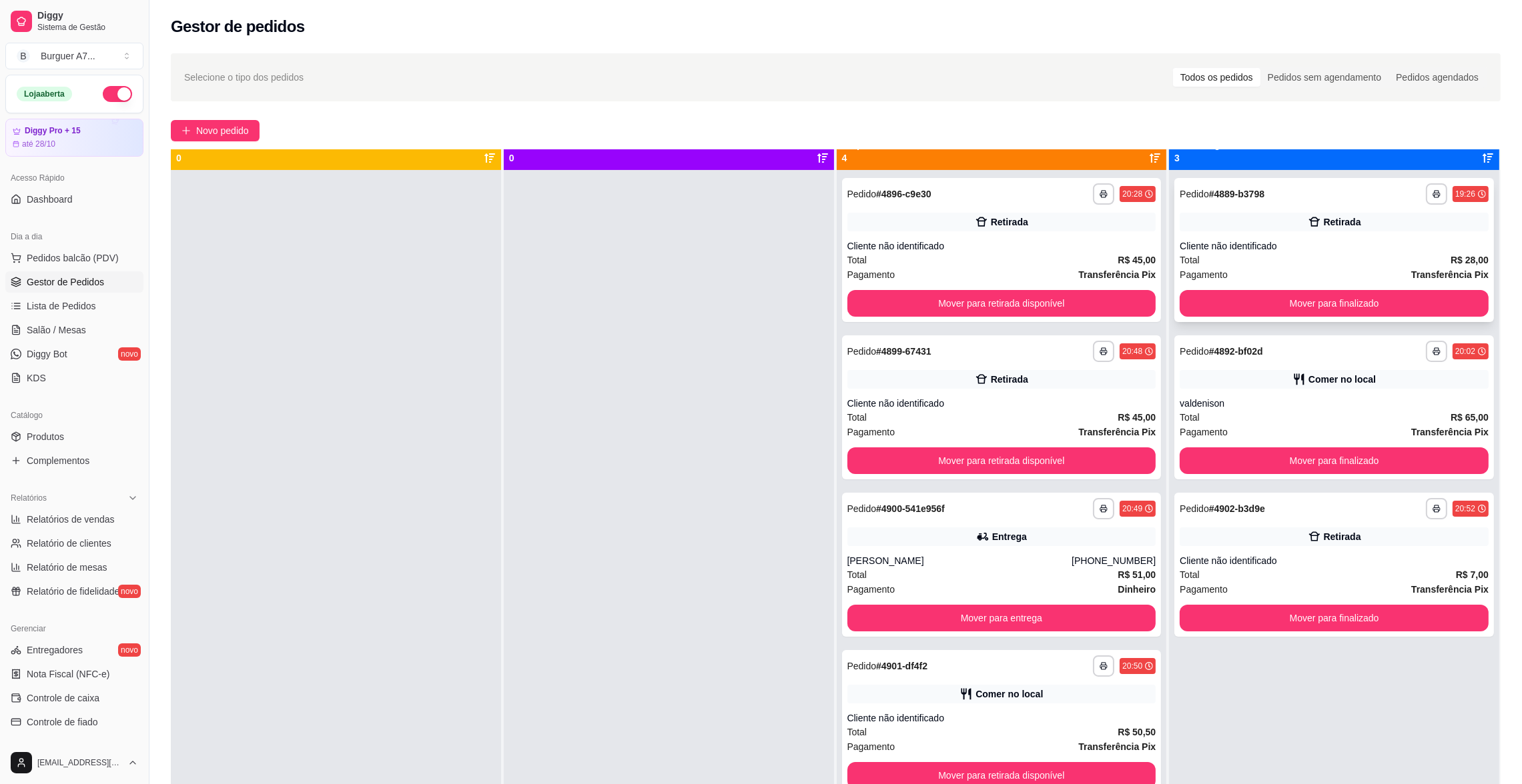
scroll to position [37, 0]
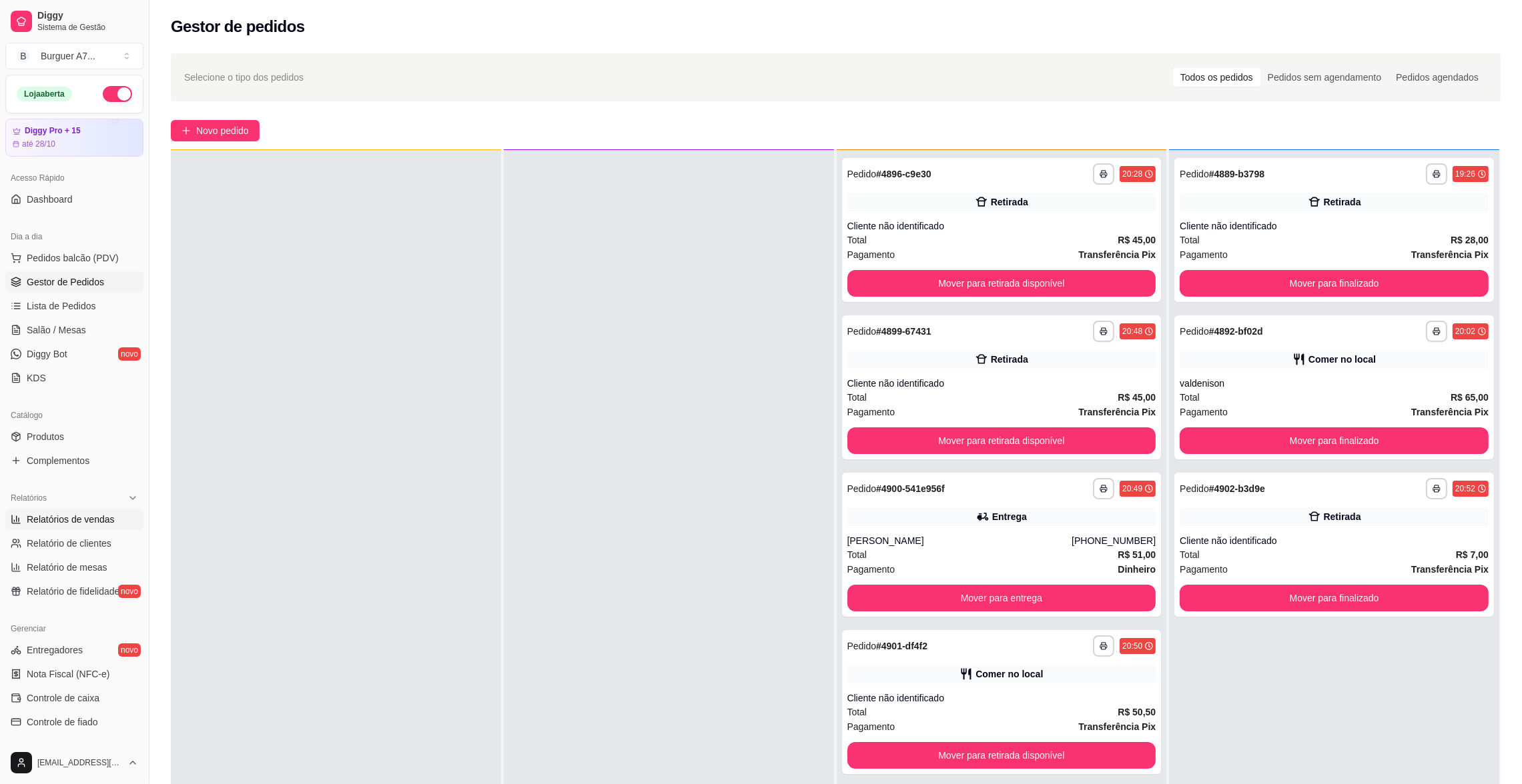
click at [75, 516] on span "Relatórios de vendas" at bounding box center [70, 519] width 88 height 13
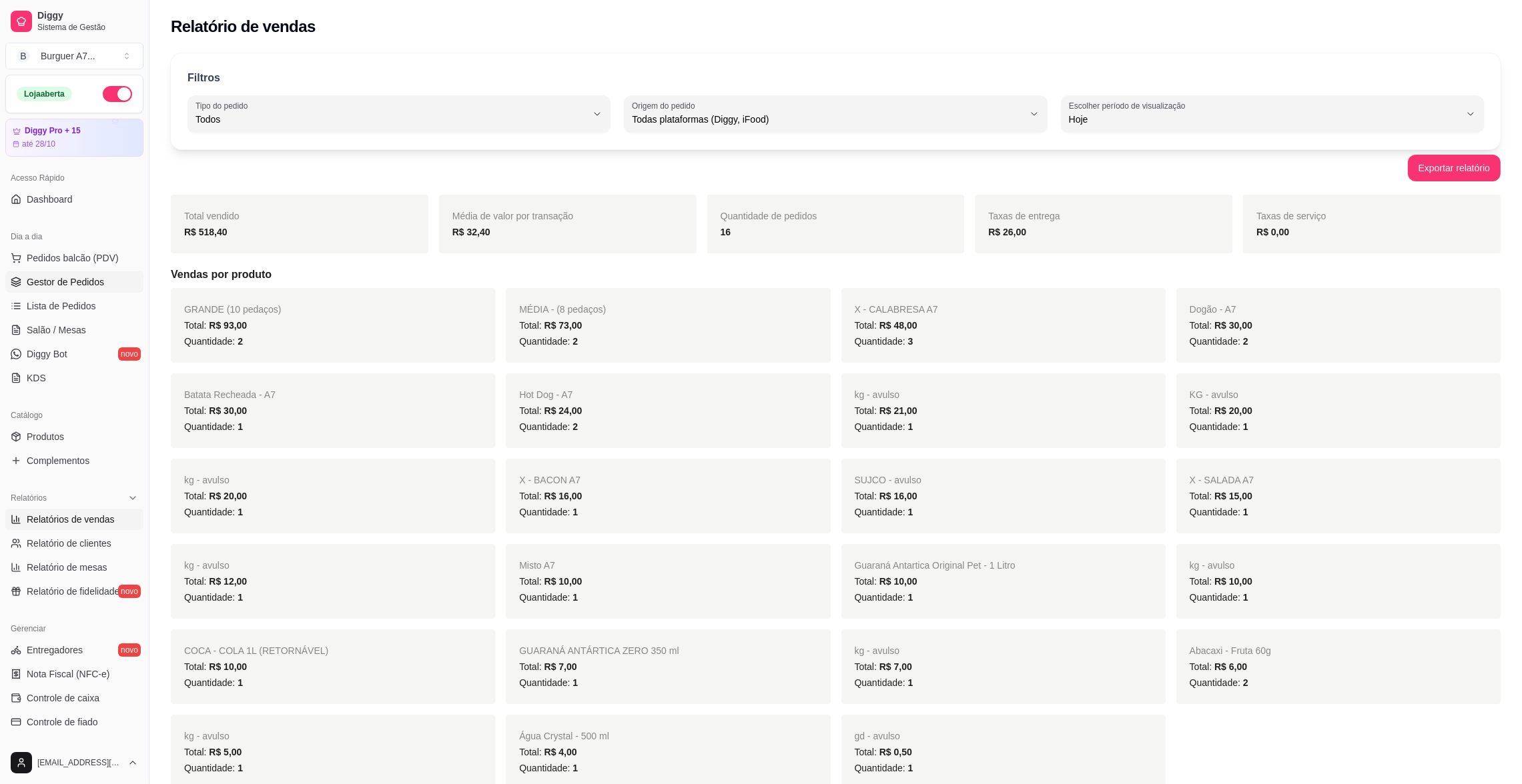
drag, startPoint x: 96, startPoint y: 267, endPoint x: 99, endPoint y: 275, distance: 8.5
click at [97, 274] on ul "Pedidos balcão (PDV) Gestor de Pedidos Lista de Pedidos Salão / Mesas Diggy Bot…" at bounding box center [74, 317] width 138 height 142
click at [101, 278] on span "Gestor de Pedidos" at bounding box center [65, 281] width 77 height 13
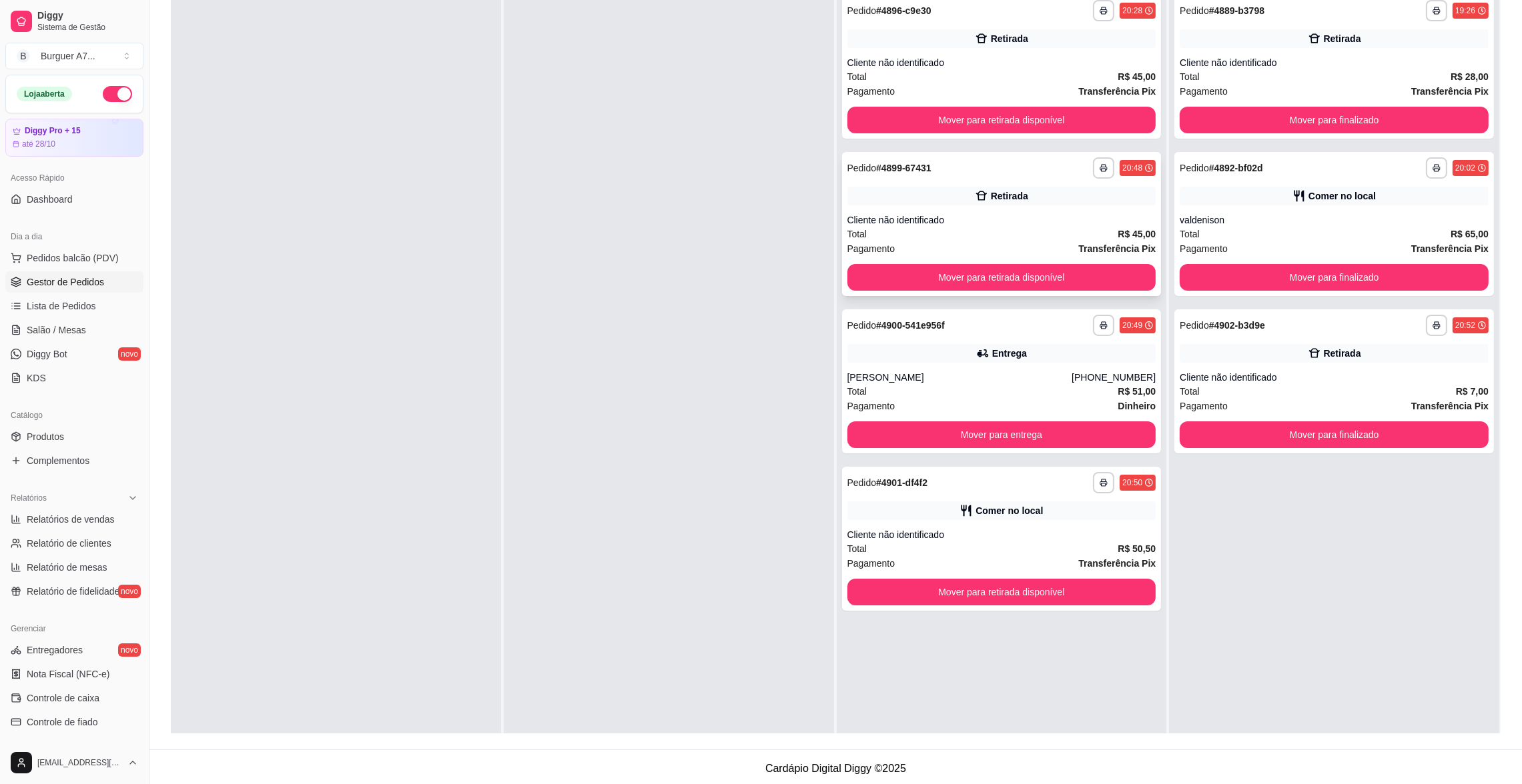
click at [1027, 168] on div "**********" at bounding box center [1002, 168] width 309 height 21
click at [980, 24] on div "**********" at bounding box center [1002, 67] width 320 height 144
click at [1128, 117] on button "Mover para retirada disponível" at bounding box center [1002, 120] width 309 height 27
click at [1128, 113] on div "Mover para retirada disponível" at bounding box center [1002, 120] width 309 height 27
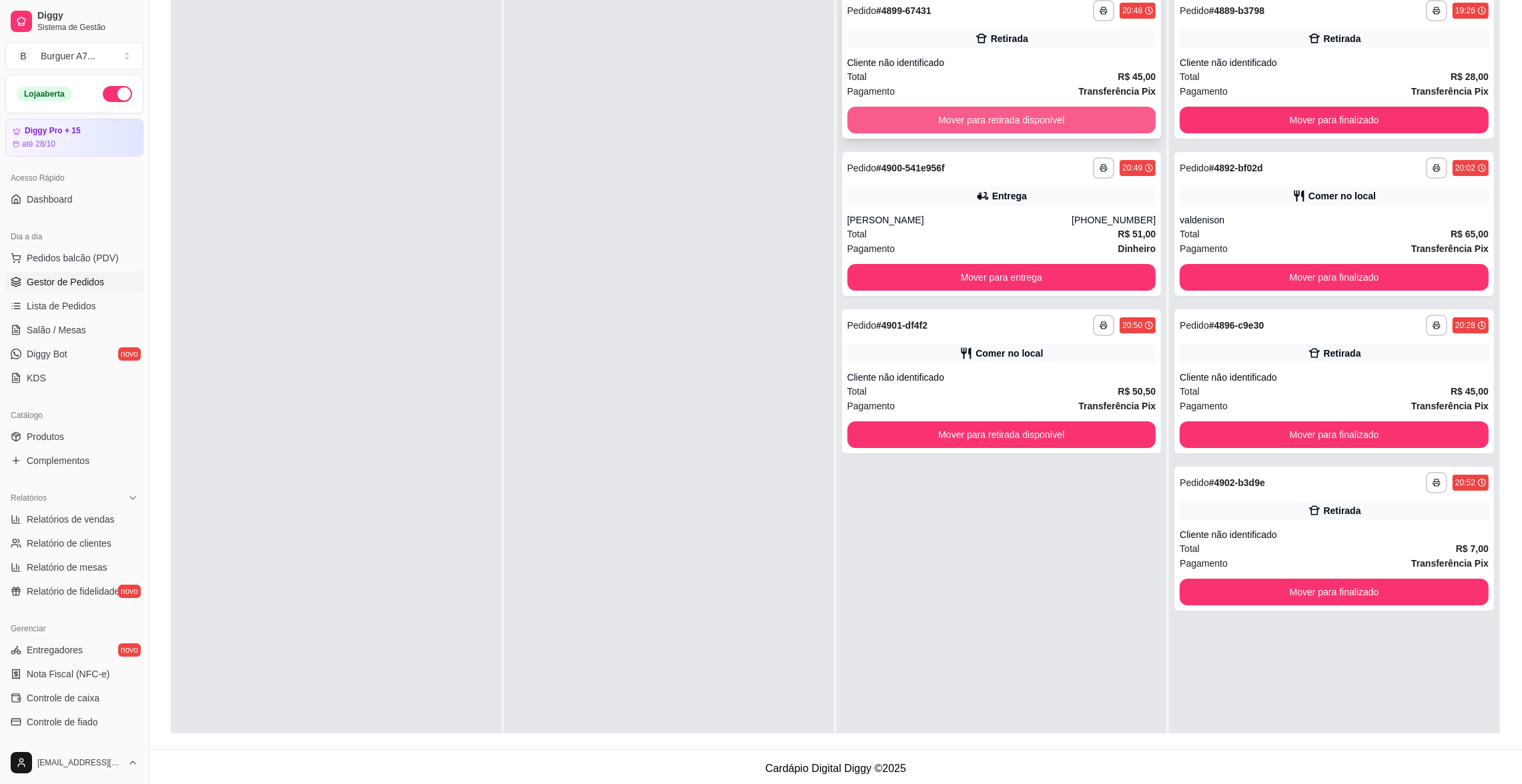
click at [1106, 115] on button "Mover para retirada disponível" at bounding box center [1002, 120] width 309 height 27
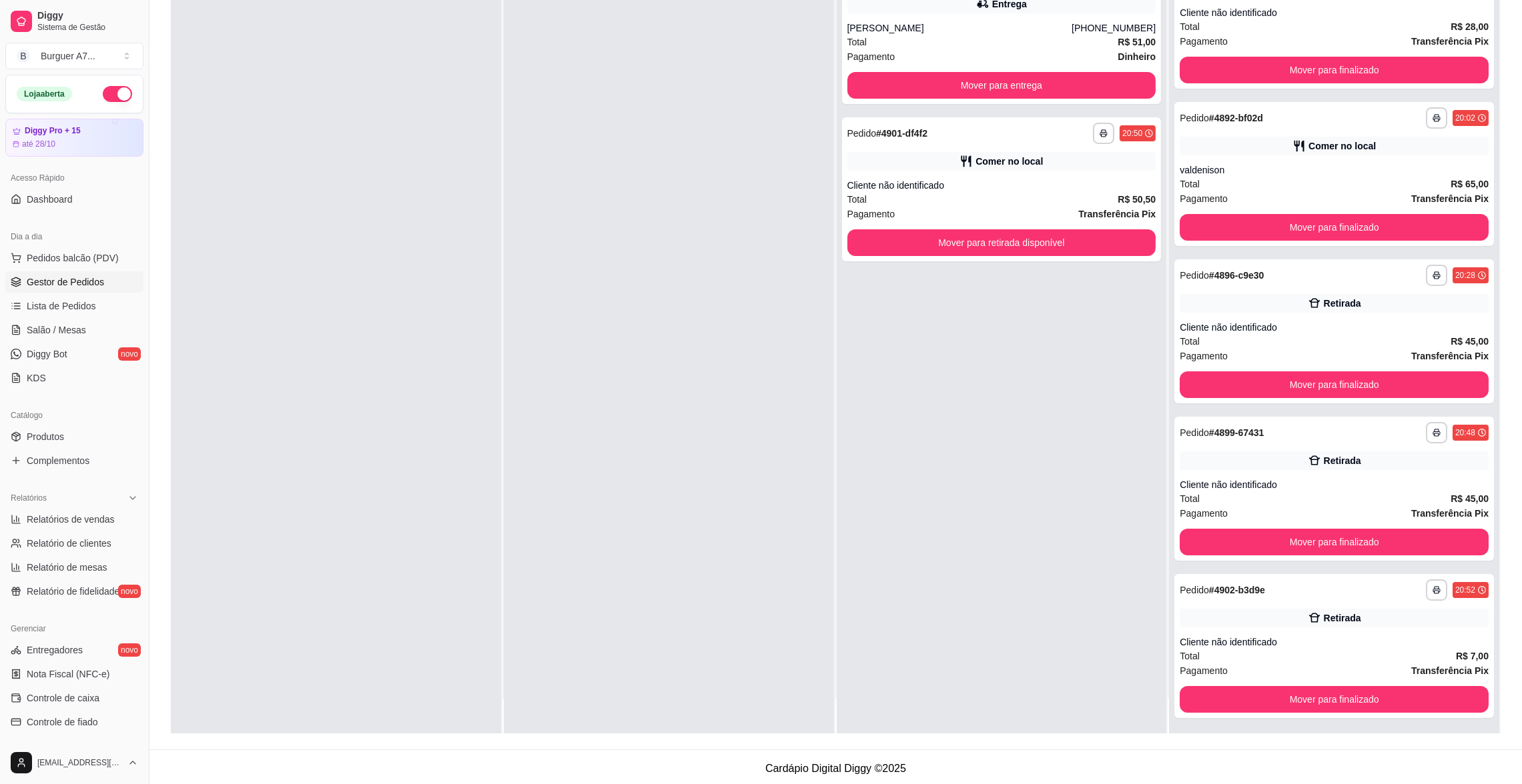
scroll to position [37, 0]
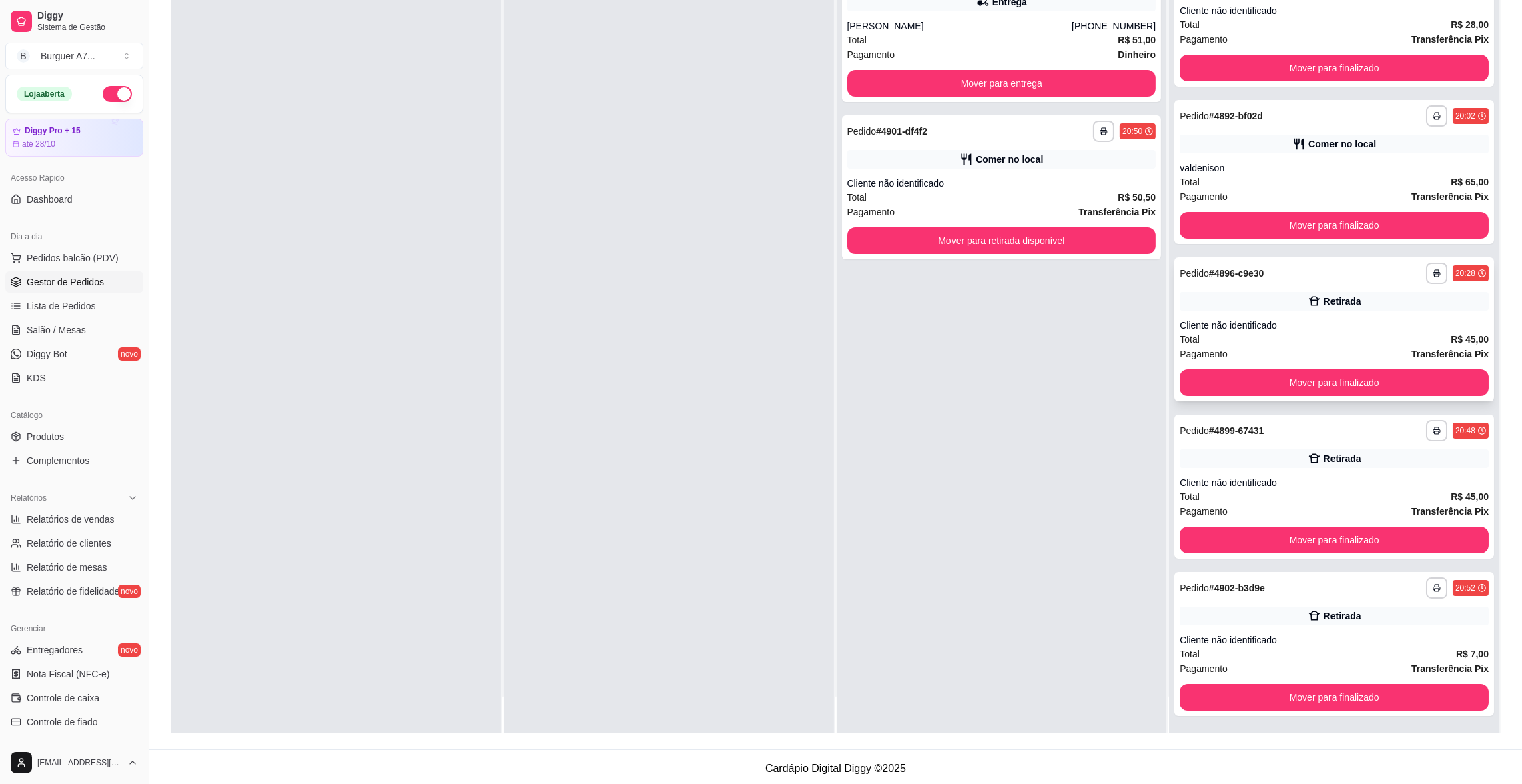
click at [1292, 323] on div "Cliente não identificado" at bounding box center [1335, 325] width 309 height 13
click at [1348, 382] on button "Mover para finalizado" at bounding box center [1334, 383] width 299 height 26
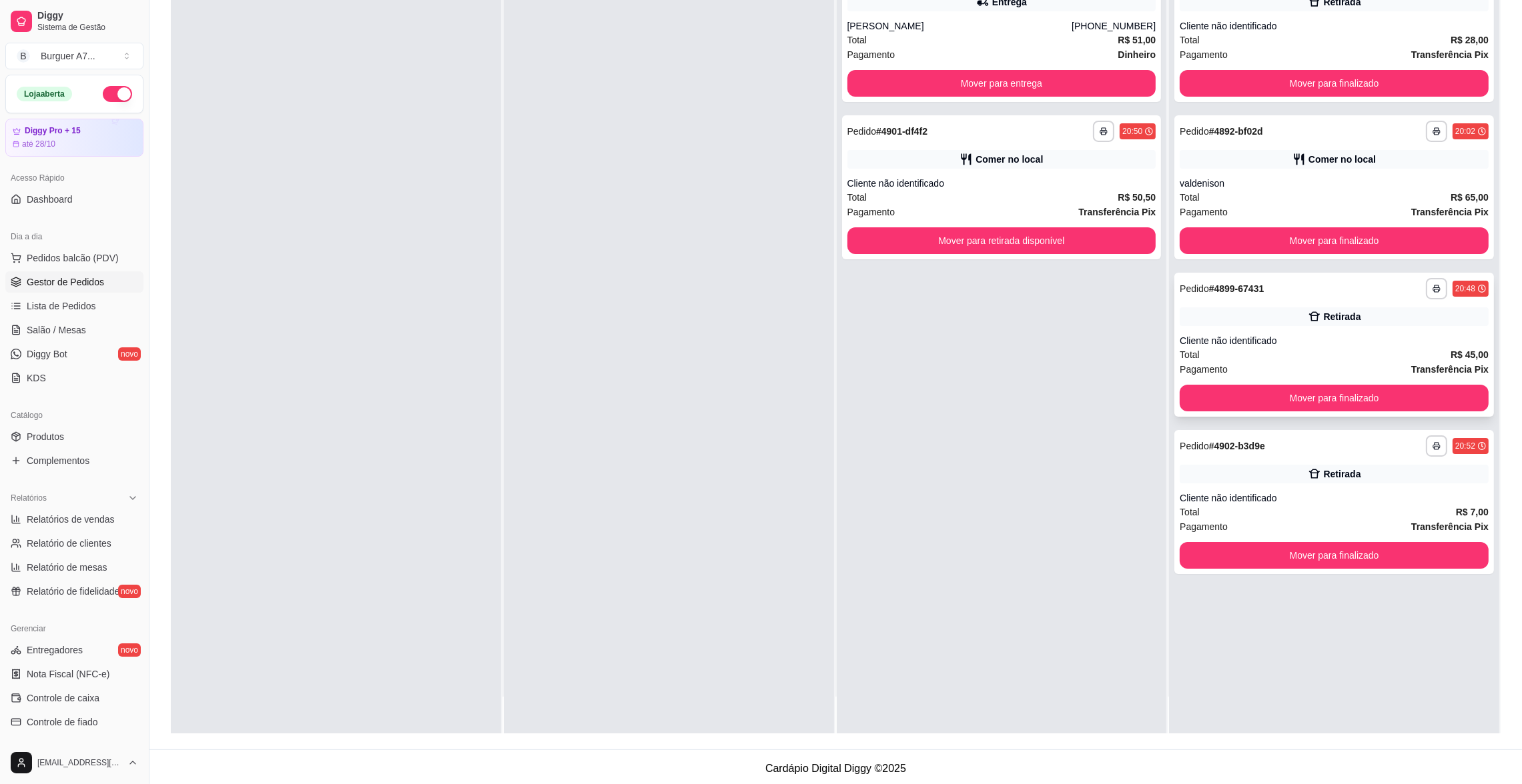
click at [1336, 347] on div "Total R$ 45,00" at bounding box center [1335, 354] width 309 height 15
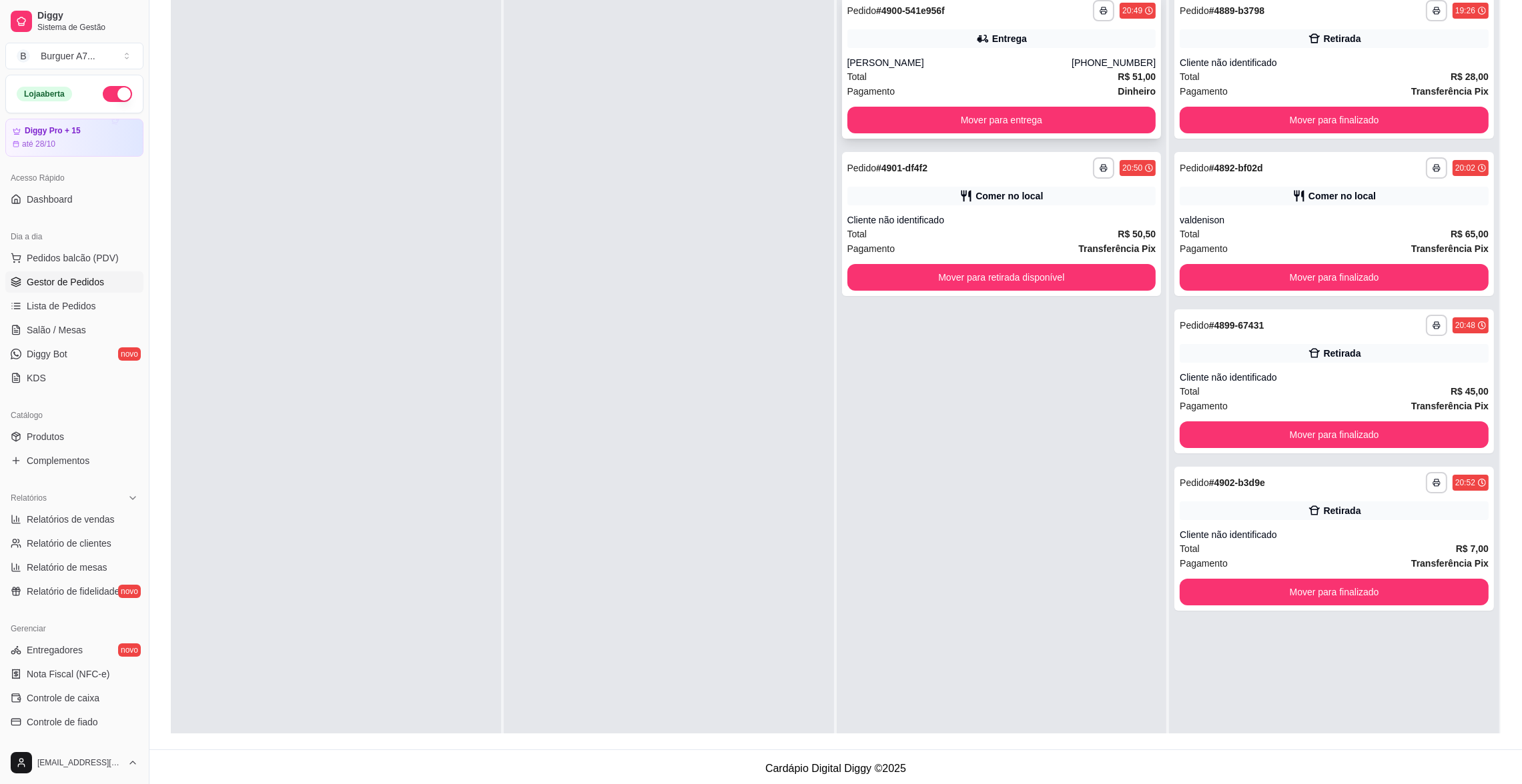
click at [1067, 56] on div "[PERSON_NAME]" at bounding box center [960, 62] width 225 height 13
click at [1093, 177] on button "button" at bounding box center [1103, 168] width 21 height 21
click at [1123, 226] on div "Cliente não identificado" at bounding box center [1002, 220] width 309 height 13
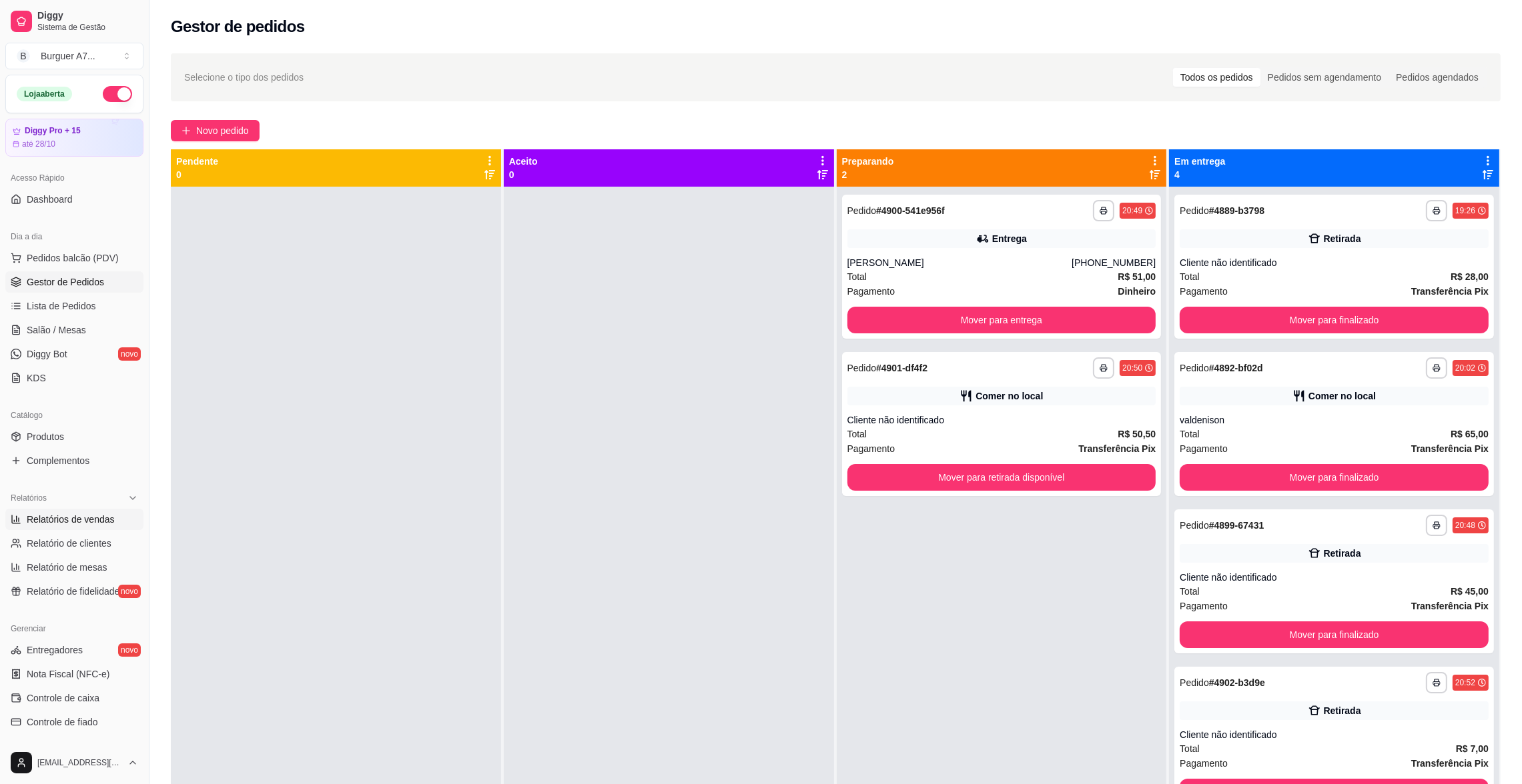
click at [79, 515] on span "Relatórios de vendas" at bounding box center [70, 519] width 88 height 13
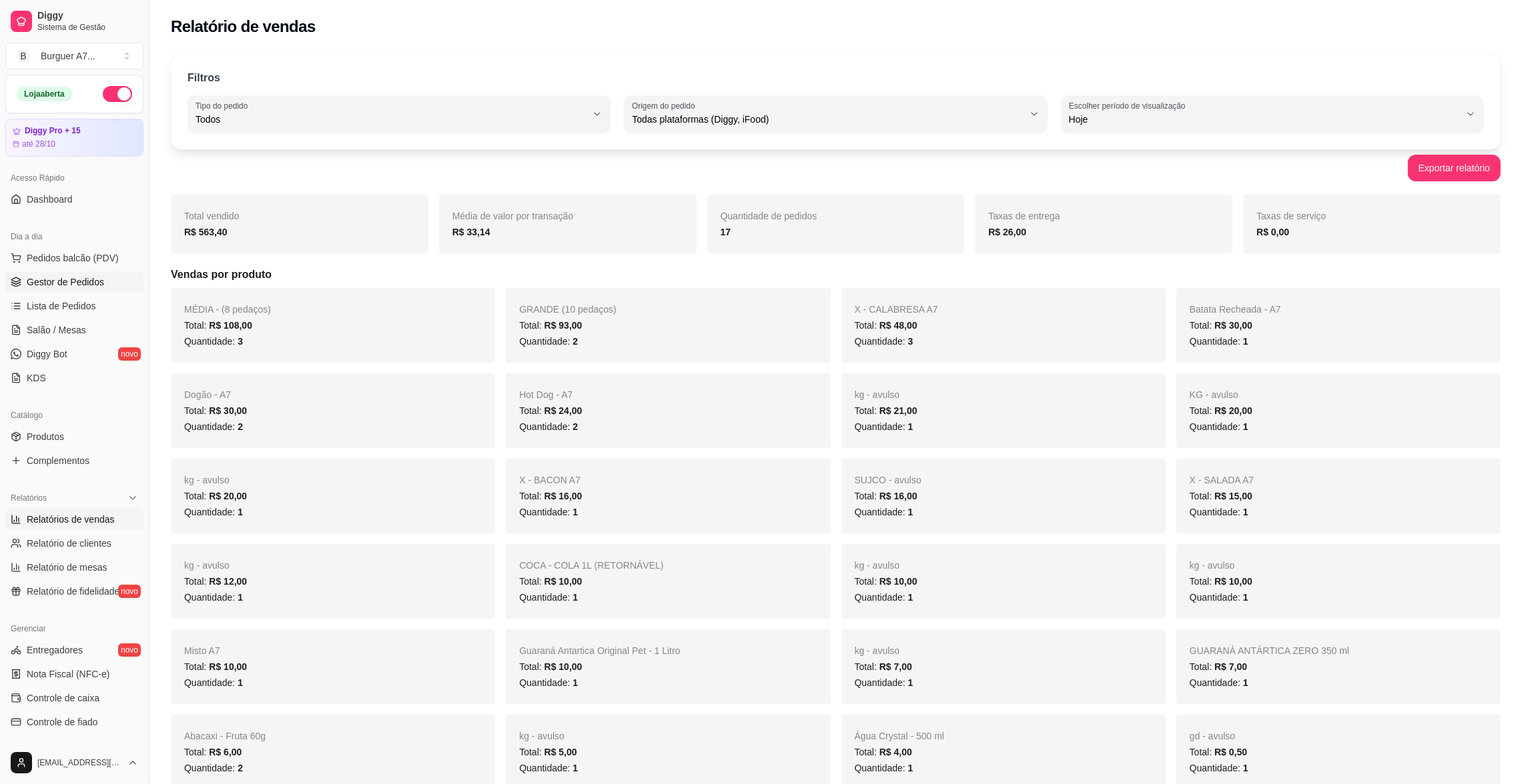
click at [98, 288] on span "Gestor de Pedidos" at bounding box center [65, 281] width 77 height 13
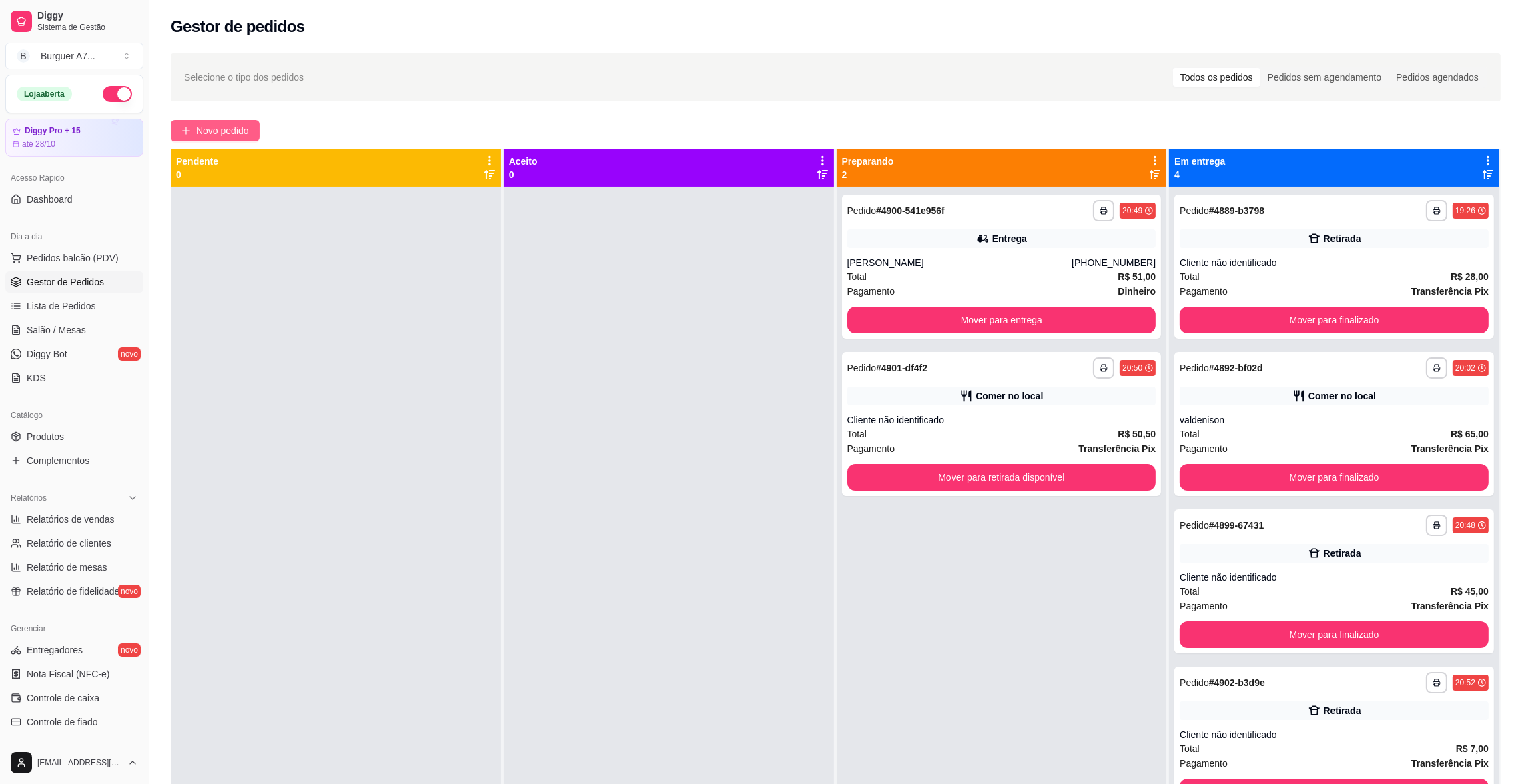
drag, startPoint x: 206, startPoint y: 122, endPoint x: 211, endPoint y: 127, distance: 7.1
click at [211, 127] on button "Novo pedido" at bounding box center [215, 131] width 89 height 21
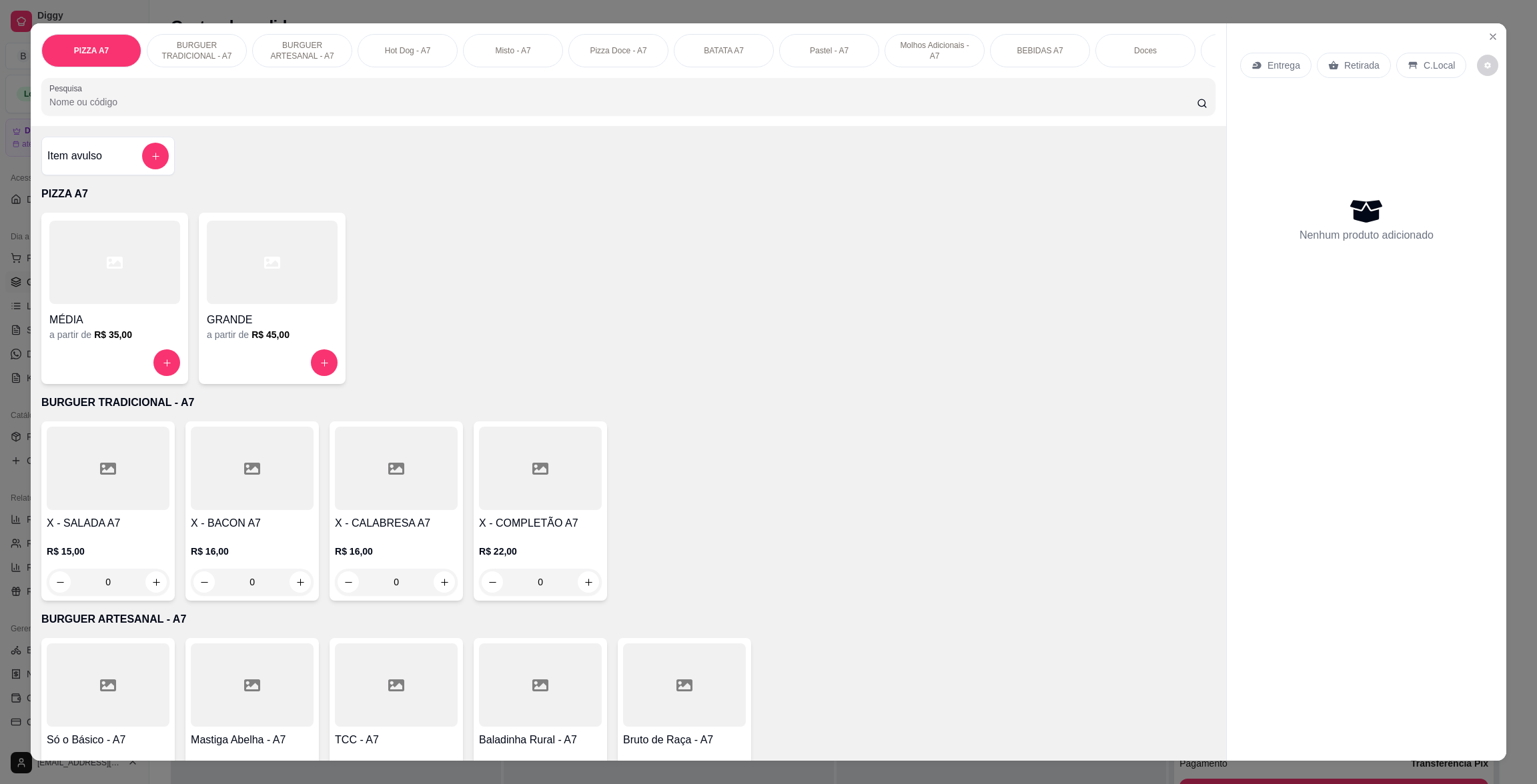
click at [106, 169] on div "Item avulso" at bounding box center [108, 156] width 122 height 27
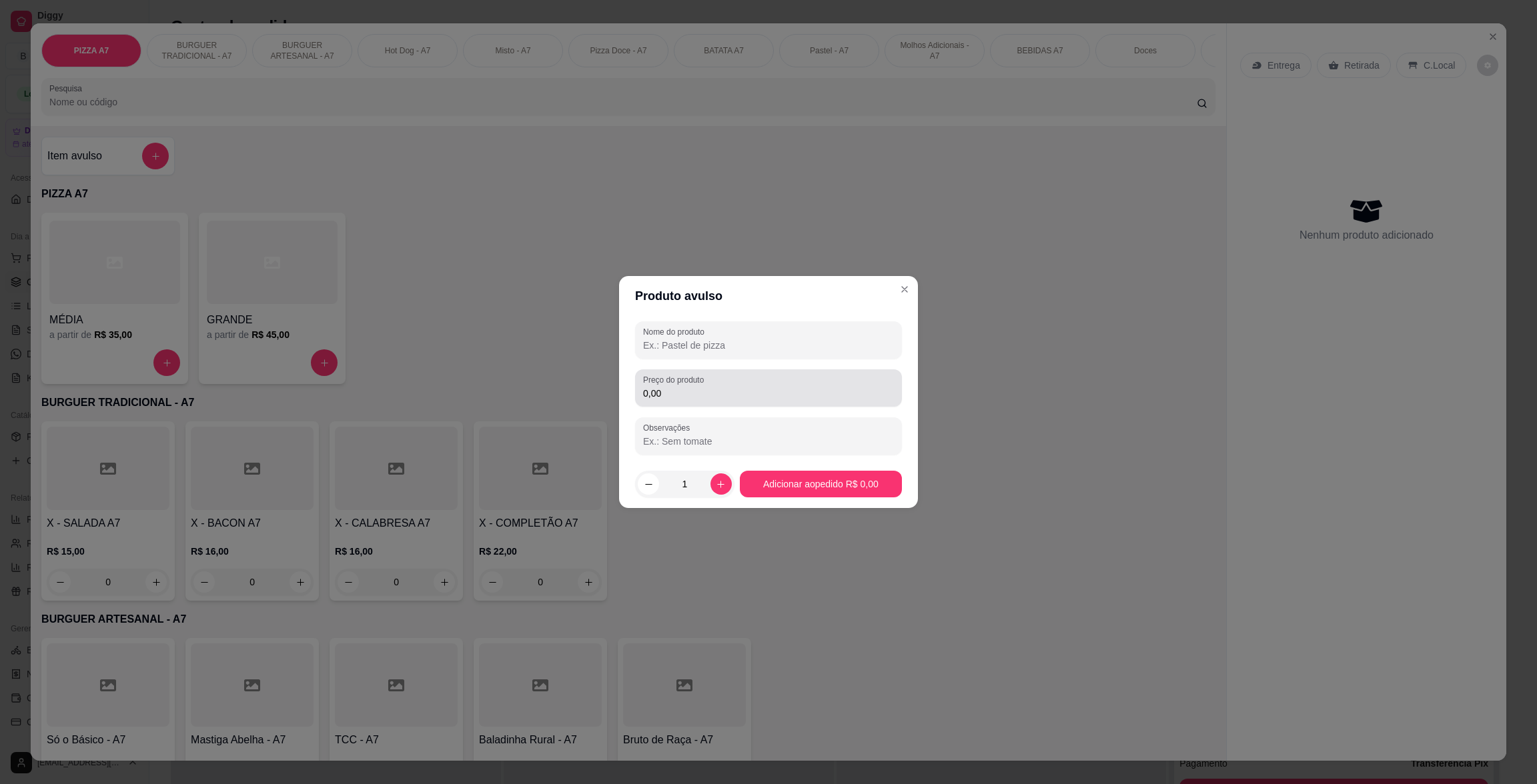
click at [749, 403] on div "Preço do produto 0,00" at bounding box center [768, 388] width 267 height 37
click at [809, 340] on input "Nome do produto" at bounding box center [769, 345] width 251 height 13
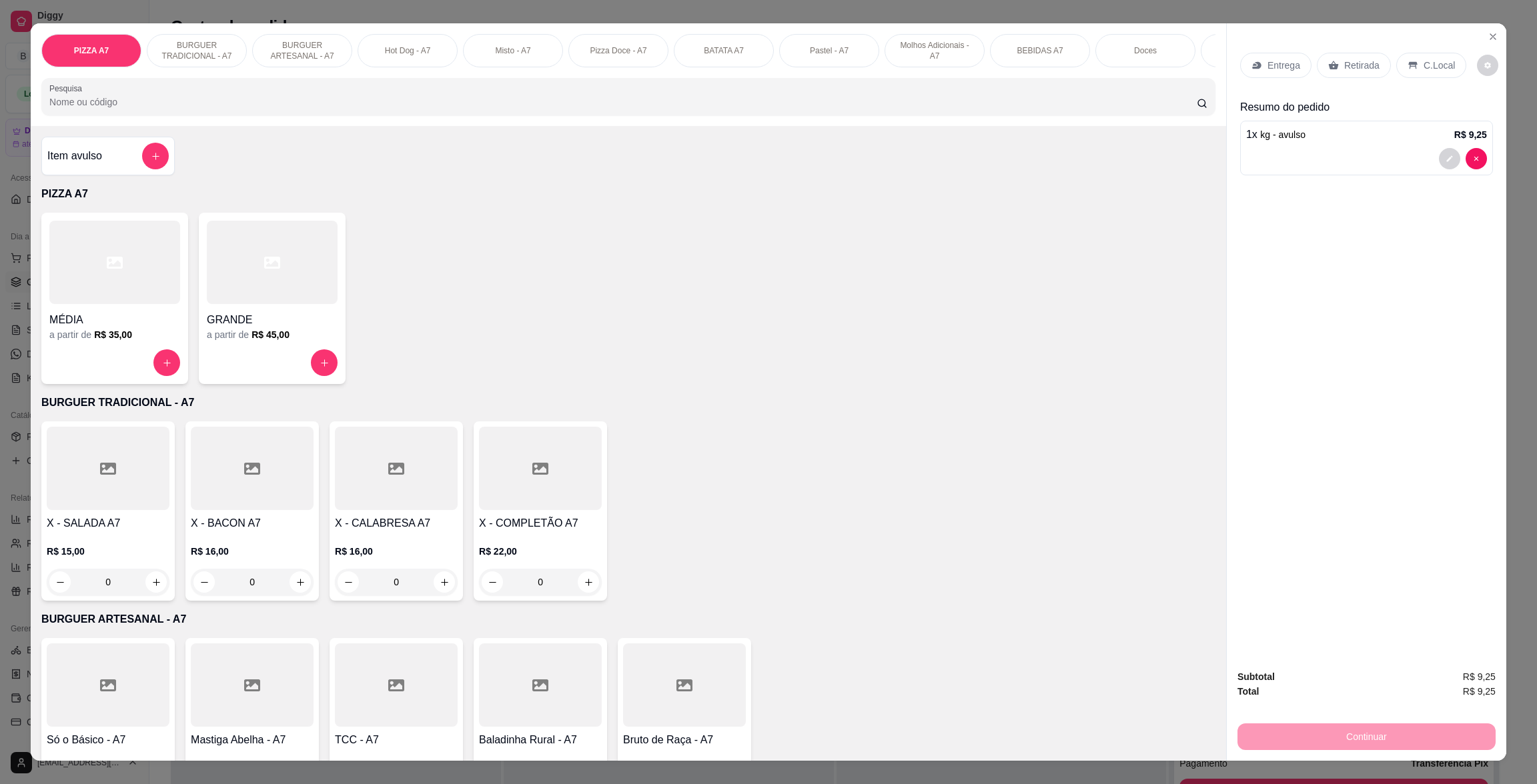
click at [1355, 67] on p "Retirada" at bounding box center [1362, 65] width 35 height 13
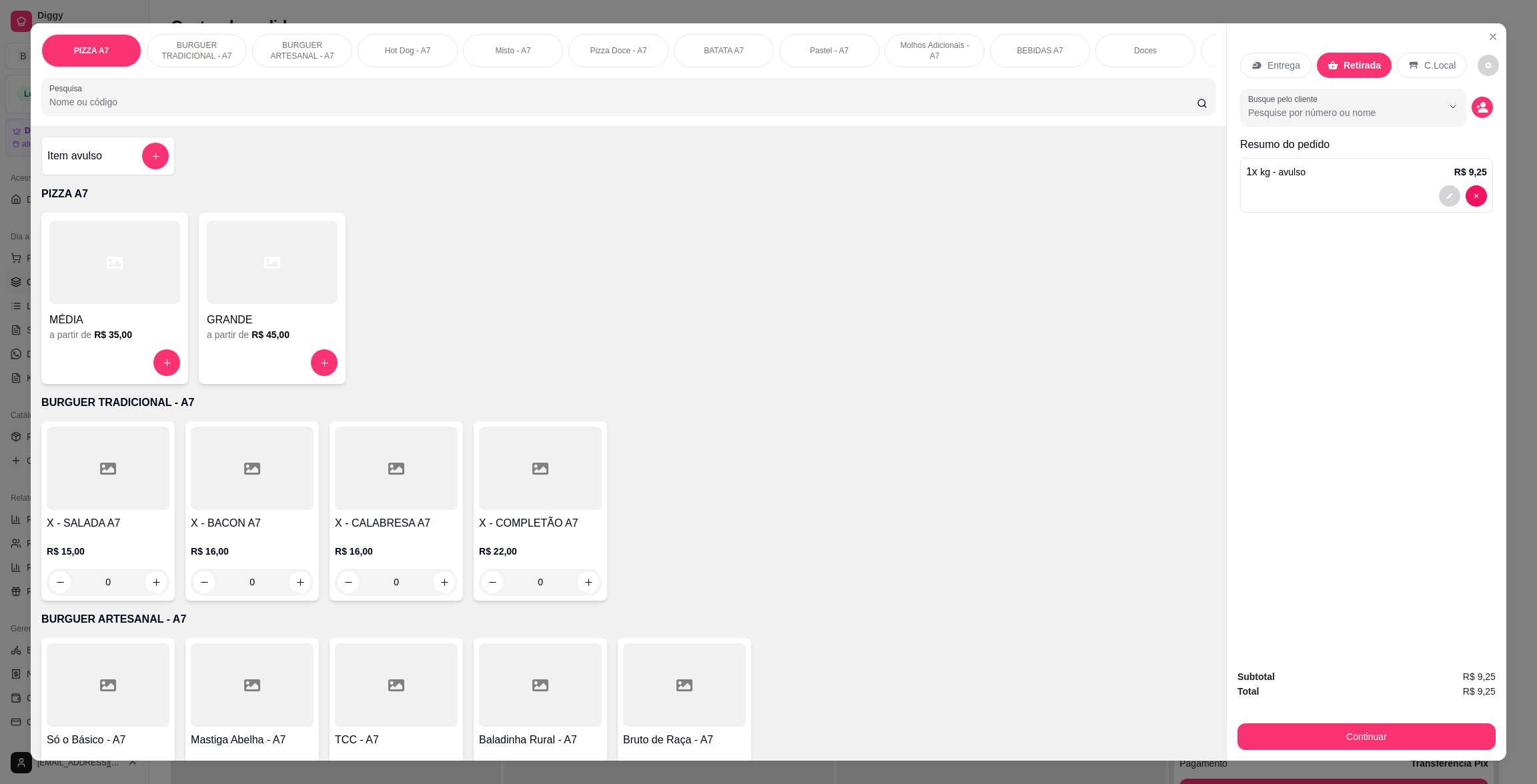
drag, startPoint x: 1428, startPoint y: 711, endPoint x: 1439, endPoint y: 766, distance: 56.1
click at [1430, 727] on div "Subtotal R$ 9,25 Total R$ 9,25 Continuar" at bounding box center [1366, 710] width 258 height 81
click at [1440, 766] on div "PIZZA A7 BURGUER TRADICIONAL - A7 BURGUER ARTESANAL - A7 Hot Dog - A7 Misto - A…" at bounding box center [768, 392] width 1537 height 784
click at [1432, 729] on button "Continuar" at bounding box center [1366, 737] width 258 height 27
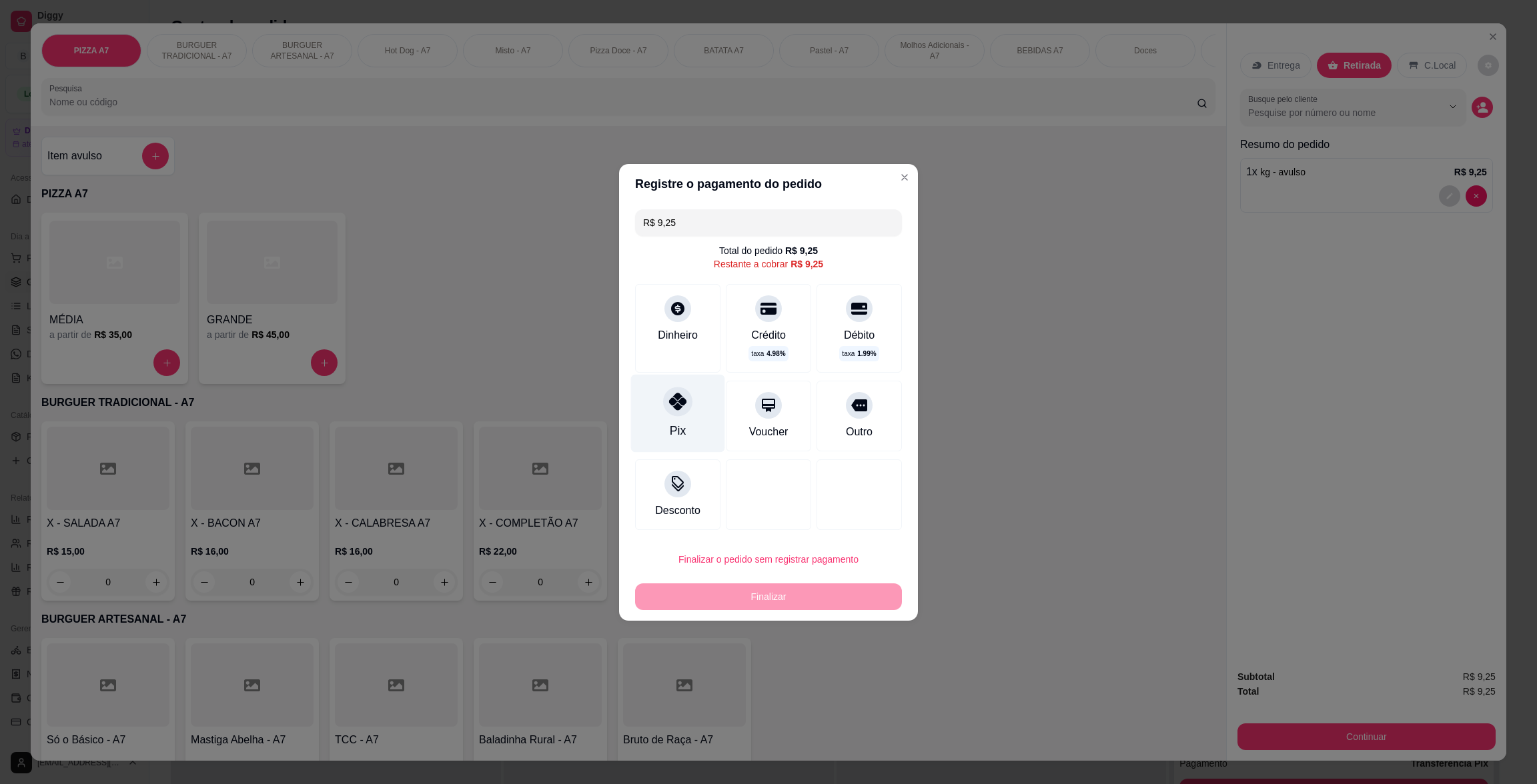
click at [695, 421] on div "Pix" at bounding box center [678, 413] width 94 height 78
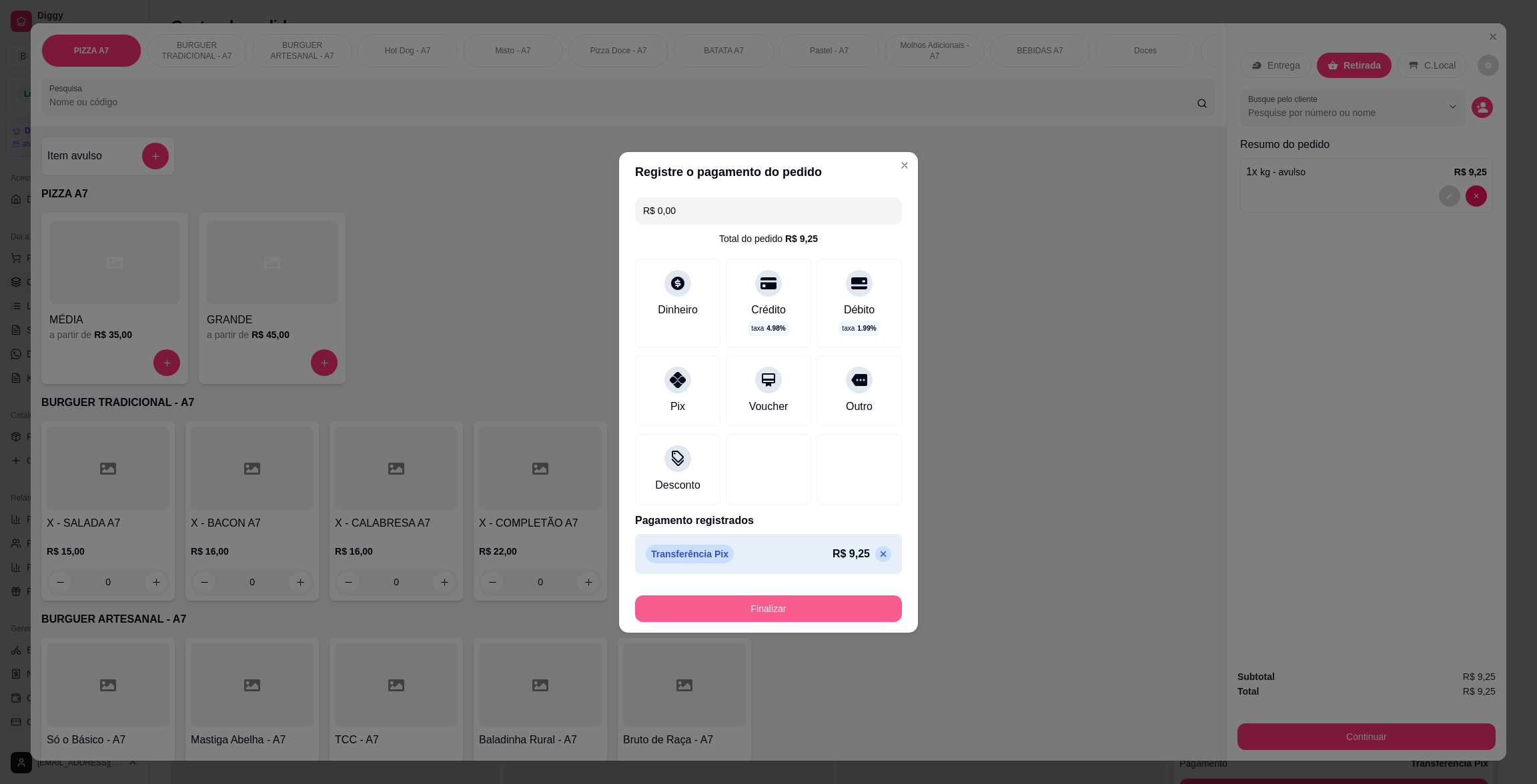
click at [828, 611] on button "Finalizar" at bounding box center [768, 609] width 267 height 27
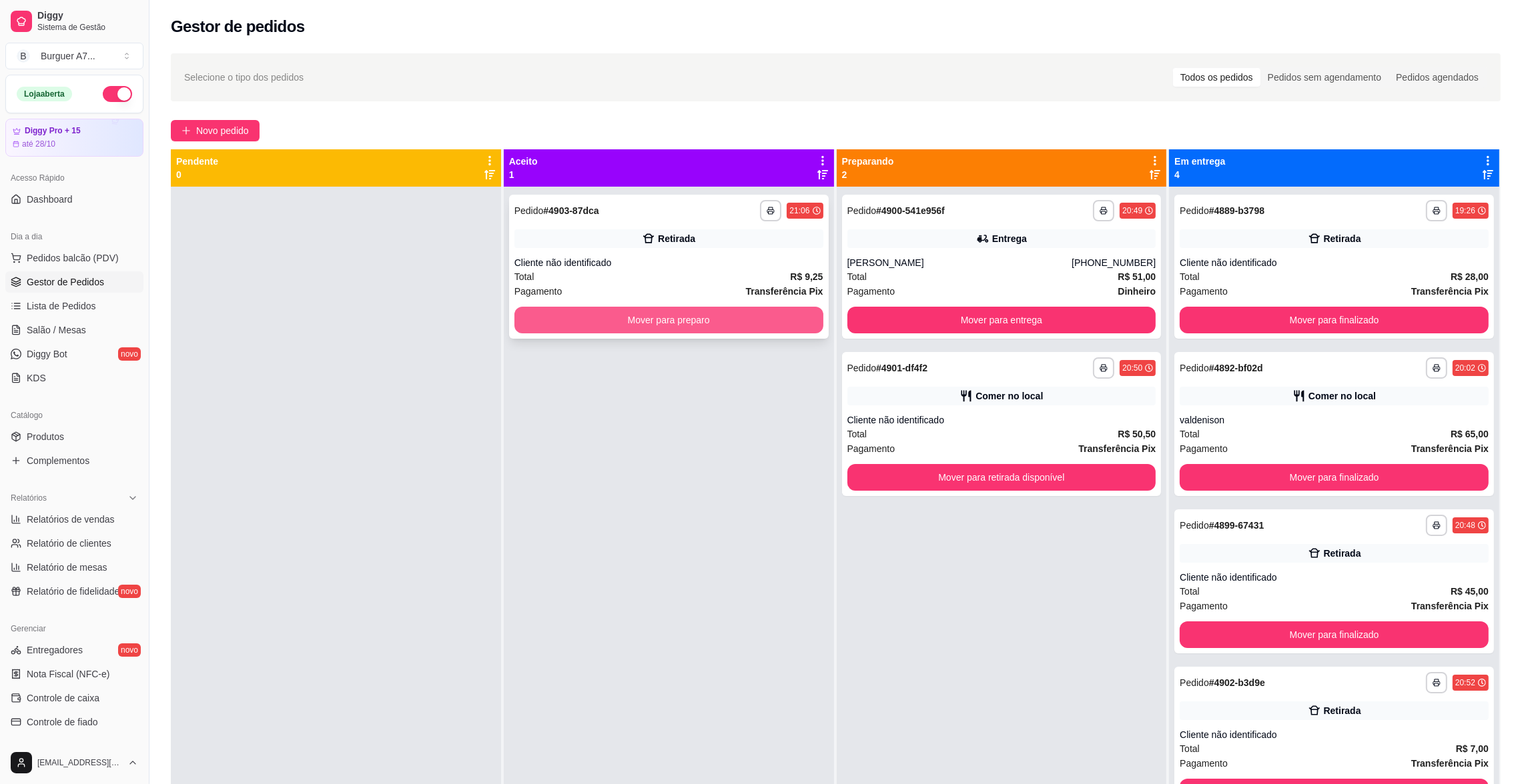
click at [764, 322] on button "Mover para preparo" at bounding box center [669, 320] width 309 height 27
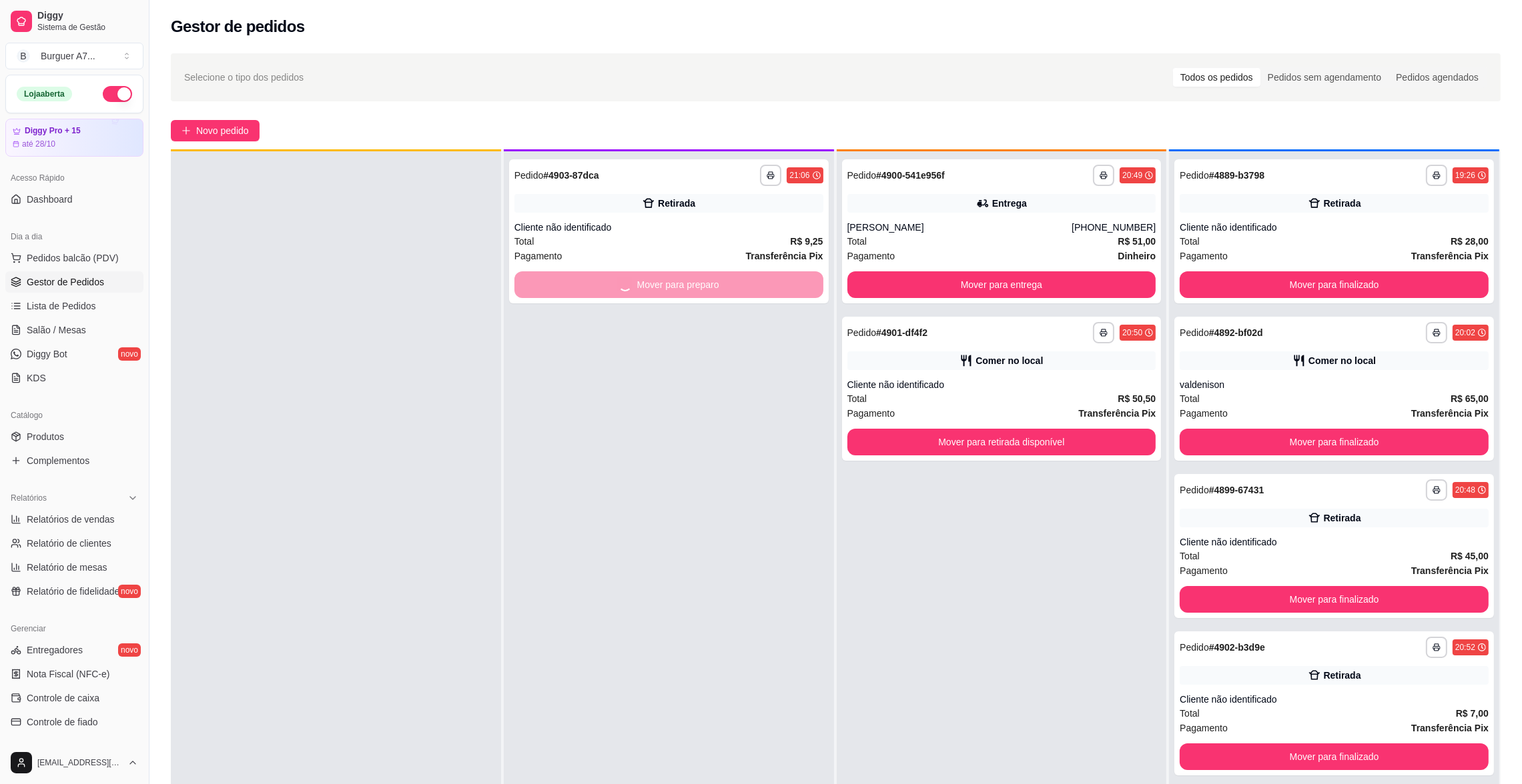
scroll to position [37, 0]
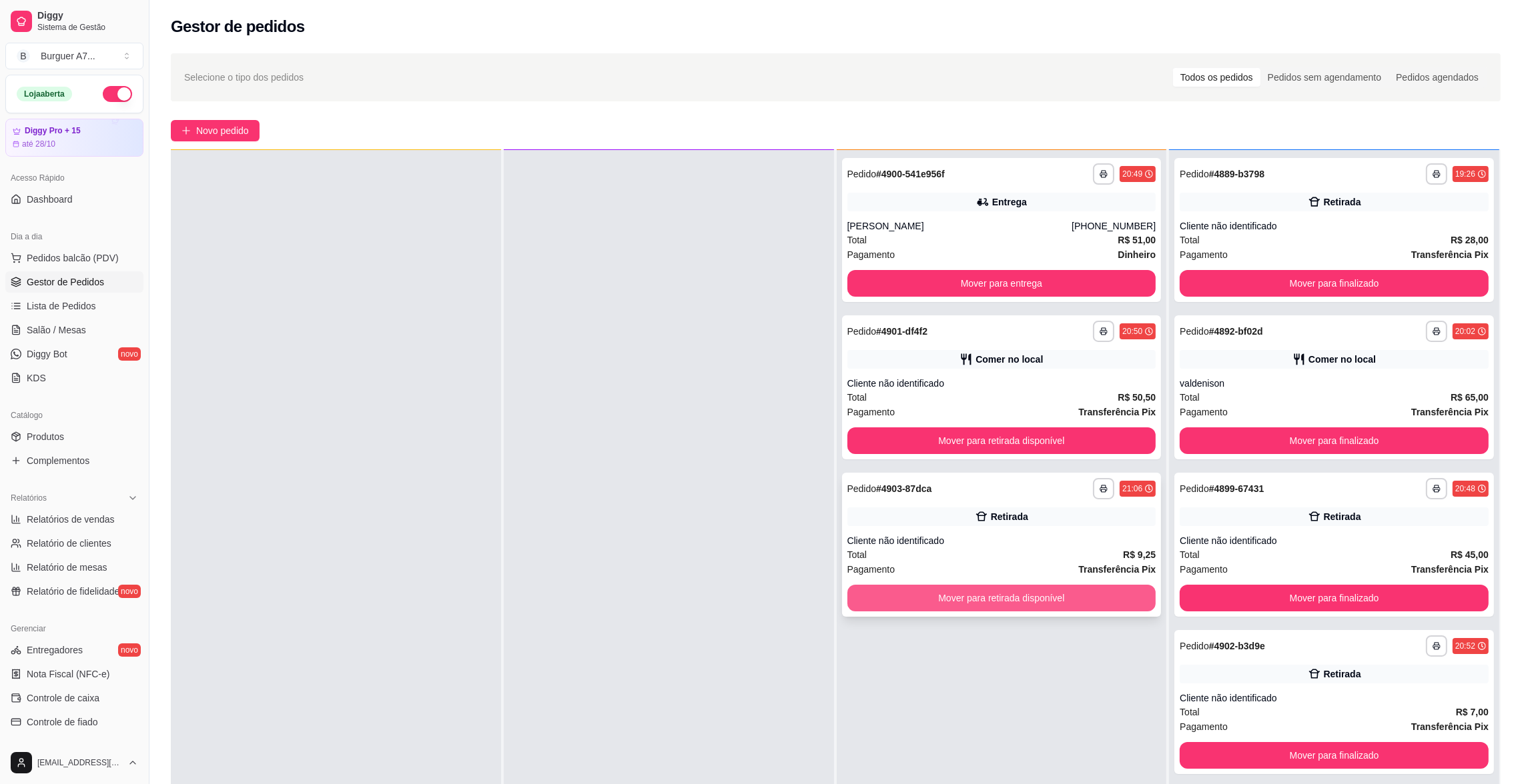
click at [1128, 596] on button "Mover para retirada disponível" at bounding box center [1002, 598] width 309 height 27
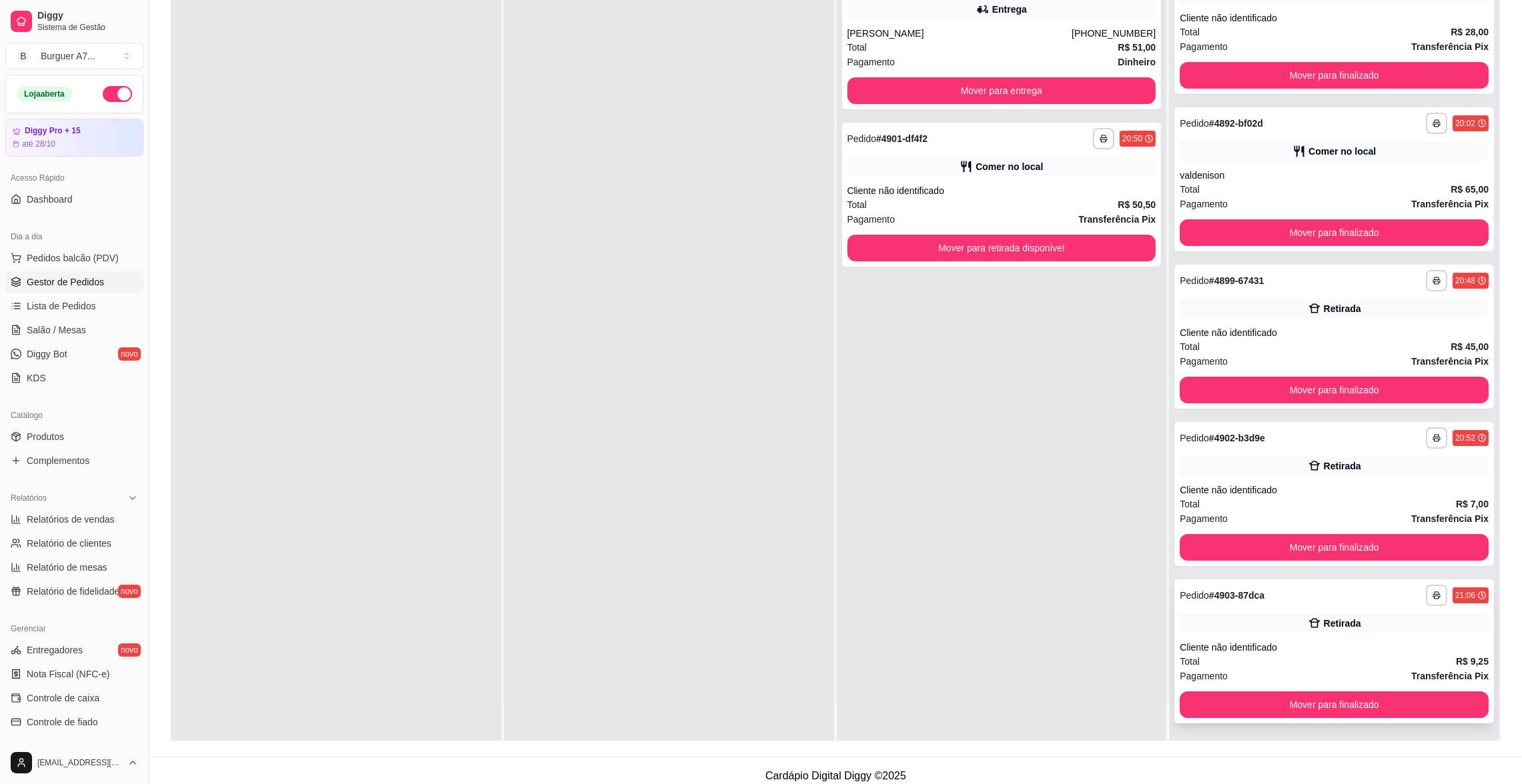
scroll to position [203, 0]
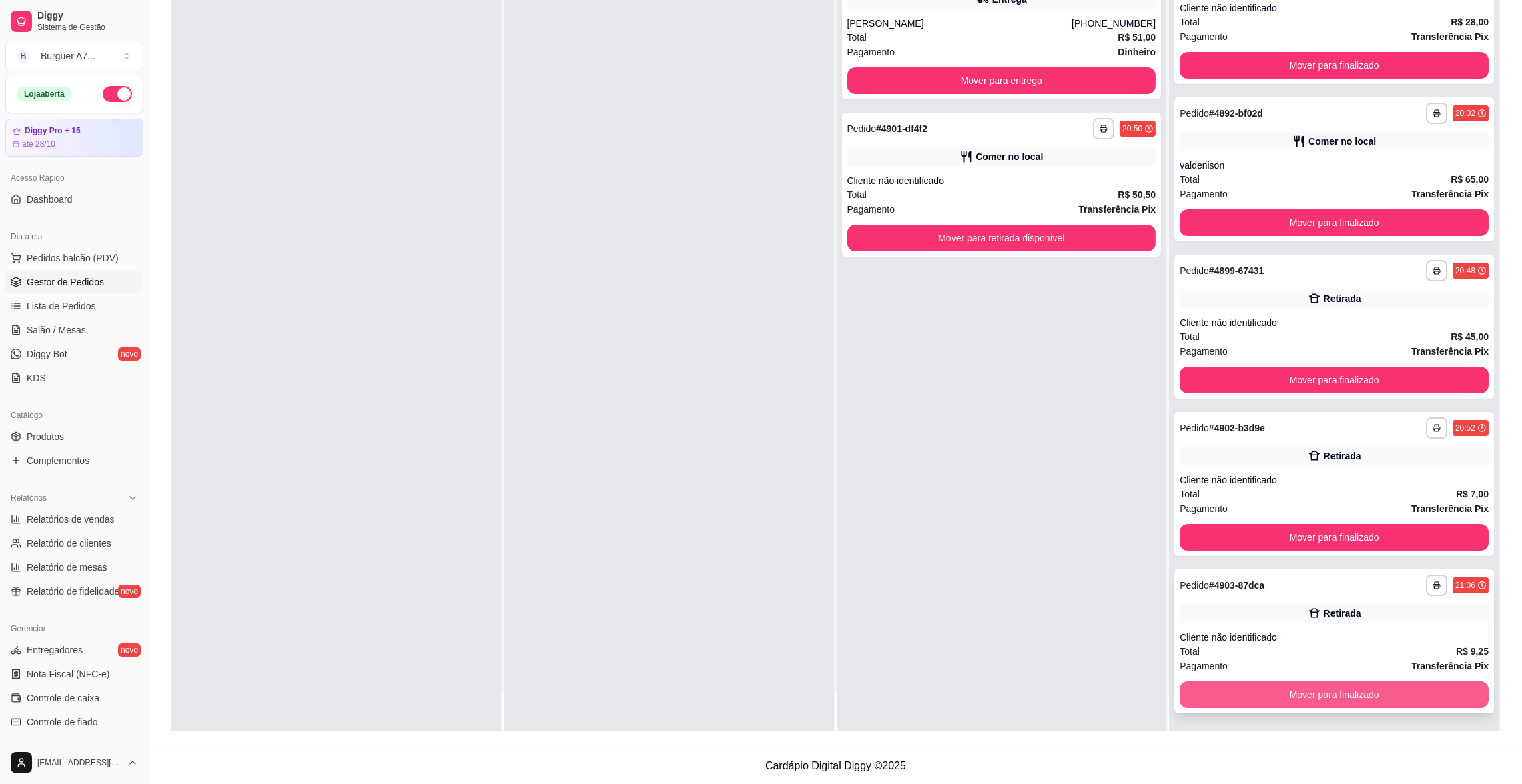
click at [1380, 690] on button "Mover para finalizado" at bounding box center [1335, 695] width 309 height 27
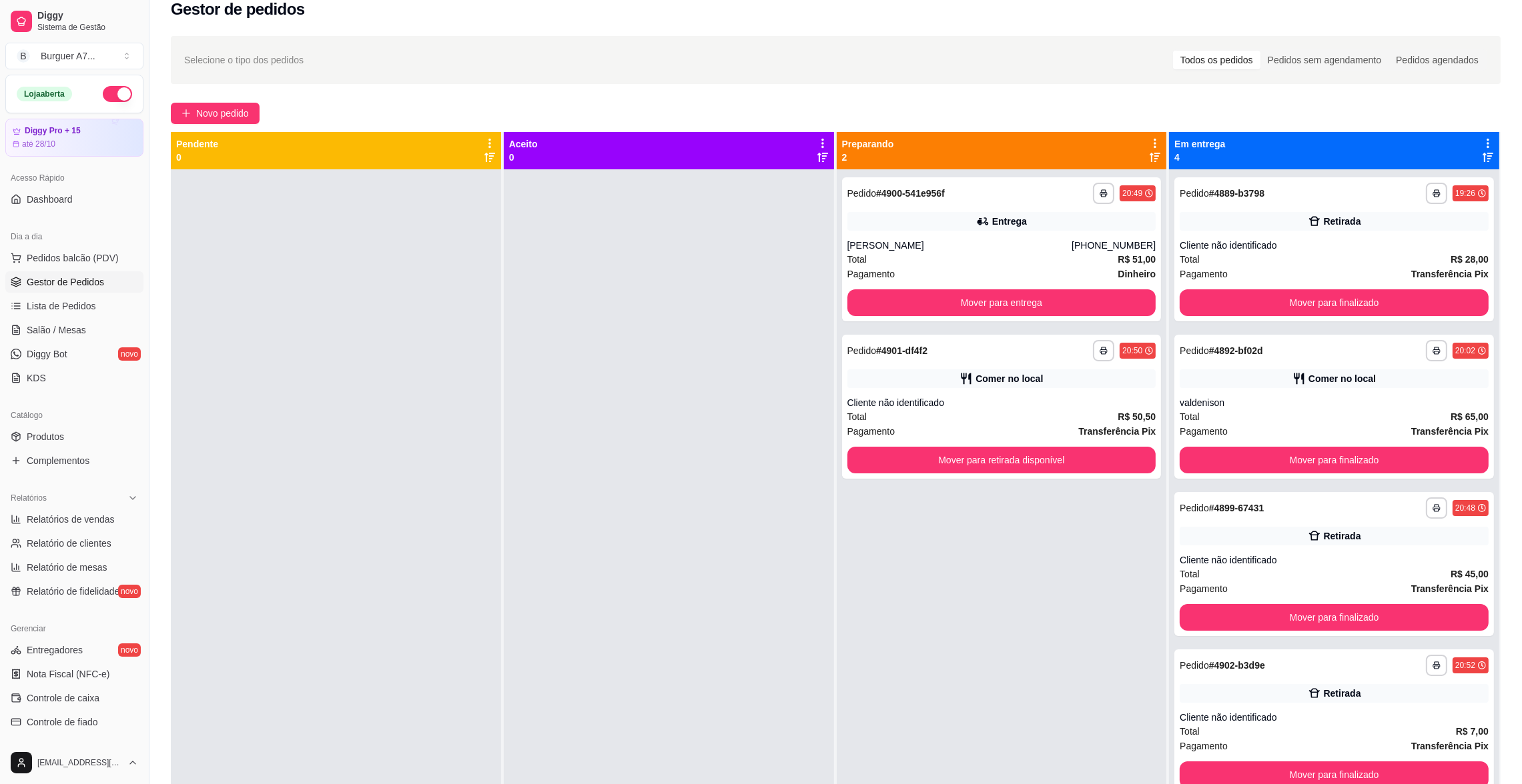
scroll to position [0, 0]
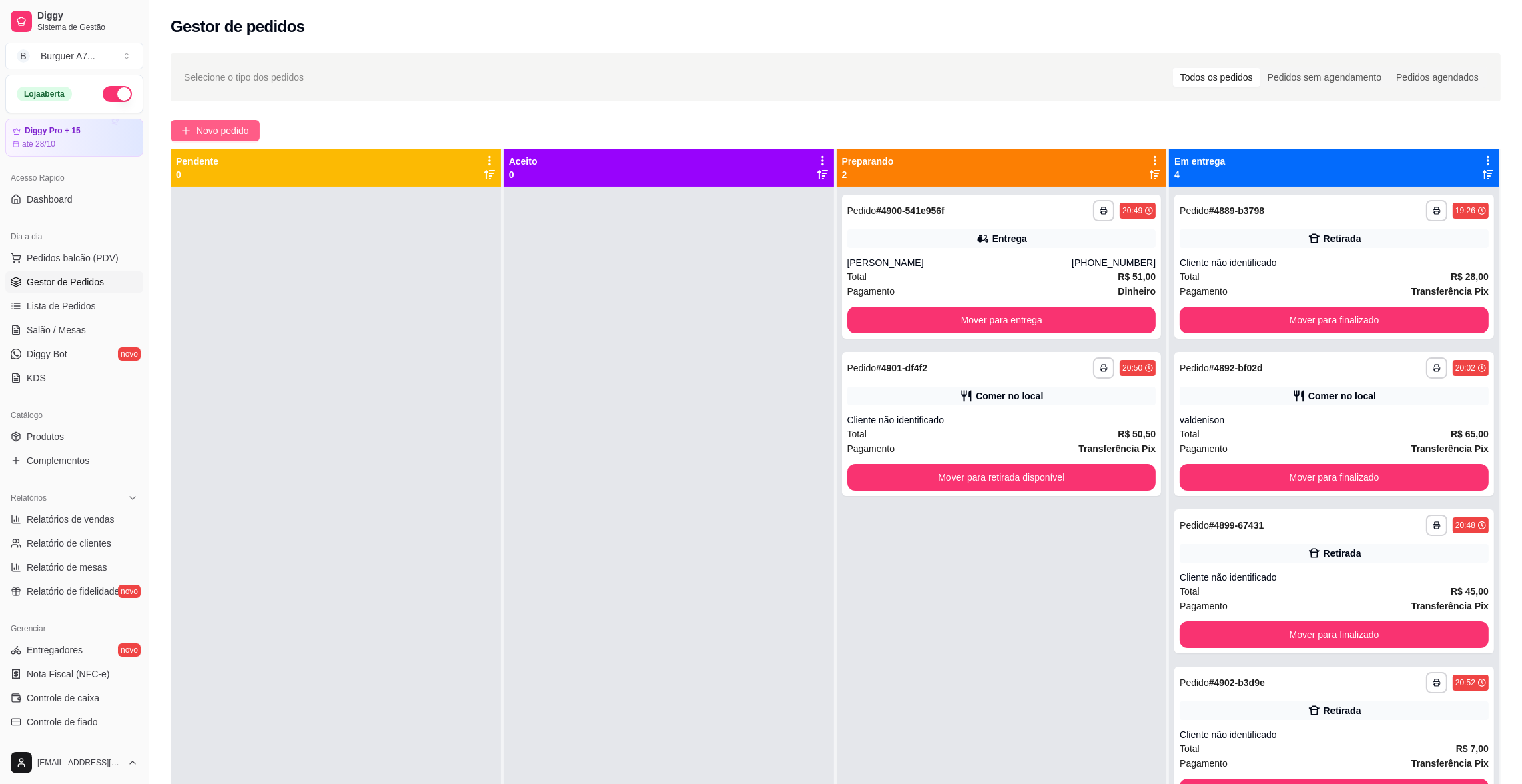
click at [253, 135] on button "Novo pedido" at bounding box center [215, 131] width 89 height 21
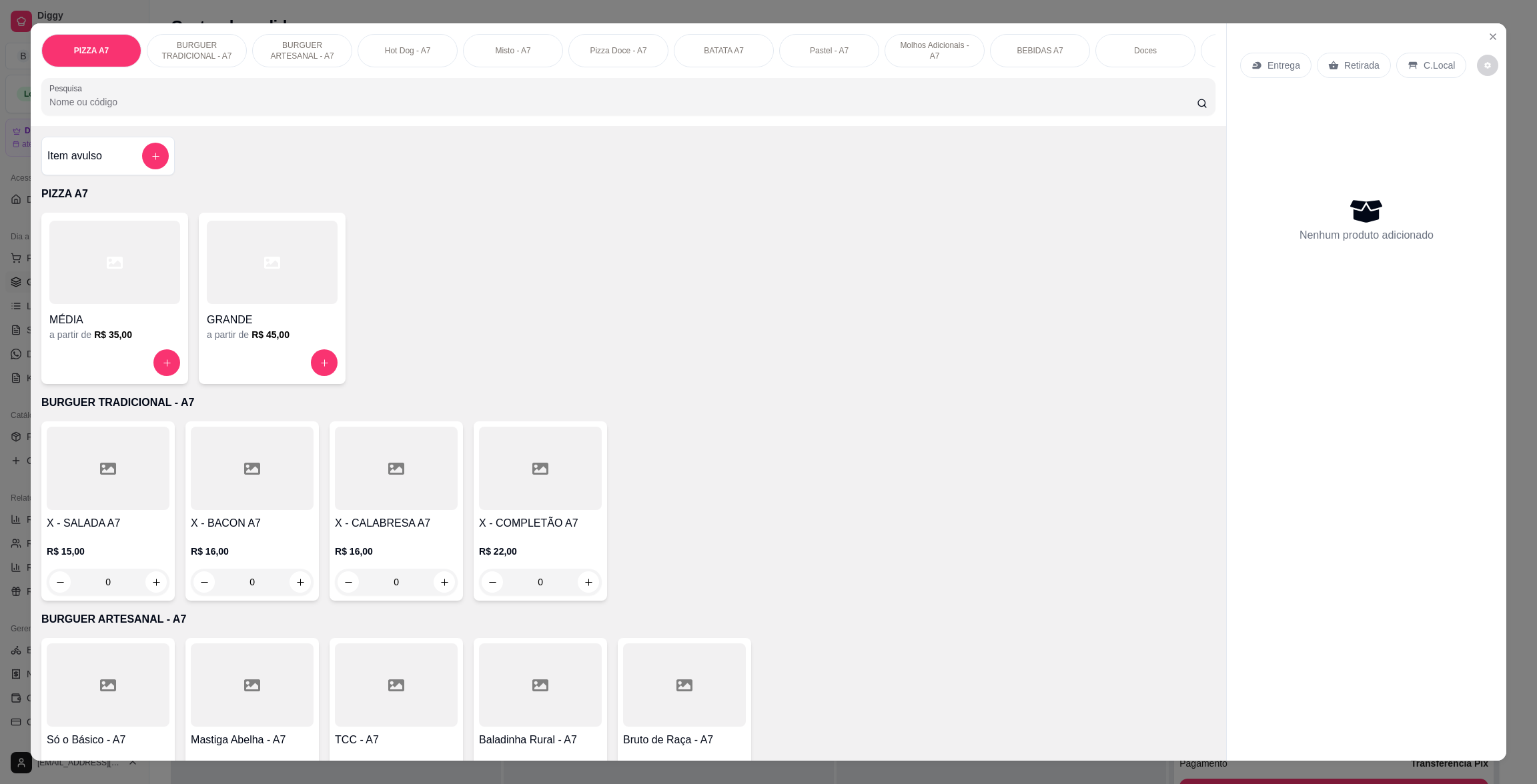
click at [129, 169] on div "Item avulso" at bounding box center [108, 156] width 122 height 27
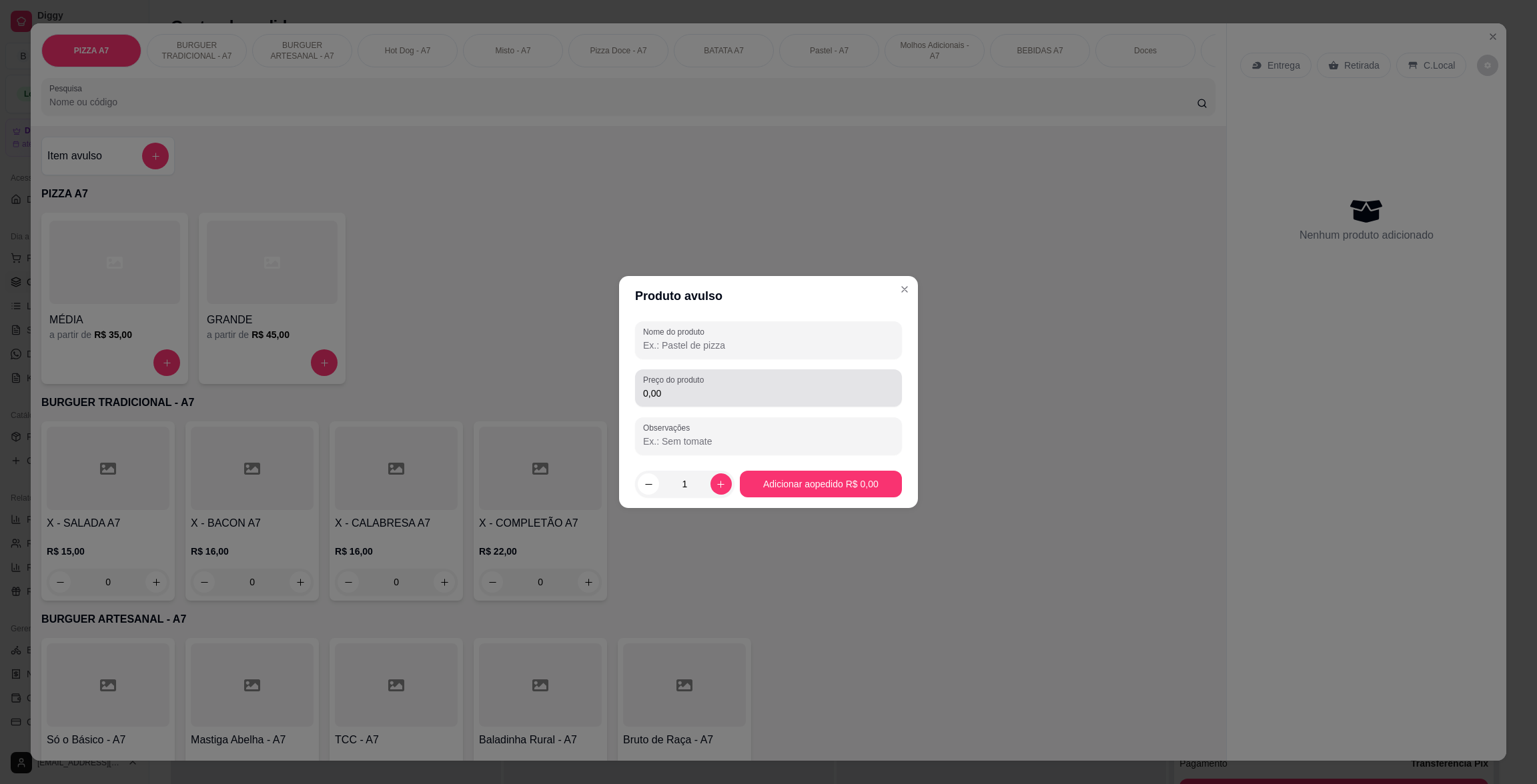
click at [693, 393] on input "0,00" at bounding box center [769, 393] width 251 height 13
click at [712, 323] on div "Nome do produto" at bounding box center [768, 340] width 267 height 37
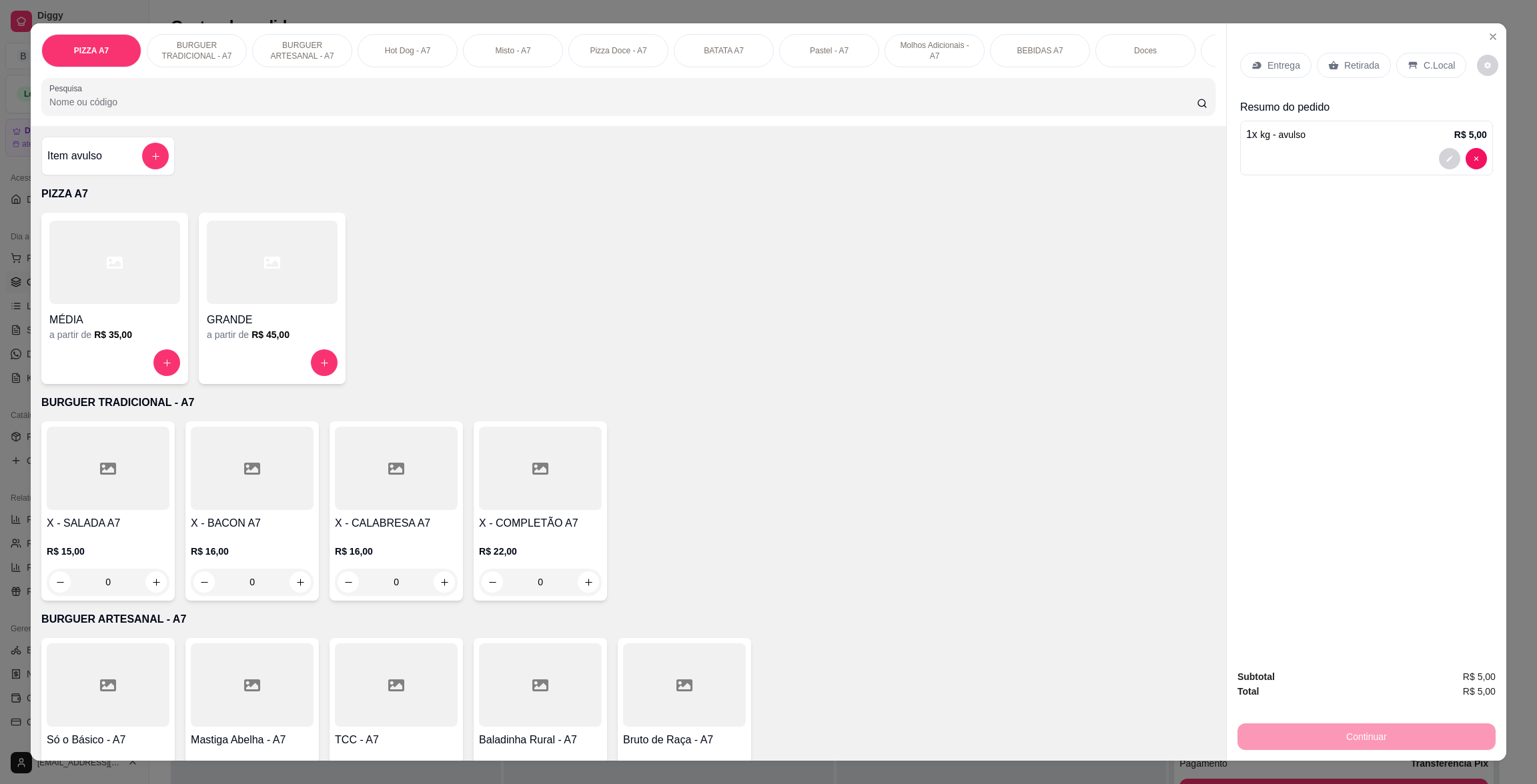
click at [1330, 63] on div "Retirada" at bounding box center [1353, 65] width 74 height 25
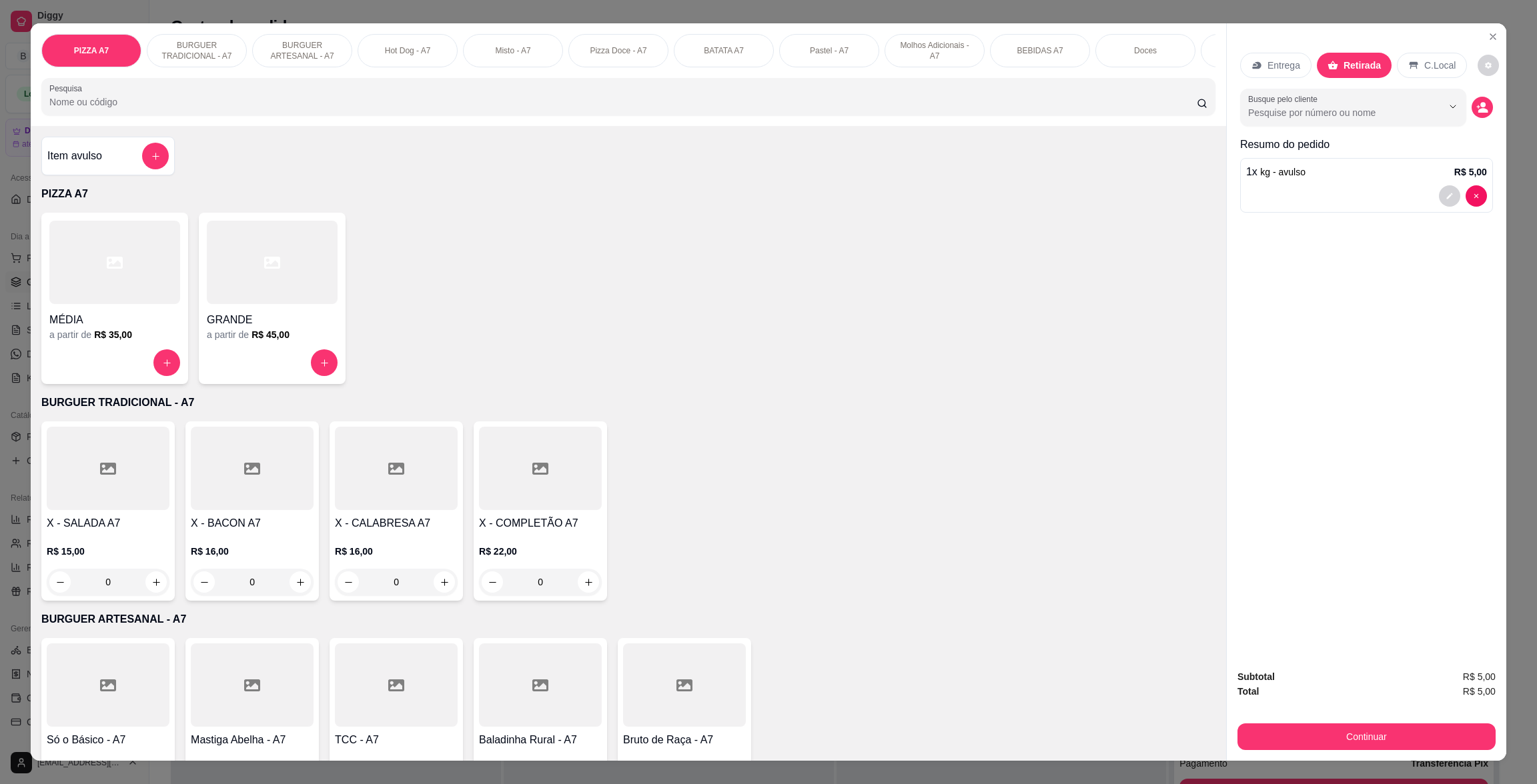
click at [1415, 710] on div "Subtotal R$ 5,00 Total R$ 5,00 Continuar" at bounding box center [1366, 710] width 258 height 81
click at [1419, 721] on div "Continuar" at bounding box center [1366, 735] width 258 height 30
click at [1420, 722] on div "Continuar" at bounding box center [1366, 735] width 258 height 30
click at [1451, 758] on div "Subtotal R$ 5,00 Total R$ 5,00 Continuar" at bounding box center [1366, 709] width 279 height 102
click at [1451, 738] on button "Continuar" at bounding box center [1366, 737] width 258 height 27
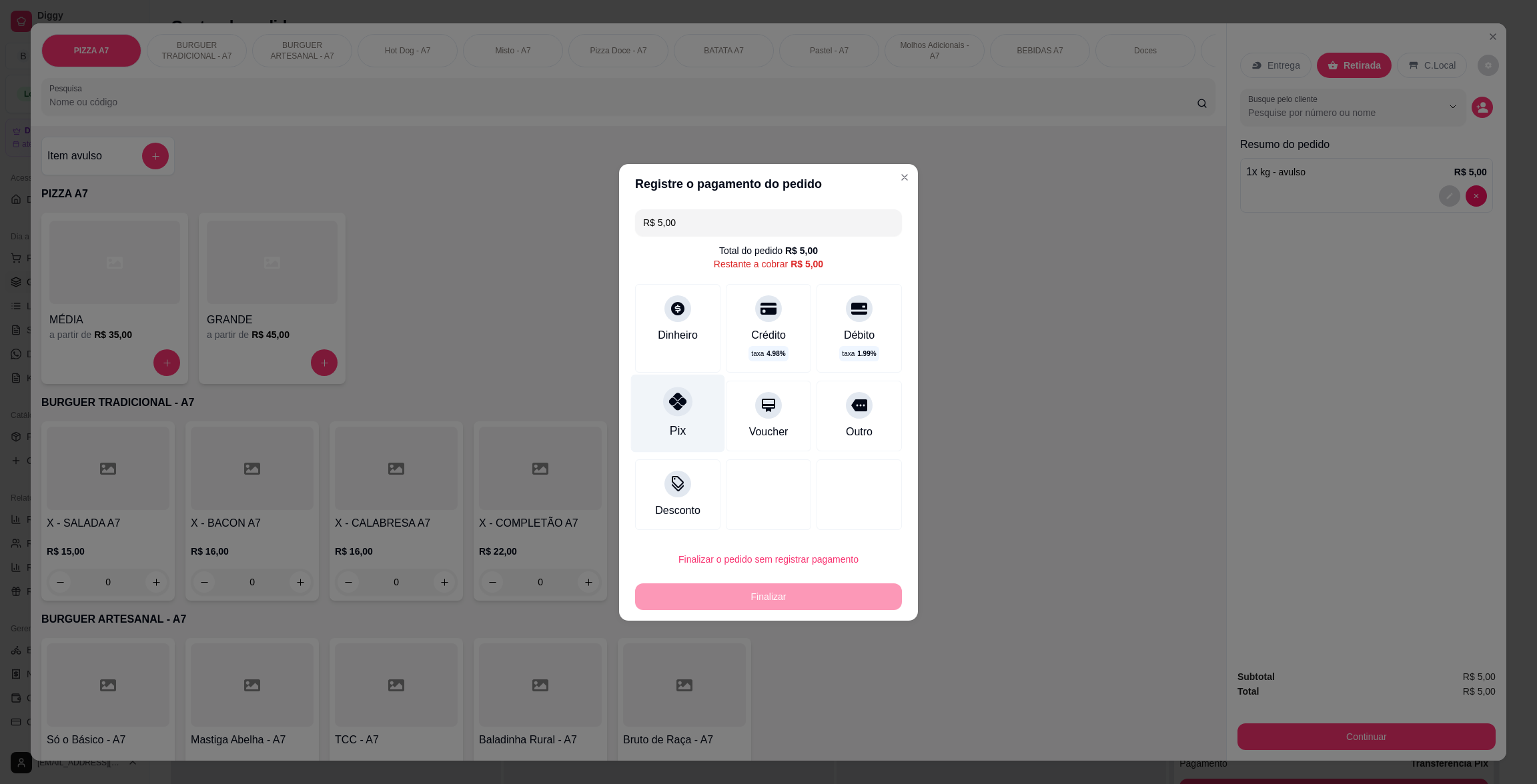
drag, startPoint x: 686, startPoint y: 393, endPoint x: 708, endPoint y: 418, distance: 33.3
click at [686, 393] on div "Pix" at bounding box center [678, 413] width 94 height 78
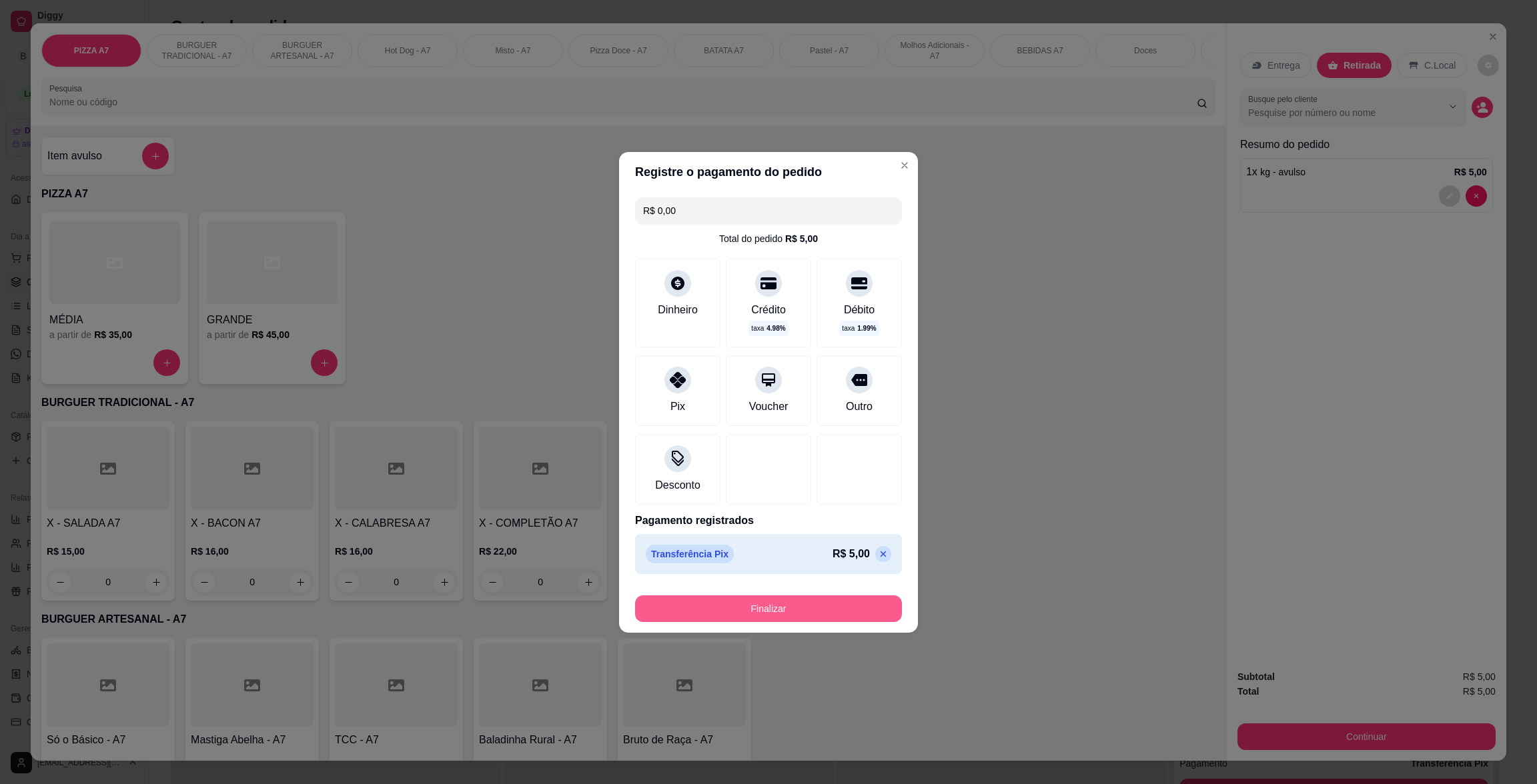
click at [878, 597] on button "Finalizar" at bounding box center [768, 609] width 267 height 27
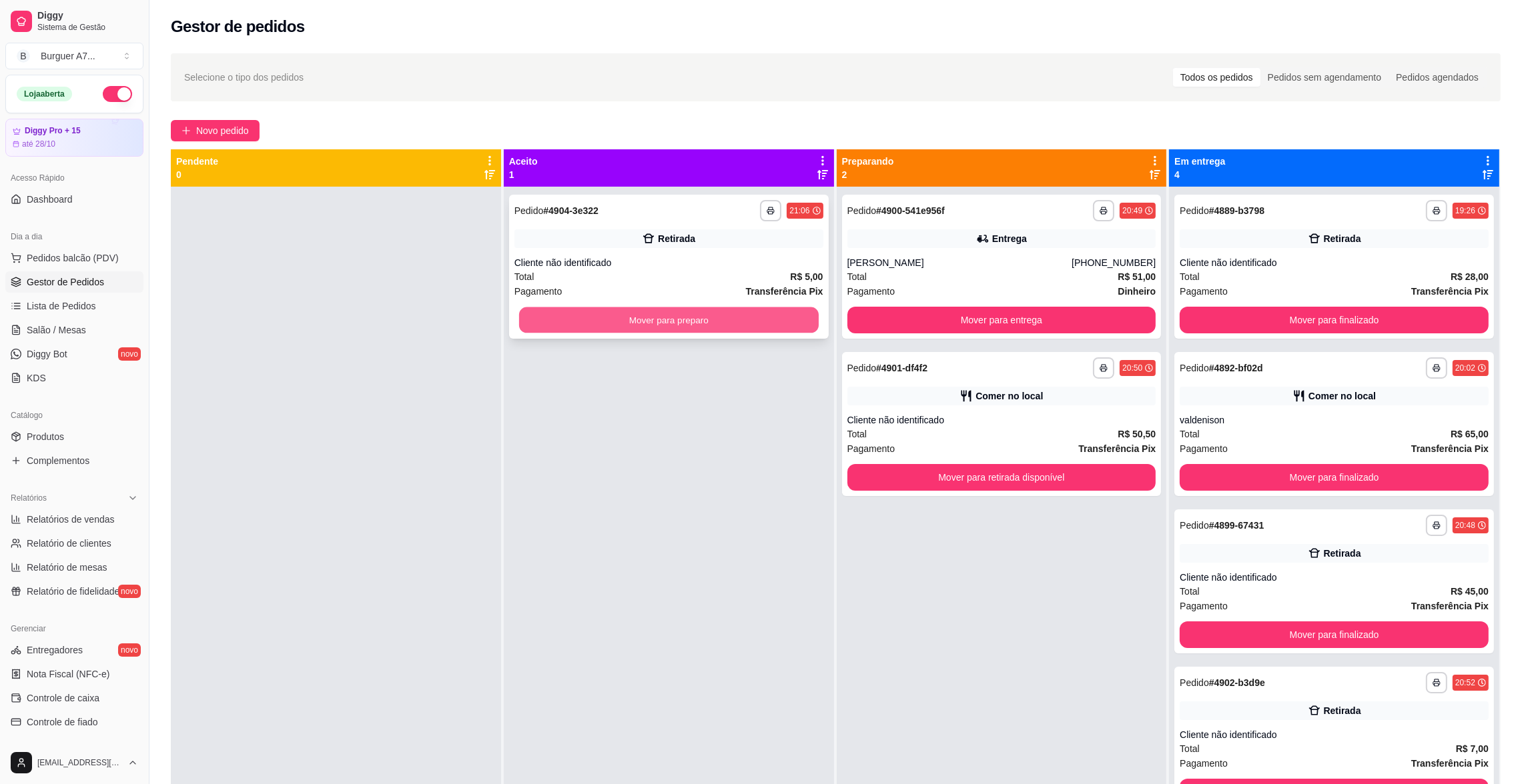
click at [814, 322] on div "Mover para preparo" at bounding box center [669, 320] width 309 height 27
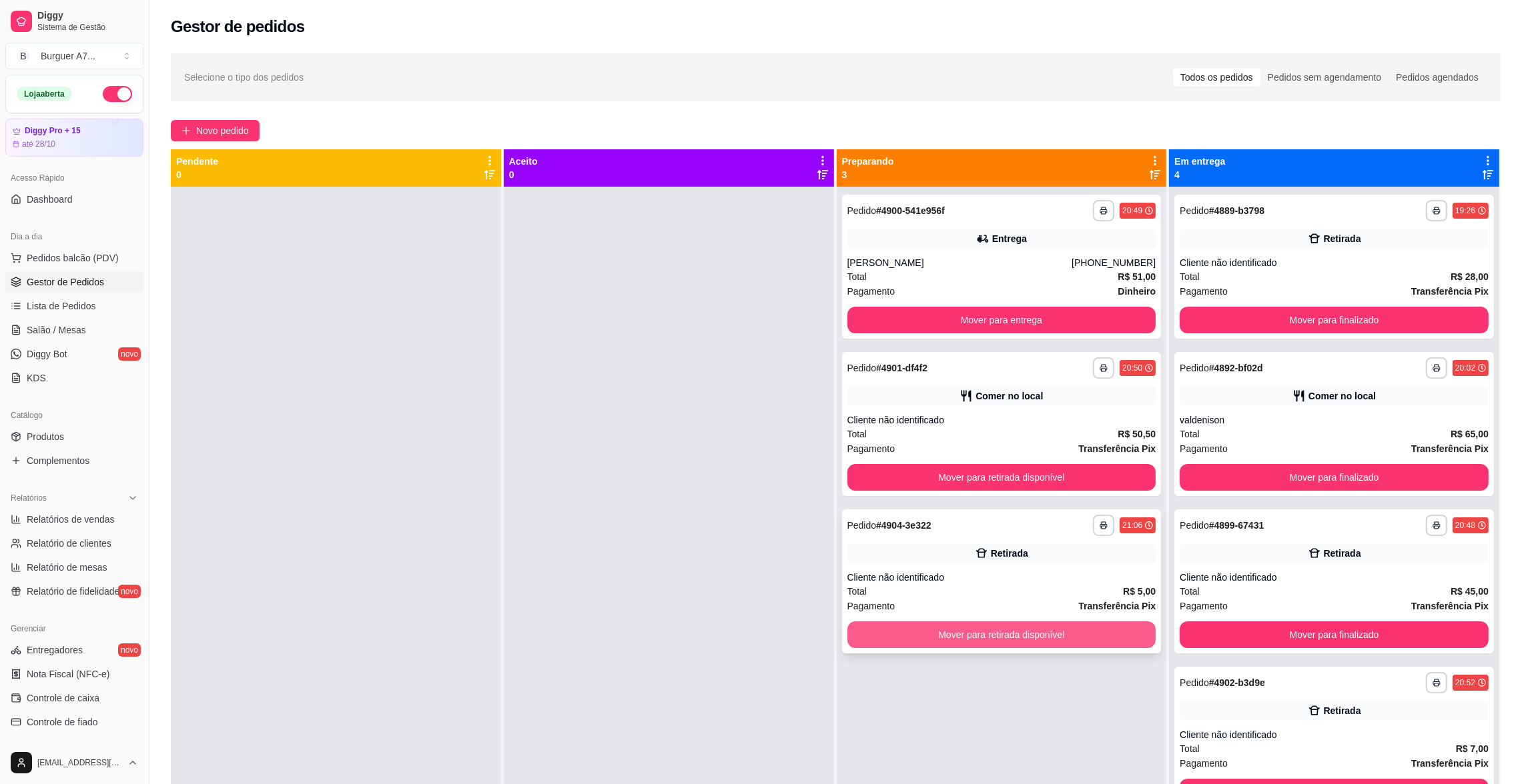
click at [1111, 623] on button "Mover para retirada disponível" at bounding box center [1002, 635] width 309 height 27
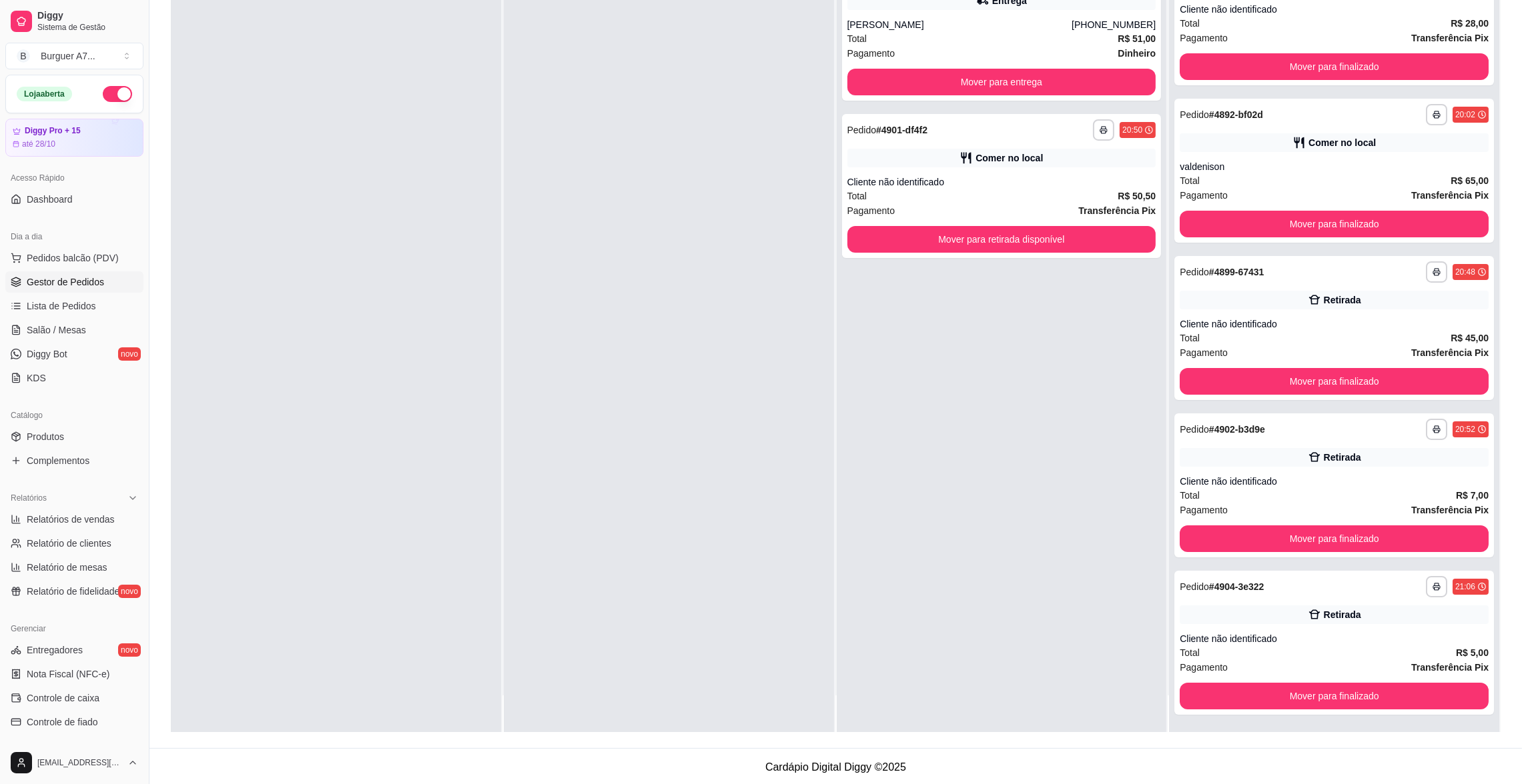
scroll to position [203, 0]
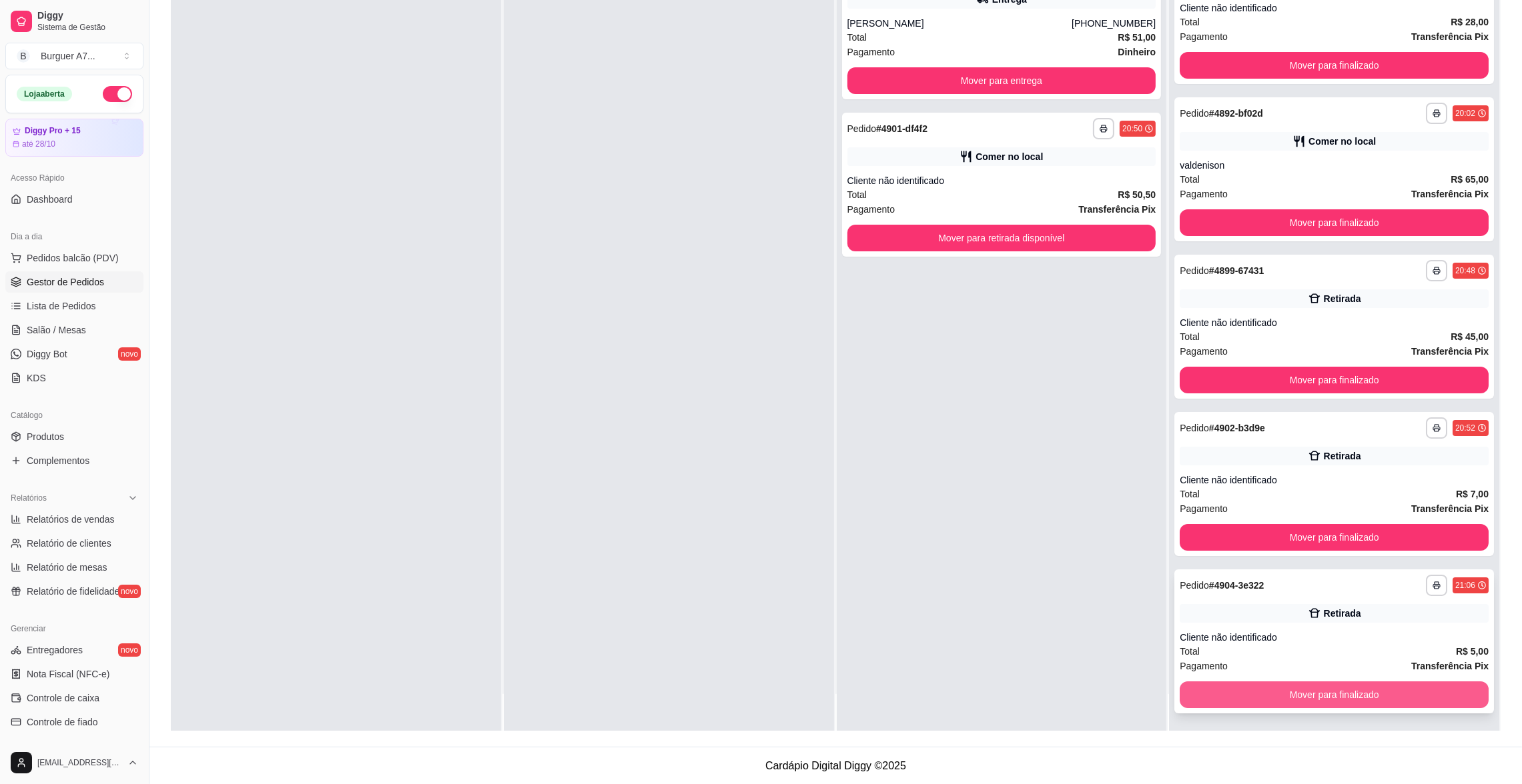
click at [1399, 691] on button "Mover para finalizado" at bounding box center [1335, 695] width 309 height 27
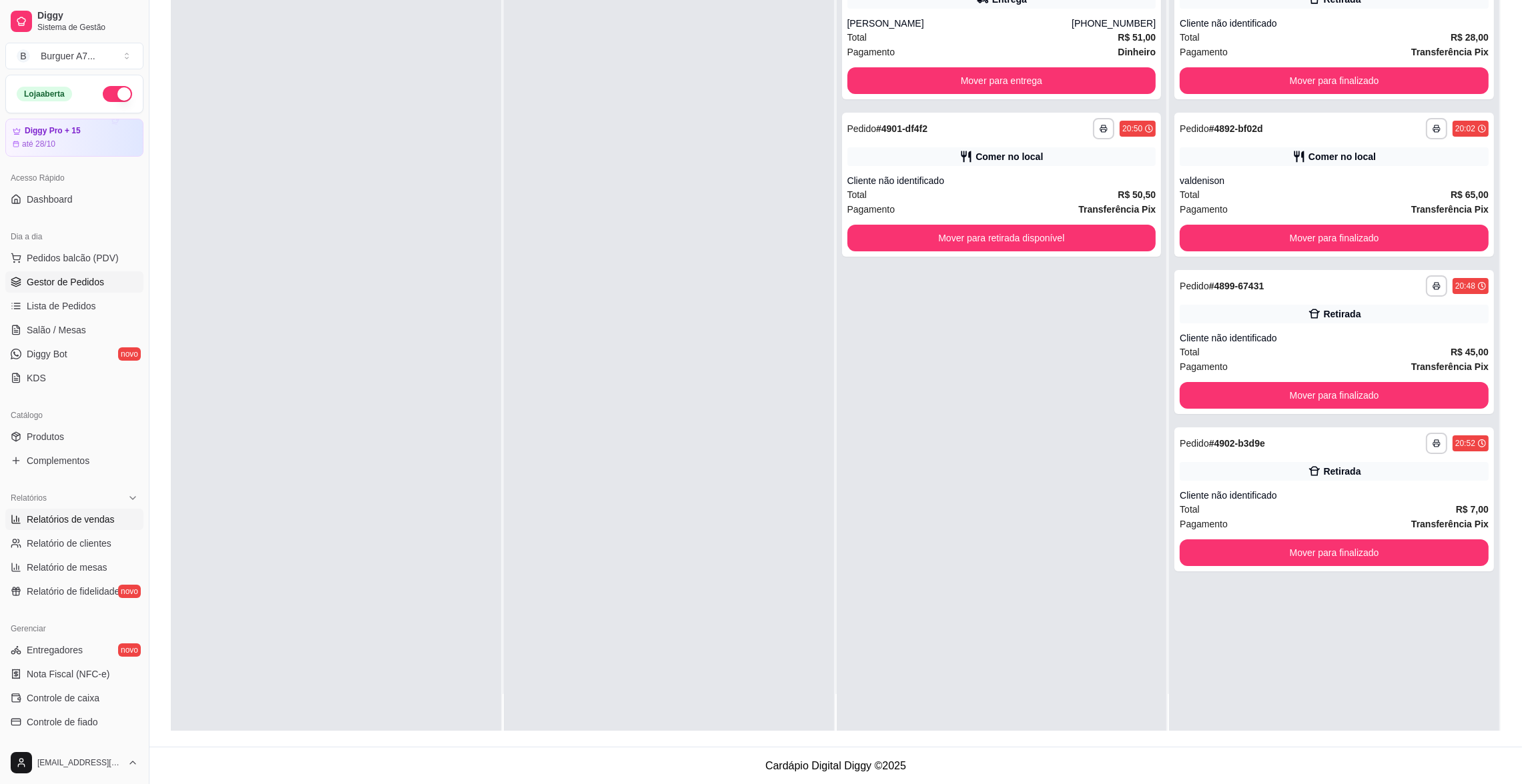
click at [73, 512] on link "Relatórios de vendas" at bounding box center [74, 519] width 138 height 21
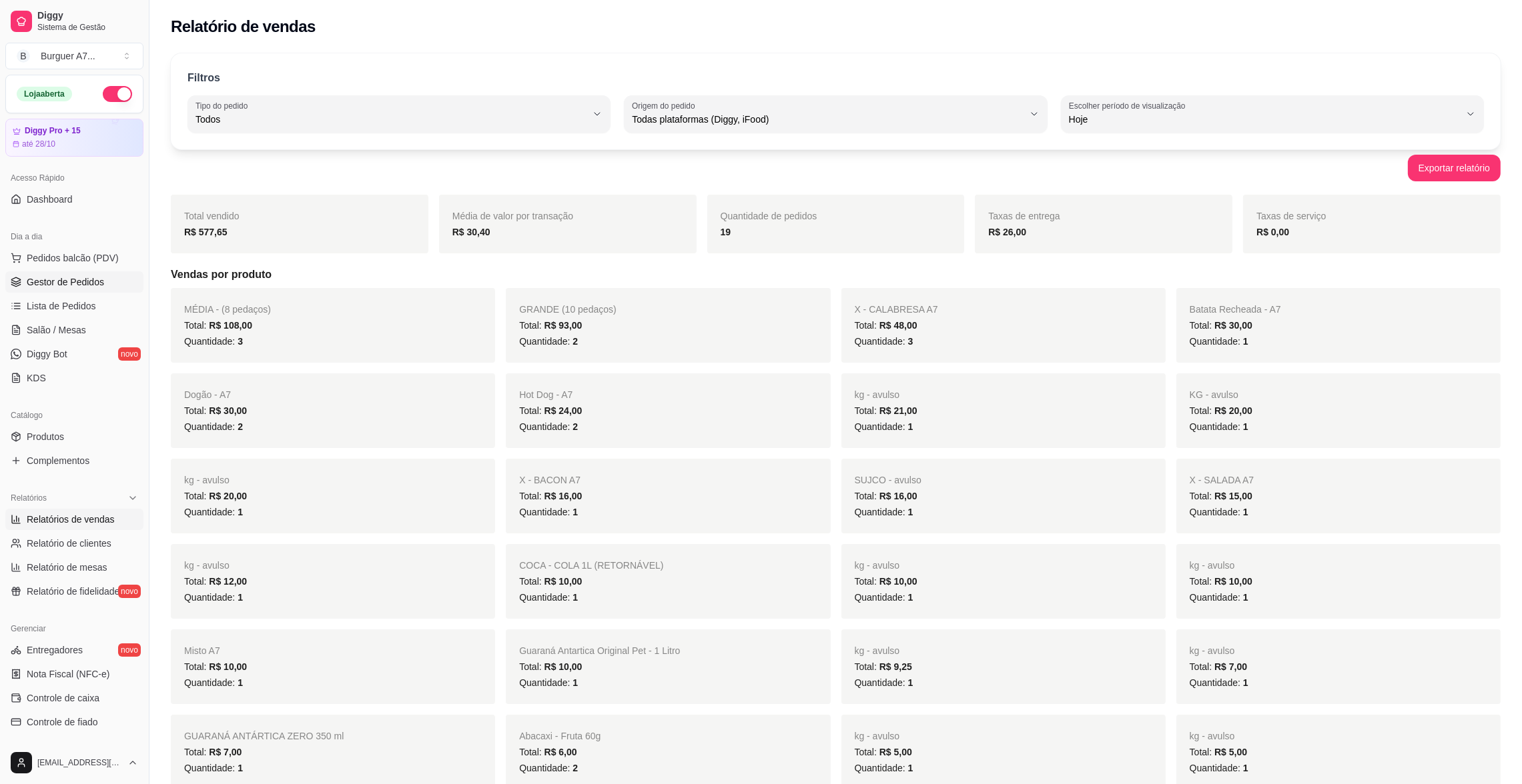
click at [98, 281] on span "Gestor de Pedidos" at bounding box center [65, 281] width 77 height 13
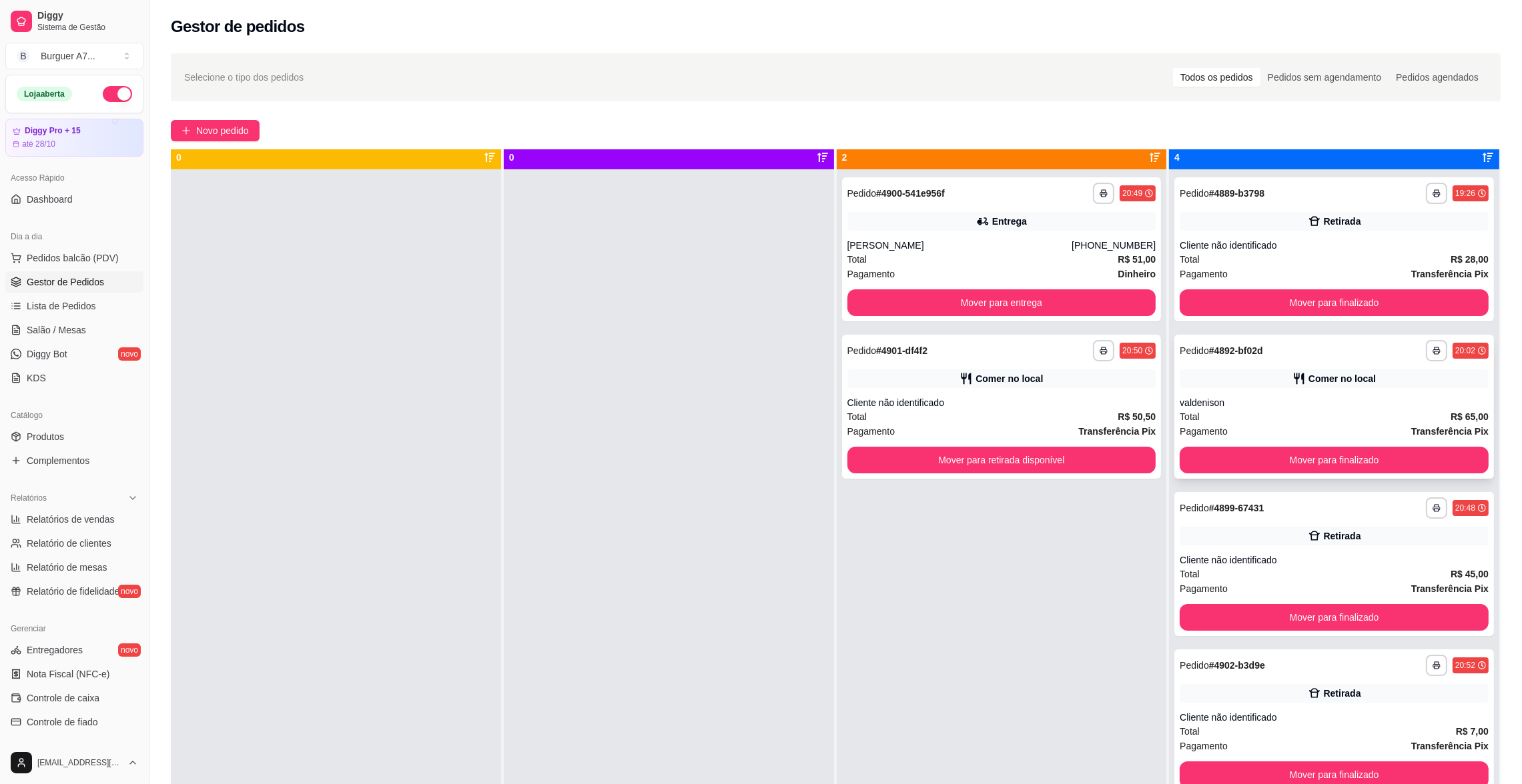
scroll to position [37, 0]
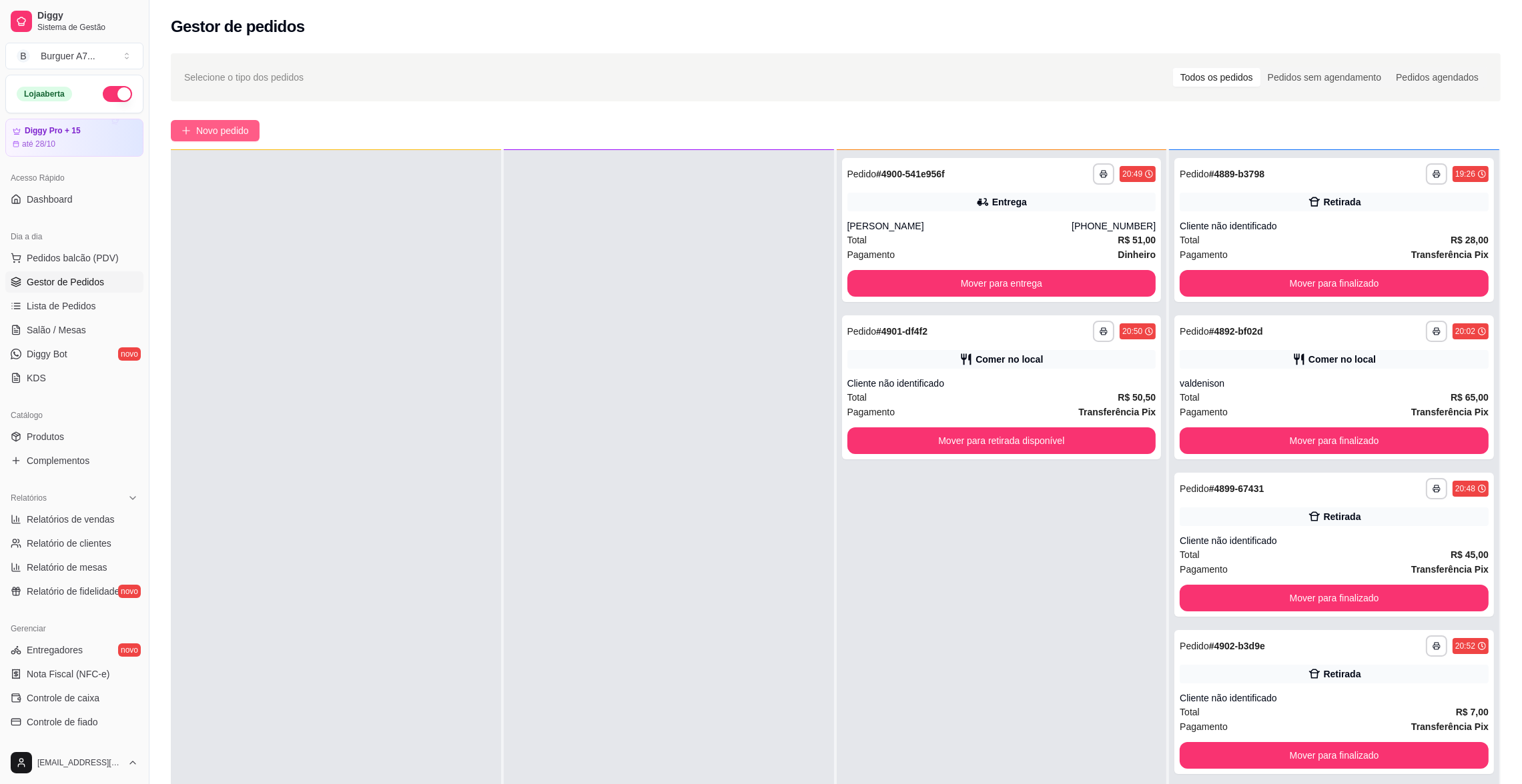
click at [210, 123] on span "Novo pedido" at bounding box center [222, 130] width 53 height 15
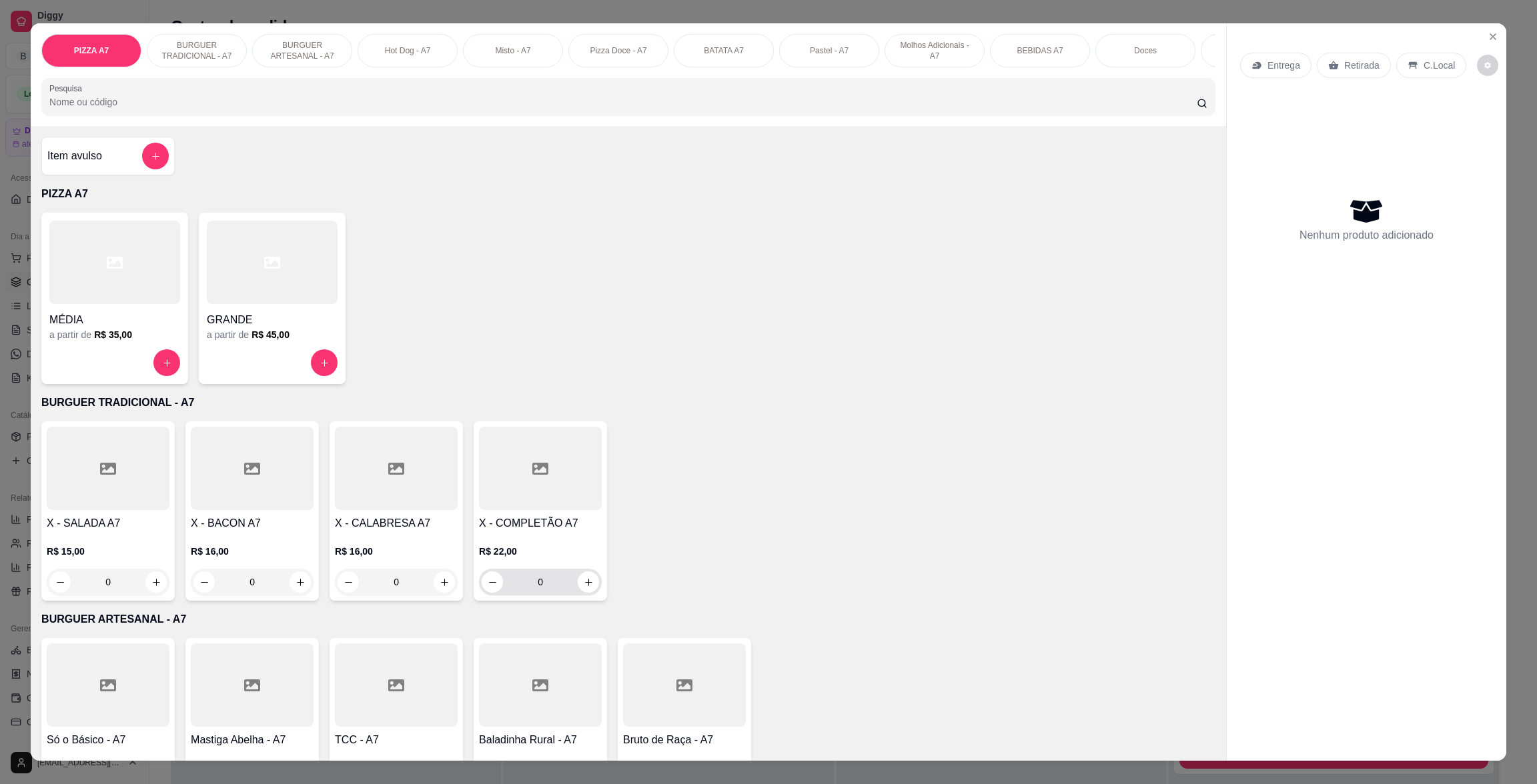
click at [483, 584] on div "0" at bounding box center [540, 582] width 117 height 27
click at [578, 587] on button "increase-product-quantity" at bounding box center [588, 582] width 21 height 21
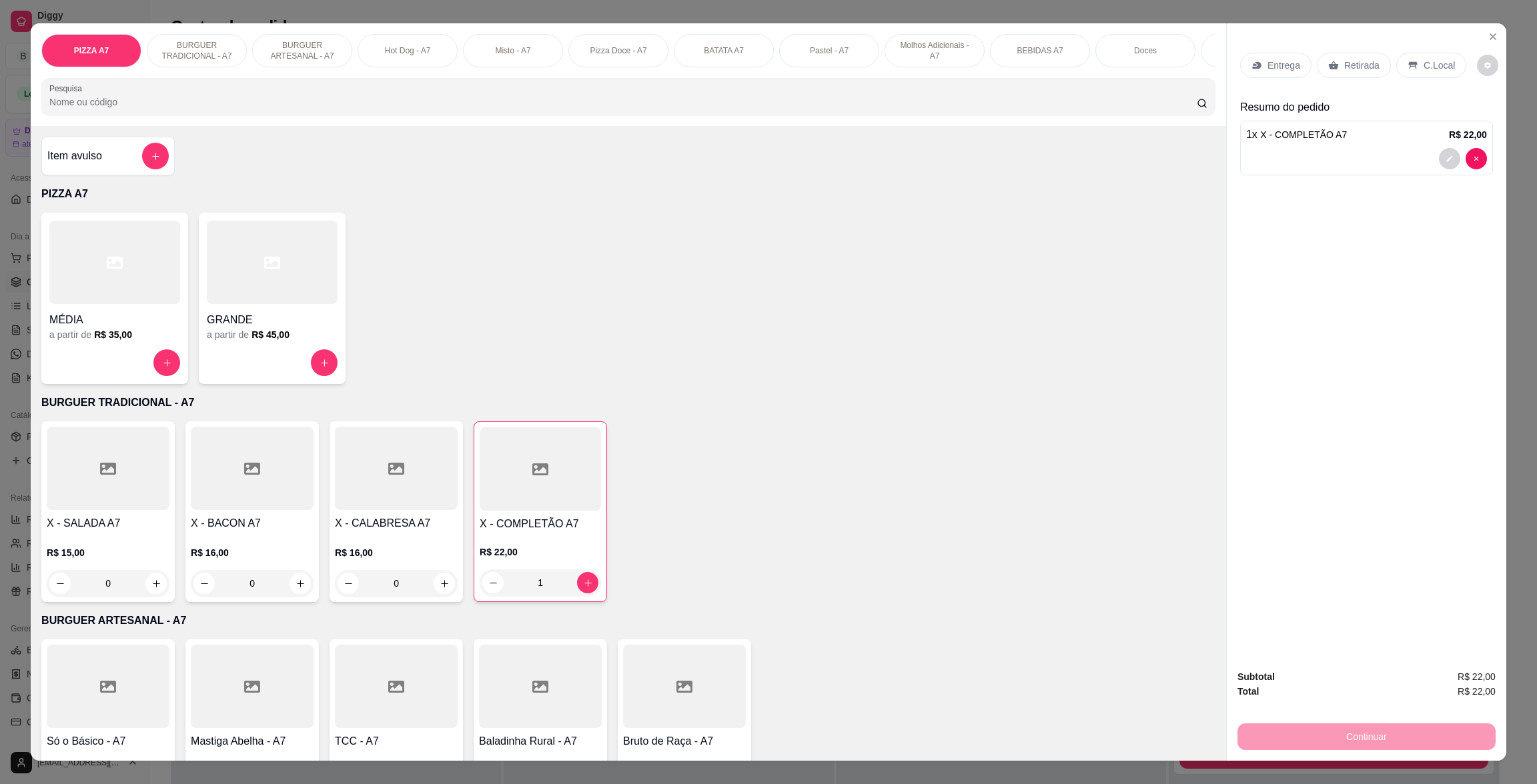
click at [1363, 73] on div "Retirada" at bounding box center [1353, 65] width 74 height 25
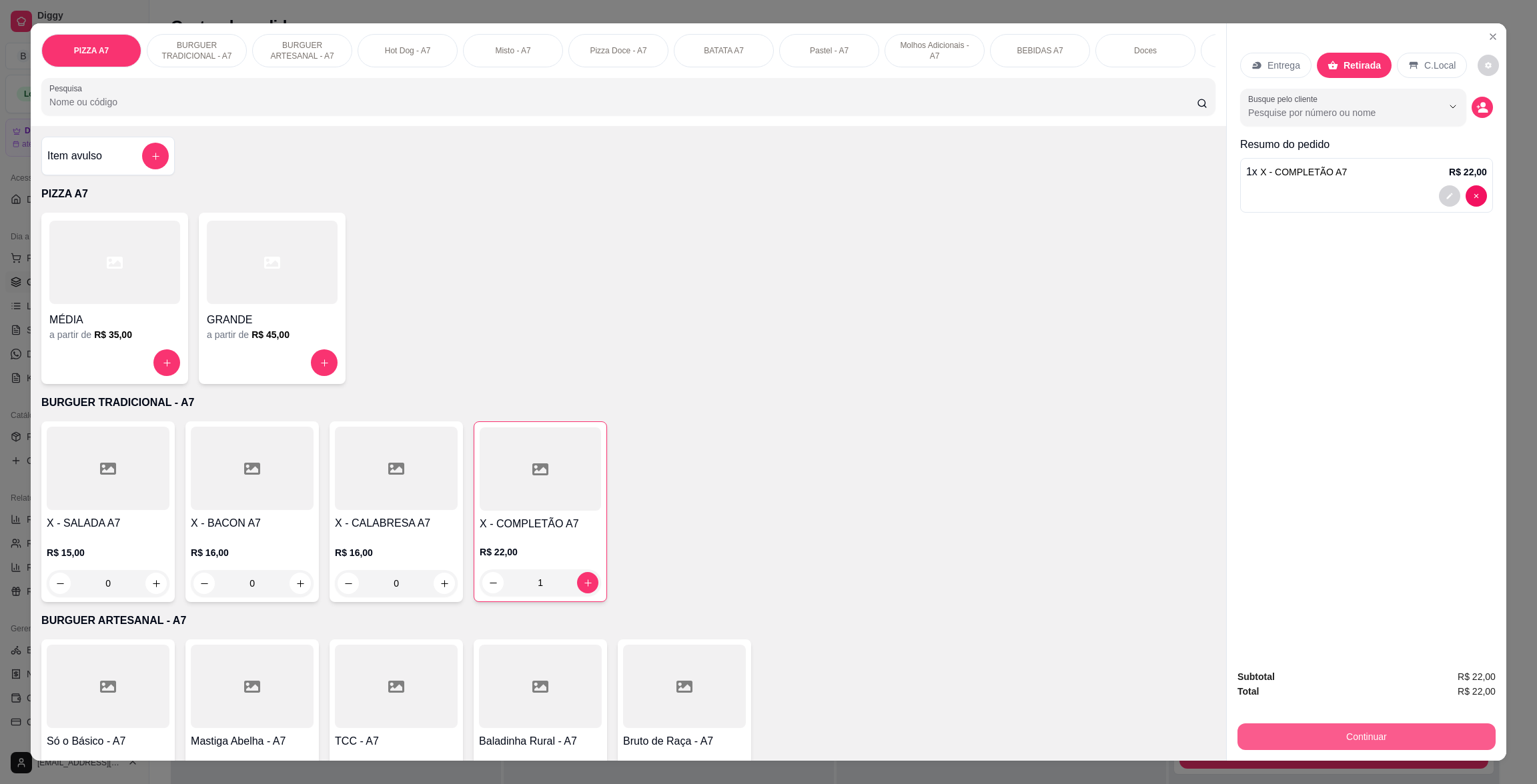
click at [1434, 734] on button "Continuar" at bounding box center [1366, 737] width 258 height 27
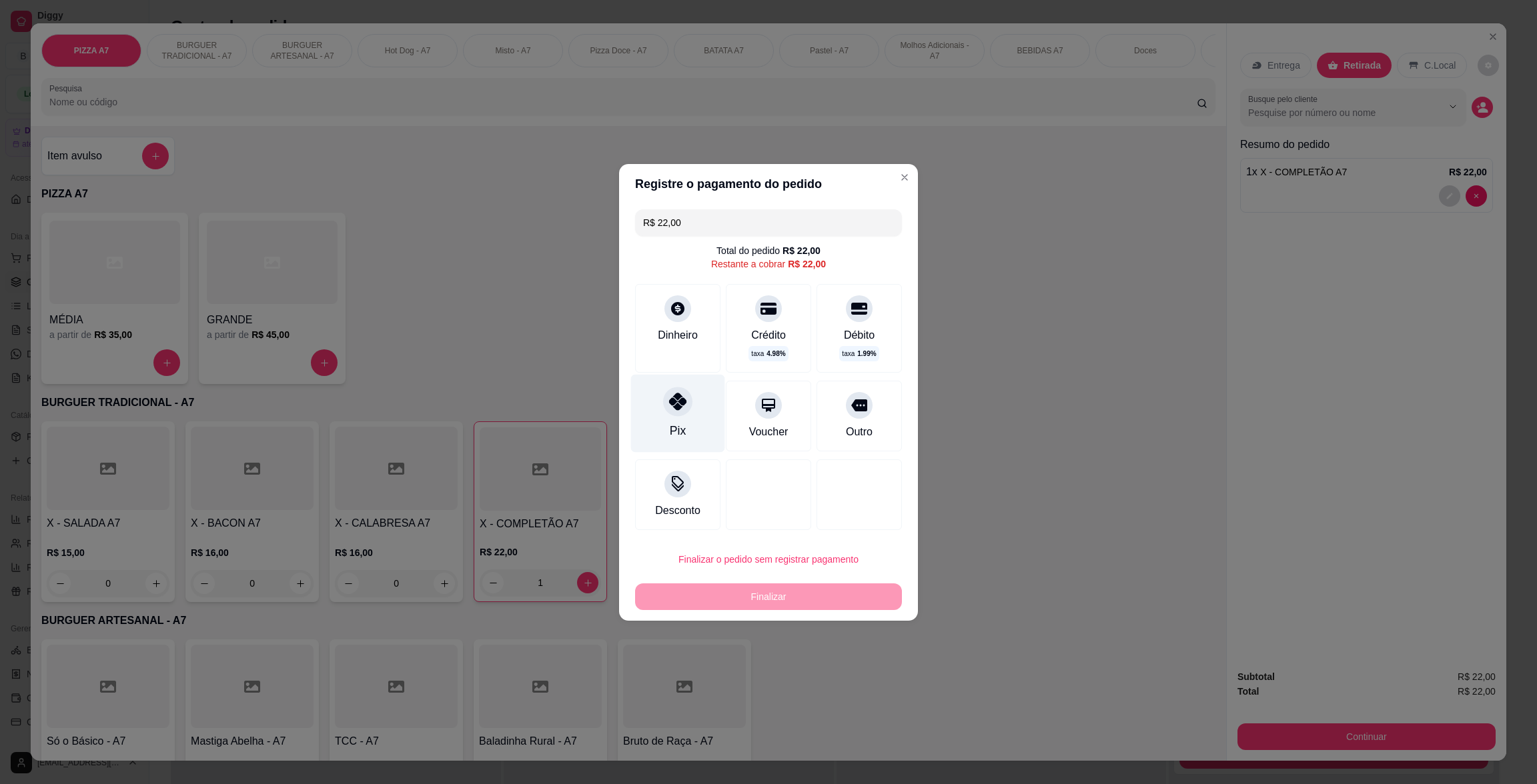
click at [690, 405] on div "Pix" at bounding box center [678, 413] width 94 height 78
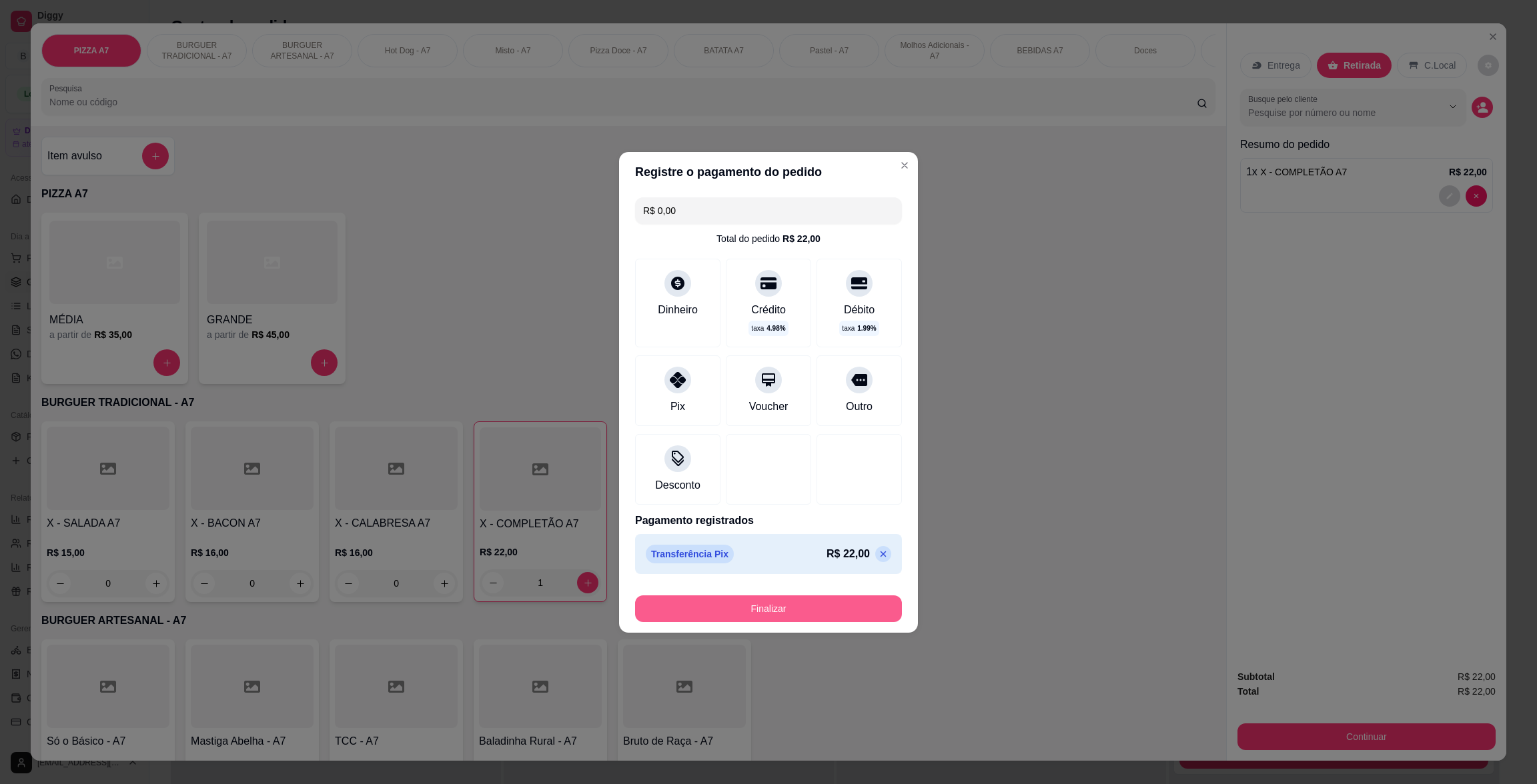
click at [839, 601] on button "Finalizar" at bounding box center [768, 609] width 267 height 27
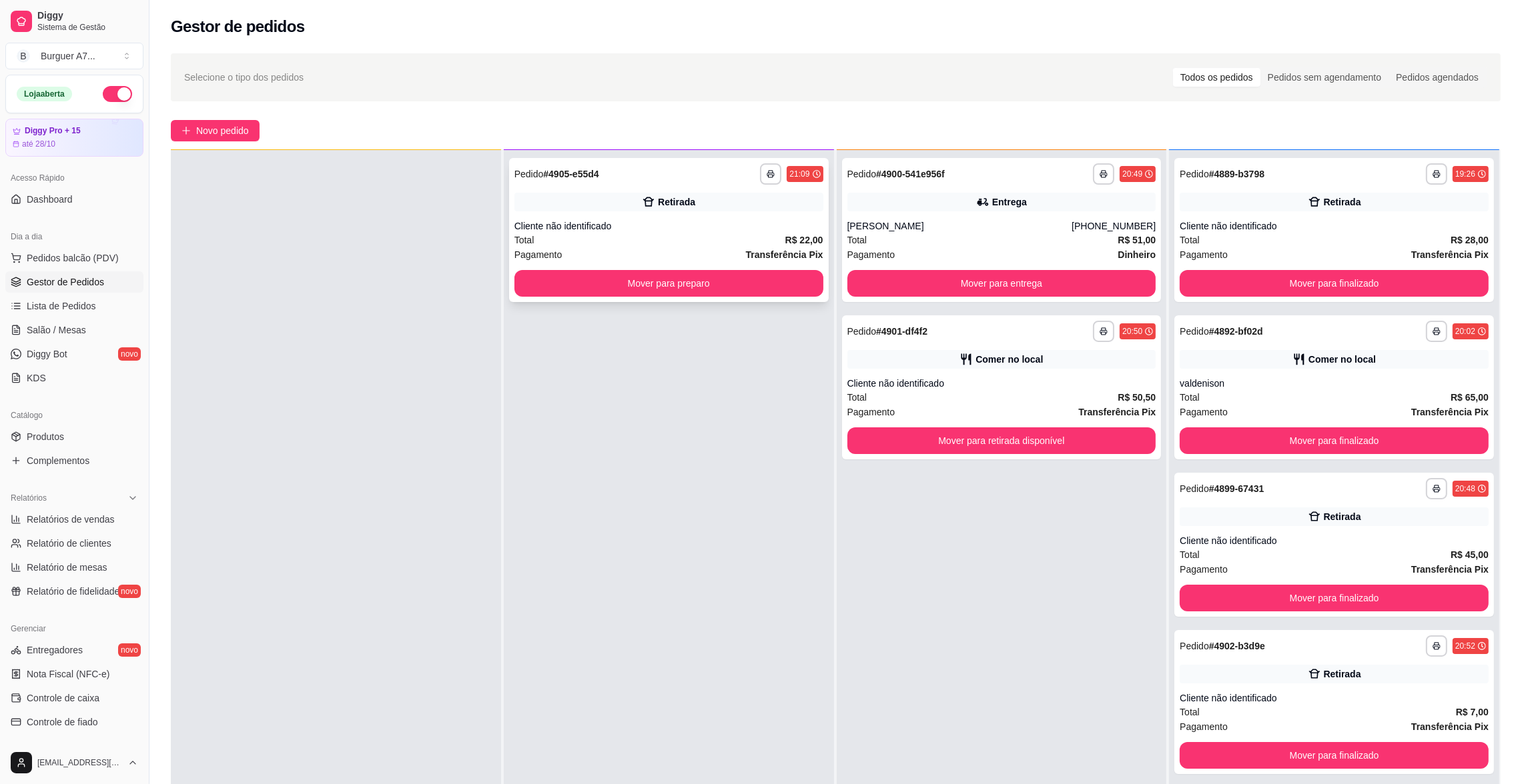
click at [661, 263] on div "**********" at bounding box center [669, 230] width 320 height 144
click at [737, 283] on button "Mover para preparo" at bounding box center [669, 283] width 309 height 27
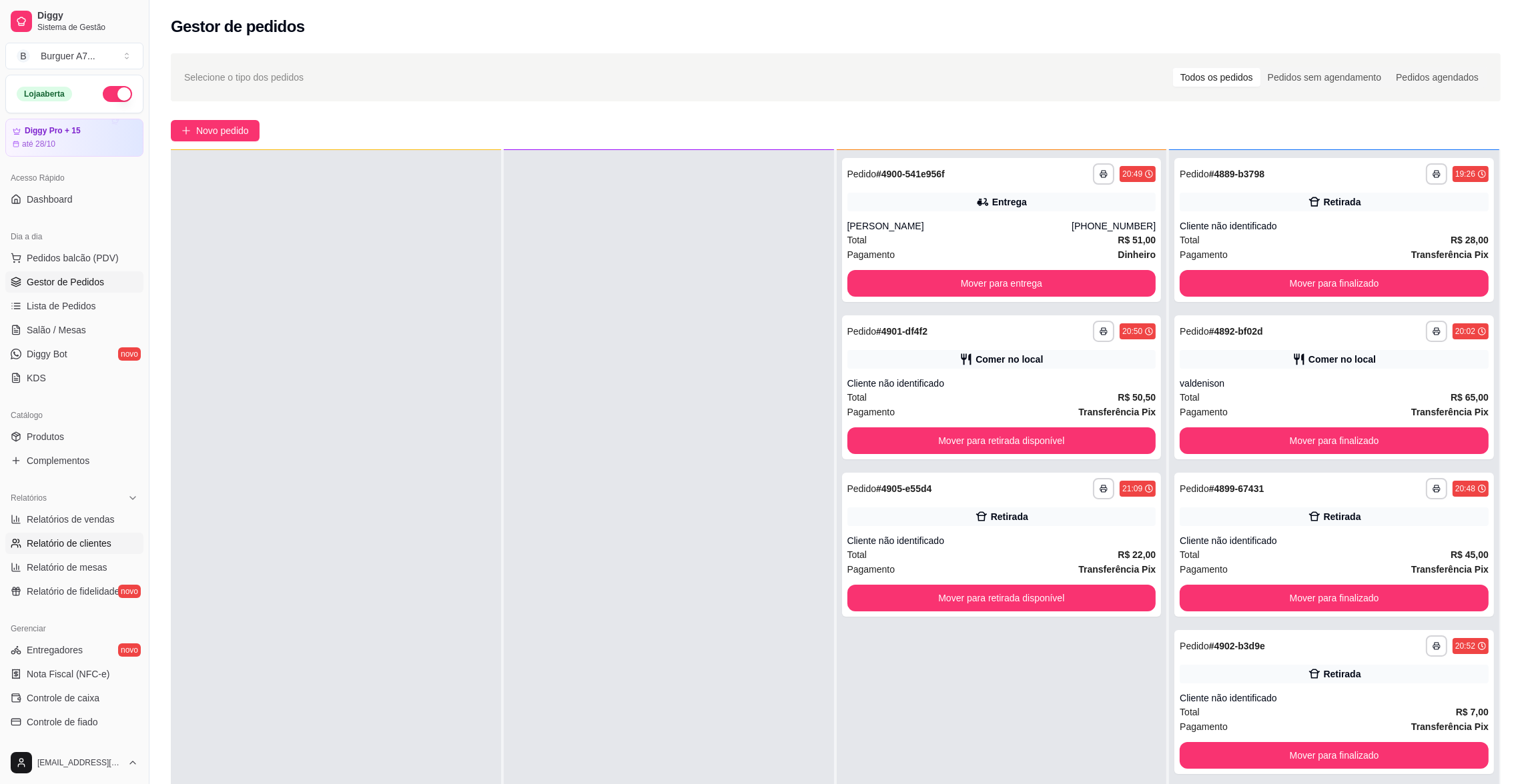
click at [41, 534] on link "Relatório de clientes" at bounding box center [74, 544] width 138 height 21
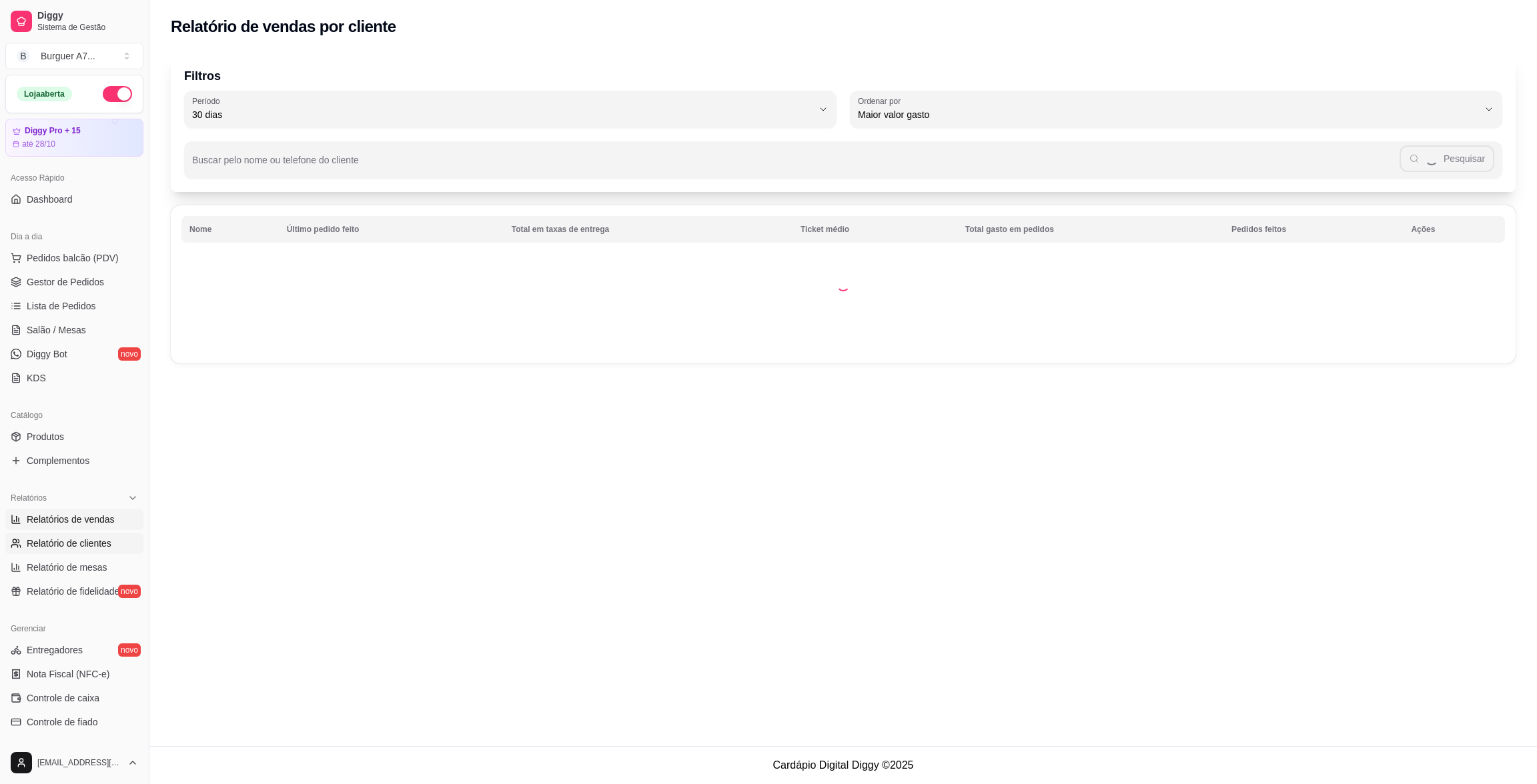
click at [58, 519] on span "Relatórios de vendas" at bounding box center [70, 519] width 88 height 13
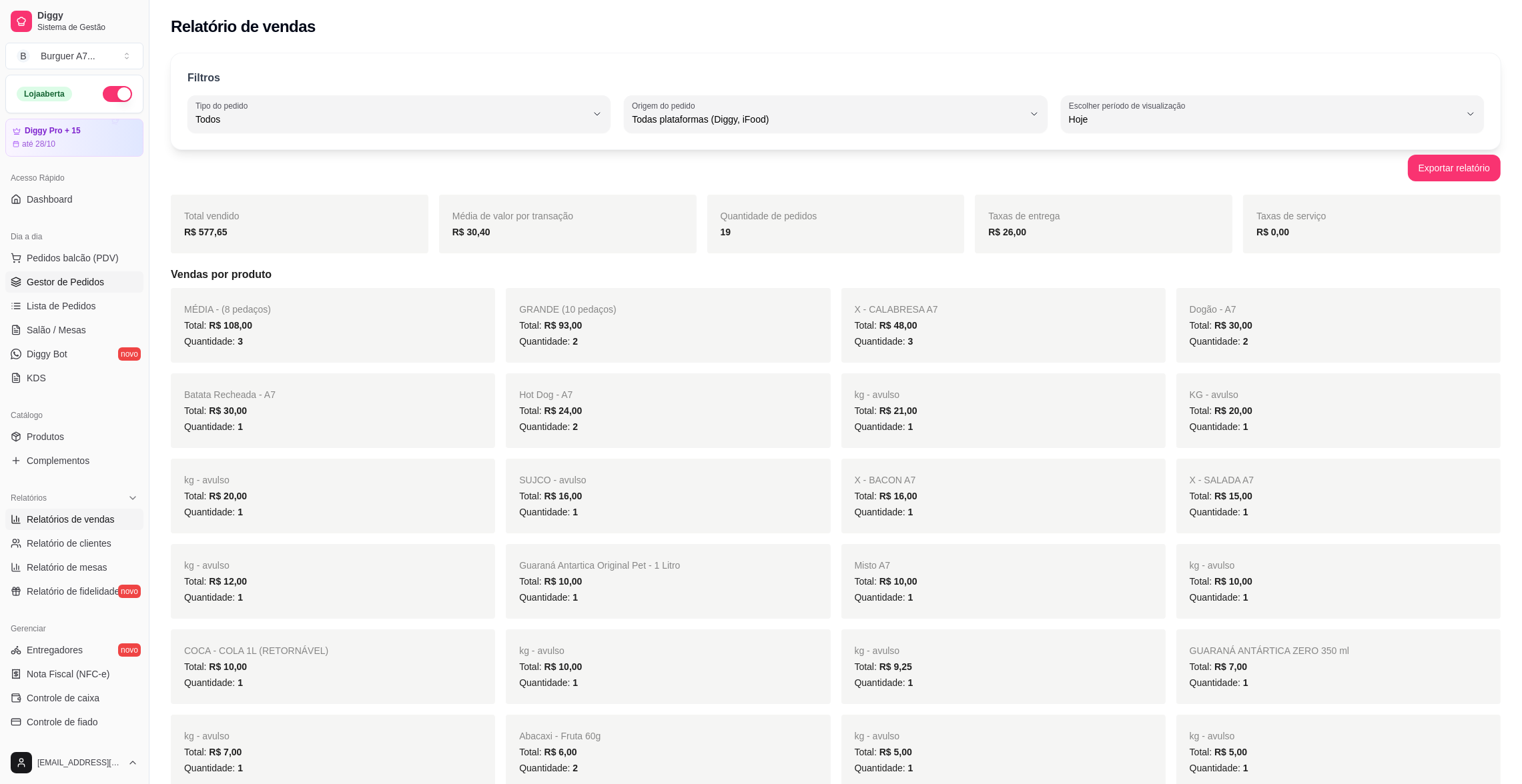
click at [82, 279] on span "Gestor de Pedidos" at bounding box center [65, 281] width 77 height 13
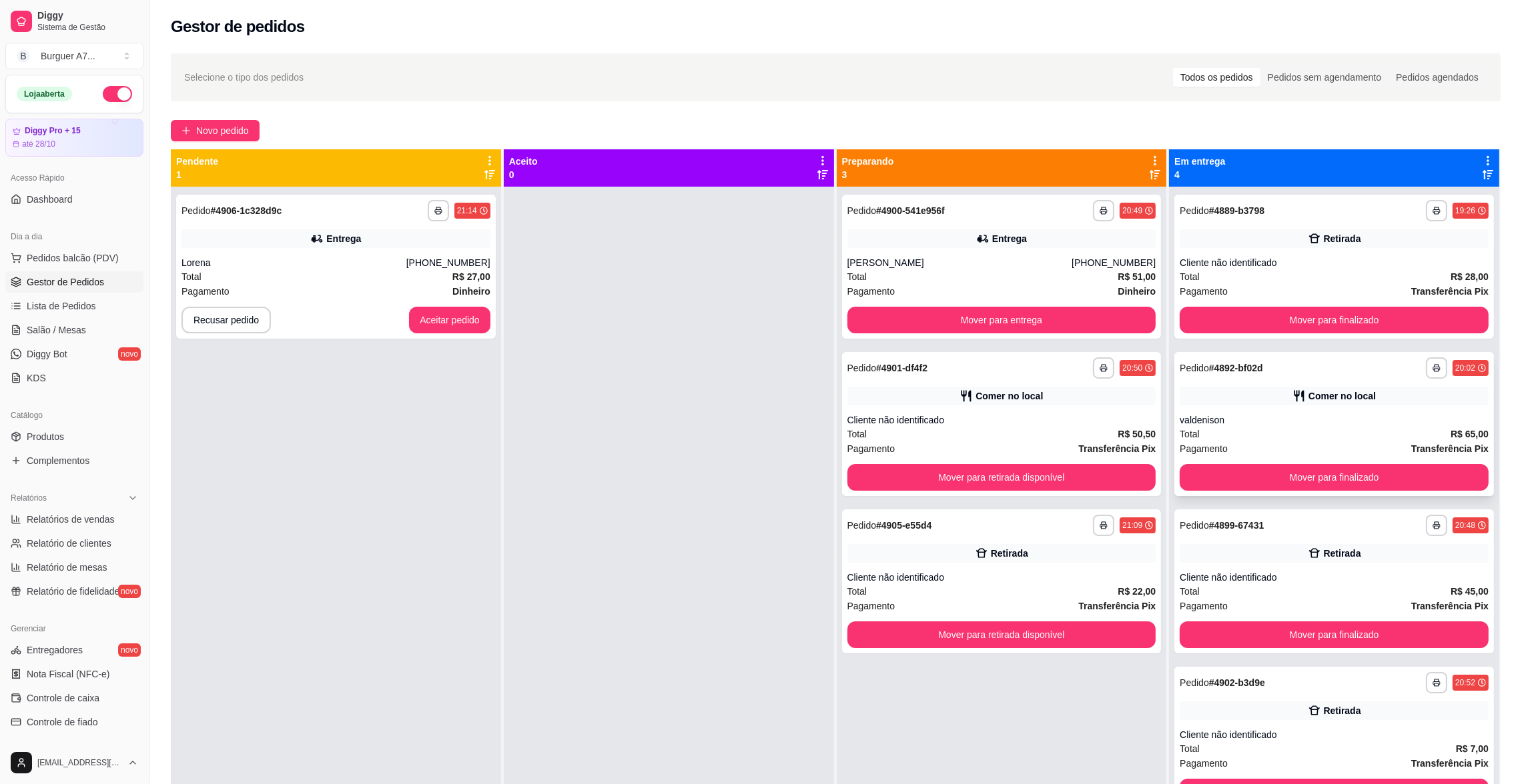
click at [1283, 426] on div "valdenison" at bounding box center [1335, 420] width 309 height 13
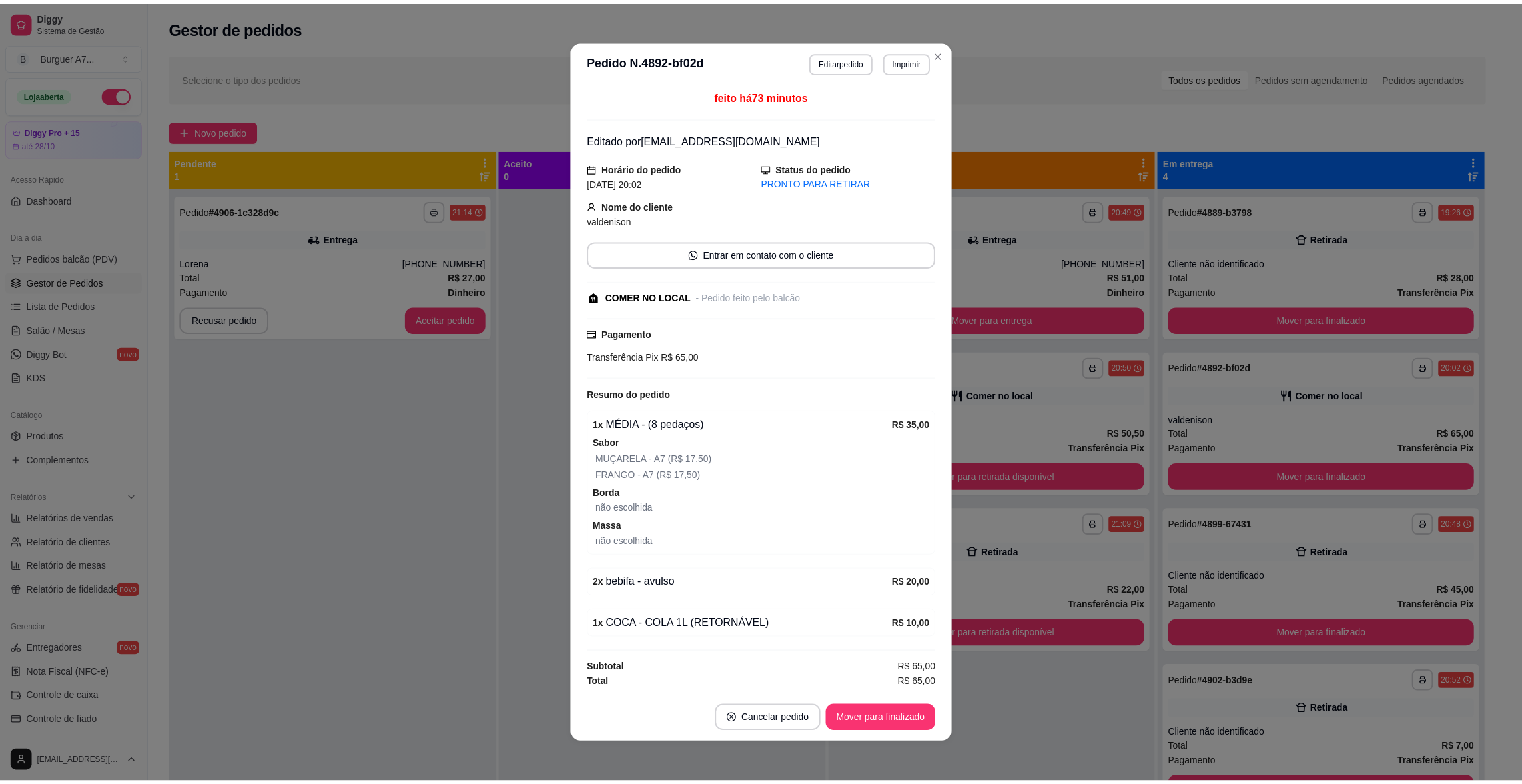
scroll to position [2, 0]
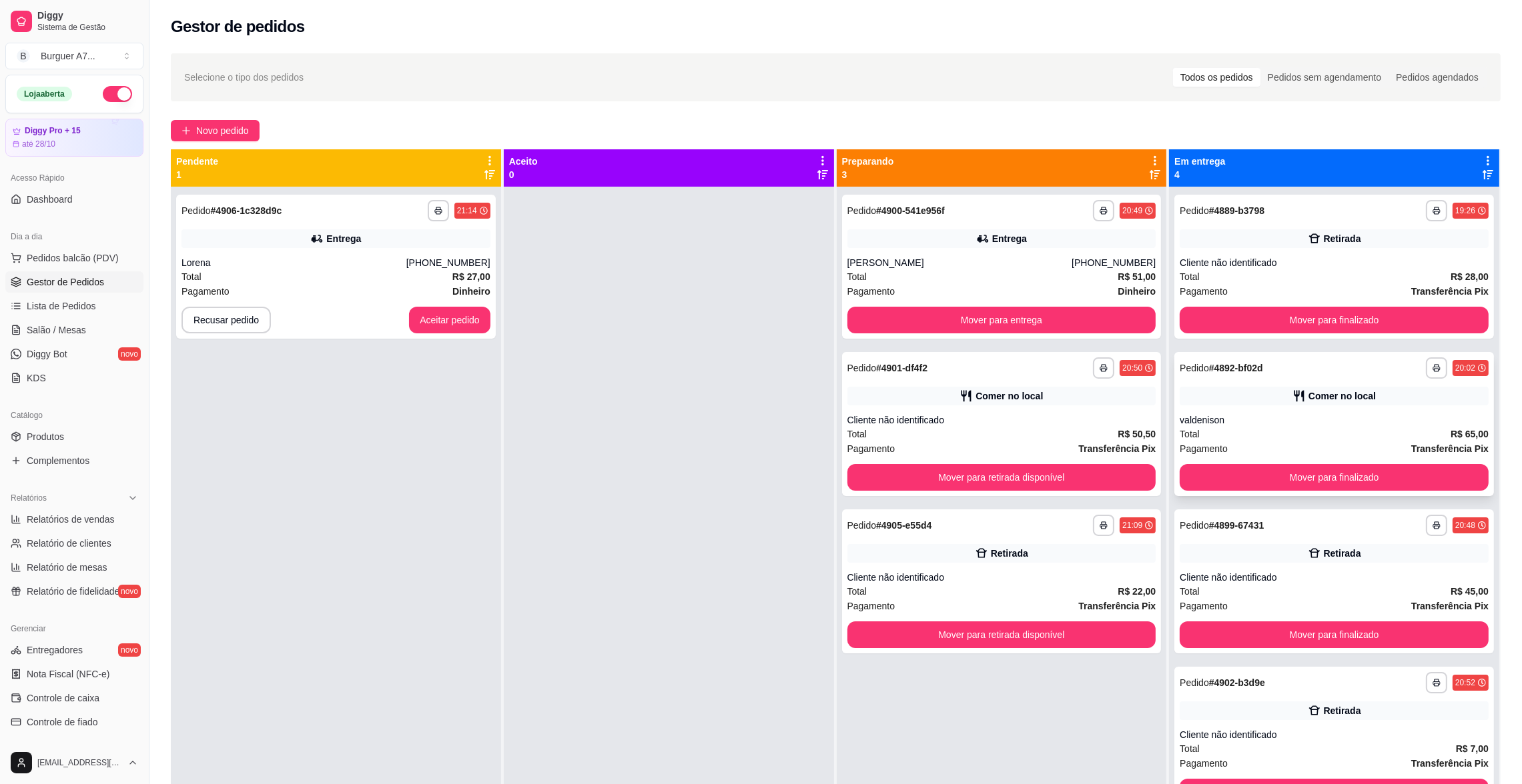
click at [1409, 415] on div "valdenison" at bounding box center [1335, 420] width 309 height 13
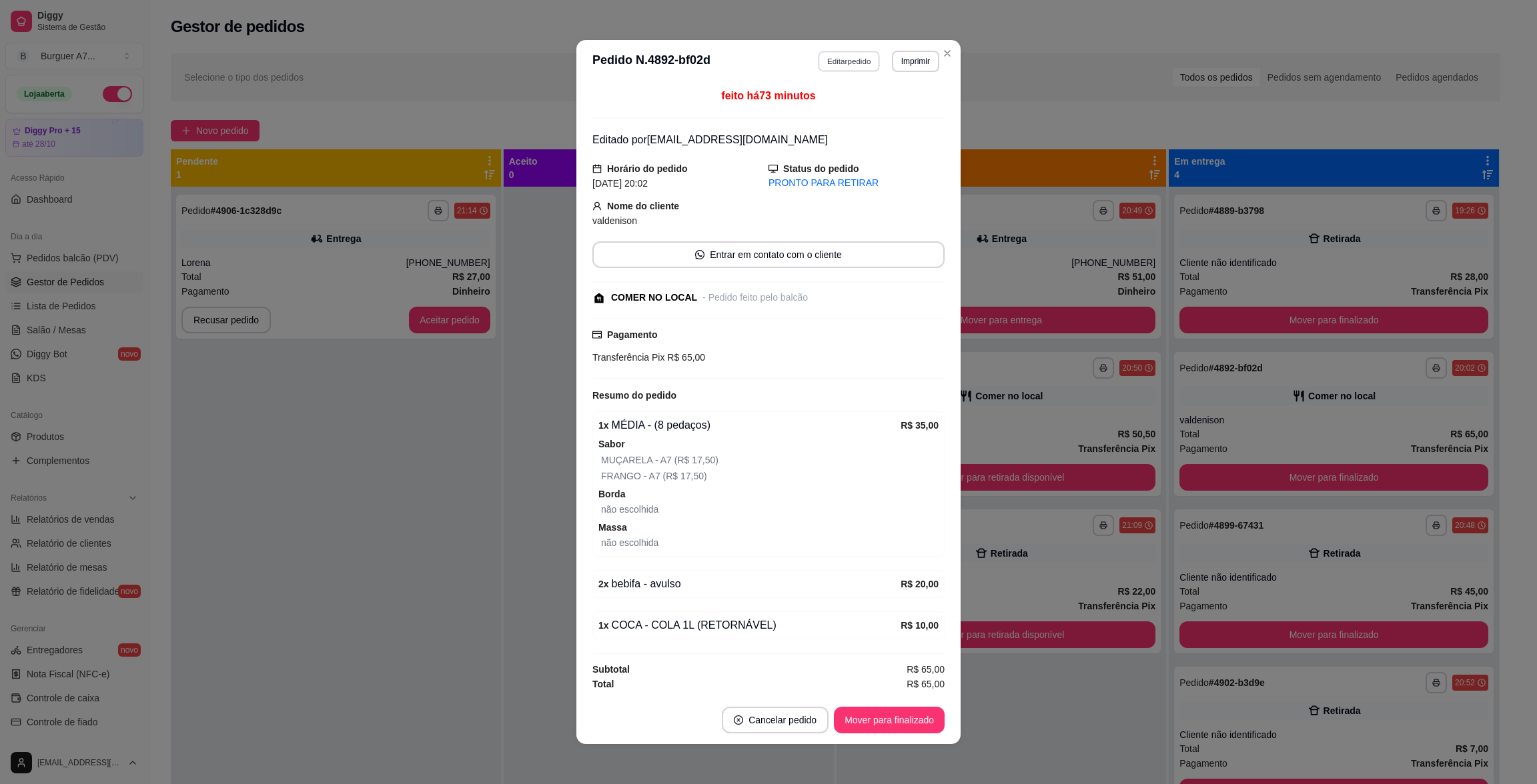
click at [839, 54] on button "Editar pedido" at bounding box center [849, 60] width 62 height 21
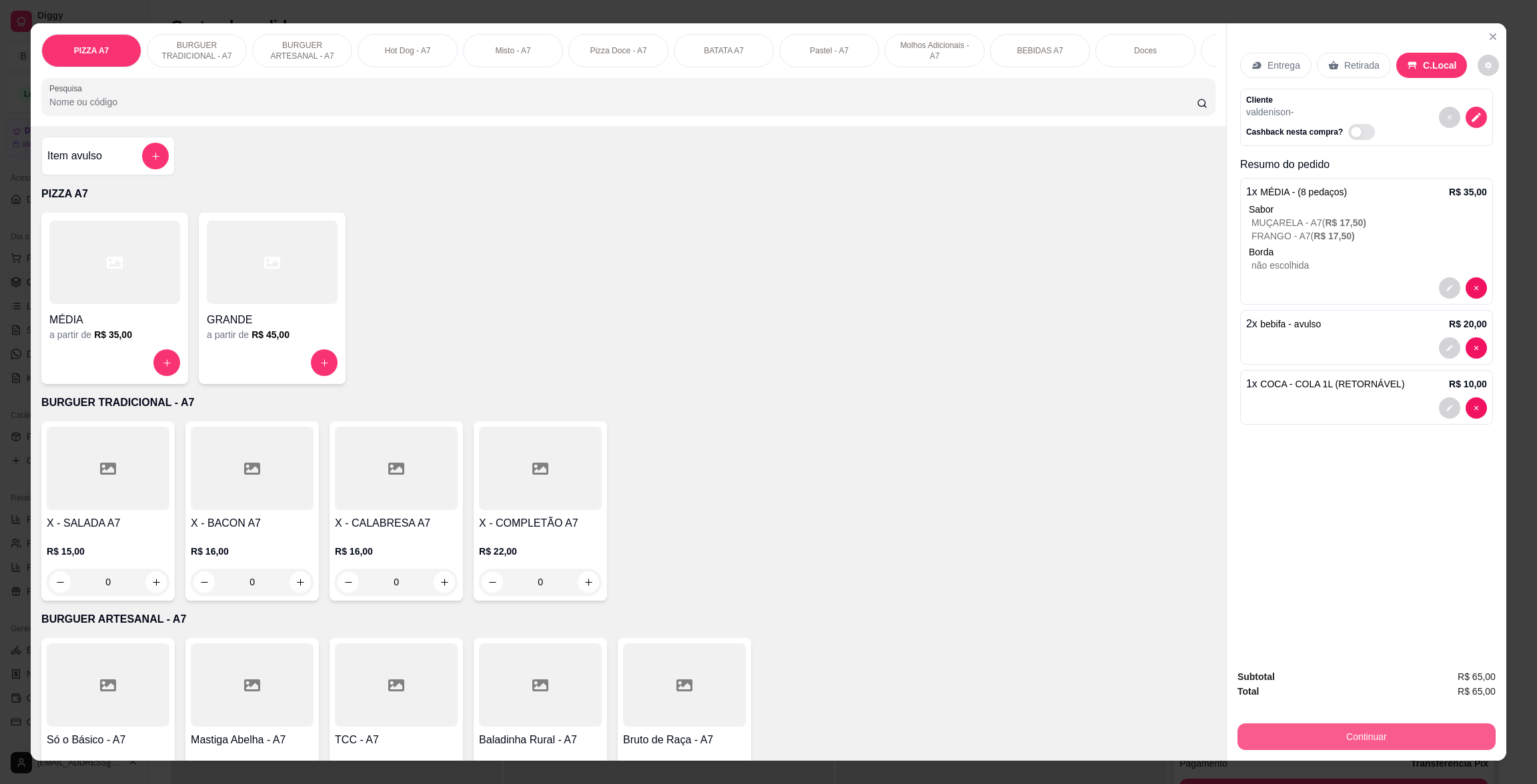
click at [1387, 742] on button "Continuar" at bounding box center [1366, 737] width 258 height 27
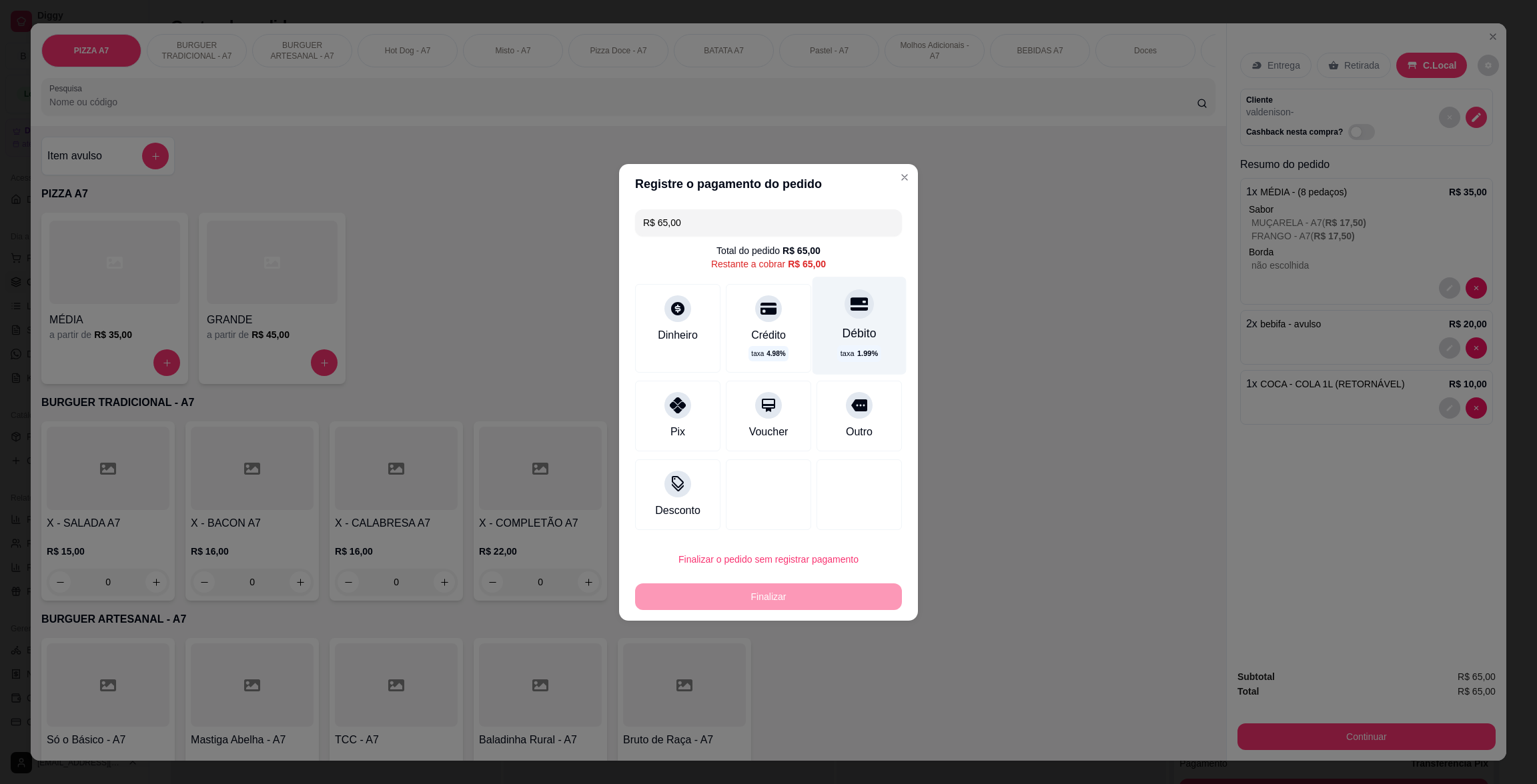
click at [875, 320] on div "Débito taxa 1.99 %" at bounding box center [859, 325] width 94 height 97
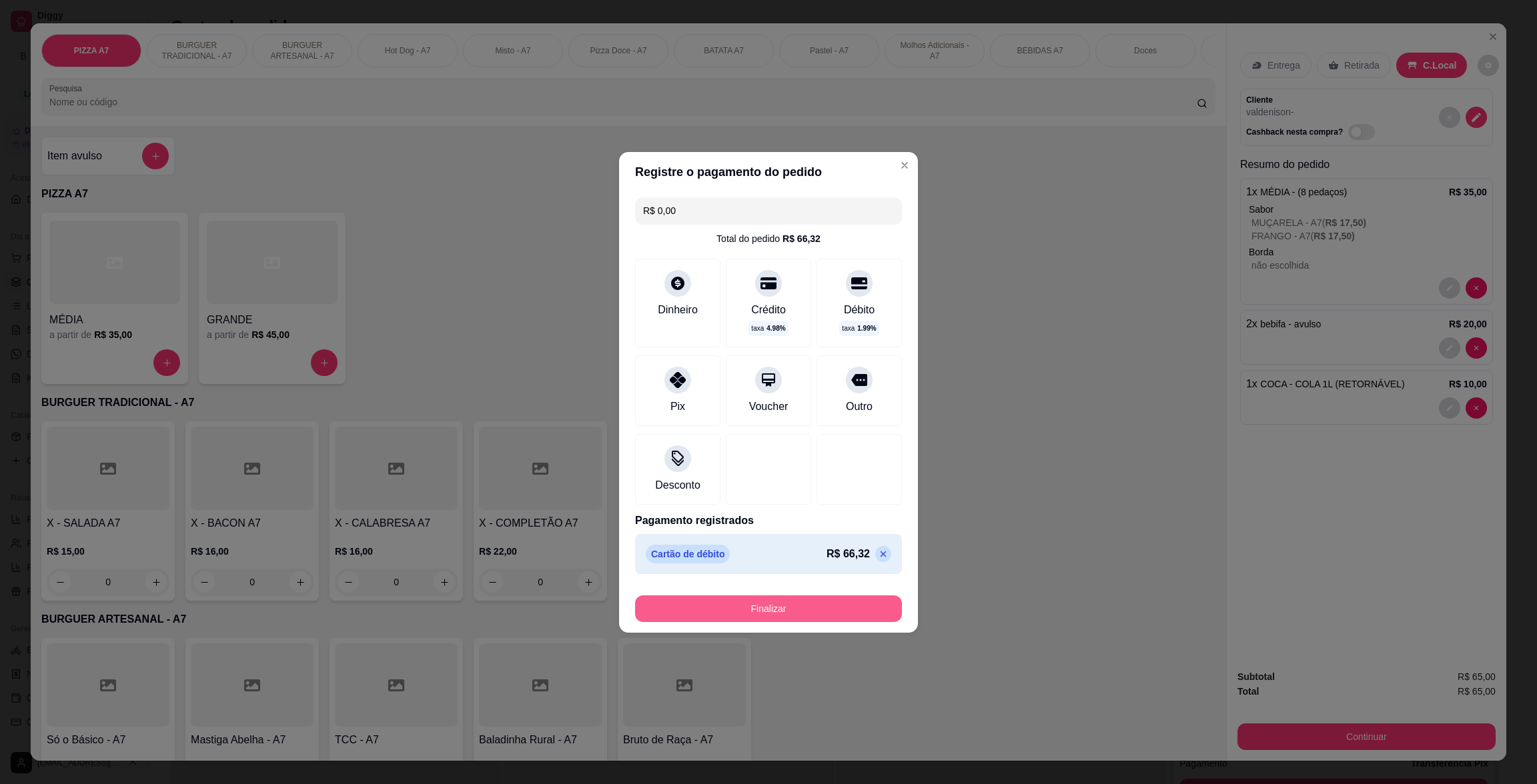
click at [870, 607] on button "Finalizar" at bounding box center [768, 609] width 267 height 27
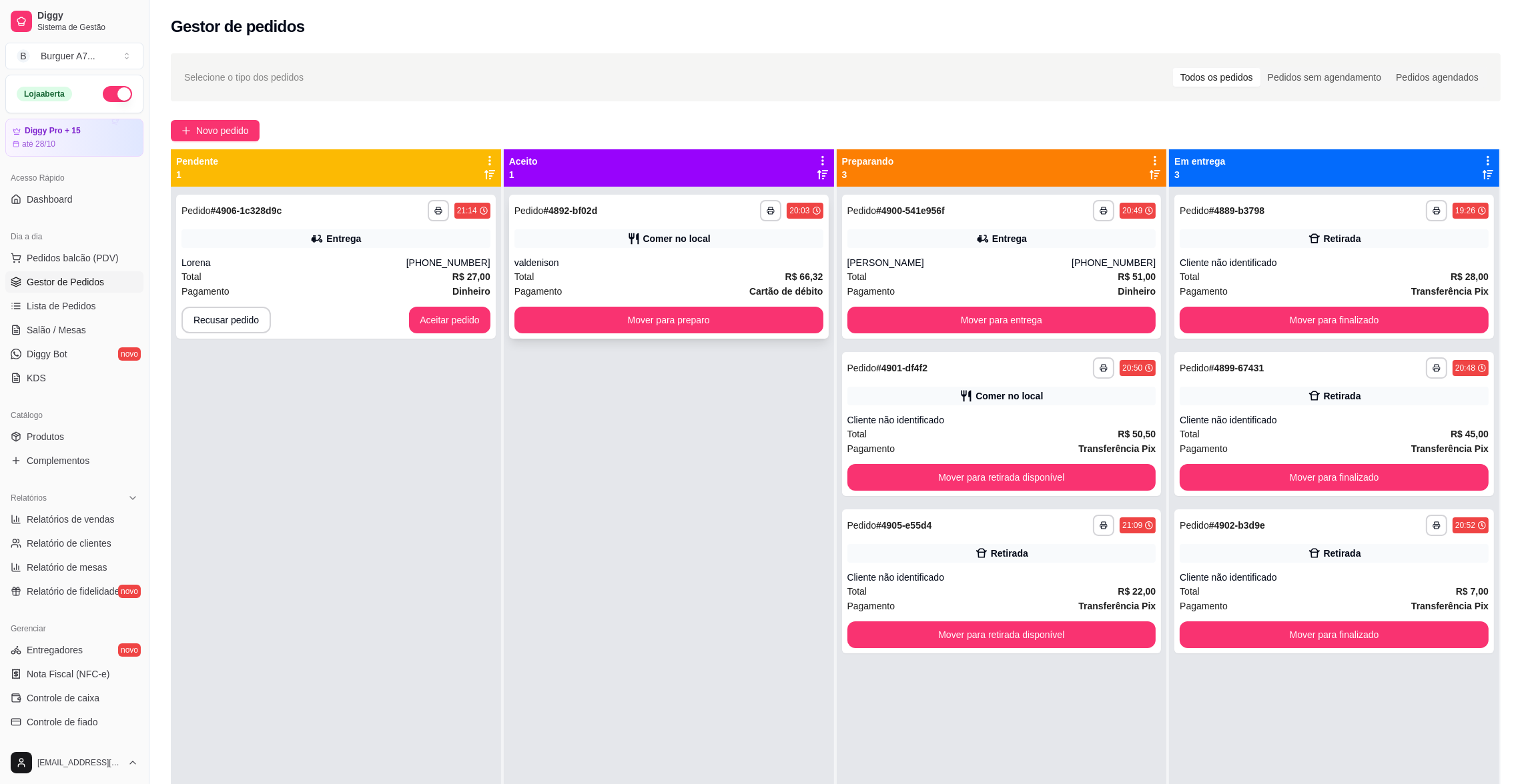
click at [722, 301] on div "**********" at bounding box center [669, 267] width 320 height 144
click at [597, 315] on button "Mover para preparo" at bounding box center [668, 320] width 299 height 26
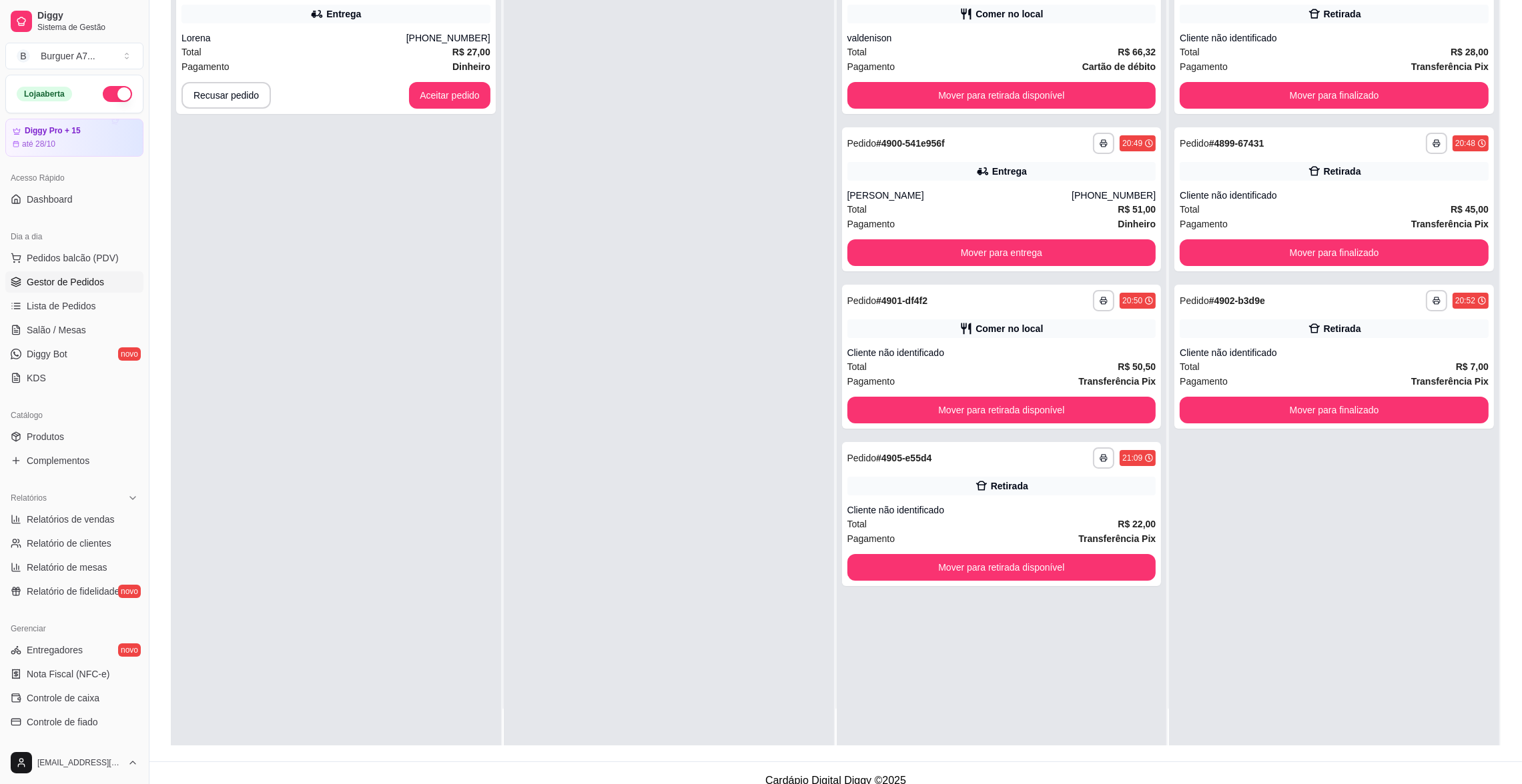
scroll to position [203, 0]
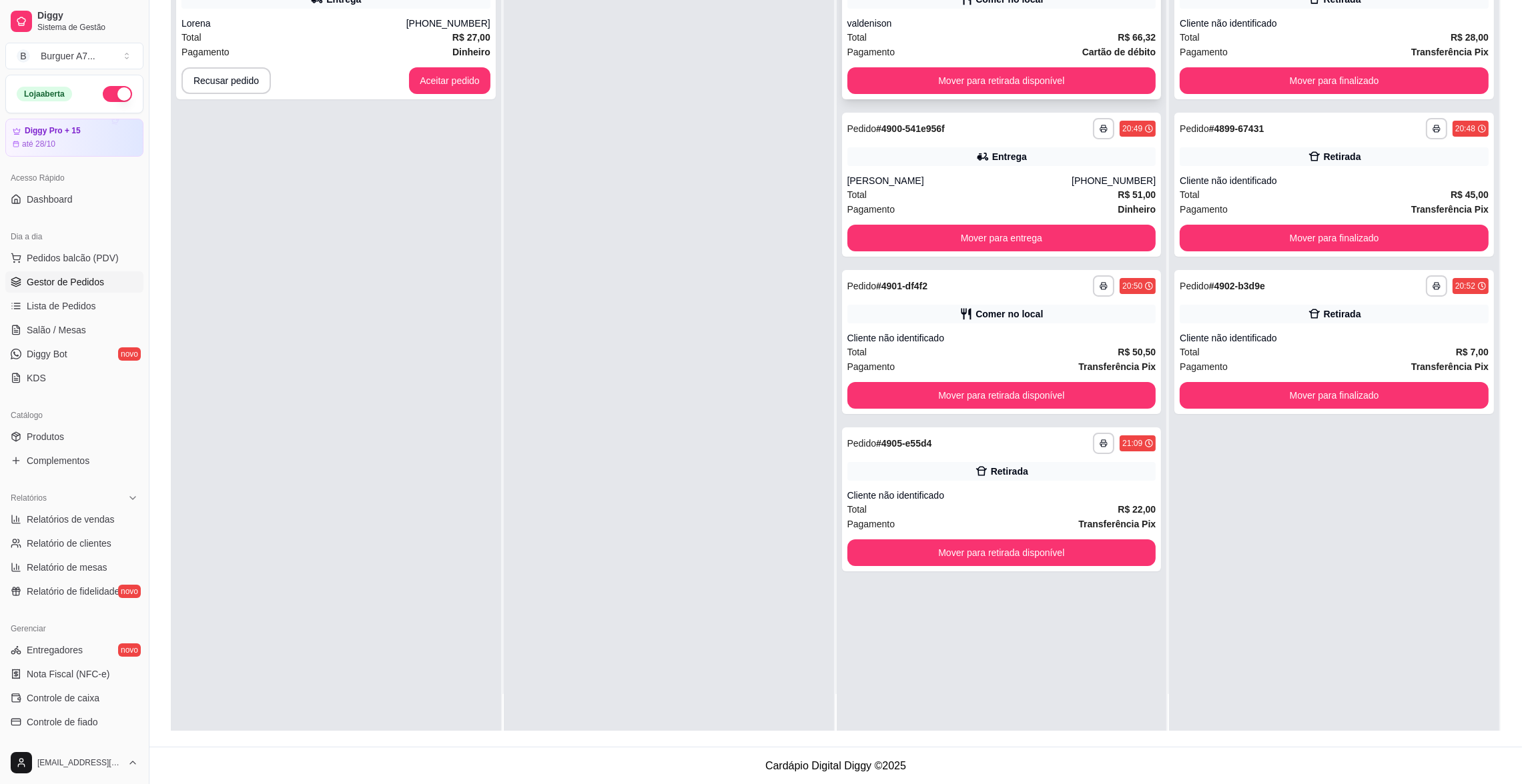
click at [1110, 61] on div "**********" at bounding box center [1002, 28] width 320 height 144
click at [1122, 76] on button "Mover para retirada disponível" at bounding box center [1001, 81] width 299 height 26
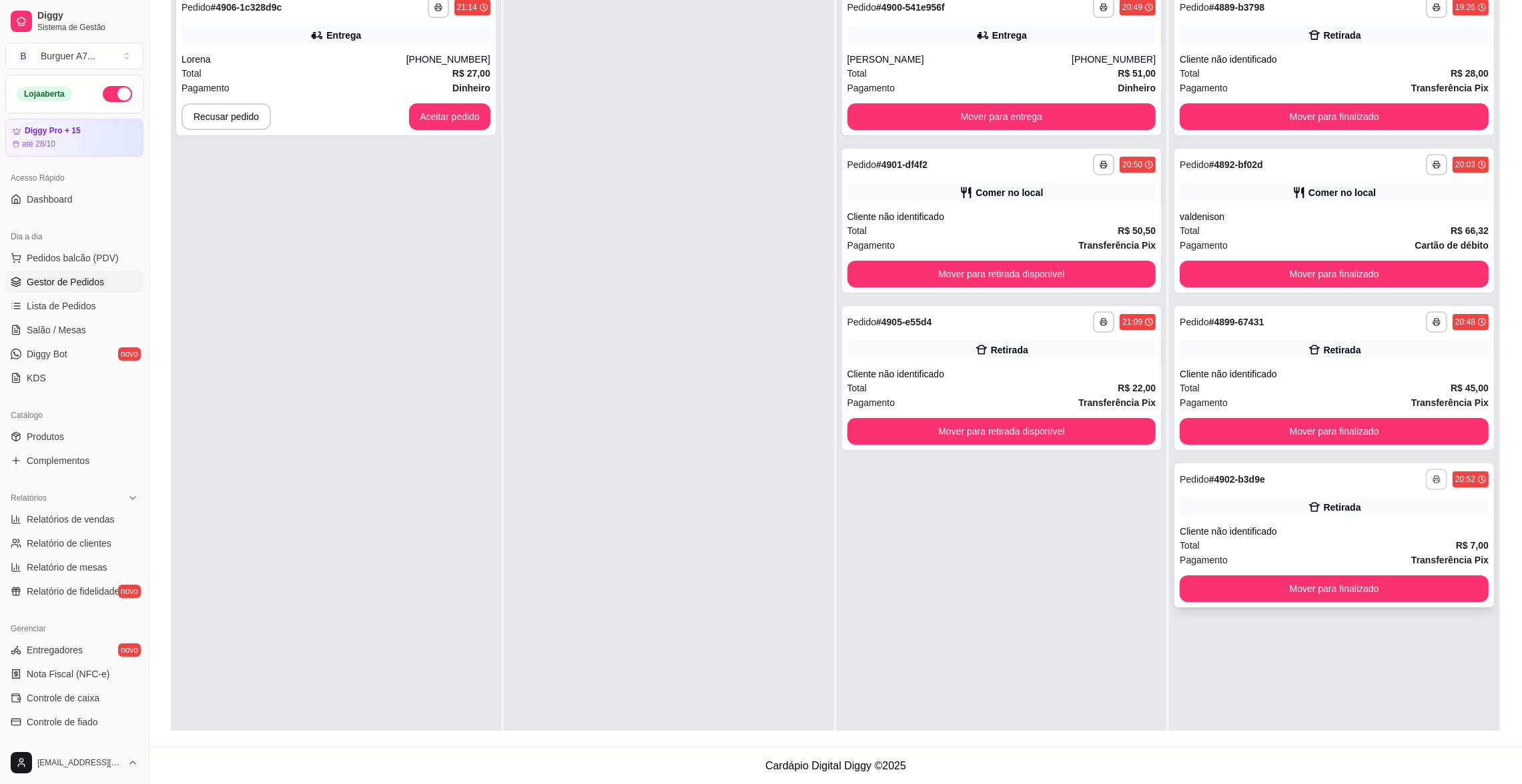
scroll to position [0, 0]
click at [1444, 275] on button "Mover para finalizado" at bounding box center [1334, 275] width 299 height 26
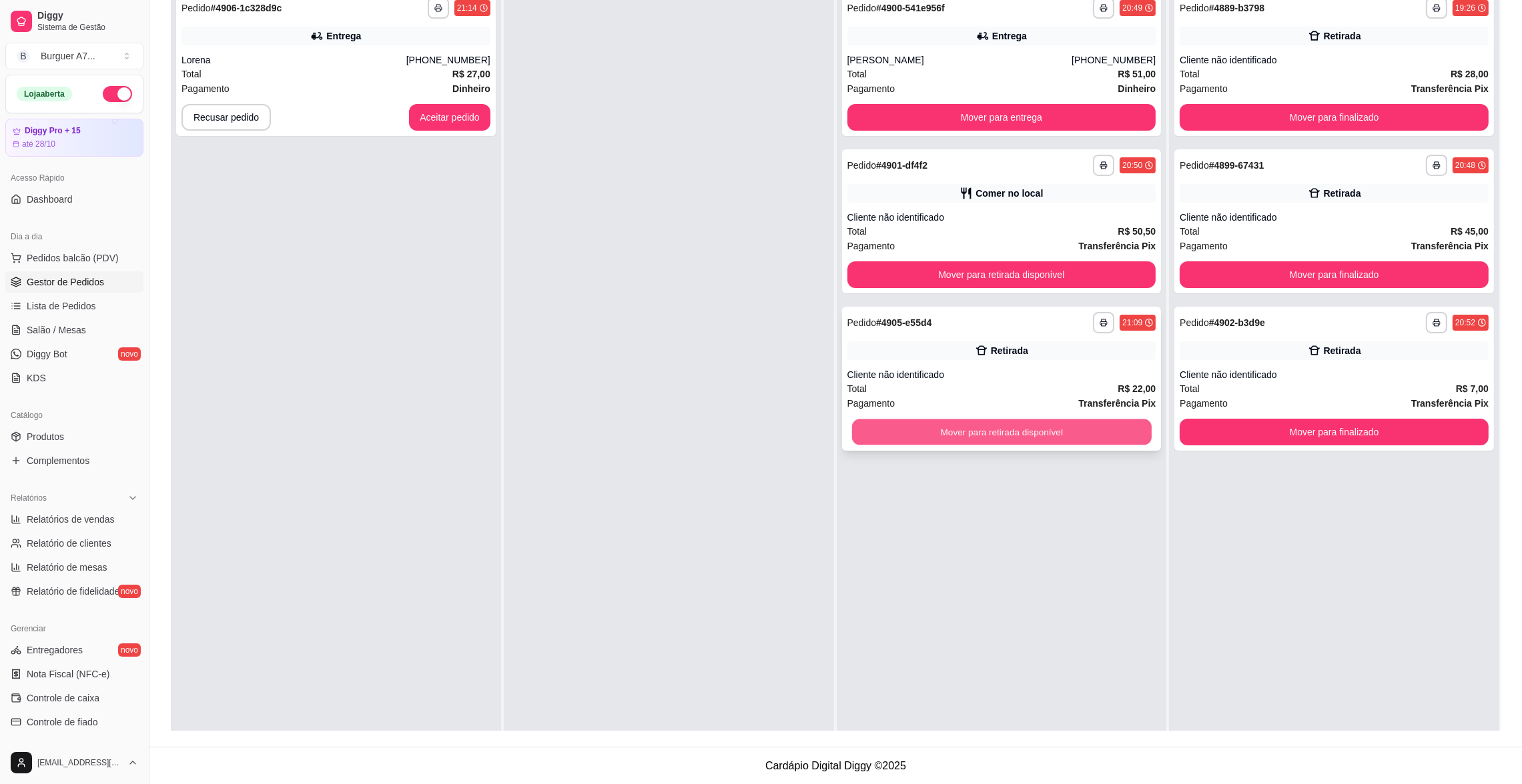
click at [1065, 427] on button "Mover para retirada disponível" at bounding box center [1001, 432] width 299 height 26
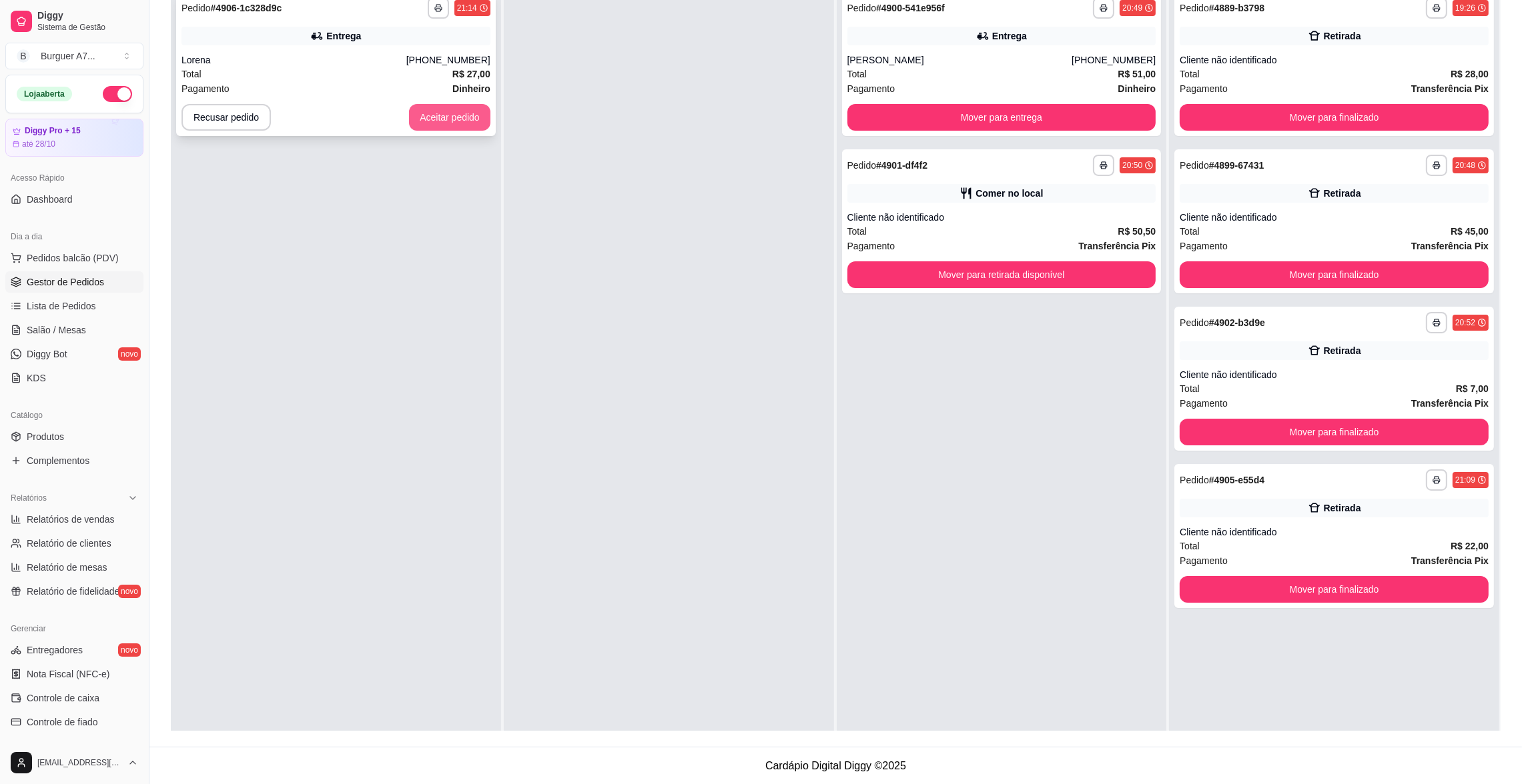
click at [457, 119] on button "Aceitar pedido" at bounding box center [449, 117] width 81 height 27
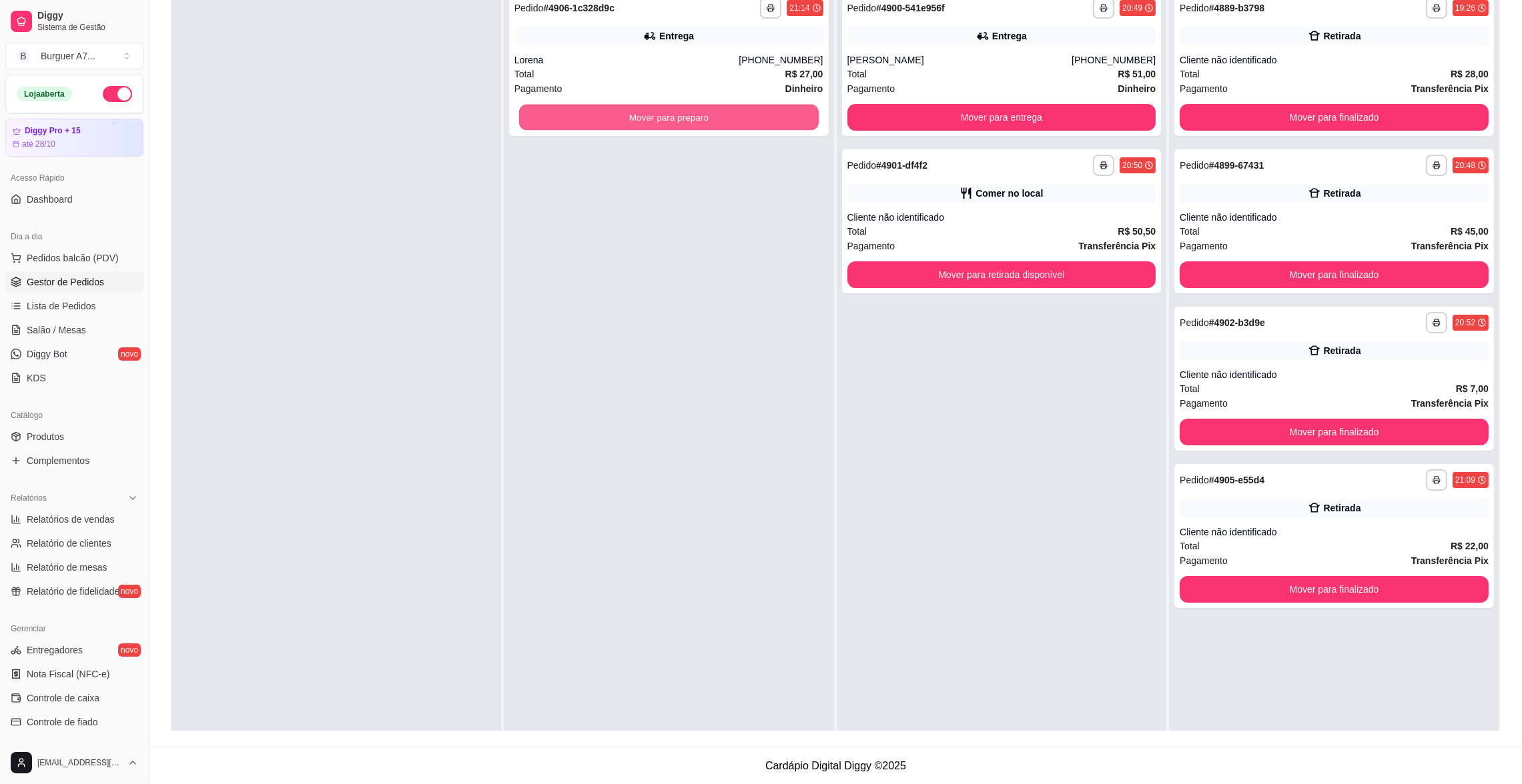
click at [702, 107] on button "Mover para preparo" at bounding box center [668, 118] width 299 height 26
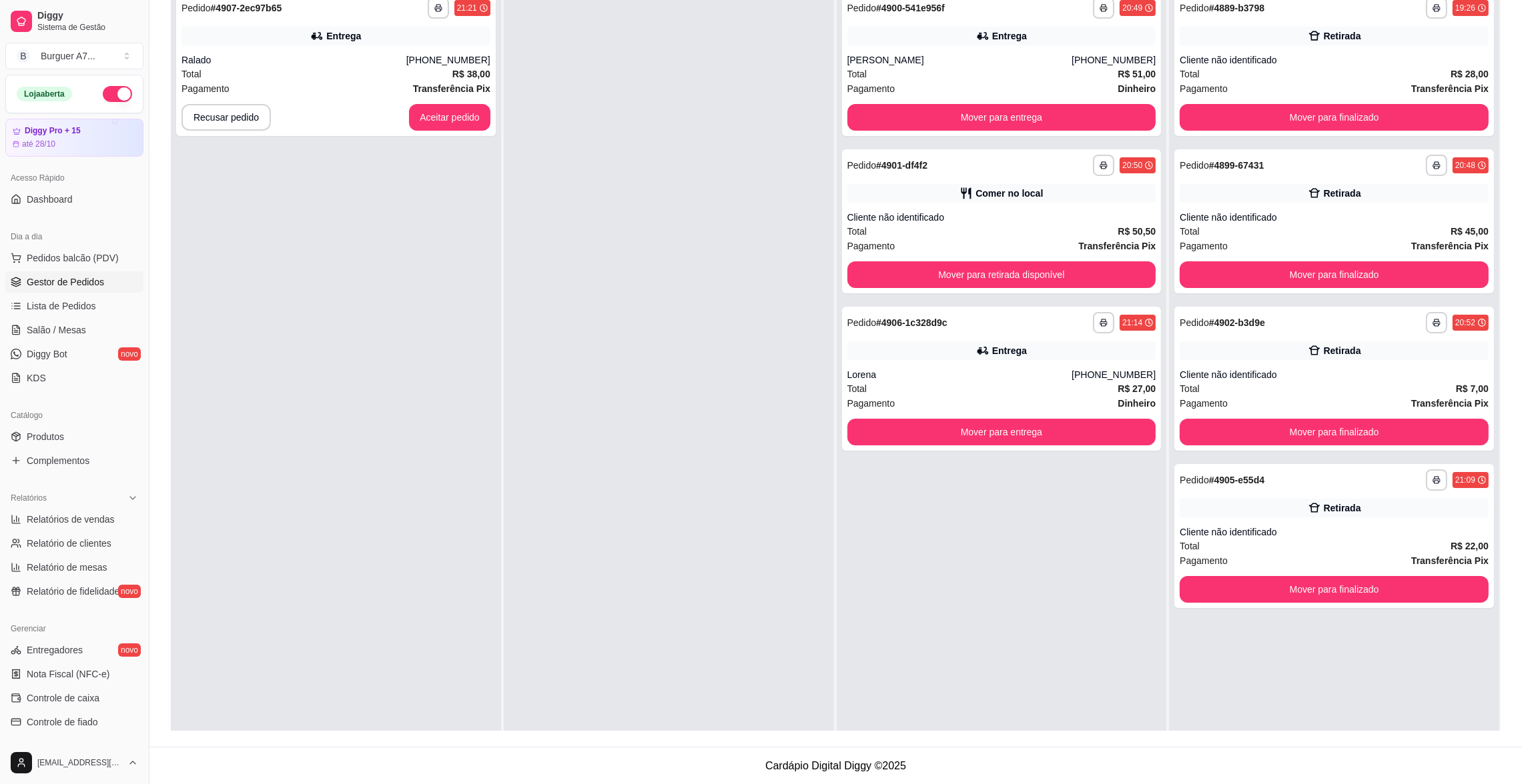
click at [367, 185] on div "**********" at bounding box center [336, 376] width 331 height 784
click at [429, 133] on div "**********" at bounding box center [336, 64] width 320 height 144
click at [1351, 257] on div "**********" at bounding box center [1335, 221] width 320 height 144
click at [1348, 266] on button "Mover para finalizado" at bounding box center [1335, 275] width 309 height 27
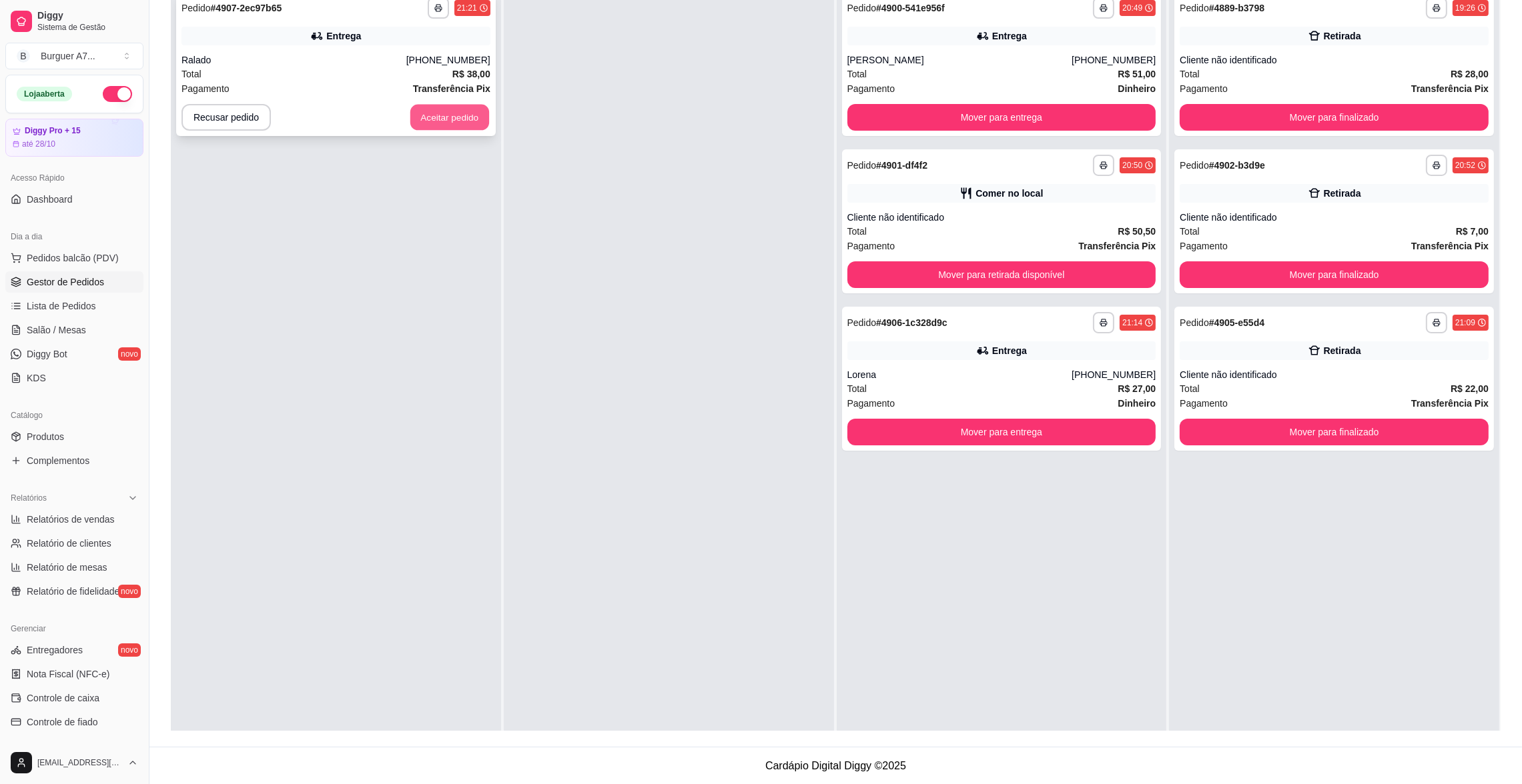
click at [451, 111] on button "Aceitar pedido" at bounding box center [449, 118] width 79 height 26
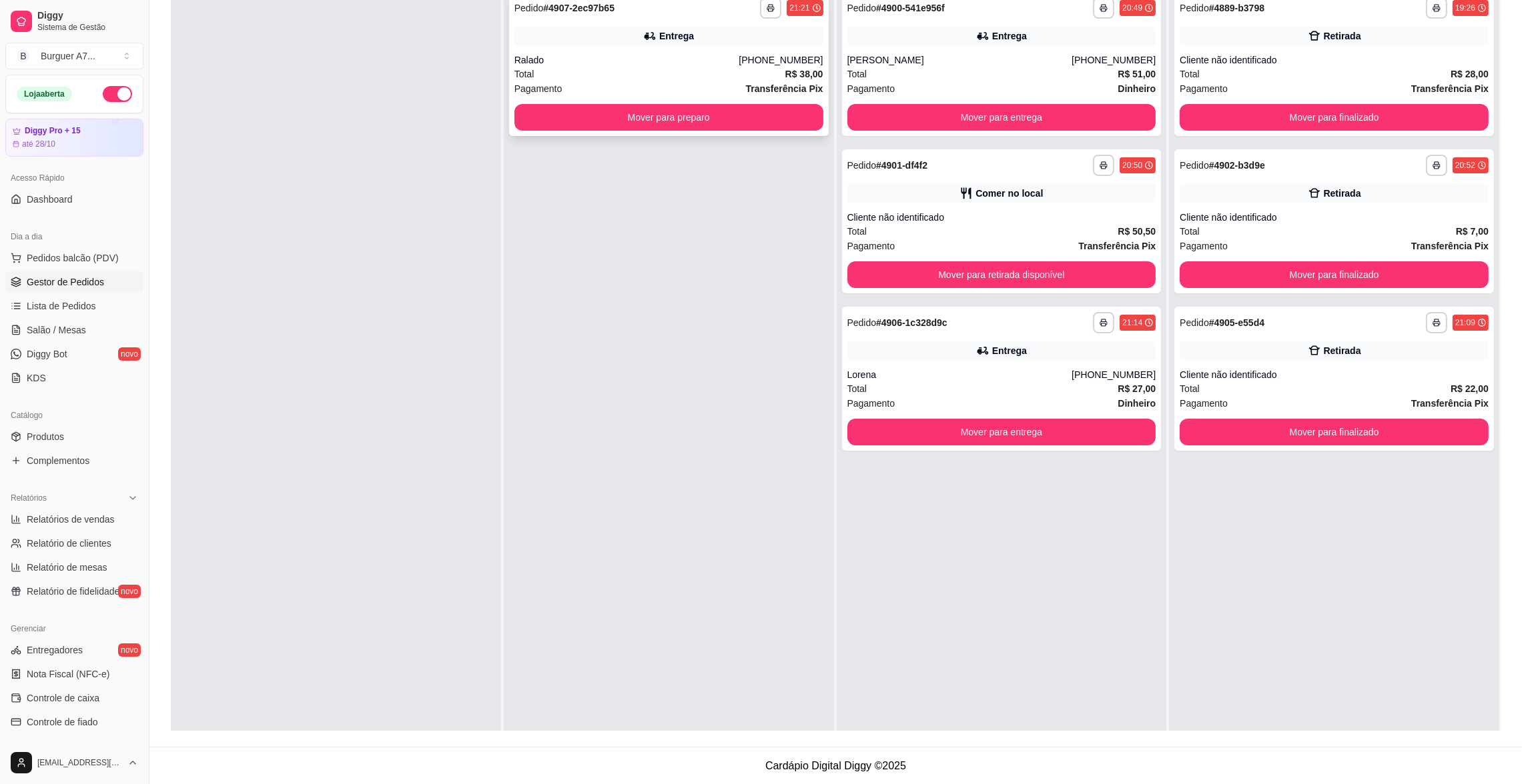
click at [743, 106] on button "Mover para preparo" at bounding box center [669, 117] width 309 height 27
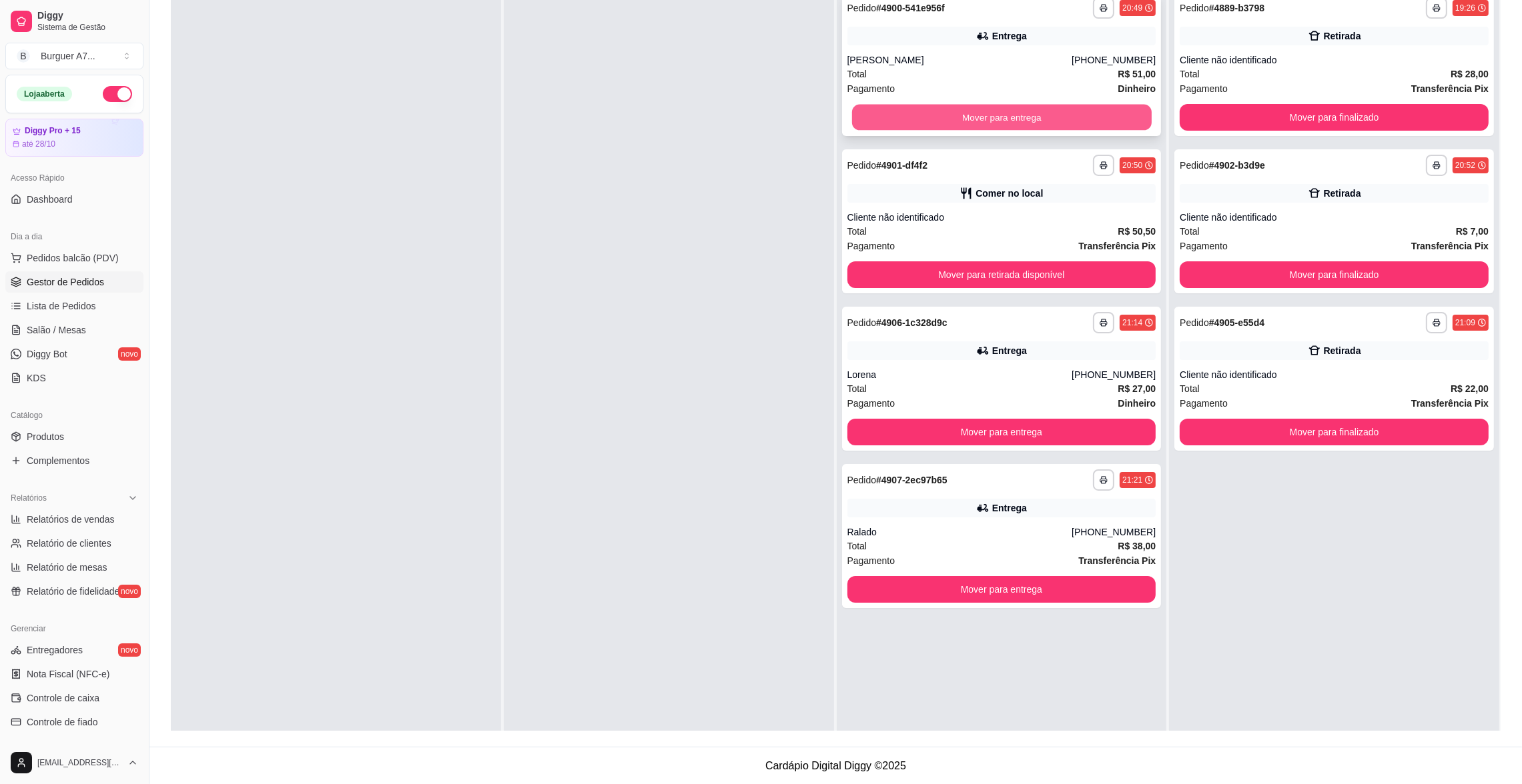
click at [979, 107] on button "Mover para entrega" at bounding box center [1001, 118] width 299 height 26
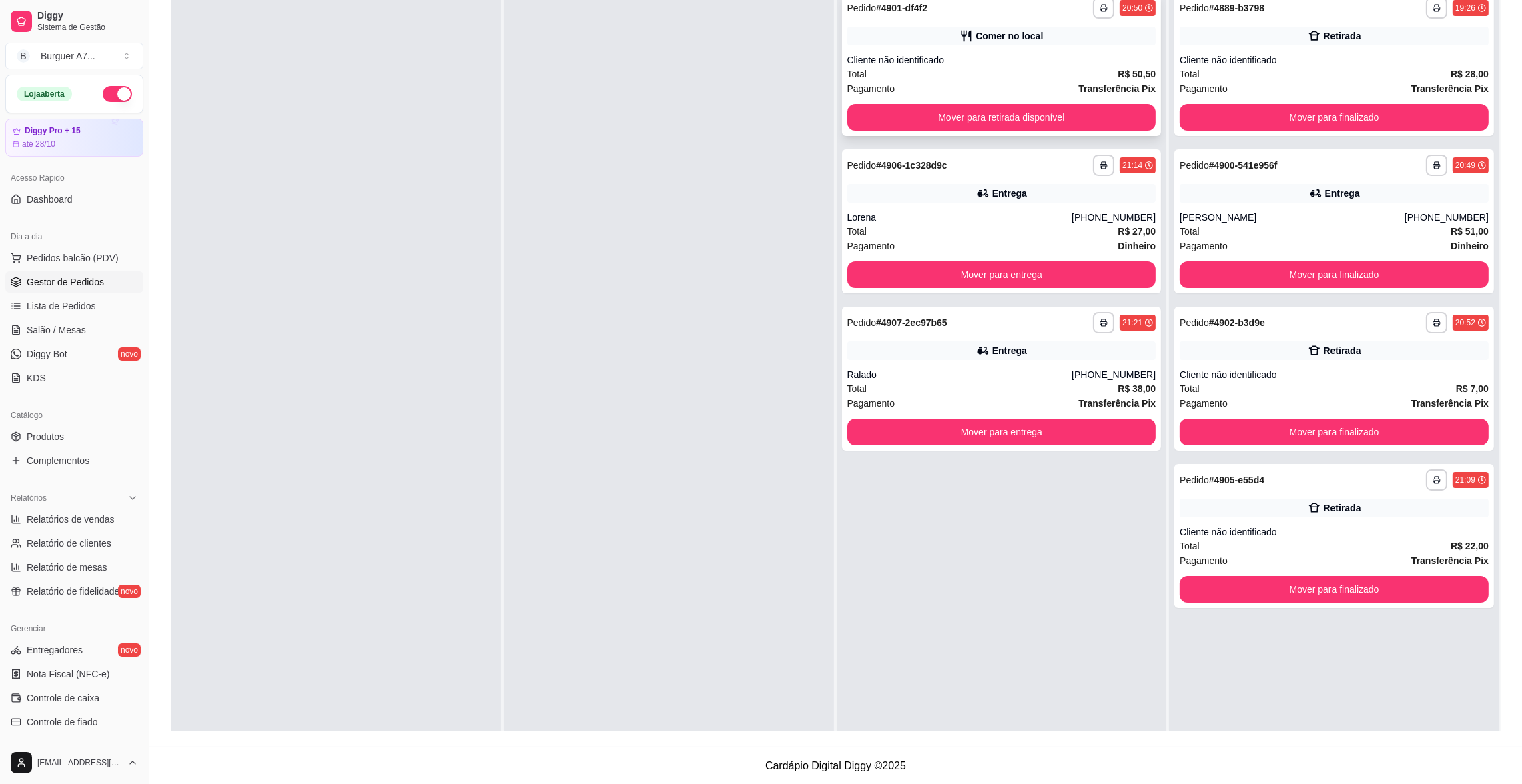
click at [998, 78] on div "Total R$ 50,50" at bounding box center [1002, 73] width 309 height 15
click at [1112, 125] on button "Mover para retirada disponível" at bounding box center [1002, 117] width 309 height 27
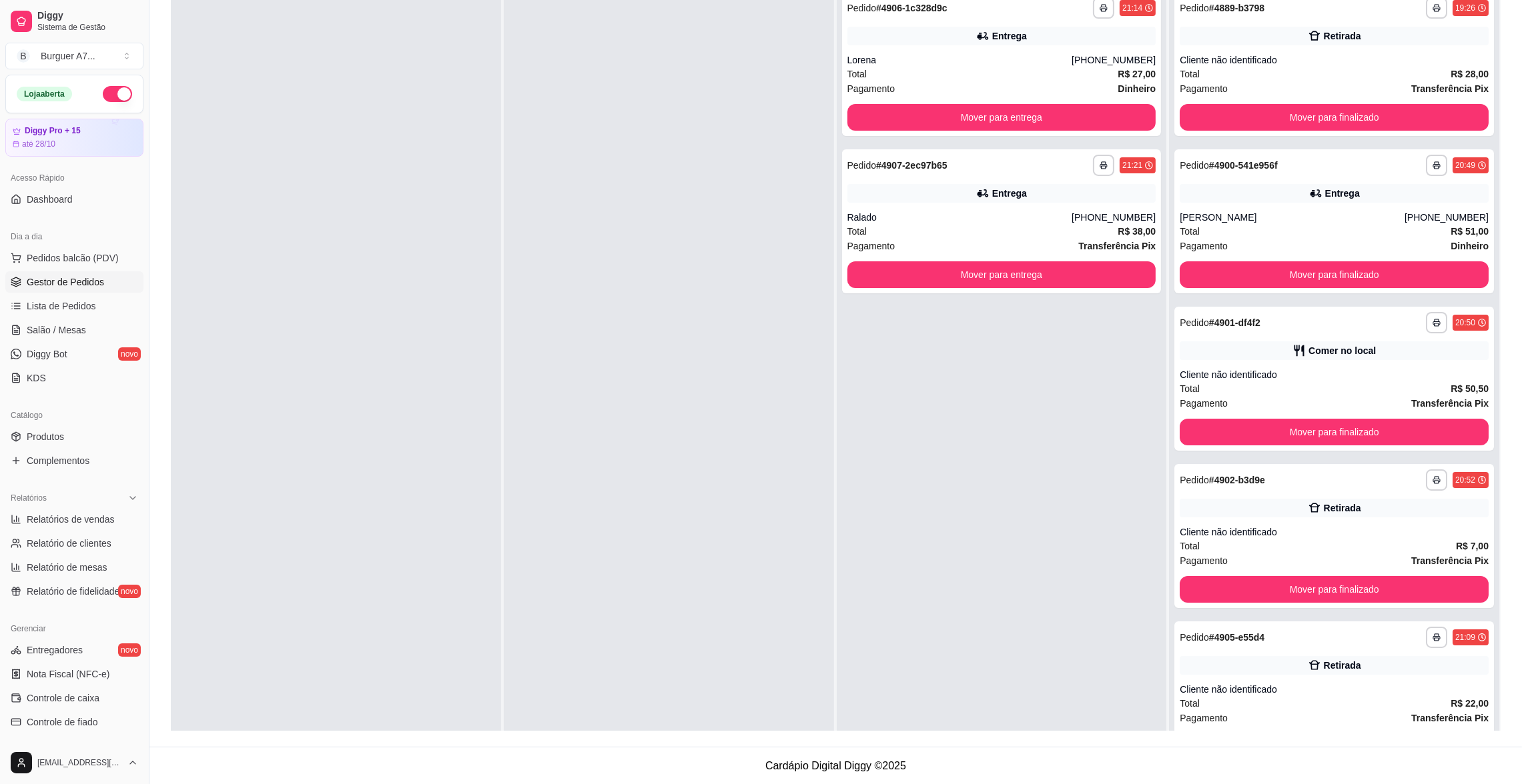
click at [28, 530] on ul "Relatórios de vendas Relatório de clientes Relatório de mesas Relatório de fide…" at bounding box center [74, 555] width 138 height 93
click at [50, 517] on span "Relatórios de vendas" at bounding box center [70, 519] width 88 height 13
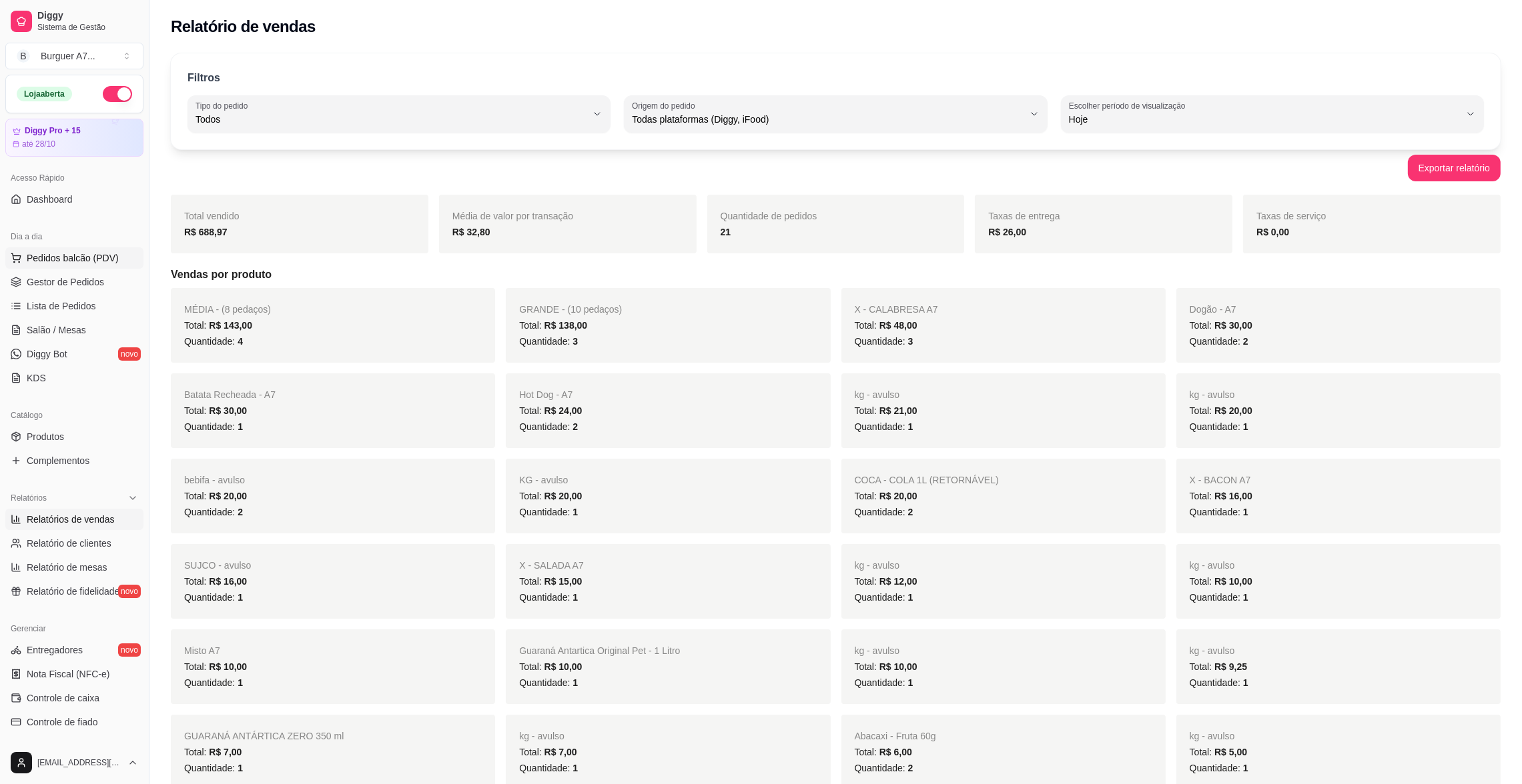
click at [75, 268] on button "Pedidos balcão (PDV)" at bounding box center [74, 258] width 138 height 21
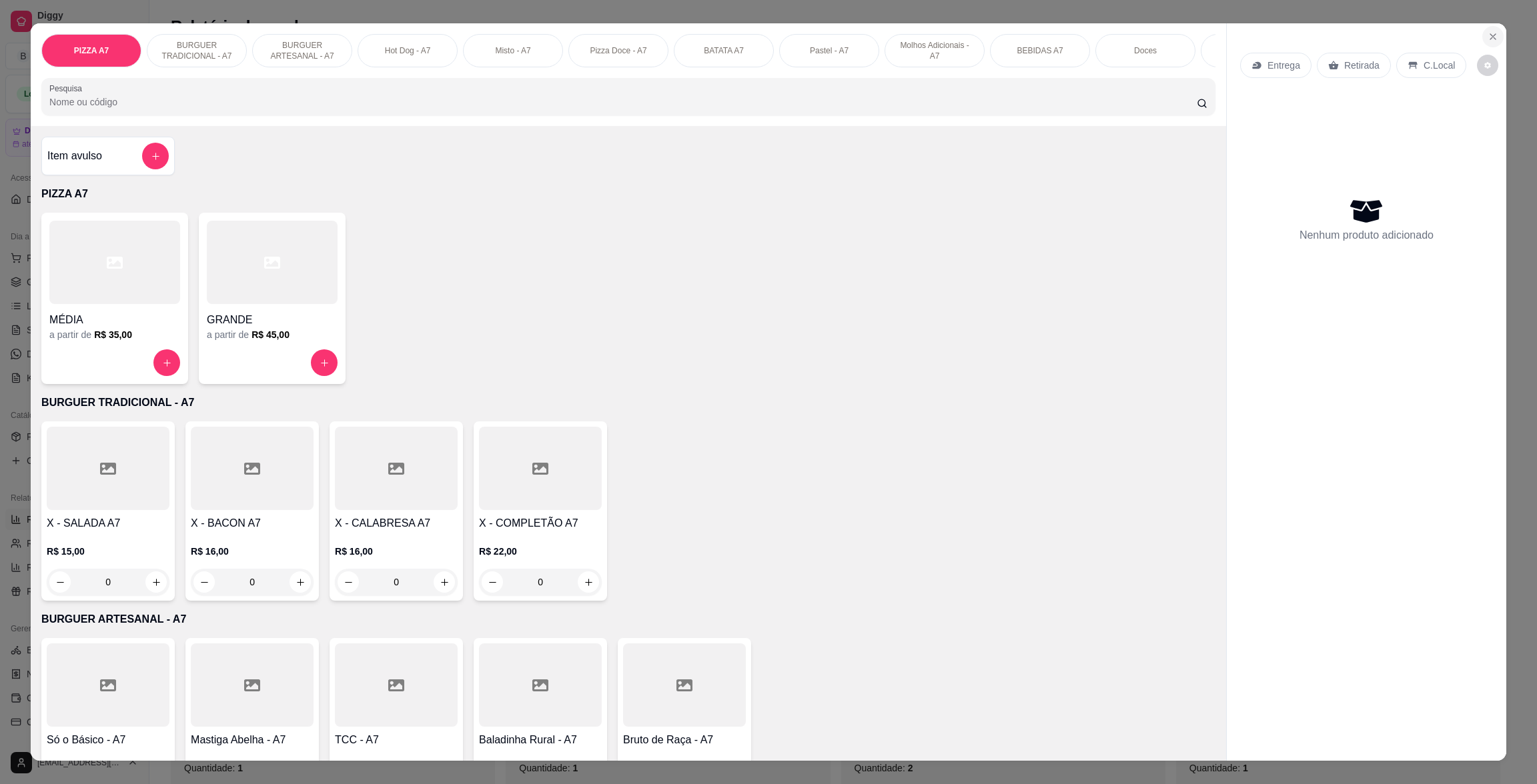
click at [1487, 33] on icon "Close" at bounding box center [1493, 37] width 11 height 11
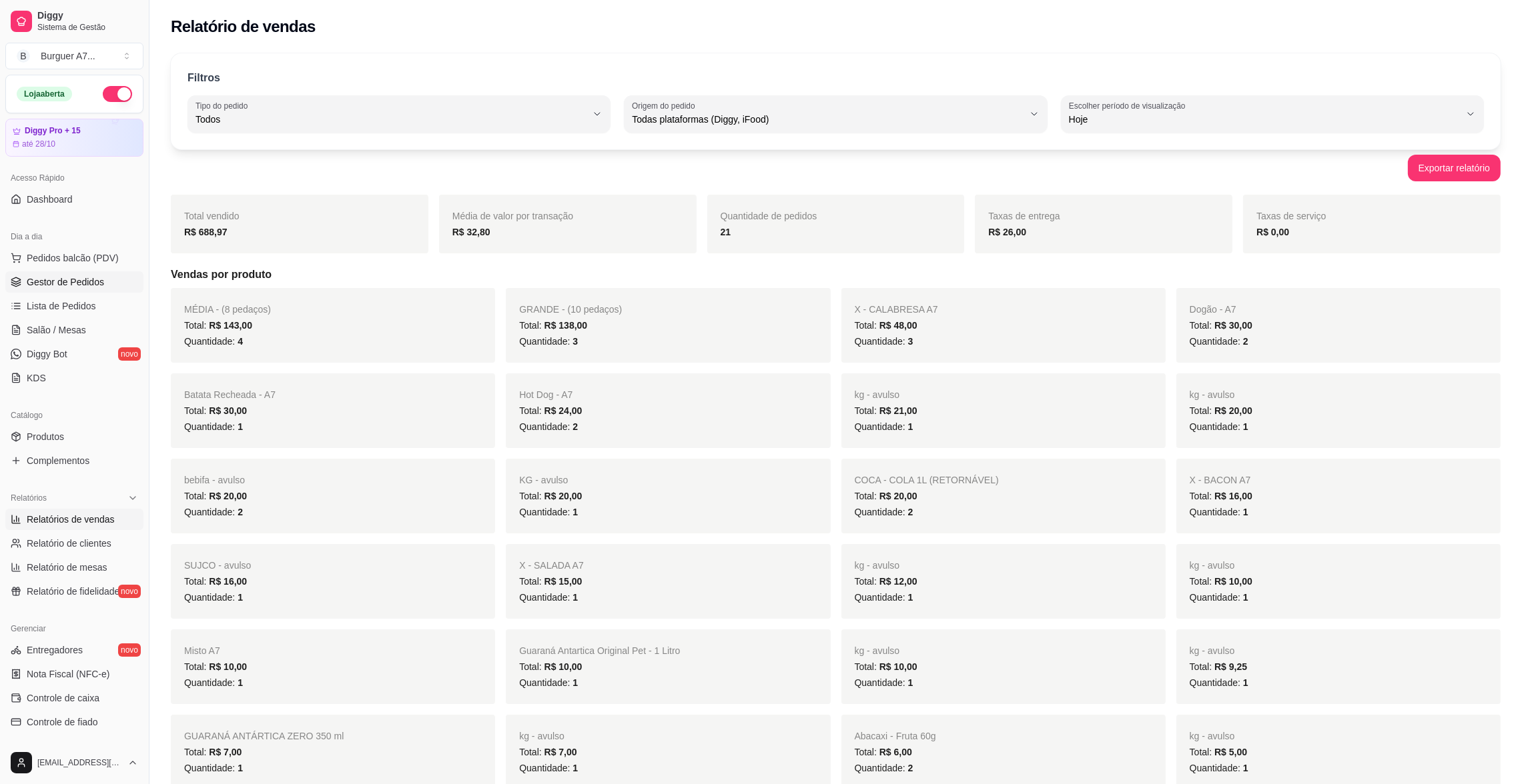
click at [105, 278] on link "Gestor de Pedidos" at bounding box center [74, 282] width 138 height 21
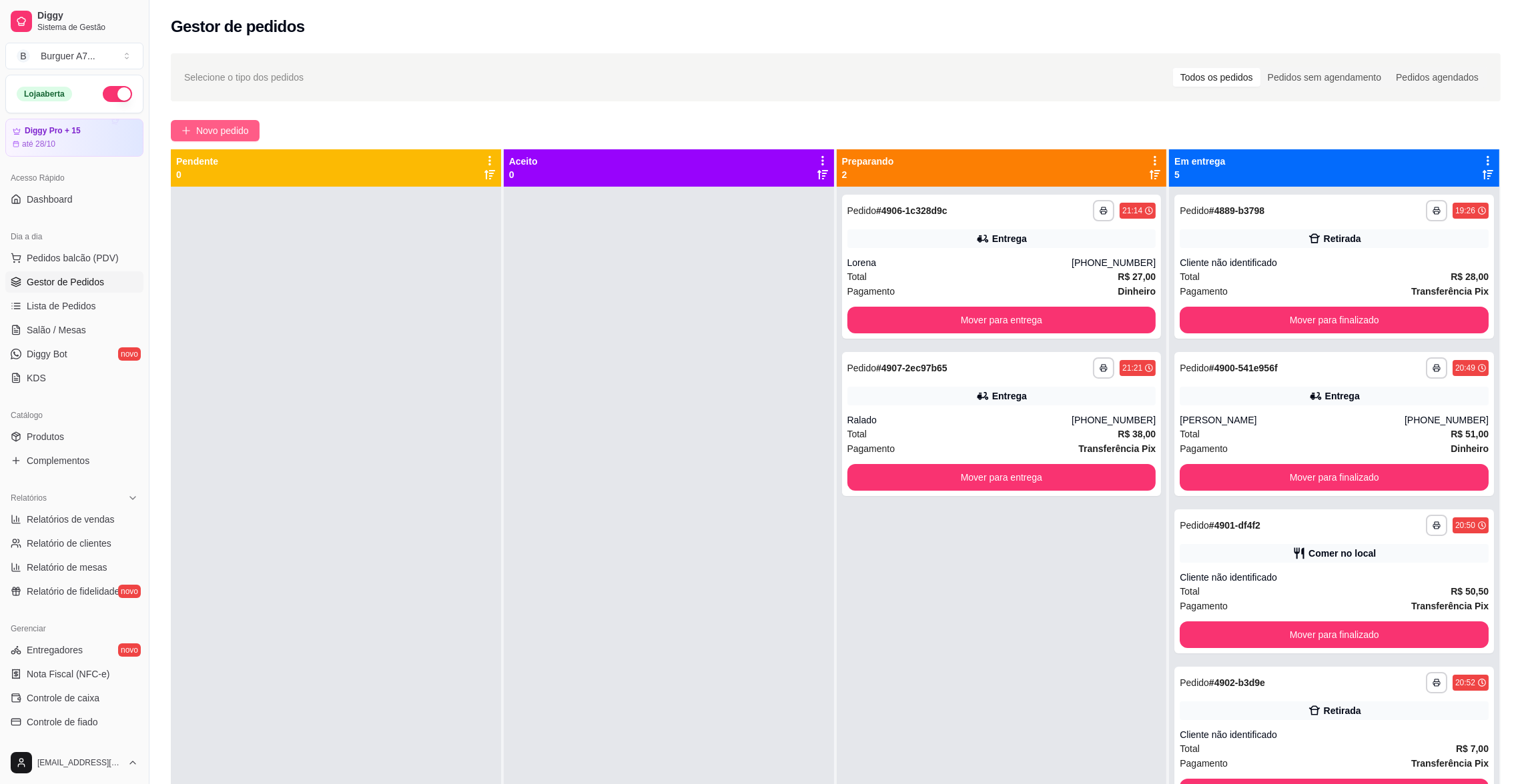
click at [259, 134] on button "Novo pedido" at bounding box center [215, 131] width 89 height 21
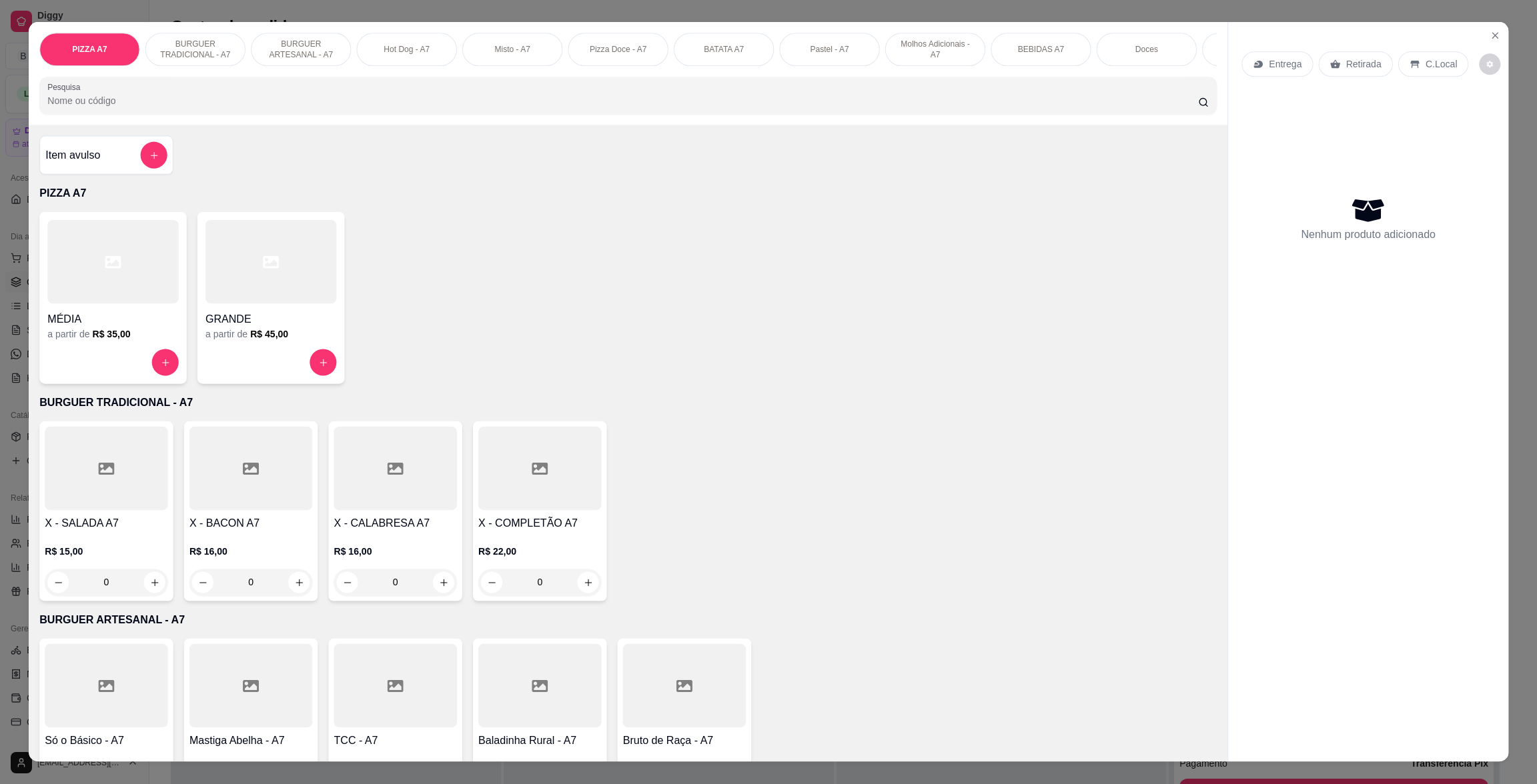
drag, startPoint x: 223, startPoint y: 149, endPoint x: 222, endPoint y: 134, distance: 15.0
click at [223, 151] on div "Item avulso PIZZA A7 MÉDIA a partir de R$ 35,00 GRANDE a partir de R$ 45,00 BUR…" at bounding box center [627, 444] width 1199 height 636
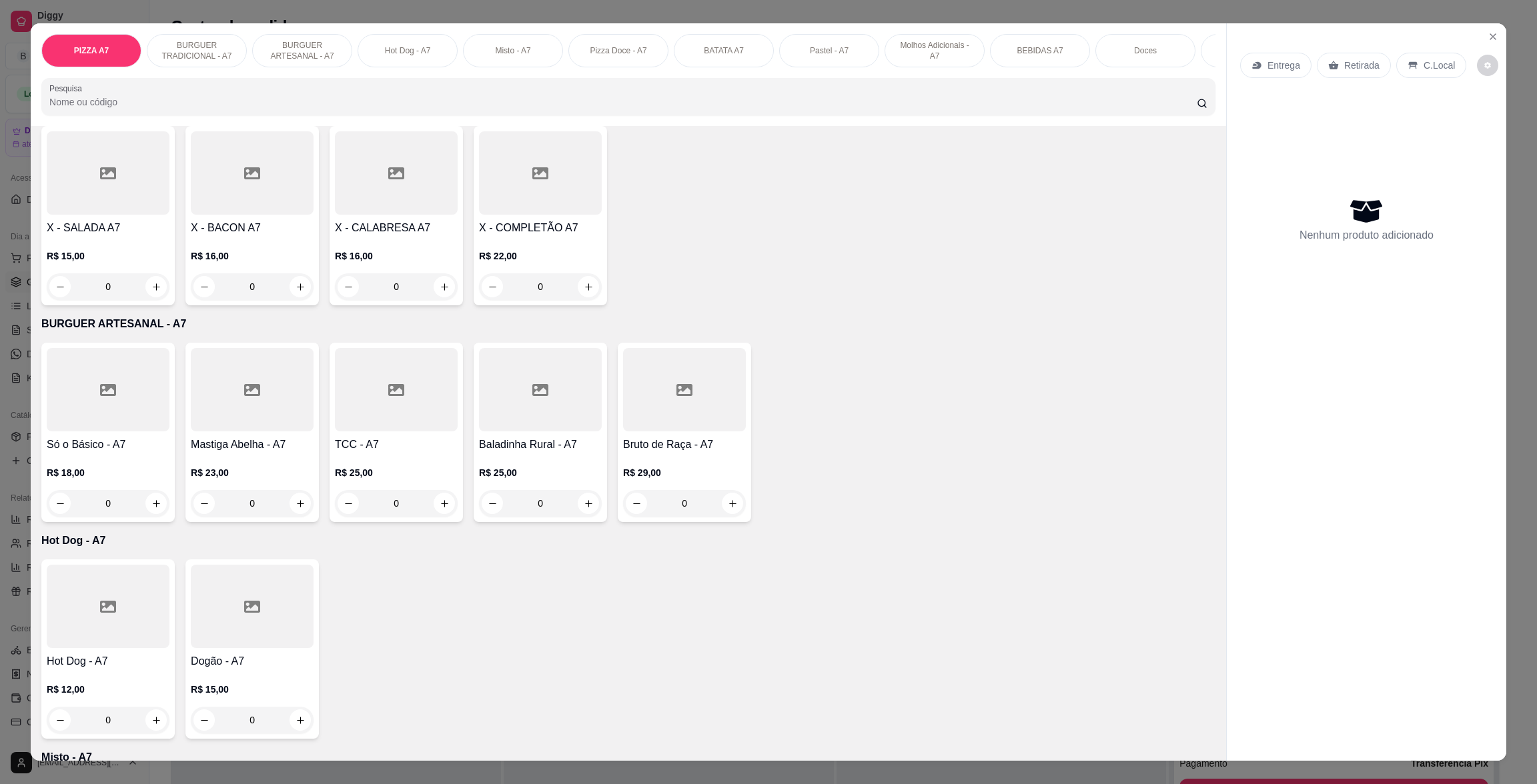
scroll to position [499, 0]
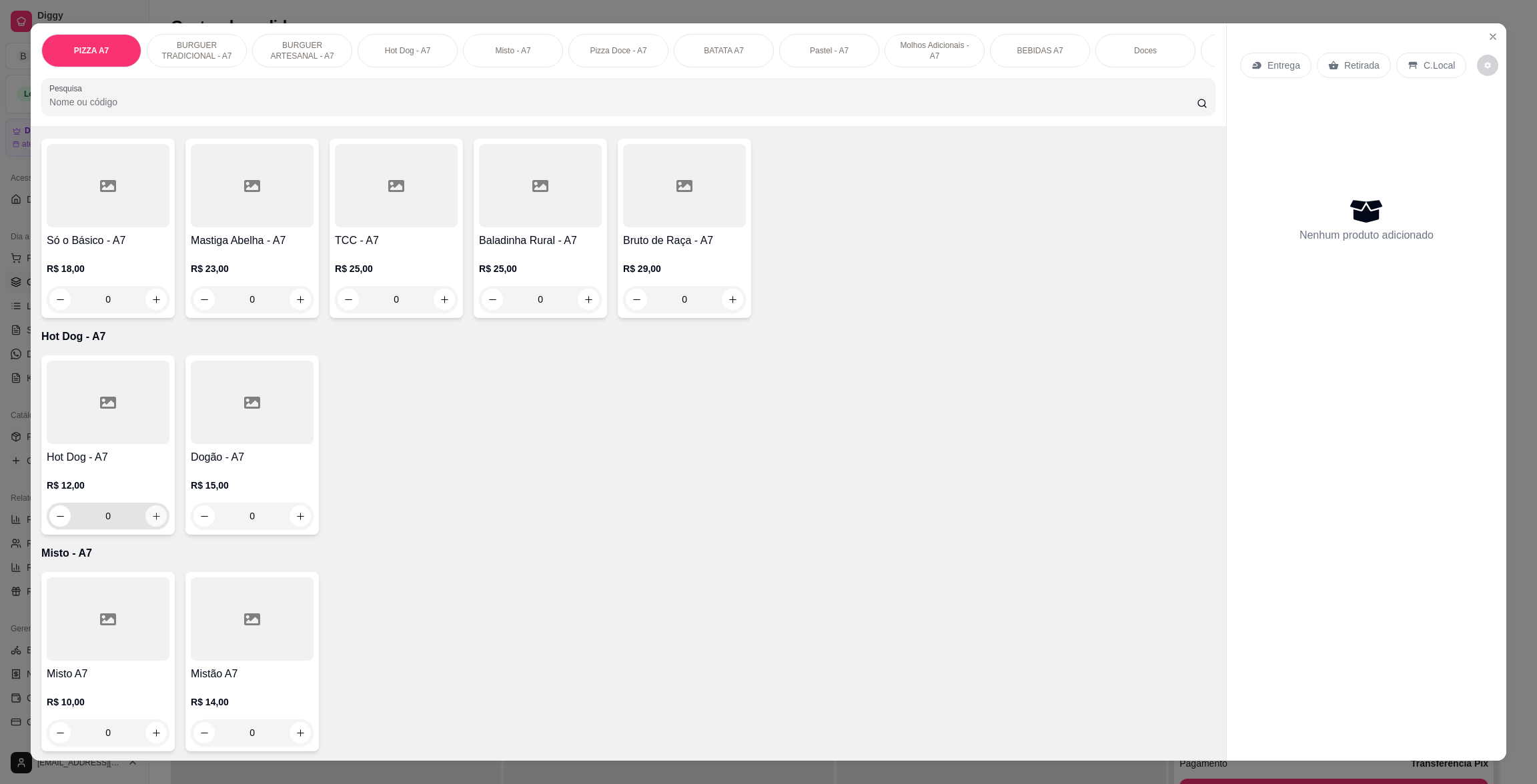
click at [155, 527] on button "increase-product-quantity" at bounding box center [156, 516] width 21 height 21
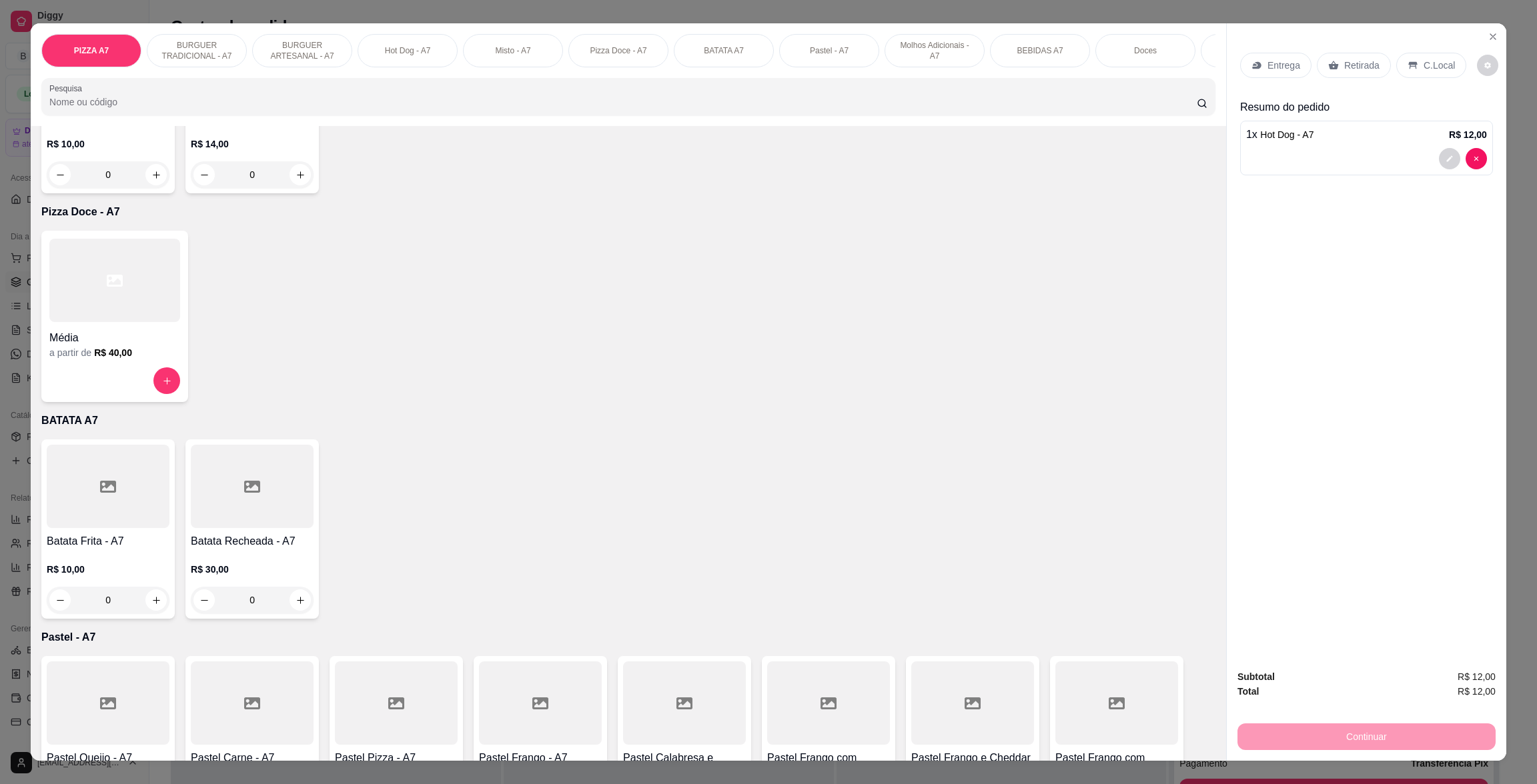
scroll to position [1100, 0]
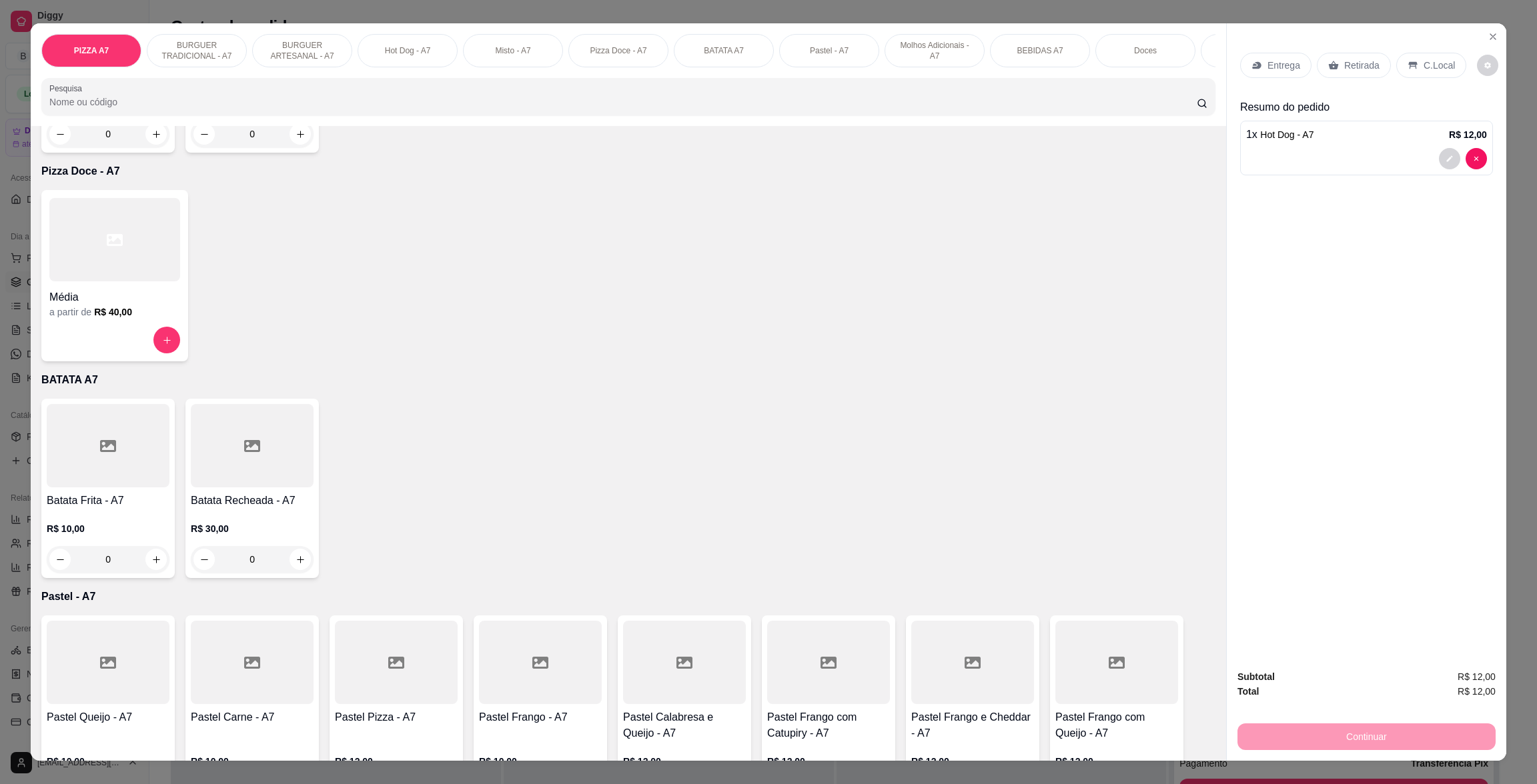
drag, startPoint x: 18, startPoint y: 518, endPoint x: 71, endPoint y: 511, distance: 53.5
click at [30, 516] on div "PIZZA A7 BURGUER TRADICIONAL - A7 BURGUER ARTESANAL - A7 Hot Dog - A7 Misto - A…" at bounding box center [768, 392] width 1537 height 784
click at [125, 487] on div at bounding box center [108, 445] width 122 height 83
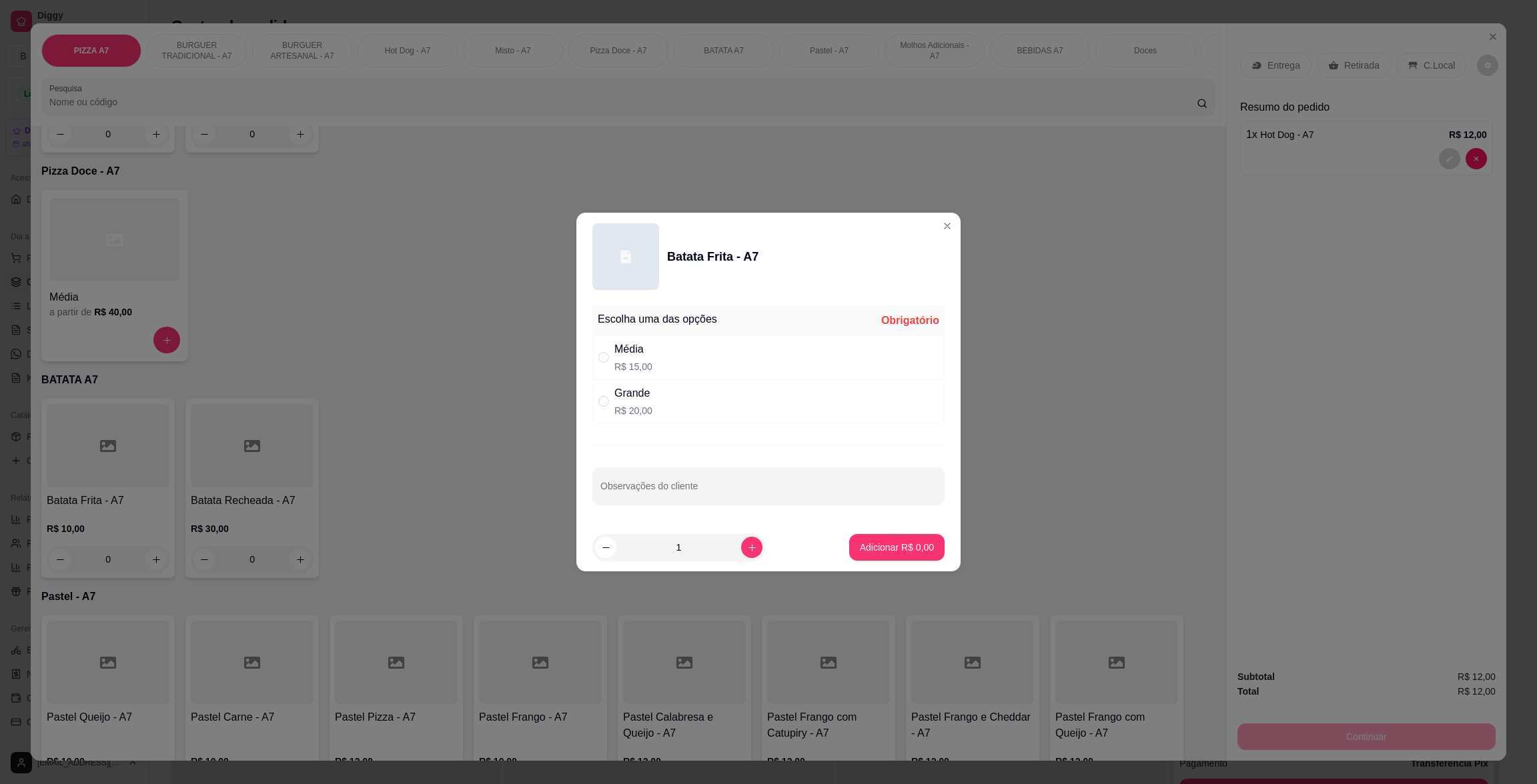
click at [648, 343] on div "Média" at bounding box center [633, 349] width 38 height 16
click at [912, 547] on p "Adicionar R$ 15,00" at bounding box center [894, 547] width 80 height 13
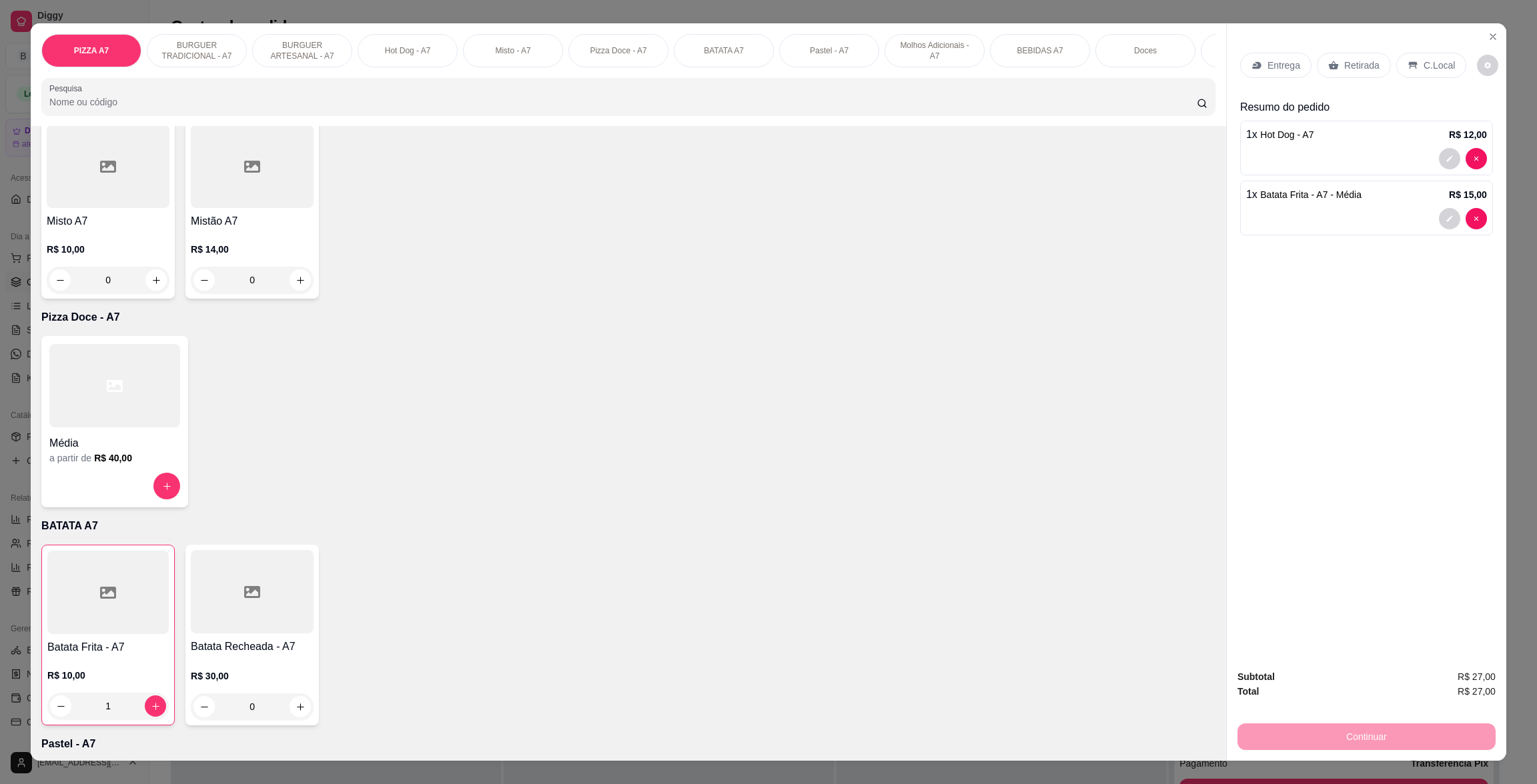
scroll to position [499, 0]
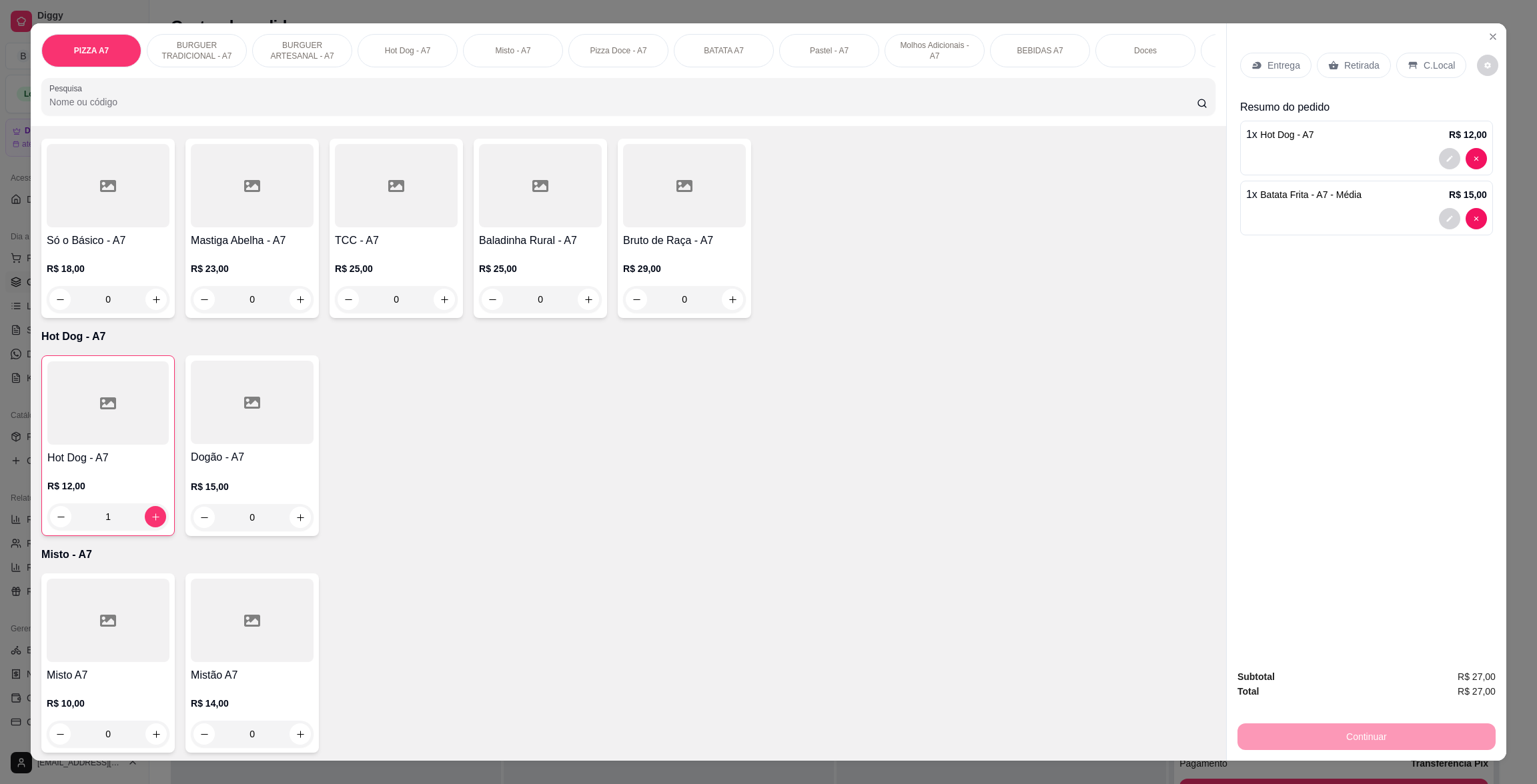
click at [707, 275] on p "R$ 29,00" at bounding box center [684, 268] width 122 height 13
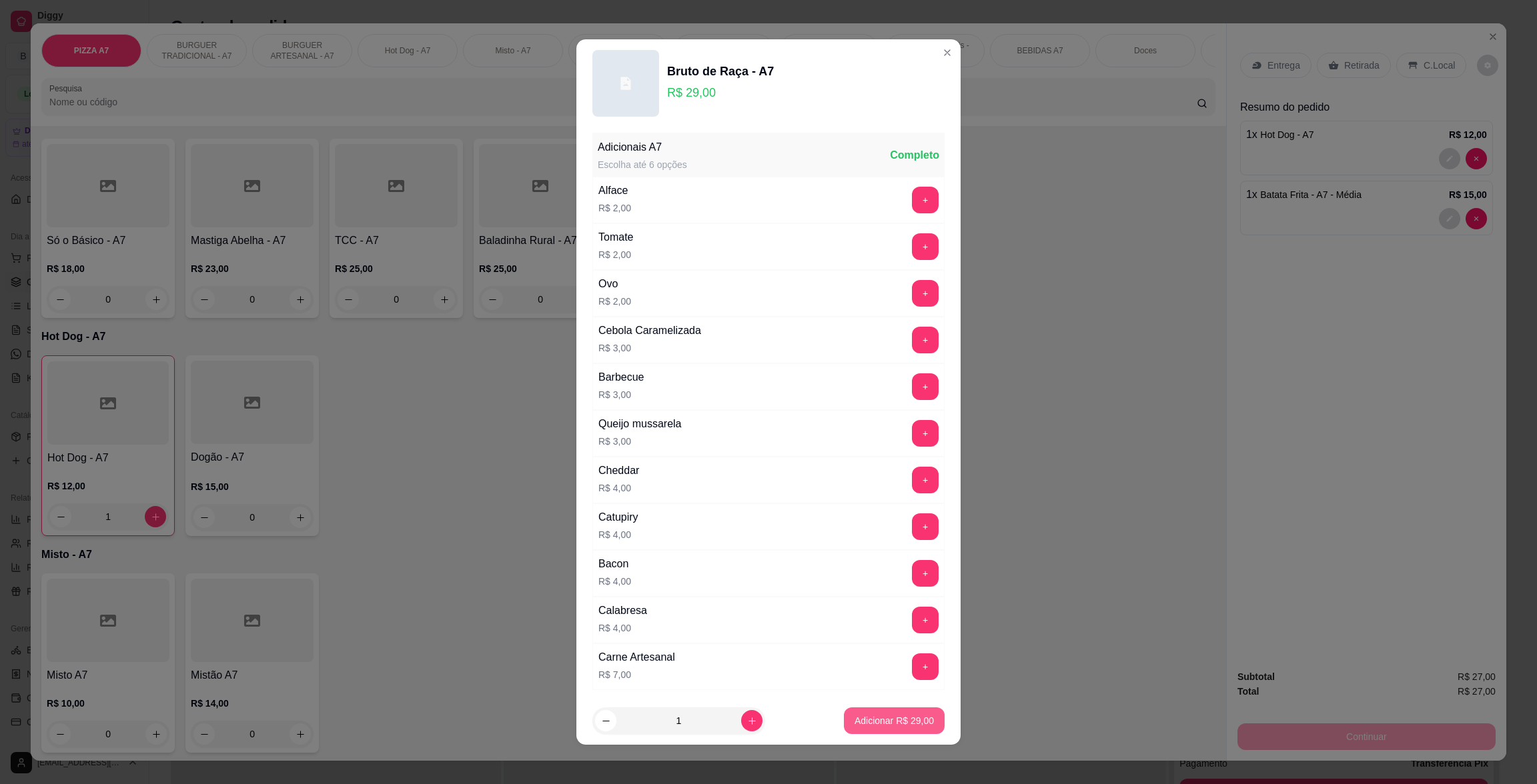
click at [904, 720] on p "Adicionar R$ 29,00" at bounding box center [894, 721] width 80 height 13
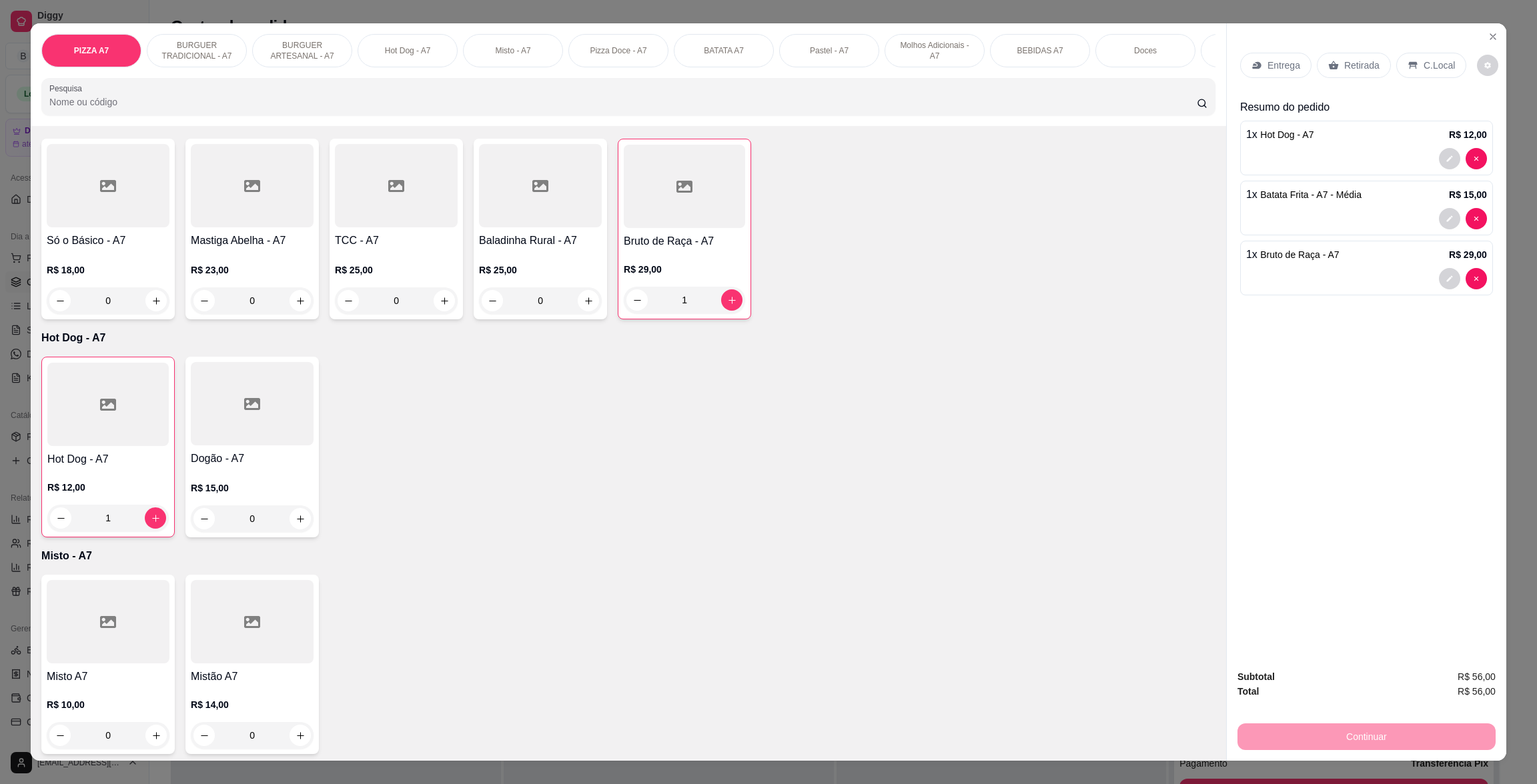
drag, startPoint x: 1415, startPoint y: 63, endPoint x: 1428, endPoint y: 67, distance: 13.6
click at [1424, 63] on p "C.Local" at bounding box center [1439, 65] width 31 height 13
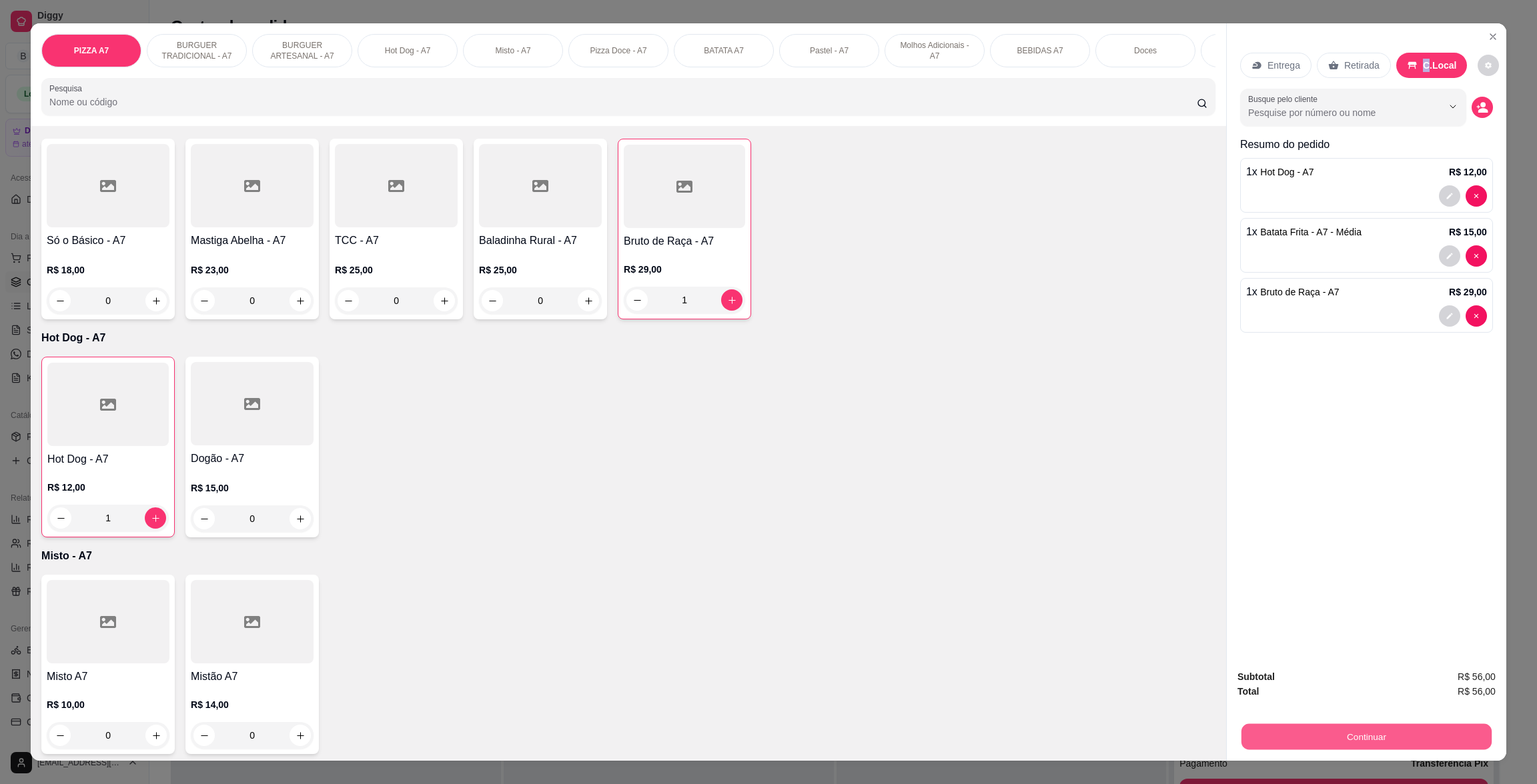
click at [1435, 742] on button "Continuar" at bounding box center [1366, 737] width 250 height 26
click at [1439, 263] on button "decrease-product-quantity" at bounding box center [1449, 256] width 21 height 21
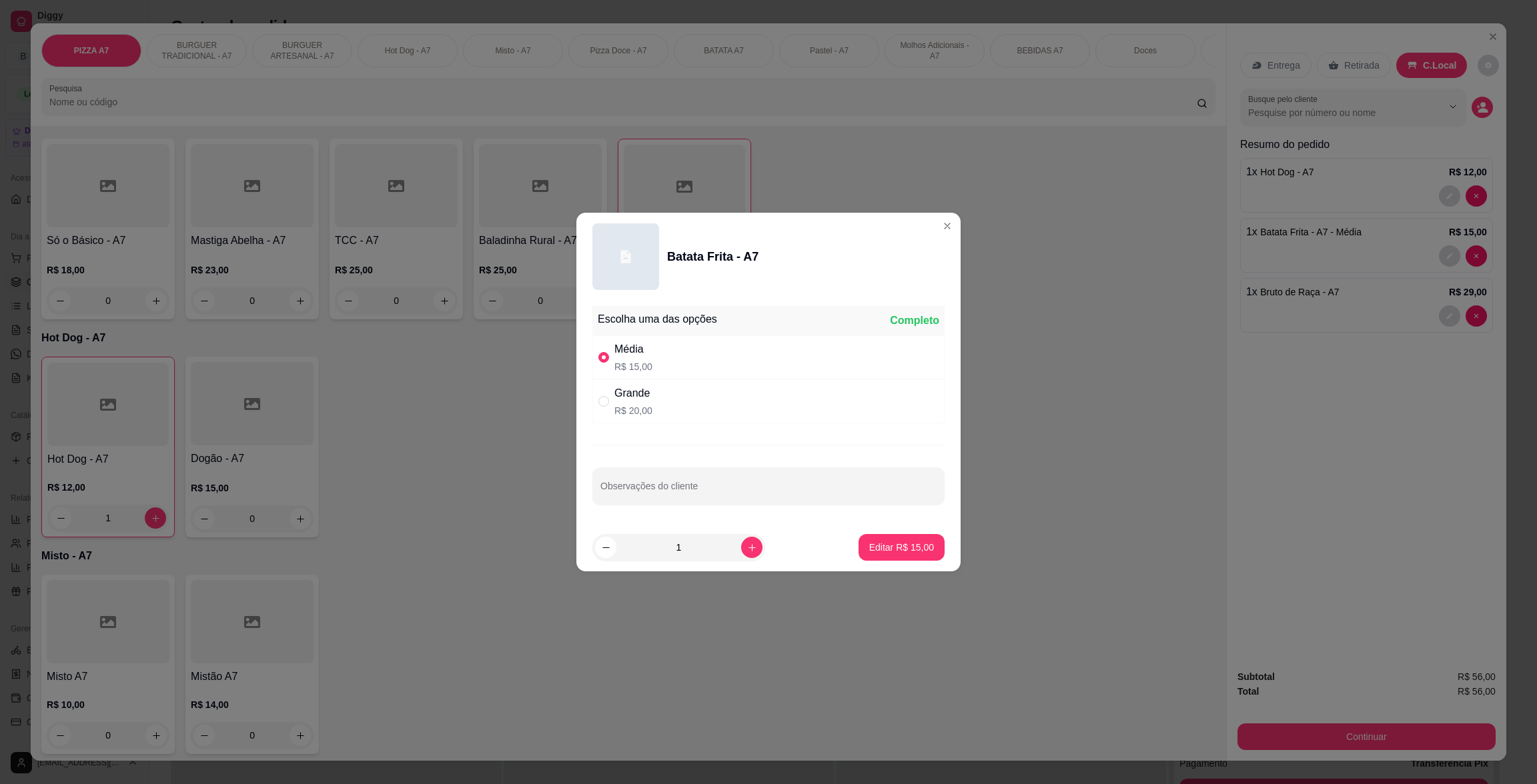
click at [831, 385] on div "Grande R$ 20,00" at bounding box center [768, 402] width 352 height 44
click at [910, 541] on p "Editar R$ 20,00" at bounding box center [901, 547] width 63 height 13
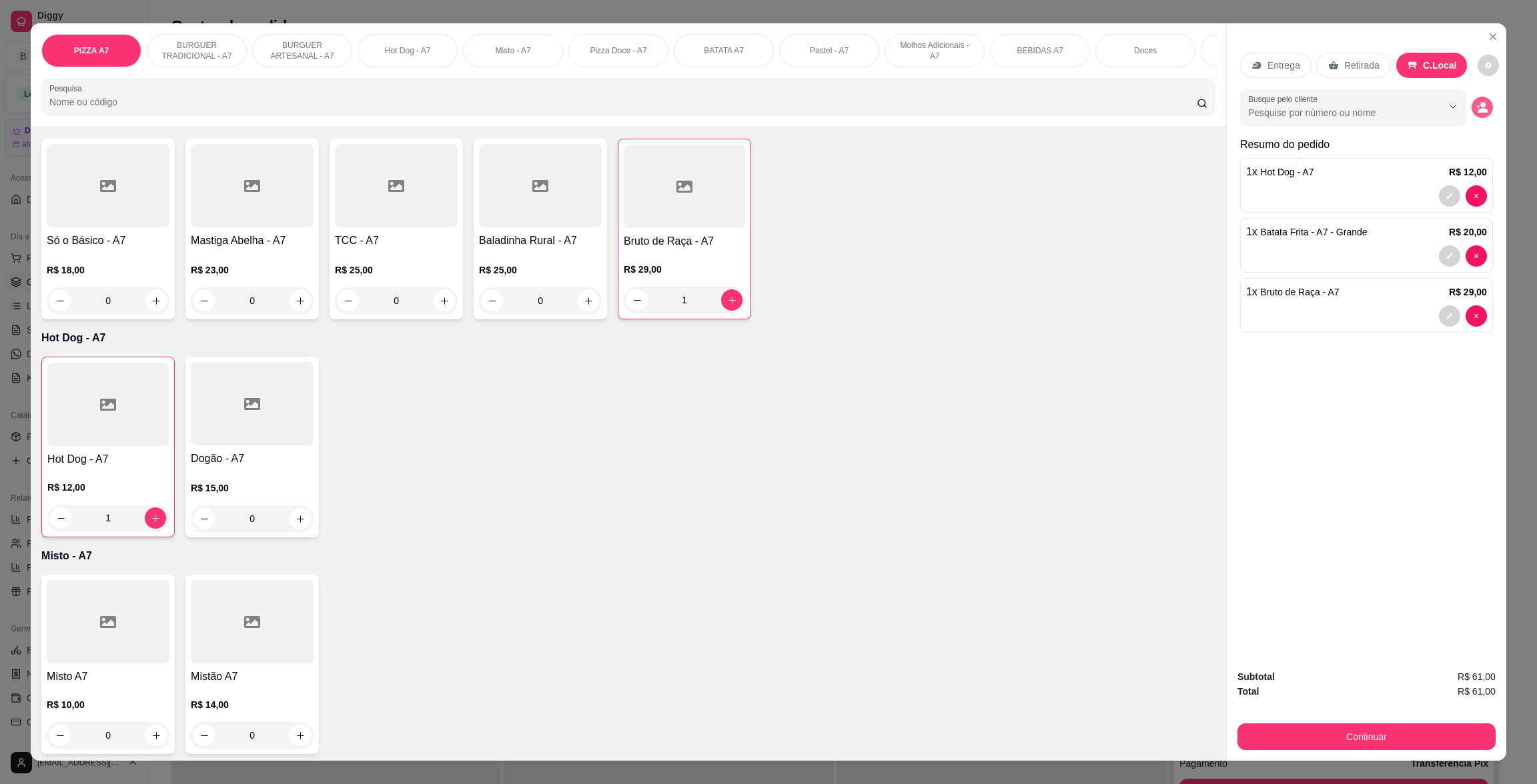
click at [1471, 102] on button "decrease-product-quantity" at bounding box center [1482, 107] width 21 height 21
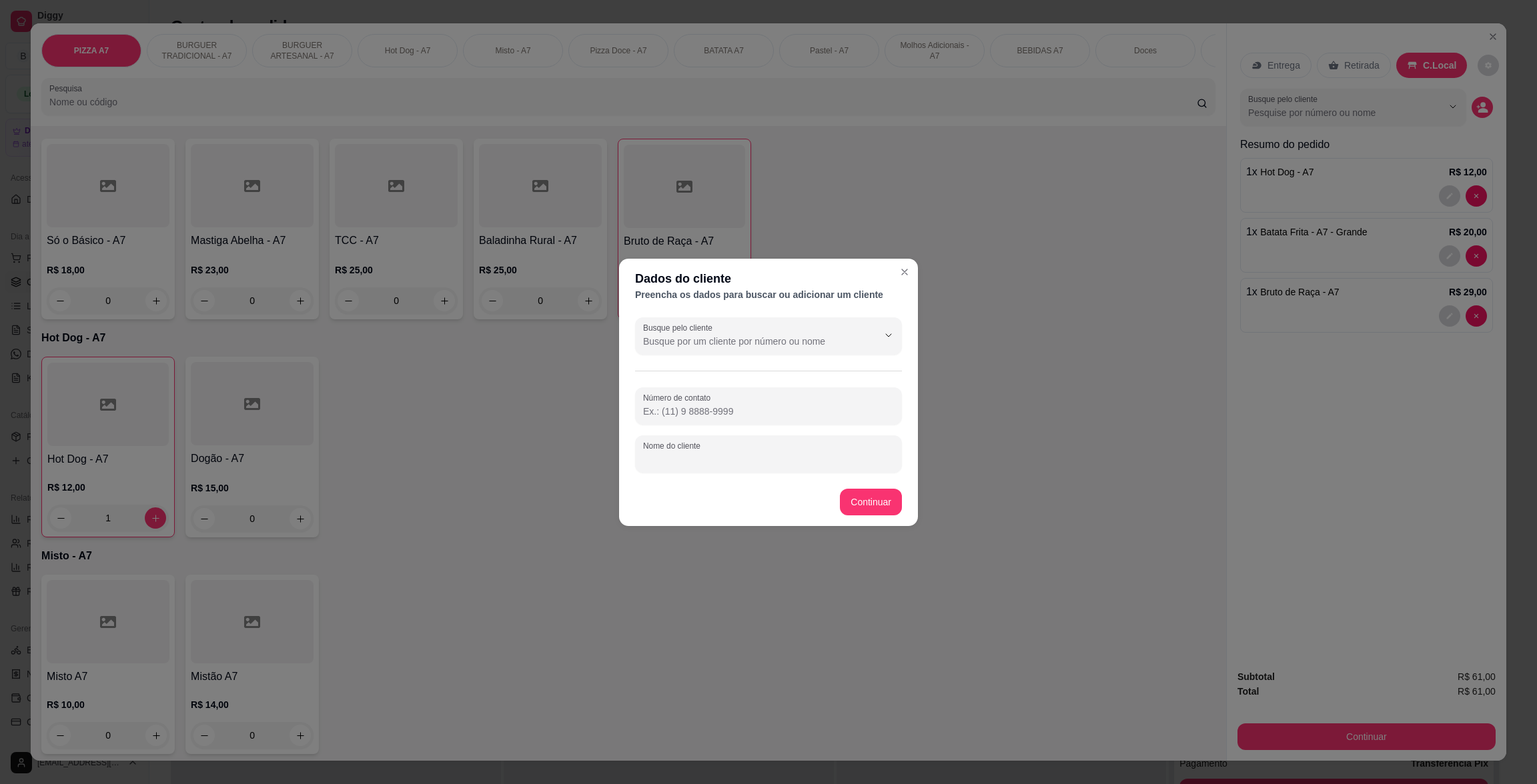
click at [762, 459] on input "Nome do cliente" at bounding box center [769, 459] width 251 height 13
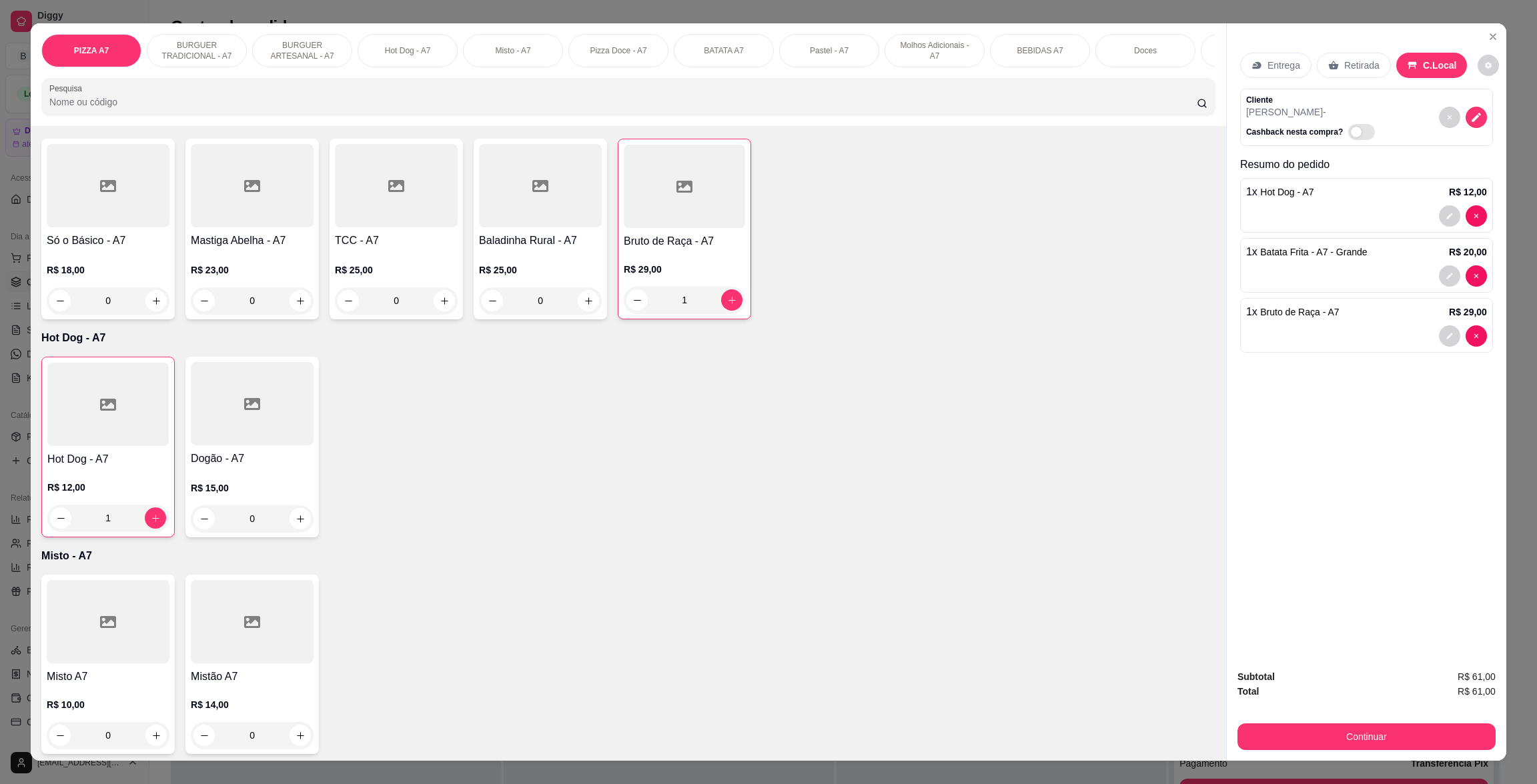
click at [1460, 757] on div "Subtotal R$ 61,00 Total R$ 61,00 Continuar" at bounding box center [1366, 709] width 279 height 102
click at [1459, 741] on button "Continuar" at bounding box center [1366, 737] width 250 height 26
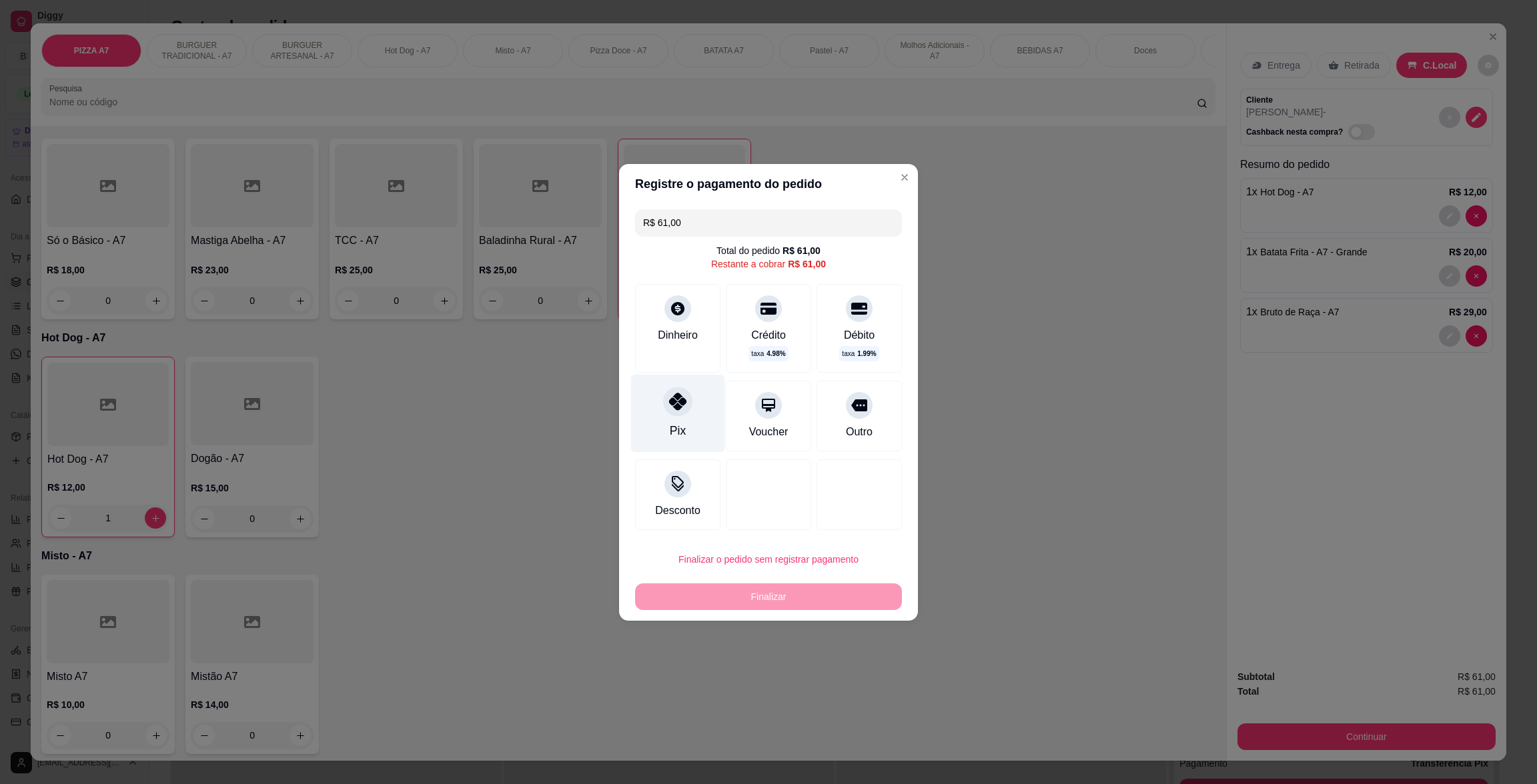
click at [681, 395] on icon at bounding box center [678, 402] width 18 height 18
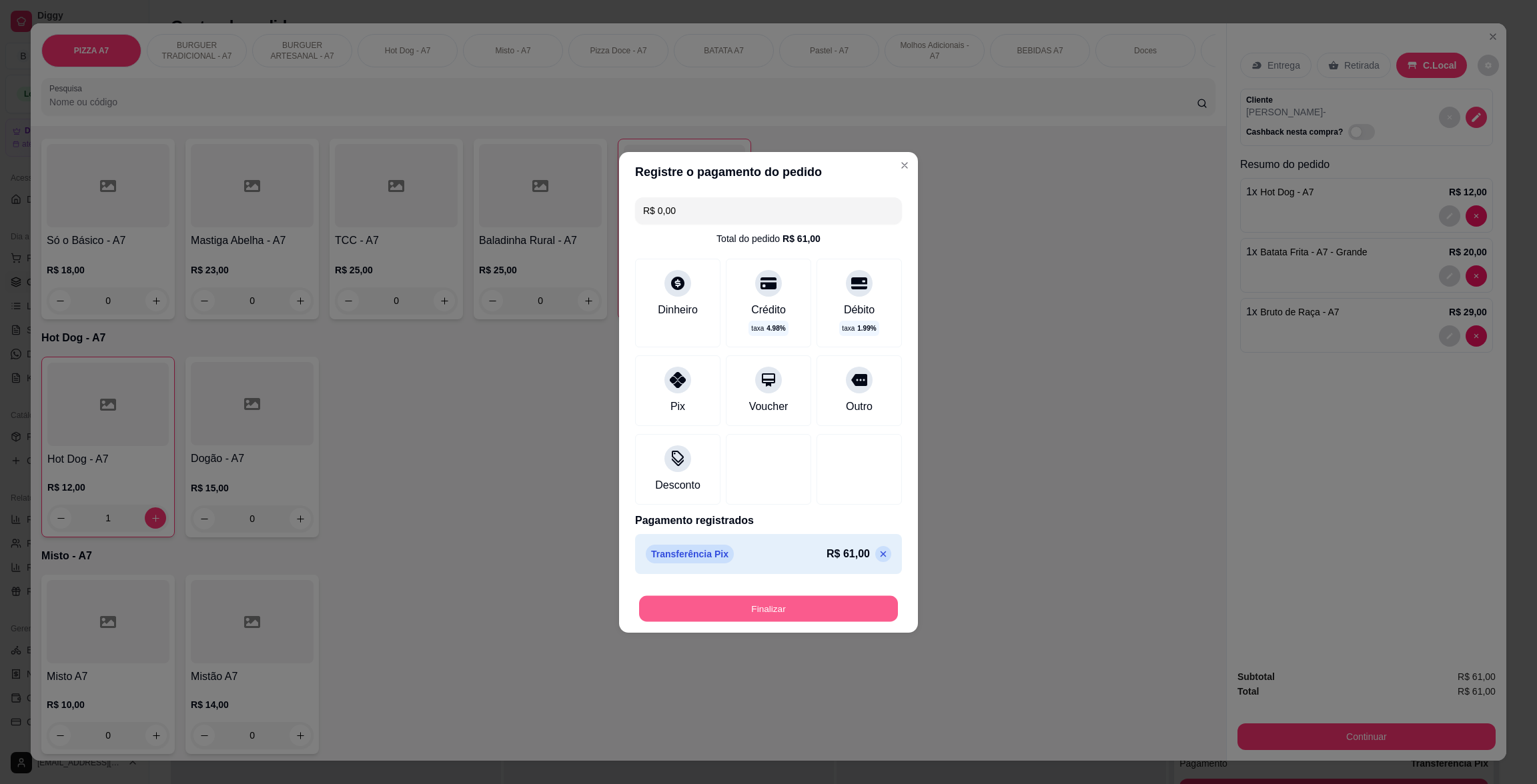
click at [851, 603] on button "Finalizar" at bounding box center [768, 609] width 259 height 26
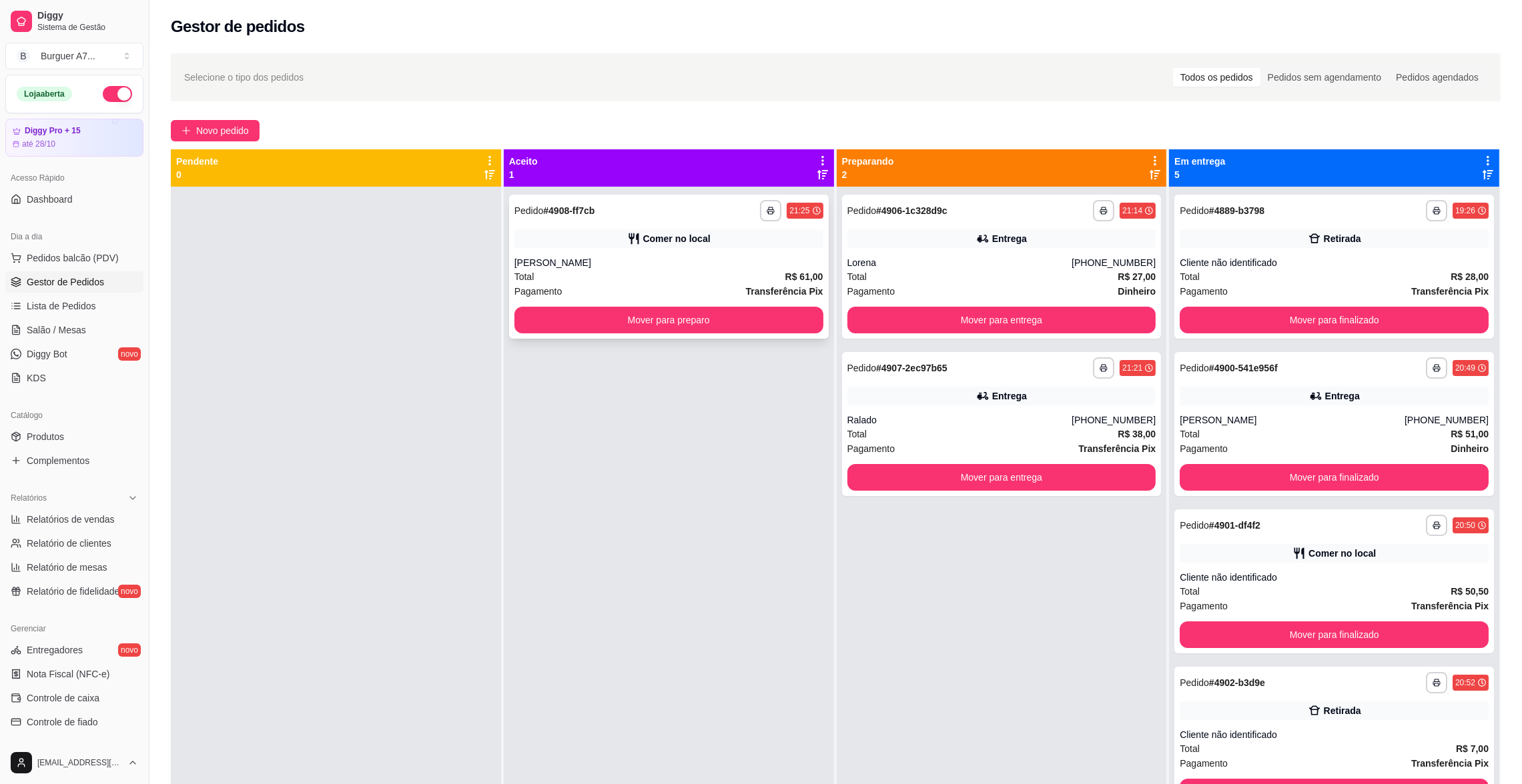
click at [722, 257] on div "[PERSON_NAME]" at bounding box center [669, 262] width 309 height 13
click at [227, 121] on button "Novo pedido" at bounding box center [215, 131] width 89 height 21
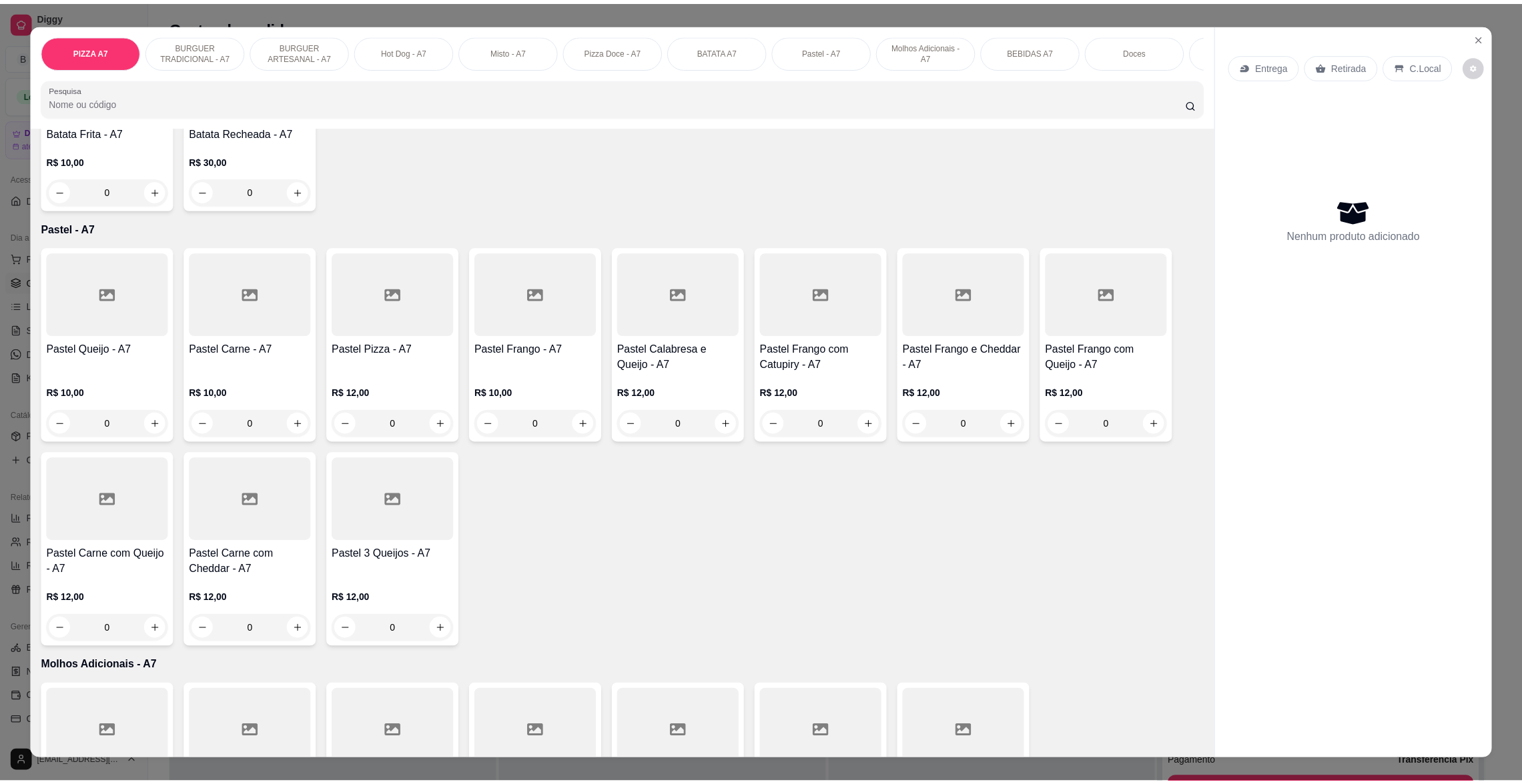
scroll to position [1601, 0]
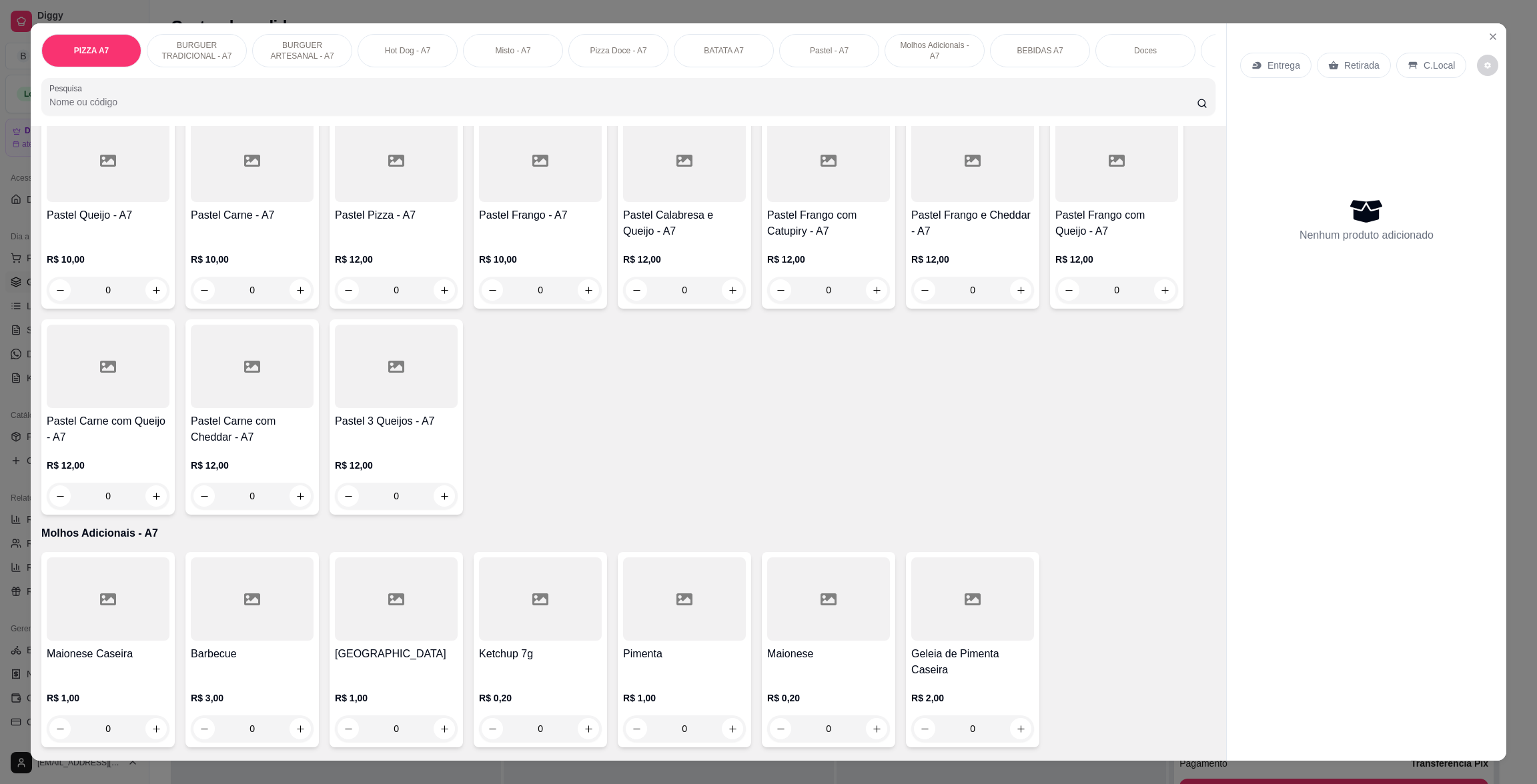
click at [374, 426] on div "Pastel 3 Queijos - A7 R$ 12,00 0" at bounding box center [396, 417] width 133 height 195
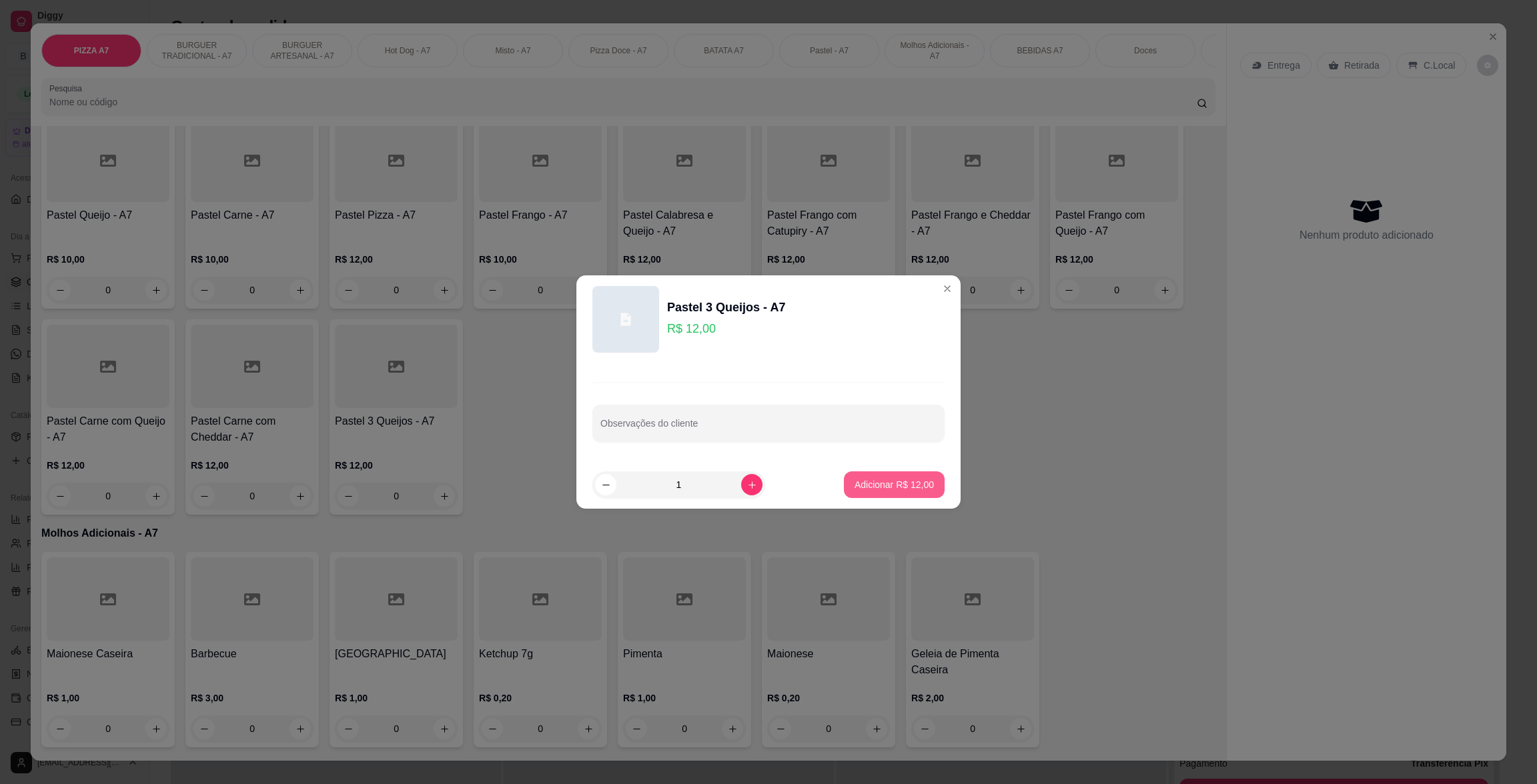
click at [850, 477] on button "Adicionar R$ 12,00" at bounding box center [894, 484] width 101 height 27
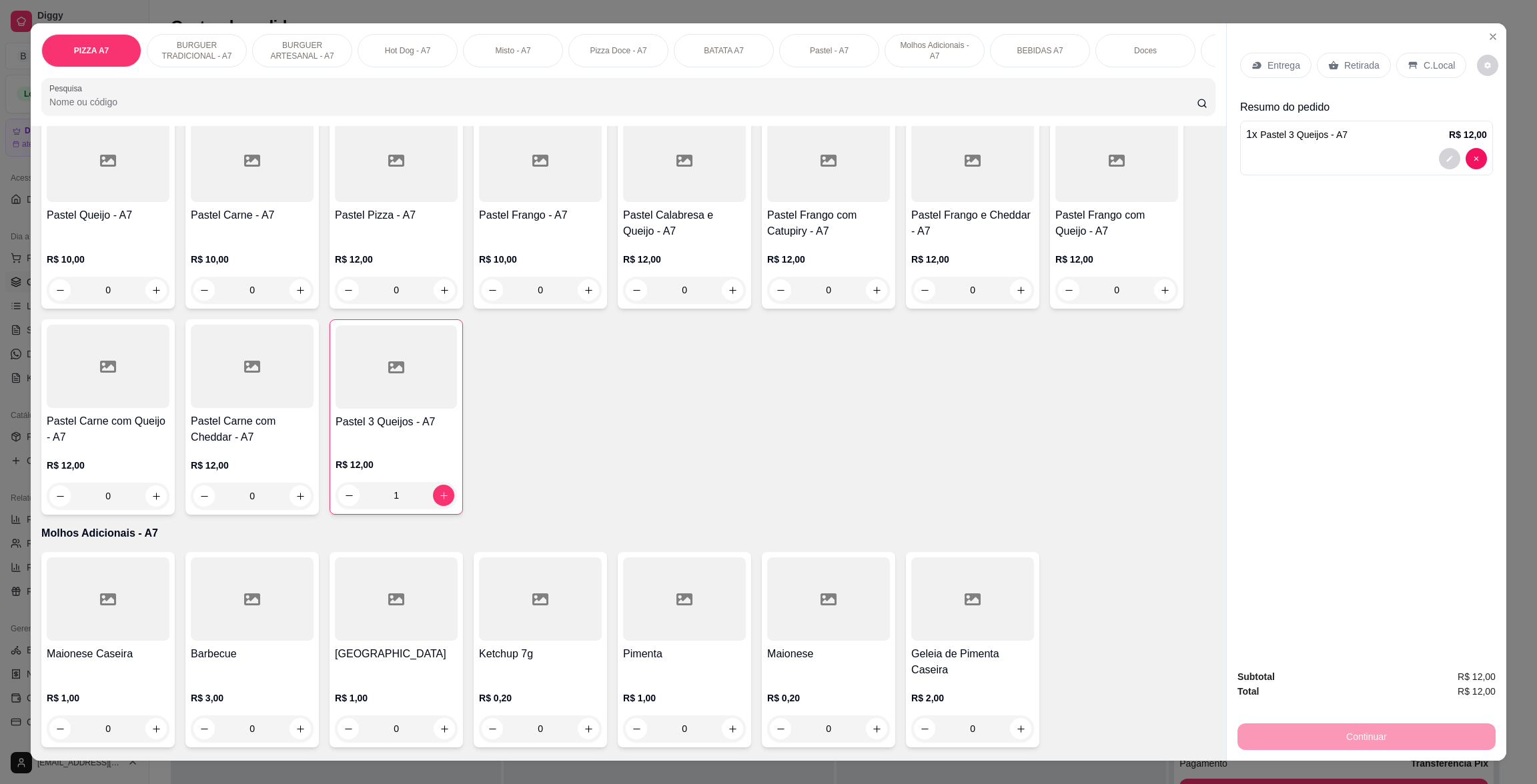
click at [539, 239] on div "Pastel Frango - A7" at bounding box center [540, 223] width 122 height 32
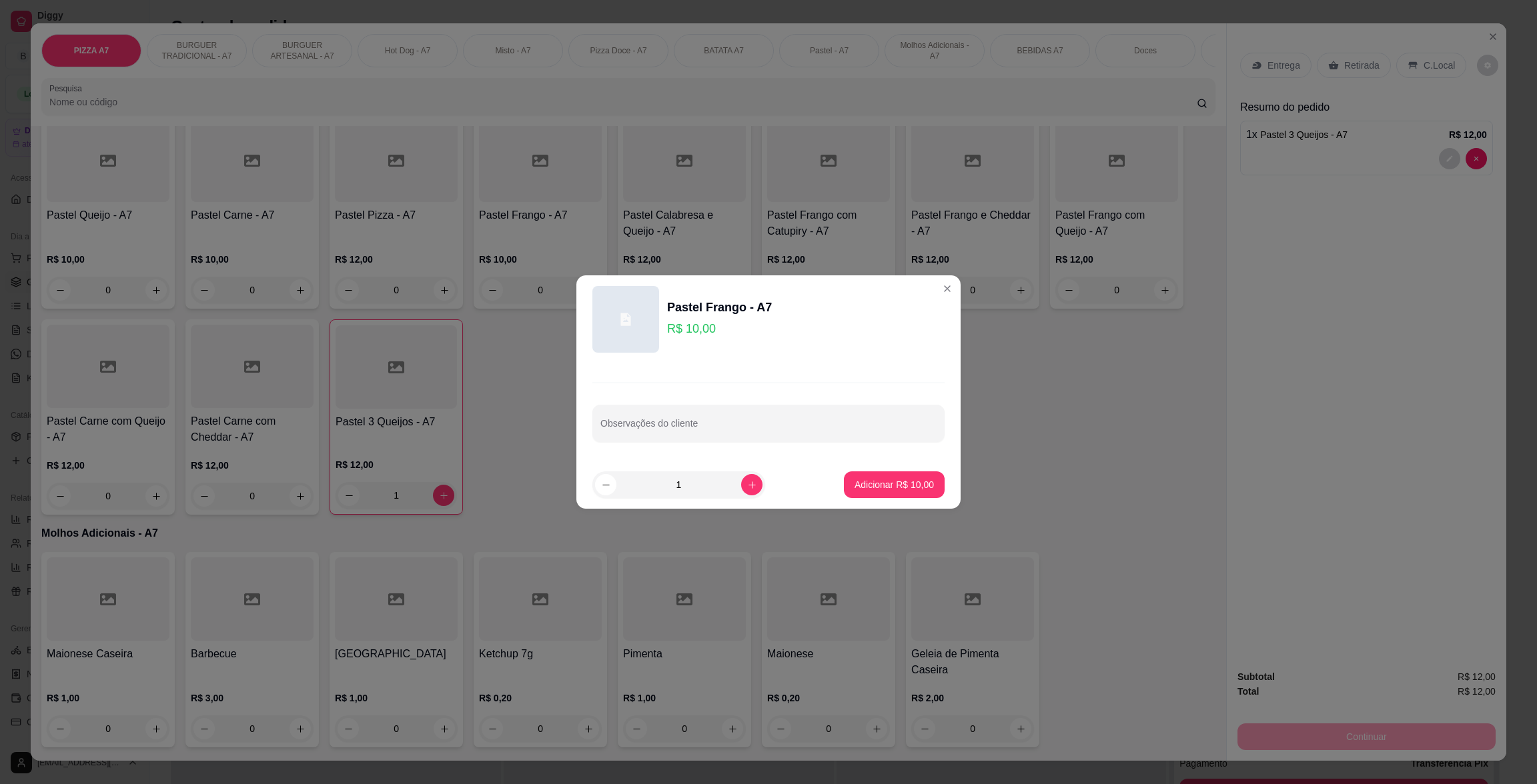
click at [878, 466] on footer "1 Adicionar R$ 10,00" at bounding box center [768, 484] width 384 height 48
click at [892, 473] on button "Adicionar R$ 10,00" at bounding box center [894, 484] width 101 height 27
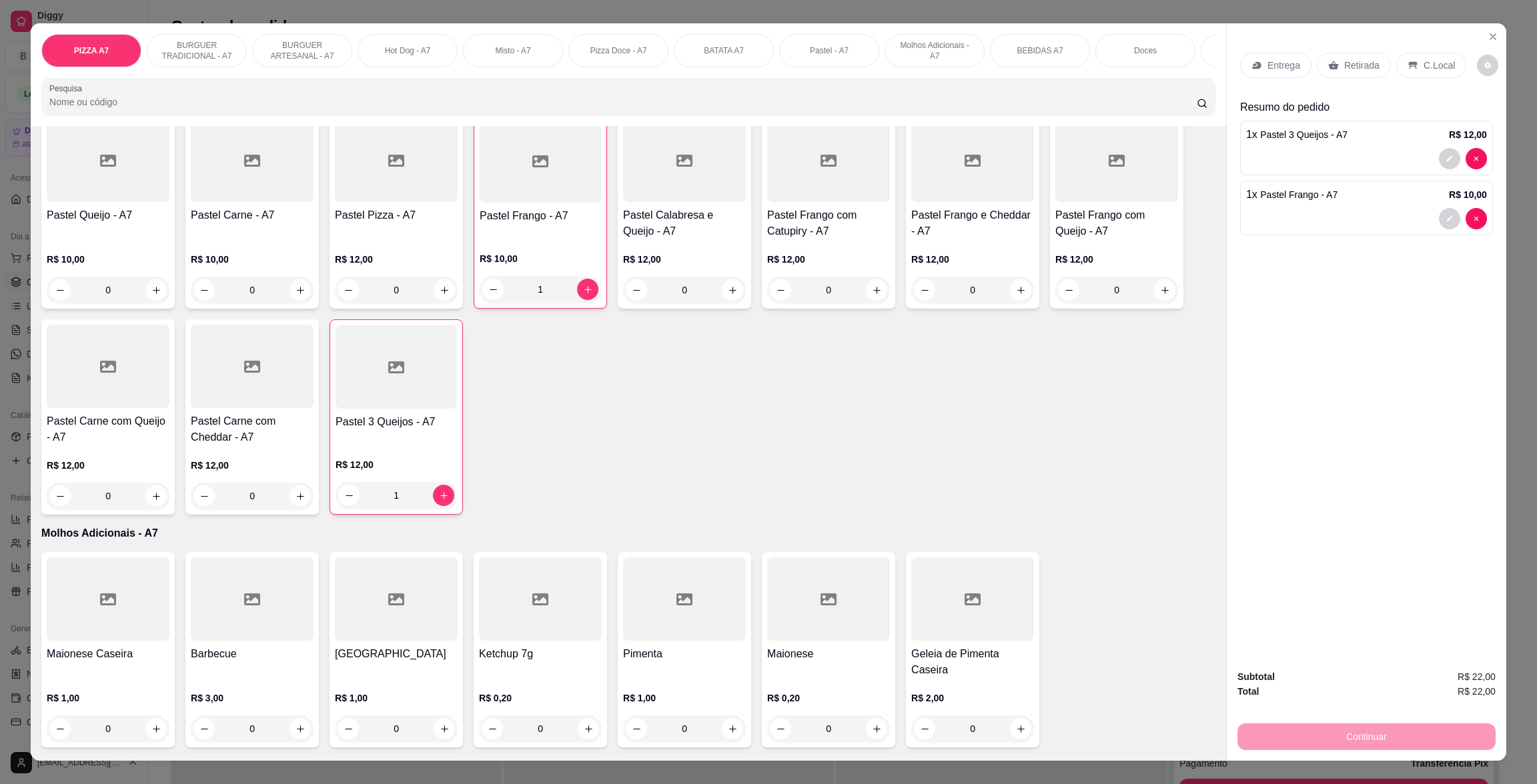
click at [1366, 60] on p "Retirada" at bounding box center [1362, 65] width 35 height 13
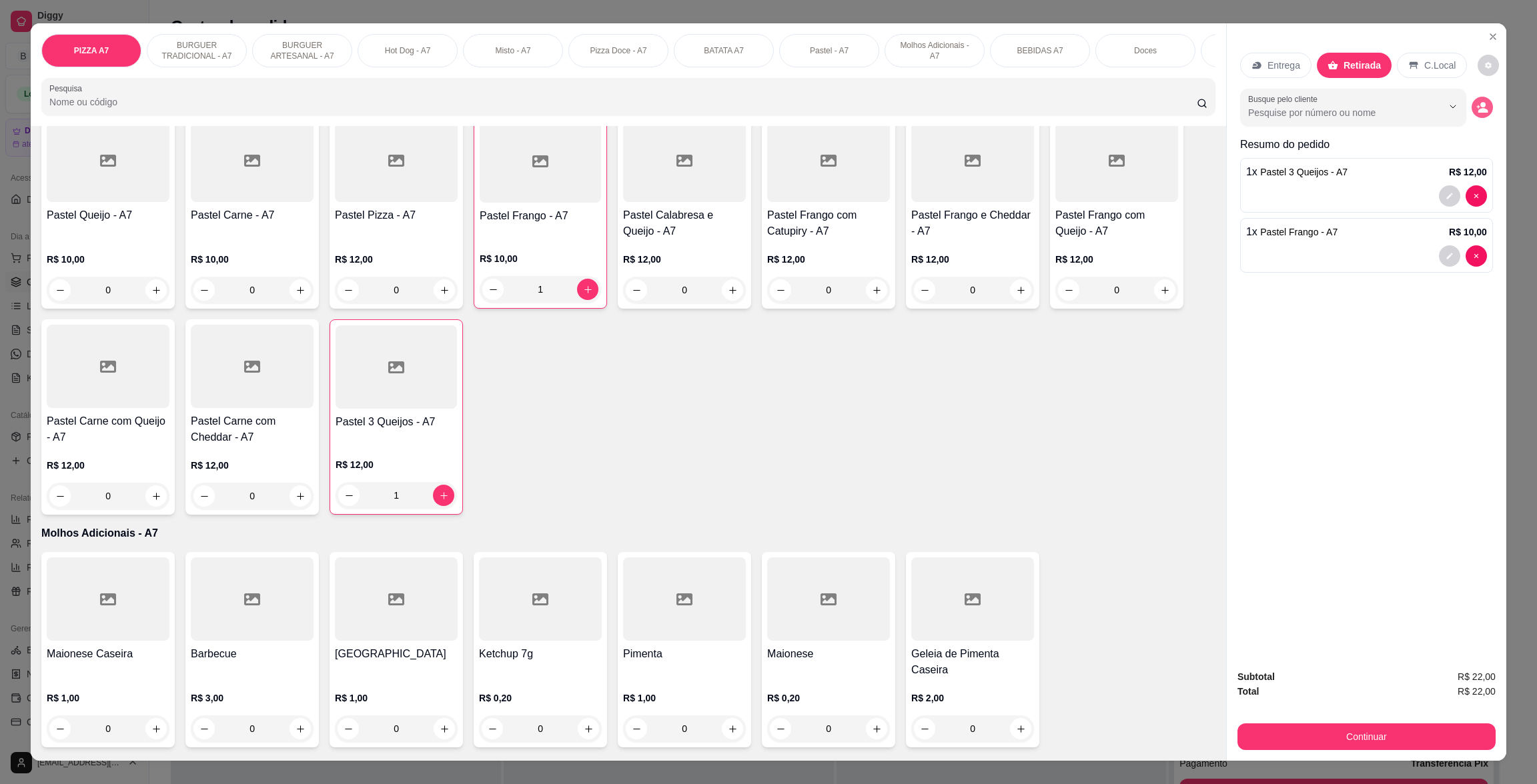
click at [1471, 99] on button "decrease-product-quantity" at bounding box center [1482, 107] width 21 height 21
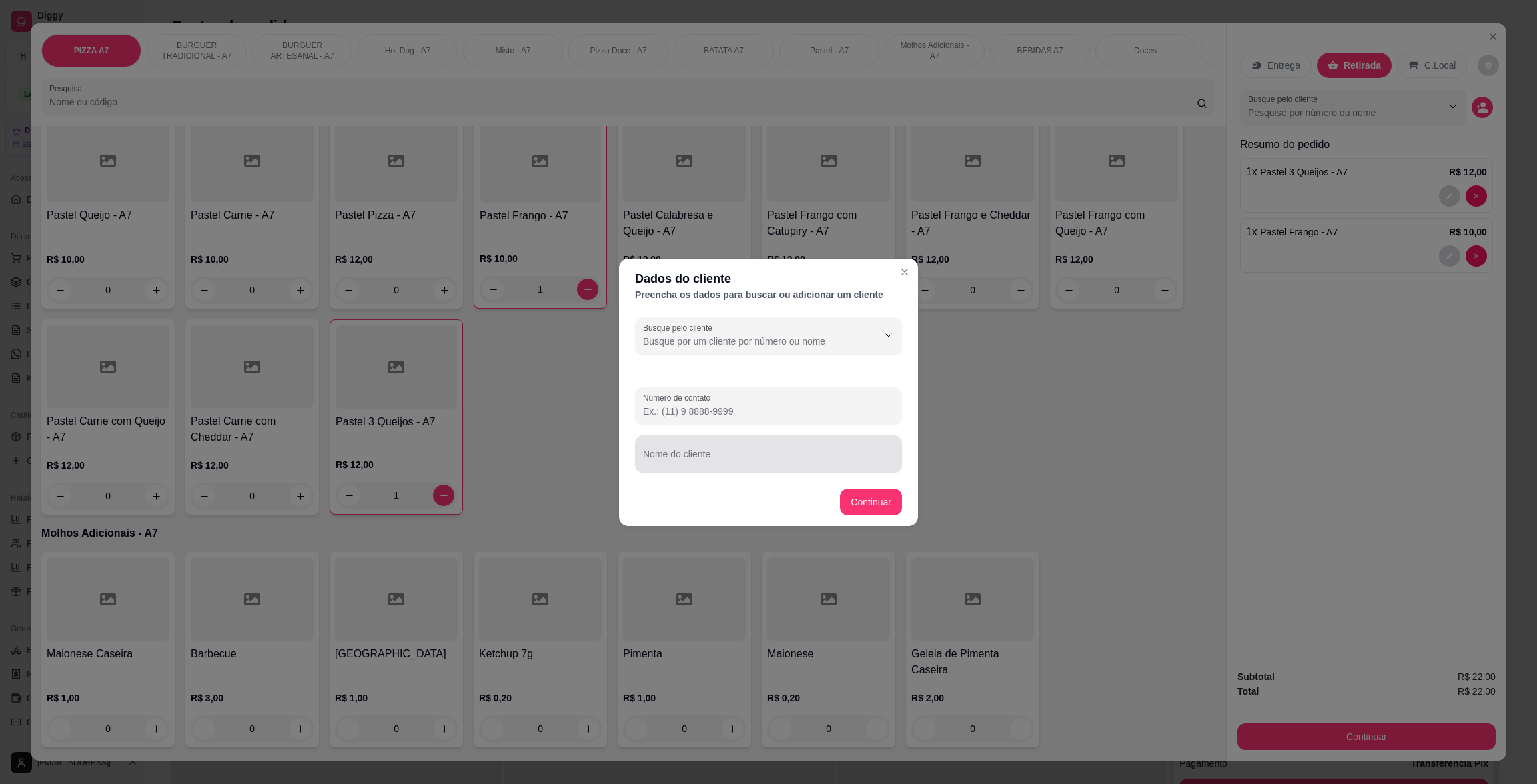
click at [739, 444] on div at bounding box center [769, 454] width 251 height 27
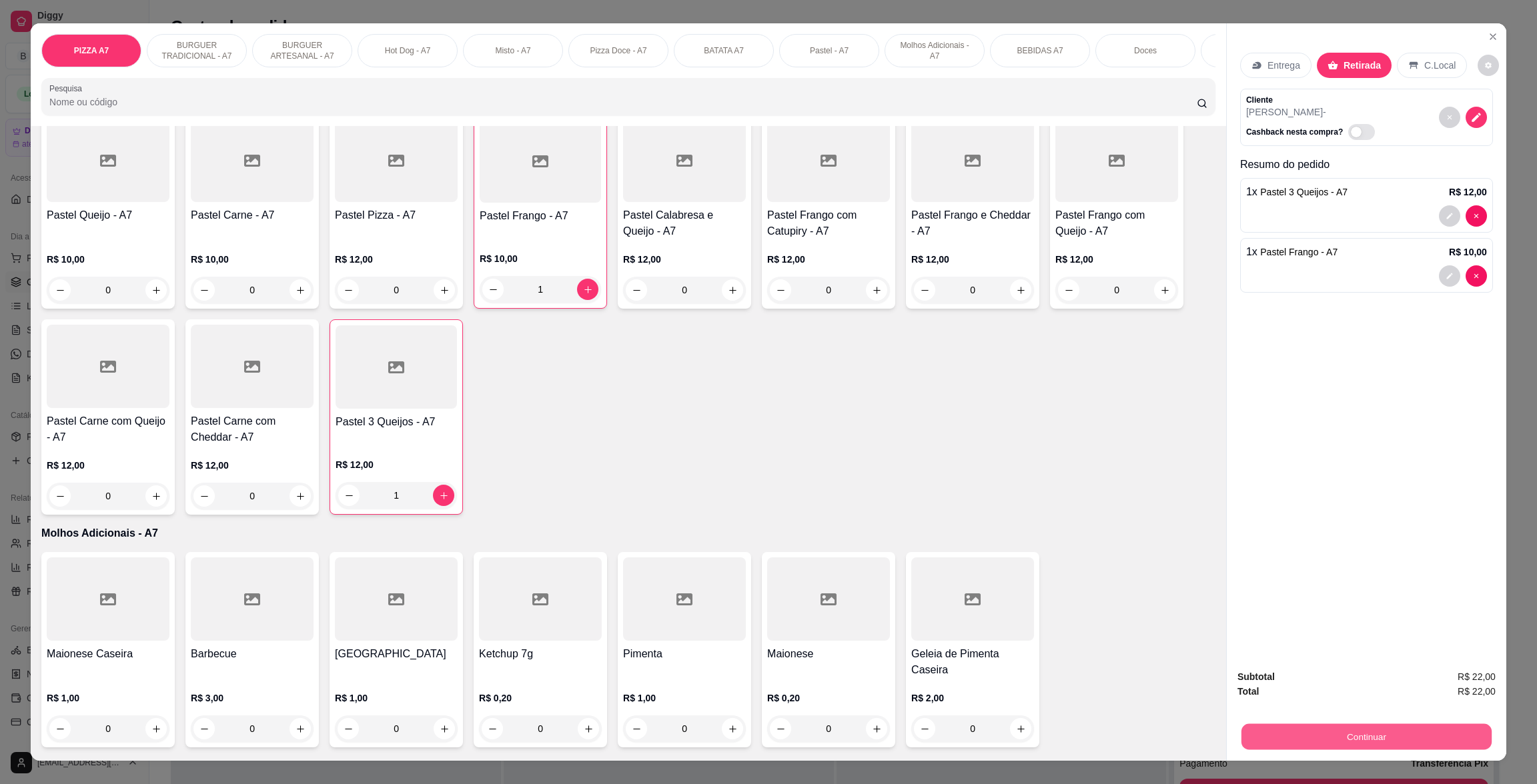
click at [1366, 729] on button "Continuar" at bounding box center [1366, 737] width 250 height 26
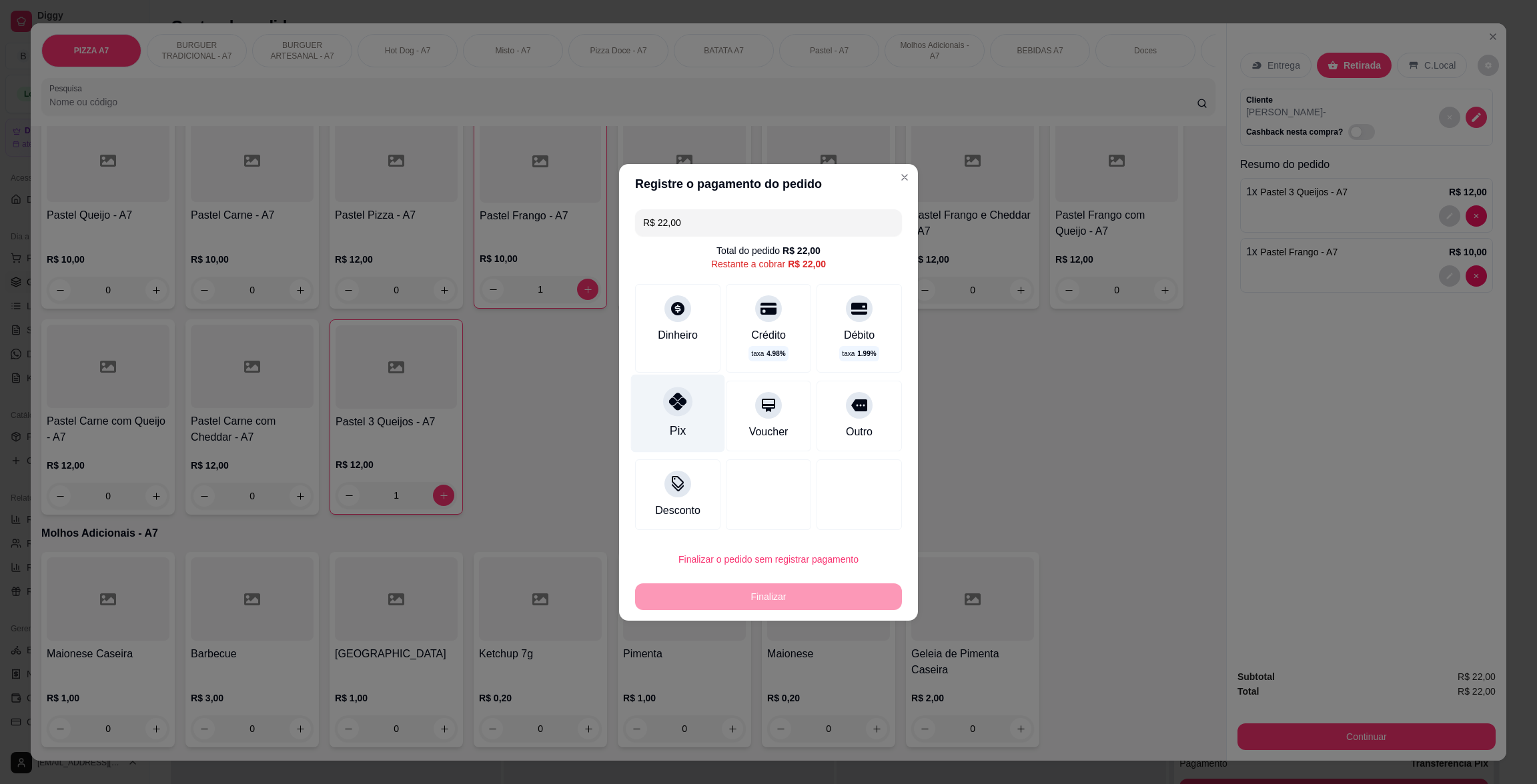
click at [654, 415] on div "Pix" at bounding box center [678, 413] width 94 height 78
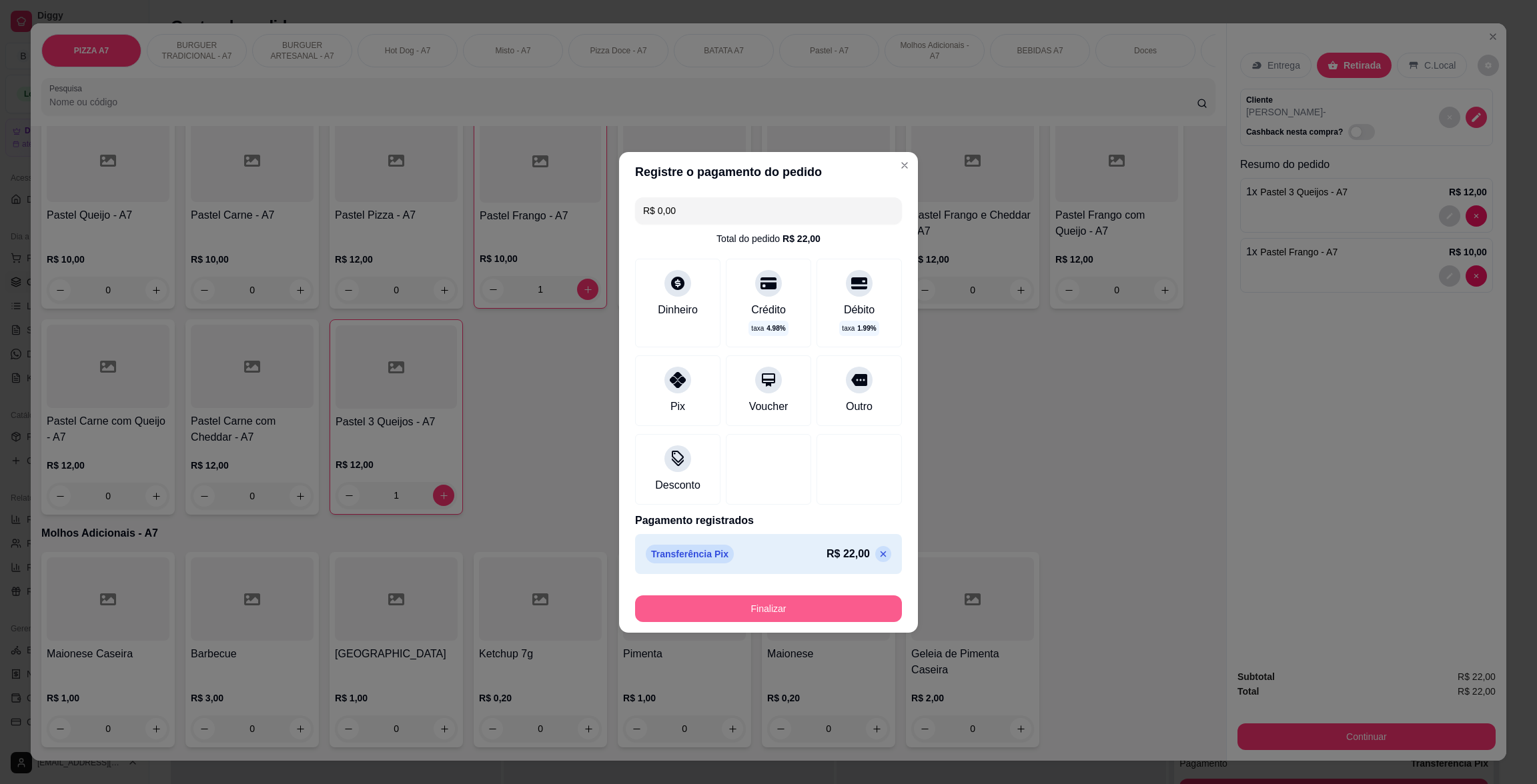
click at [805, 619] on button "Finalizar" at bounding box center [768, 609] width 267 height 27
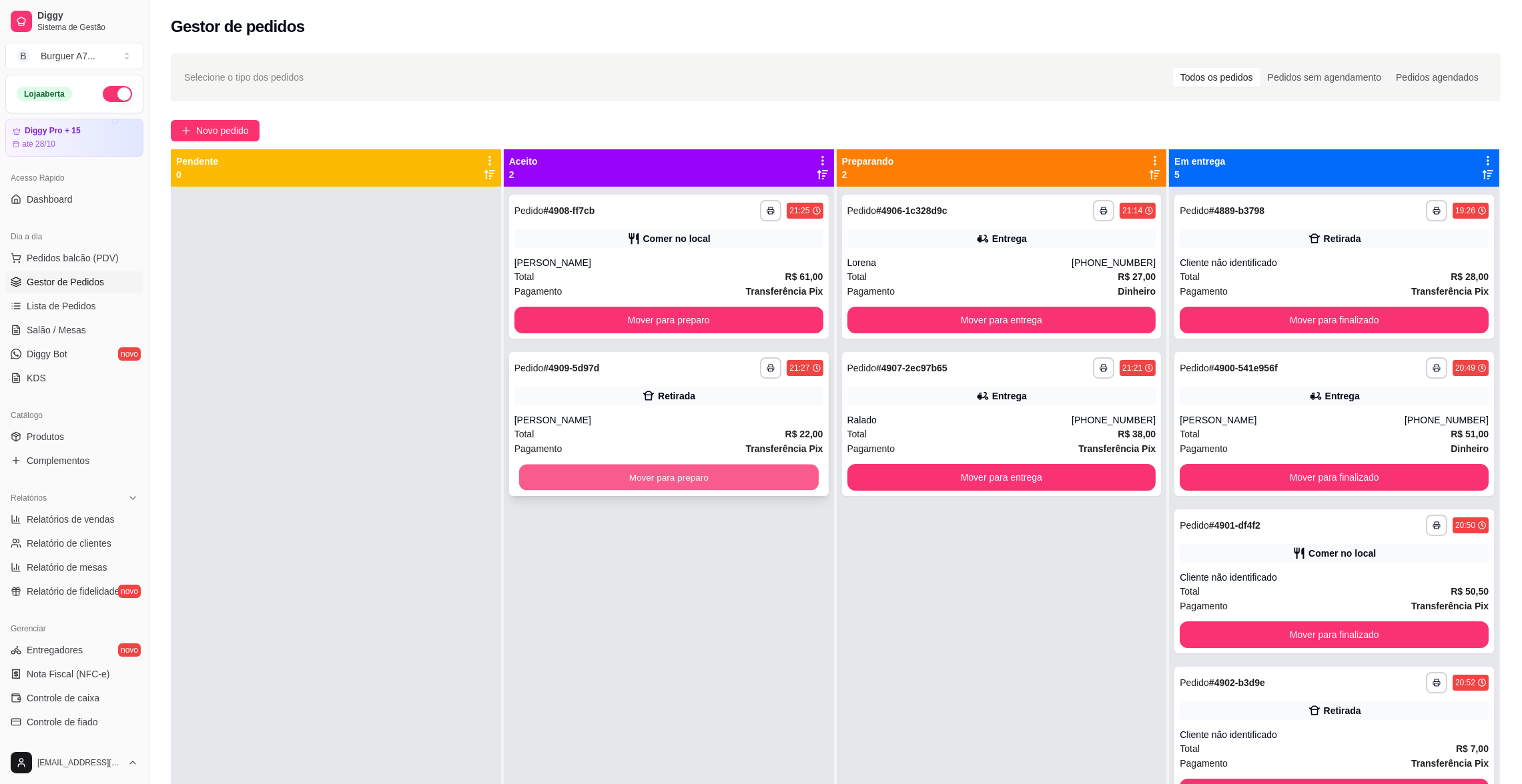
click at [759, 489] on button "Mover para preparo" at bounding box center [668, 478] width 299 height 26
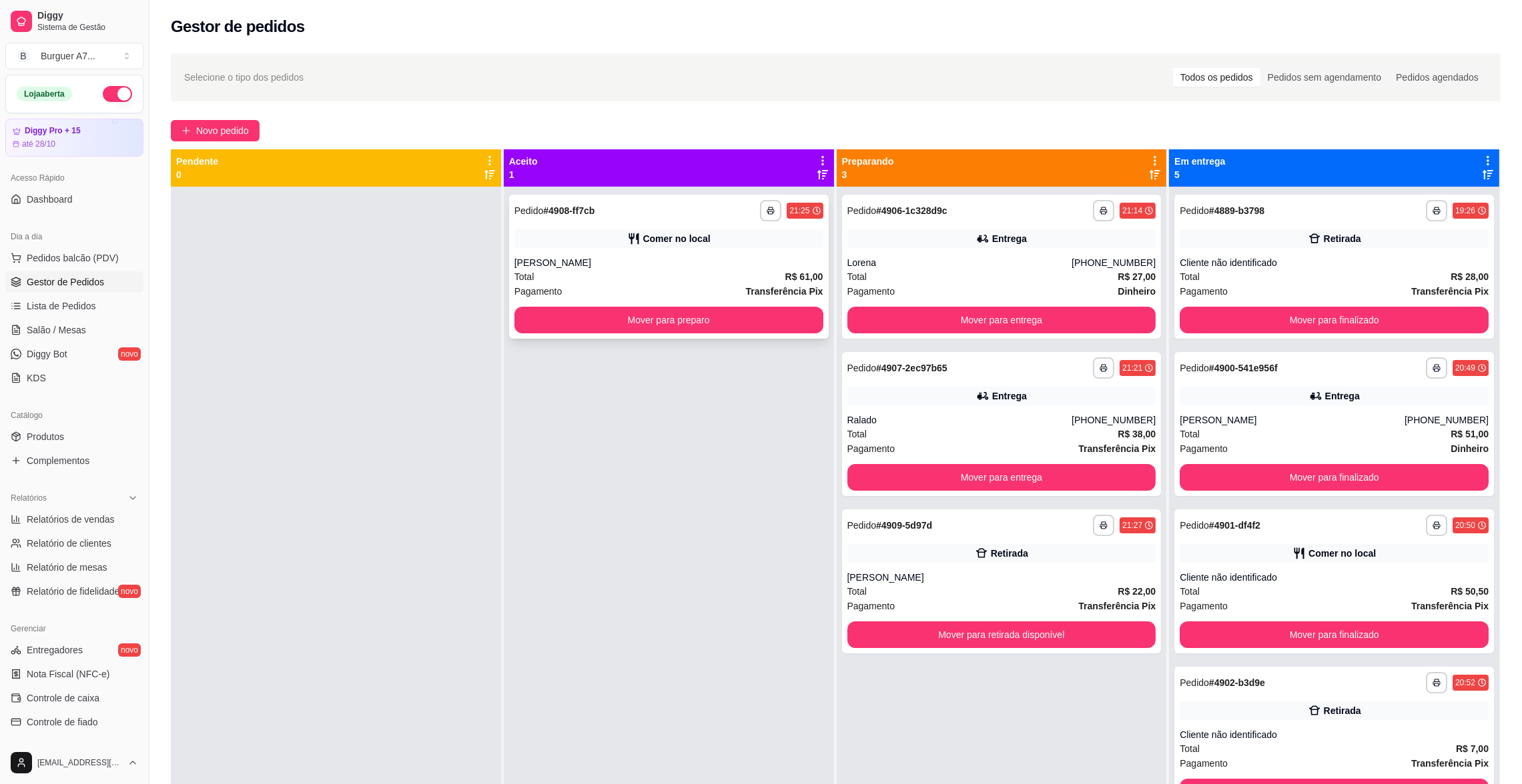
click at [775, 336] on div "**********" at bounding box center [669, 267] width 320 height 144
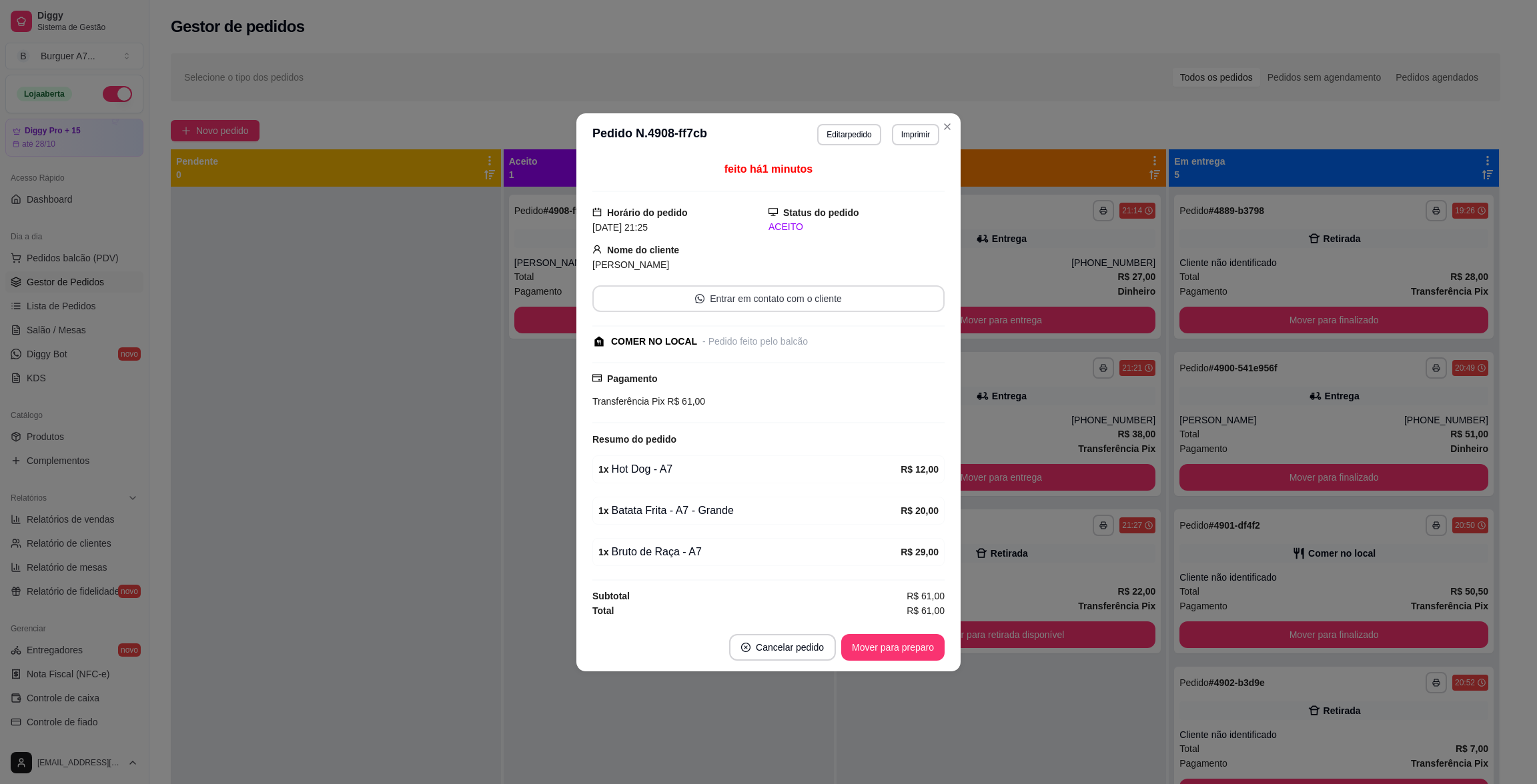
click at [601, 309] on button "Entrar em contato com o cliente" at bounding box center [768, 298] width 352 height 27
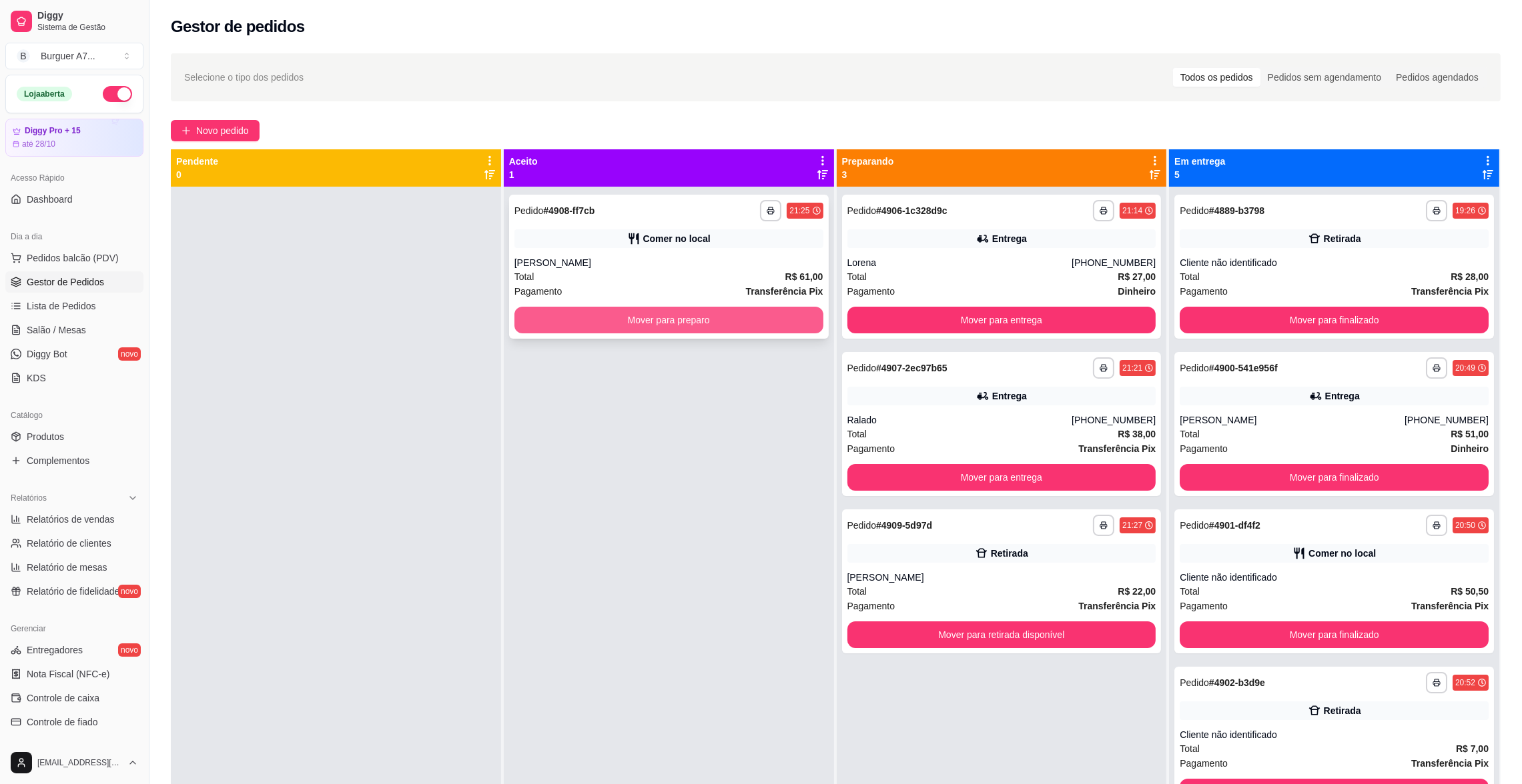
click at [585, 331] on button "Mover para preparo" at bounding box center [669, 320] width 309 height 27
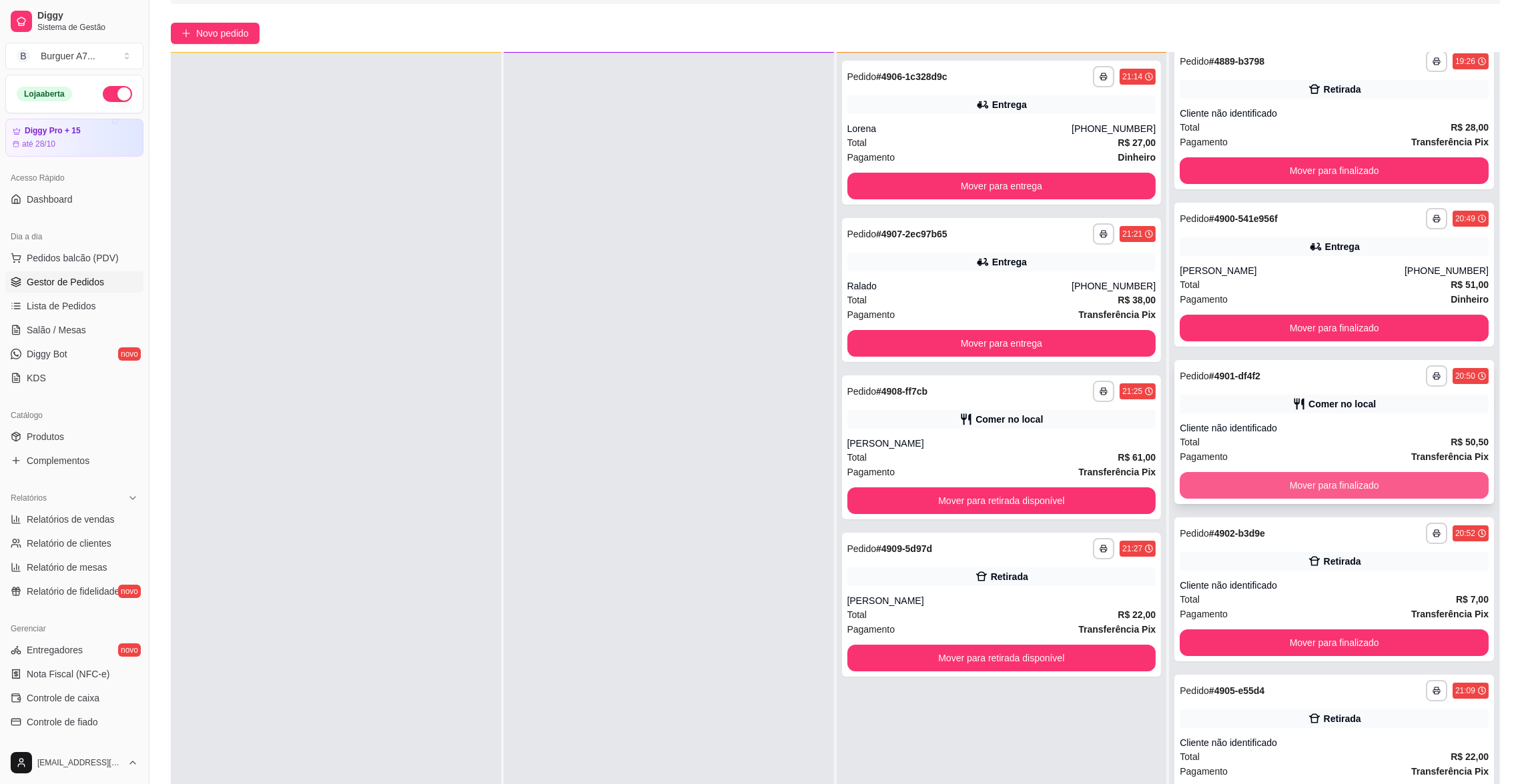
scroll to position [100, 0]
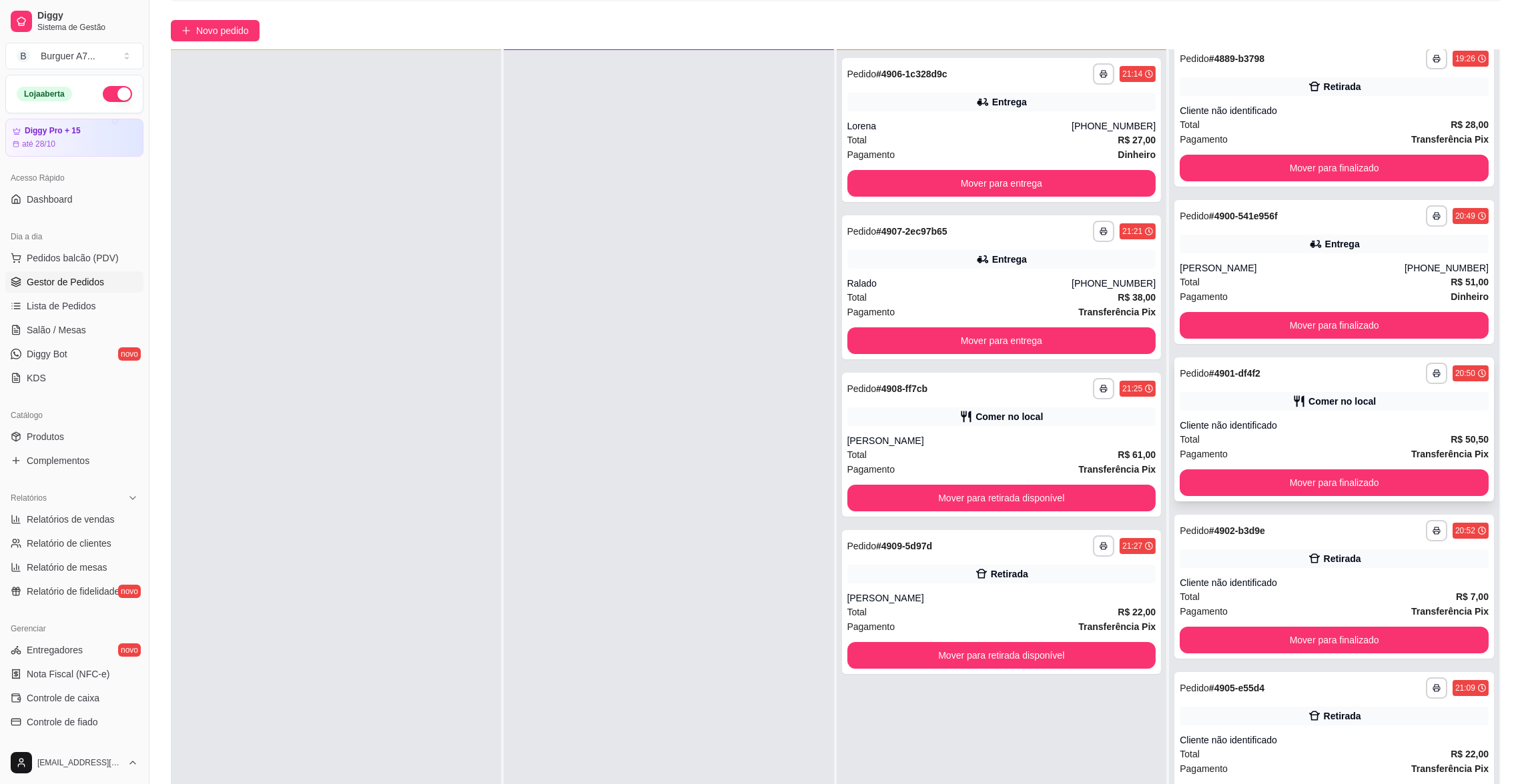
click at [1288, 434] on div "Total R$ 50,50" at bounding box center [1335, 439] width 309 height 15
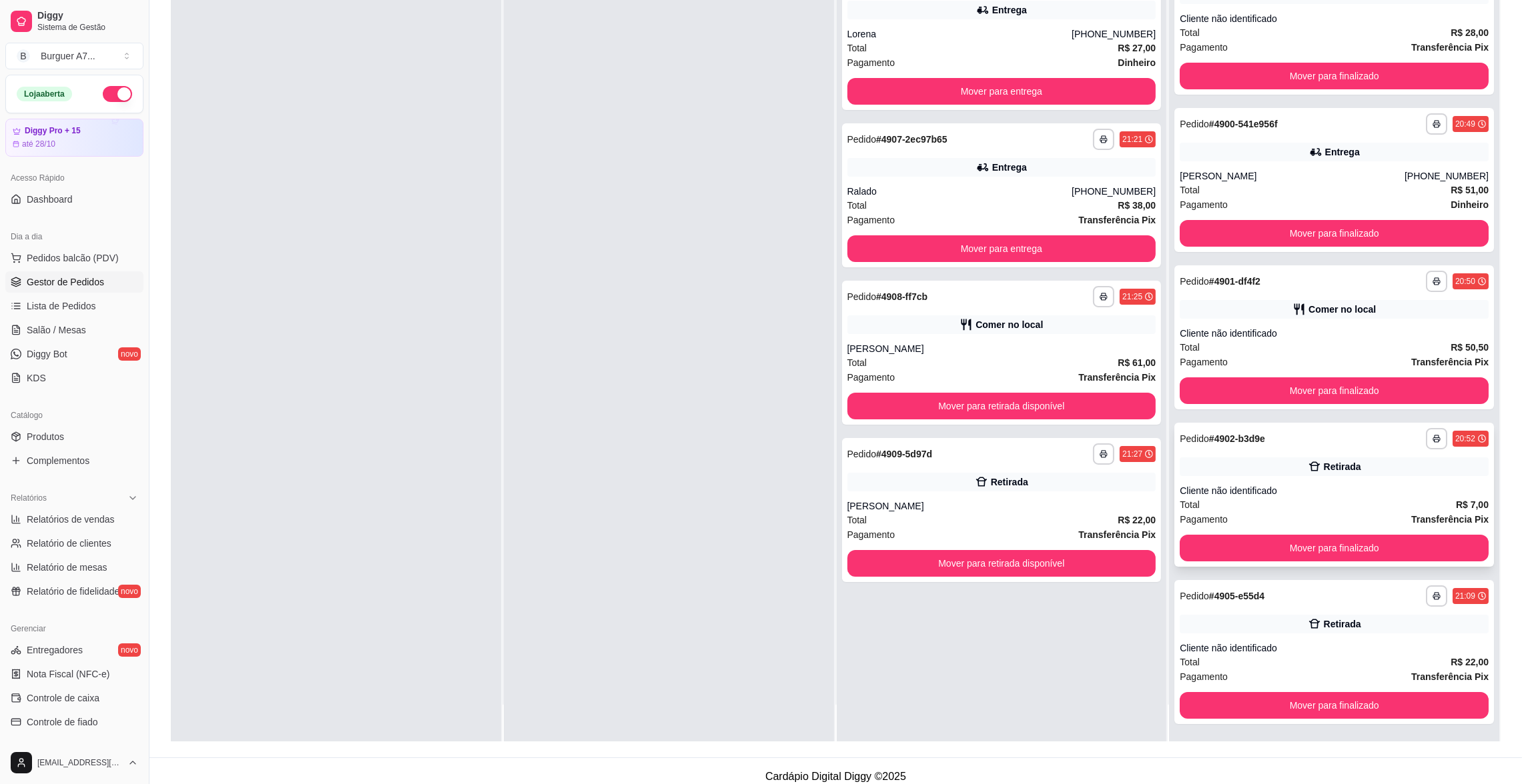
scroll to position [203, 0]
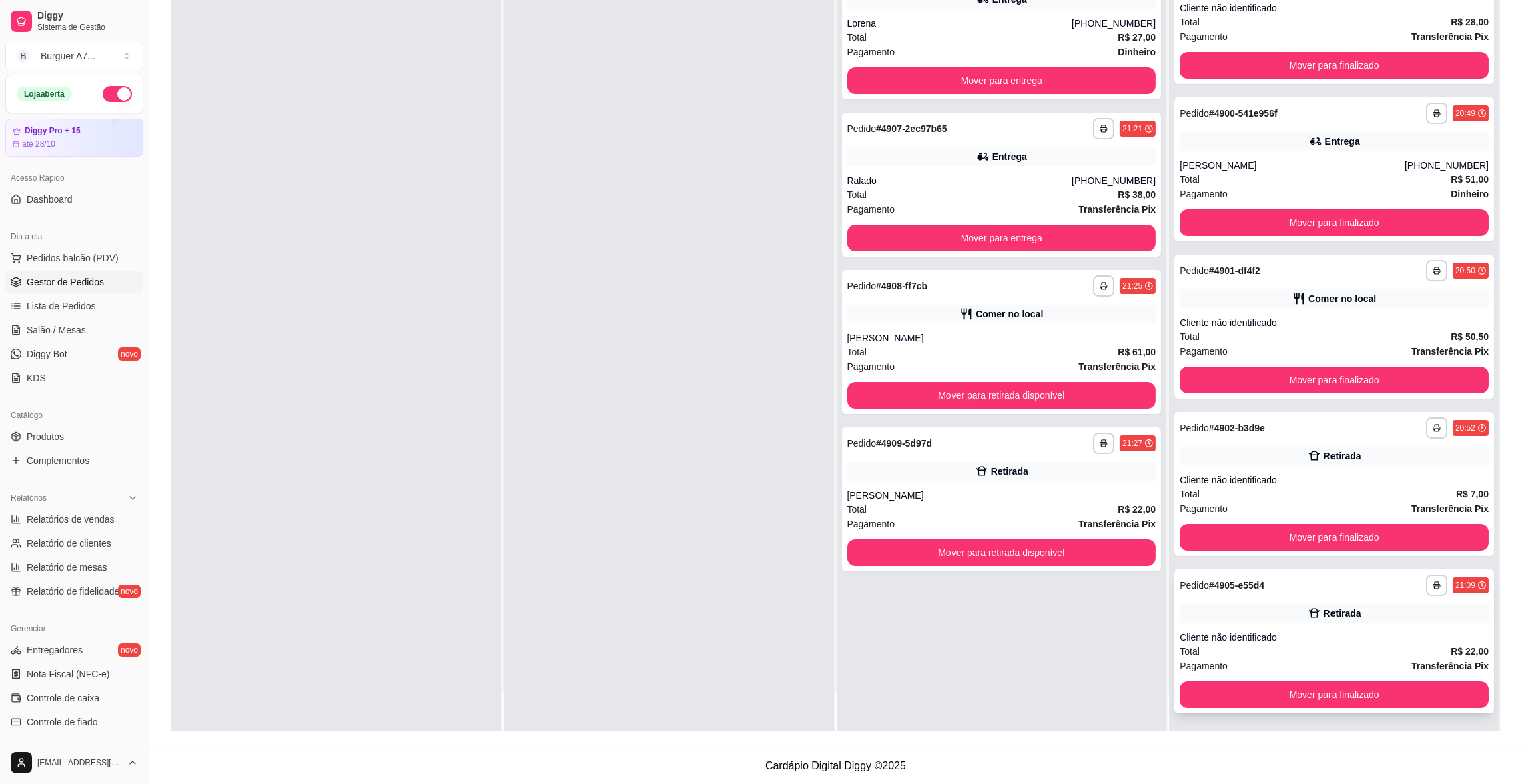
click at [1391, 604] on div "Retirada" at bounding box center [1335, 613] width 309 height 18
click at [1340, 467] on div "**********" at bounding box center [1335, 484] width 320 height 144
click at [63, 516] on span "Relatórios de vendas" at bounding box center [70, 519] width 88 height 13
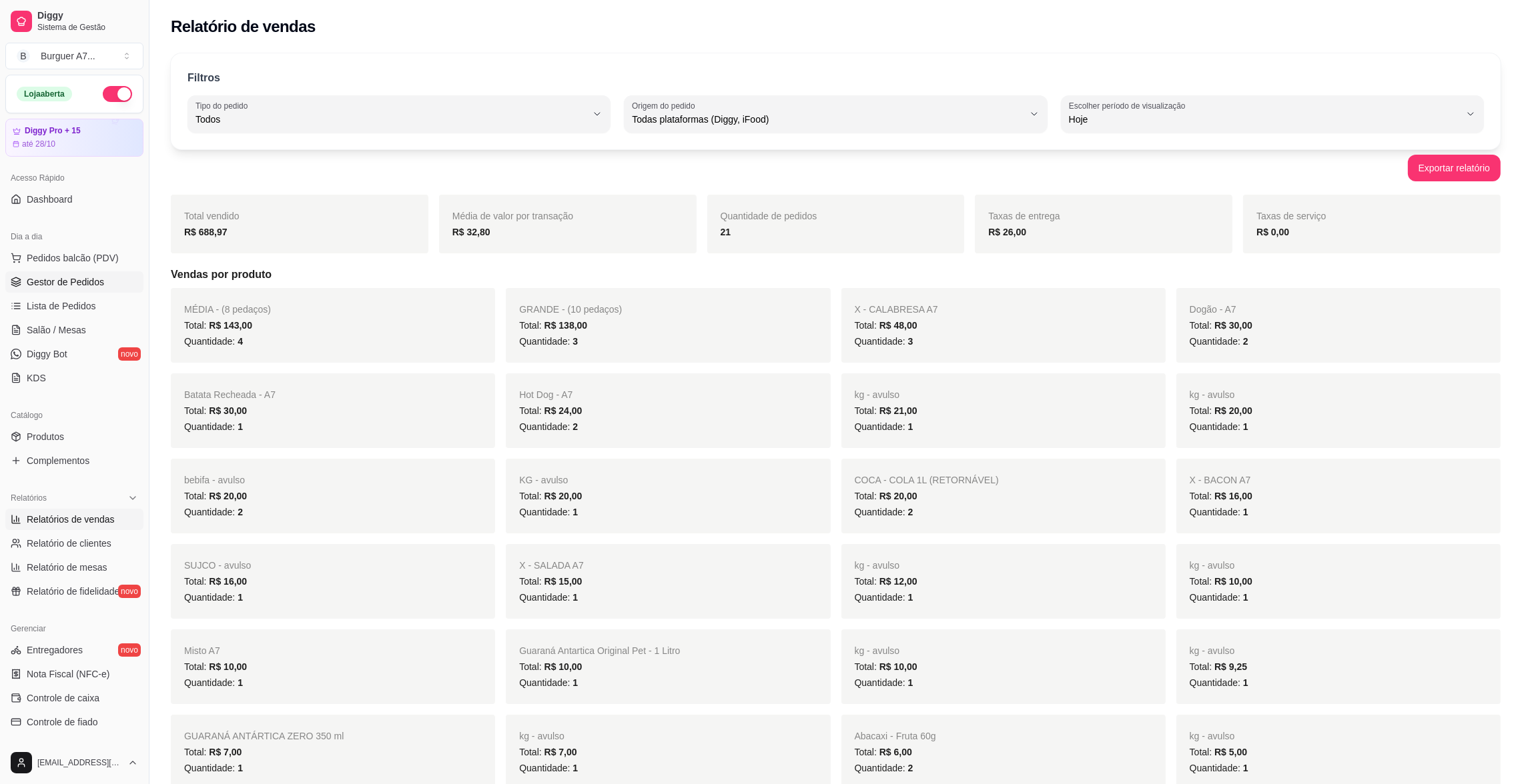
click at [71, 275] on span "Gestor de Pedidos" at bounding box center [65, 281] width 77 height 13
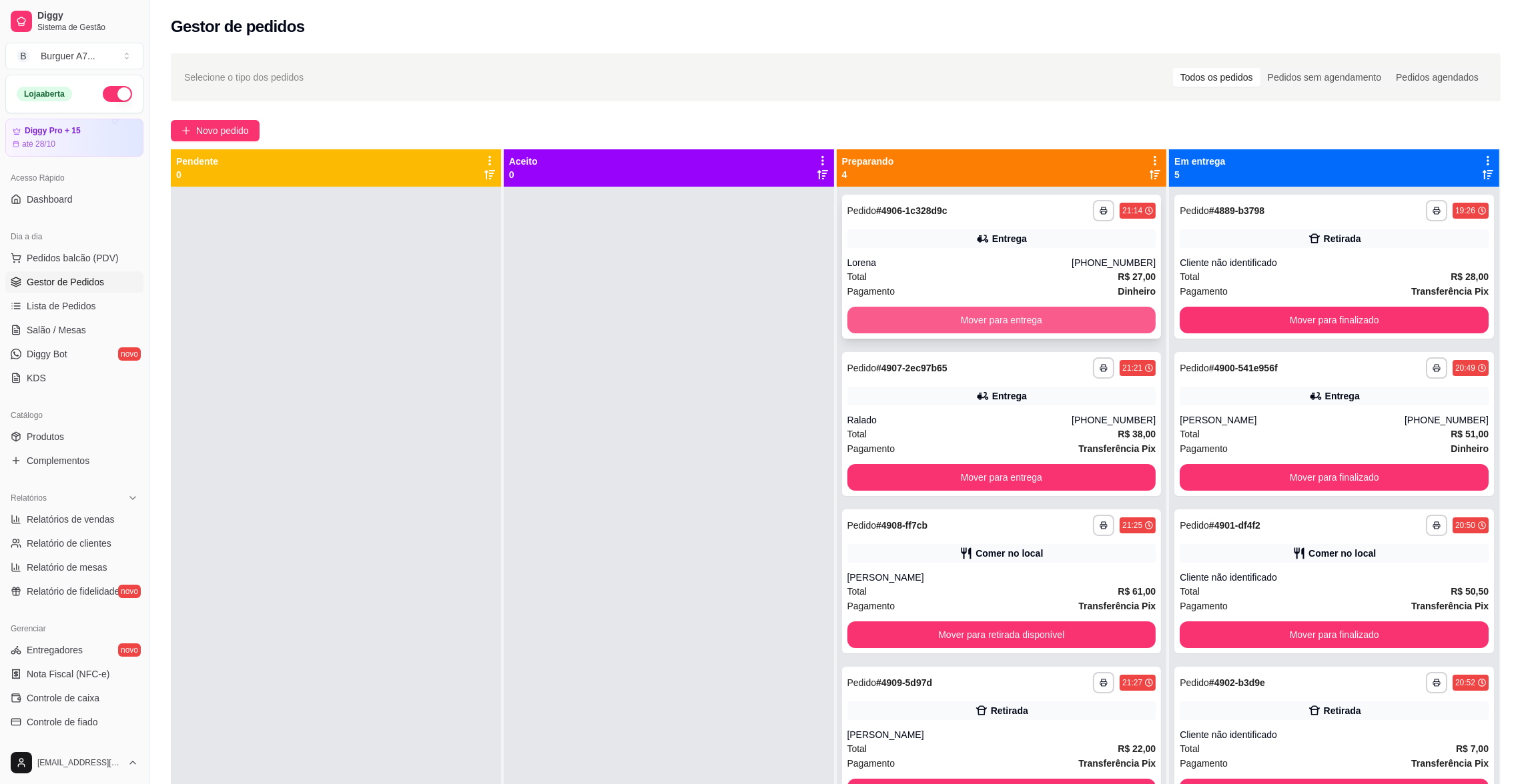
click at [957, 315] on button "Mover para entrega" at bounding box center [1002, 320] width 309 height 27
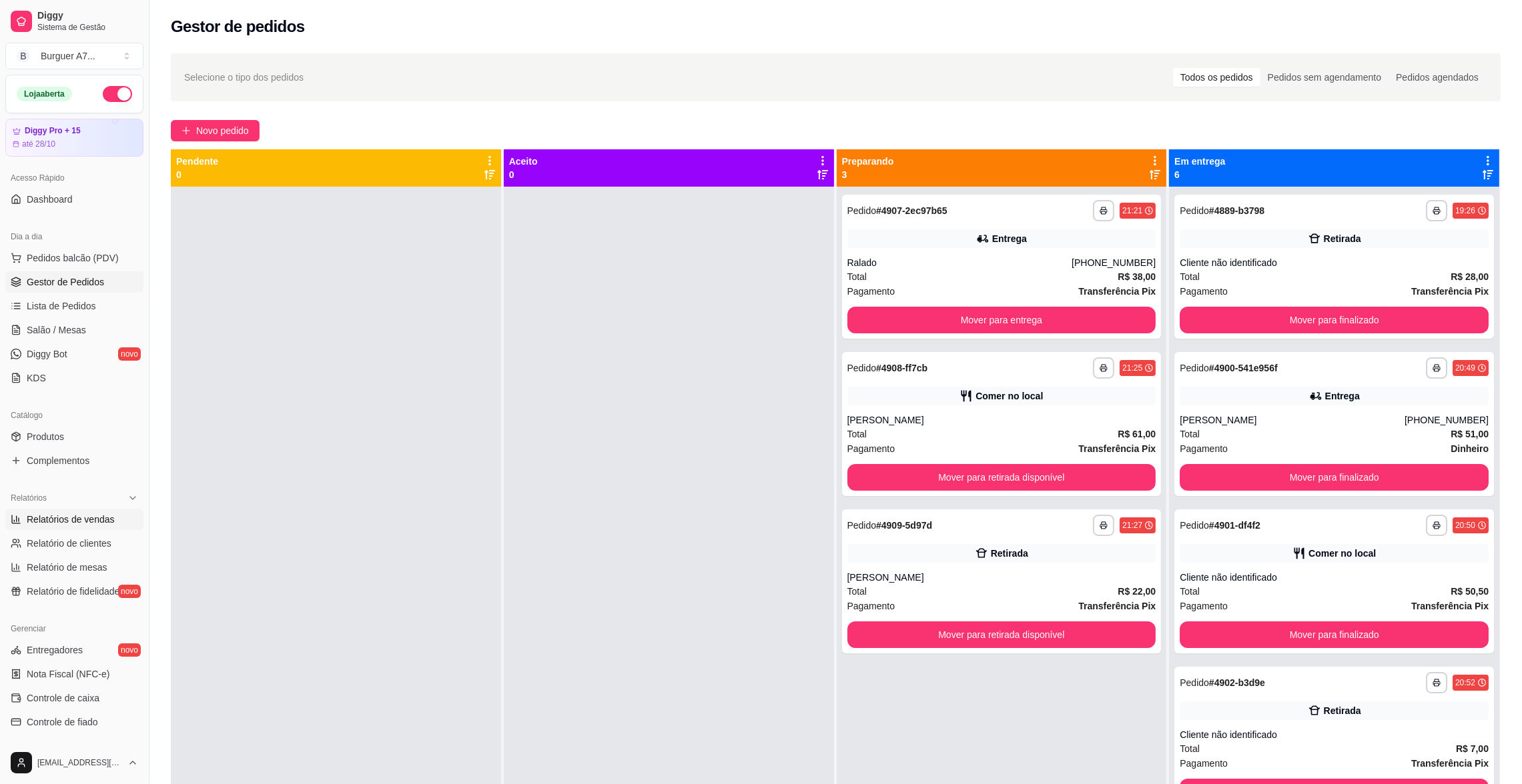
click at [60, 515] on span "Relatórios de vendas" at bounding box center [70, 519] width 88 height 13
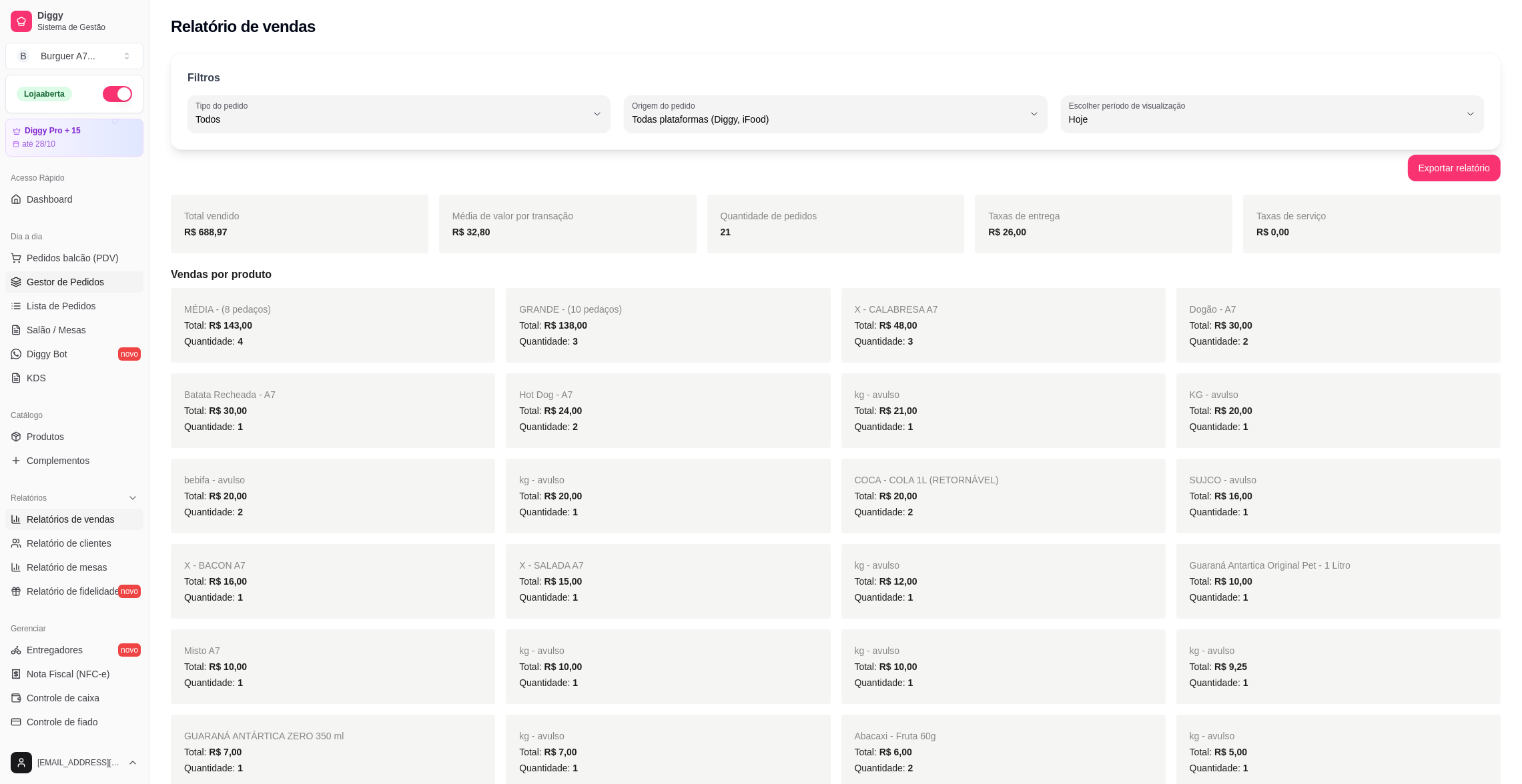
click at [93, 287] on span "Gestor de Pedidos" at bounding box center [65, 281] width 77 height 13
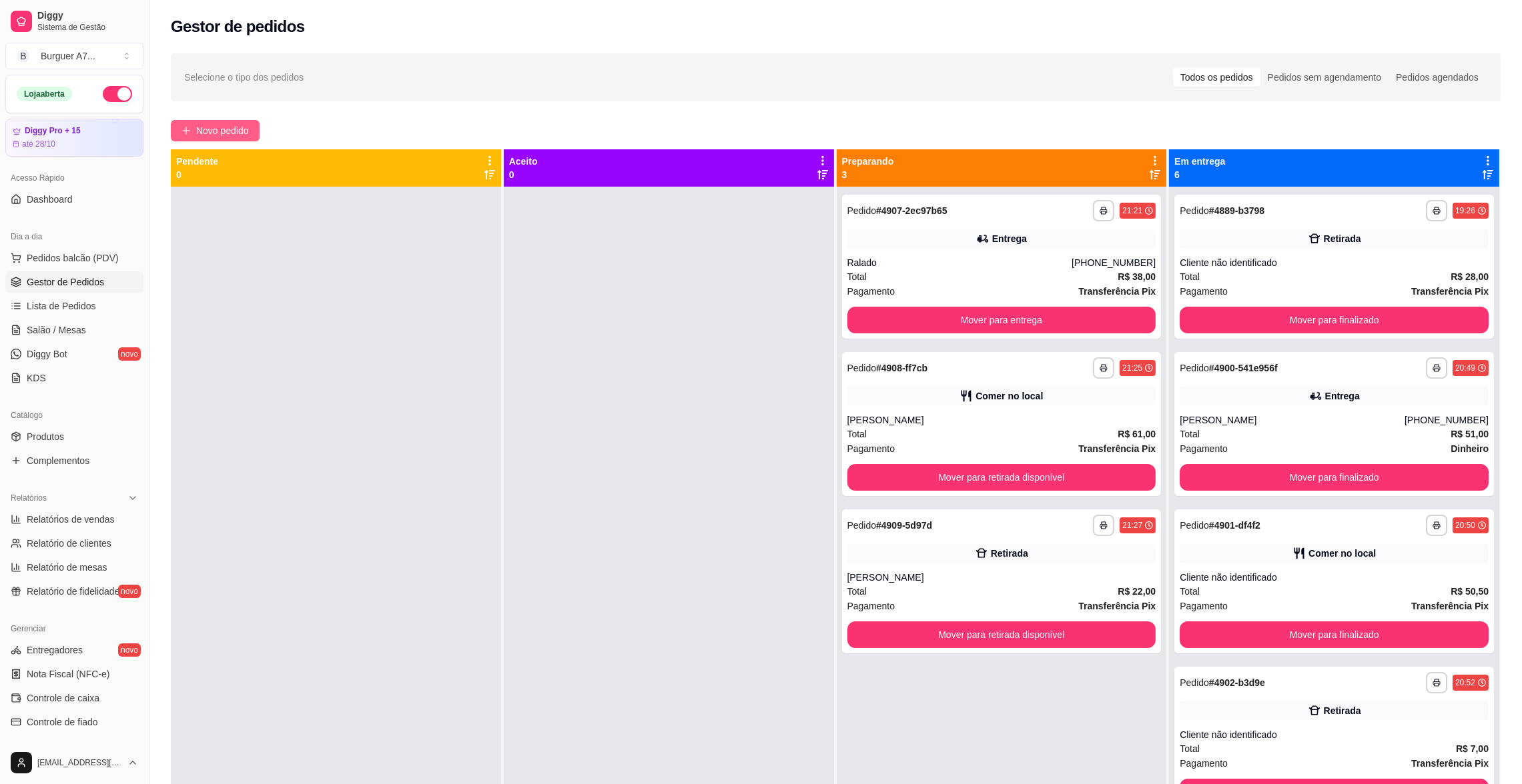
click at [246, 132] on span "Novo pedido" at bounding box center [222, 130] width 53 height 15
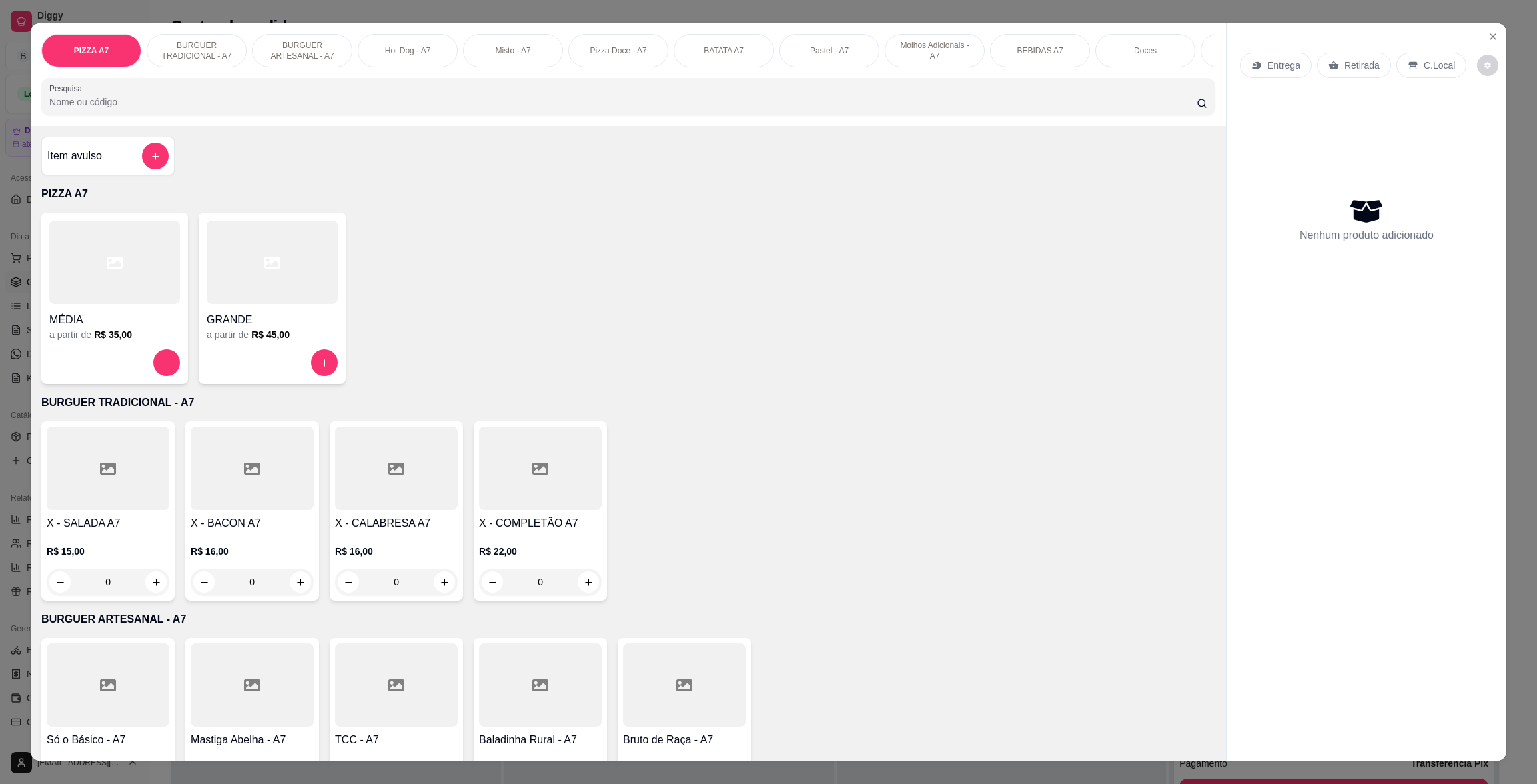
click at [278, 553] on div "R$ 16,00 0" at bounding box center [252, 564] width 122 height 64
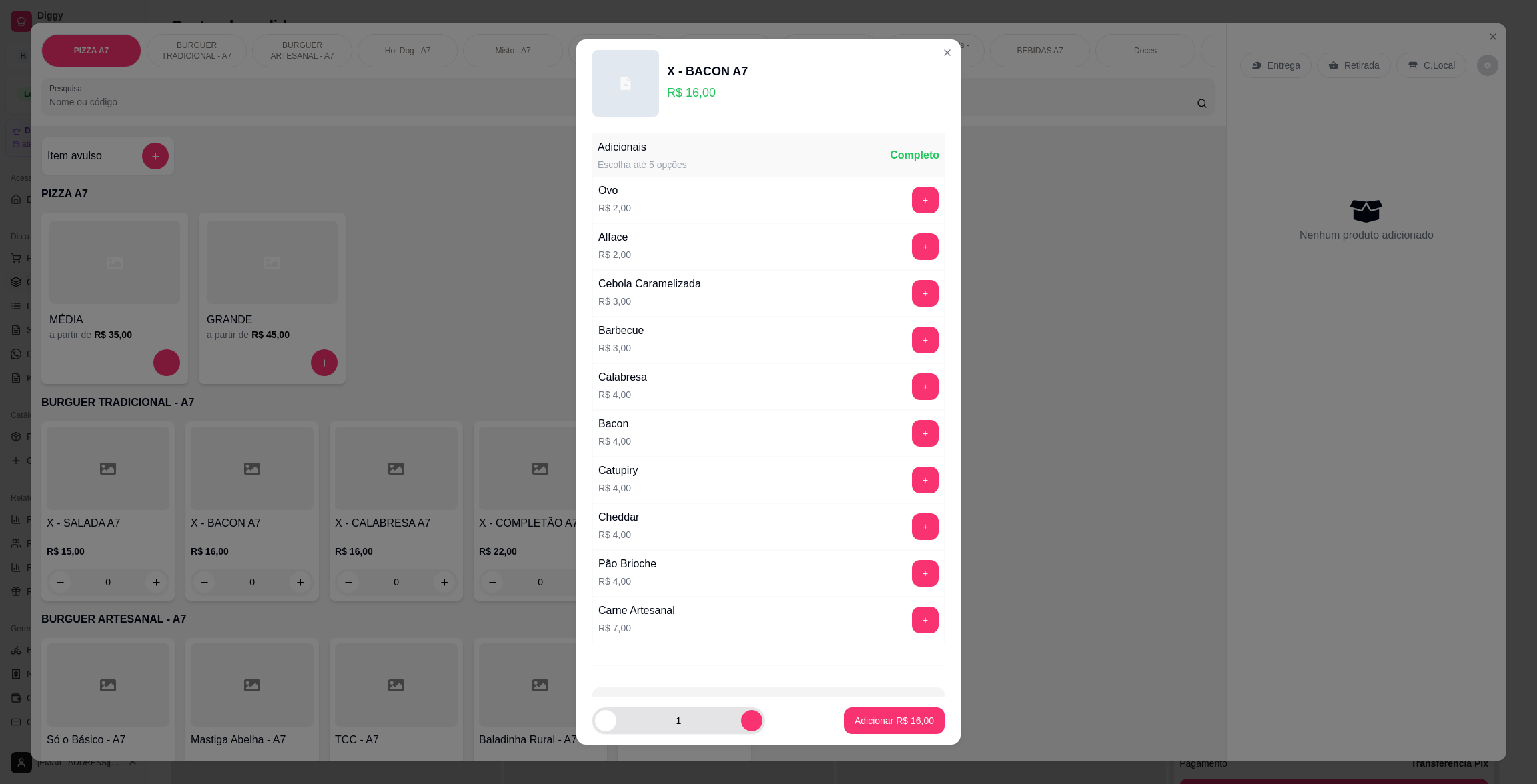
click at [741, 721] on button "increase-product-quantity" at bounding box center [752, 721] width 21 height 21
click at [887, 727] on button "Adicionar R$ 32,00" at bounding box center [894, 721] width 101 height 27
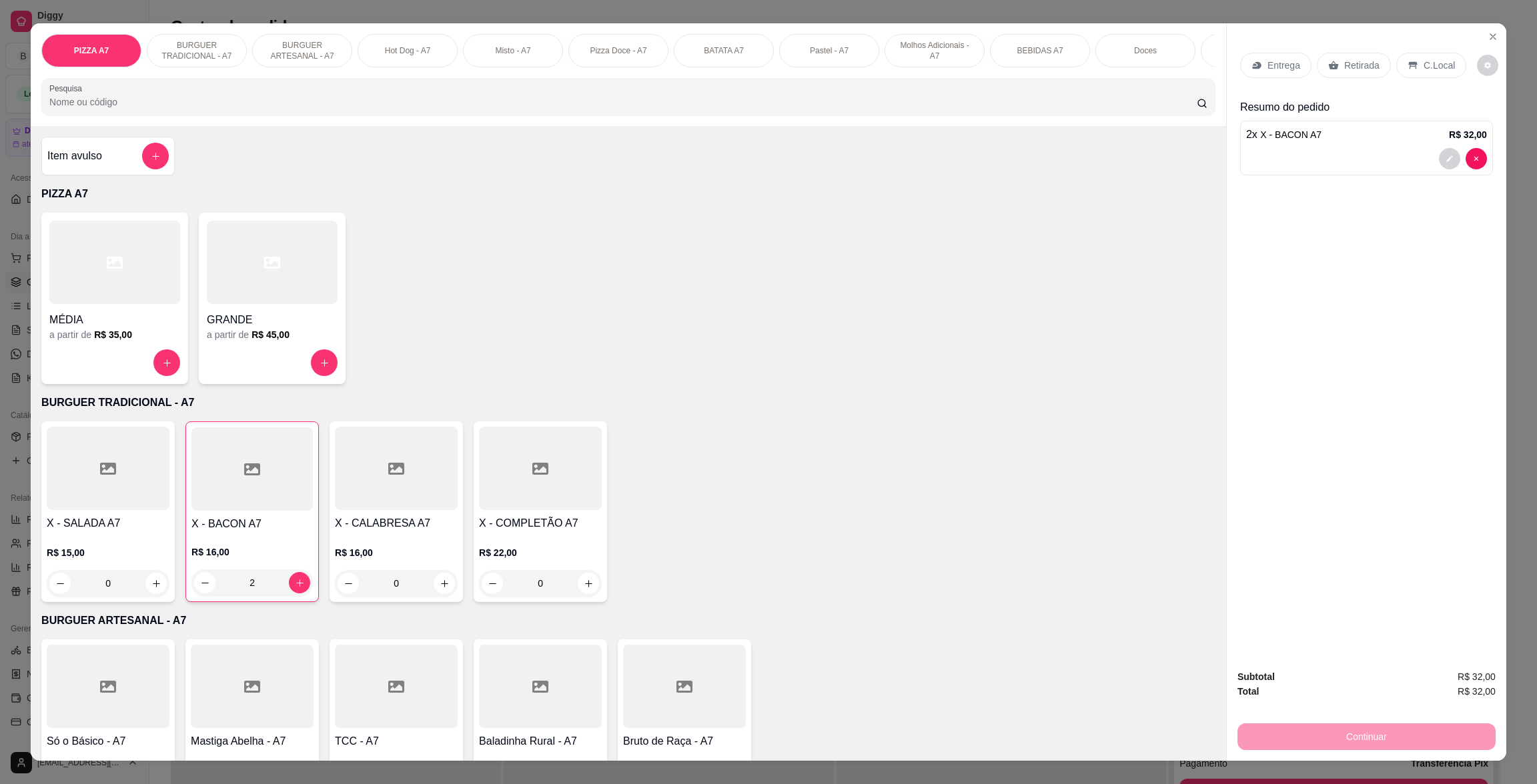
click at [1362, 76] on div "Retirada" at bounding box center [1353, 65] width 74 height 25
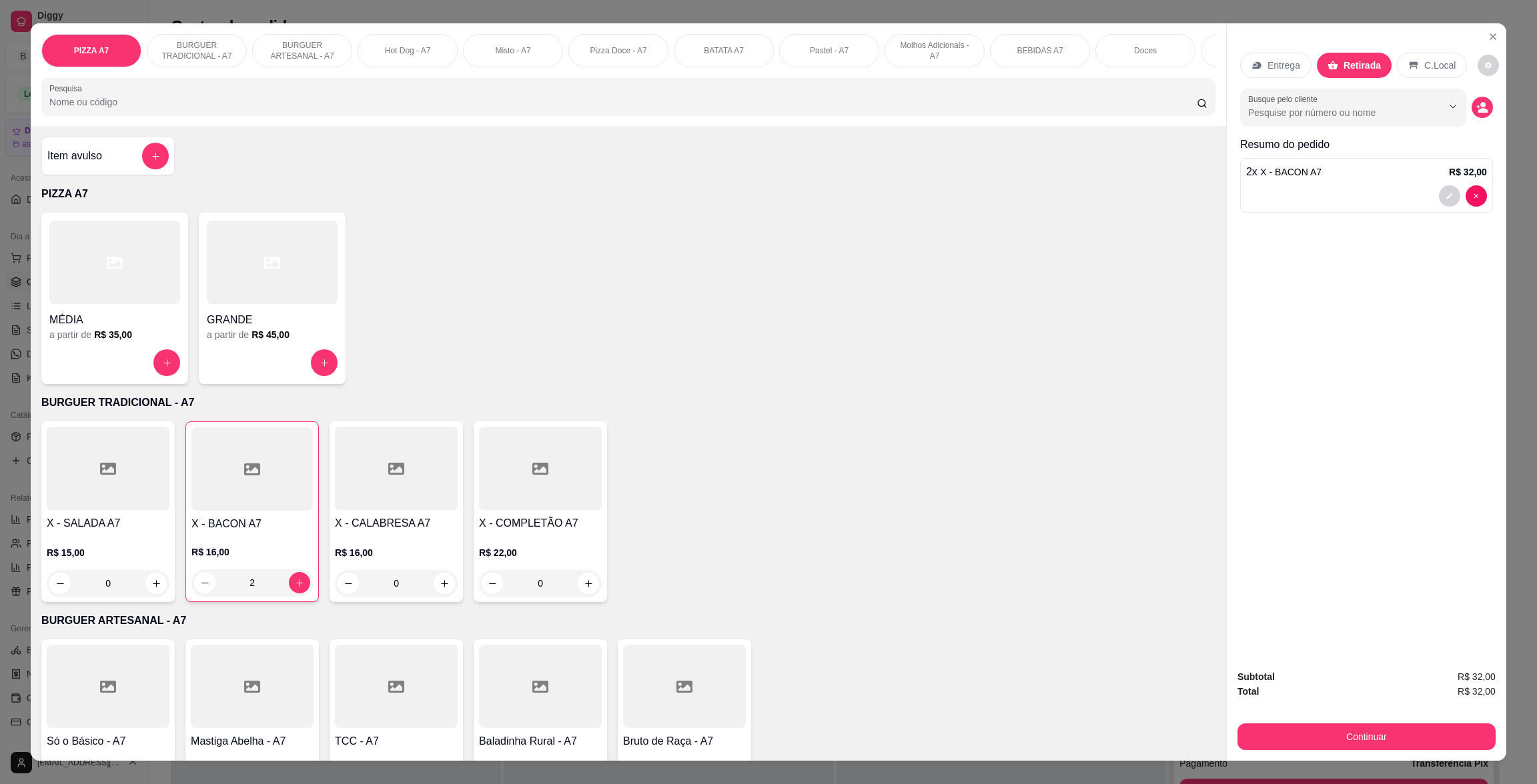
drag, startPoint x: 1503, startPoint y: 766, endPoint x: 1494, endPoint y: 761, distance: 10.3
click at [1502, 766] on div "PIZZA A7 BURGUER TRADICIONAL - A7 BURGUER ARTESANAL - A7 Hot Dog - A7 Misto - A…" at bounding box center [768, 392] width 1537 height 784
click at [1459, 740] on button "Continuar" at bounding box center [1366, 737] width 250 height 26
click at [1454, 54] on div "Entrega Retirada C.Local" at bounding box center [1366, 65] width 252 height 47
click at [1438, 57] on div "C.Local" at bounding box center [1432, 65] width 70 height 25
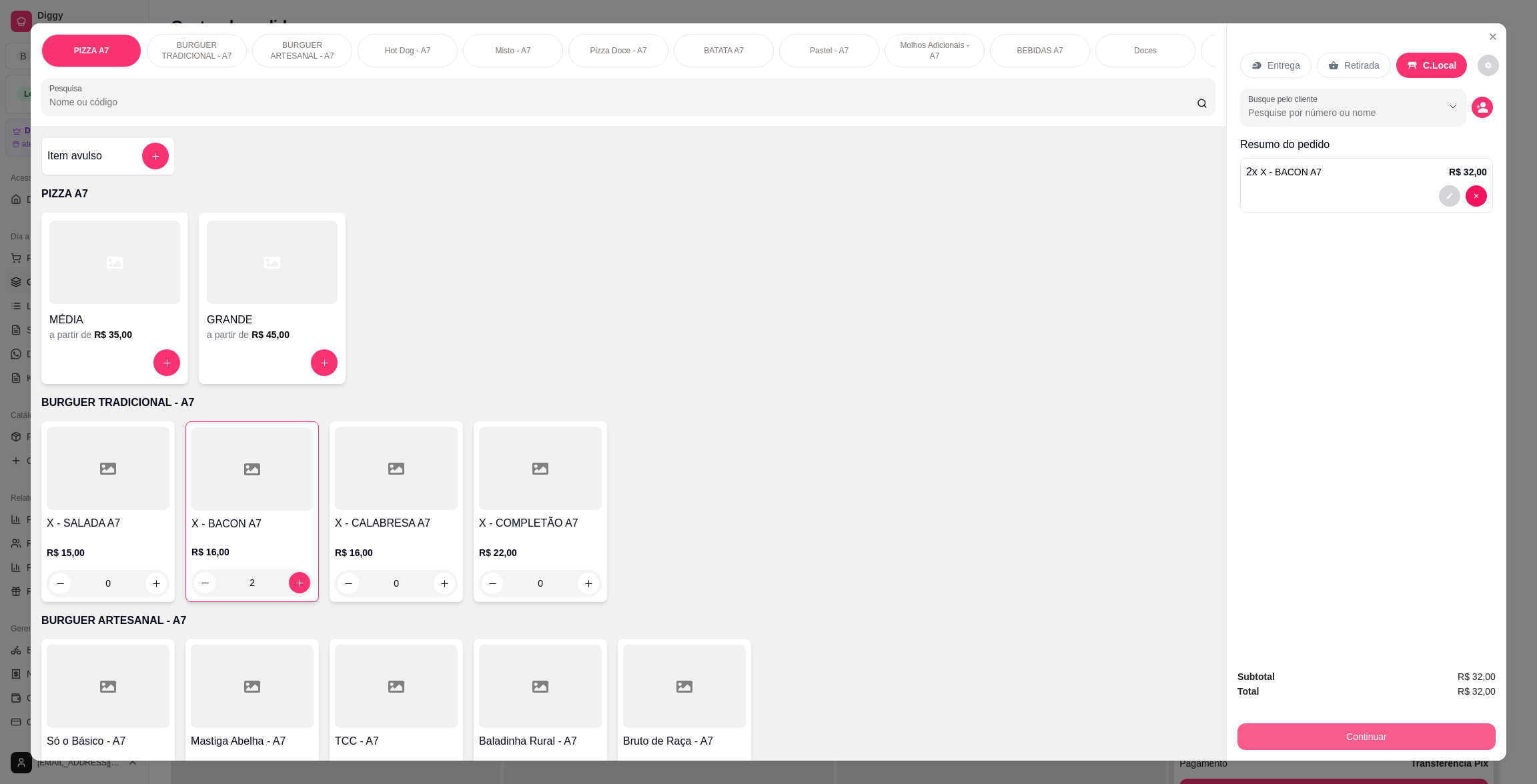
click at [1444, 734] on button "Continuar" at bounding box center [1366, 737] width 258 height 27
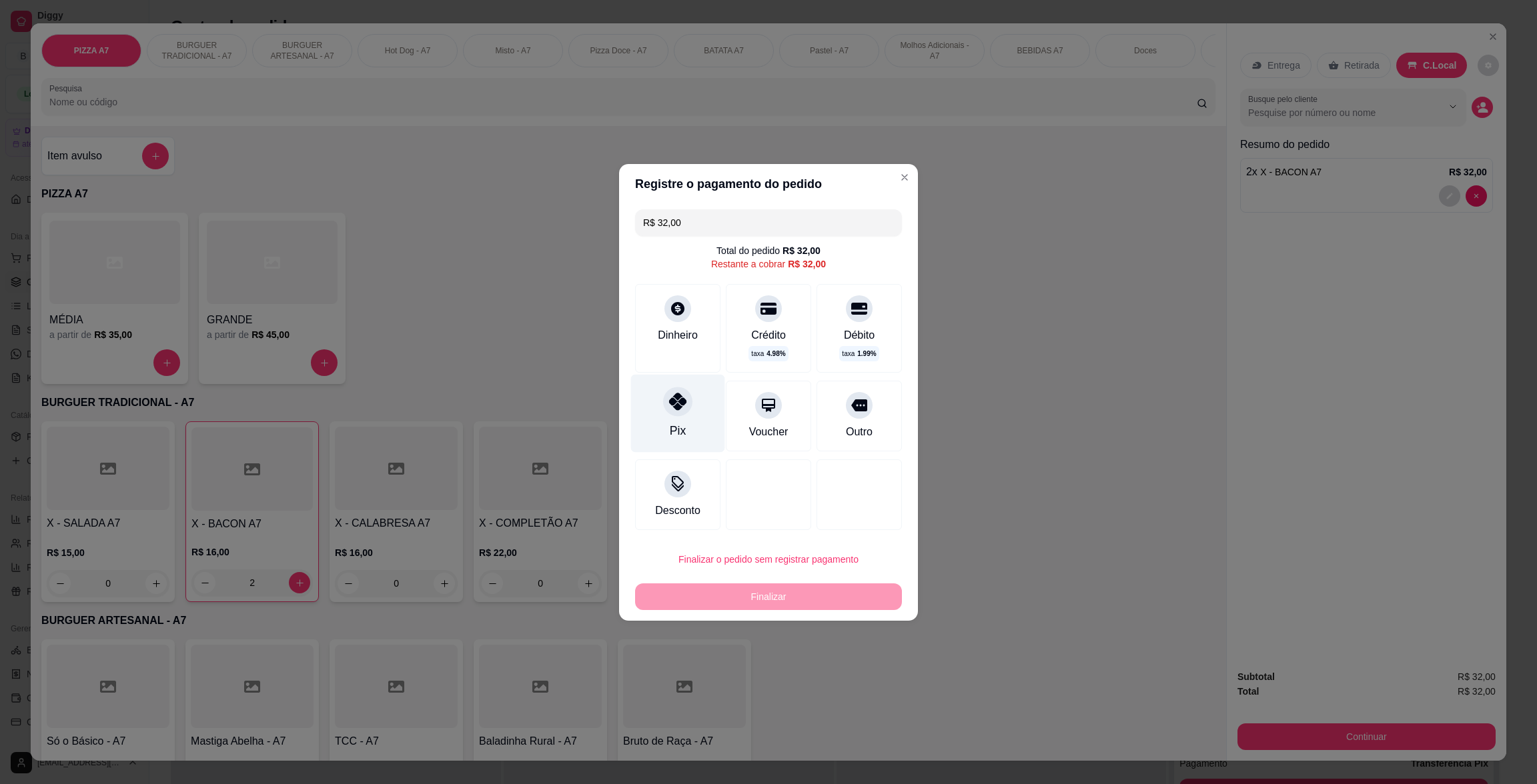
click at [685, 434] on div "Pix" at bounding box center [678, 413] width 94 height 78
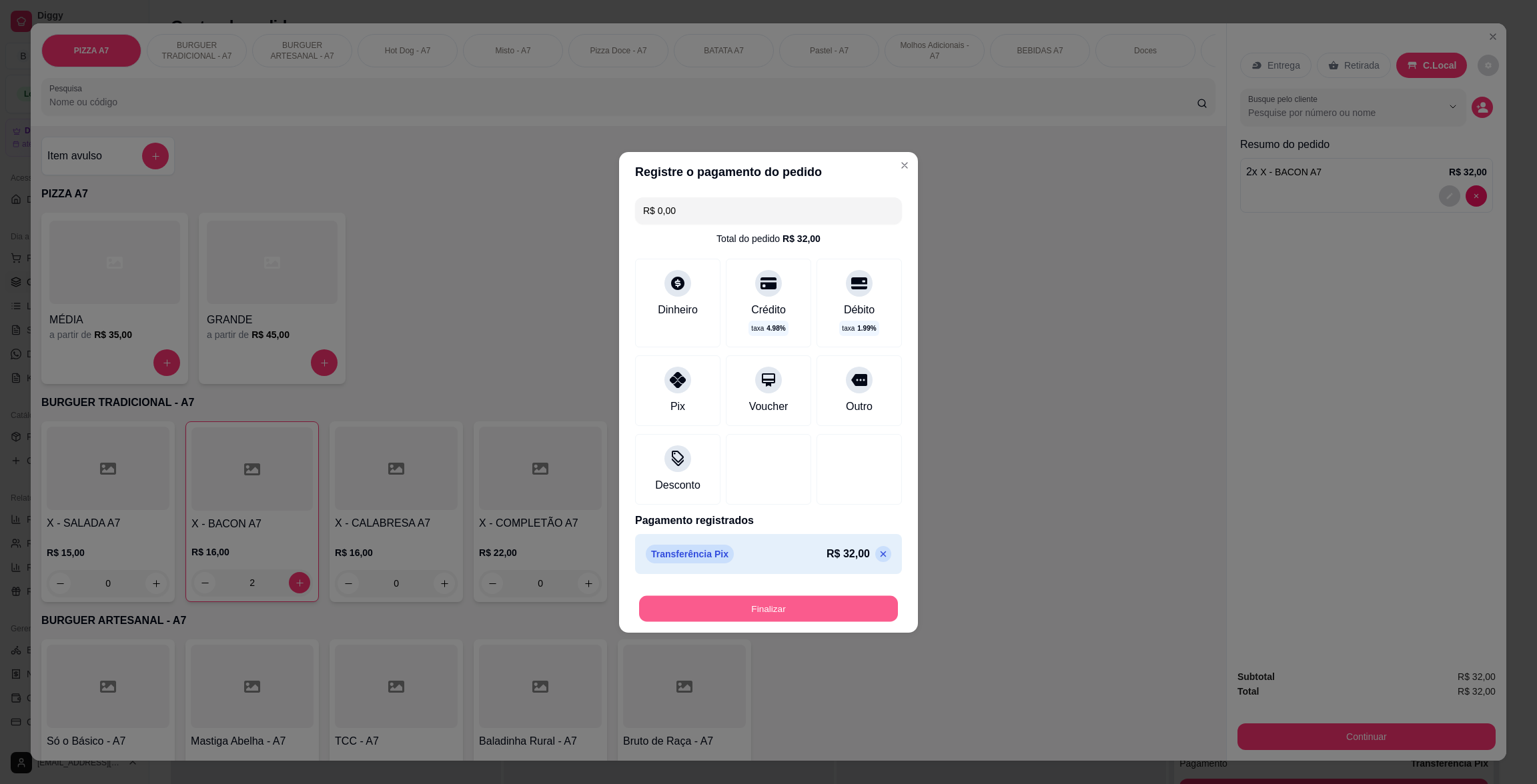
click at [766, 611] on button "Finalizar" at bounding box center [768, 609] width 259 height 26
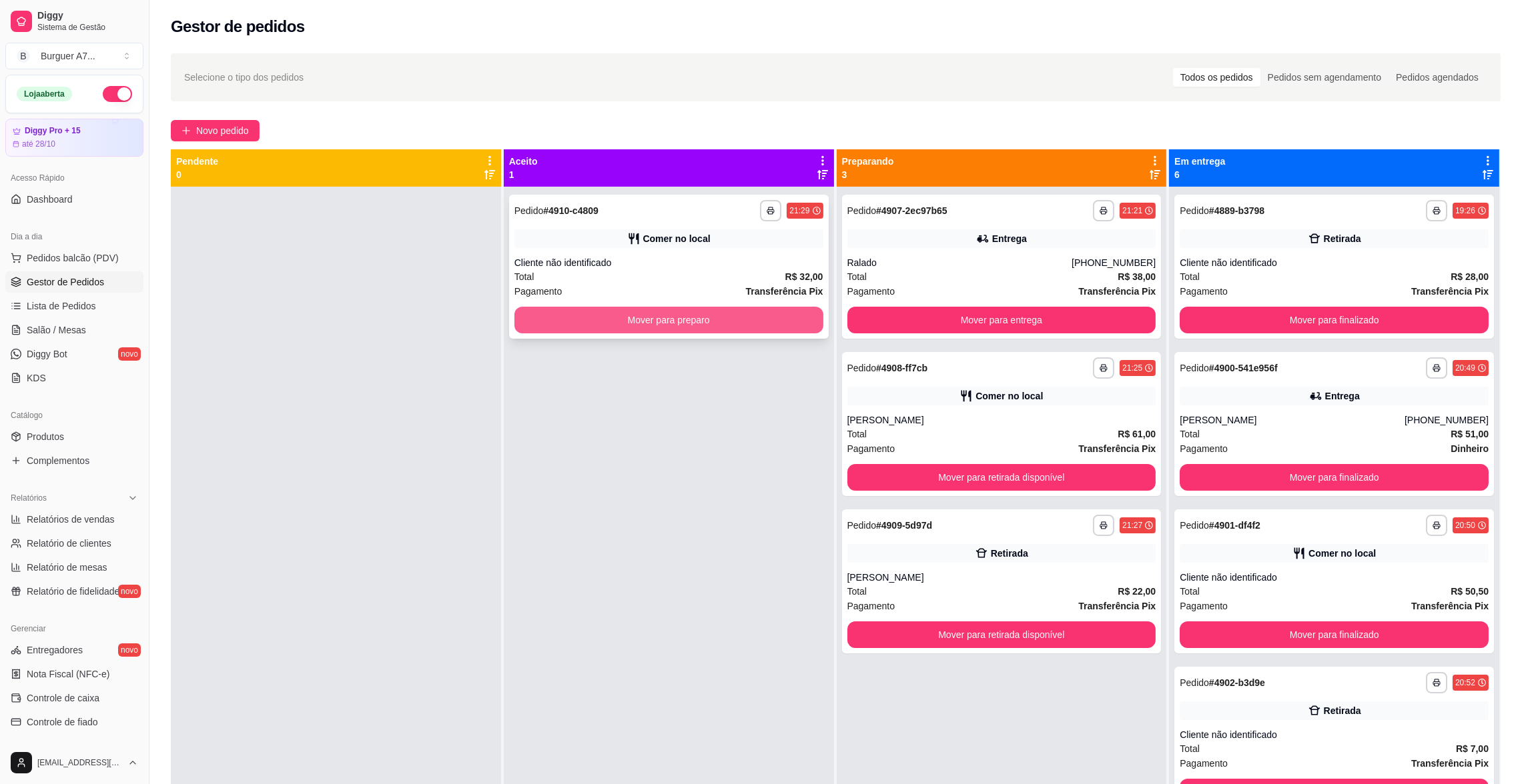
click at [787, 317] on button "Mover para preparo" at bounding box center [669, 320] width 309 height 27
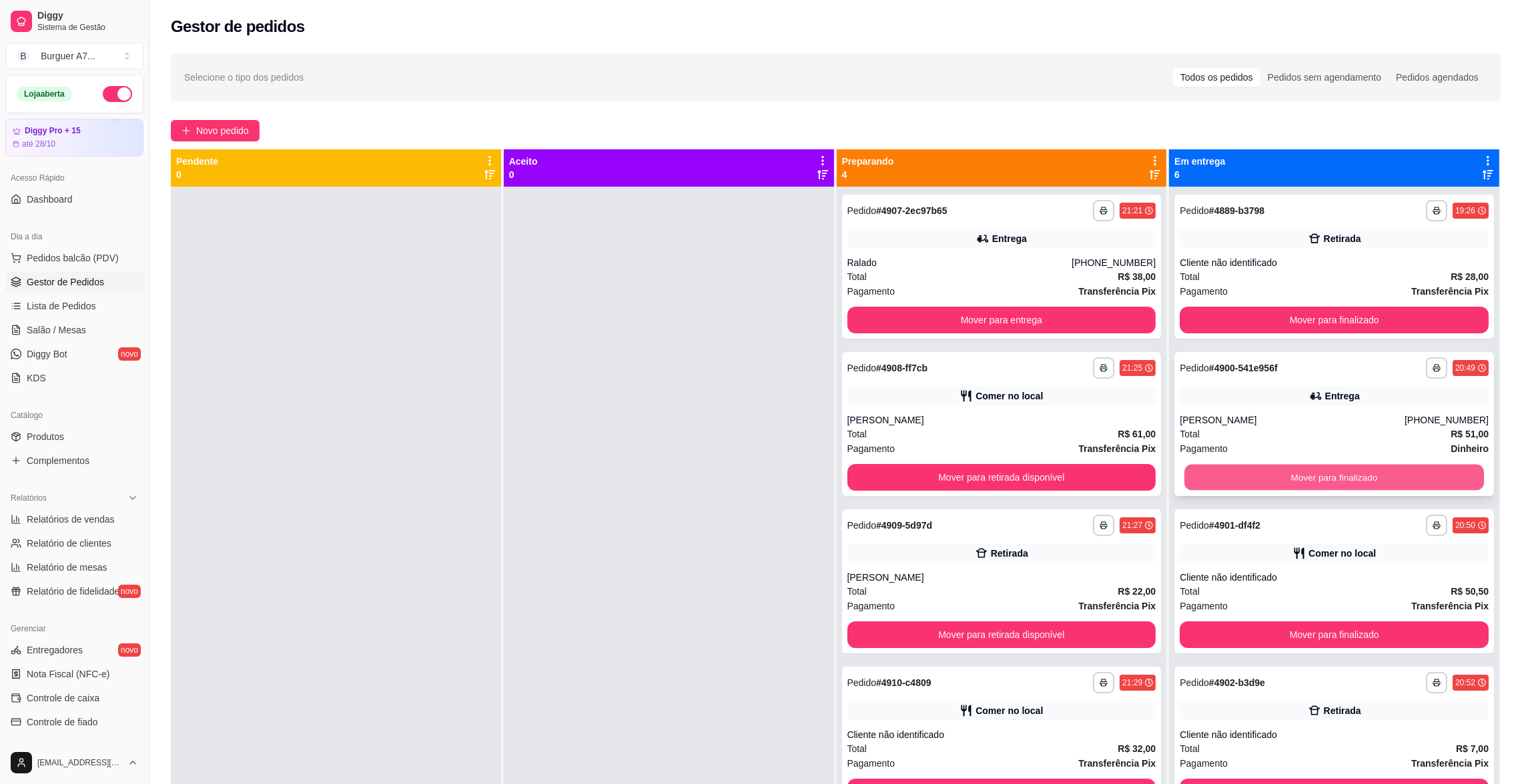
click at [1445, 470] on button "Mover para finalizado" at bounding box center [1334, 478] width 299 height 26
click at [1380, 269] on div "Total R$ 28,00" at bounding box center [1335, 276] width 309 height 15
click at [1279, 418] on div "Cliente não identificado" at bounding box center [1335, 420] width 309 height 13
click at [1316, 538] on div "**********" at bounding box center [1335, 581] width 320 height 144
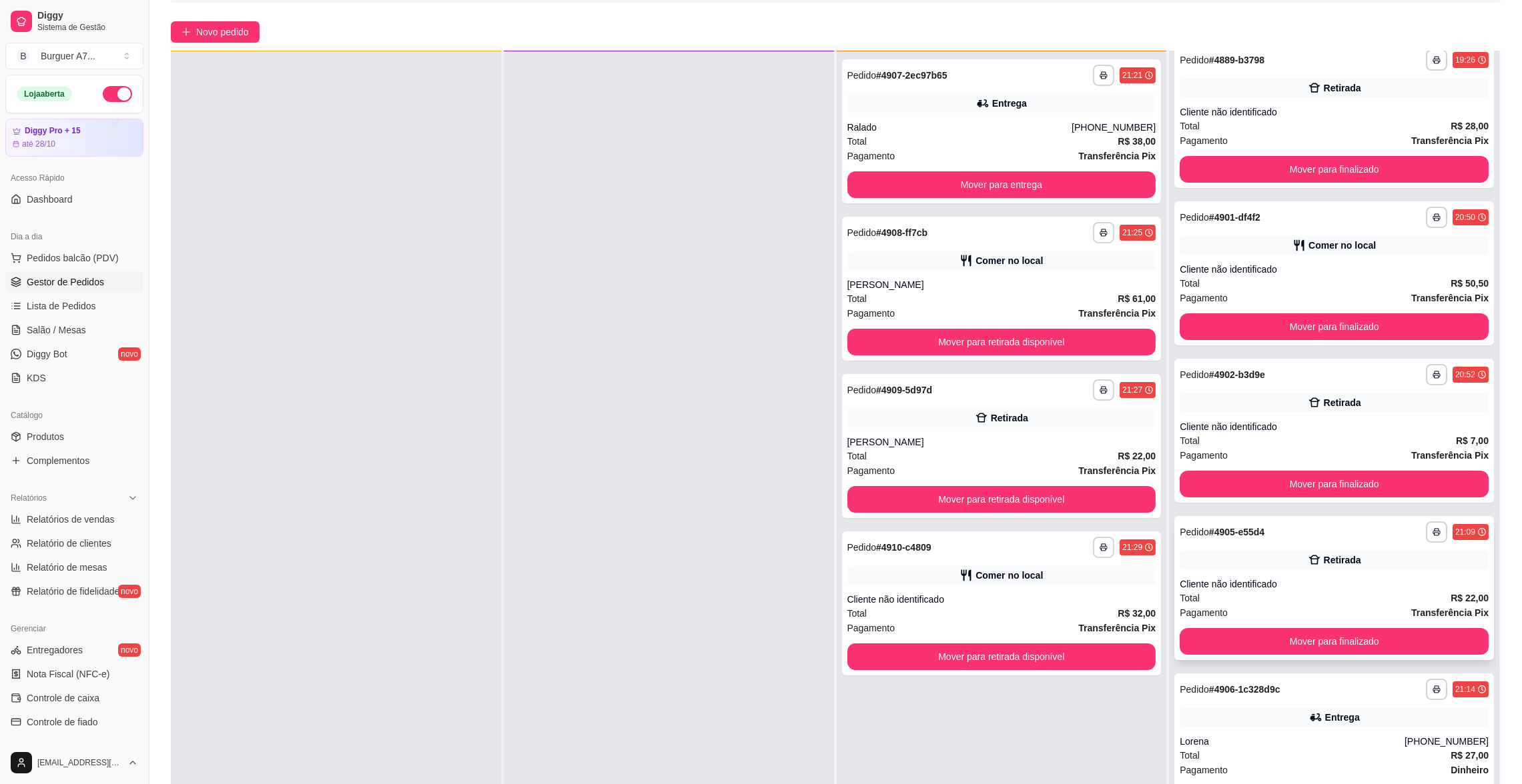
scroll to position [100, 0]
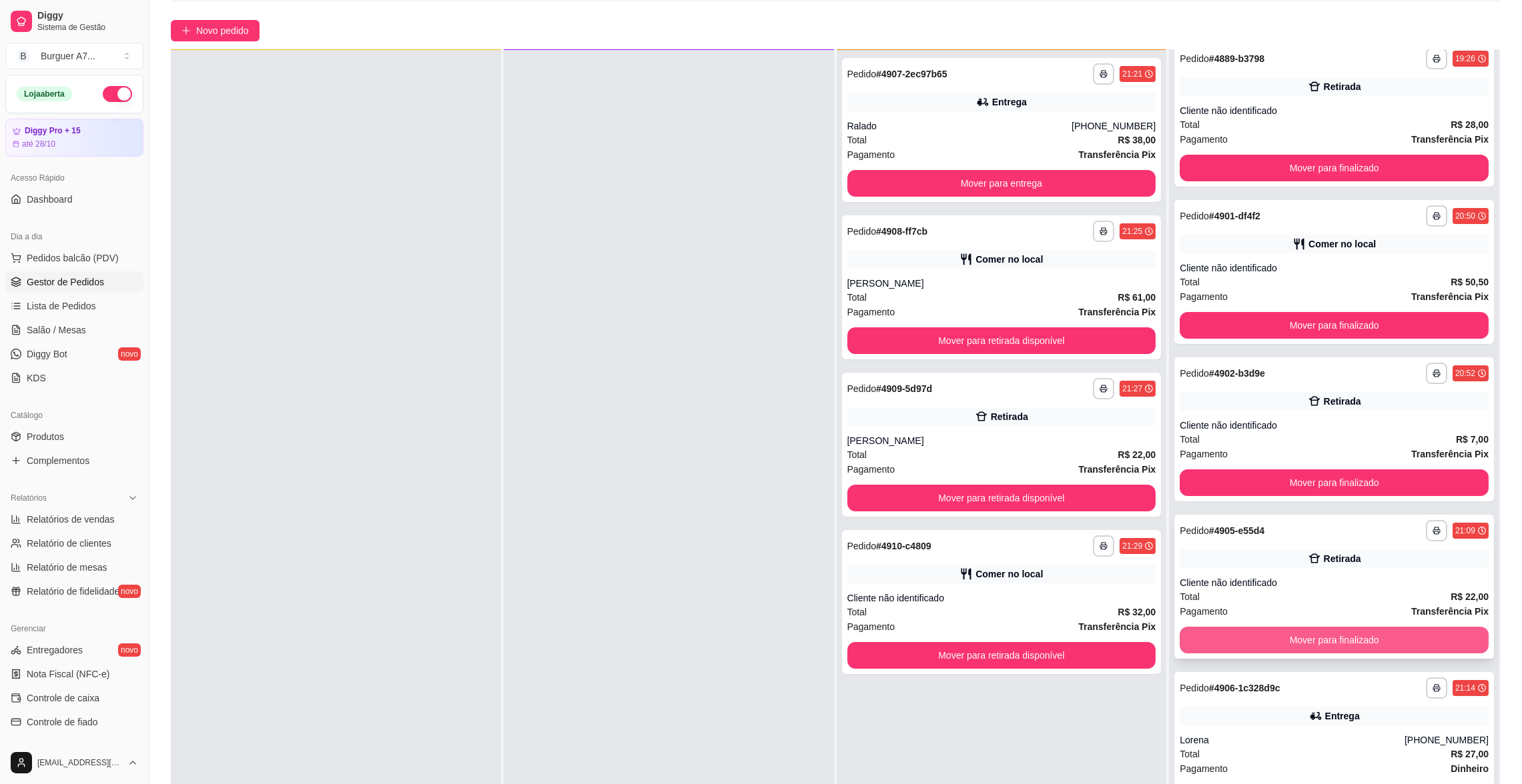
click at [1279, 576] on div "Cliente não identificado" at bounding box center [1335, 582] width 309 height 13
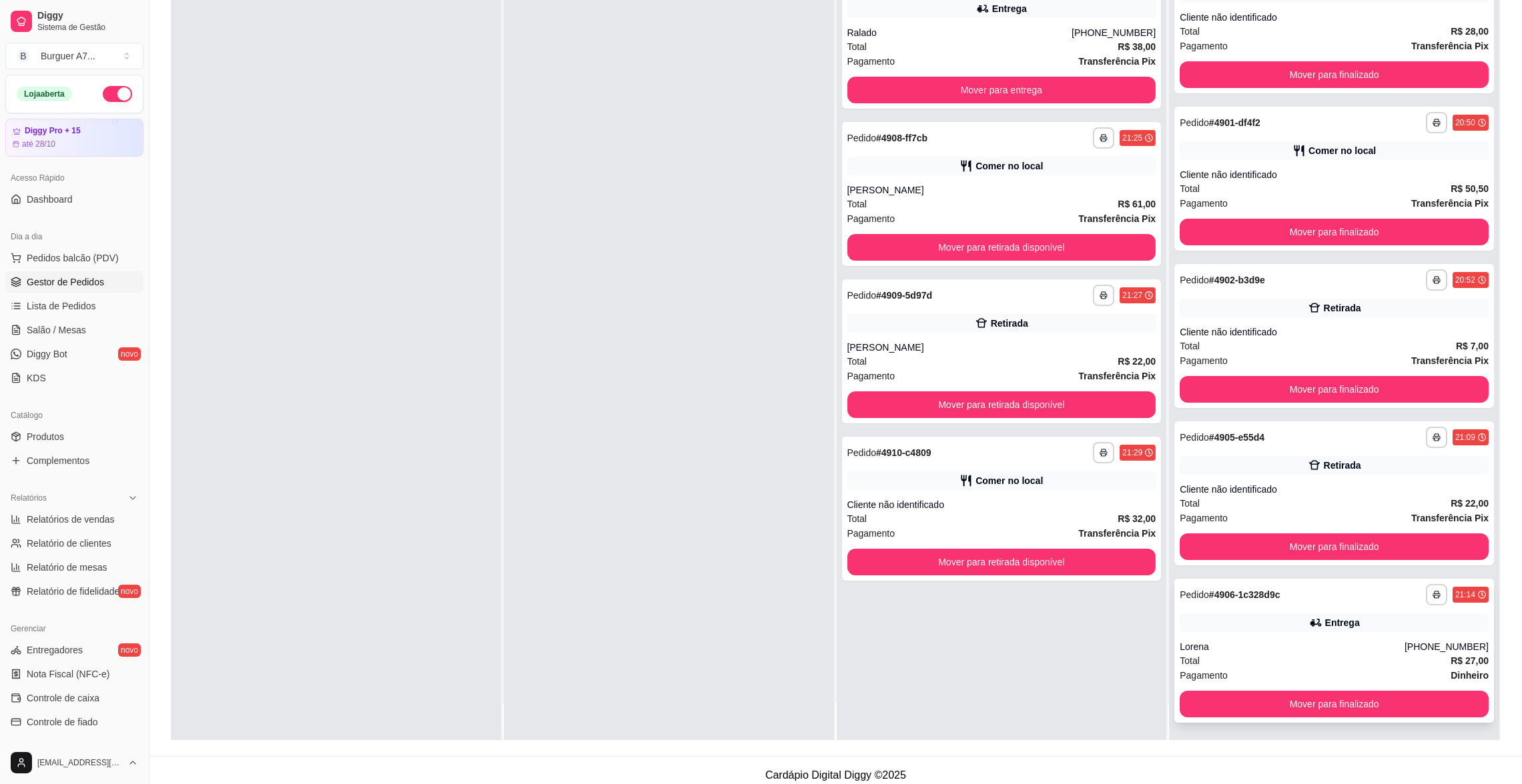
scroll to position [203, 0]
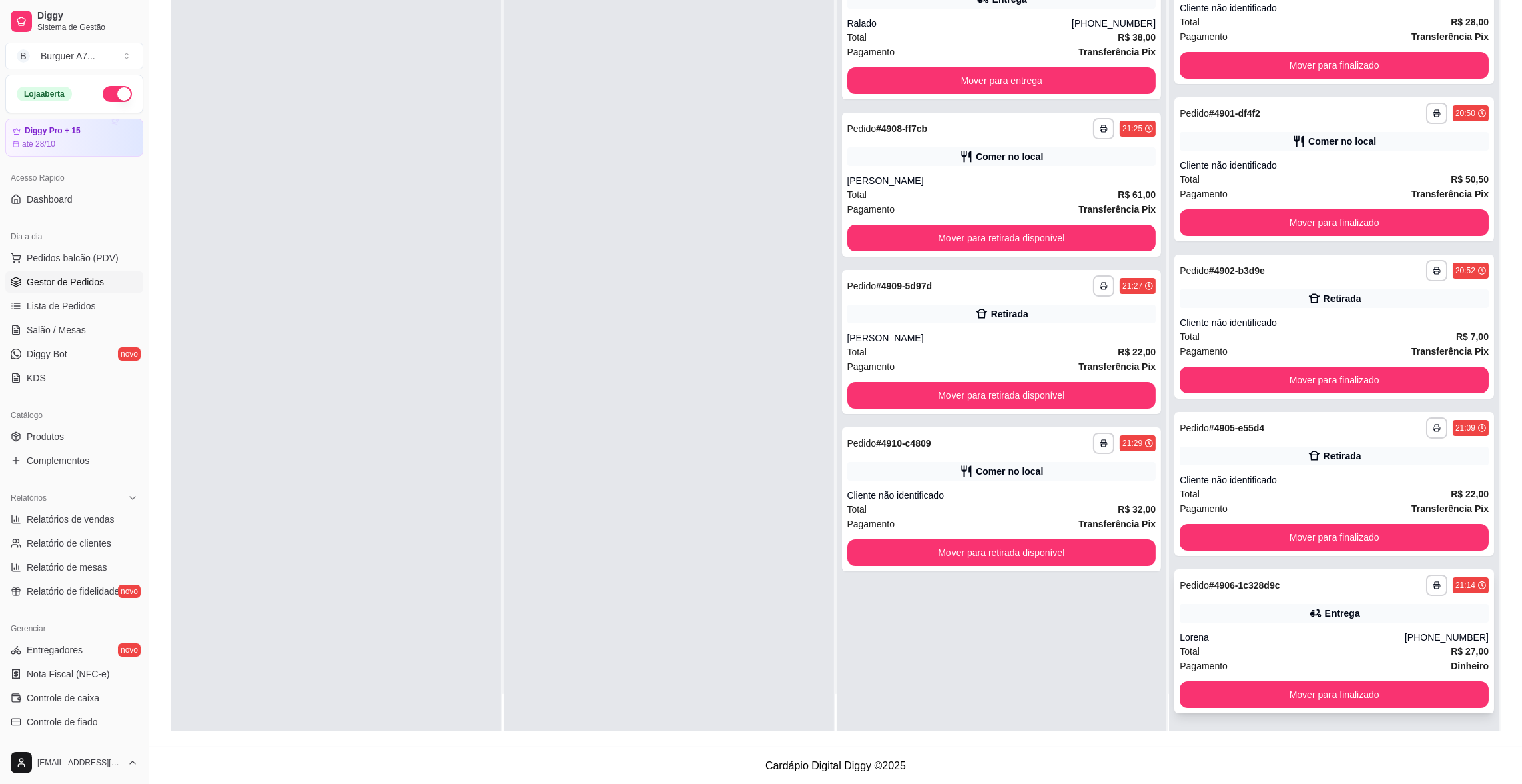
click at [1239, 611] on div "Entrega" at bounding box center [1335, 613] width 309 height 18
click at [77, 519] on span "Relatórios de vendas" at bounding box center [70, 519] width 88 height 13
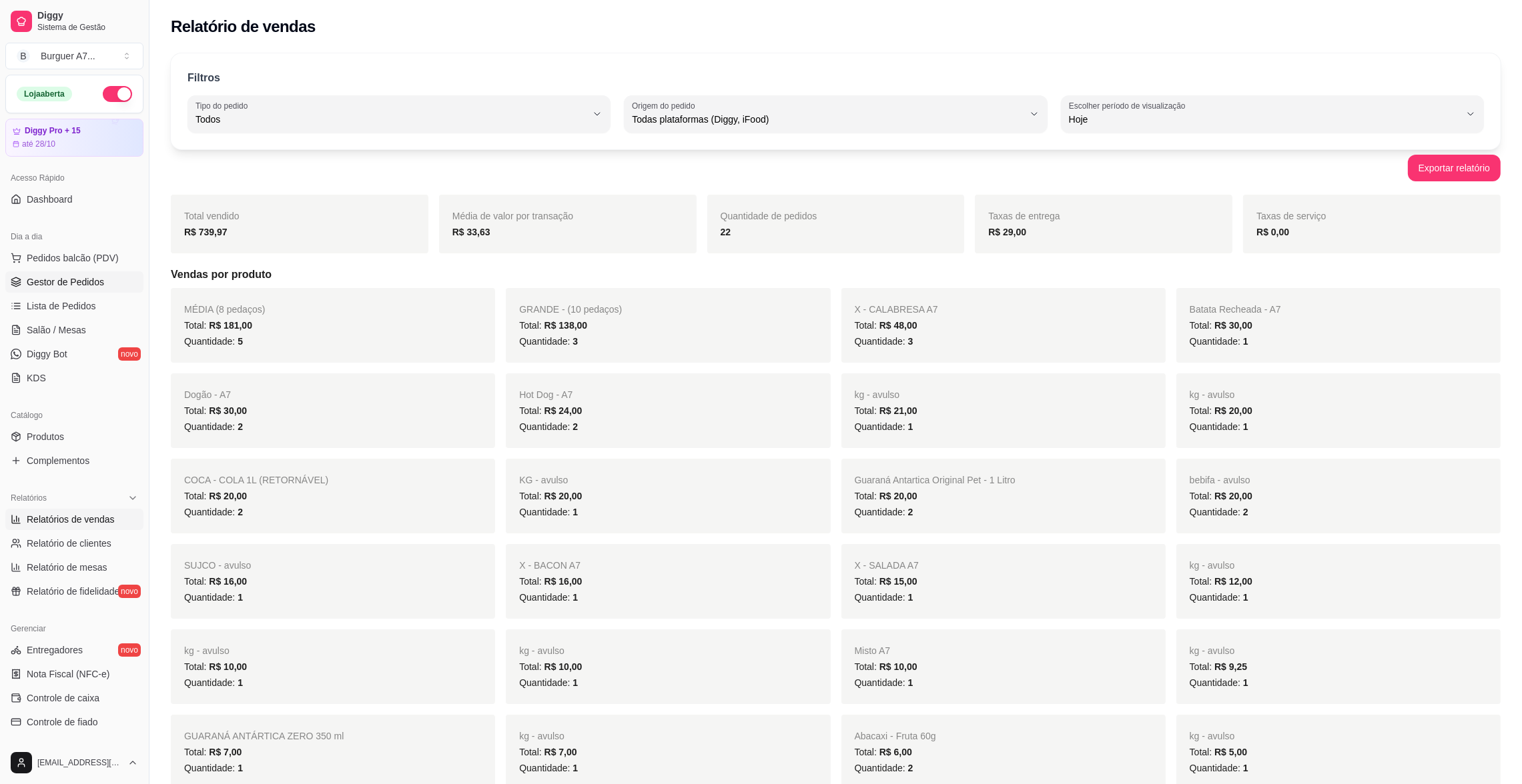
click at [102, 283] on link "Gestor de Pedidos" at bounding box center [74, 282] width 138 height 21
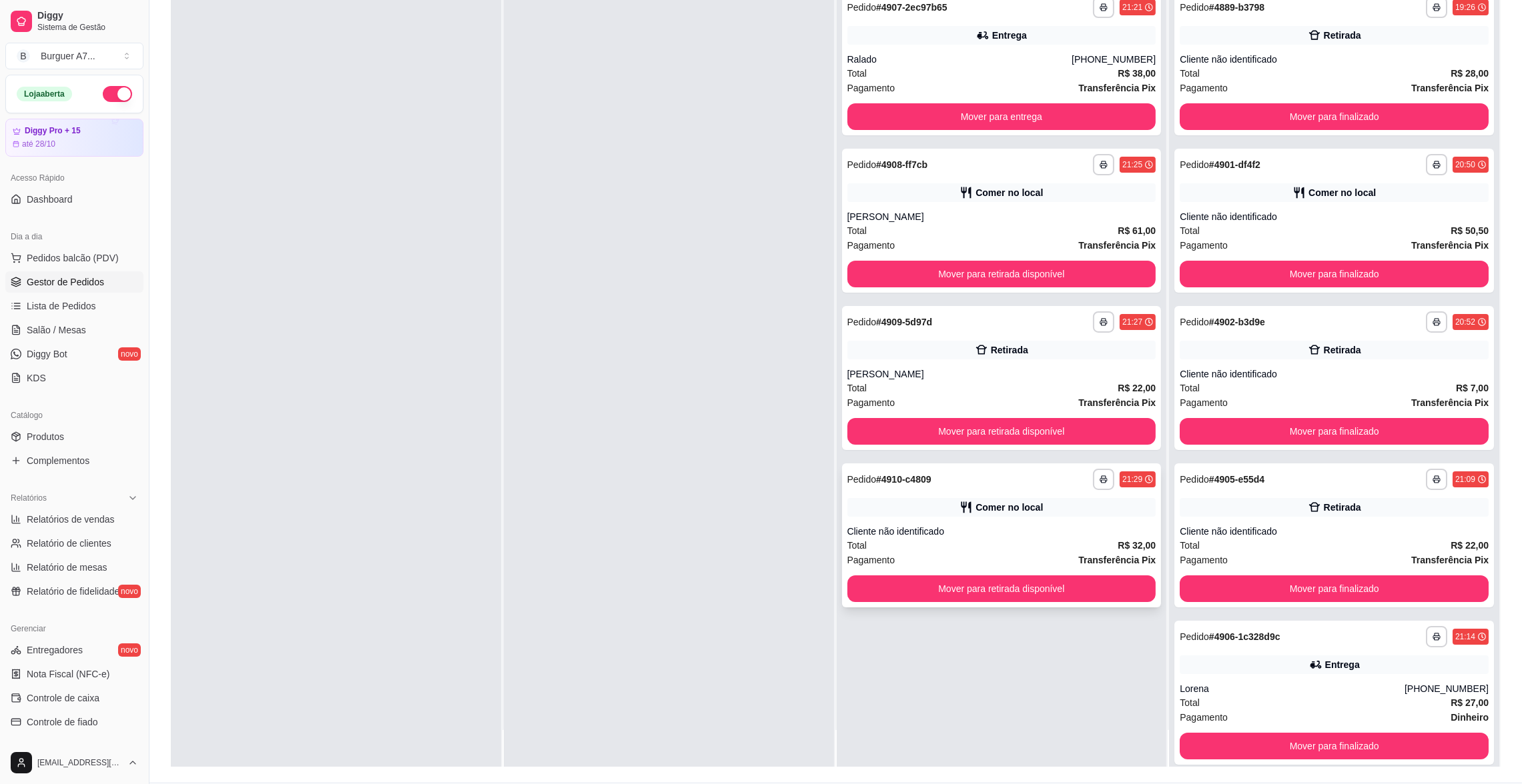
scroll to position [200, 0]
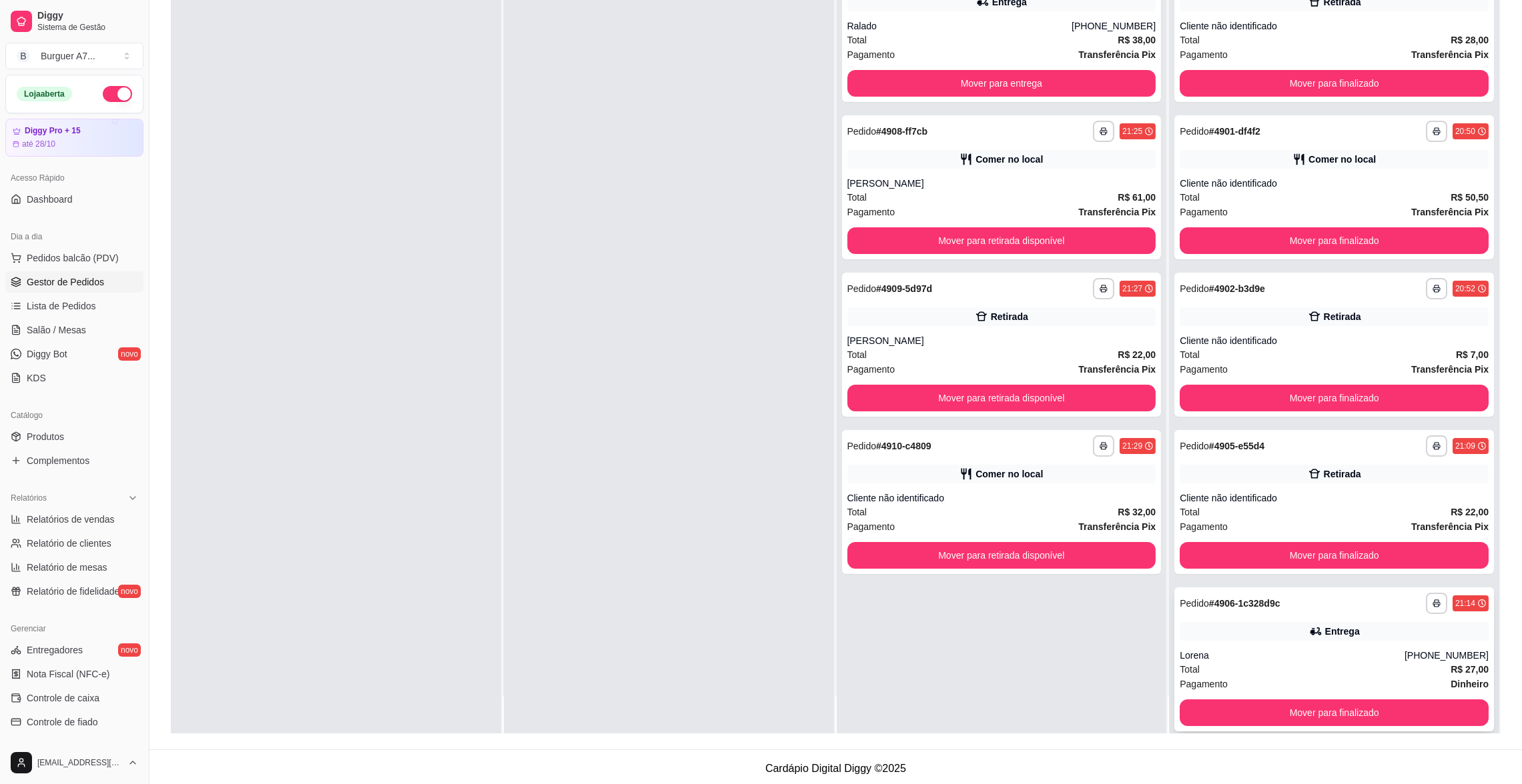
click at [1208, 626] on div "Entrega" at bounding box center [1335, 631] width 309 height 18
click at [106, 519] on span "Relatórios de vendas" at bounding box center [70, 519] width 88 height 13
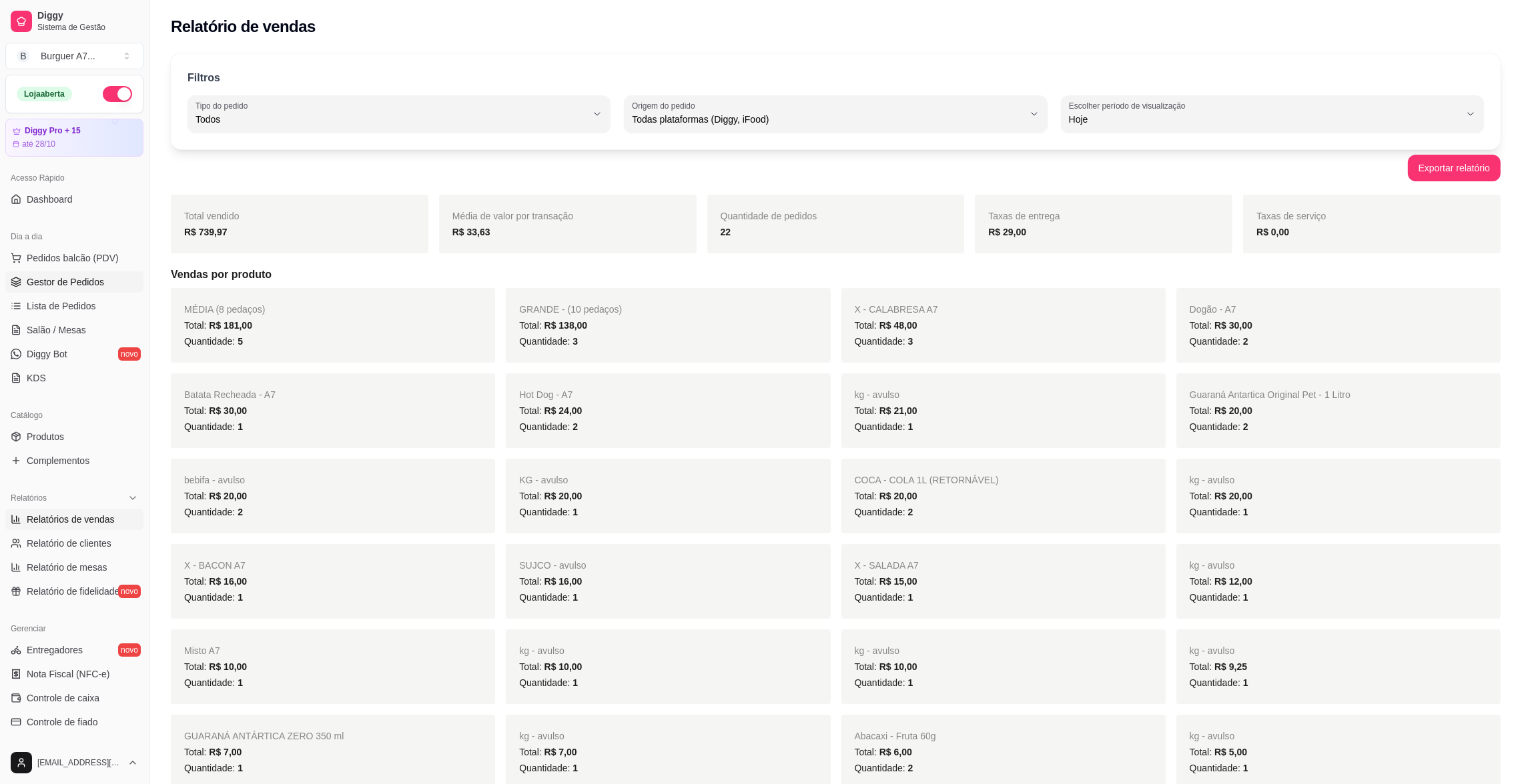
click at [78, 283] on span "Gestor de Pedidos" at bounding box center [65, 281] width 77 height 13
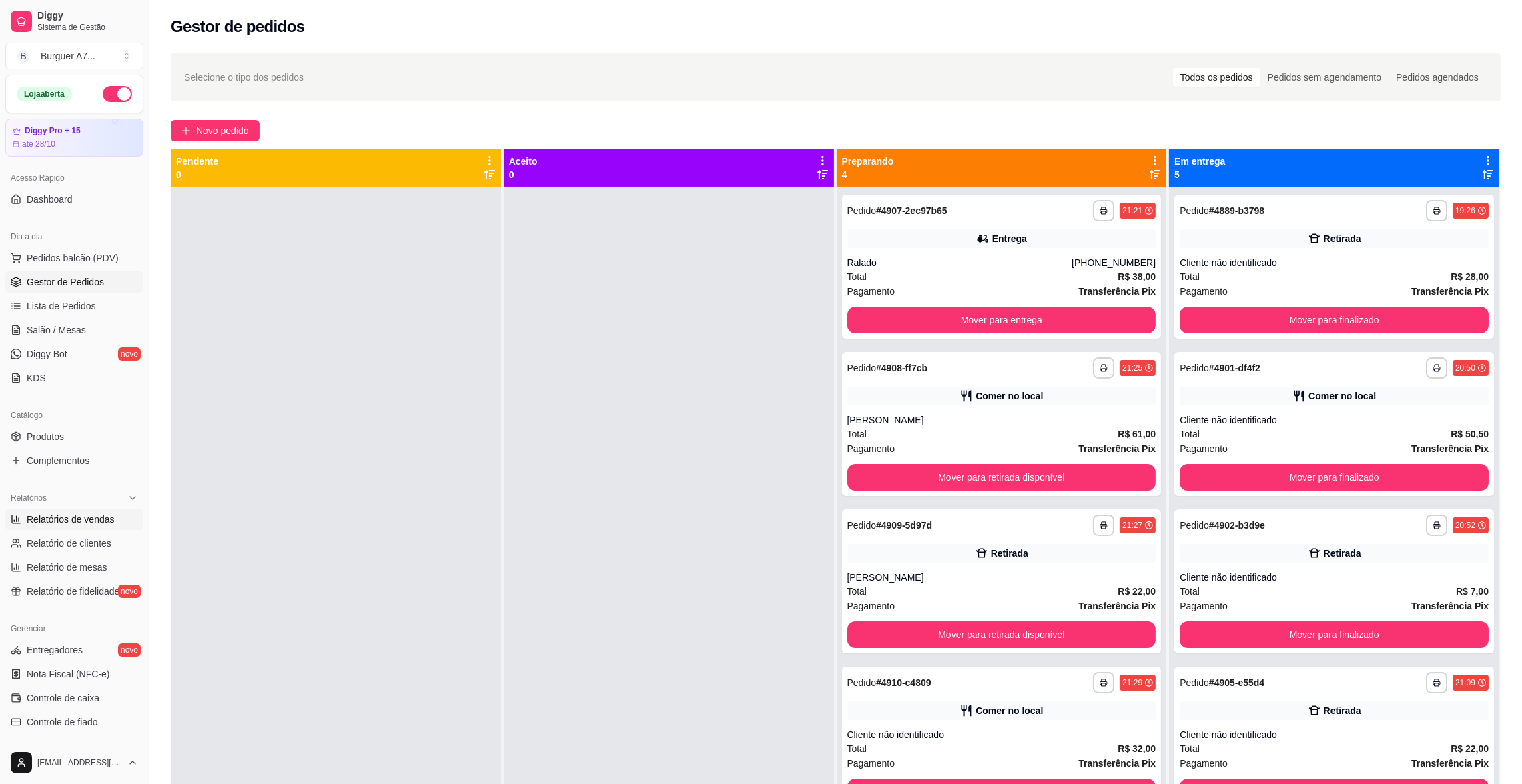
click at [66, 525] on span "Relatórios de vendas" at bounding box center [70, 519] width 88 height 13
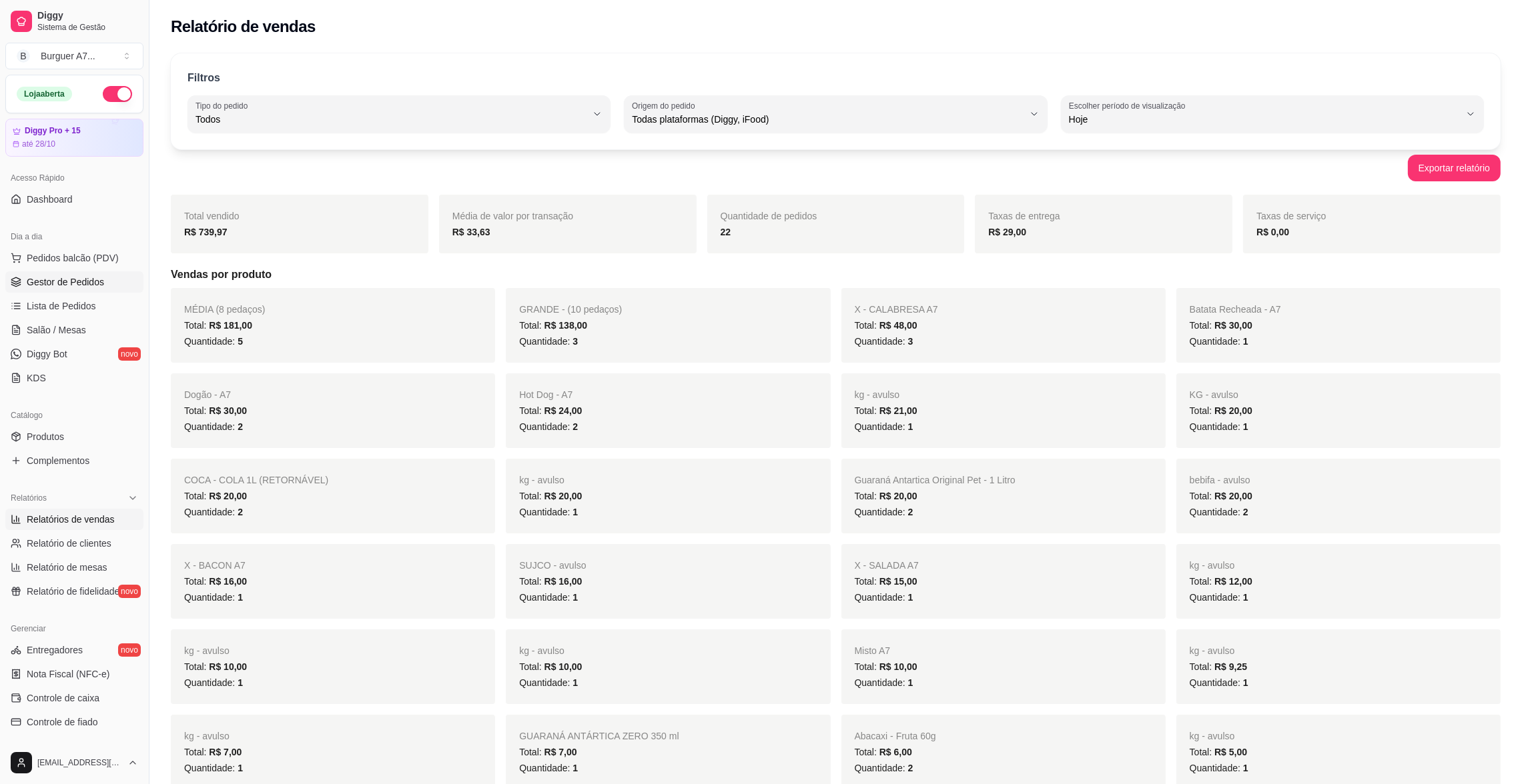
click at [73, 291] on link "Gestor de Pedidos" at bounding box center [74, 282] width 138 height 21
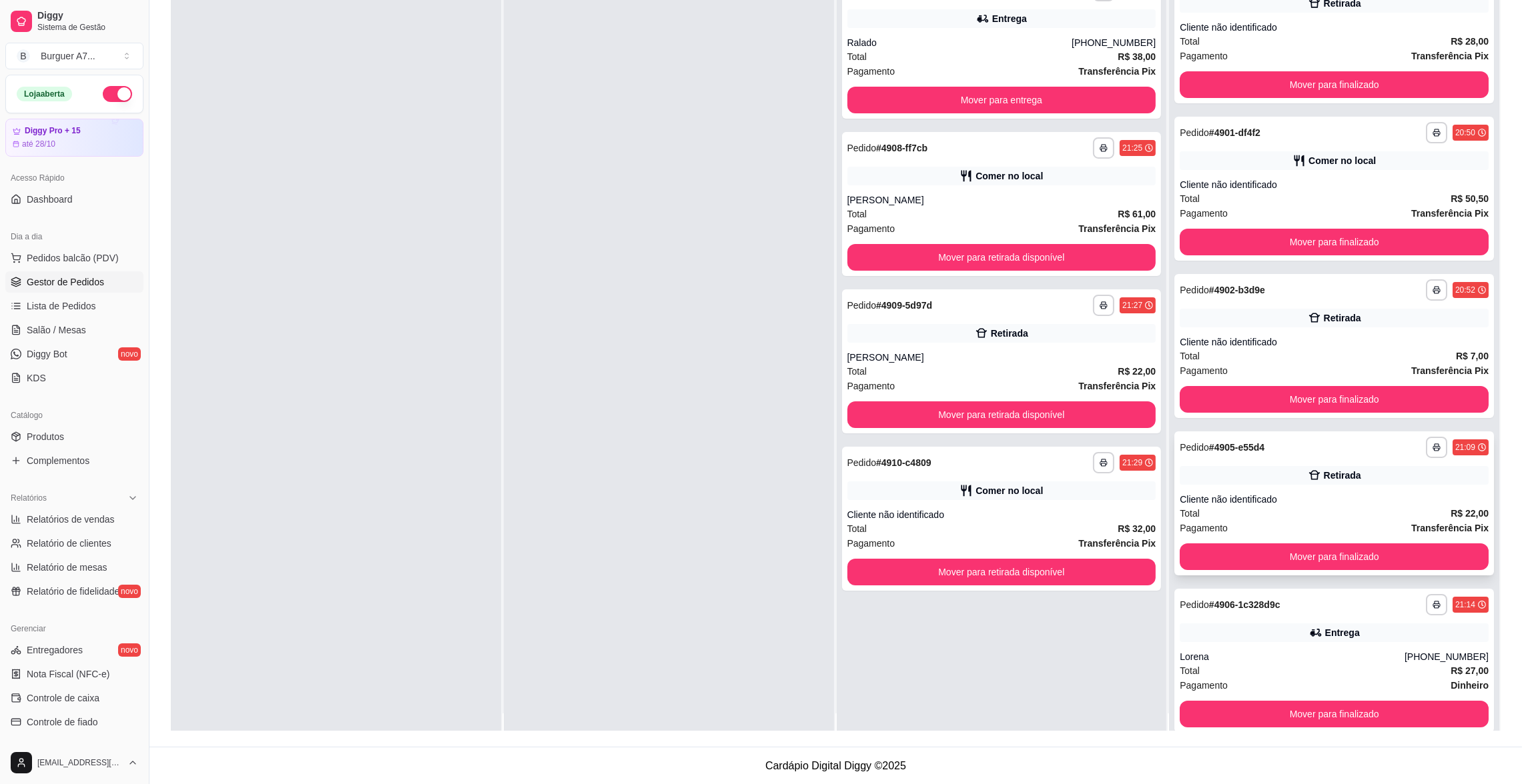
scroll to position [37, 0]
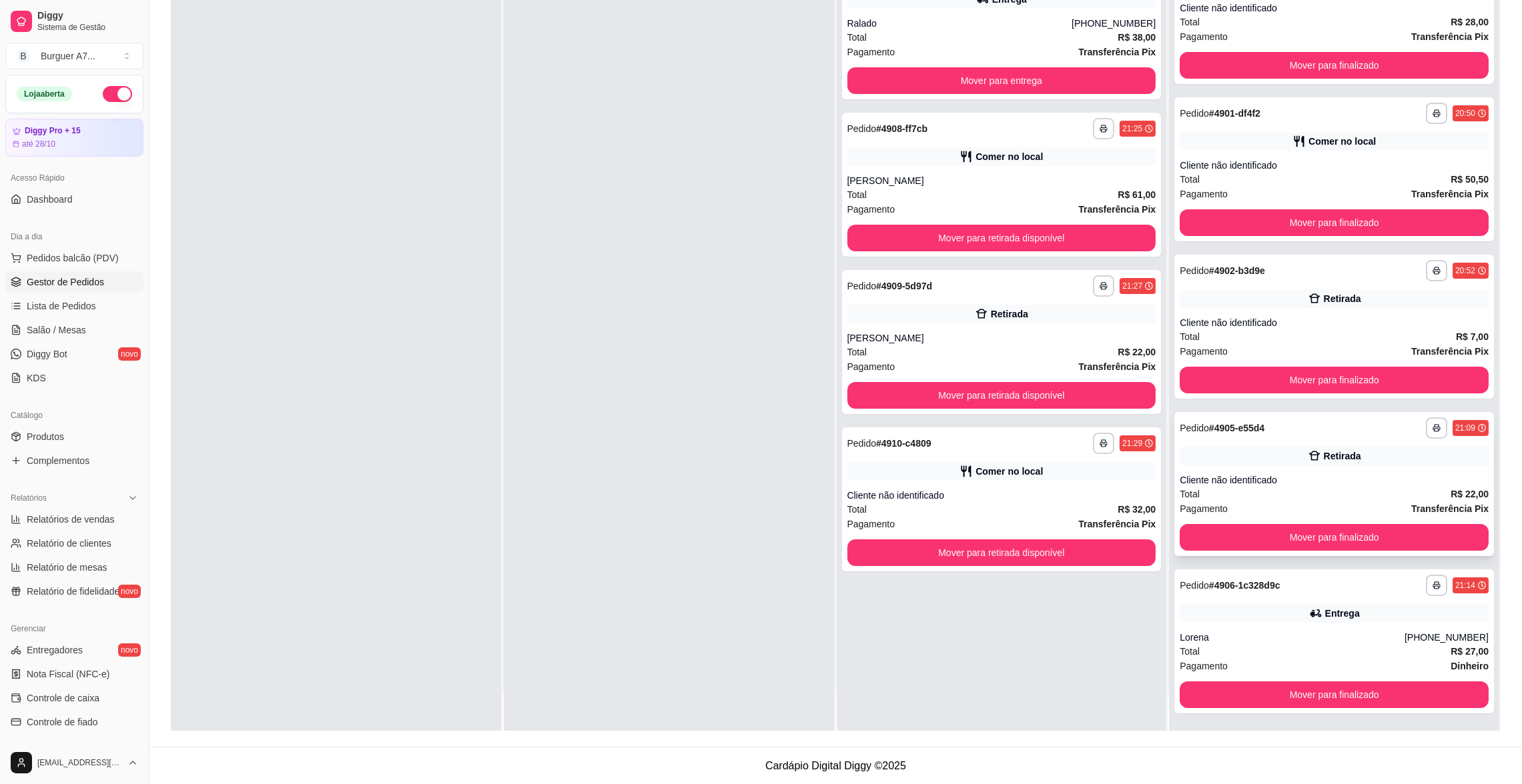
click at [1202, 506] on span "Pagamento" at bounding box center [1204, 509] width 48 height 15
click at [1340, 159] on div "Cliente não identificado" at bounding box center [1335, 165] width 309 height 13
click at [1400, 226] on button "Mover para finalizado" at bounding box center [1335, 223] width 309 height 27
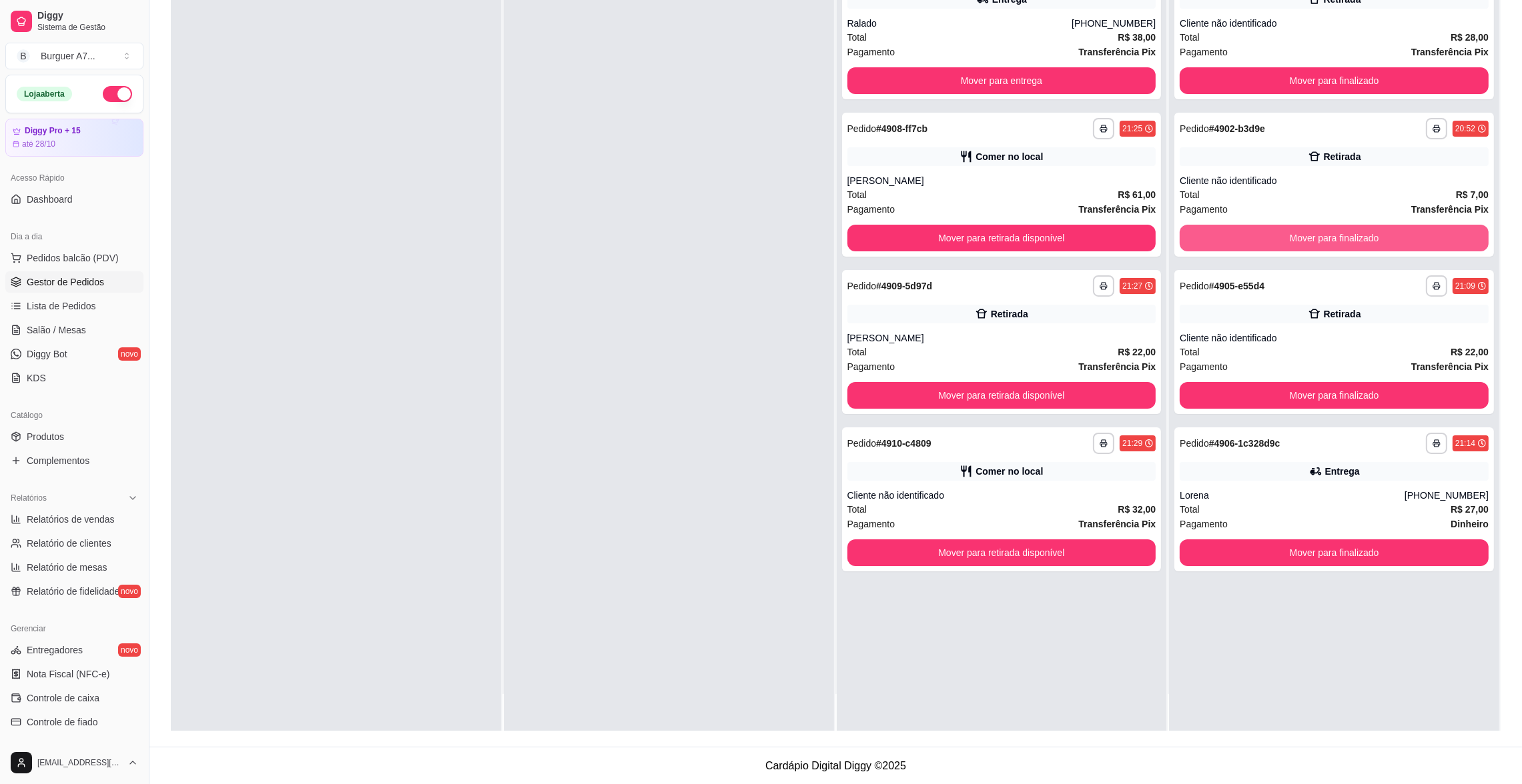
scroll to position [0, 0]
click at [106, 535] on link "Relatório de clientes" at bounding box center [74, 544] width 138 height 21
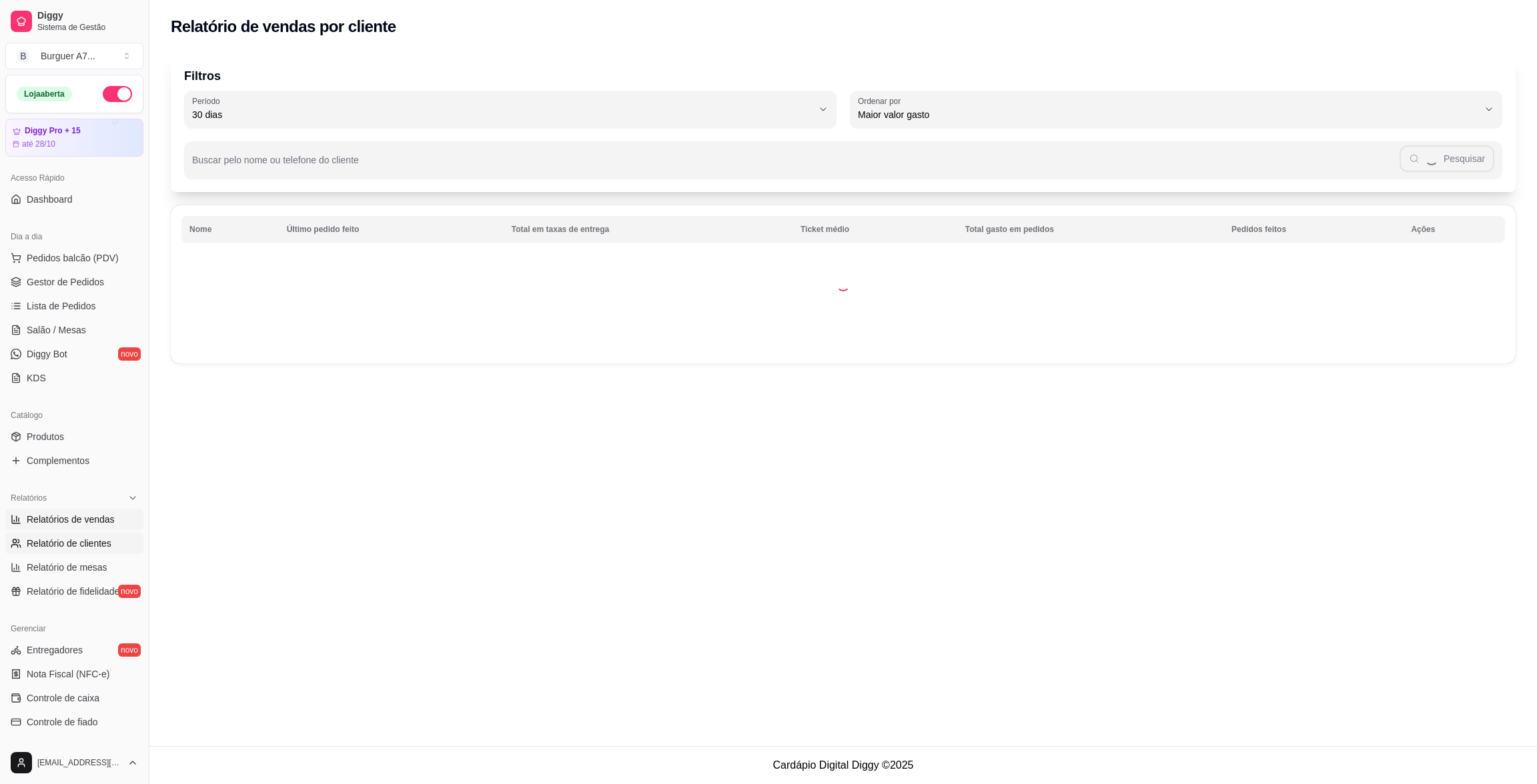
click at [114, 519] on link "Relatórios de vendas" at bounding box center [74, 519] width 138 height 21
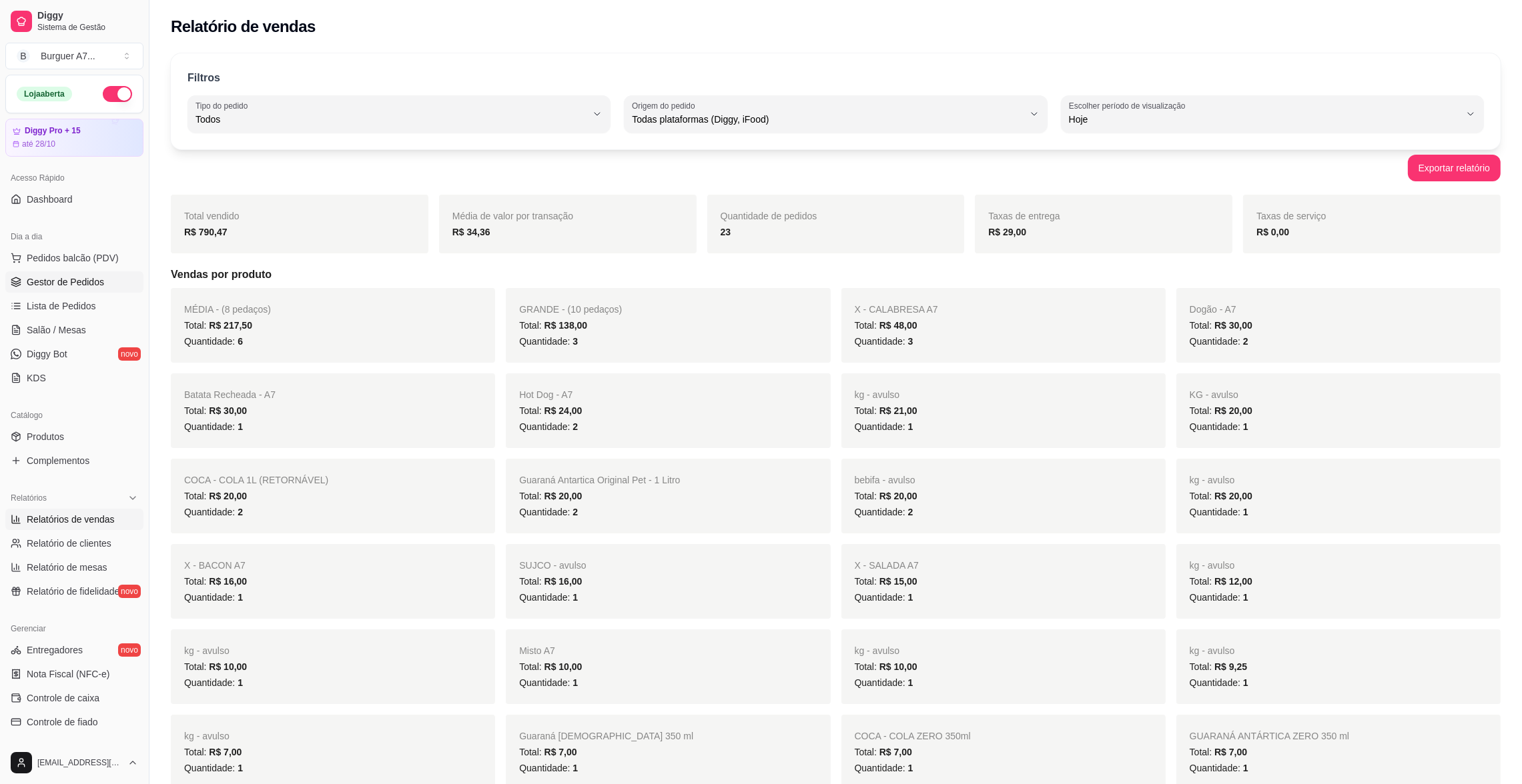
click at [107, 281] on link "Gestor de Pedidos" at bounding box center [74, 282] width 138 height 21
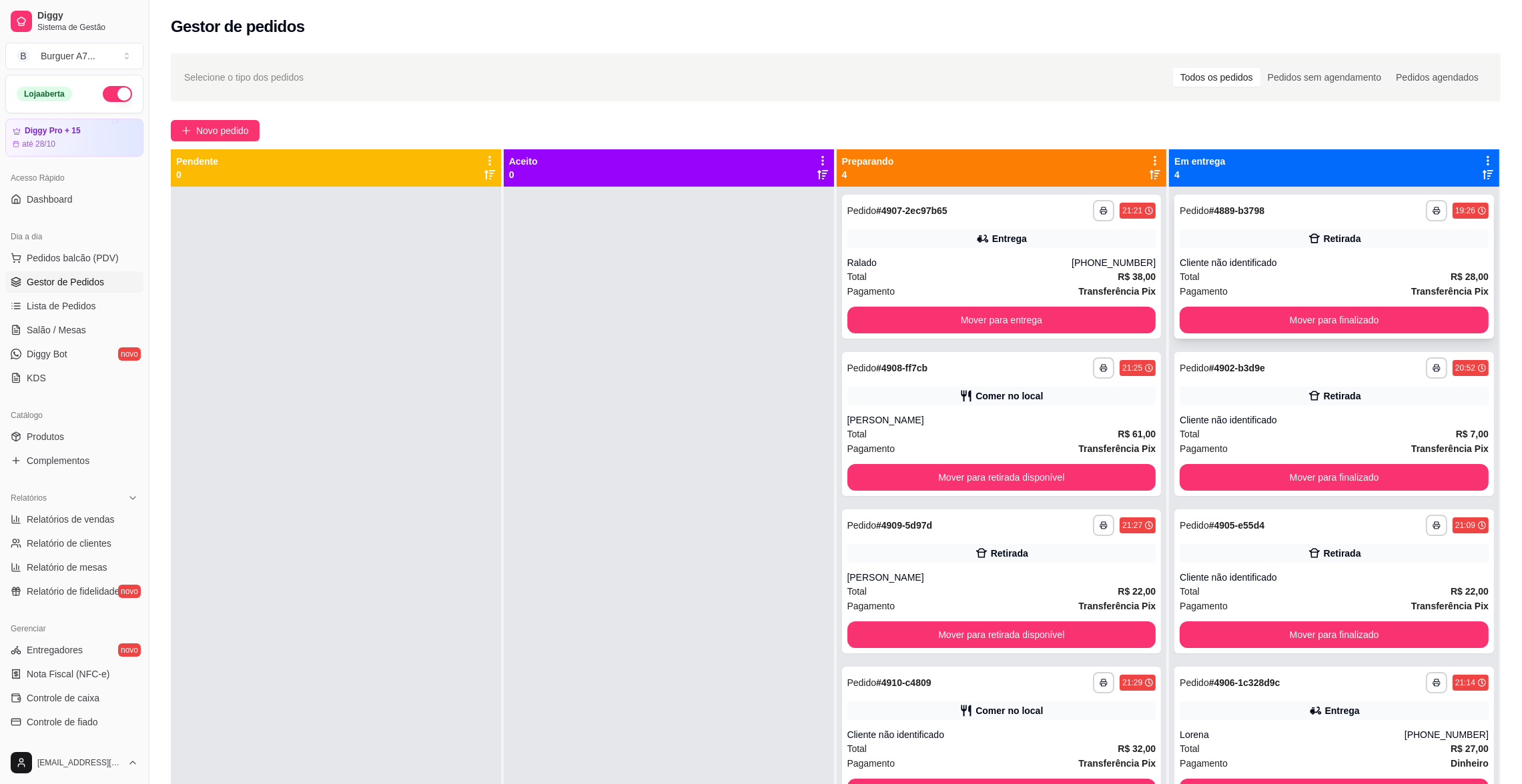
click at [1334, 257] on div "Cliente não identificado" at bounding box center [1335, 262] width 309 height 13
click at [1292, 377] on div "**********" at bounding box center [1335, 368] width 309 height 21
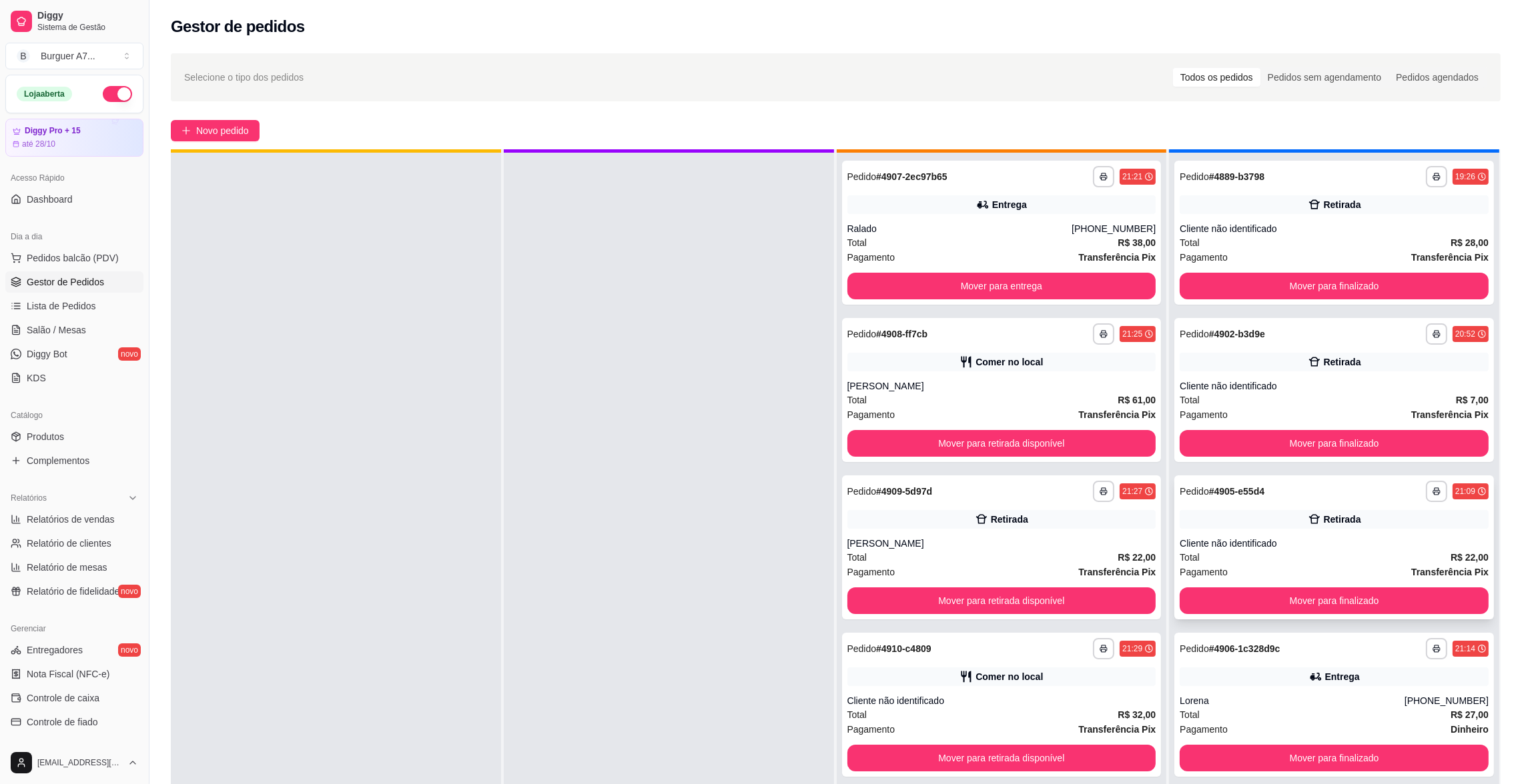
scroll to position [37, 0]
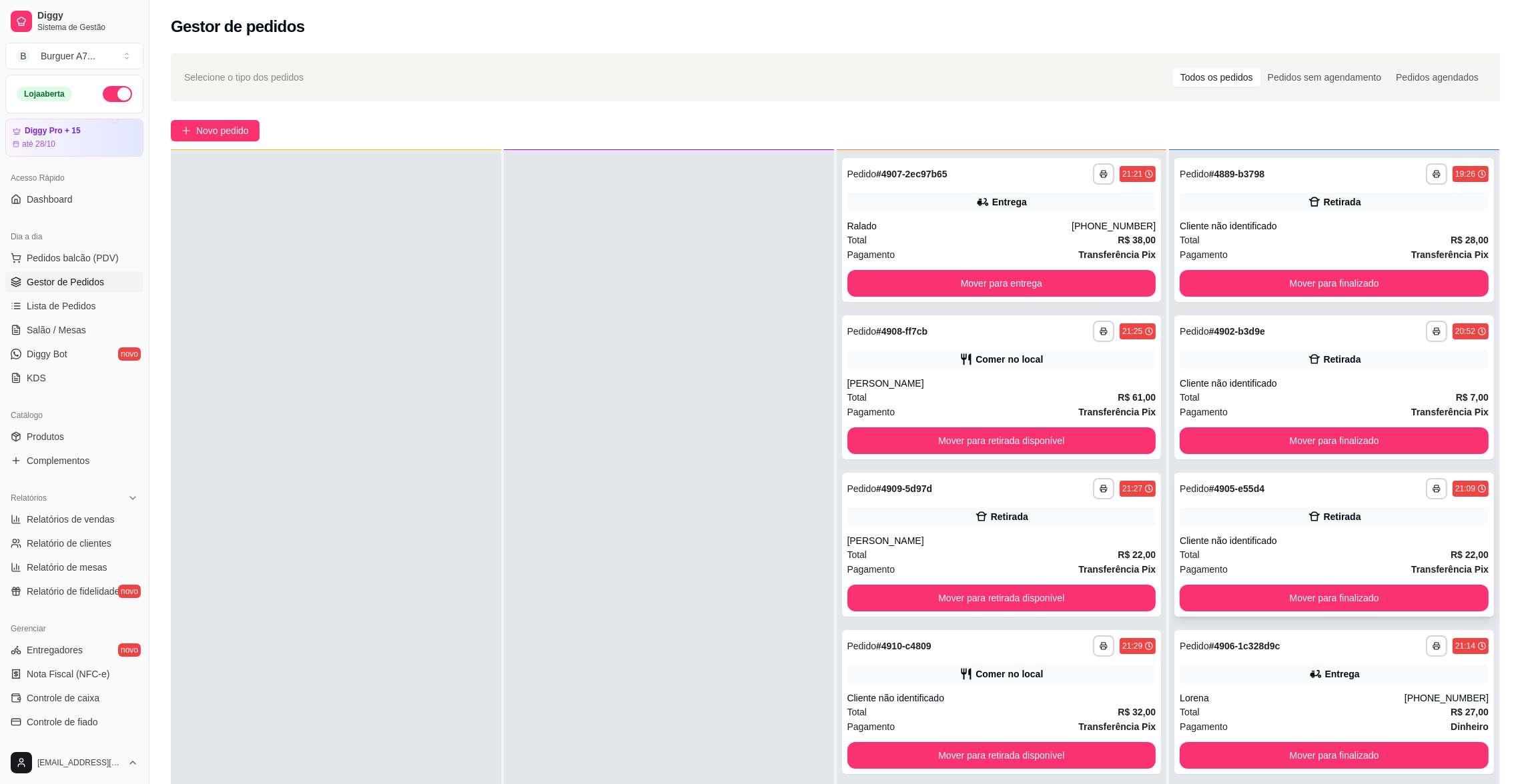
click at [1312, 509] on div "Retirada" at bounding box center [1335, 517] width 309 height 18
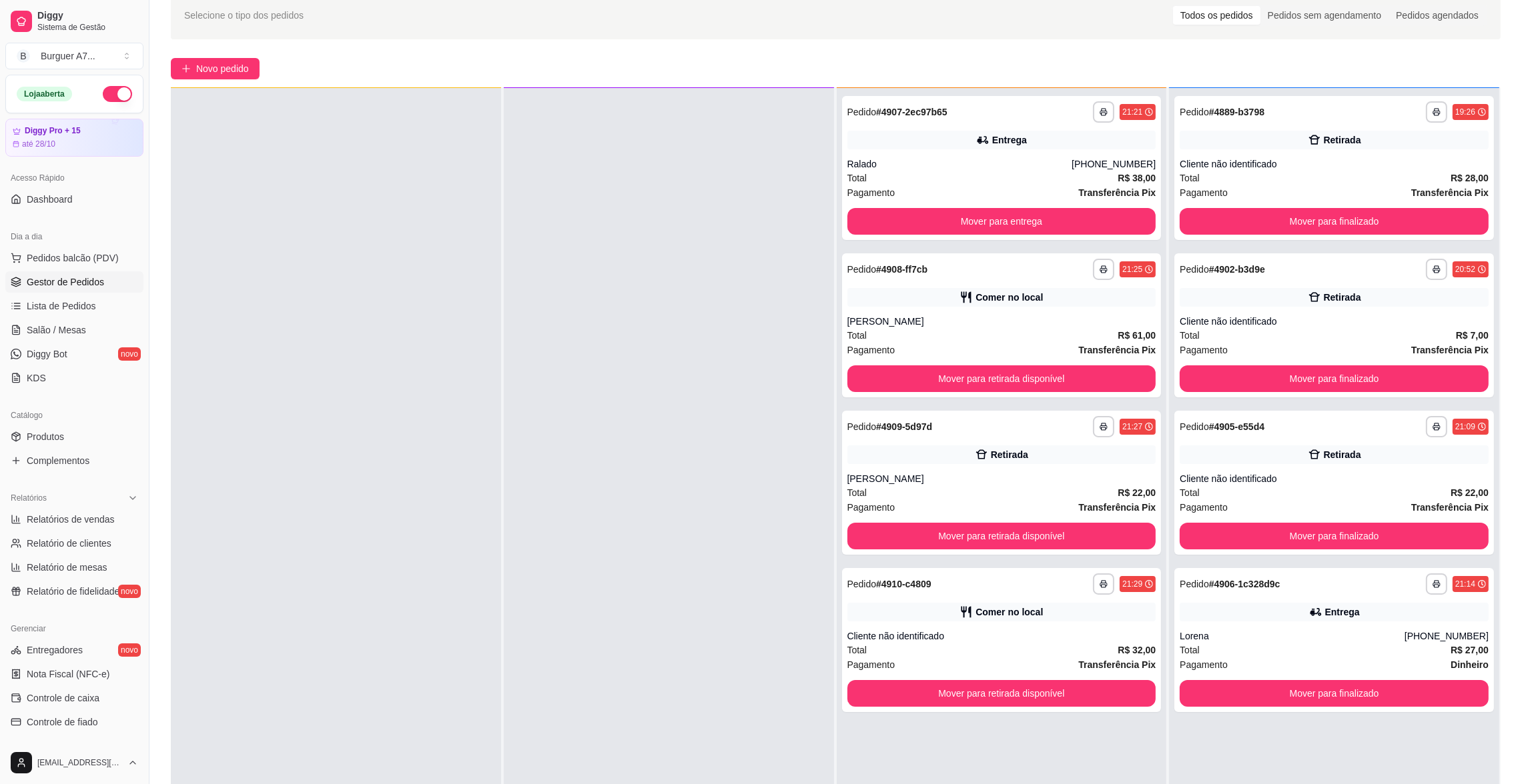
scroll to position [203, 0]
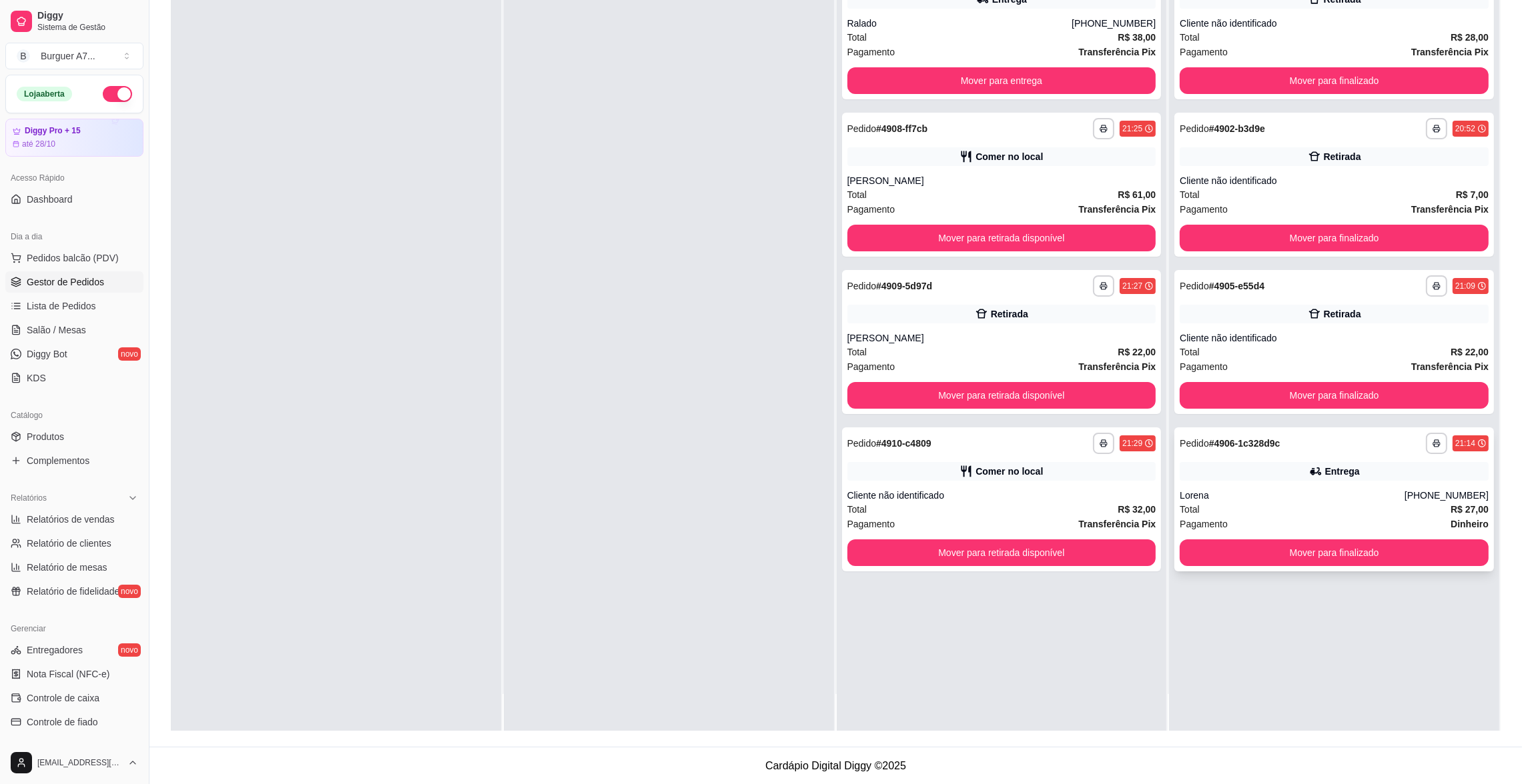
click at [1362, 493] on div "Lorena" at bounding box center [1292, 495] width 225 height 13
click at [75, 518] on span "Relatórios de vendas" at bounding box center [70, 519] width 88 height 13
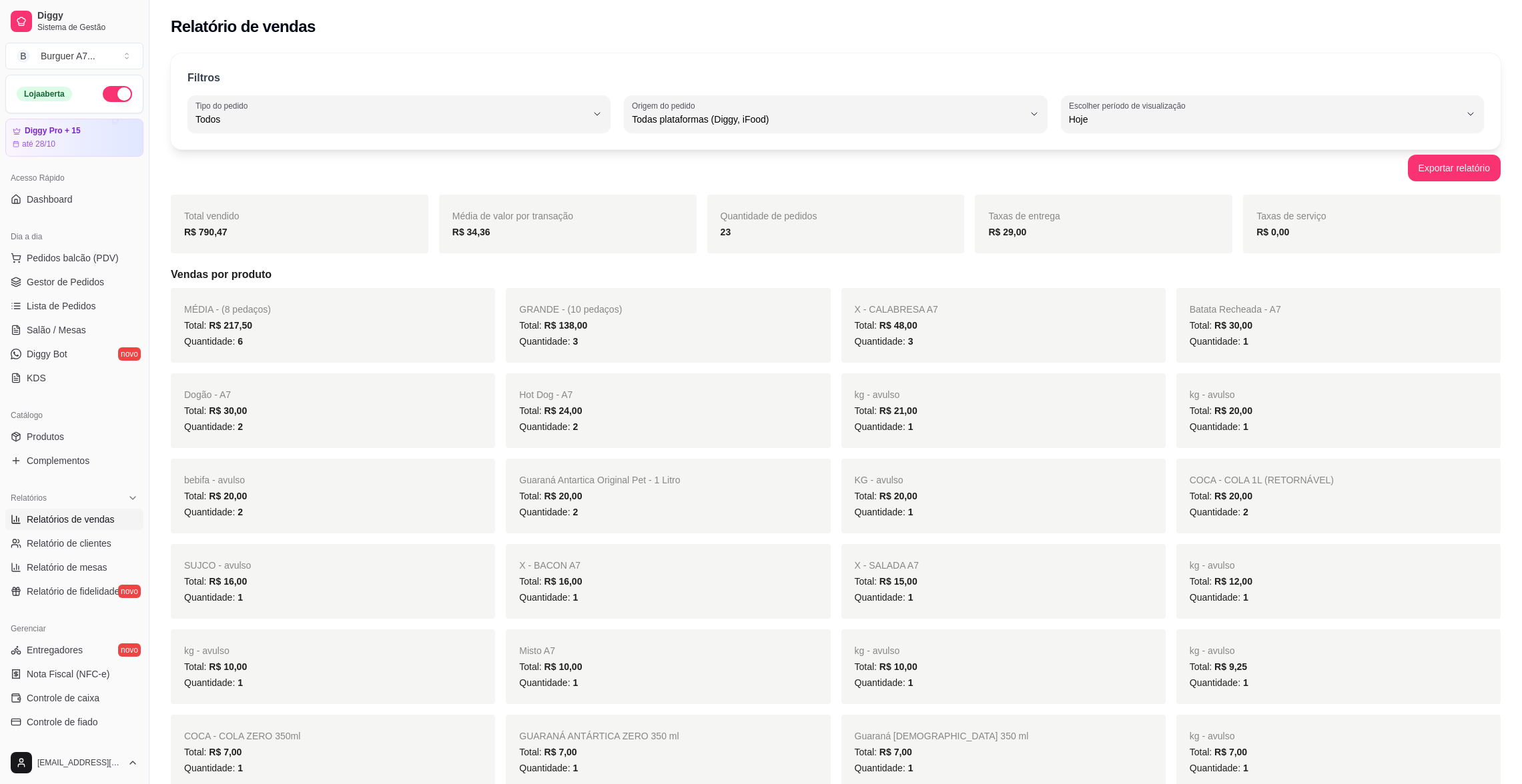
select select "ALL"
select select "0"
click at [87, 289] on link "Gestor de Pedidos" at bounding box center [74, 282] width 138 height 21
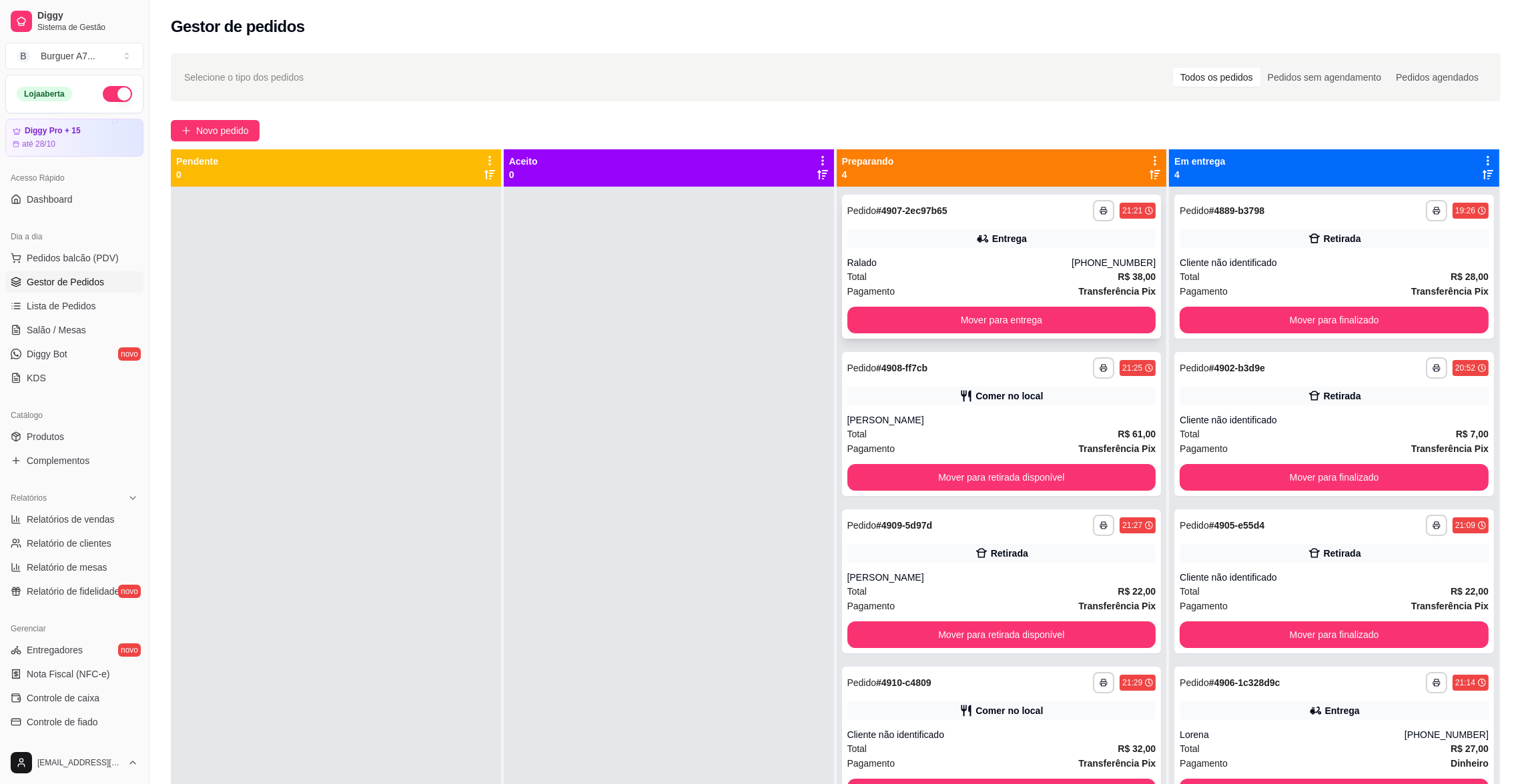
click at [1018, 242] on div "Entrega" at bounding box center [1002, 239] width 309 height 18
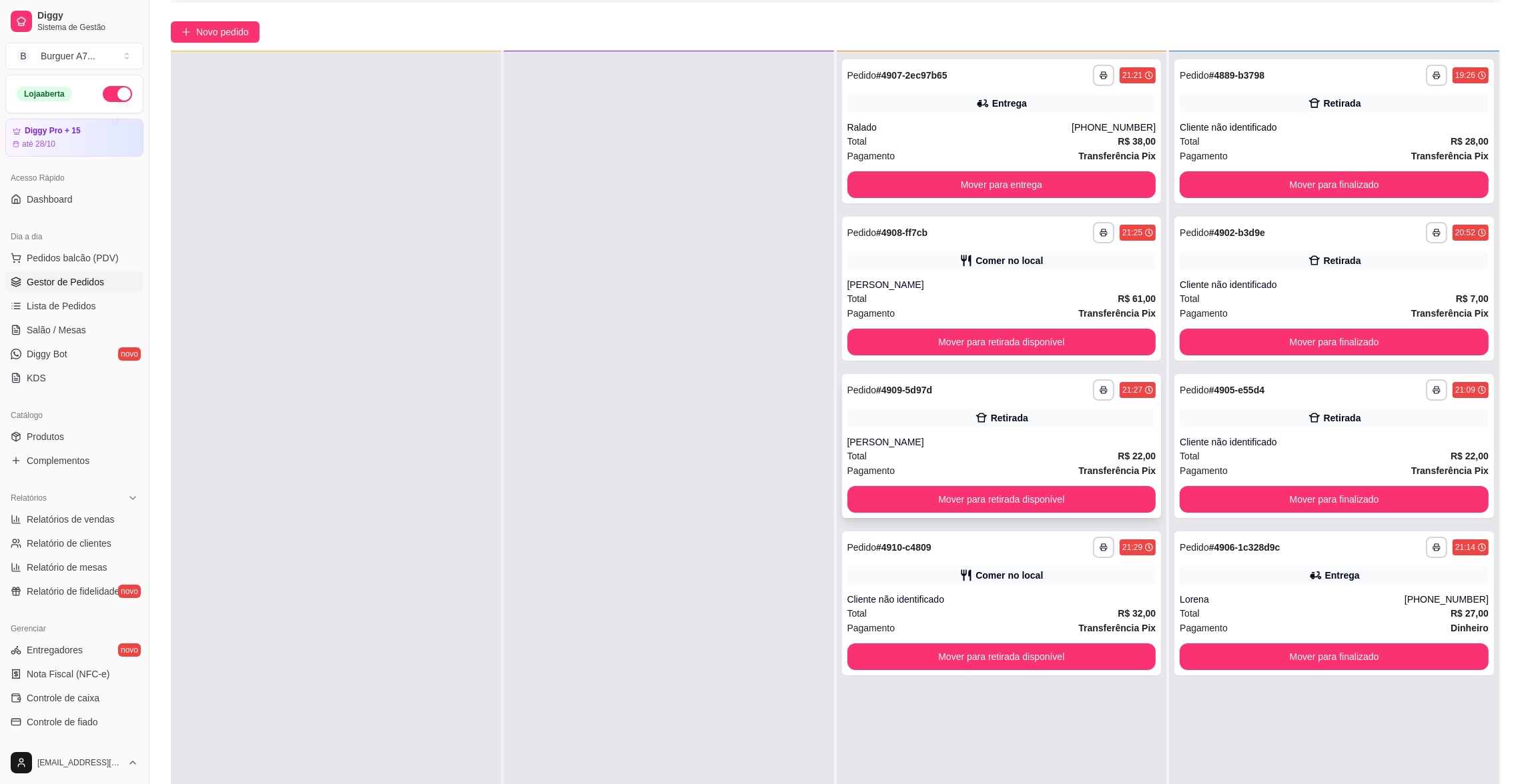
scroll to position [100, 0]
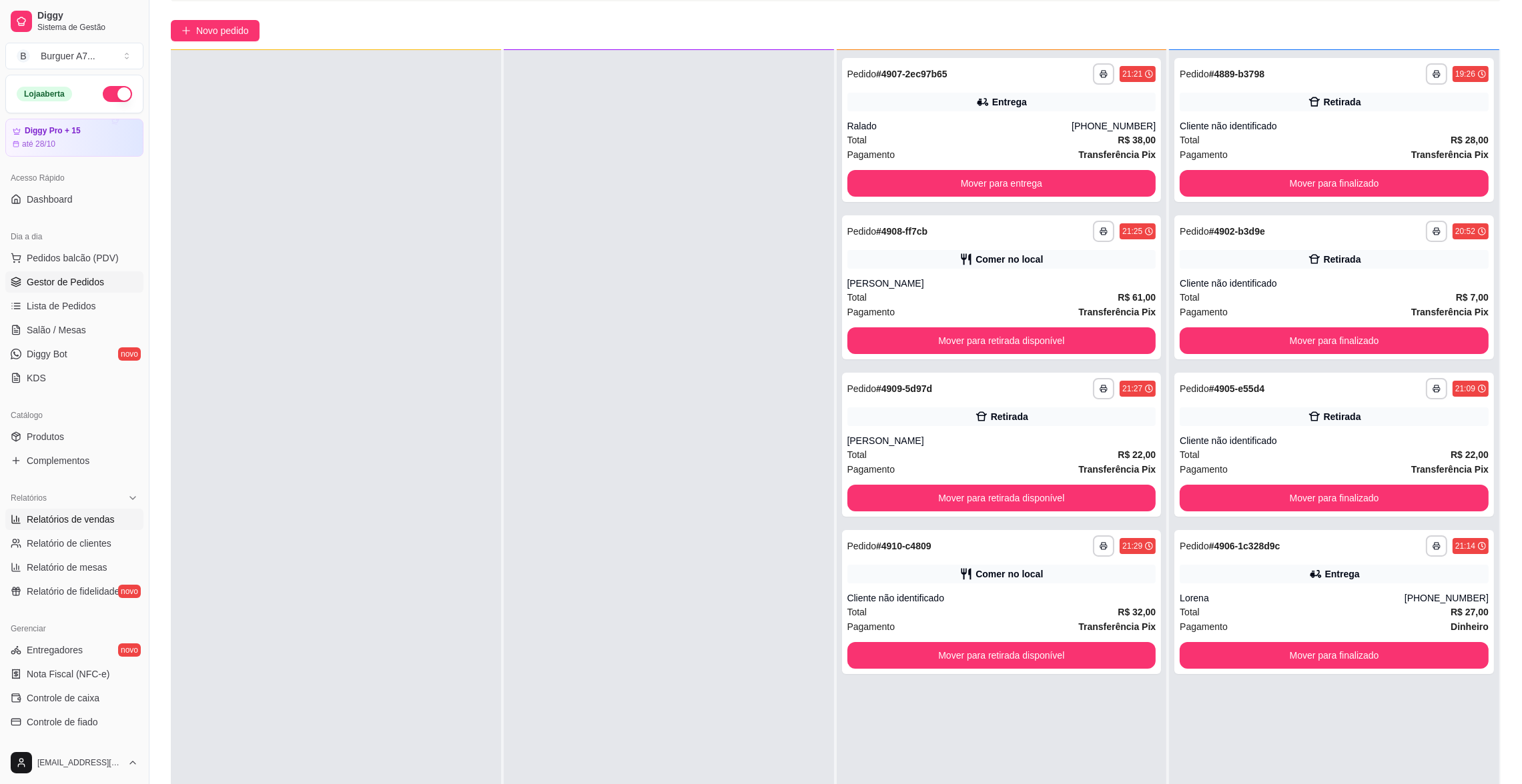
click at [90, 526] on link "Relatórios de vendas" at bounding box center [74, 519] width 138 height 21
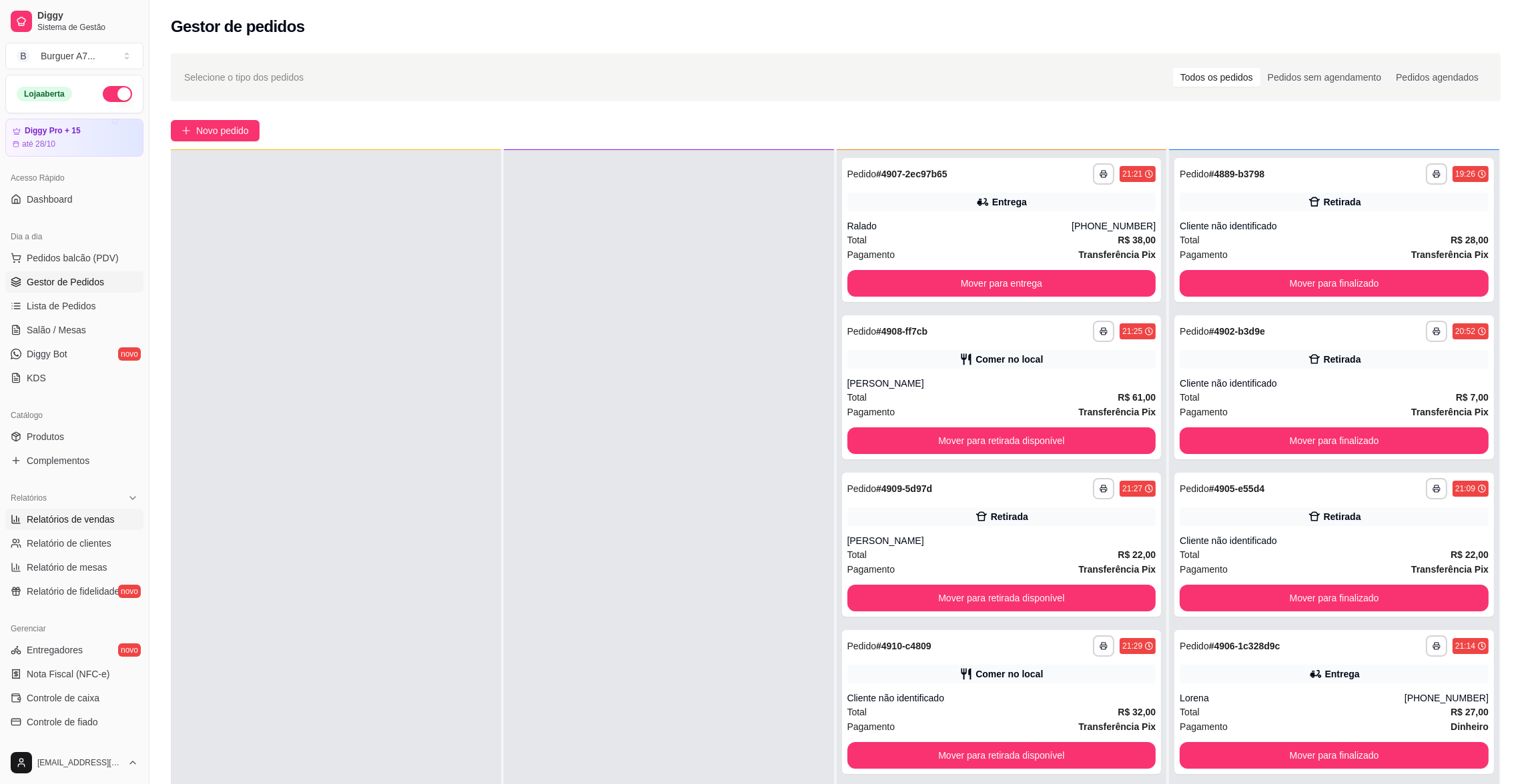
select select "ALL"
select select "0"
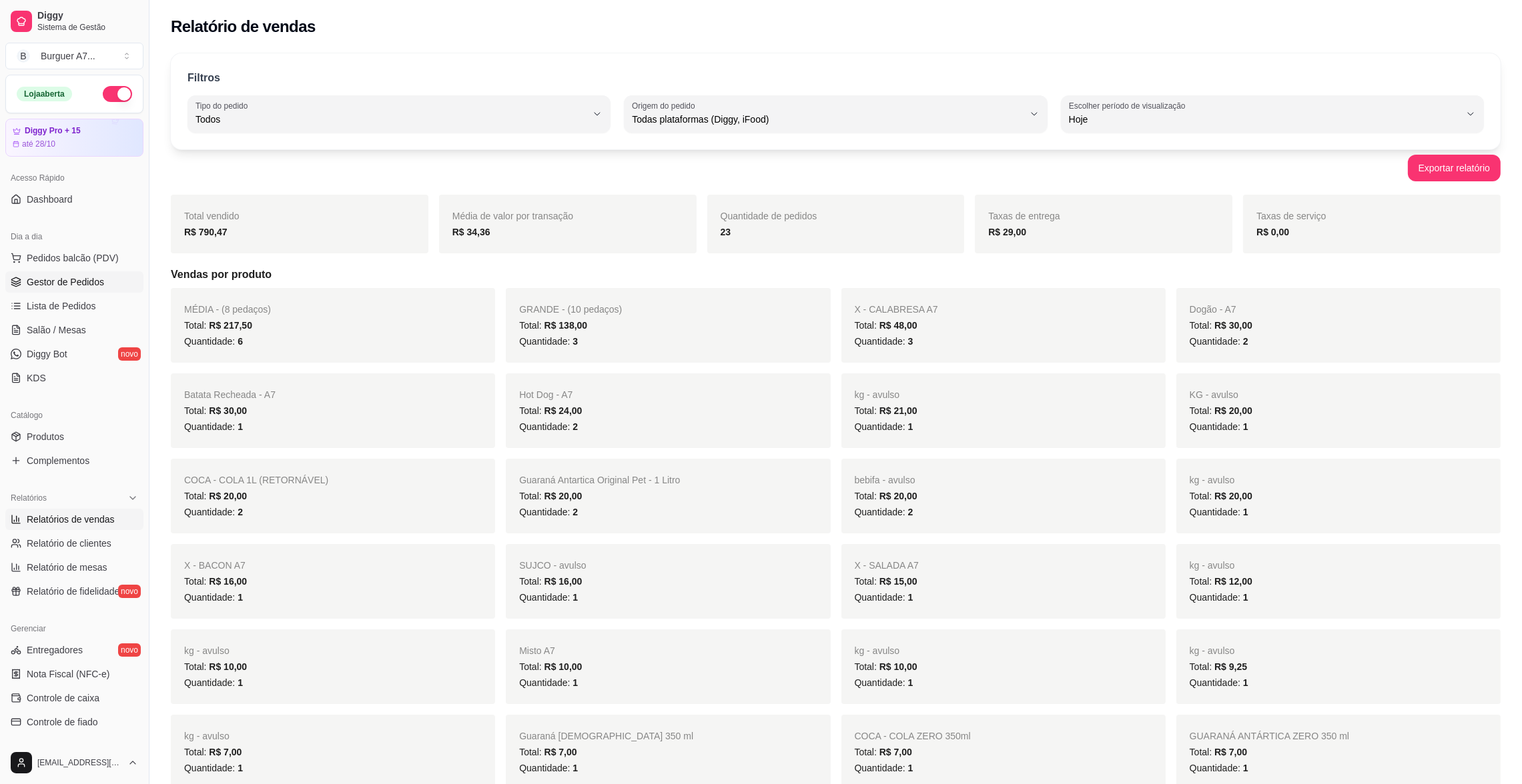
click at [122, 277] on link "Gestor de Pedidos" at bounding box center [74, 282] width 138 height 21
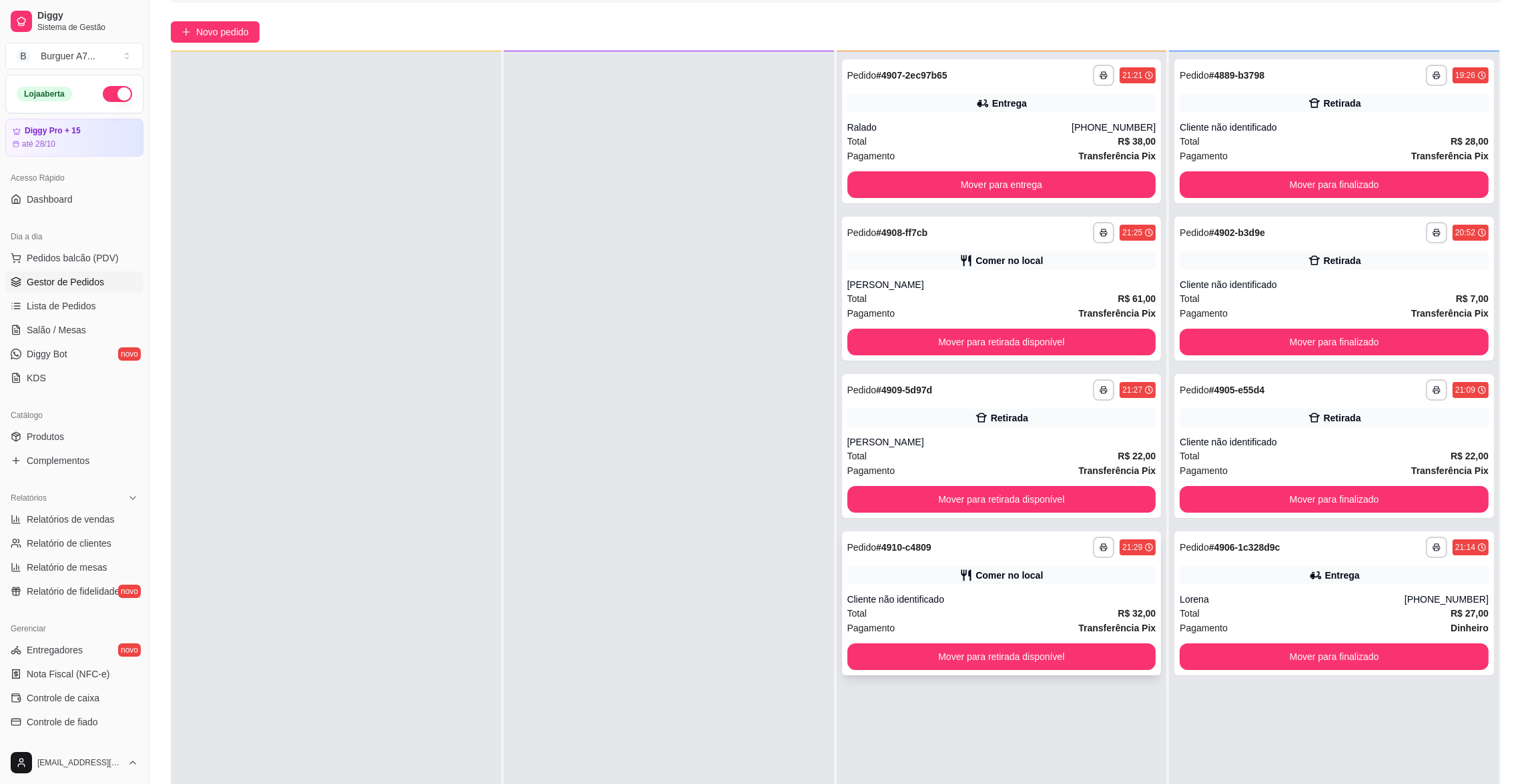
scroll to position [100, 0]
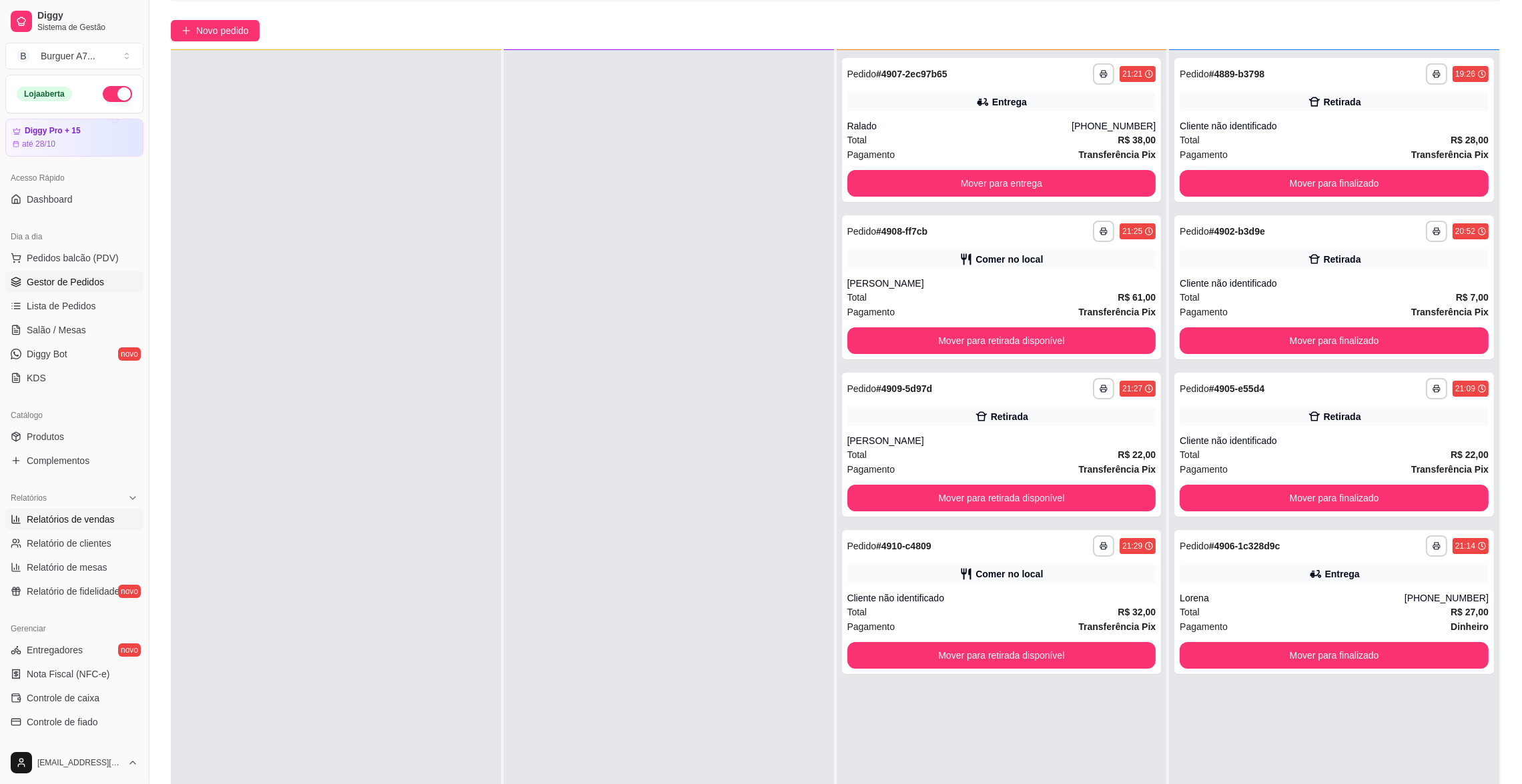
click at [102, 523] on span "Relatórios de vendas" at bounding box center [70, 519] width 88 height 13
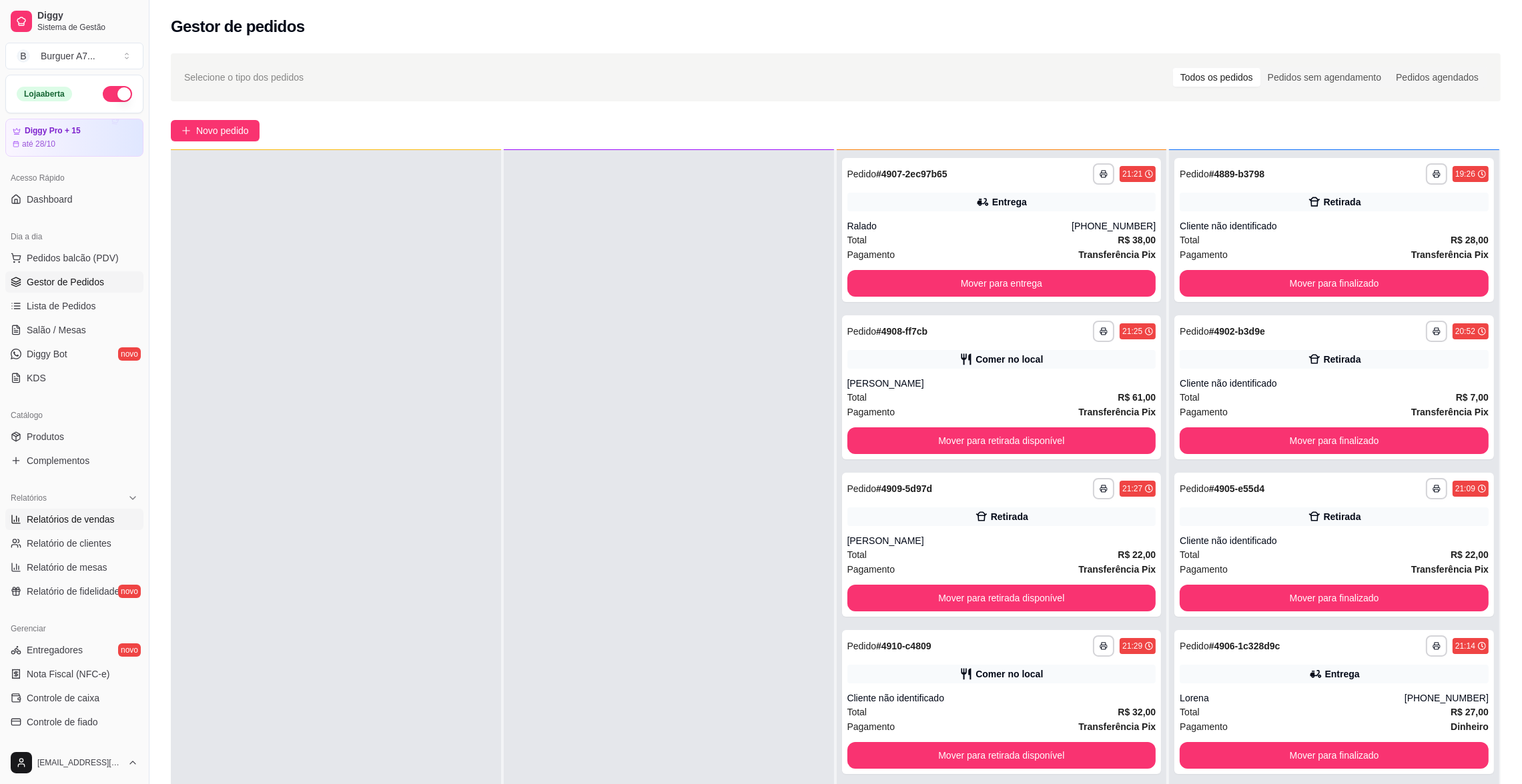
select select "ALL"
select select "0"
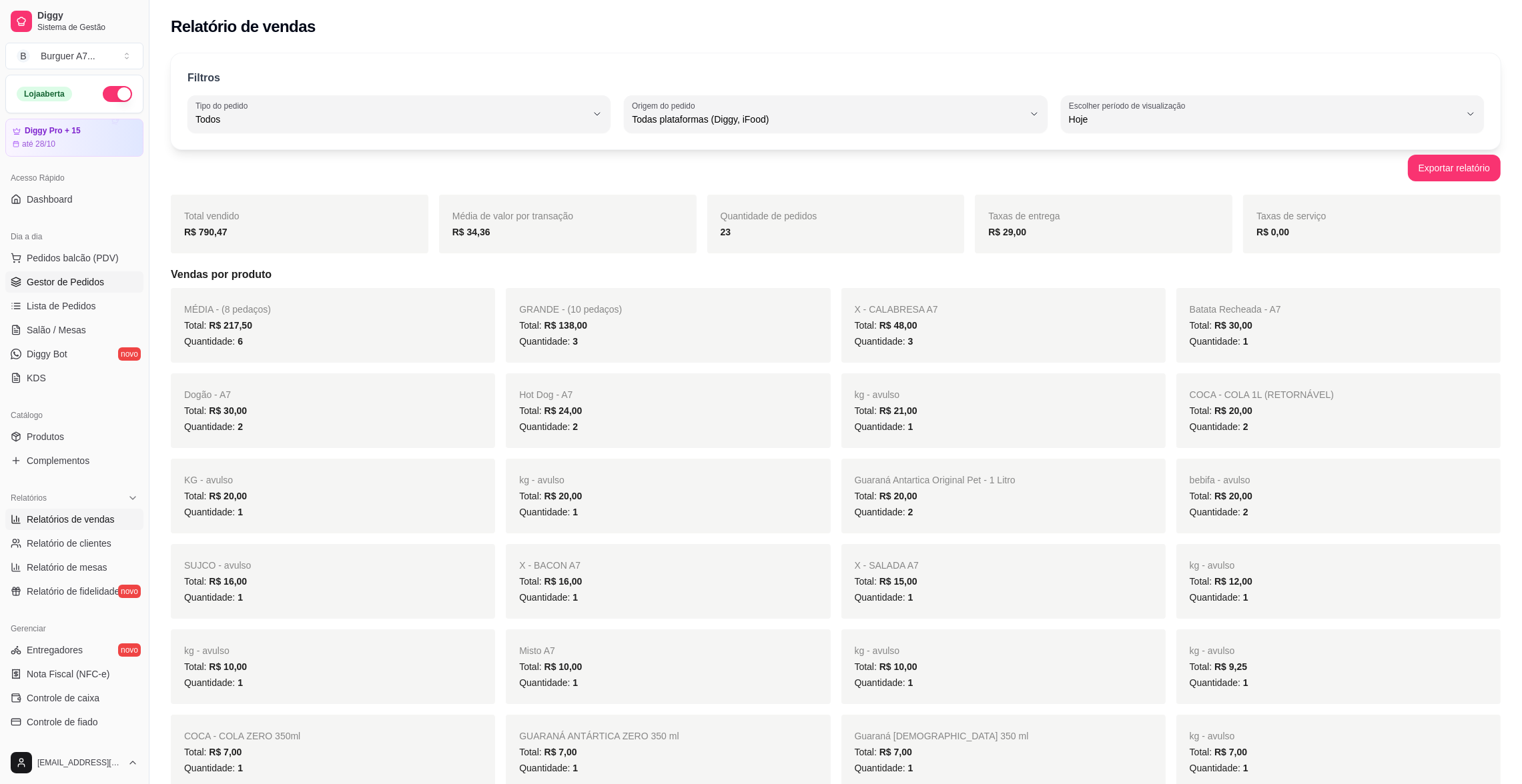
click at [112, 291] on link "Gestor de Pedidos" at bounding box center [74, 282] width 138 height 21
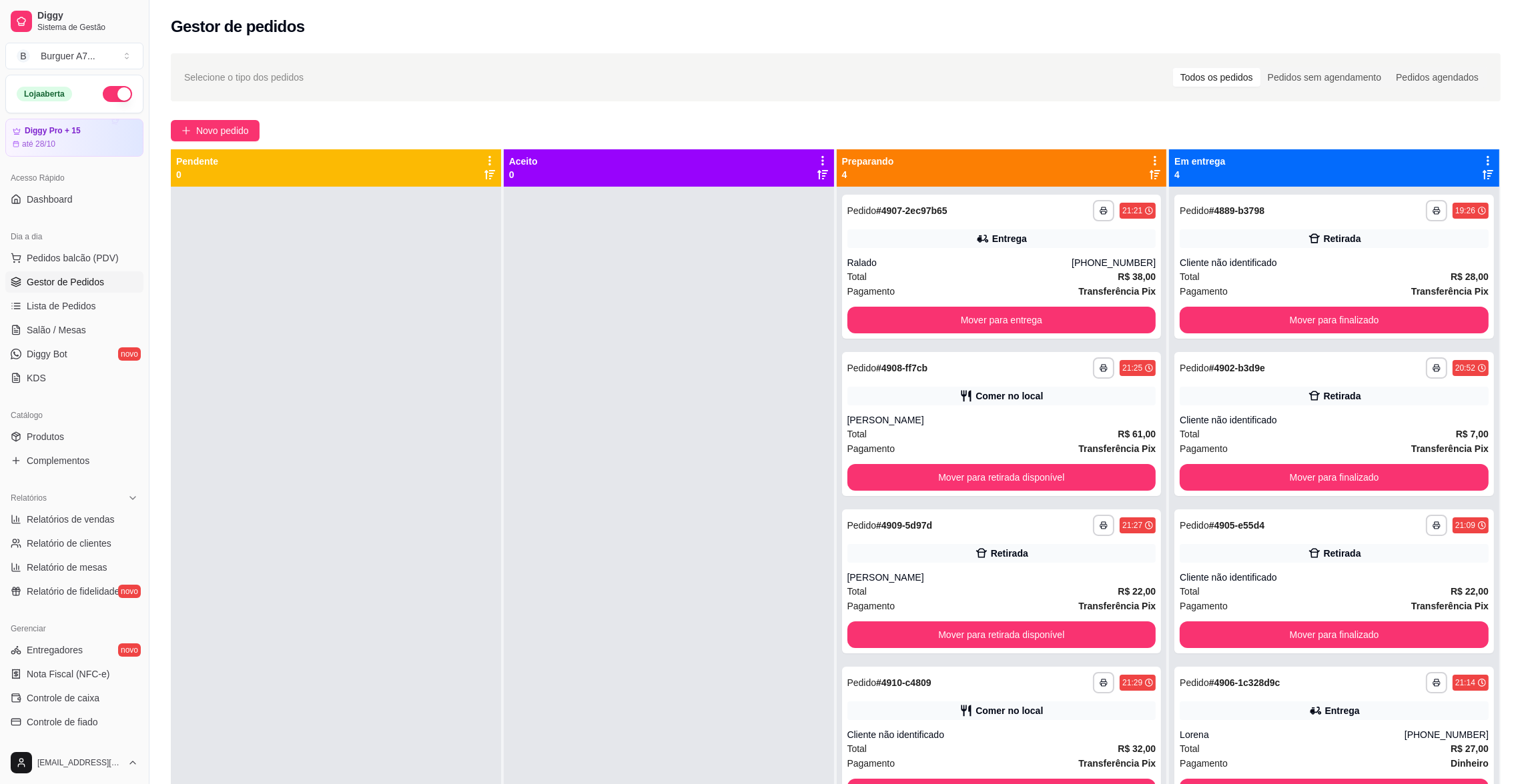
drag, startPoint x: 112, startPoint y: 291, endPoint x: 186, endPoint y: 143, distance: 165.5
drag, startPoint x: 186, startPoint y: 143, endPoint x: 1383, endPoint y: 581, distance: 1274.6
click at [1383, 581] on div "Cliente não identificado" at bounding box center [1335, 577] width 309 height 13
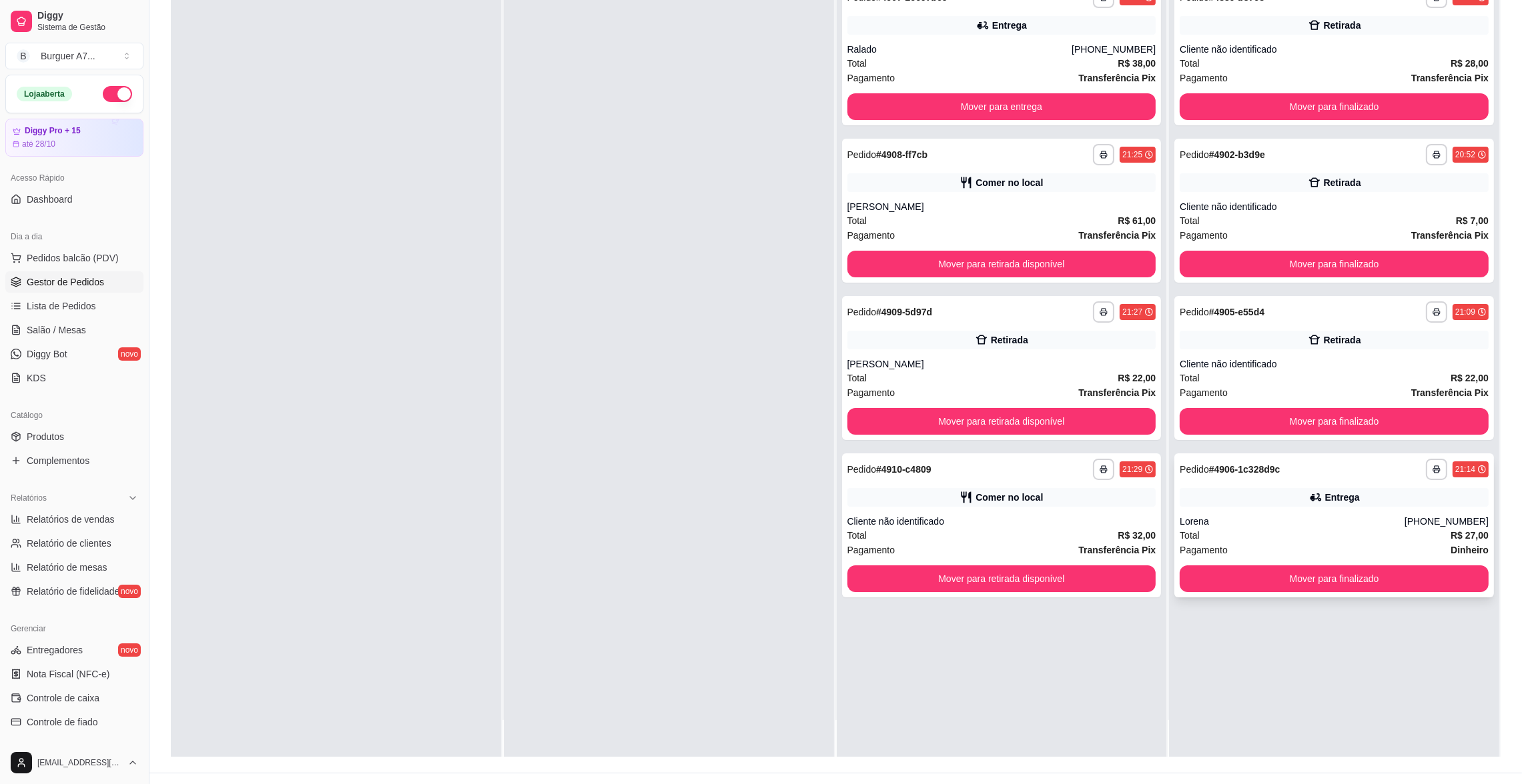
scroll to position [200, 0]
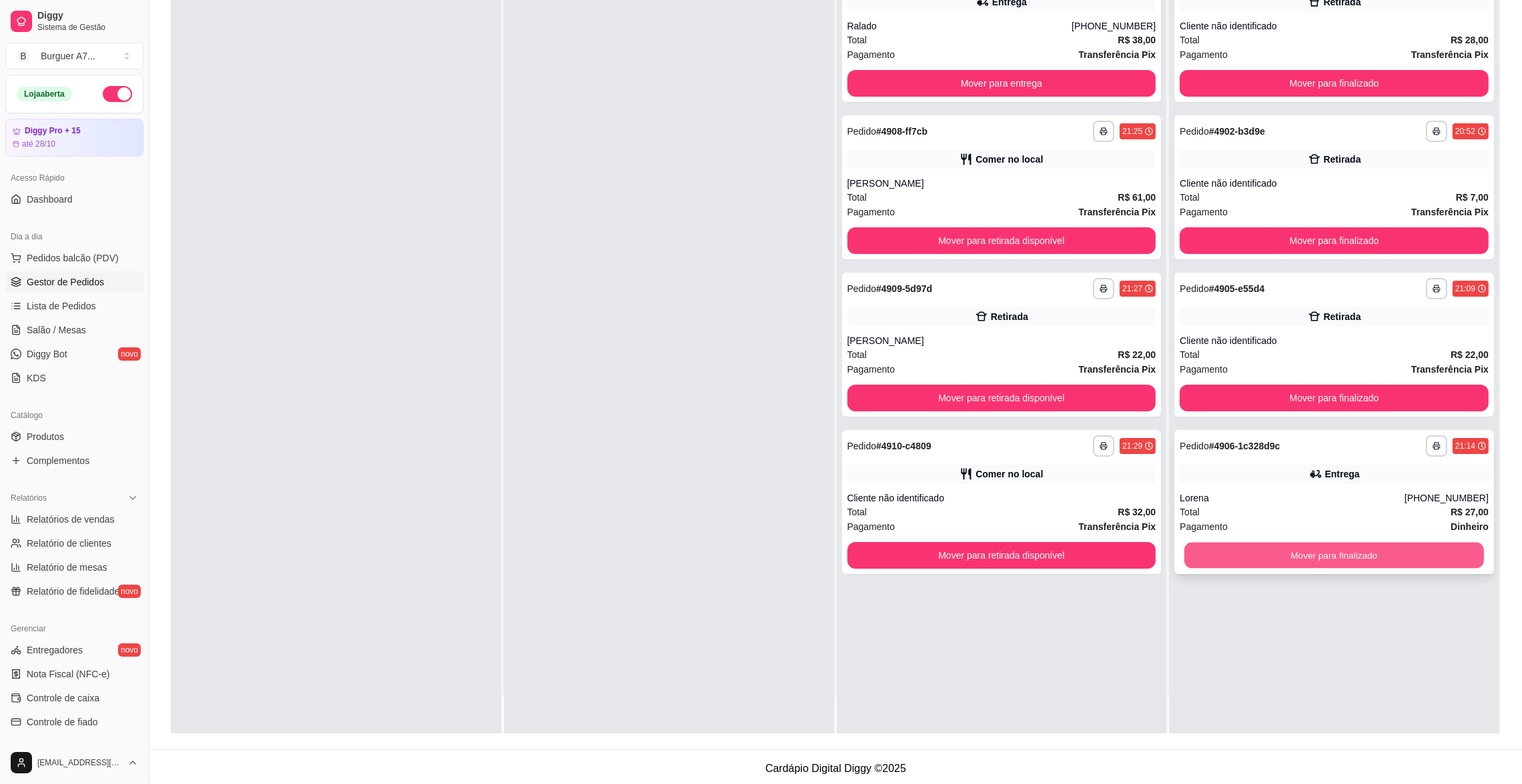
click at [1364, 551] on button "Mover para finalizado" at bounding box center [1334, 556] width 299 height 26
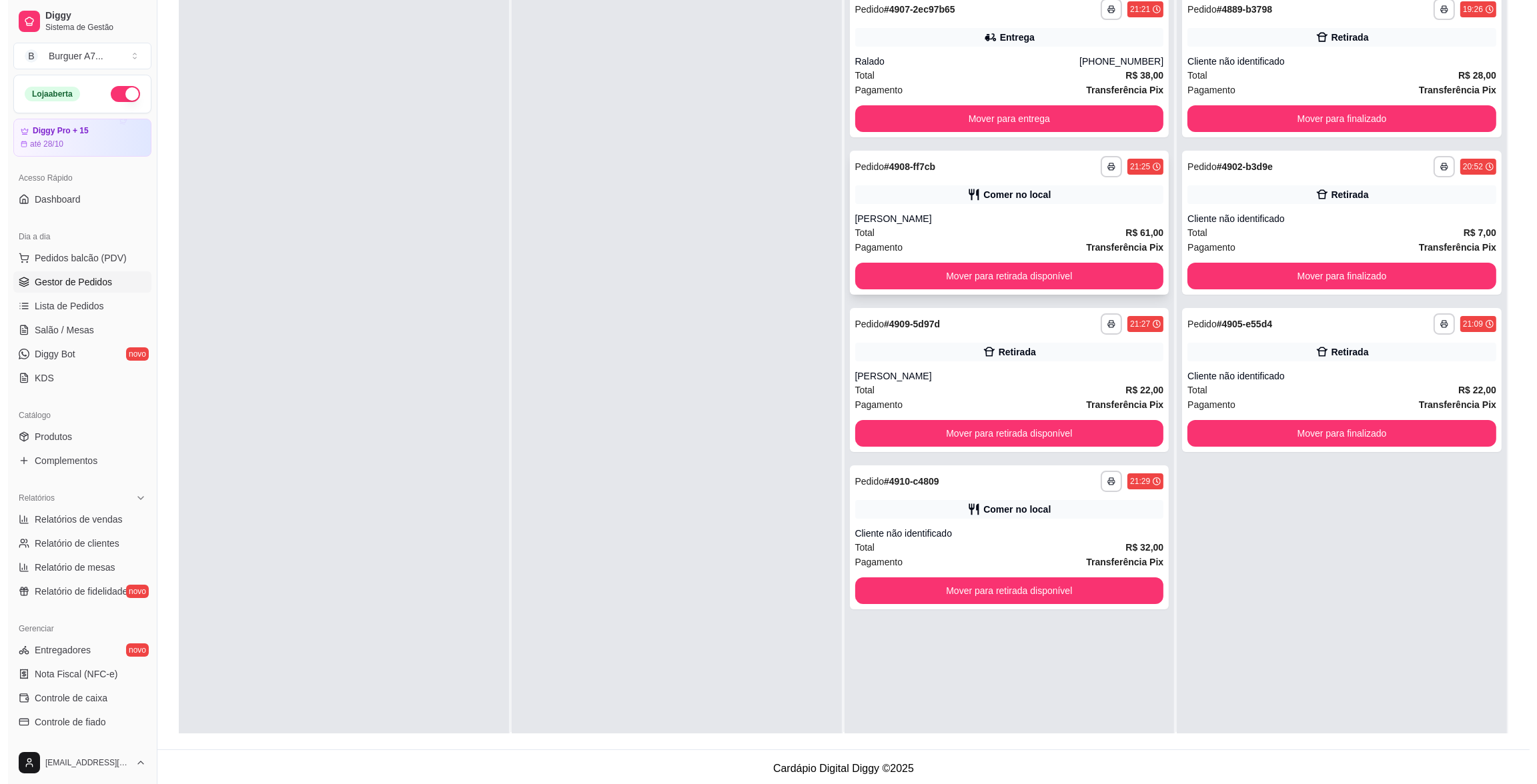
scroll to position [0, 0]
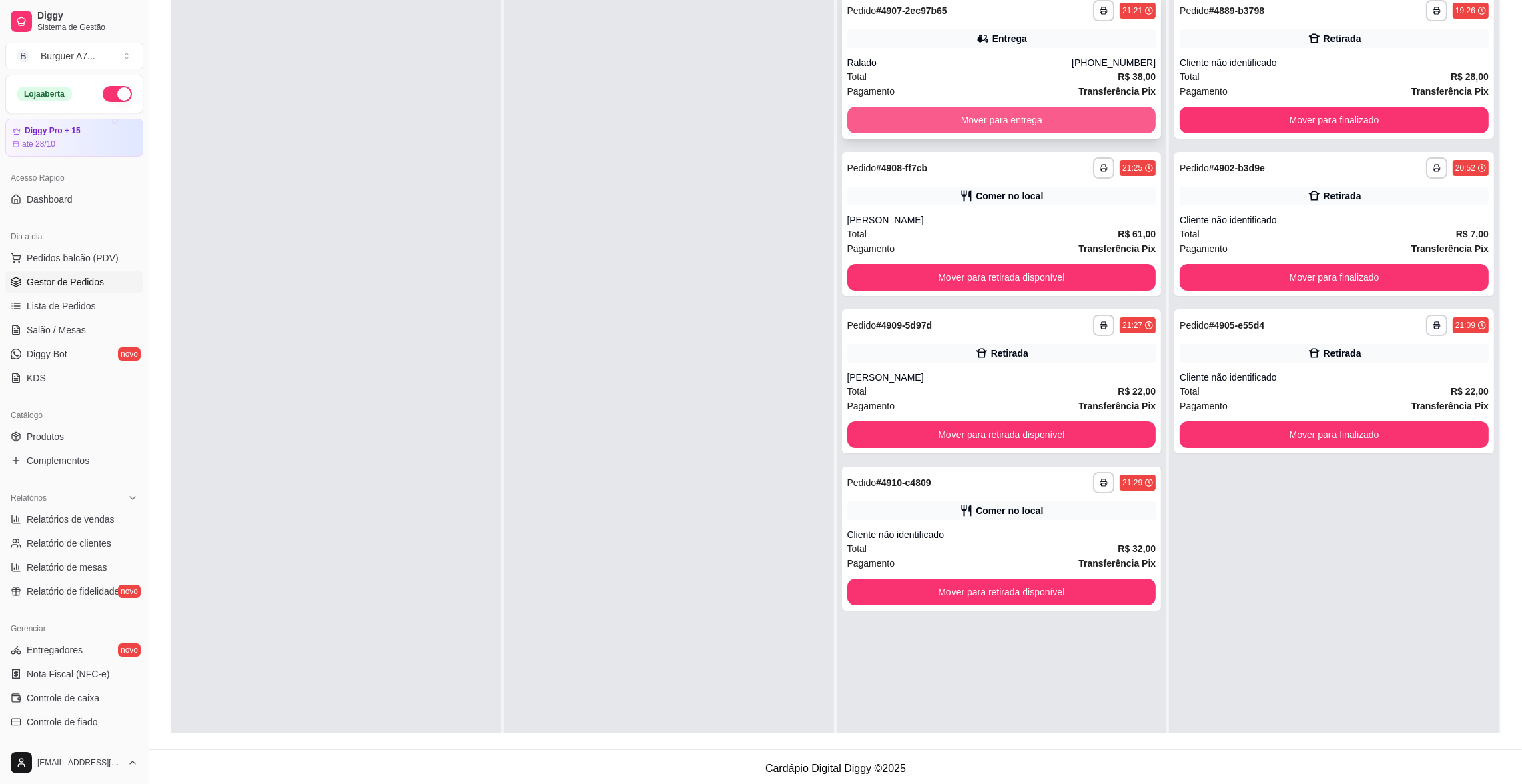
click at [1051, 119] on button "Mover para entrega" at bounding box center [1002, 120] width 309 height 27
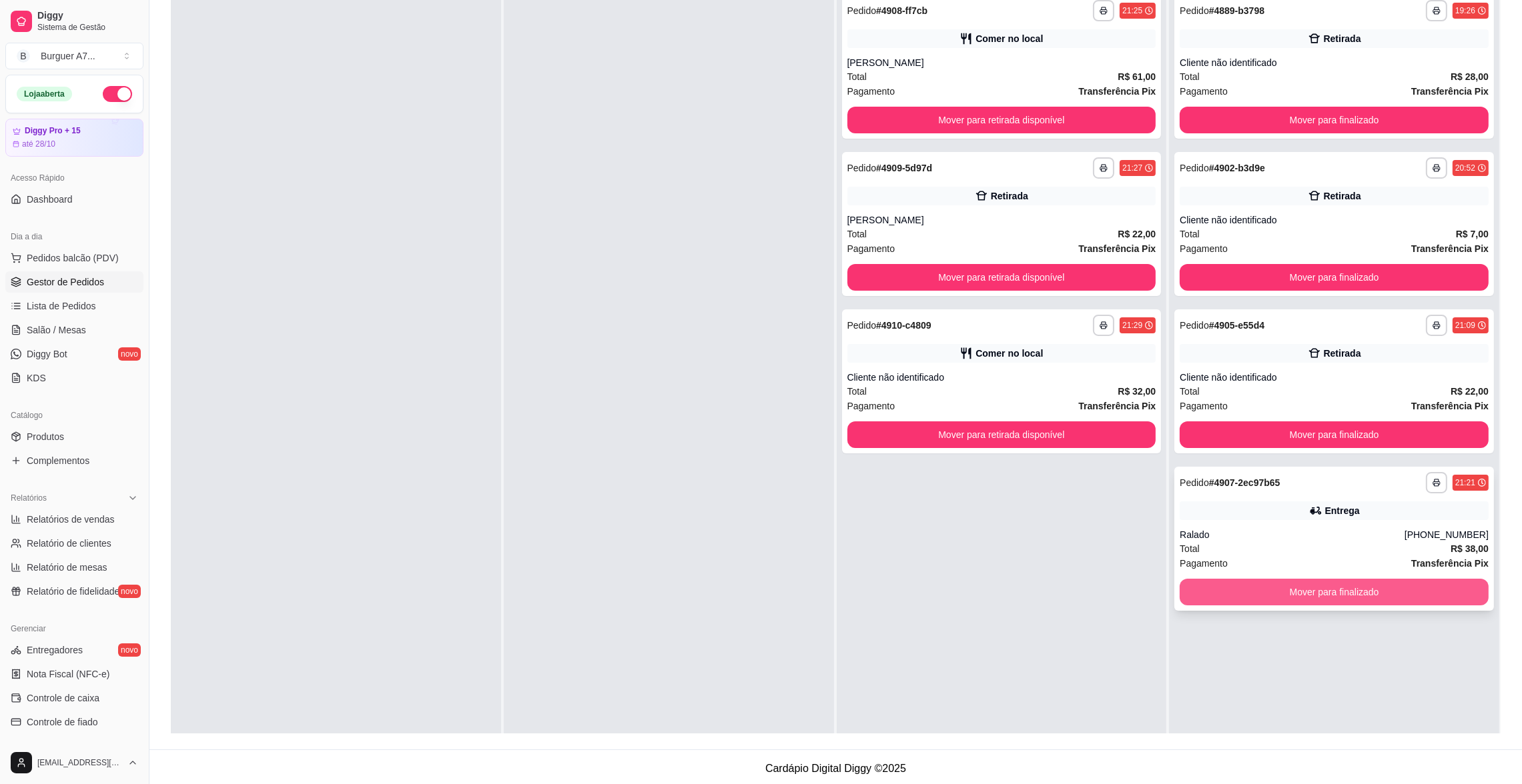
click at [1396, 590] on button "Mover para finalizado" at bounding box center [1335, 592] width 309 height 27
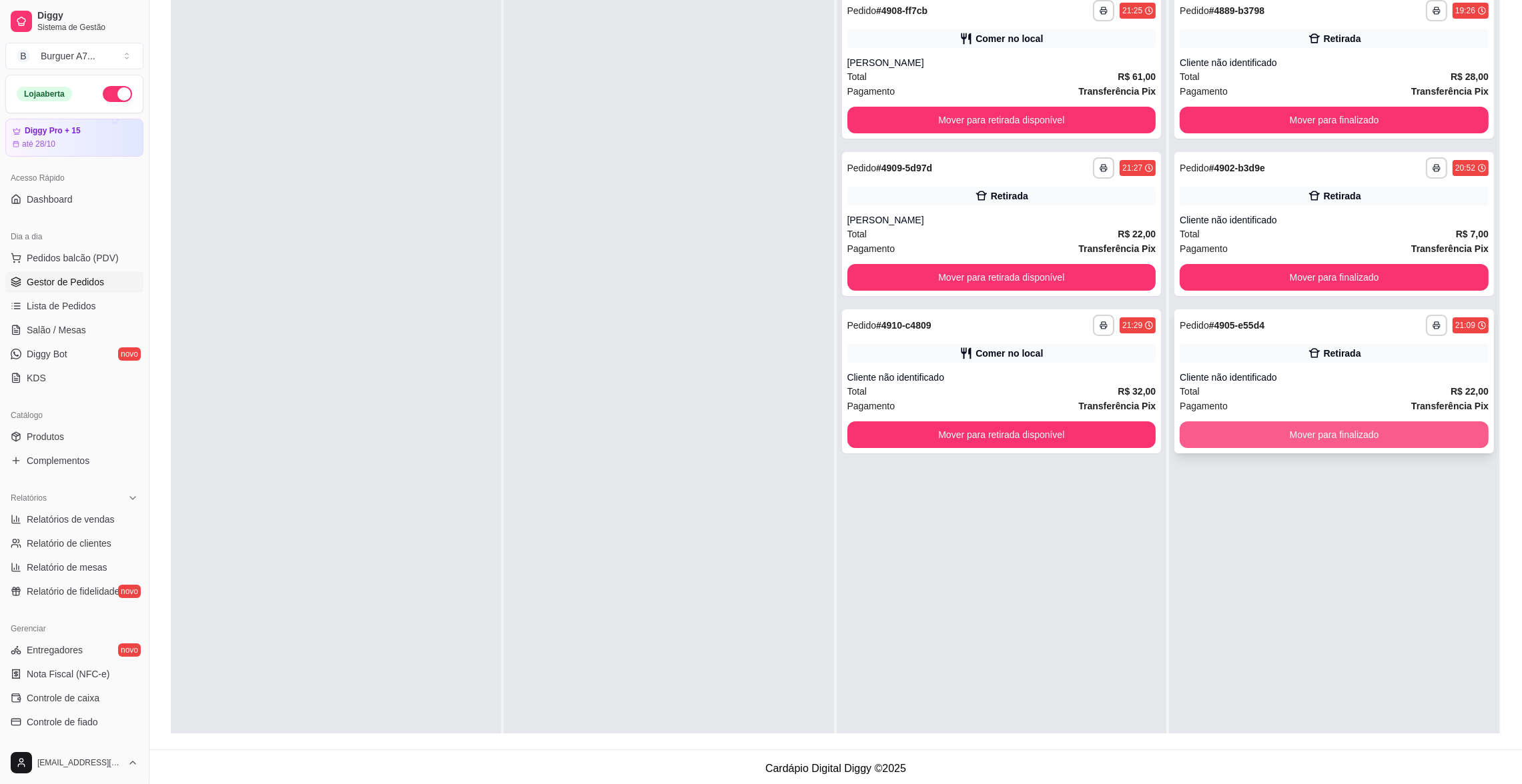
click at [1411, 434] on button "Mover para finalizado" at bounding box center [1335, 434] width 309 height 27
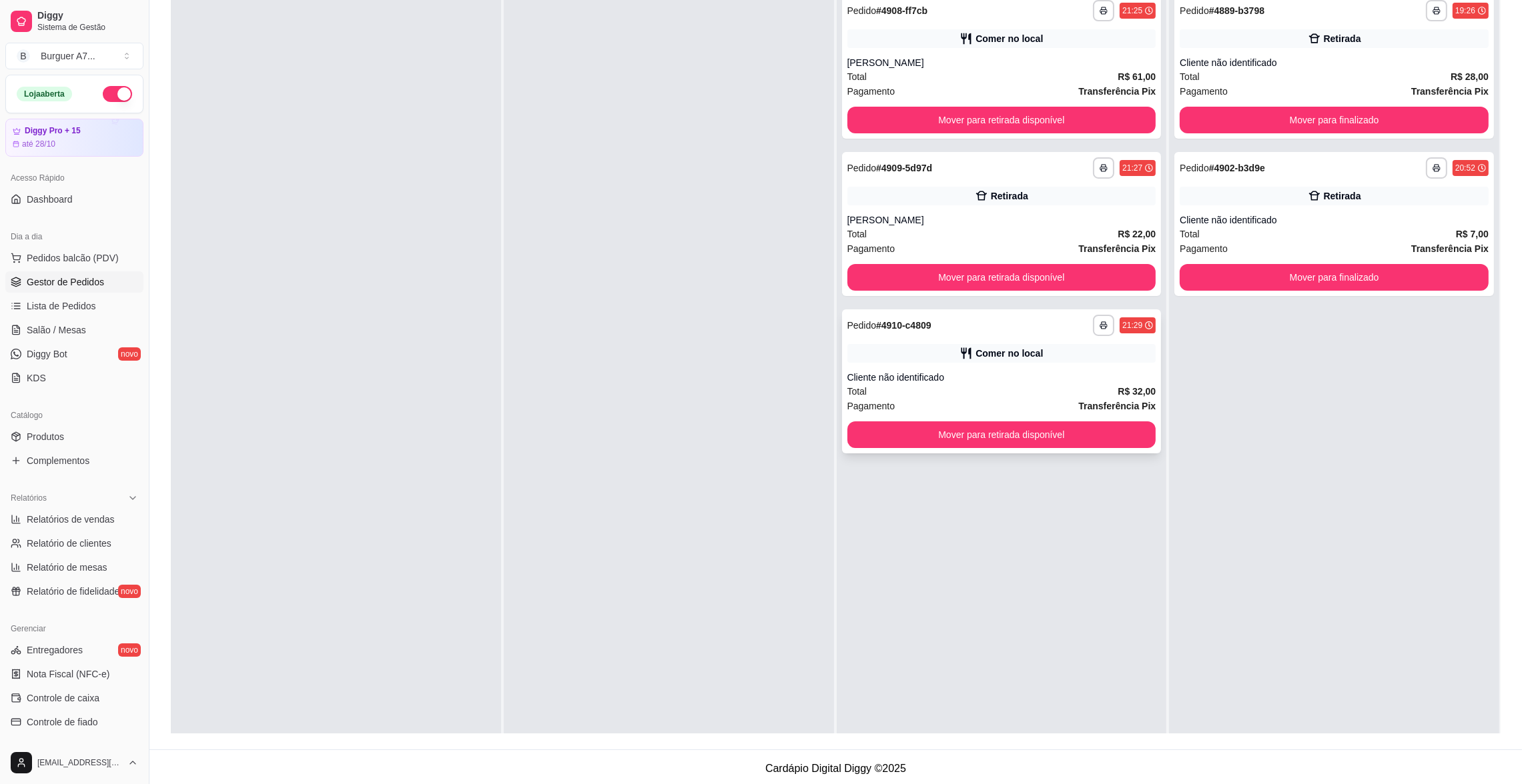
click at [1034, 379] on div "Cliente não identificado" at bounding box center [1002, 377] width 309 height 13
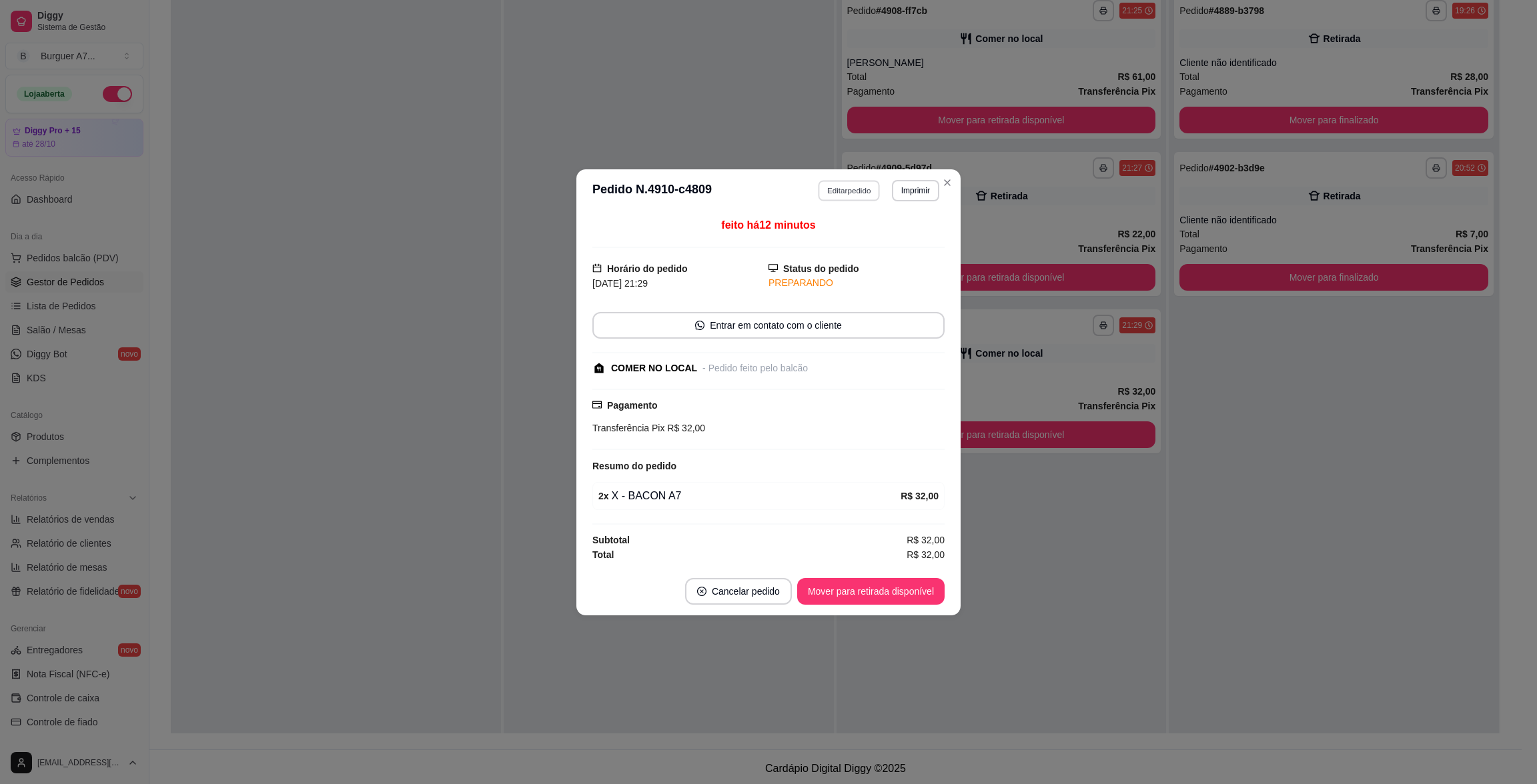
click at [832, 197] on button "Editar pedido" at bounding box center [849, 190] width 62 height 21
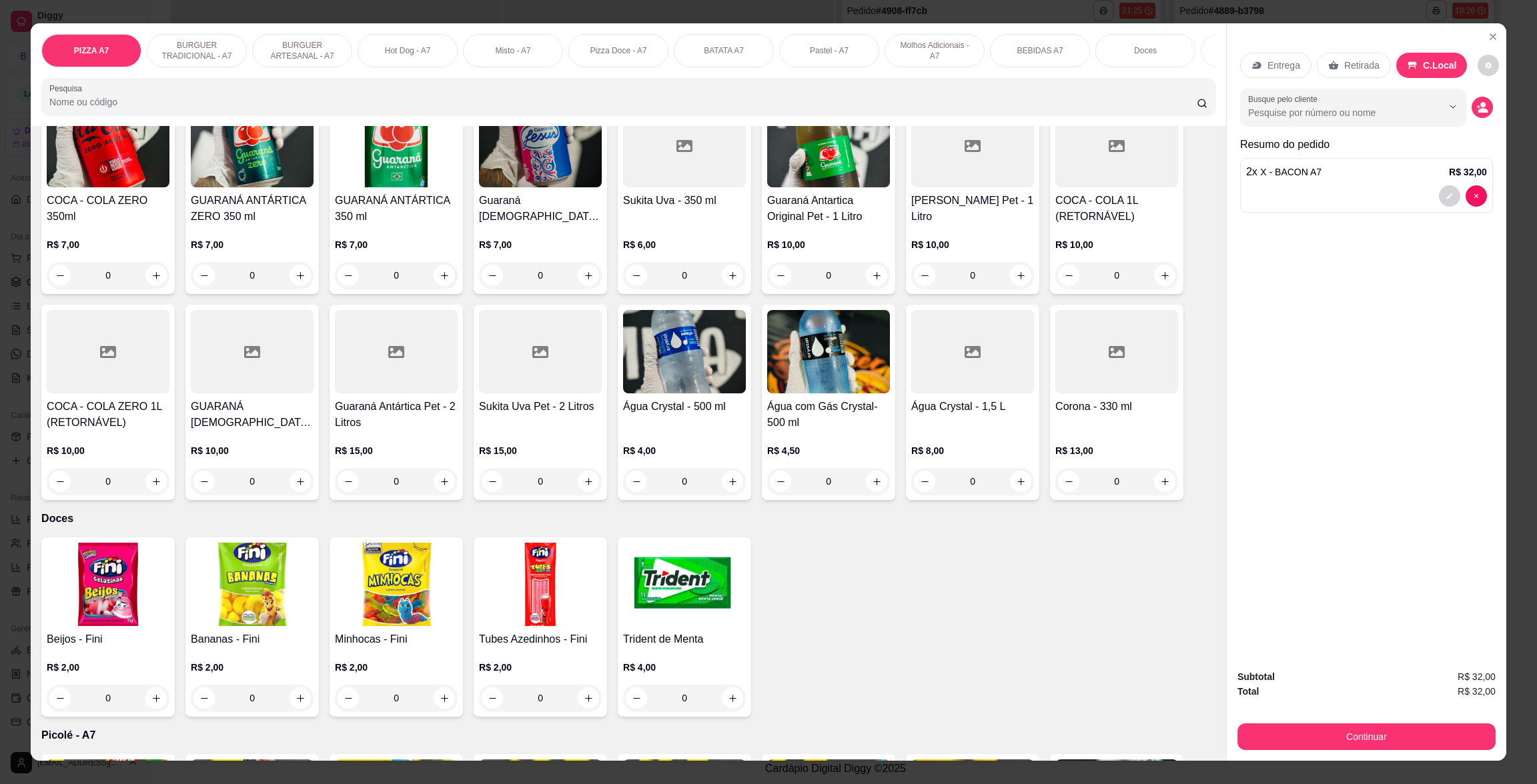
scroll to position [2128, 0]
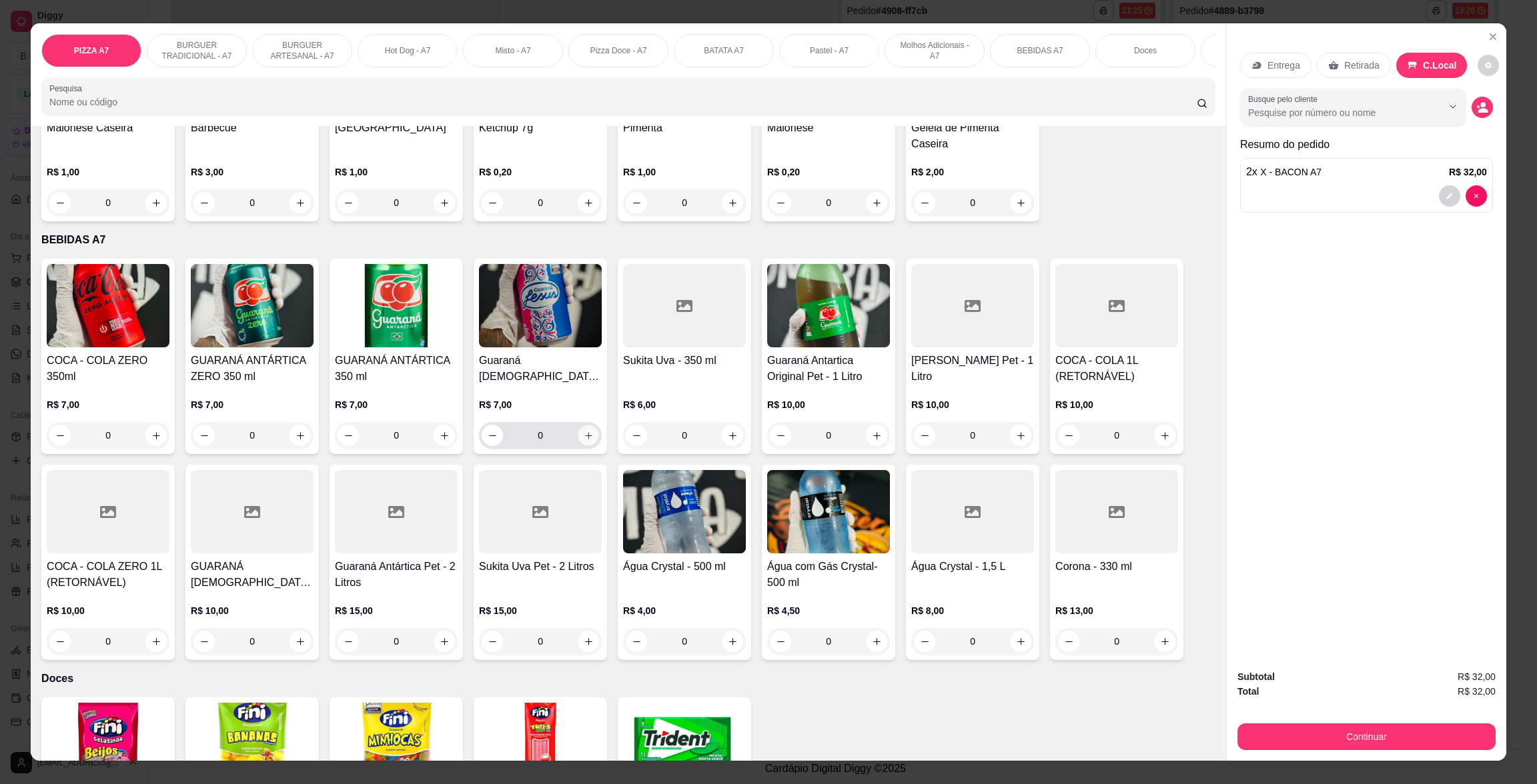
click at [583, 439] on button "increase-product-quantity" at bounding box center [588, 435] width 21 height 21
type input "1"
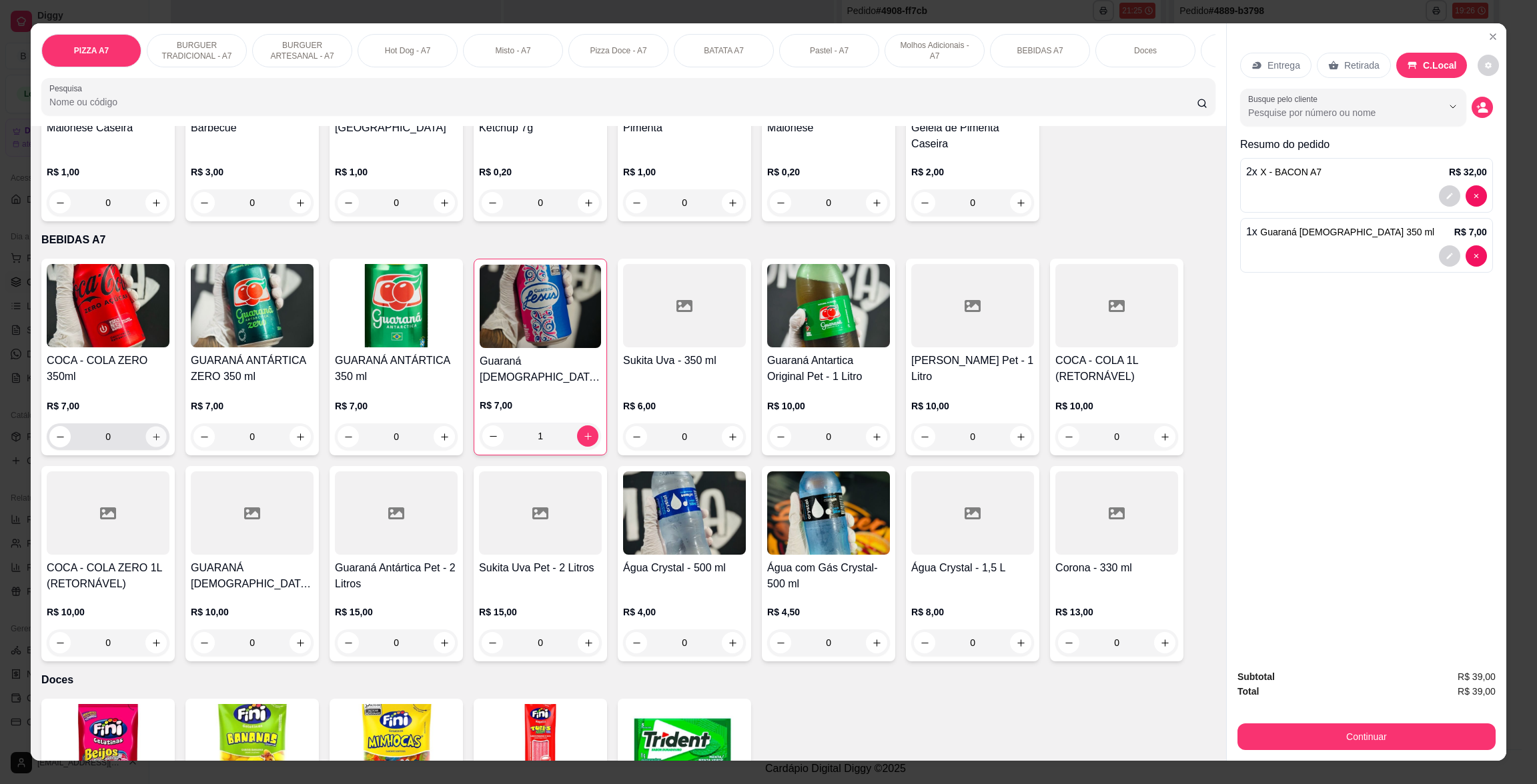
click at [151, 434] on icon "increase-product-quantity" at bounding box center [156, 437] width 10 height 10
type input "1"
click at [1335, 734] on button "Continuar" at bounding box center [1366, 737] width 258 height 27
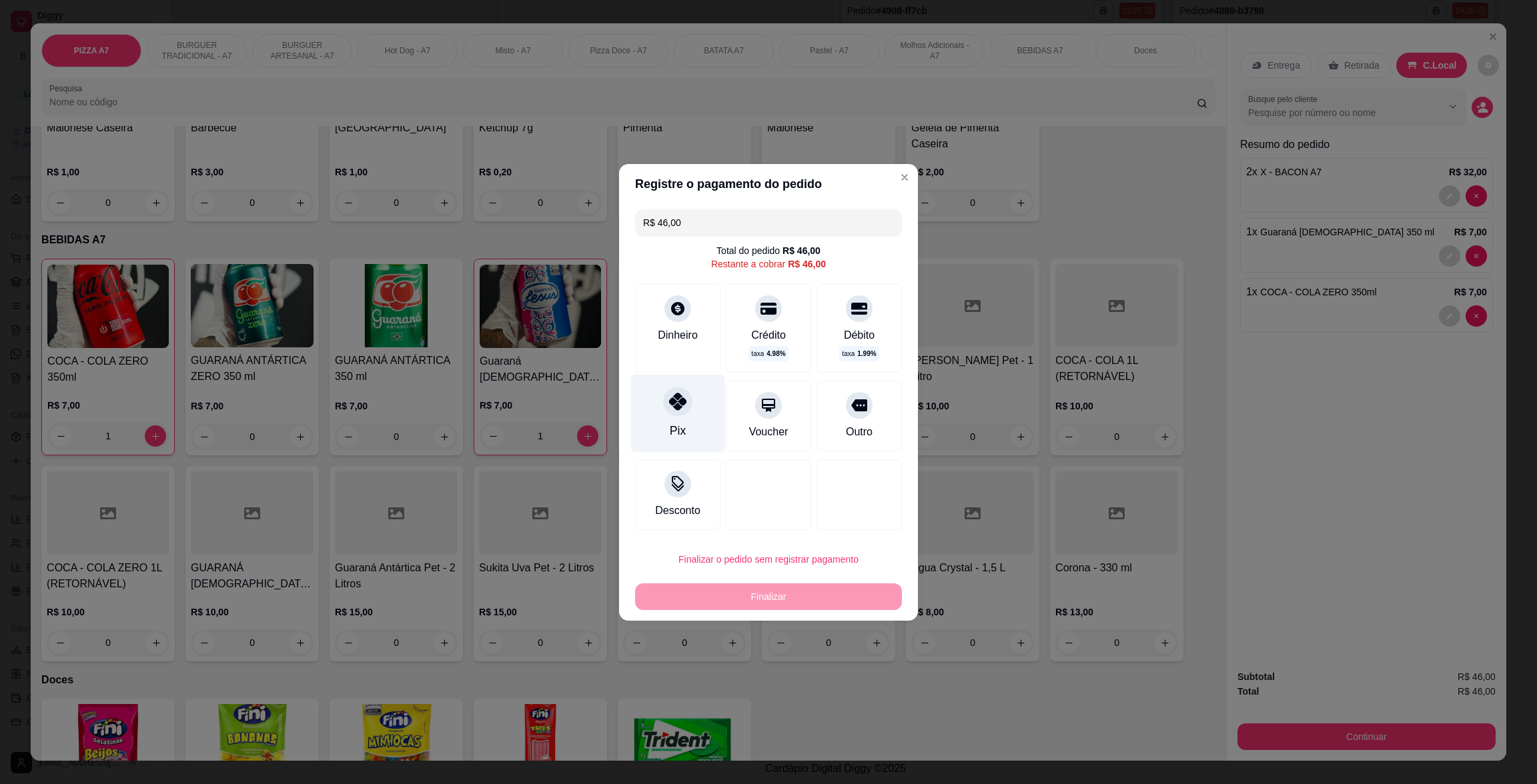
click at [715, 433] on div "Pix" at bounding box center [678, 413] width 94 height 78
type input "R$ 0,00"
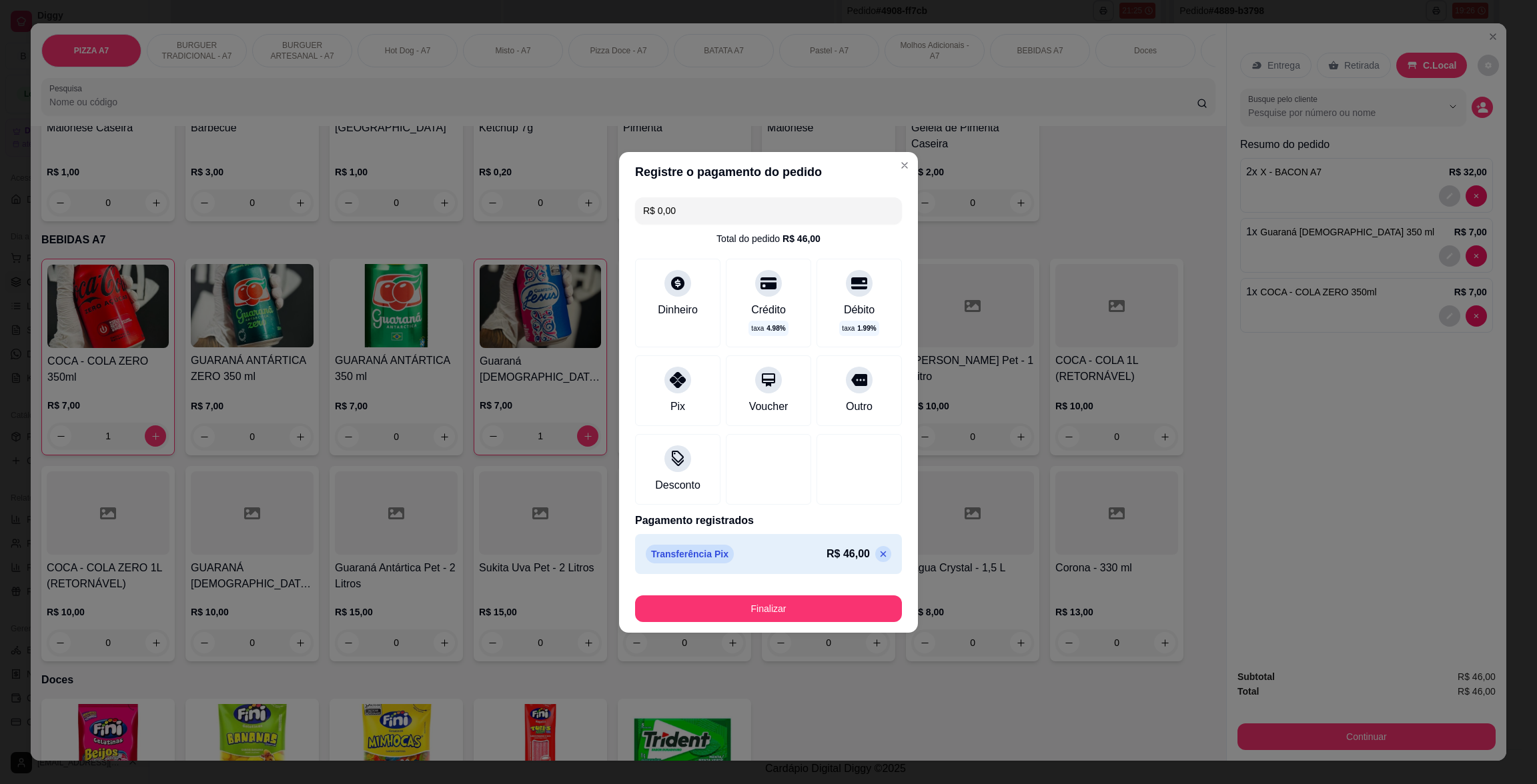
click at [702, 428] on div "R$ 0,00 Total do pedido R$ 46,00 Dinheiro Crédito taxa 4.98 % Débito taxa 1.99 …" at bounding box center [768, 385] width 299 height 388
click at [808, 605] on button "Finalizar" at bounding box center [768, 609] width 267 height 27
type input "0"
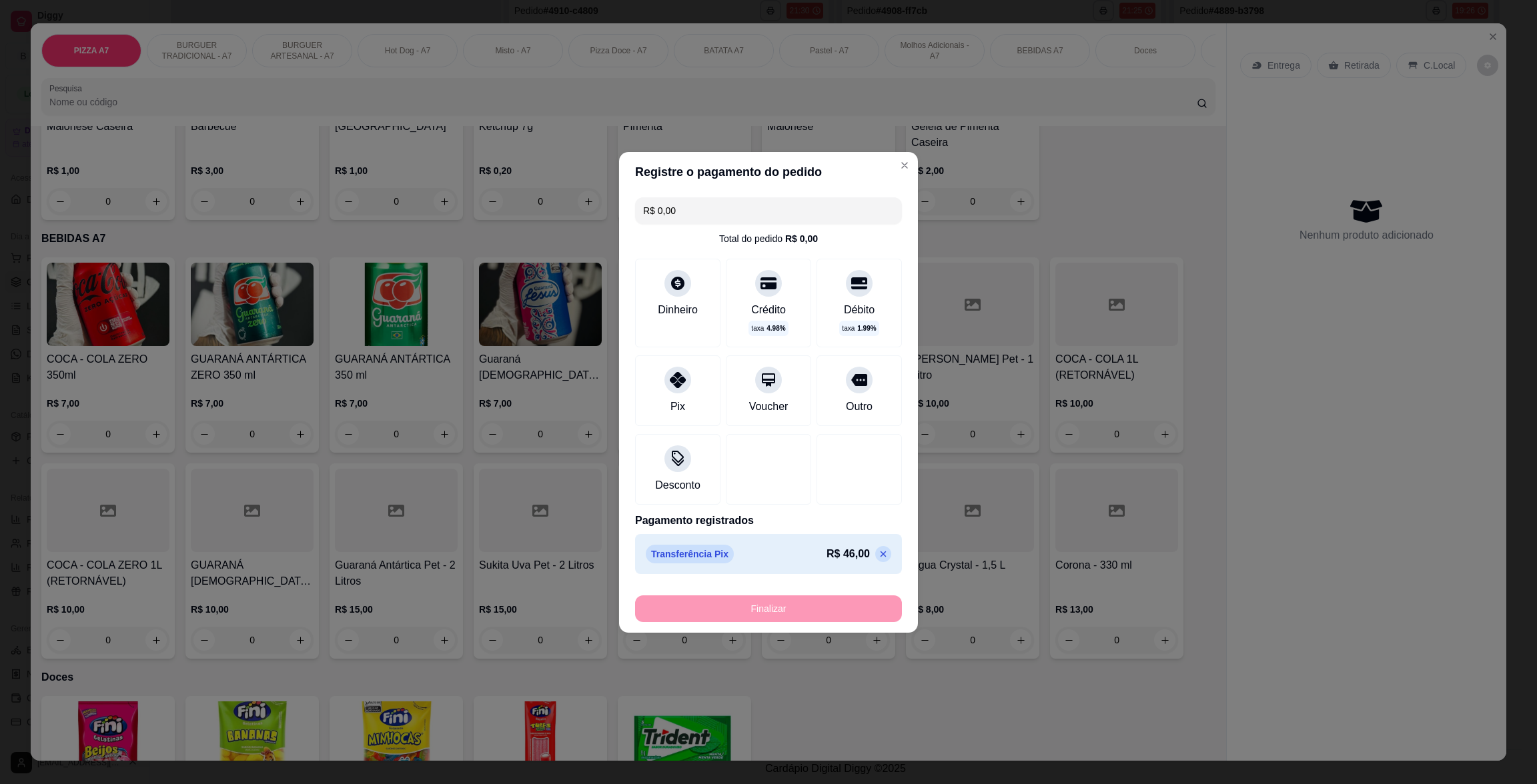
type input "-R$ 46,00"
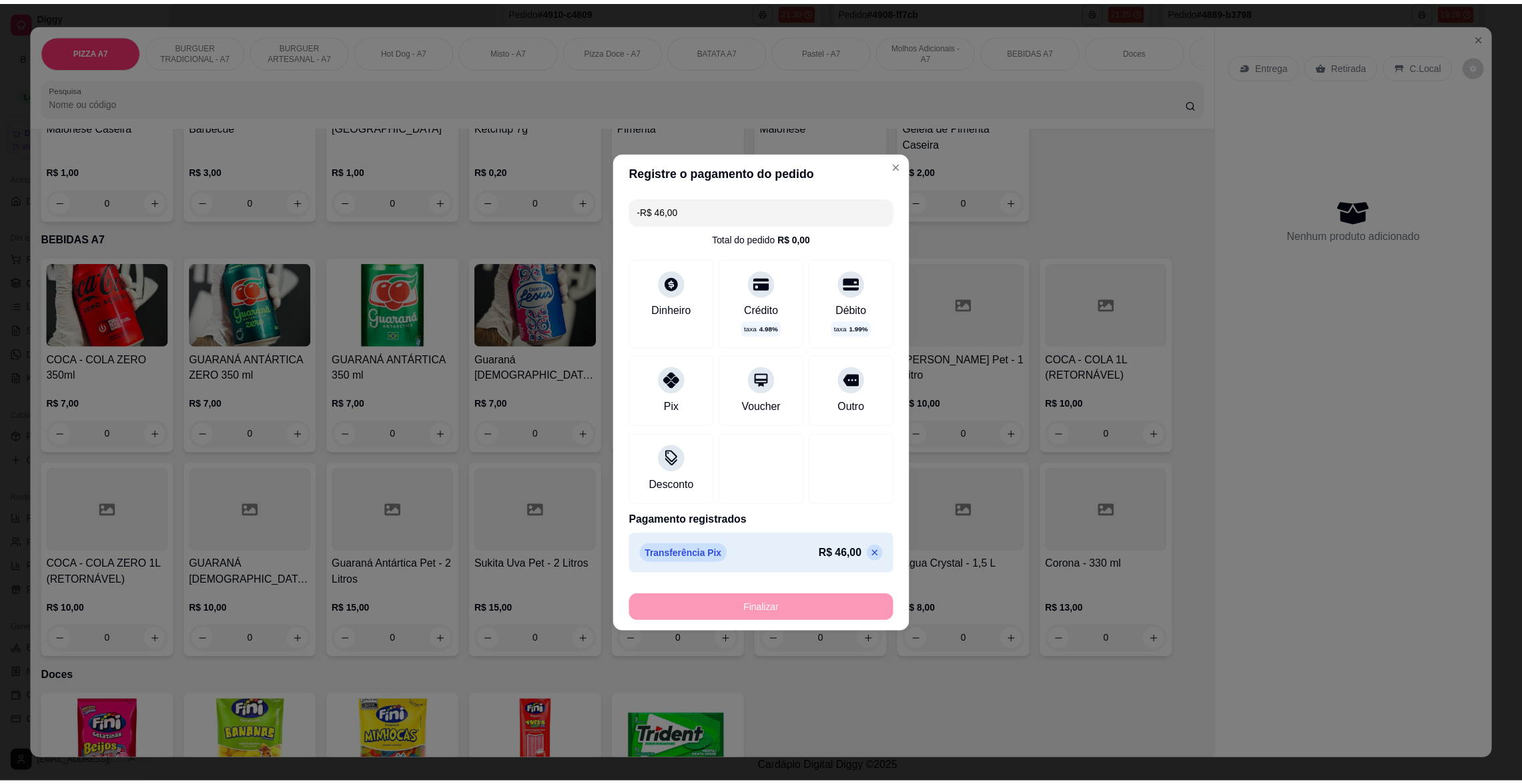
scroll to position [2127, 0]
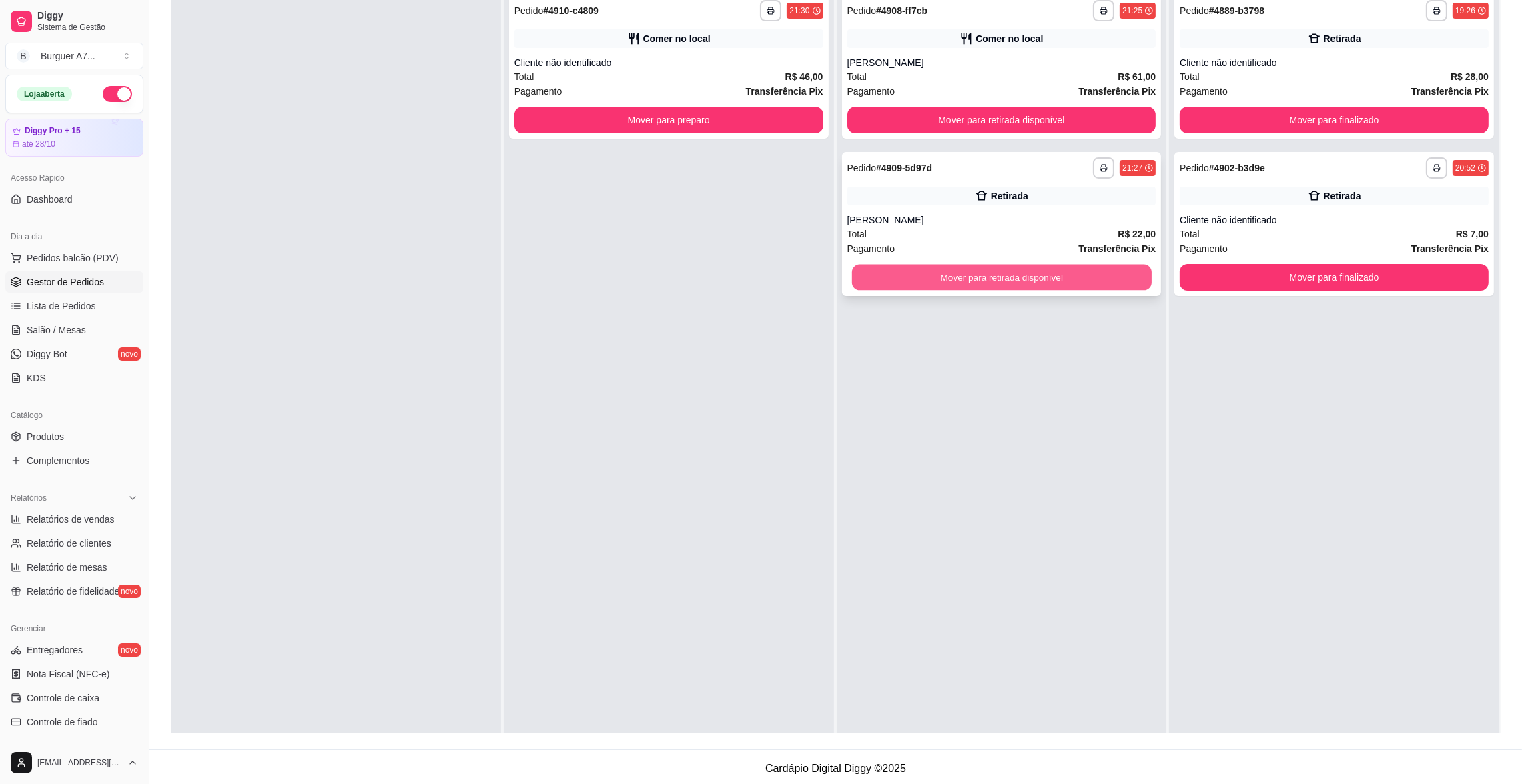
click at [984, 273] on button "Mover para retirada disponível" at bounding box center [1001, 278] width 299 height 26
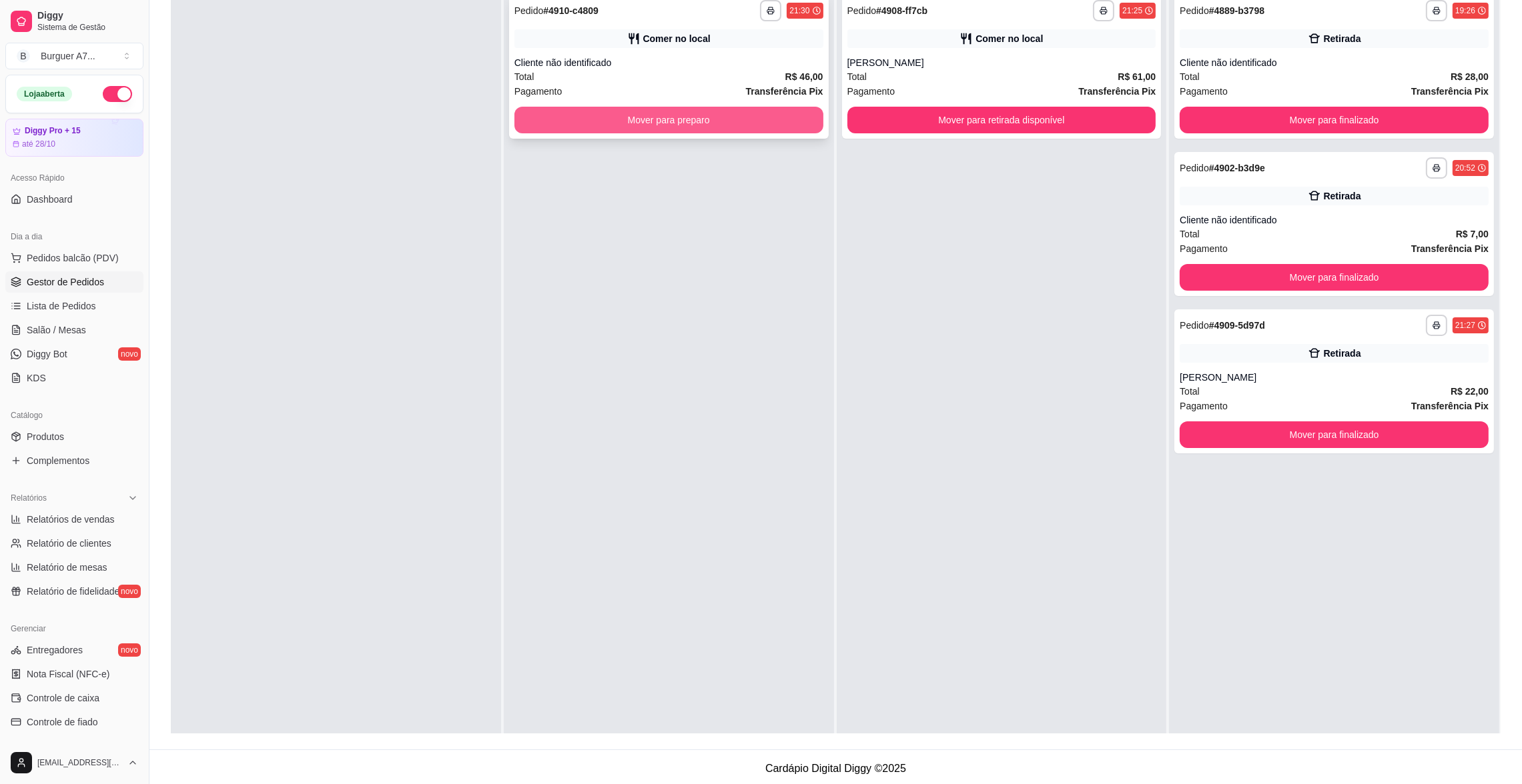
click at [767, 122] on button "Mover para preparo" at bounding box center [669, 120] width 309 height 27
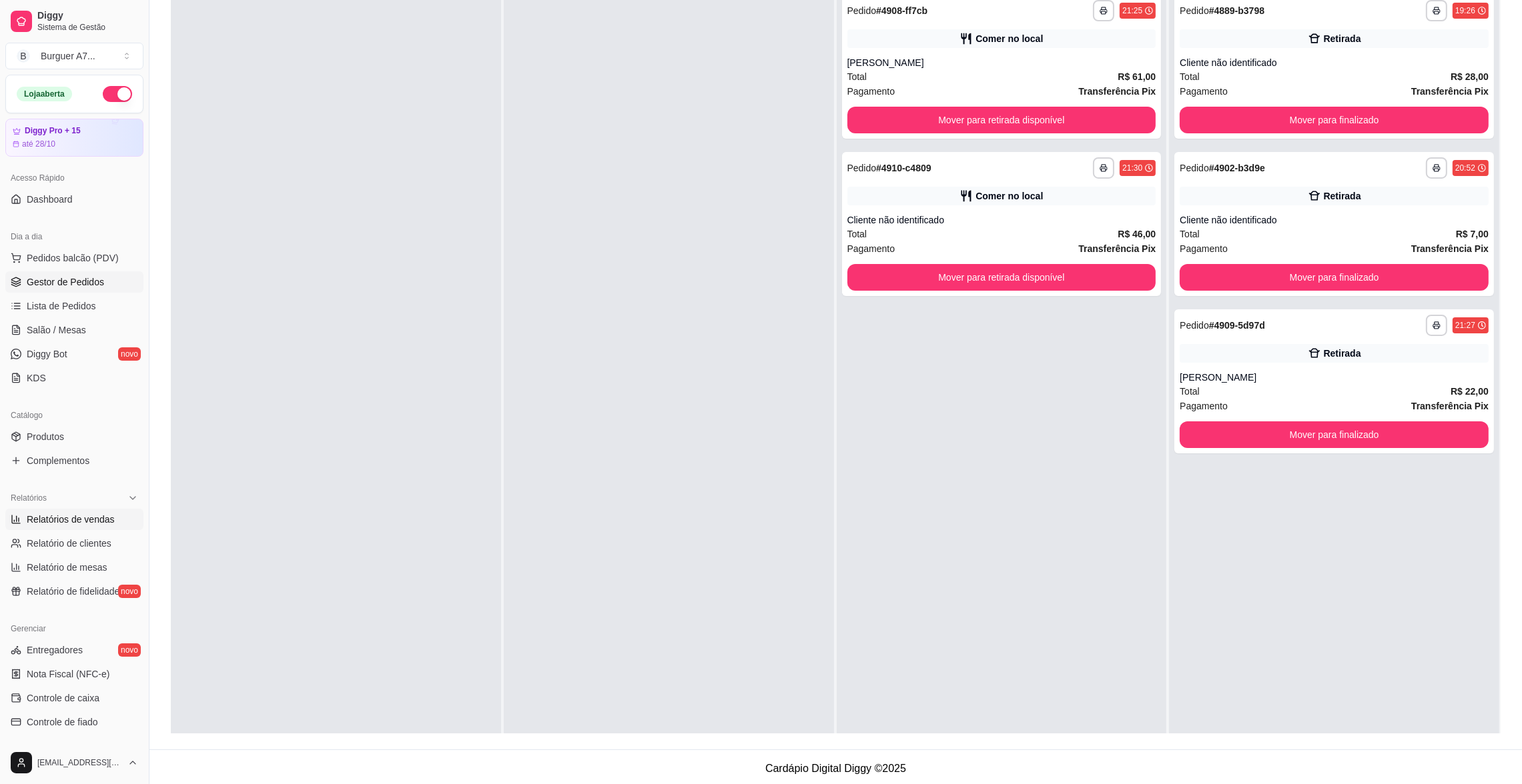
click at [81, 516] on span "Relatórios de vendas" at bounding box center [70, 519] width 88 height 13
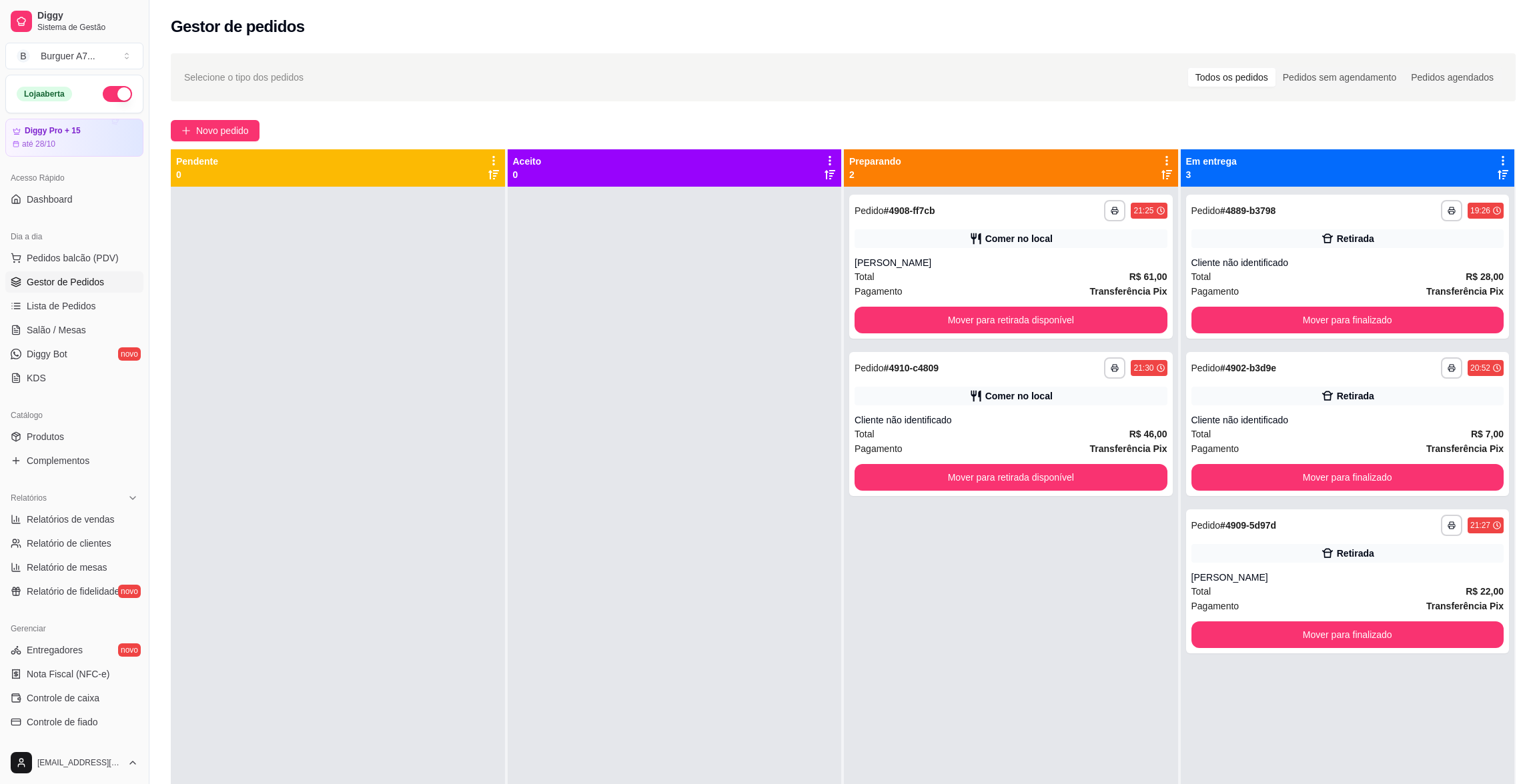
select select "ALL"
select select "0"
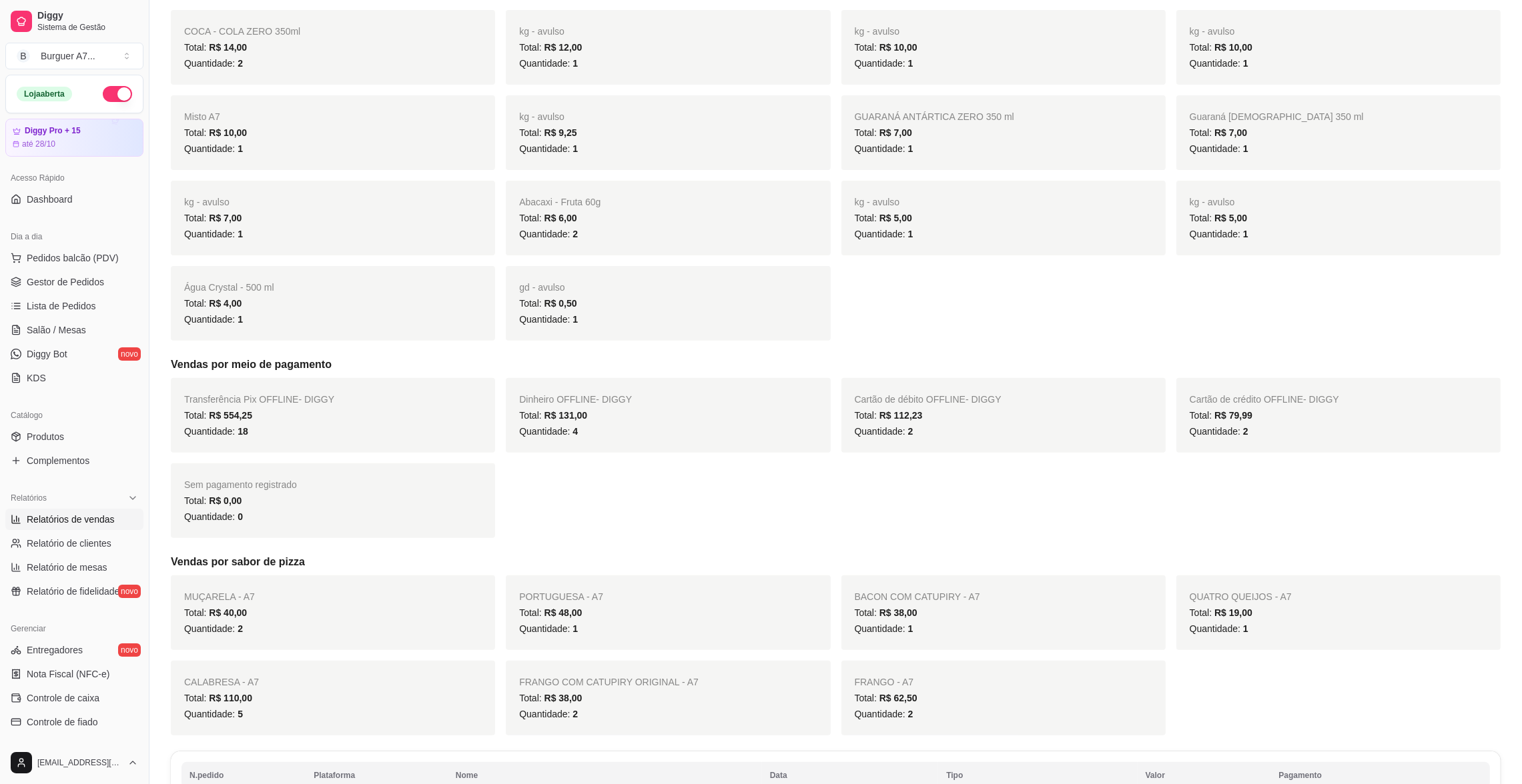
scroll to position [600, 0]
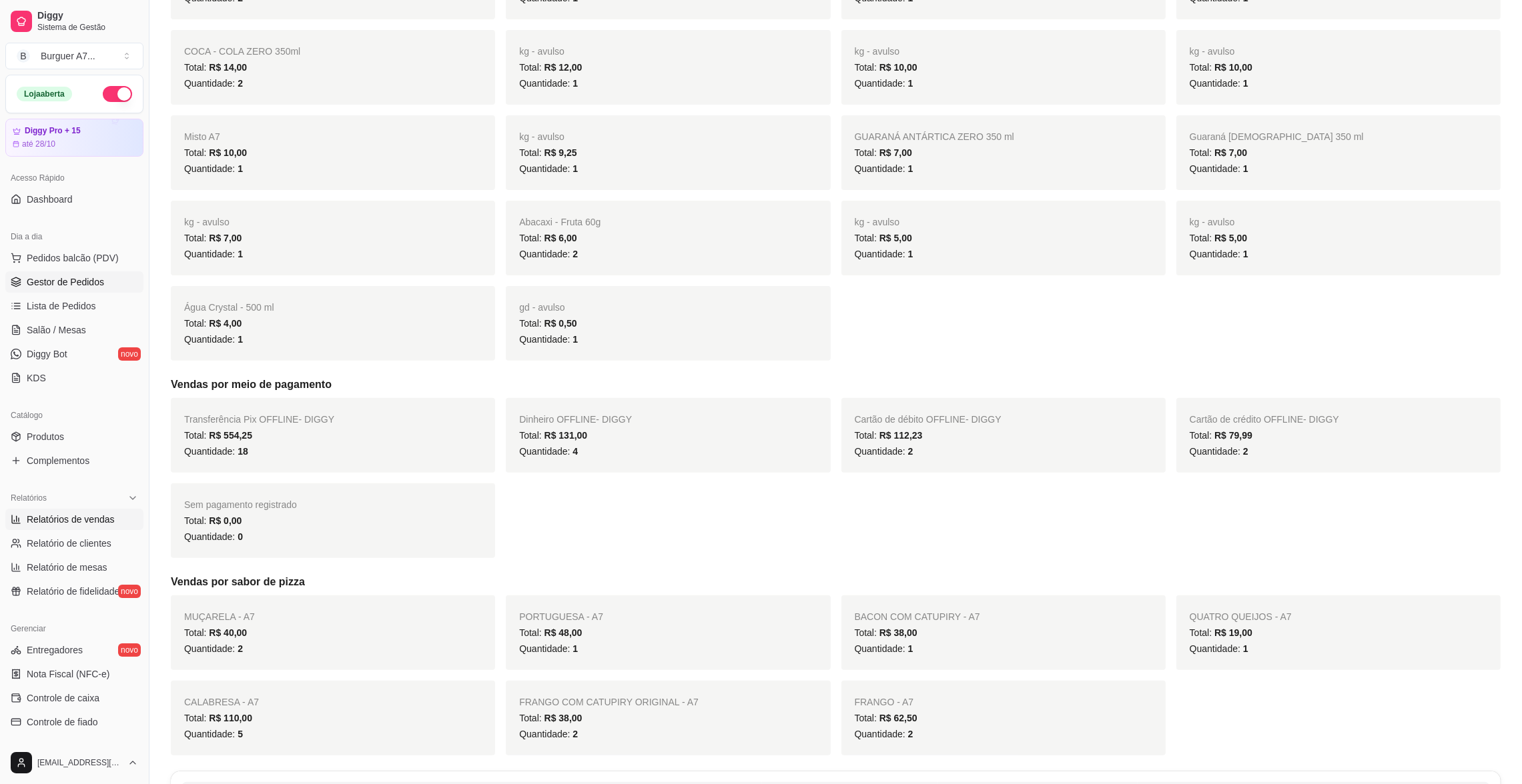
click at [65, 278] on span "Gestor de Pedidos" at bounding box center [65, 281] width 77 height 13
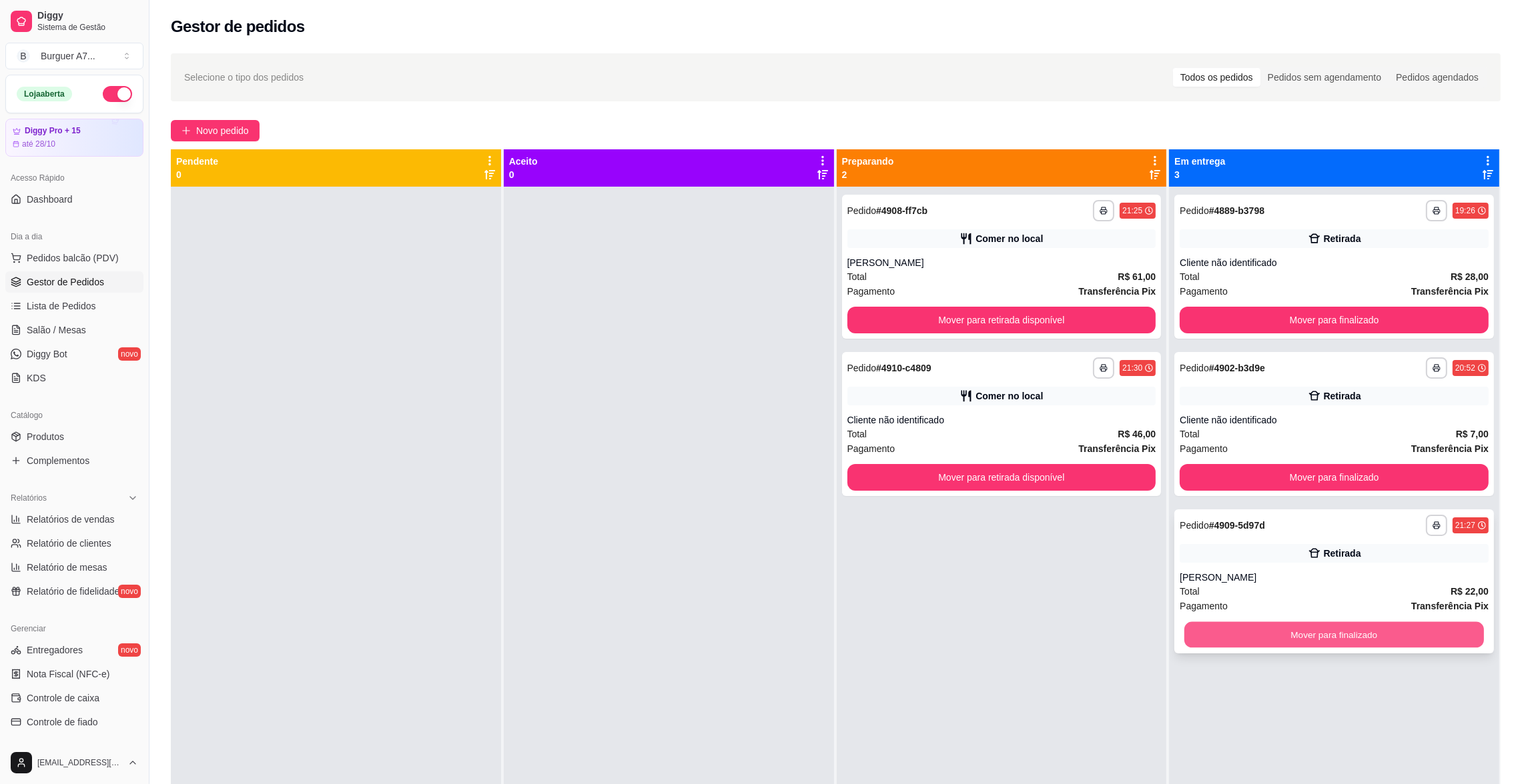
click at [1449, 626] on button "Mover para finalizado" at bounding box center [1334, 635] width 299 height 26
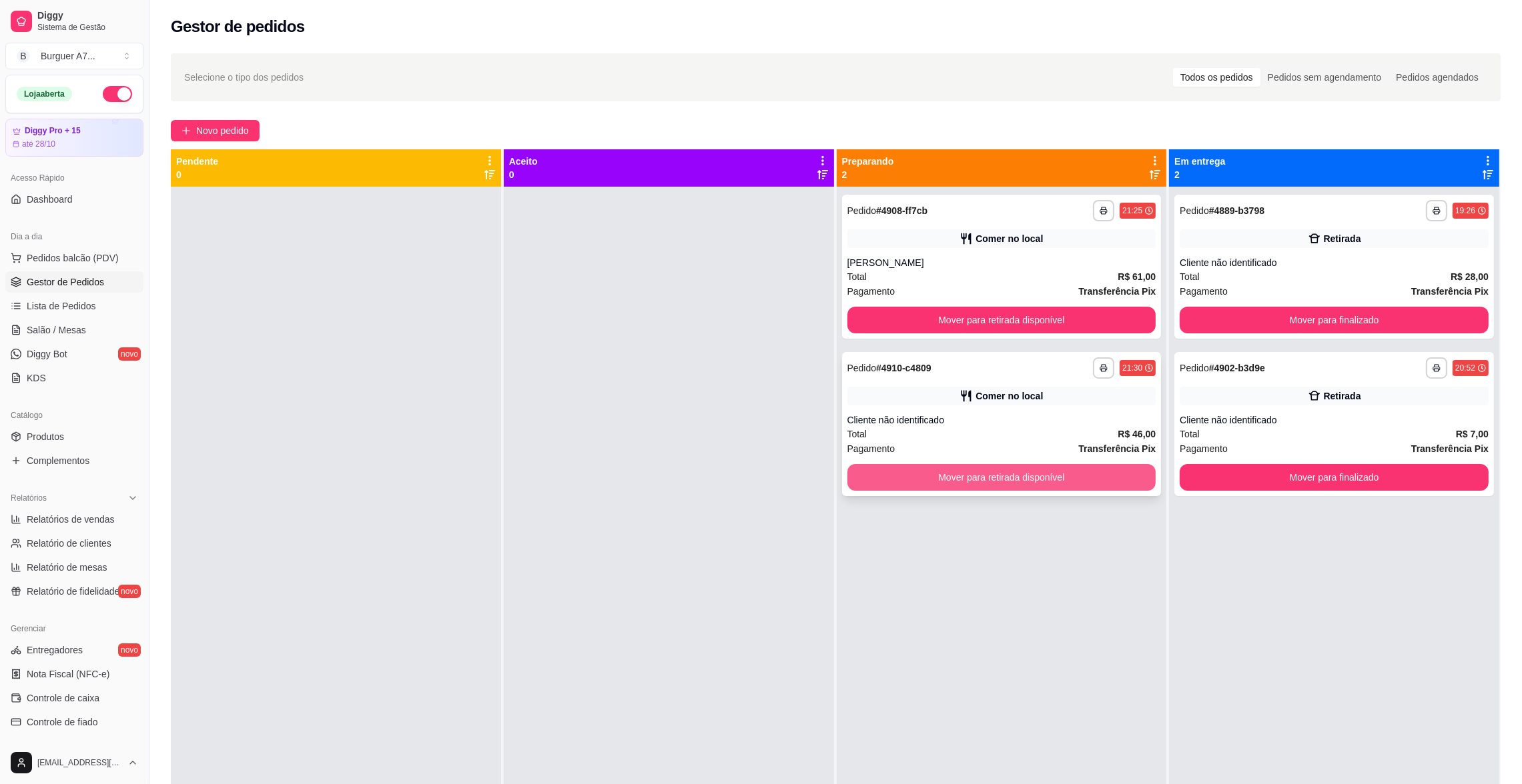
click at [1100, 475] on button "Mover para retirada disponível" at bounding box center [1002, 477] width 309 height 27
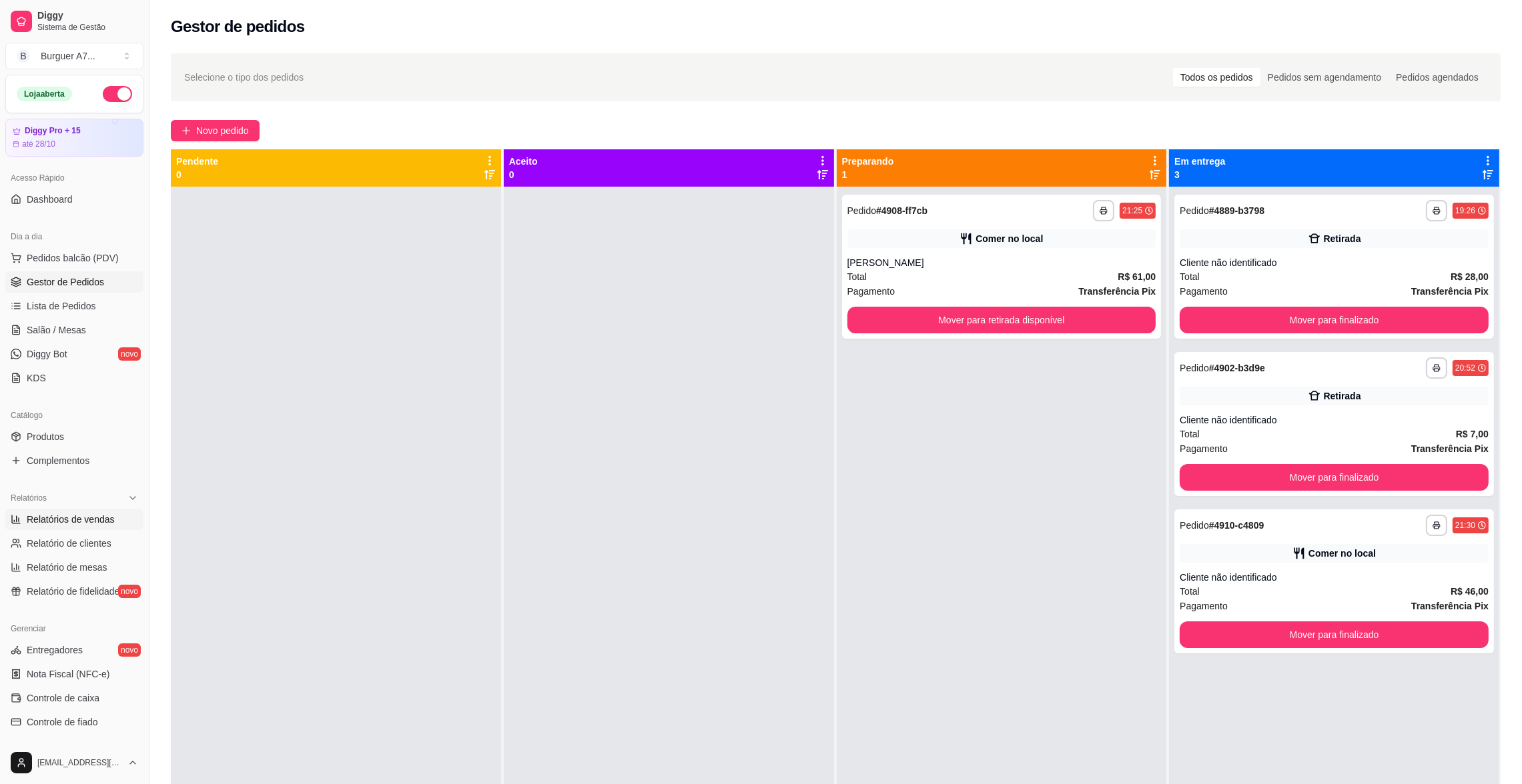
click at [90, 513] on span "Relatórios de vendas" at bounding box center [70, 519] width 88 height 13
select select "ALL"
select select "0"
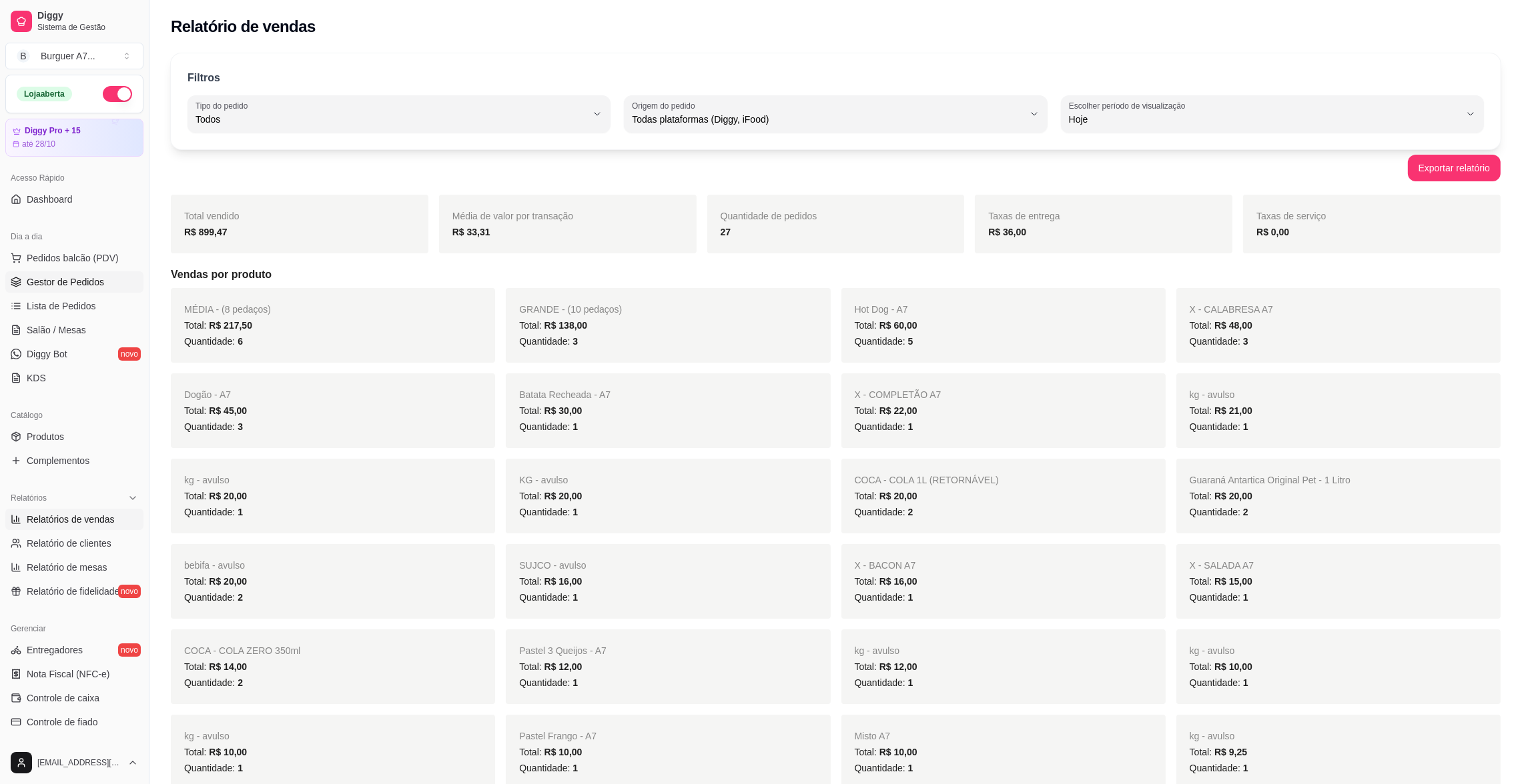
click at [86, 289] on span "Gestor de Pedidos" at bounding box center [65, 281] width 77 height 13
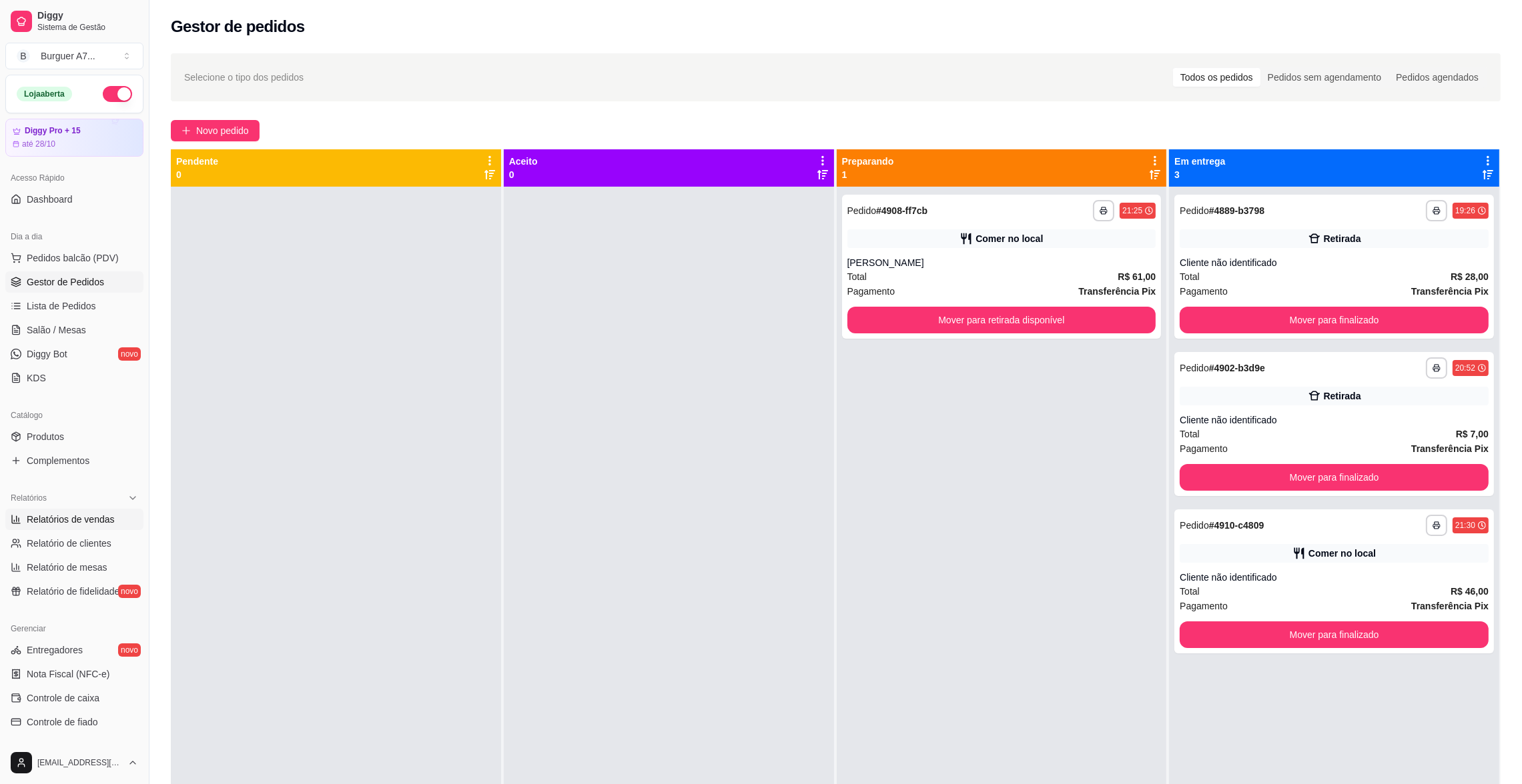
click at [105, 519] on span "Relatórios de vendas" at bounding box center [70, 519] width 88 height 13
select select "ALL"
select select "0"
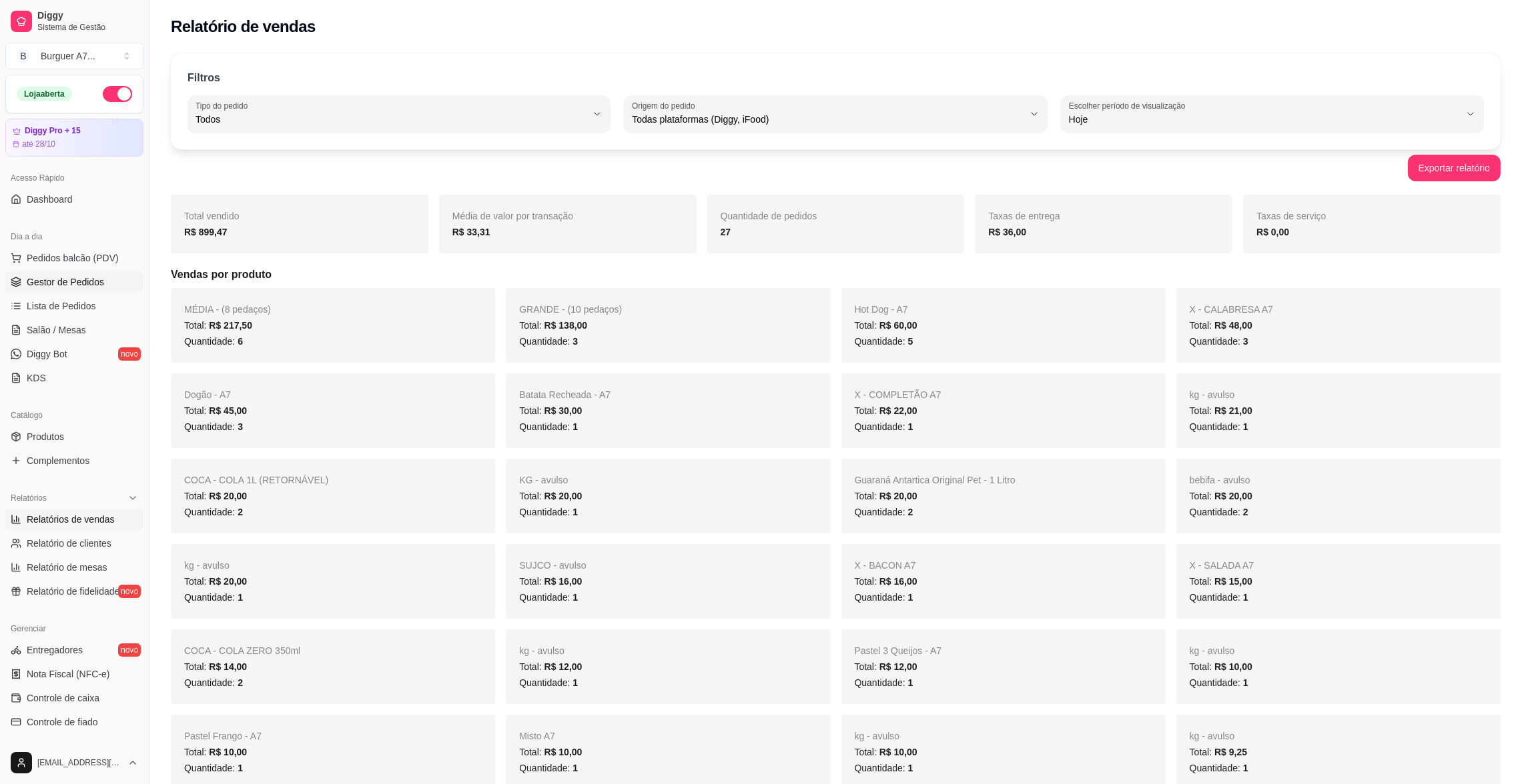
click at [81, 283] on span "Gestor de Pedidos" at bounding box center [65, 281] width 77 height 13
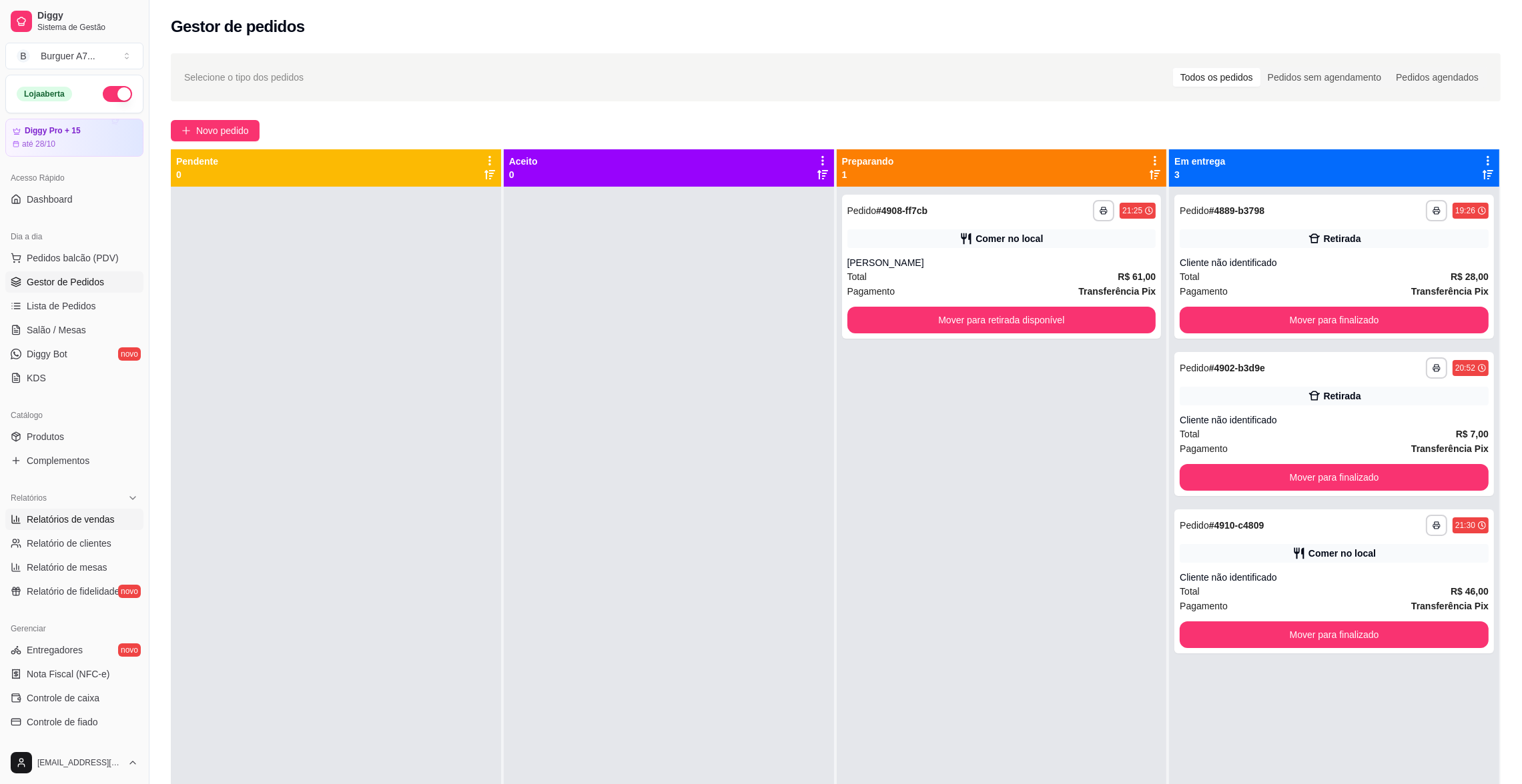
click at [85, 523] on span "Relatórios de vendas" at bounding box center [70, 519] width 88 height 13
select select "ALL"
select select "0"
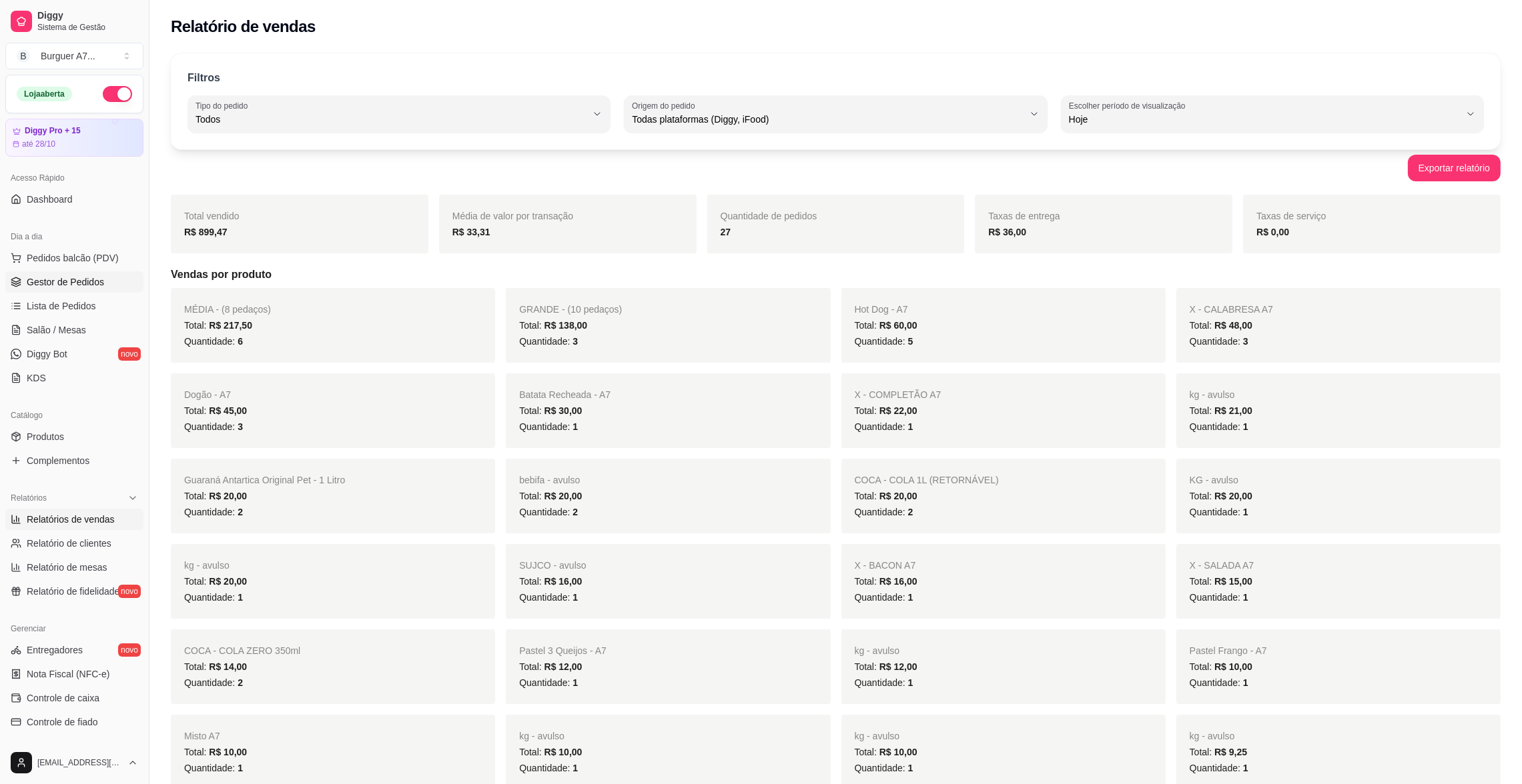
click at [96, 281] on span "Gestor de Pedidos" at bounding box center [65, 281] width 77 height 13
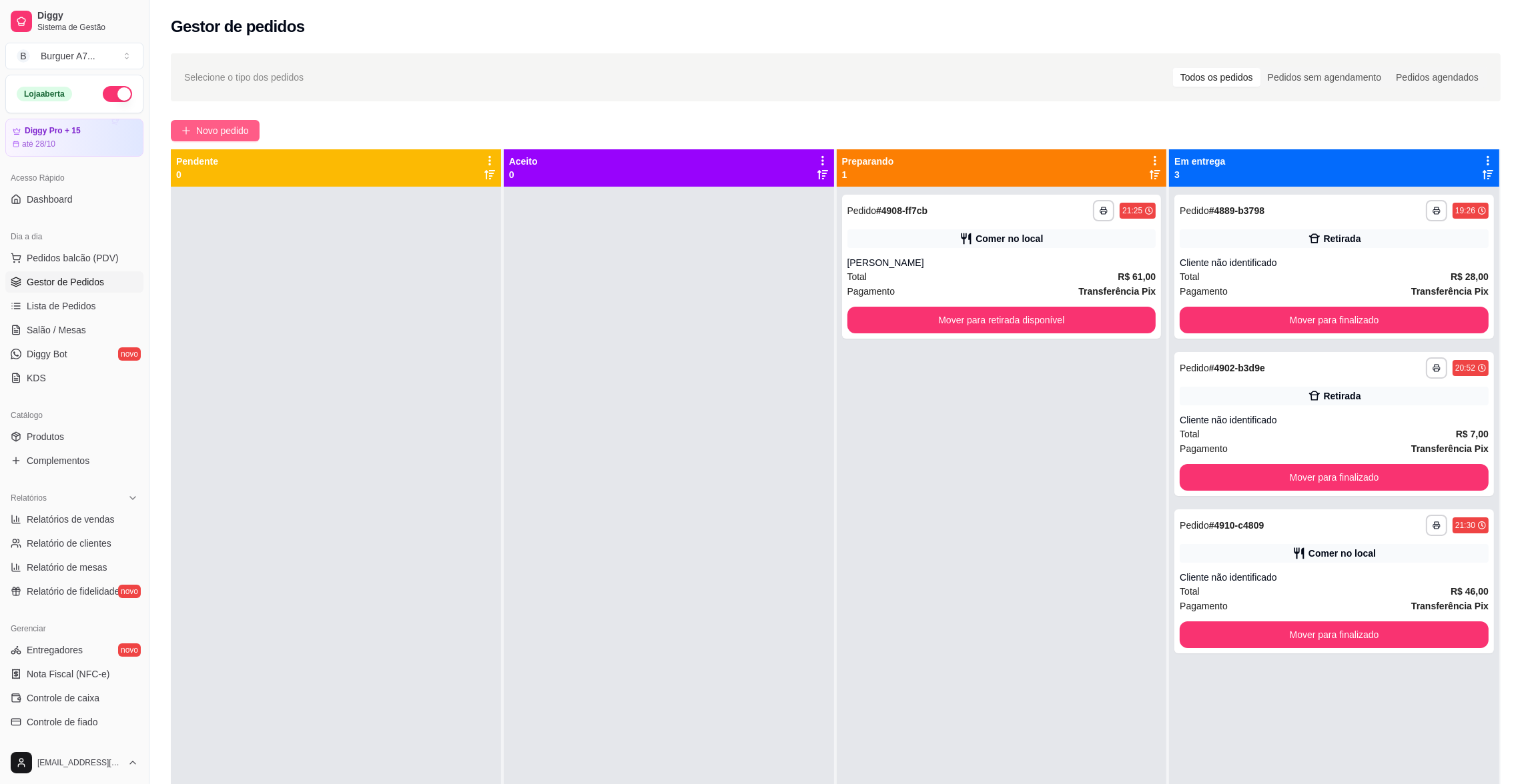
click at [217, 127] on span "Novo pedido" at bounding box center [222, 130] width 53 height 15
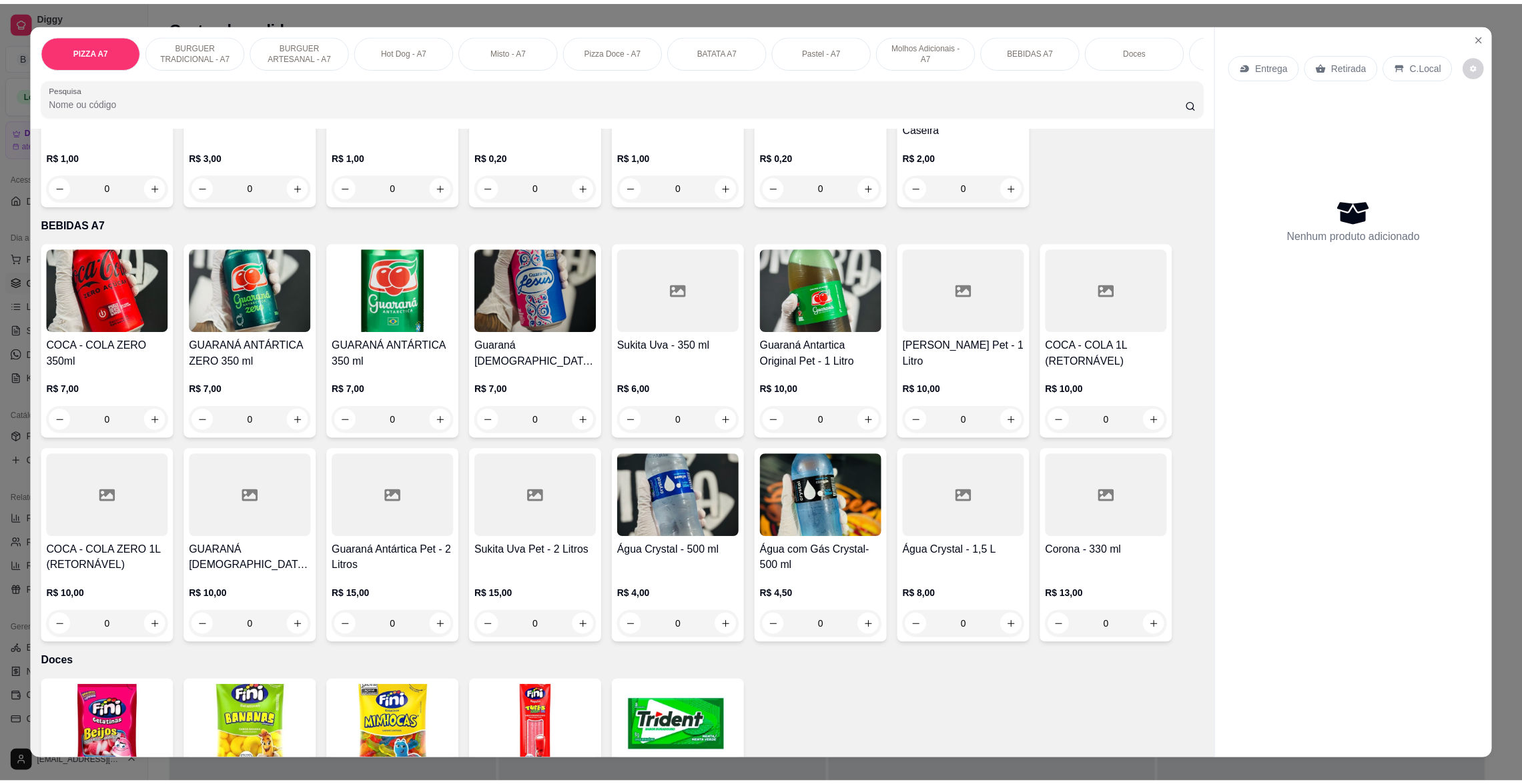
scroll to position [2153, 0]
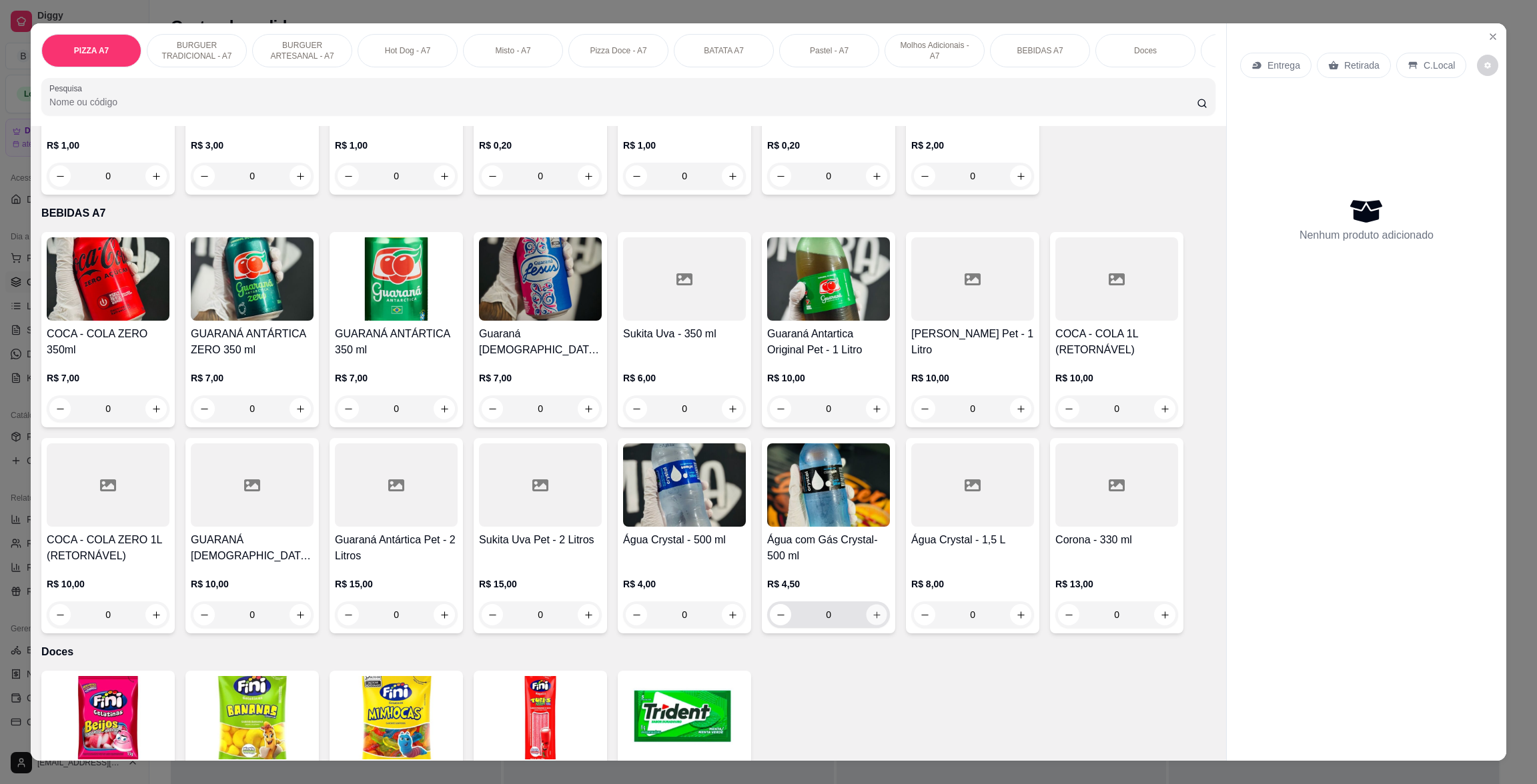
click at [867, 622] on button "increase-product-quantity" at bounding box center [877, 615] width 21 height 21
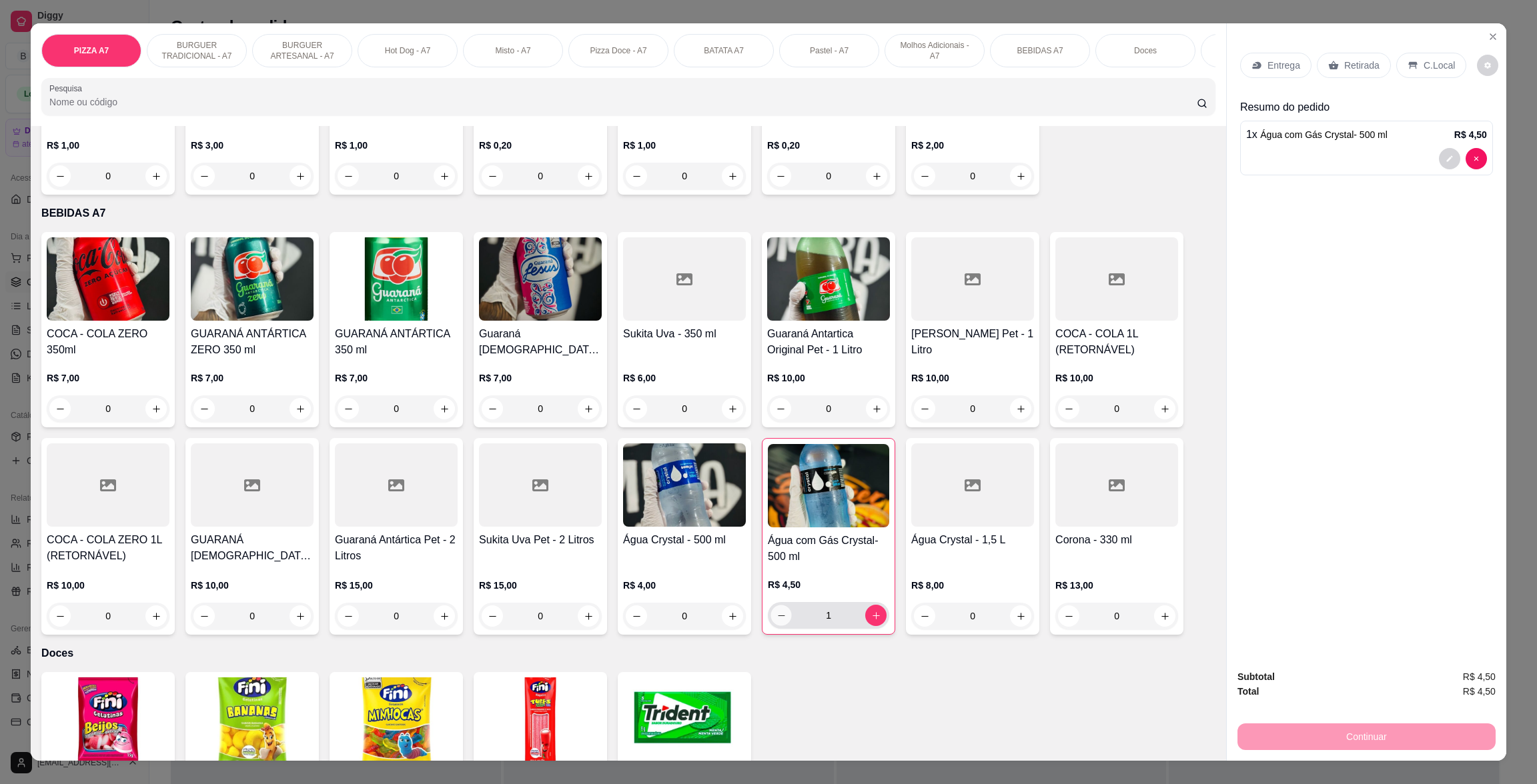
click at [777, 612] on icon "decrease-product-quantity" at bounding box center [781, 616] width 10 height 10
type input "0"
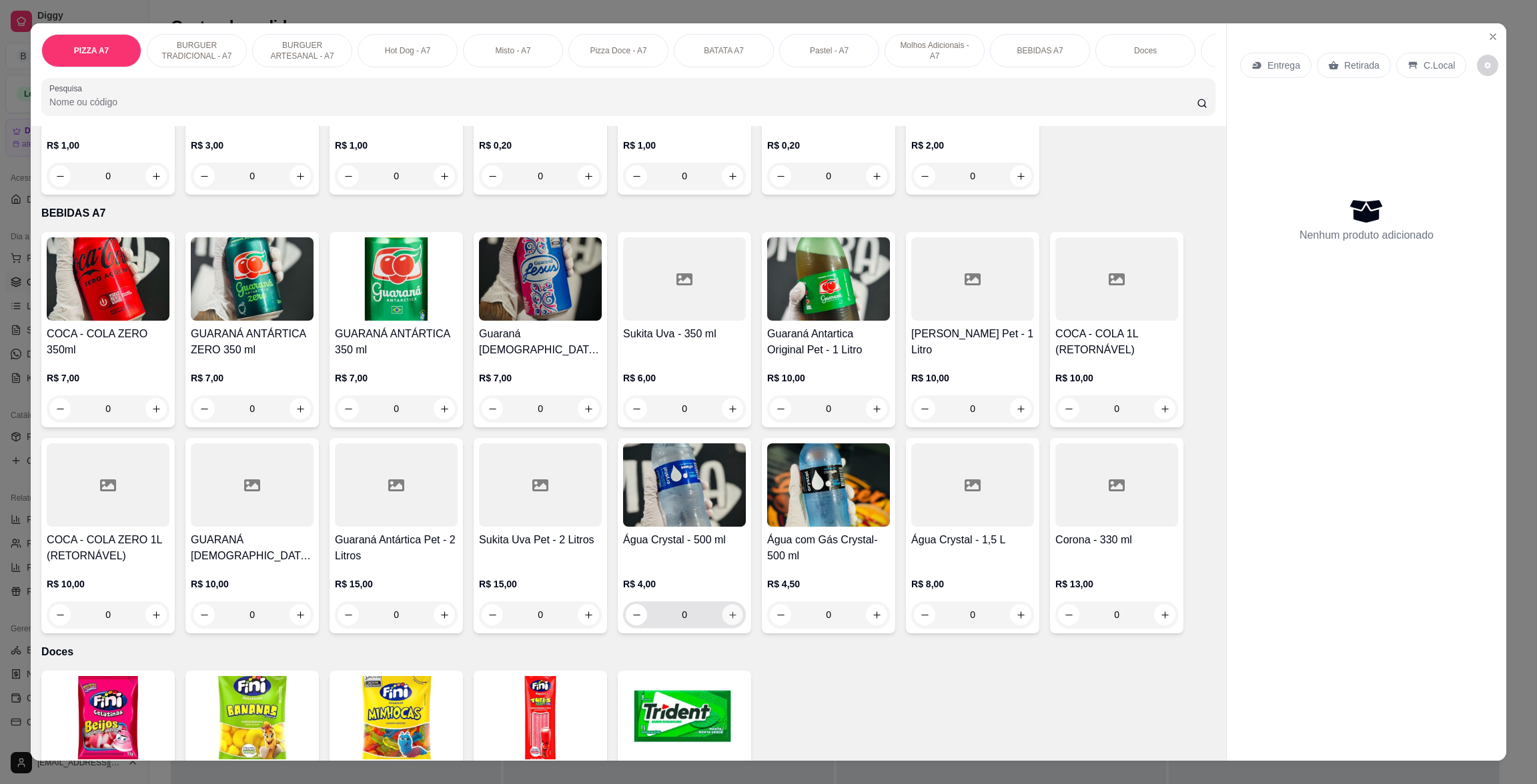
click at [722, 621] on button "increase-product-quantity" at bounding box center [732, 615] width 21 height 21
type input "1"
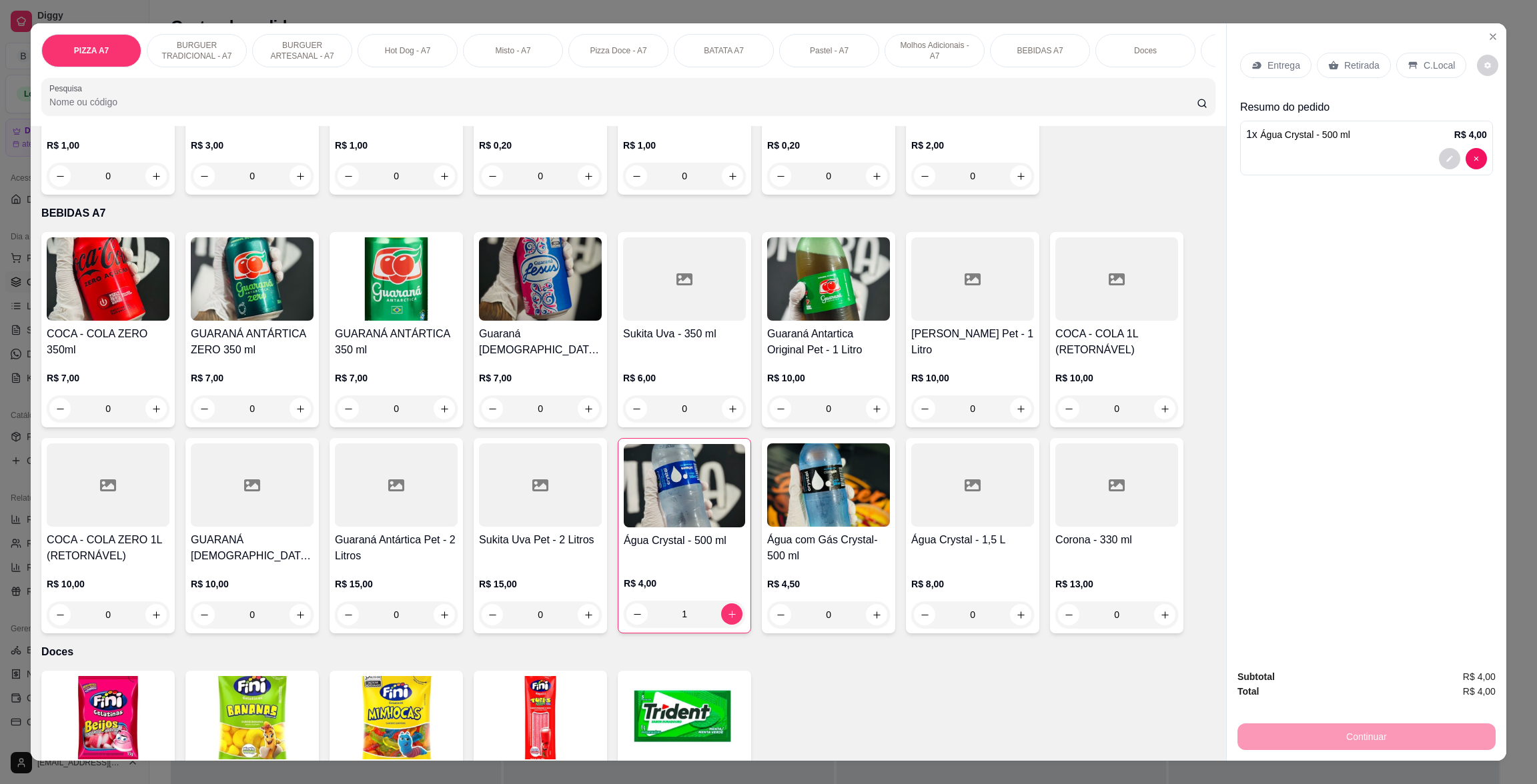
click at [1344, 70] on p "Retirada" at bounding box center [1362, 65] width 35 height 13
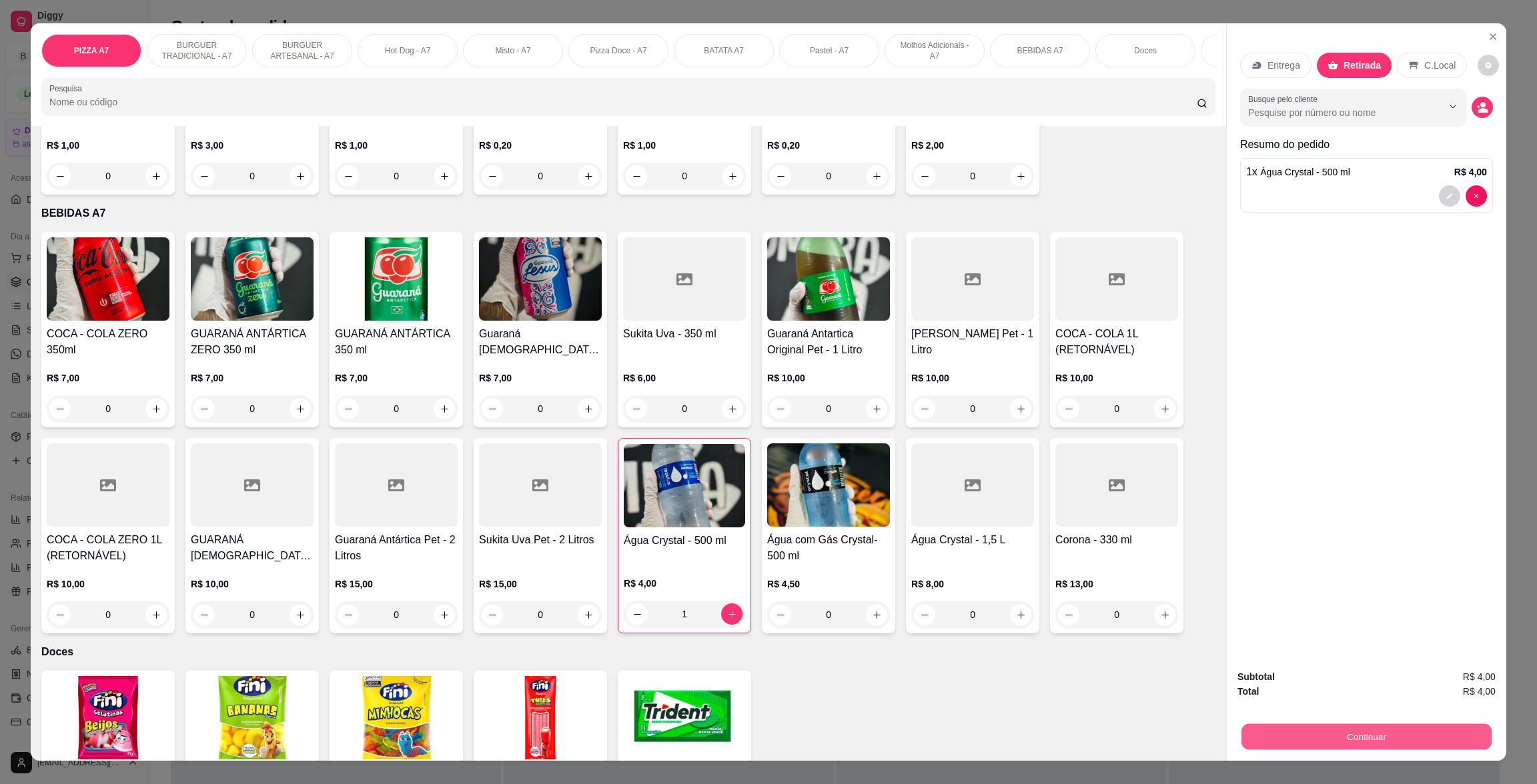
click at [1389, 741] on button "Continuar" at bounding box center [1366, 737] width 250 height 26
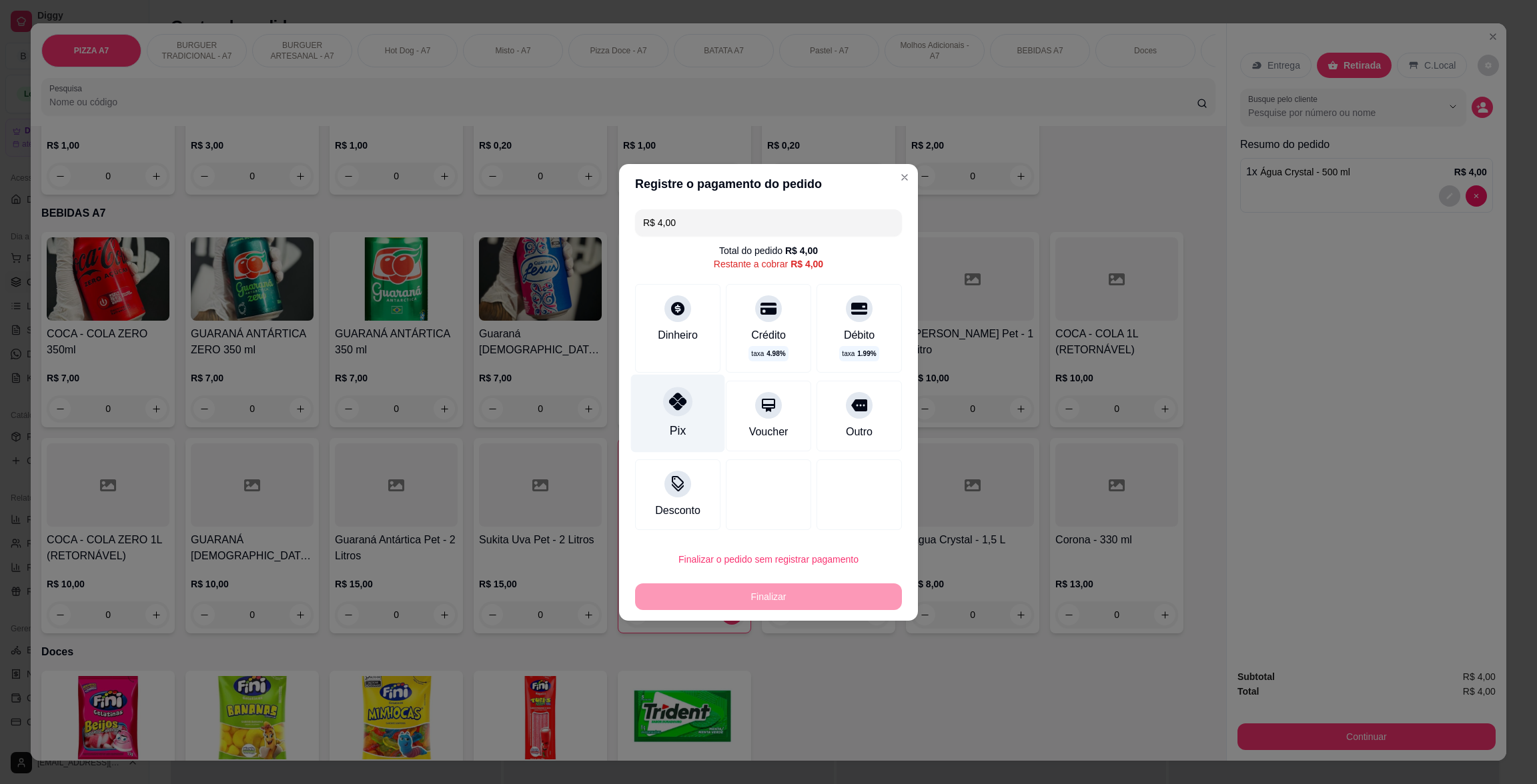
click at [669, 404] on icon at bounding box center [678, 402] width 18 height 18
type input "R$ 0,00"
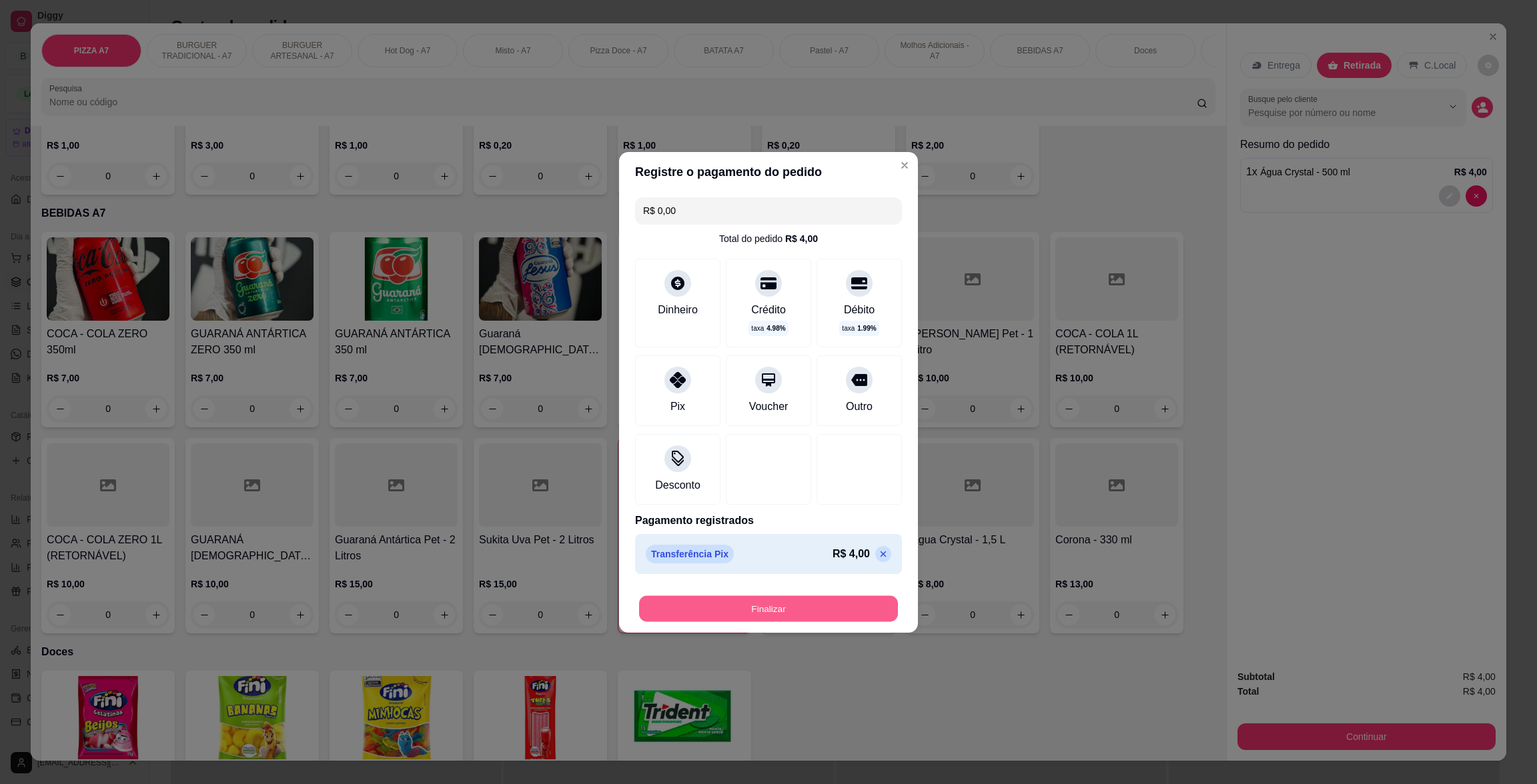
click at [820, 601] on button "Finalizar" at bounding box center [768, 609] width 259 height 26
type input "0"
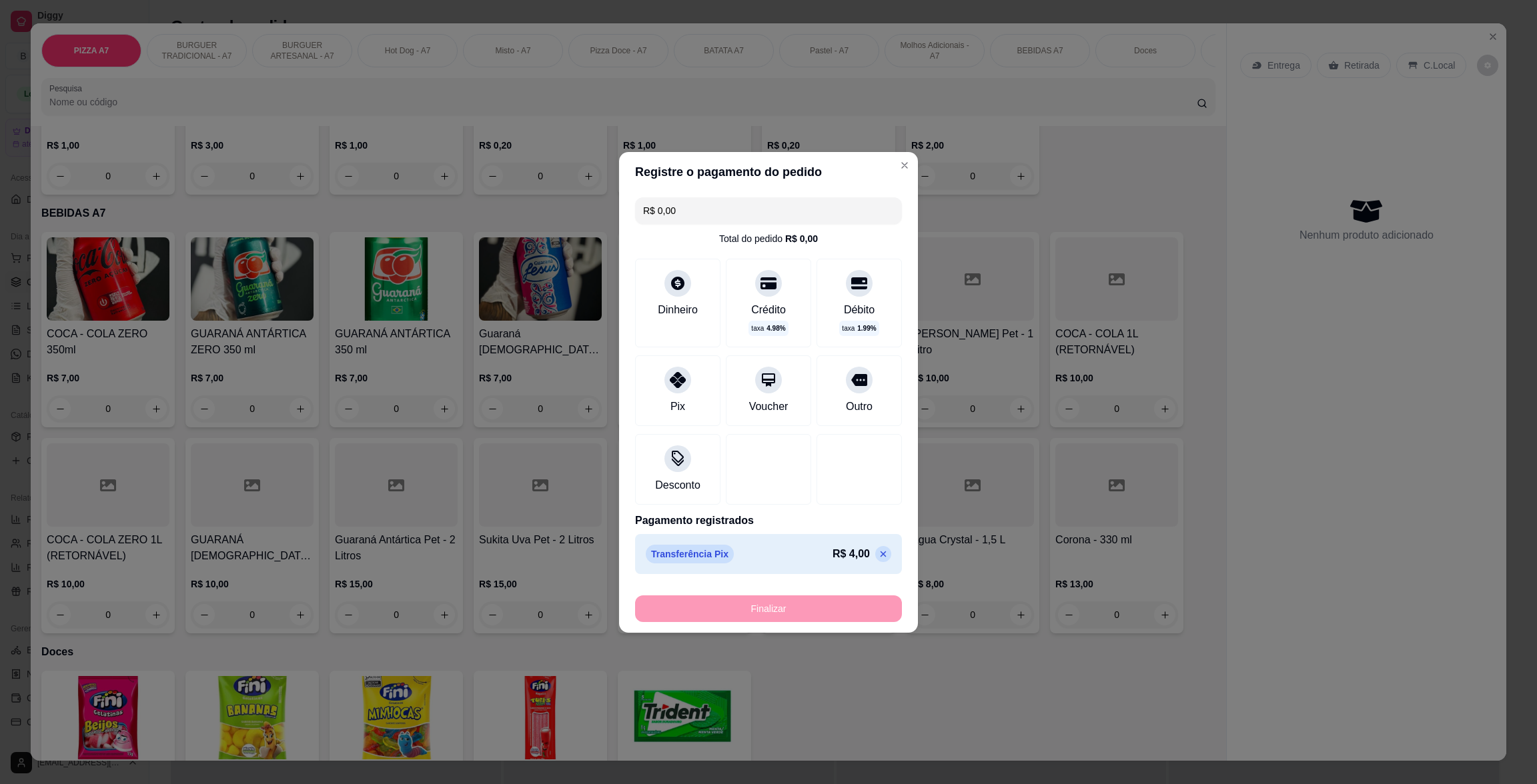
type input "-R$ 4,00"
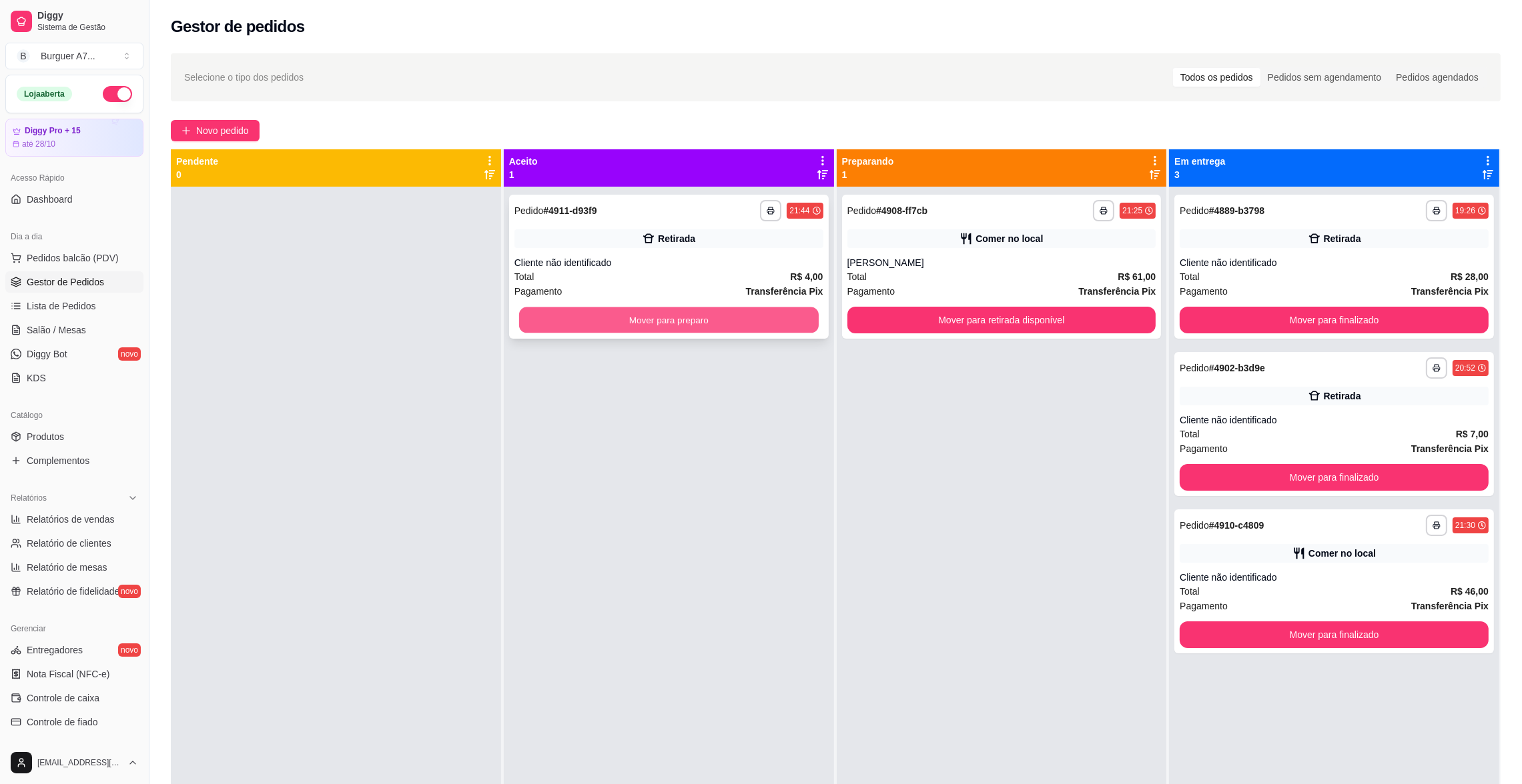
click at [775, 317] on button "Mover para preparo" at bounding box center [668, 320] width 299 height 26
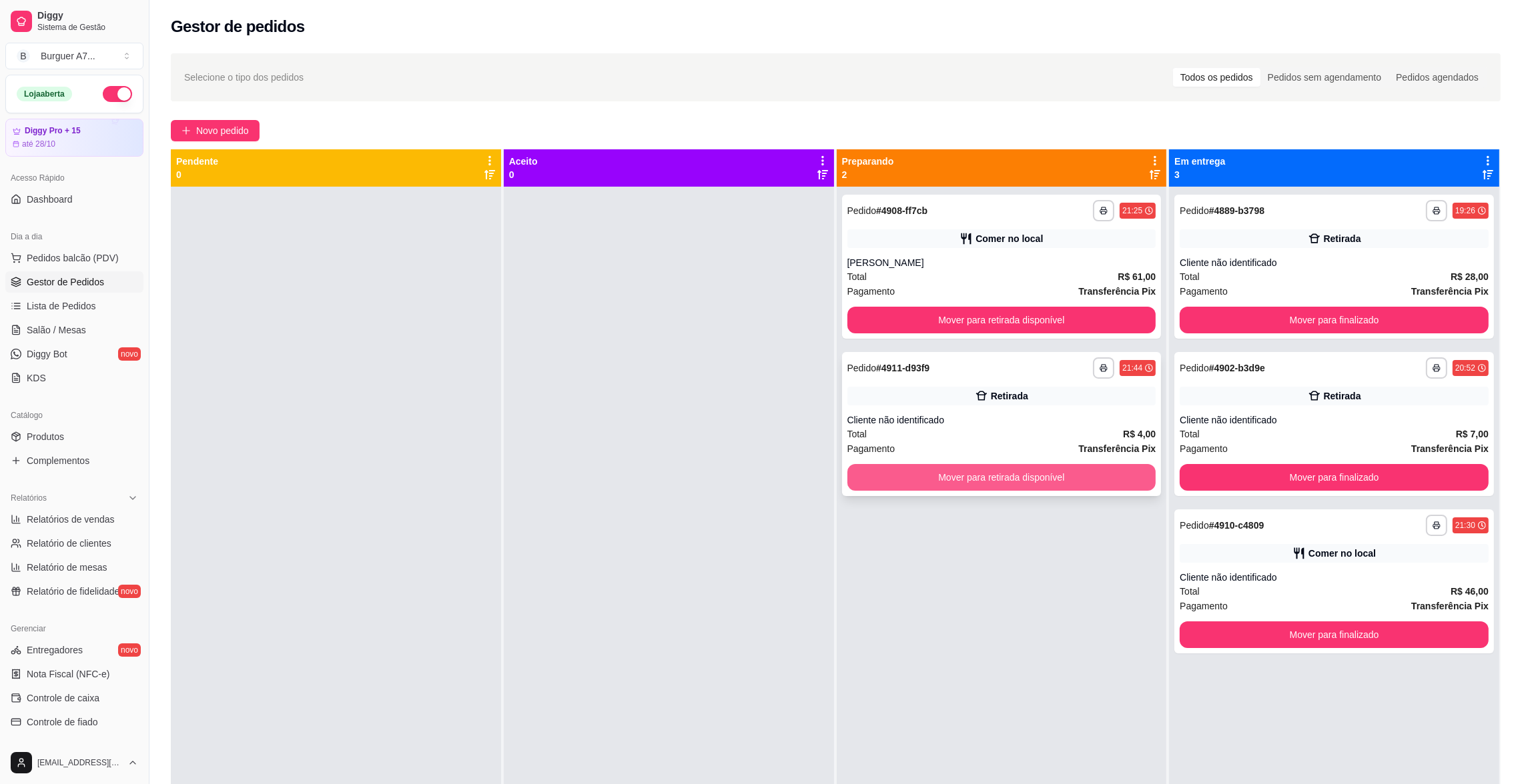
click at [1054, 482] on button "Mover para retirada disponível" at bounding box center [1002, 477] width 309 height 27
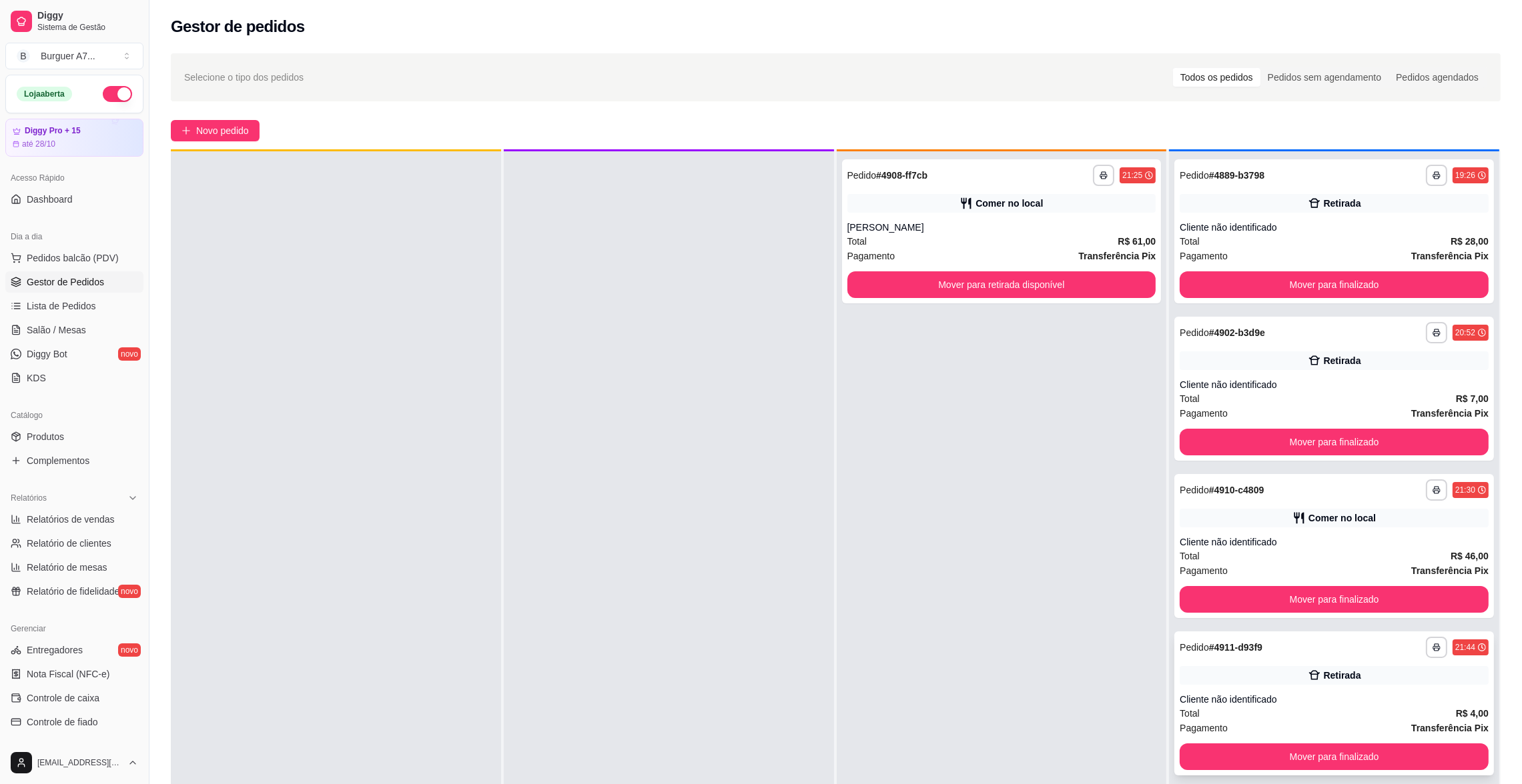
scroll to position [37, 0]
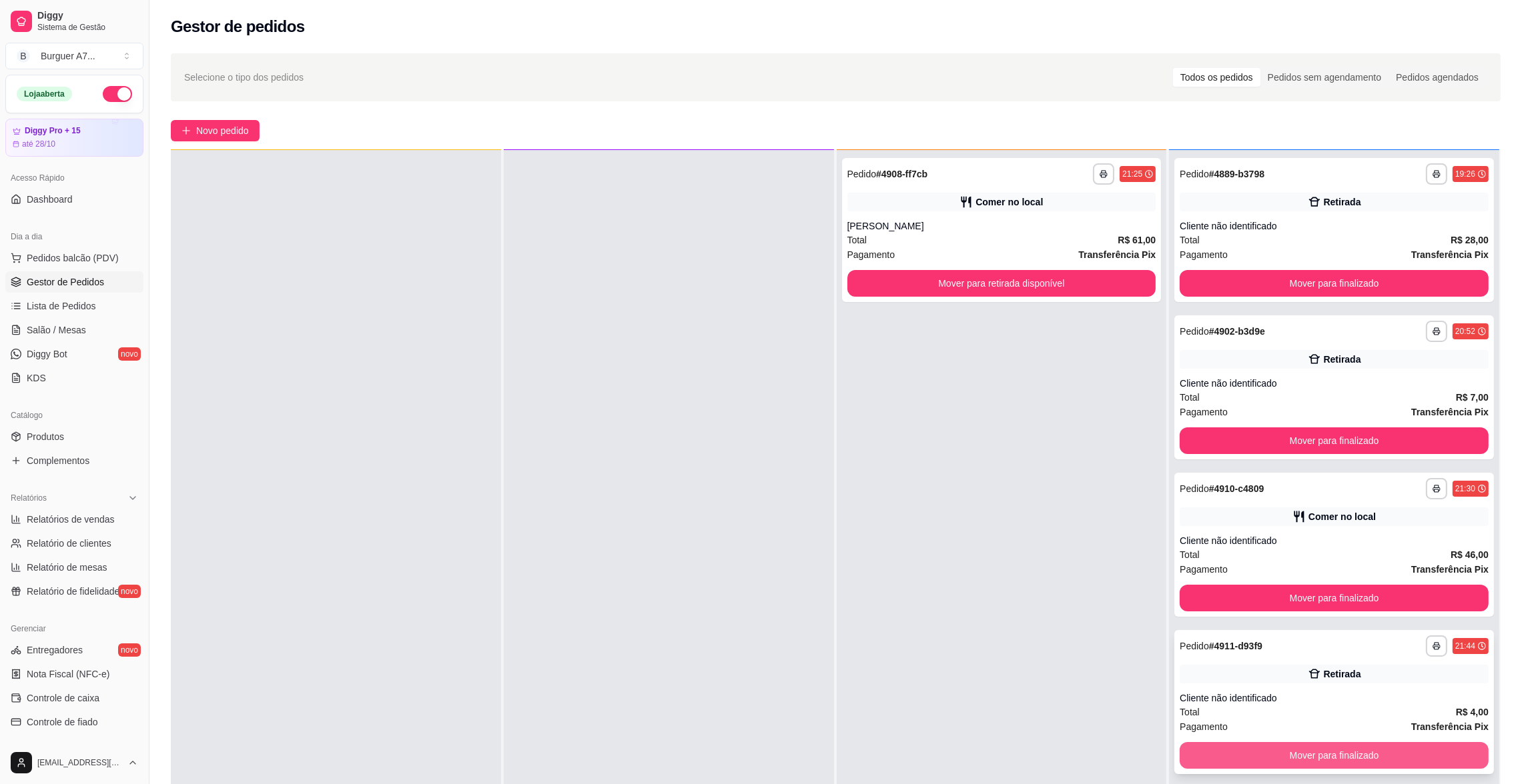
click at [1459, 757] on button "Mover para finalizado" at bounding box center [1335, 755] width 309 height 27
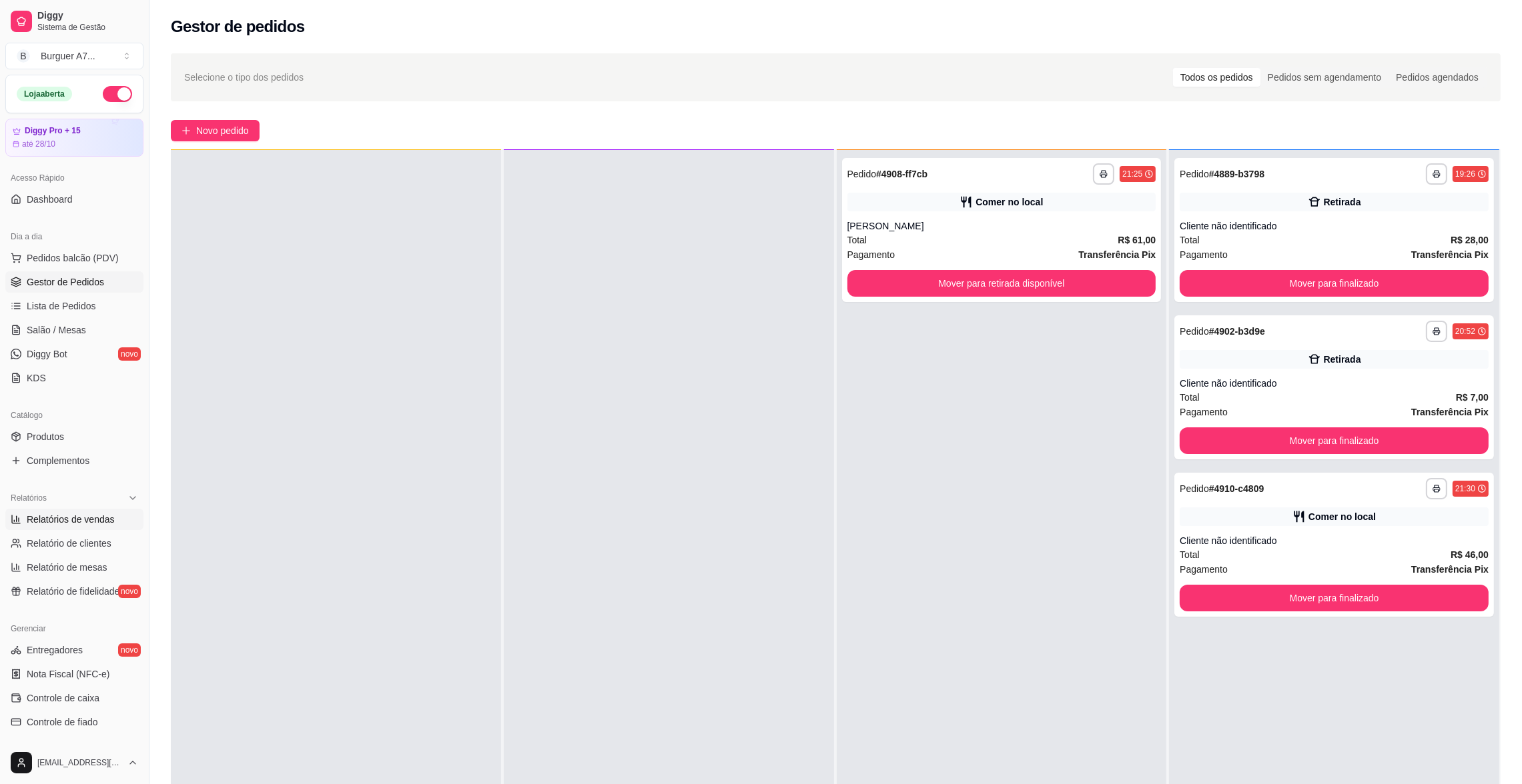
click at [65, 526] on link "Relatórios de vendas" at bounding box center [74, 519] width 138 height 21
select select "ALL"
select select "0"
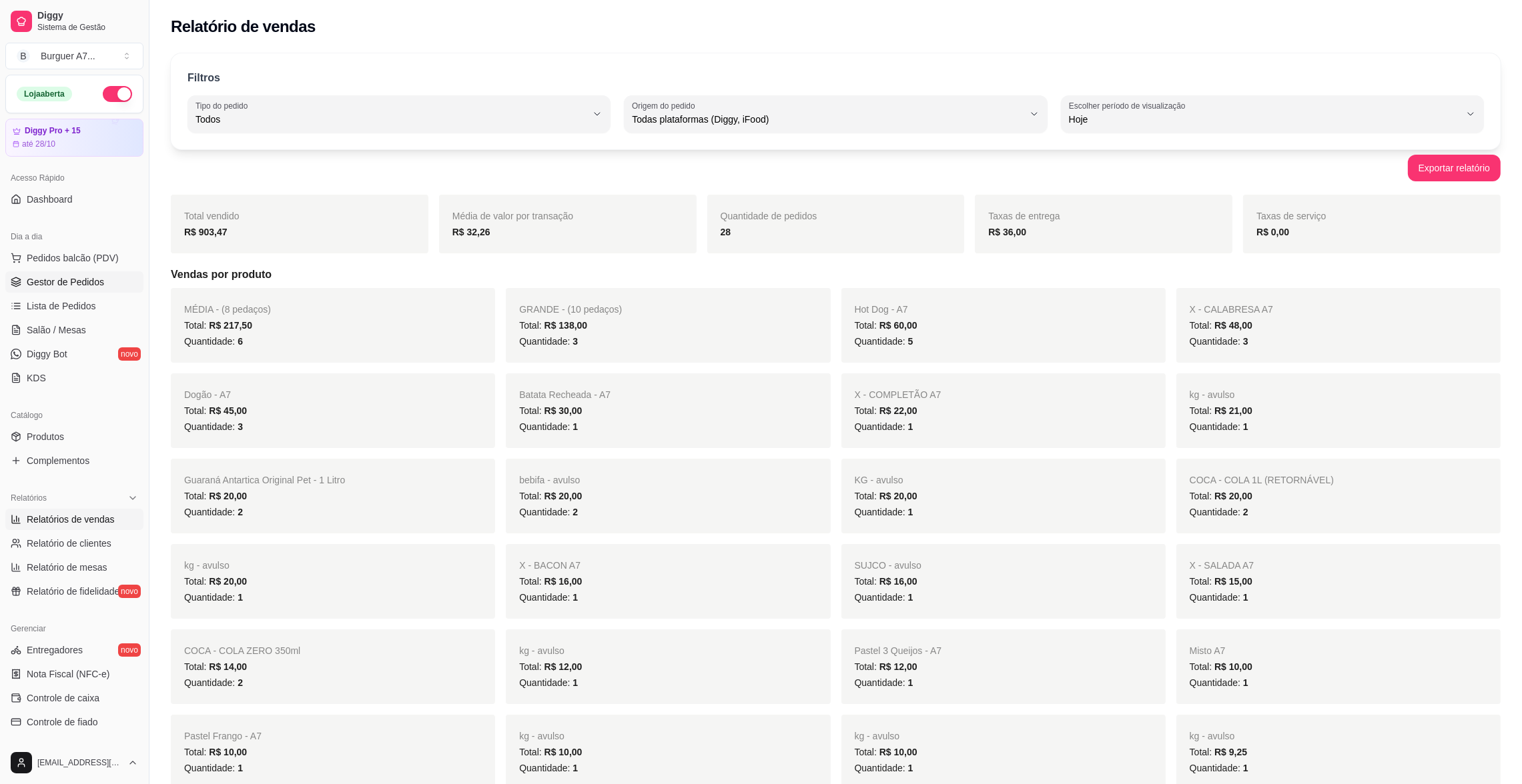
click at [81, 275] on span "Gestor de Pedidos" at bounding box center [65, 281] width 77 height 13
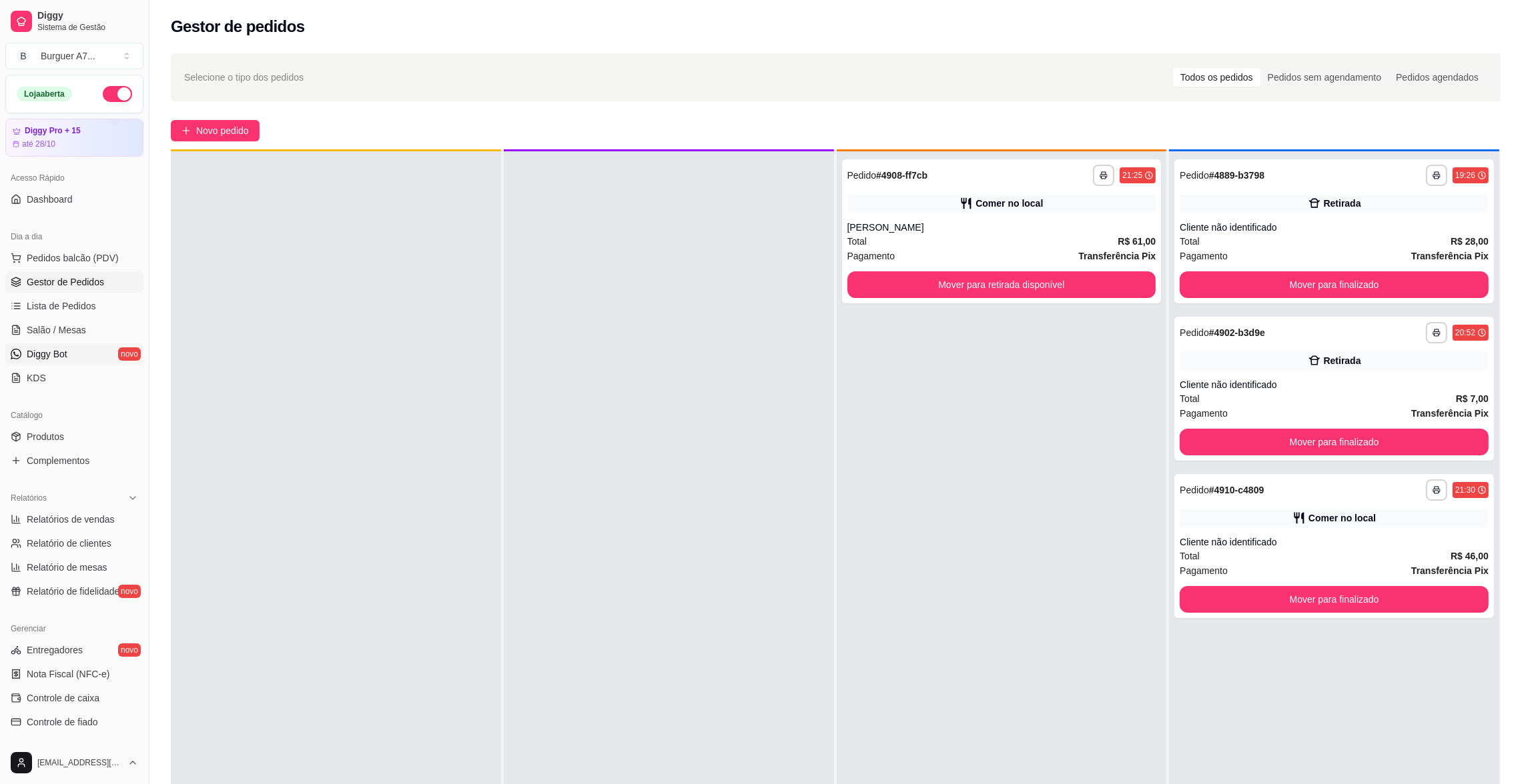
scroll to position [37, 0]
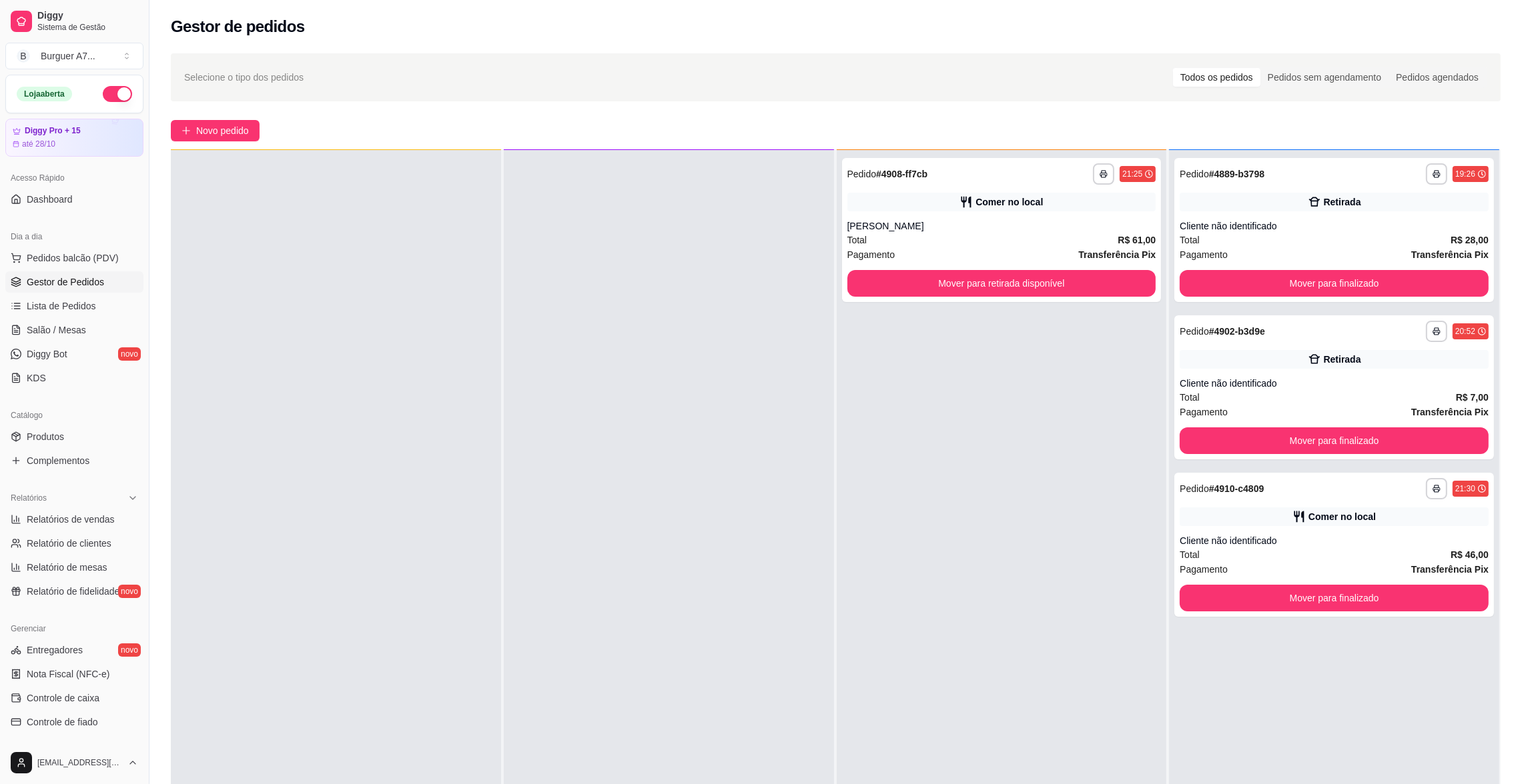
click at [73, 274] on link "Gestor de Pedidos" at bounding box center [74, 282] width 138 height 21
click at [74, 274] on link "Gestor de Pedidos" at bounding box center [74, 282] width 138 height 21
click at [86, 258] on span "Pedidos balcão (PDV)" at bounding box center [73, 258] width 92 height 13
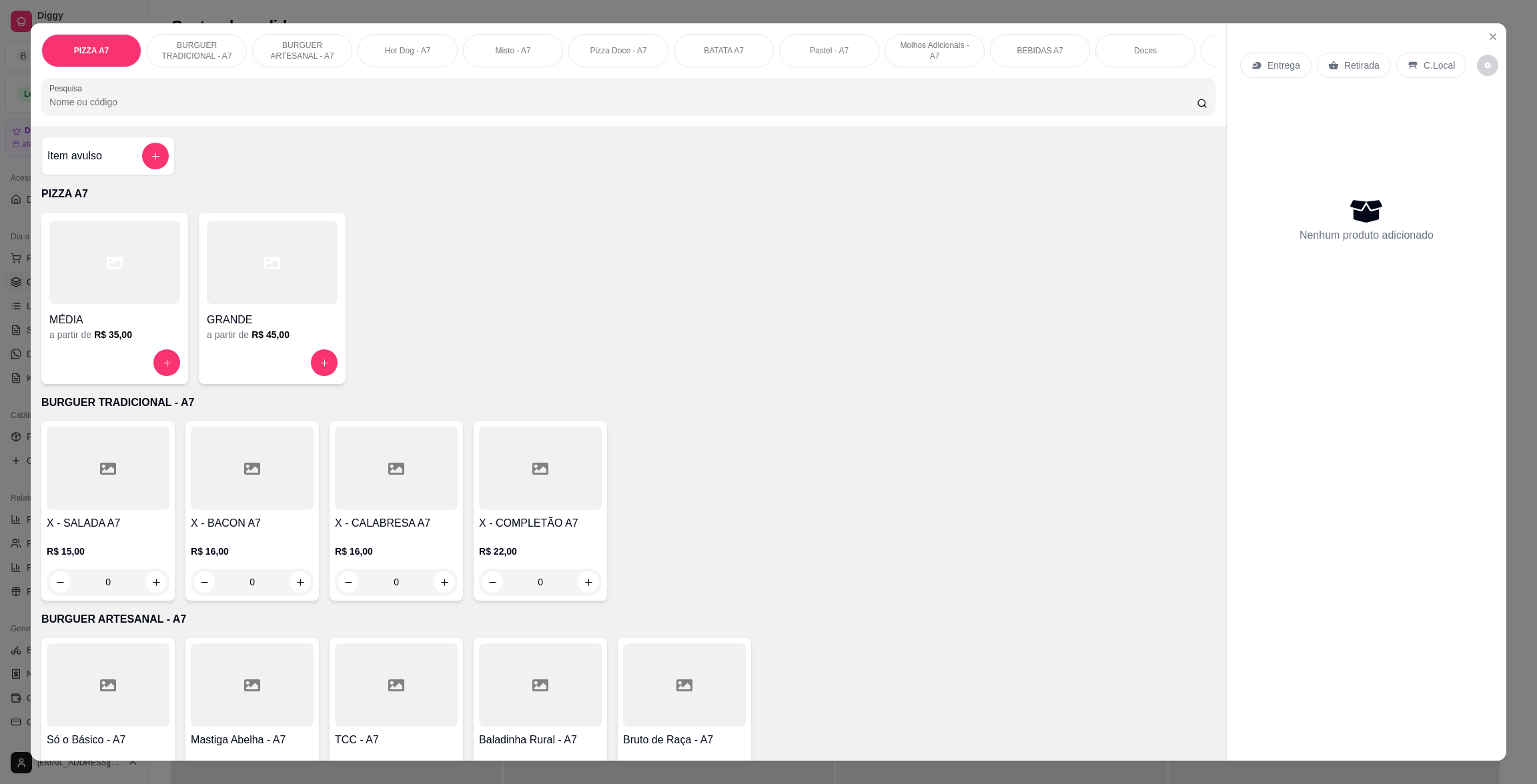
click at [1477, 54] on div "Entrega Retirada C.Local" at bounding box center [1366, 65] width 252 height 47
click at [1483, 49] on div "Entrega Retirada C.Local" at bounding box center [1366, 65] width 252 height 47
click at [1484, 44] on button "Close" at bounding box center [1493, 37] width 21 height 21
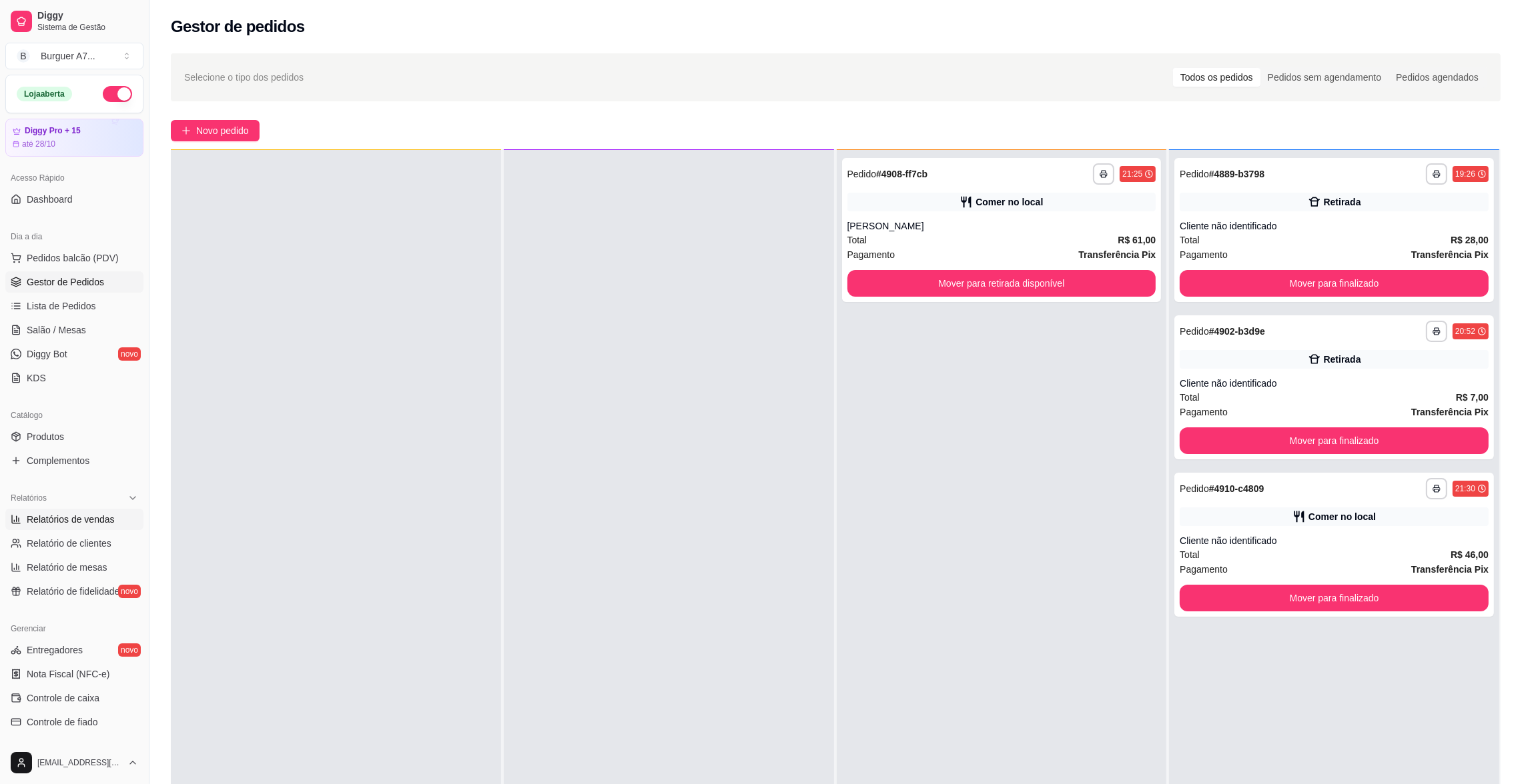
click at [90, 519] on span "Relatórios de vendas" at bounding box center [70, 519] width 88 height 13
select select "ALL"
select select "0"
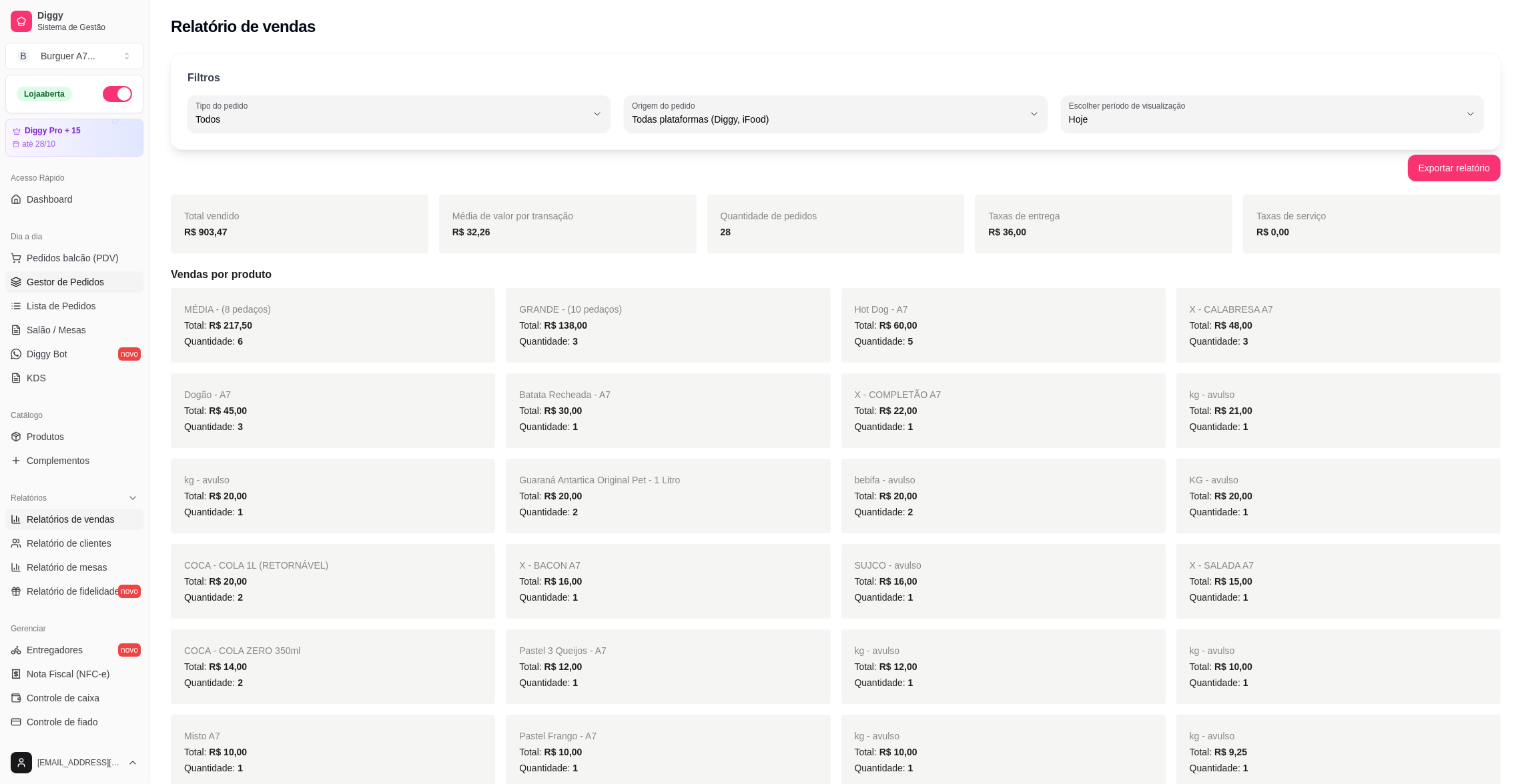
click at [67, 281] on span "Gestor de Pedidos" at bounding box center [65, 281] width 77 height 13
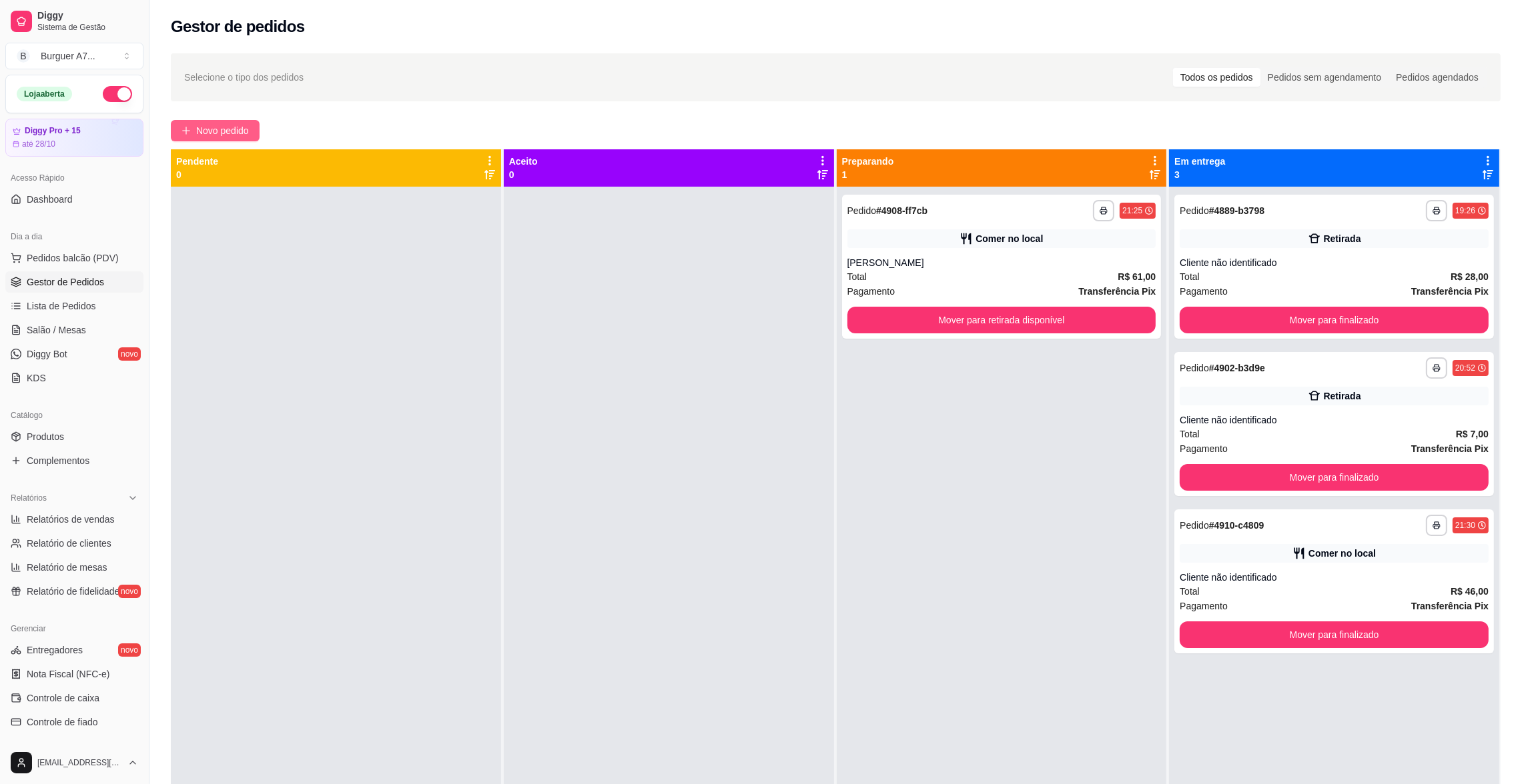
click at [232, 123] on span "Novo pedido" at bounding box center [222, 130] width 53 height 15
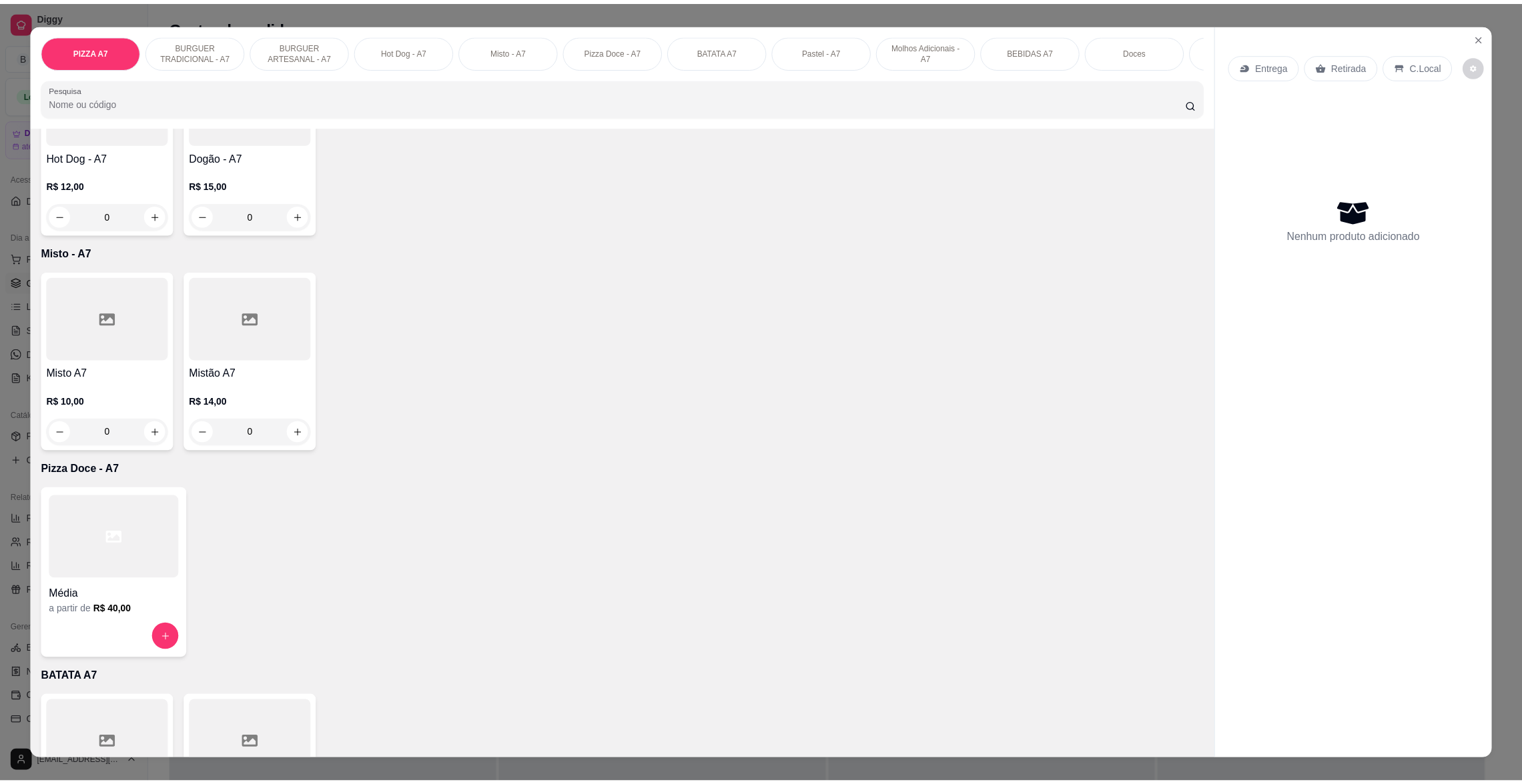
scroll to position [1200, 0]
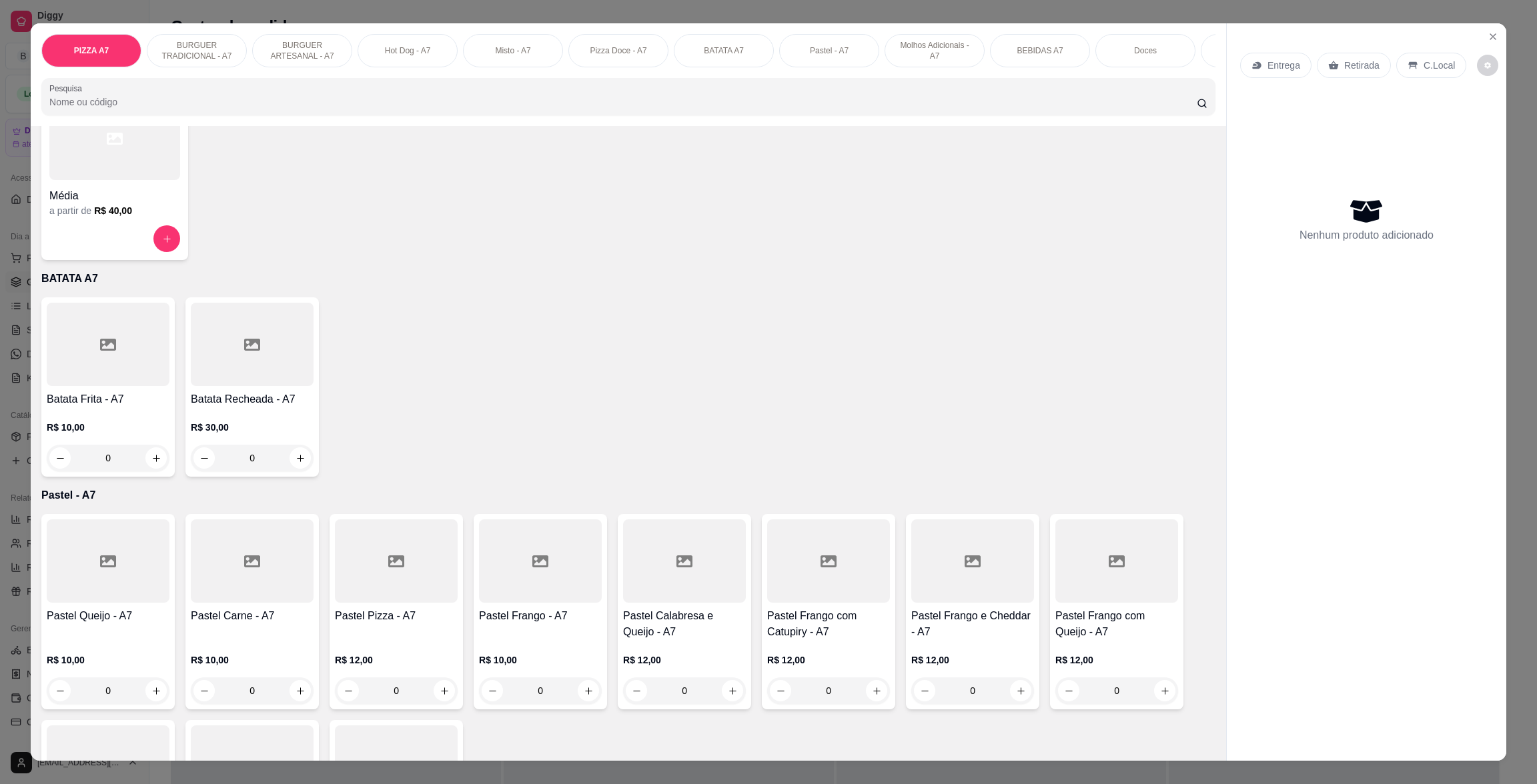
click at [498, 603] on div at bounding box center [540, 561] width 122 height 83
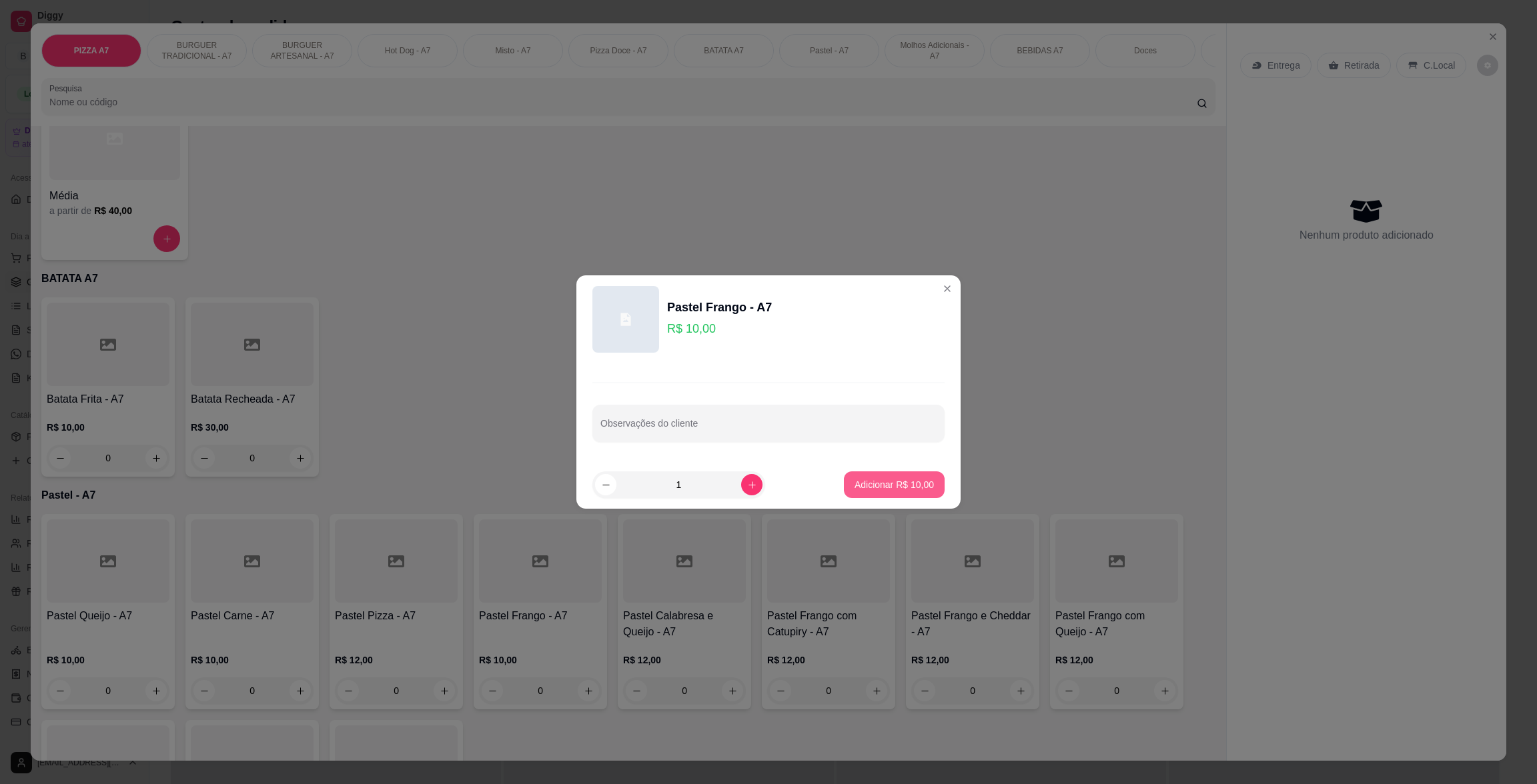
click at [870, 490] on p "Adicionar R$ 10,00" at bounding box center [894, 484] width 80 height 13
type input "1"
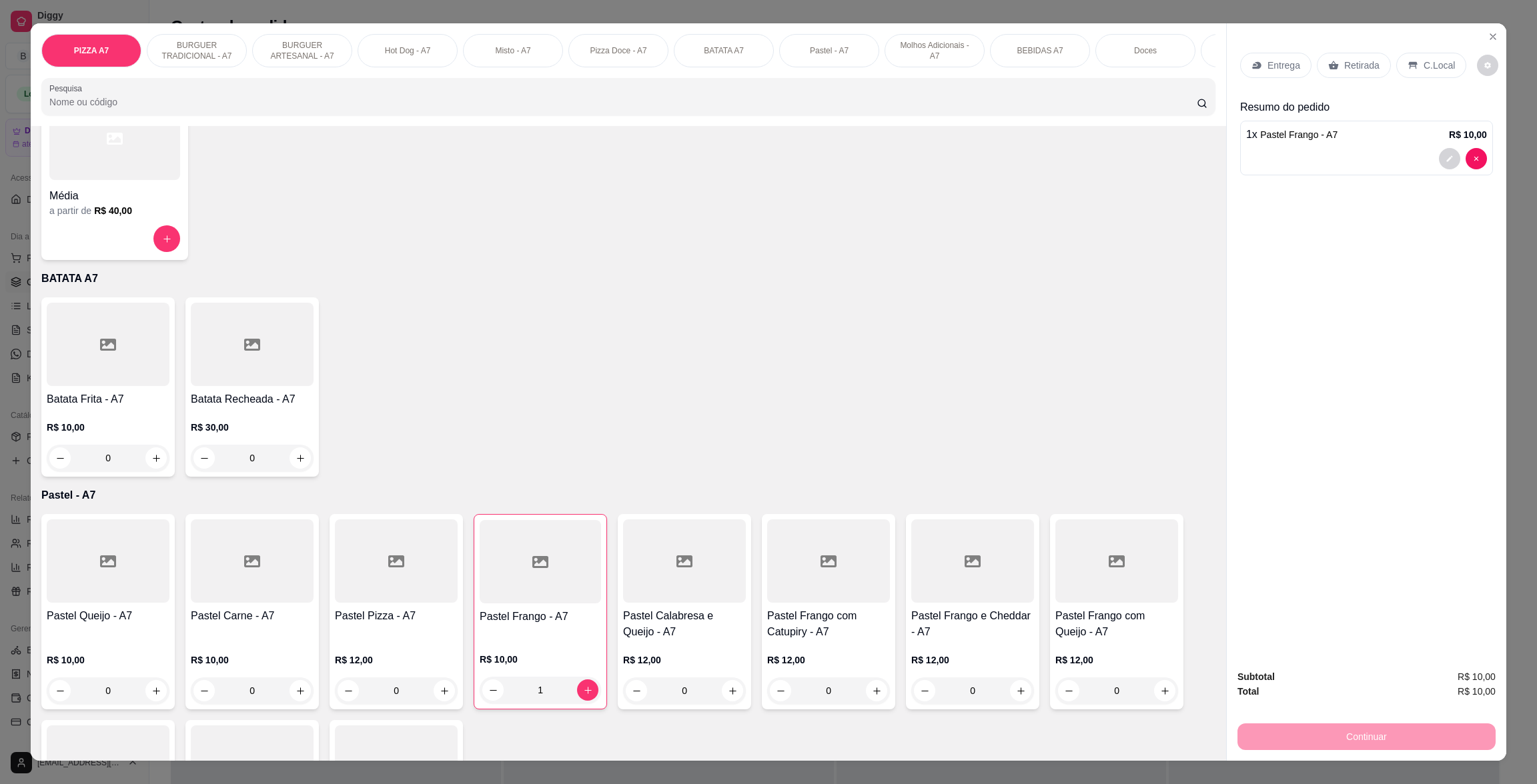
click at [1344, 70] on p "Retirada" at bounding box center [1362, 65] width 35 height 13
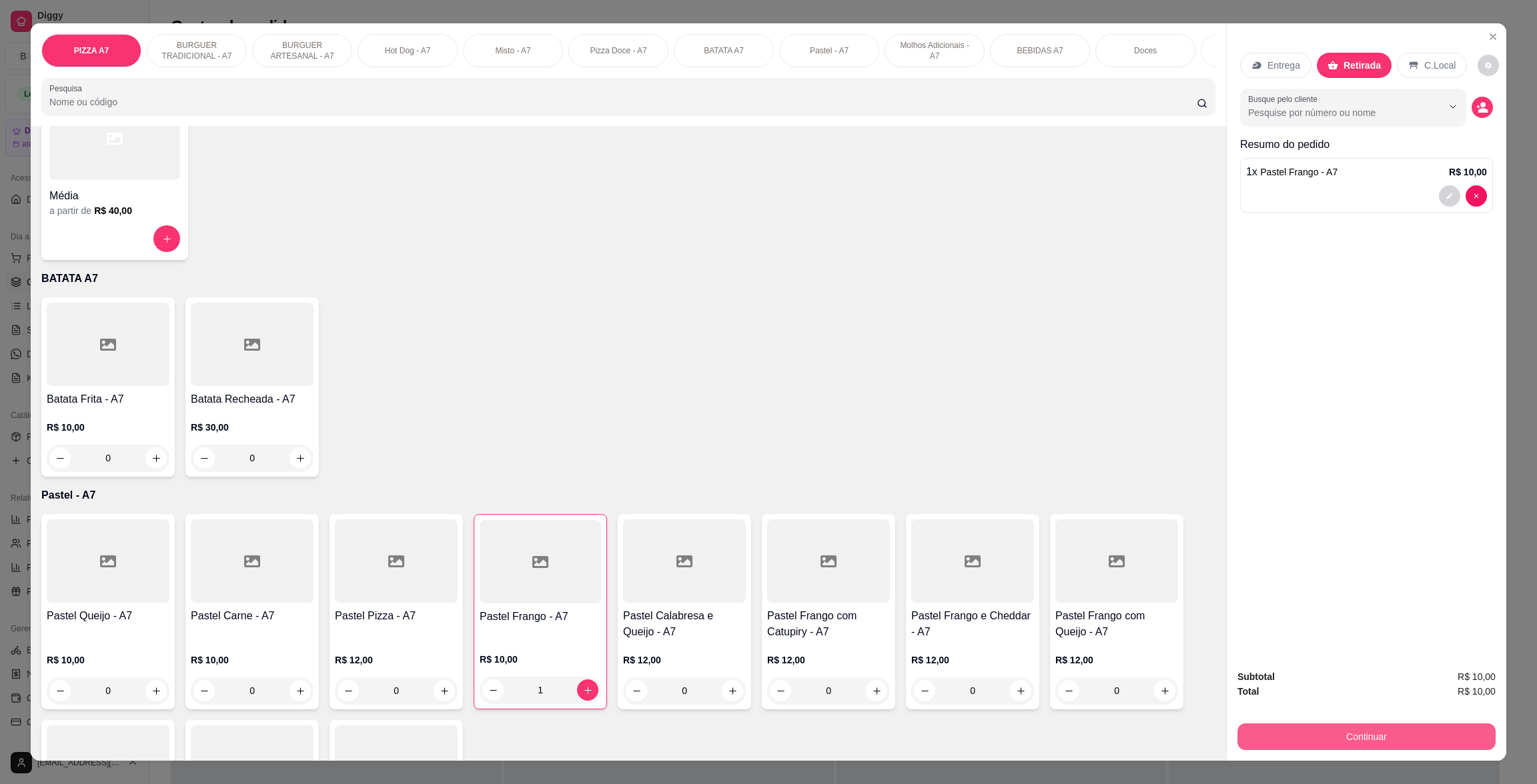
click at [1405, 738] on button "Continuar" at bounding box center [1366, 737] width 258 height 27
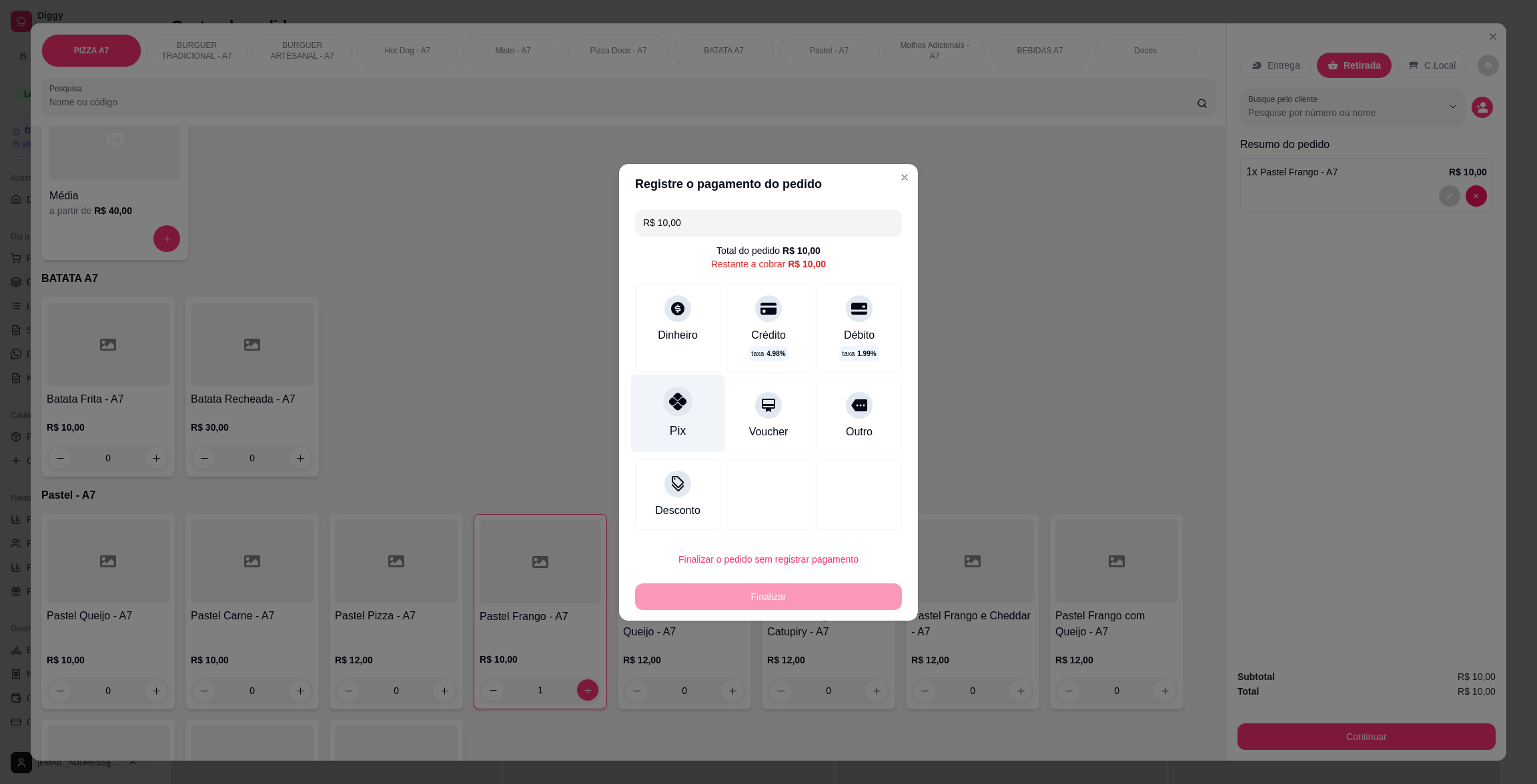
click at [693, 399] on div "Pix" at bounding box center [678, 413] width 94 height 78
type input "R$ 0,00"
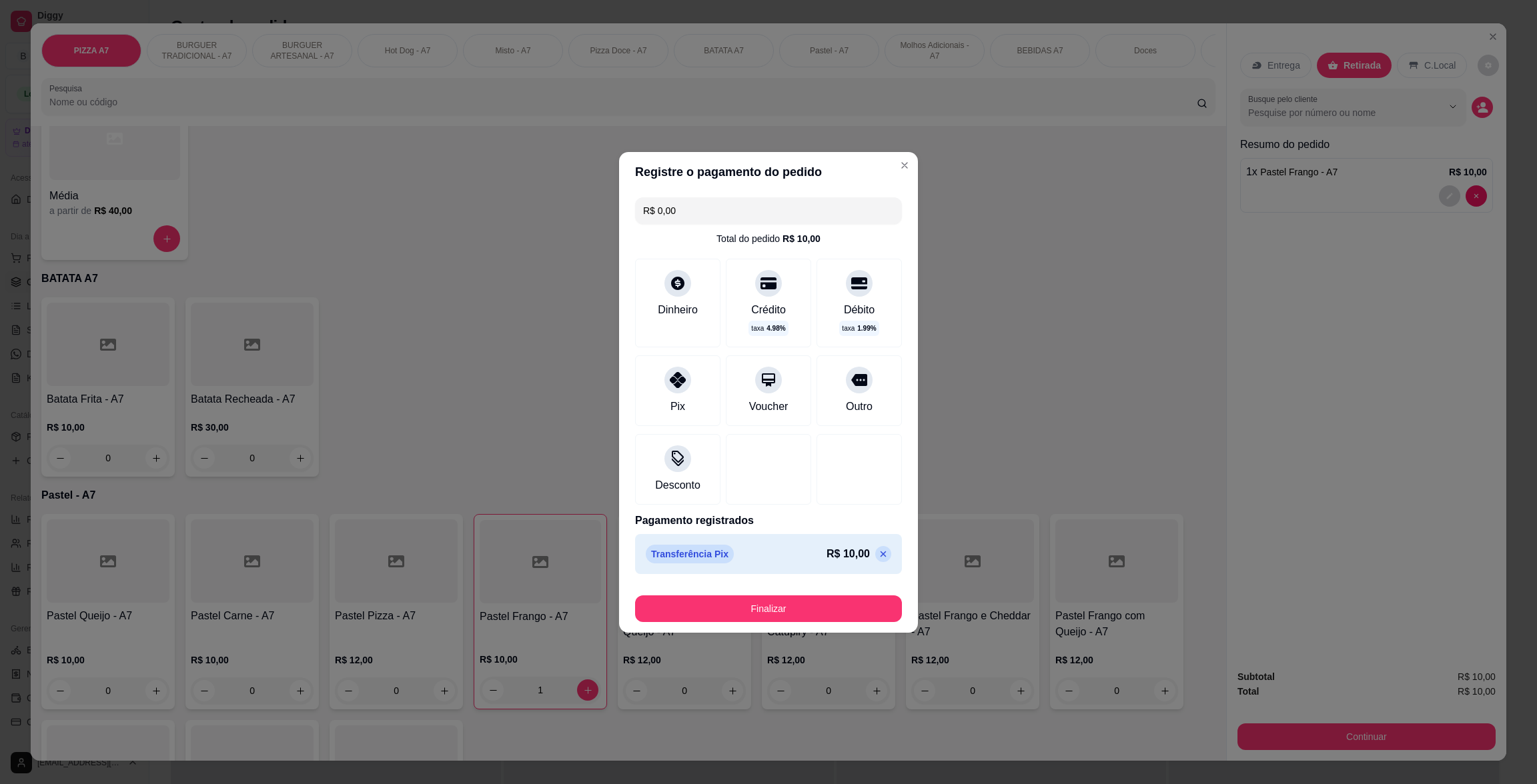
click at [814, 587] on footer "Finalizar" at bounding box center [768, 607] width 299 height 54
click at [823, 599] on button "Finalizar" at bounding box center [768, 609] width 259 height 26
type input "0"
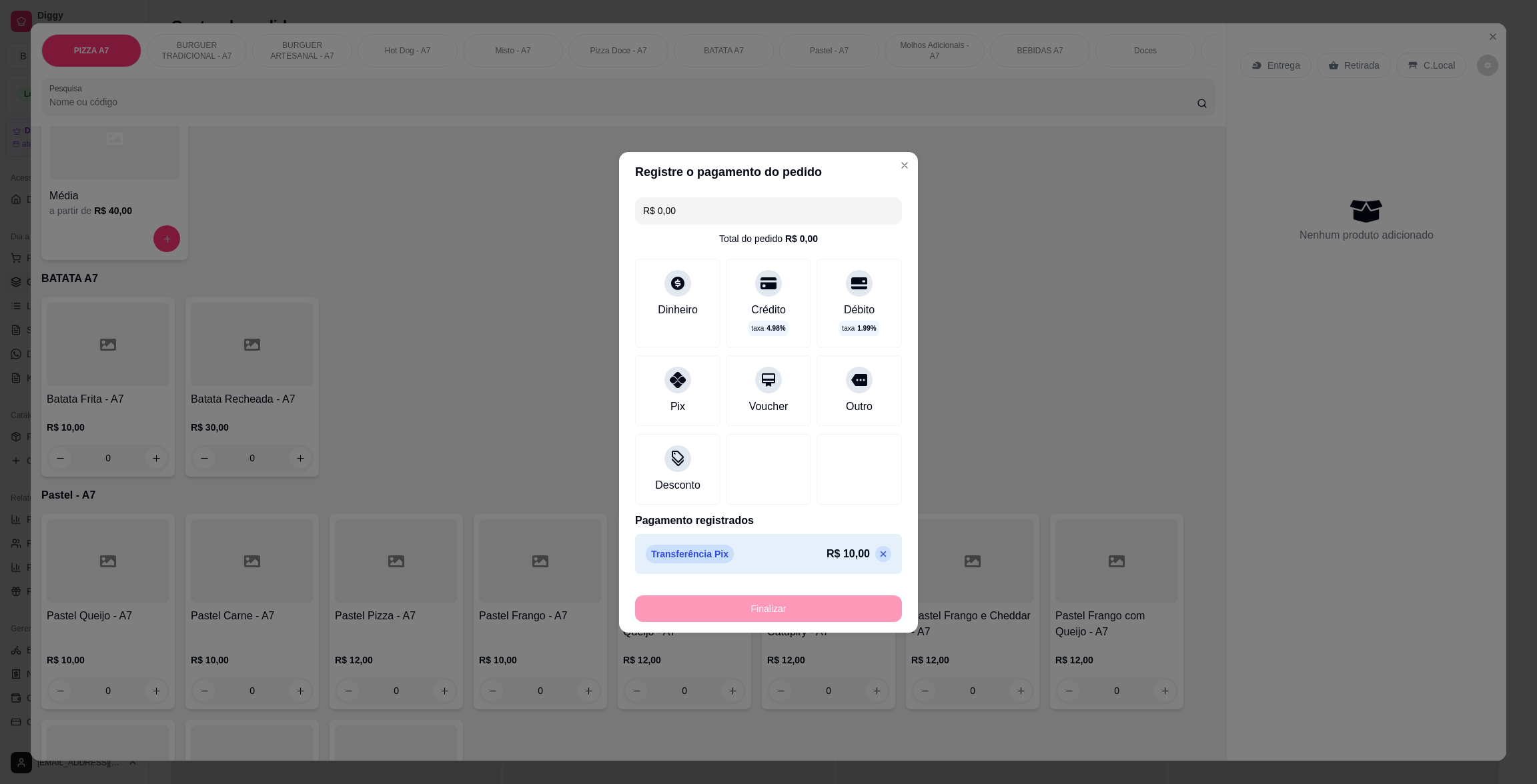
type input "-R$ 10,00"
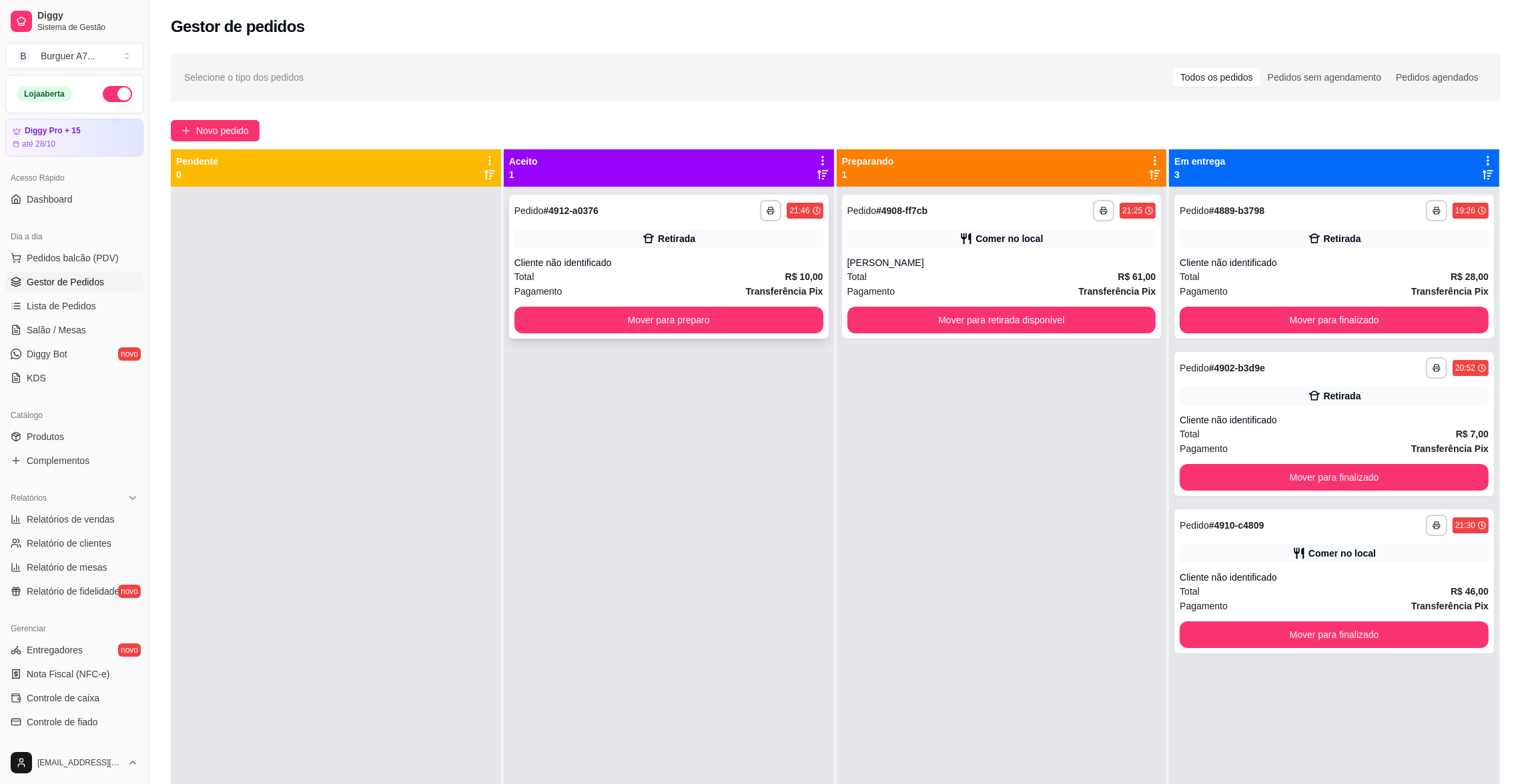
click at [756, 254] on div "**********" at bounding box center [669, 267] width 320 height 144
